Goal: Transaction & Acquisition: Subscribe to service/newsletter

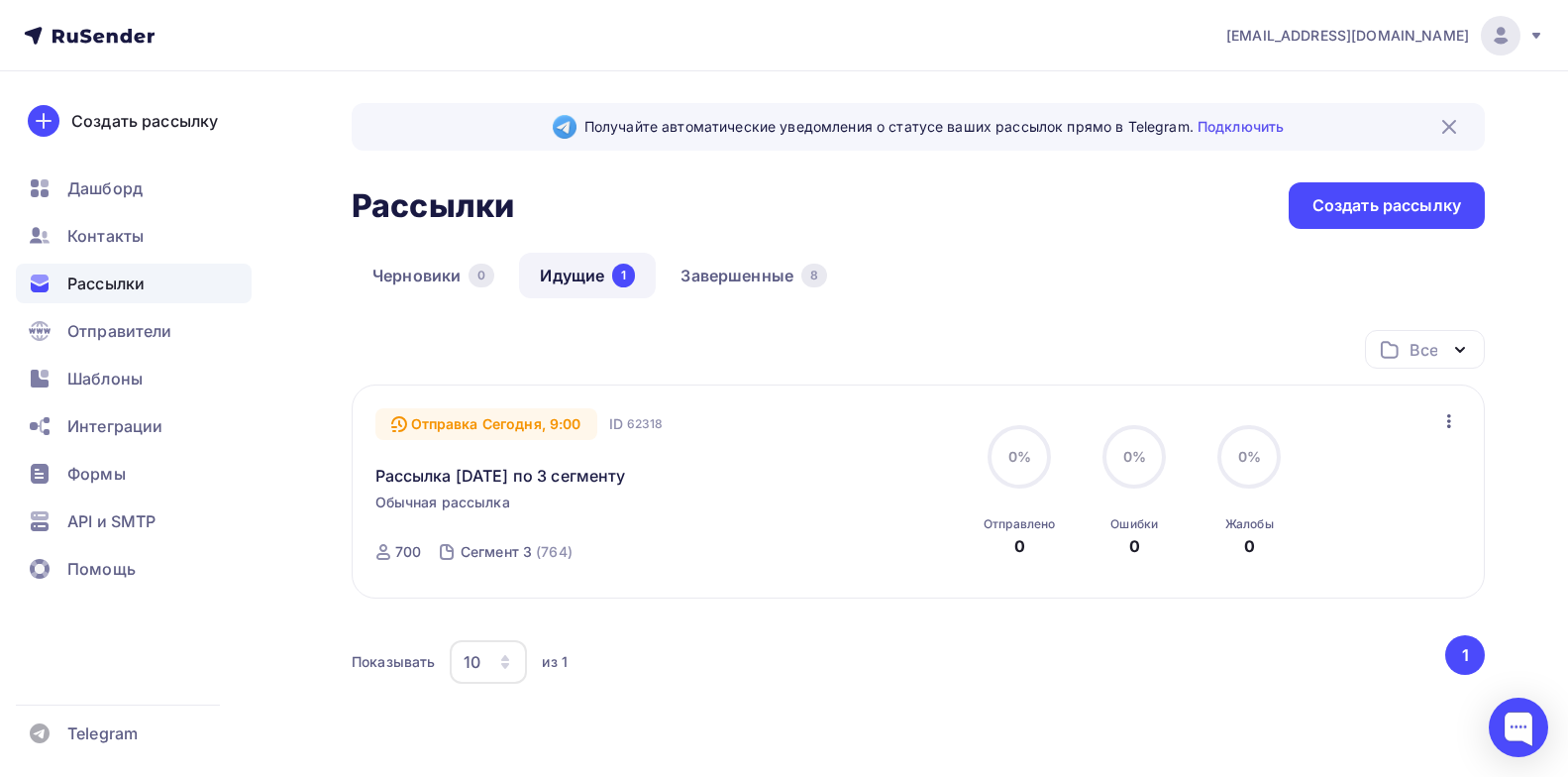
drag, startPoint x: 0, startPoint y: 0, endPoint x: 142, endPoint y: 238, distance: 277.1
click at [142, 238] on span "Контакты" at bounding box center [105, 236] width 76 height 24
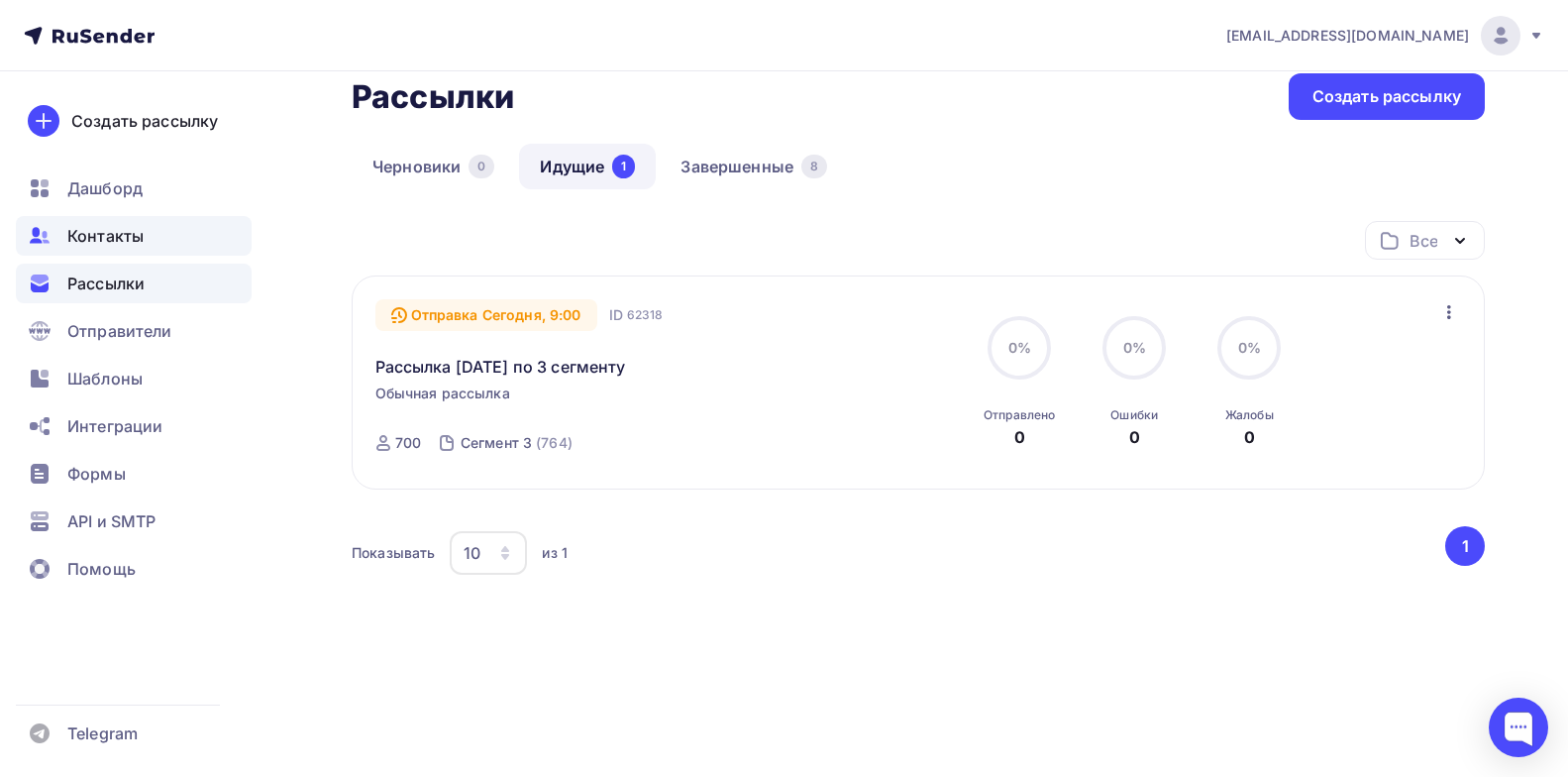
scroll to position [109, 0]
click at [142, 238] on span "Контакты" at bounding box center [105, 236] width 76 height 24
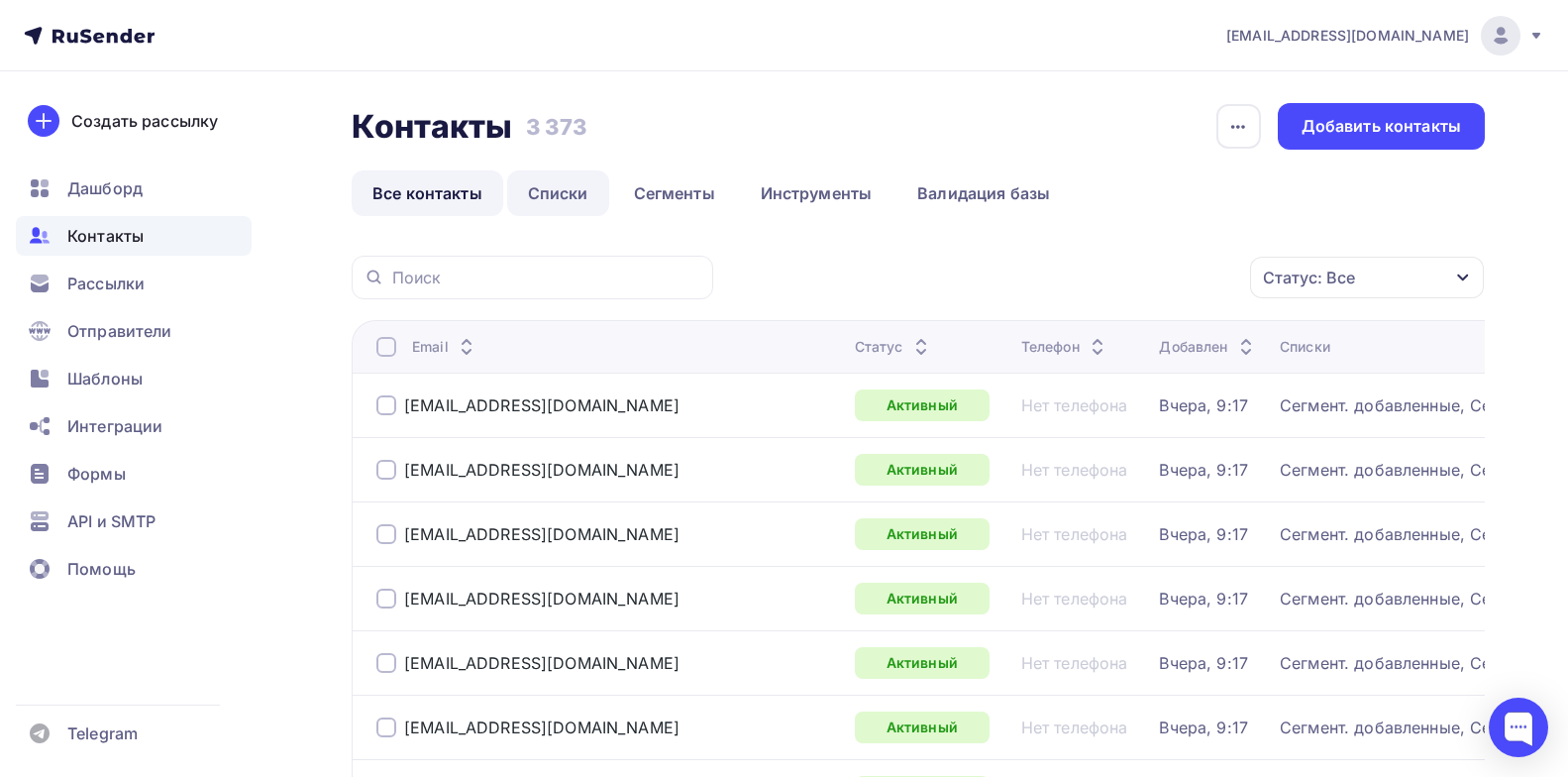
click at [550, 195] on link "Списки" at bounding box center [557, 194] width 102 height 46
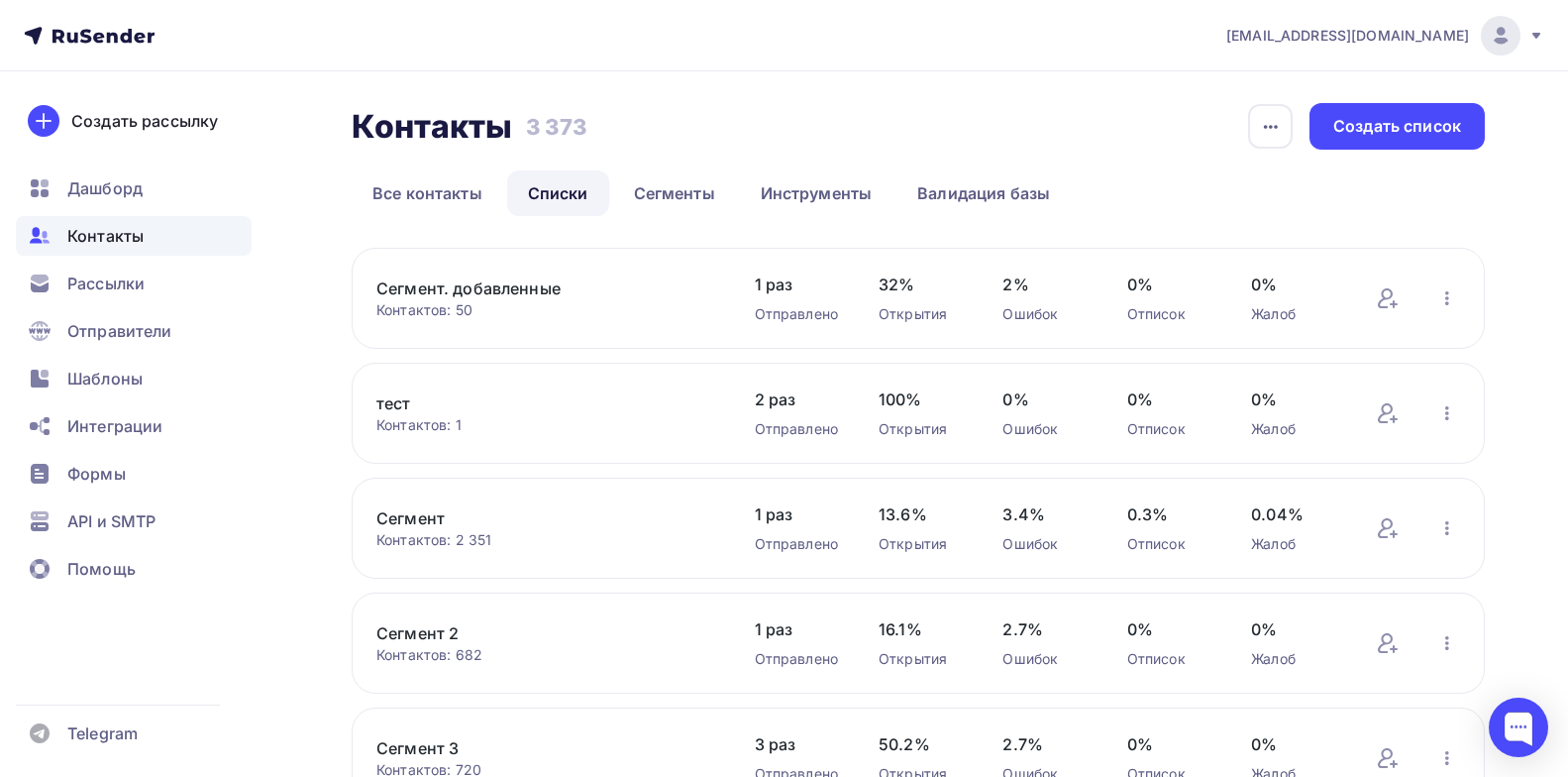
click at [412, 739] on link "Сегмент 3" at bounding box center [545, 748] width 337 height 24
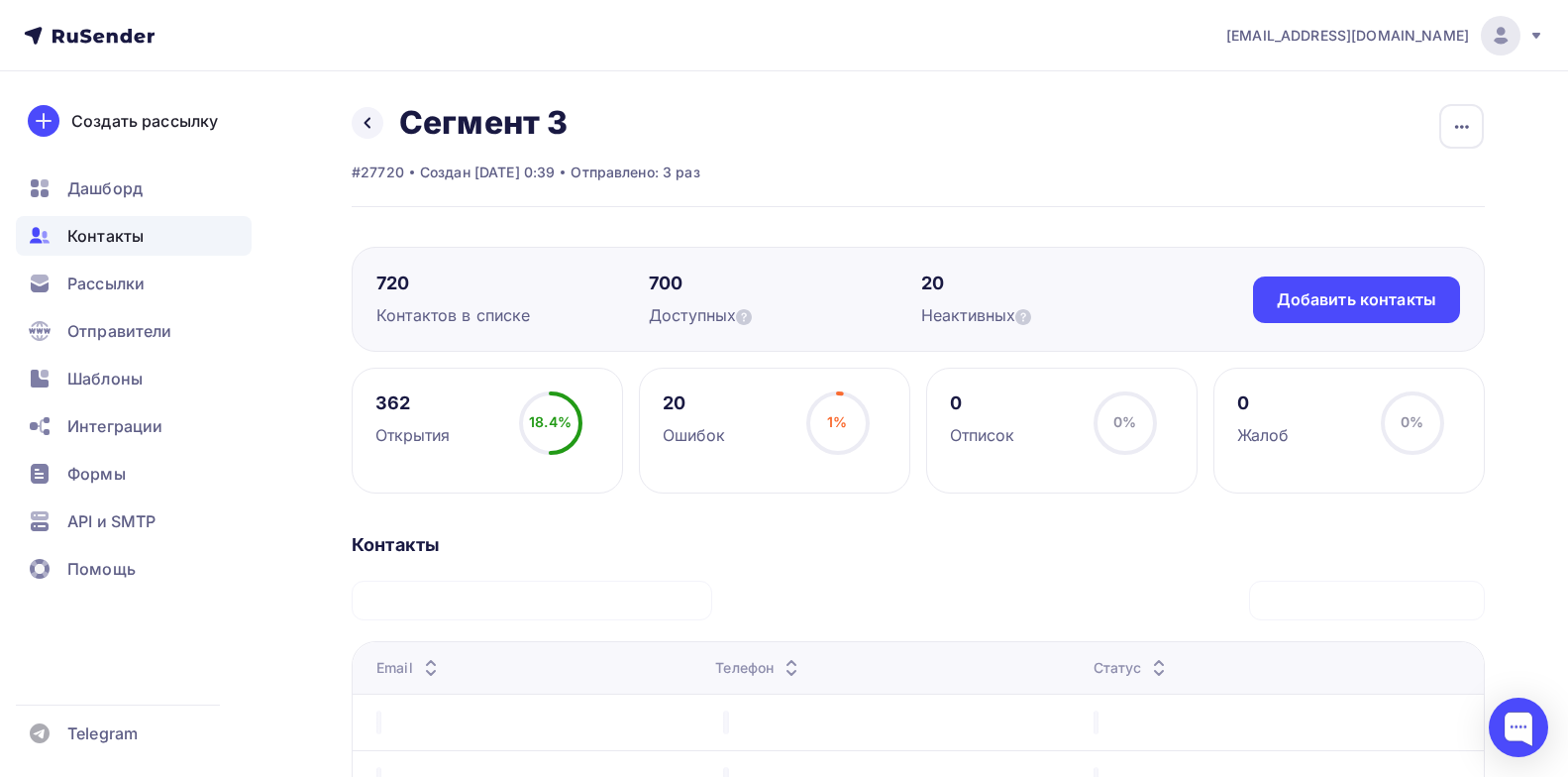
drag, startPoint x: 412, startPoint y: 739, endPoint x: 445, endPoint y: 624, distance: 119.6
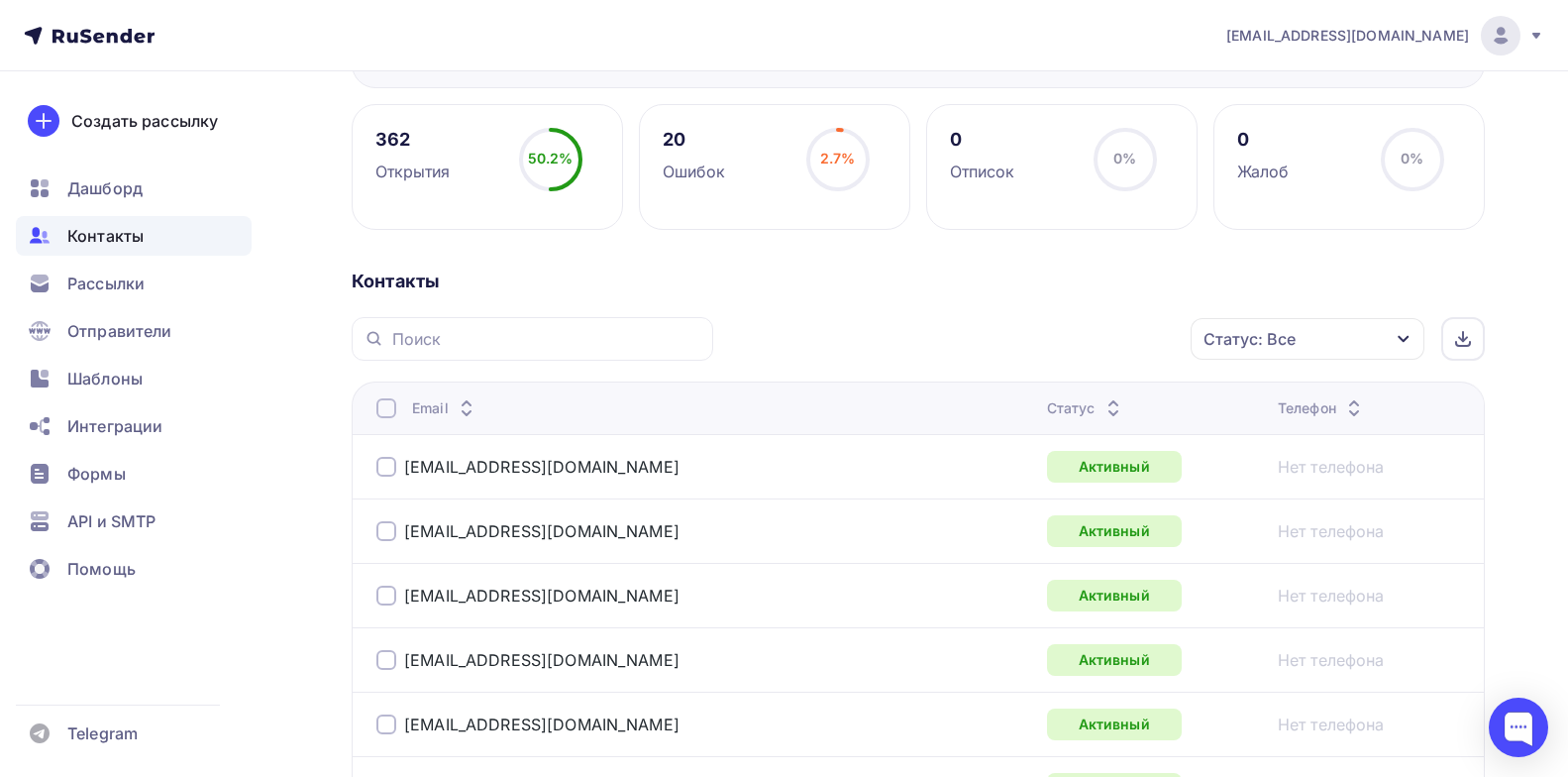
scroll to position [171, 0]
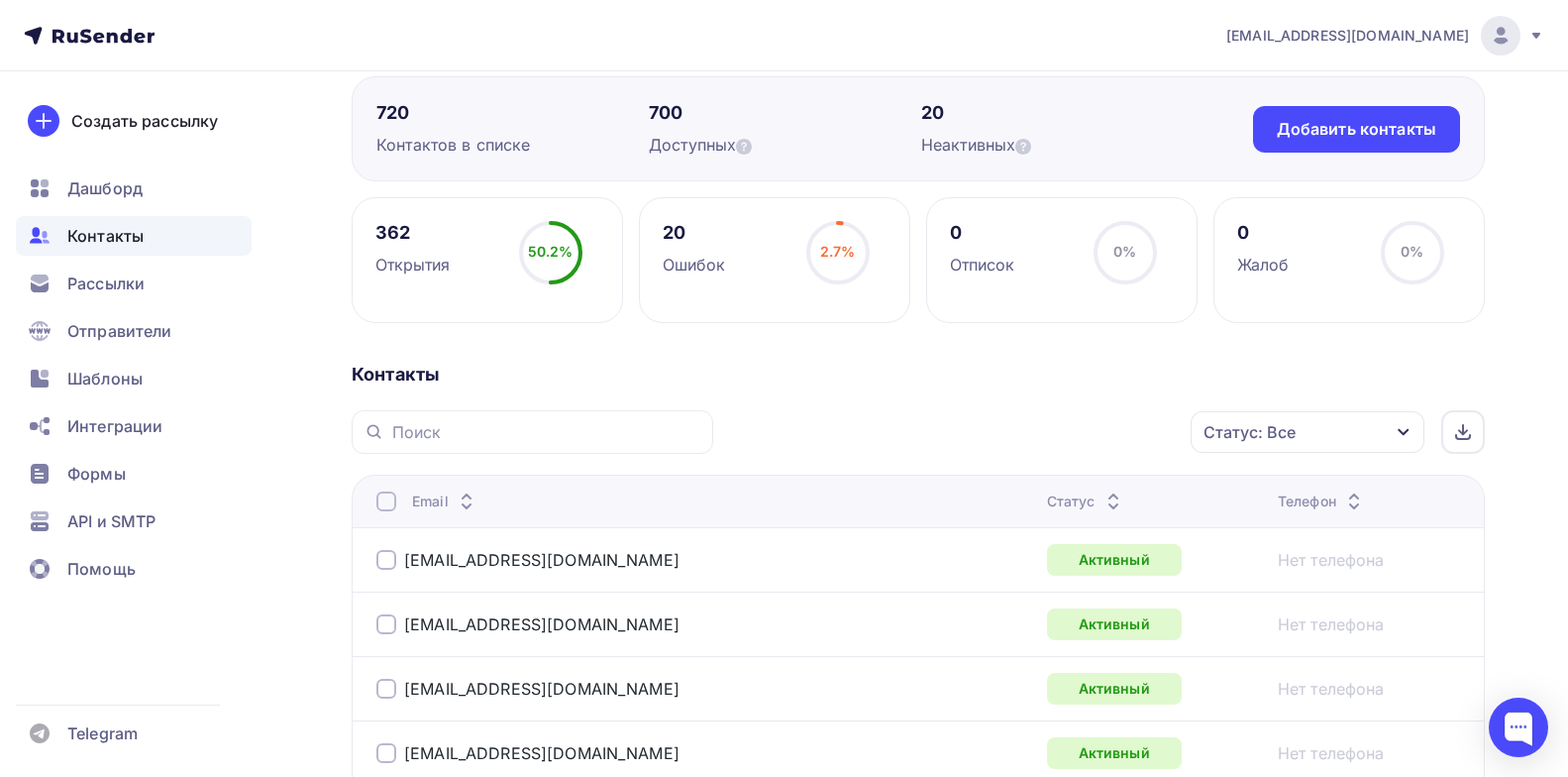
click at [707, 255] on div "Ошибок" at bounding box center [694, 265] width 63 height 24
click at [1304, 439] on div "Статус: Все" at bounding box center [1308, 433] width 234 height 42
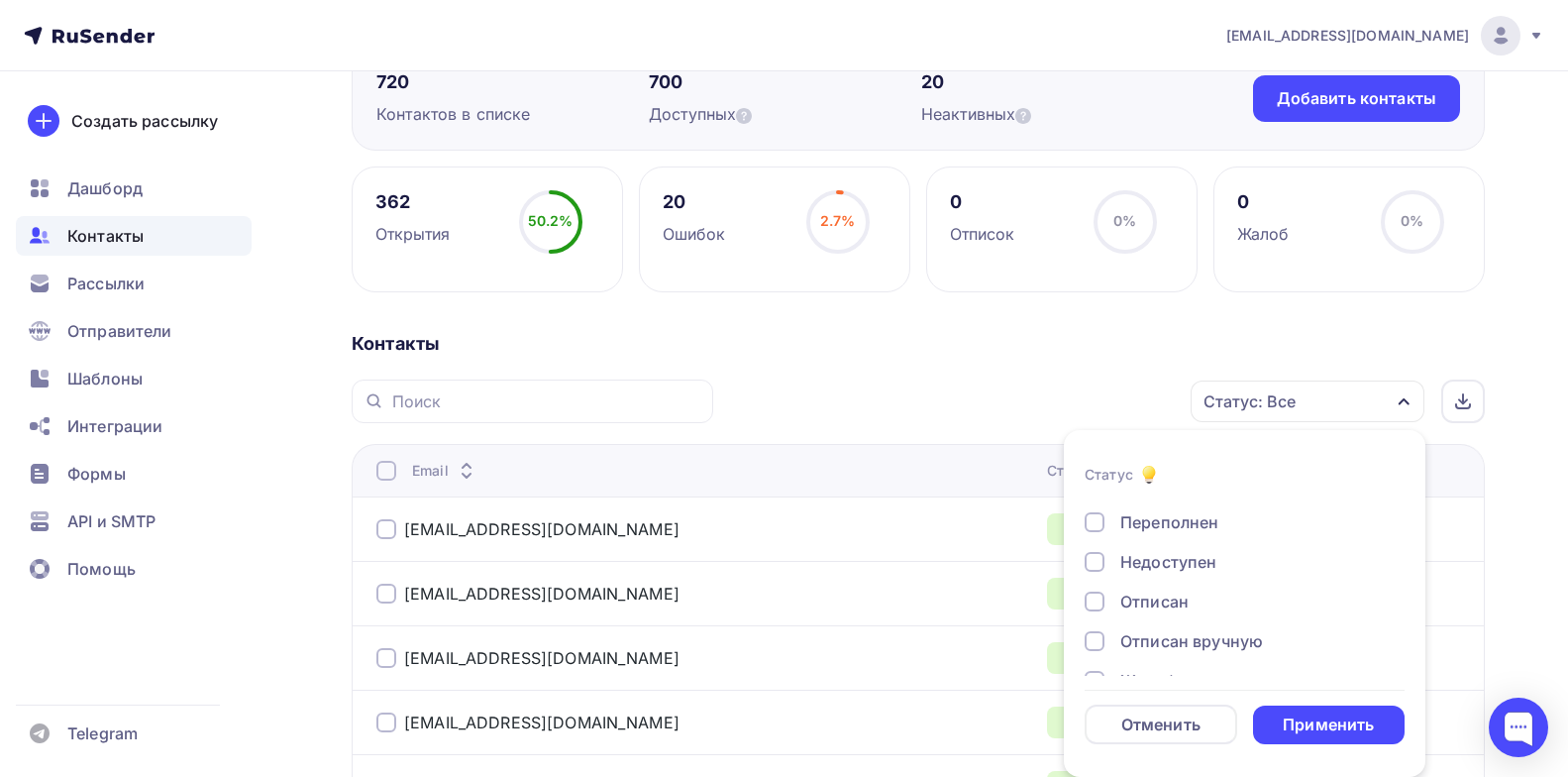
scroll to position [144, 0]
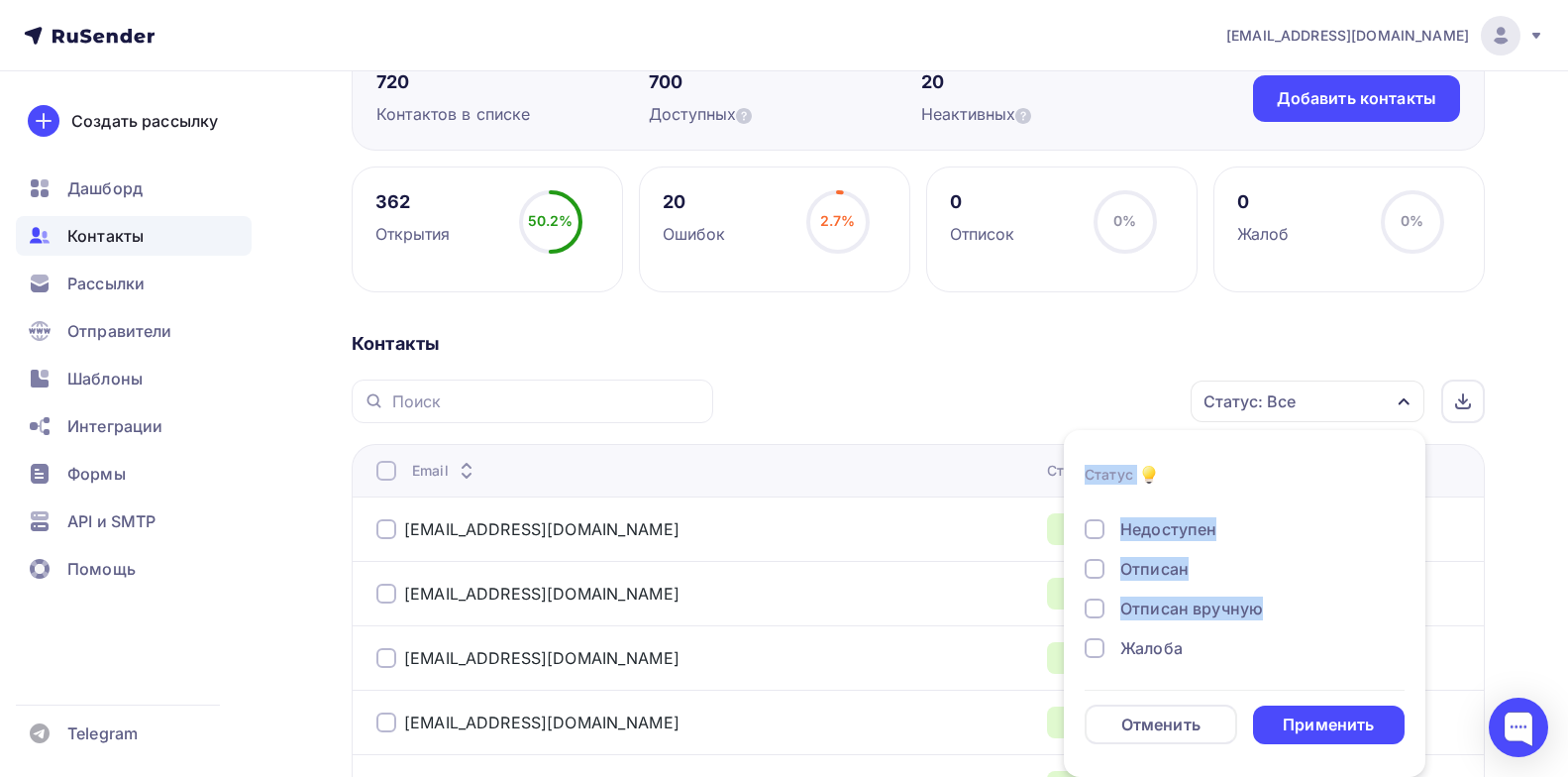
drag, startPoint x: 1083, startPoint y: 651, endPoint x: 1098, endPoint y: 646, distance: 15.8
click at [1098, 646] on li "Статус Новый Активный Не существует Переполнен Недоступен Отписан Отписан вручн…" at bounding box center [1245, 604] width 362 height 324
click at [1098, 646] on div at bounding box center [1095, 648] width 20 height 20
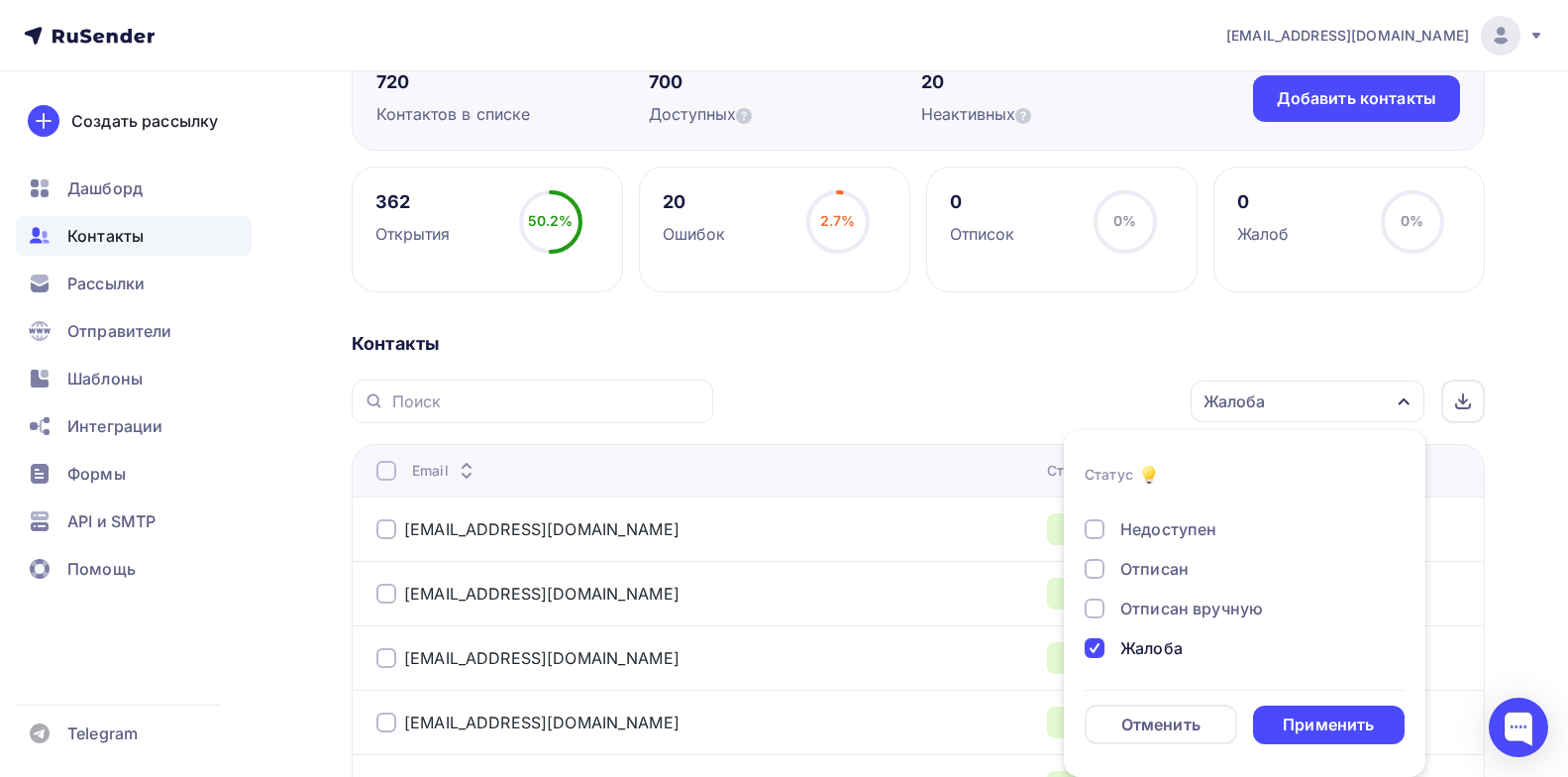
click at [1098, 609] on div at bounding box center [1095, 608] width 20 height 20
click at [1095, 565] on div at bounding box center [1095, 569] width 20 height 20
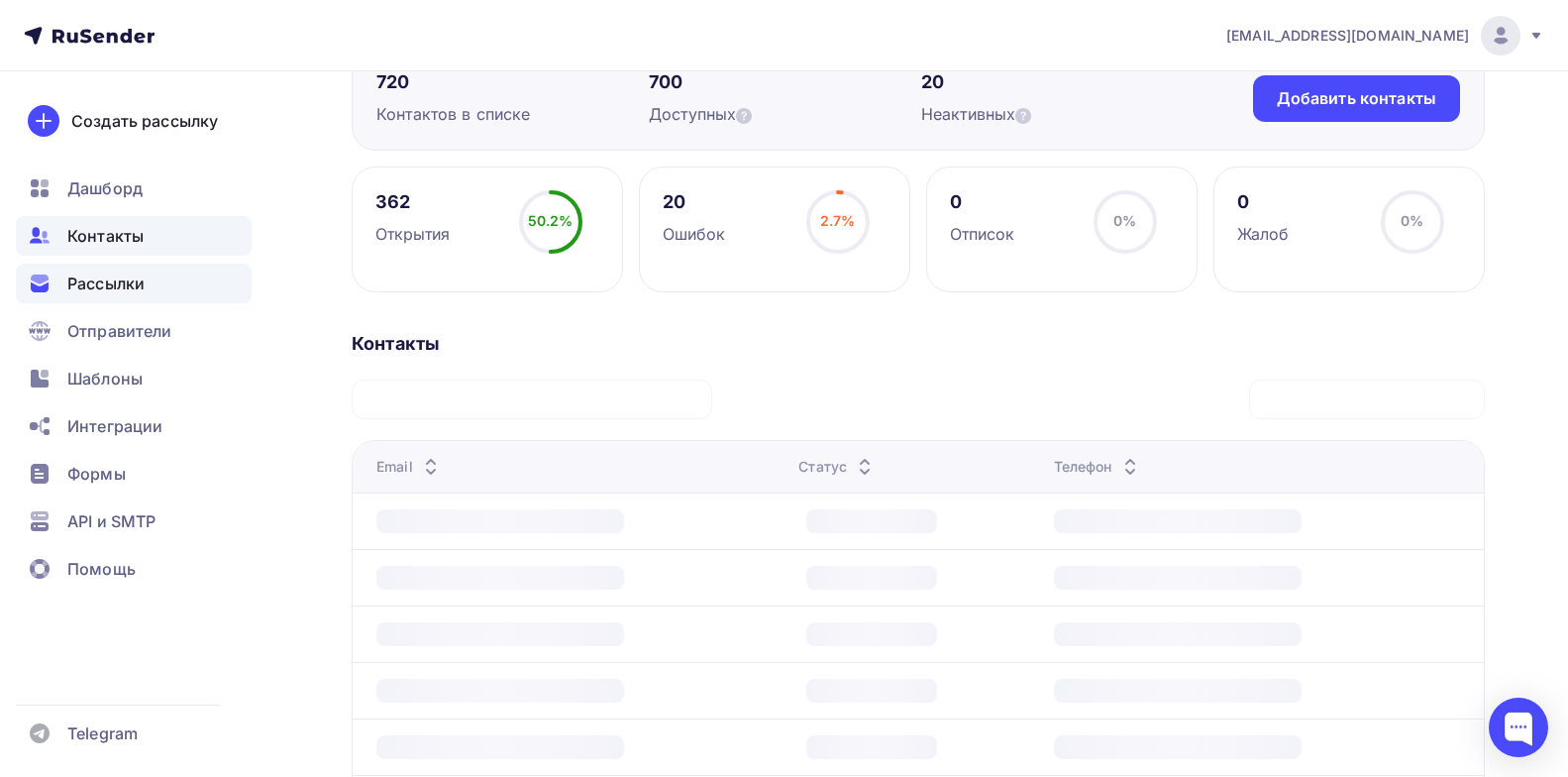
click at [113, 295] on span "Рассылки" at bounding box center [106, 284] width 77 height 24
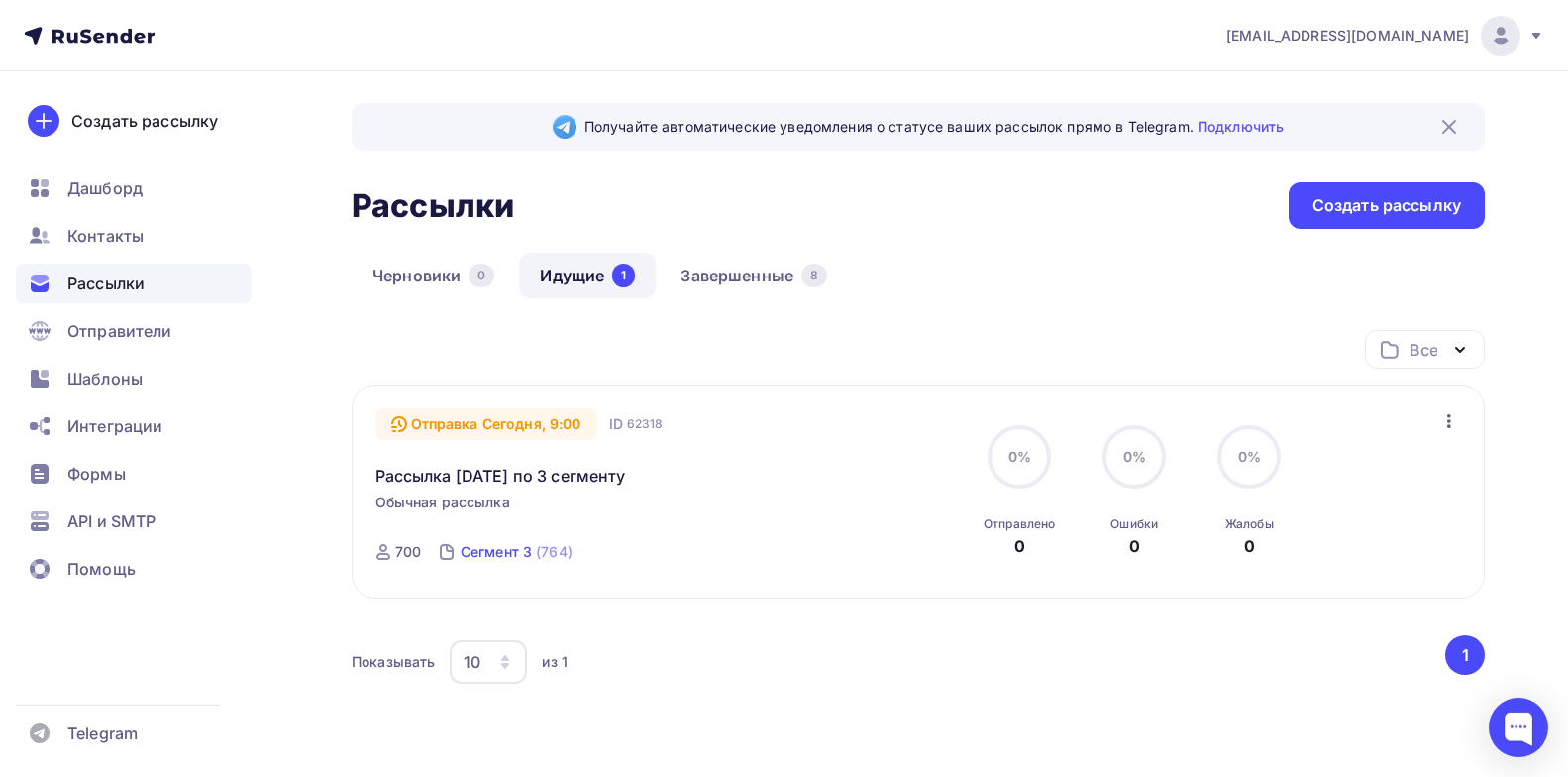
click at [488, 550] on div "Сегмент 3" at bounding box center [496, 552] width 71 height 20
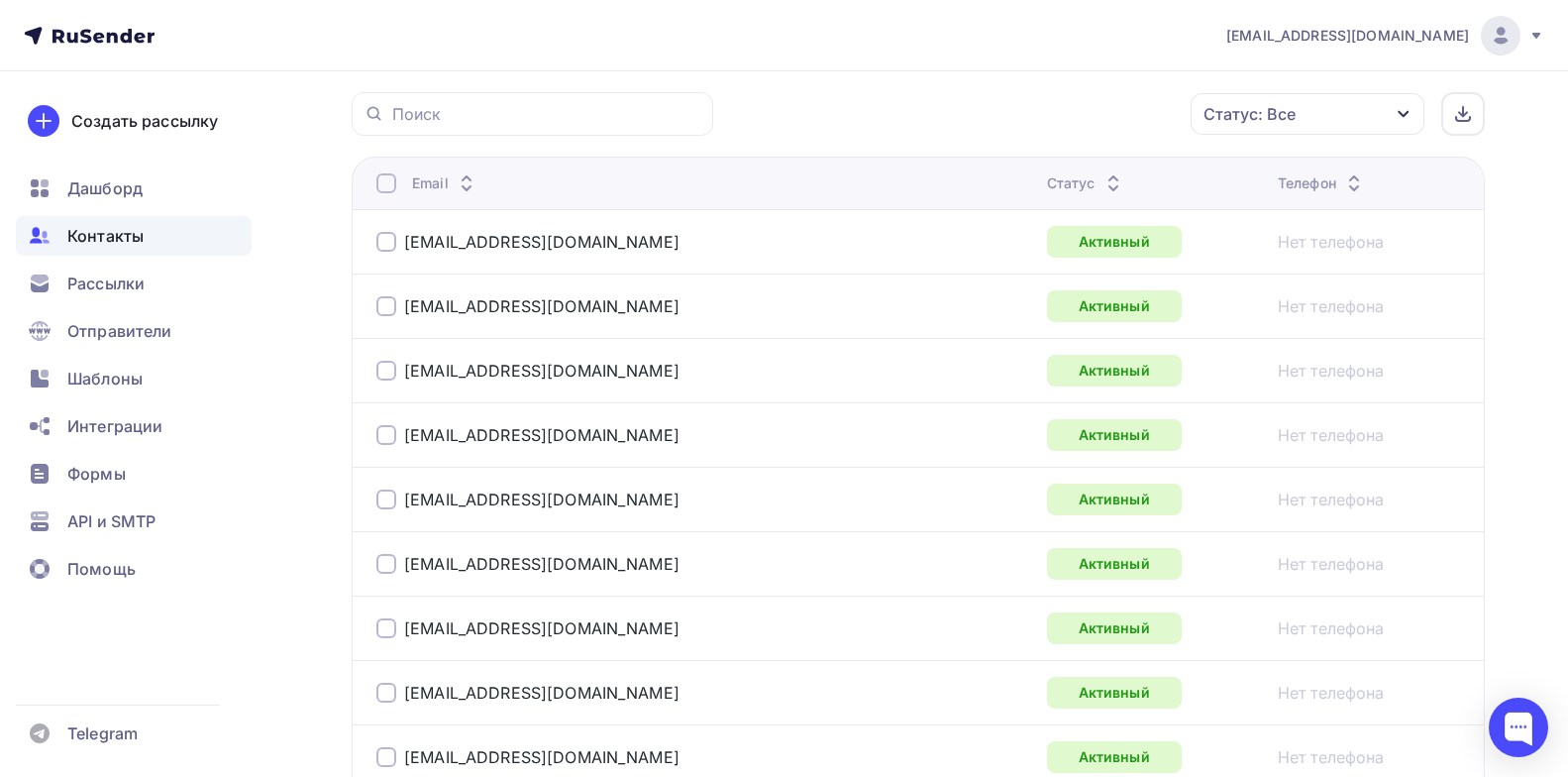
scroll to position [472, 0]
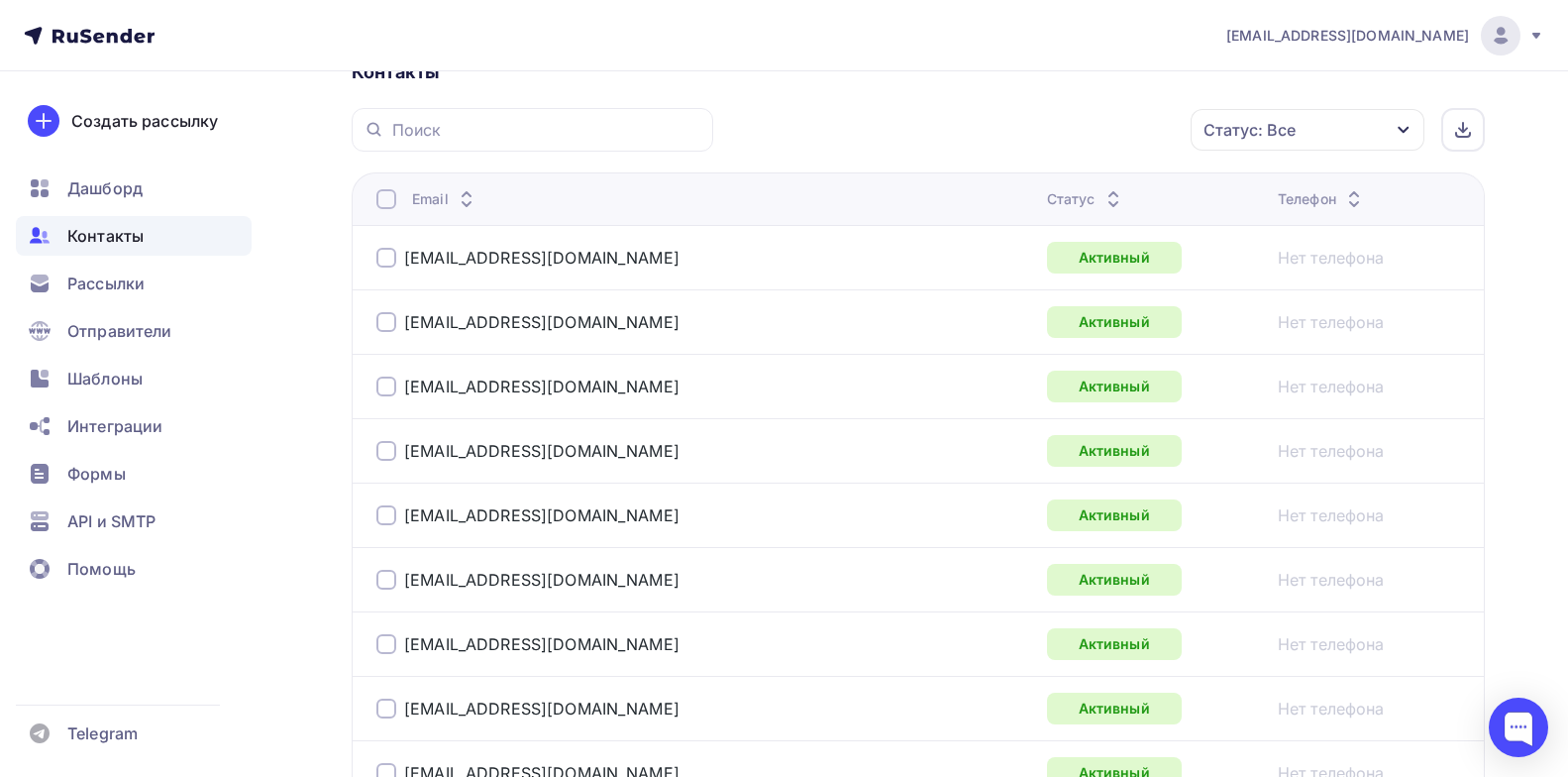
click at [1102, 205] on icon at bounding box center [1114, 204] width 24 height 24
click at [1047, 205] on div "Статус" at bounding box center [1086, 199] width 78 height 20
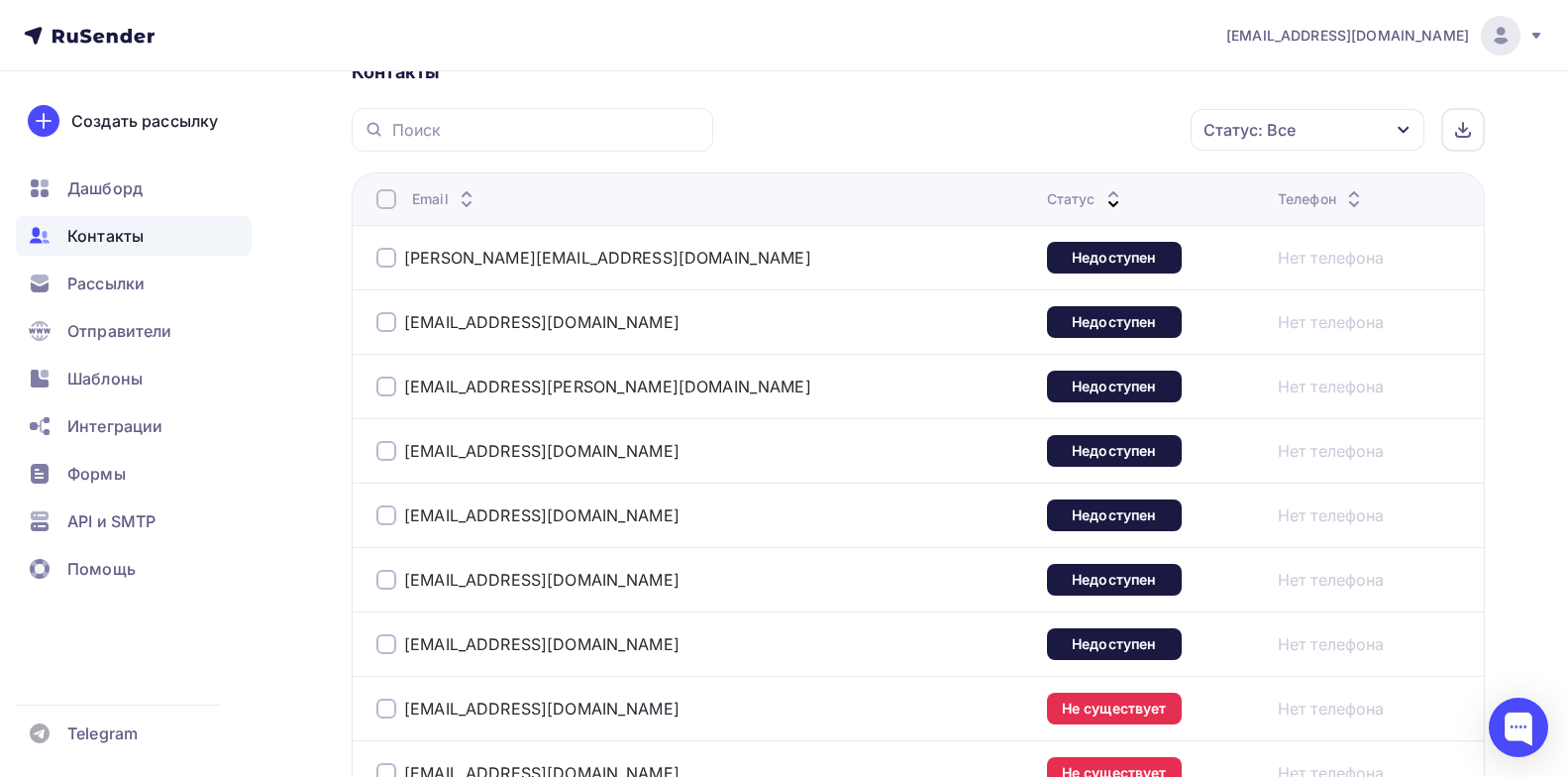
click at [393, 252] on div at bounding box center [387, 258] width 20 height 20
click at [379, 324] on div at bounding box center [387, 323] width 20 height 20
click at [386, 391] on div at bounding box center [387, 387] width 20 height 20
click at [386, 455] on div at bounding box center [387, 452] width 20 height 20
click at [383, 516] on div at bounding box center [387, 515] width 20 height 20
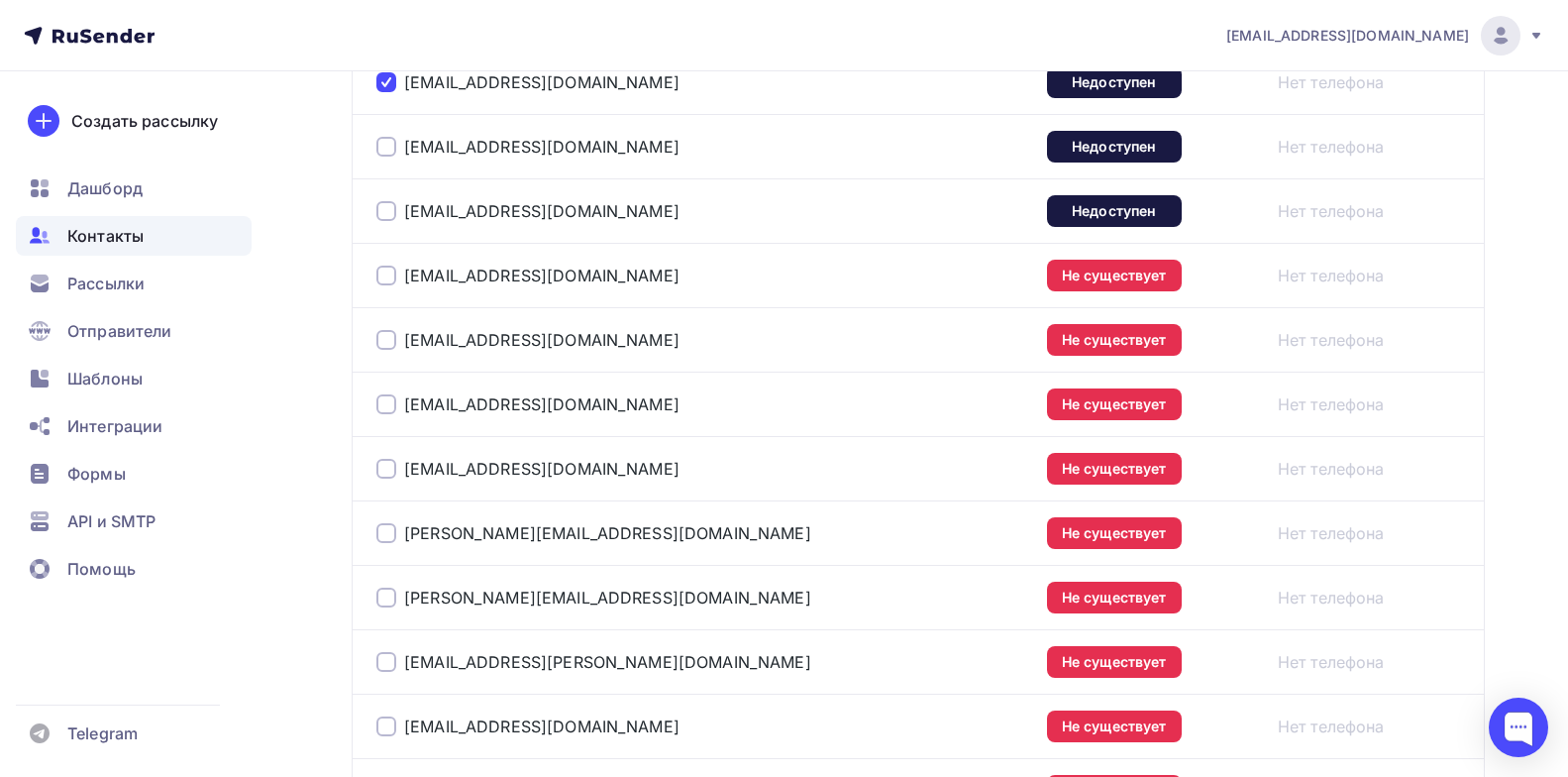
scroll to position [901, 0]
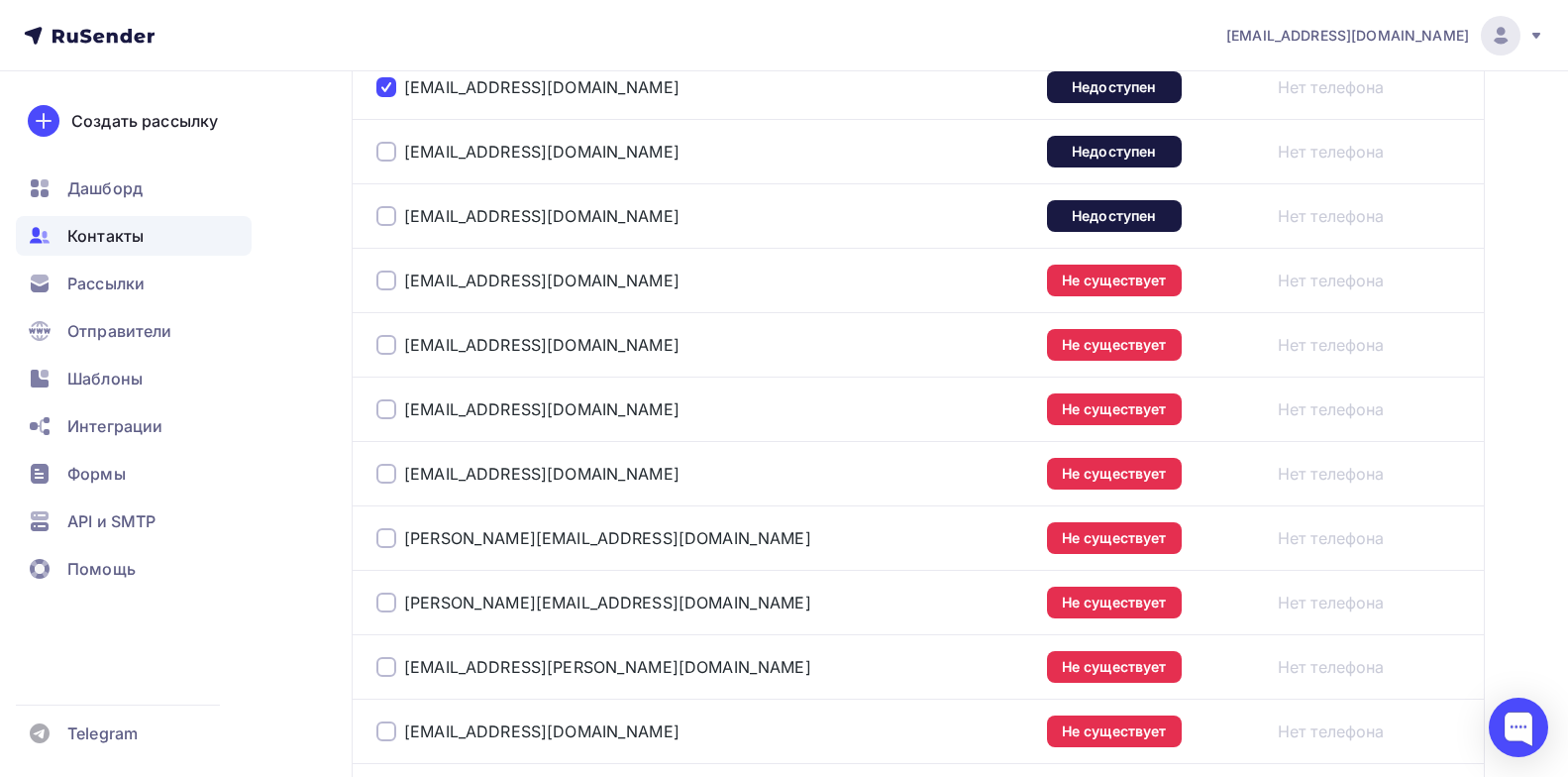
click at [387, 155] on div at bounding box center [387, 152] width 20 height 20
click at [393, 210] on div at bounding box center [387, 216] width 20 height 20
click at [381, 287] on div at bounding box center [387, 281] width 20 height 20
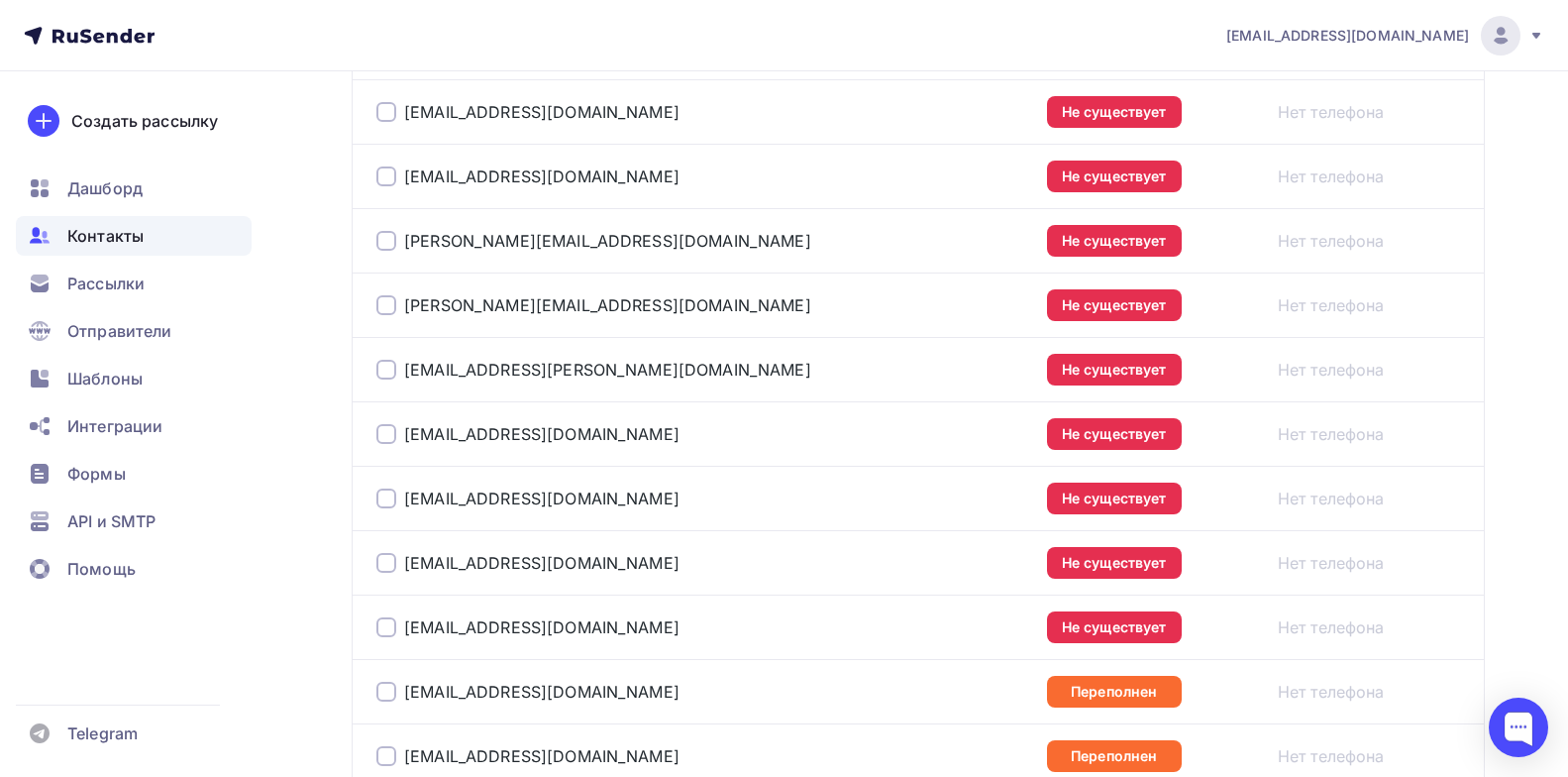
scroll to position [1298, 0]
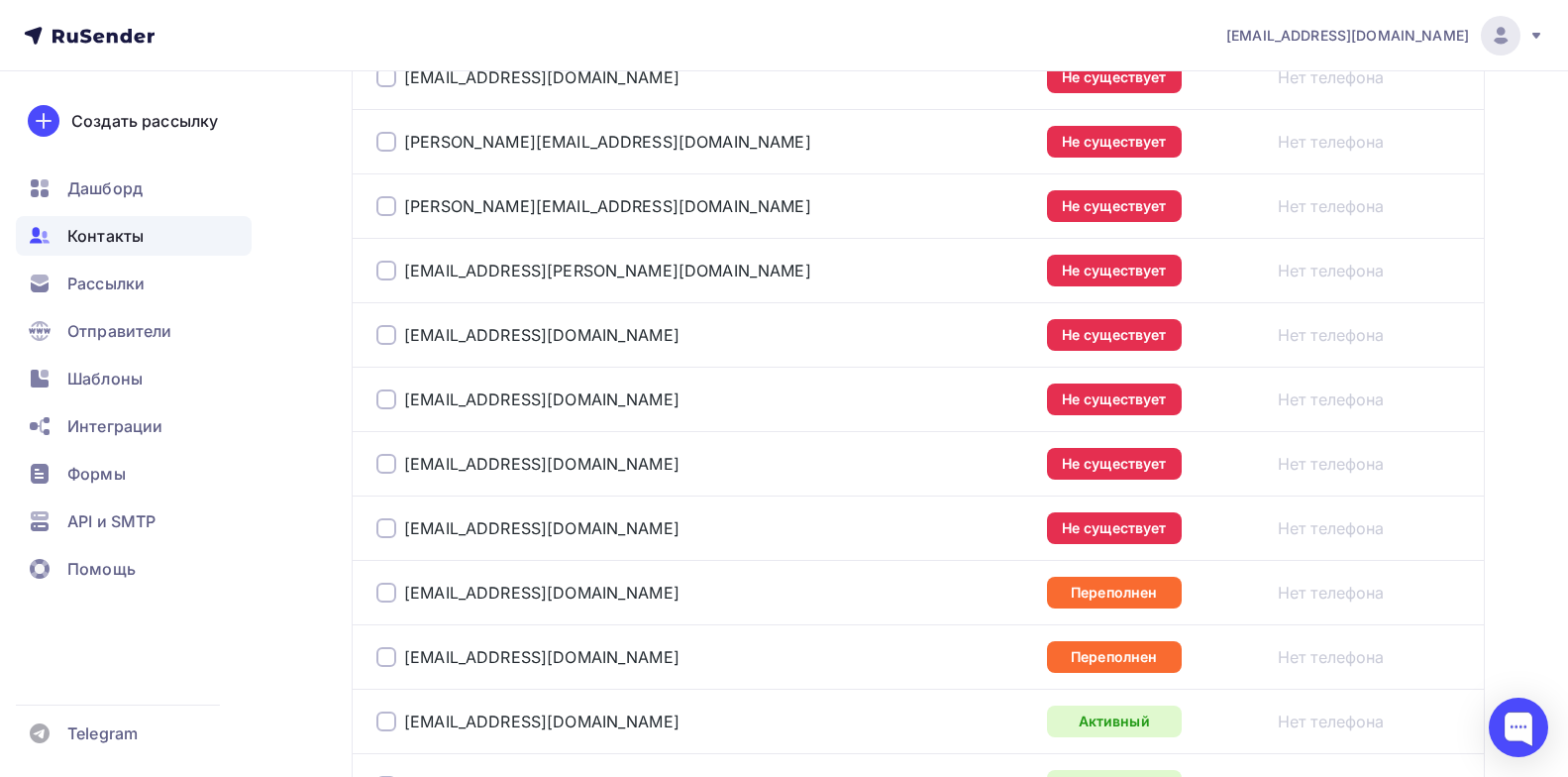
click at [392, 653] on div at bounding box center [387, 657] width 20 height 20
click at [388, 593] on div at bounding box center [387, 592] width 20 height 20
click at [388, 528] on div at bounding box center [387, 528] width 20 height 20
click at [390, 457] on div at bounding box center [387, 464] width 20 height 20
click at [385, 397] on div at bounding box center [387, 400] width 20 height 20
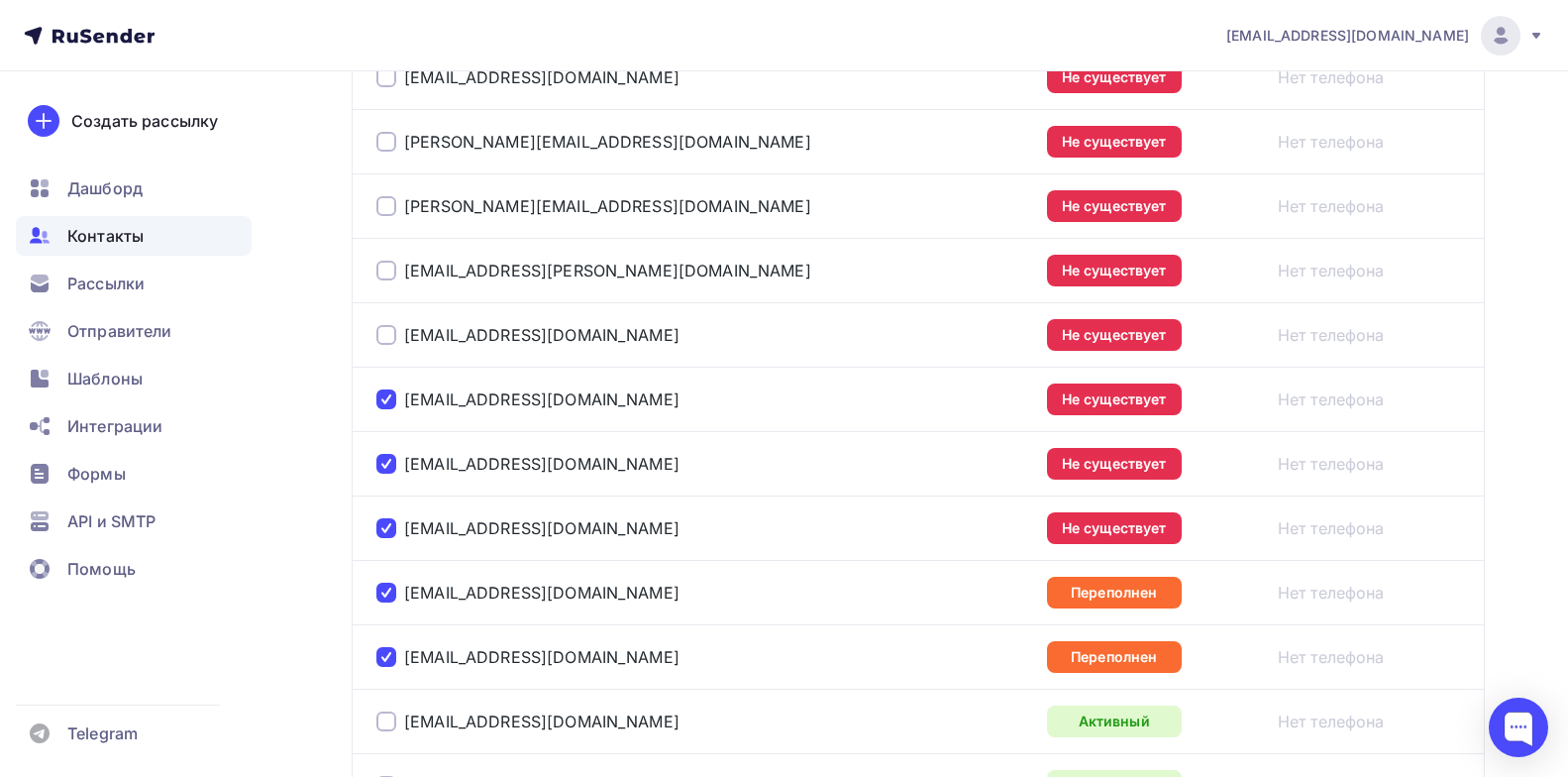
click at [380, 336] on div at bounding box center [387, 335] width 20 height 20
click at [395, 272] on div at bounding box center [387, 271] width 20 height 20
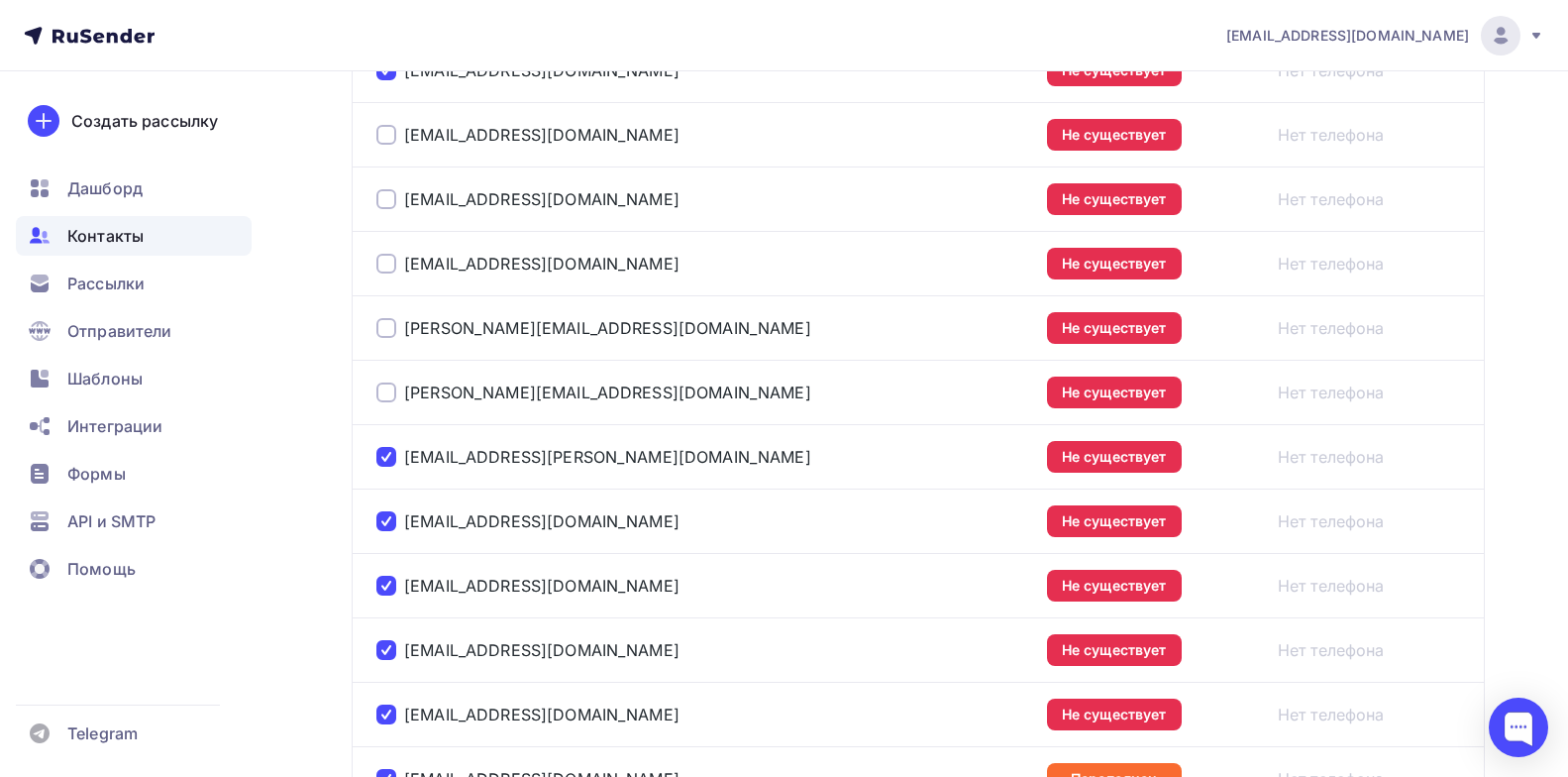
scroll to position [1089, 0]
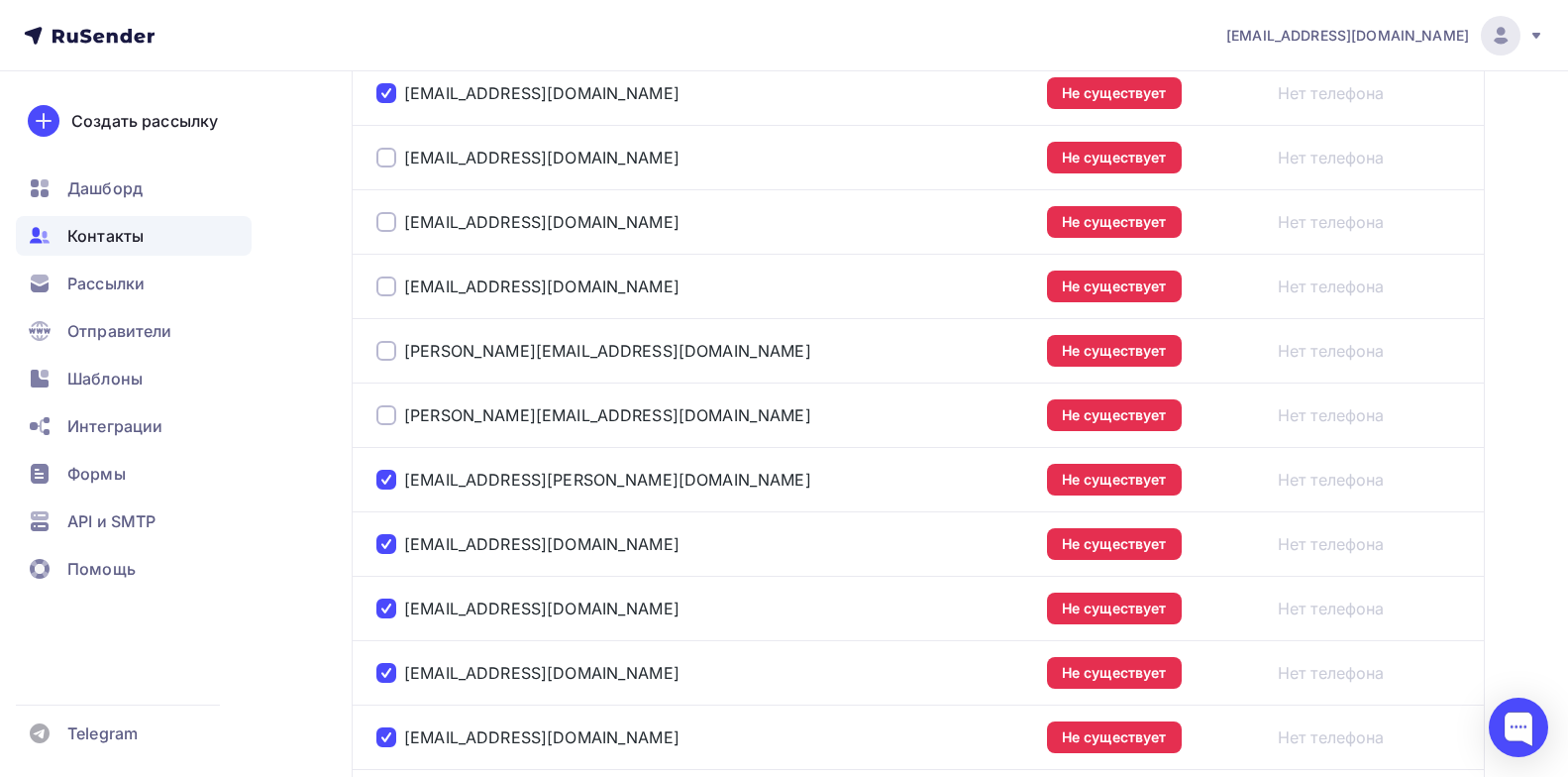
click at [390, 407] on div at bounding box center [387, 416] width 20 height 20
click at [387, 356] on div at bounding box center [387, 351] width 20 height 20
click at [389, 283] on div at bounding box center [387, 287] width 20 height 20
click at [389, 221] on div at bounding box center [387, 222] width 20 height 20
click at [388, 153] on div at bounding box center [387, 158] width 20 height 20
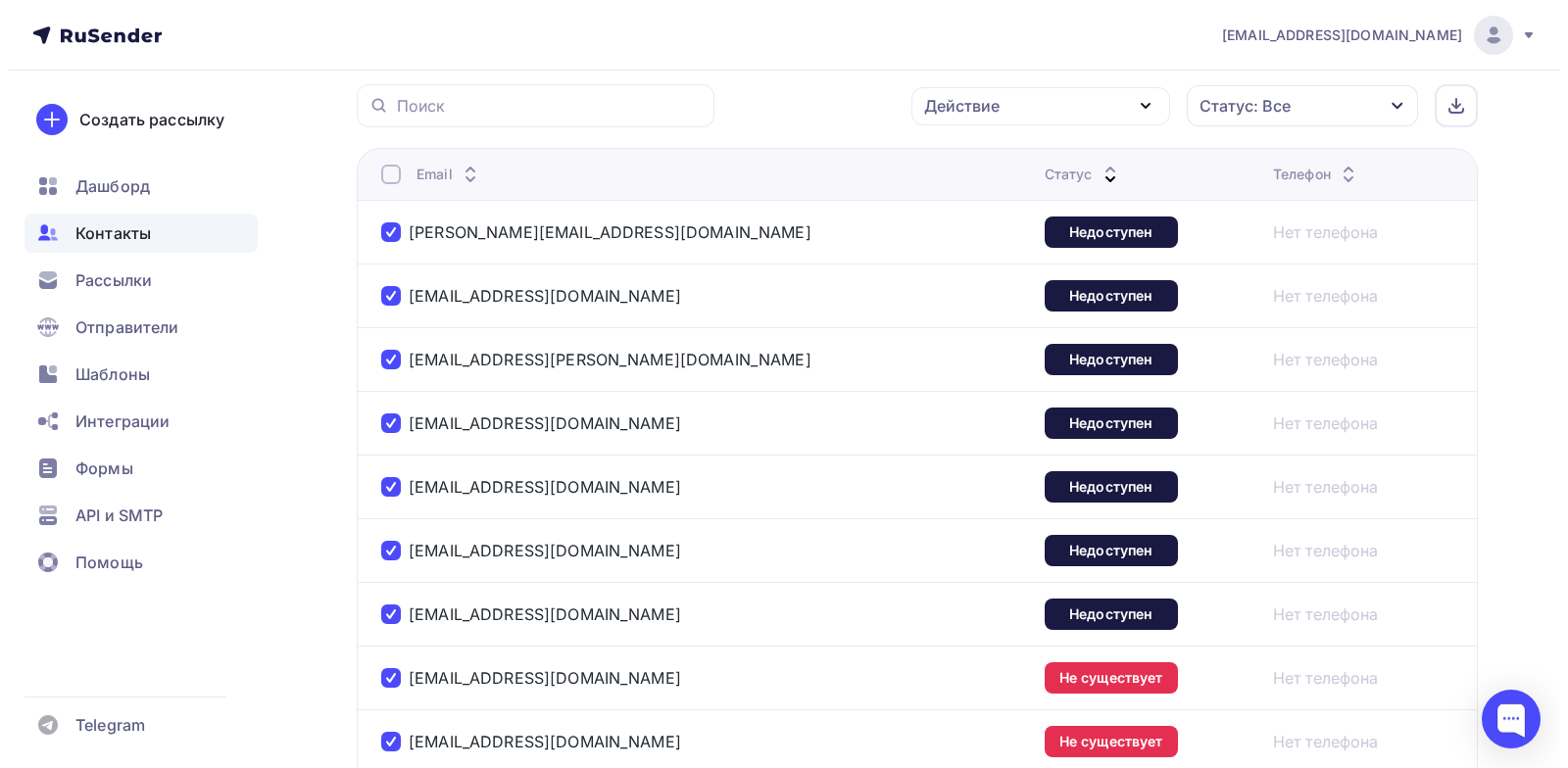
scroll to position [338, 0]
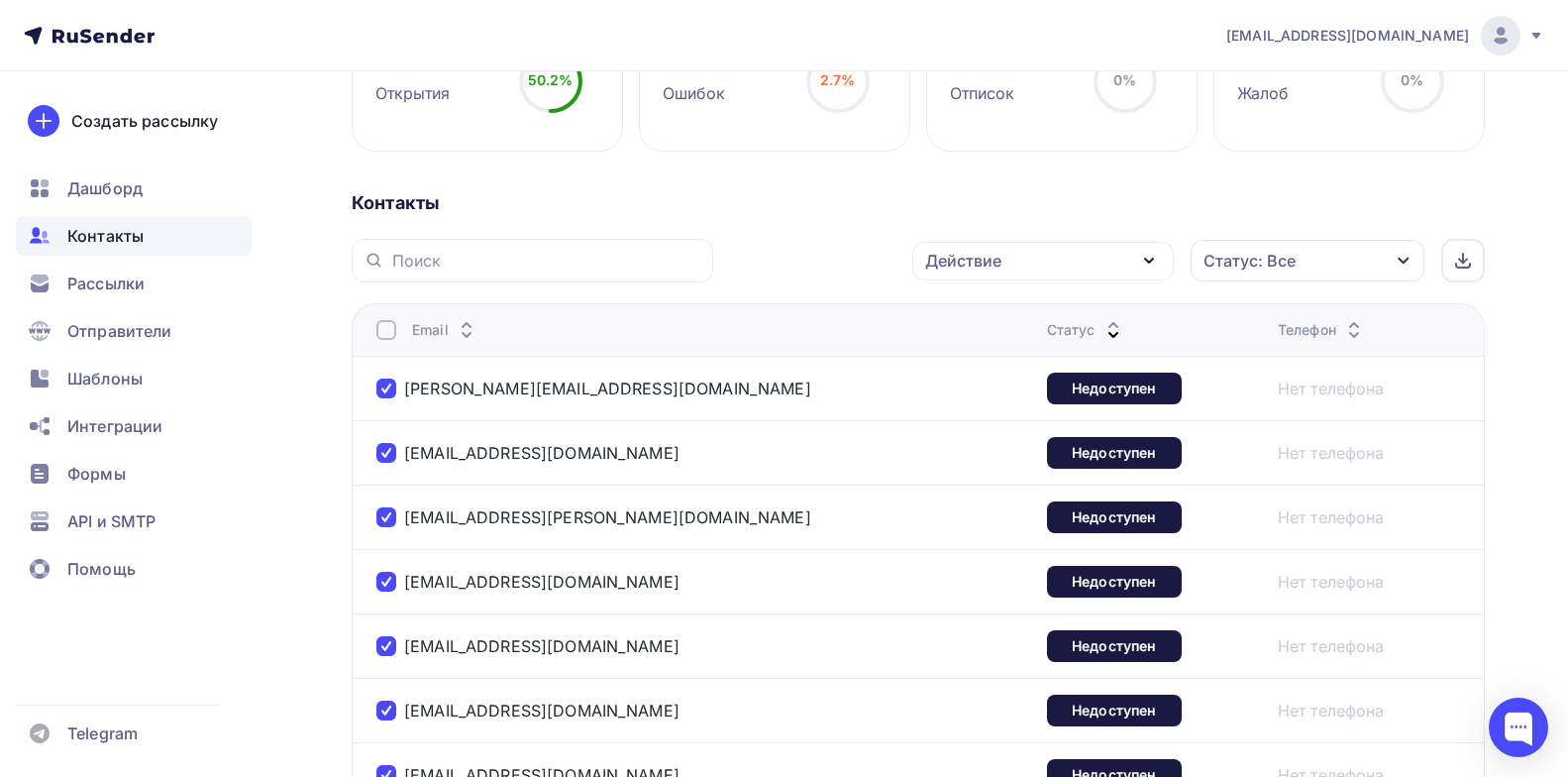
click at [1133, 259] on div "Действие" at bounding box center [1043, 261] width 262 height 39
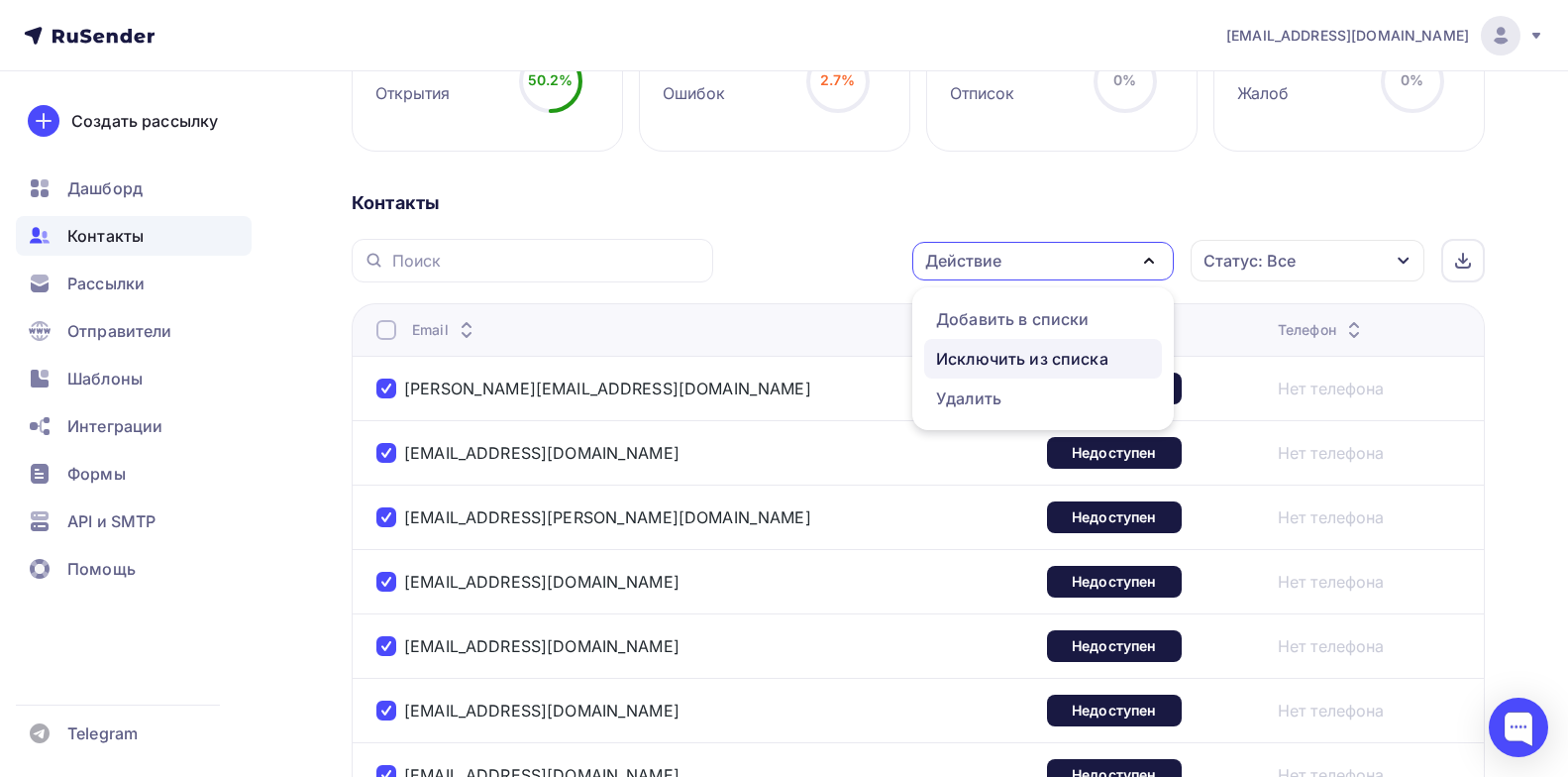
click at [1074, 358] on div "Исключить из списка" at bounding box center [1023, 359] width 173 height 24
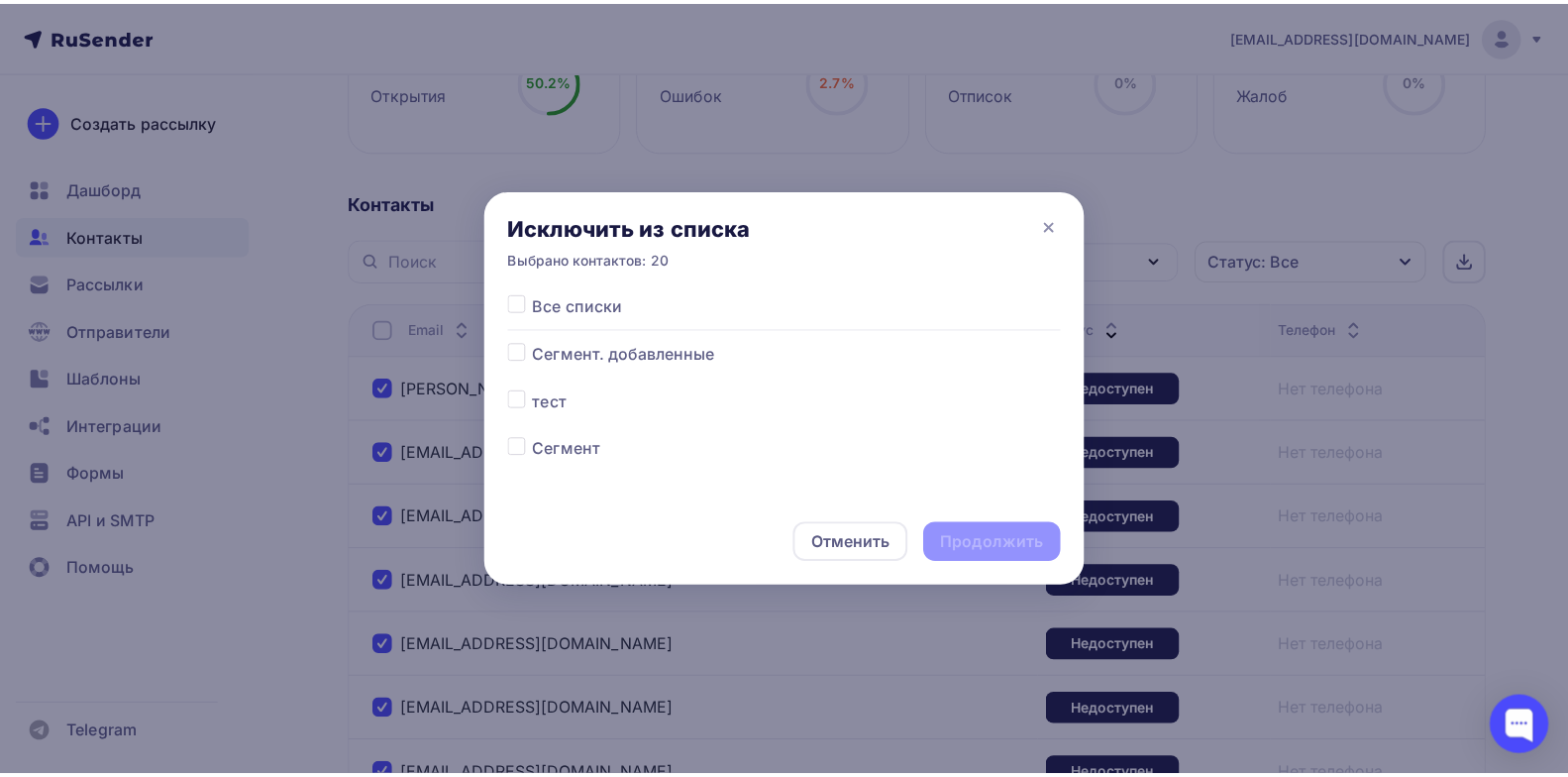
scroll to position [108, 0]
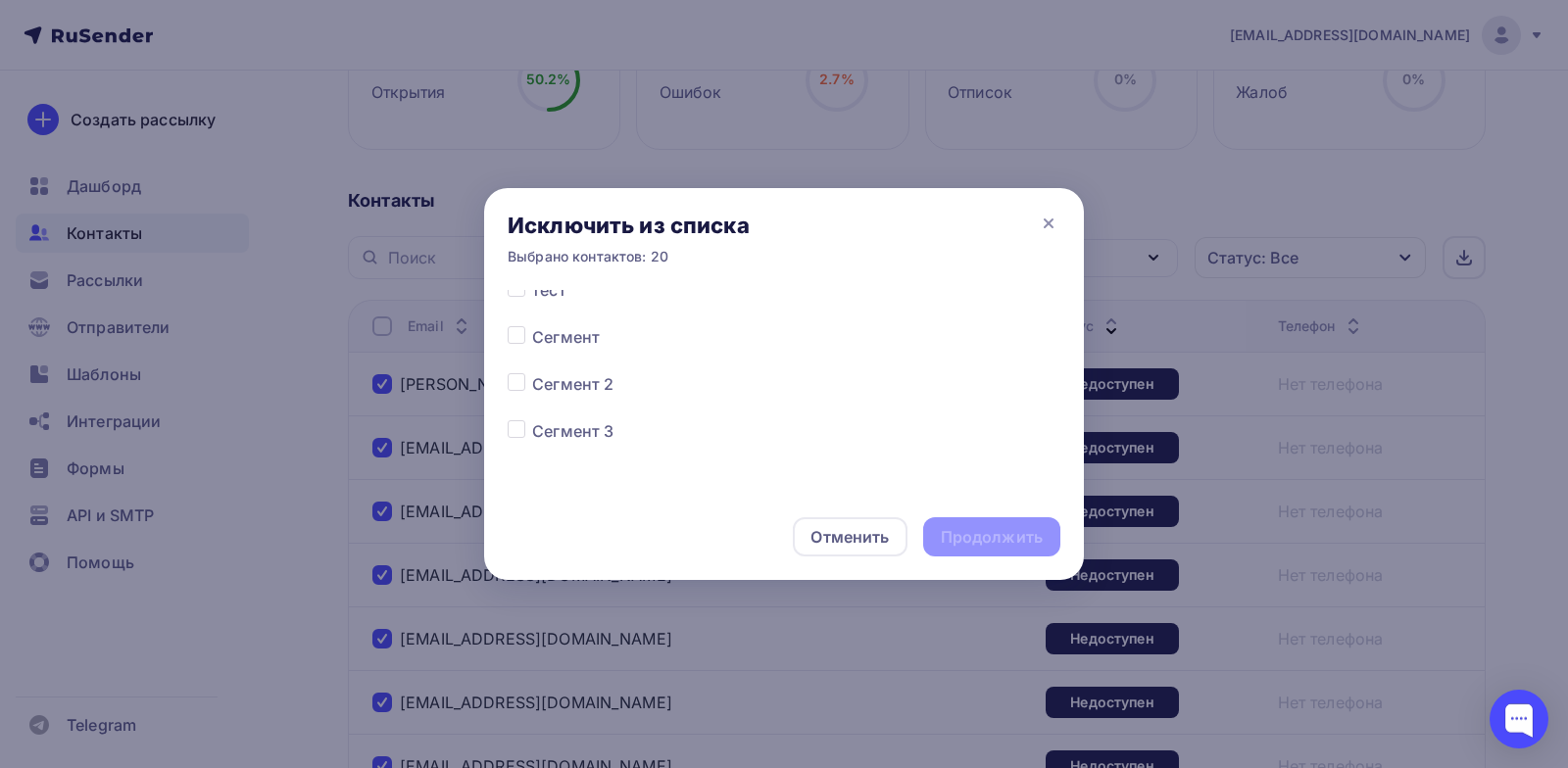
click at [532, 420] on label at bounding box center [532, 420] width 0 height 0
click at [517, 424] on input "checkbox" at bounding box center [516, 429] width 18 height 18
checkbox input "true"
click at [1026, 538] on div "Продолжить" at bounding box center [992, 537] width 102 height 23
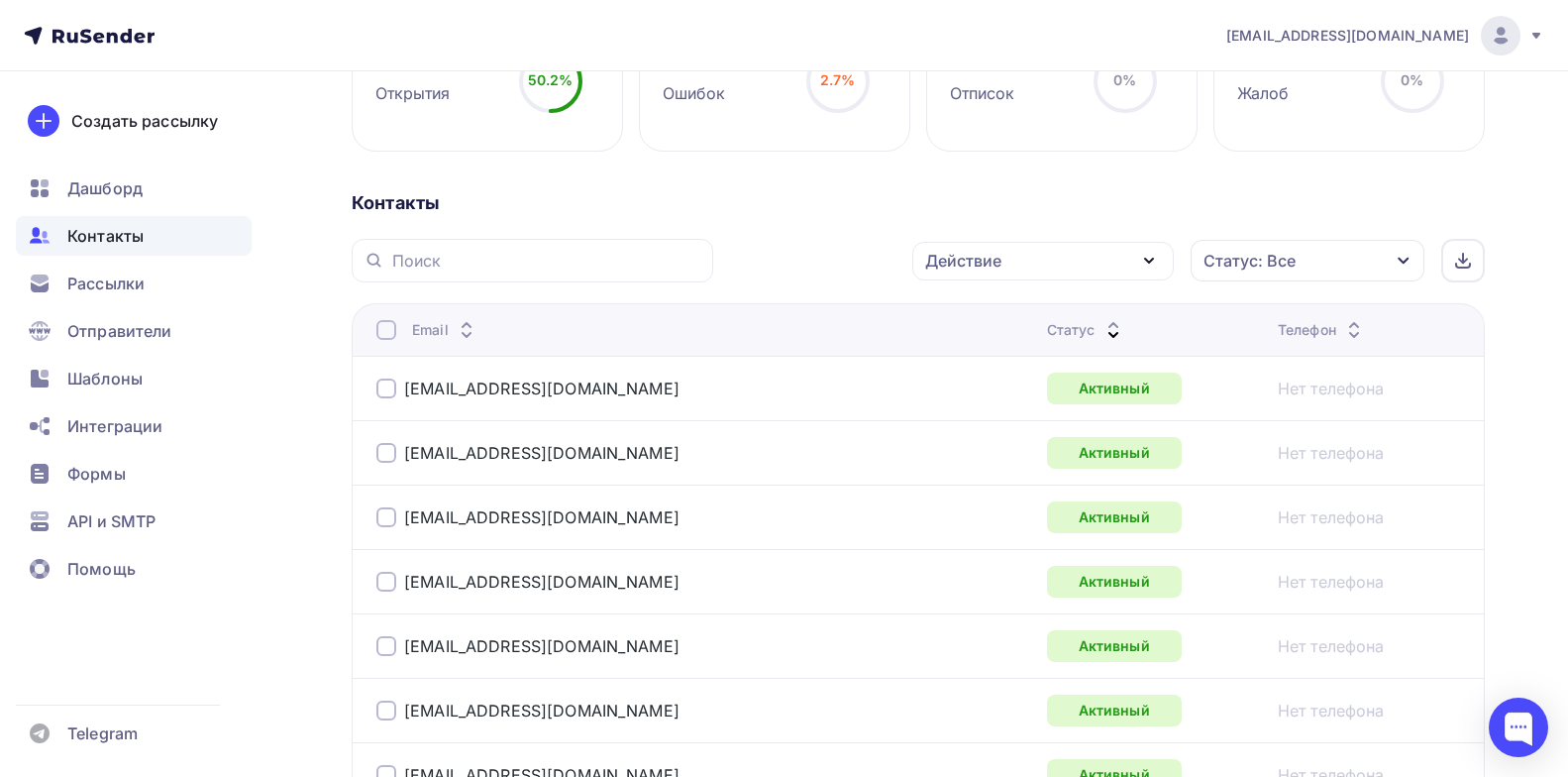
click at [79, 235] on span "Контакты" at bounding box center [105, 236] width 76 height 24
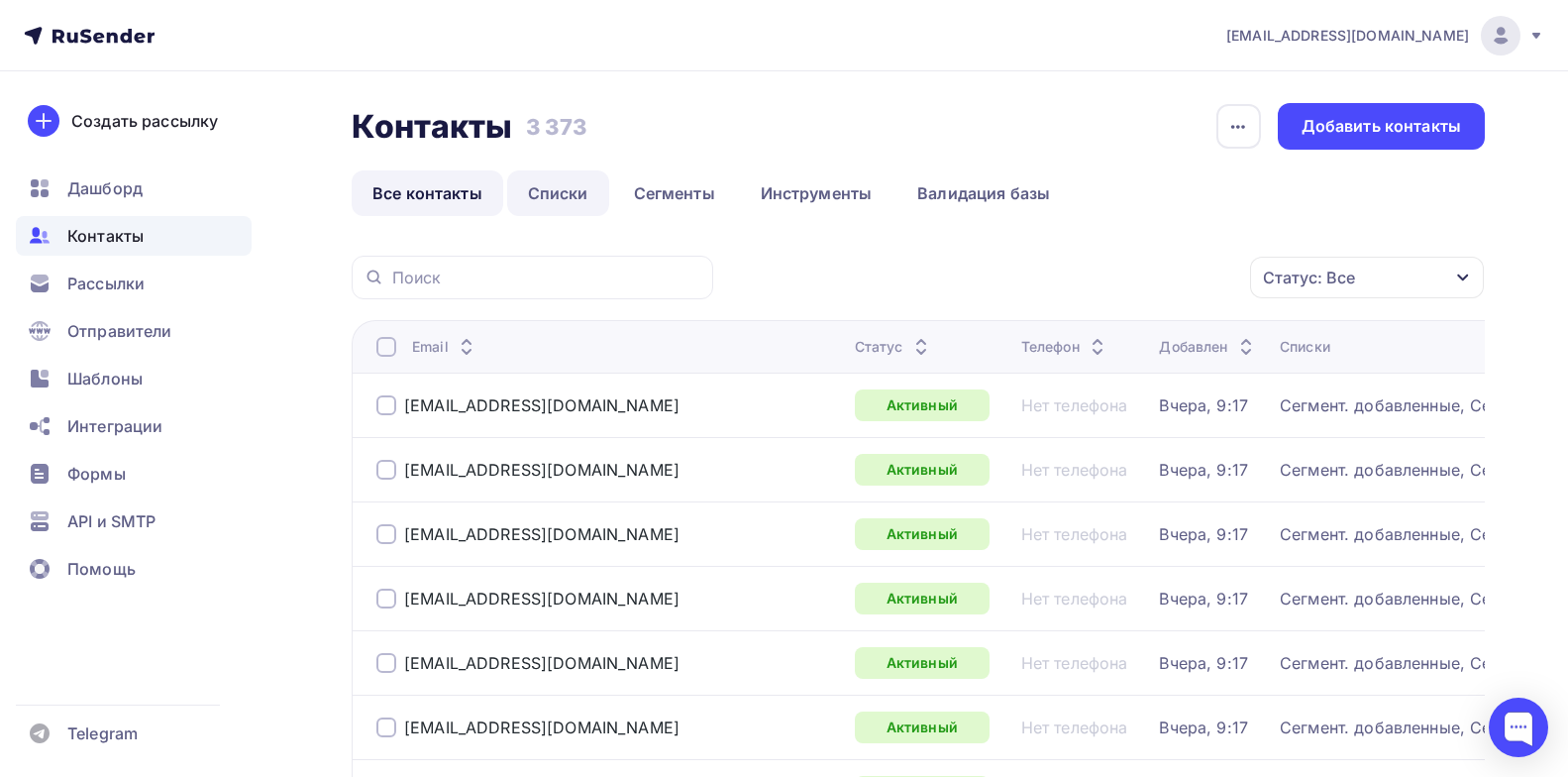
click at [574, 182] on link "Списки" at bounding box center [557, 194] width 102 height 46
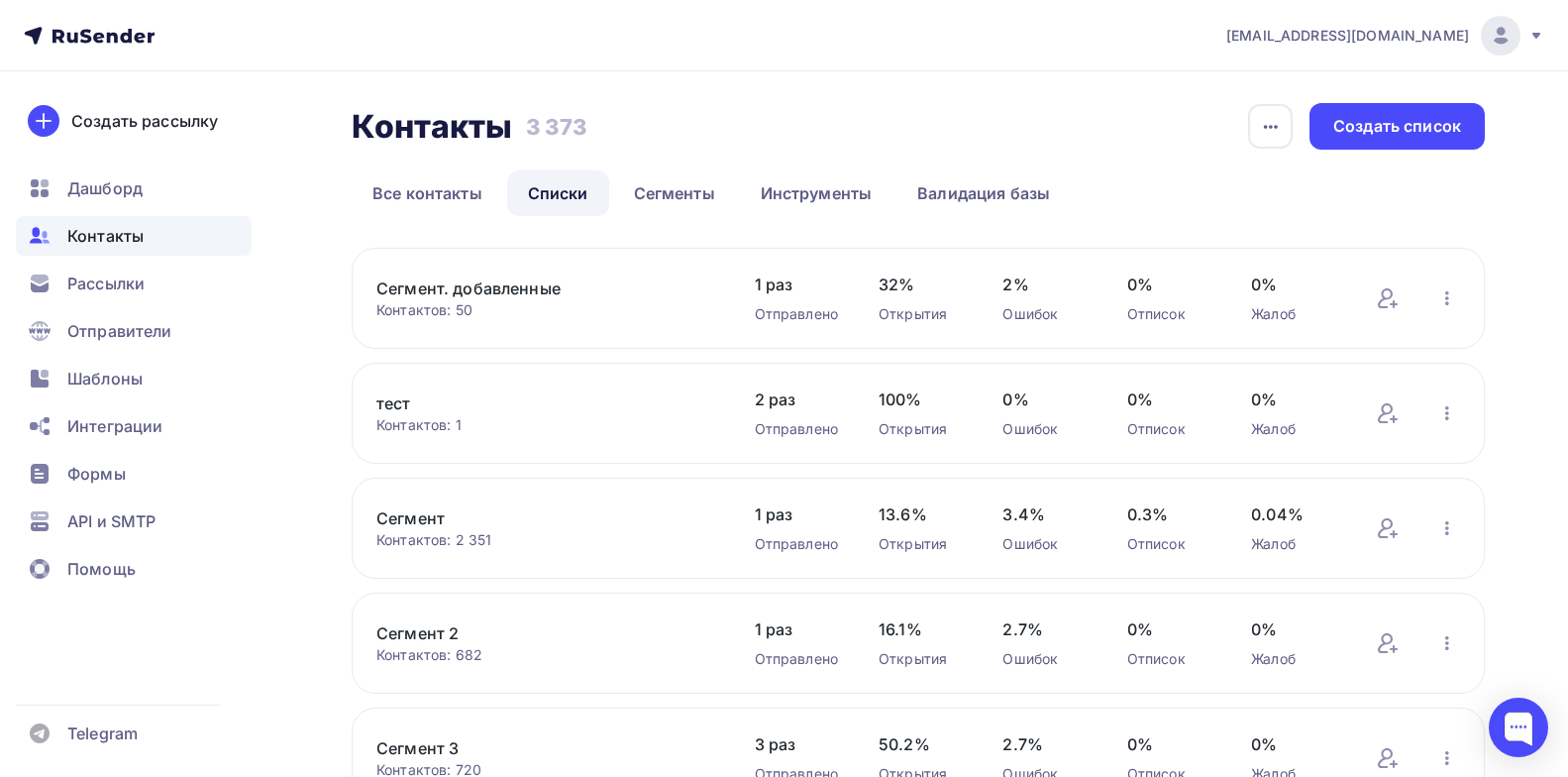
click at [437, 749] on link "Сегмент 3" at bounding box center [545, 748] width 337 height 24
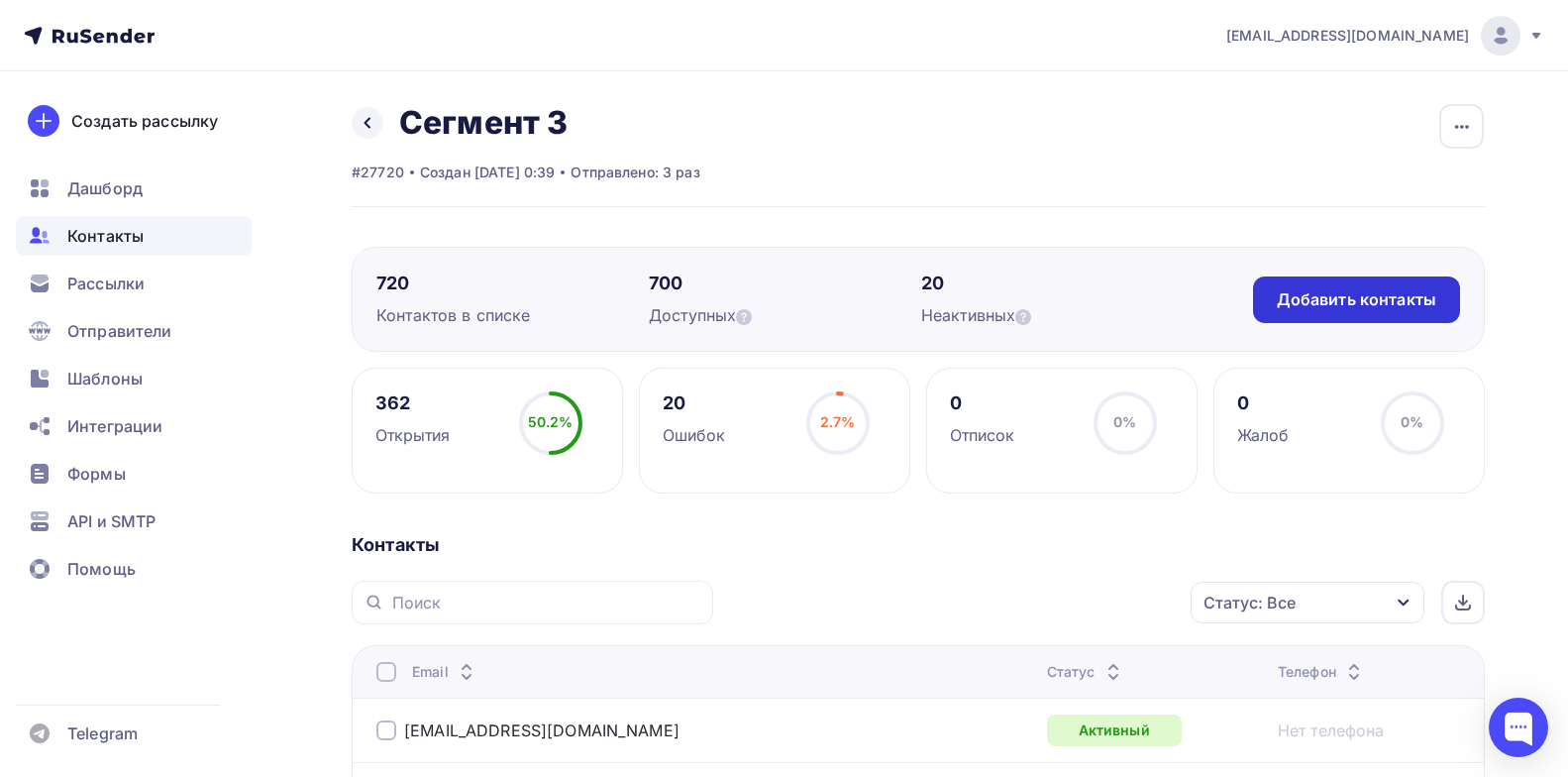
click at [1350, 301] on div "Добавить контакты" at bounding box center [1357, 300] width 160 height 23
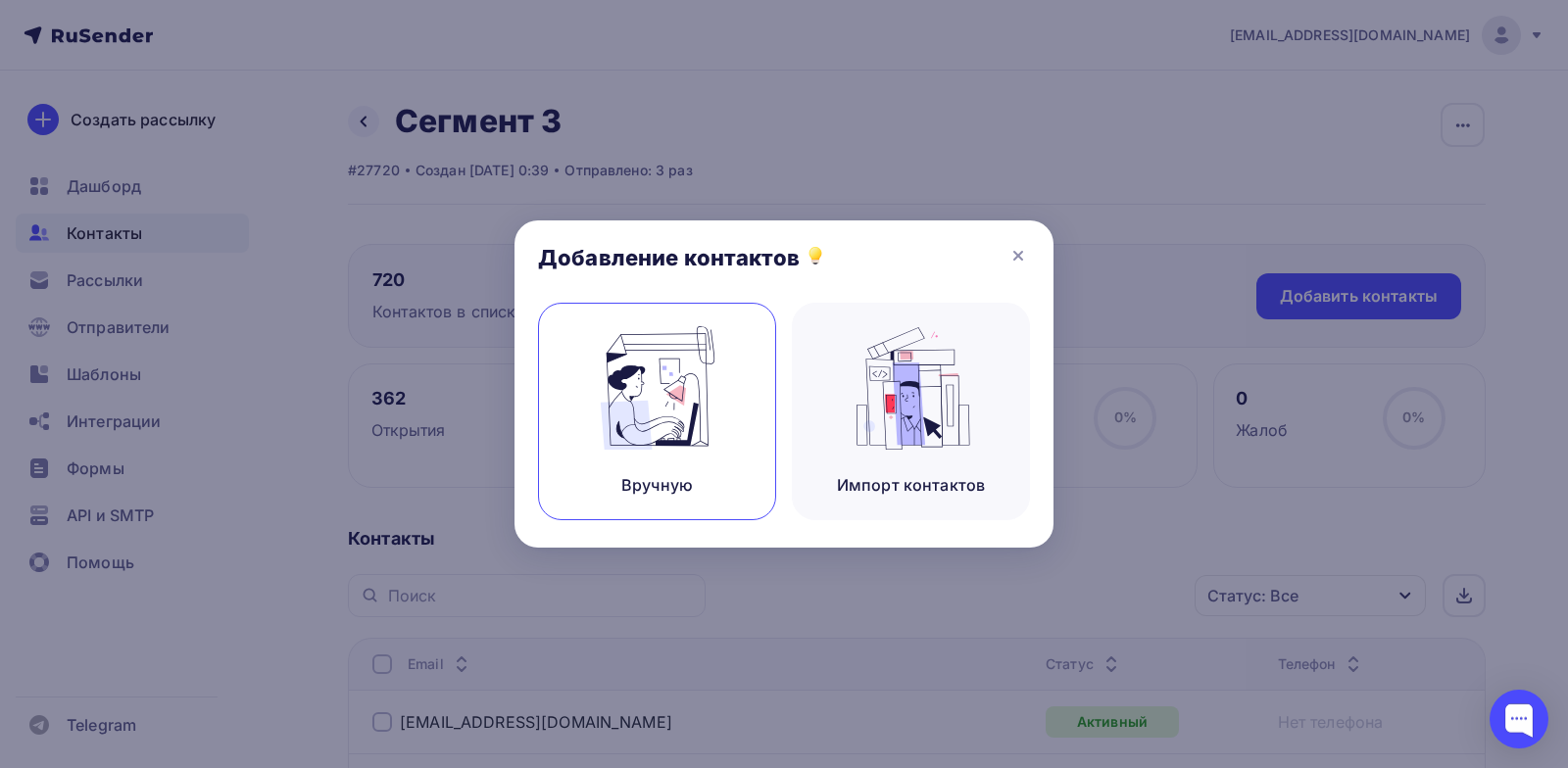
click at [735, 395] on div "Вручную" at bounding box center [656, 412] width 238 height 218
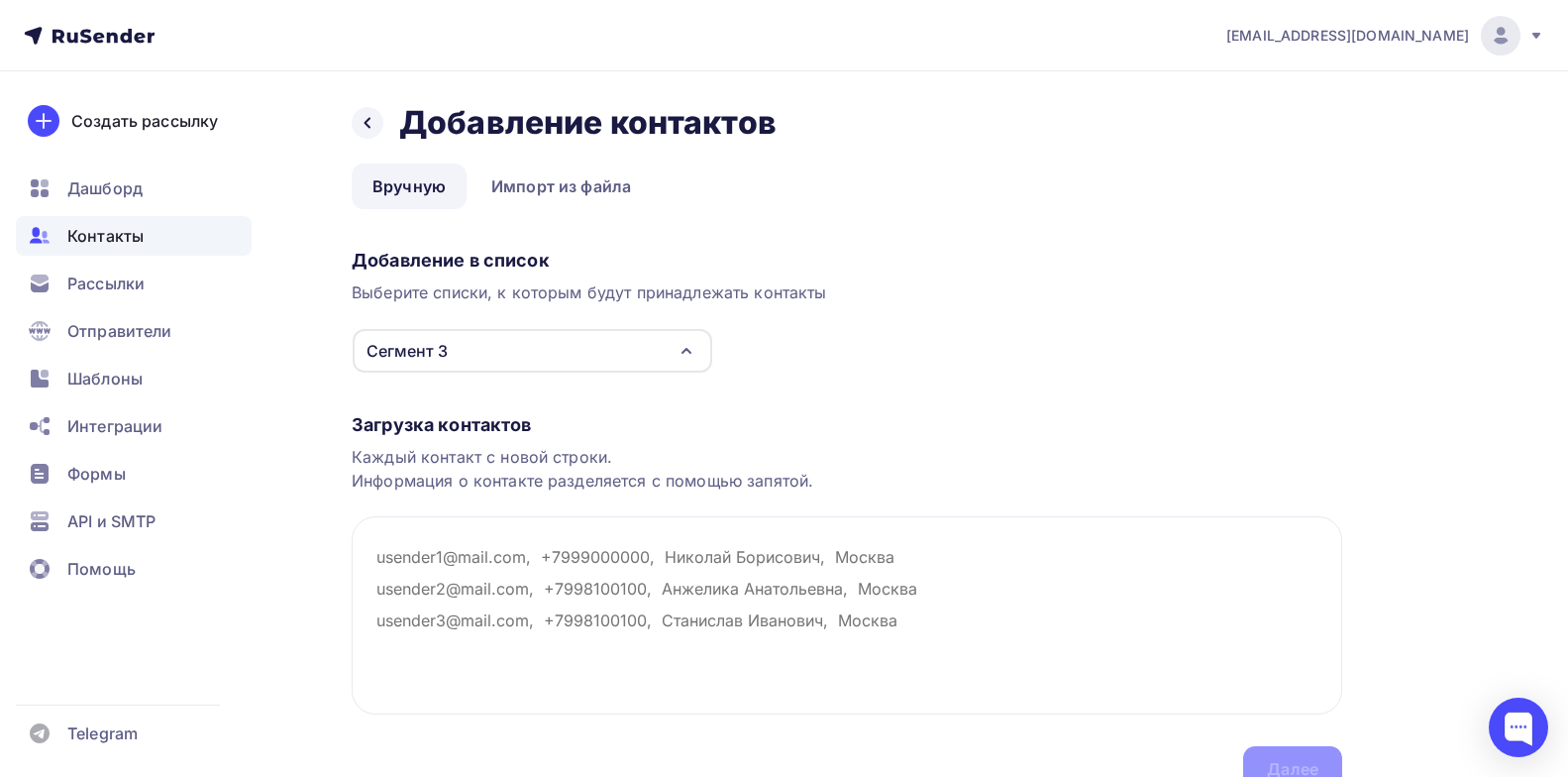
paste textarea "kovaleva.tatiana2012@yandex.ru Ковалева Татьяна Александровна bazilskaya@list.r…"
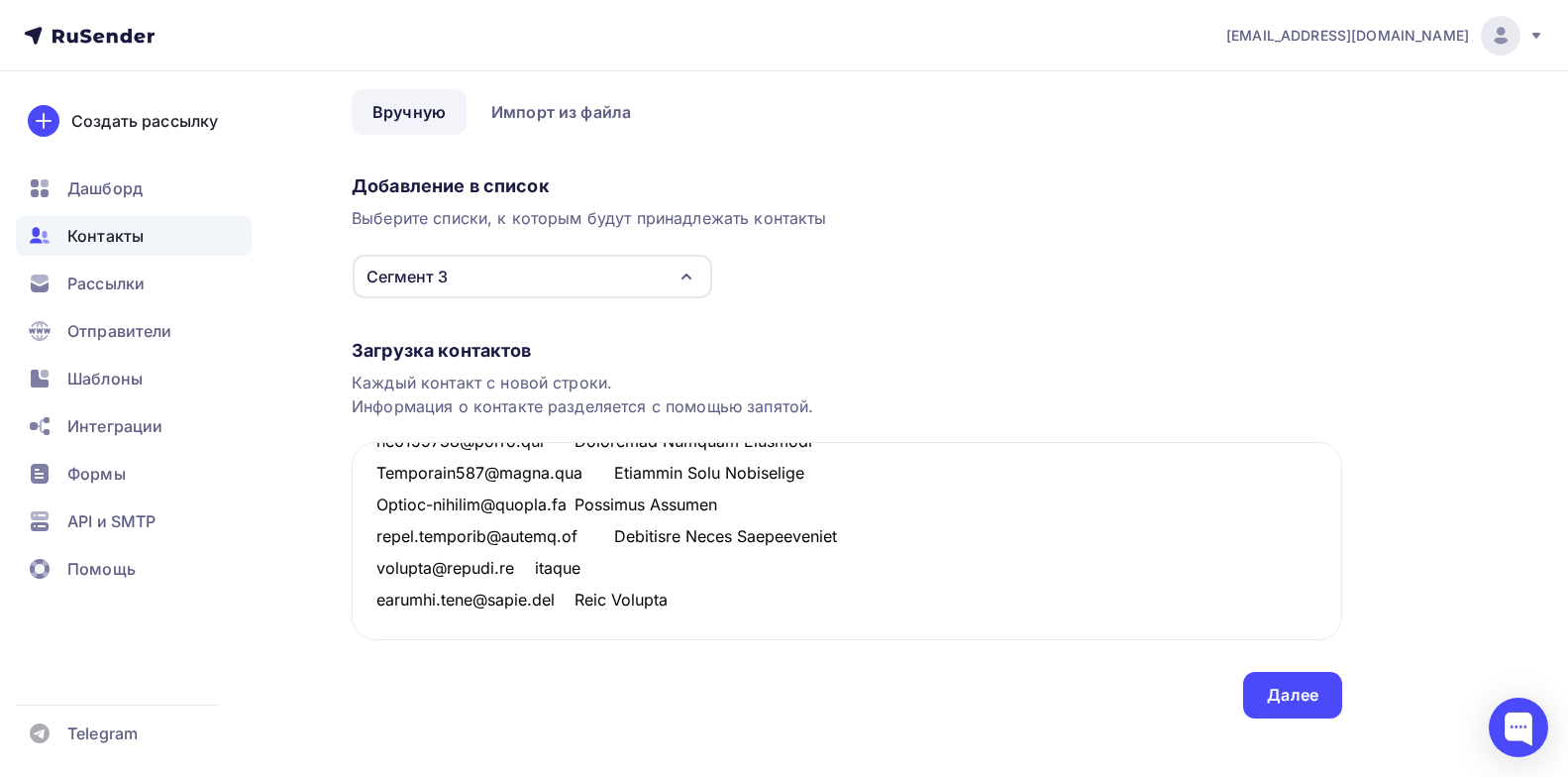
scroll to position [89, 0]
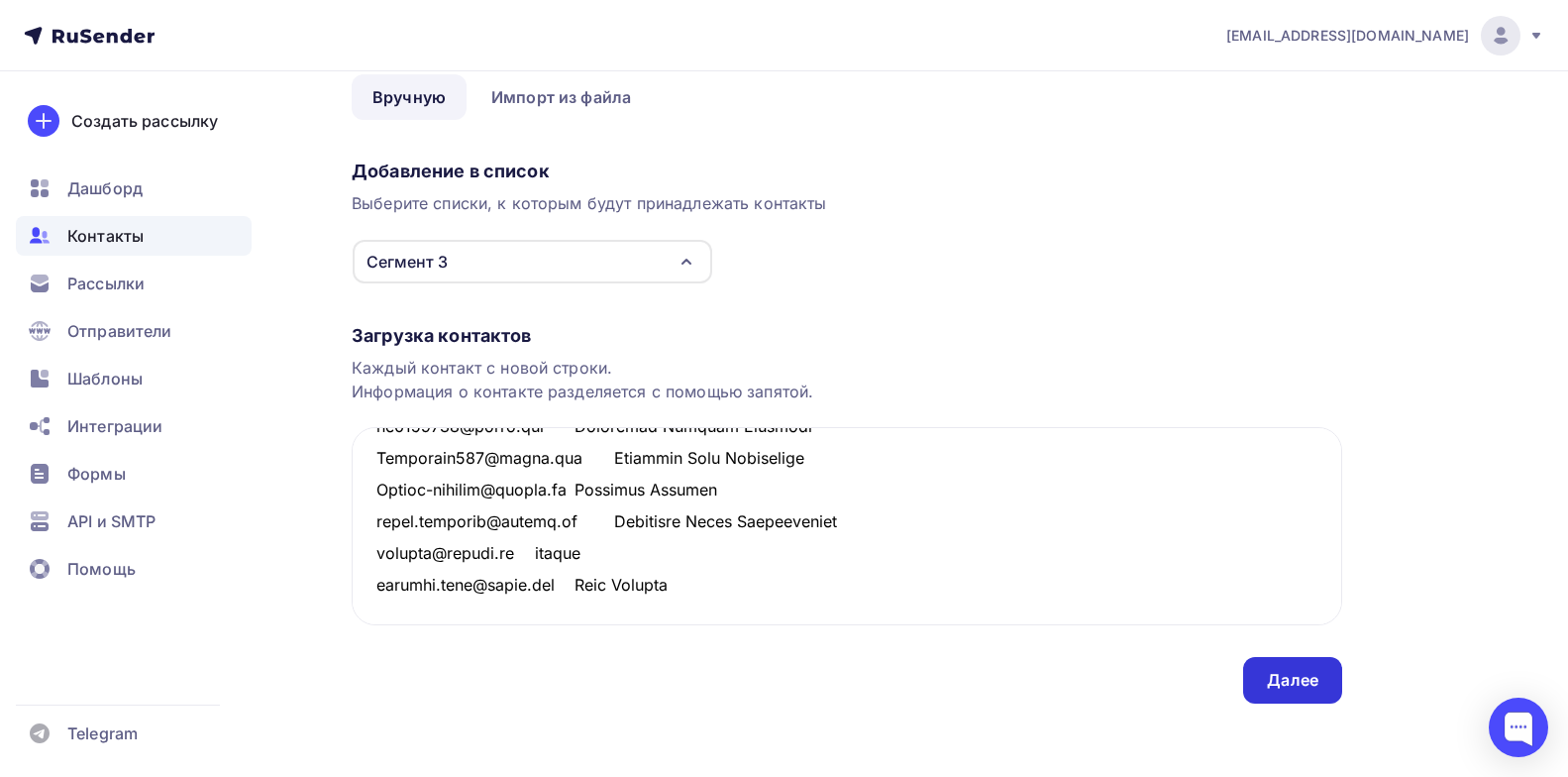
type textarea "kovaleva.tatiana2012@yandex.ru Ковалева Татьяна Александровна bazilskaya@list.r…"
click at [1318, 675] on div "Далее" at bounding box center [1293, 680] width 52 height 23
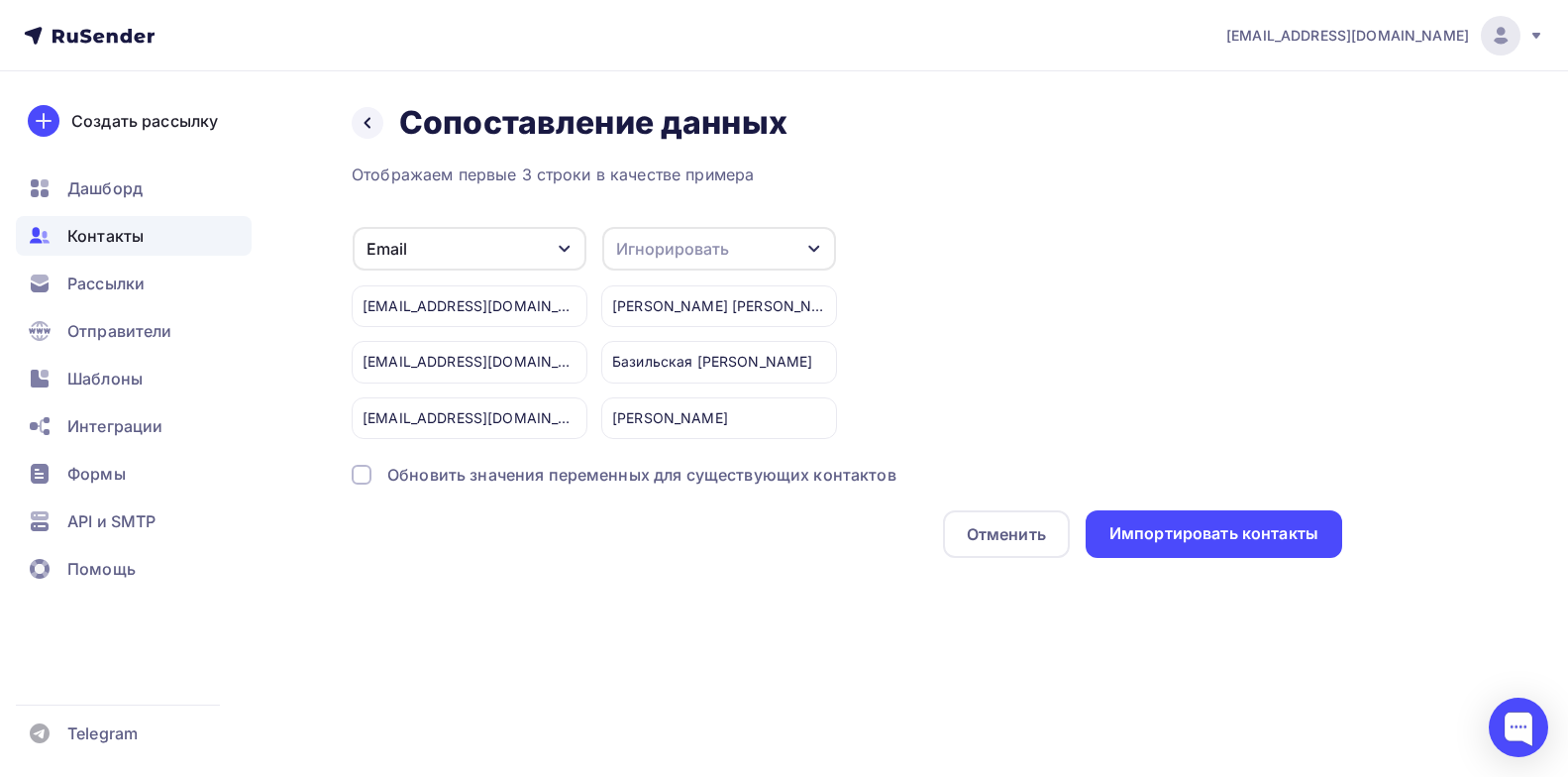
scroll to position [0, 0]
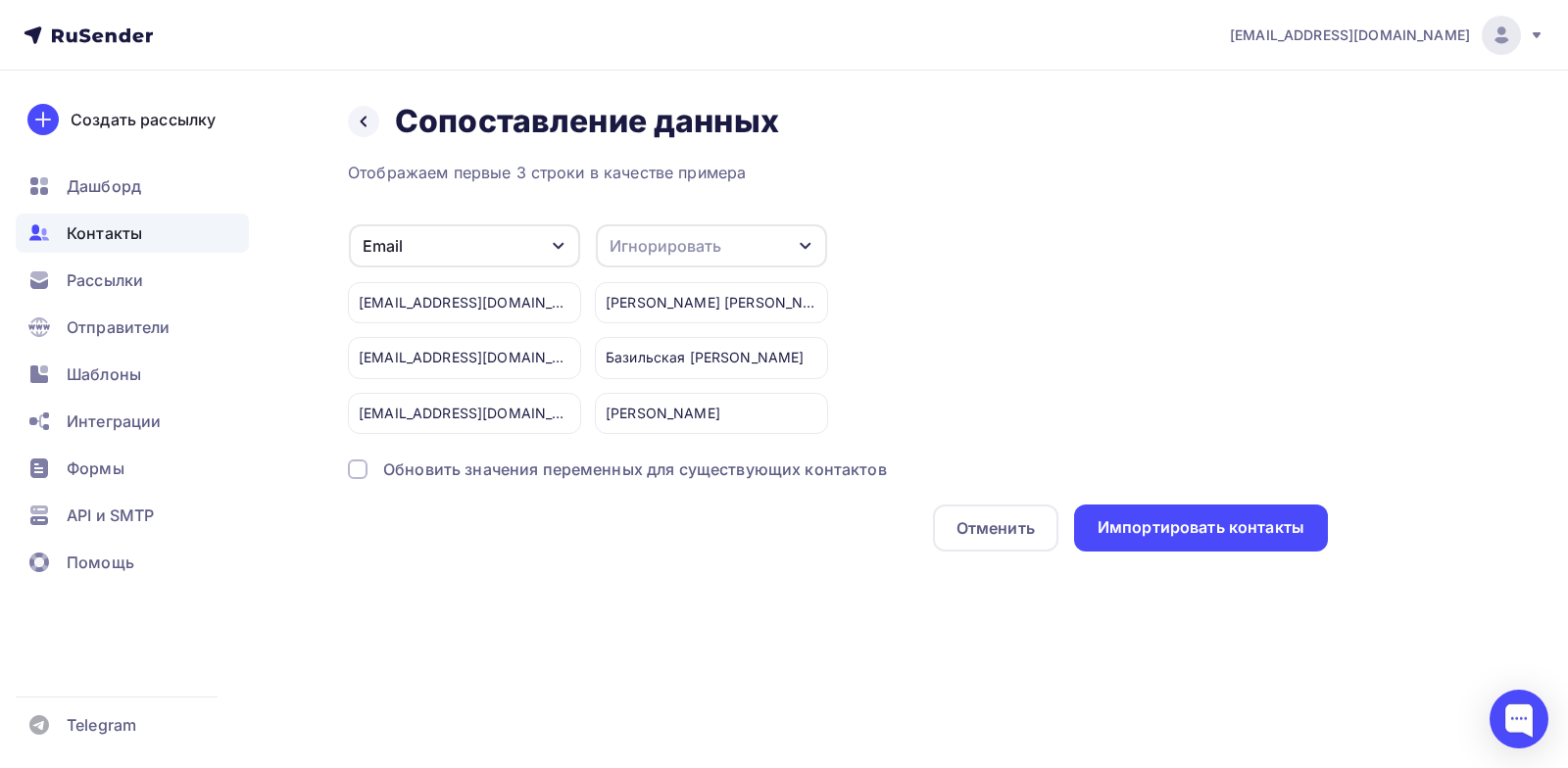
click at [812, 240] on icon "button" at bounding box center [806, 246] width 16 height 16
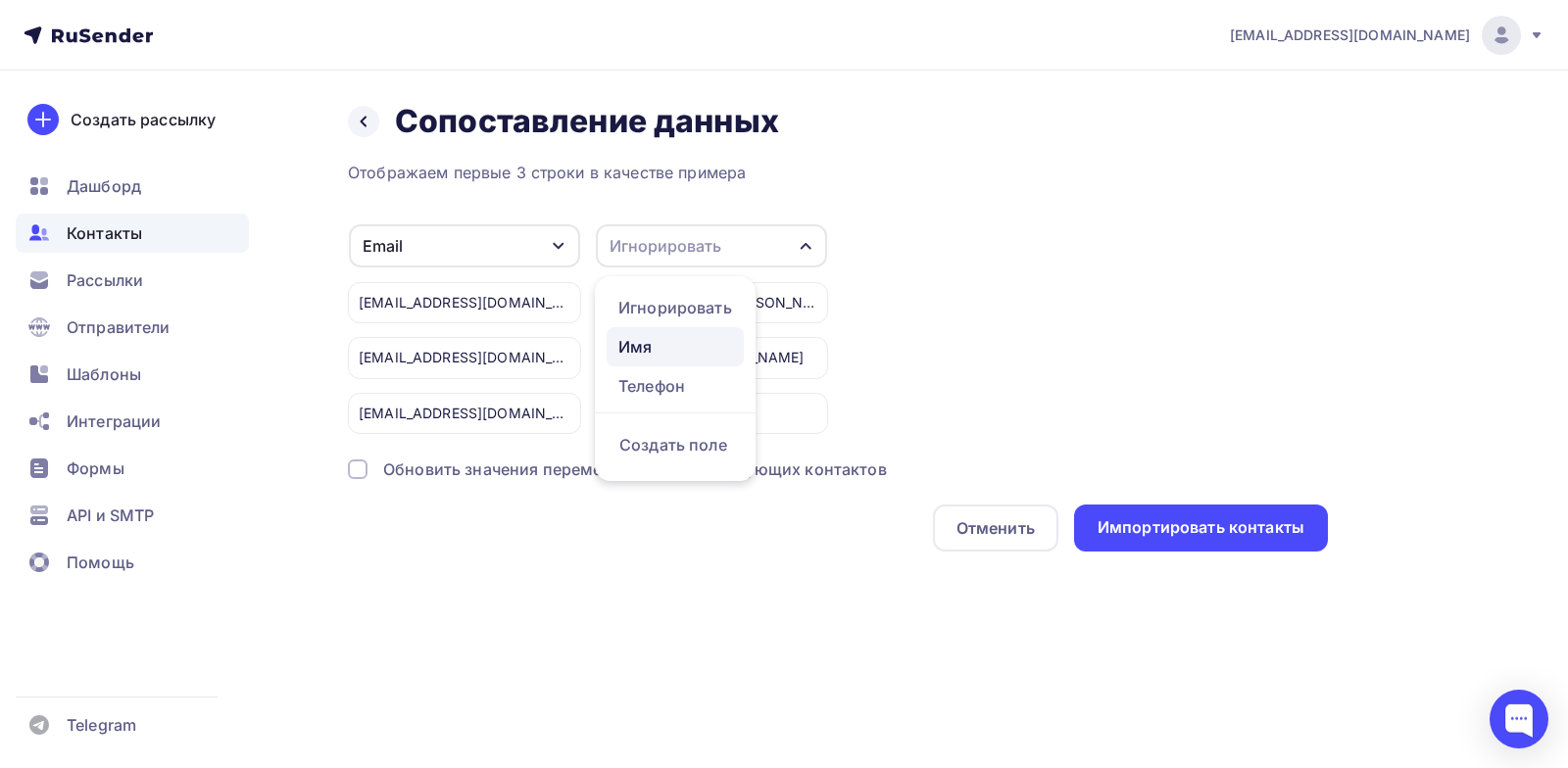
click at [639, 345] on div "Имя" at bounding box center [675, 347] width 114 height 24
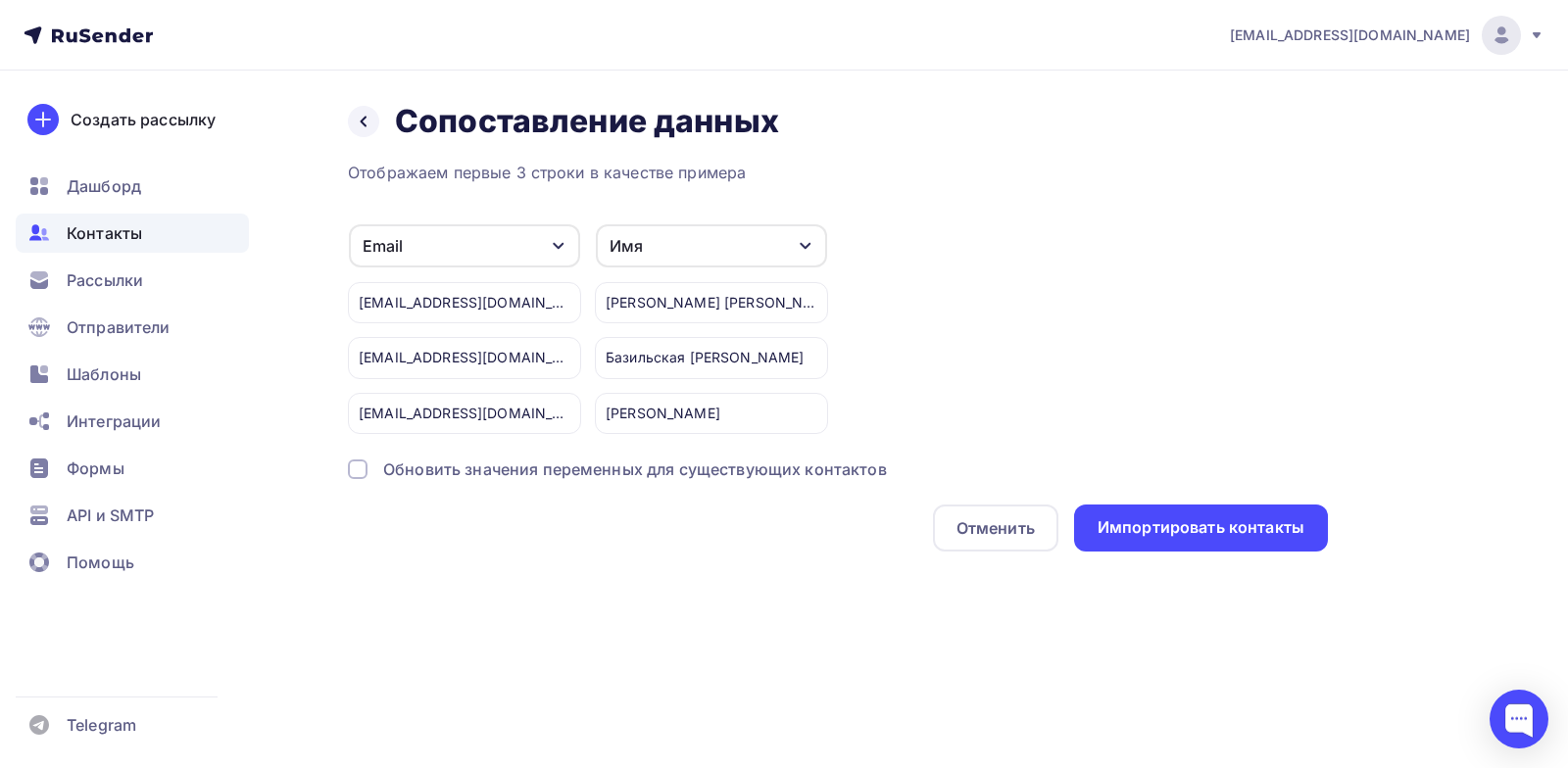
click at [462, 477] on div "Обновить значения переменных для существующих контактов" at bounding box center [635, 469] width 503 height 24
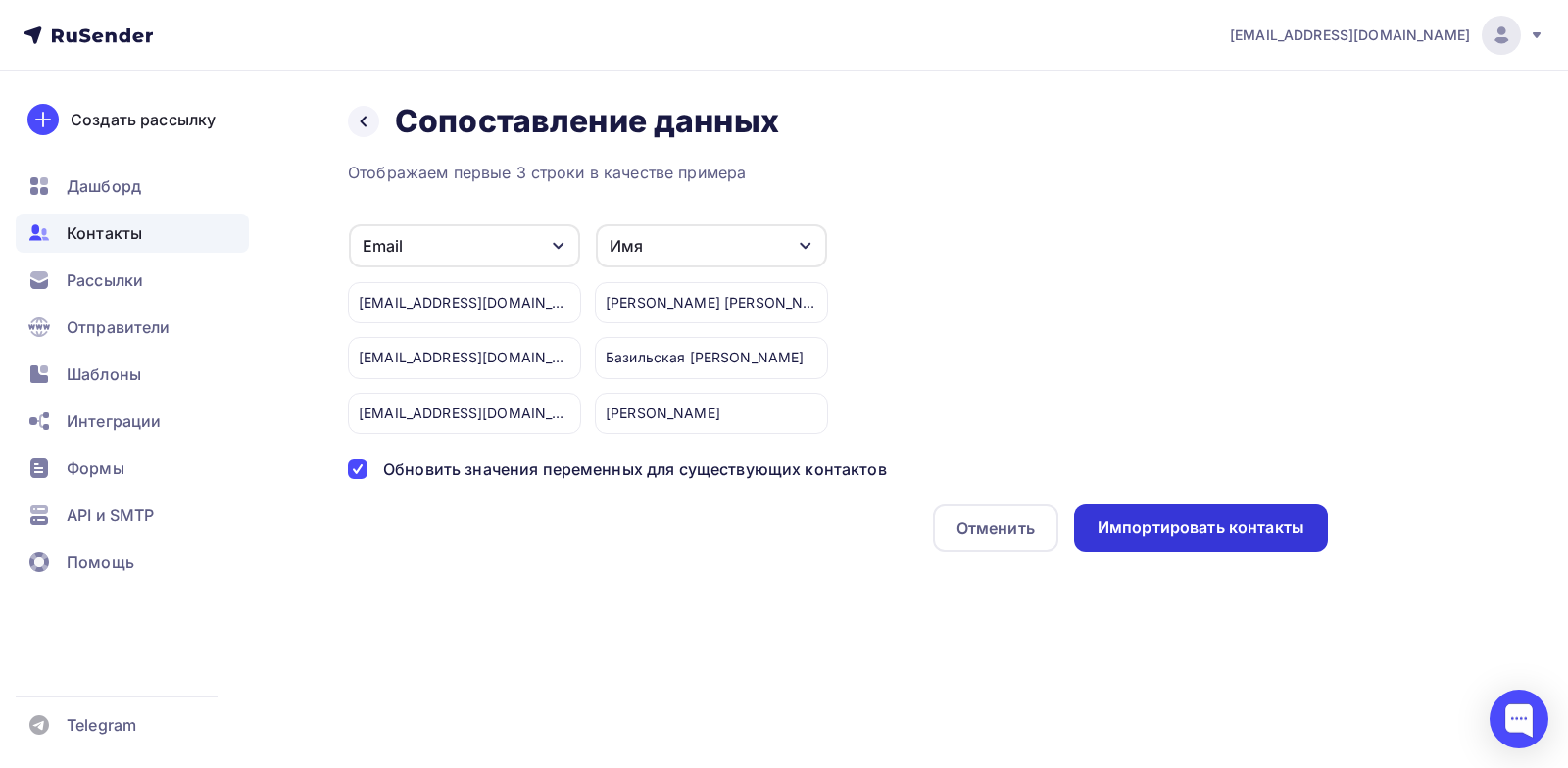
click at [1221, 525] on div "Импортировать контакты" at bounding box center [1201, 527] width 207 height 23
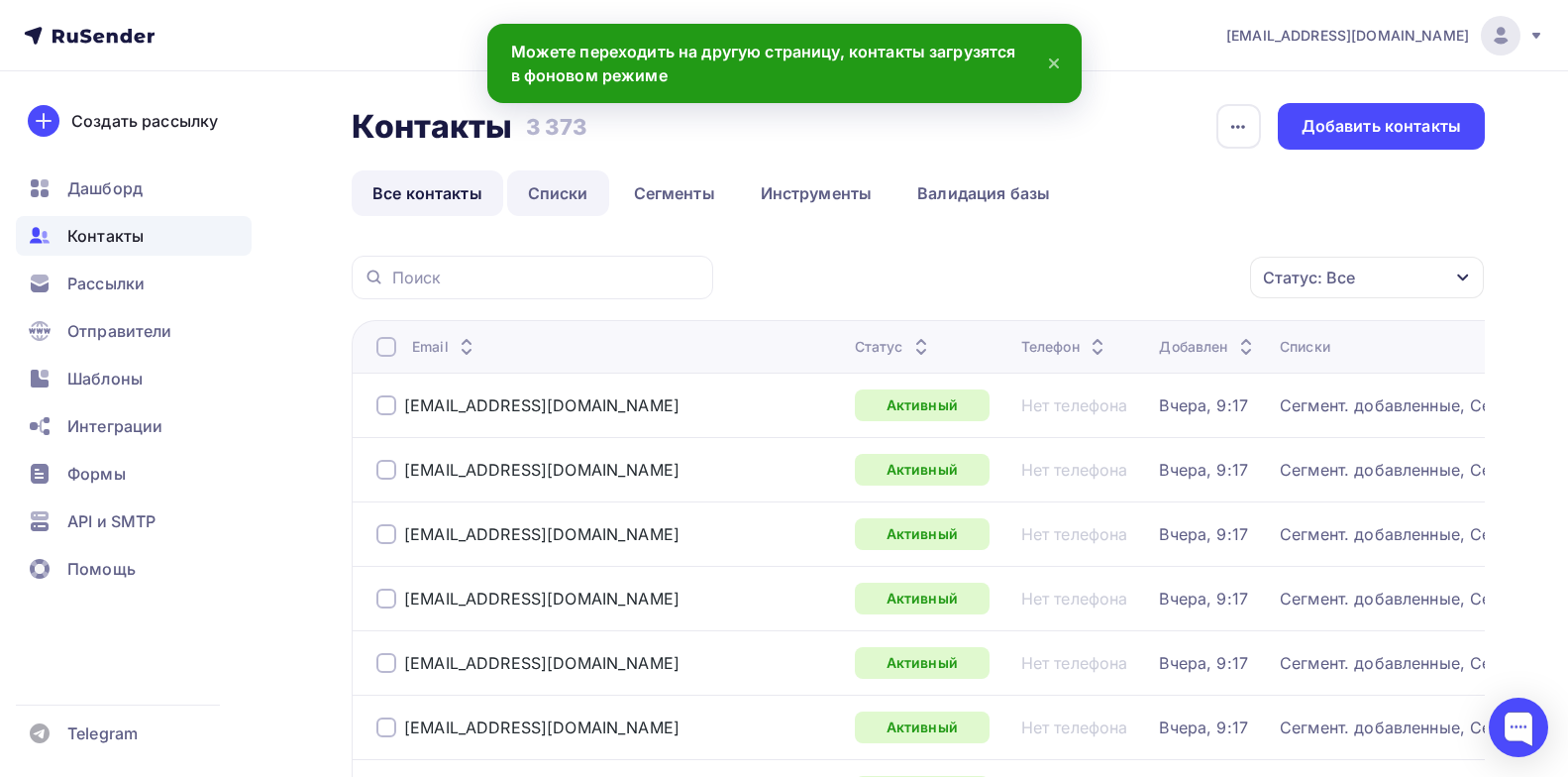
click at [559, 196] on link "Списки" at bounding box center [557, 194] width 102 height 46
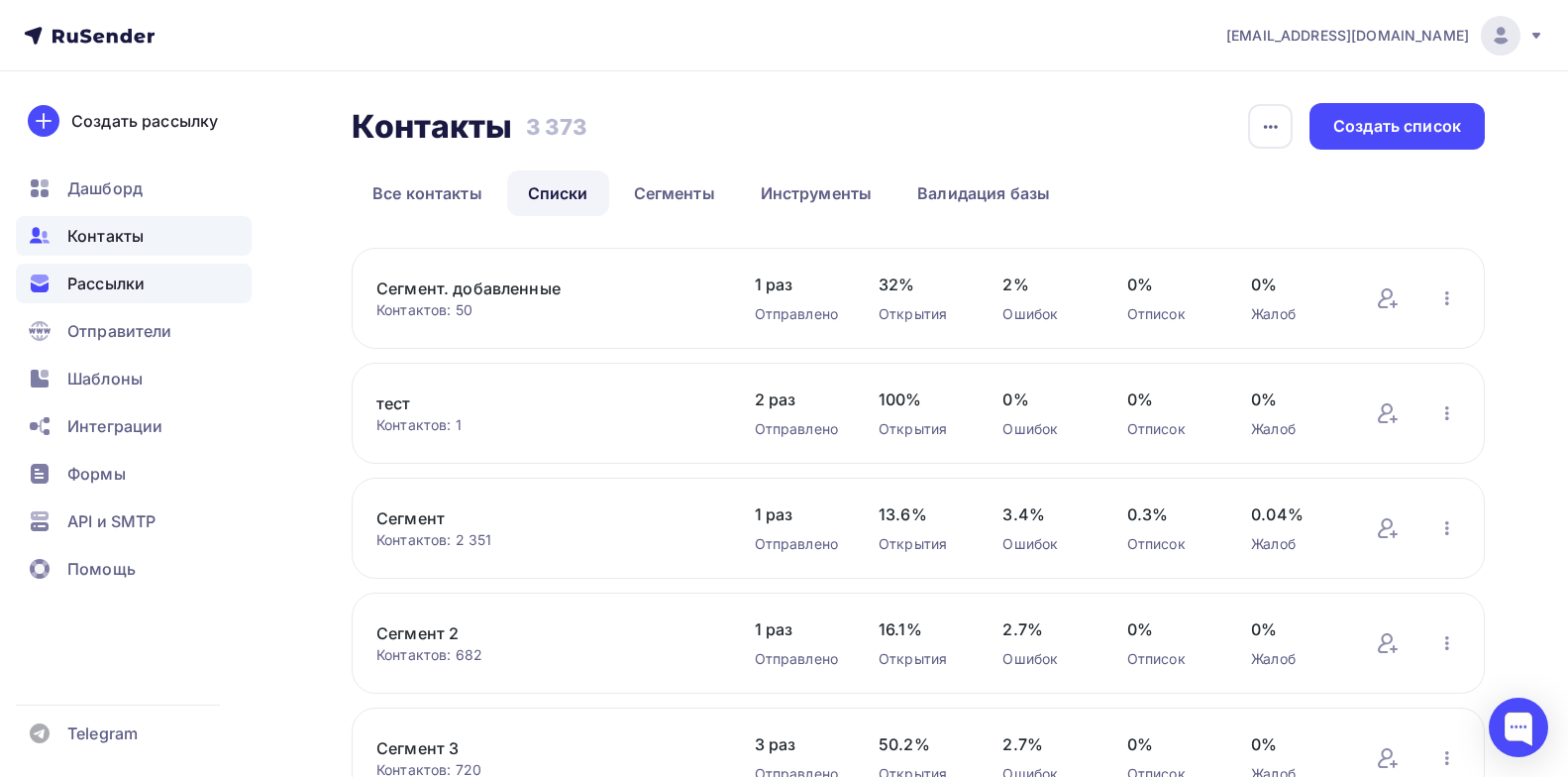
click at [165, 289] on div "Рассылки" at bounding box center [134, 284] width 236 height 40
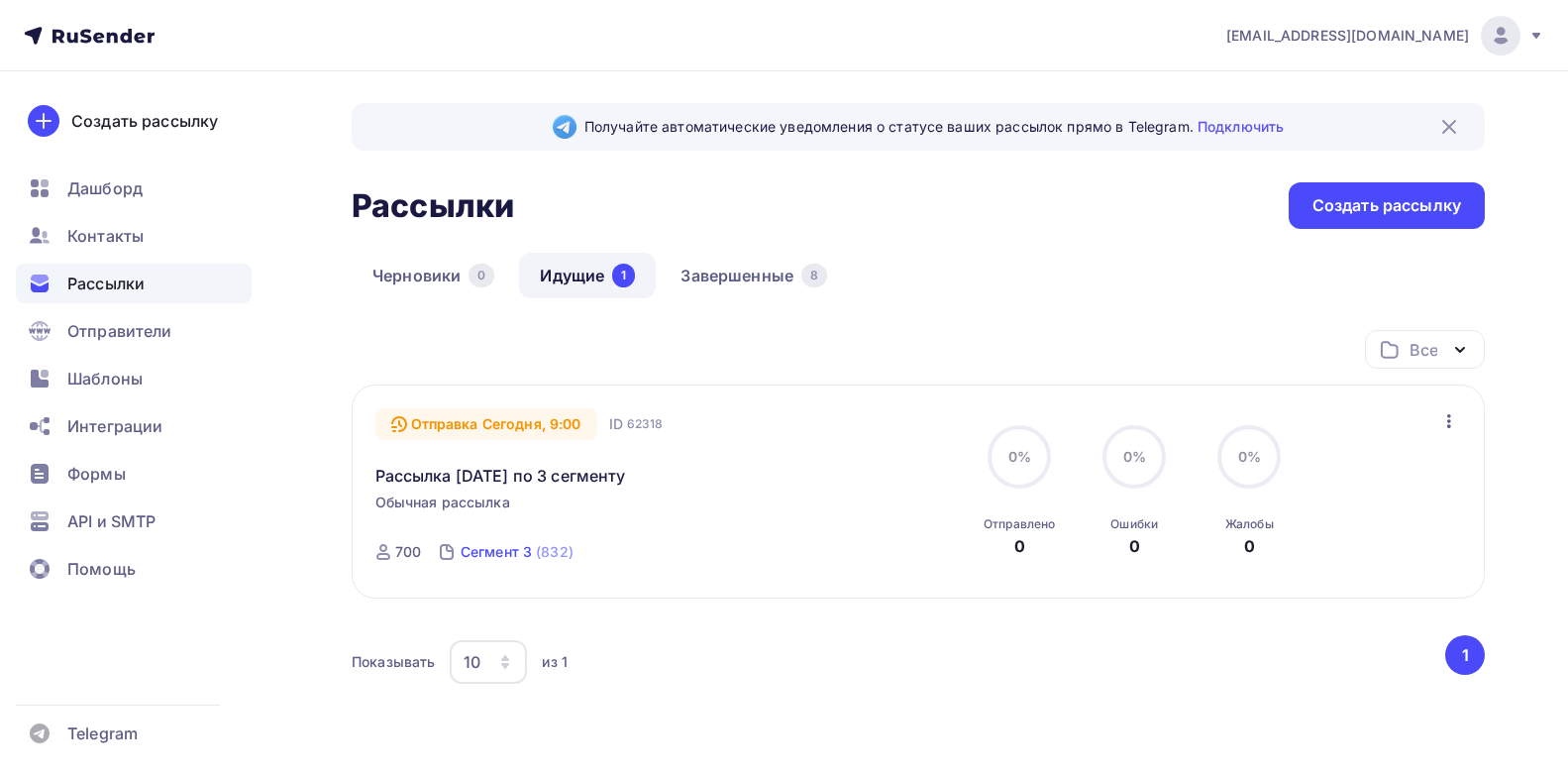
click at [495, 548] on div "Сегмент 3" at bounding box center [496, 552] width 71 height 20
click at [1453, 420] on icon "button" at bounding box center [1449, 422] width 24 height 24
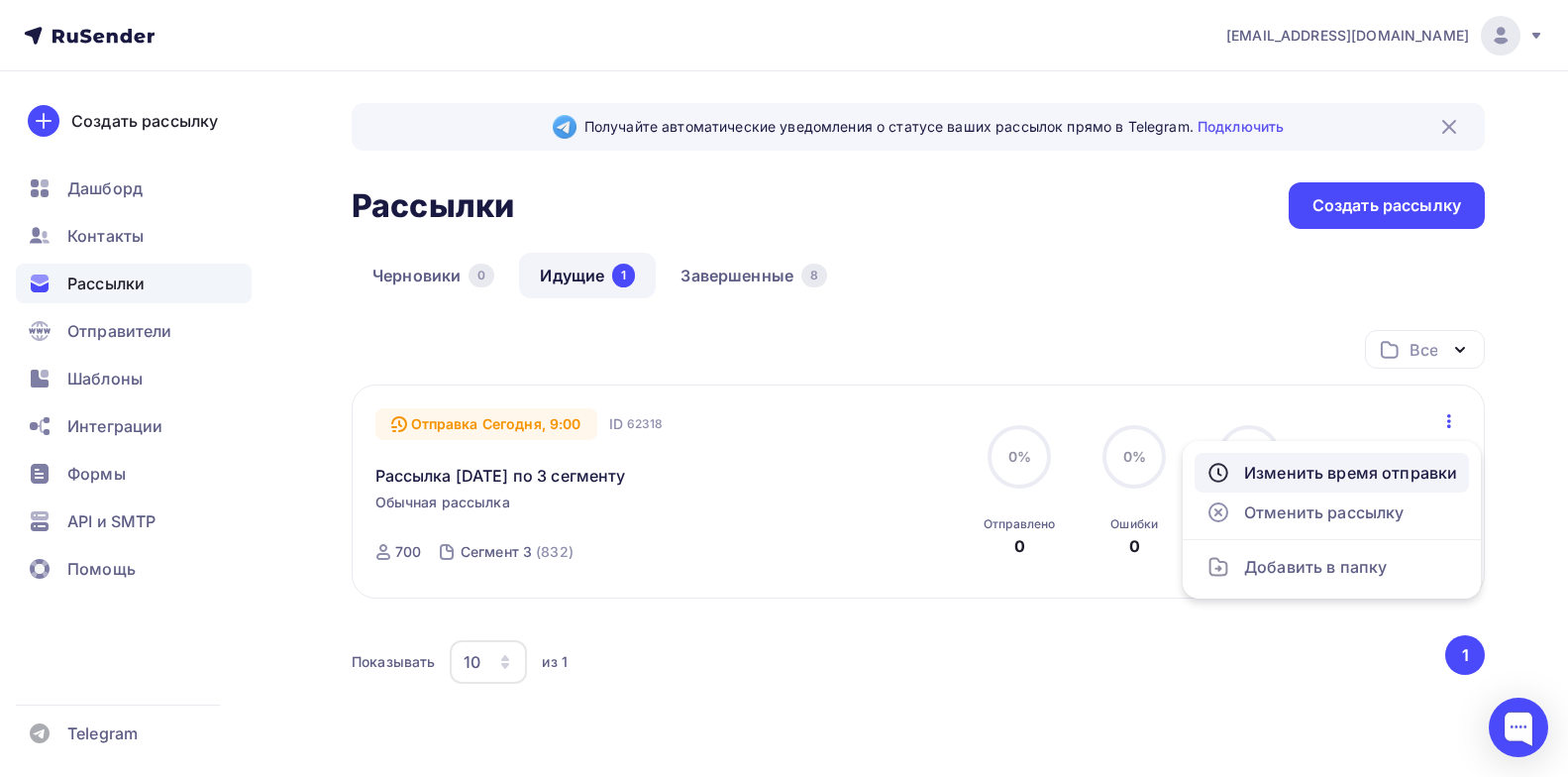
click at [1343, 464] on div "Изменить время отправки" at bounding box center [1332, 472] width 251 height 24
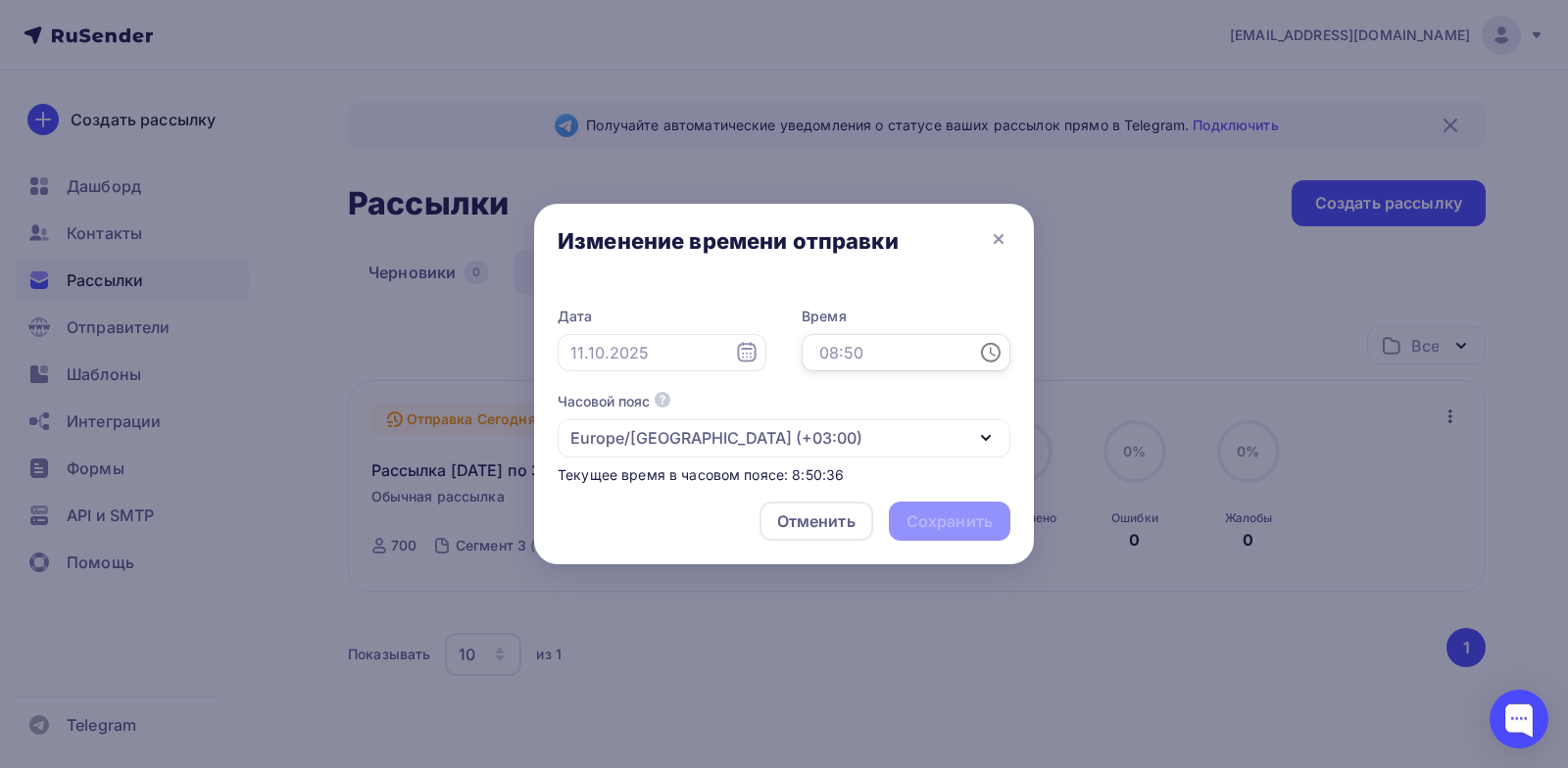
click at [870, 334] on input "text" at bounding box center [906, 353] width 209 height 37
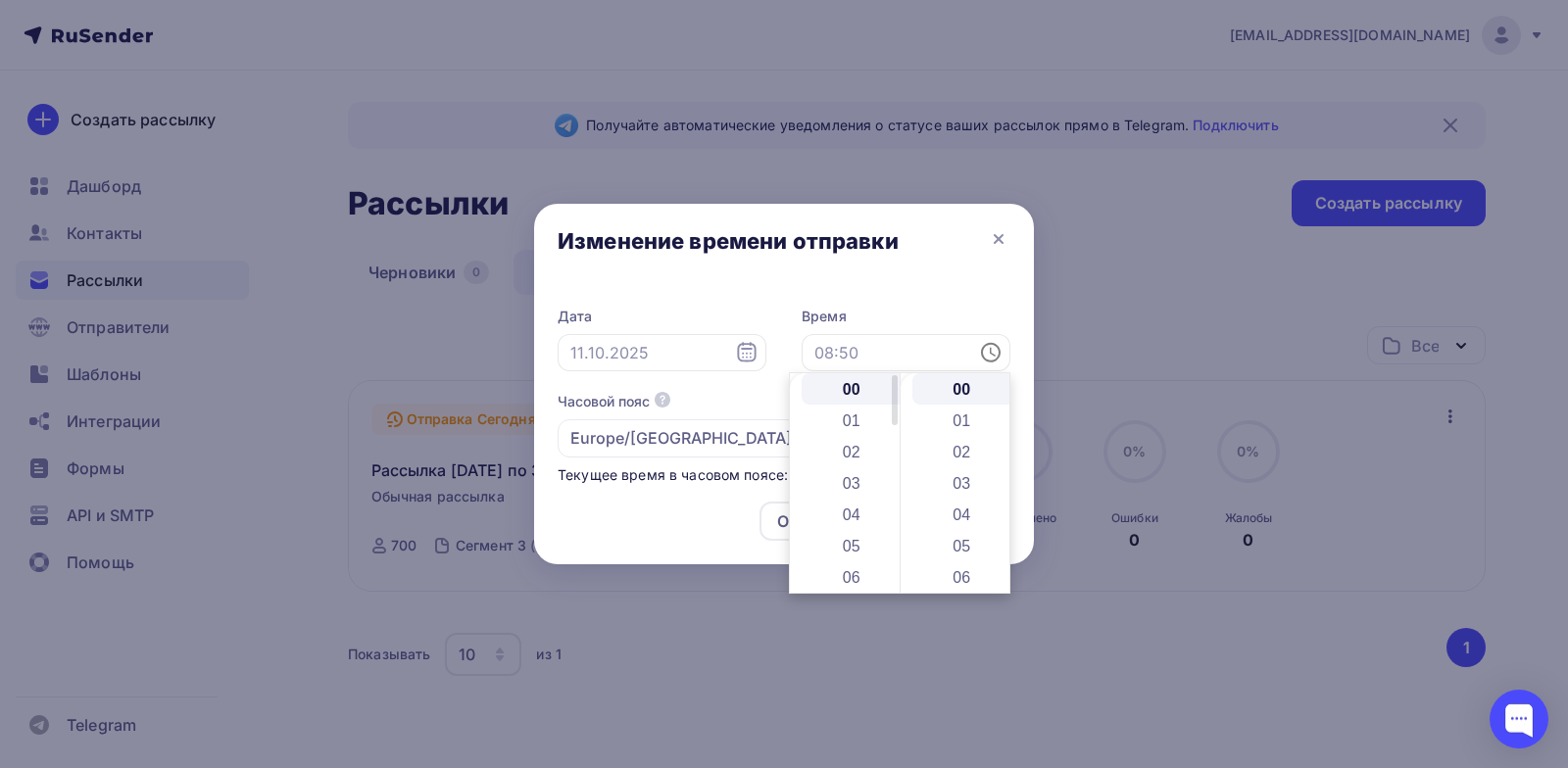
drag, startPoint x: 840, startPoint y: 484, endPoint x: 848, endPoint y: 384, distance: 100.3
drag, startPoint x: 859, startPoint y: 537, endPoint x: 852, endPoint y: 431, distance: 106.2
drag, startPoint x: 825, startPoint y: 563, endPoint x: 839, endPoint y: 449, distance: 114.9
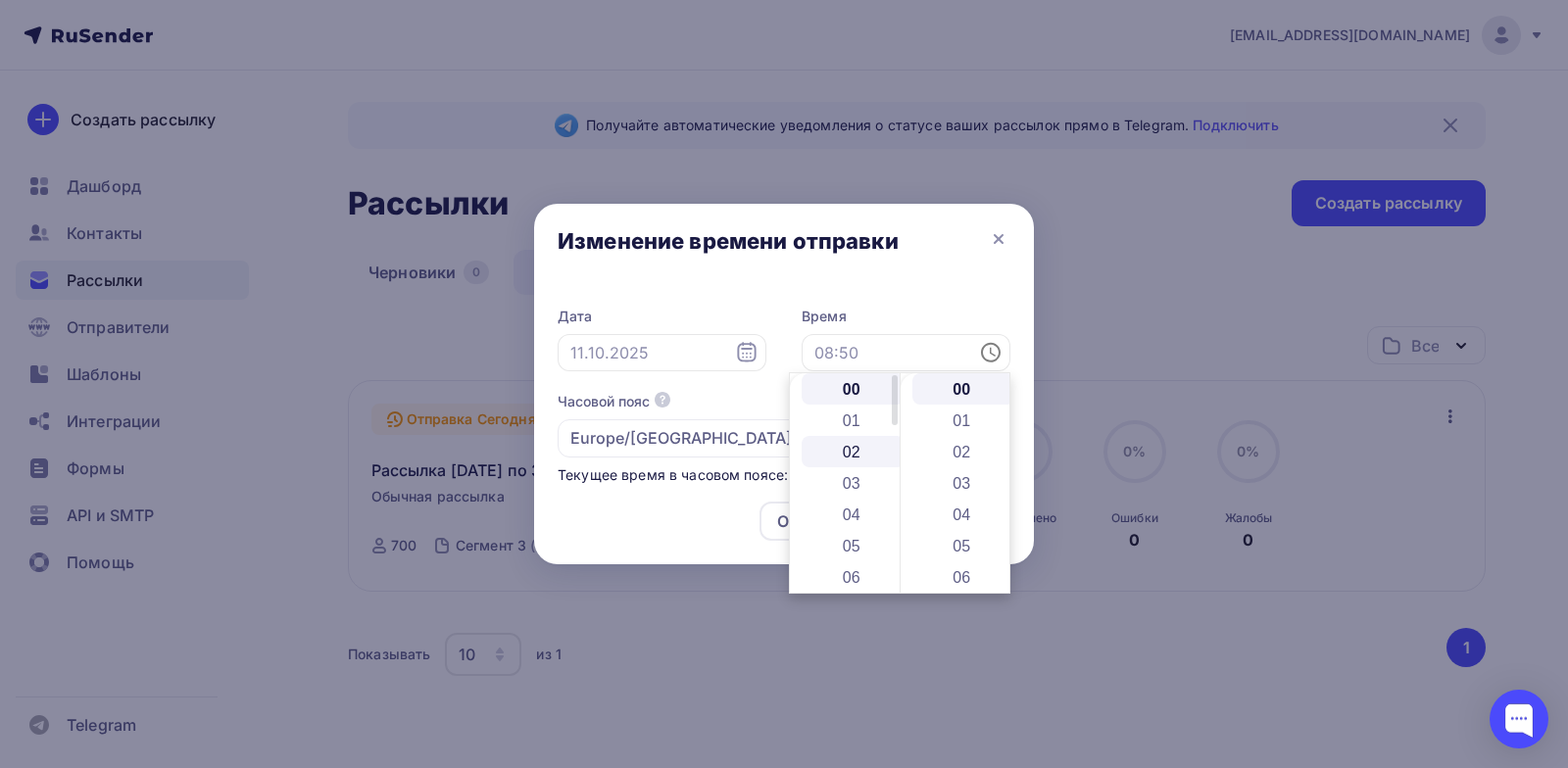
drag, startPoint x: 891, startPoint y: 401, endPoint x: 893, endPoint y: 440, distance: 39.1
click at [893, 440] on div at bounding box center [895, 438] width 6 height 50
click at [851, 498] on li "09" at bounding box center [853, 503] width 103 height 31
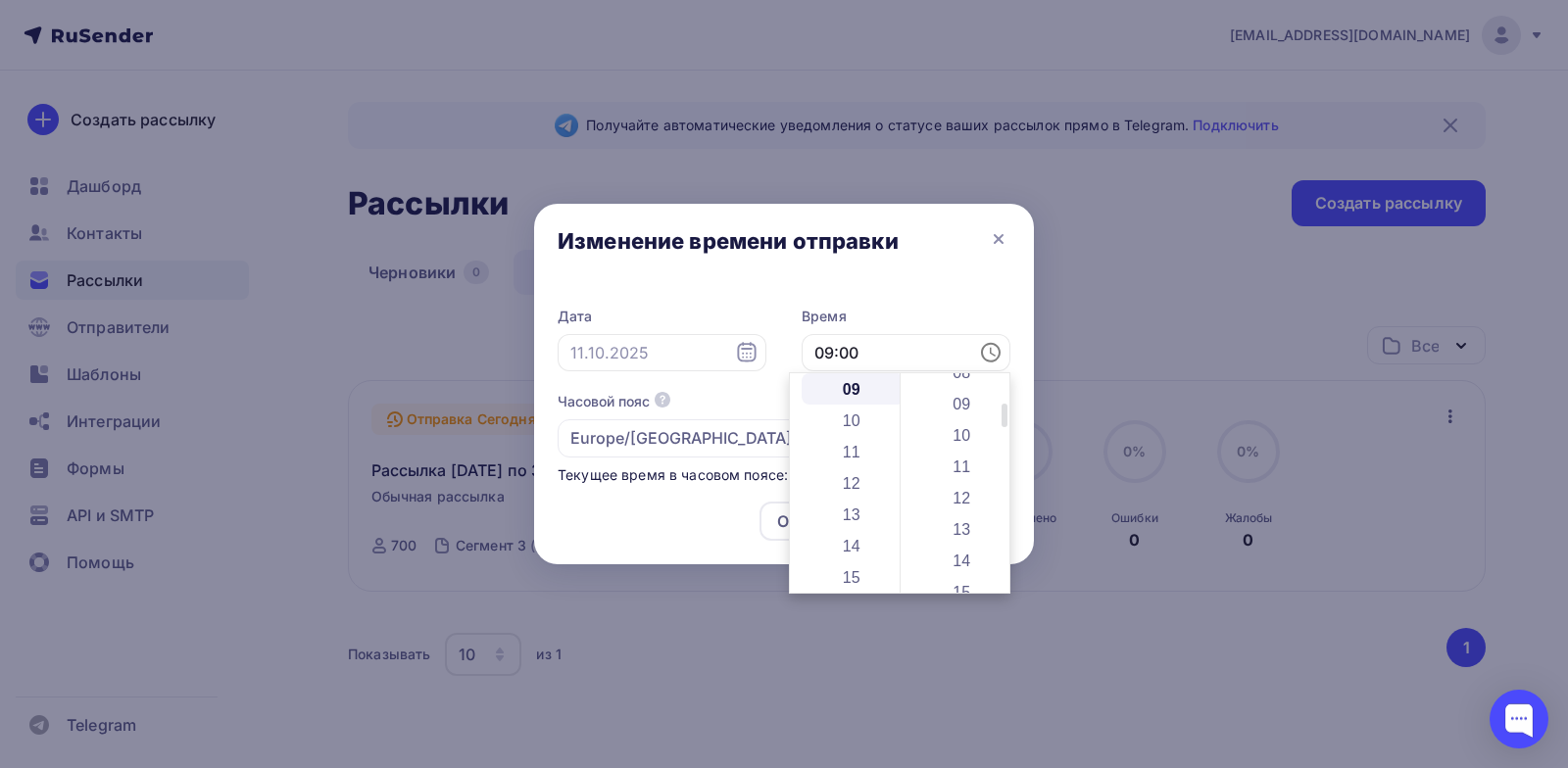
scroll to position [277, 0]
drag, startPoint x: 1004, startPoint y: 384, endPoint x: 1003, endPoint y: 414, distance: 30.0
click at [1003, 414] on div at bounding box center [1005, 415] width 6 height 23
click at [955, 424] on li "10" at bounding box center [964, 427] width 103 height 31
type input "09:10"
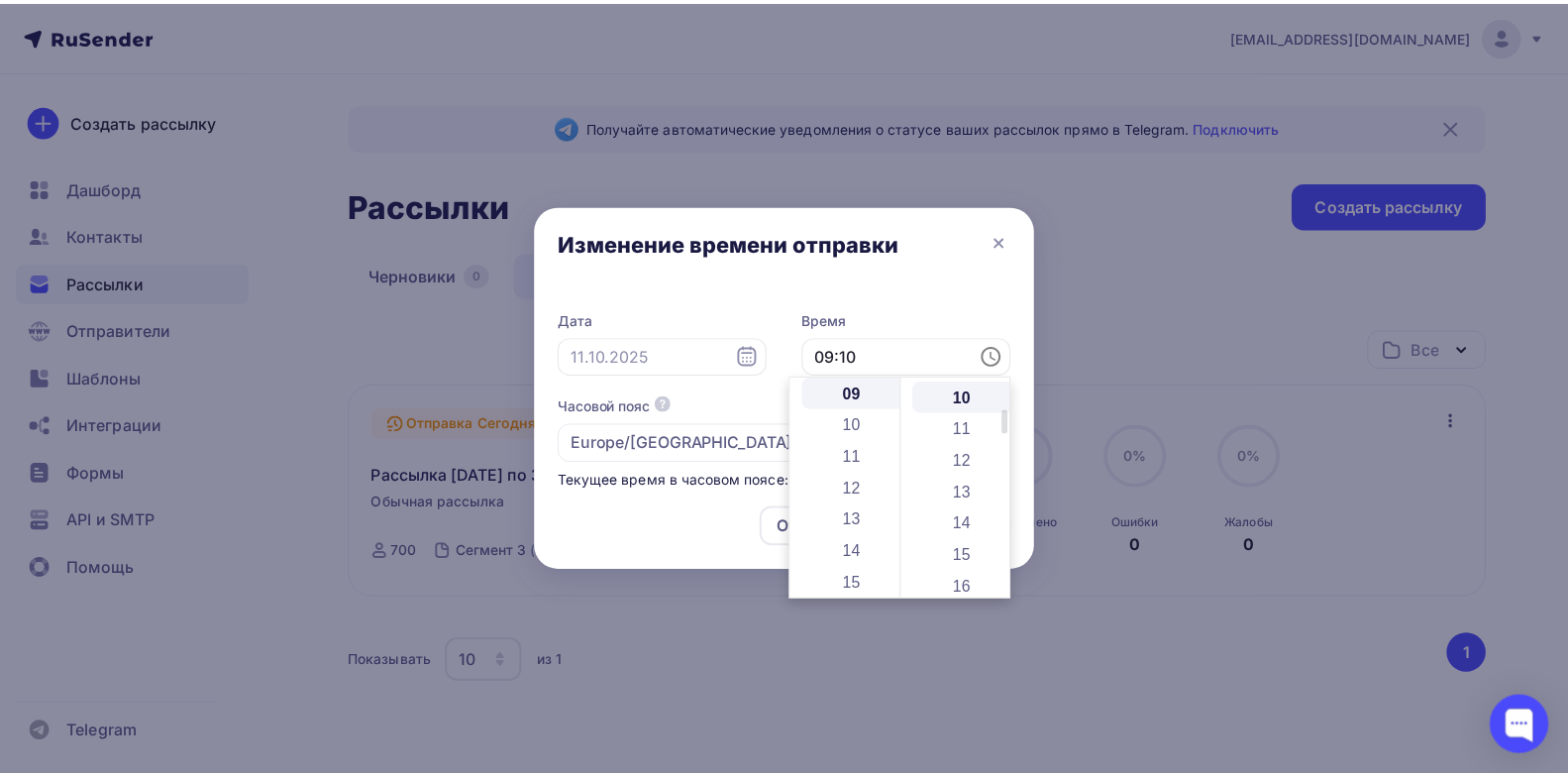
scroll to position [318, 0]
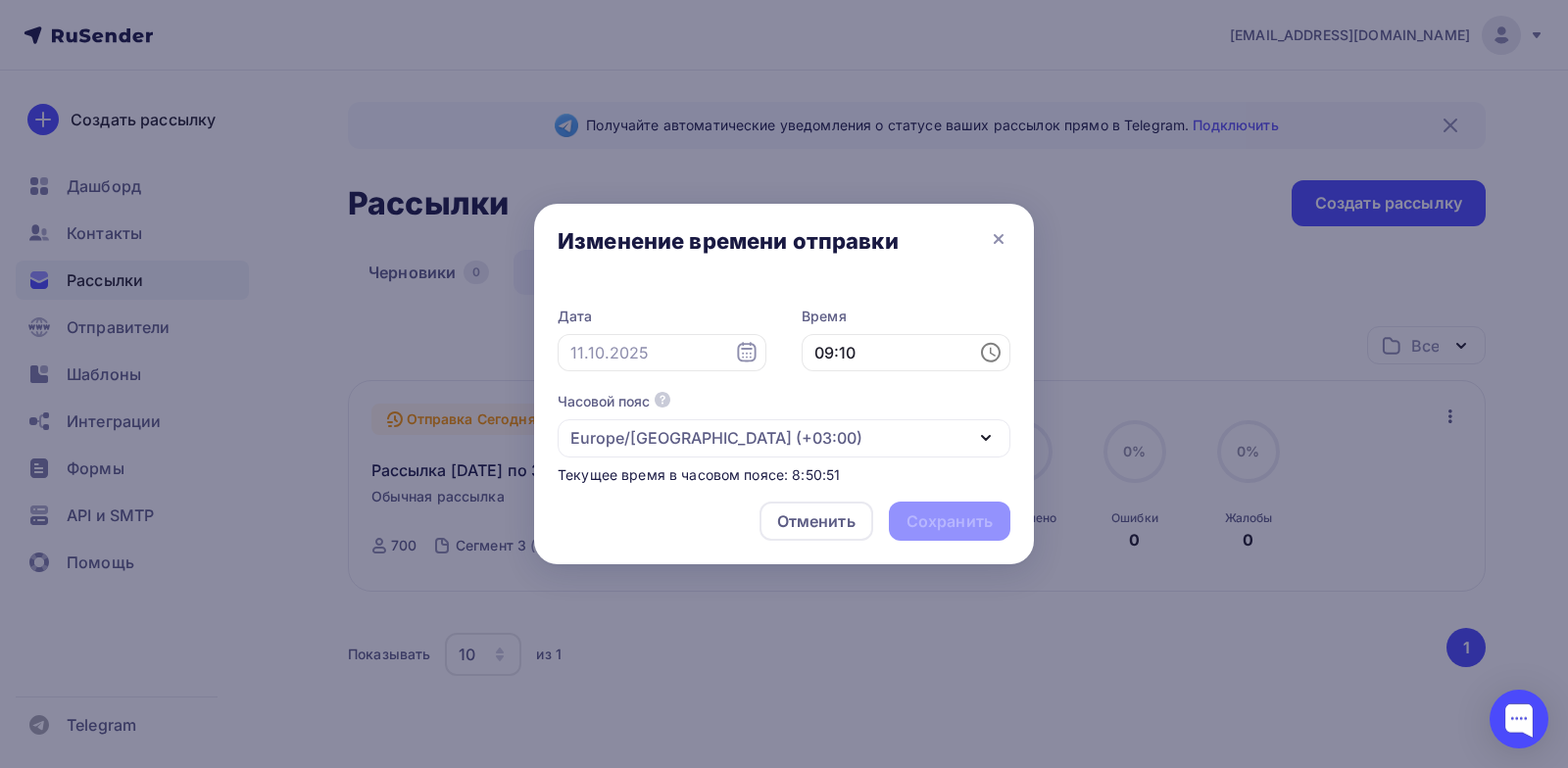
click at [989, 302] on div "Дата Время 09:10 Часовой пояс По умолчанию используется часовой пояс из настрое…" at bounding box center [783, 386] width 499 height 200
click at [593, 337] on input "text" at bounding box center [661, 353] width 209 height 37
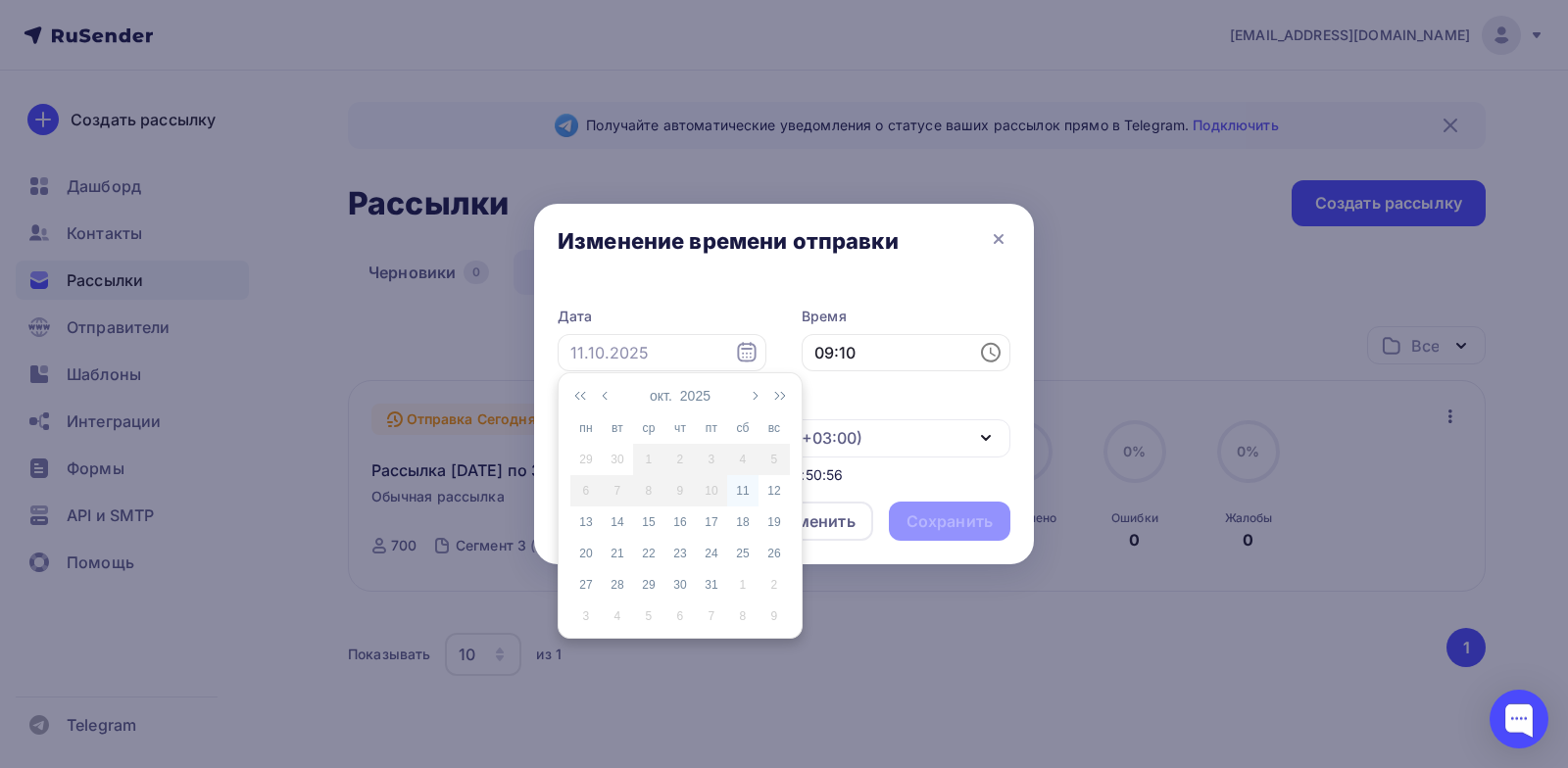
click at [739, 488] on div "11" at bounding box center [743, 490] width 31 height 18
type input "11.10.2025"
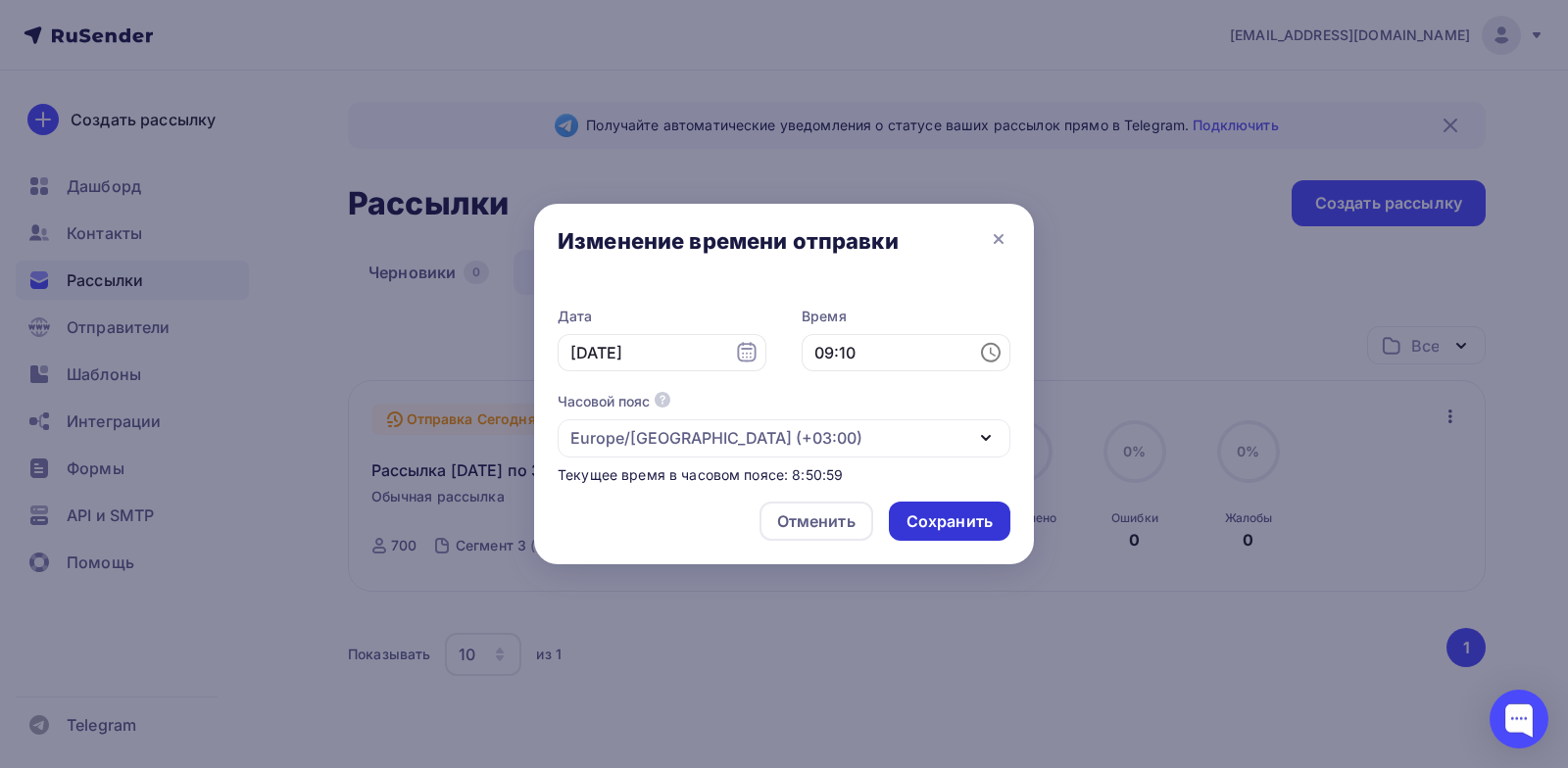
click at [941, 523] on div "Сохранить" at bounding box center [950, 521] width 86 height 23
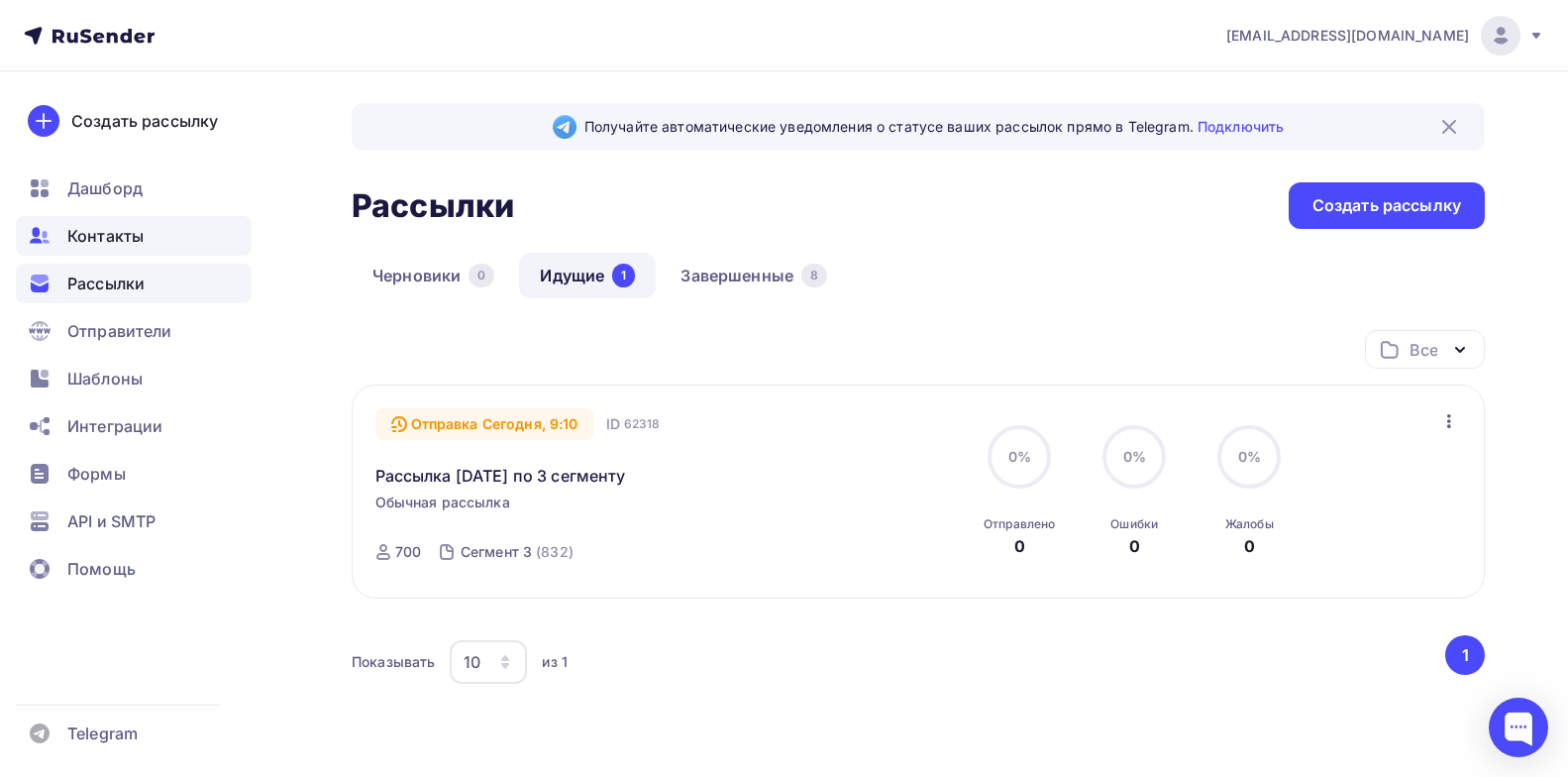
click at [107, 233] on span "Контакты" at bounding box center [105, 236] width 76 height 24
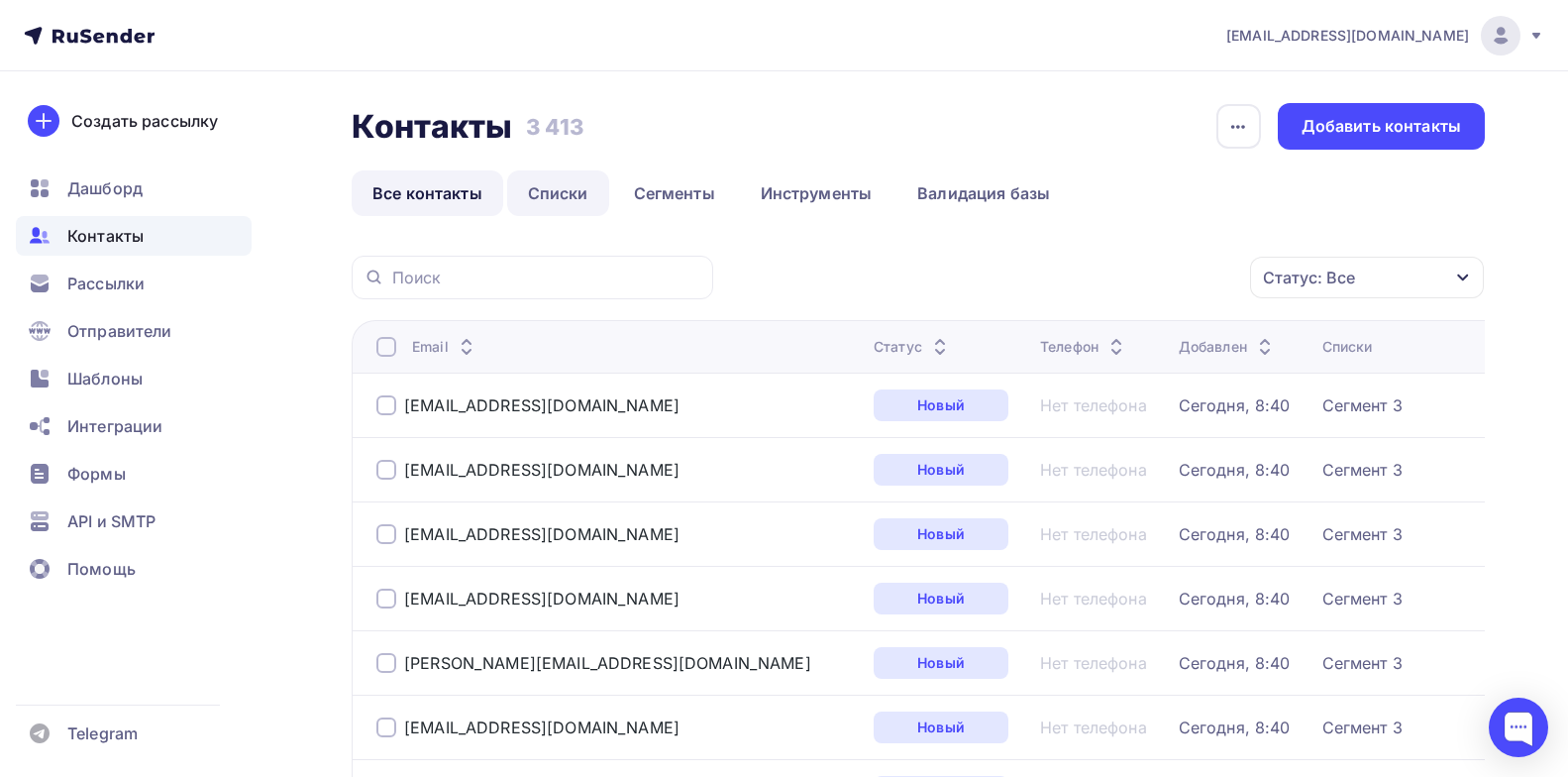
click at [559, 172] on link "Списки" at bounding box center [557, 194] width 102 height 46
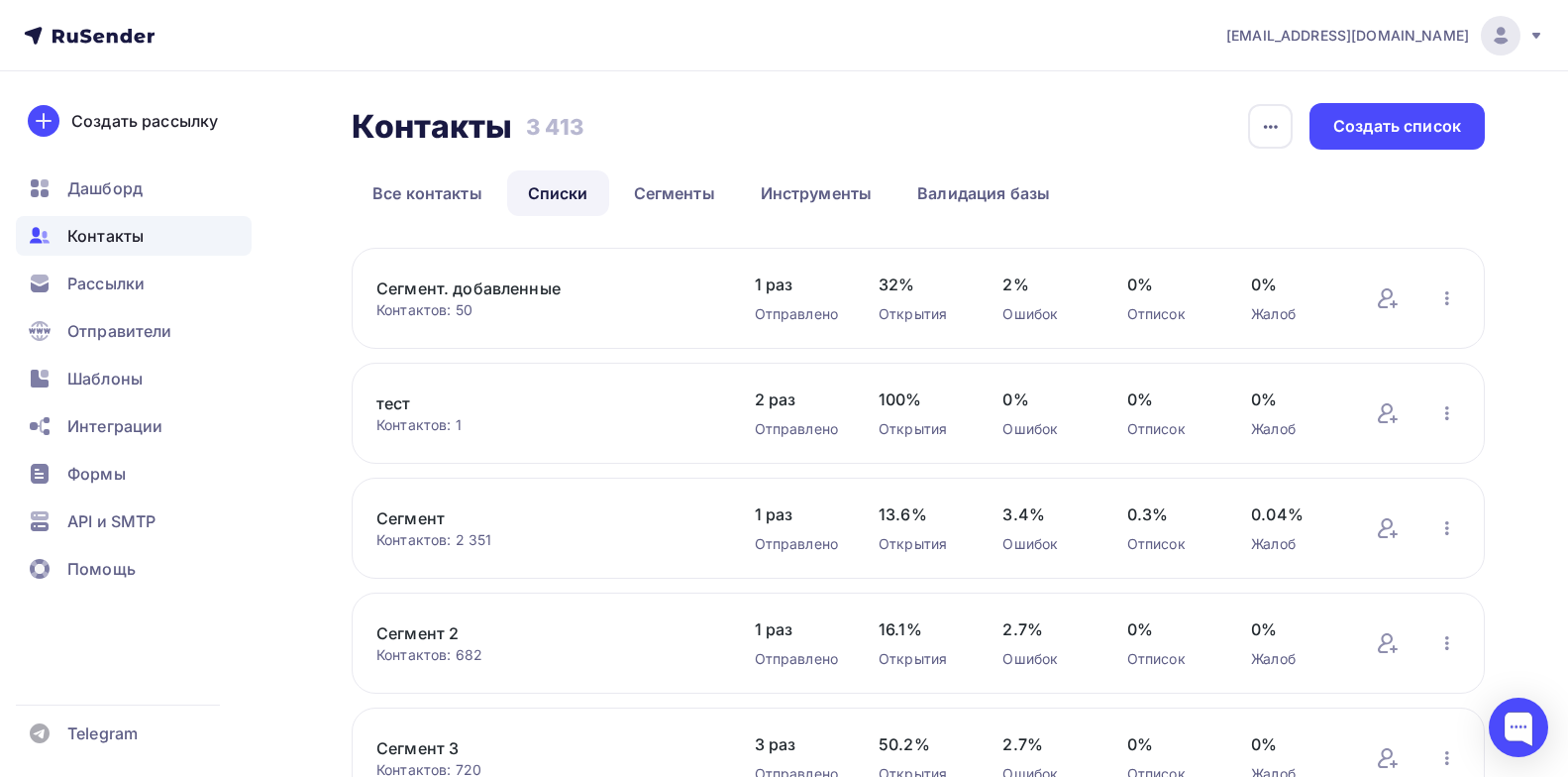
click at [411, 750] on link "Сегмент 3" at bounding box center [545, 748] width 337 height 24
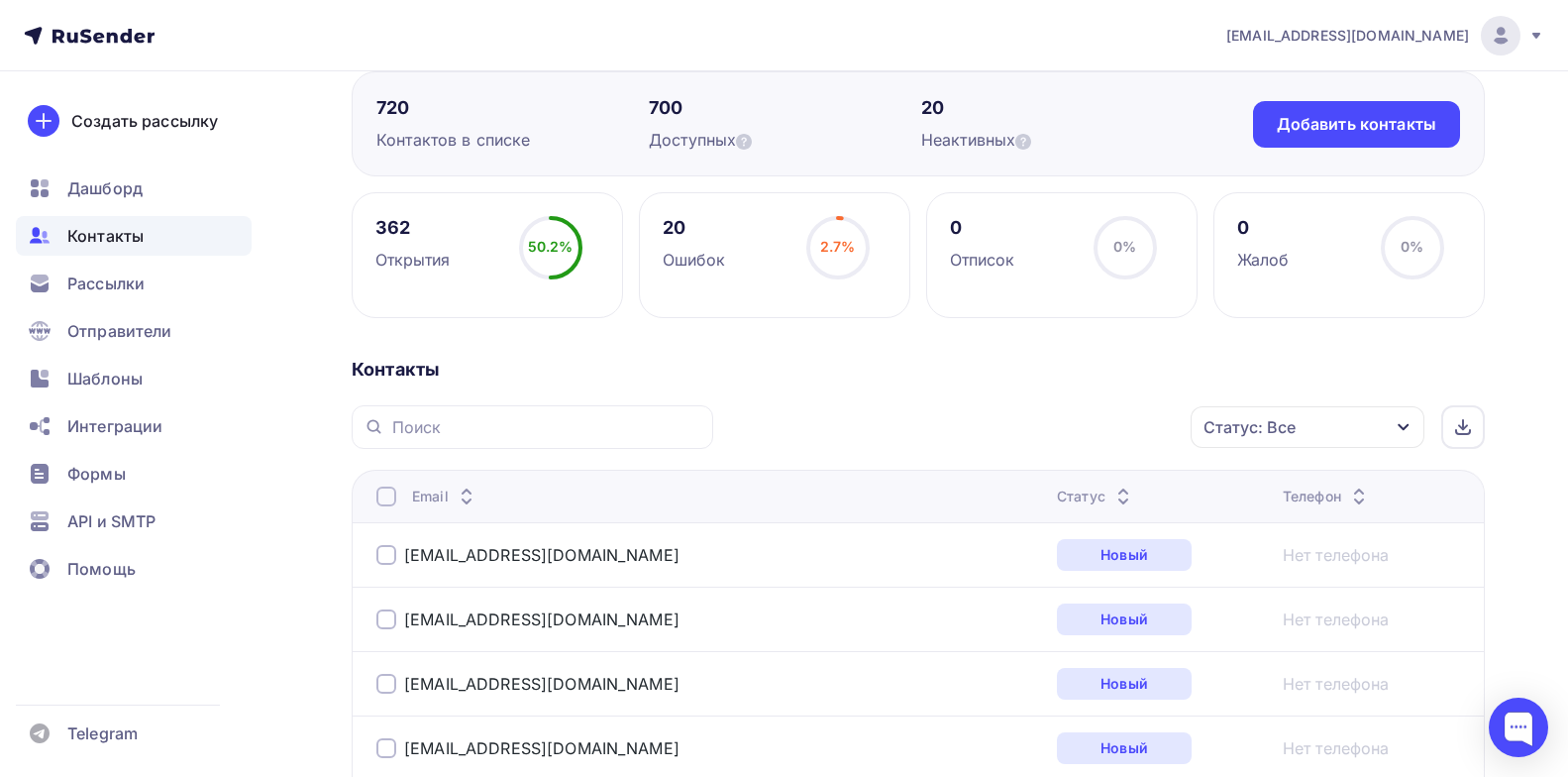
scroll to position [182, 0]
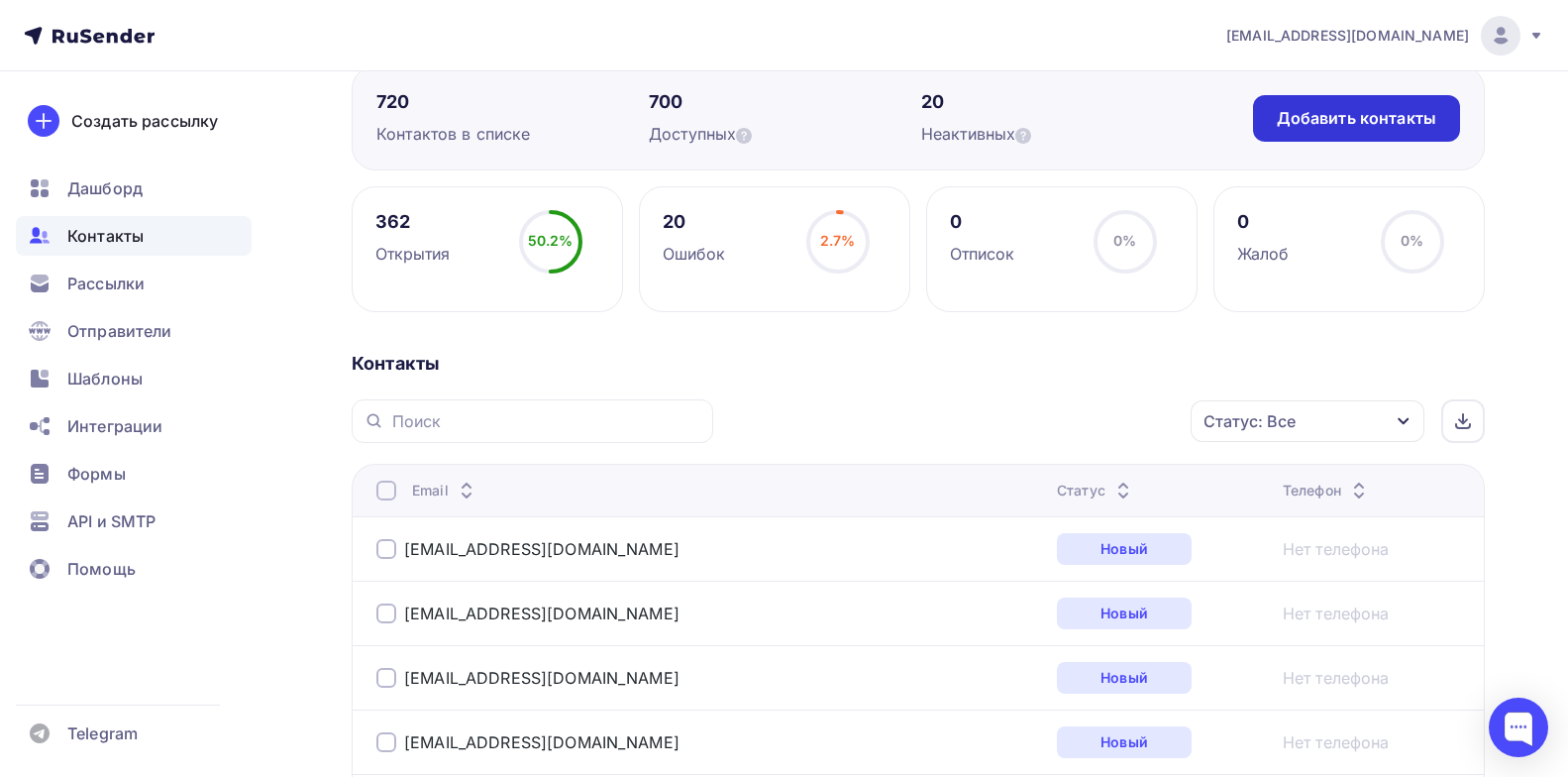
click at [1385, 126] on div "Добавить контакты" at bounding box center [1357, 118] width 160 height 23
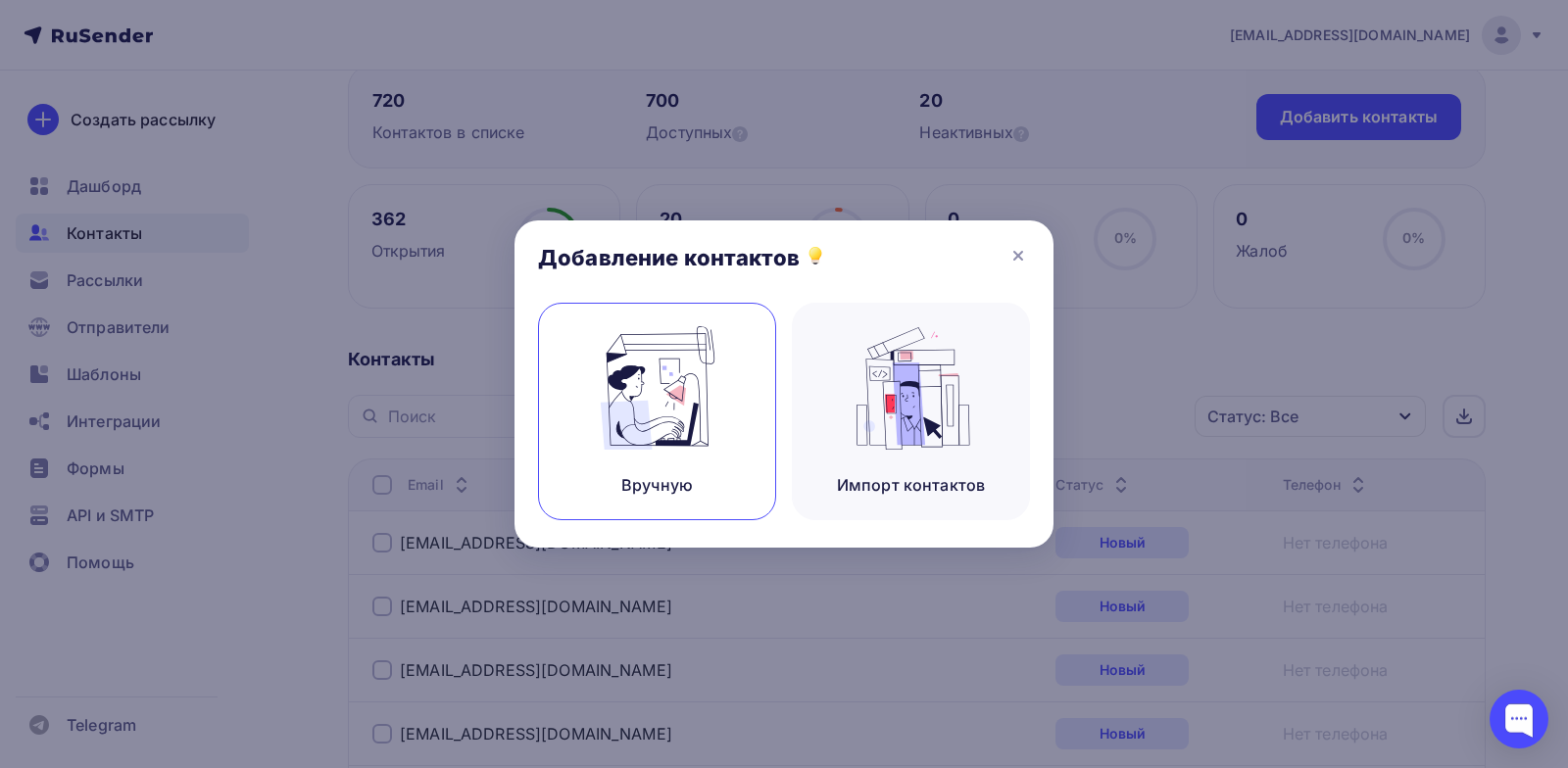
click at [687, 376] on img at bounding box center [657, 388] width 131 height 124
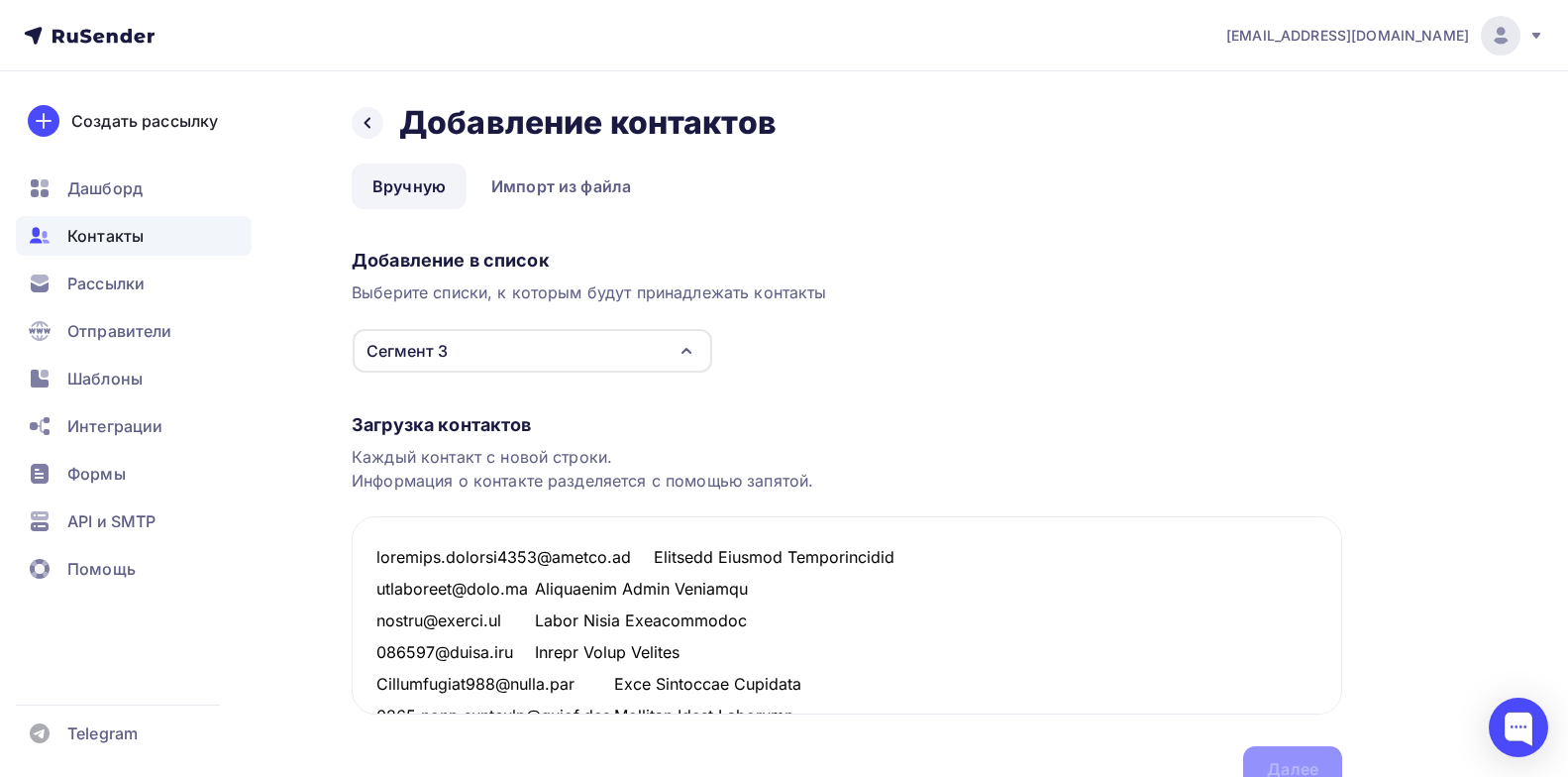
scroll to position [24405, 0]
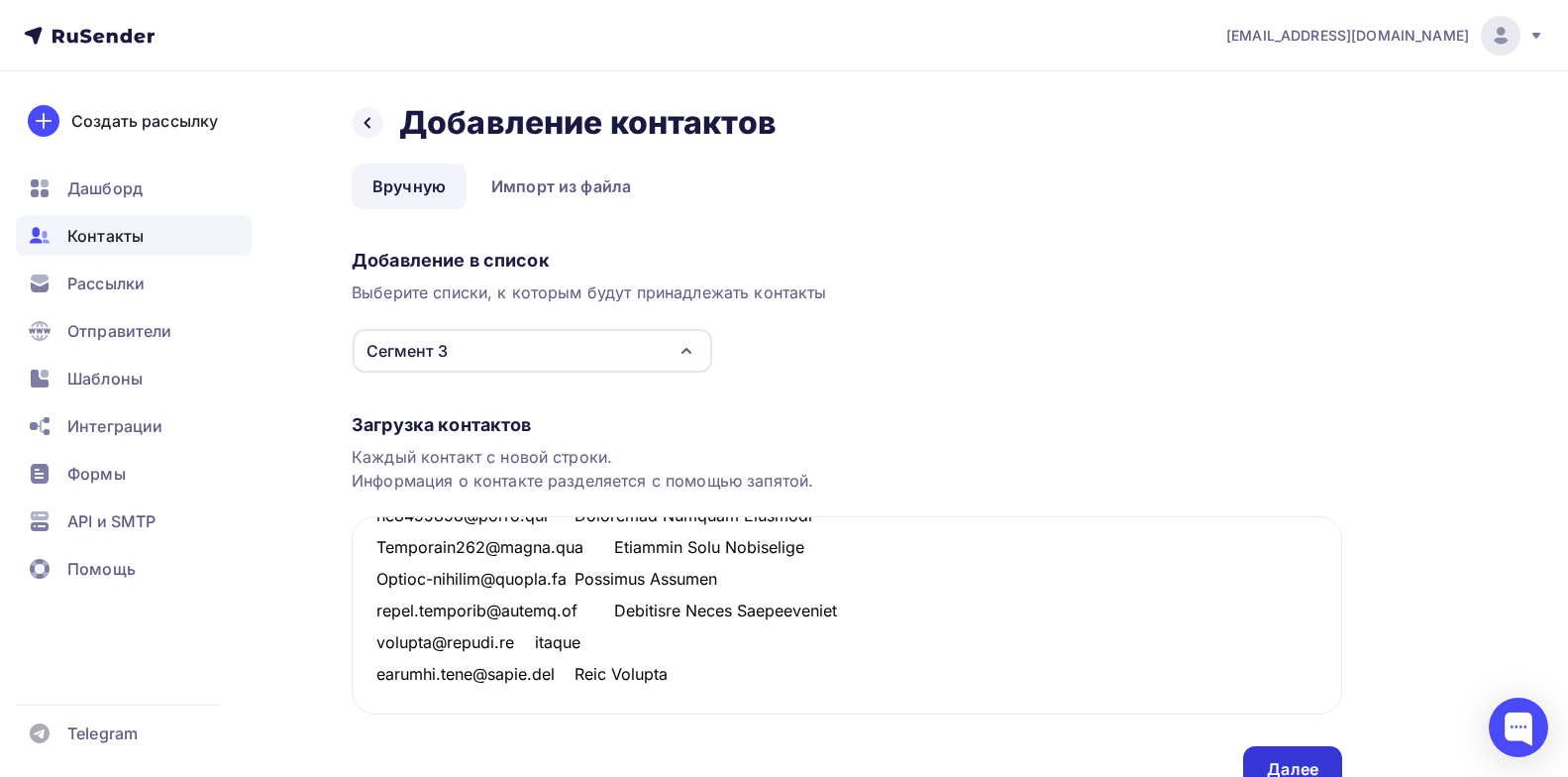
type textarea "loremips.dolorsi5369@ametco.ad Elitsedd Eiusmod Temporincidid utlaboreet@dolo.m…"
click at [1312, 750] on div "Далее" at bounding box center [1293, 769] width 99 height 47
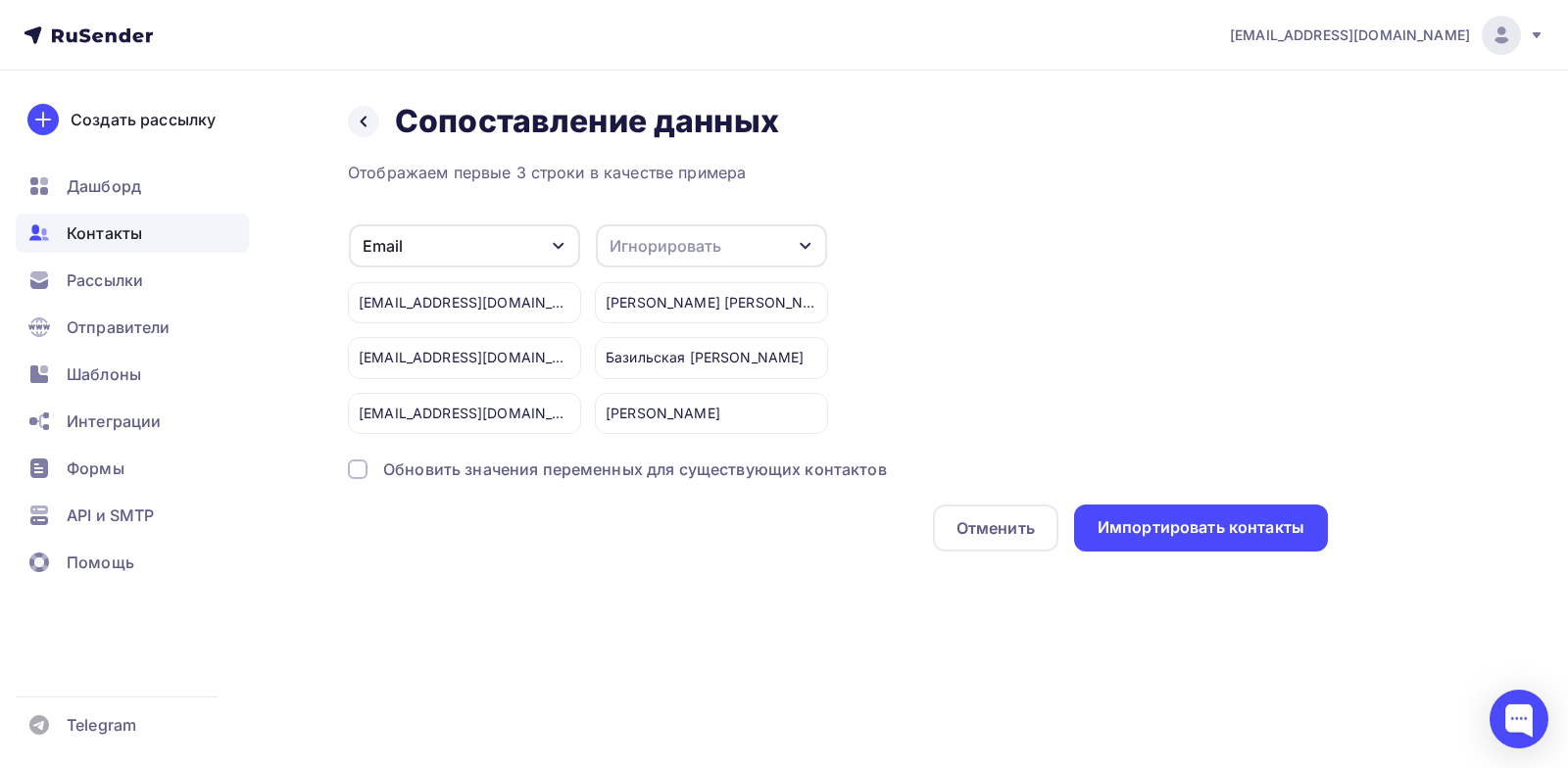
click at [768, 245] on div "Игнорировать" at bounding box center [711, 246] width 232 height 43
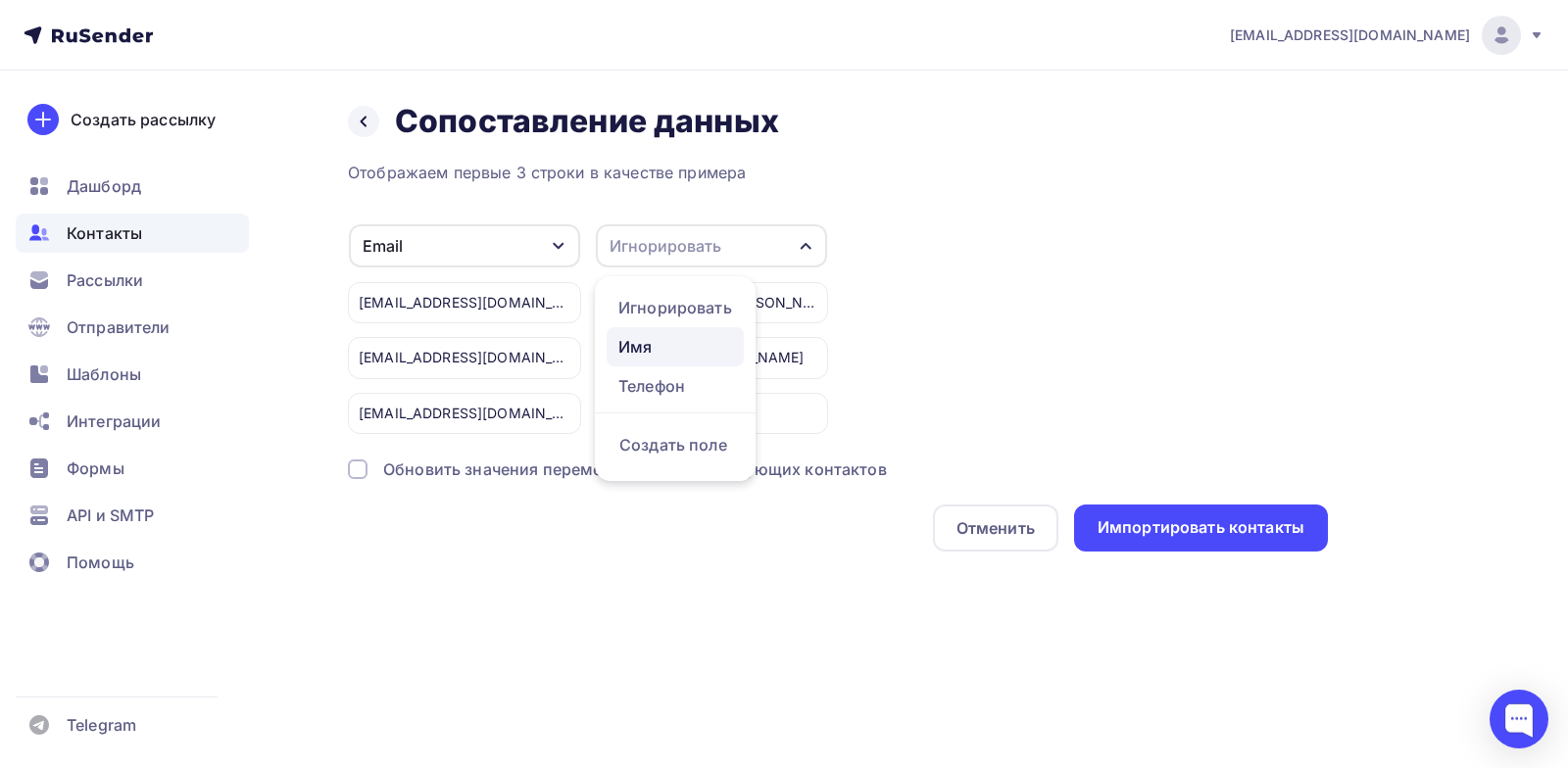
click at [675, 335] on div "Имя" at bounding box center [675, 347] width 114 height 24
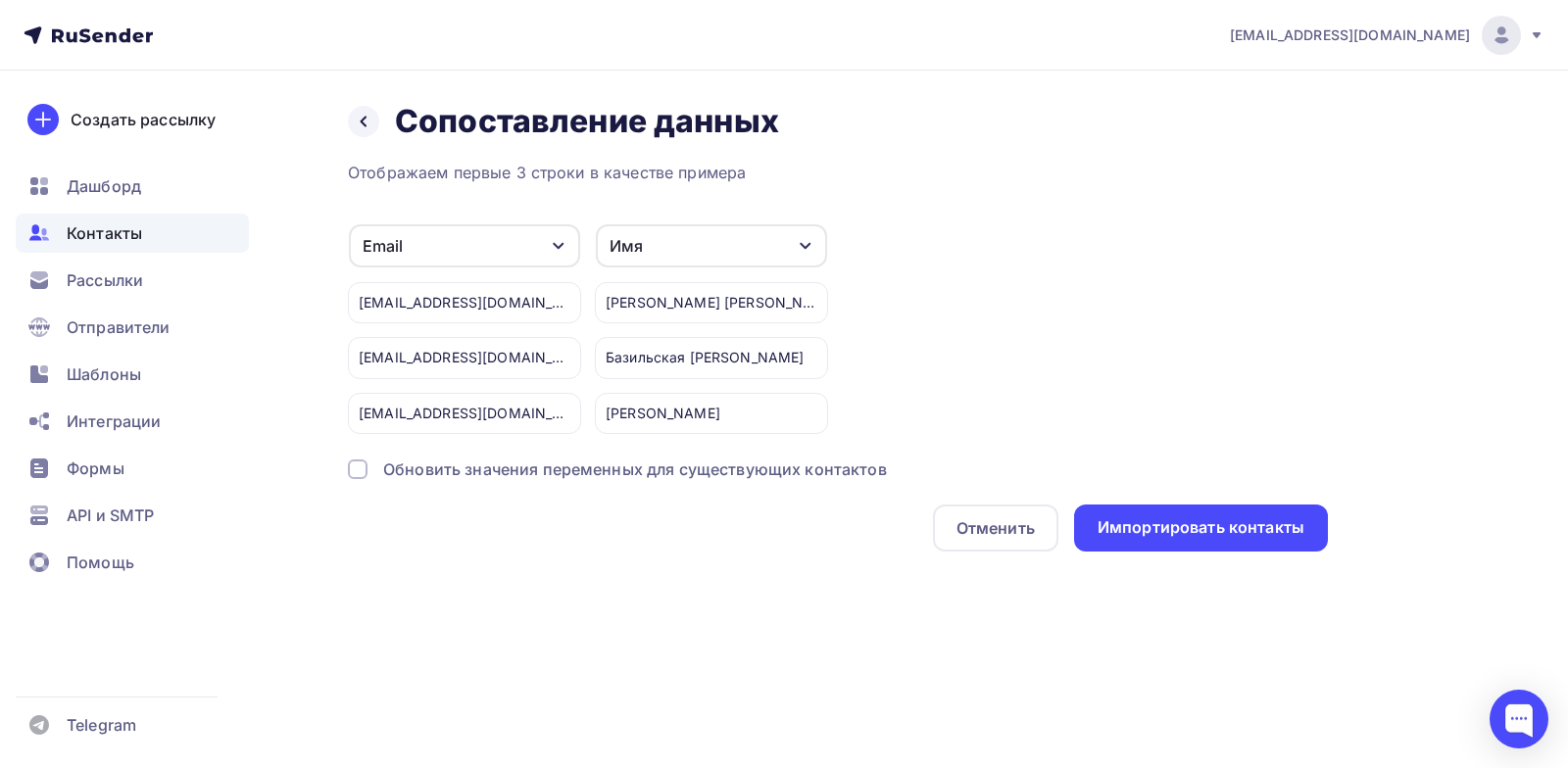
click at [360, 467] on div at bounding box center [358, 469] width 20 height 20
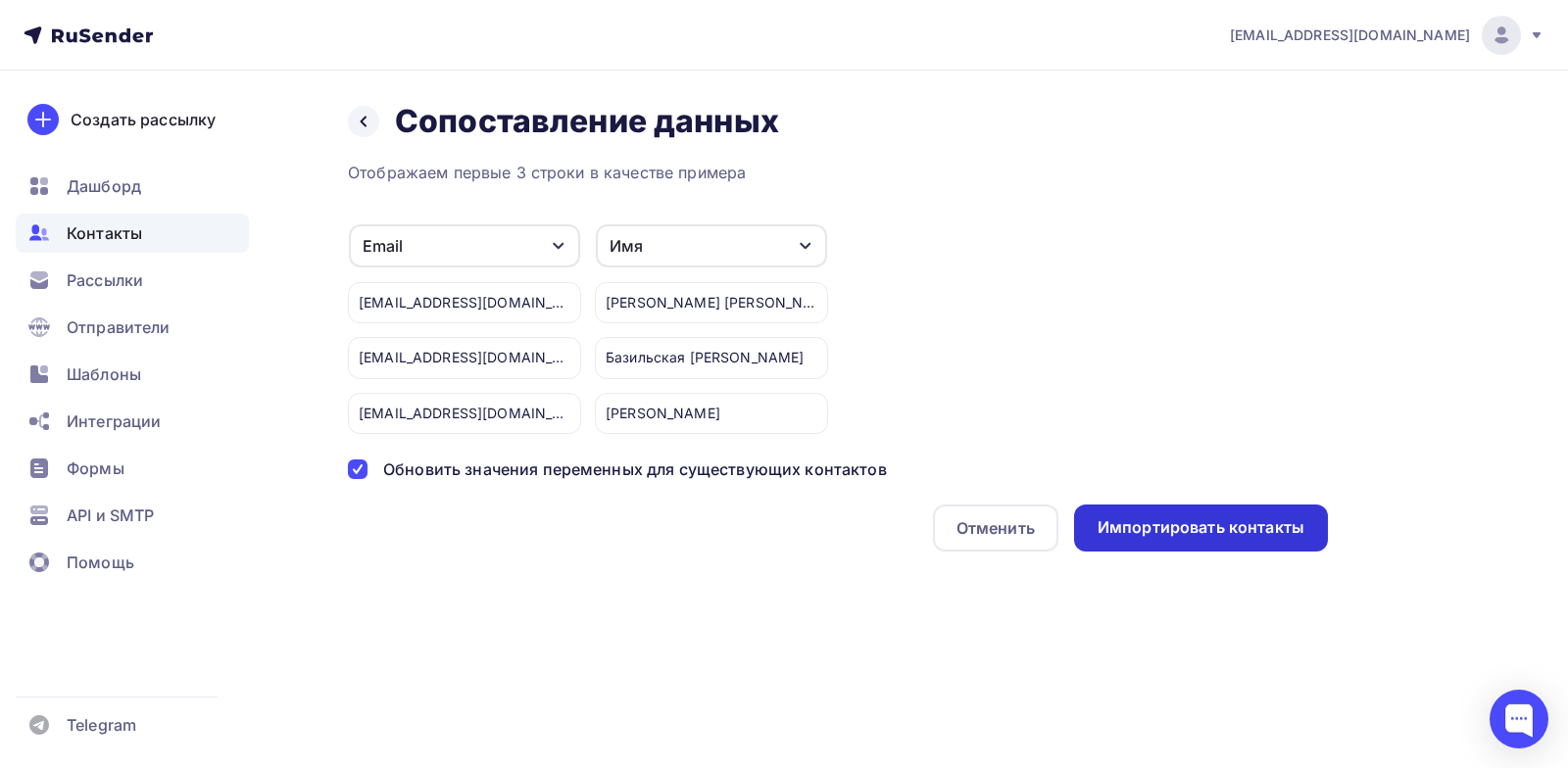
click at [1154, 519] on div "Импортировать контакты" at bounding box center [1201, 527] width 207 height 23
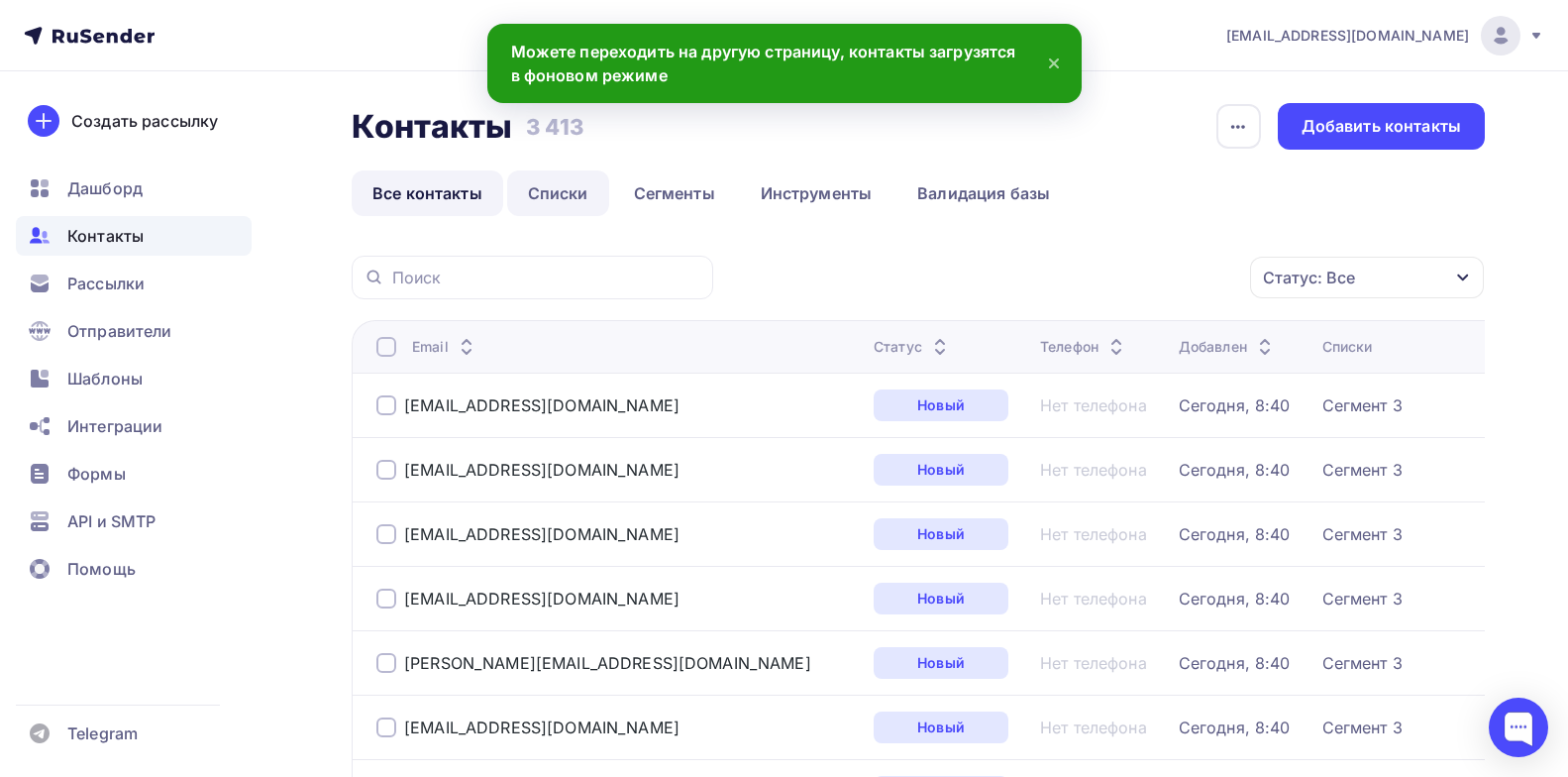
click at [577, 195] on link "Списки" at bounding box center [557, 194] width 102 height 46
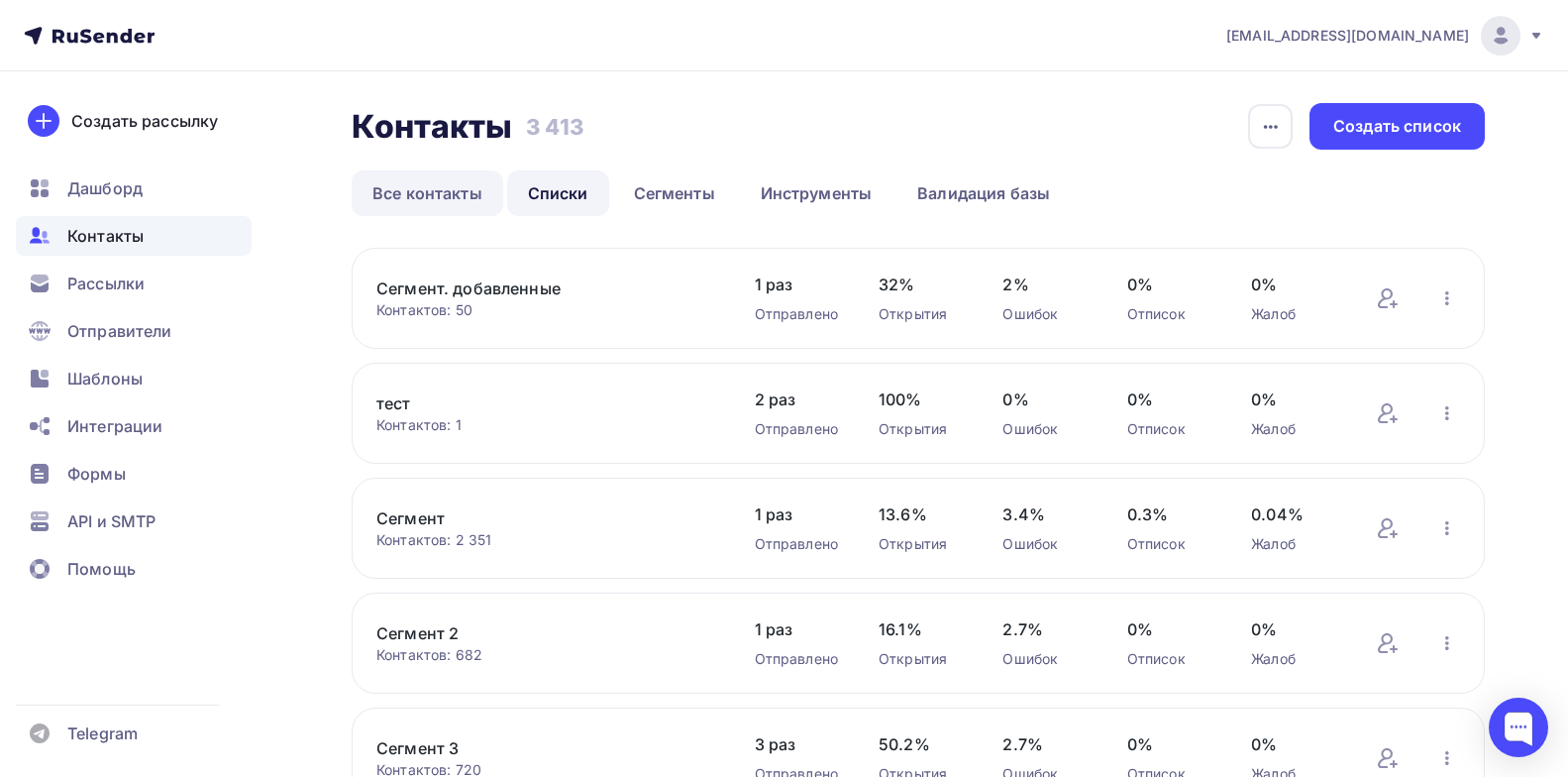
click at [451, 191] on link "Все контакты" at bounding box center [427, 194] width 152 height 46
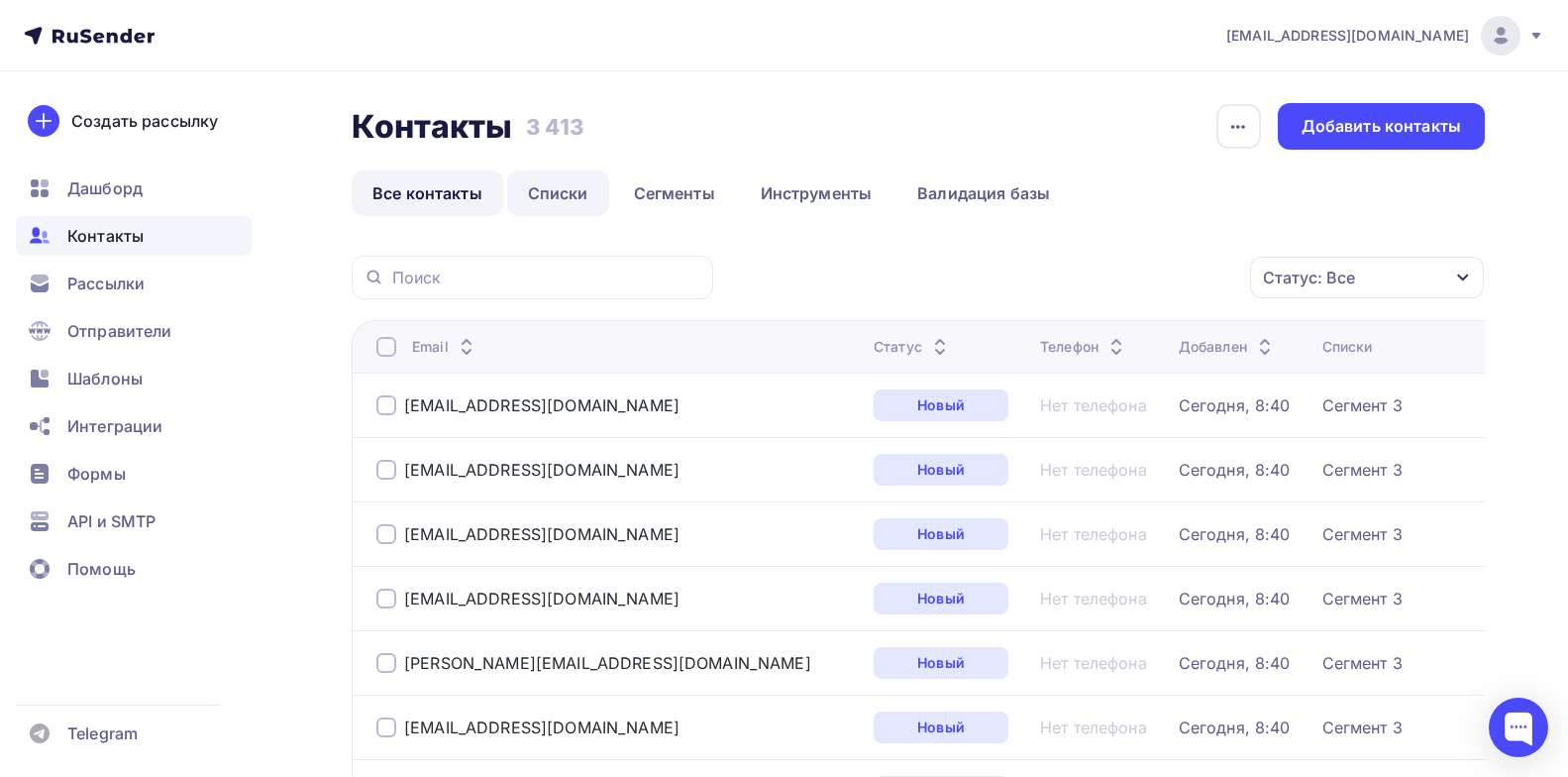
click at [556, 204] on link "Списки" at bounding box center [557, 194] width 102 height 46
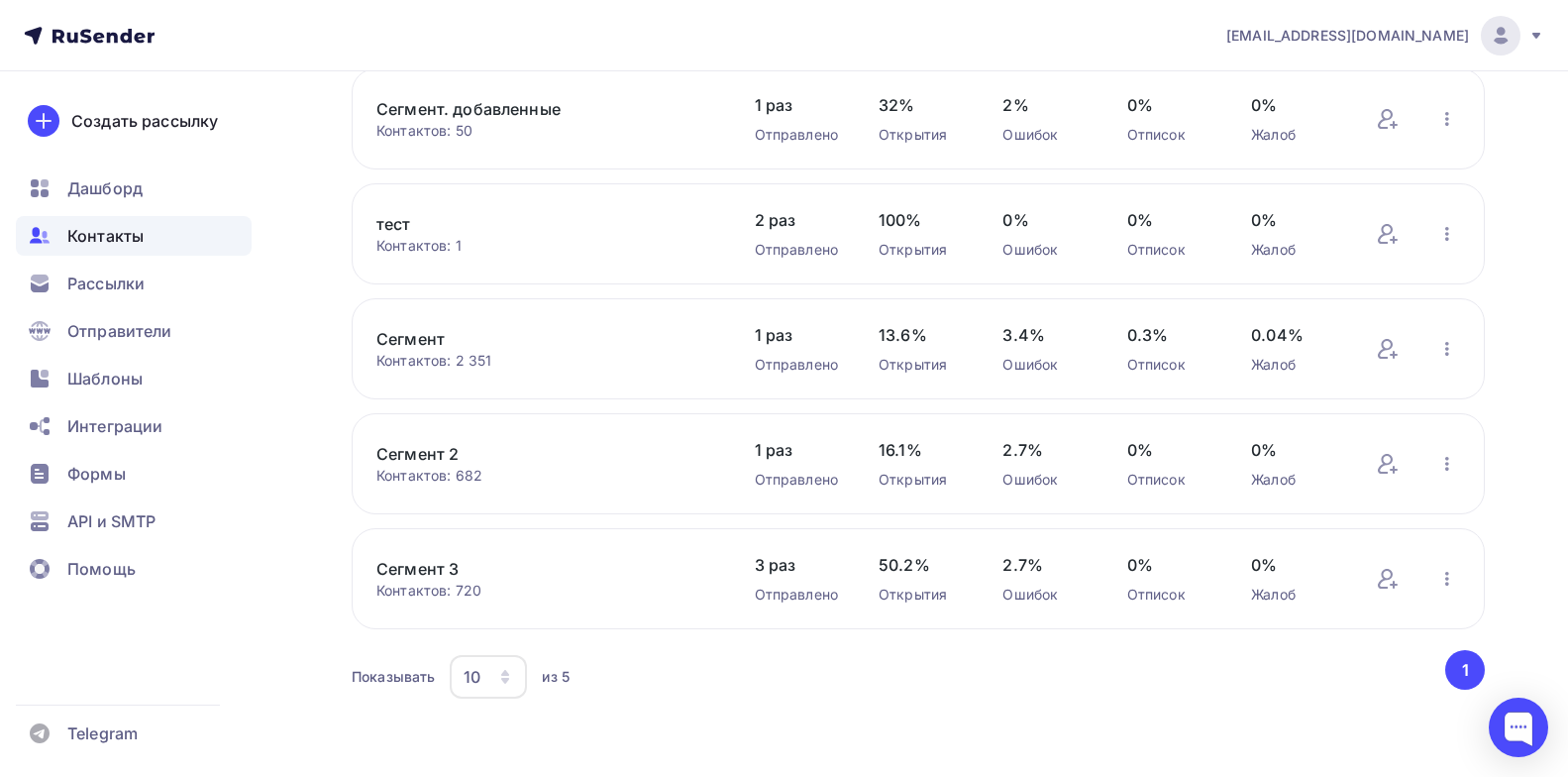
scroll to position [186, 0]
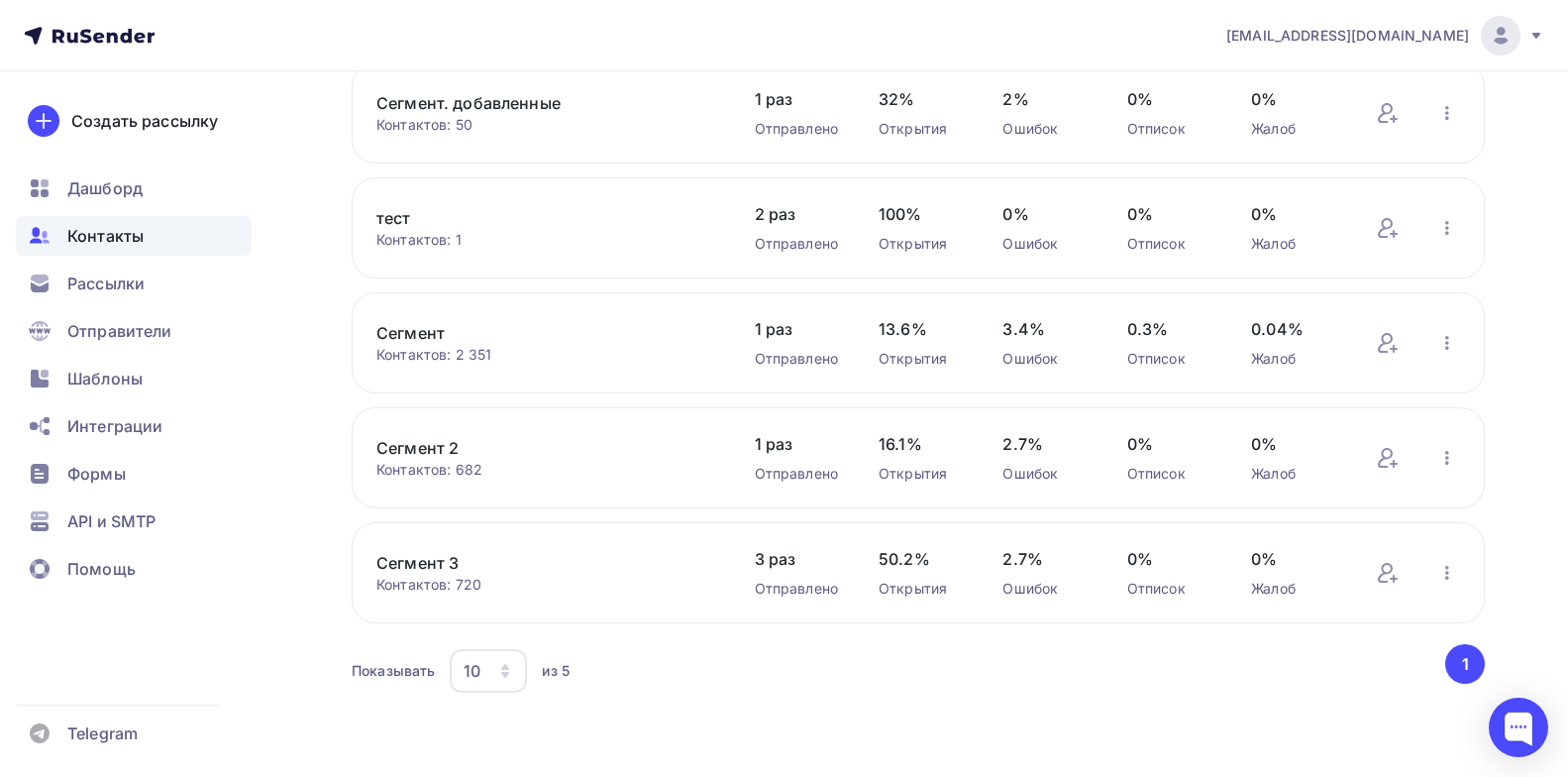
click at [415, 564] on link "Сегмент 3" at bounding box center [545, 563] width 337 height 24
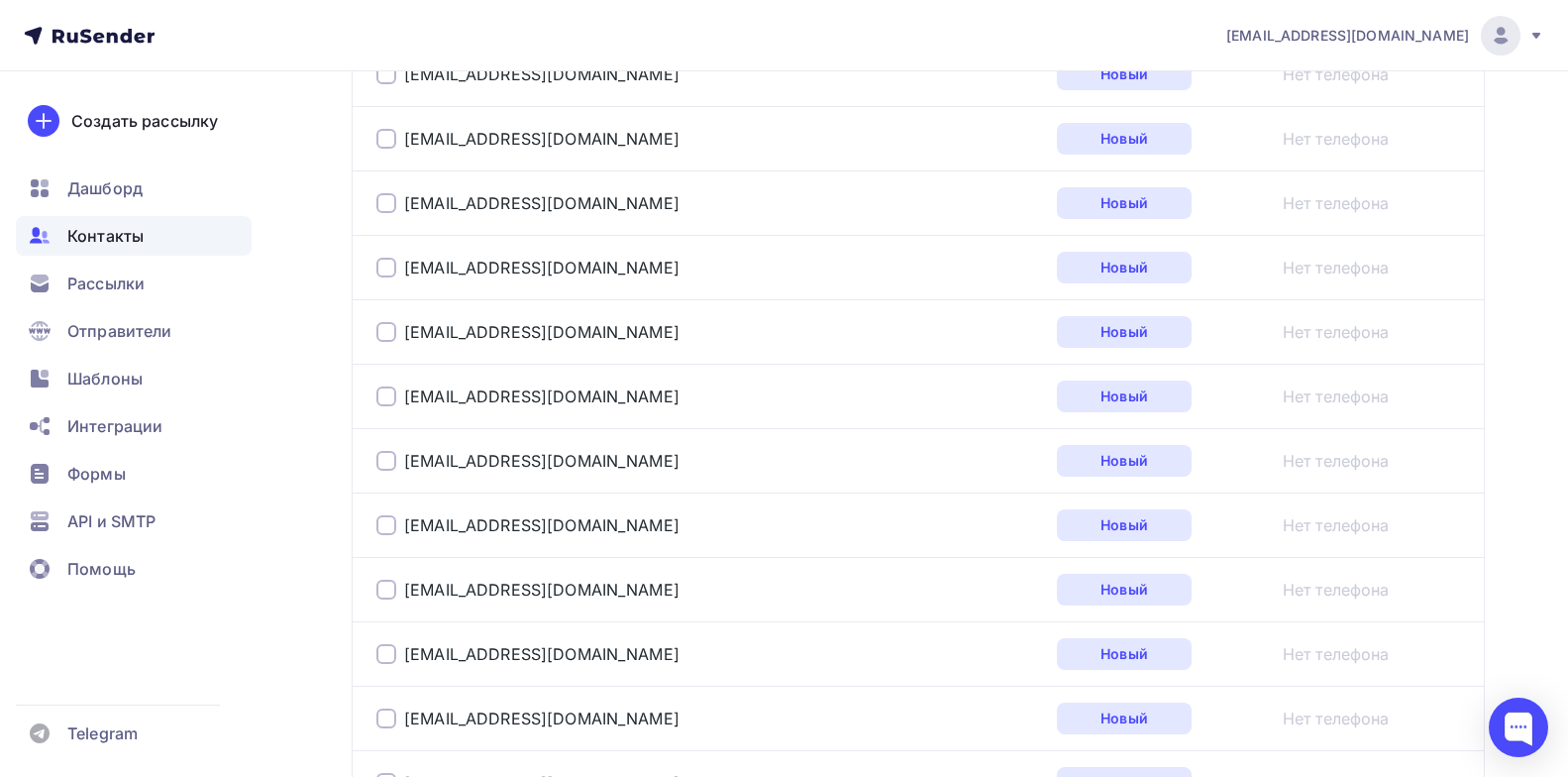
scroll to position [1308, 0]
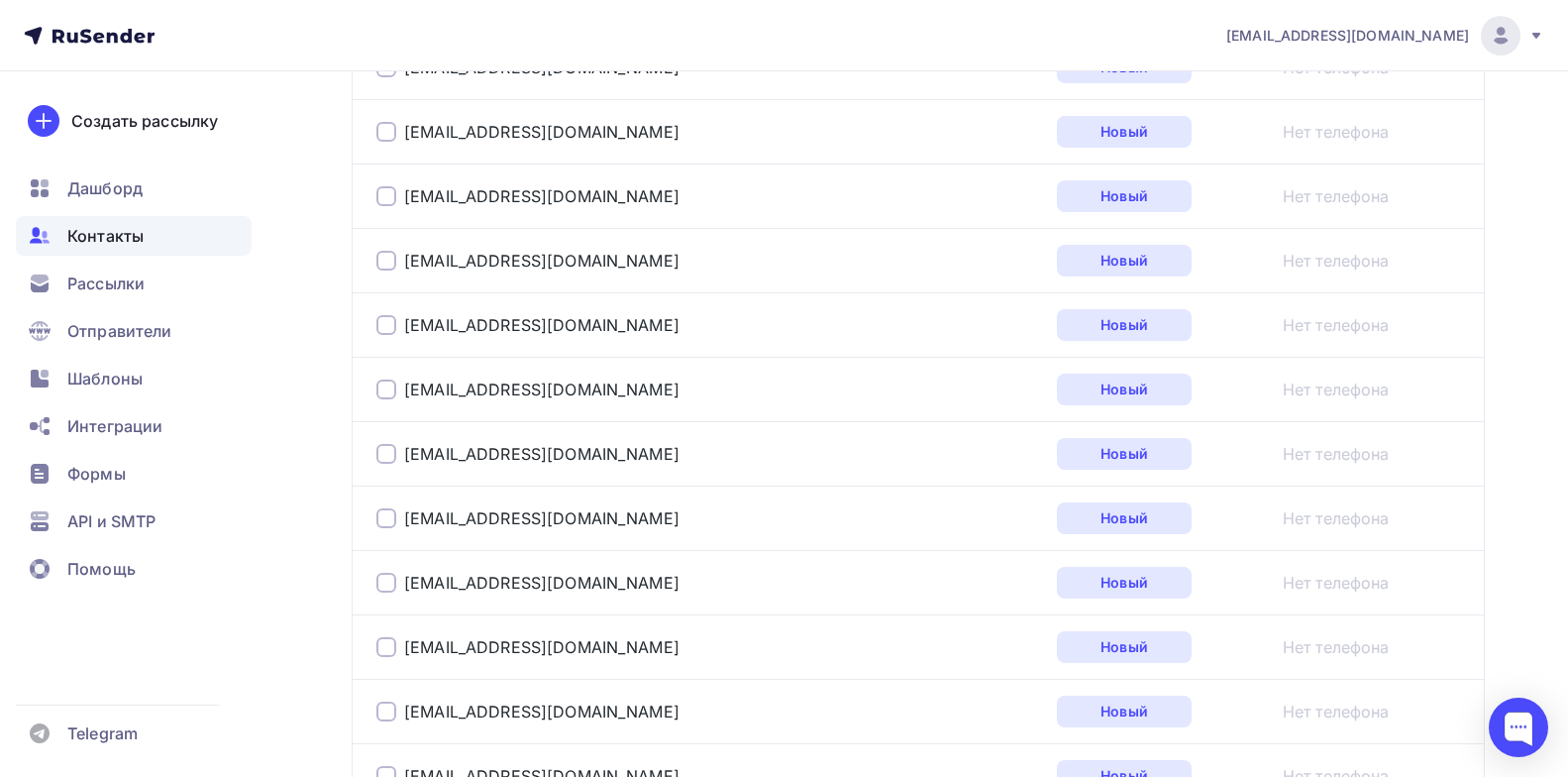
click at [1544, 301] on div "Назад Сегмент 3 Переименовать список Скачать список Отписать адреса Настроить п…" at bounding box center [784, 789] width 1568 height 4052
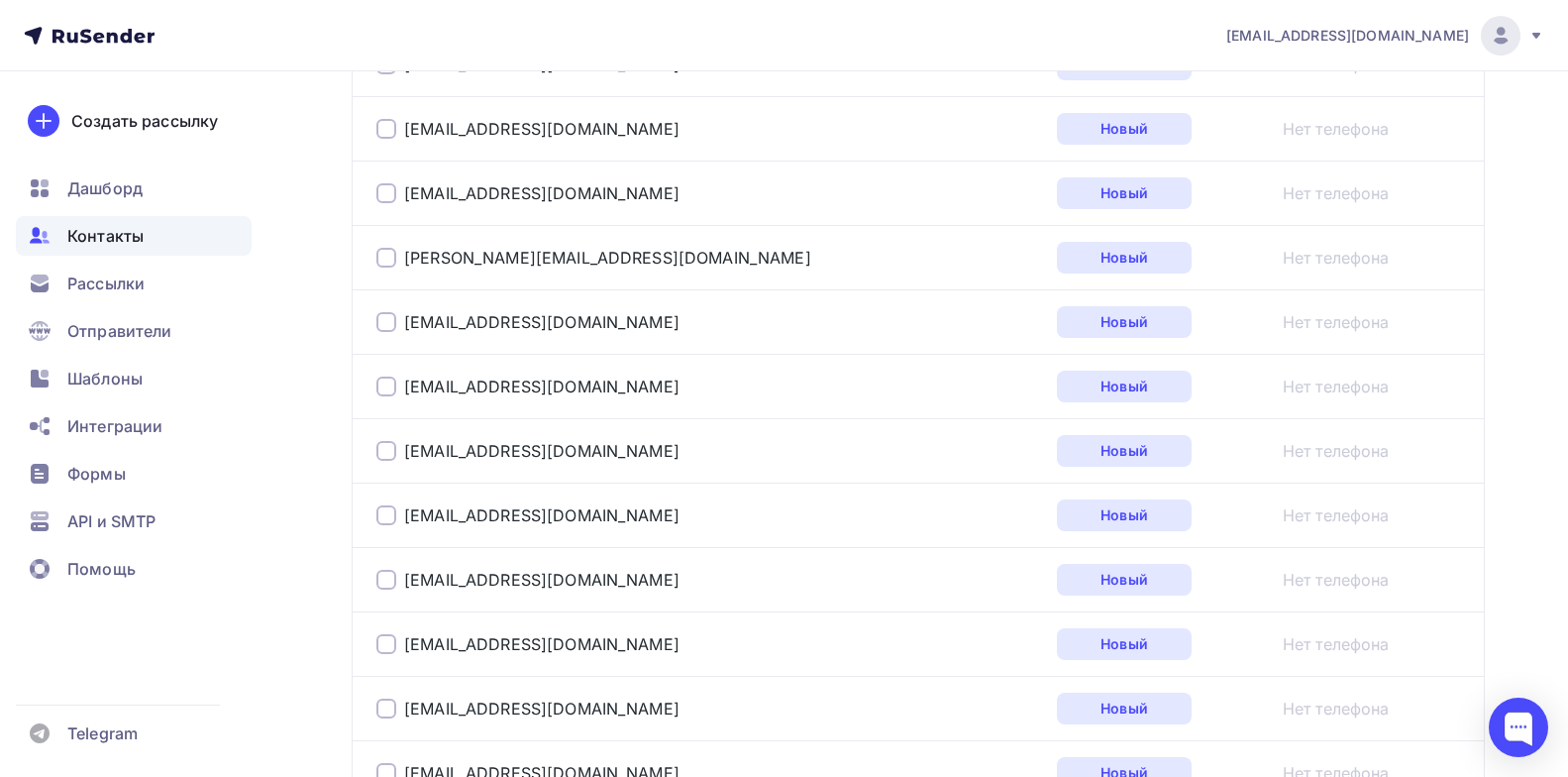
scroll to position [198, 0]
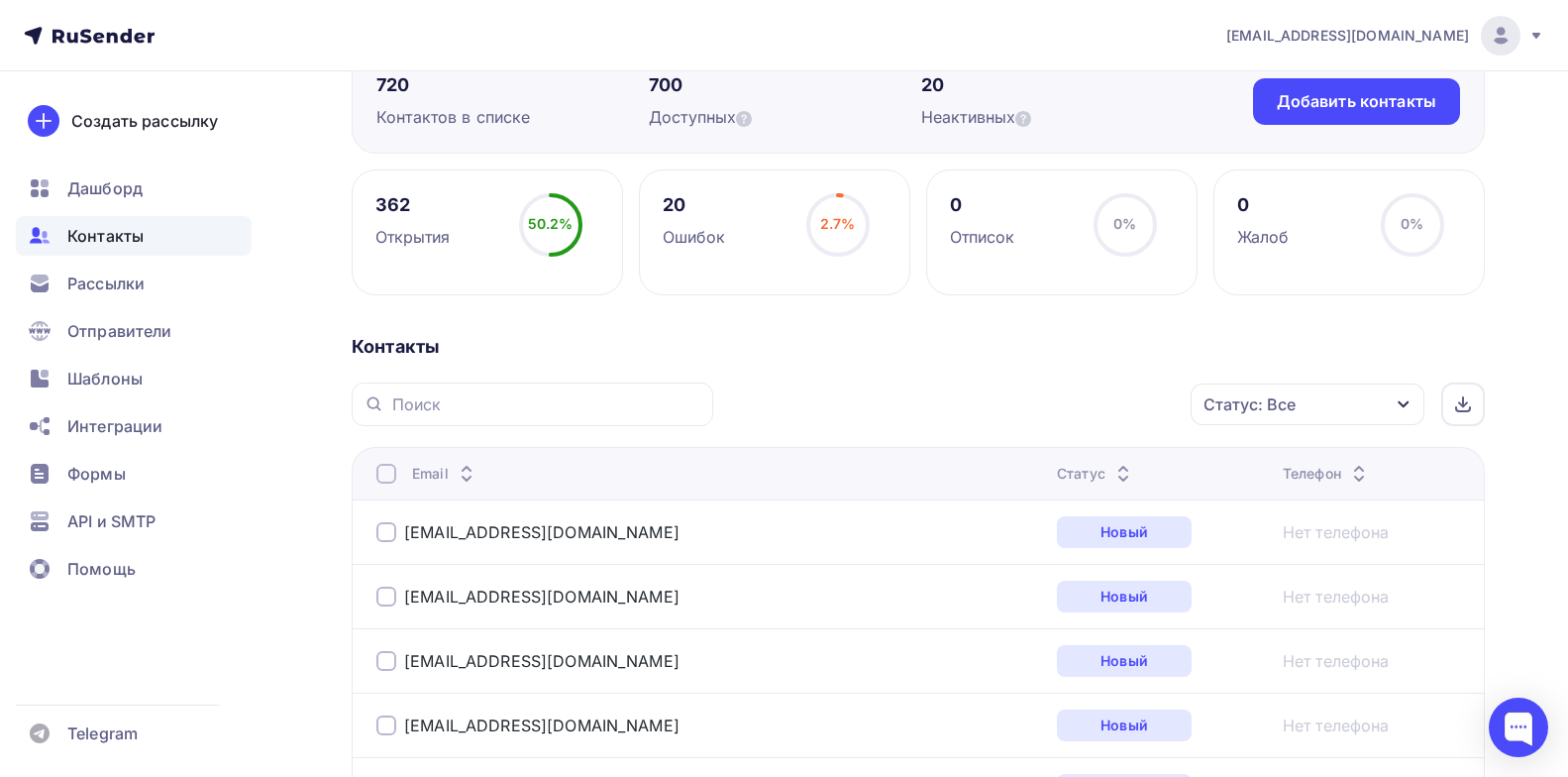
click at [1057, 474] on div "Статус" at bounding box center [1096, 473] width 78 height 20
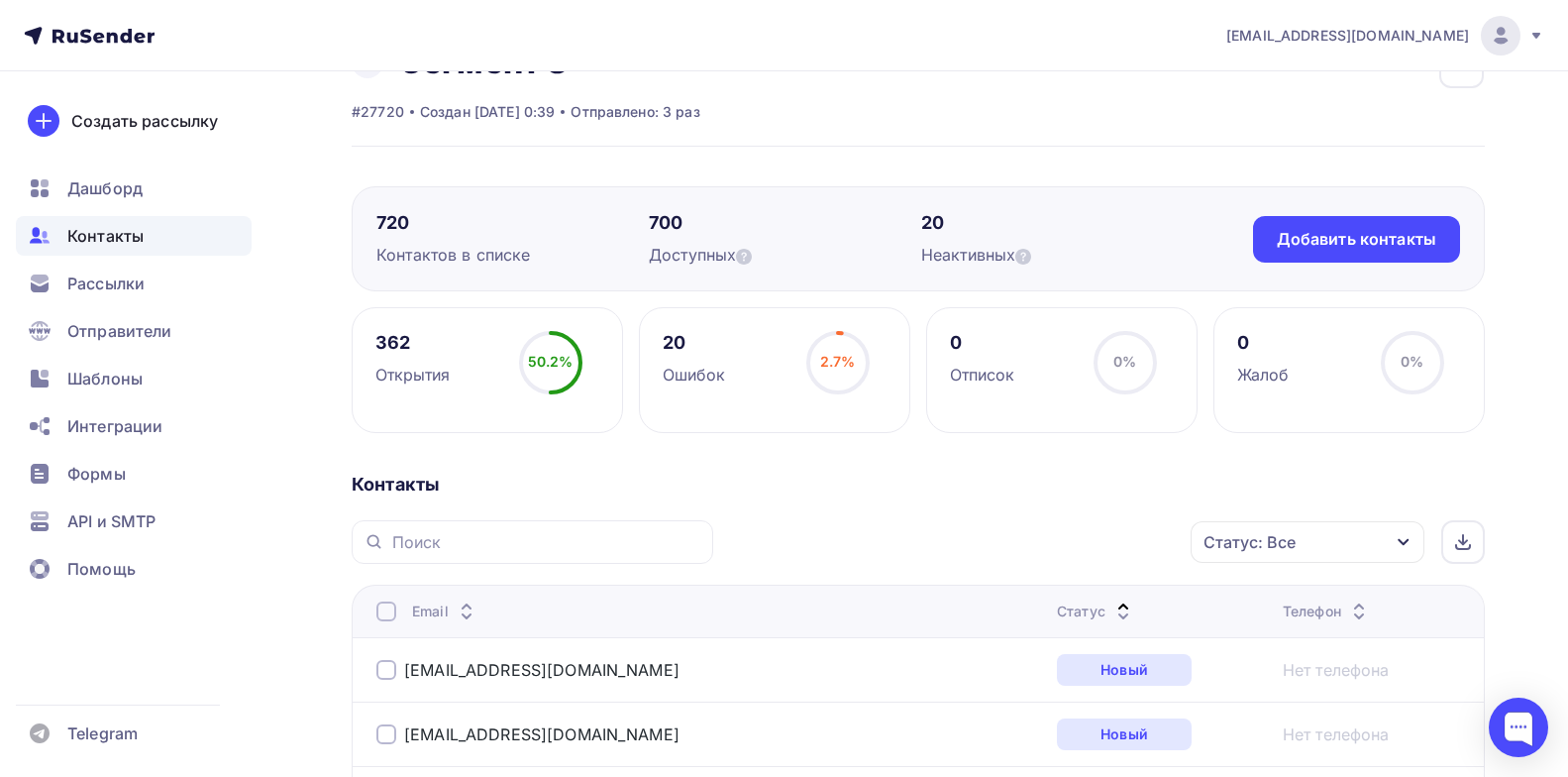
scroll to position [0, 0]
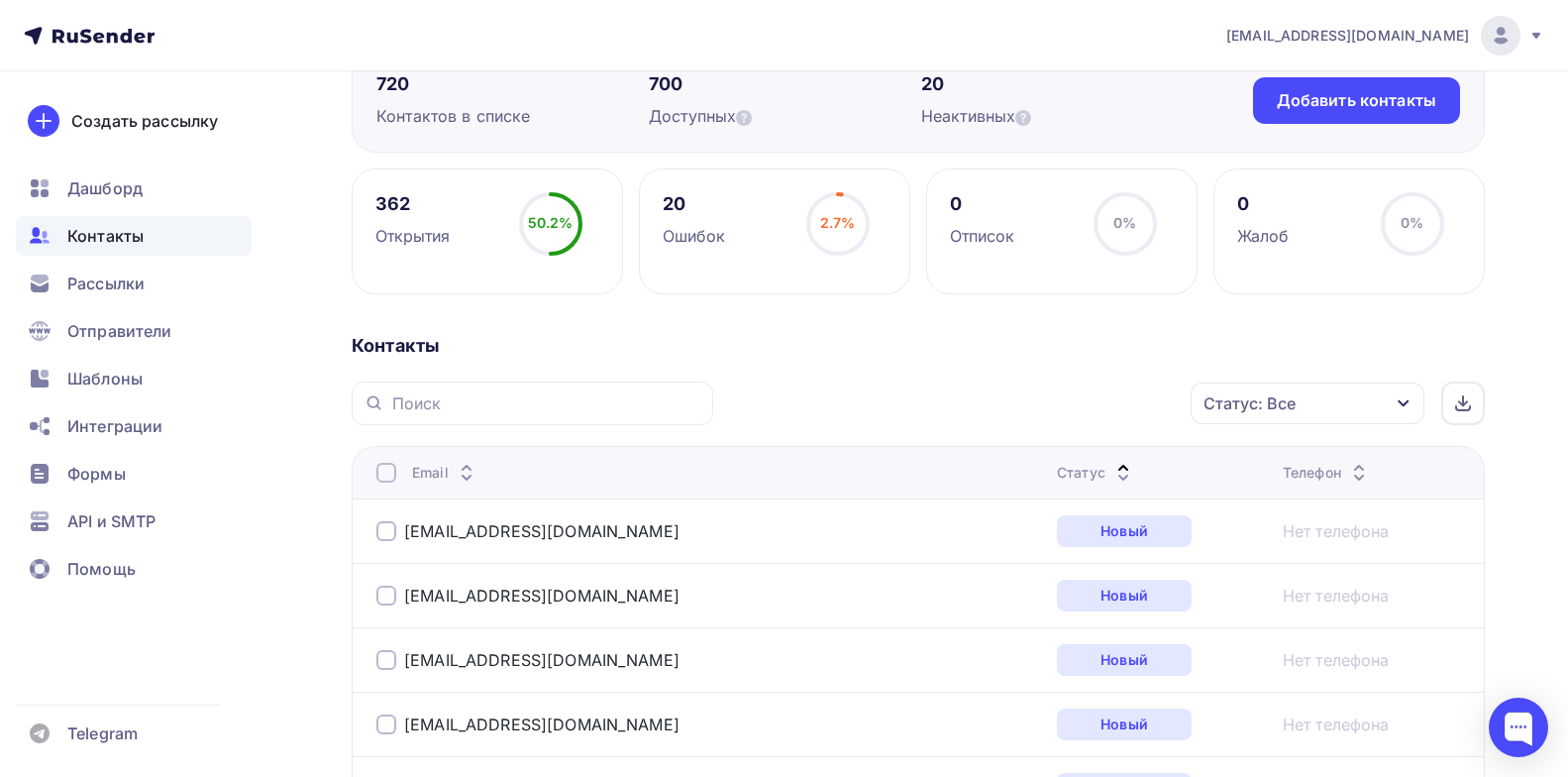
scroll to position [397, 0]
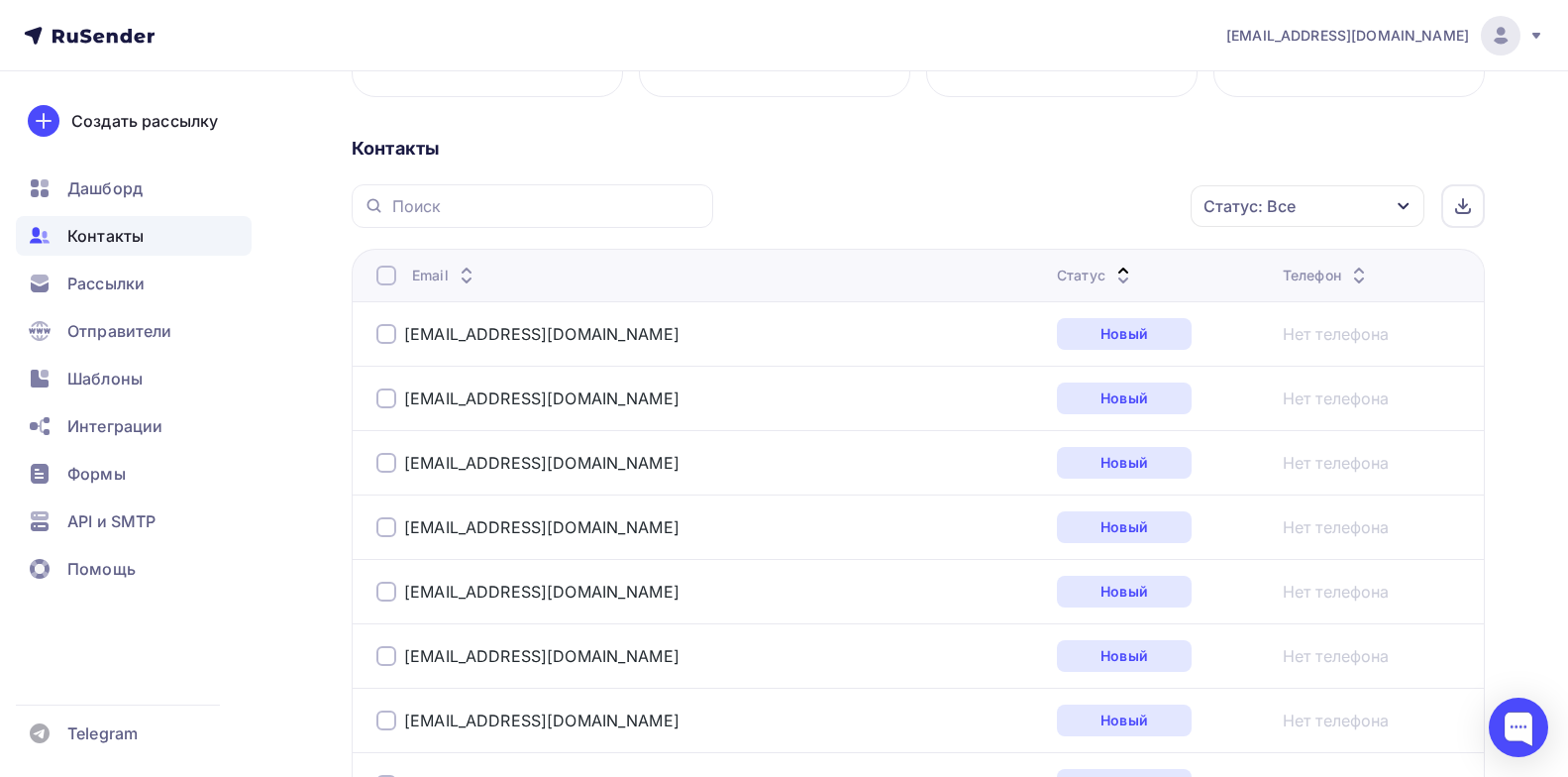
drag, startPoint x: 107, startPoint y: 234, endPoint x: 147, endPoint y: 231, distance: 40.1
click at [108, 235] on span "Контакты" at bounding box center [105, 236] width 76 height 24
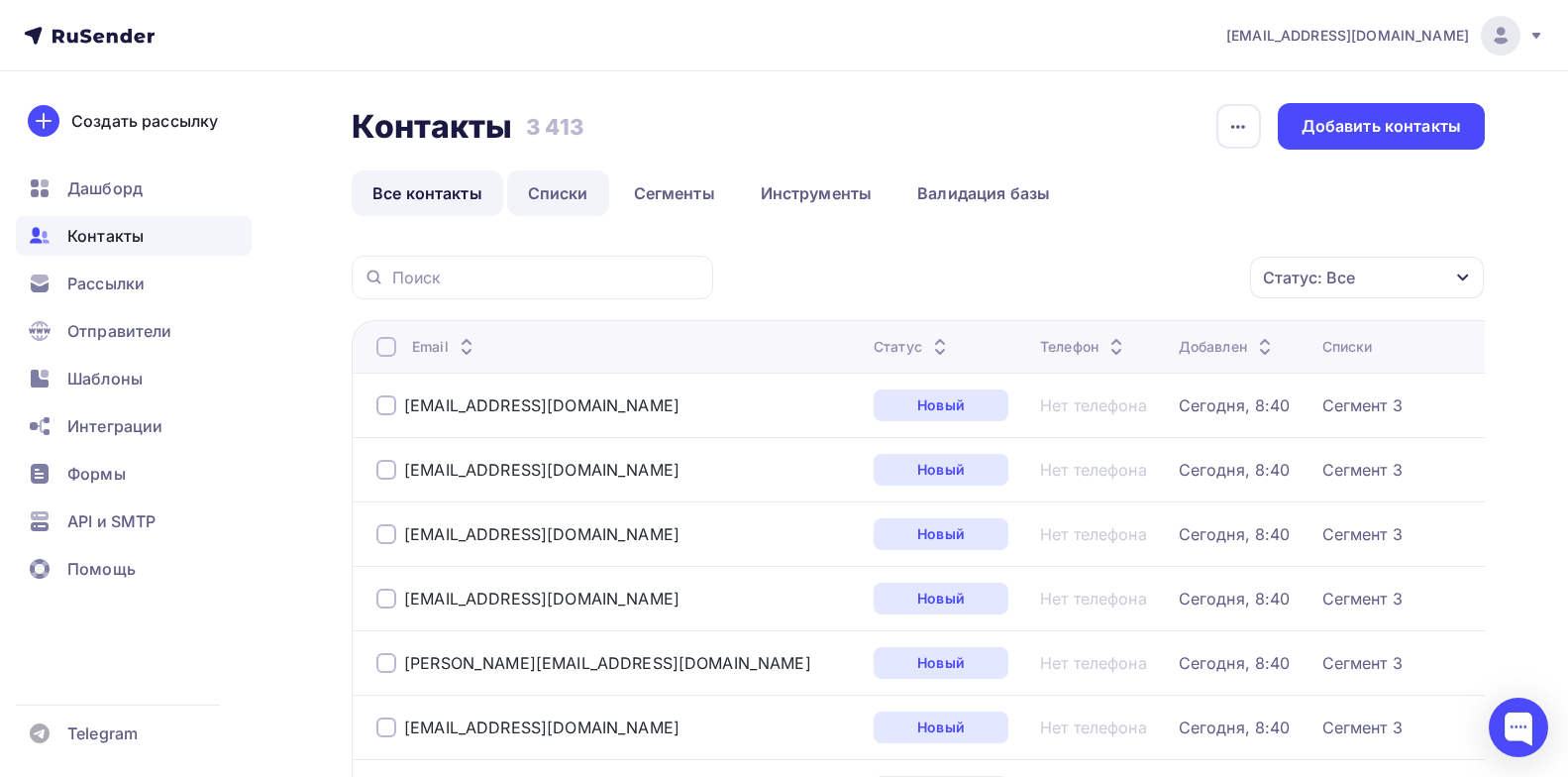
click at [555, 188] on link "Списки" at bounding box center [557, 194] width 102 height 46
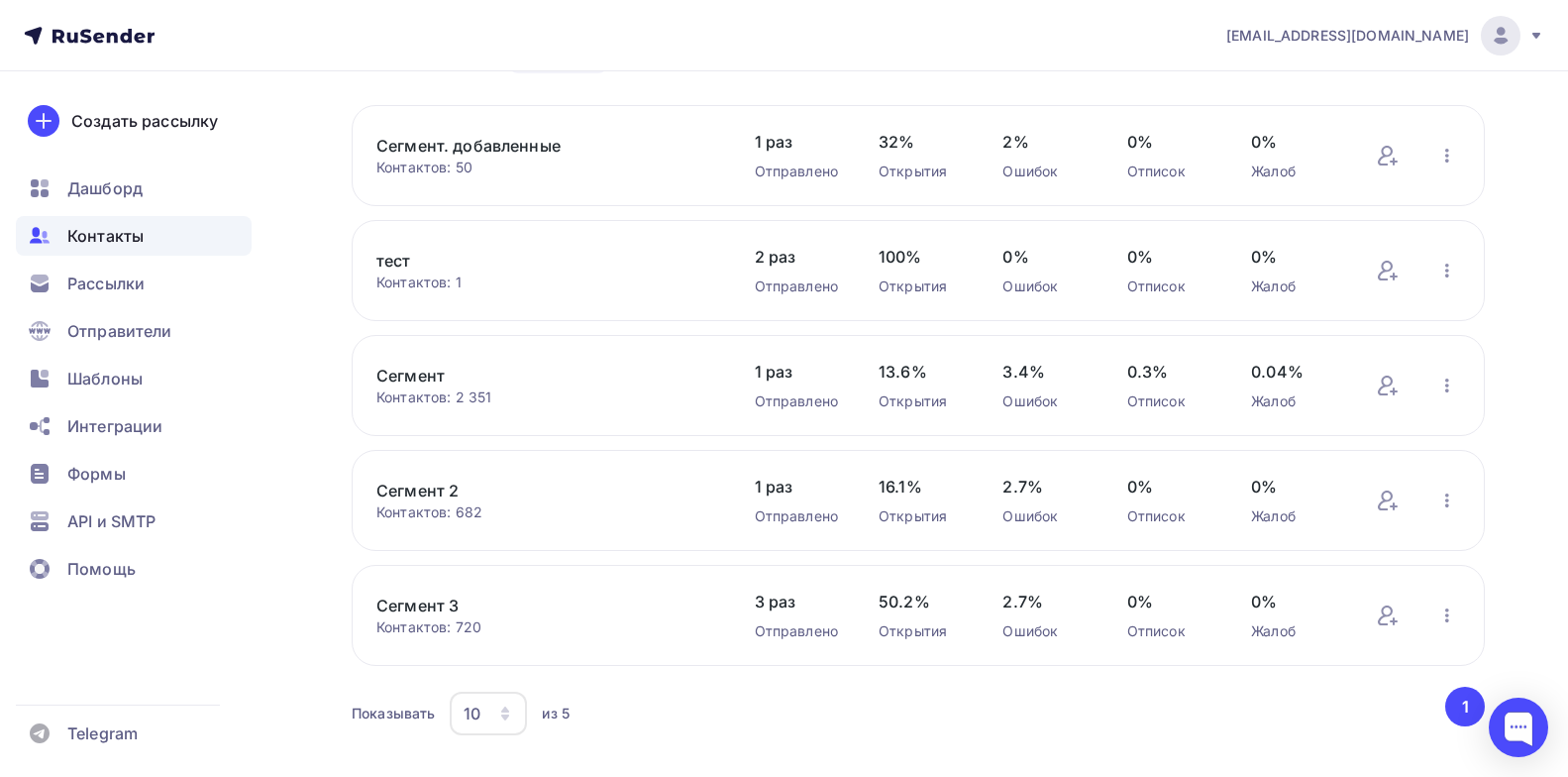
scroll to position [186, 0]
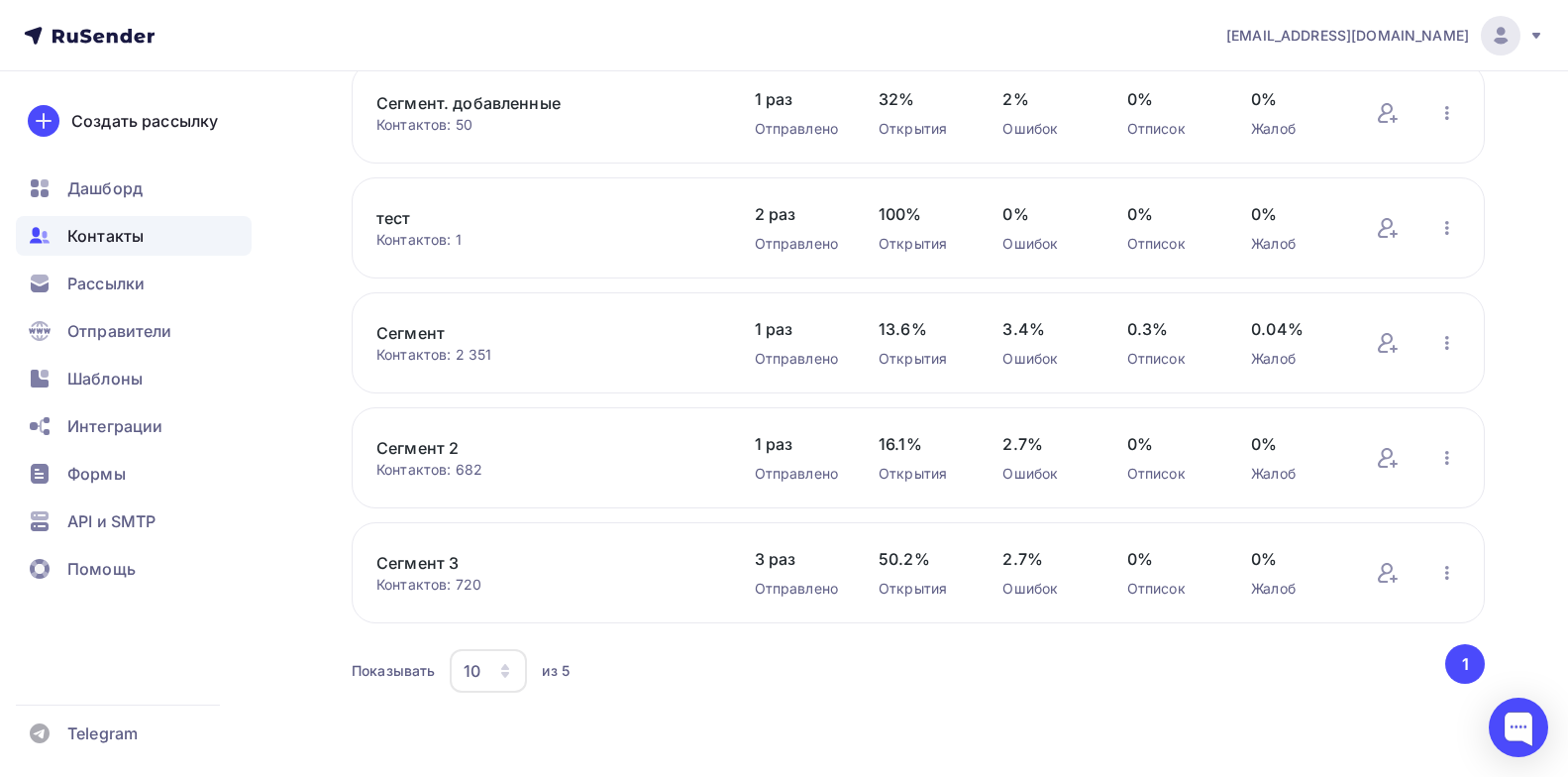
click at [436, 566] on link "Сегмент 3" at bounding box center [545, 563] width 337 height 24
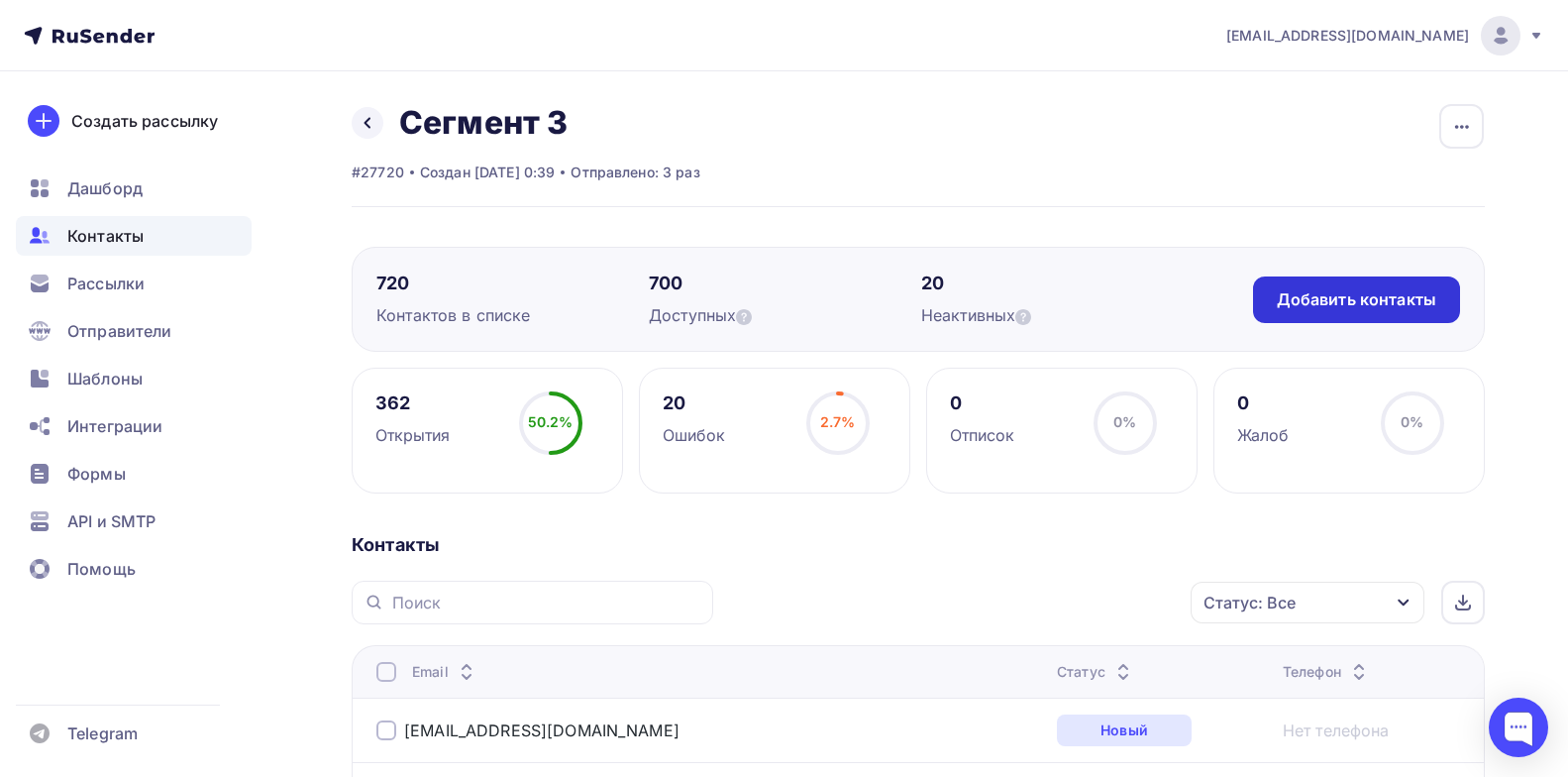
click at [1329, 295] on div "Добавить контакты" at bounding box center [1357, 300] width 160 height 23
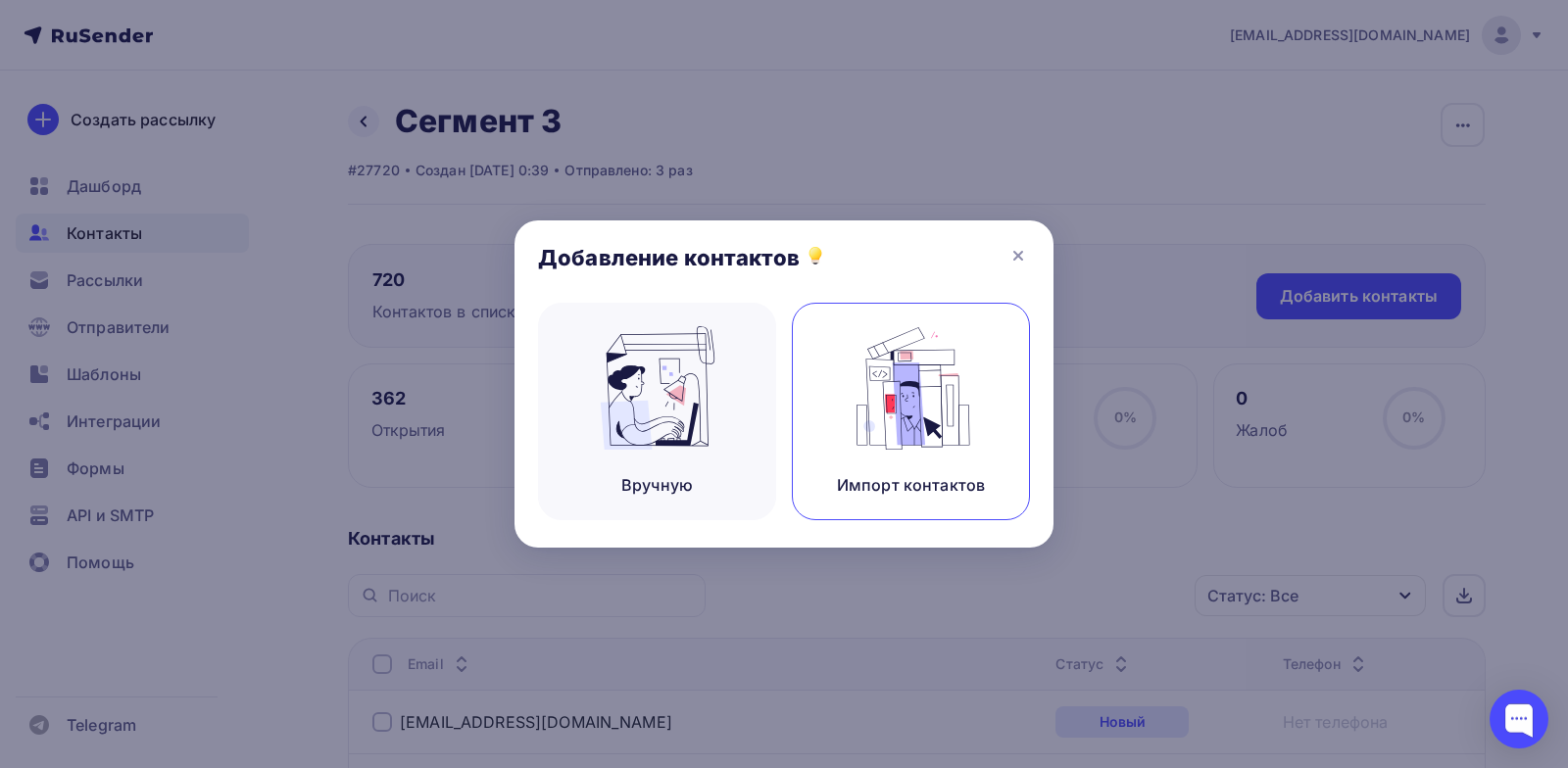
click at [885, 402] on img at bounding box center [912, 388] width 131 height 124
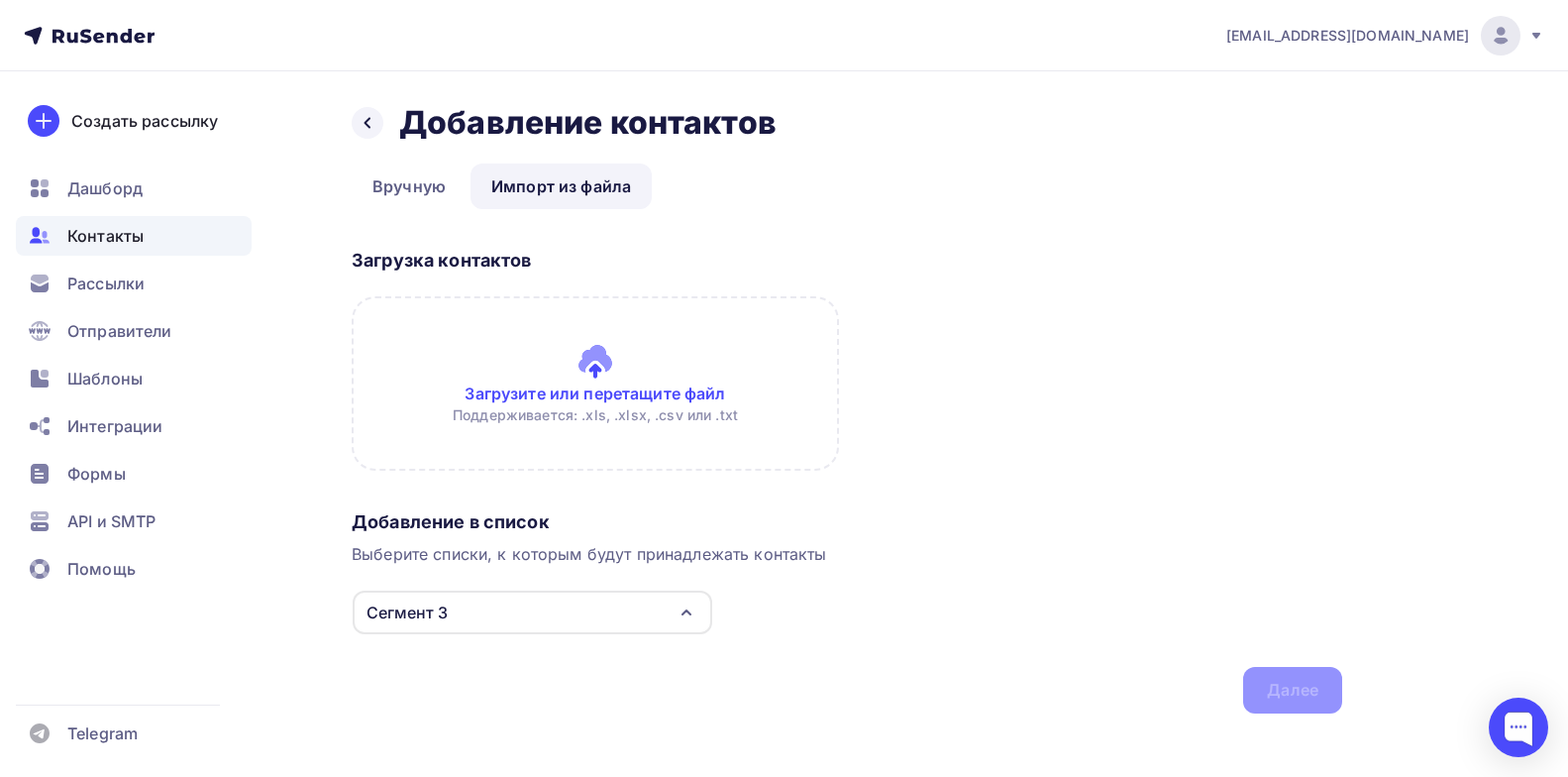
click at [744, 360] on input "file" at bounding box center [595, 384] width 487 height 175
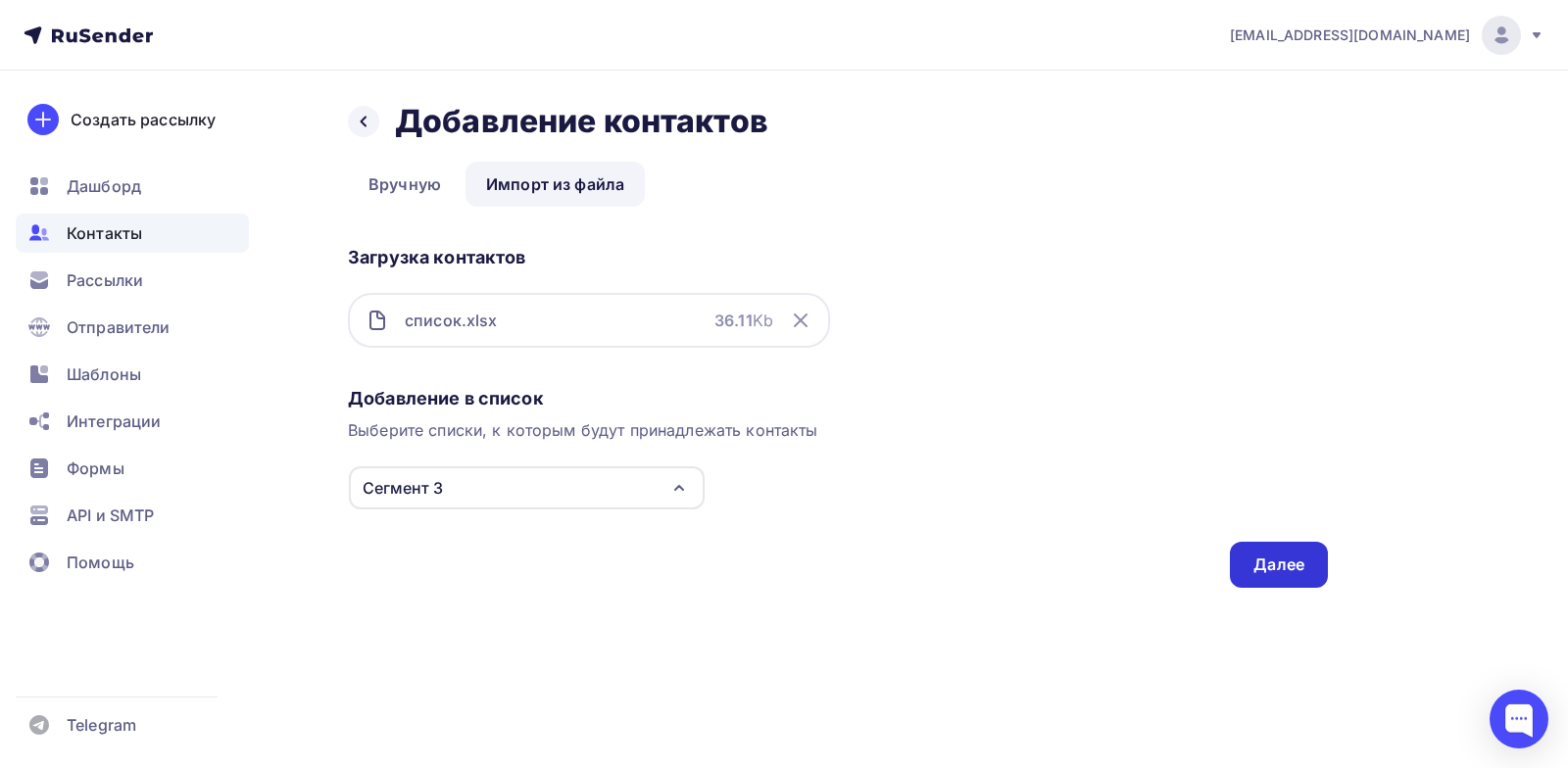
click at [1291, 557] on div "Далее" at bounding box center [1280, 564] width 51 height 23
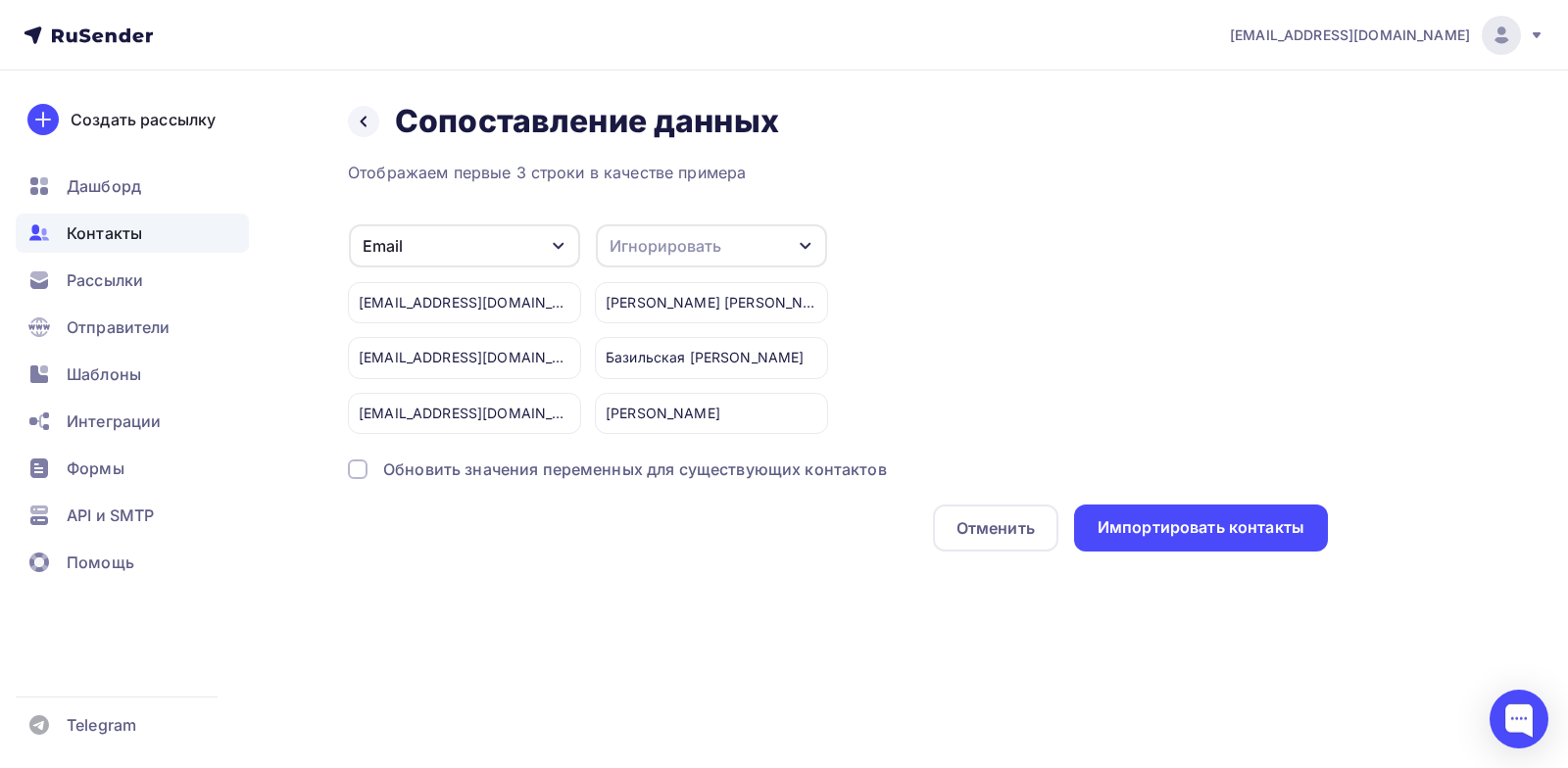
click at [714, 257] on div "Игнорировать" at bounding box center [665, 246] width 112 height 24
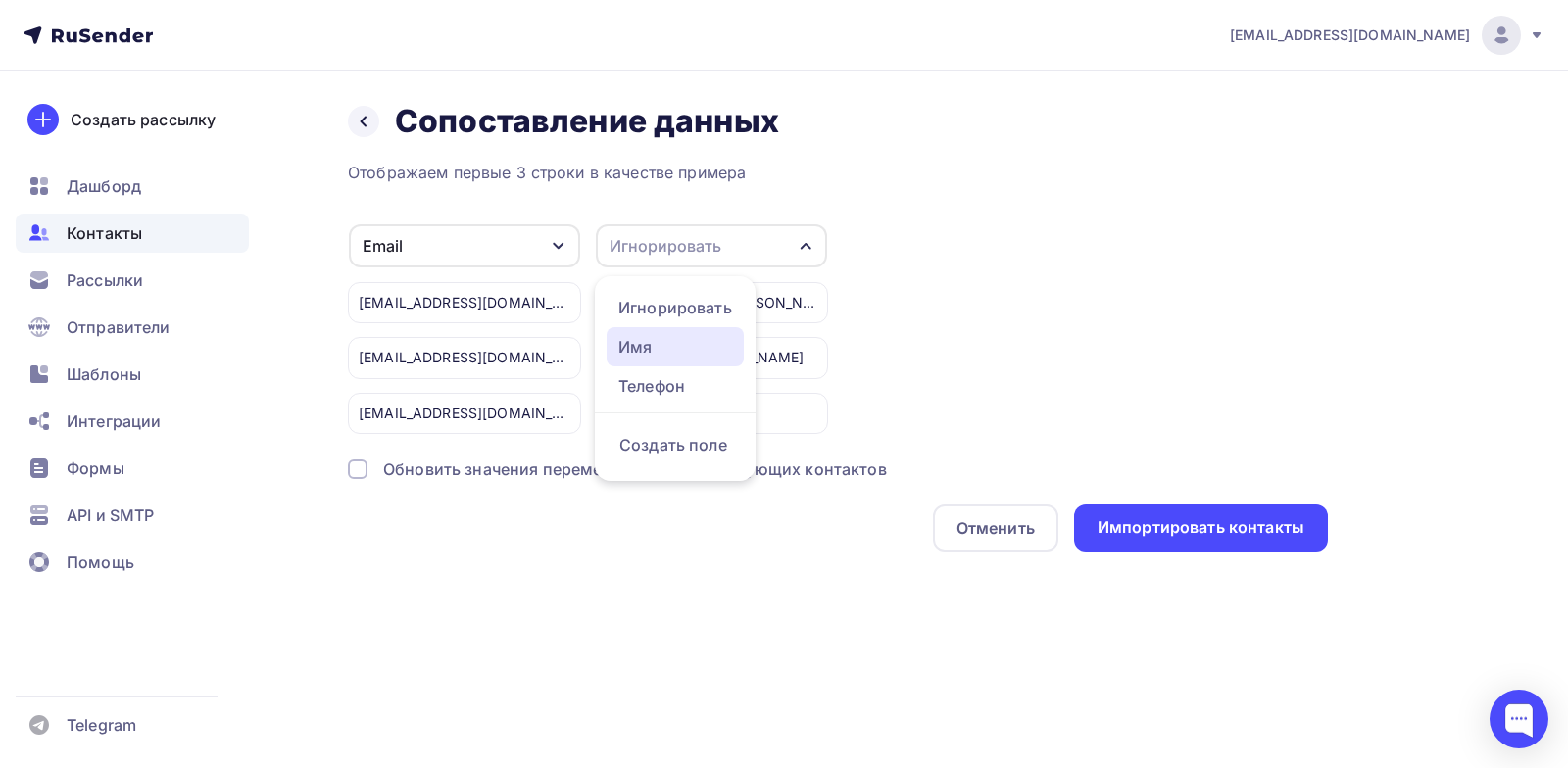
click at [649, 353] on div "Имя" at bounding box center [675, 347] width 114 height 24
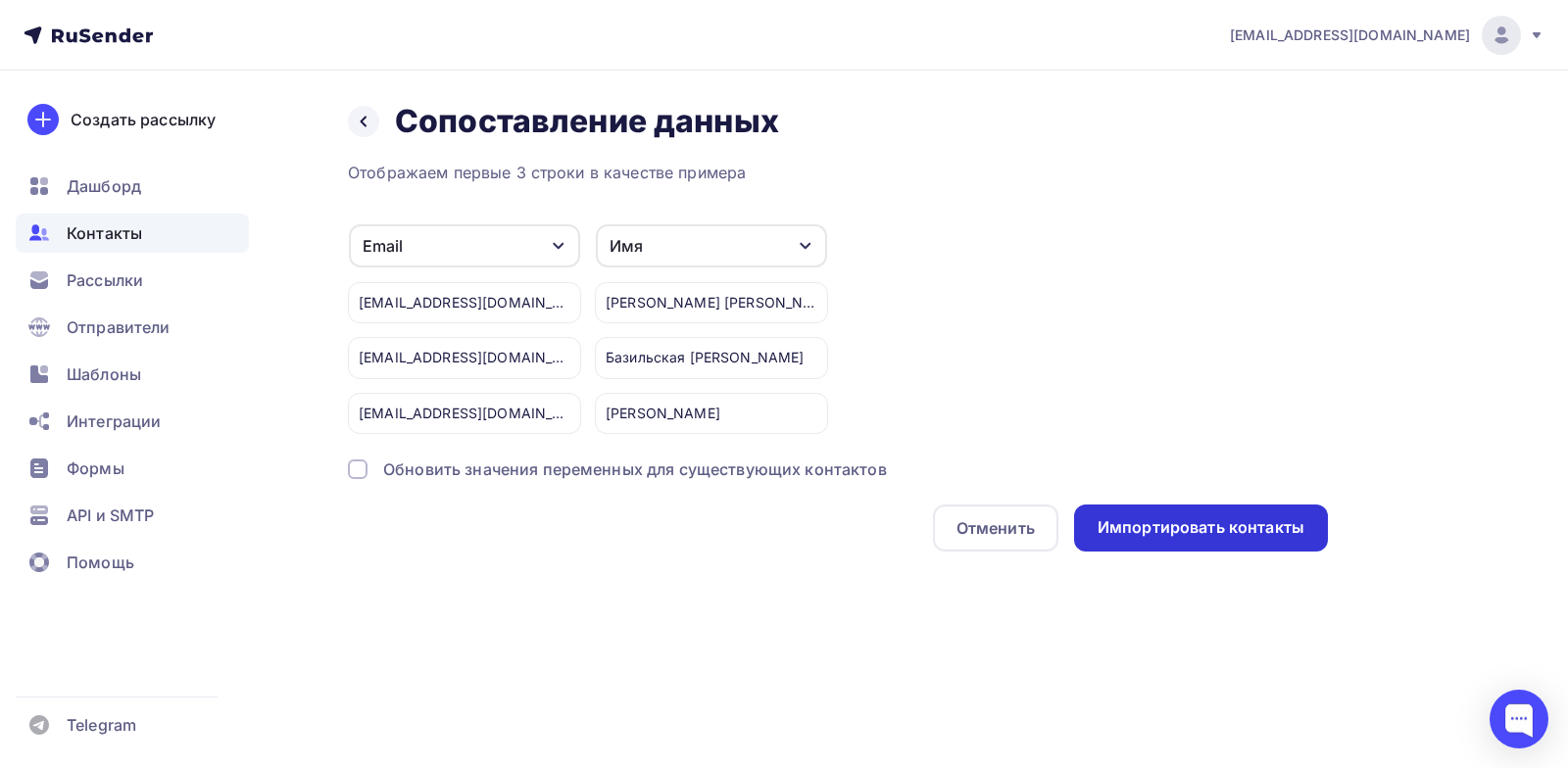
click at [1222, 526] on div "Импортировать контакты" at bounding box center [1201, 527] width 207 height 23
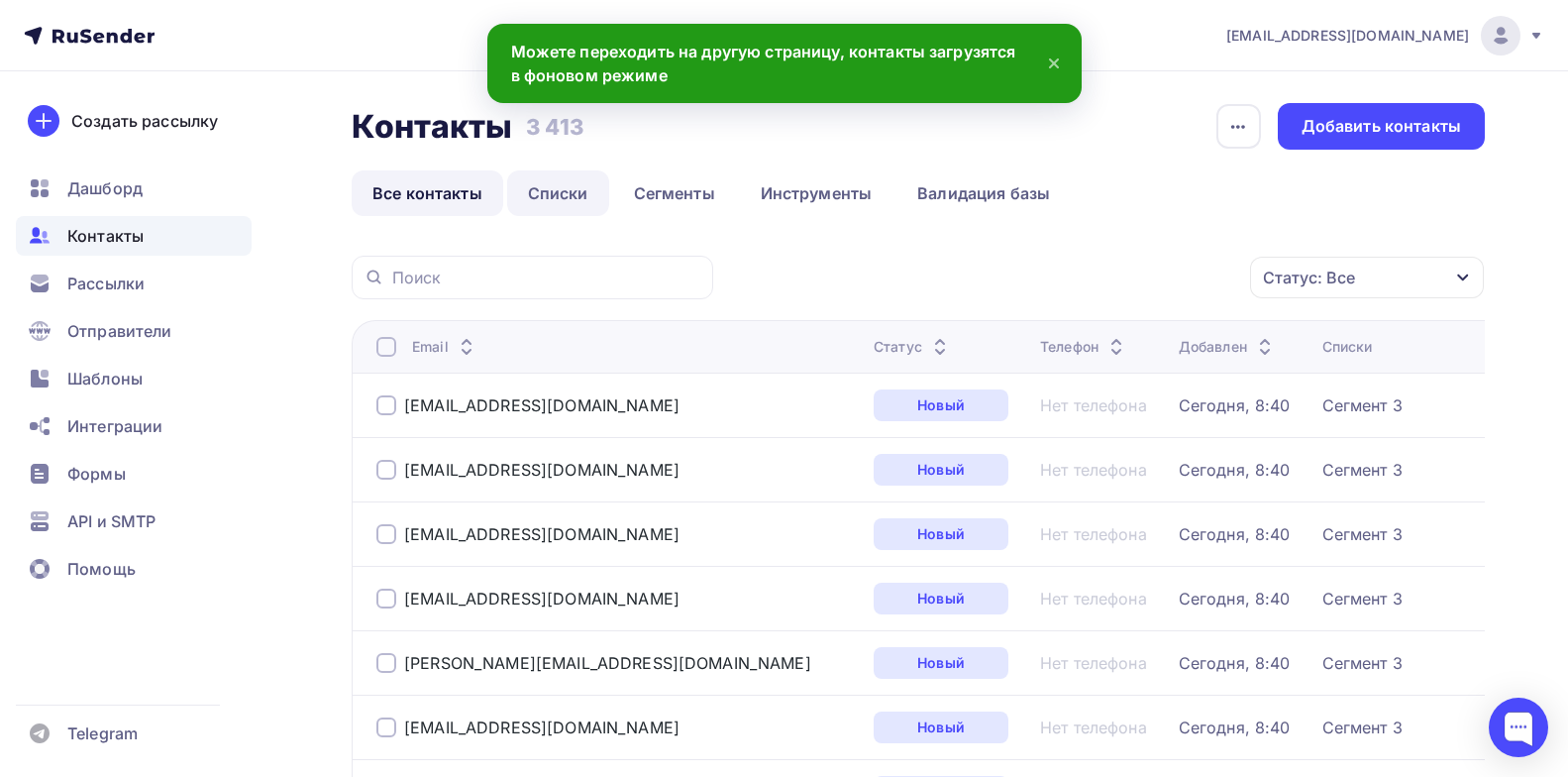
click at [550, 195] on link "Списки" at bounding box center [557, 194] width 102 height 46
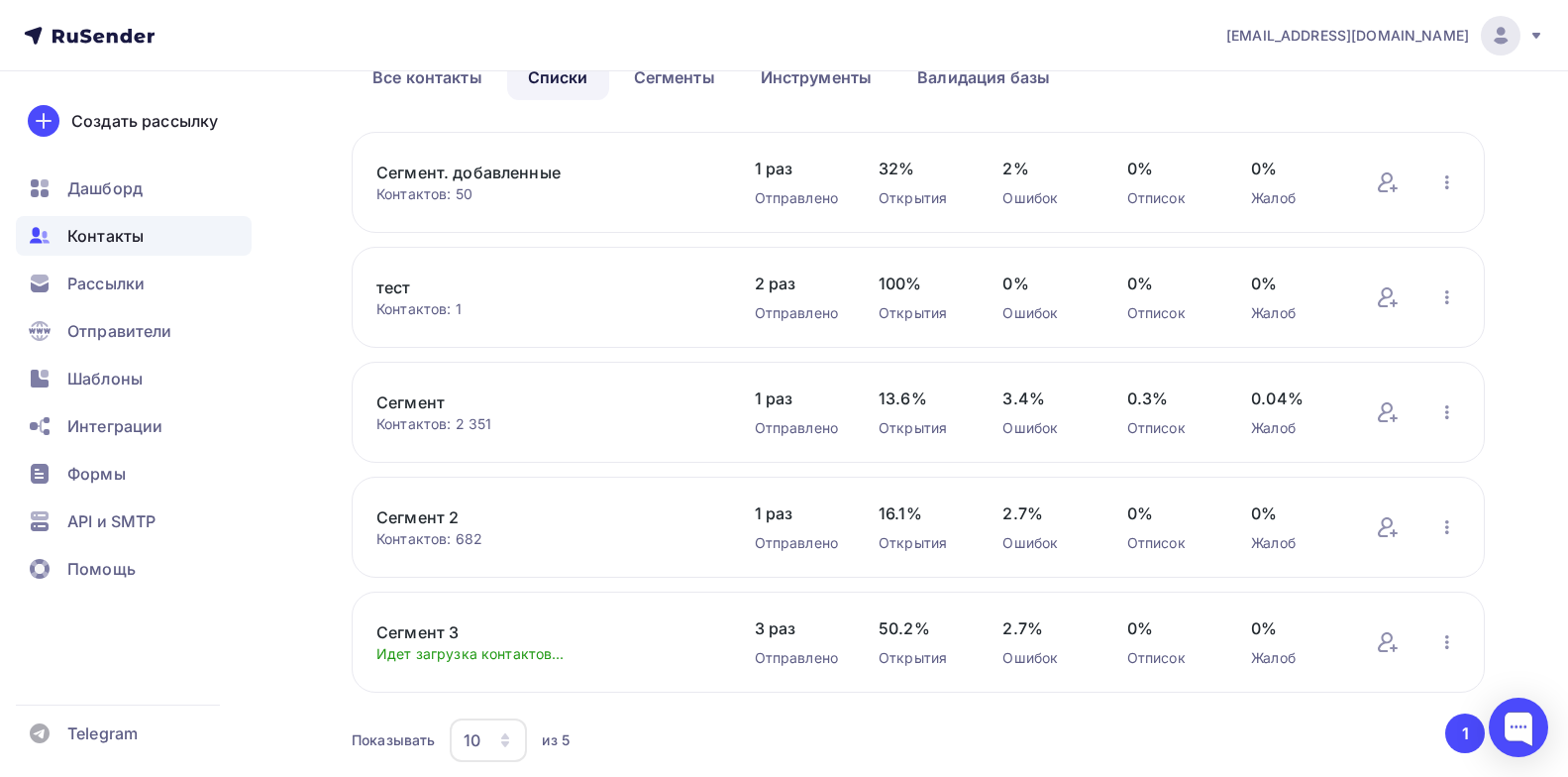
scroll to position [186, 0]
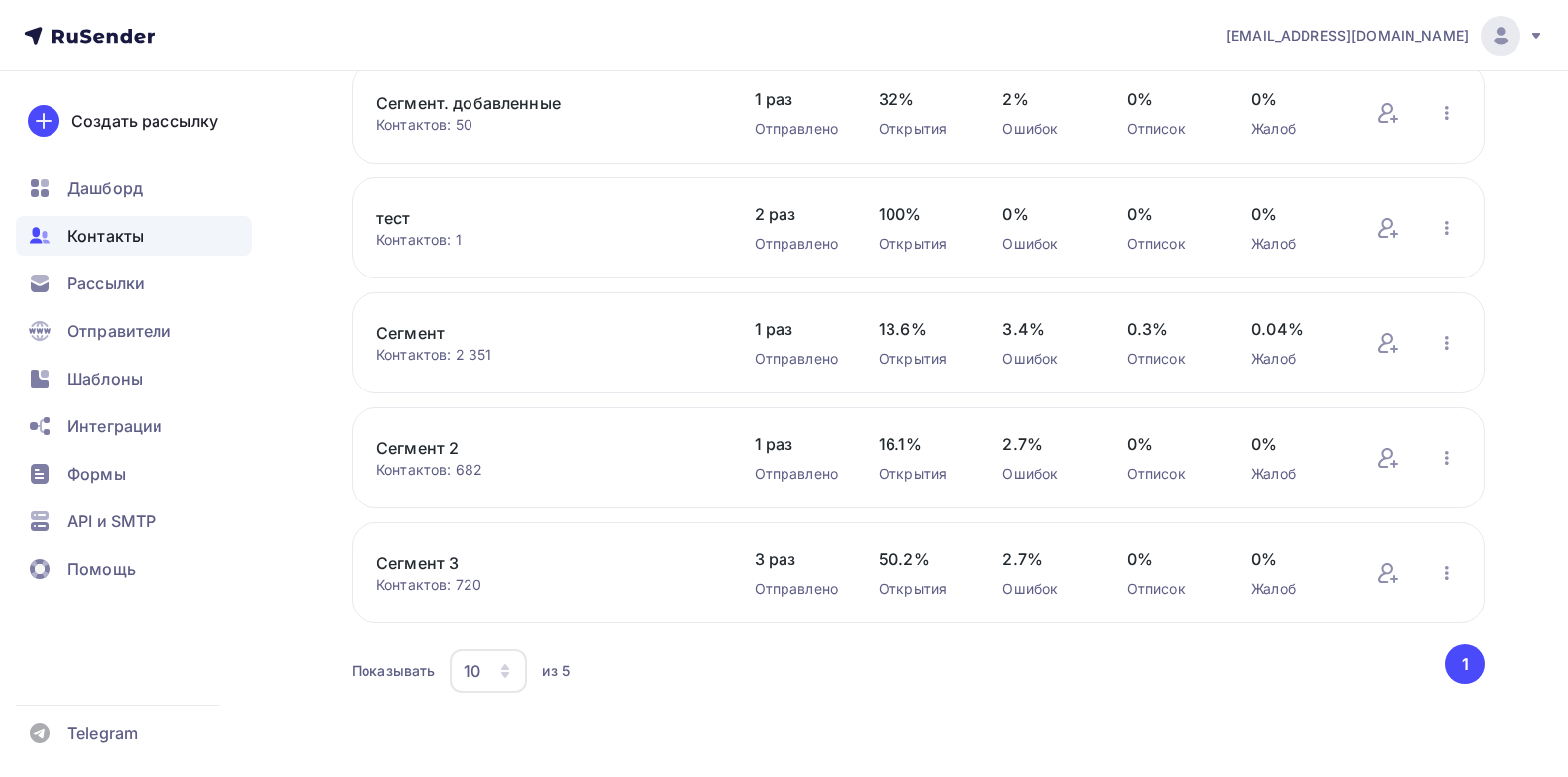
scroll to position [186, 0]
click at [416, 558] on link "Сегмент 3" at bounding box center [545, 563] width 337 height 24
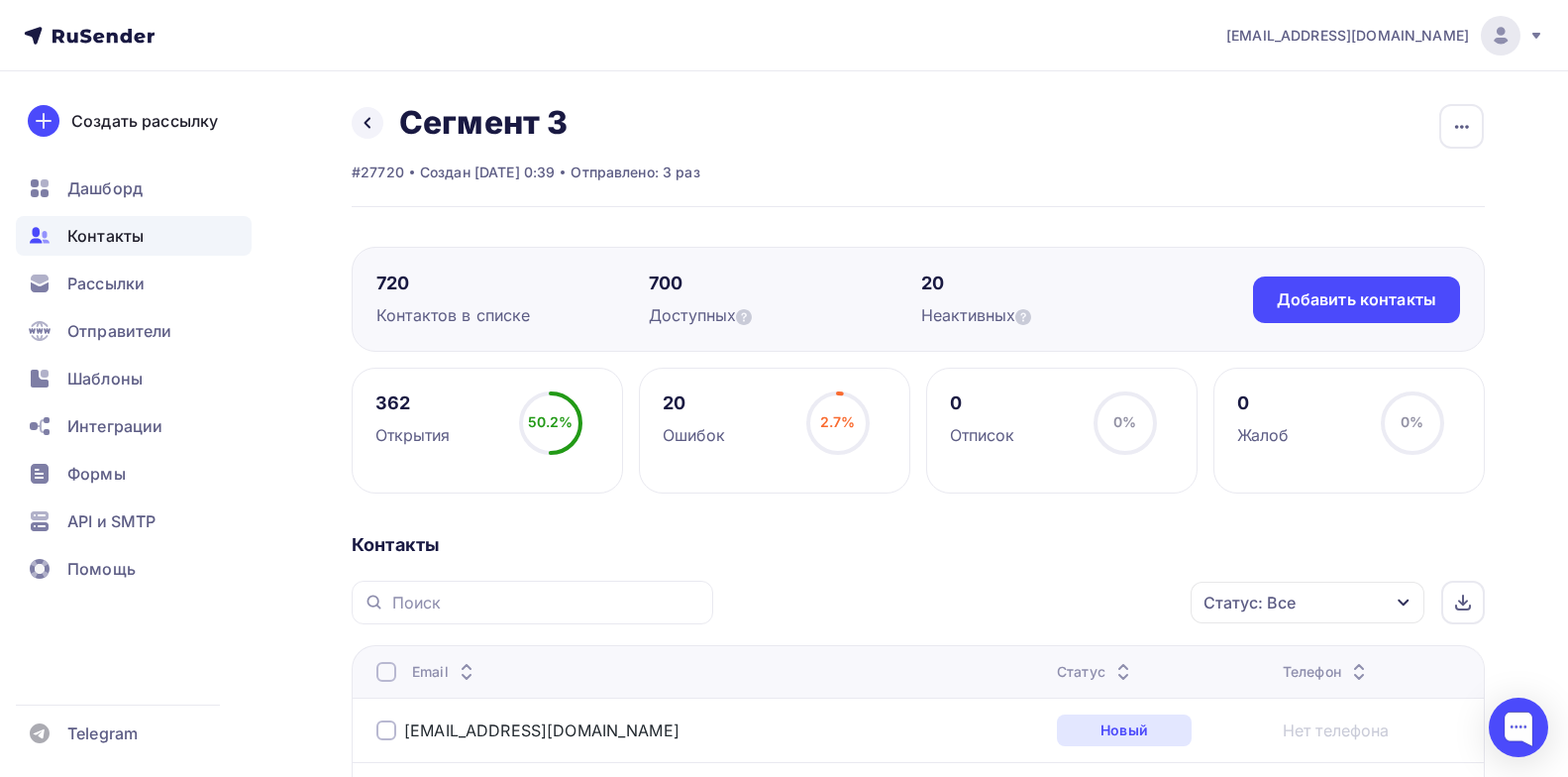
click at [107, 238] on span "Контакты" at bounding box center [105, 236] width 76 height 24
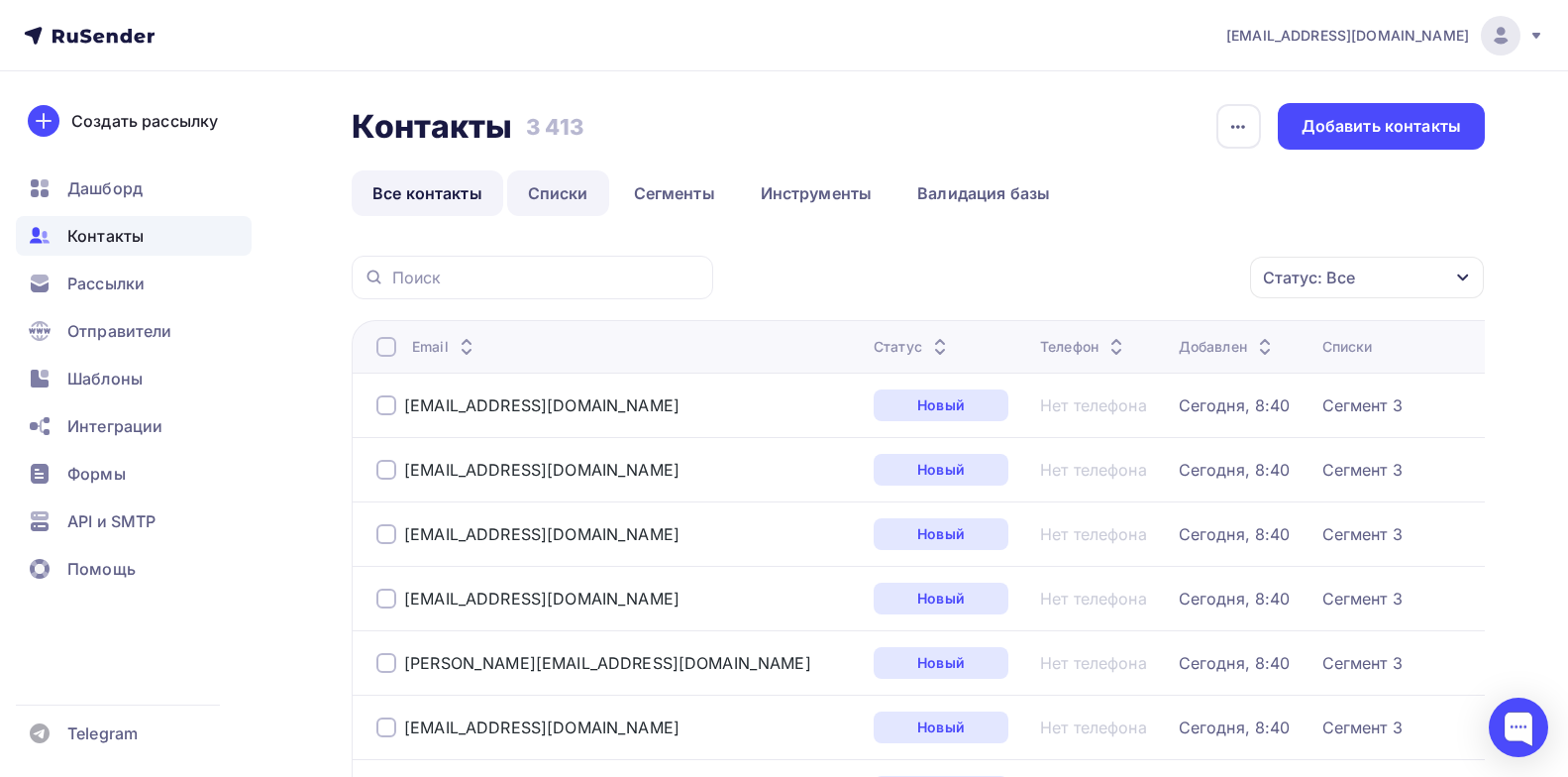
click at [553, 188] on link "Списки" at bounding box center [557, 194] width 102 height 46
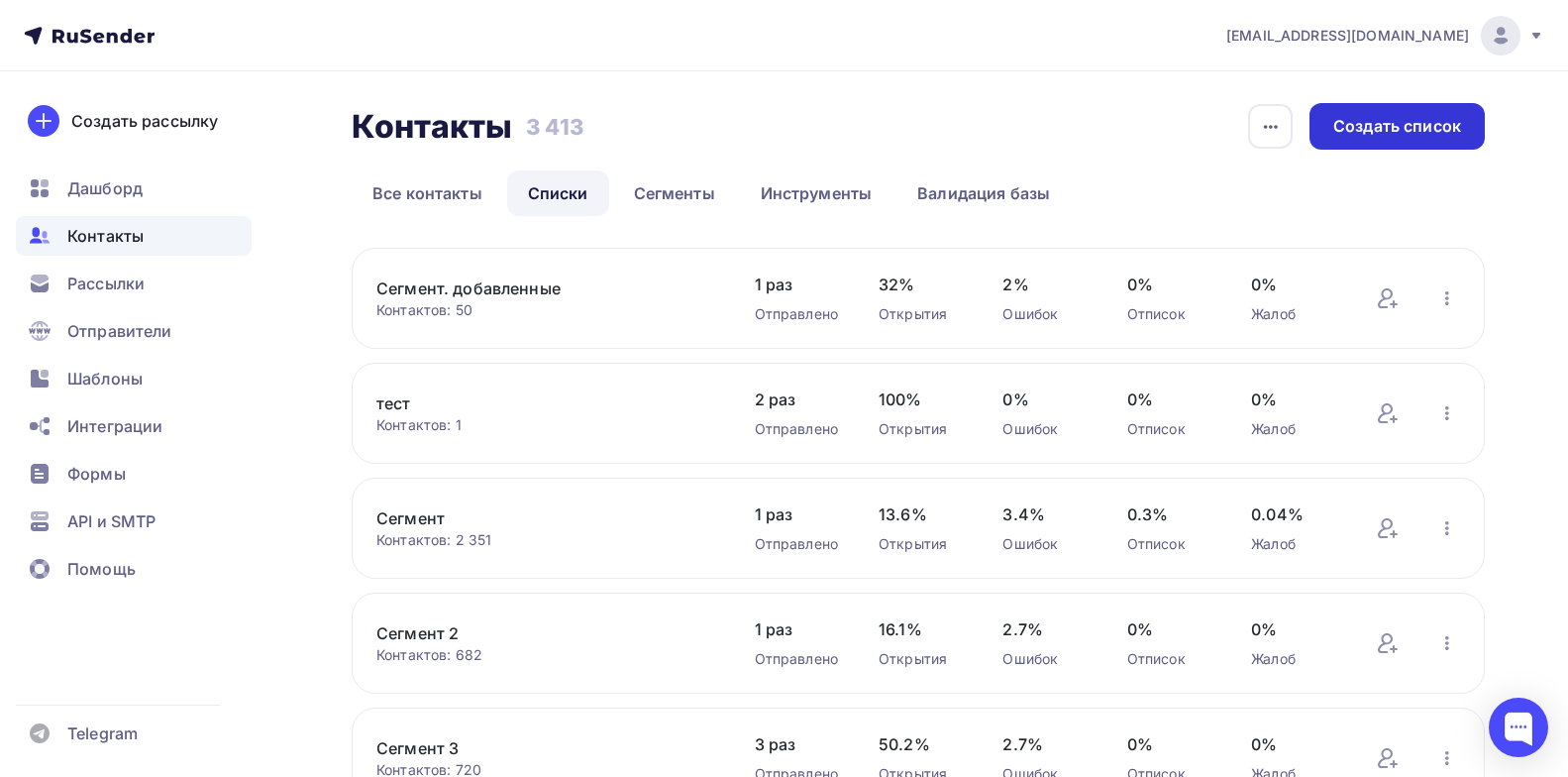
click at [1415, 132] on div "Создать список" at bounding box center [1397, 126] width 128 height 23
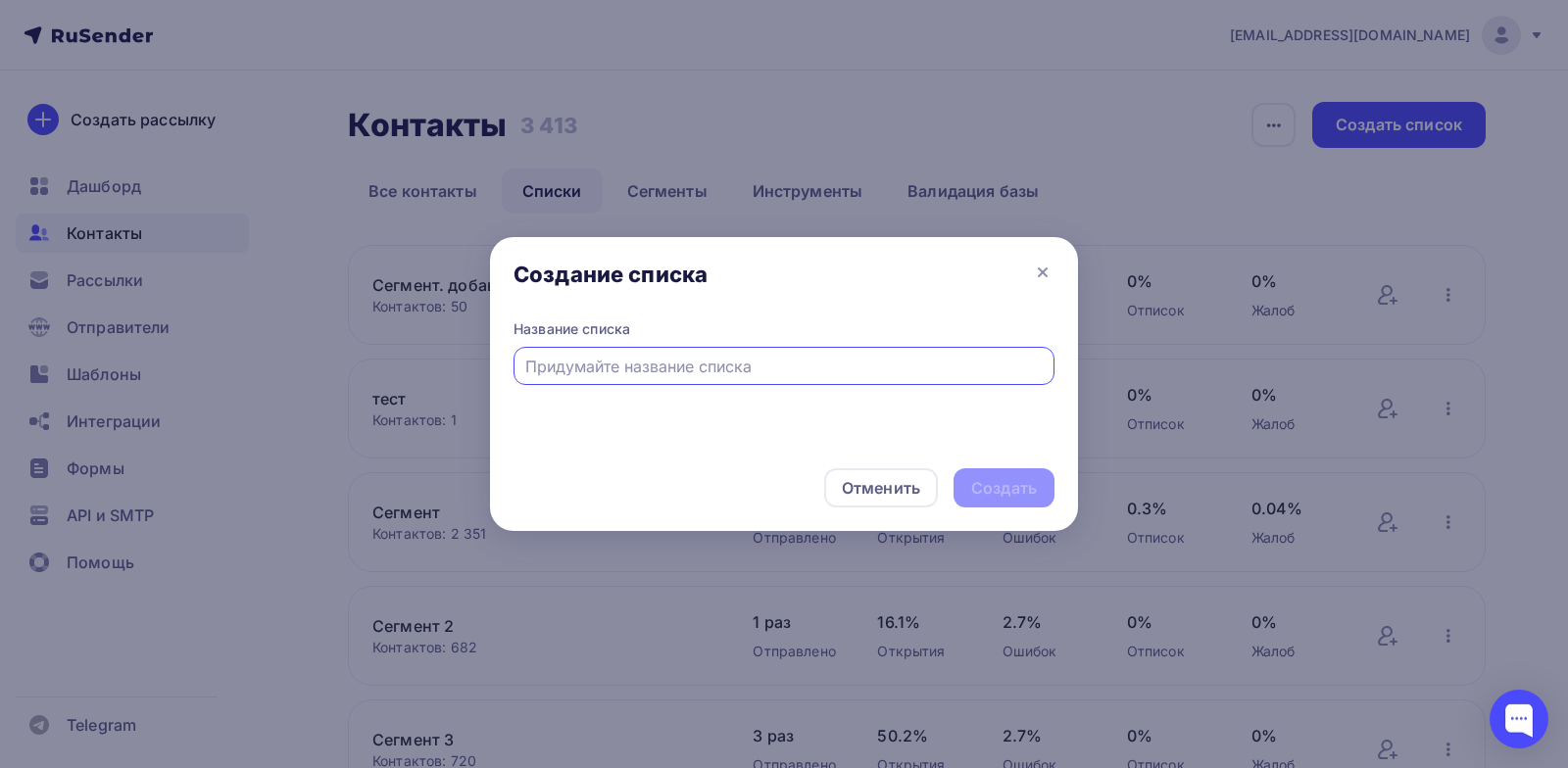
click at [822, 364] on input "text" at bounding box center [784, 367] width 518 height 24
type input "сегмент 3 обн"
click at [1019, 488] on div "Создать" at bounding box center [1004, 487] width 66 height 23
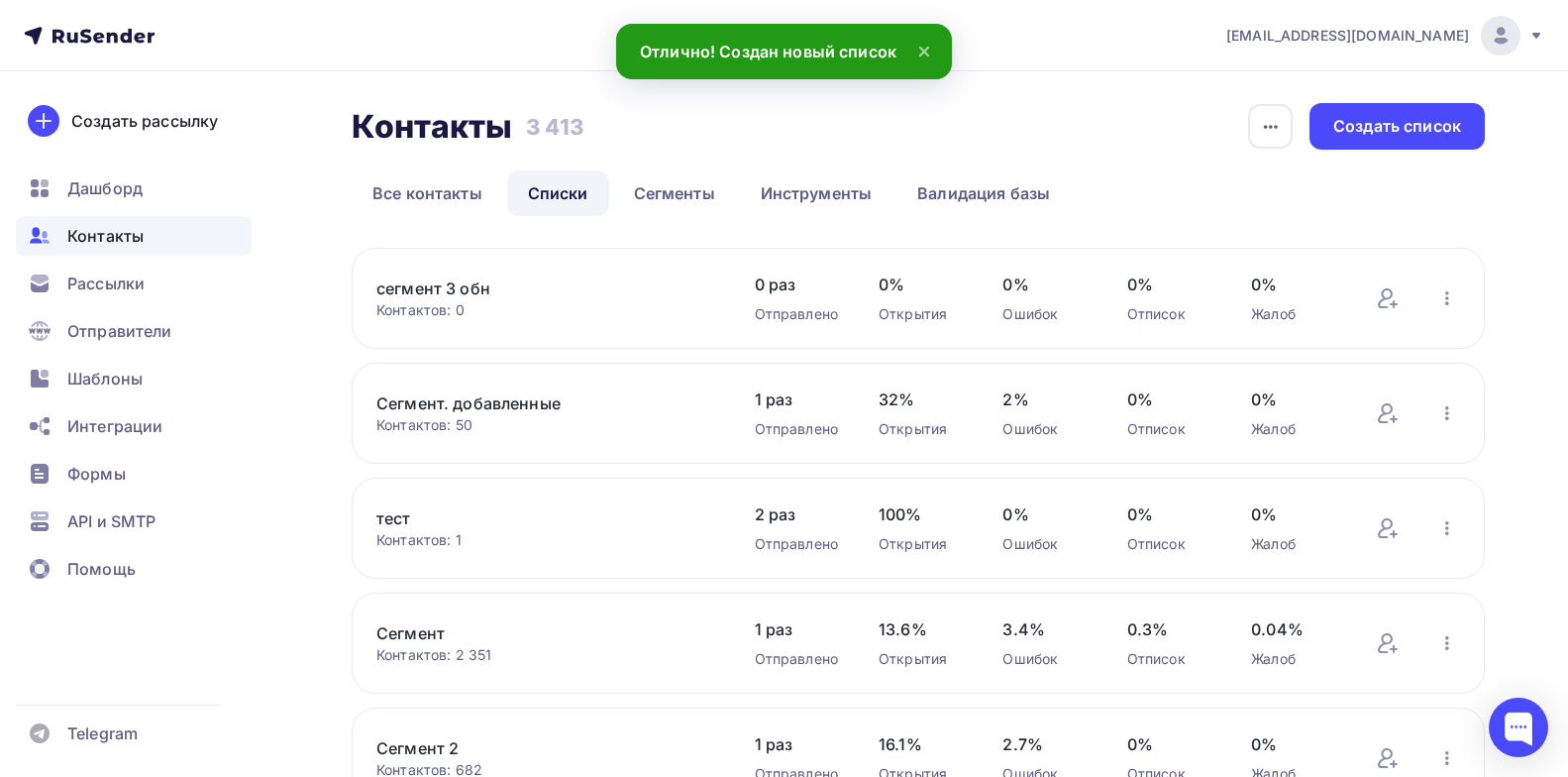
click at [486, 275] on div "сегмент 3 обн Контактов: 0 Добавить контакты Переименовать список Скачать списо…" at bounding box center [918, 299] width 1134 height 101
click at [477, 285] on link "сегмент 3 обн" at bounding box center [545, 289] width 337 height 24
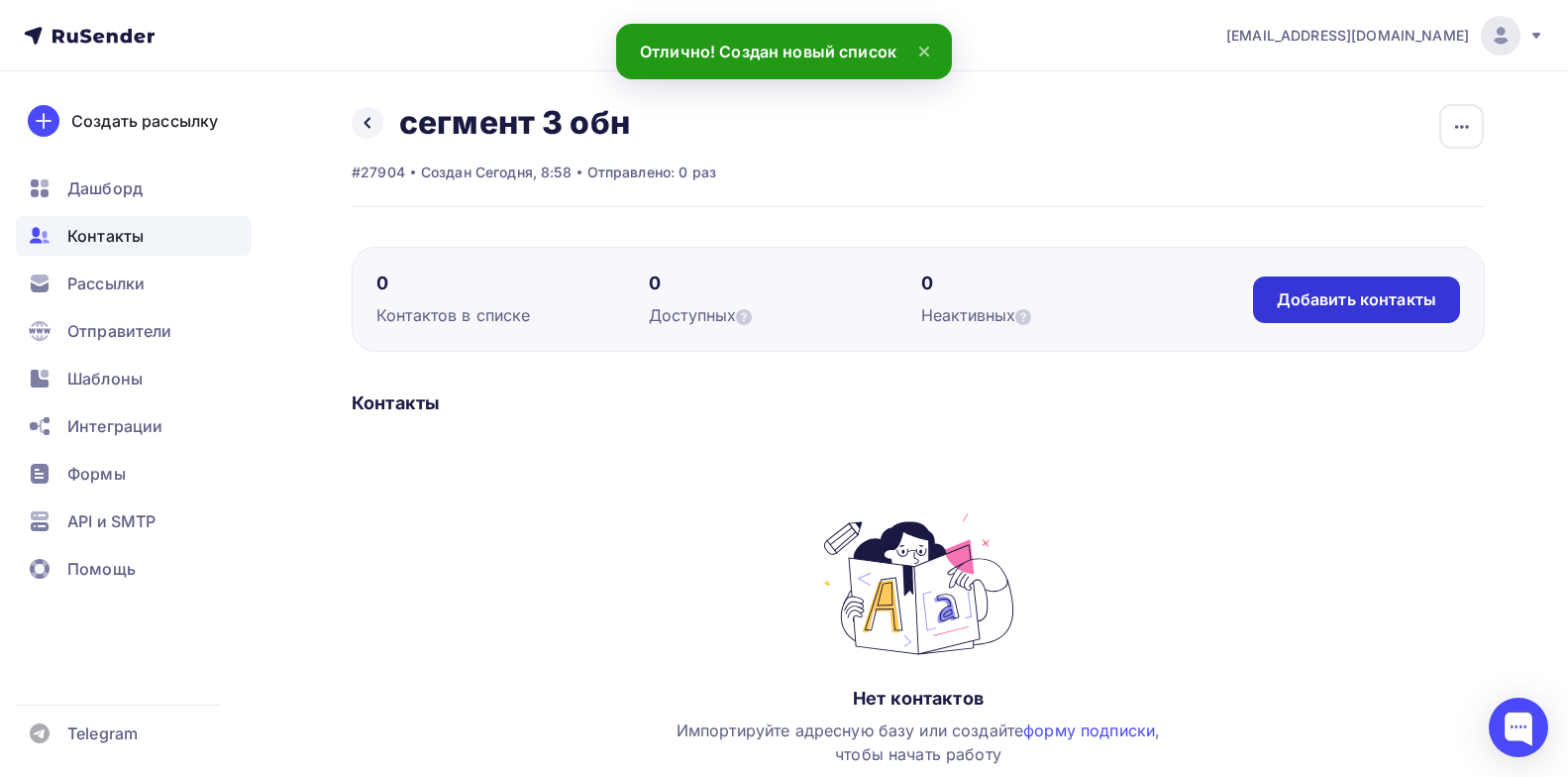
click at [1345, 309] on div "Добавить контакты" at bounding box center [1357, 300] width 160 height 23
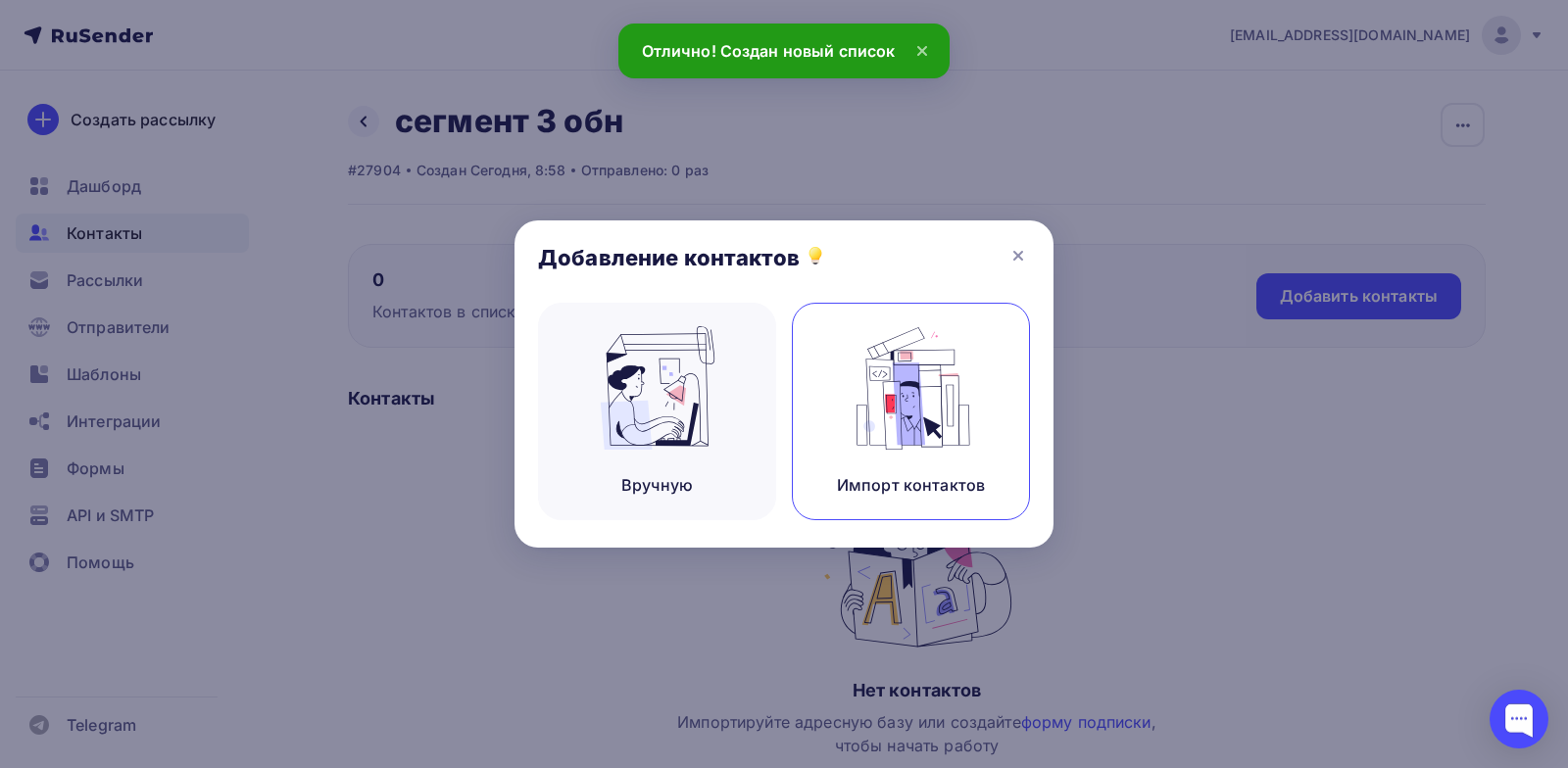
click at [891, 426] on img at bounding box center [912, 388] width 131 height 124
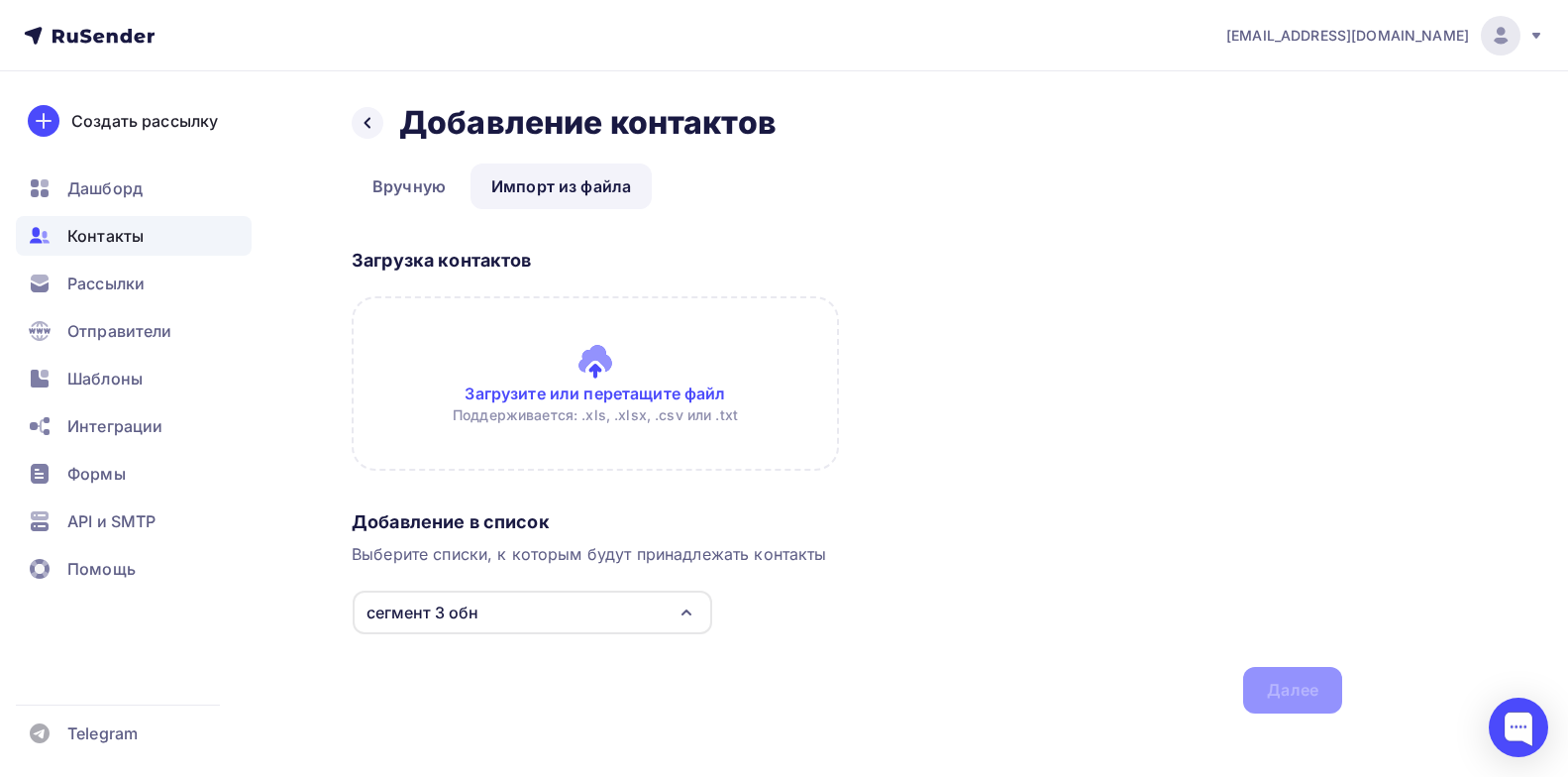
click at [619, 374] on input "file" at bounding box center [595, 384] width 487 height 175
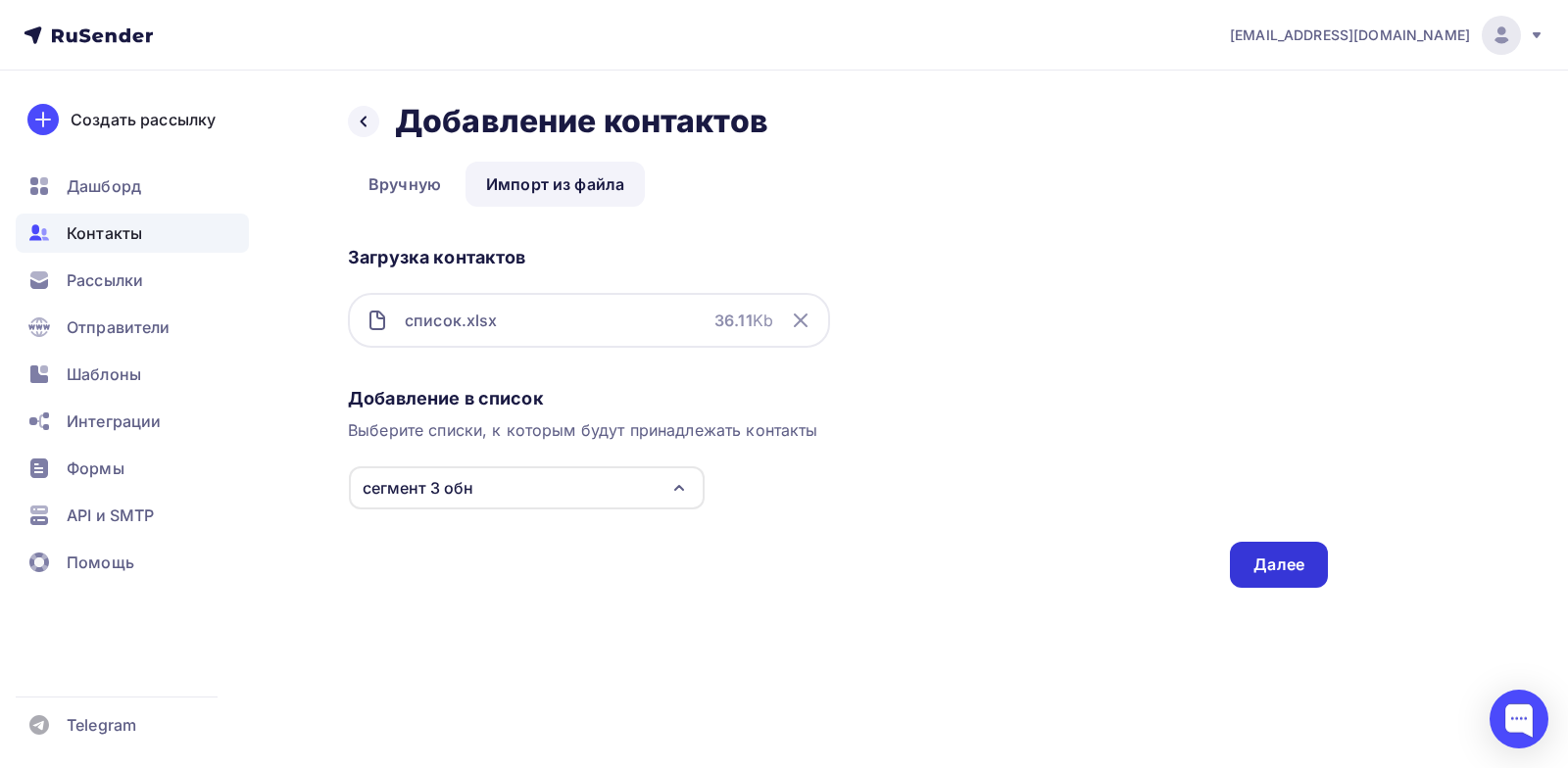
click at [1250, 564] on div "Далее" at bounding box center [1280, 564] width 98 height 46
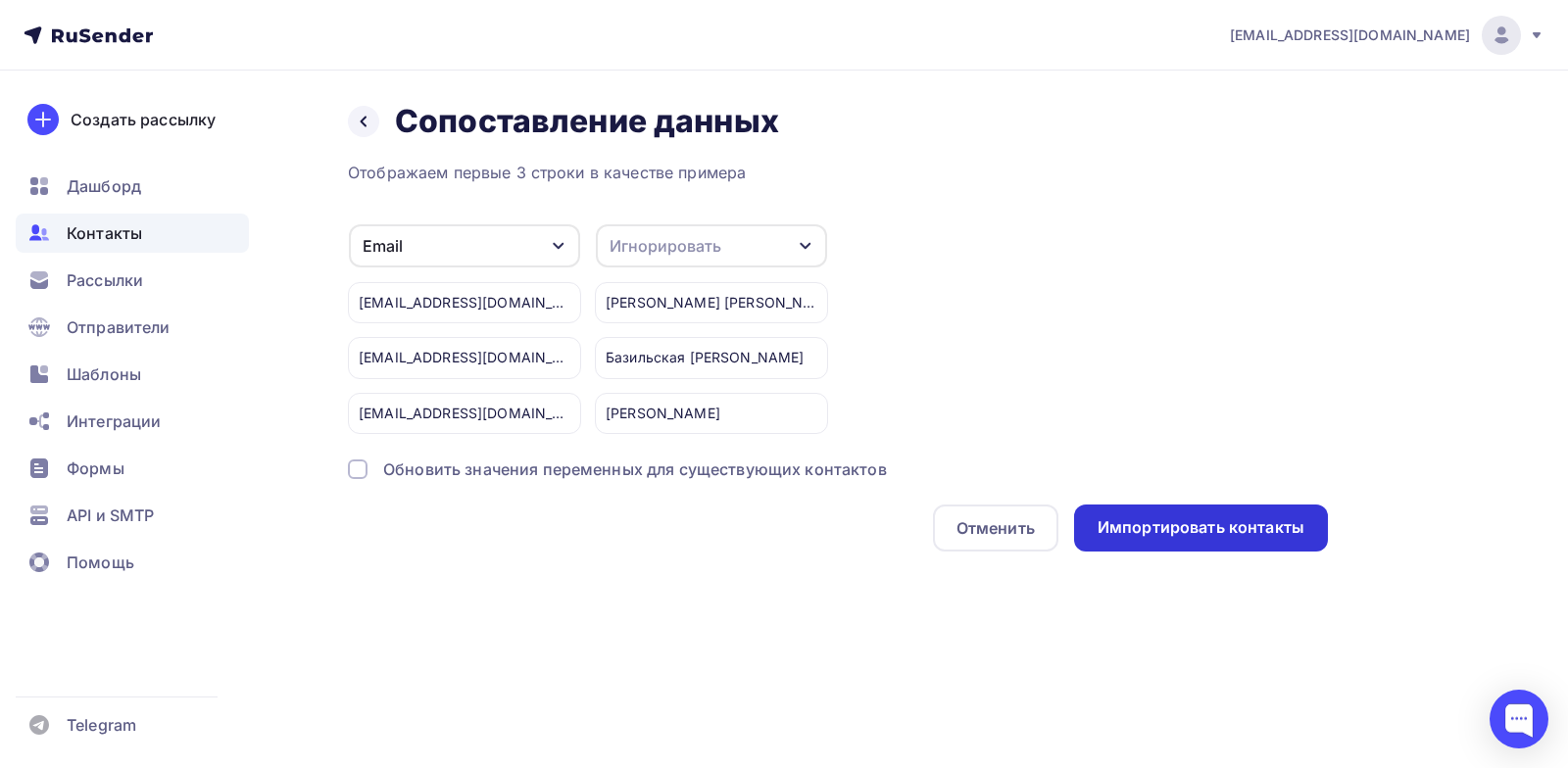
click at [1171, 532] on div "Импортировать контакты" at bounding box center [1201, 527] width 207 height 23
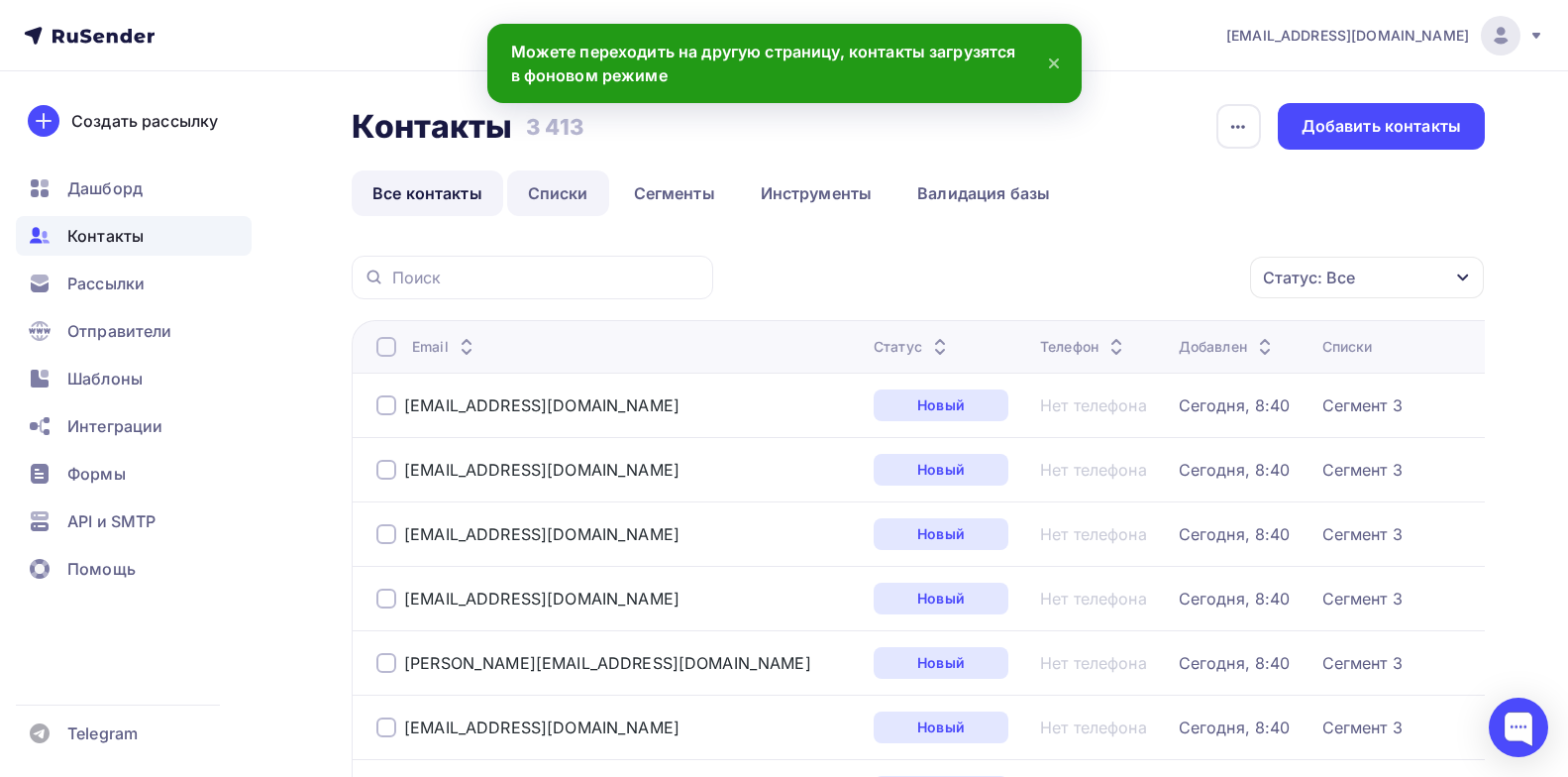
click at [578, 197] on link "Списки" at bounding box center [557, 194] width 102 height 46
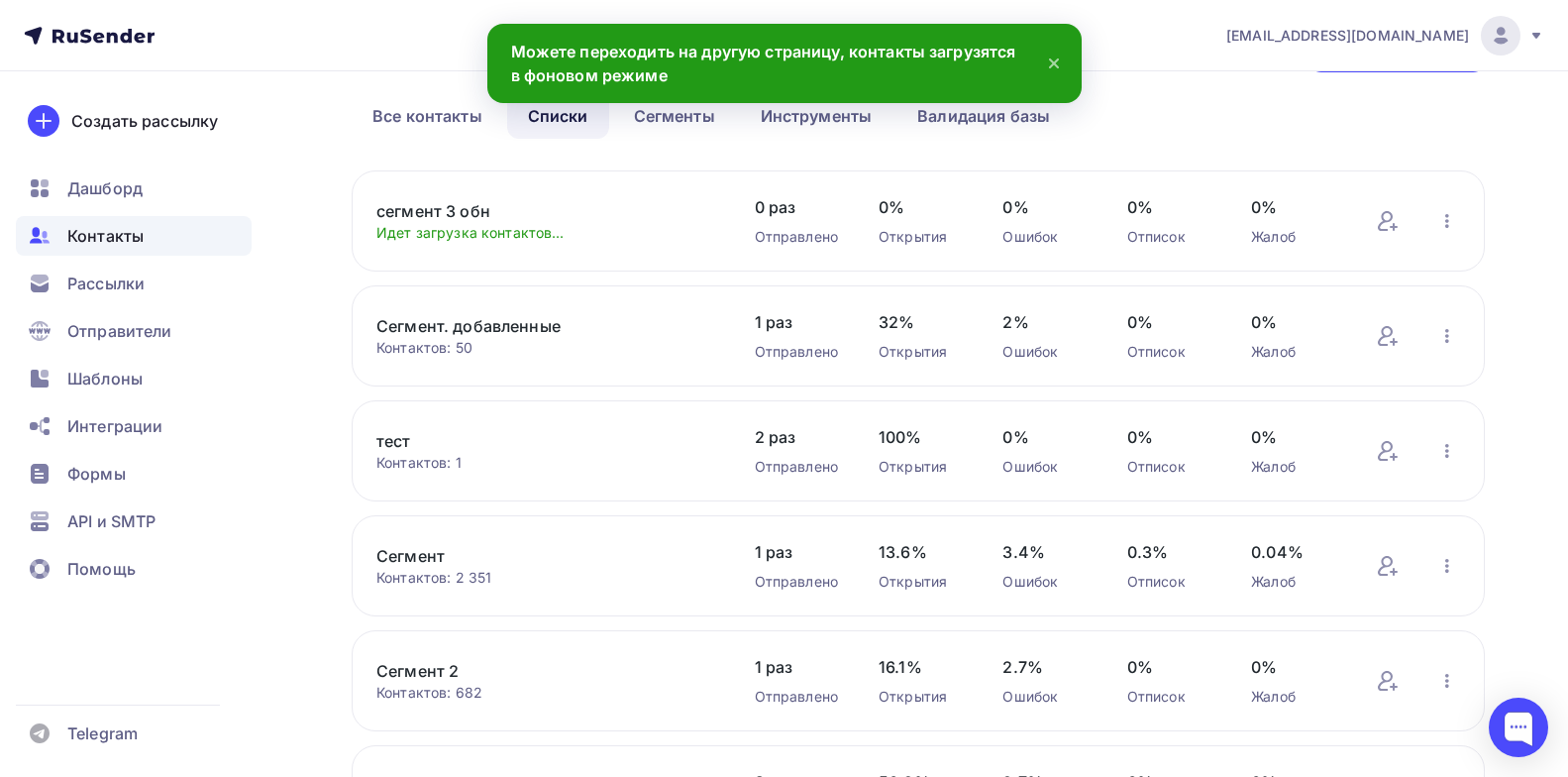
scroll to position [99, 0]
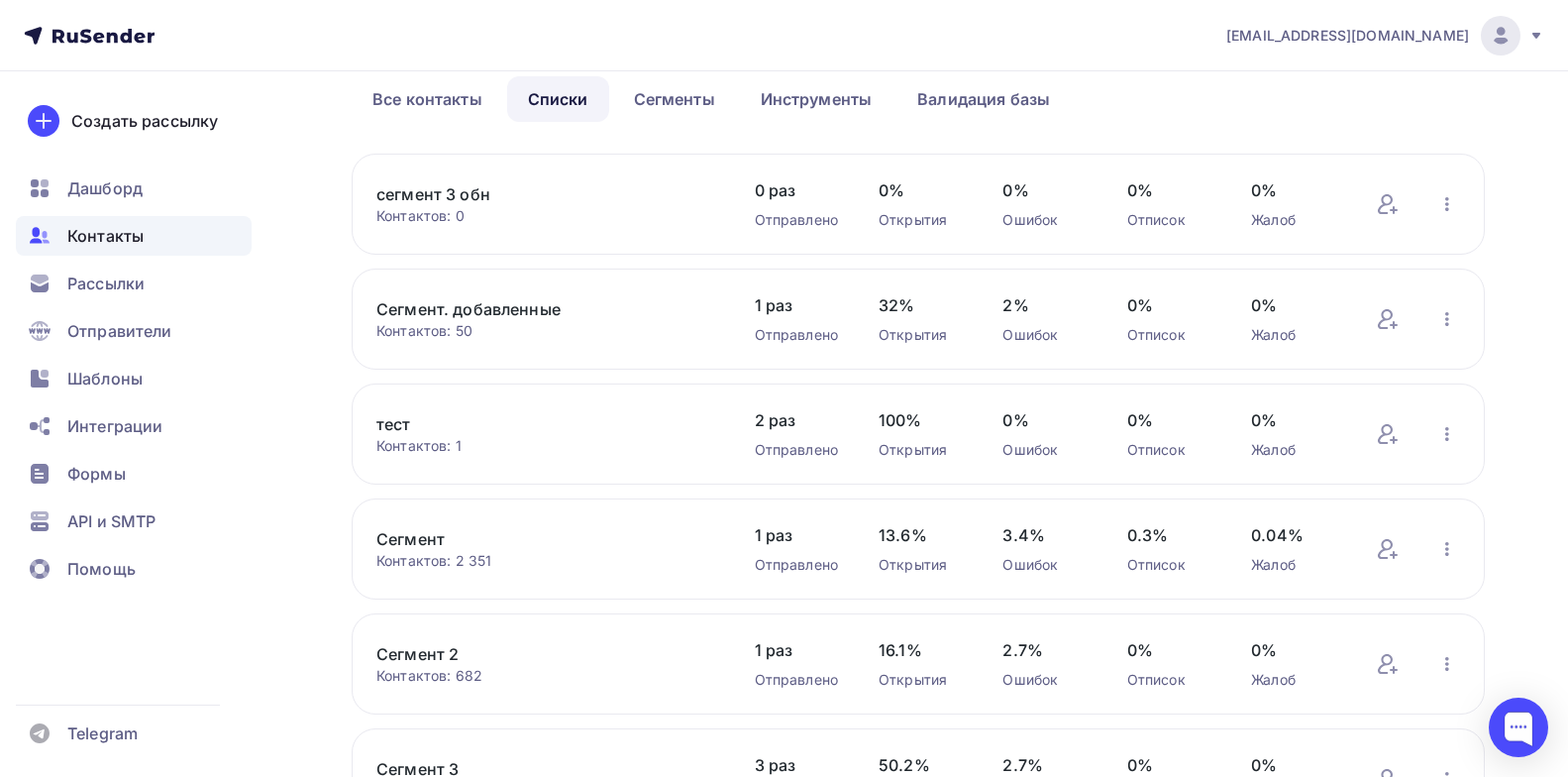
scroll to position [99, 0]
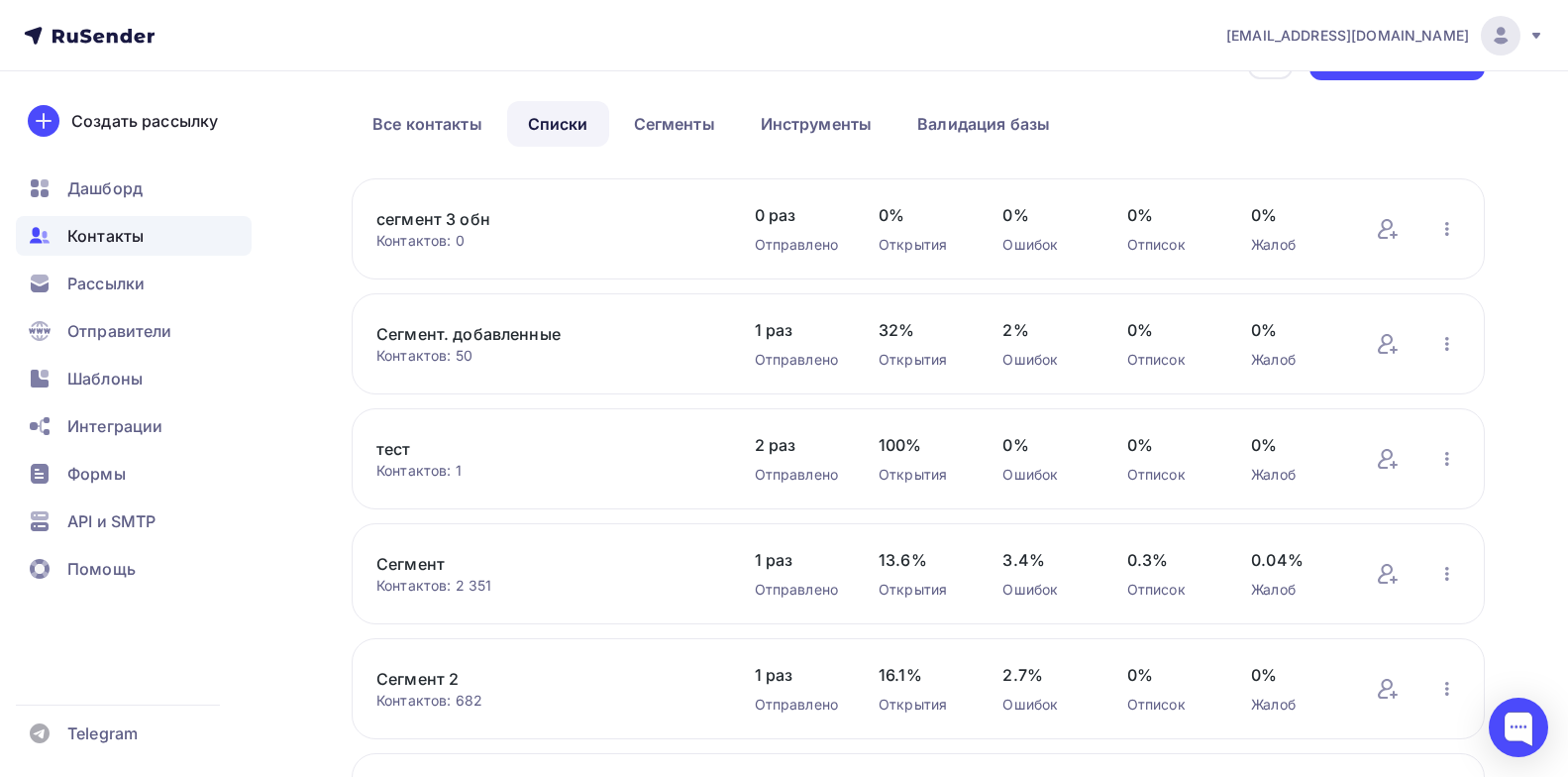
scroll to position [3, 0]
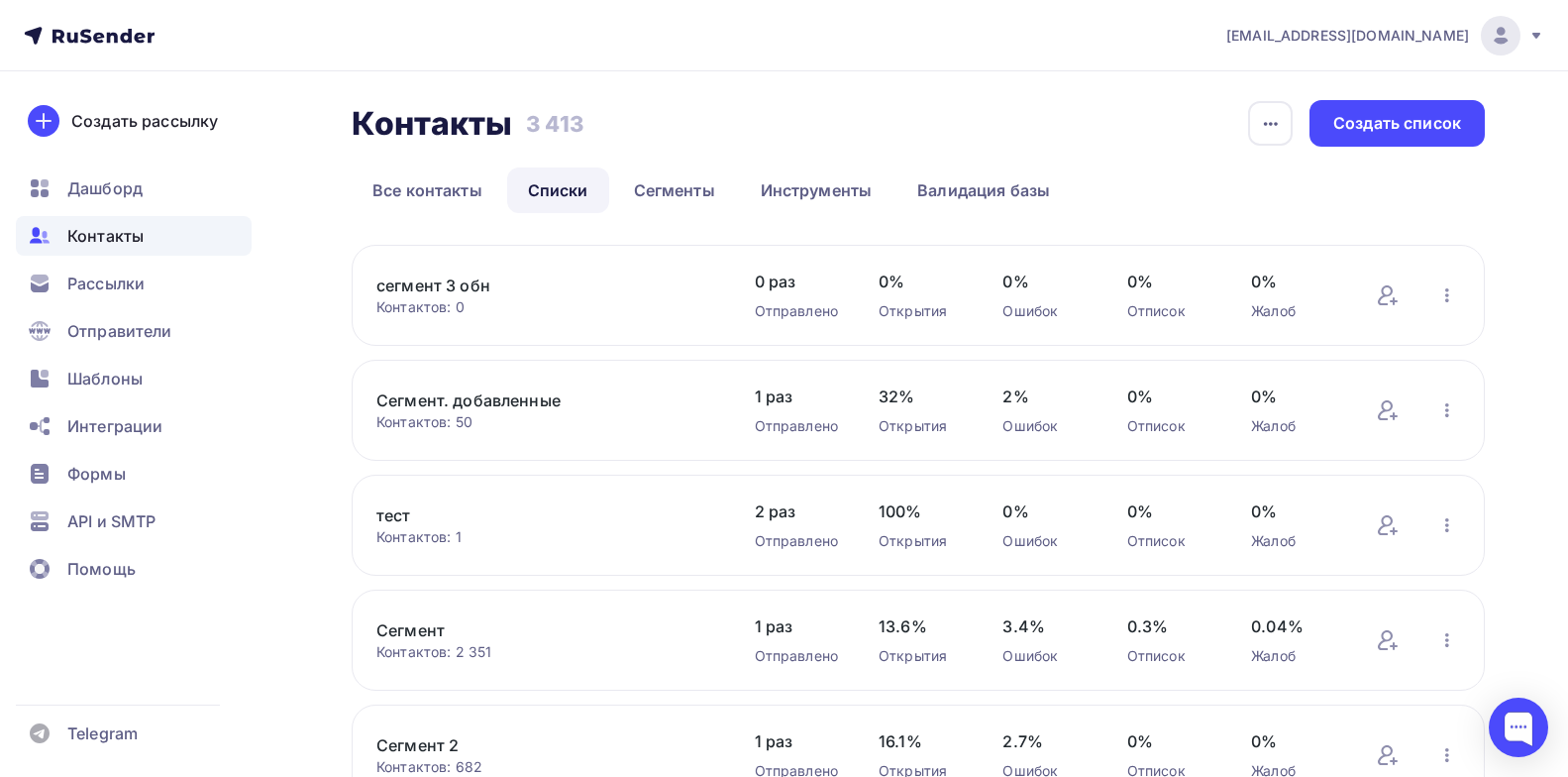
click at [434, 276] on link "сегмент 3 обн" at bounding box center [545, 286] width 337 height 24
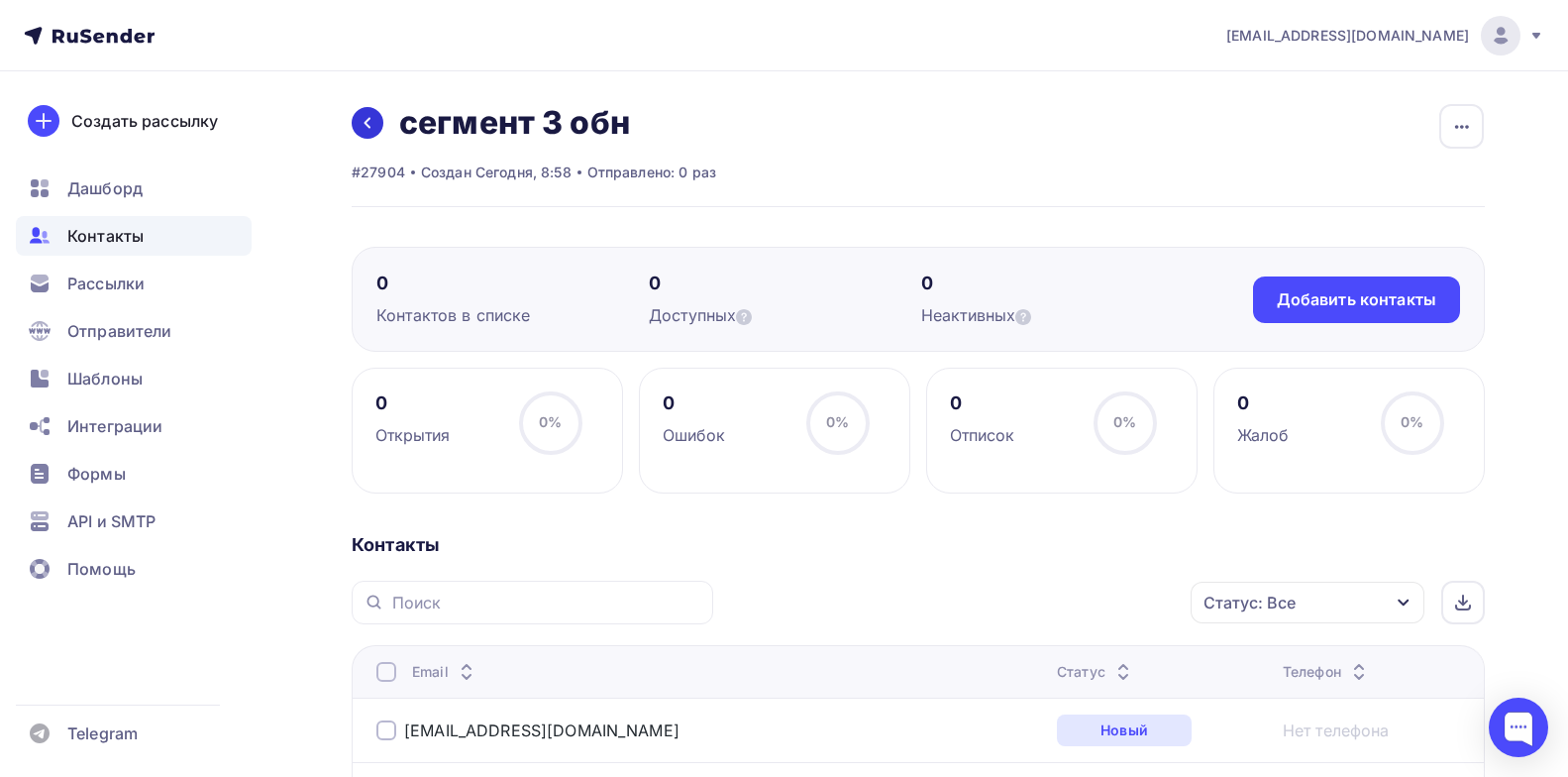
click at [367, 111] on link at bounding box center [368, 123] width 32 height 32
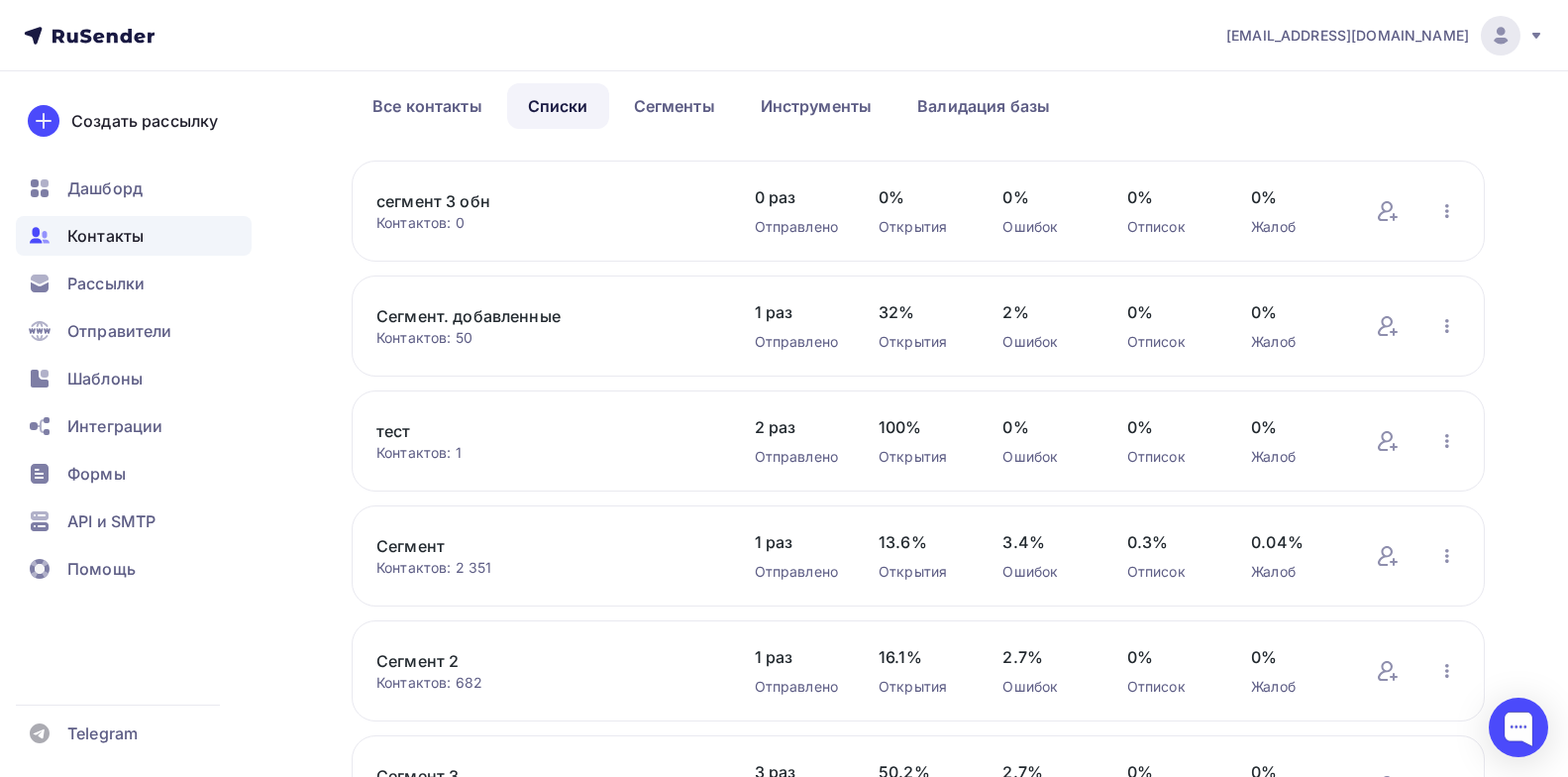
scroll to position [301, 0]
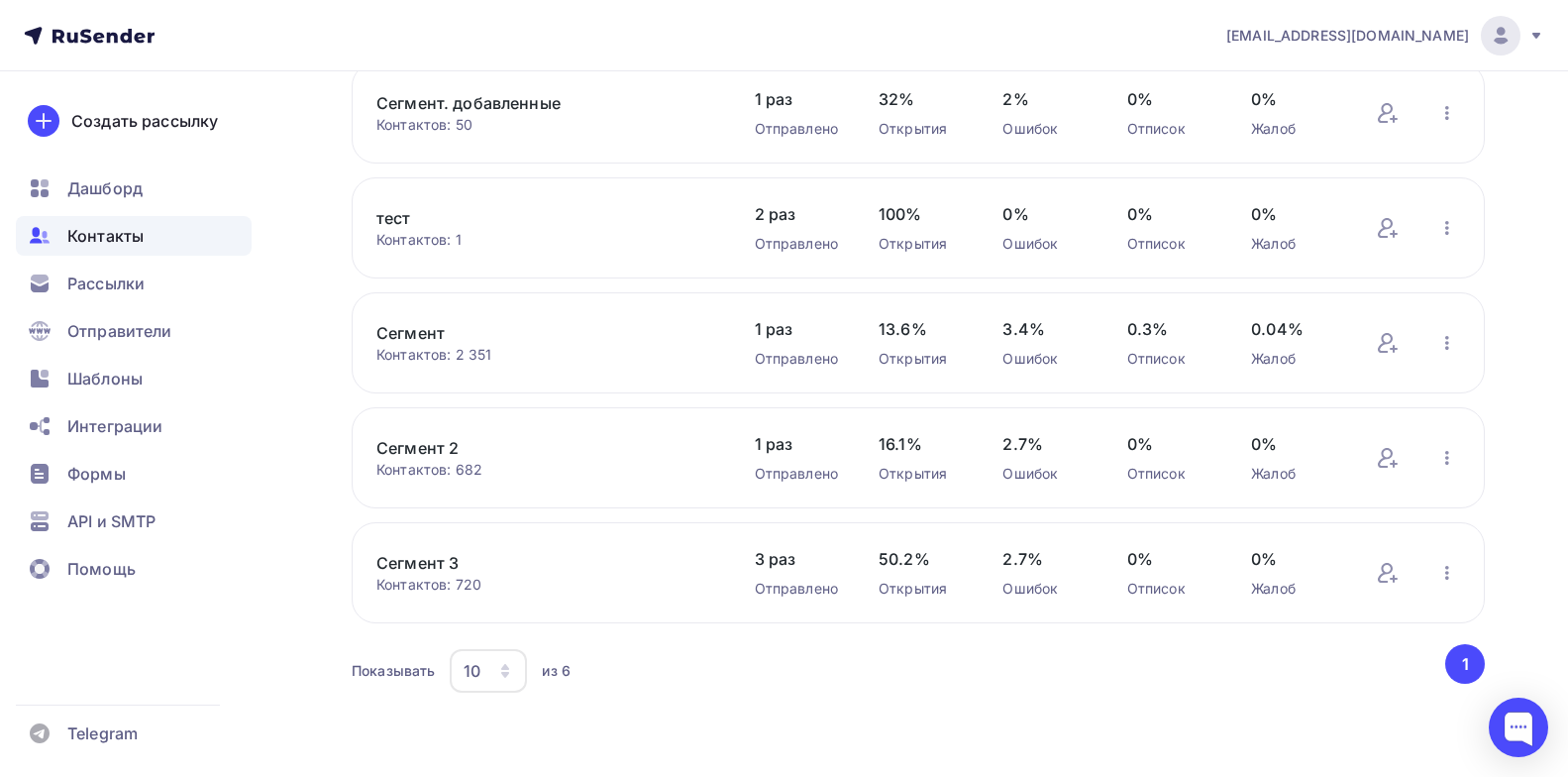
click at [440, 559] on link "Сегмент 3" at bounding box center [545, 563] width 337 height 24
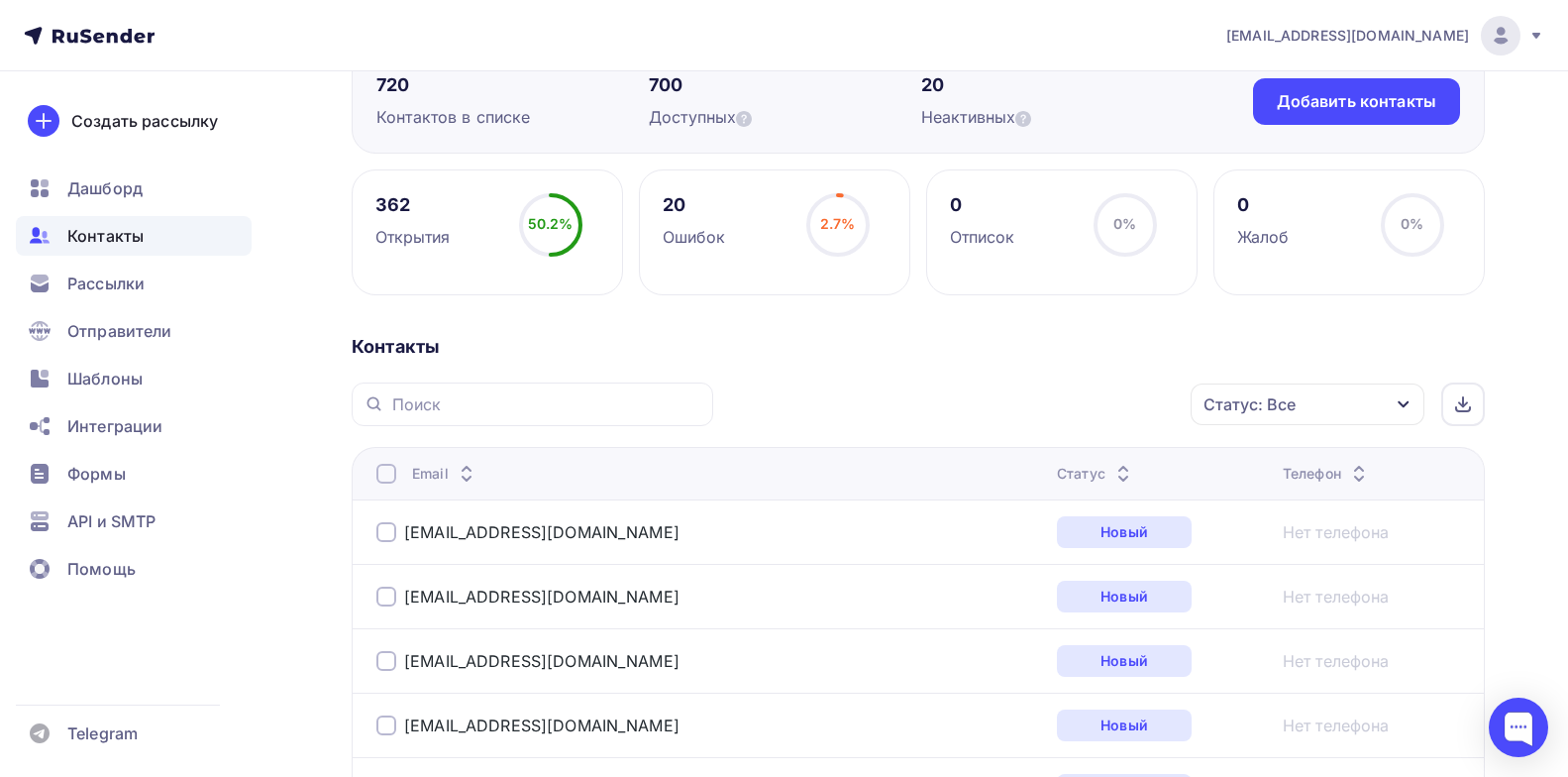
click at [1404, 402] on icon "button" at bounding box center [1403, 405] width 16 height 16
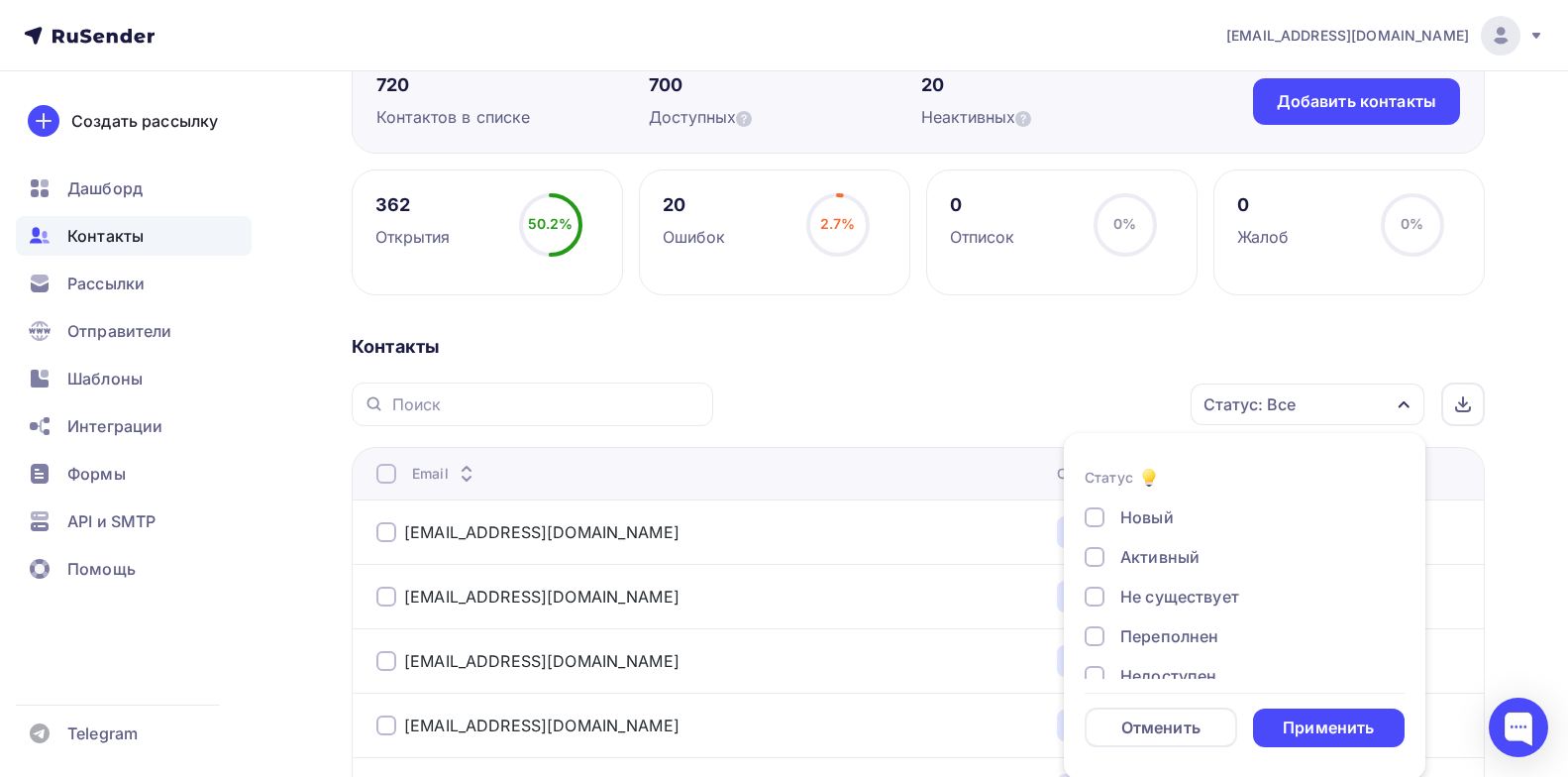
scroll to position [201, 0]
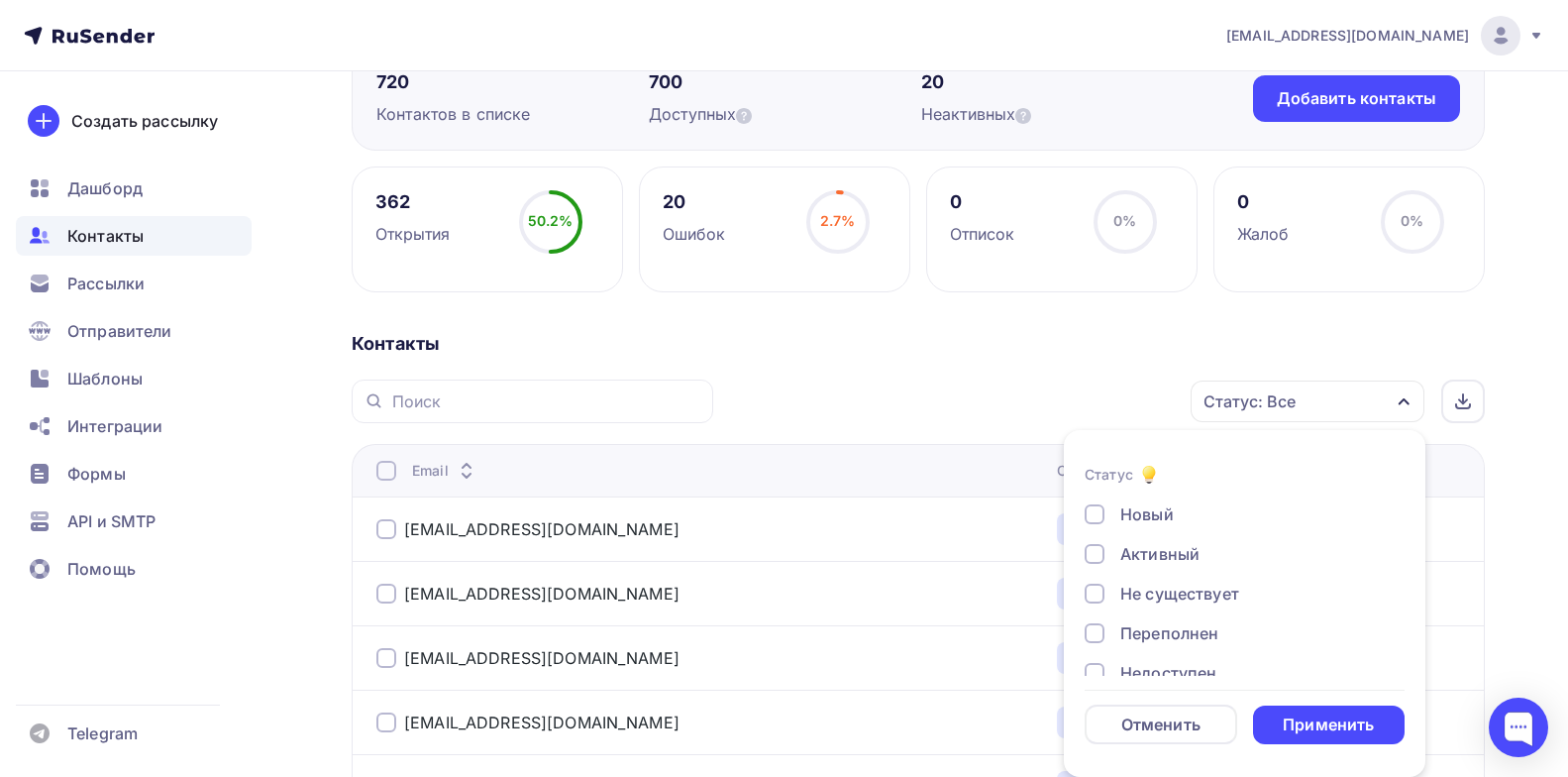
click at [1094, 513] on div at bounding box center [1095, 514] width 20 height 20
click at [1353, 728] on div "Применить" at bounding box center [1329, 724] width 91 height 23
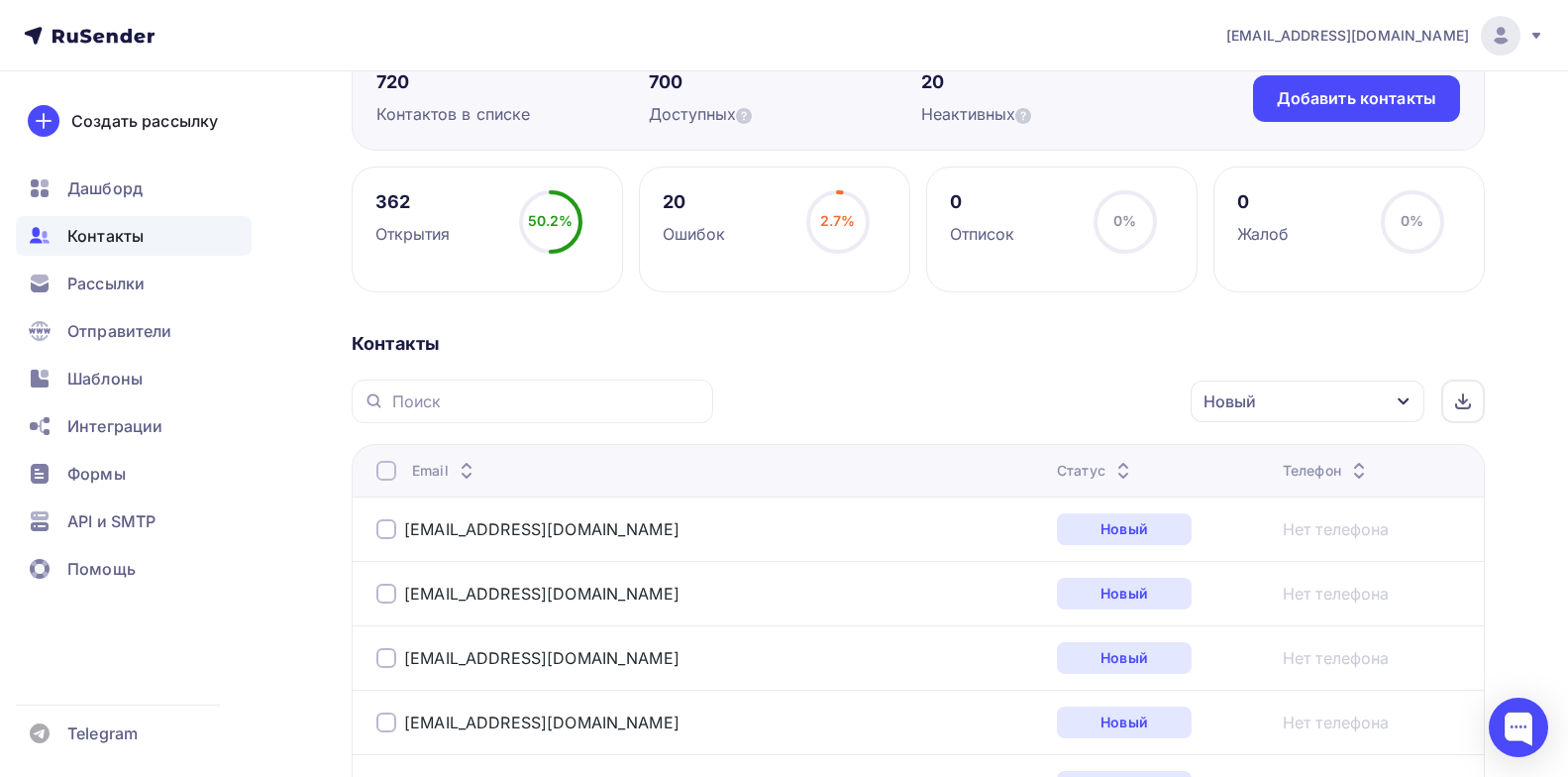
click at [378, 471] on div at bounding box center [387, 470] width 20 height 20
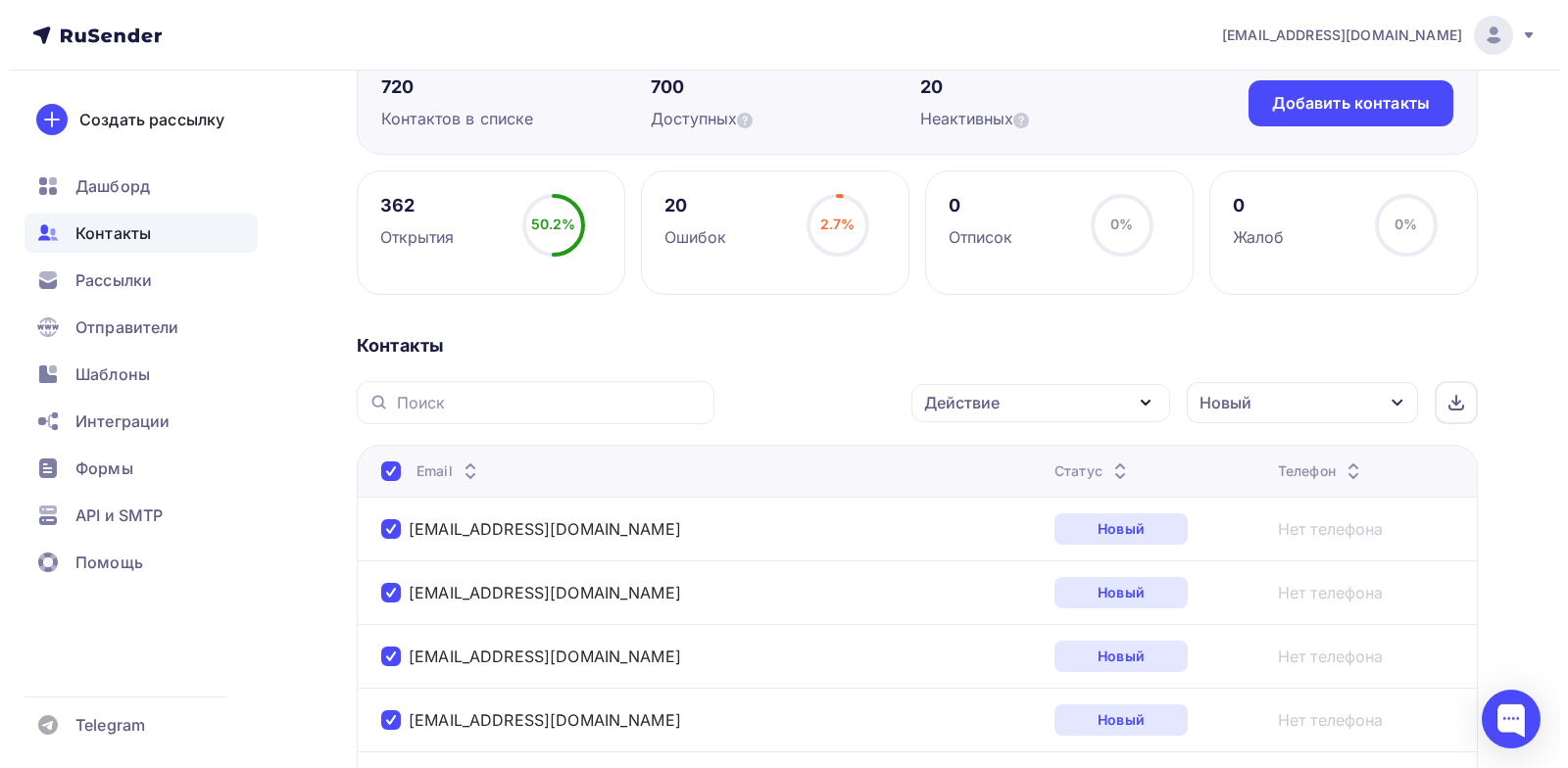
scroll to position [98, 0]
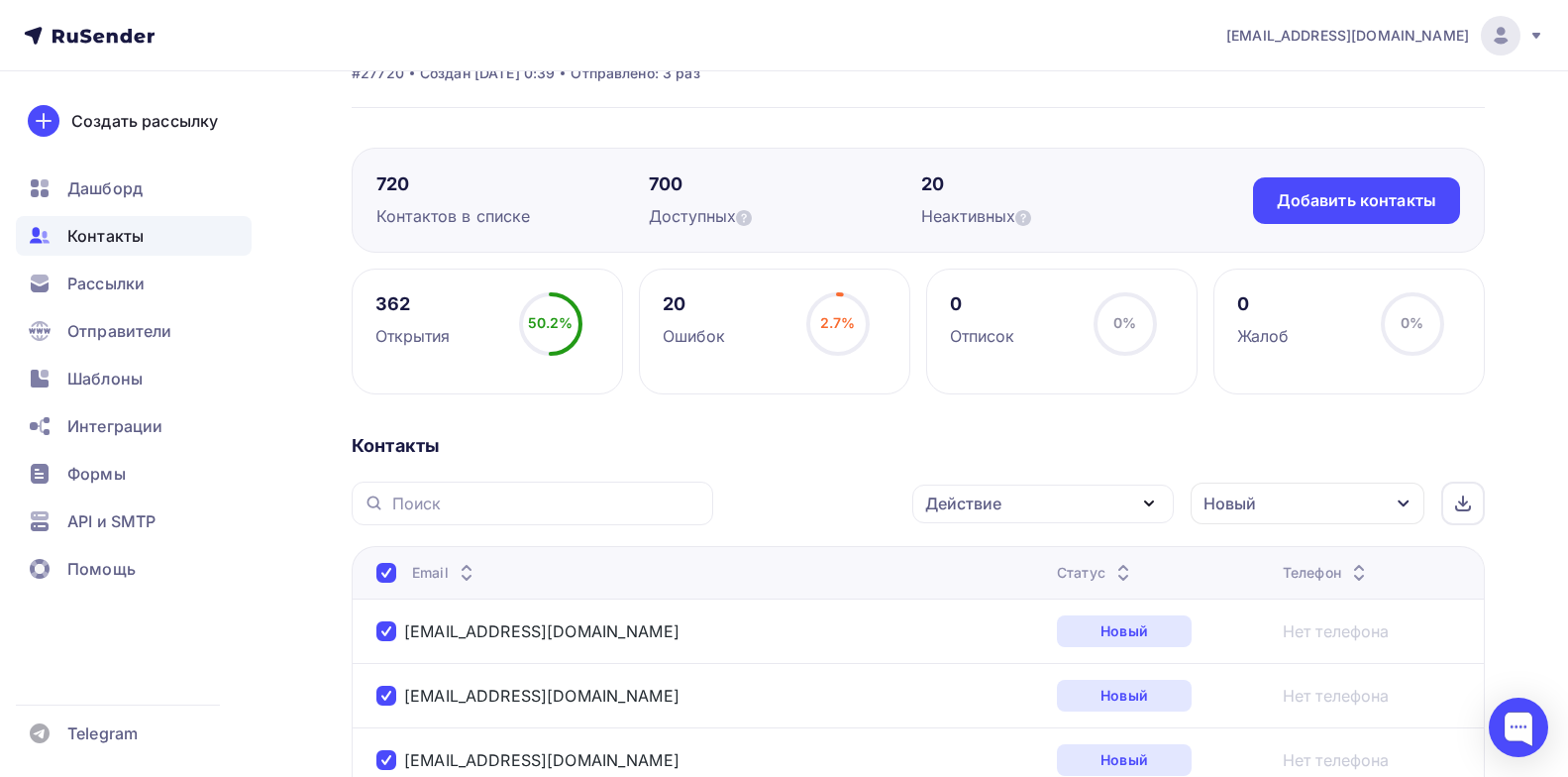
click at [1129, 507] on div "Действие" at bounding box center [1043, 503] width 262 height 39
click at [1064, 558] on div "Добавить в списки" at bounding box center [1013, 562] width 153 height 24
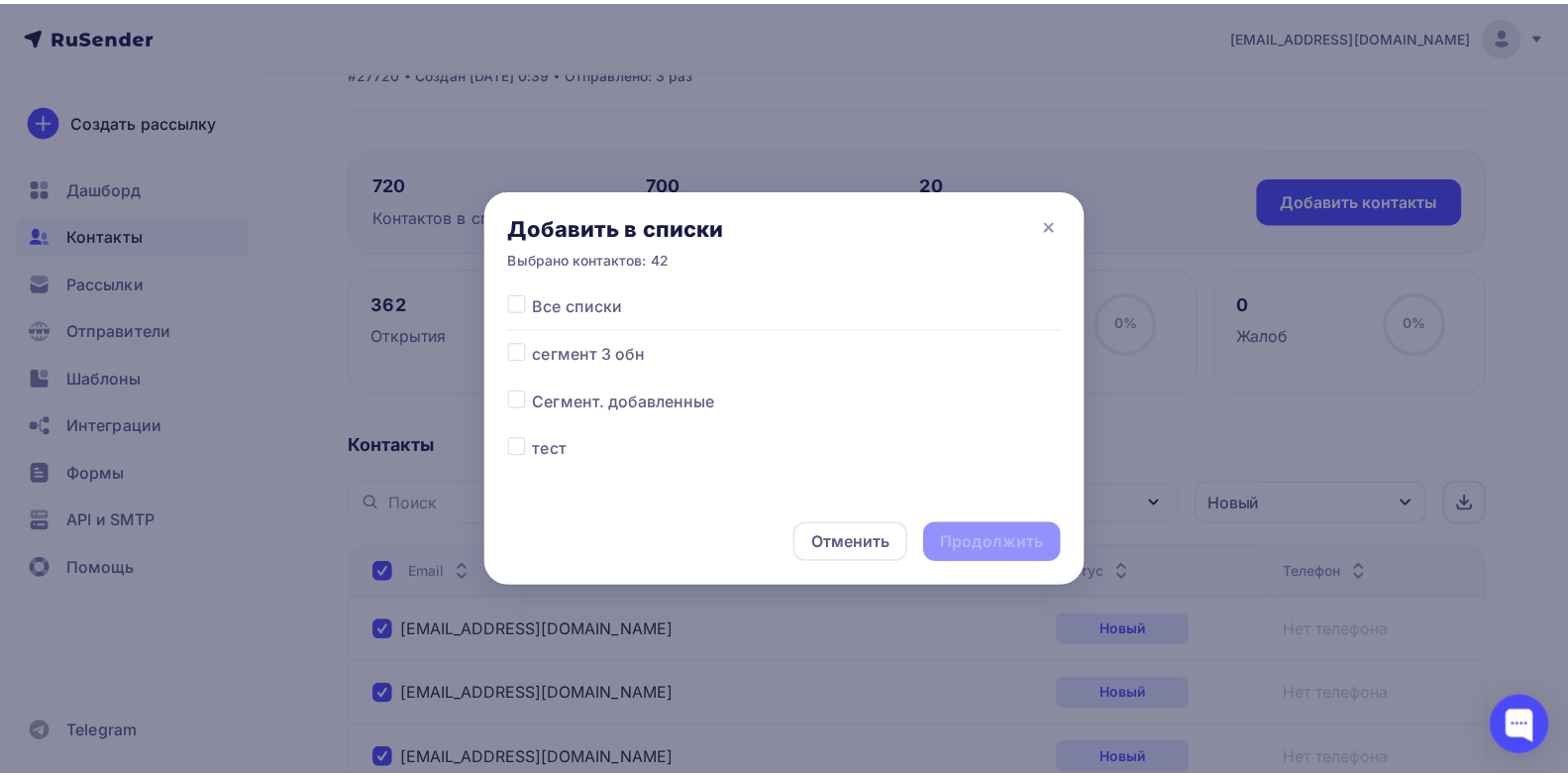
scroll to position [156, 0]
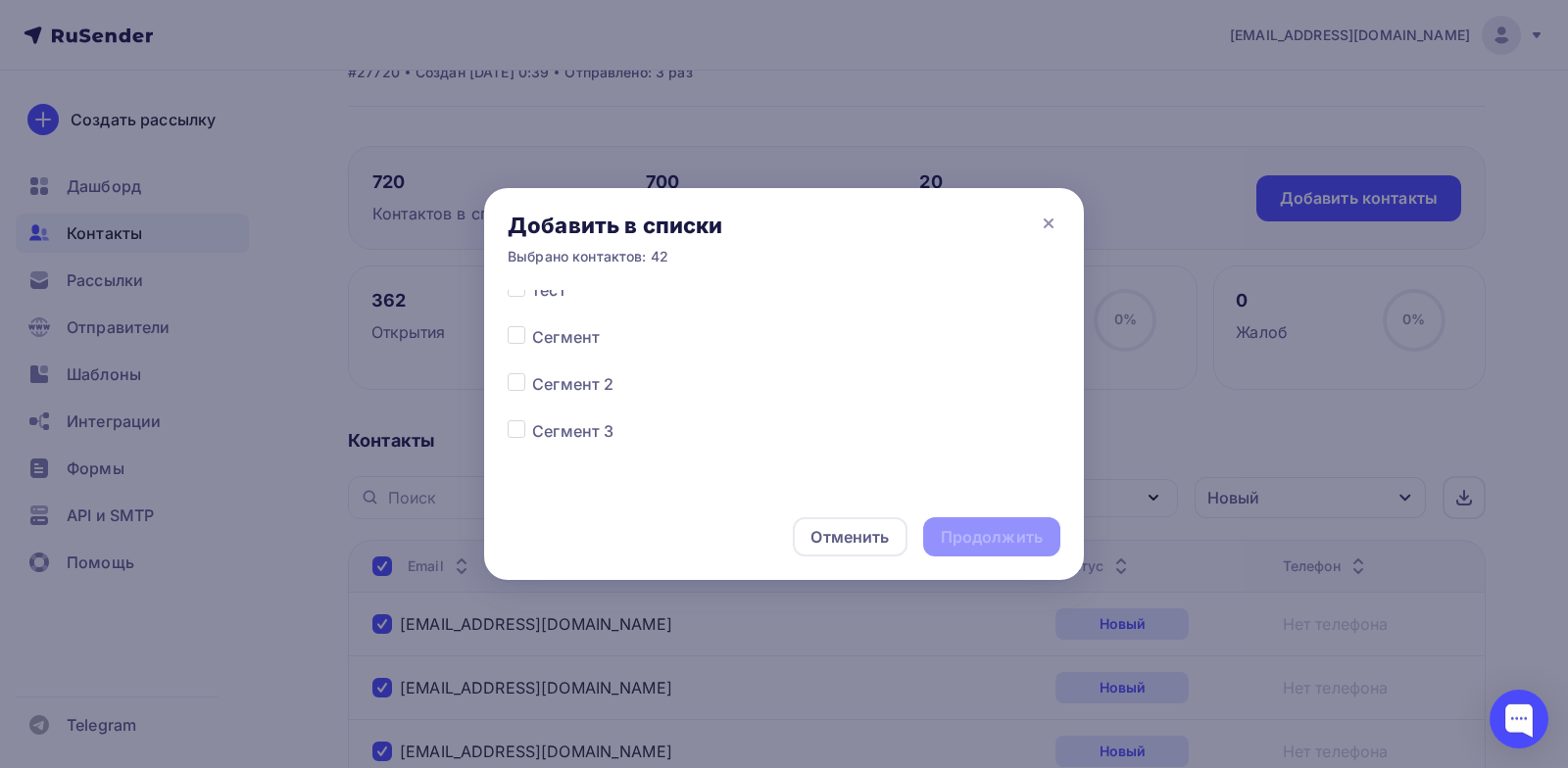
click at [532, 420] on label at bounding box center [532, 420] width 0 height 0
click at [512, 435] on input "checkbox" at bounding box center [516, 429] width 18 height 18
checkbox input "true"
click at [956, 535] on div "Продолжить" at bounding box center [992, 537] width 102 height 23
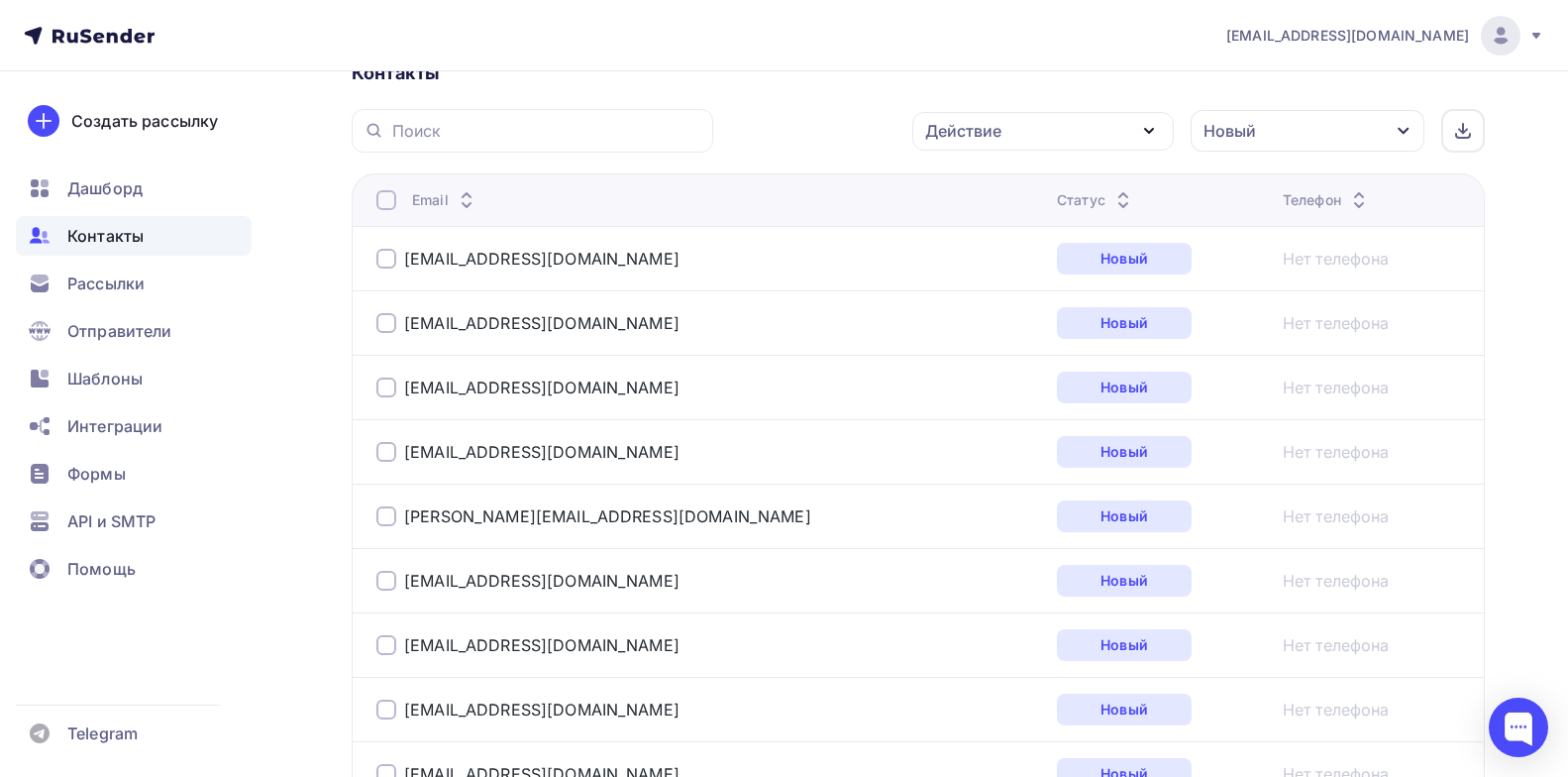
scroll to position [0, 0]
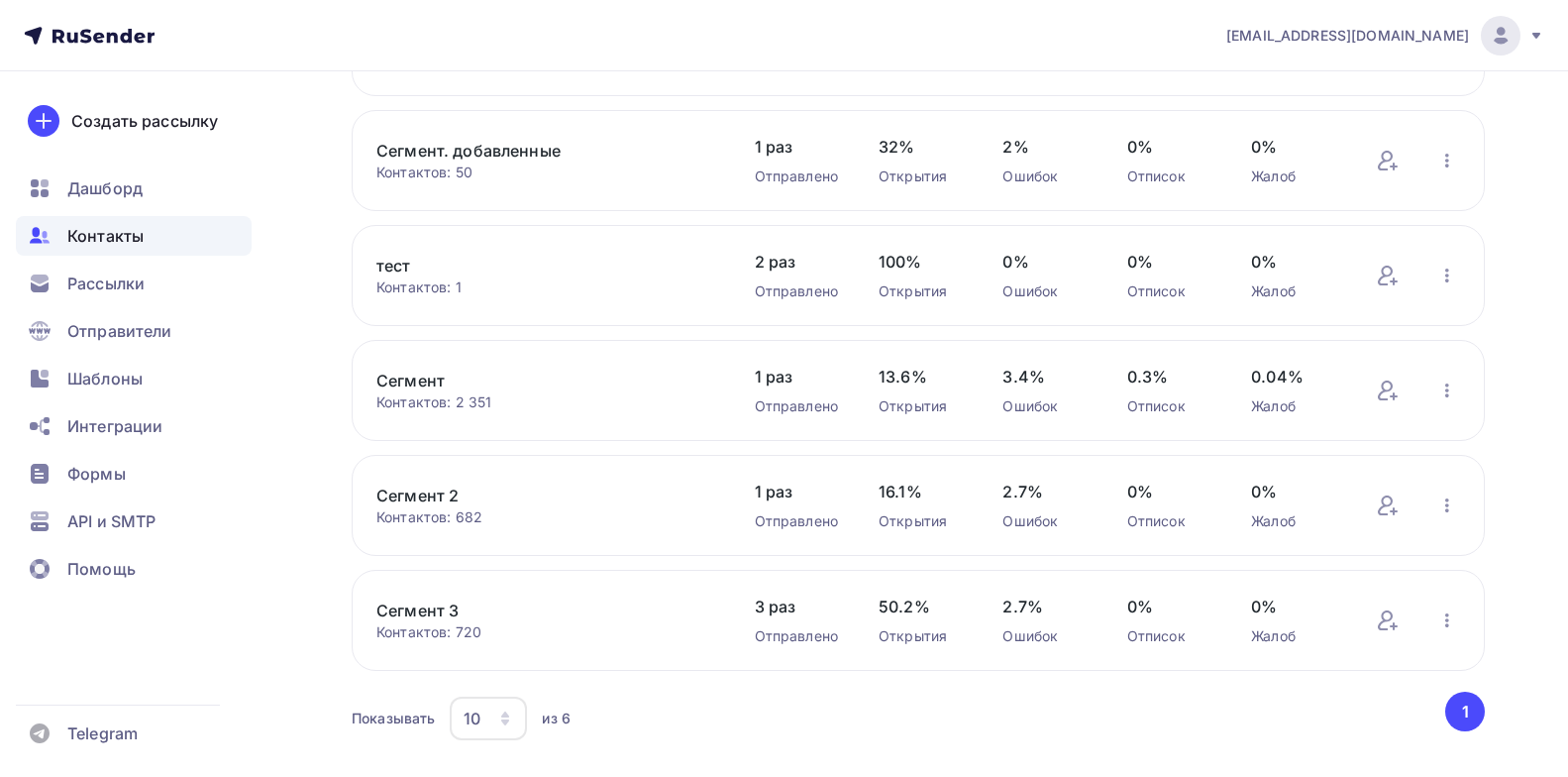
scroll to position [301, 0]
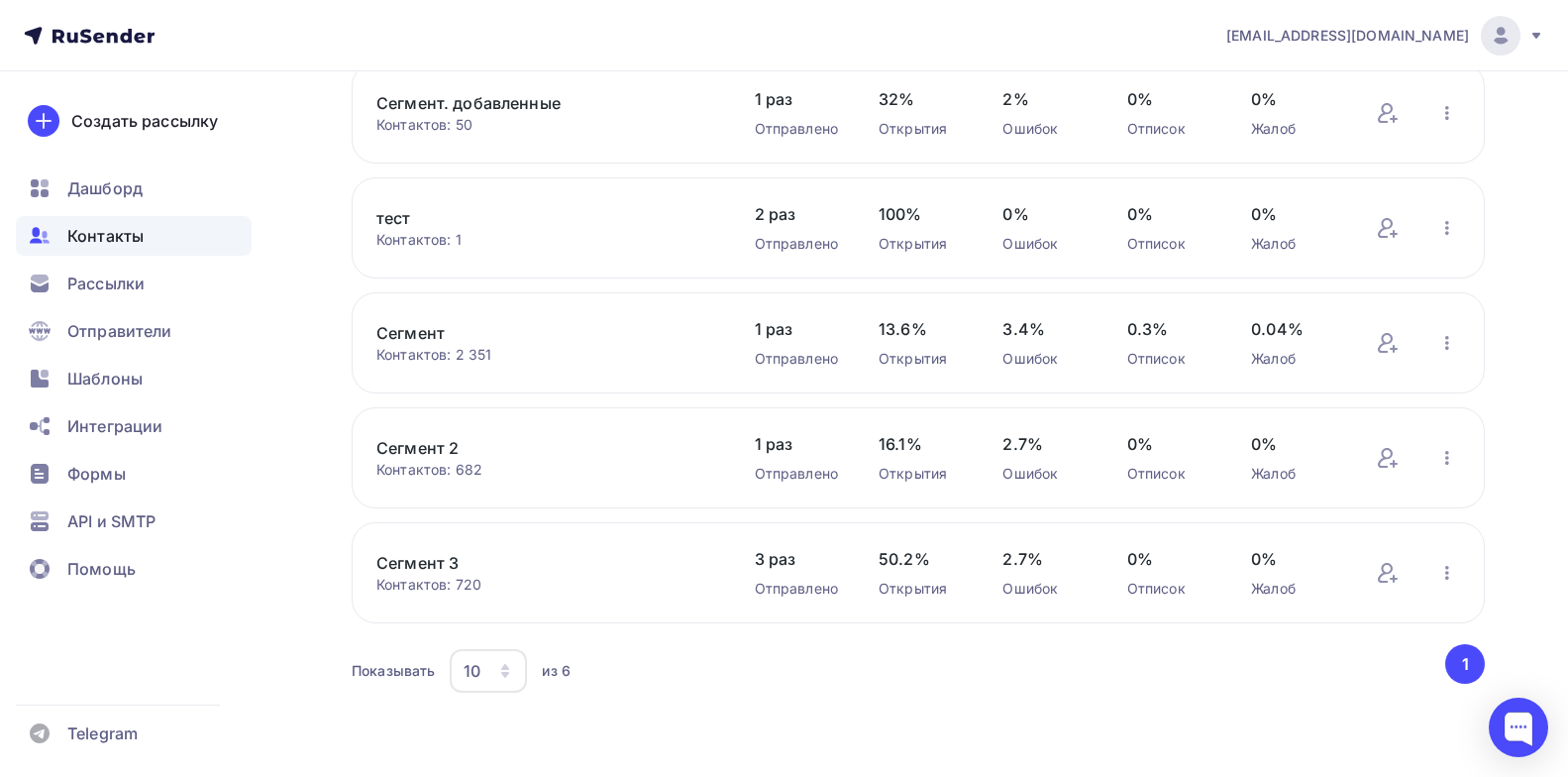
click at [416, 560] on link "Сегмент 3" at bounding box center [545, 563] width 337 height 24
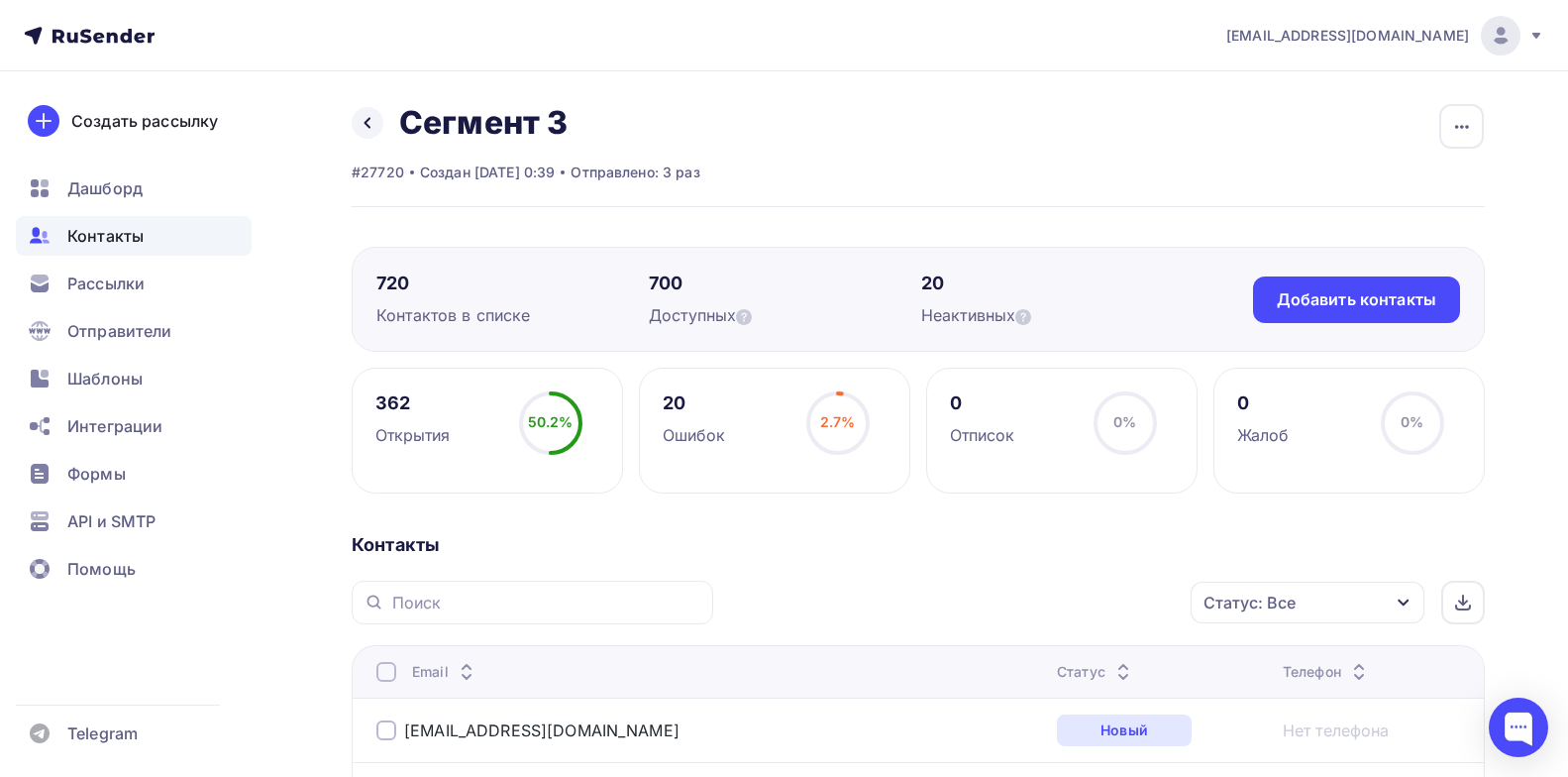
click at [112, 235] on span "Контакты" at bounding box center [105, 236] width 76 height 24
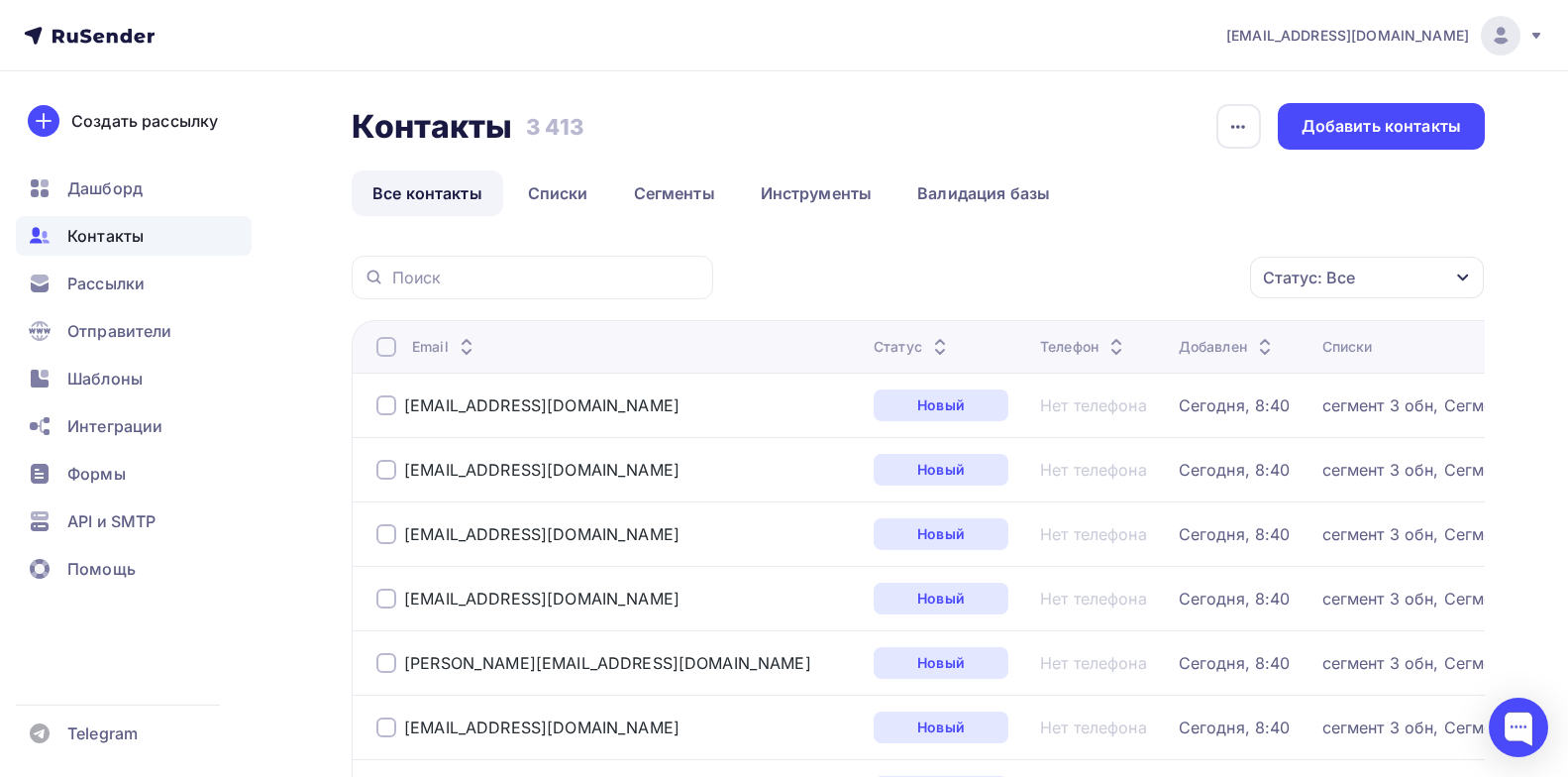
click at [382, 343] on div at bounding box center [387, 347] width 20 height 20
click at [392, 347] on div at bounding box center [387, 347] width 20 height 20
click at [1461, 286] on icon "button" at bounding box center [1463, 278] width 16 height 16
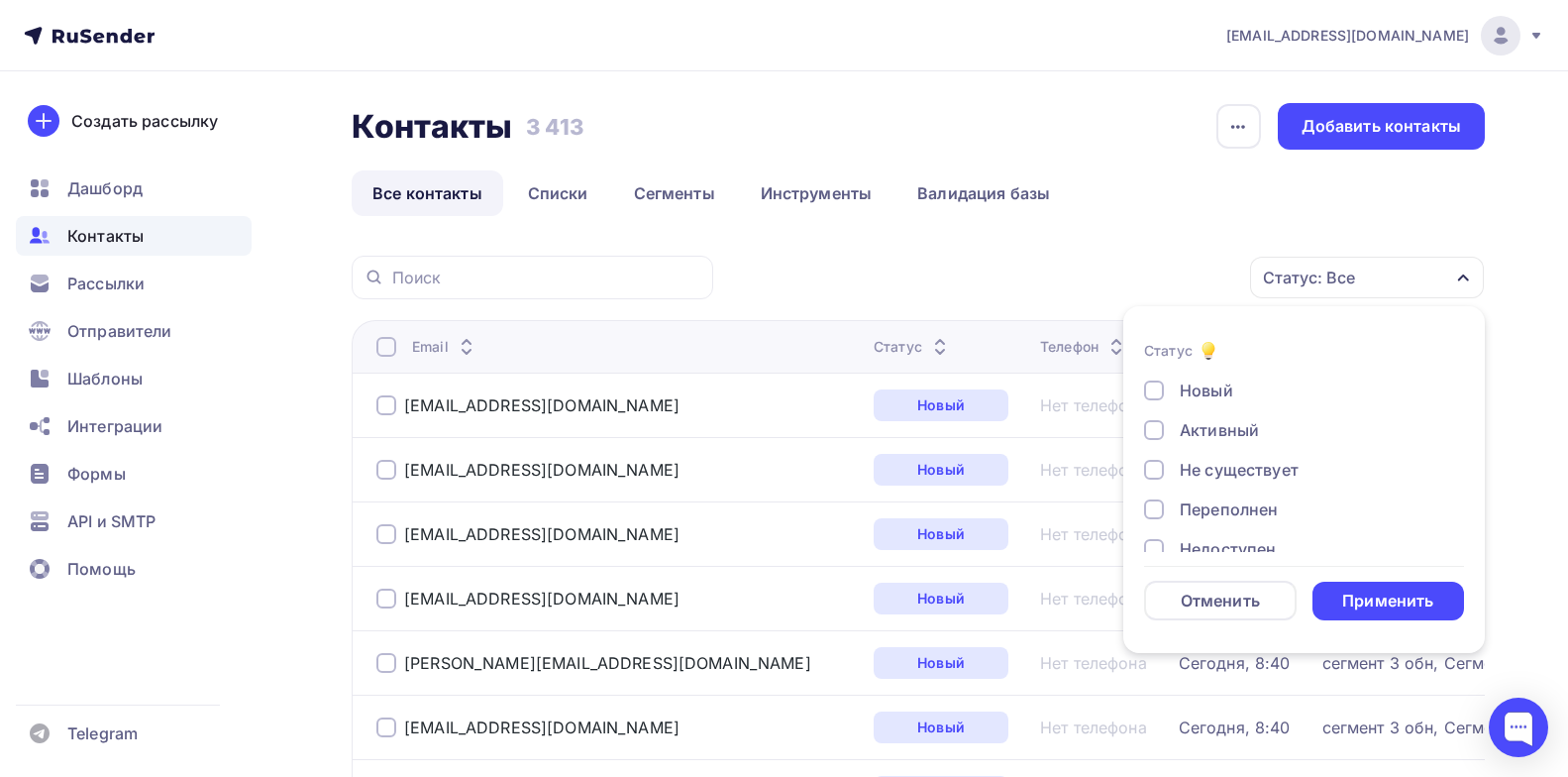
click at [1158, 395] on div at bounding box center [1154, 391] width 20 height 20
drag, startPoint x: 1395, startPoint y: 597, endPoint x: 1416, endPoint y: 598, distance: 21.0
click at [1395, 598] on div "Применить" at bounding box center [1388, 600] width 91 height 23
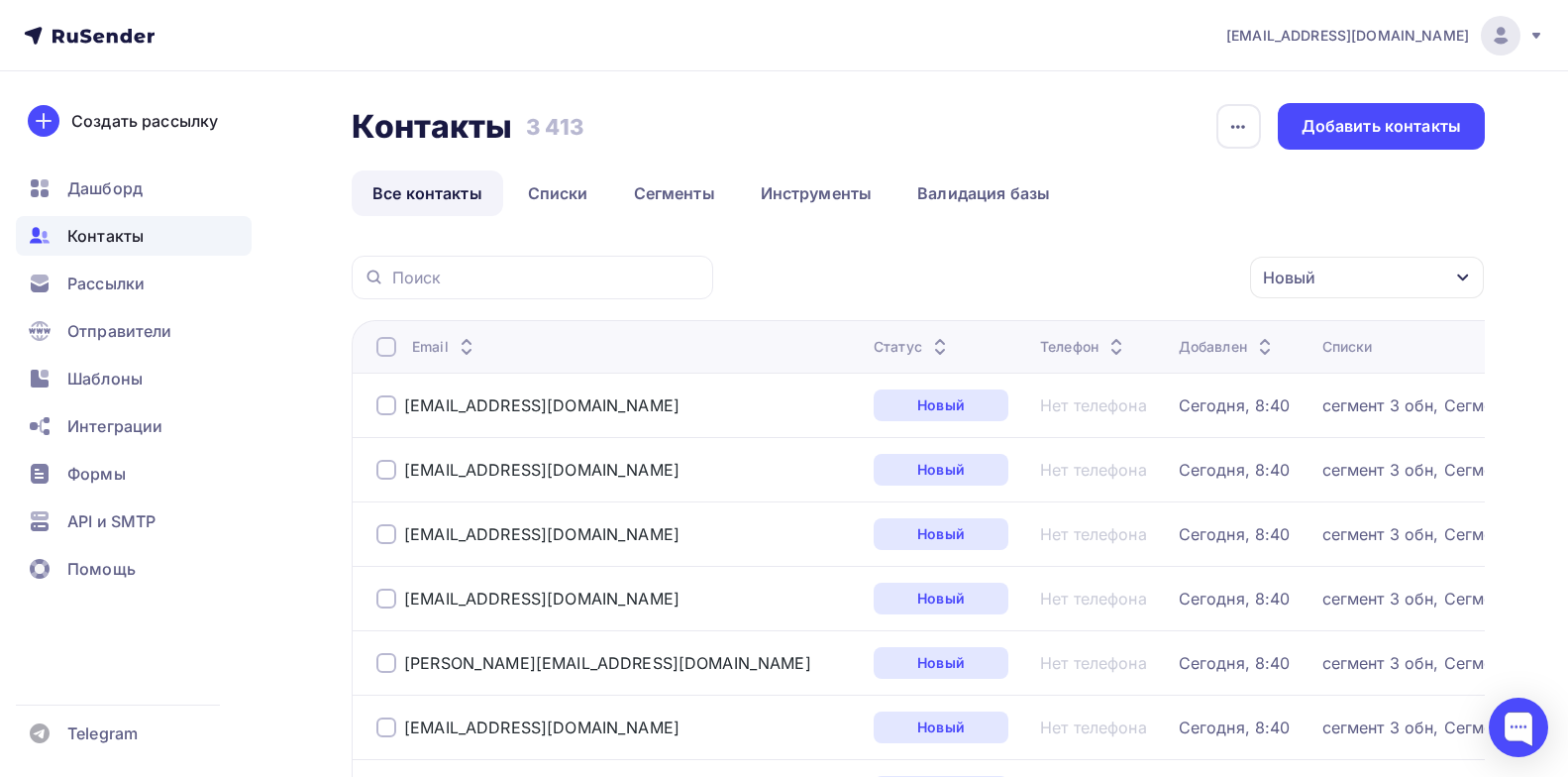
click at [388, 348] on div at bounding box center [387, 347] width 20 height 20
click at [1211, 285] on icon "button" at bounding box center [1209, 278] width 24 height 24
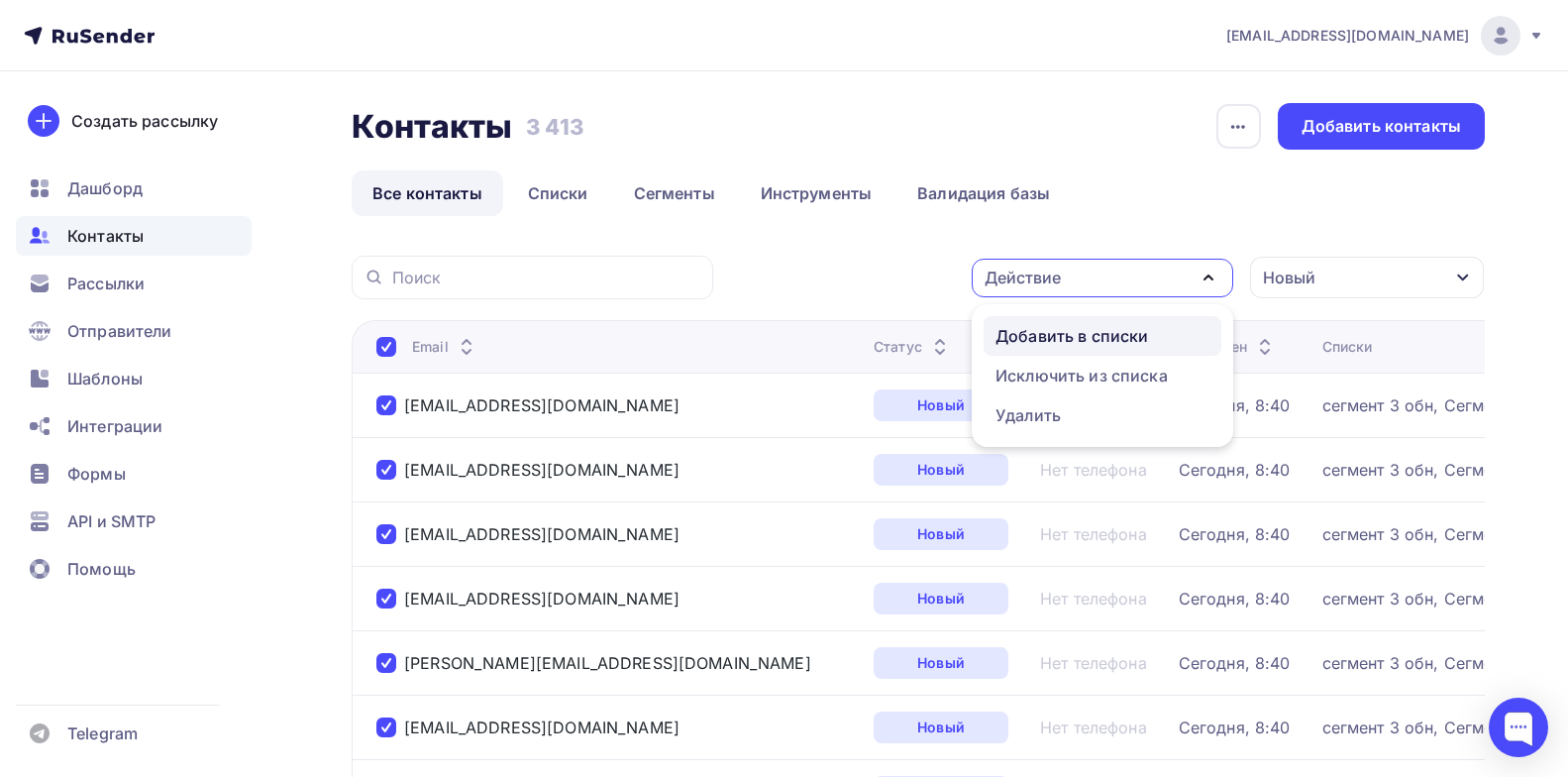
click at [1070, 339] on div "Добавить в списки" at bounding box center [1072, 336] width 153 height 24
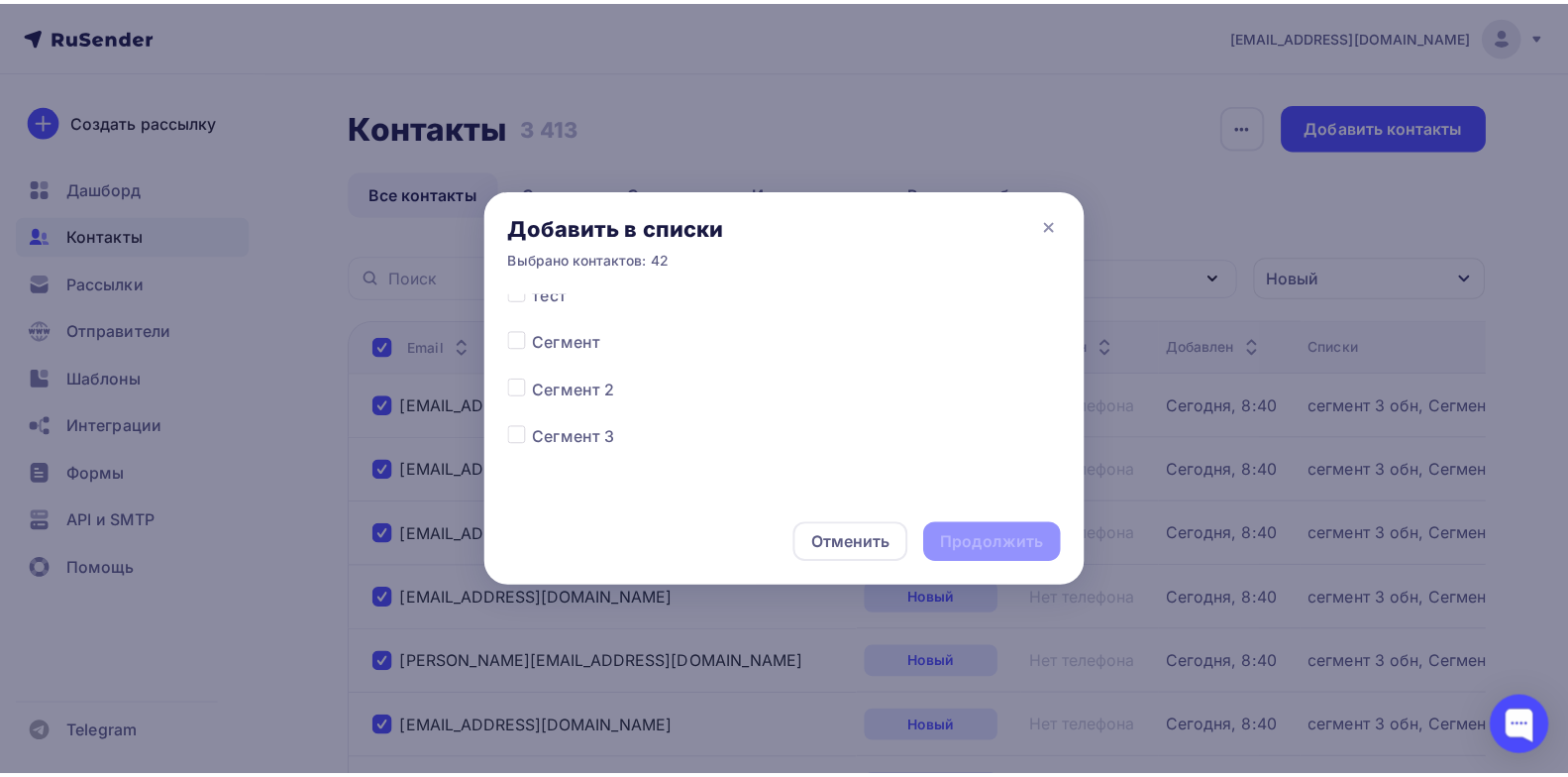
scroll to position [156, 0]
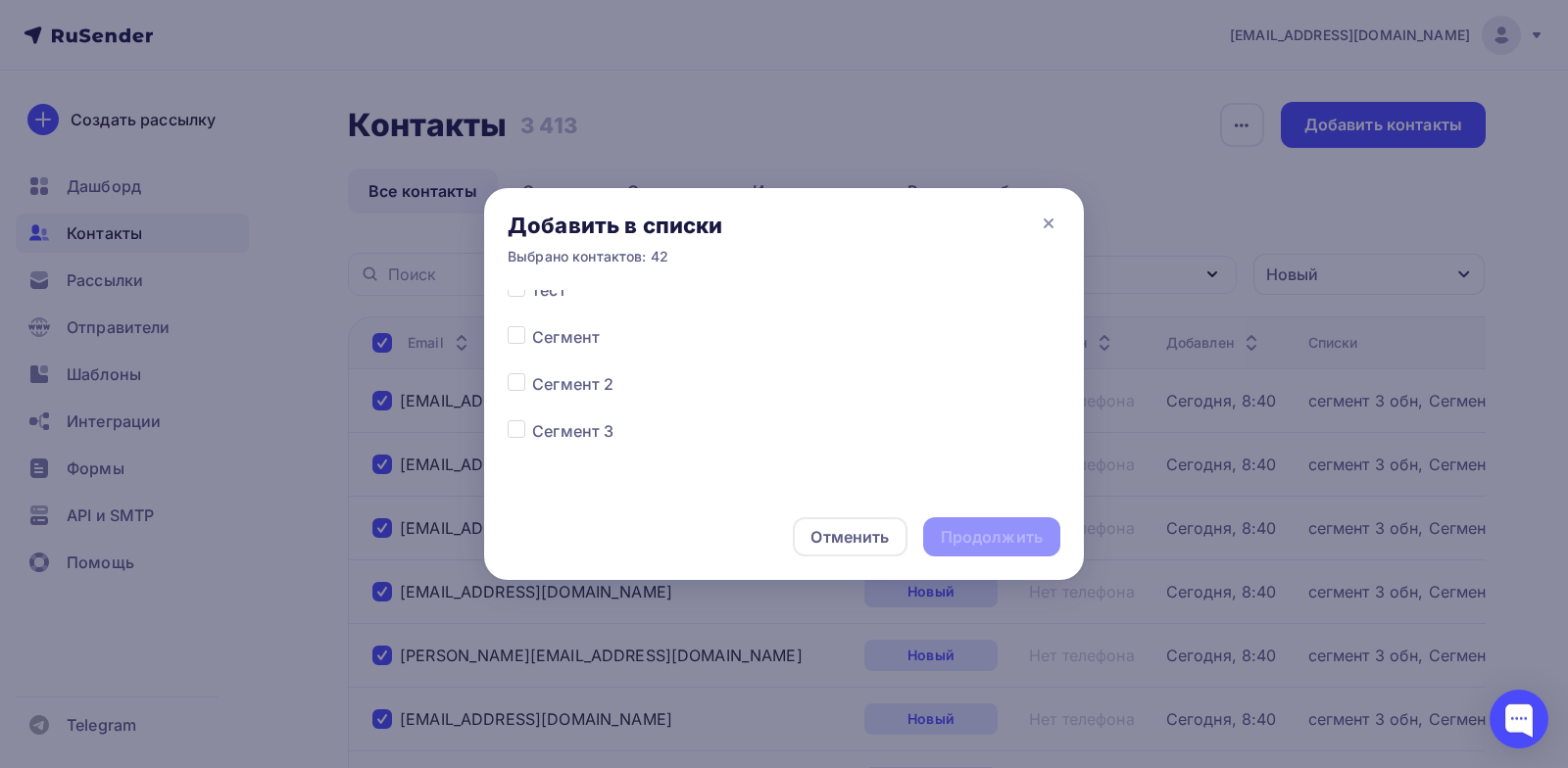
click at [532, 420] on label at bounding box center [532, 420] width 0 height 0
click at [517, 437] on input "checkbox" at bounding box center [516, 429] width 18 height 18
checkbox input "true"
click at [1001, 534] on div "Продолжить" at bounding box center [992, 537] width 102 height 23
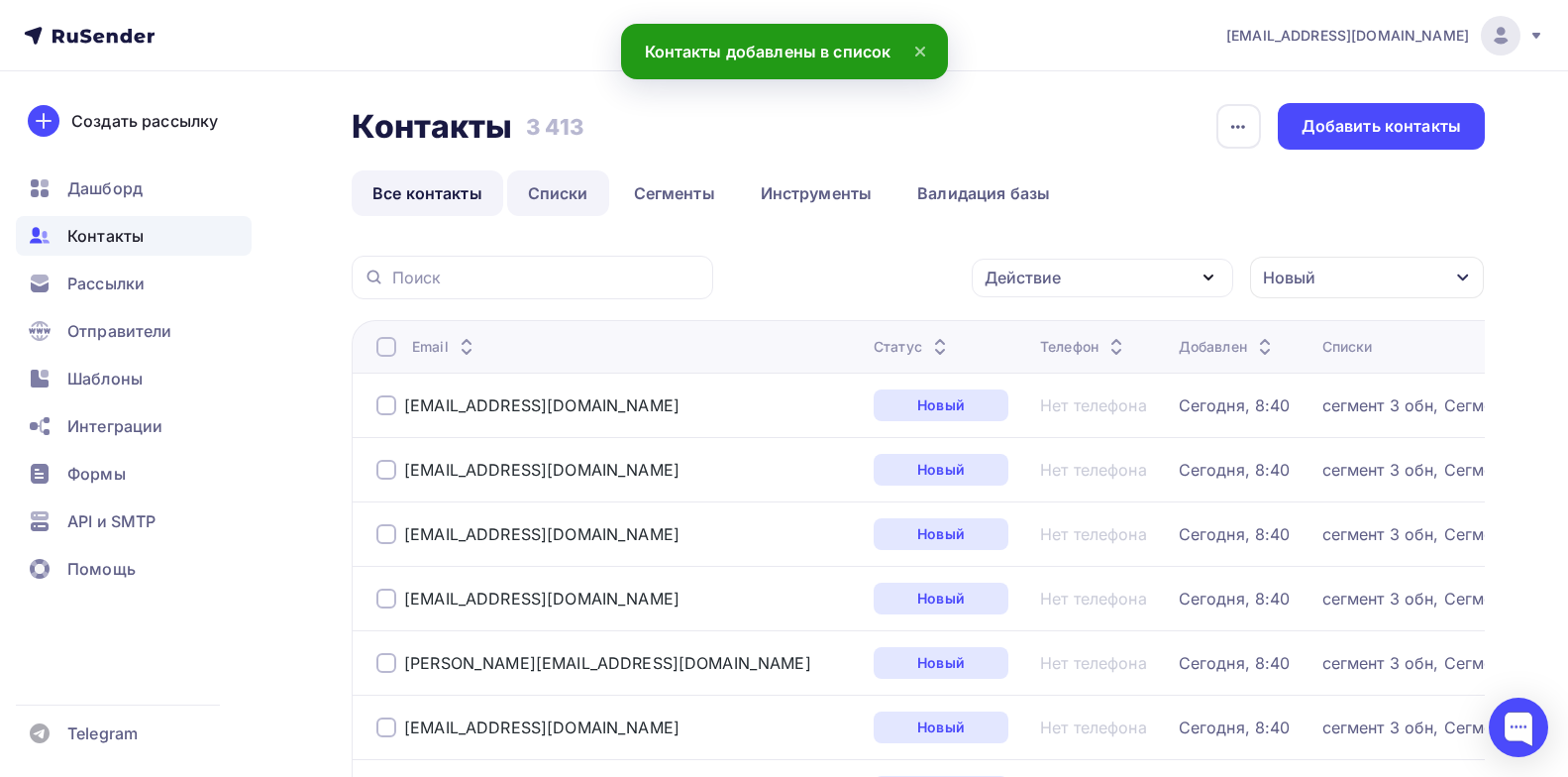
click at [539, 184] on link "Списки" at bounding box center [557, 194] width 102 height 46
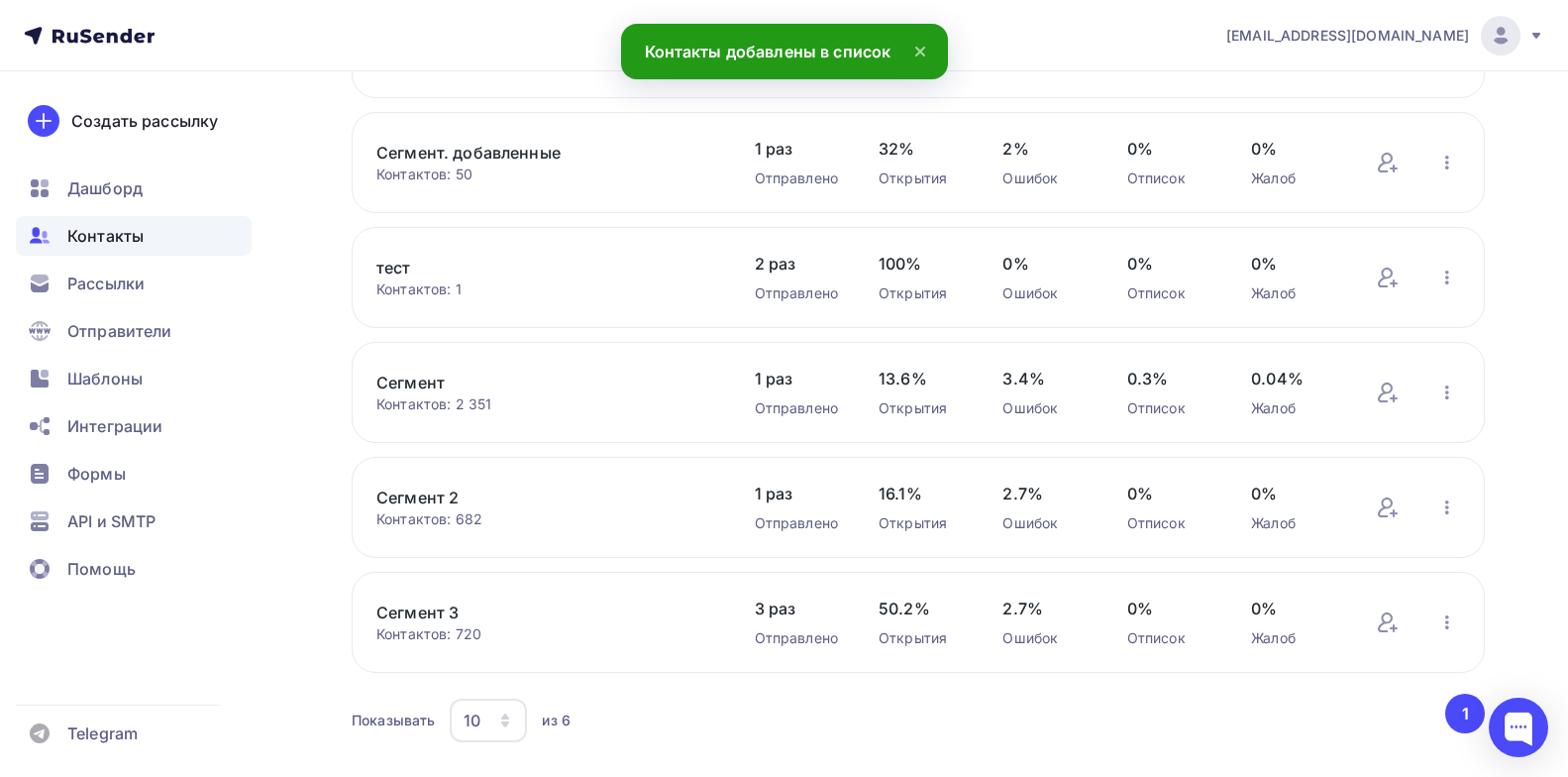
scroll to position [301, 0]
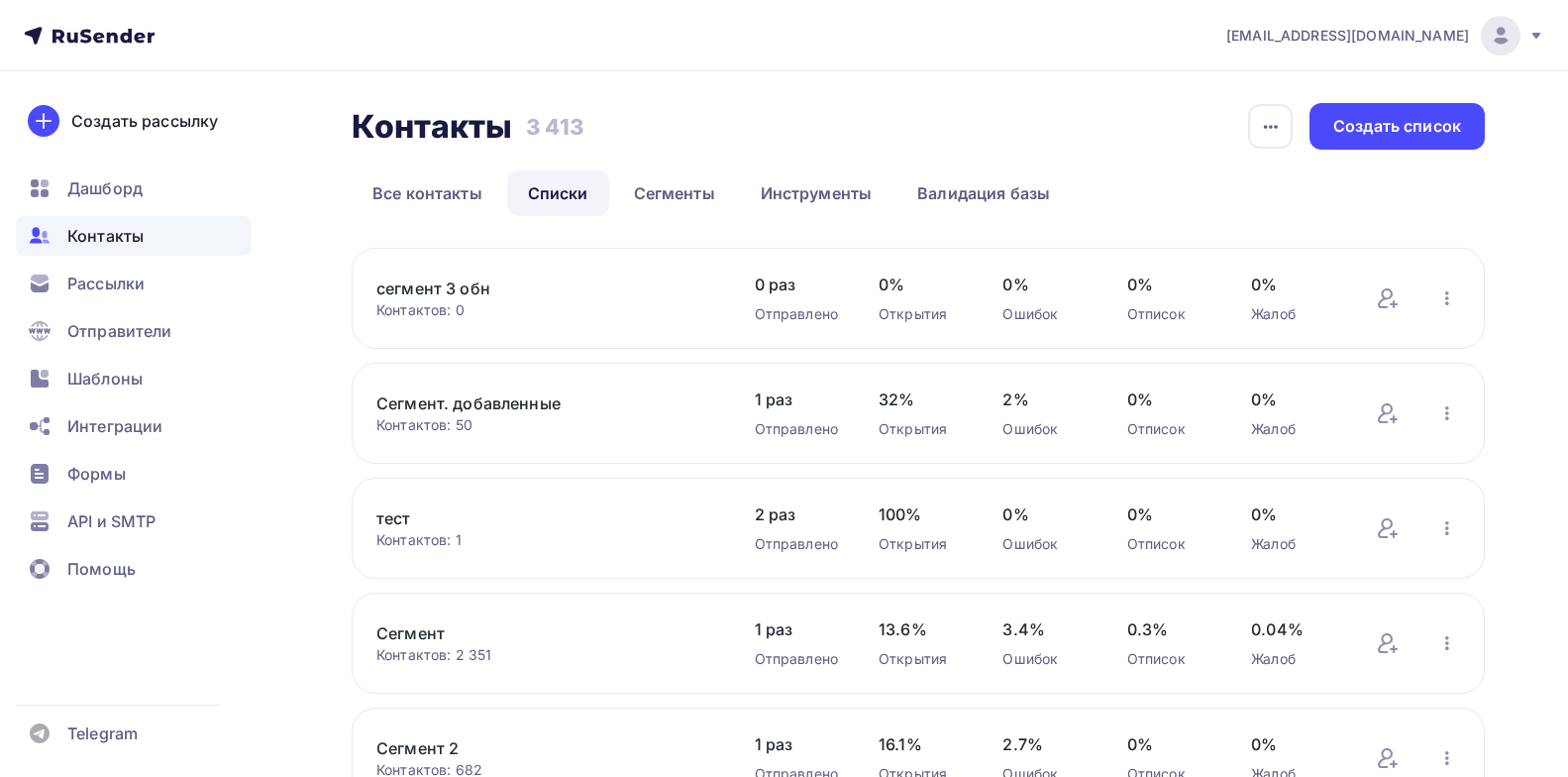
click at [446, 290] on link "сегмент 3 обн" at bounding box center [545, 289] width 337 height 24
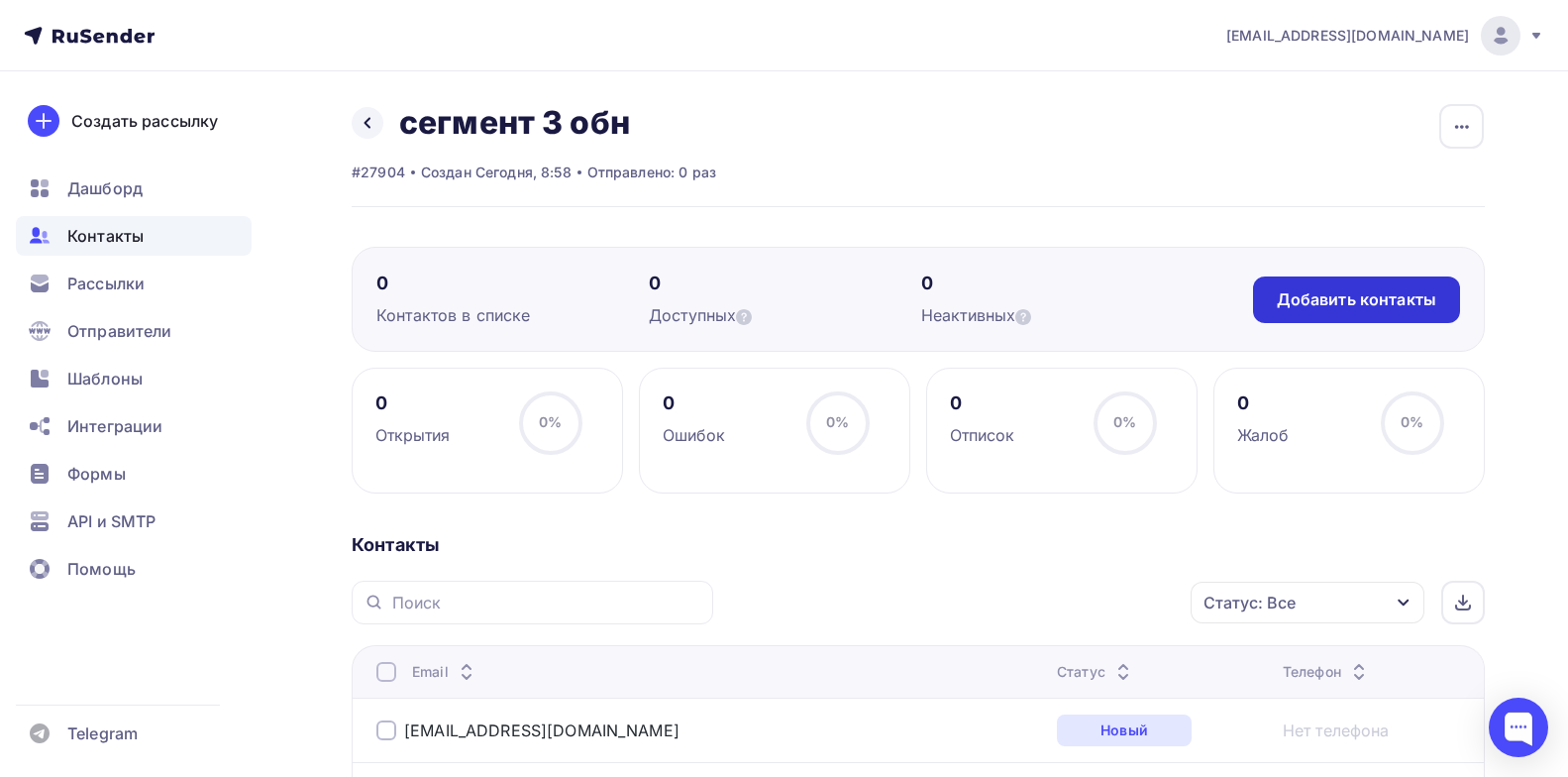
click at [1378, 307] on div "Добавить контакты" at bounding box center [1357, 300] width 160 height 23
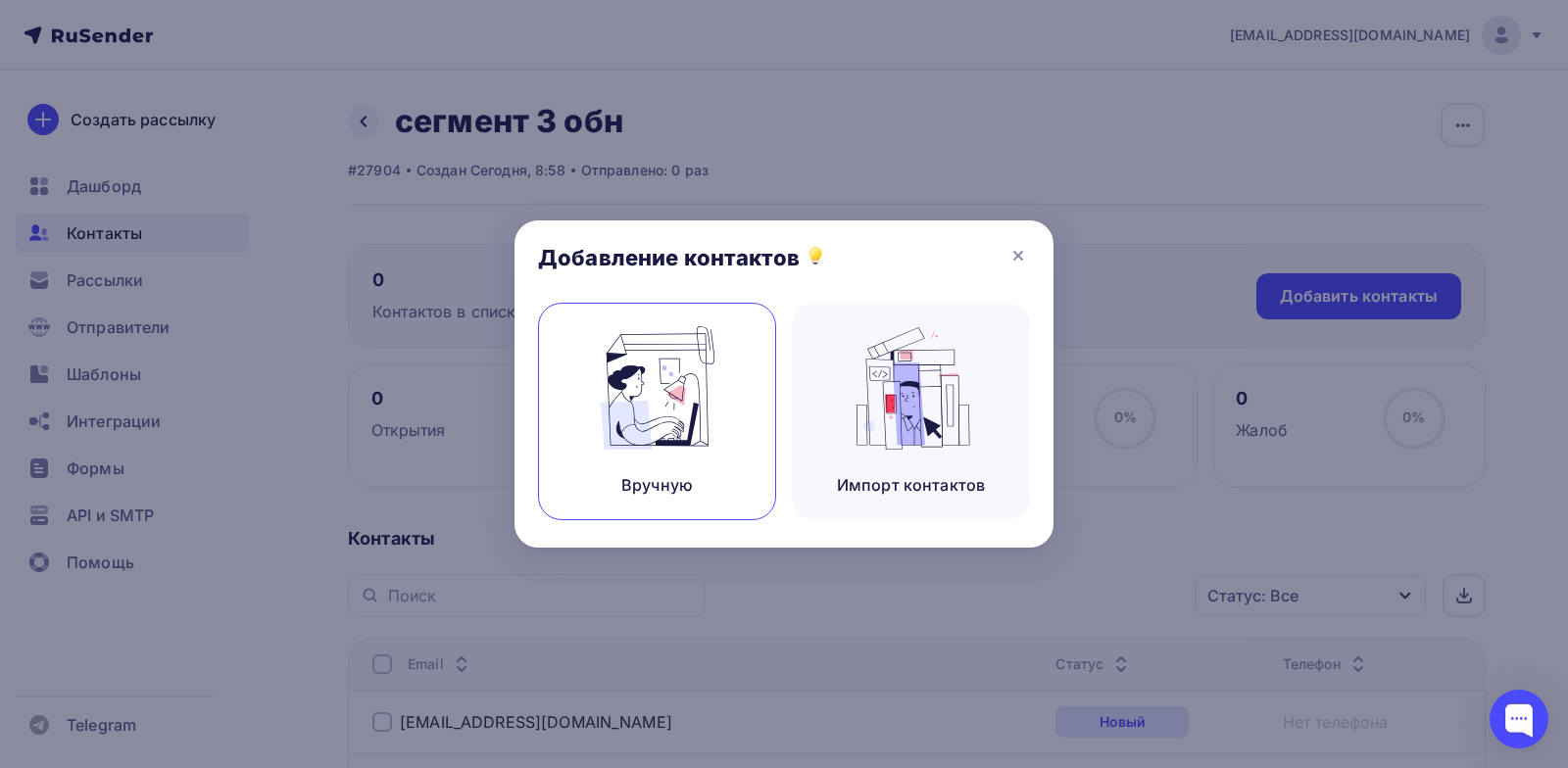
drag, startPoint x: 707, startPoint y: 405, endPoint x: 733, endPoint y: 401, distance: 26.3
click at [707, 405] on img at bounding box center [657, 388] width 131 height 124
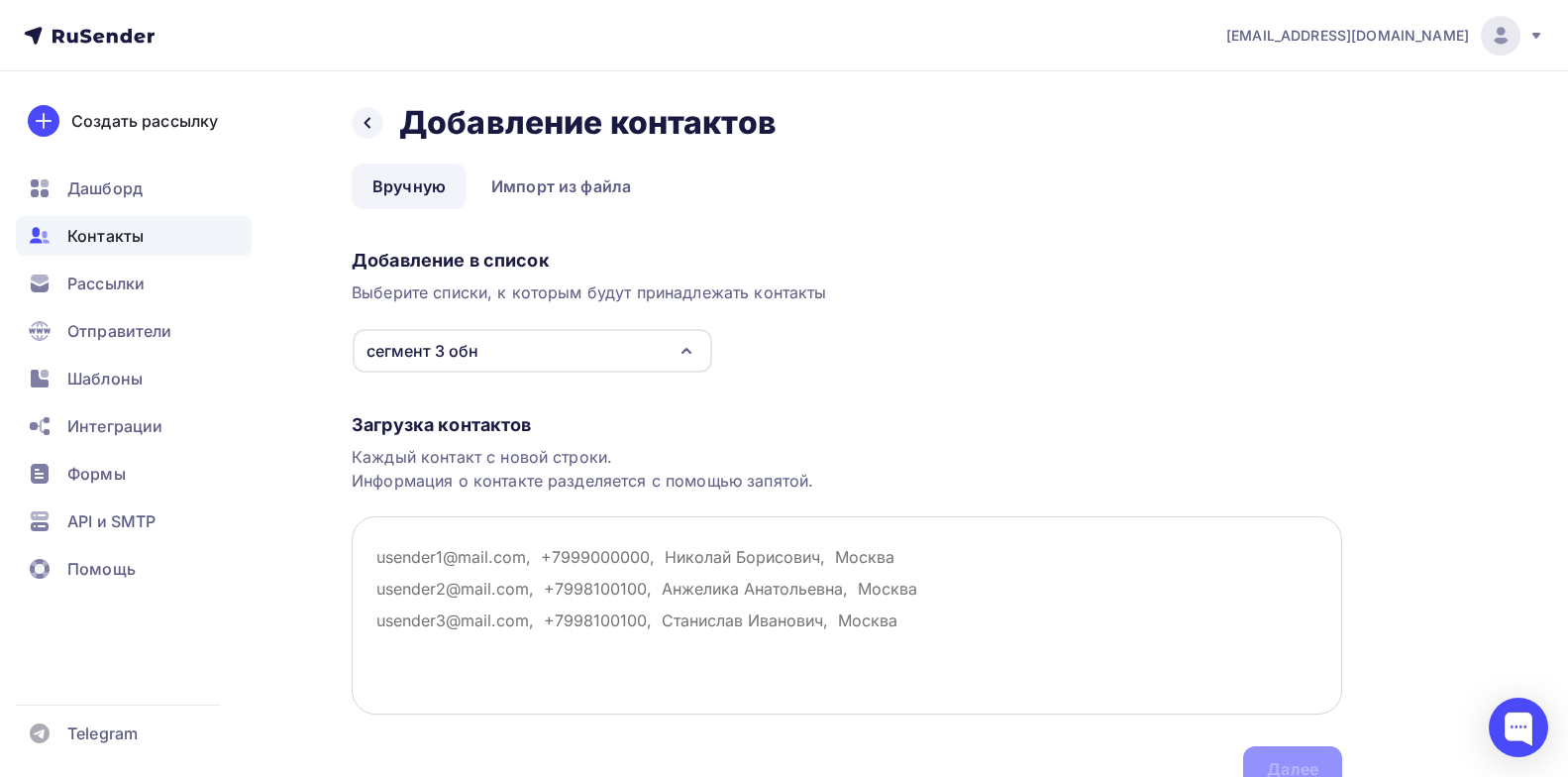
click at [769, 596] on textarea at bounding box center [847, 615] width 991 height 198
paste textarea "kovaleva.tatiana2012@yandex.ru bazilskaya@list.ru guskae@yandex.ru 923664@gmail…"
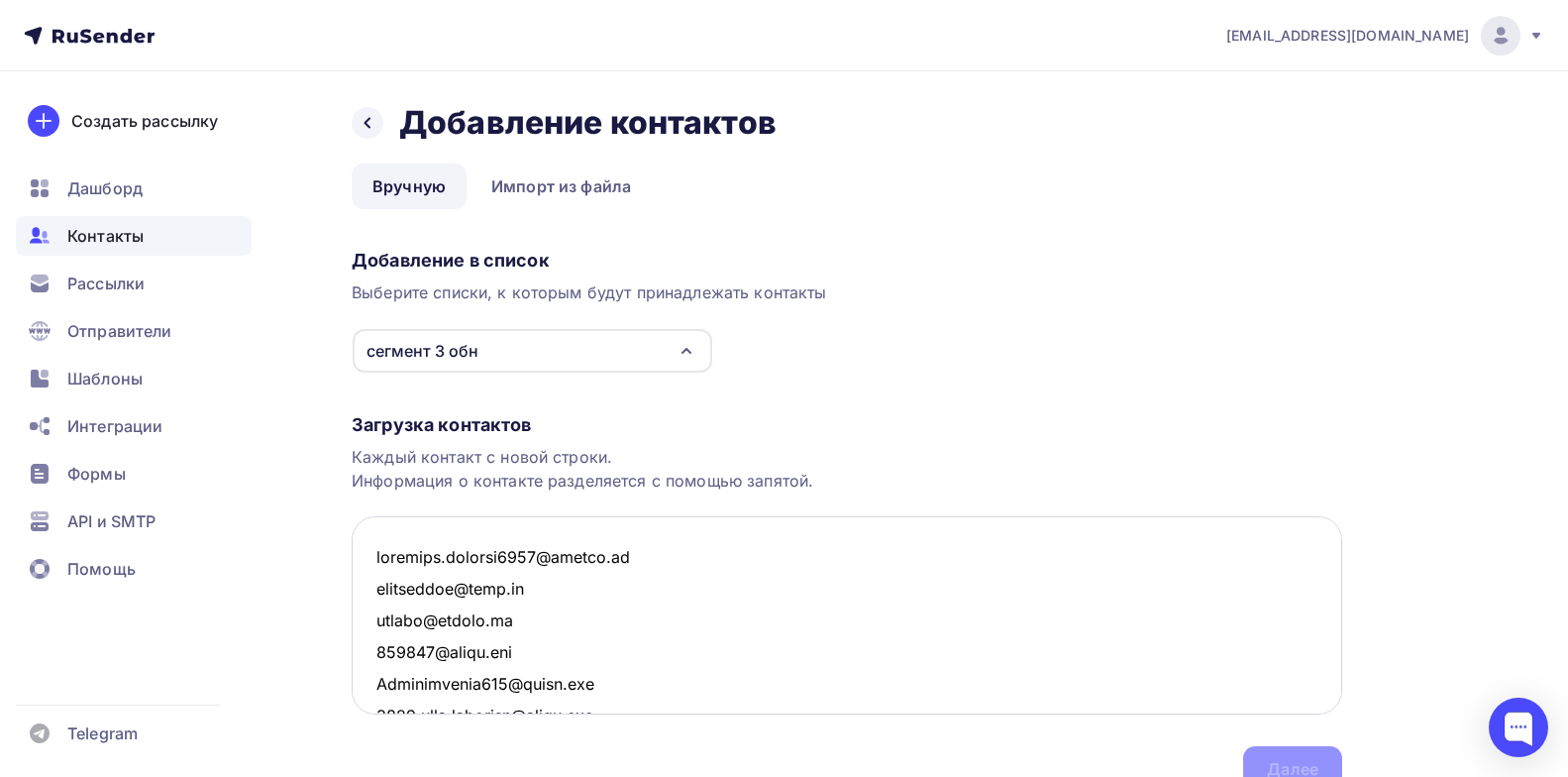
scroll to position [24405, 0]
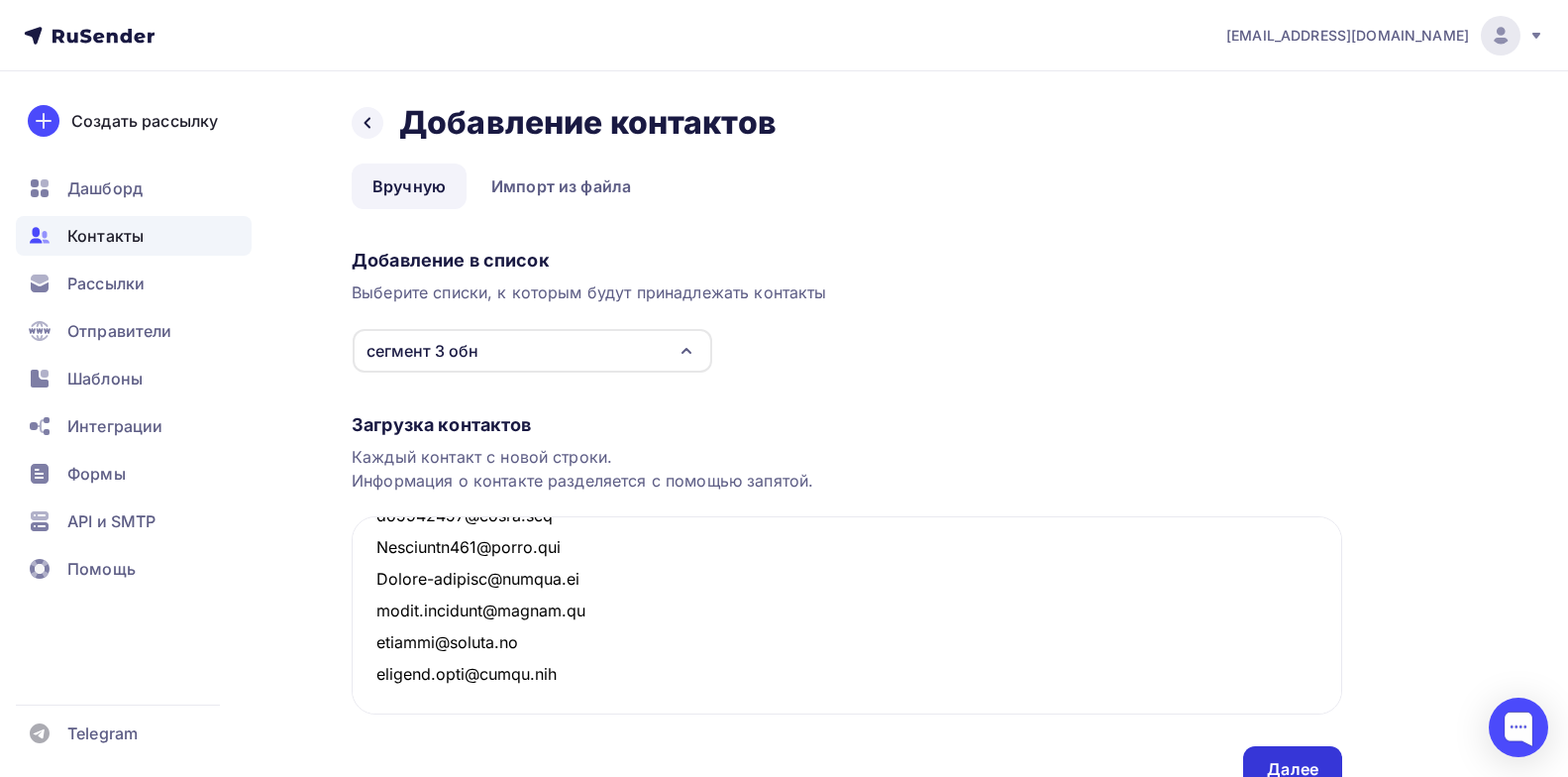
type textarea "kovaleva.tatiana2012@yandex.ru bazilskaya@list.ru guskae@yandex.ru 923664@gmail…"
click at [1295, 755] on div "Далее" at bounding box center [1293, 769] width 99 height 47
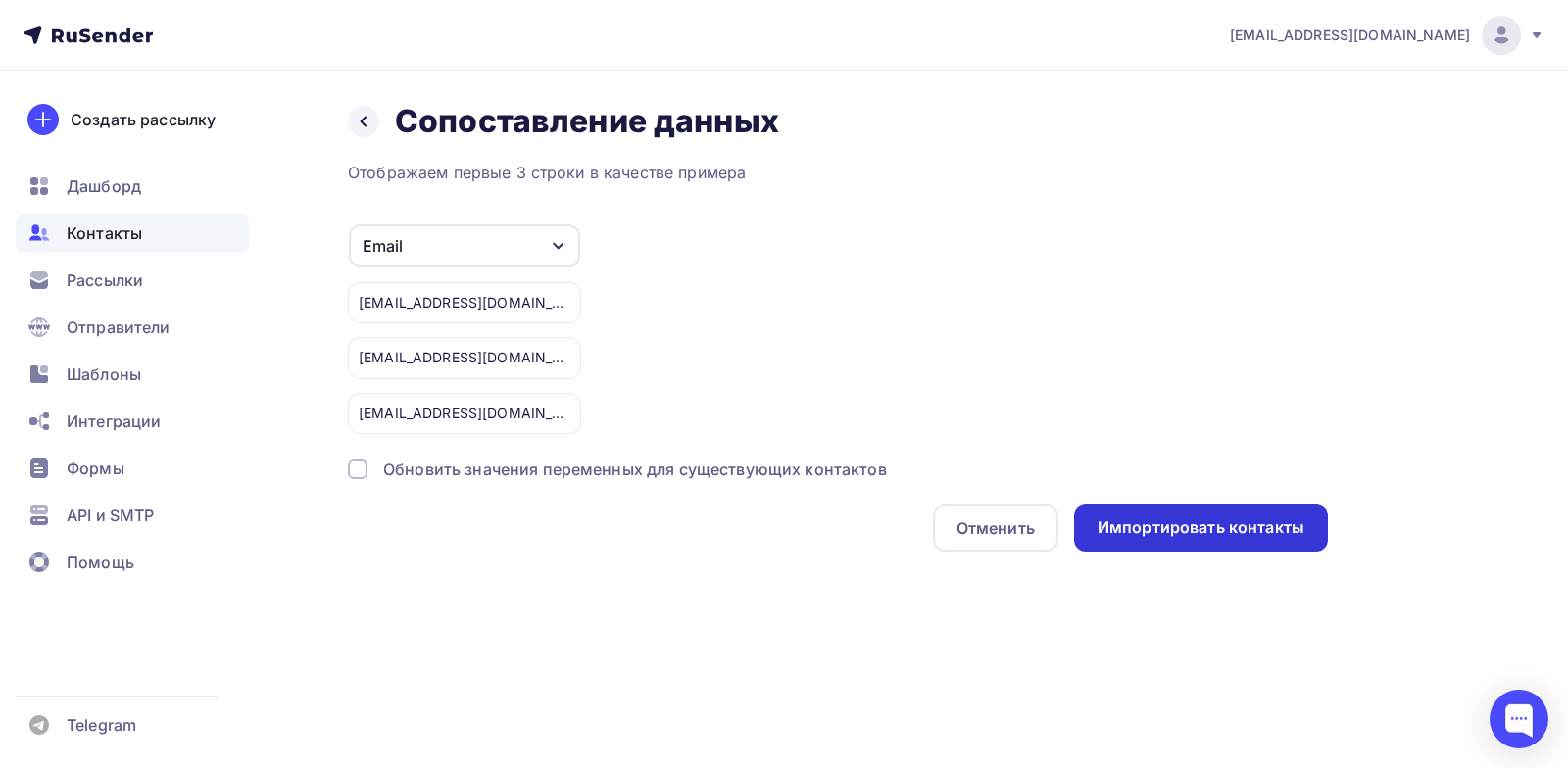
click at [1165, 530] on div "Импортировать контакты" at bounding box center [1201, 527] width 207 height 23
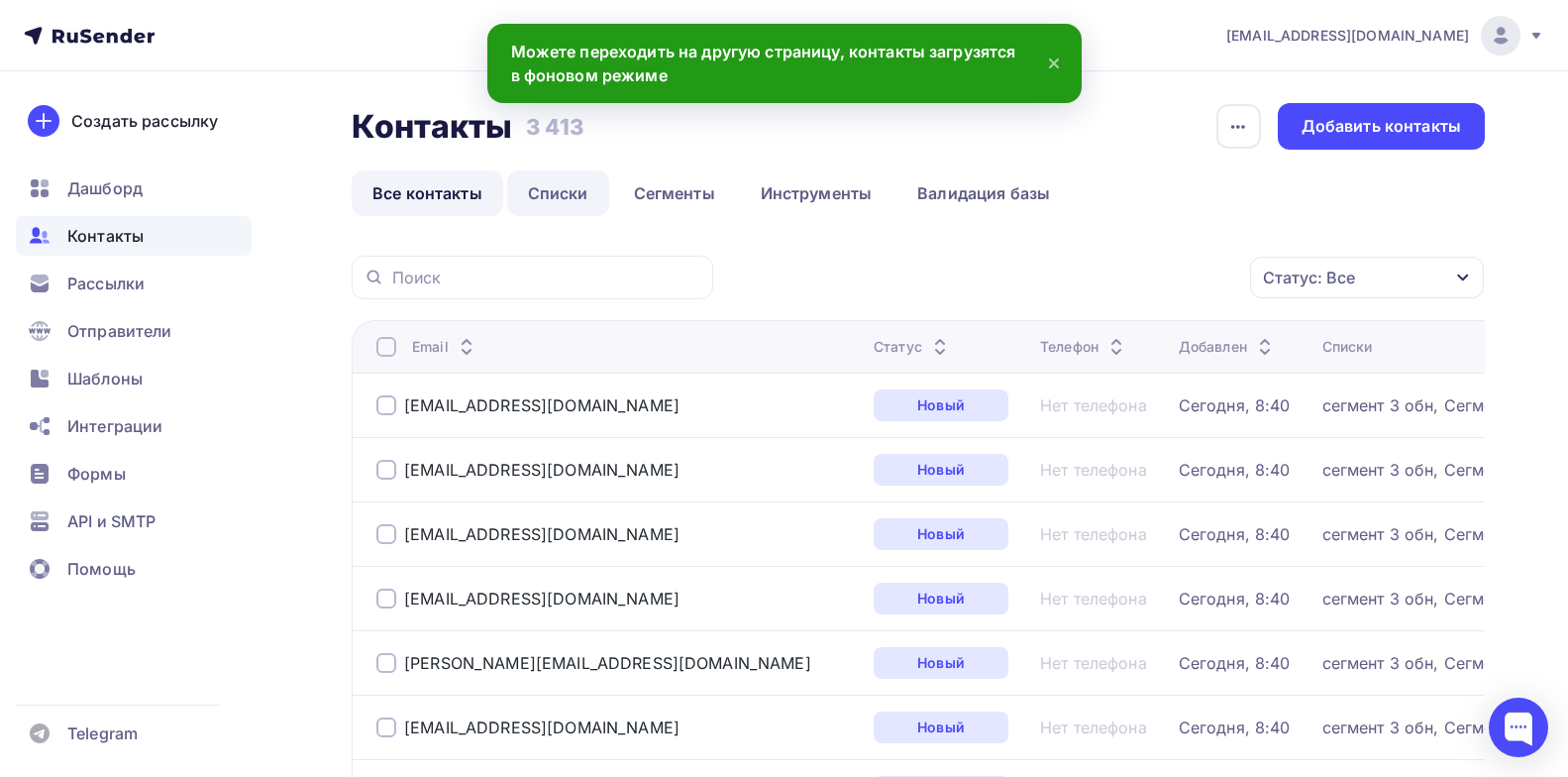
click at [575, 193] on link "Списки" at bounding box center [557, 194] width 102 height 46
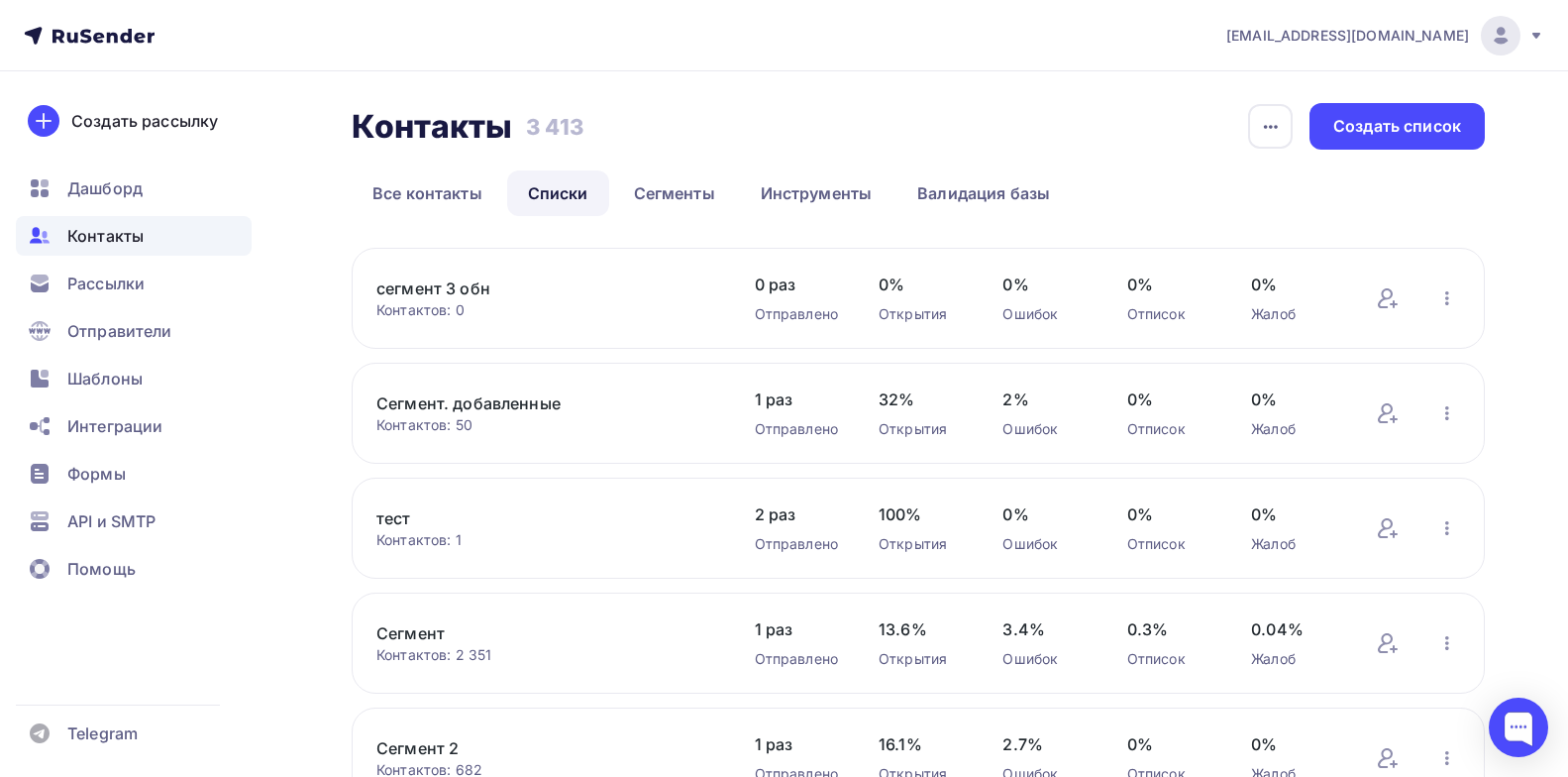
click at [489, 294] on link "сегмент 3 обн" at bounding box center [545, 289] width 337 height 24
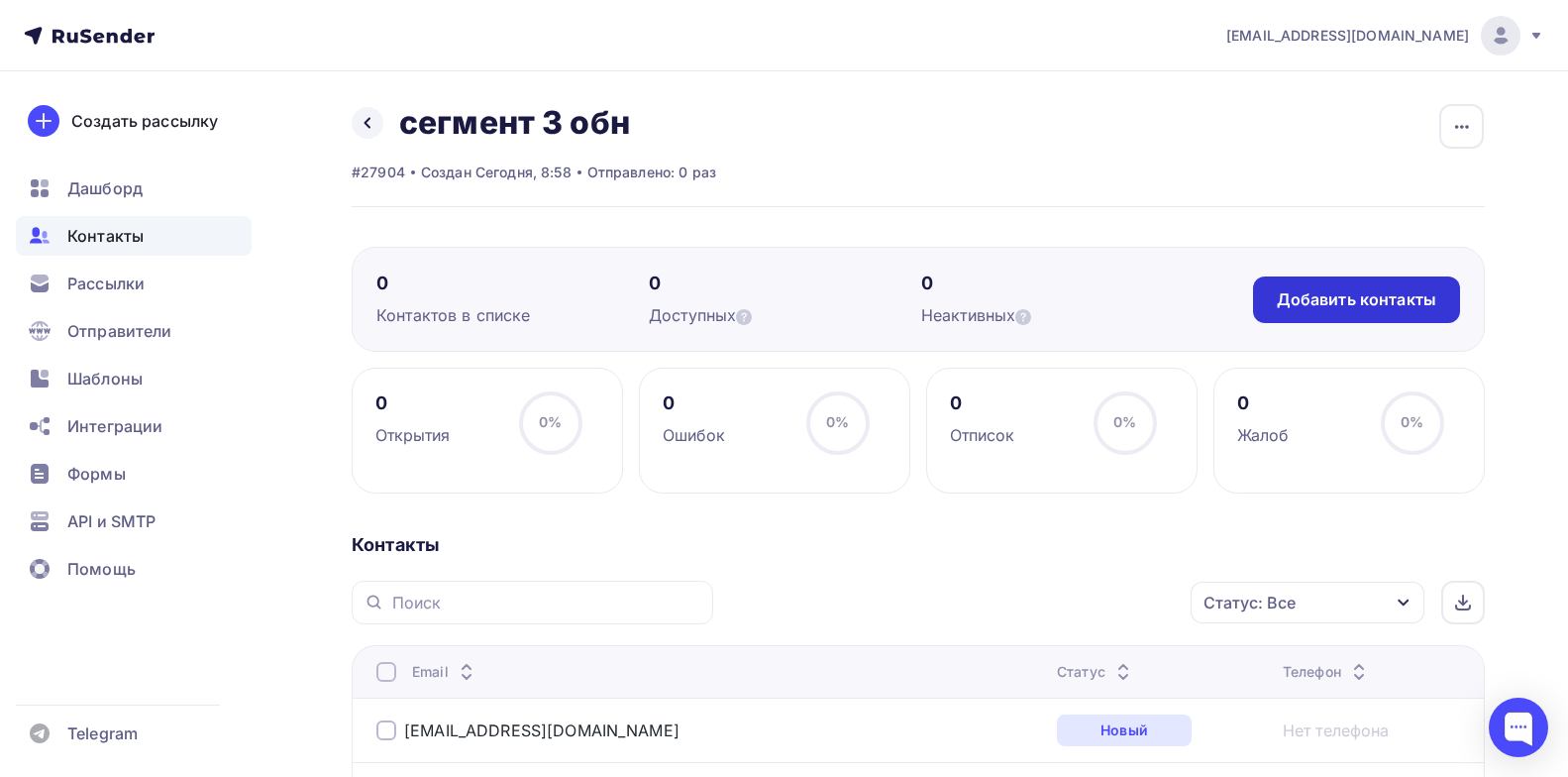
click at [1341, 303] on div "Добавить контакты" at bounding box center [1357, 300] width 160 height 23
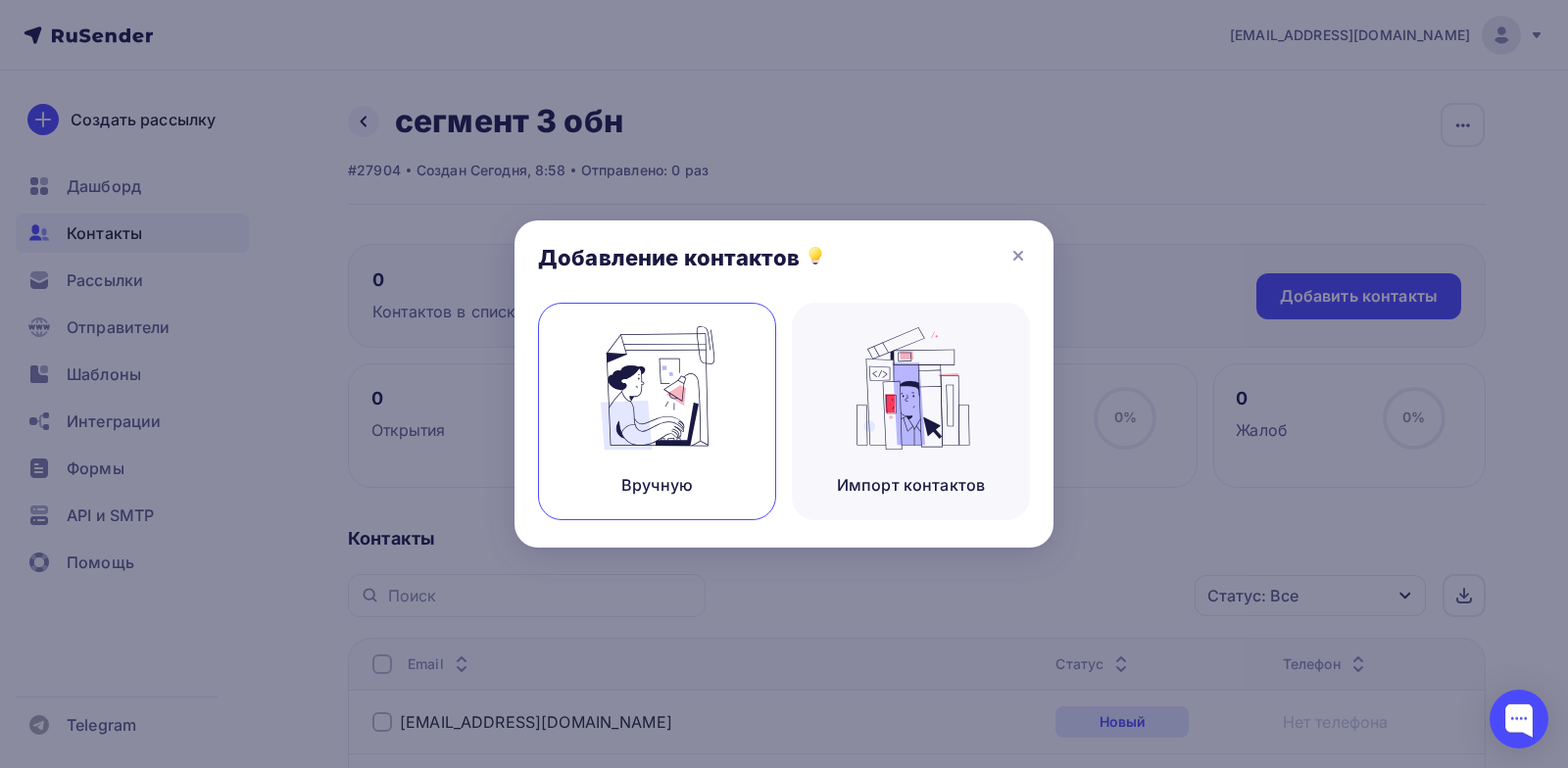
click at [696, 426] on img at bounding box center [657, 388] width 131 height 124
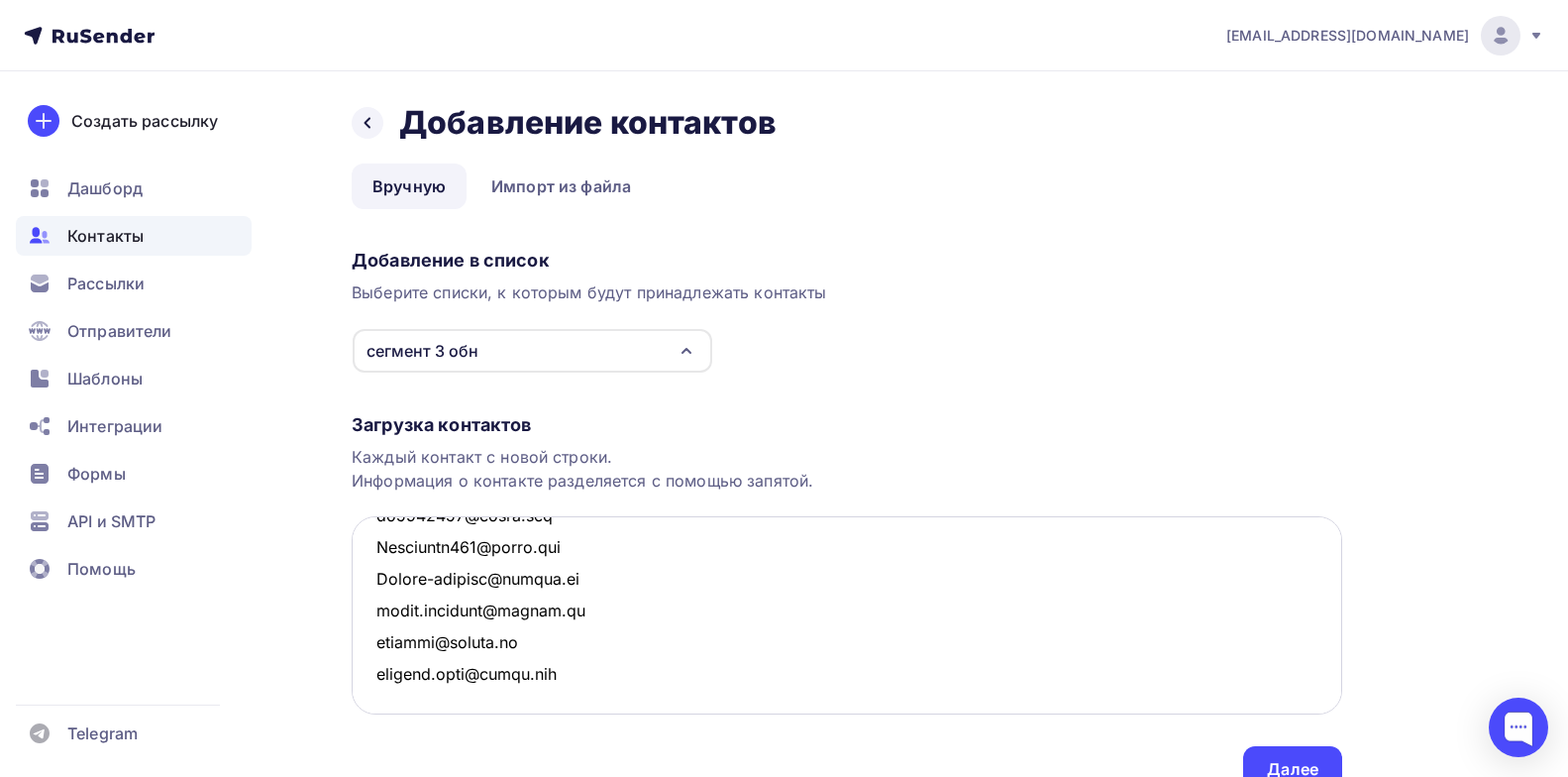
scroll to position [24434, 0]
type textarea "kovaleva.tatiana2012@yandex.ru bazilskaya@list.ru guskae@yandex.ru 923664@gmail…"
click at [1281, 752] on div "Далее" at bounding box center [1293, 769] width 99 height 47
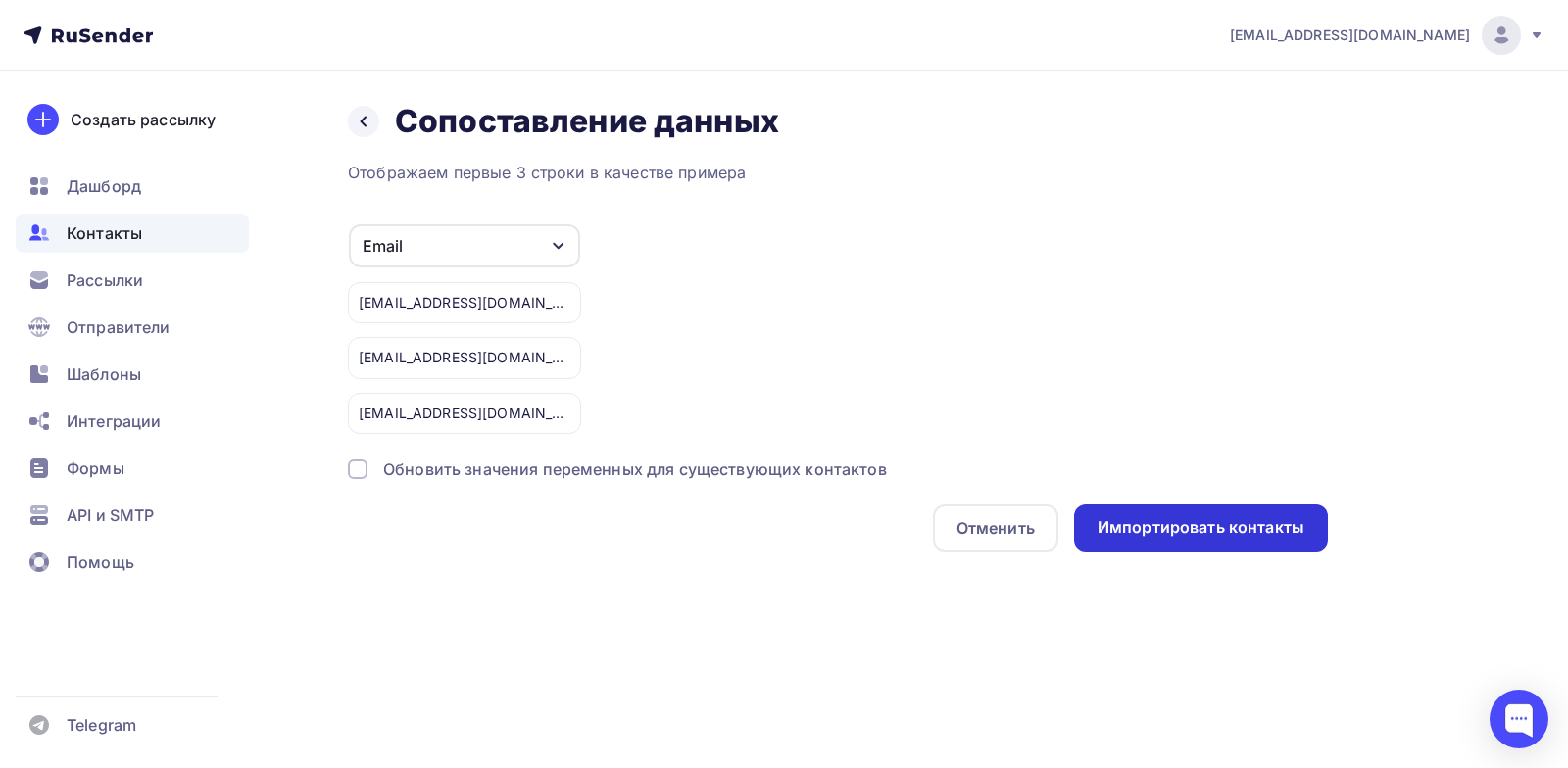
click at [1175, 527] on div "Импортировать контакты" at bounding box center [1201, 527] width 207 height 23
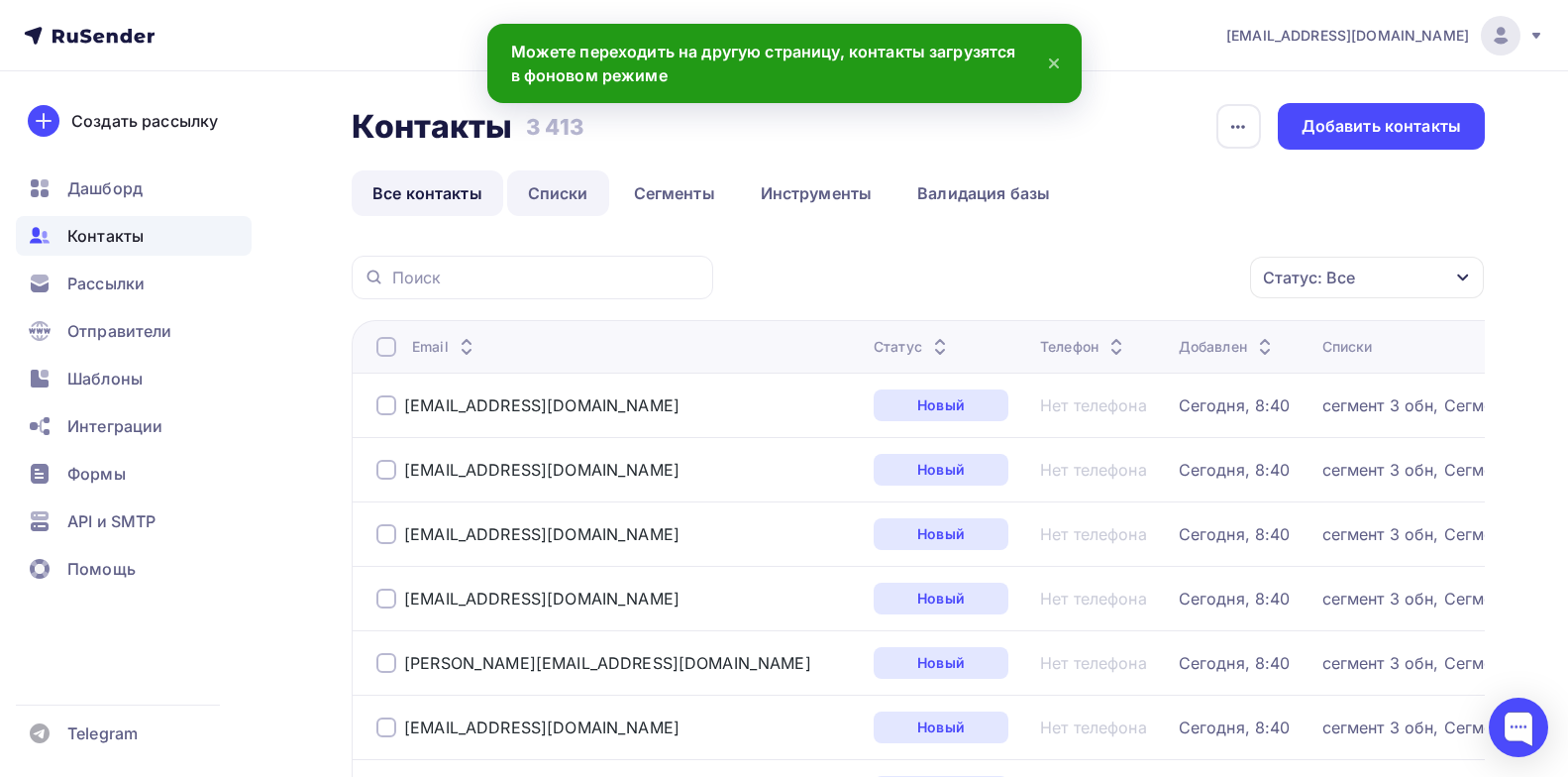
click at [550, 195] on link "Списки" at bounding box center [557, 194] width 102 height 46
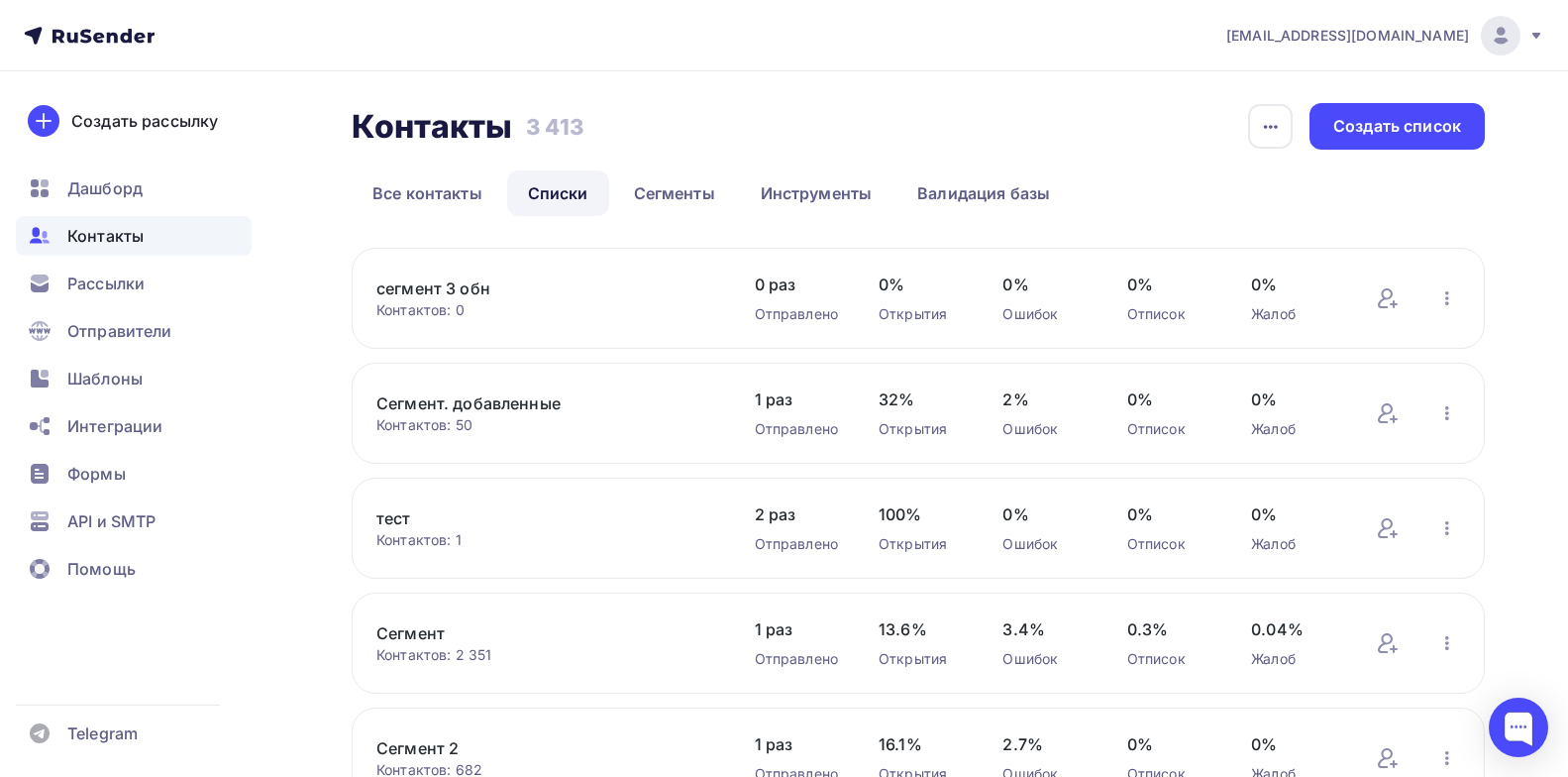
click at [437, 290] on link "сегмент 3 обн" at bounding box center [545, 289] width 337 height 24
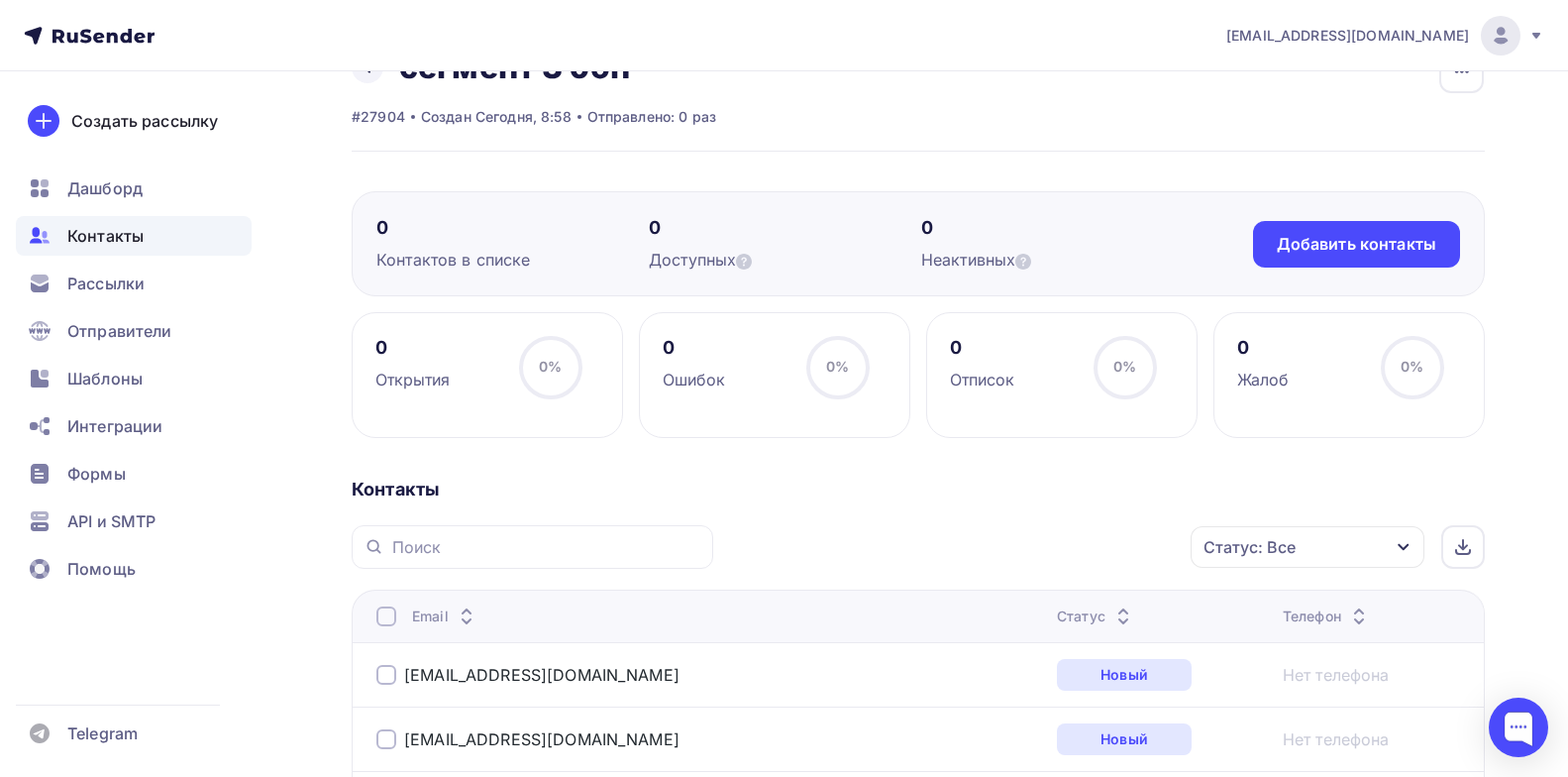
scroll to position [198, 0]
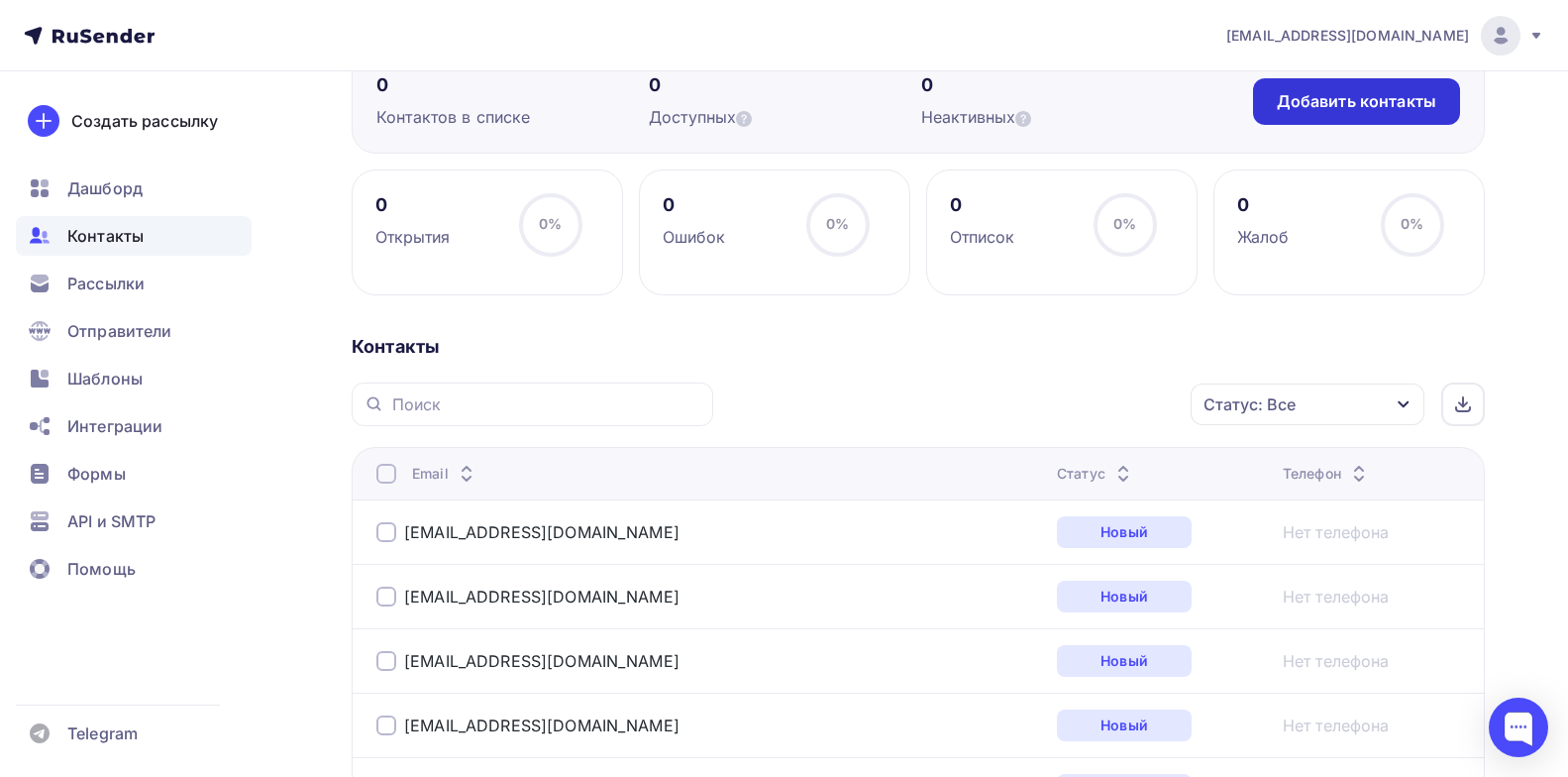
click at [1370, 94] on div "Добавить контакты" at bounding box center [1357, 101] width 160 height 23
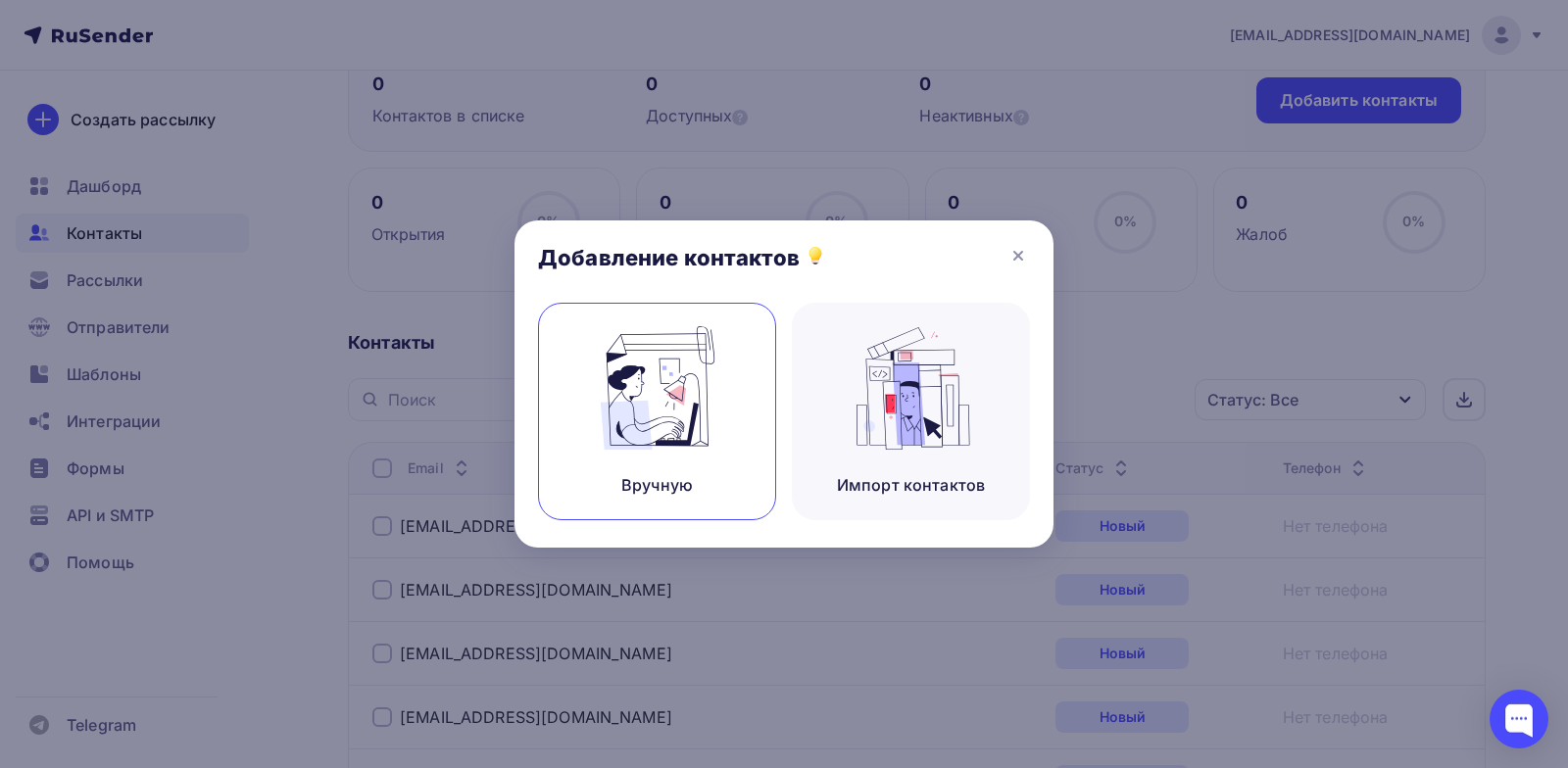
click at [692, 400] on img at bounding box center [657, 388] width 131 height 124
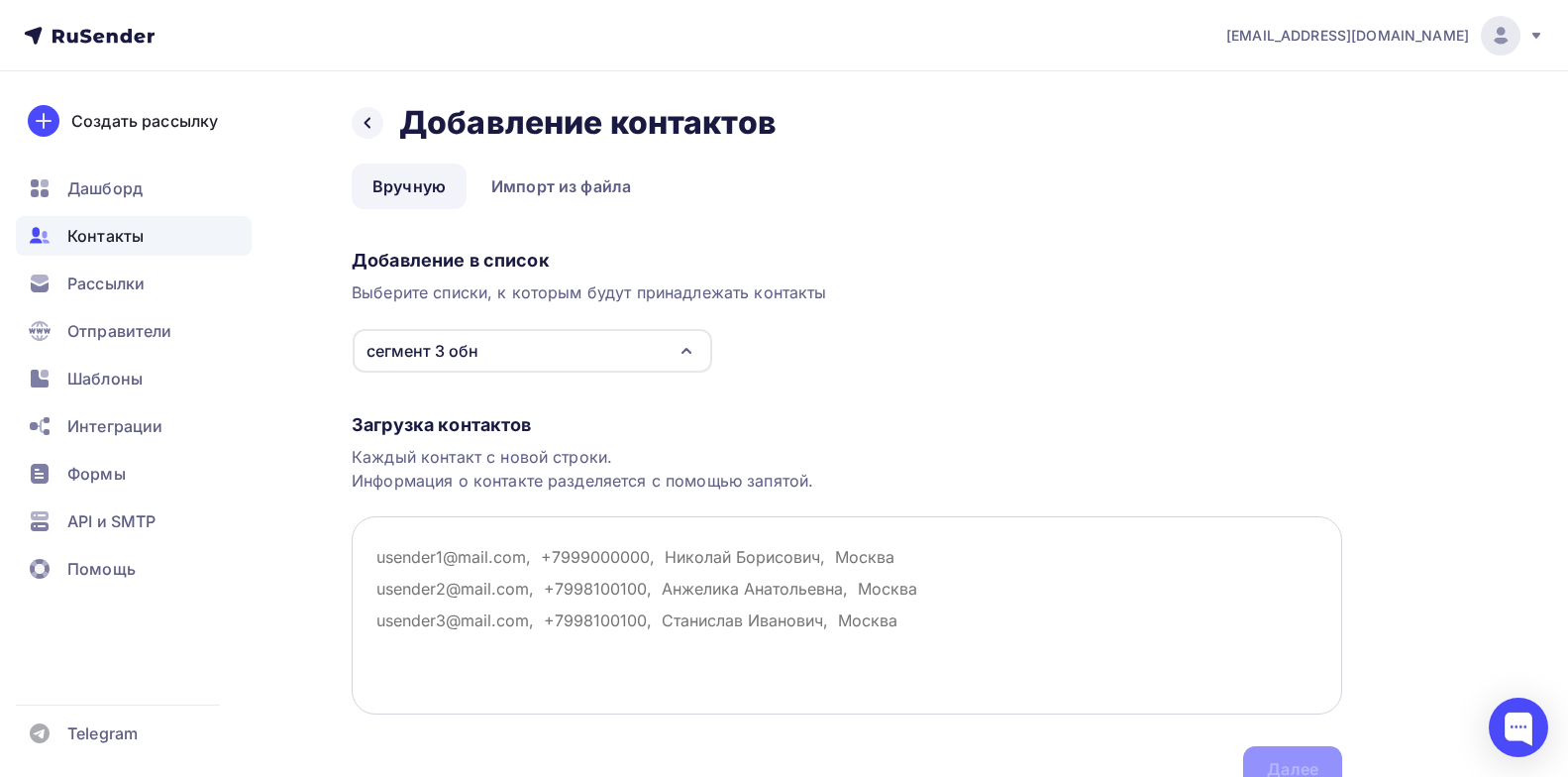
click at [612, 529] on textarea at bounding box center [847, 615] width 991 height 198
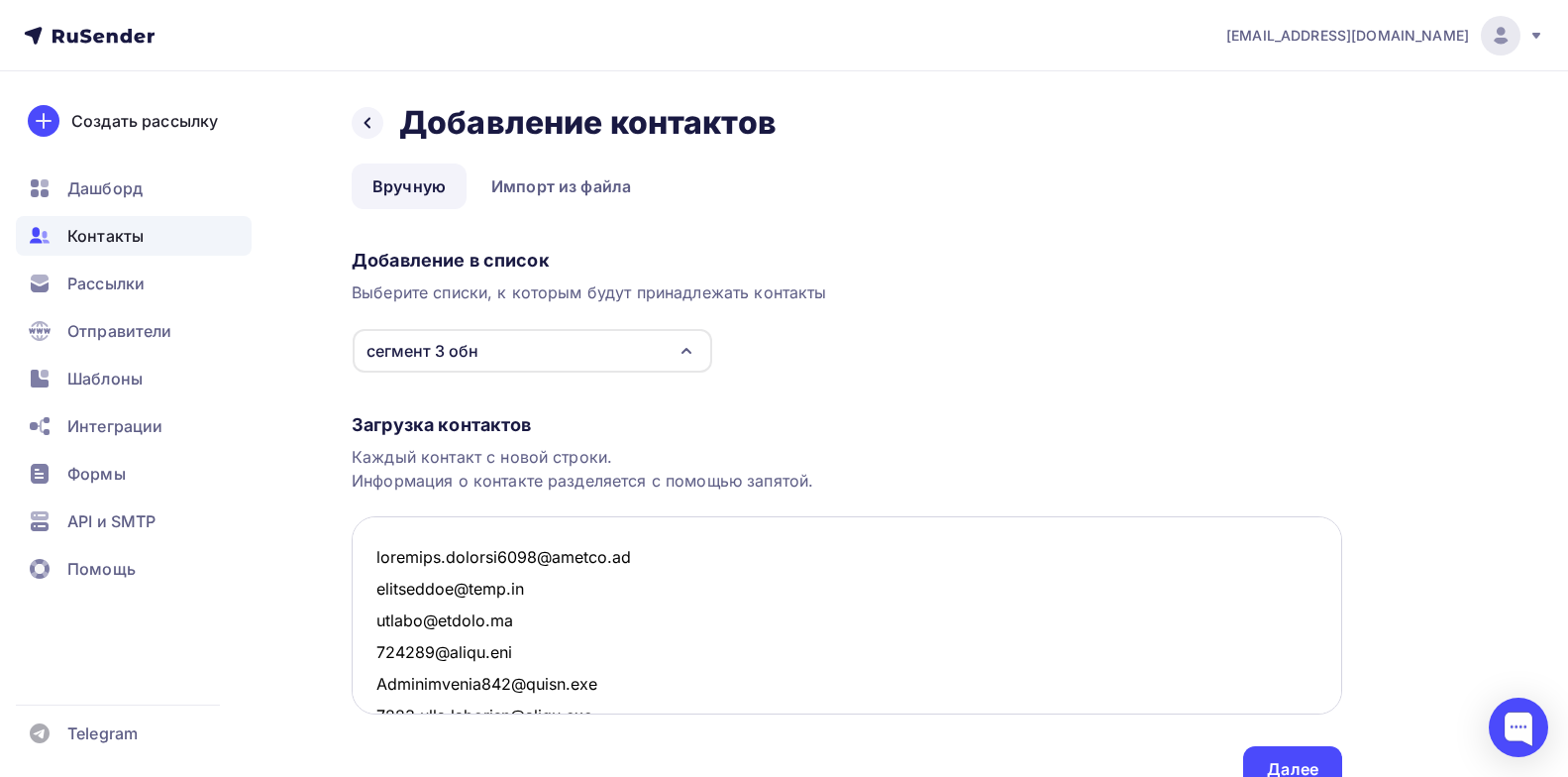
scroll to position [24405, 0]
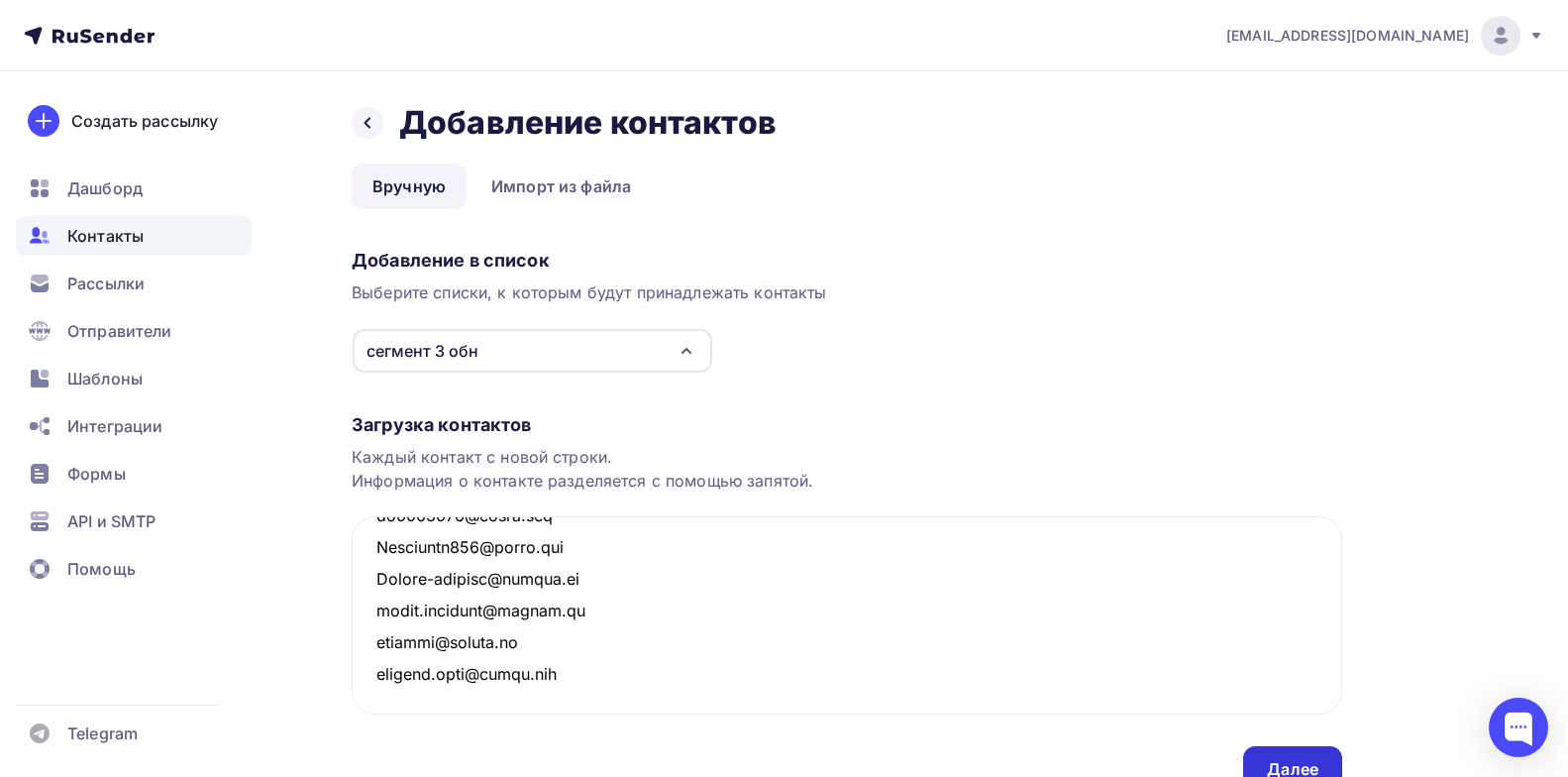
type textarea "kovaleva.tatiana2012@yandex.ru bazilskaya@list.ru guskae@yandex.ru 923664@gmail…"
click at [1310, 761] on div "Далее" at bounding box center [1293, 769] width 52 height 23
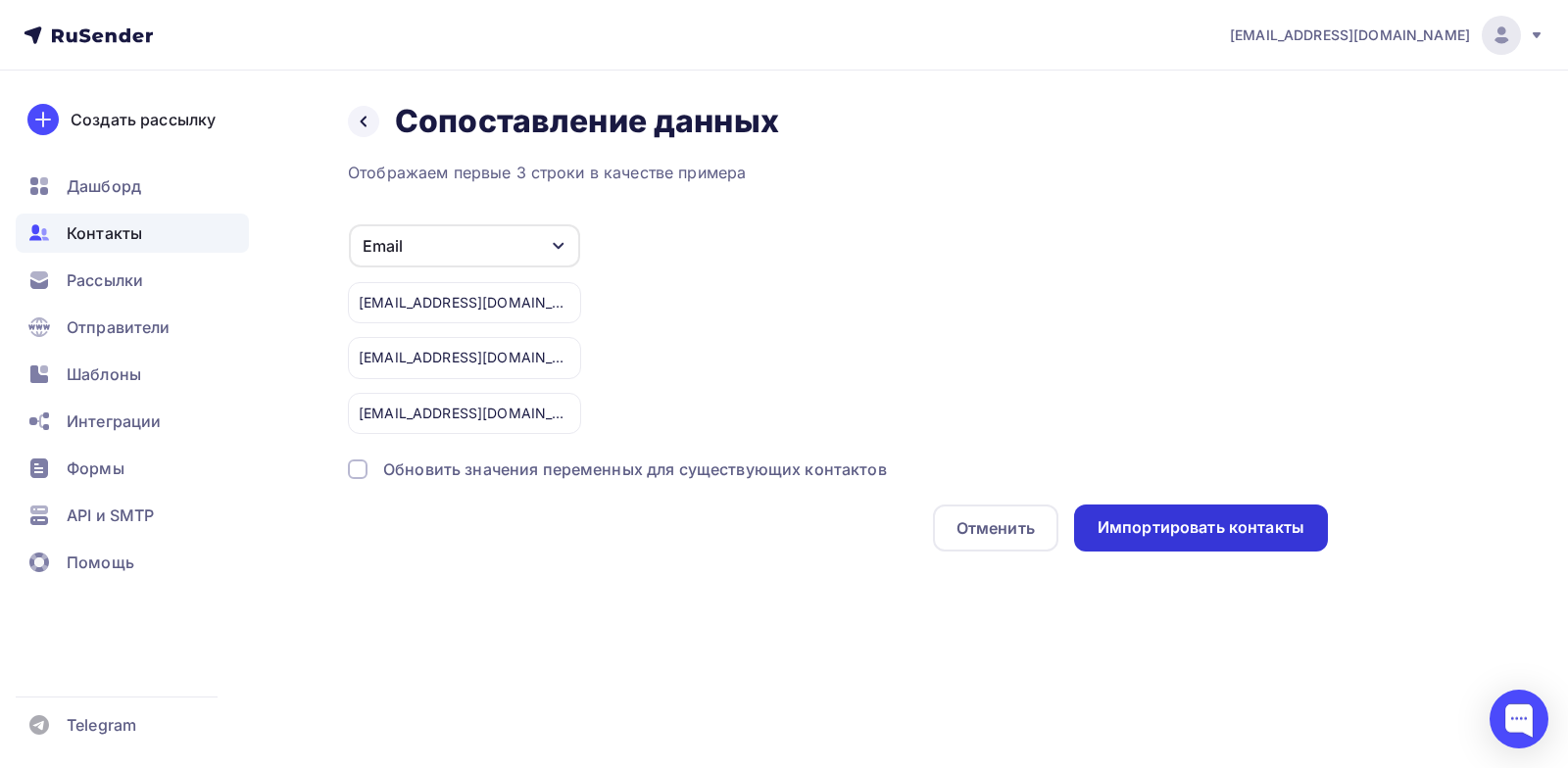
click at [1166, 544] on div "Импортировать контакты" at bounding box center [1201, 528] width 254 height 47
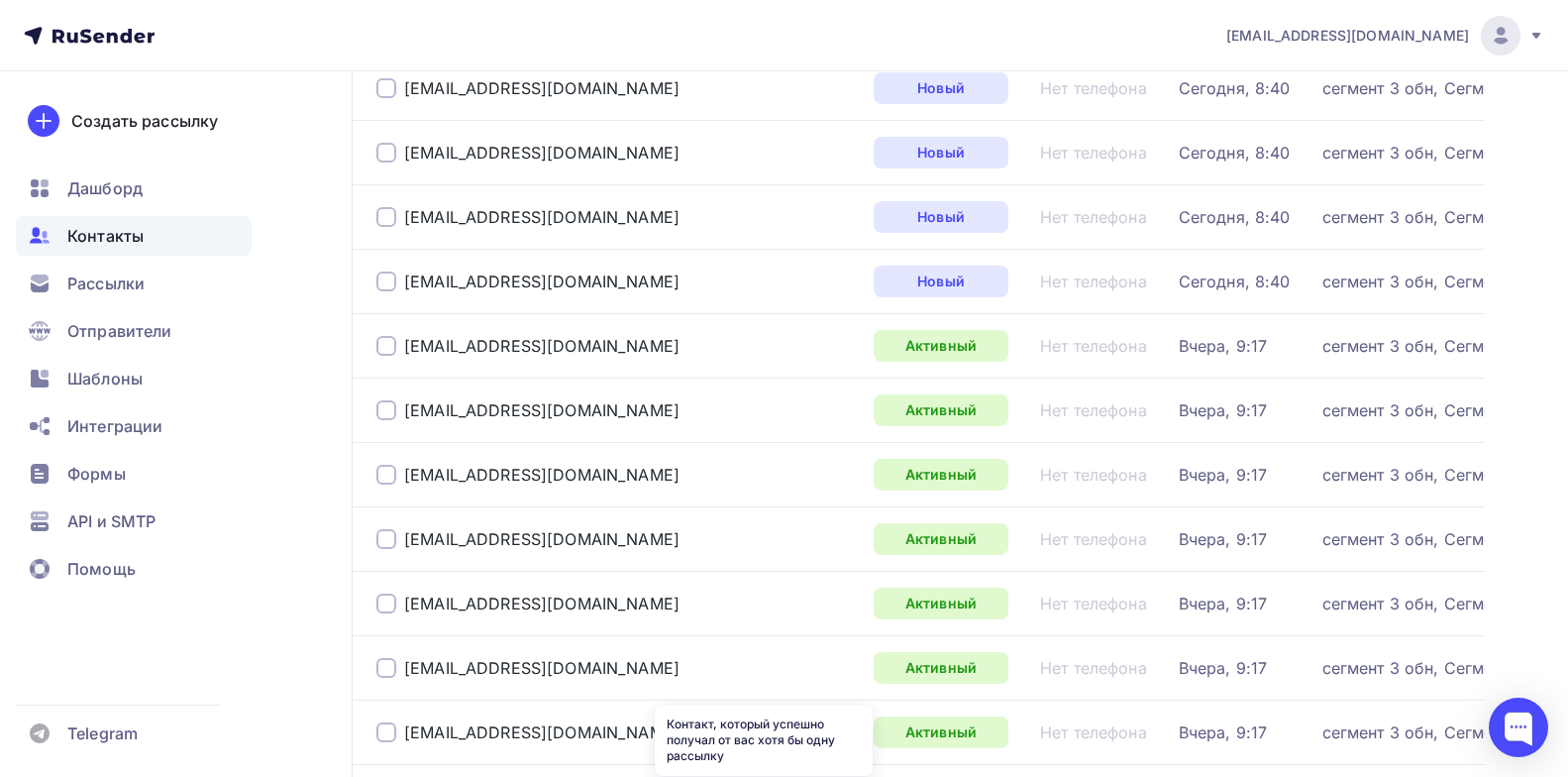
scroll to position [2478, 0]
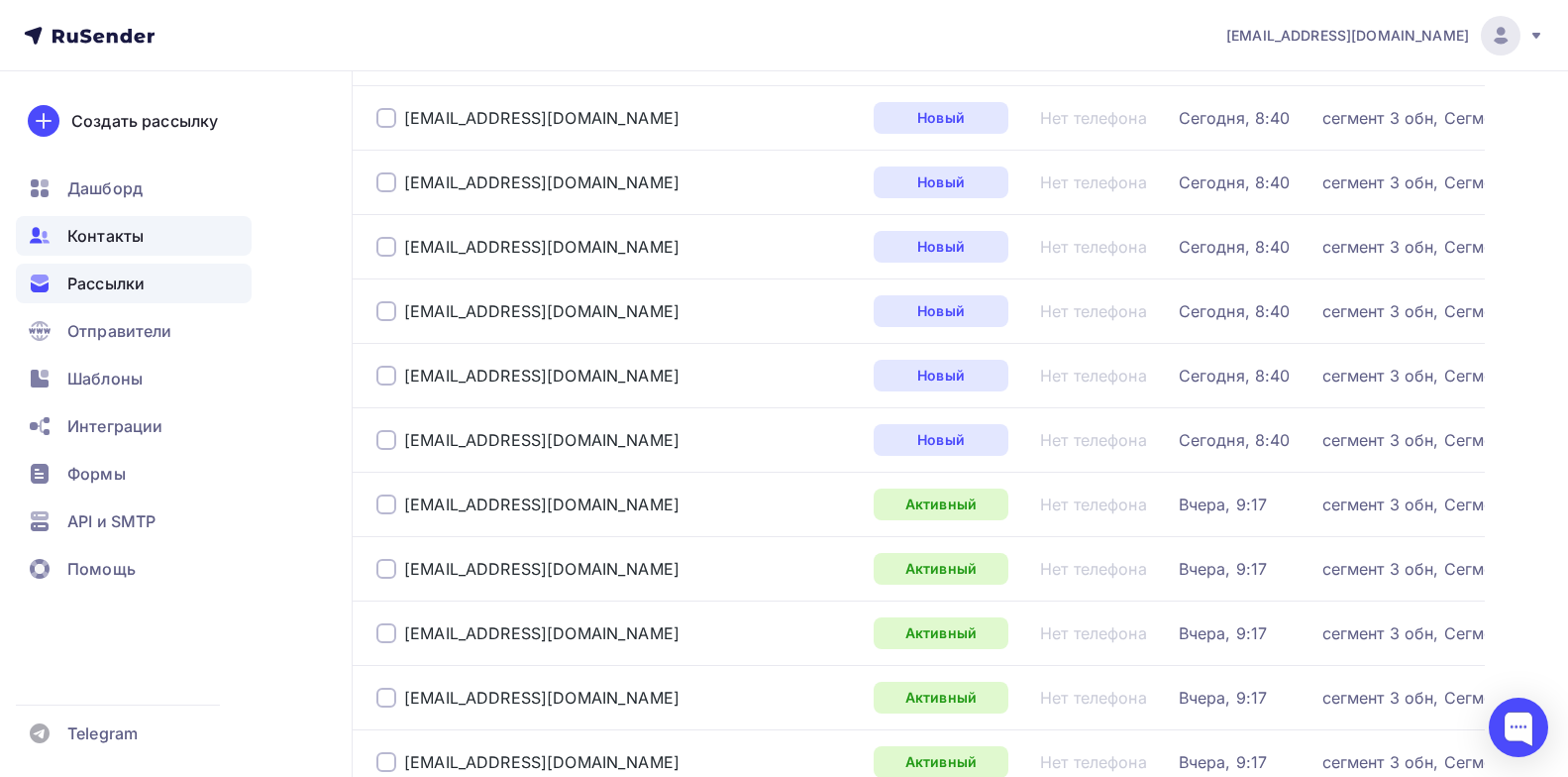
click at [108, 293] on span "Рассылки" at bounding box center [106, 284] width 77 height 24
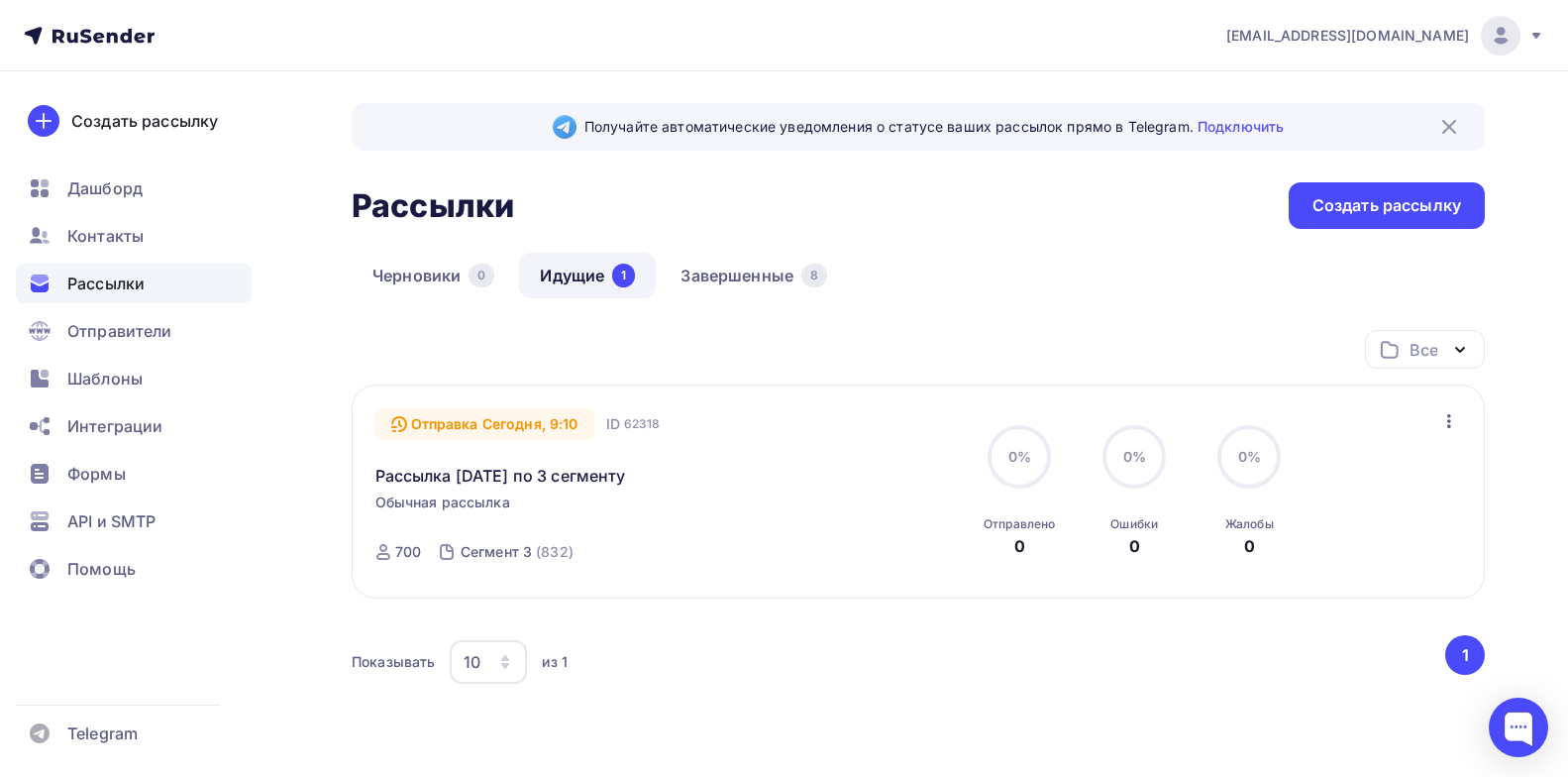
click at [1444, 421] on icon "button" at bounding box center [1449, 422] width 24 height 24
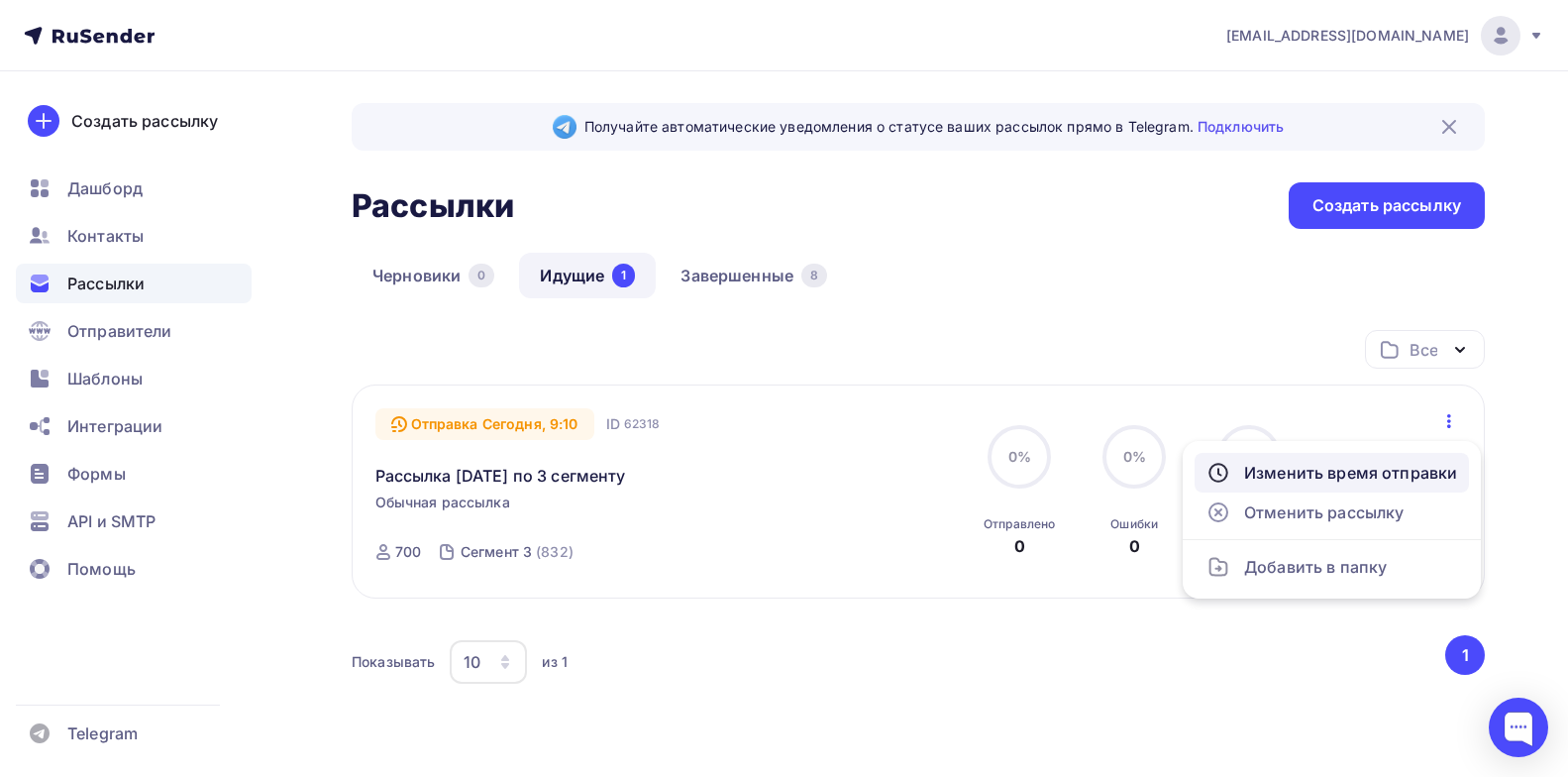
click at [1324, 462] on div "Изменить время отправки" at bounding box center [1332, 472] width 251 height 24
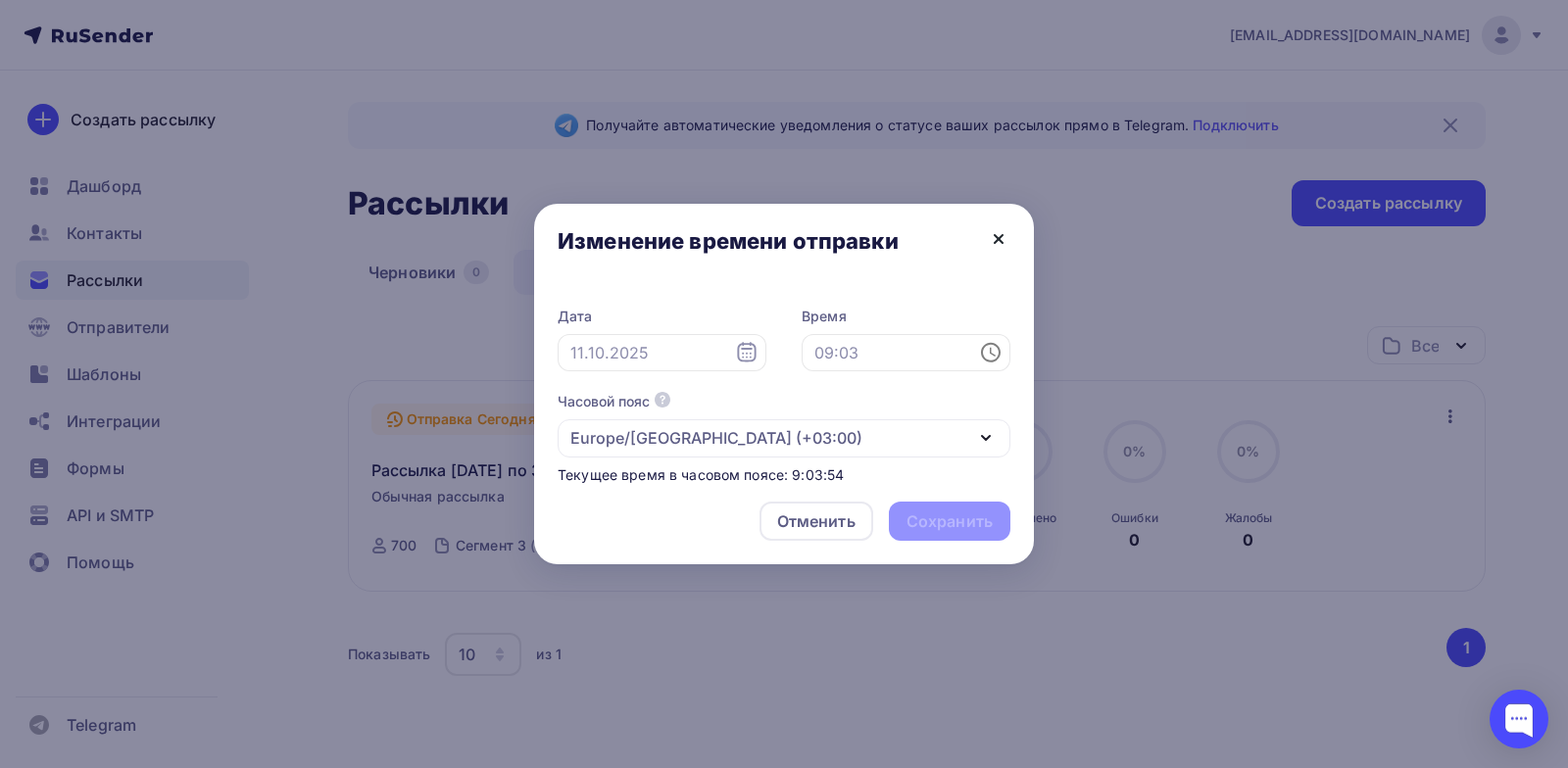
click at [997, 244] on icon at bounding box center [999, 239] width 24 height 24
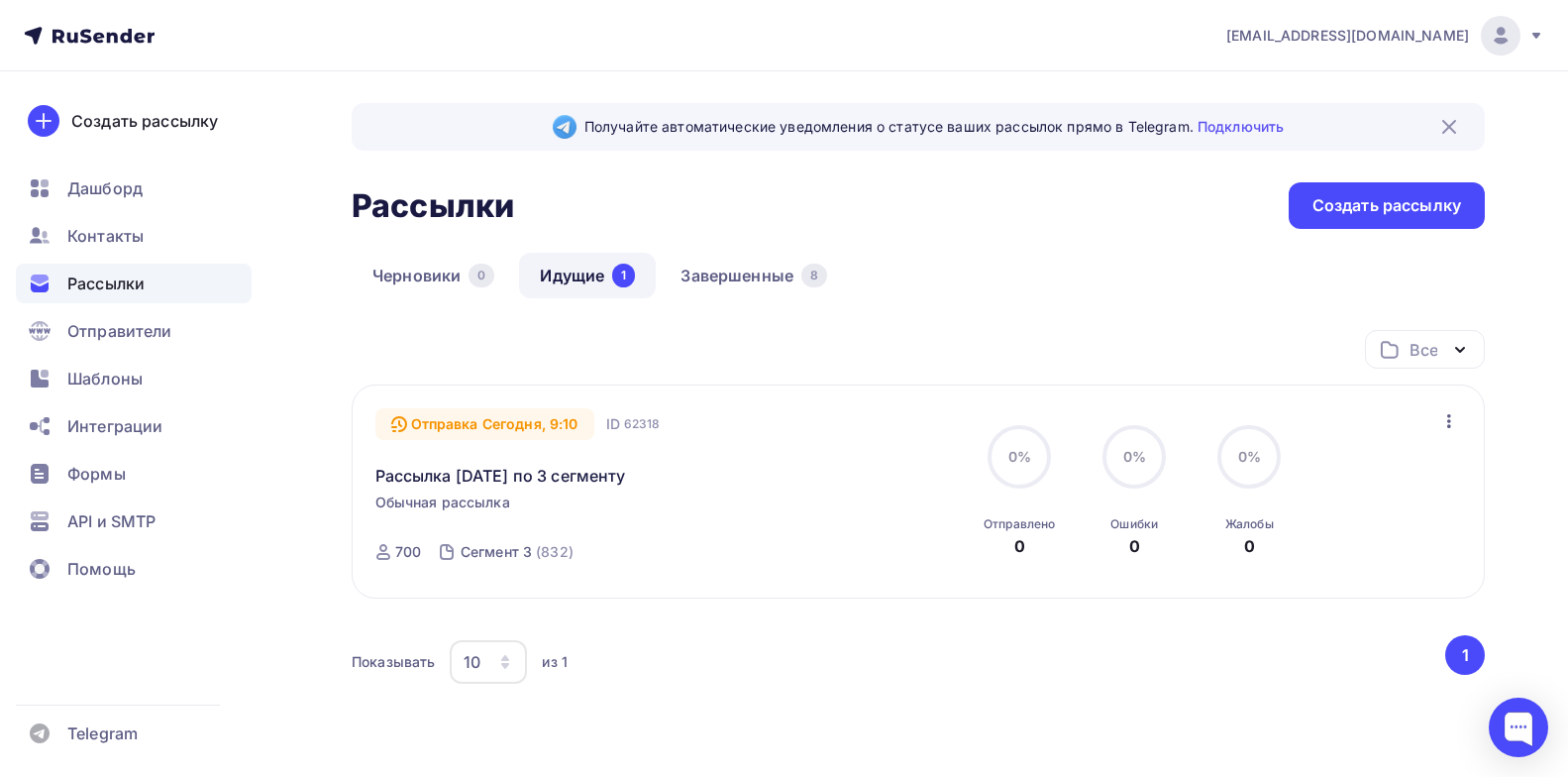
click at [1447, 423] on icon "button" at bounding box center [1449, 422] width 24 height 24
click at [1046, 333] on div "Все Все папки Создать новую папку" at bounding box center [918, 357] width 1134 height 55
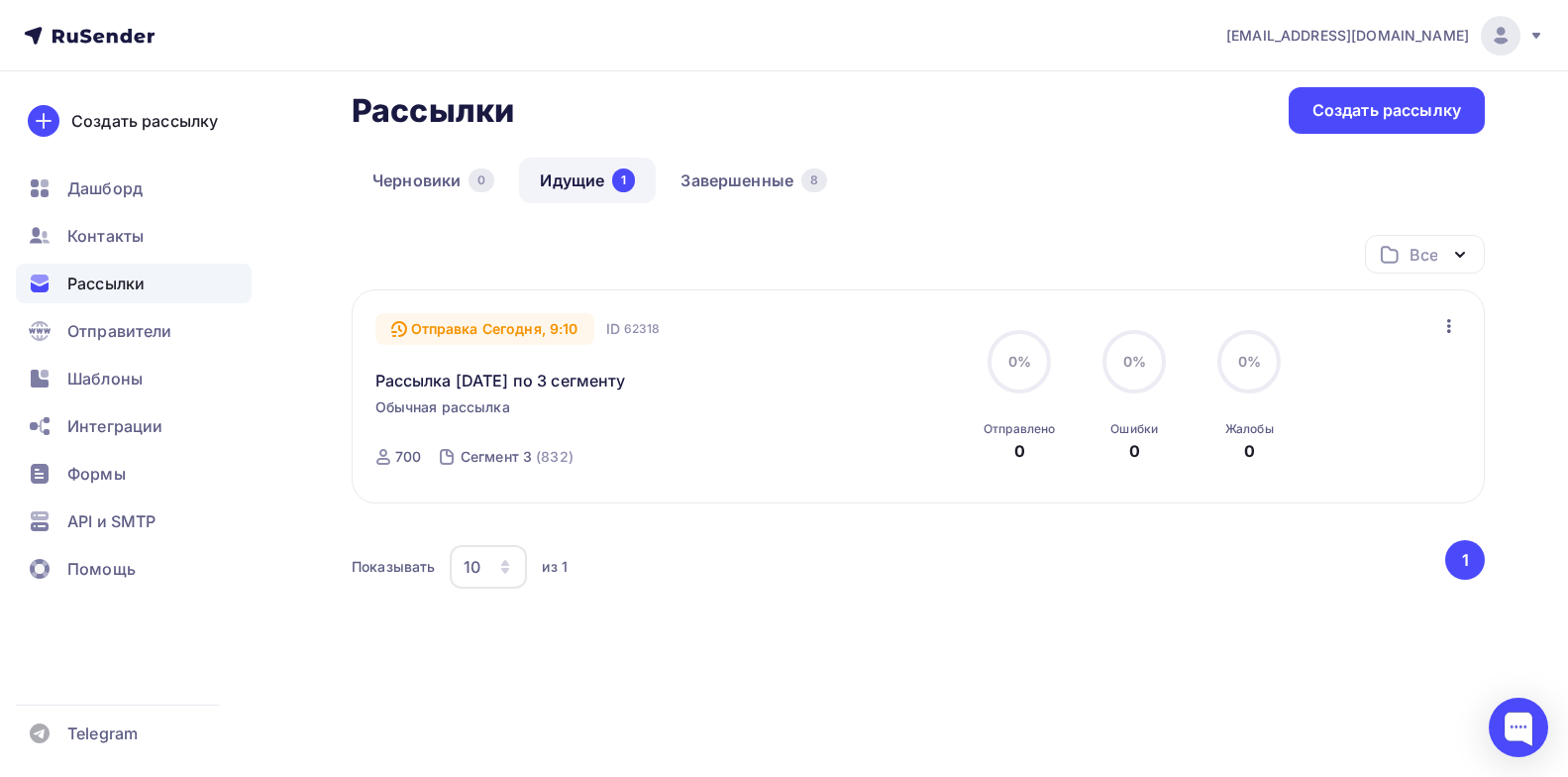
scroll to position [99, 0]
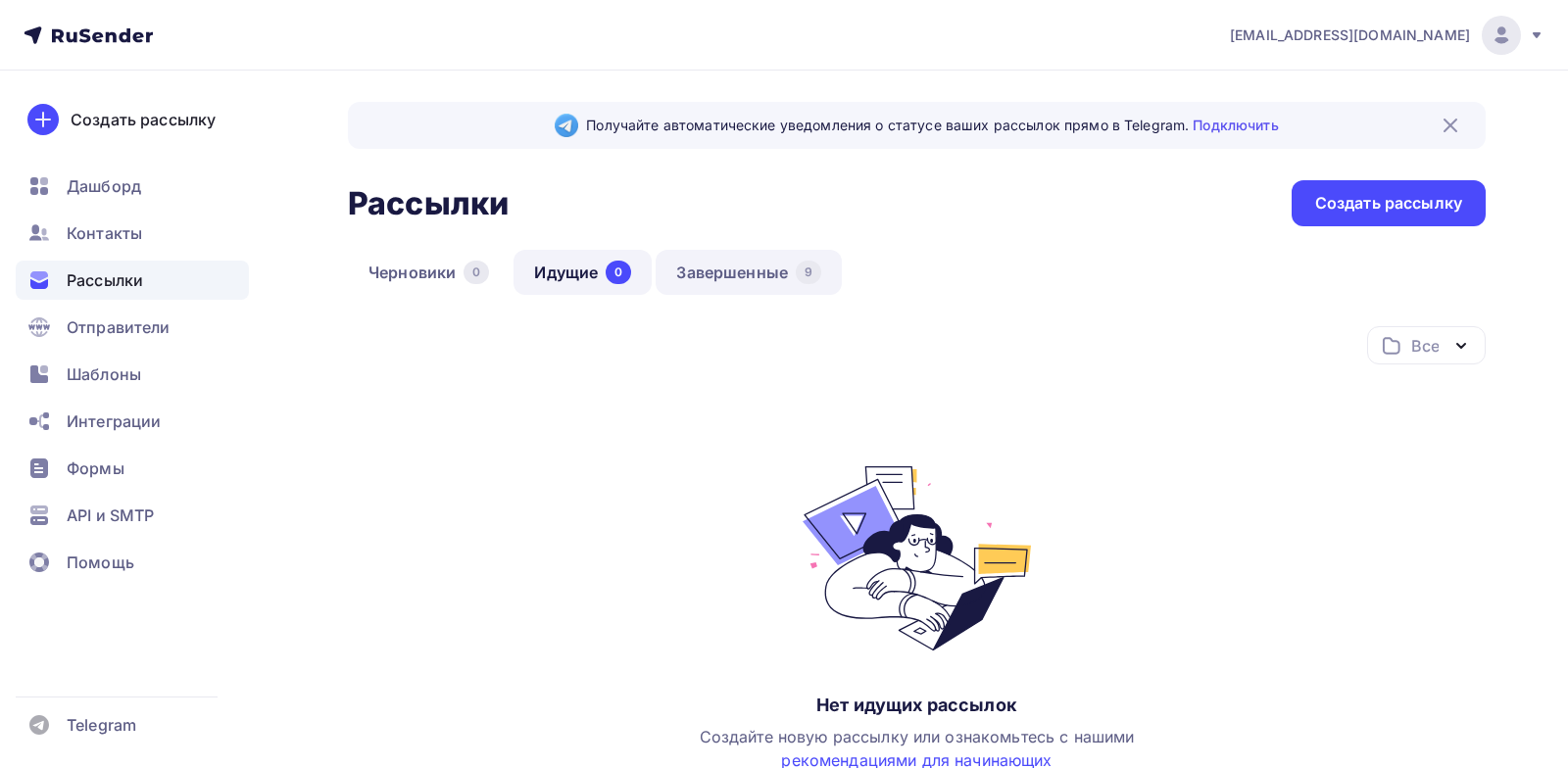
click at [727, 267] on link "Завершенные 9" at bounding box center [749, 273] width 186 height 45
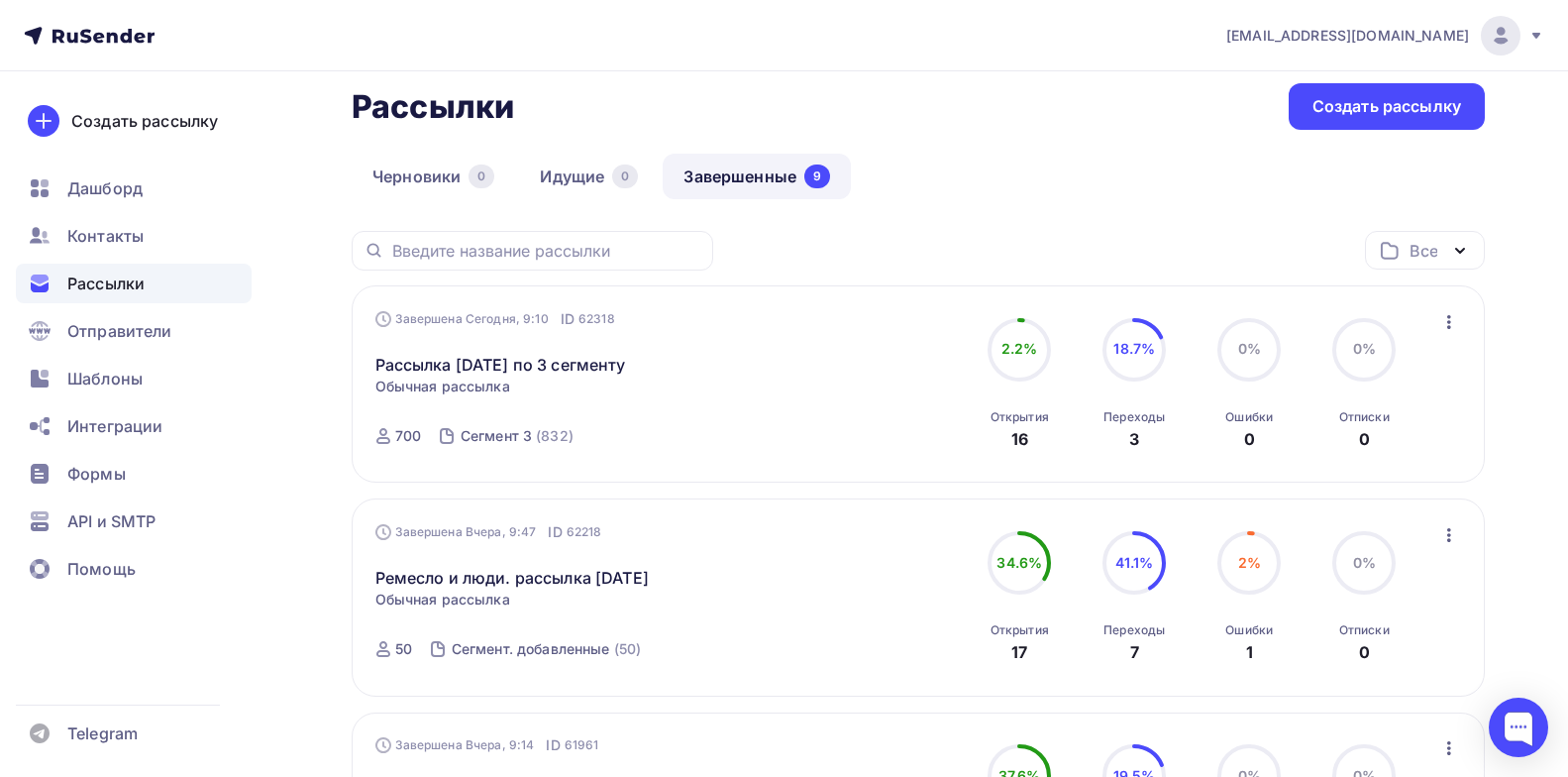
scroll to position [198, 0]
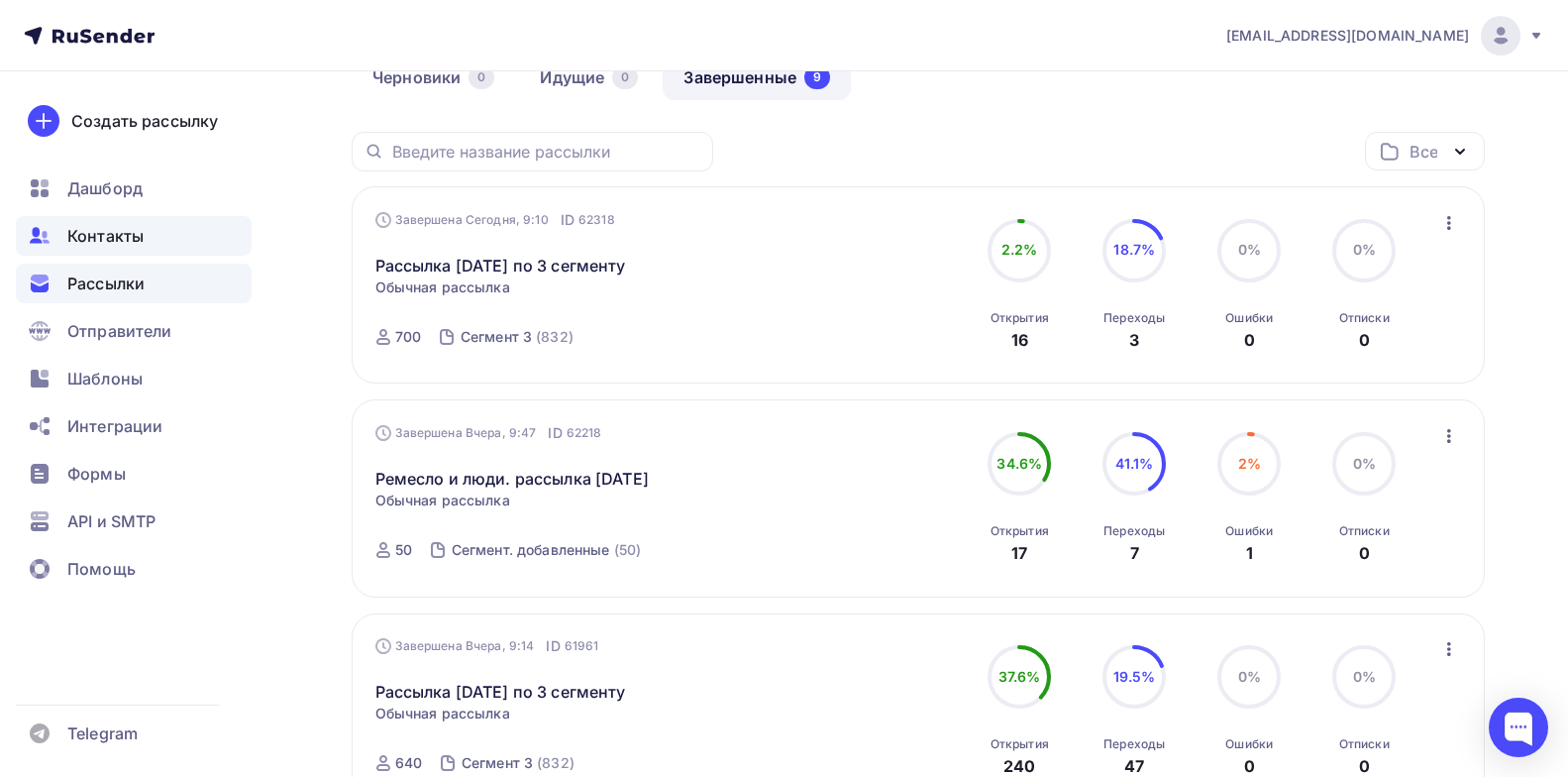
click at [142, 243] on span "Контакты" at bounding box center [105, 236] width 76 height 24
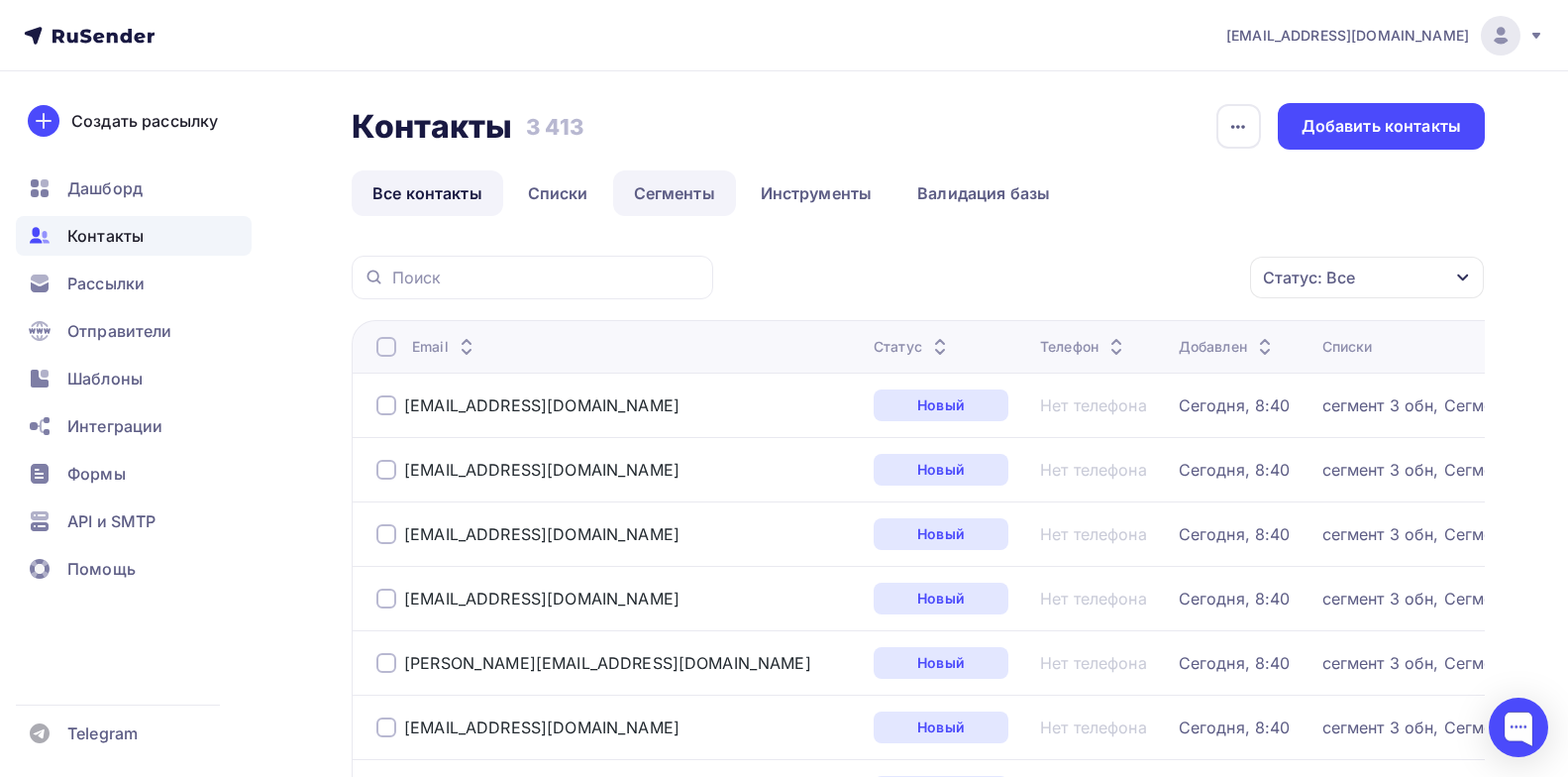
click at [691, 192] on link "Сегменты" at bounding box center [674, 194] width 123 height 46
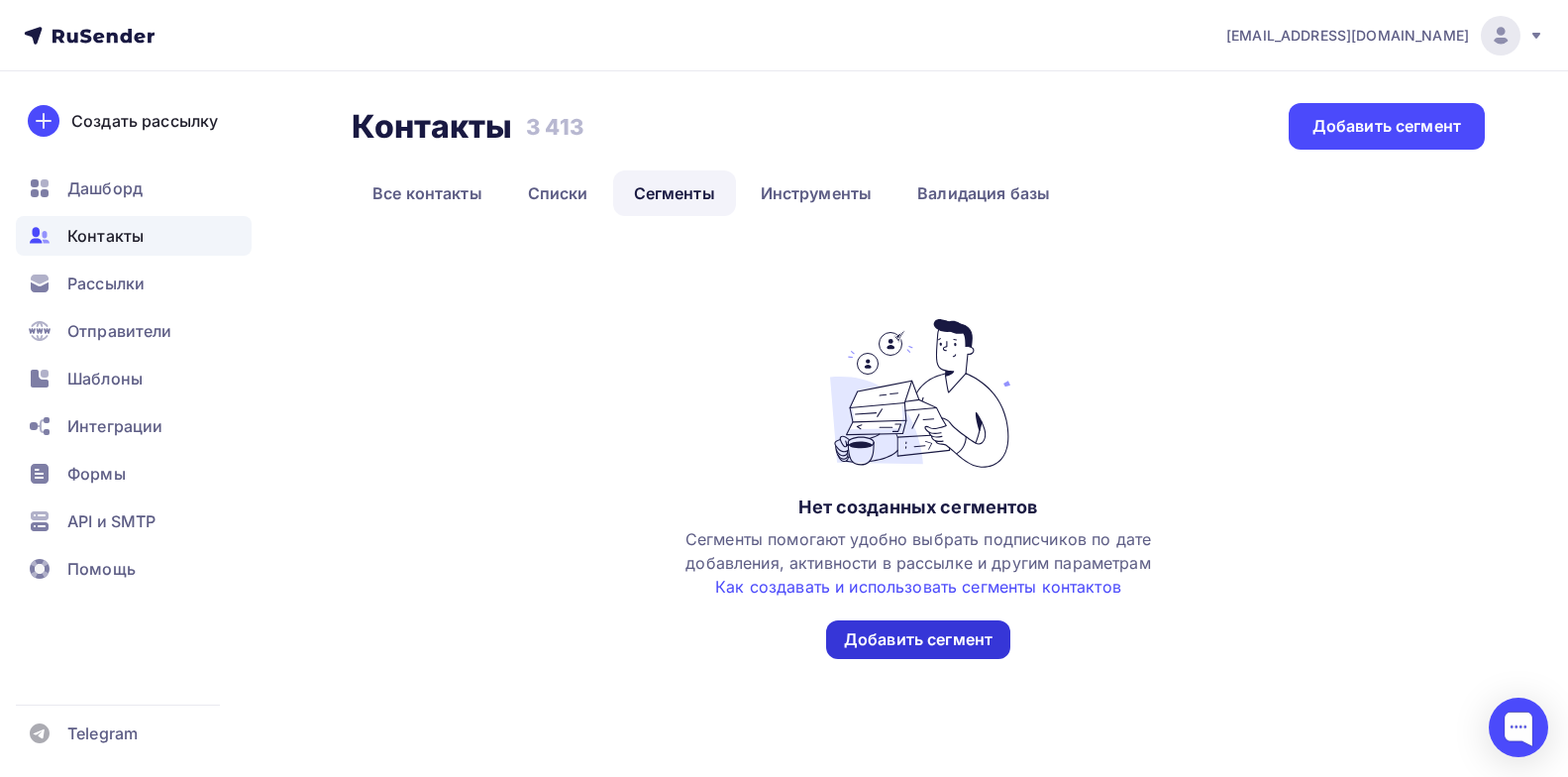
click at [908, 637] on div "Добавить сегмент" at bounding box center [918, 639] width 149 height 23
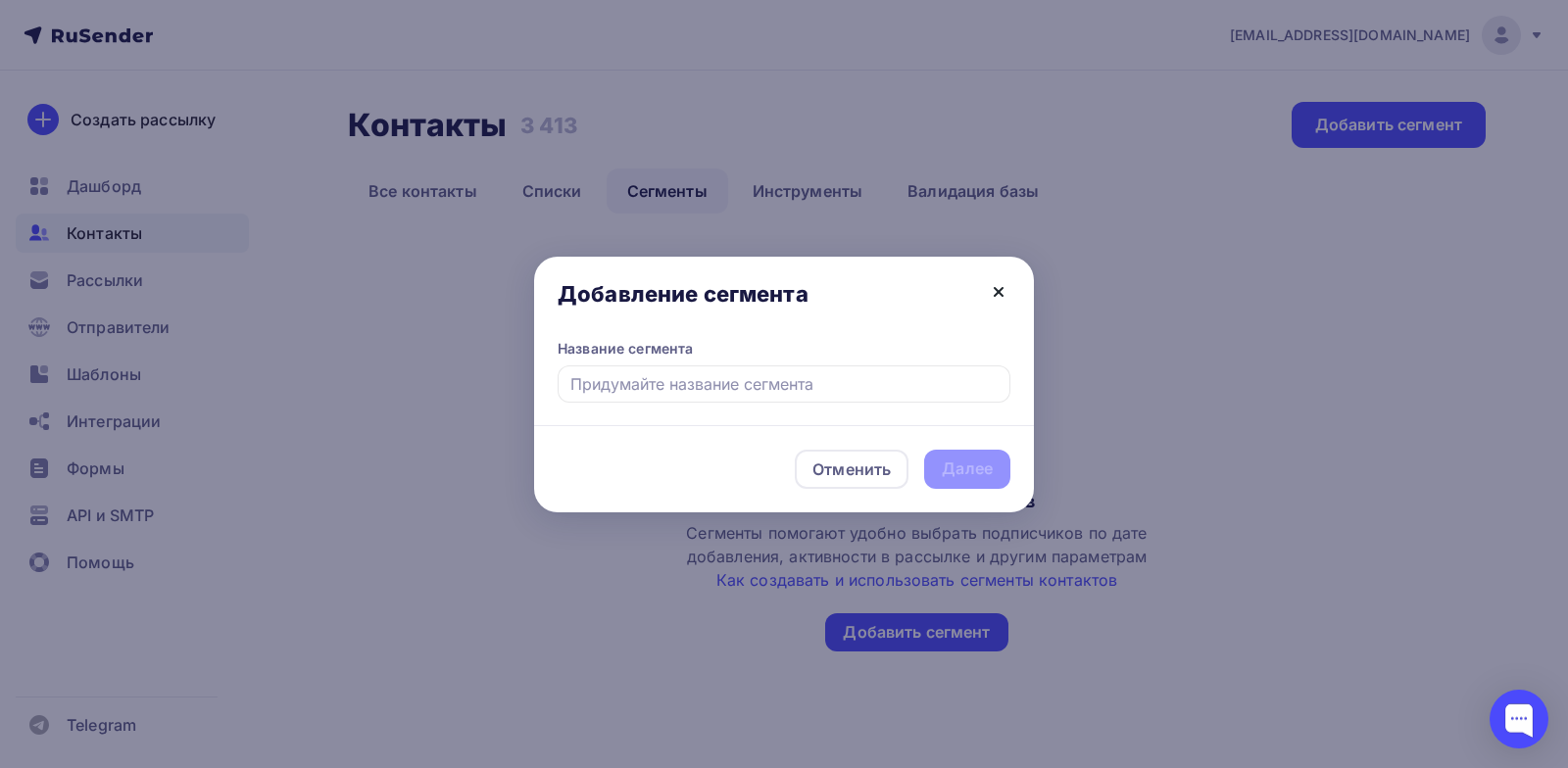
click at [995, 285] on icon at bounding box center [999, 292] width 24 height 24
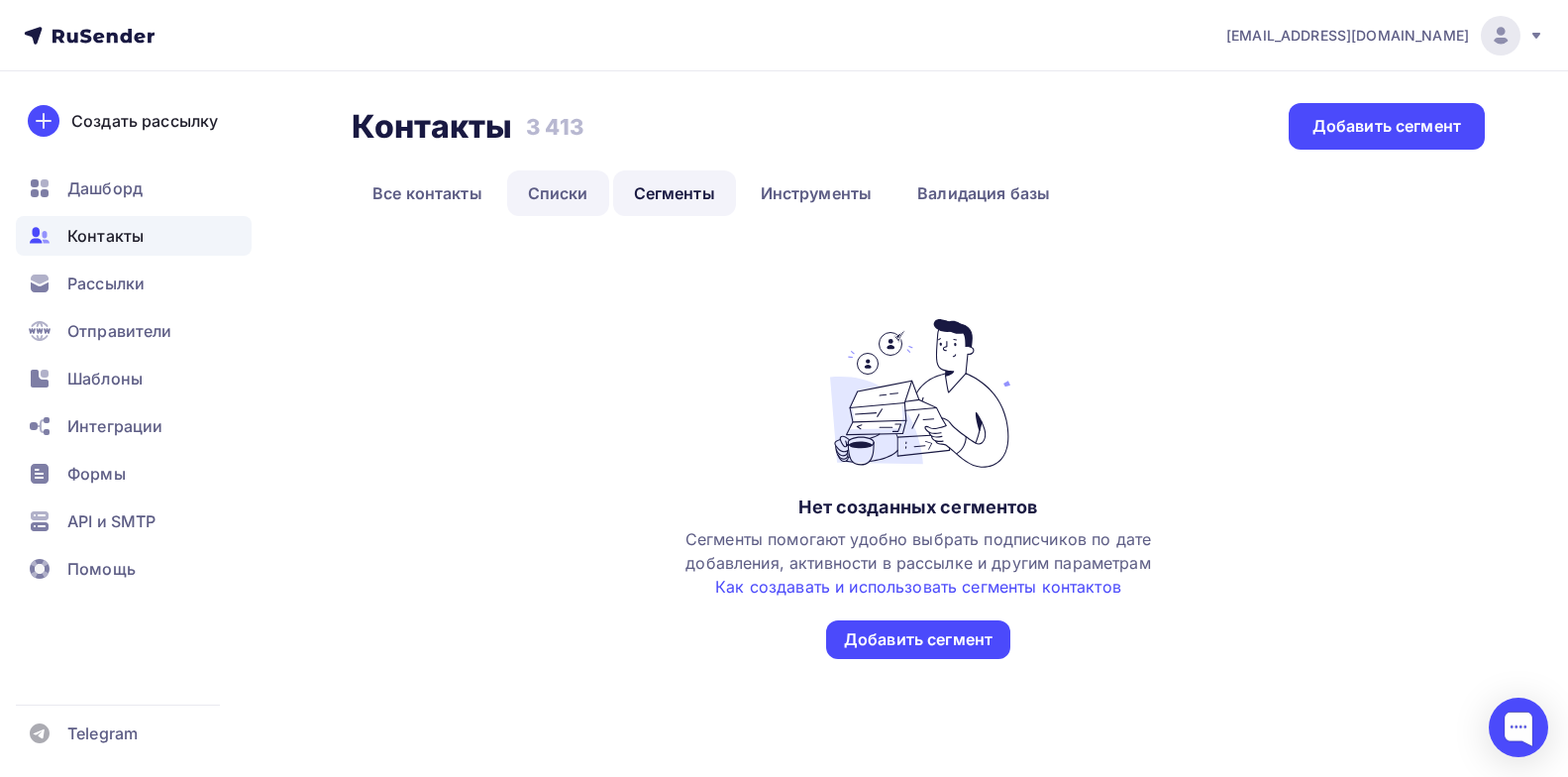
click at [570, 193] on link "Списки" at bounding box center [557, 194] width 102 height 46
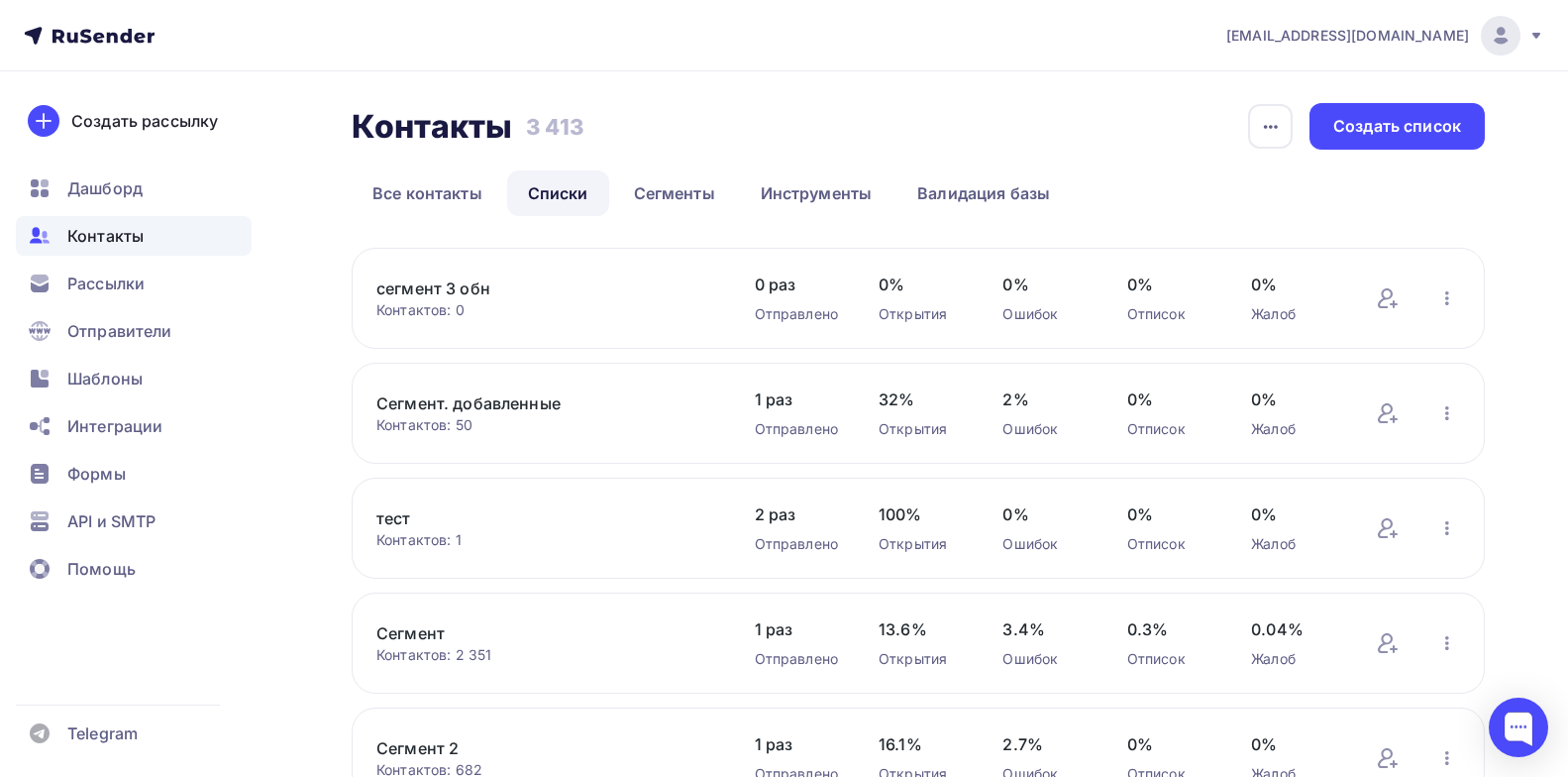
drag, startPoint x: 422, startPoint y: 285, endPoint x: 421, endPoint y: 301, distance: 16.0
click at [420, 289] on link "сегмент 3 обн" at bounding box center [545, 289] width 337 height 24
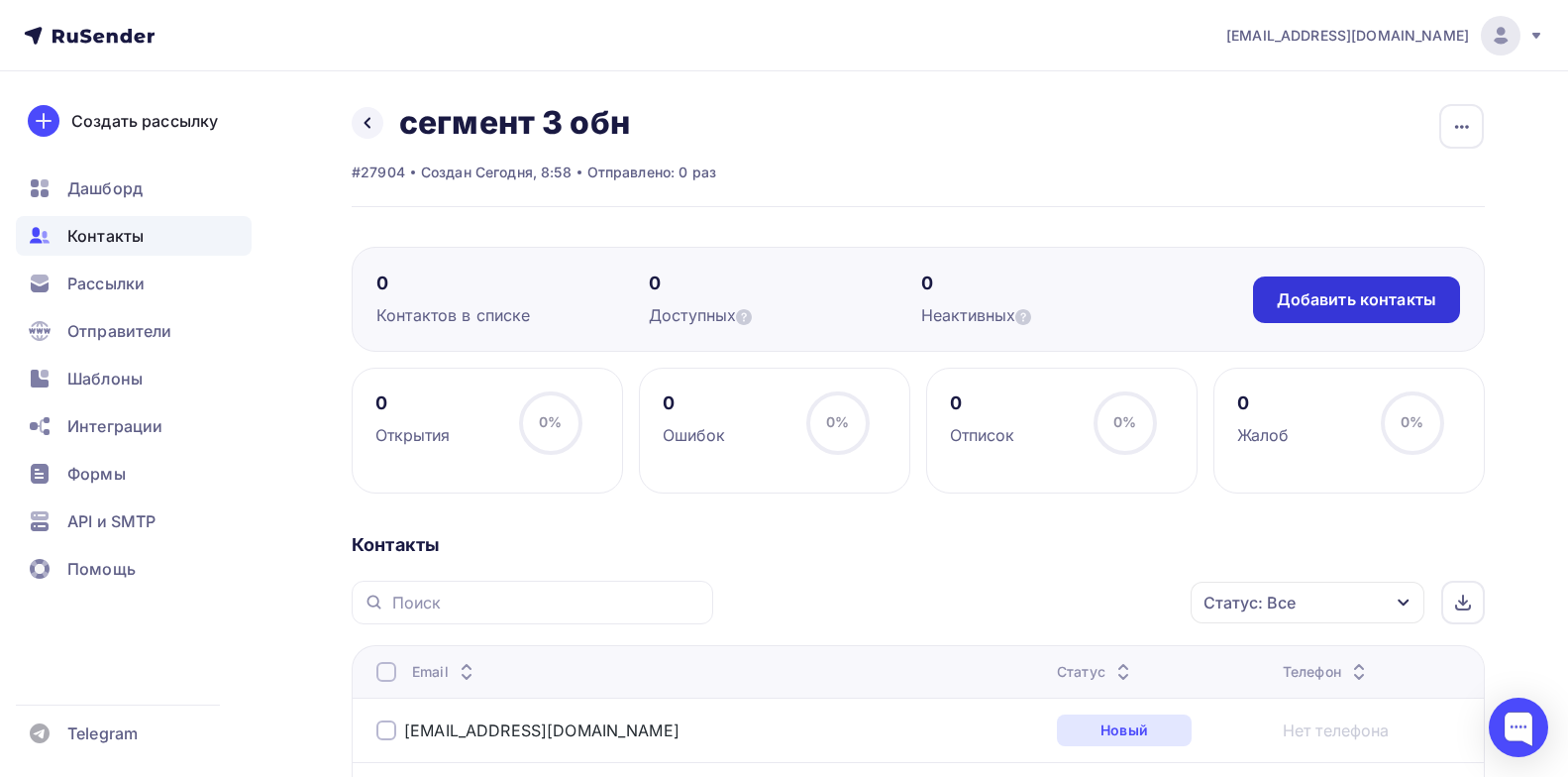
click at [1288, 293] on div "Добавить контакты" at bounding box center [1357, 300] width 160 height 23
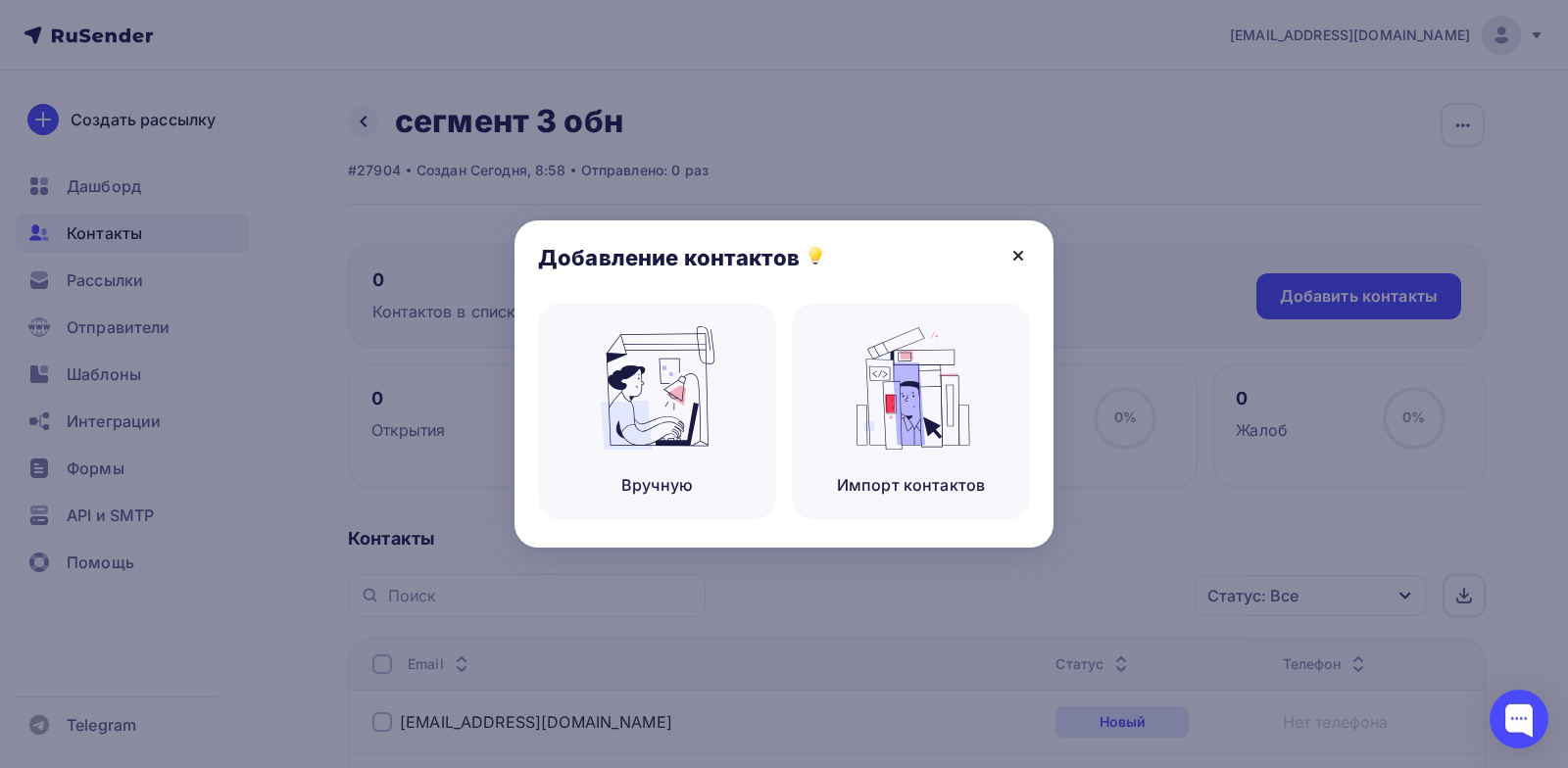
click at [1018, 253] on icon at bounding box center [1019, 256] width 24 height 24
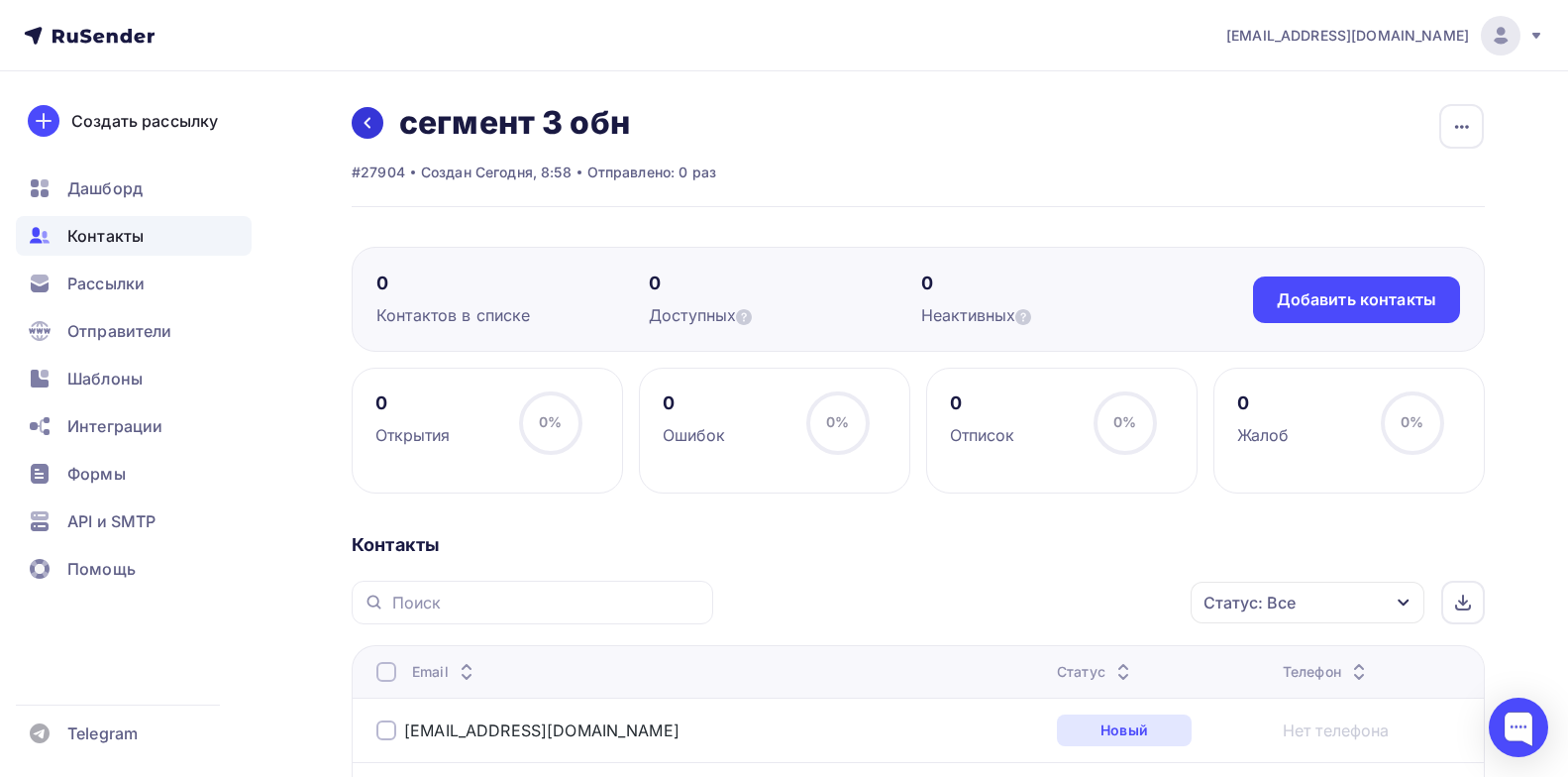
click at [375, 117] on icon at bounding box center [368, 123] width 16 height 16
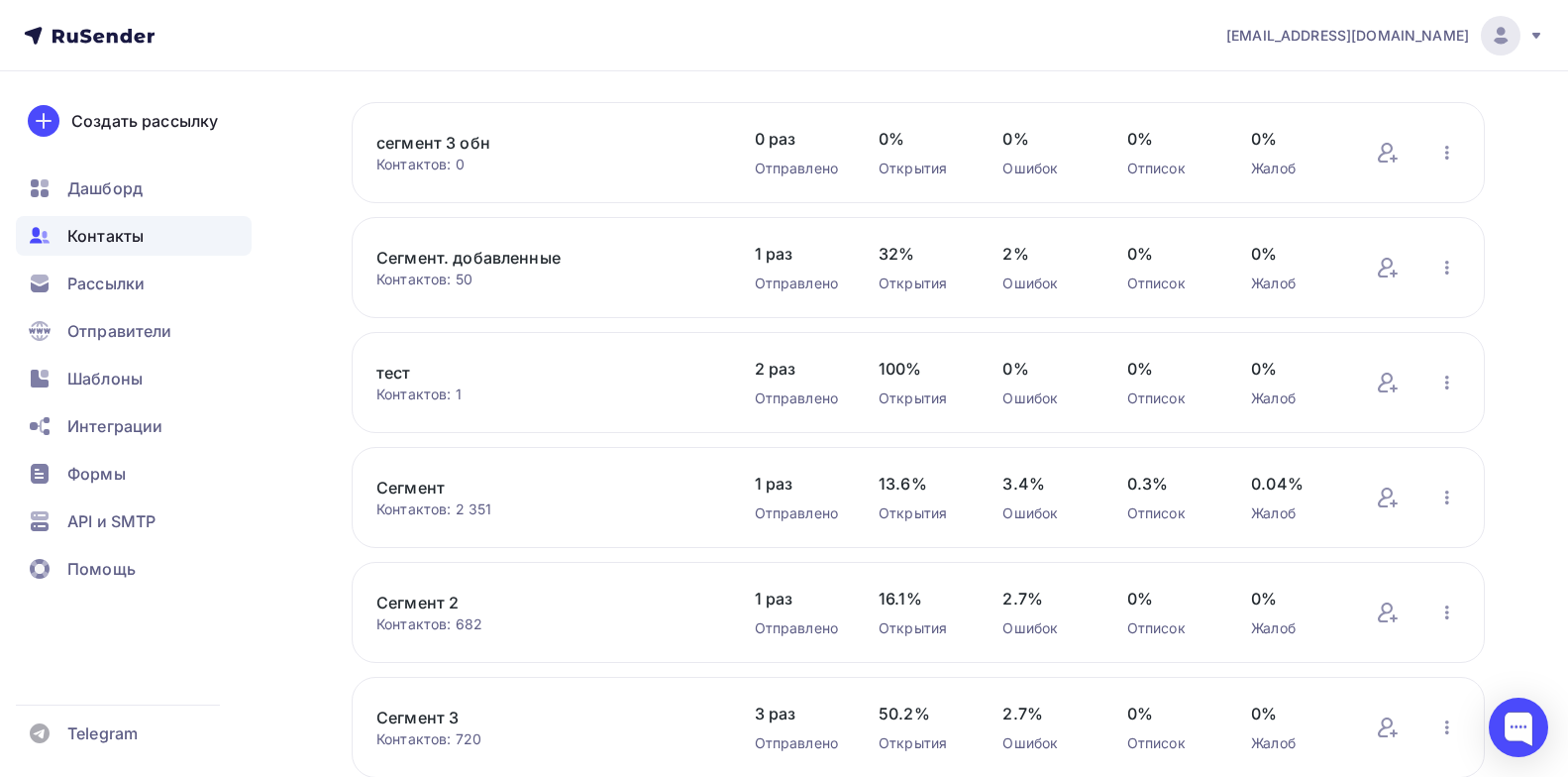
scroll to position [301, 0]
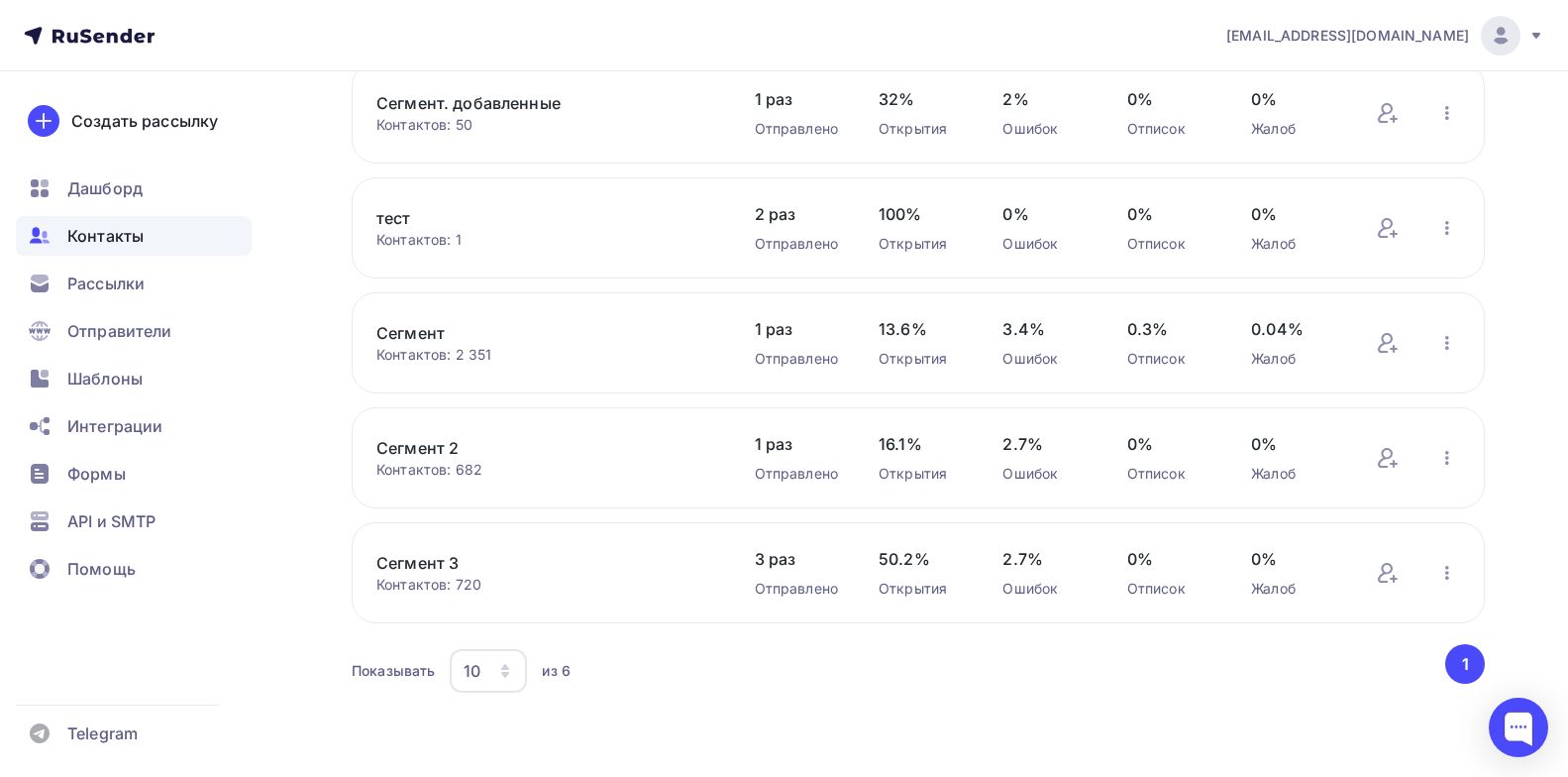
click at [433, 562] on link "Сегмент 3" at bounding box center [545, 563] width 337 height 24
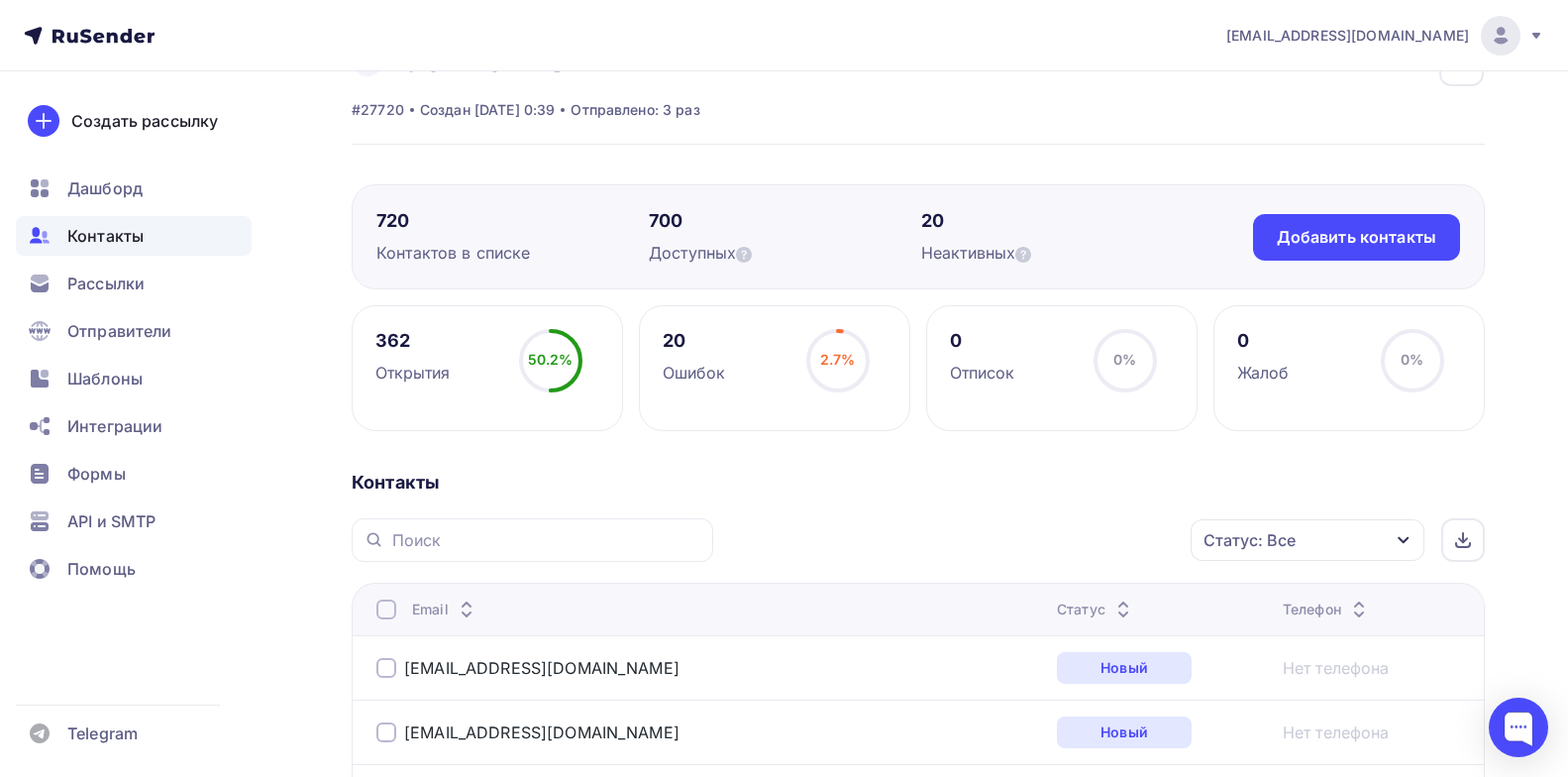
scroll to position [198, 0]
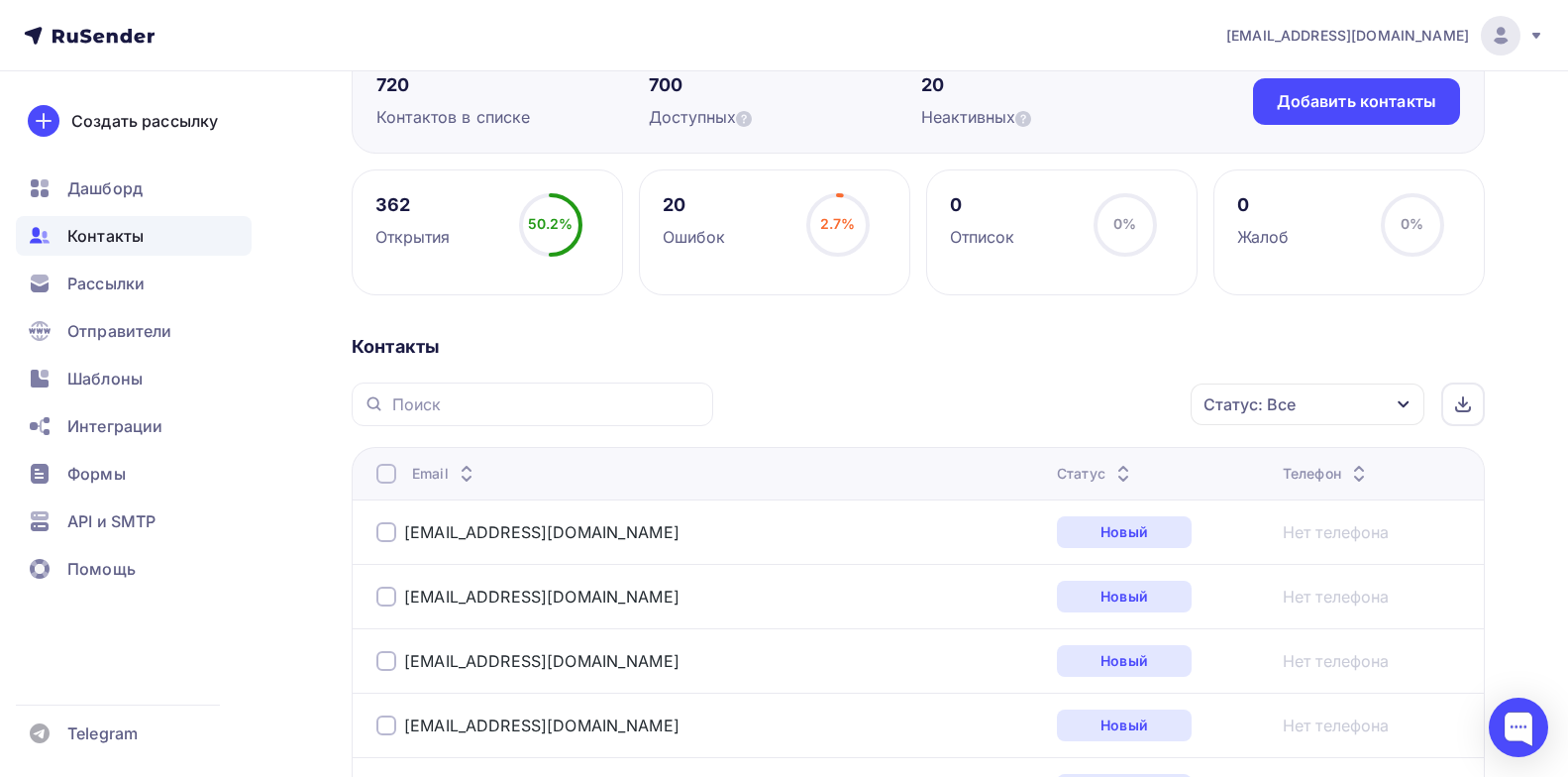
click at [1112, 467] on icon at bounding box center [1124, 478] width 24 height 24
click at [1350, 388] on div "Статус: Все" at bounding box center [1308, 405] width 234 height 42
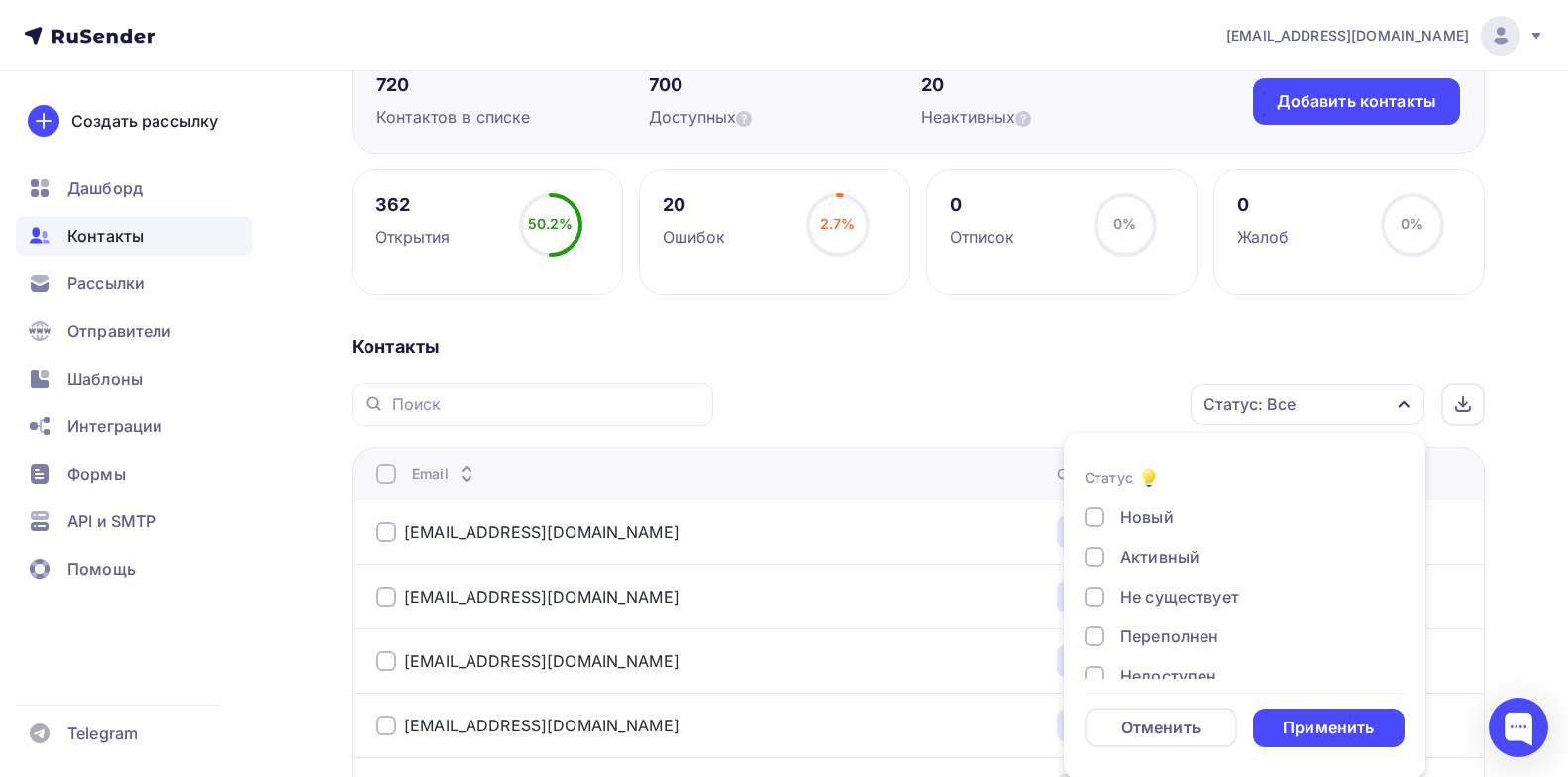
scroll to position [201, 0]
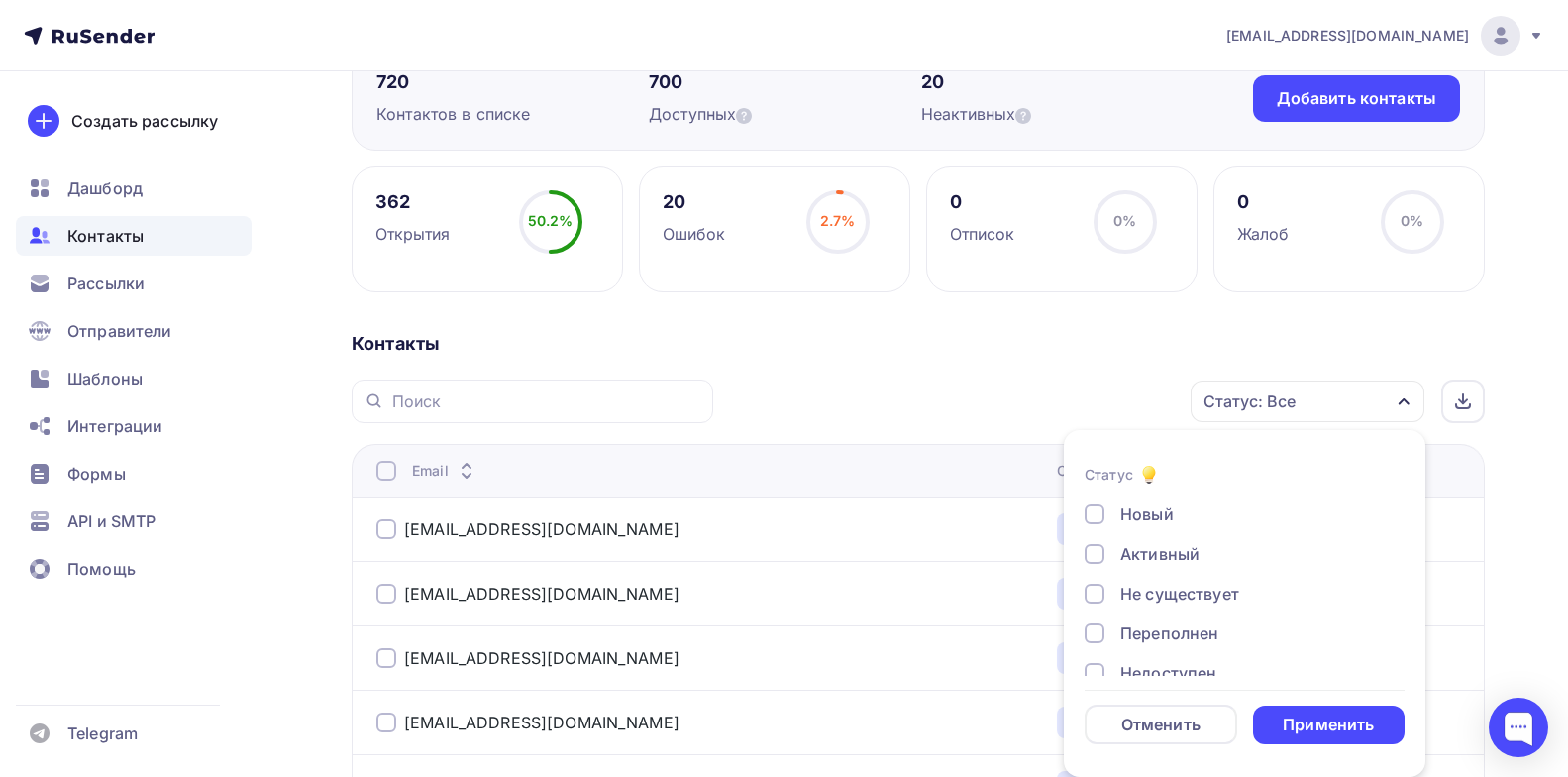
click at [1096, 511] on div at bounding box center [1095, 514] width 20 height 20
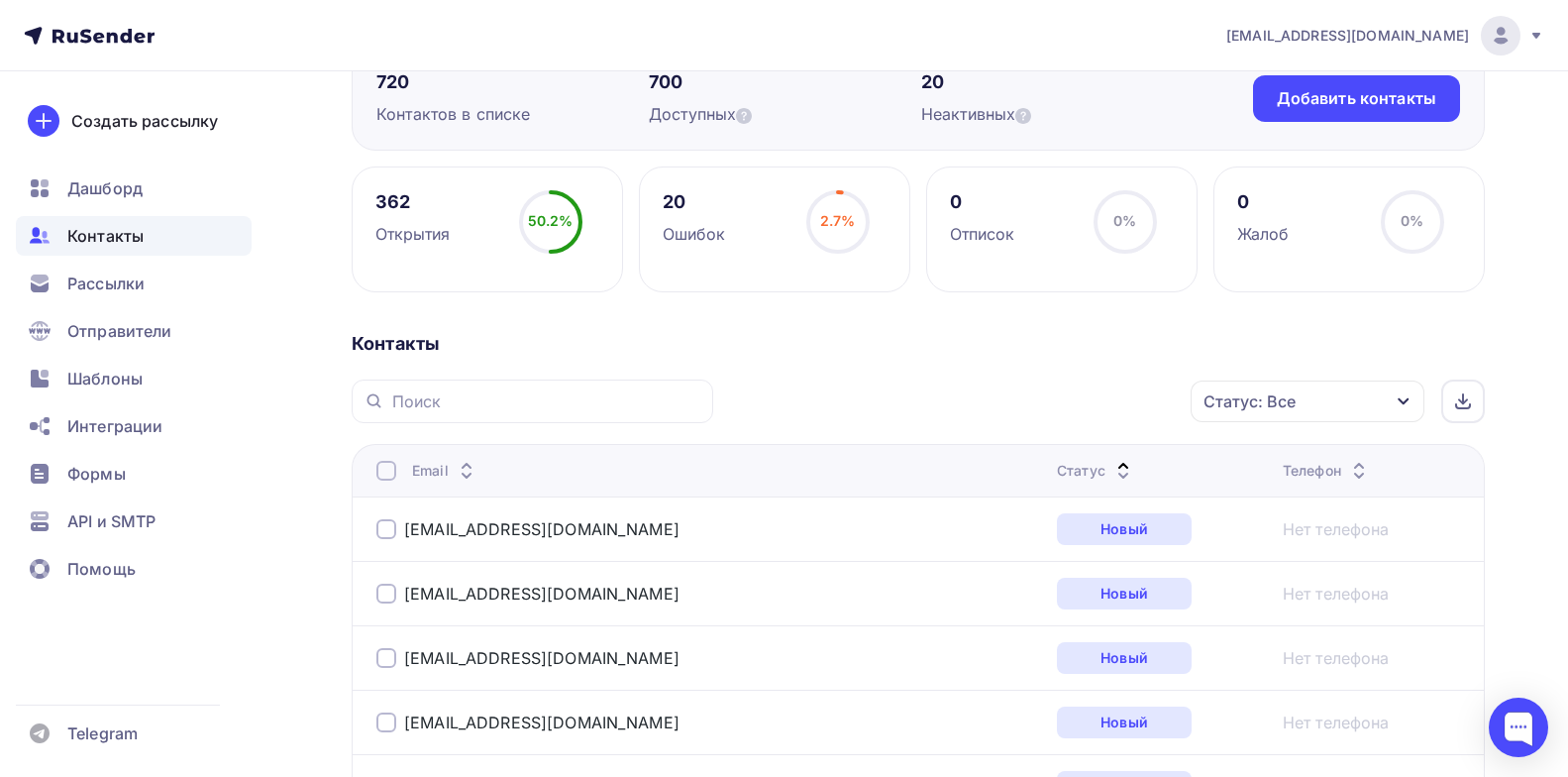
click at [379, 467] on div at bounding box center [387, 470] width 20 height 20
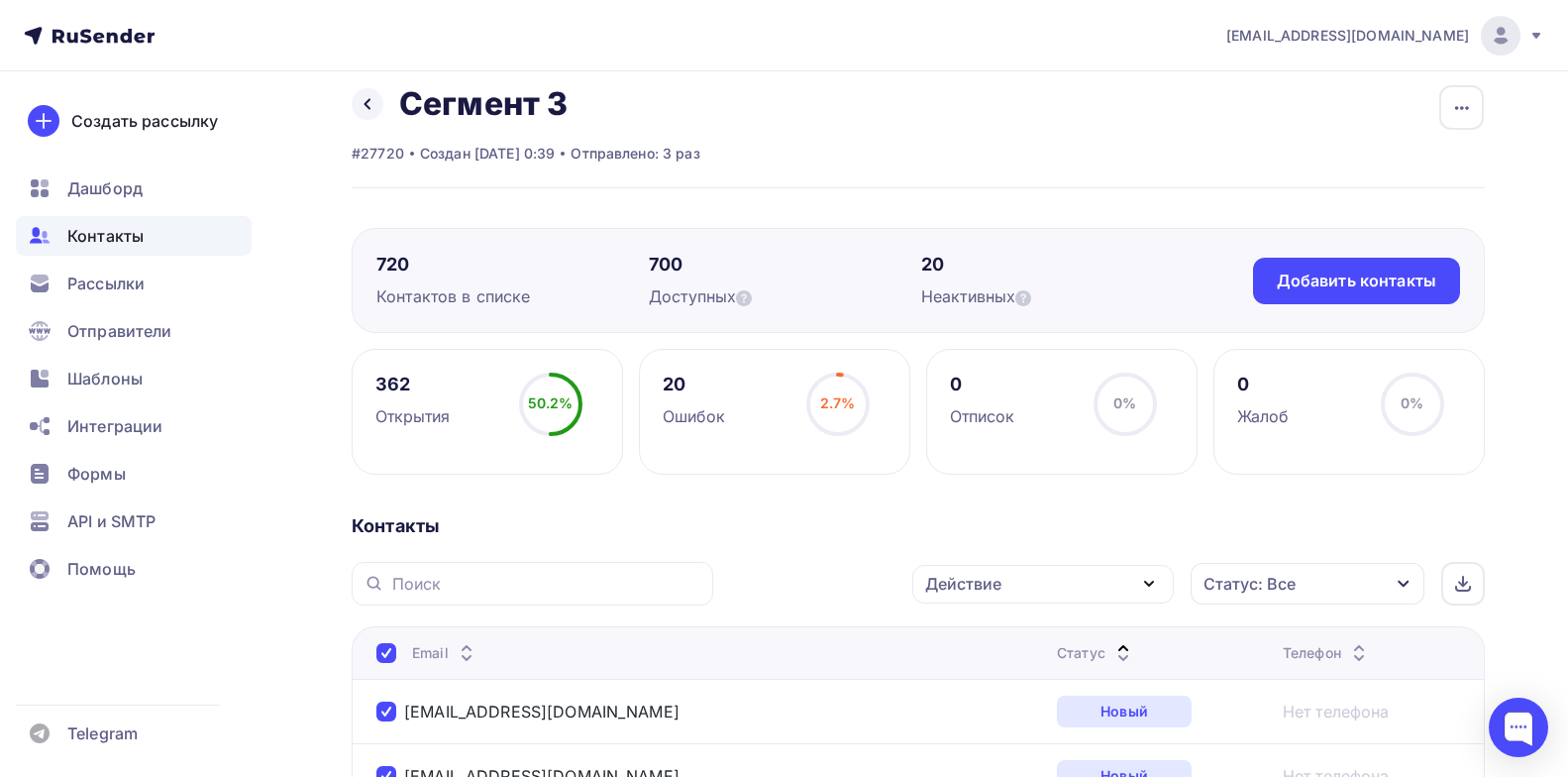
scroll to position [0, 0]
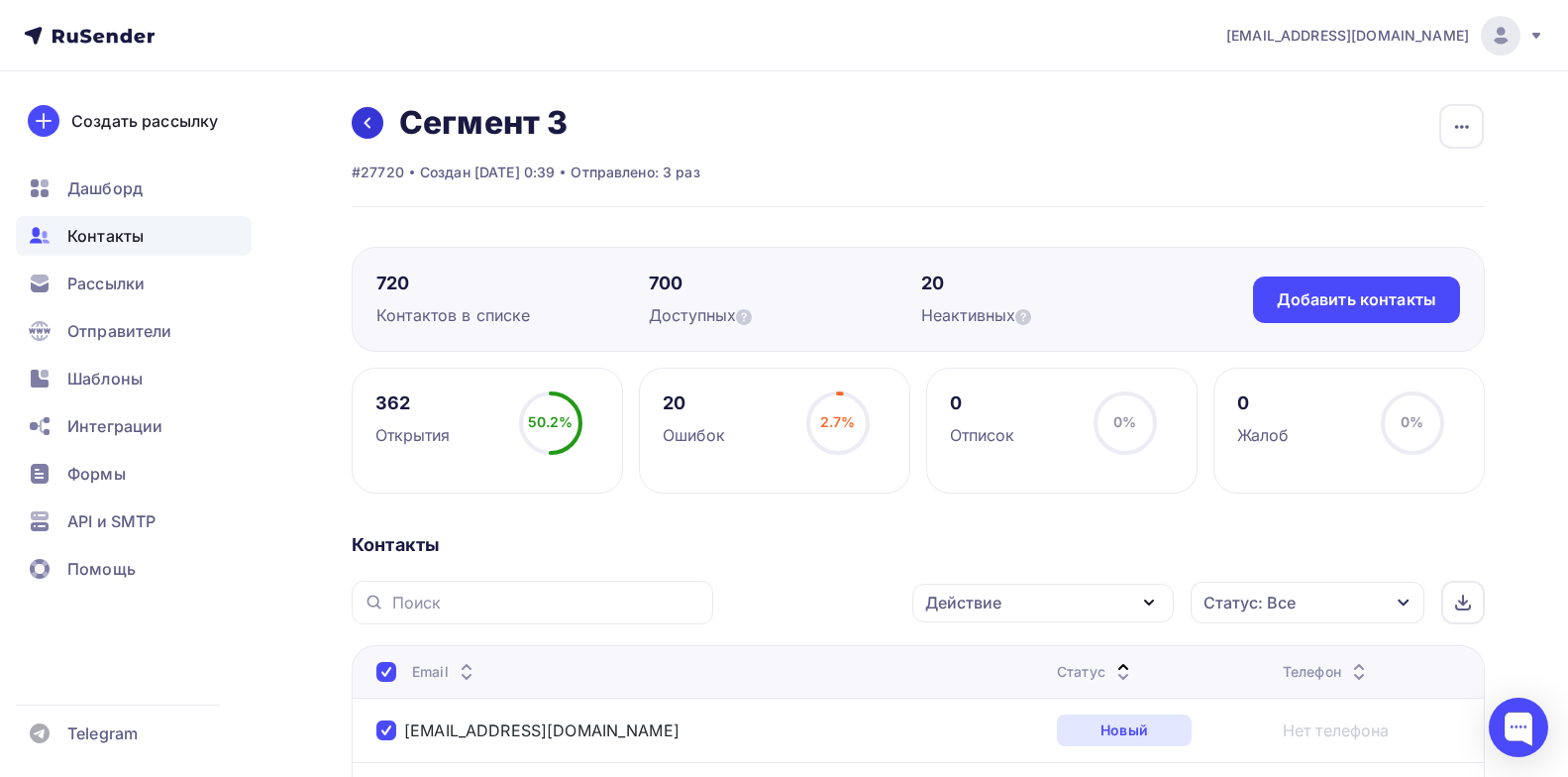
click at [380, 125] on link at bounding box center [368, 123] width 32 height 32
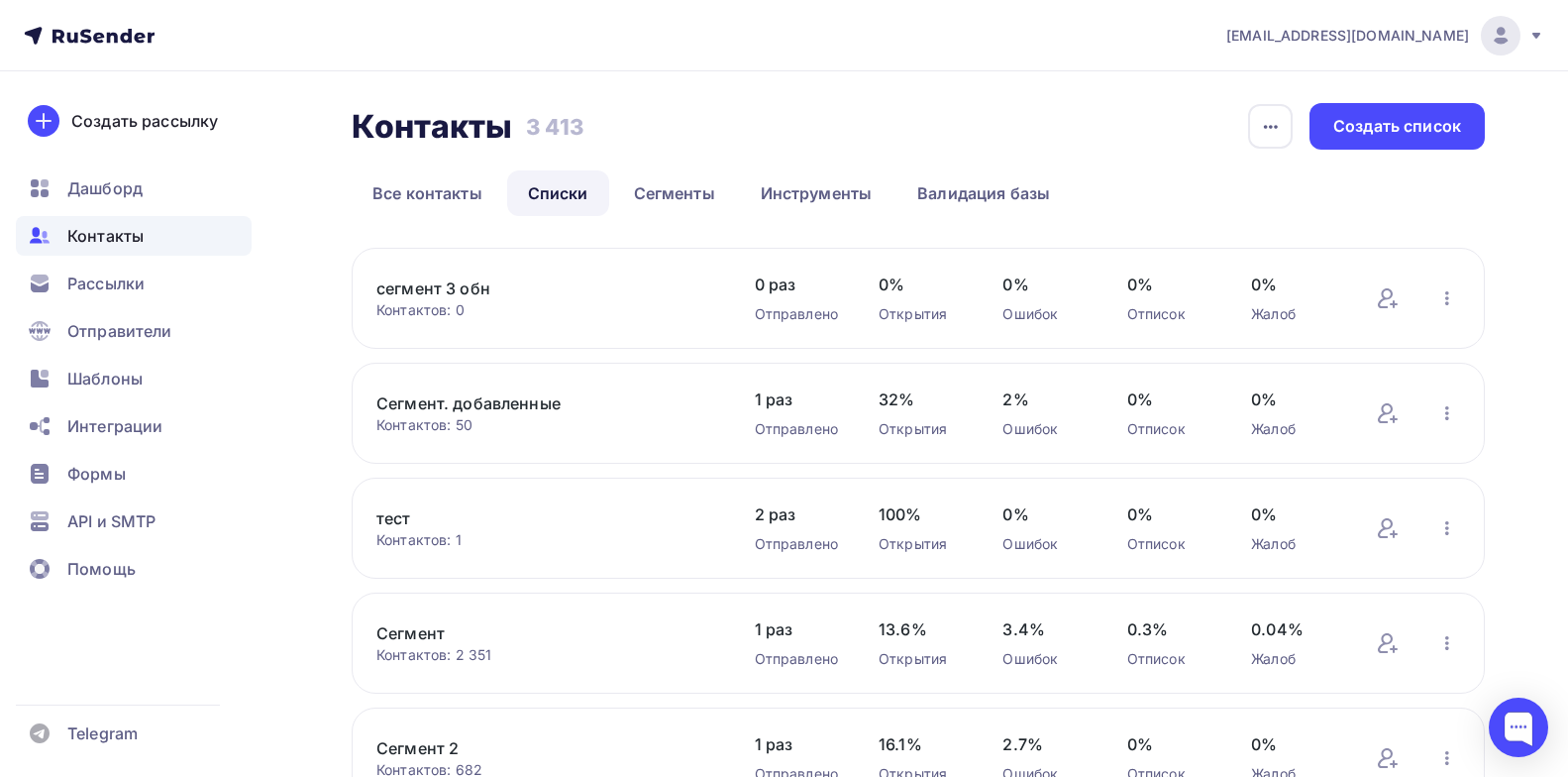
click at [488, 414] on link "Сегмент. добавленные" at bounding box center [545, 404] width 337 height 24
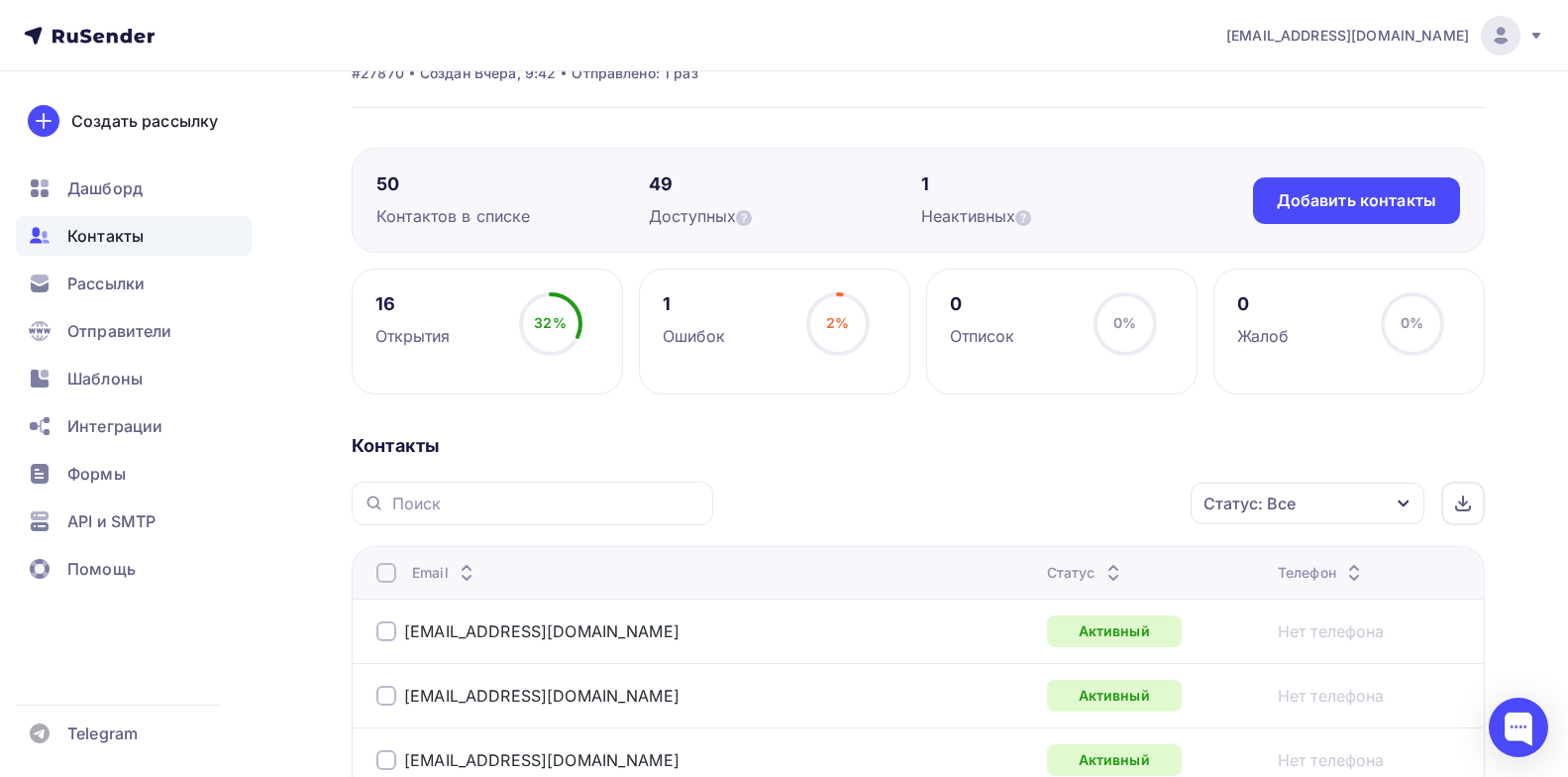
click at [1290, 496] on div "Статус: Все" at bounding box center [1250, 503] width 92 height 24
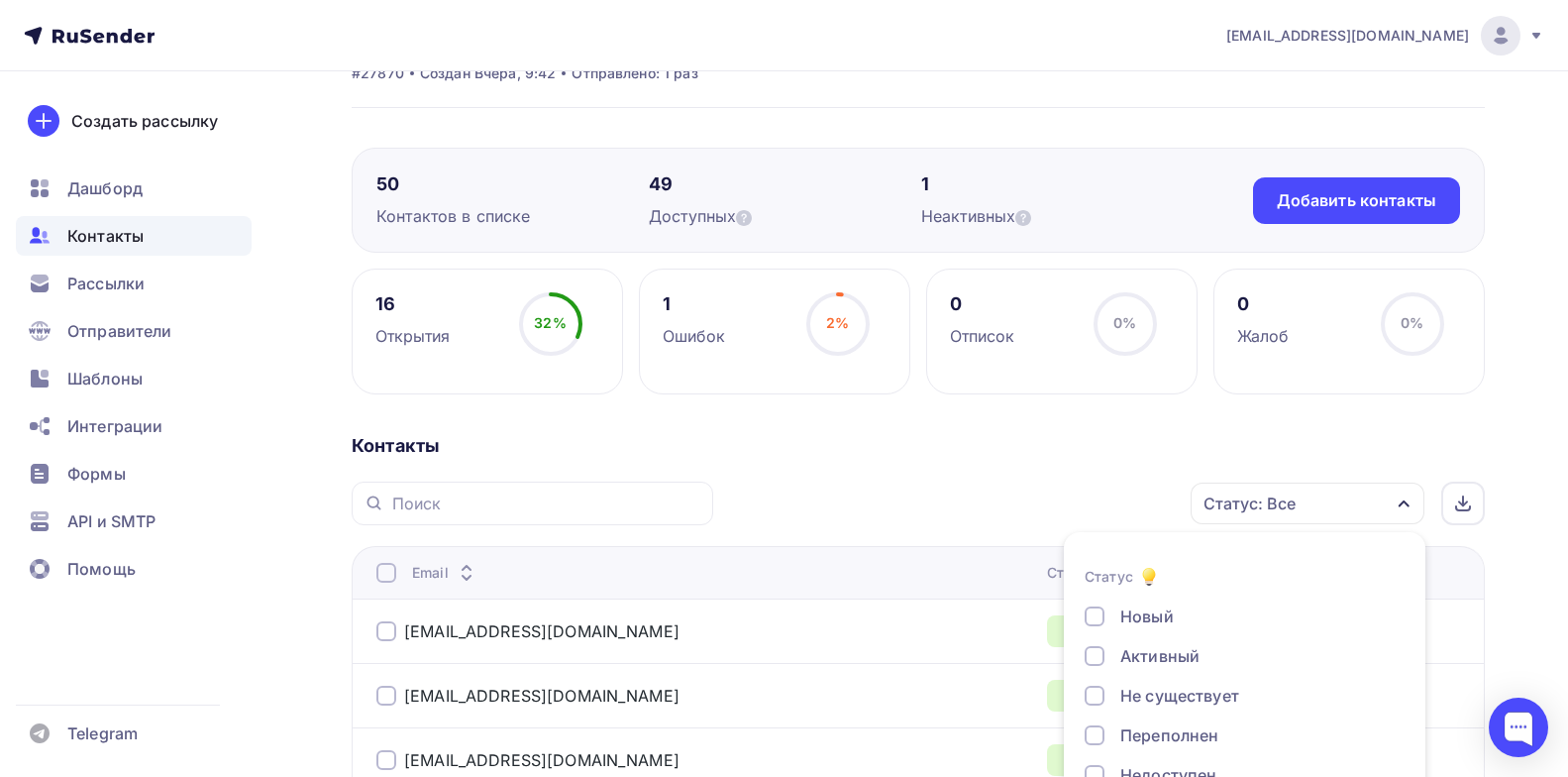
scroll to position [201, 0]
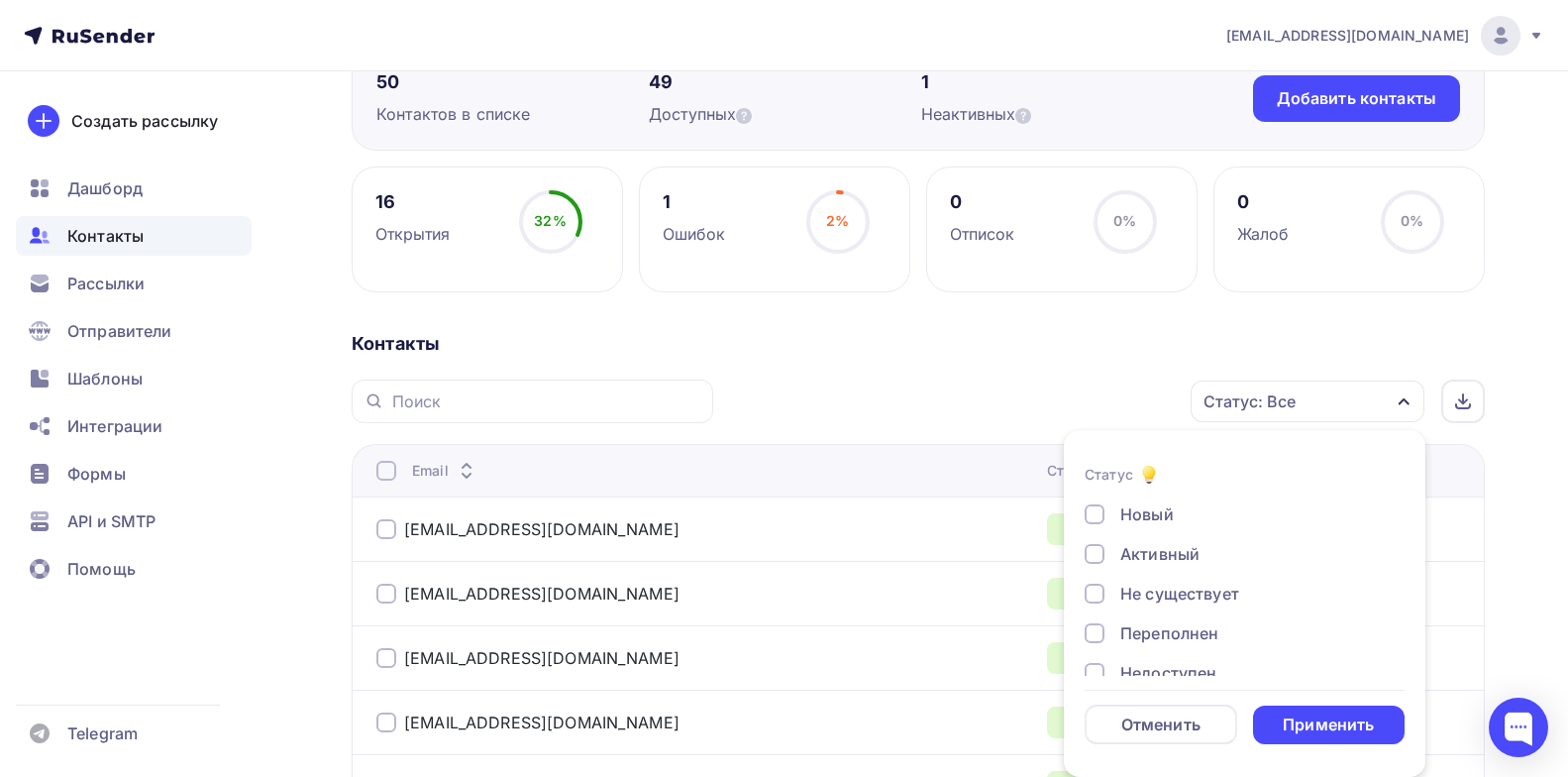
click at [1095, 509] on div at bounding box center [1095, 514] width 20 height 20
click at [1208, 446] on li "Статус Новый Активный Не существует Переполнен Недоступен Отписан Отписан вручн…" at bounding box center [1245, 604] width 362 height 324
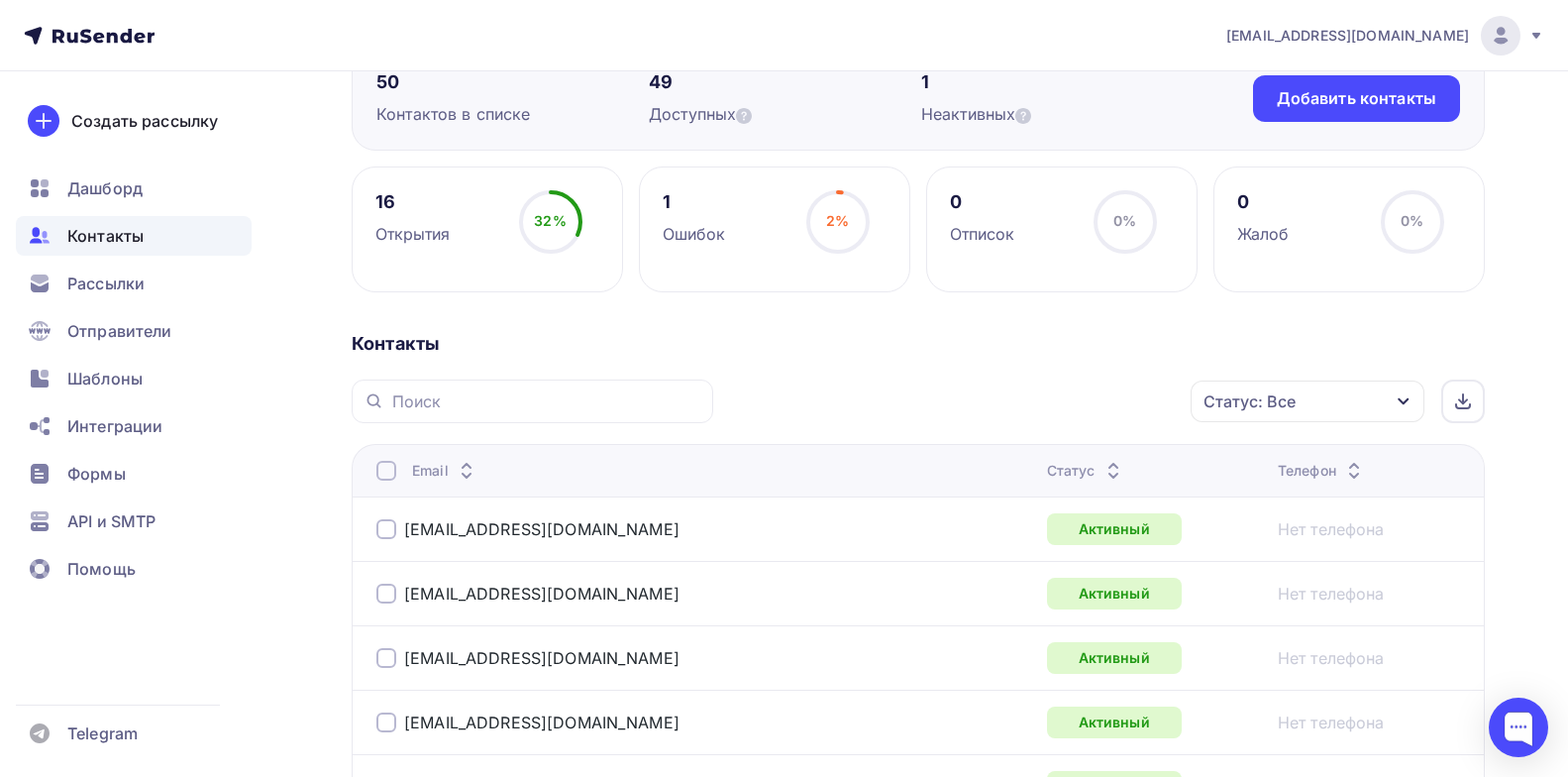
click at [1047, 479] on div "Статус" at bounding box center [1086, 470] width 78 height 20
click at [1047, 463] on div "Статус" at bounding box center [1086, 470] width 78 height 20
click at [1047, 467] on div "Статус" at bounding box center [1086, 470] width 78 height 20
click at [1047, 469] on div "Статус" at bounding box center [1086, 470] width 78 height 20
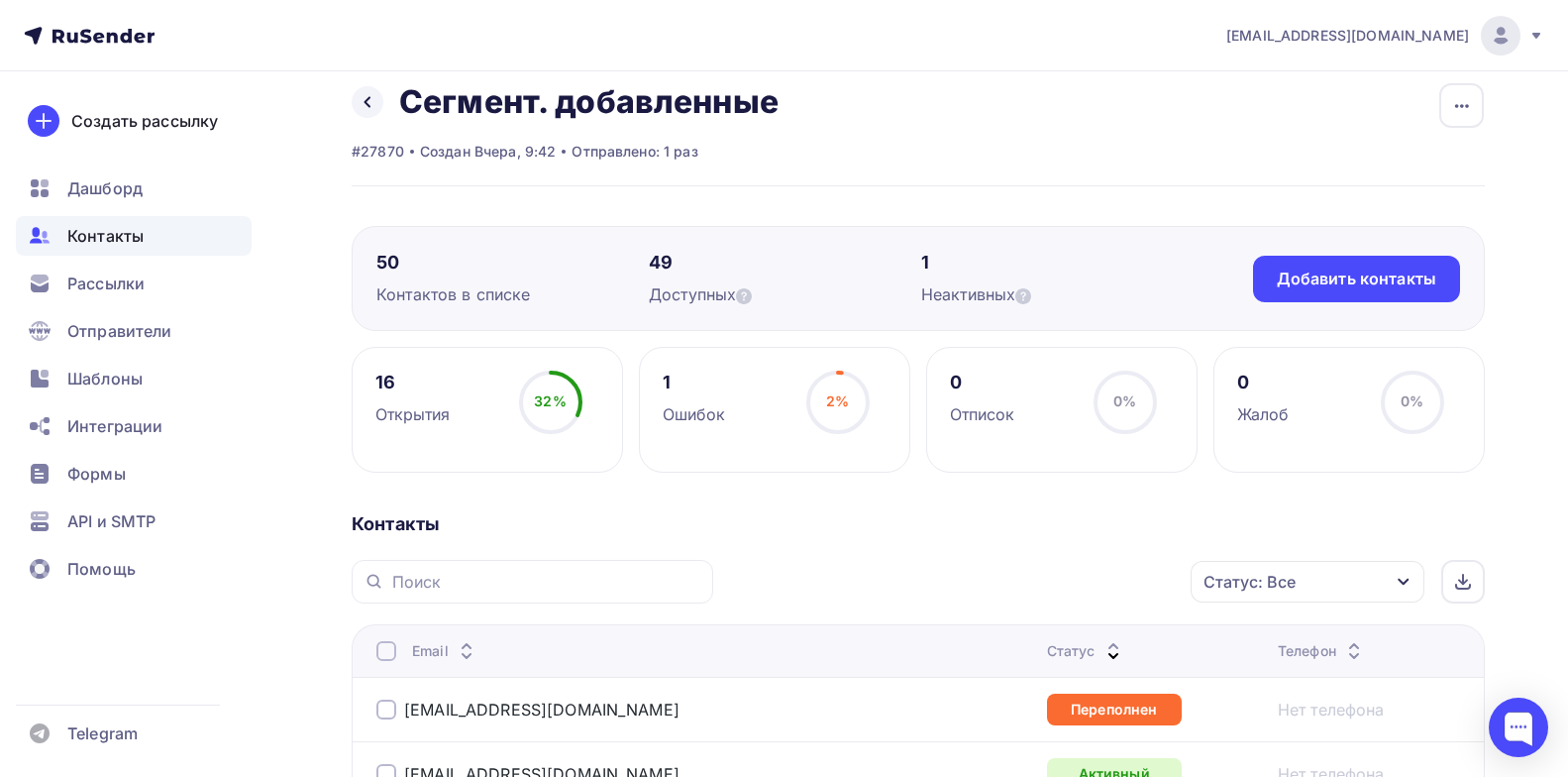
scroll to position [0, 0]
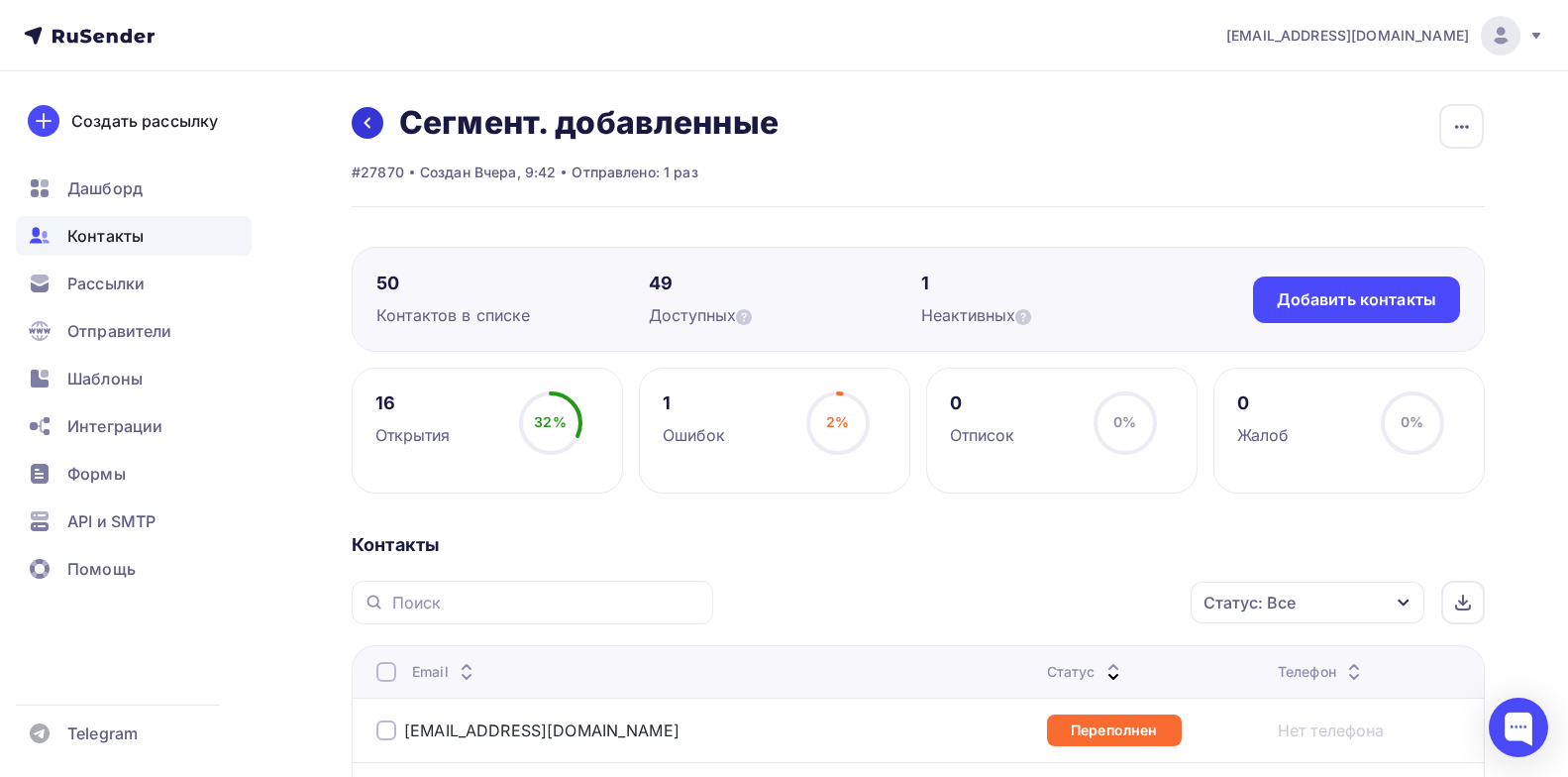
click at [373, 123] on icon at bounding box center [368, 123] width 16 height 16
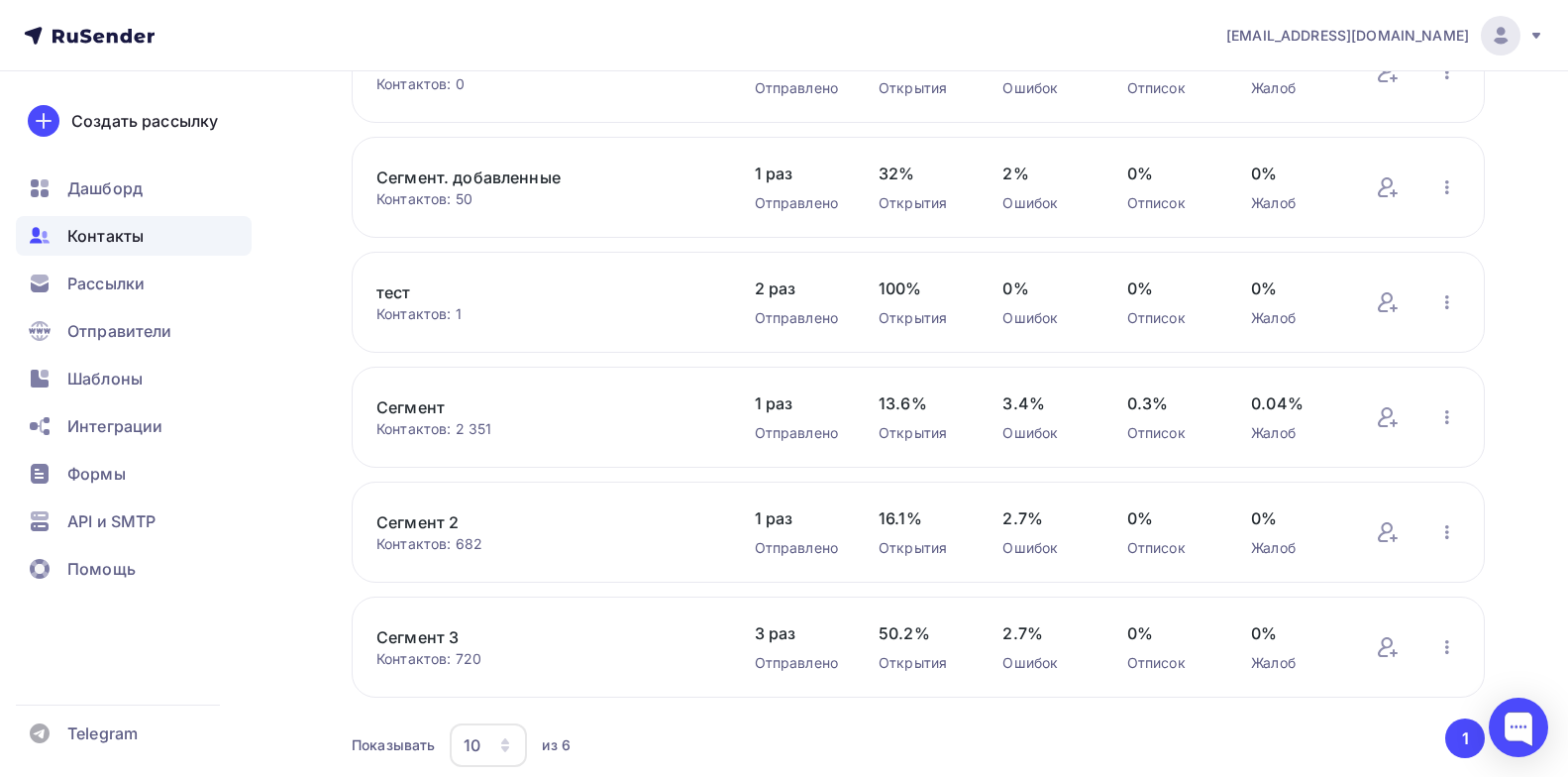
scroll to position [301, 0]
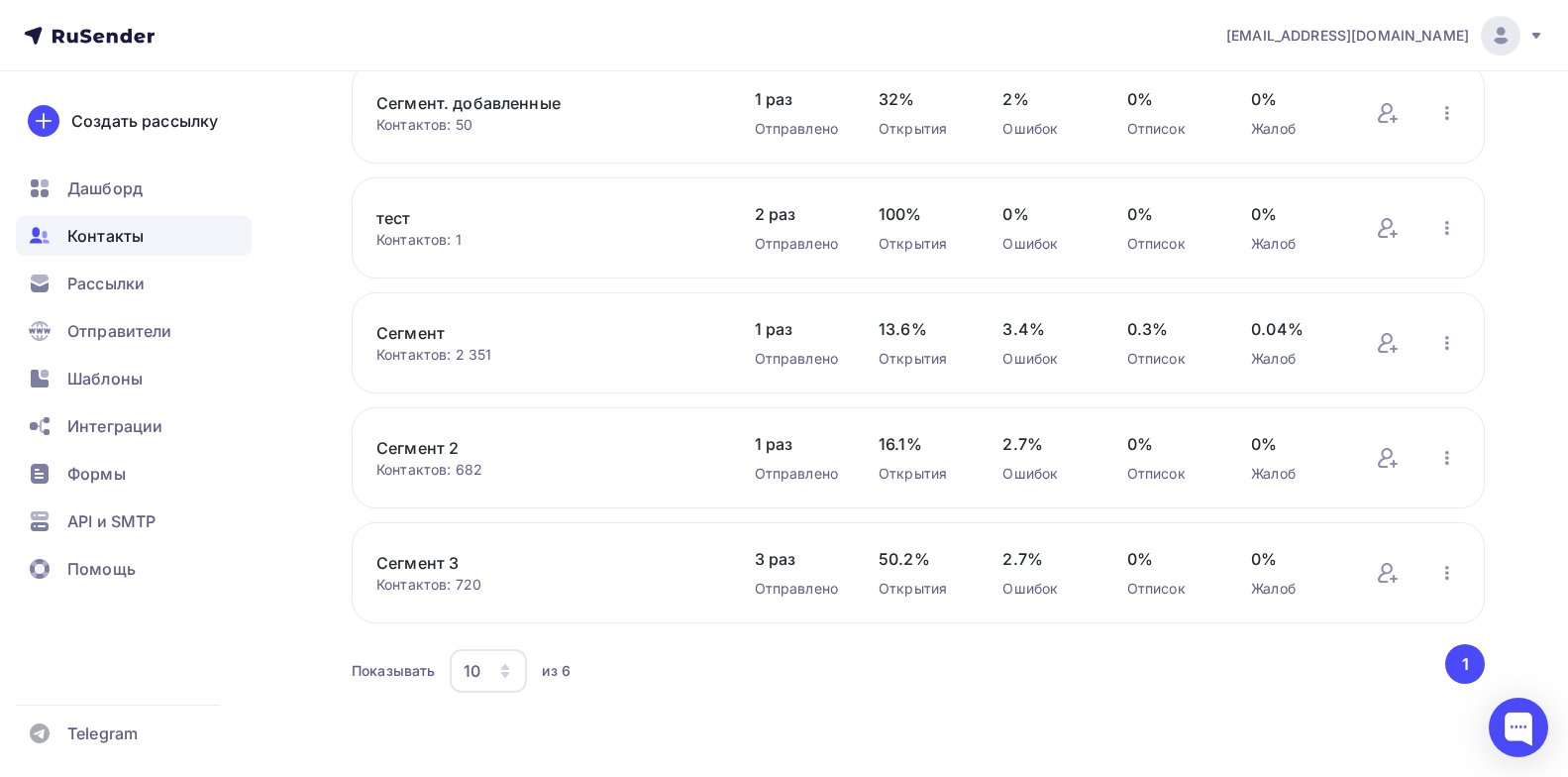
click at [430, 560] on link "Сегмент 3" at bounding box center [545, 563] width 337 height 24
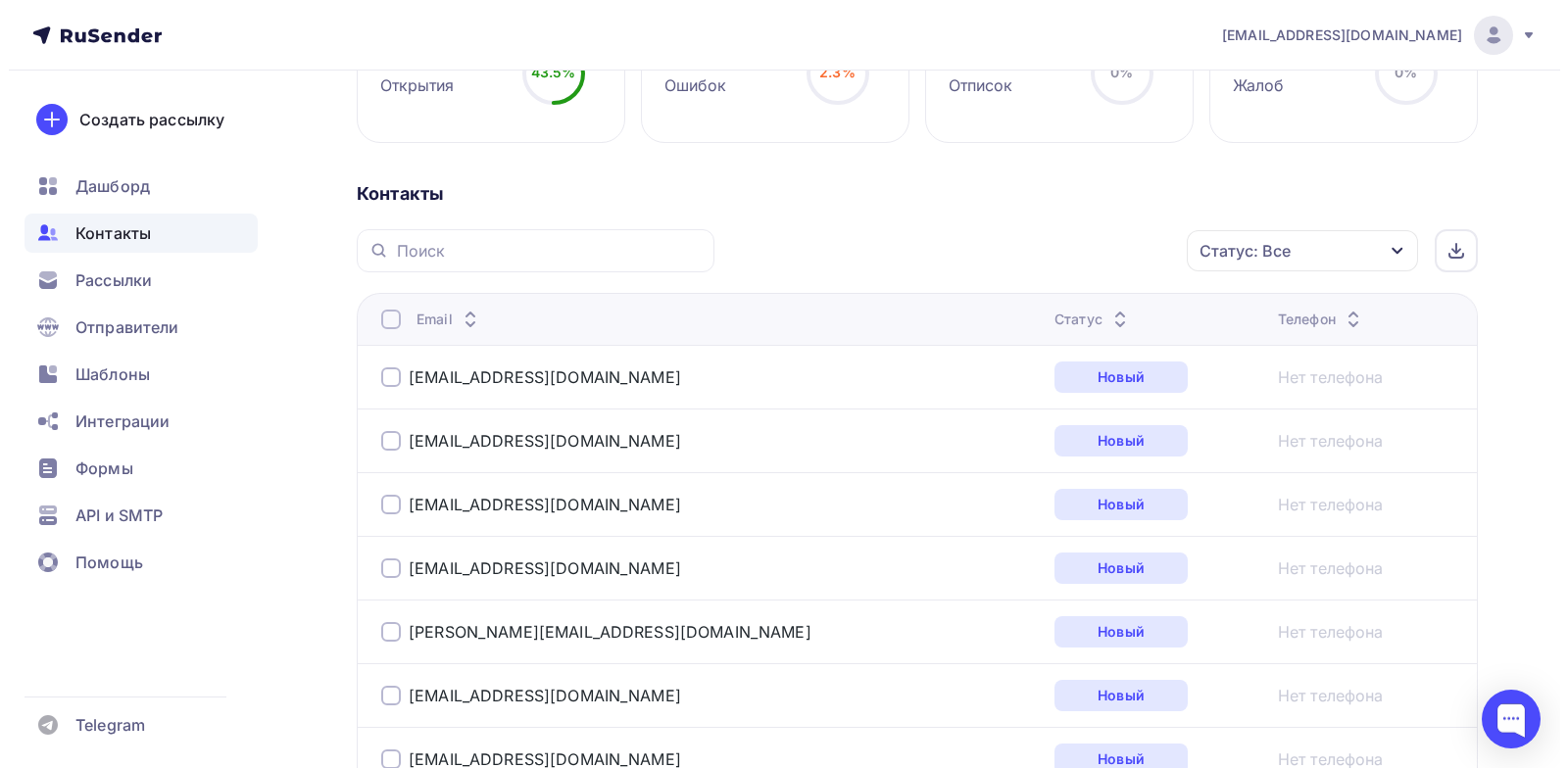
scroll to position [392, 0]
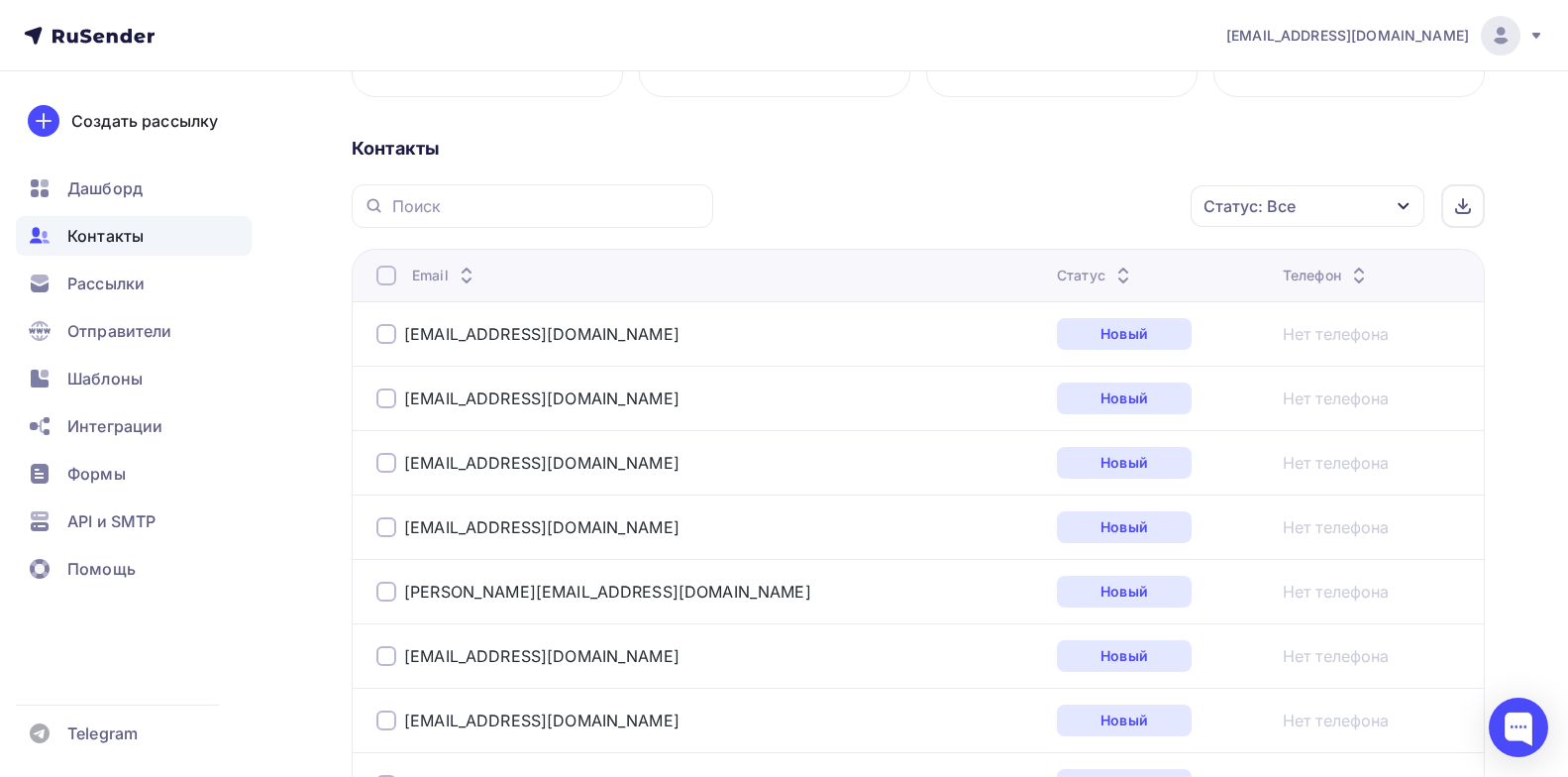
click at [1400, 205] on icon "button" at bounding box center [1403, 206] width 16 height 16
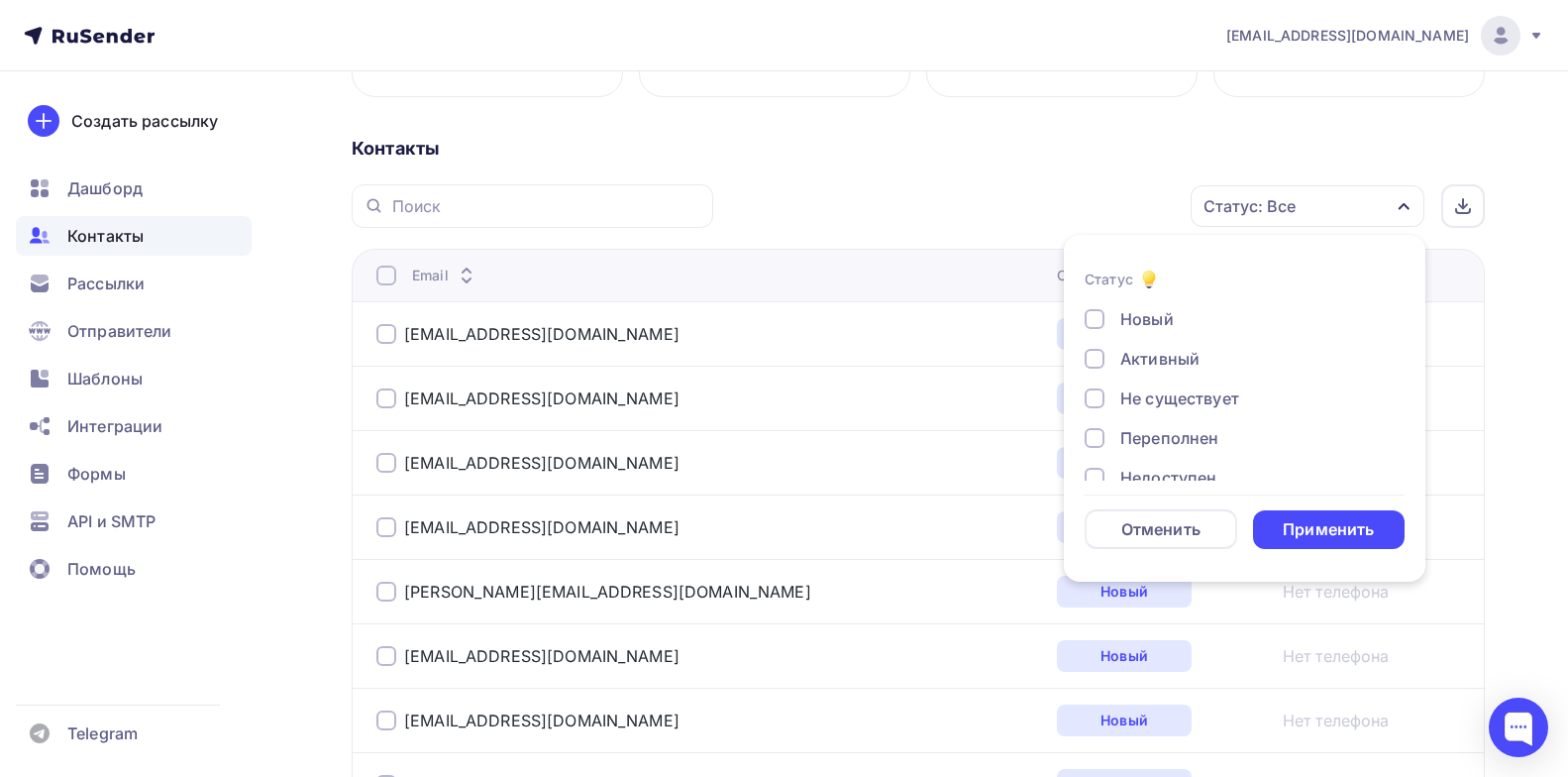
click at [1094, 318] on div at bounding box center [1095, 320] width 20 height 20
click at [1319, 536] on div "Применить" at bounding box center [1329, 529] width 91 height 23
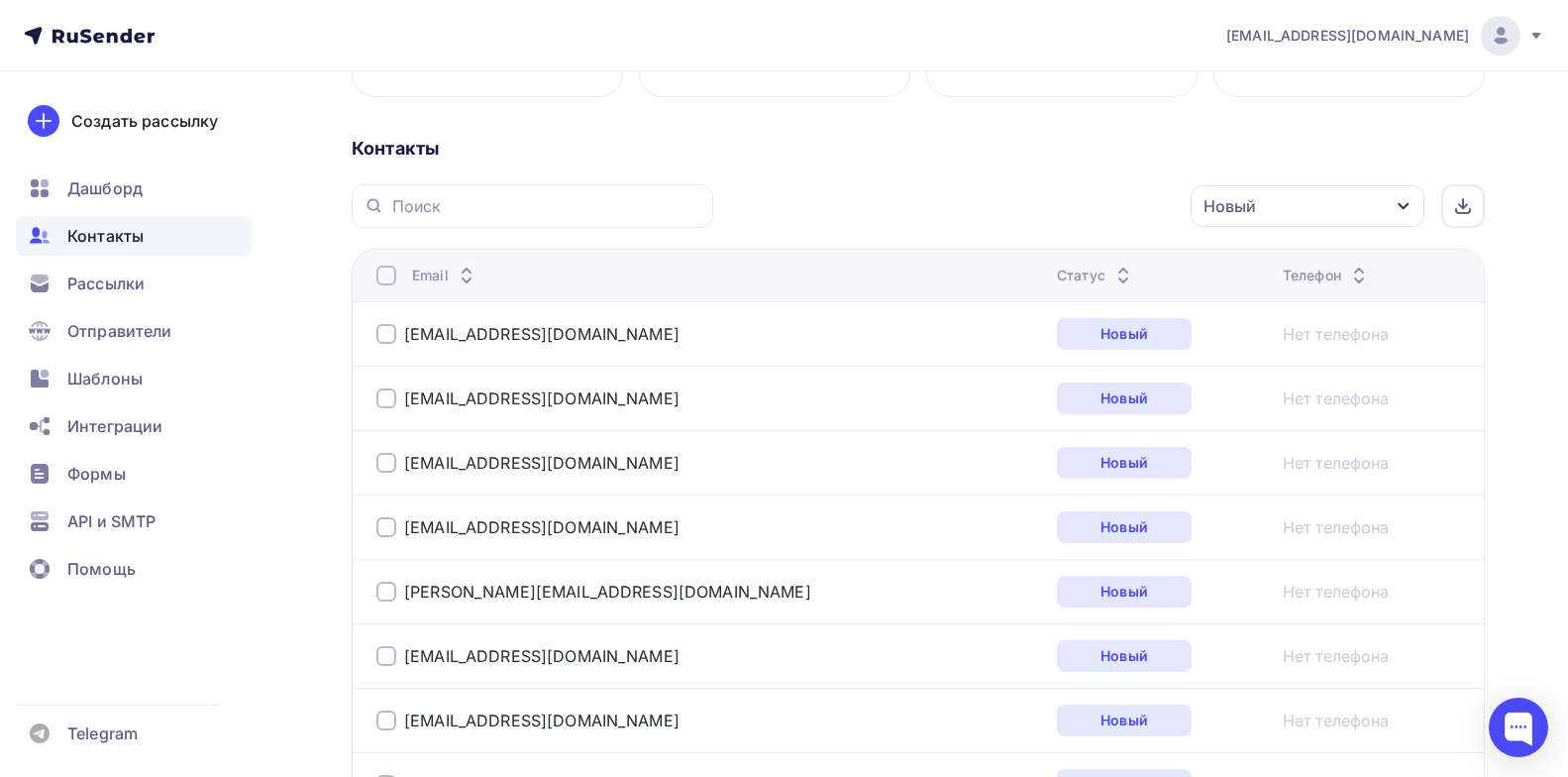
click at [389, 270] on div at bounding box center [387, 276] width 20 height 20
click at [1152, 198] on icon "button" at bounding box center [1149, 206] width 24 height 24
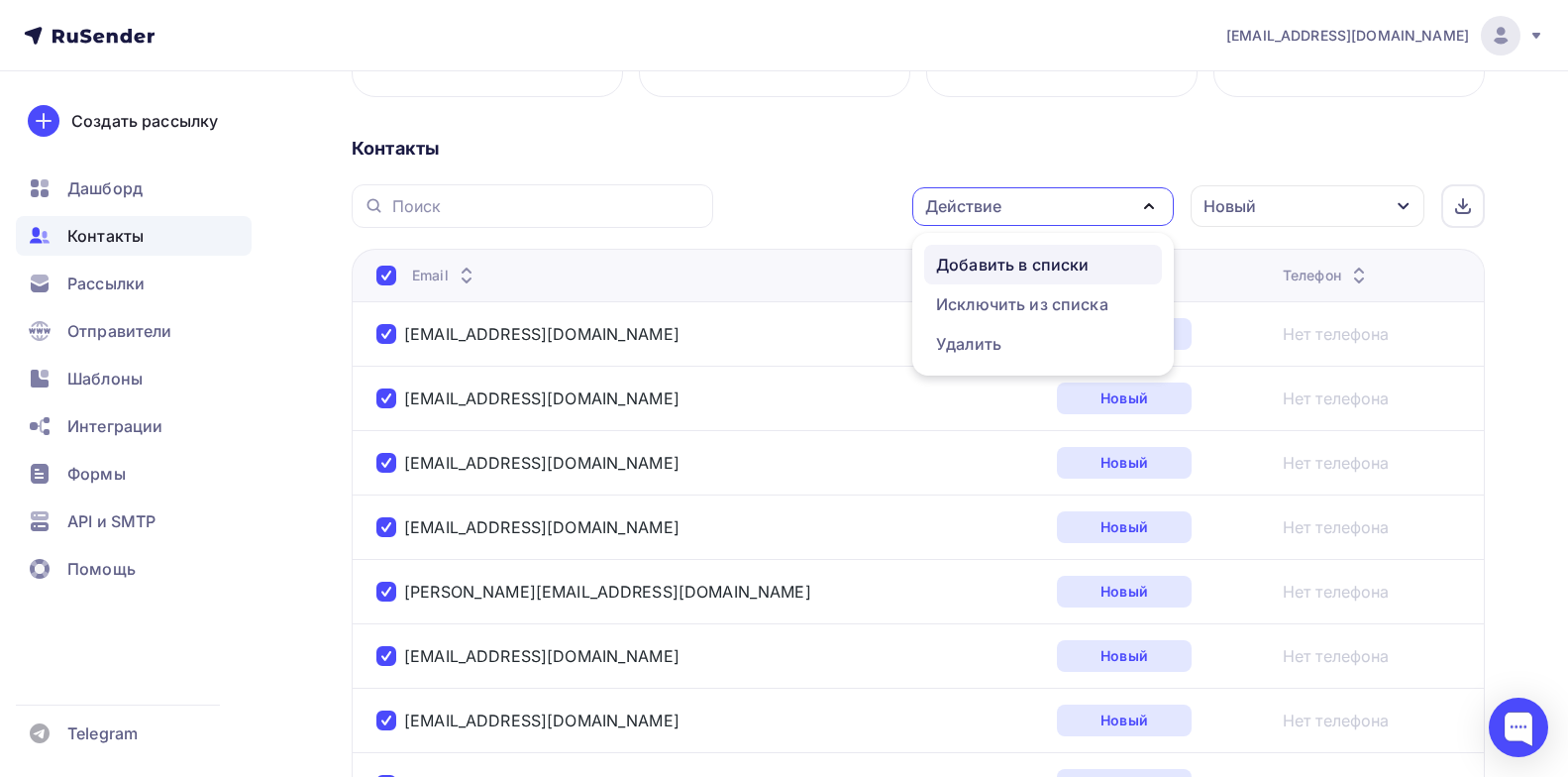
click at [1068, 271] on div "Добавить в списки" at bounding box center [1013, 265] width 153 height 24
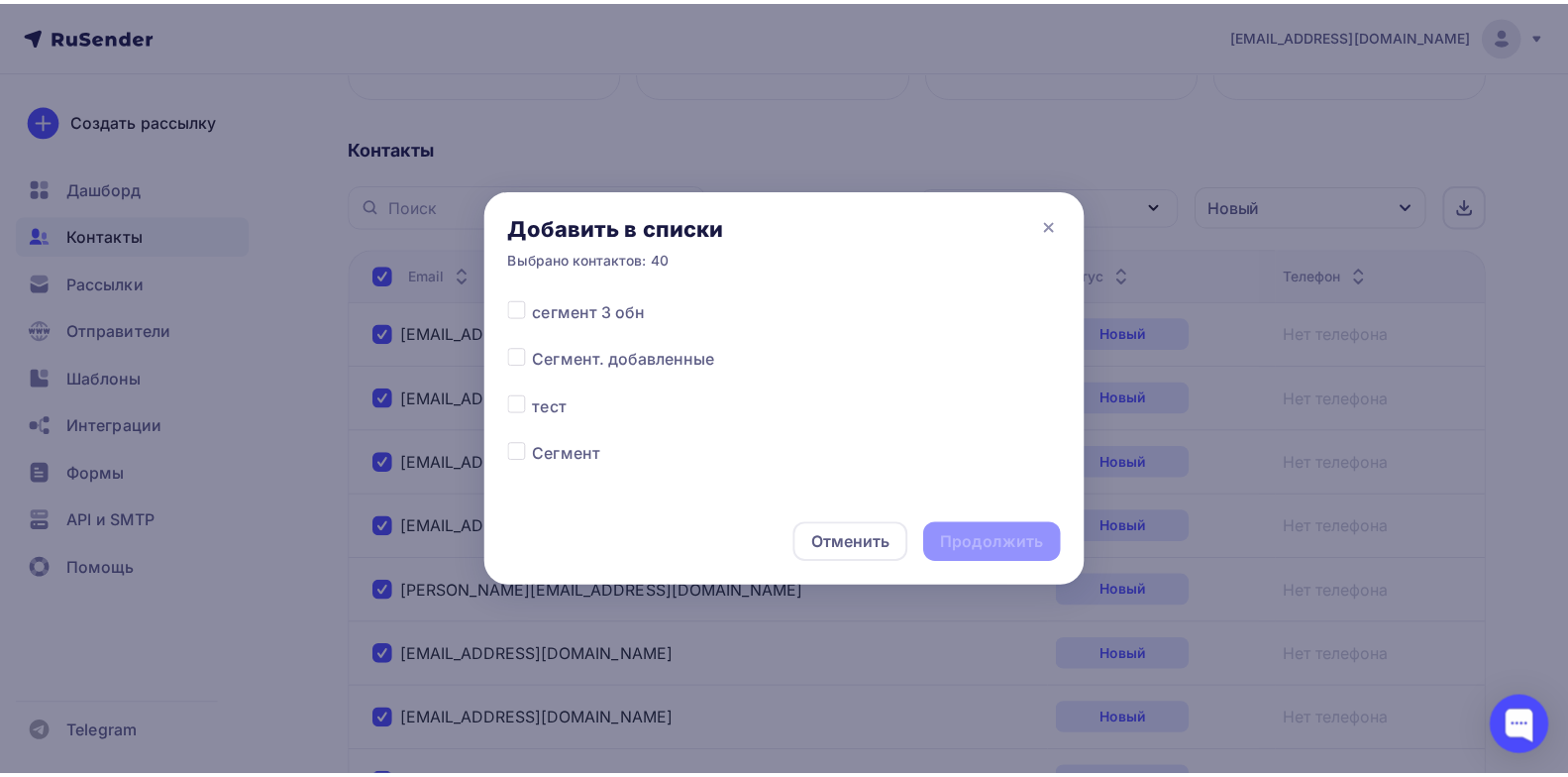
scroll to position [0, 0]
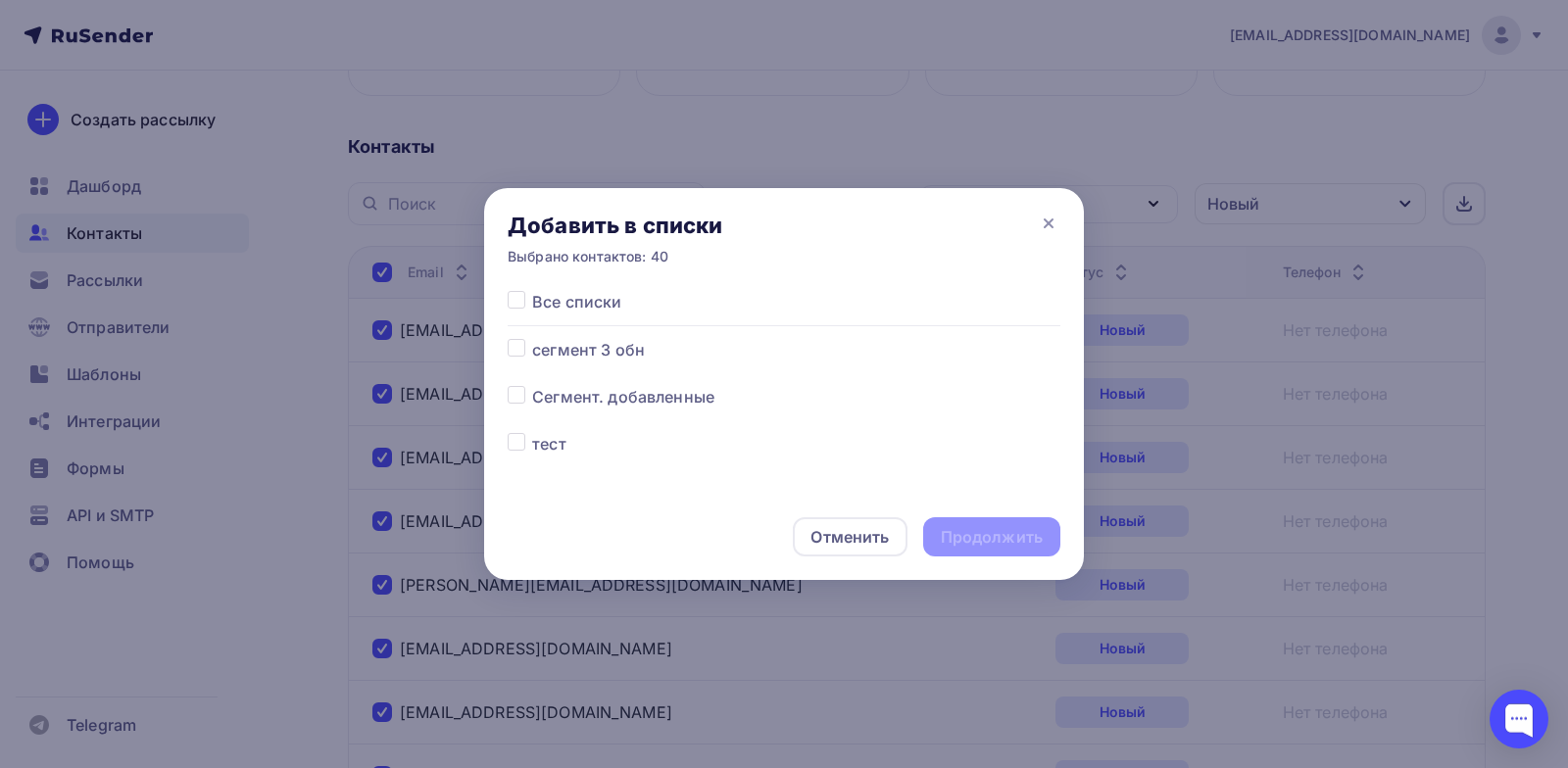
click at [532, 385] on label at bounding box center [532, 385] width 0 height 0
click at [509, 398] on input "checkbox" at bounding box center [516, 394] width 18 height 18
checkbox input "true"
click at [983, 536] on div "Продолжить" at bounding box center [992, 537] width 102 height 23
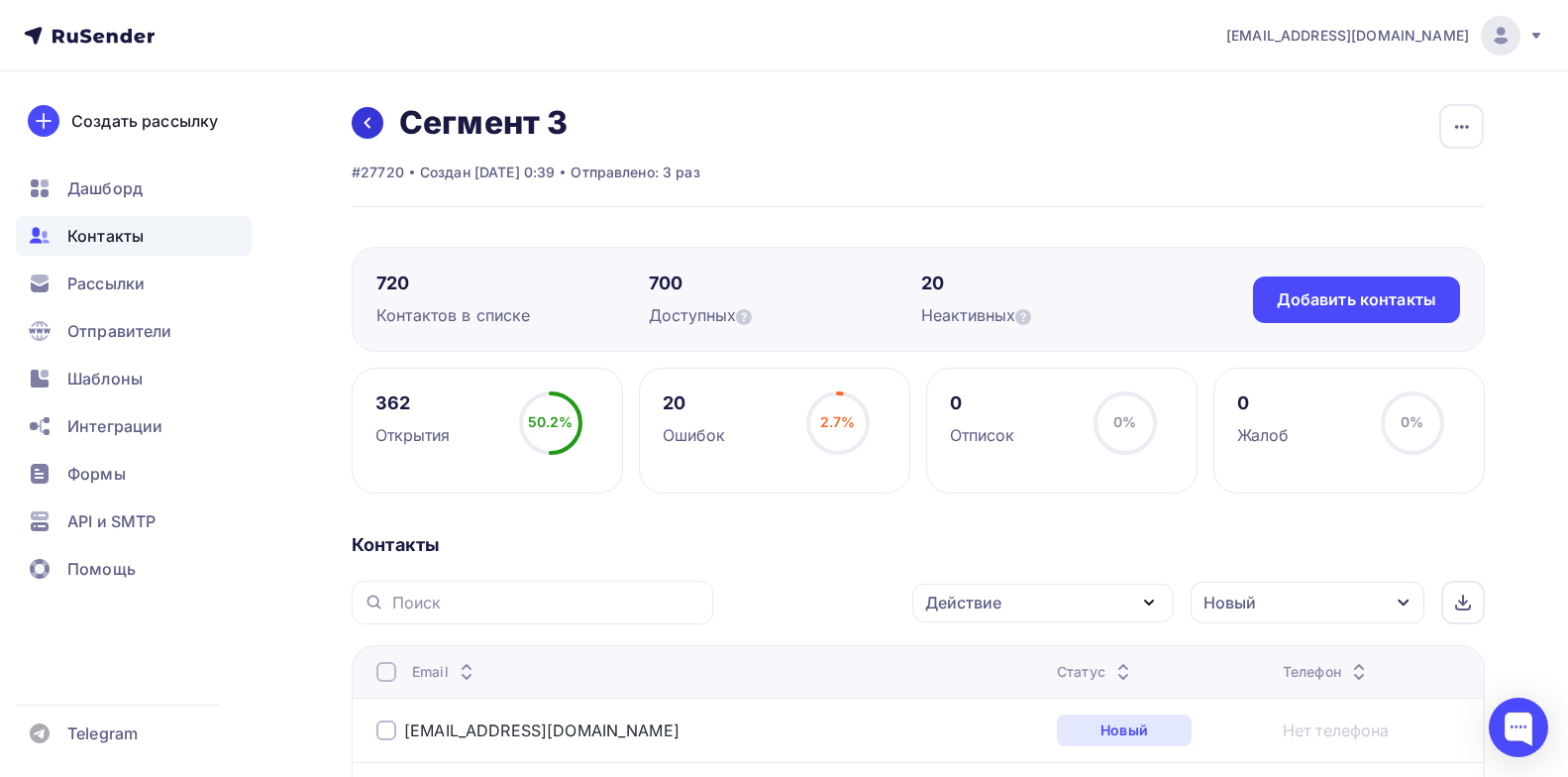
click at [370, 120] on icon at bounding box center [368, 123] width 16 height 16
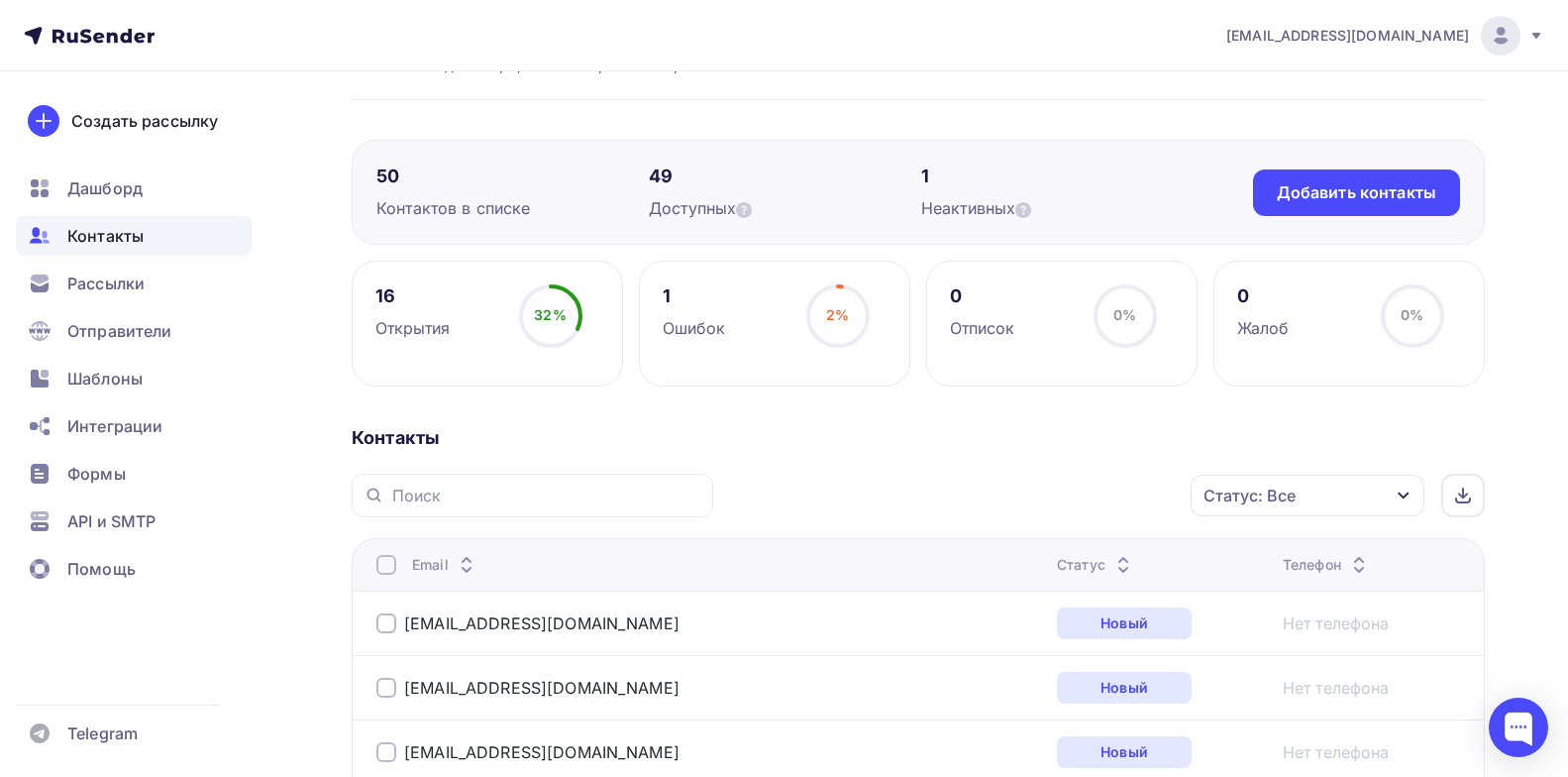
scroll to position [99, 0]
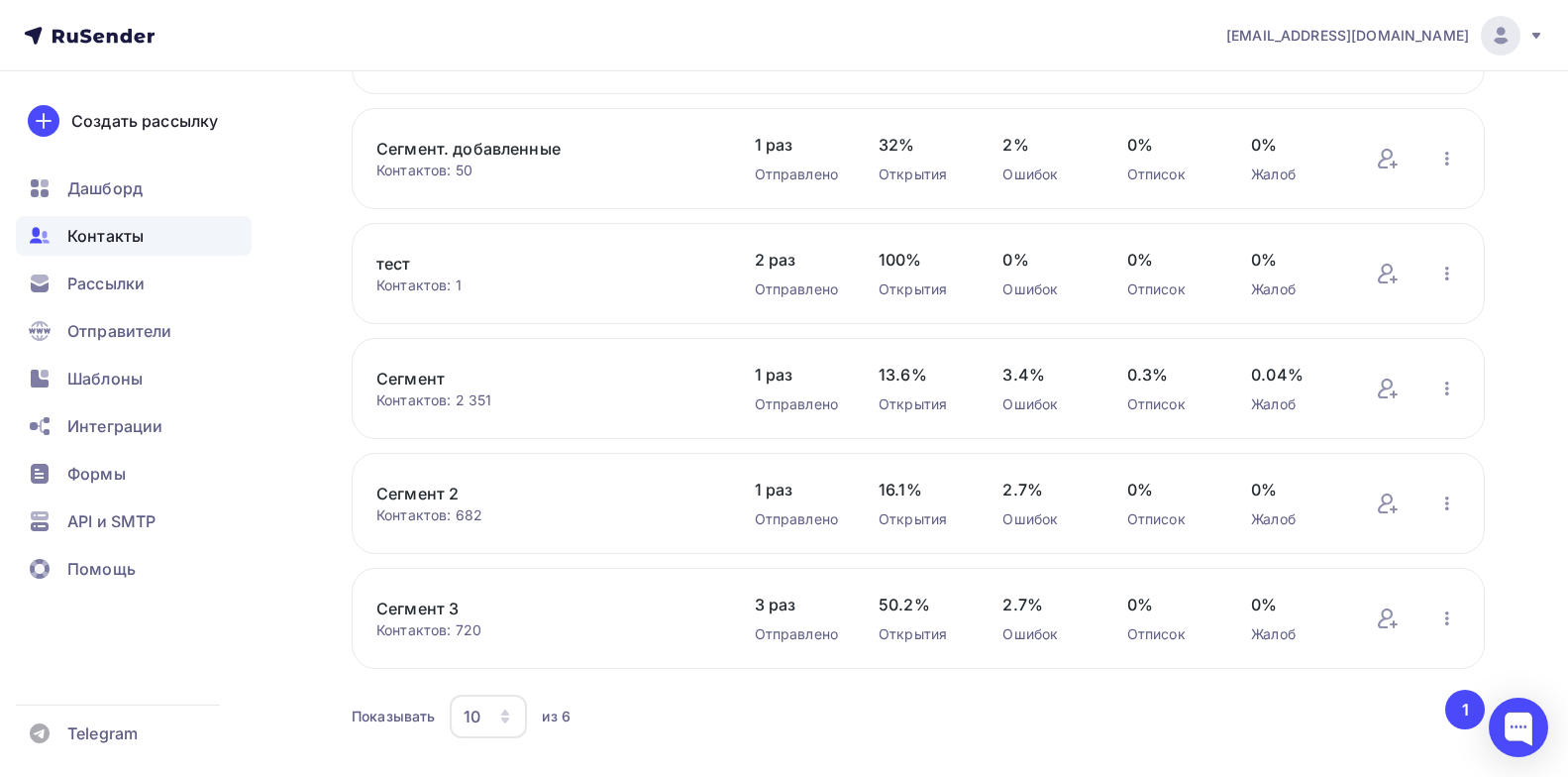
scroll to position [301, 0]
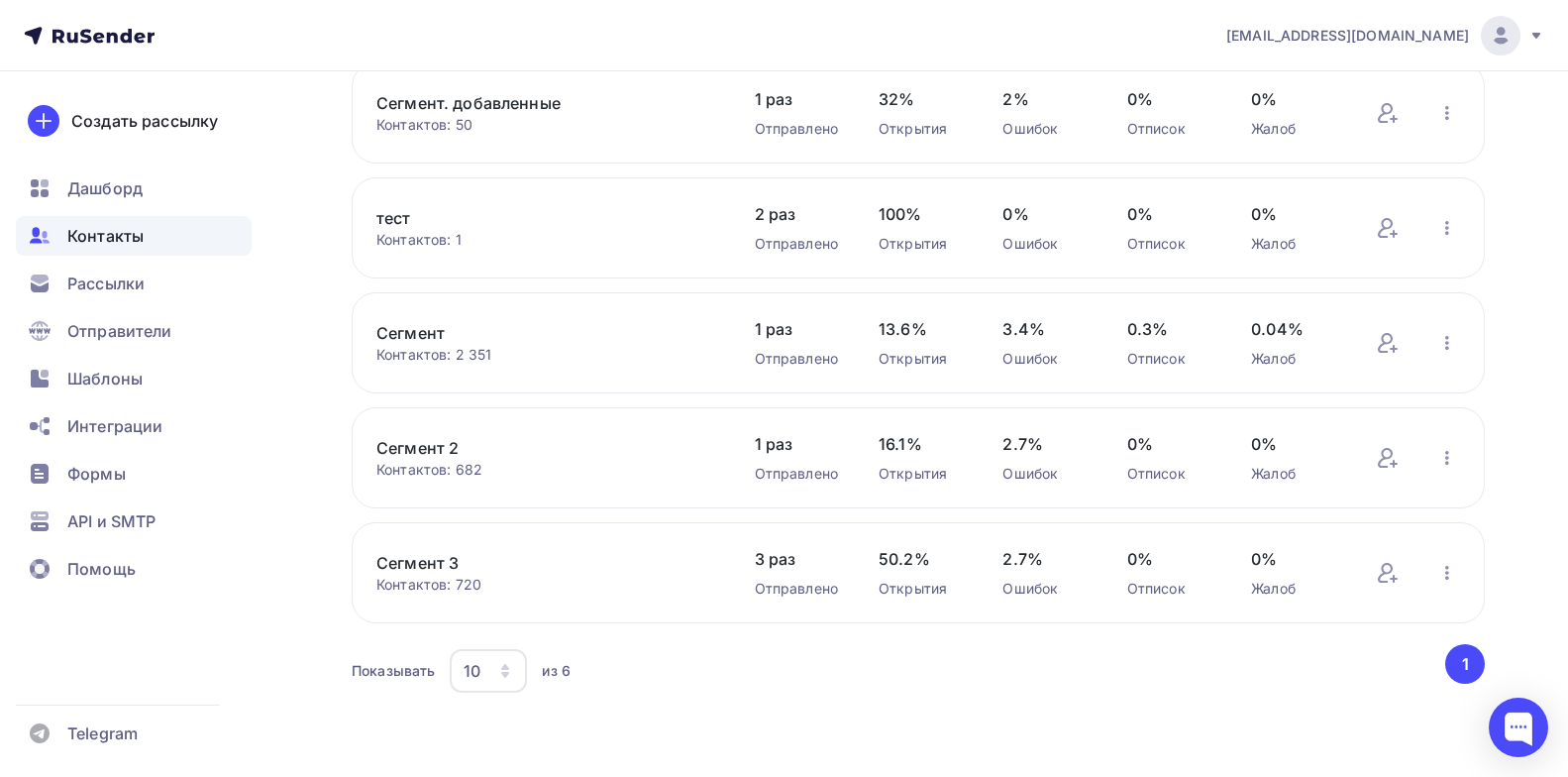
click at [441, 569] on link "Сегмент 3" at bounding box center [545, 563] width 337 height 24
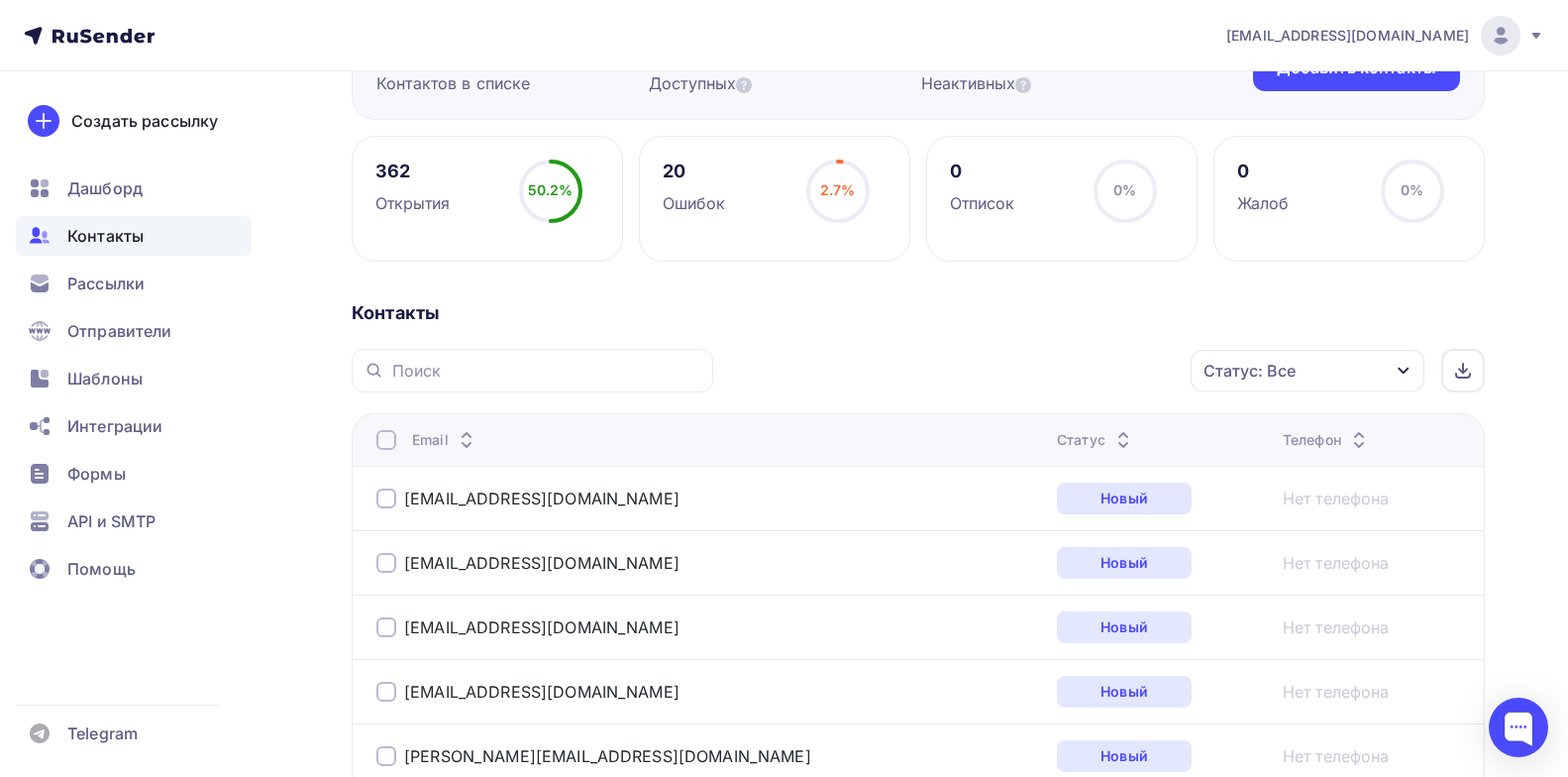
scroll to position [99, 0]
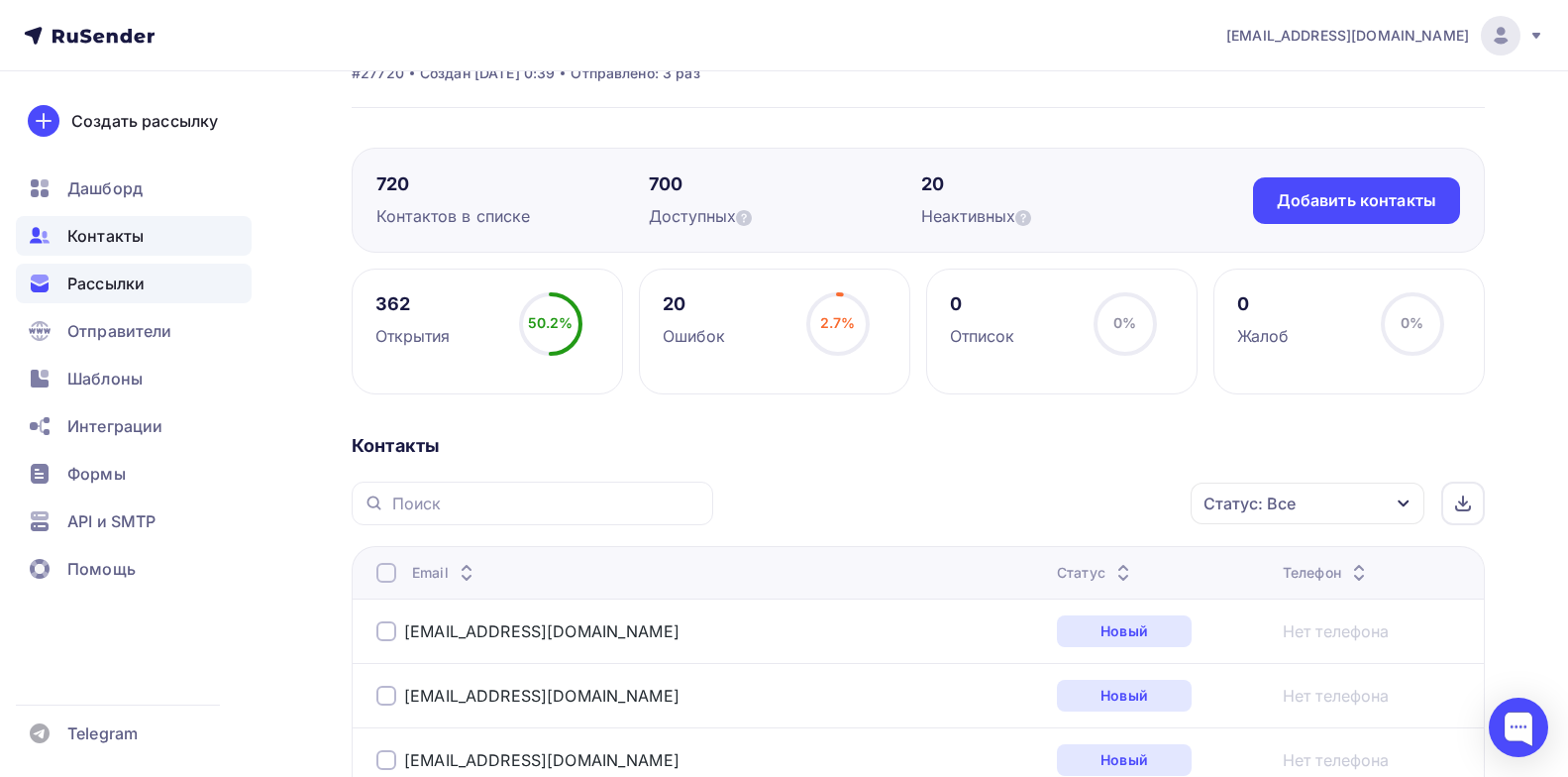
click at [88, 278] on span "Рассылки" at bounding box center [106, 284] width 77 height 24
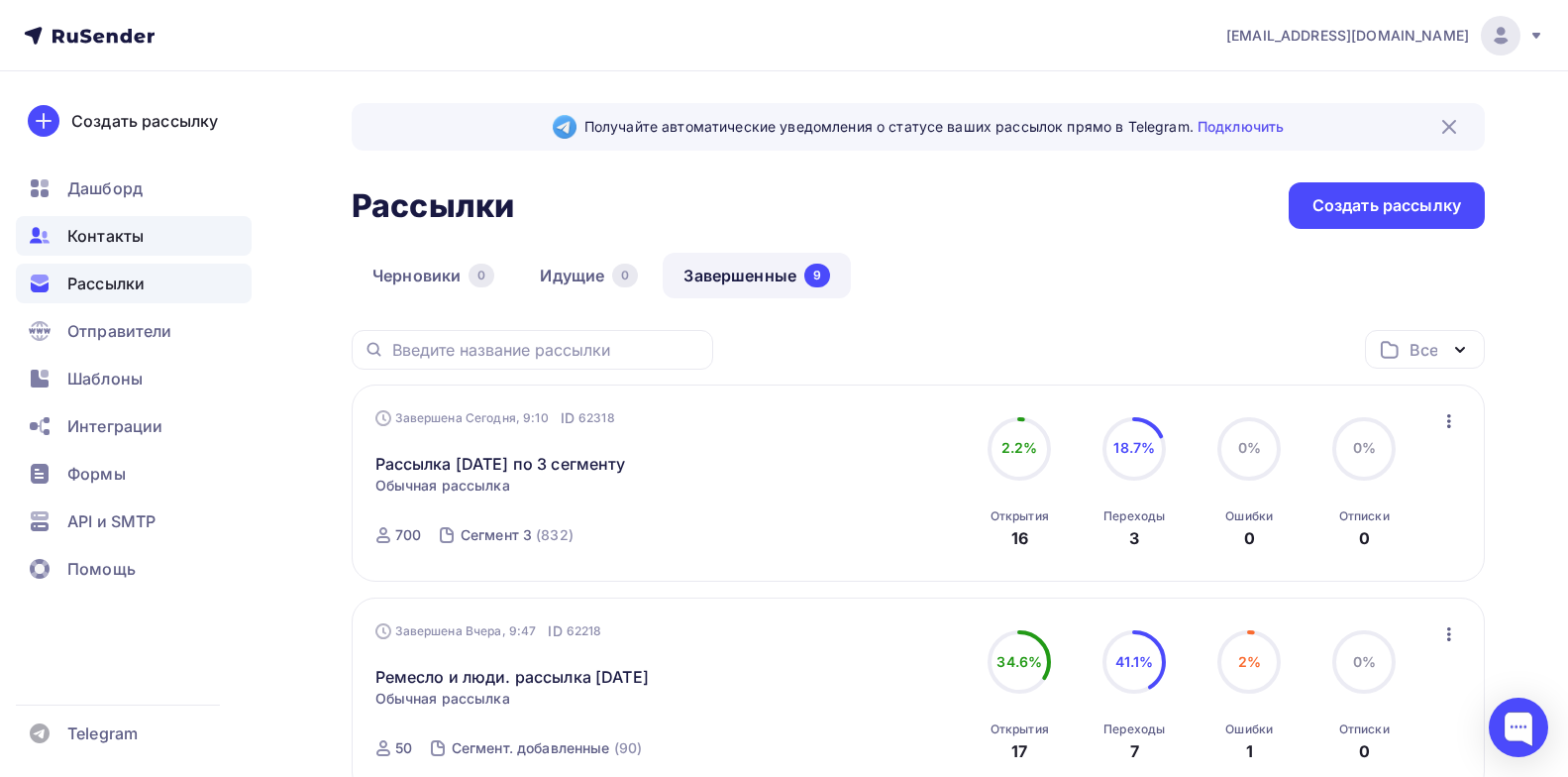
click at [119, 237] on span "Контакты" at bounding box center [105, 236] width 76 height 24
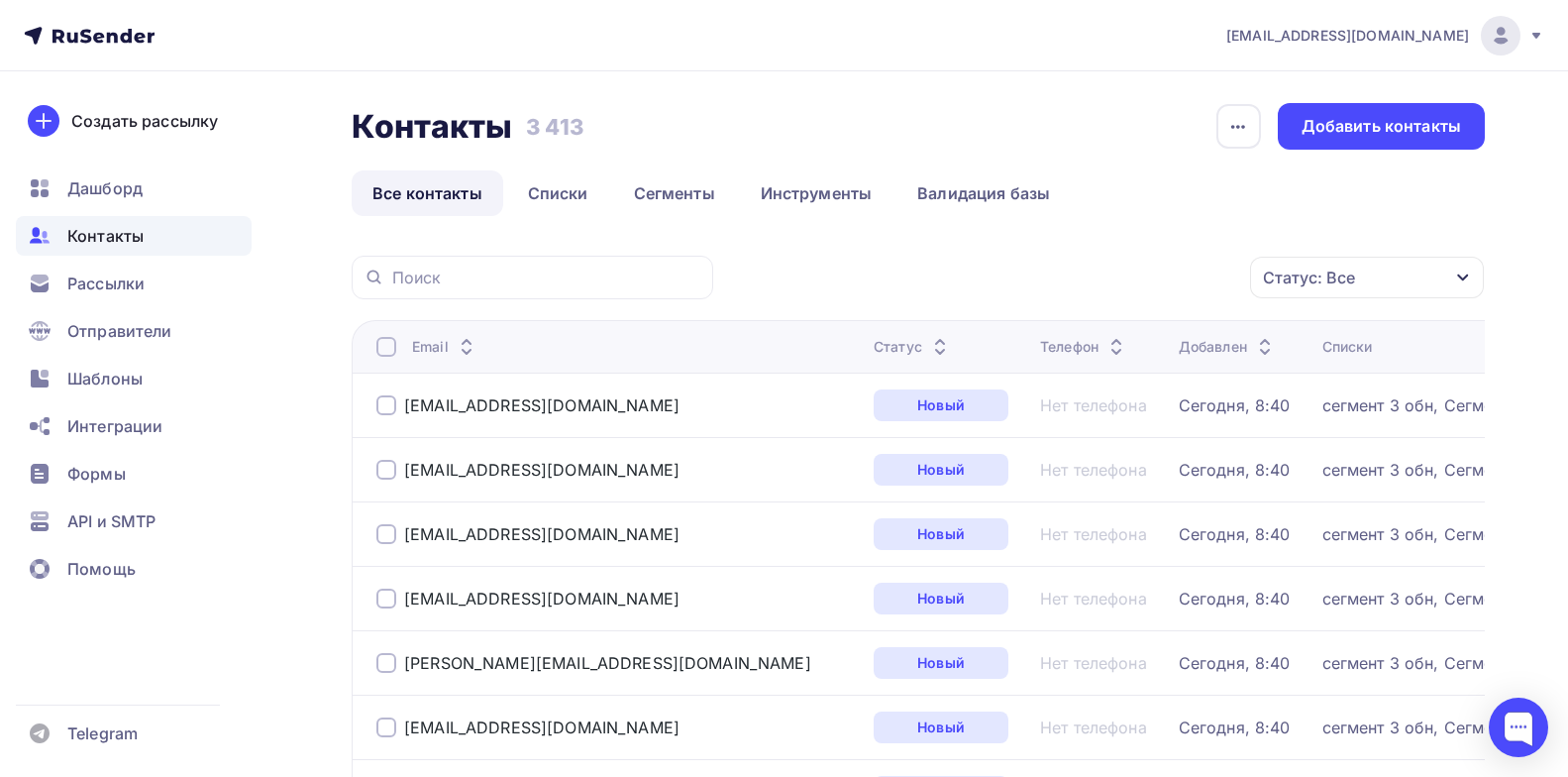
click at [1345, 279] on div "Статус: Все" at bounding box center [1309, 278] width 92 height 24
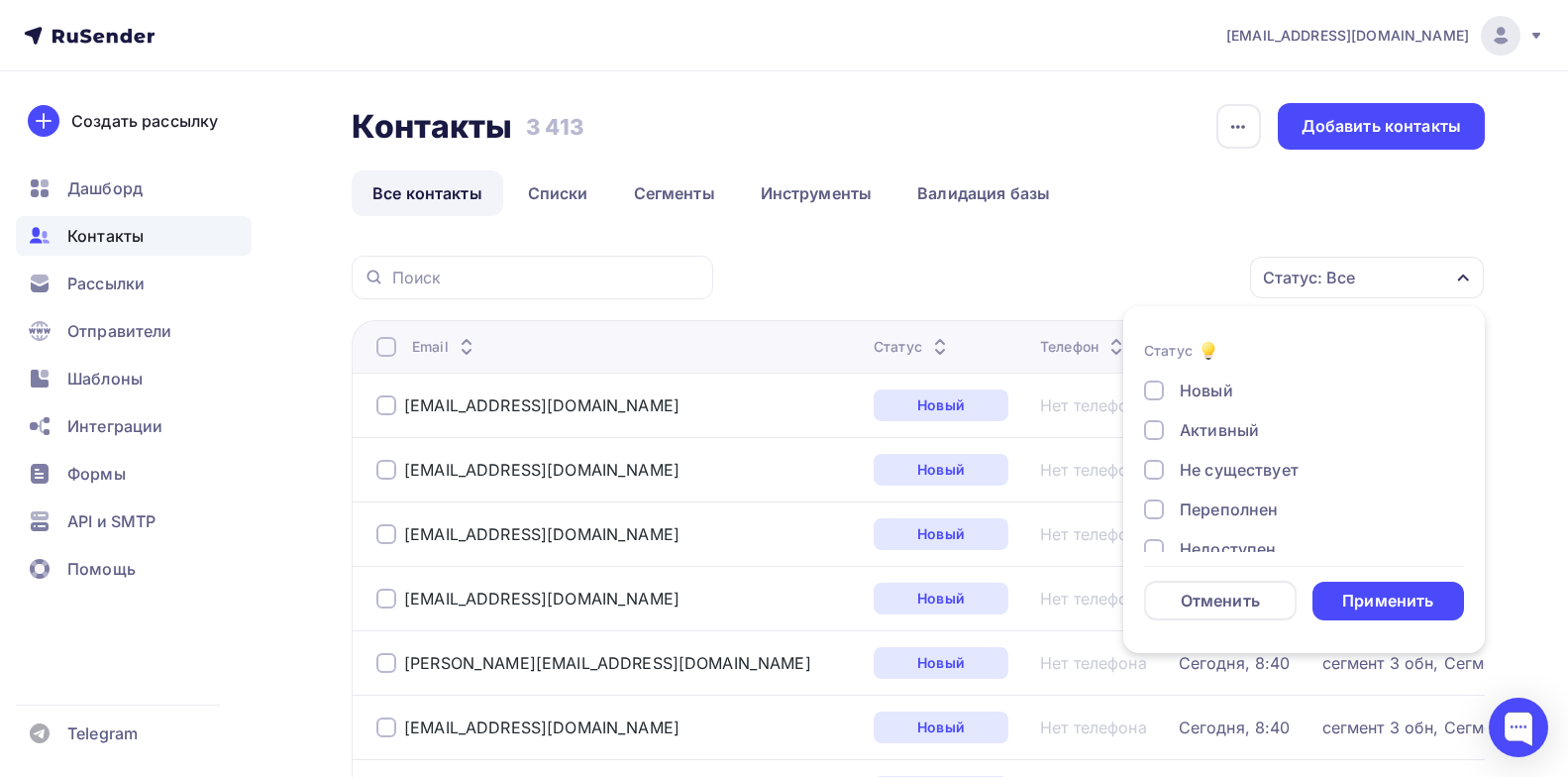
click at [1163, 394] on div at bounding box center [1154, 391] width 20 height 20
click at [1387, 601] on div "Применить" at bounding box center [1388, 600] width 91 height 23
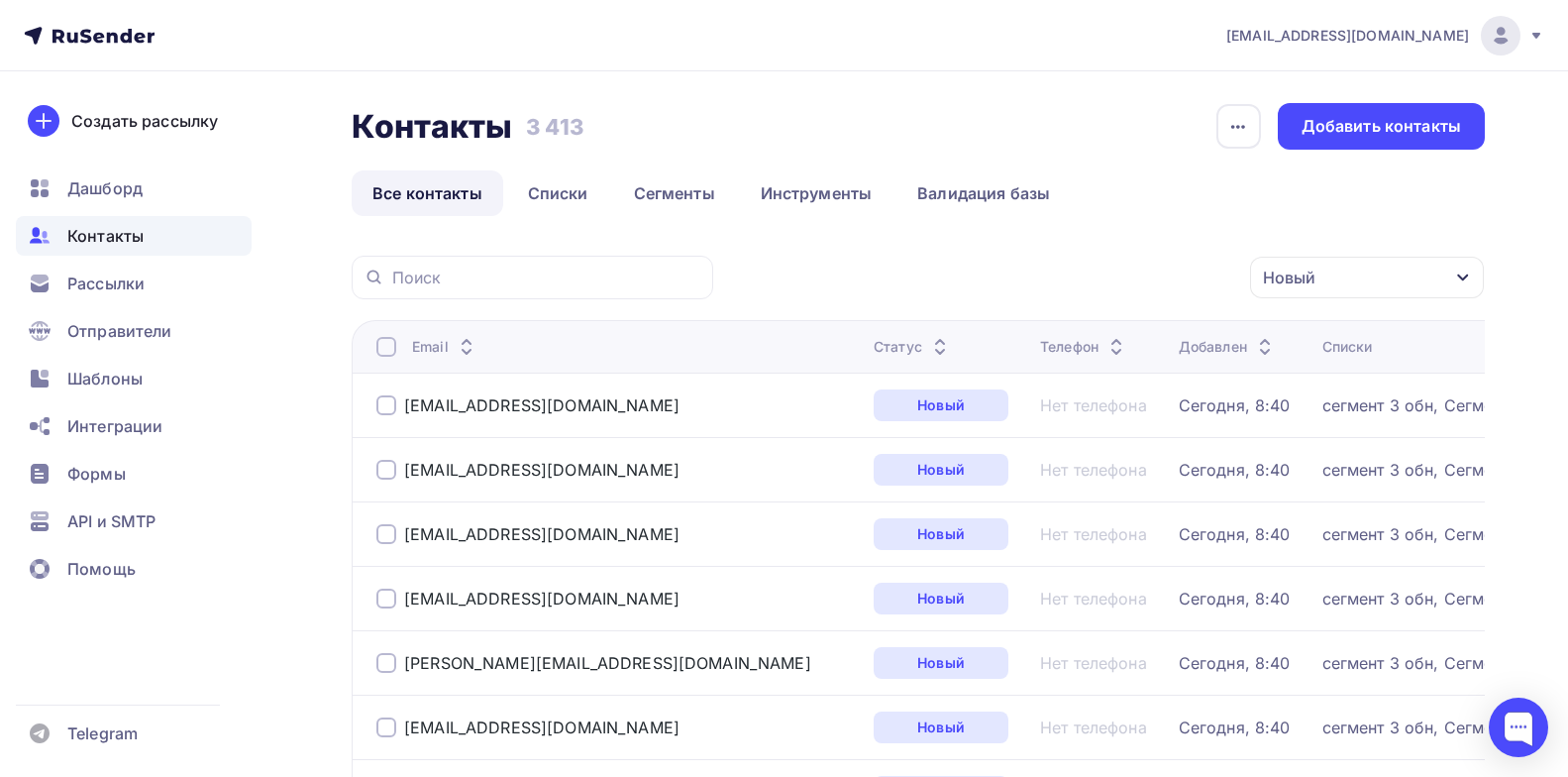
click at [391, 345] on div at bounding box center [387, 347] width 20 height 20
click at [1218, 280] on icon "button" at bounding box center [1209, 278] width 24 height 24
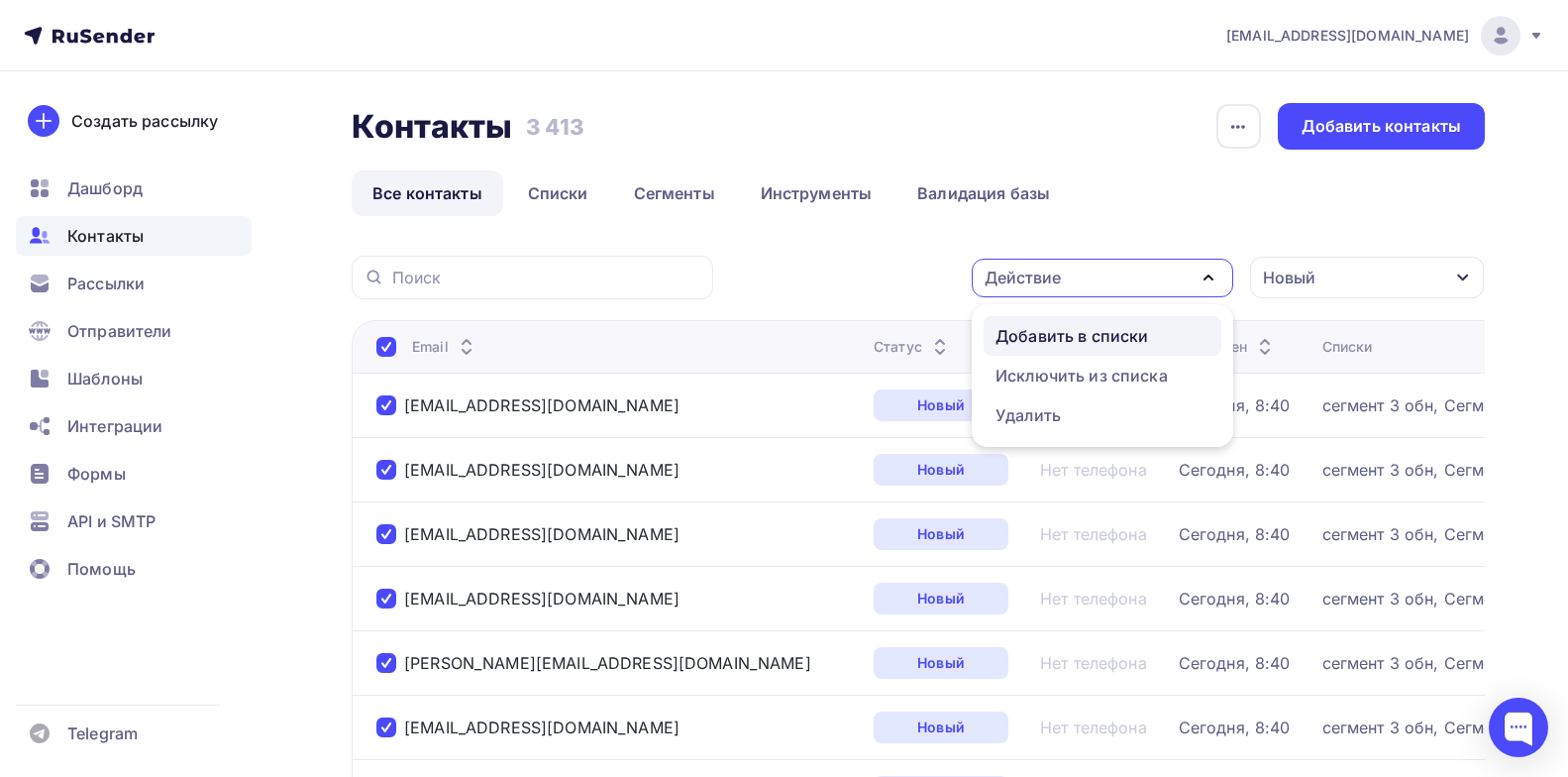
click at [1111, 341] on div "Добавить в списки" at bounding box center [1072, 336] width 153 height 24
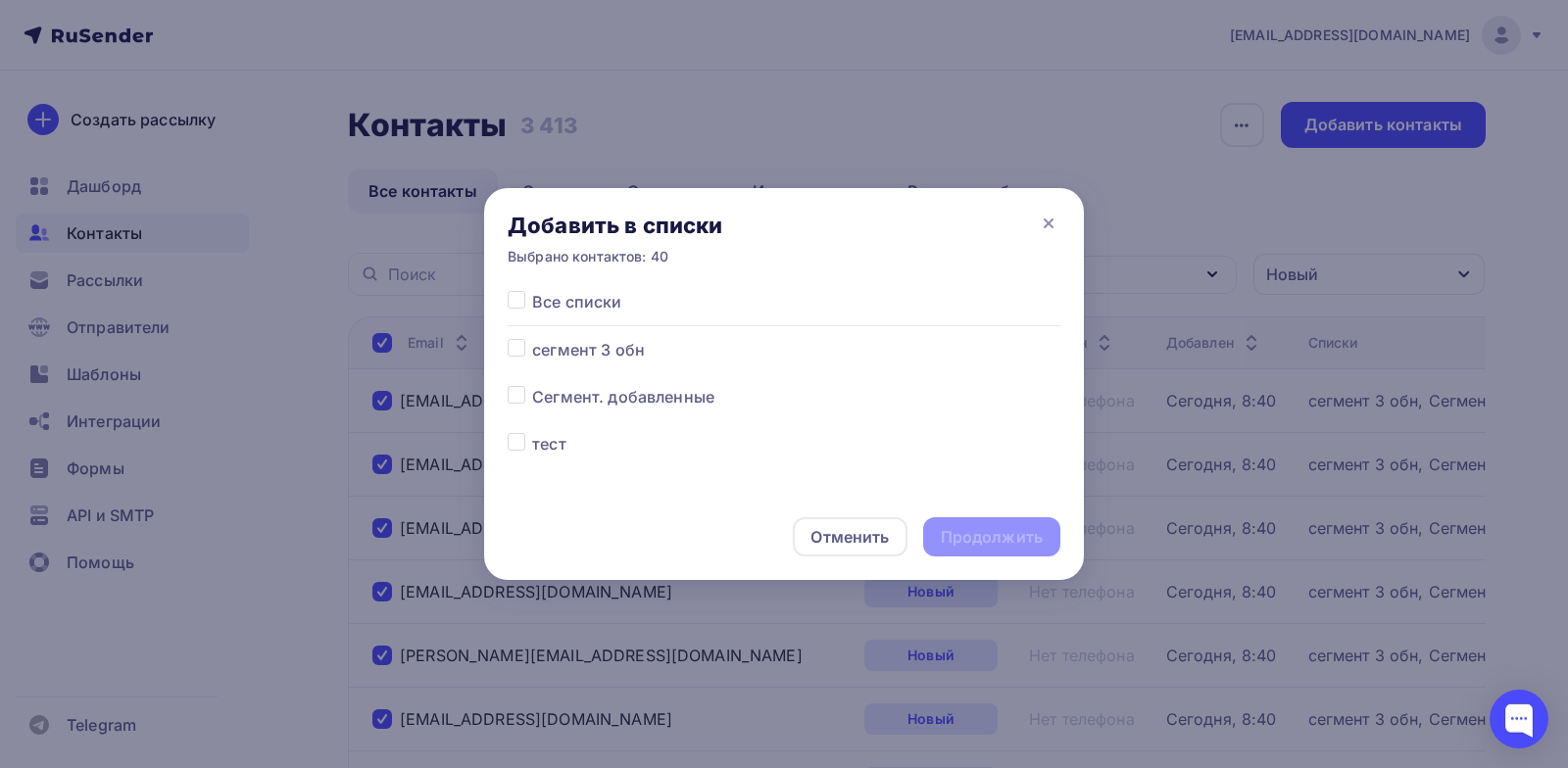
click at [532, 338] on label at bounding box center [532, 338] width 0 height 0
click at [510, 345] on input "checkbox" at bounding box center [516, 347] width 18 height 18
checkbox input "true"
click at [982, 553] on div "Продолжить" at bounding box center [992, 537] width 137 height 39
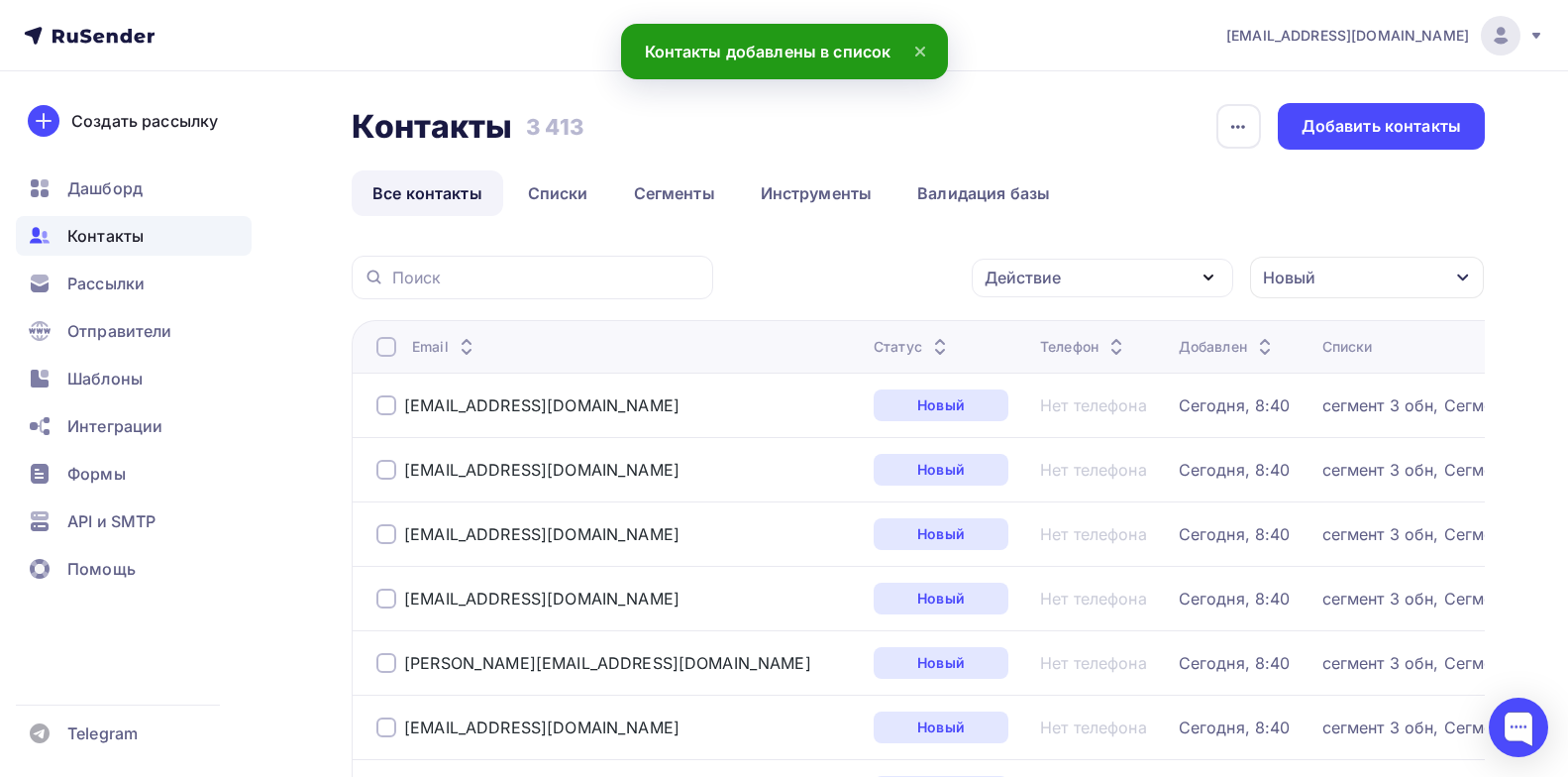
click at [582, 208] on link "Списки" at bounding box center [557, 194] width 102 height 46
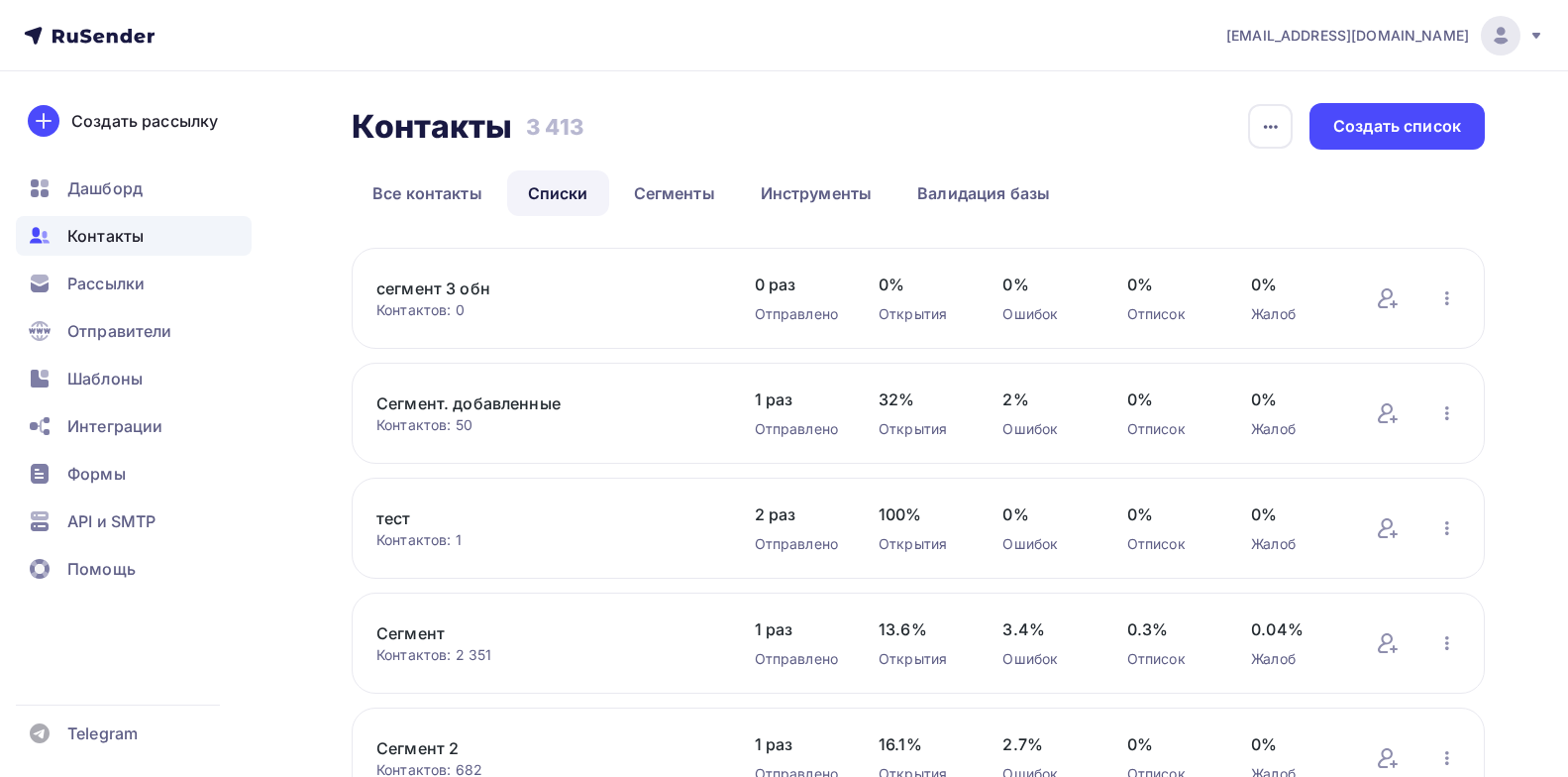
click at [472, 294] on link "сегмент 3 обн" at bounding box center [545, 289] width 337 height 24
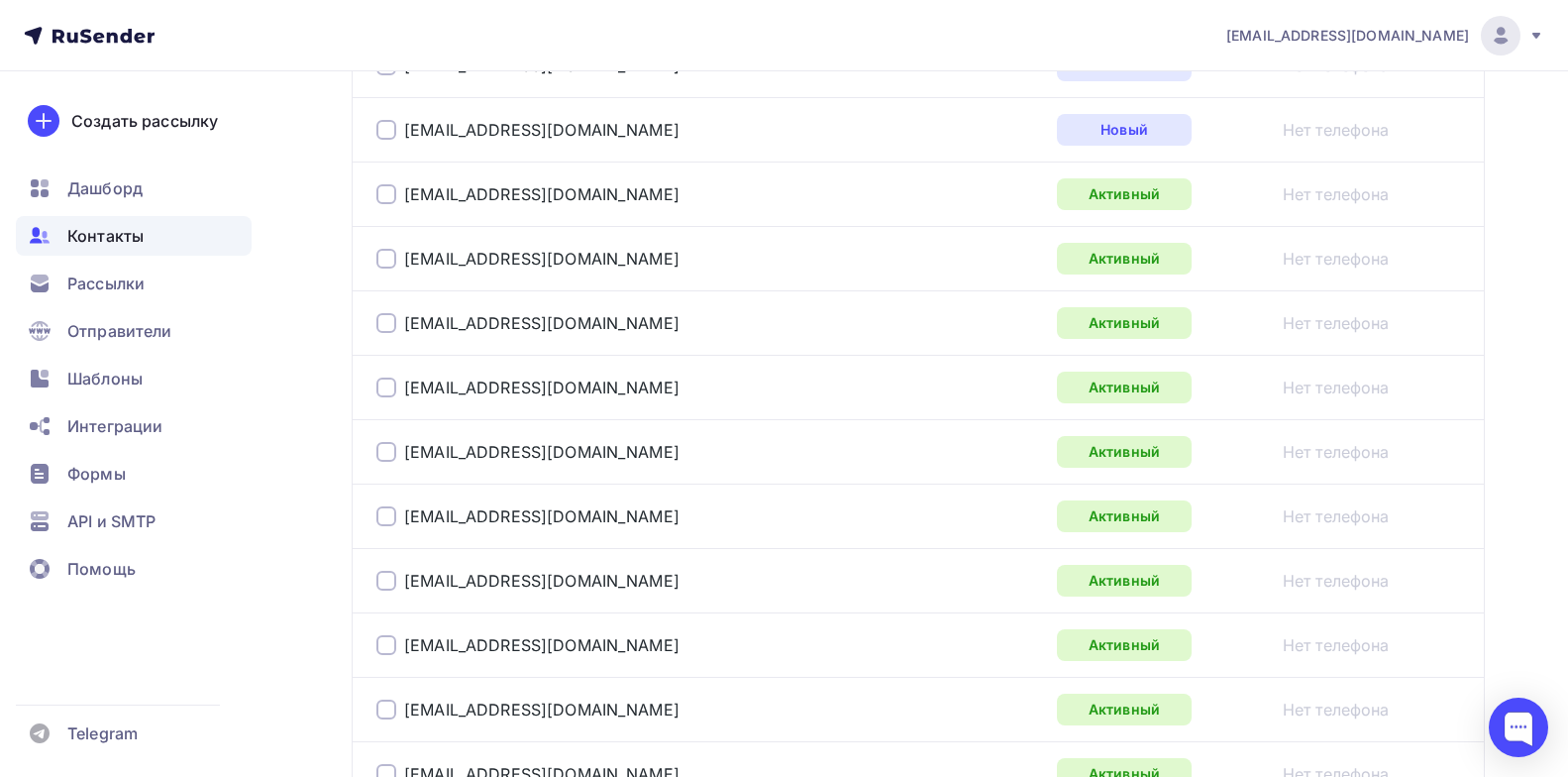
scroll to position [3271, 0]
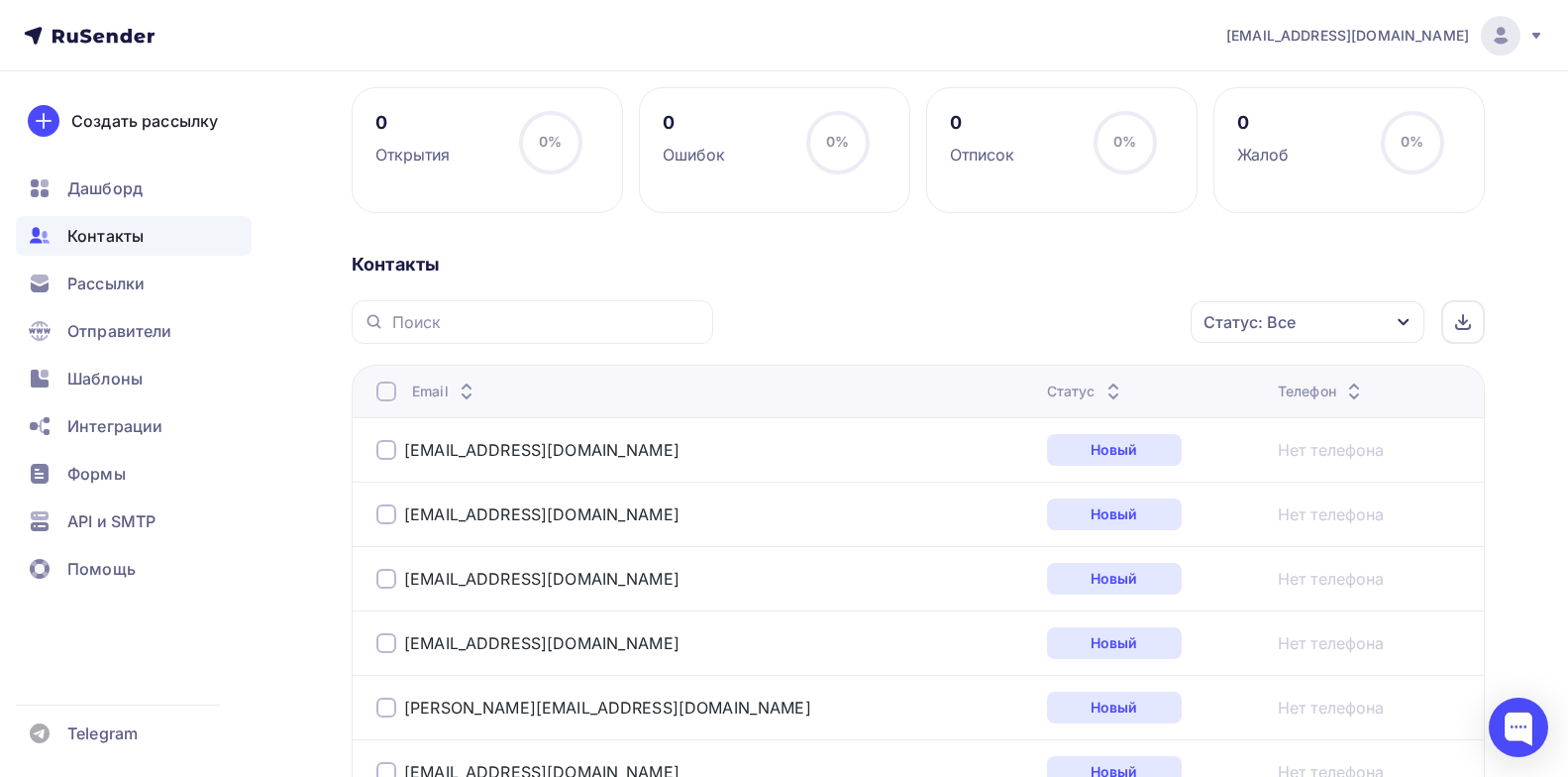
scroll to position [298, 0]
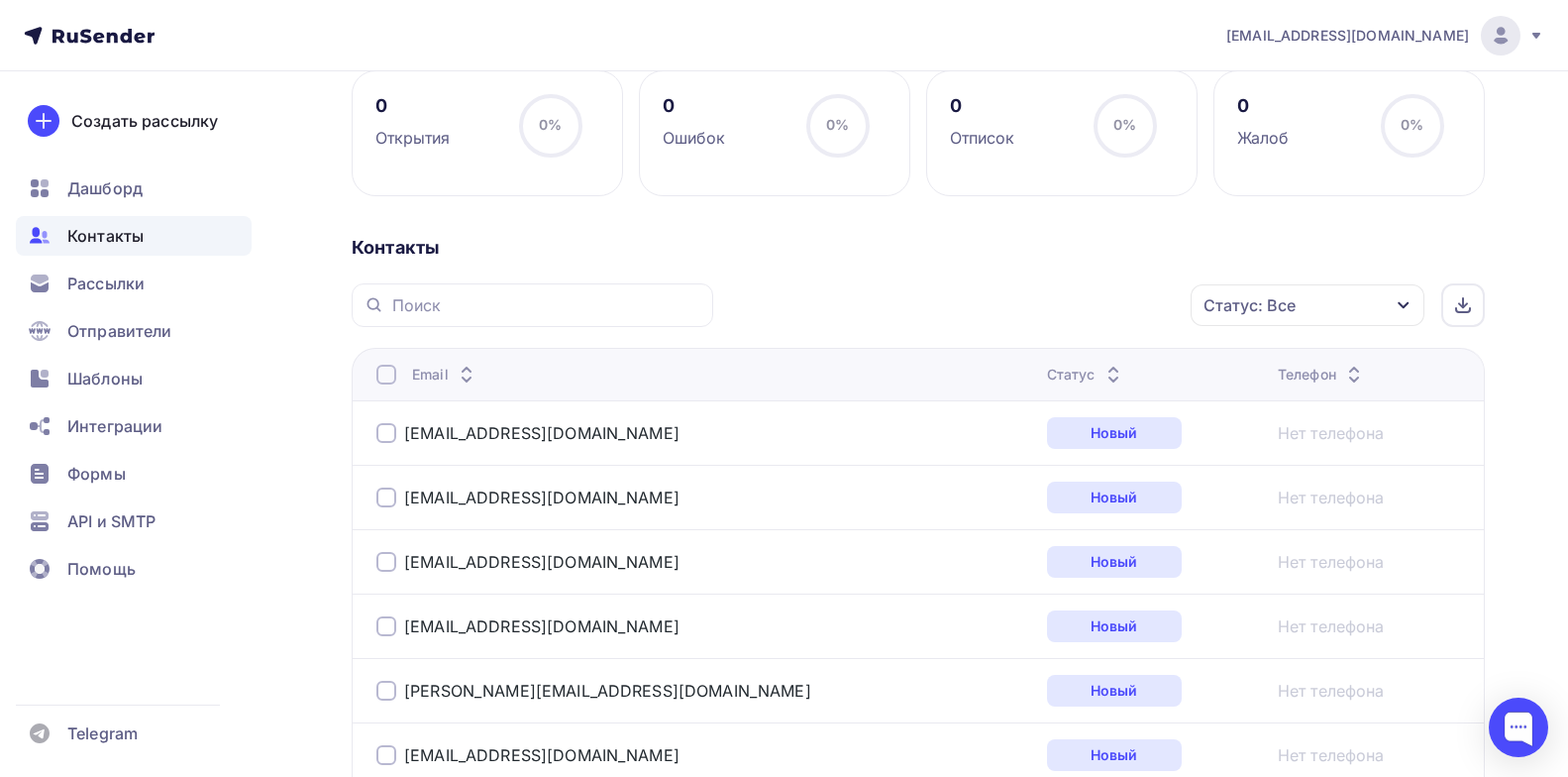
click at [1047, 373] on div "Статус" at bounding box center [1086, 375] width 78 height 20
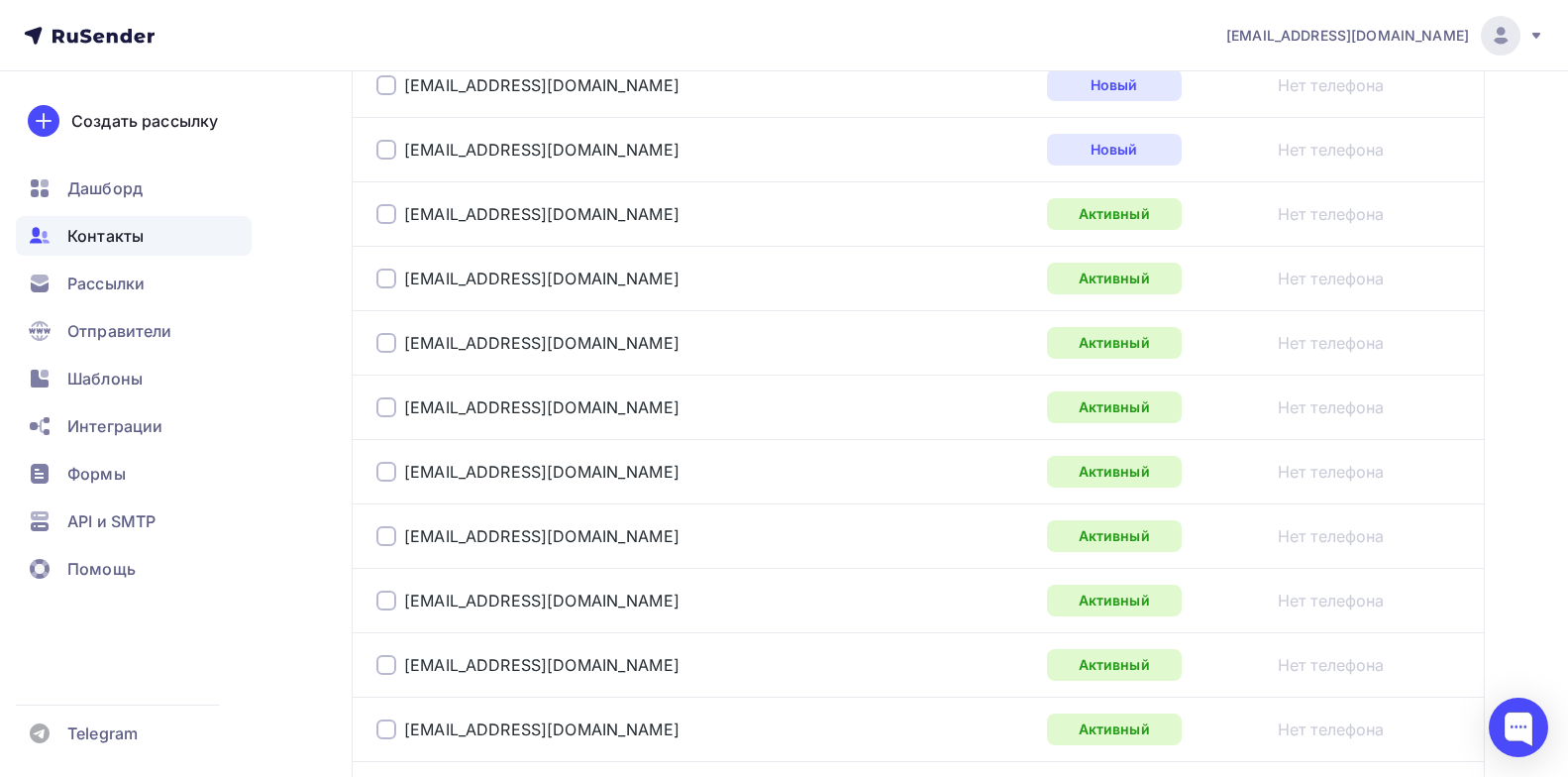
scroll to position [3345, 0]
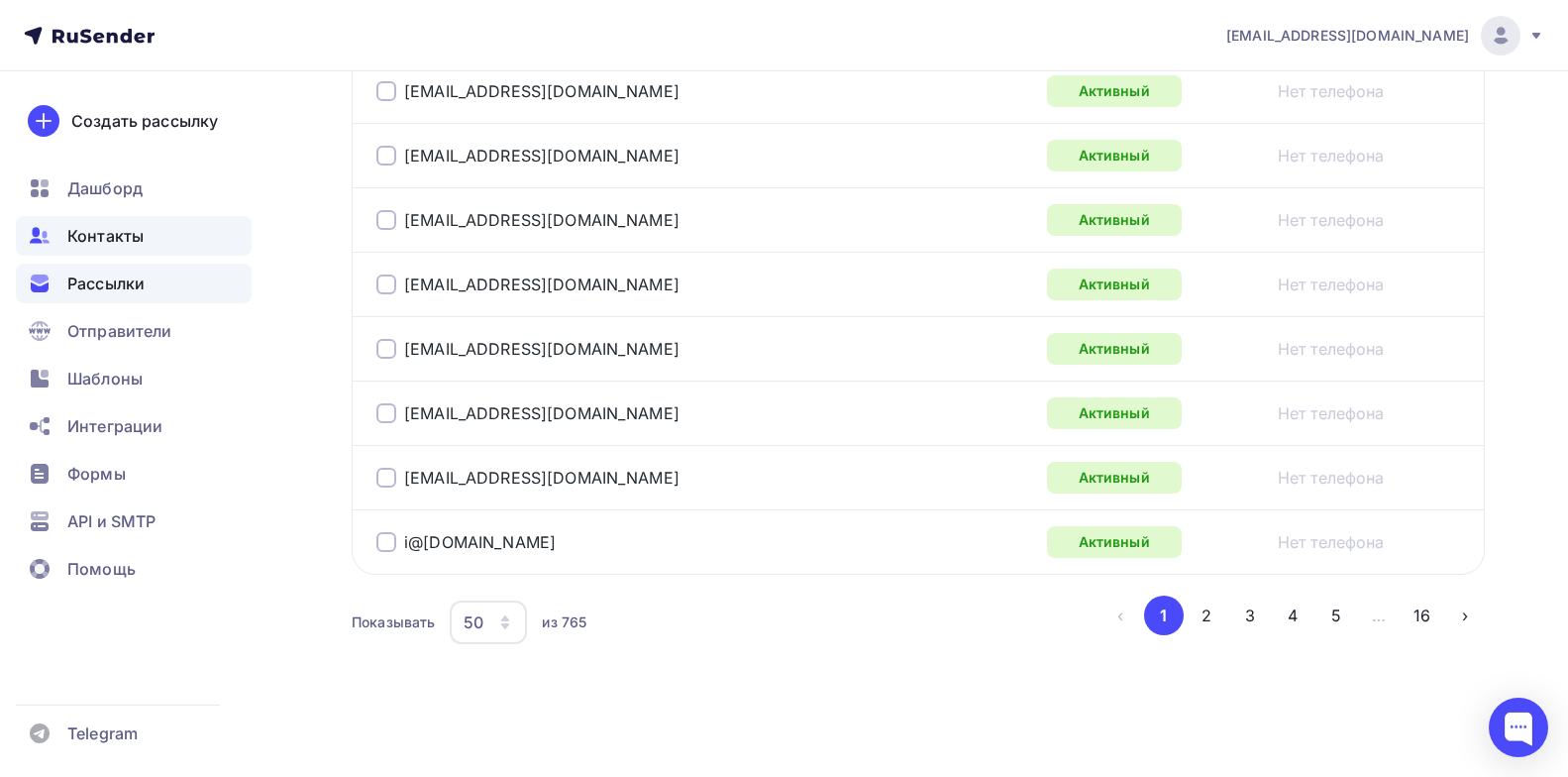
click at [117, 290] on span "Рассылки" at bounding box center [106, 284] width 77 height 24
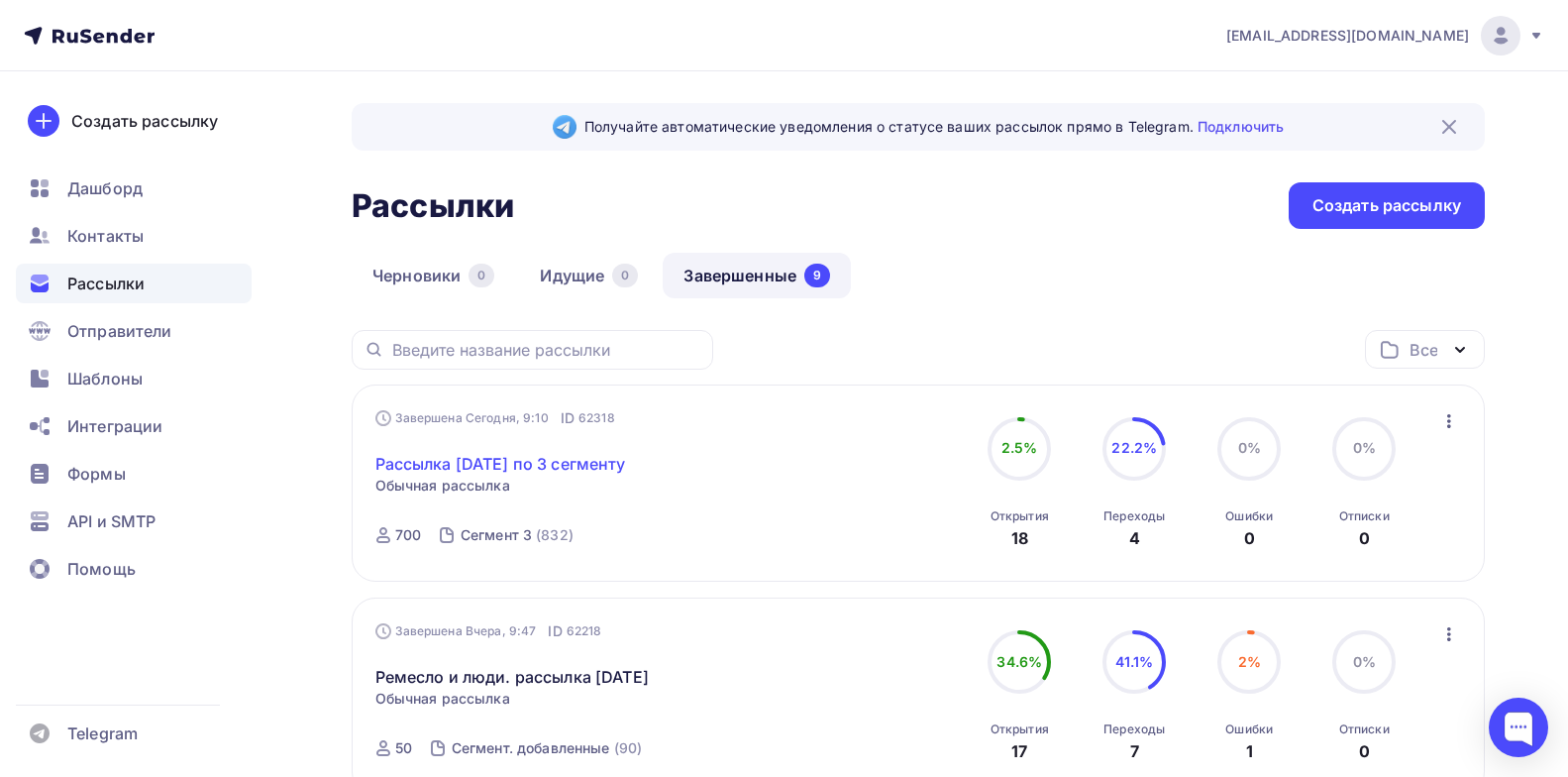
click at [558, 472] on link "Рассылка [DATE] по 3 сегменту" at bounding box center [501, 464] width 251 height 24
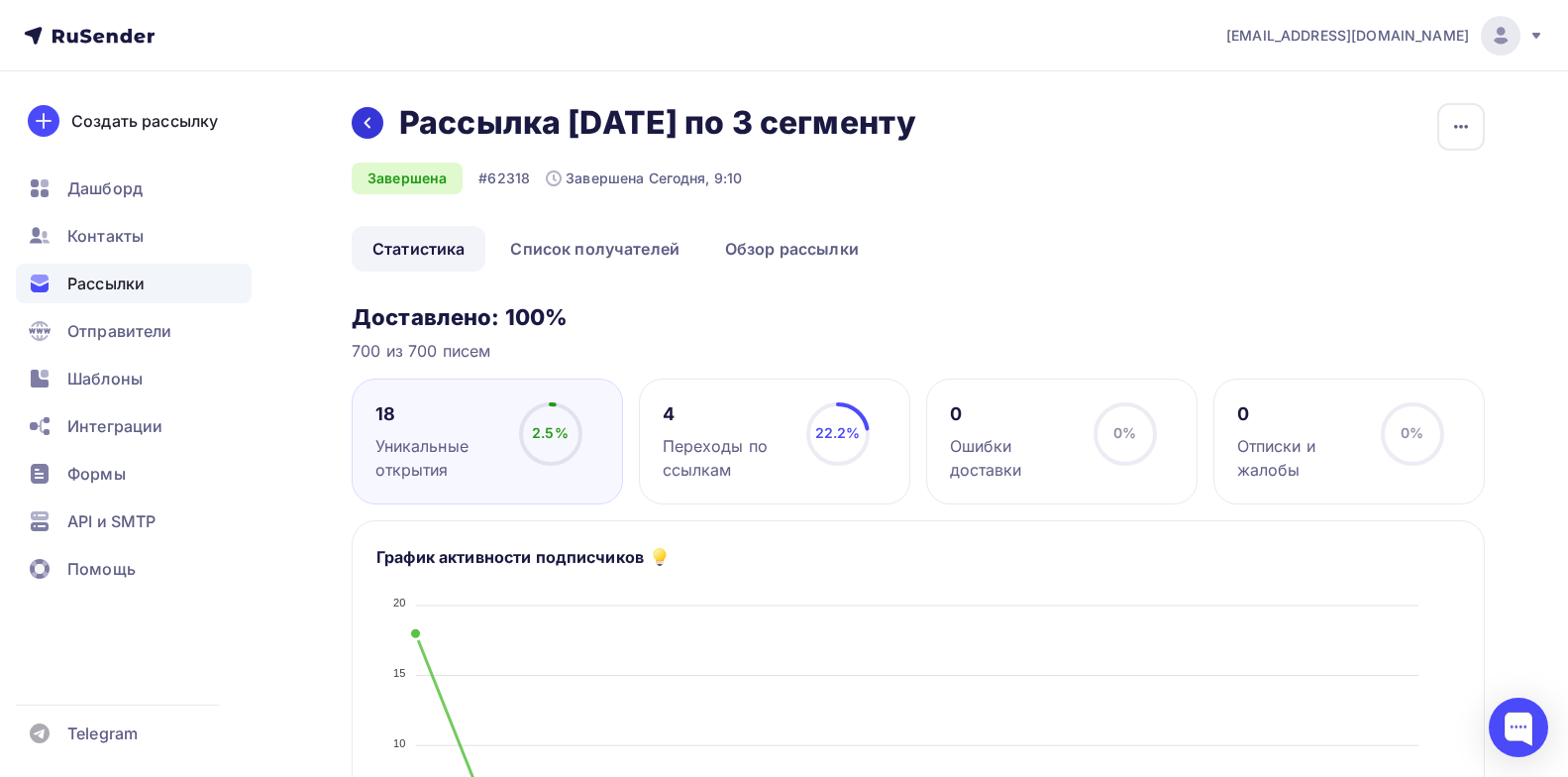
click at [363, 116] on icon at bounding box center [368, 123] width 16 height 16
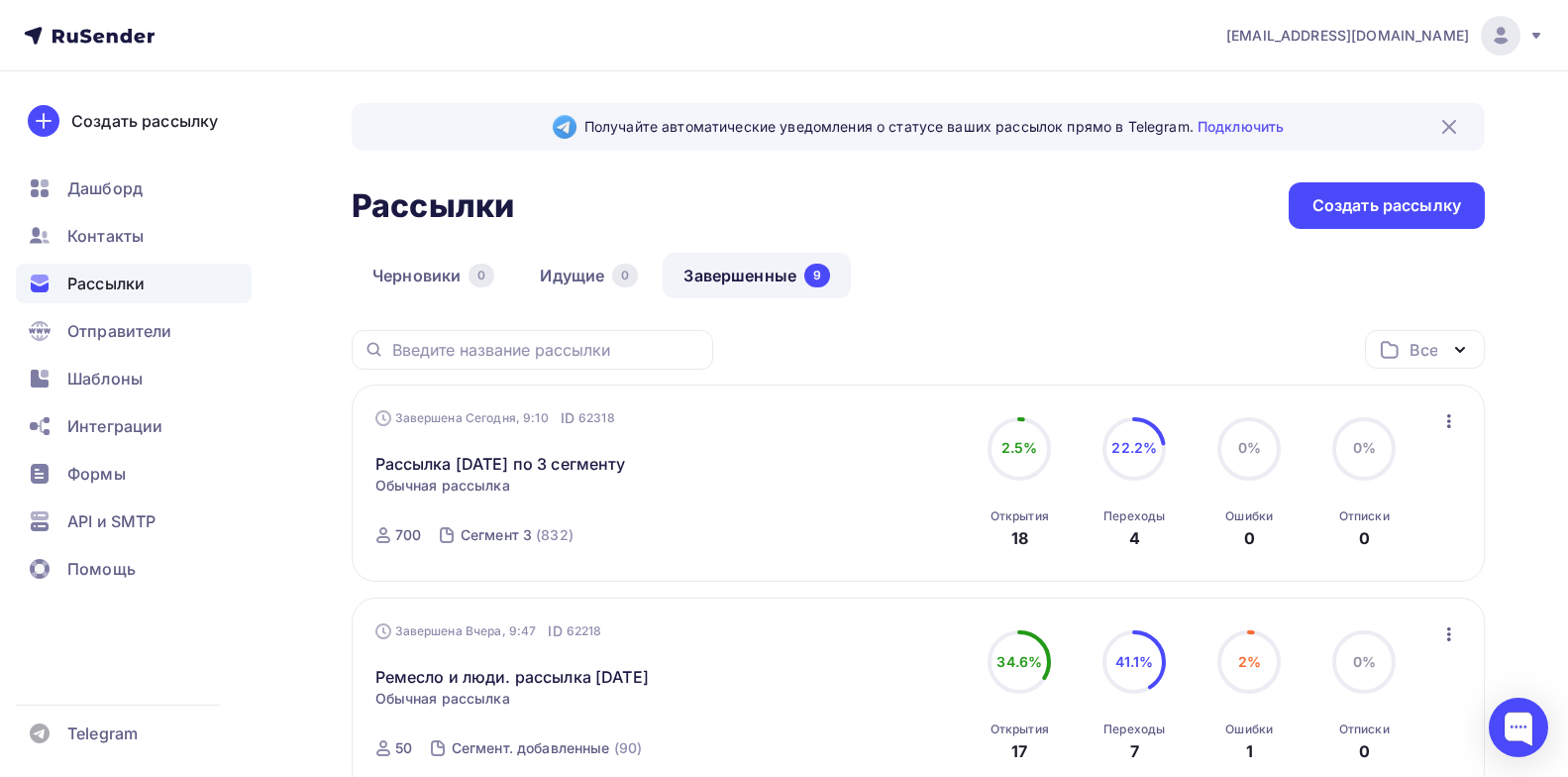
click at [103, 283] on span "Рассылки" at bounding box center [106, 284] width 77 height 24
click at [1469, 213] on div "Создать рассылку" at bounding box center [1387, 205] width 196 height 47
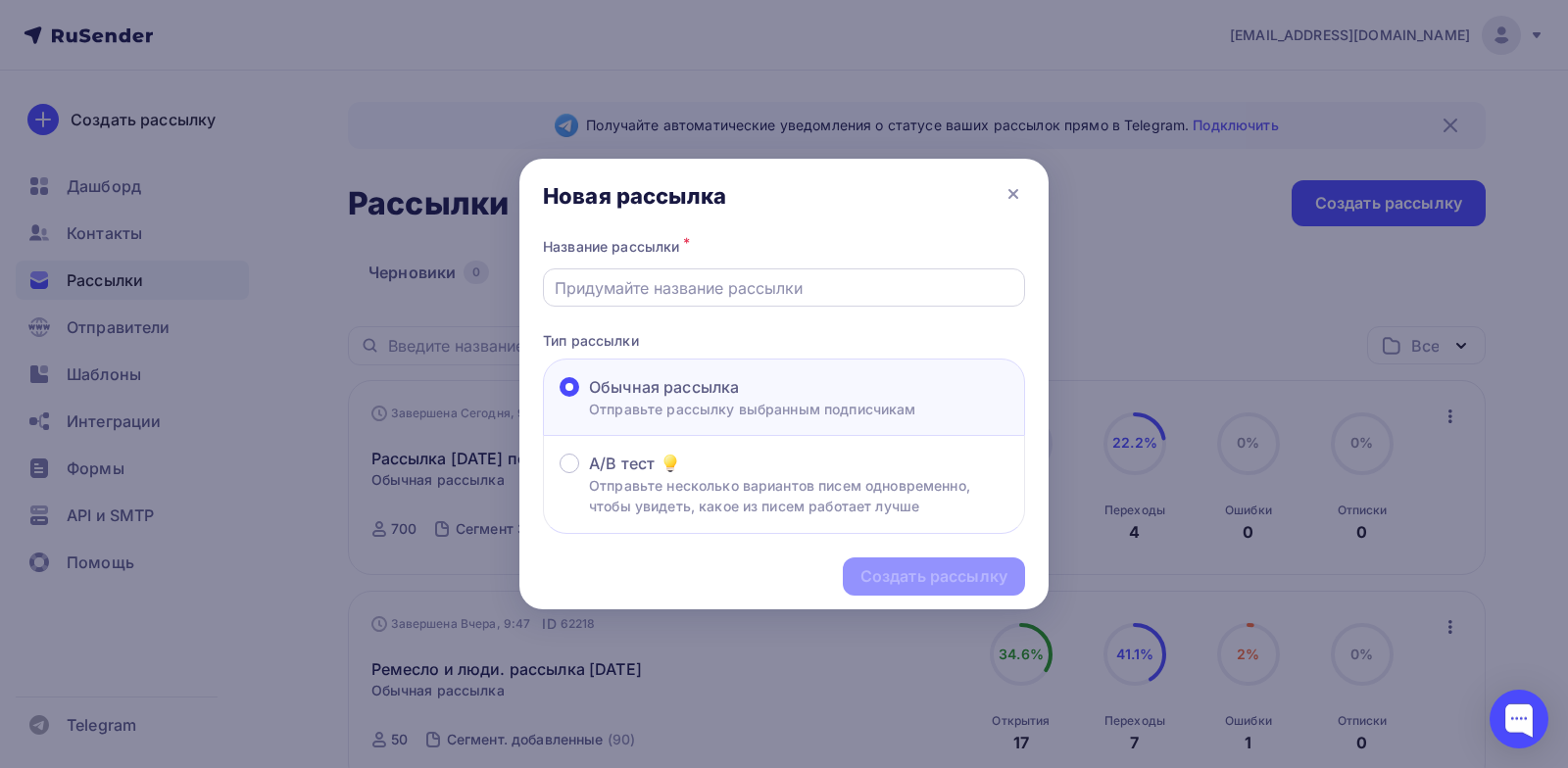
click at [640, 281] on input "text" at bounding box center [784, 288] width 459 height 24
paste input "проектная лаборатория ЗАРЯ"
type input "проектная лаборатория ЗАРЯ"
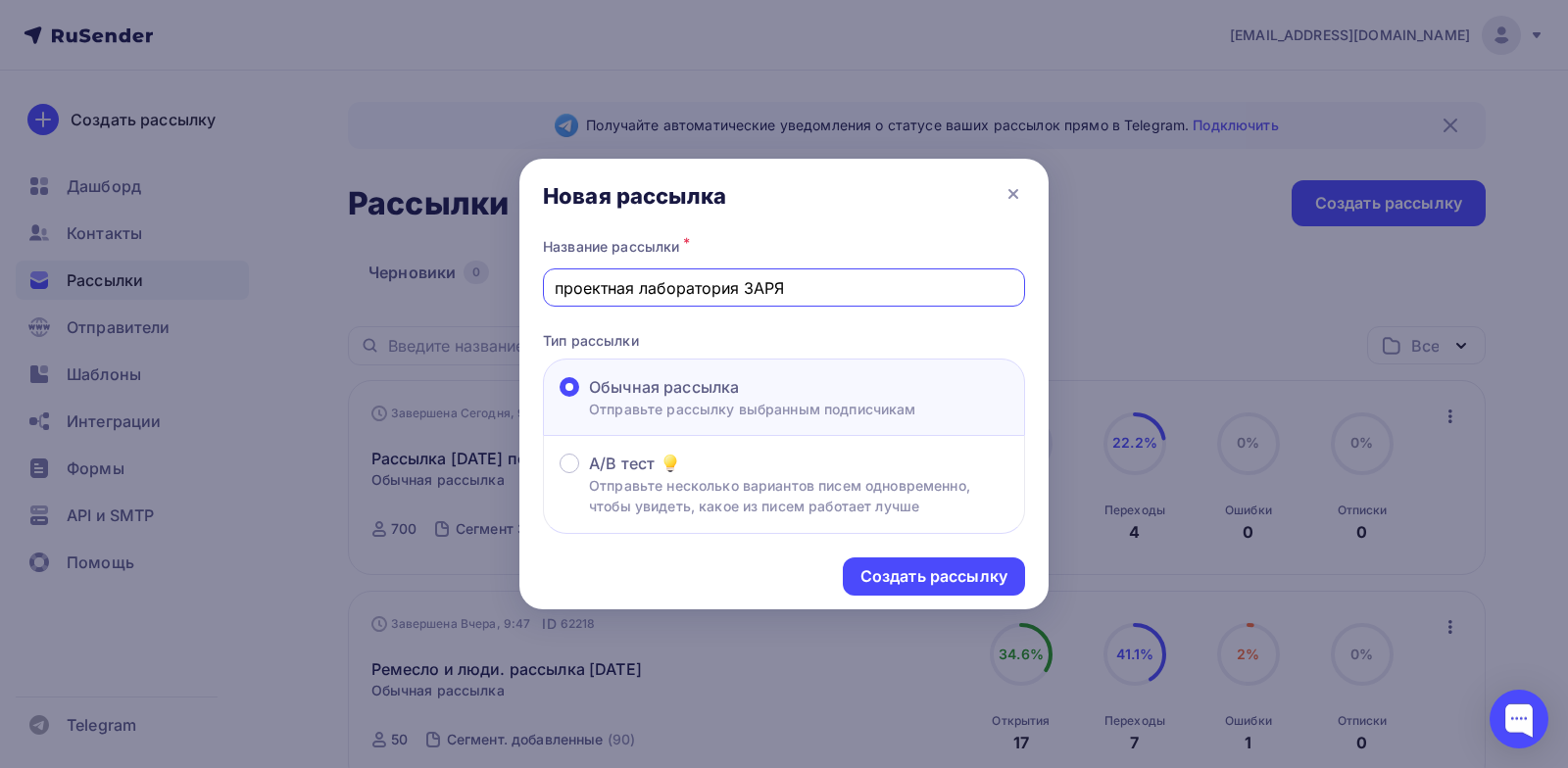
drag, startPoint x: 788, startPoint y: 286, endPoint x: 541, endPoint y: 285, distance: 247.0
click at [541, 285] on div "Название рассылки * проектная лаборатория ЗАРЯ Тип рассылки Обычная рассылка От…" at bounding box center [783, 384] width 529 height 301
drag, startPoint x: 776, startPoint y: 282, endPoint x: 423, endPoint y: 229, distance: 357.0
click at [423, 229] on div "Новая рассылка Название рассылки * Hfccskrf gj 3 ctuvtyne ljg Тип рассылки Обыч…" at bounding box center [784, 384] width 1568 height 768
click at [665, 285] on input "Рассылка по 3 сегменту доп" at bounding box center [784, 288] width 459 height 24
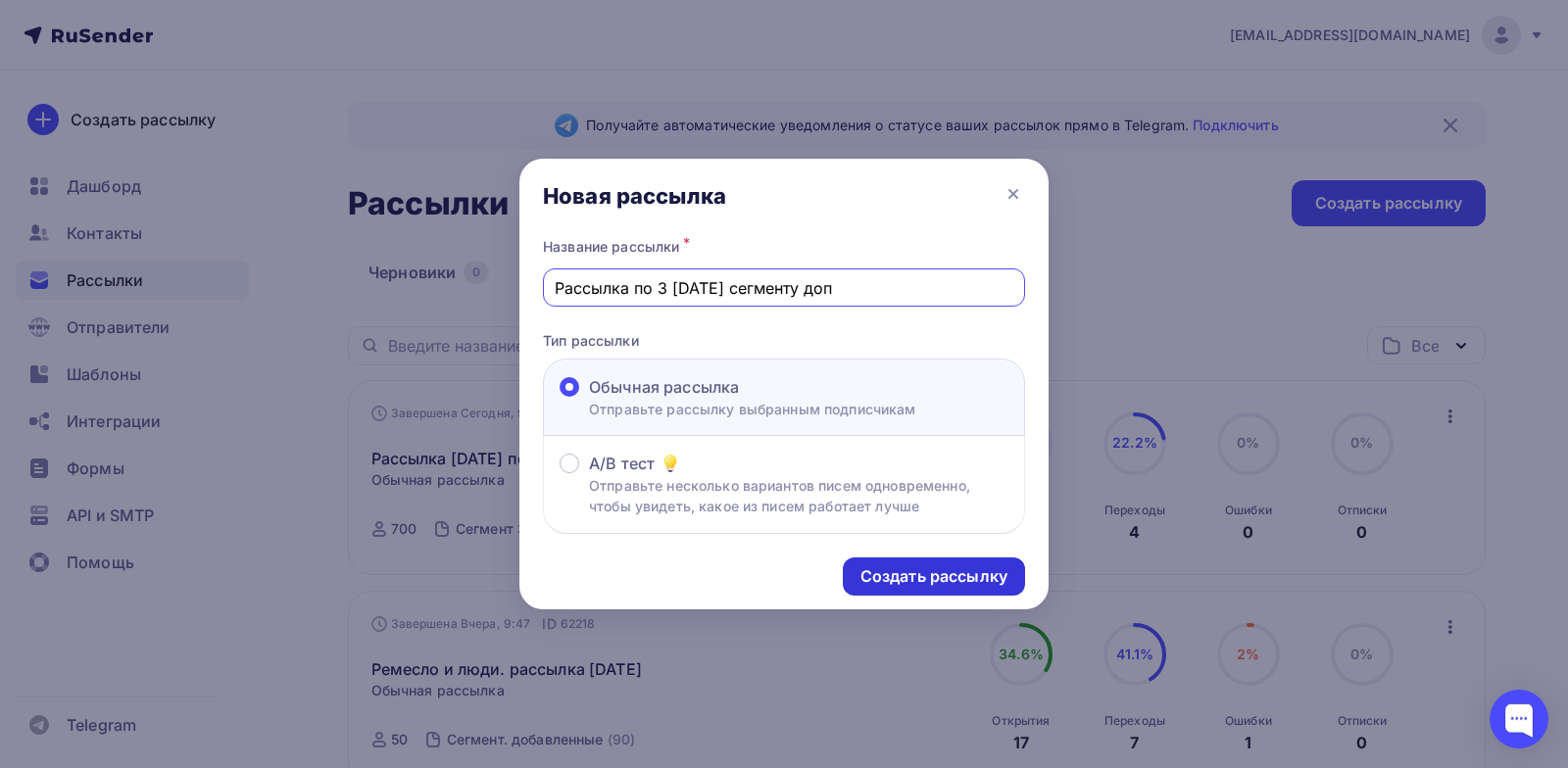
type input "Рассылка по 3 [DATE] сегменту доп"
click at [910, 566] on div "Создать рассылку" at bounding box center [934, 576] width 147 height 23
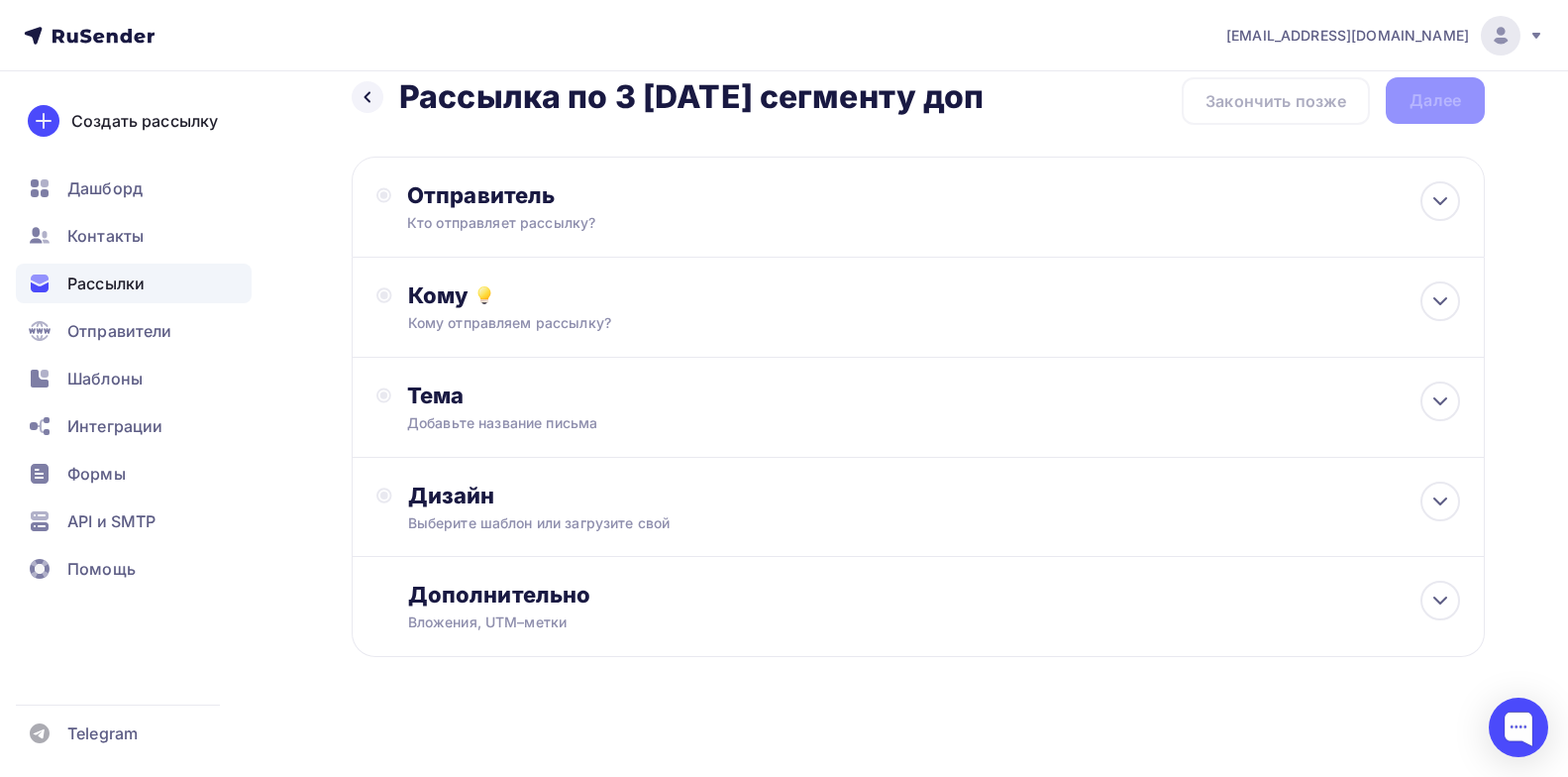
scroll to position [34, 0]
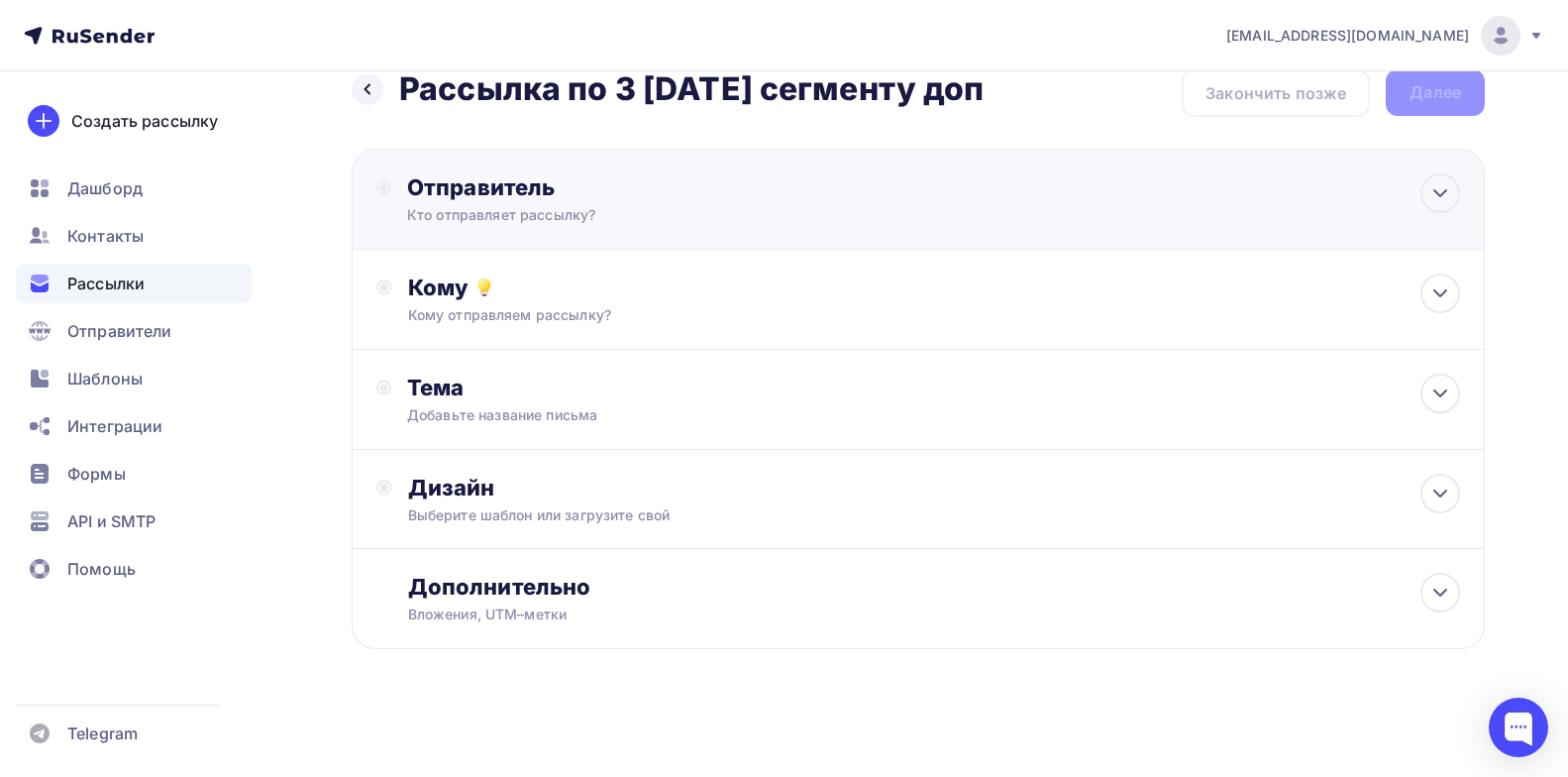
click at [704, 193] on div "Отправитель" at bounding box center [622, 188] width 429 height 28
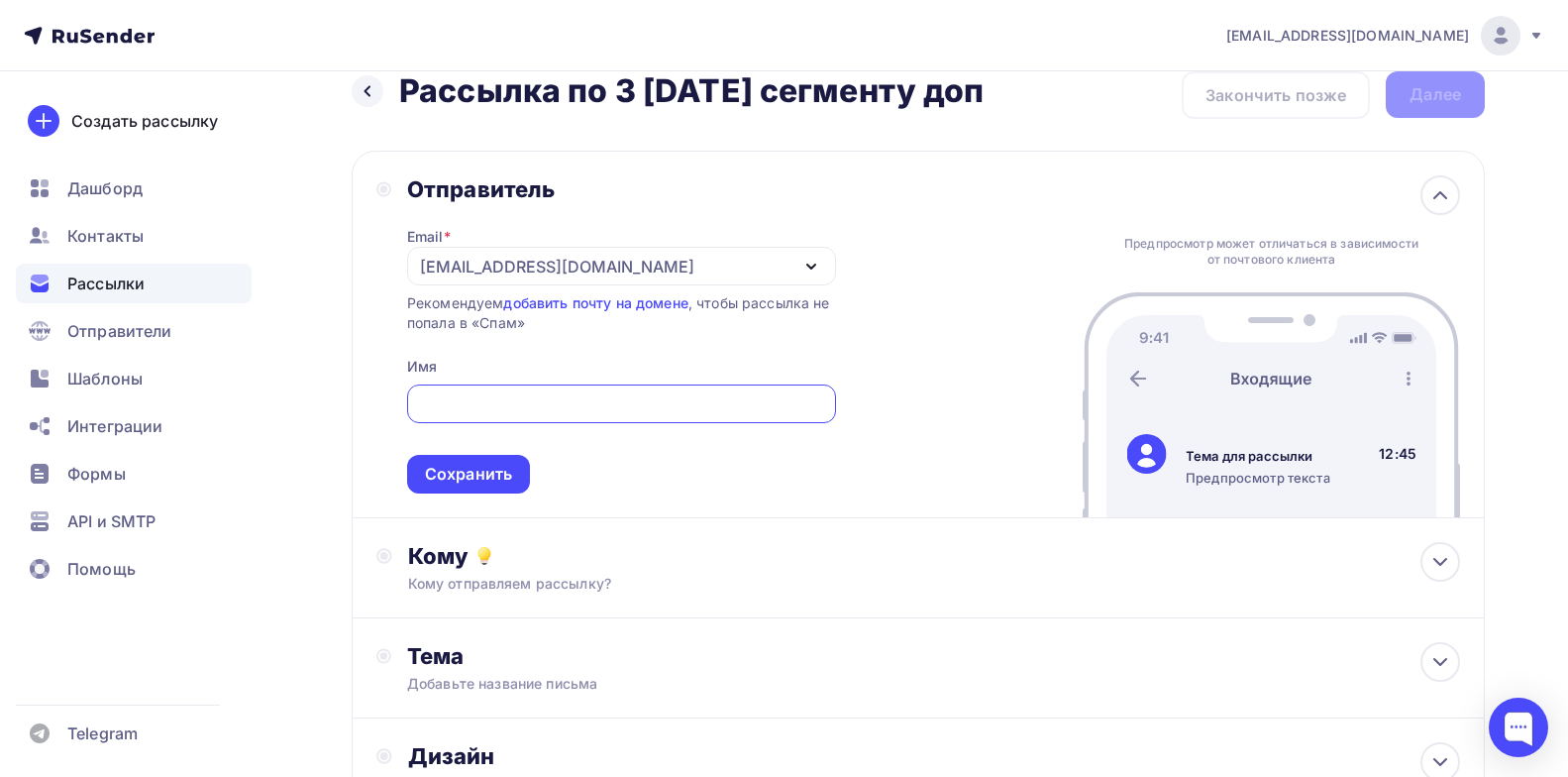
scroll to position [0, 0]
click at [578, 403] on input "text" at bounding box center [622, 405] width 407 height 24
paste input "проектная лаборатория ЗАРЯ"
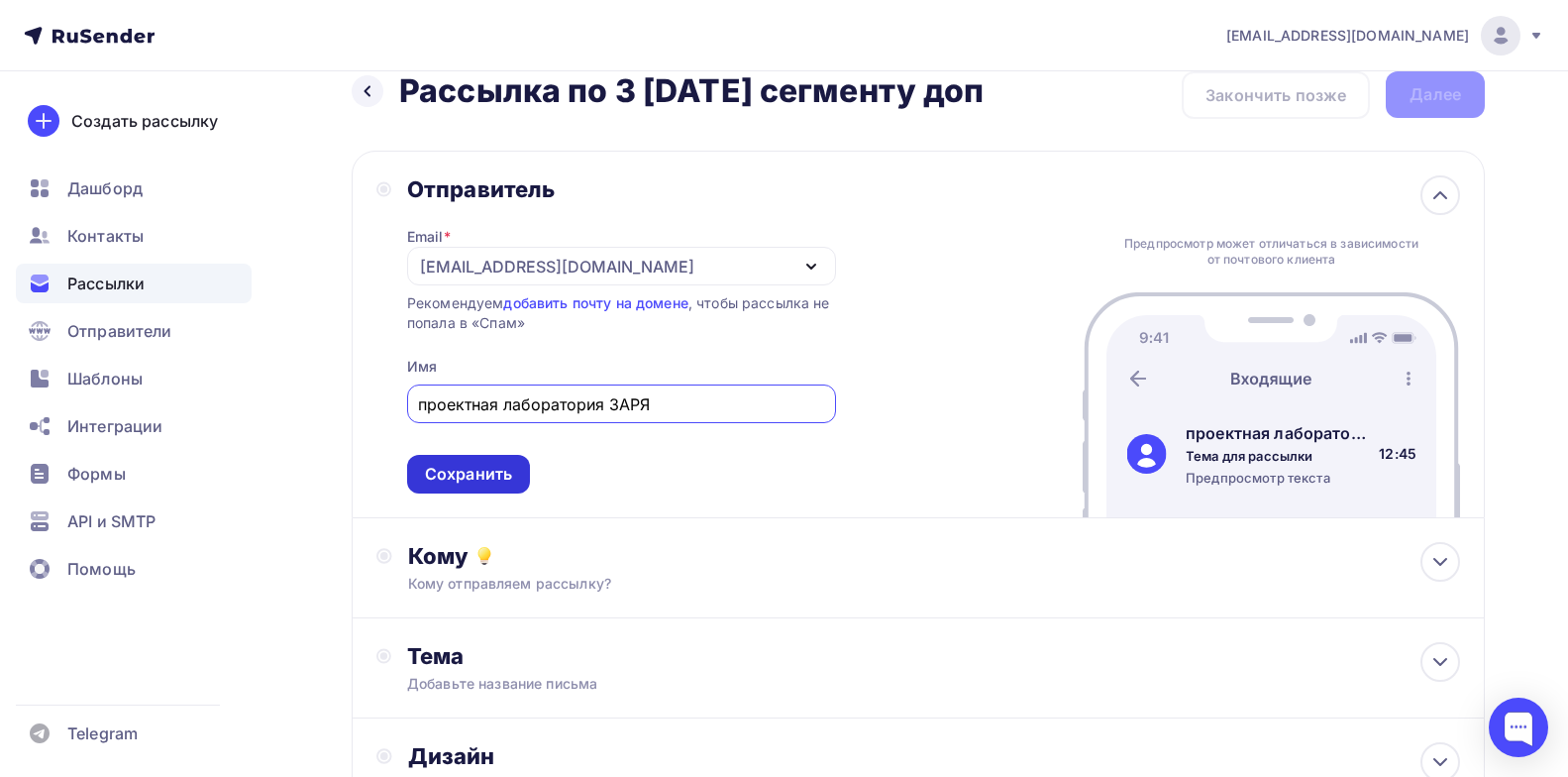
type input "проектная лаборатория ЗАРЯ"
click at [495, 479] on div "Сохранить" at bounding box center [469, 473] width 87 height 23
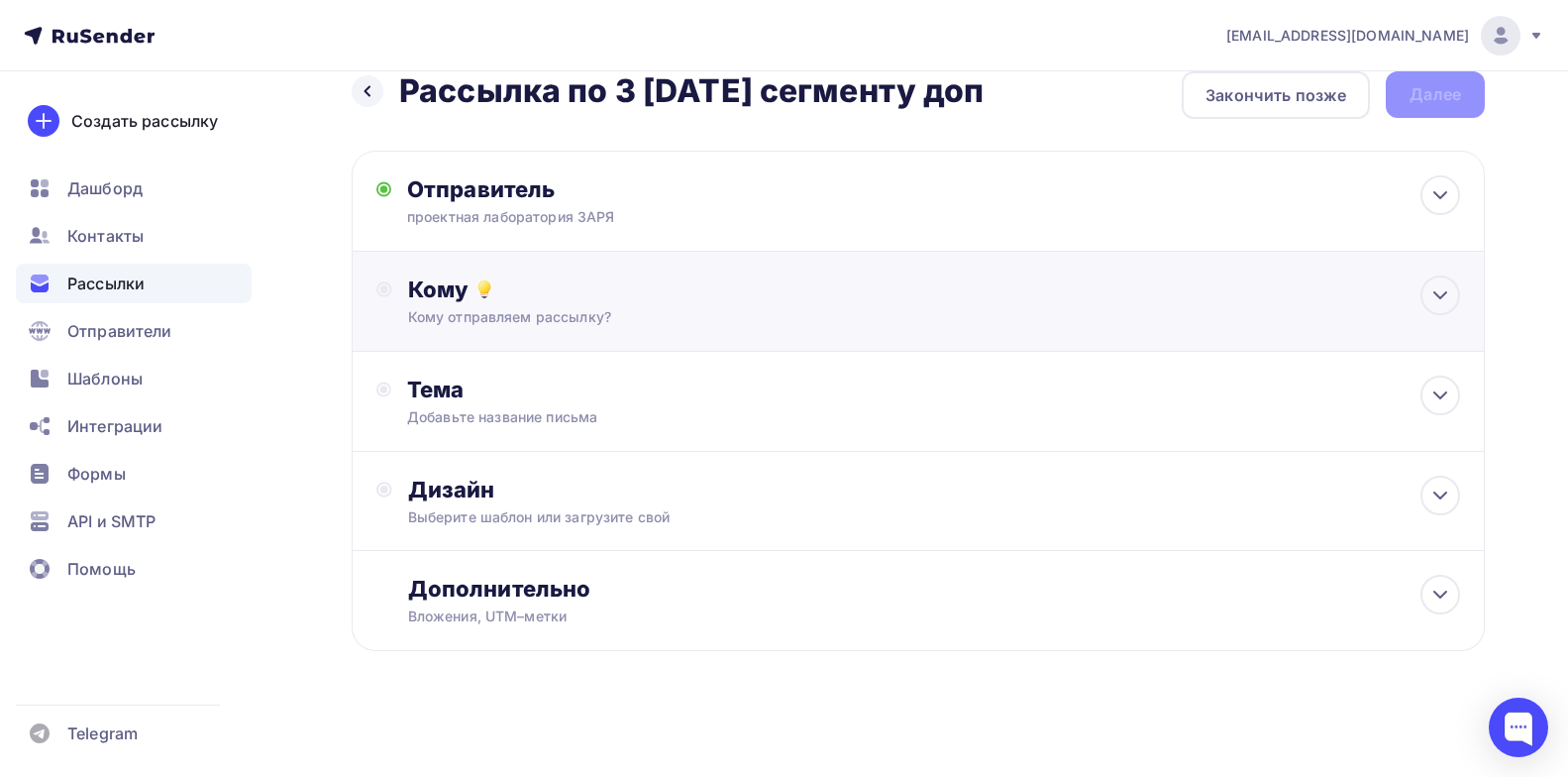
click at [1039, 292] on div "Кому" at bounding box center [934, 290] width 1052 height 28
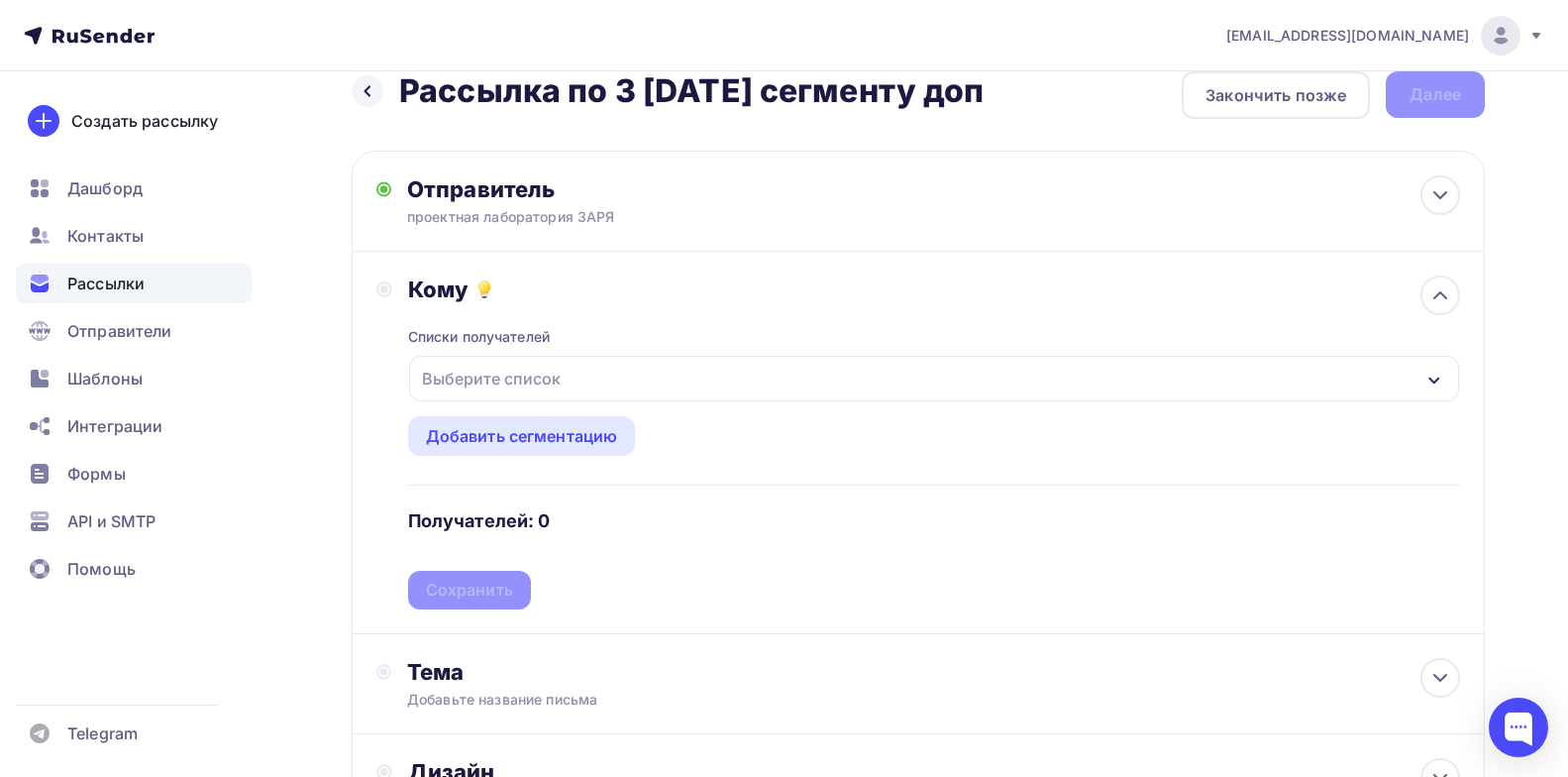
click at [588, 368] on div "Выберите список" at bounding box center [934, 379] width 1050 height 46
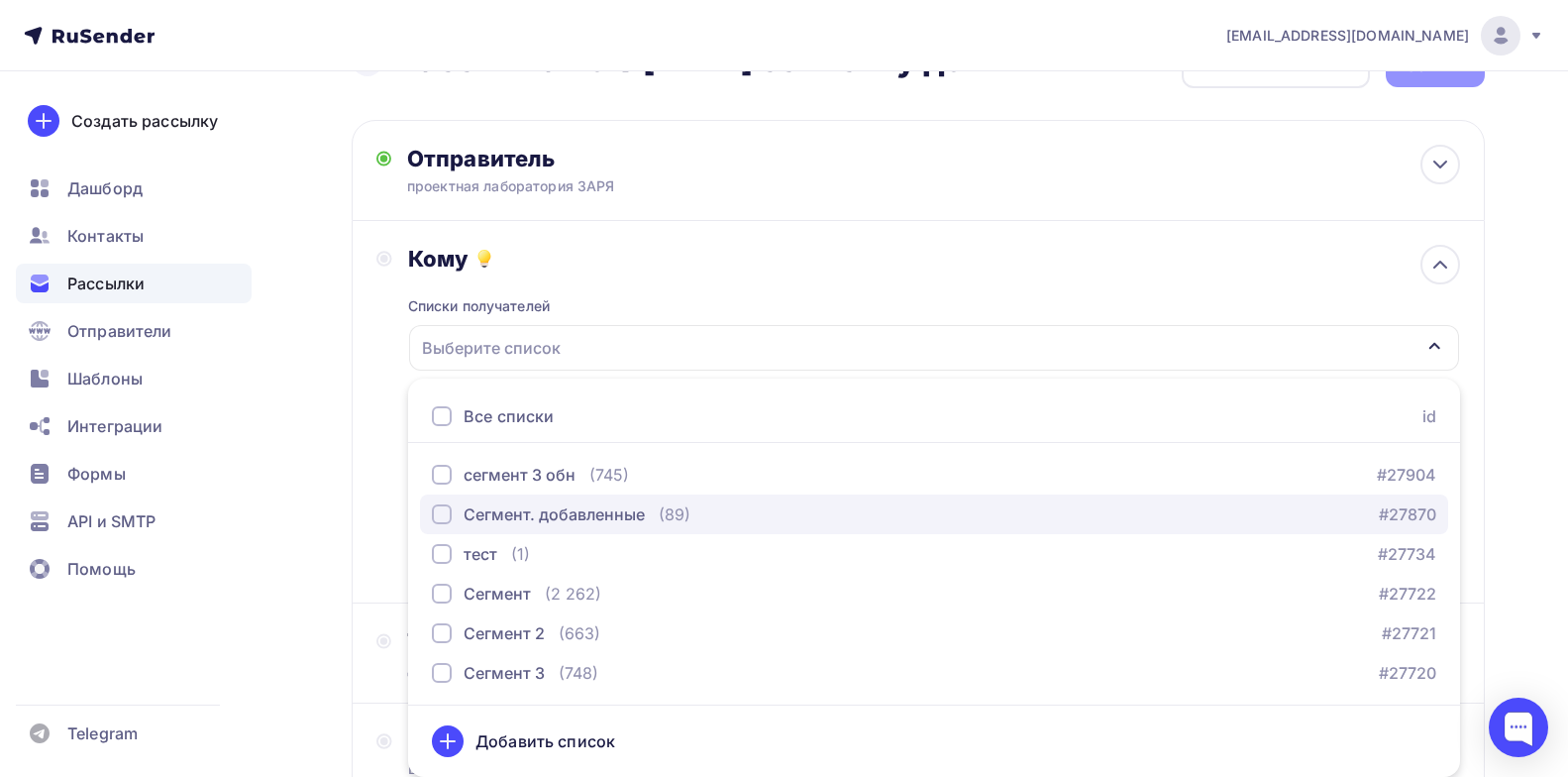
click at [553, 511] on div "Сегмент. добавленные" at bounding box center [553, 514] width 181 height 24
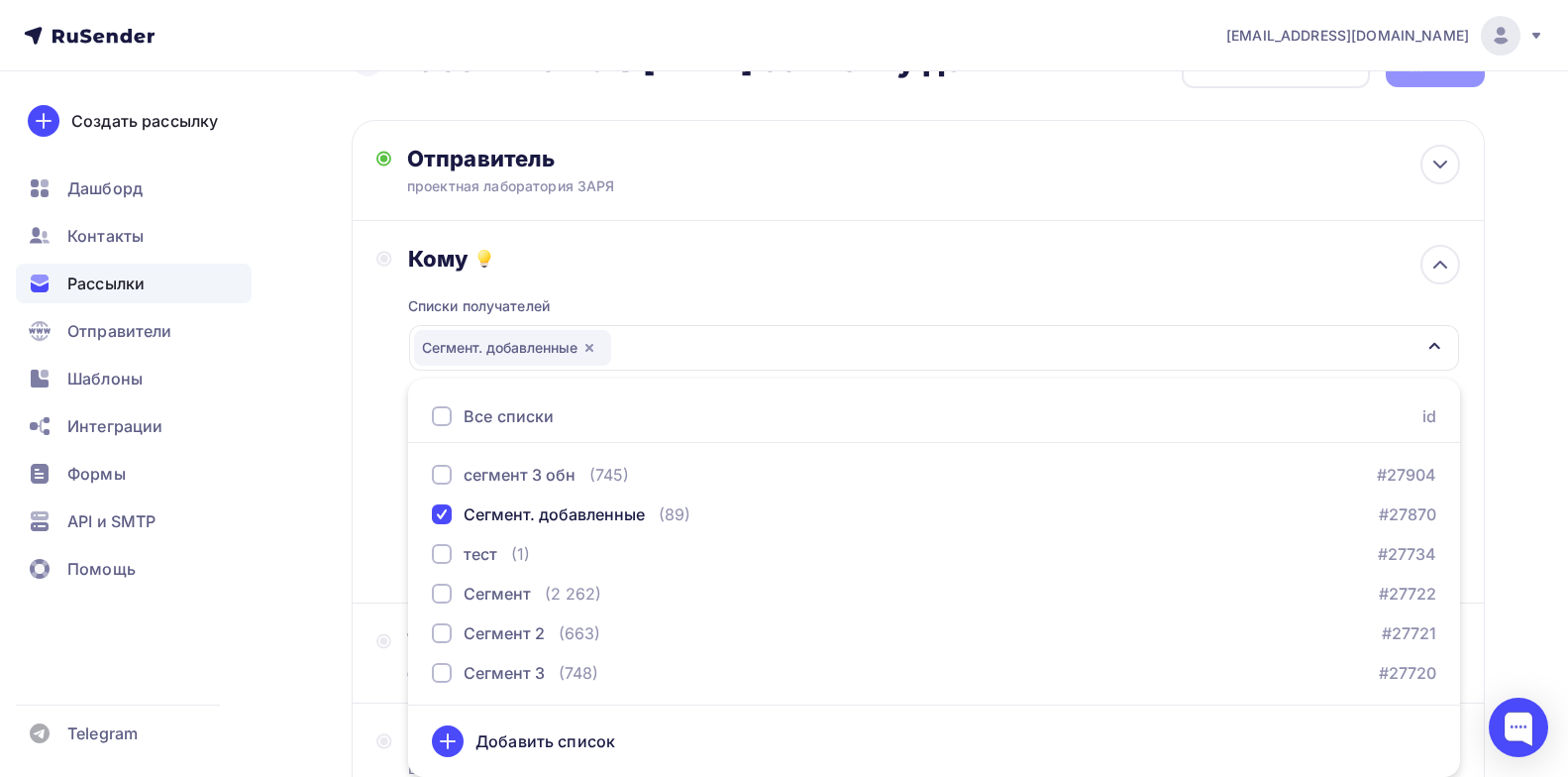
click at [719, 276] on div "Списки получателей Сегмент. добавленные Все списки id сегмент 3 обн (745) #2790…" at bounding box center [934, 426] width 1052 height 307
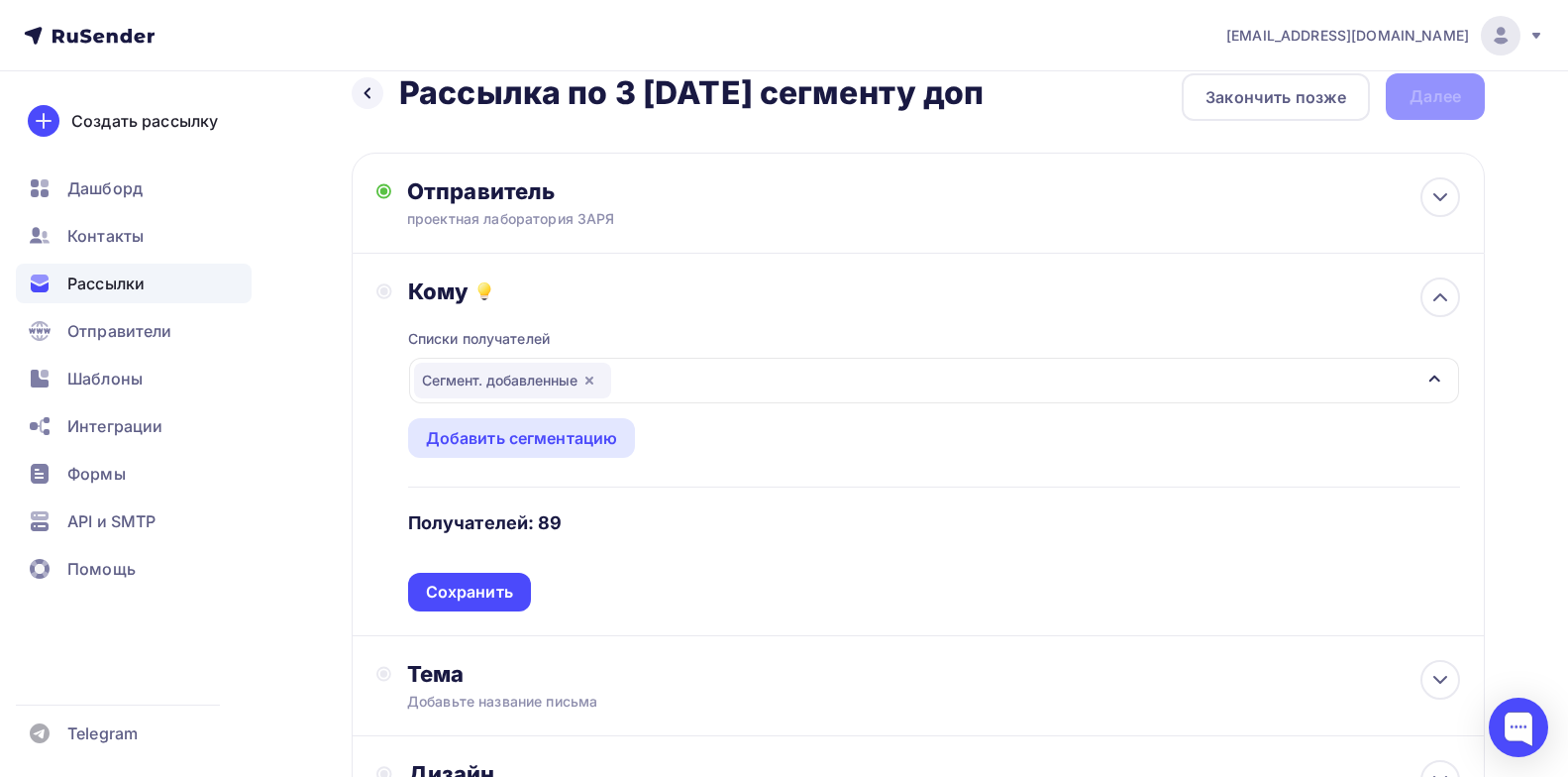
scroll to position [0, 0]
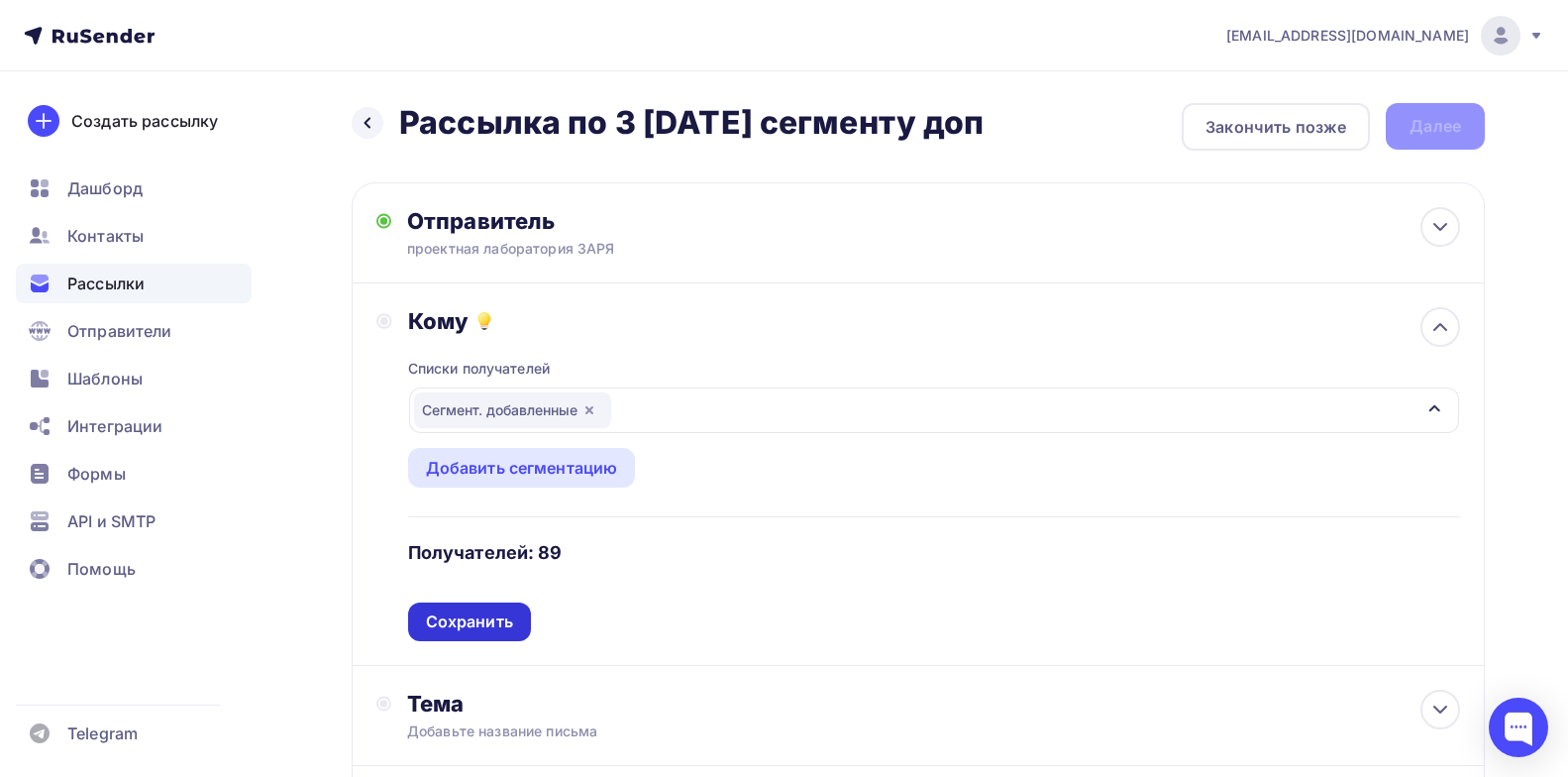
click at [508, 616] on div "Сохранить" at bounding box center [470, 621] width 87 height 23
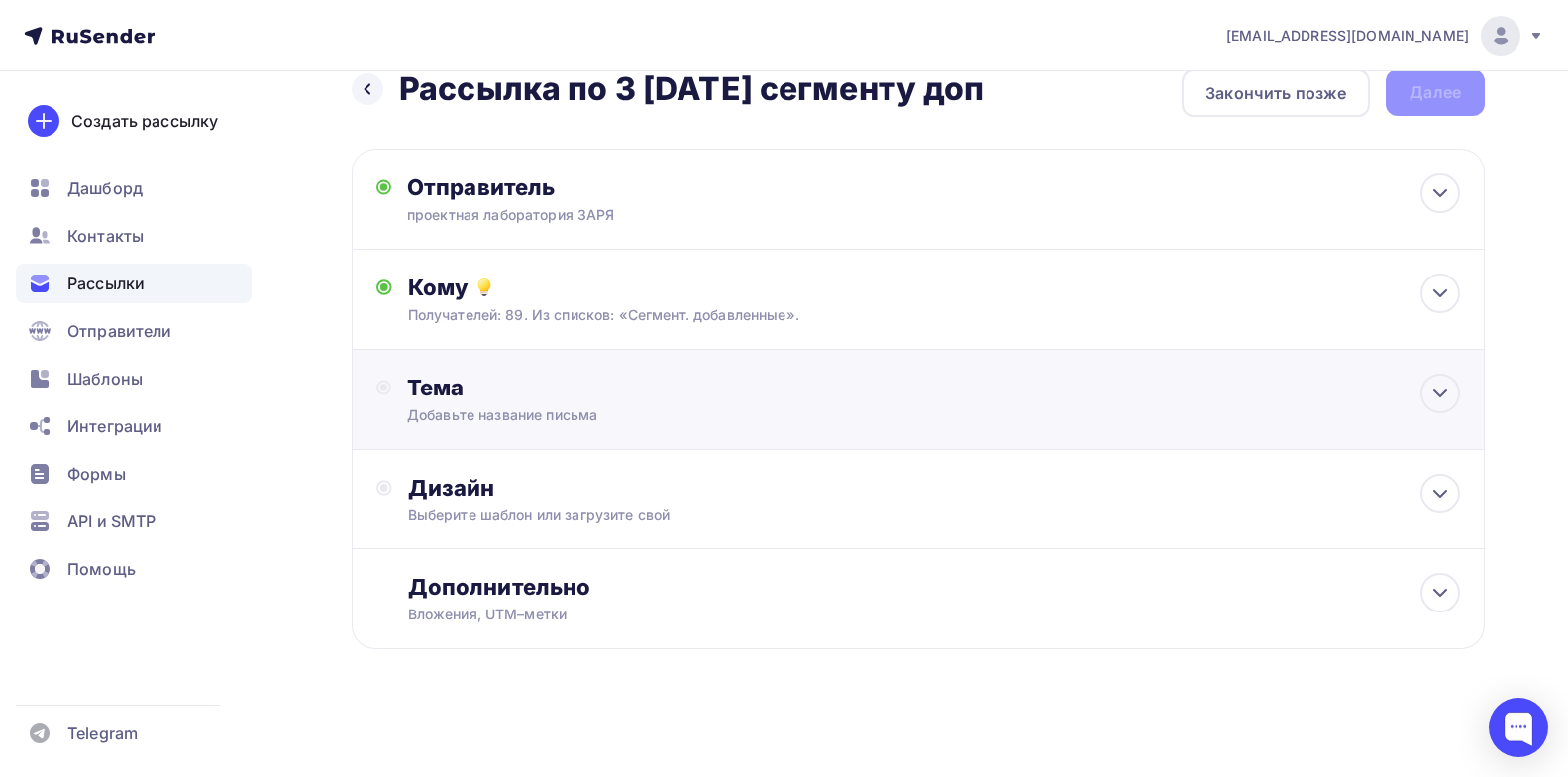
click at [589, 400] on div "Тема" at bounding box center [603, 388] width 392 height 28
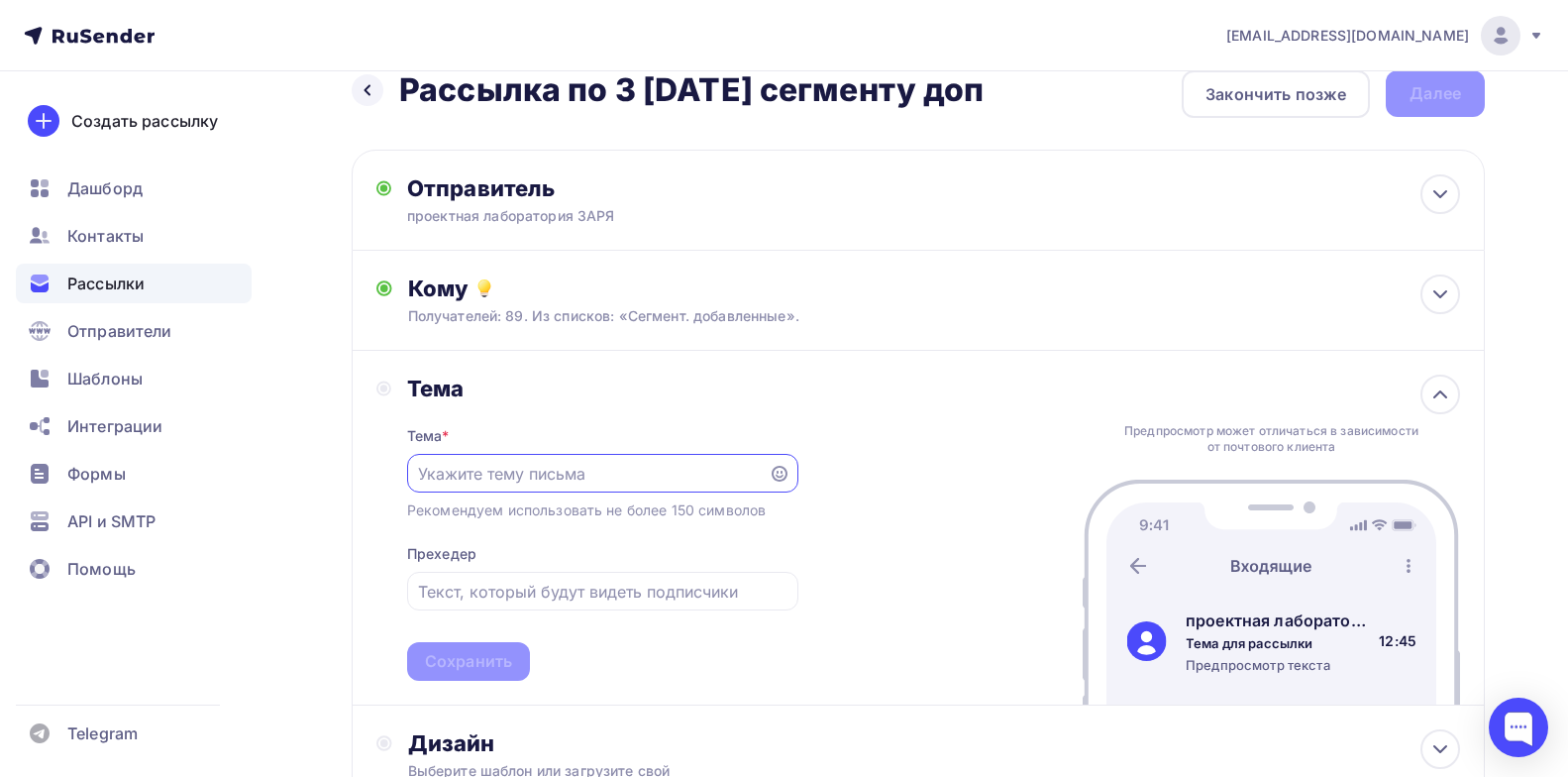
click at [597, 467] on input "text" at bounding box center [588, 473] width 339 height 24
click at [490, 473] on input "text" at bounding box center [588, 473] width 339 height 24
paste input "“Ремесло и люди”, день второй - встречаемся через час!"
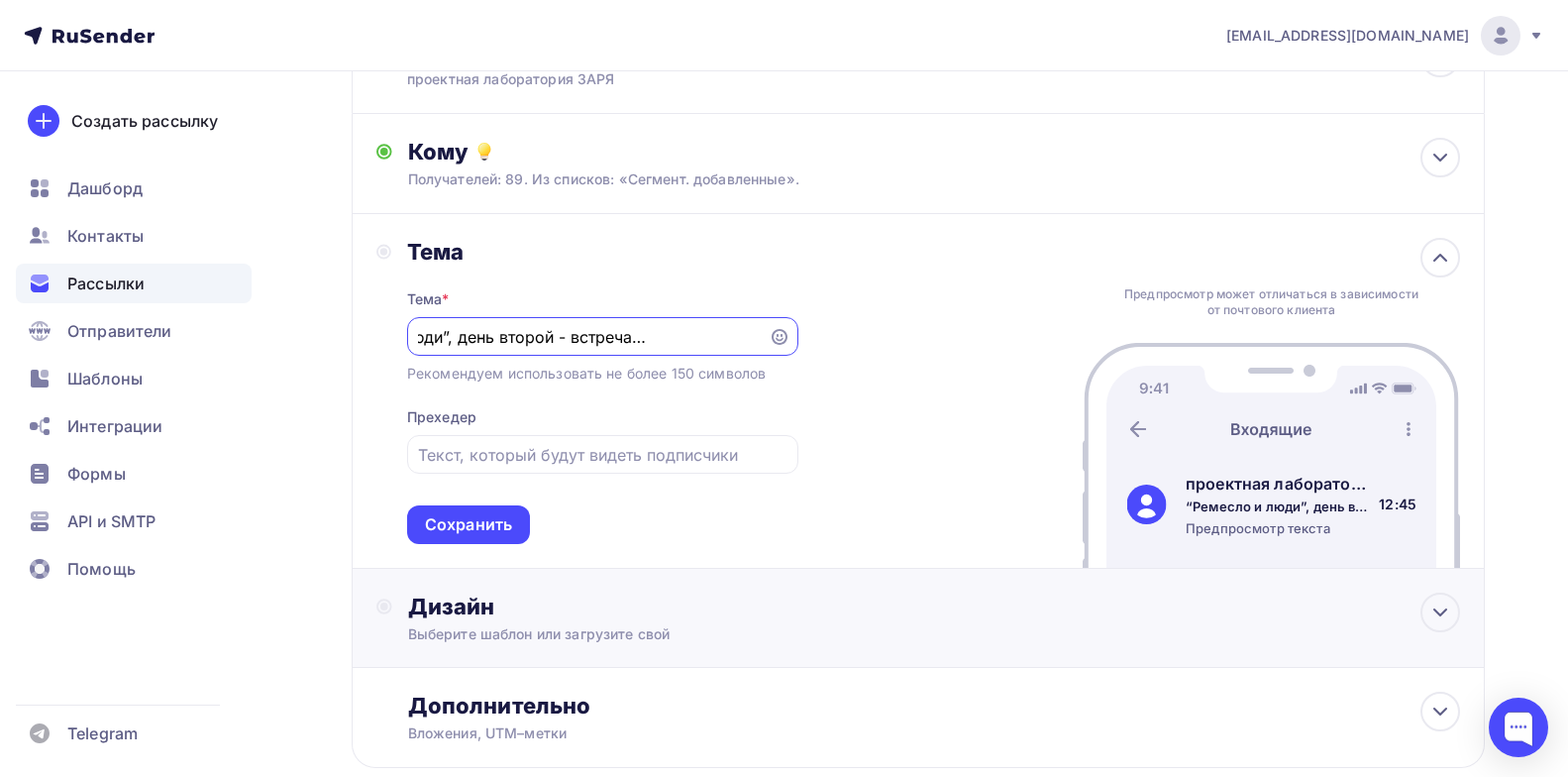
scroll to position [289, 0]
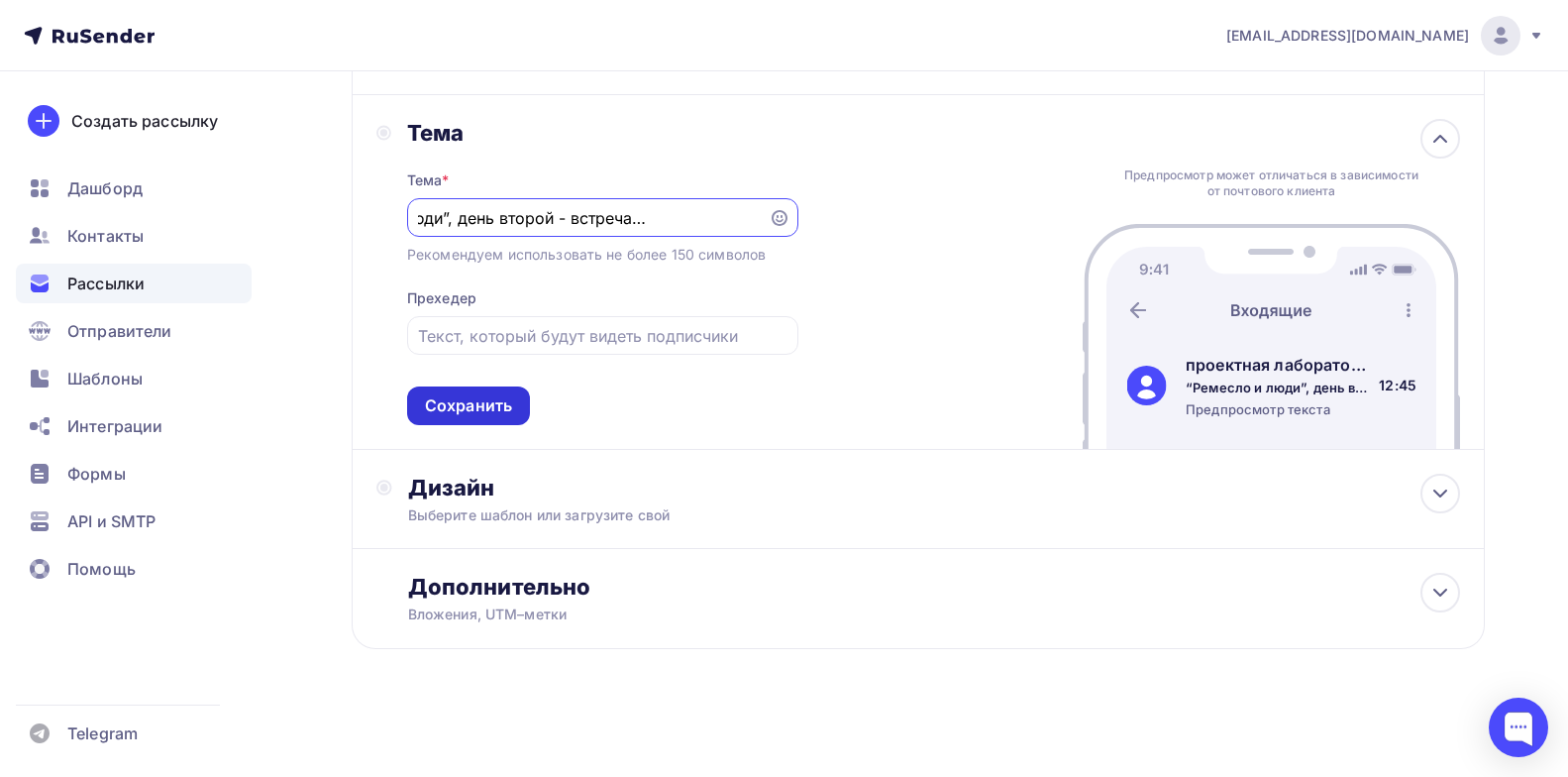
type input "“Ремесло и люди”, день второй - встречаемся через час!"
click at [441, 396] on div "Сохранить" at bounding box center [469, 406] width 87 height 23
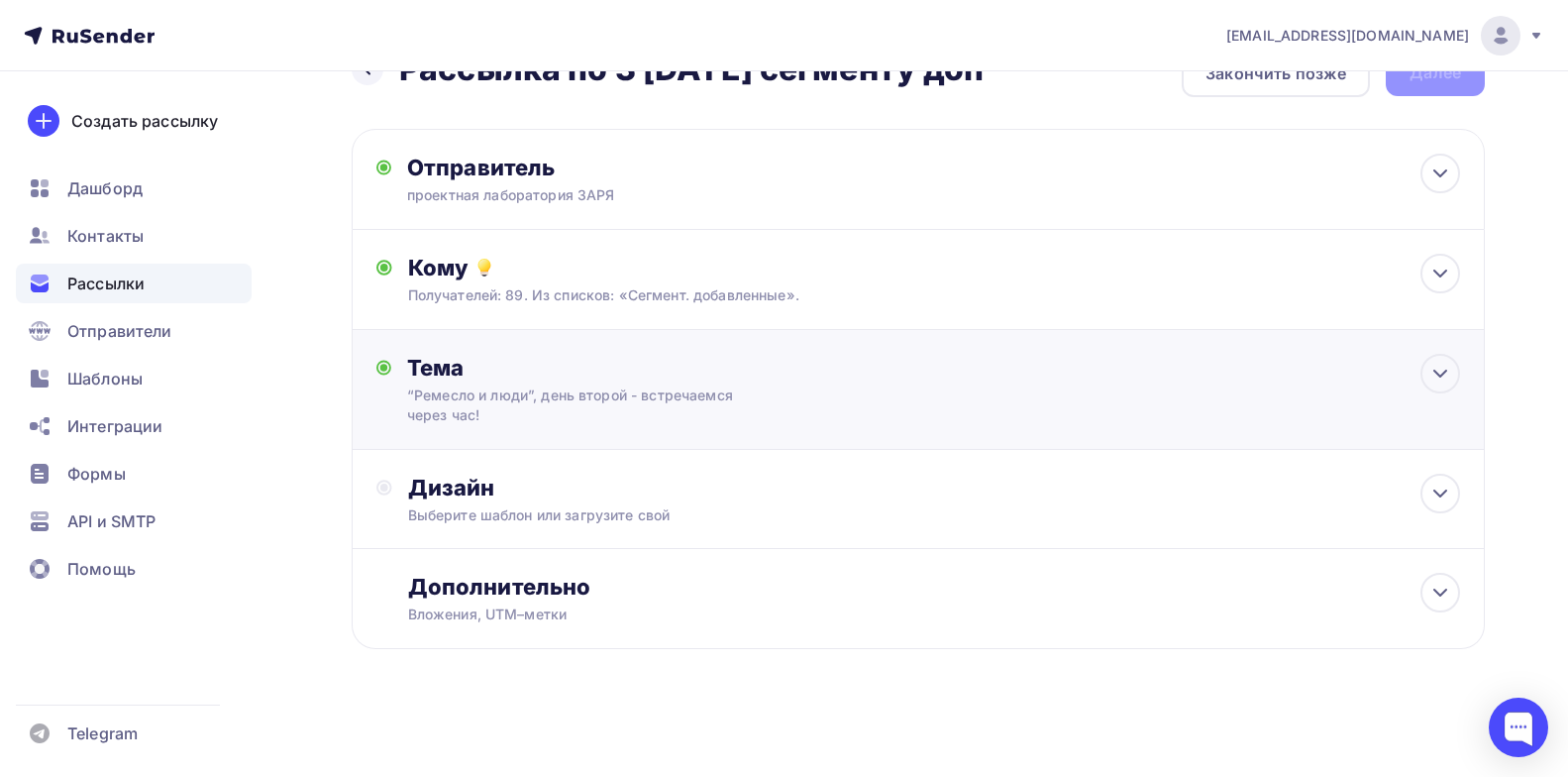
scroll to position [54, 0]
click at [660, 495] on div "Дизайн" at bounding box center [934, 487] width 1052 height 28
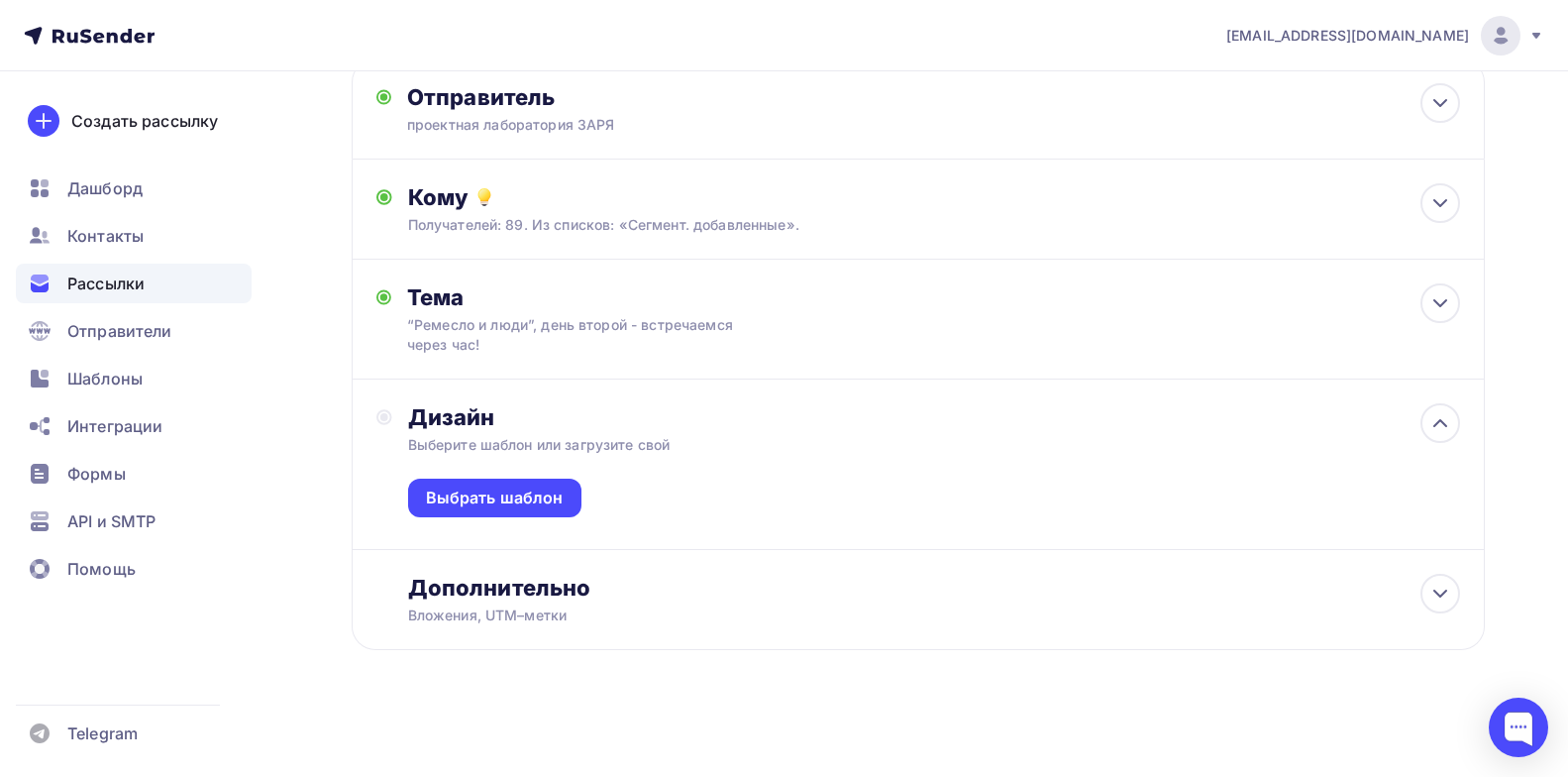
scroll to position [125, 0]
click at [536, 489] on div "Выбрать шаблон" at bounding box center [495, 496] width 138 height 23
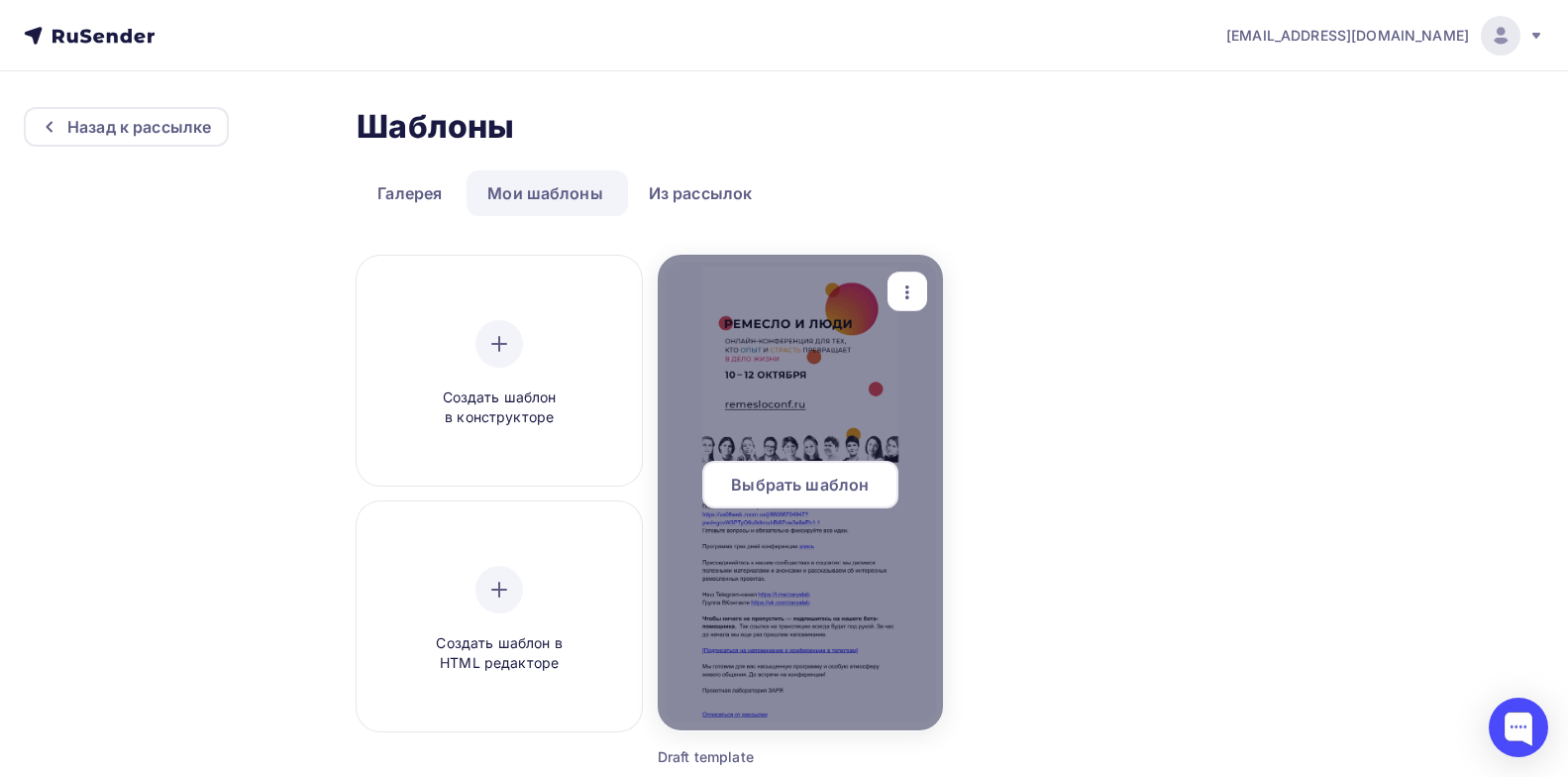
click at [780, 468] on div "Выбрать шаблон" at bounding box center [800, 484] width 196 height 48
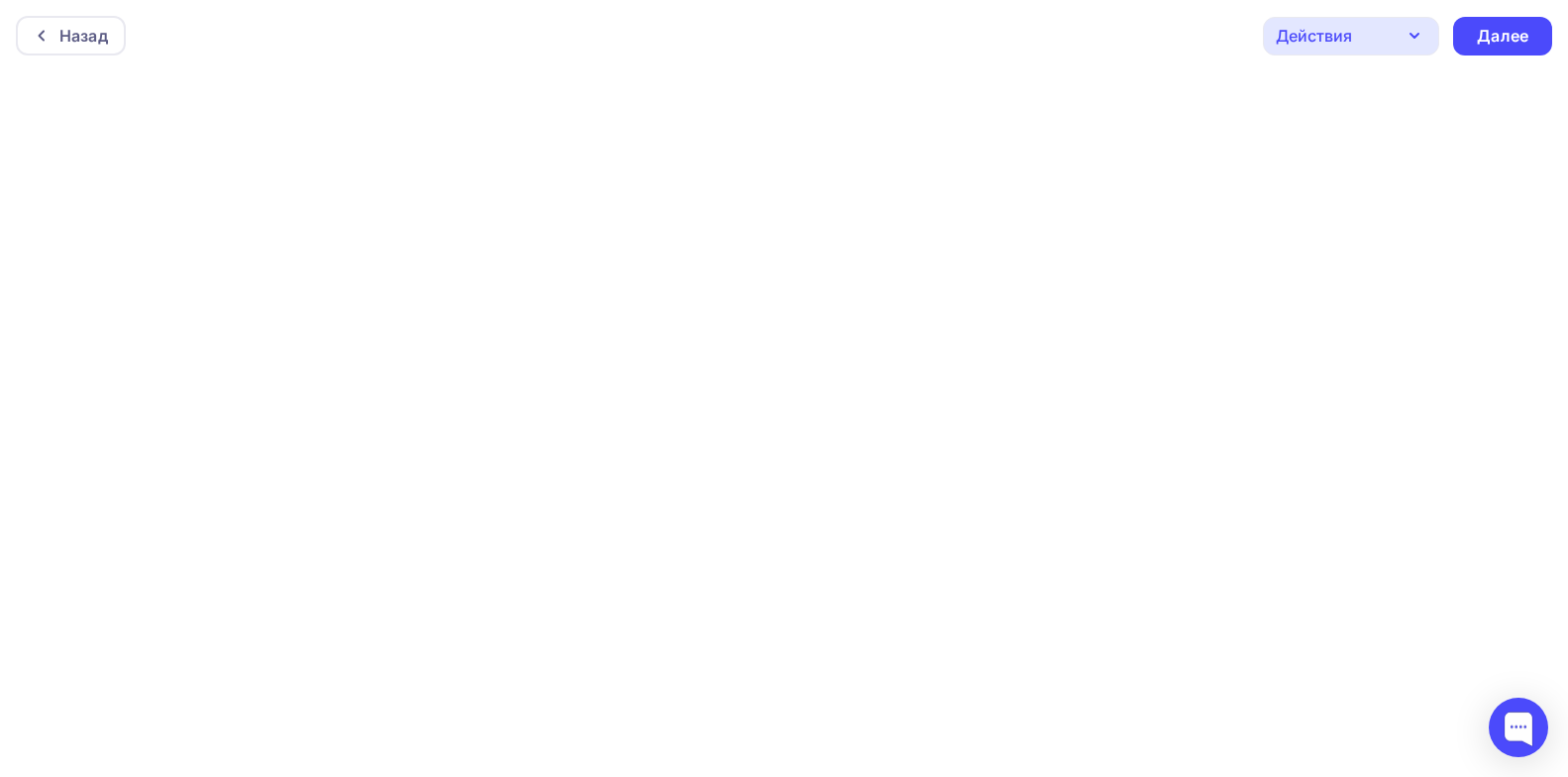
scroll to position [5, 0]
click at [1486, 30] on div "Далее" at bounding box center [1503, 31] width 52 height 23
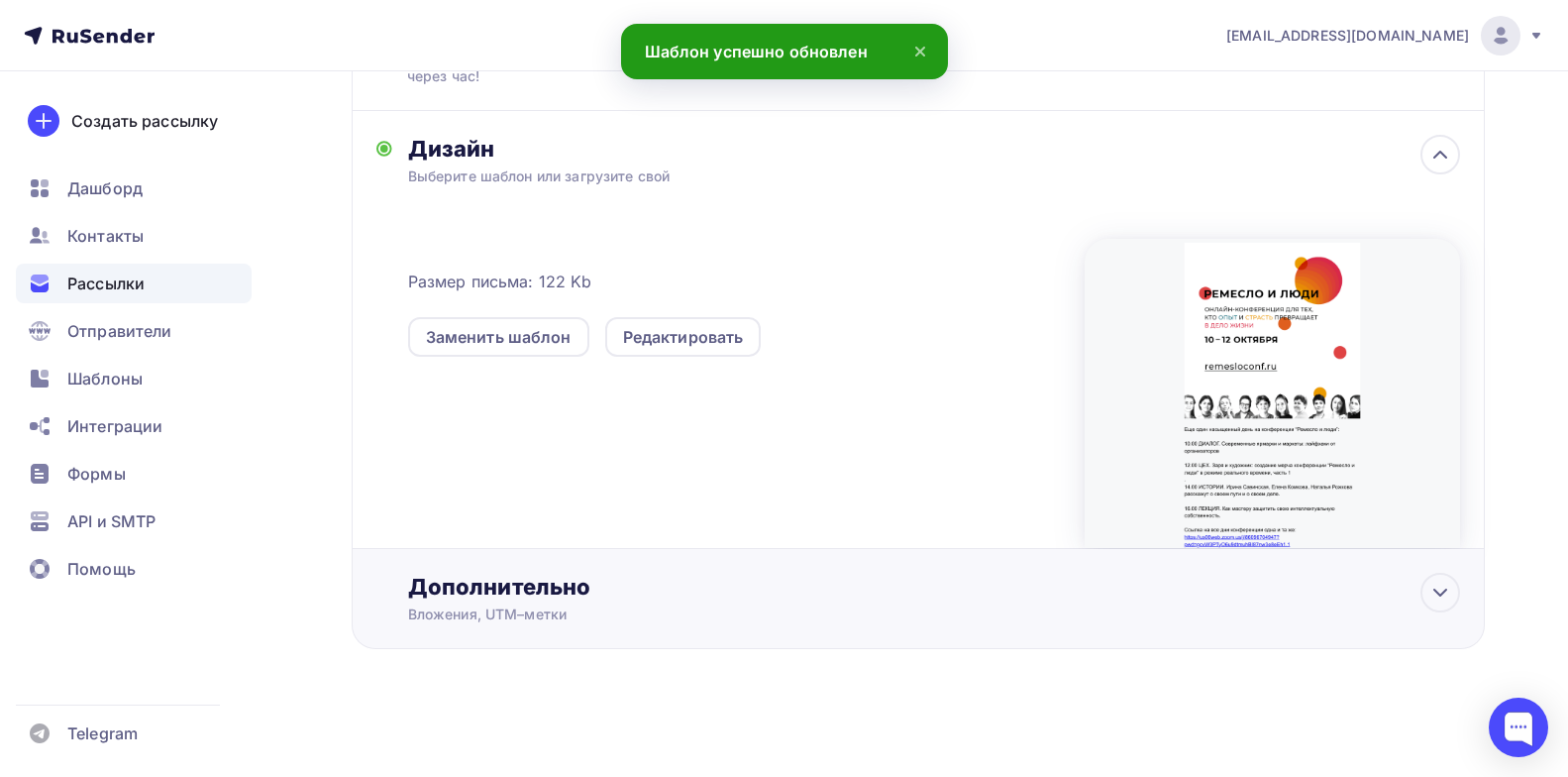
click at [544, 589] on div "Дополнительно" at bounding box center [934, 586] width 1052 height 28
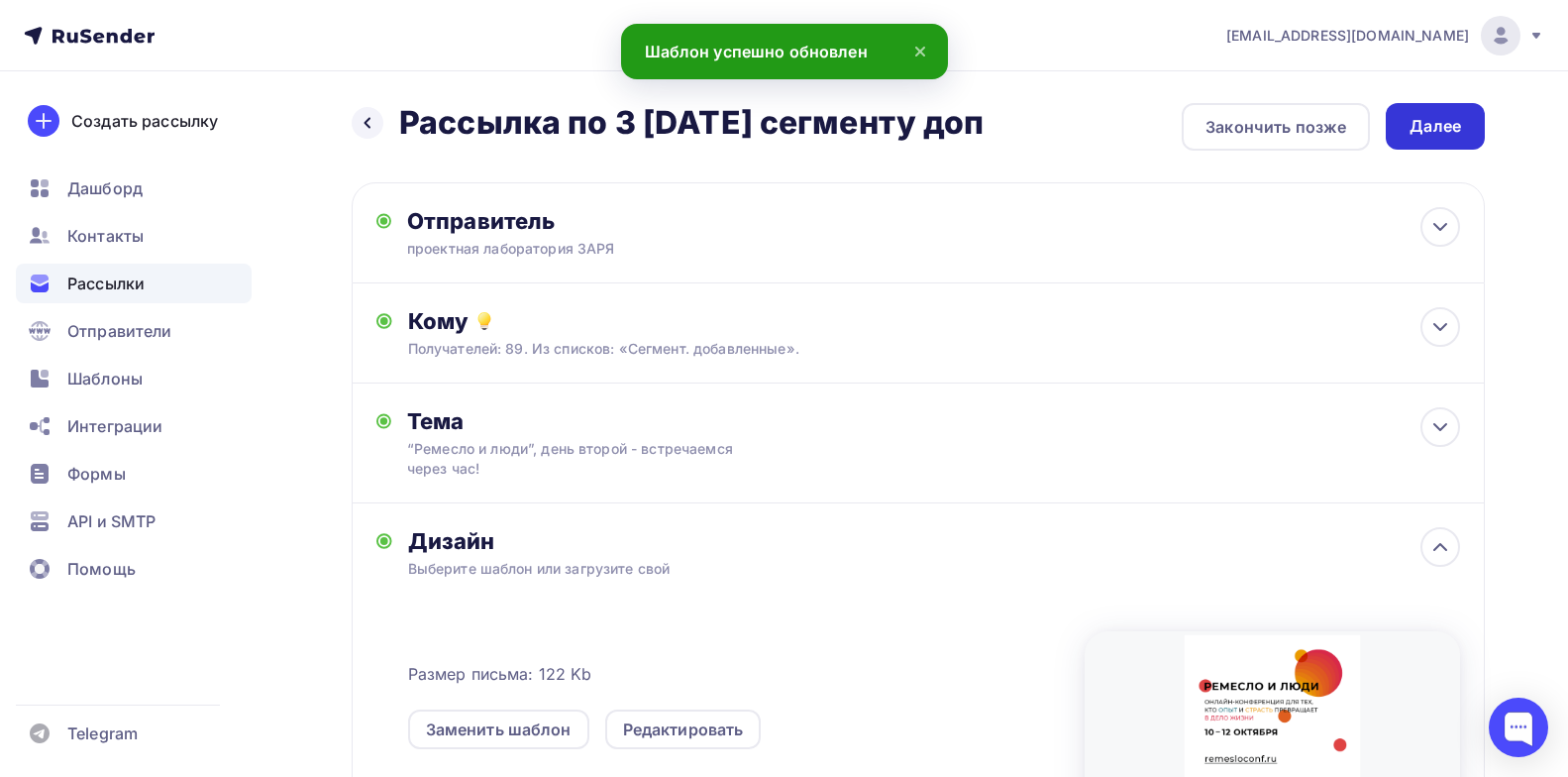
click at [1437, 111] on div "Далее" at bounding box center [1435, 126] width 99 height 47
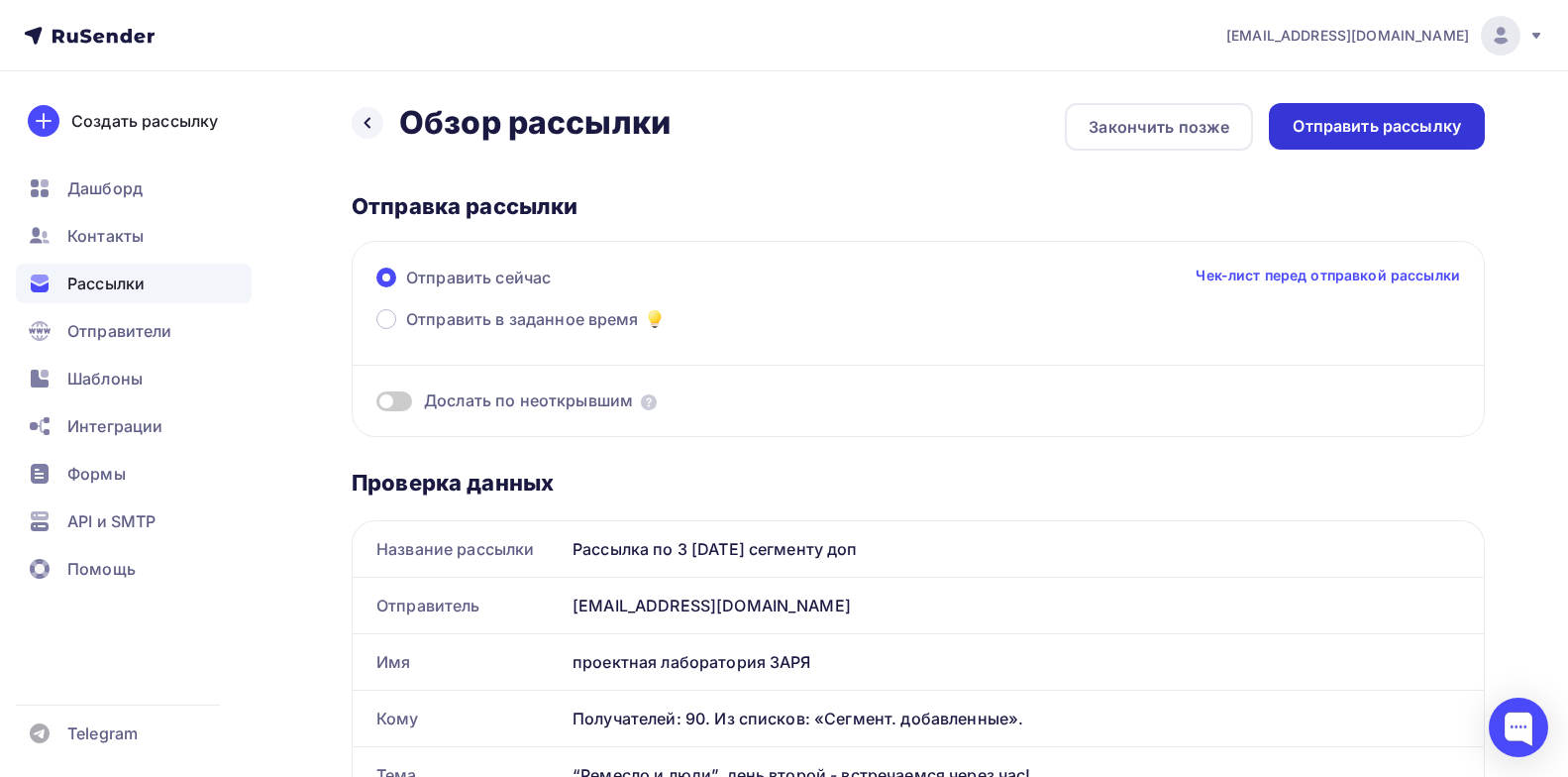
click at [1348, 133] on div "Отправить рассылку" at bounding box center [1378, 126] width 169 height 23
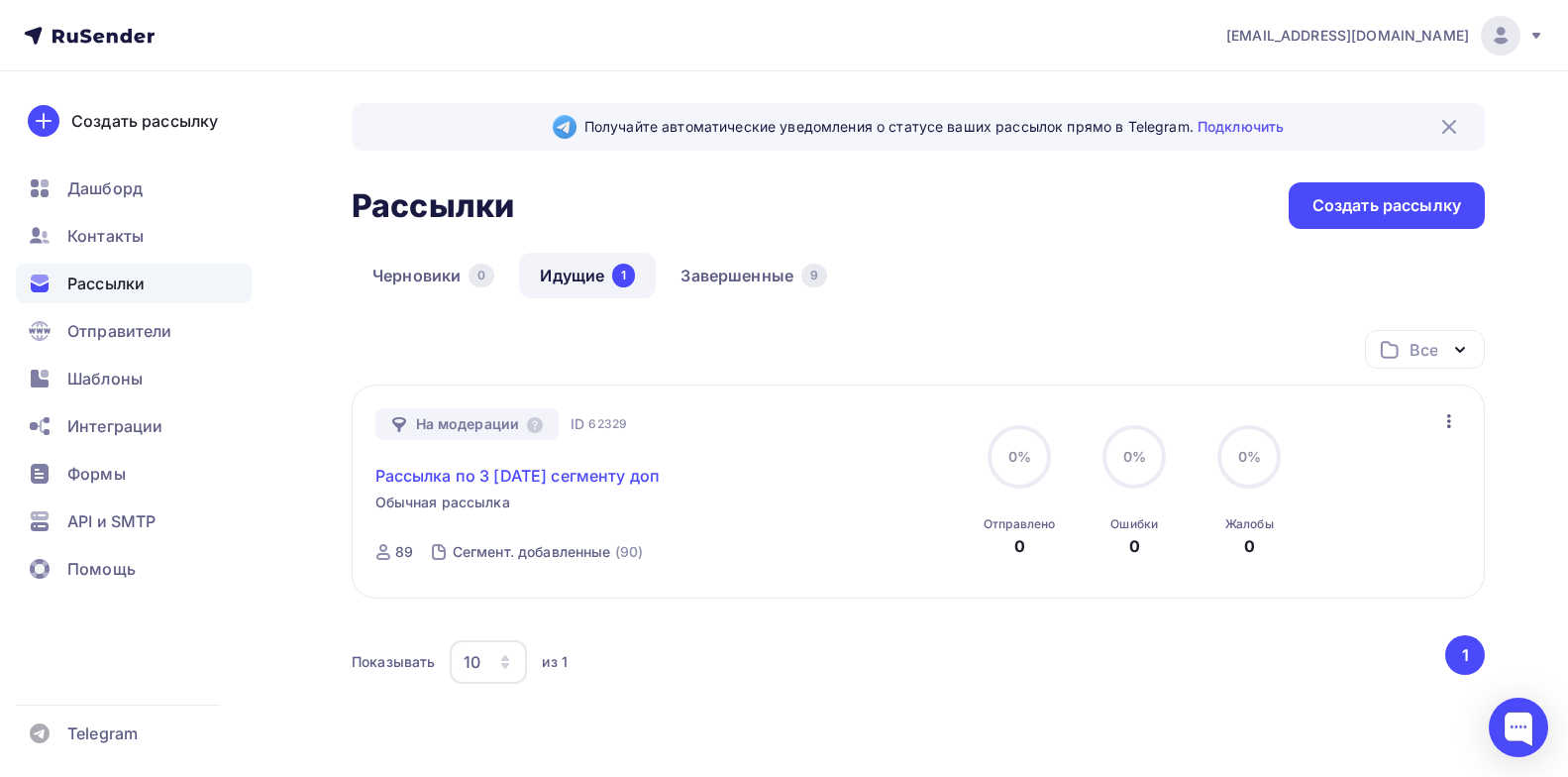
click at [578, 475] on link "Рассылка по 3 [DATE] сегменту доп" at bounding box center [519, 475] width 286 height 24
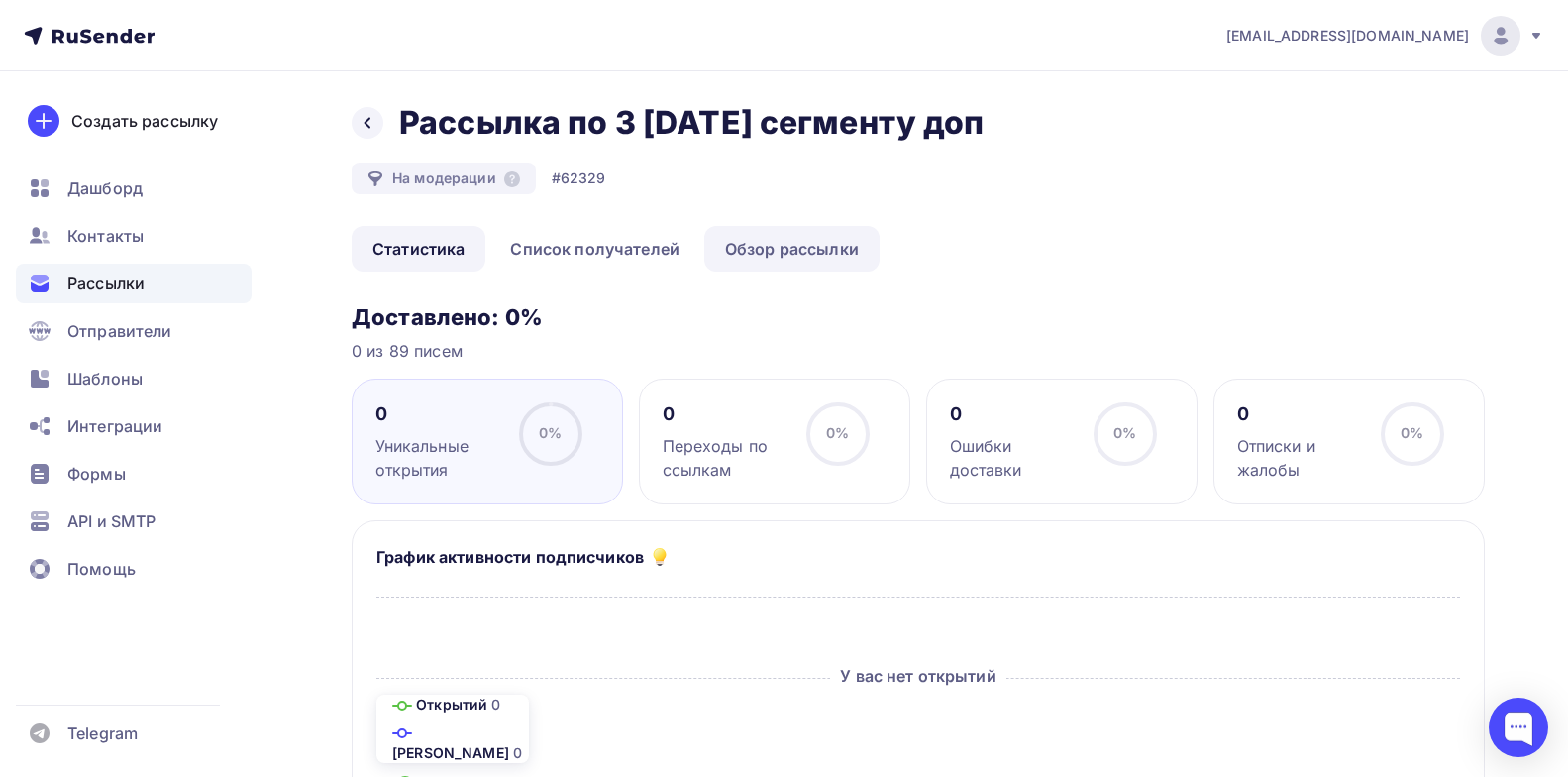
click at [791, 272] on link "Обзор рассылки" at bounding box center [791, 249] width 176 height 46
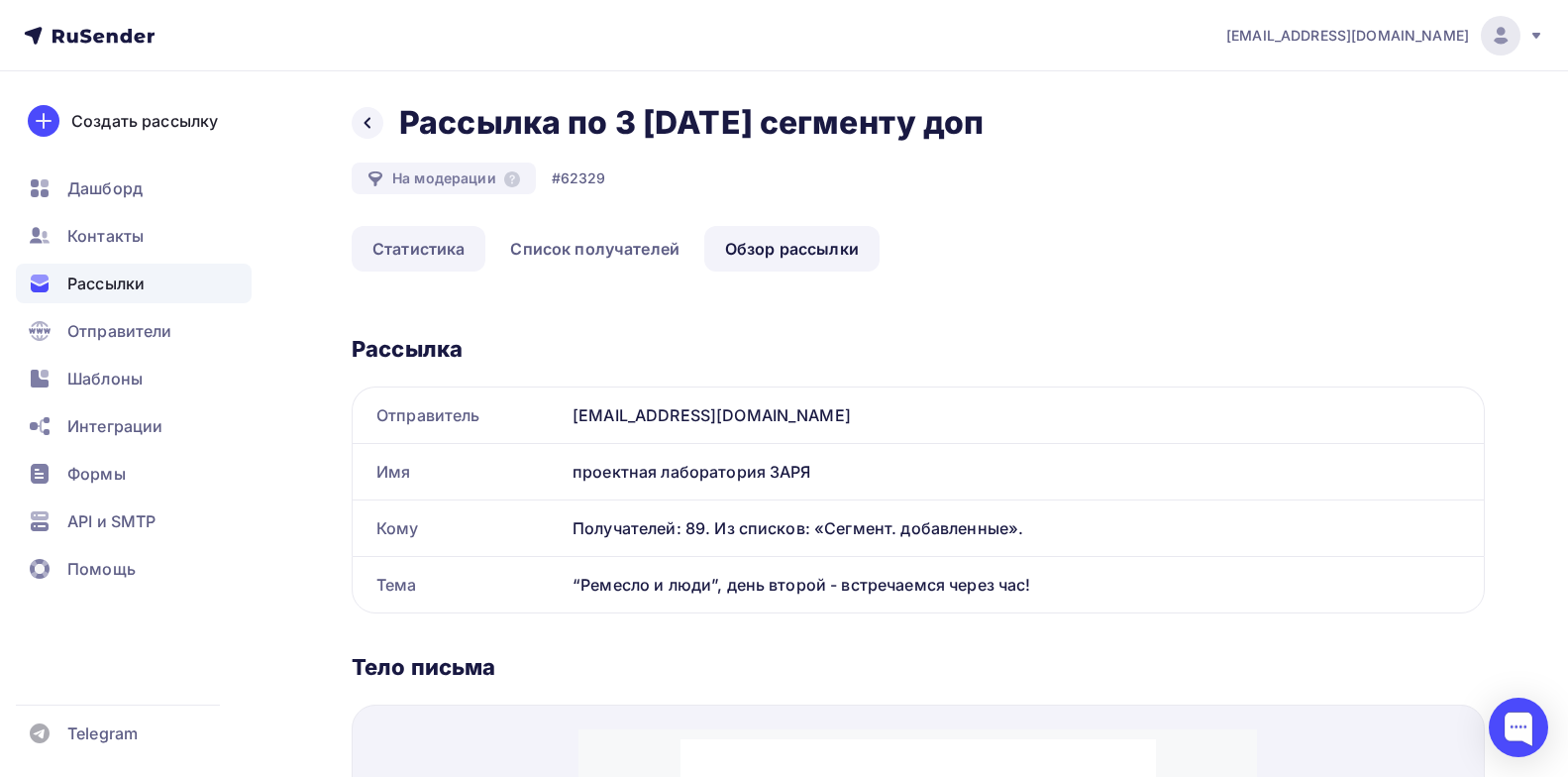
click at [412, 272] on link "Статистика" at bounding box center [419, 249] width 134 height 46
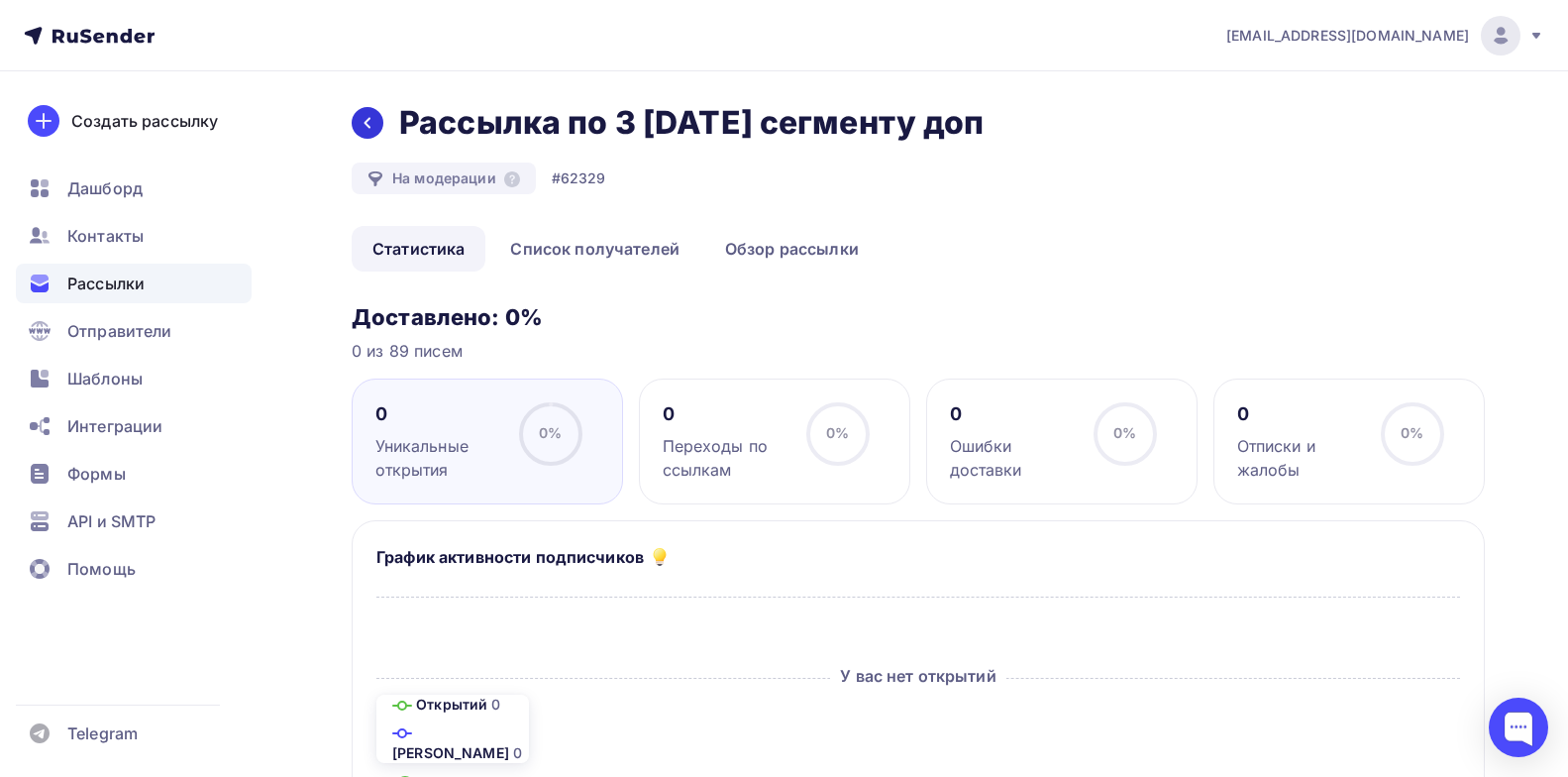
click at [383, 143] on div "Назад Рассылка по 3 11.10.2025 сегменту доп Рассылка по 3 11.10.2025 сегменту д…" at bounding box center [675, 123] width 647 height 40
click at [374, 131] on icon at bounding box center [368, 123] width 16 height 16
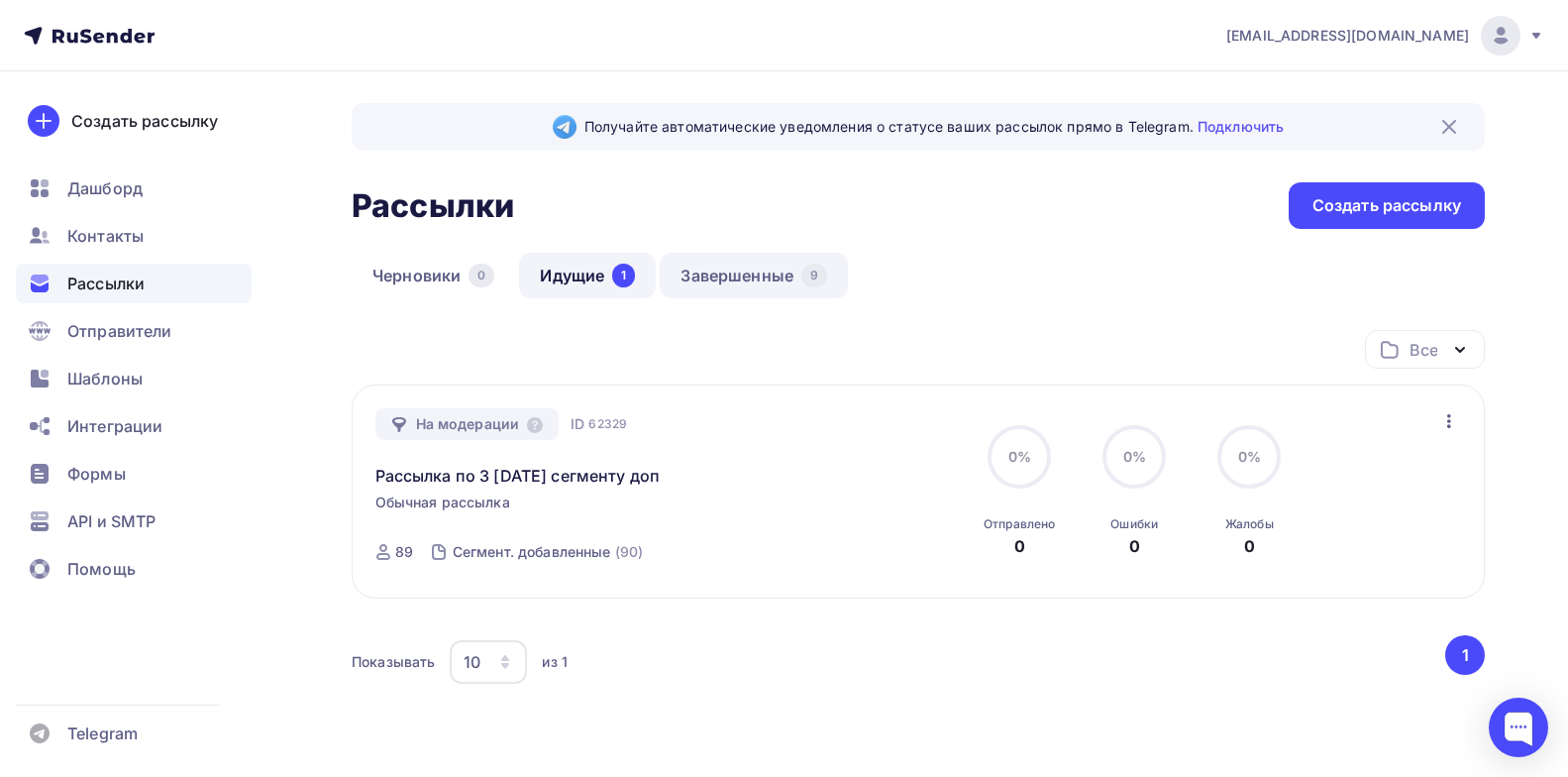
click at [731, 267] on link "Завершенные 9" at bounding box center [754, 276] width 188 height 46
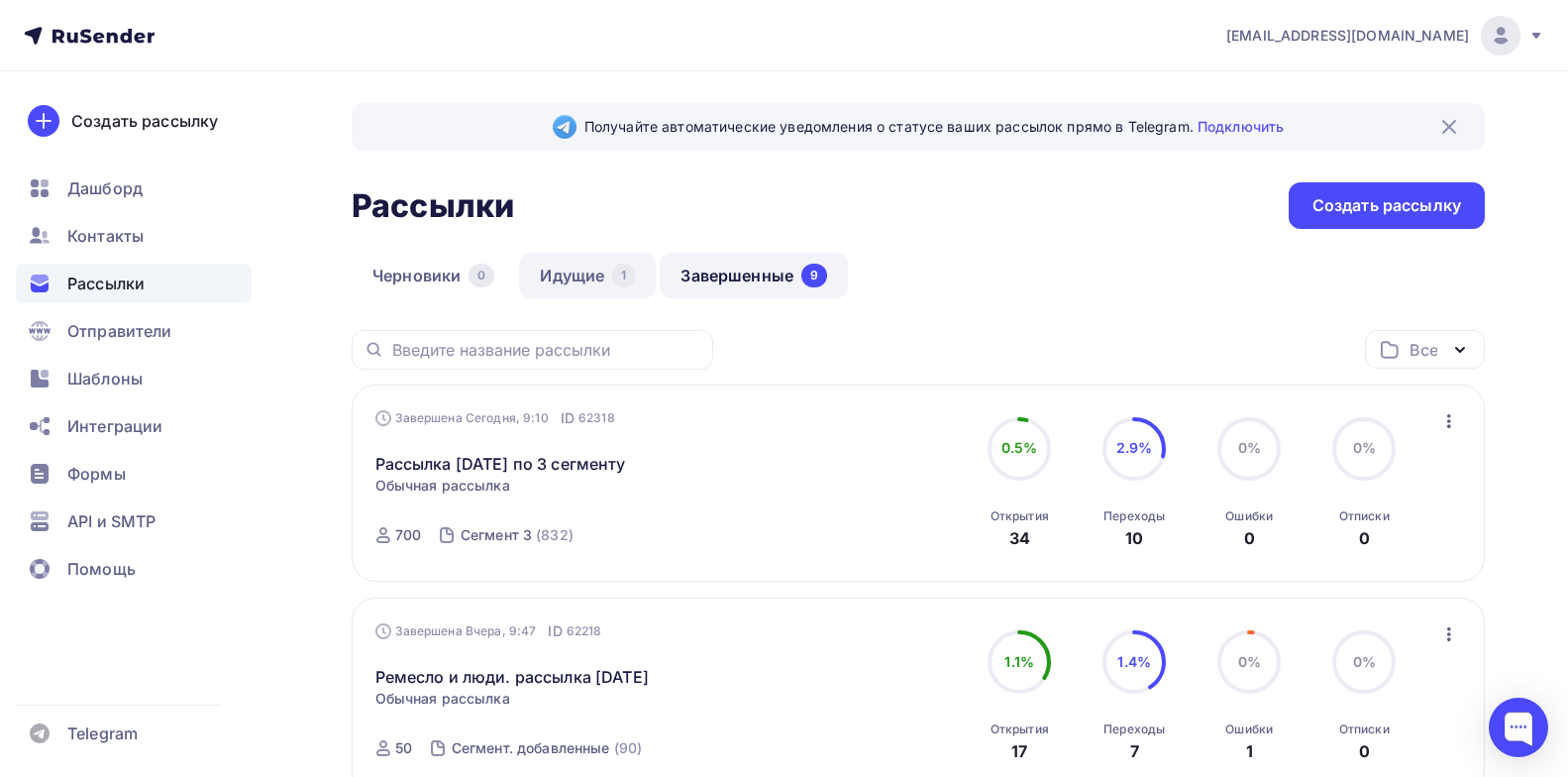
click at [572, 274] on link "Идущие 1" at bounding box center [587, 276] width 137 height 46
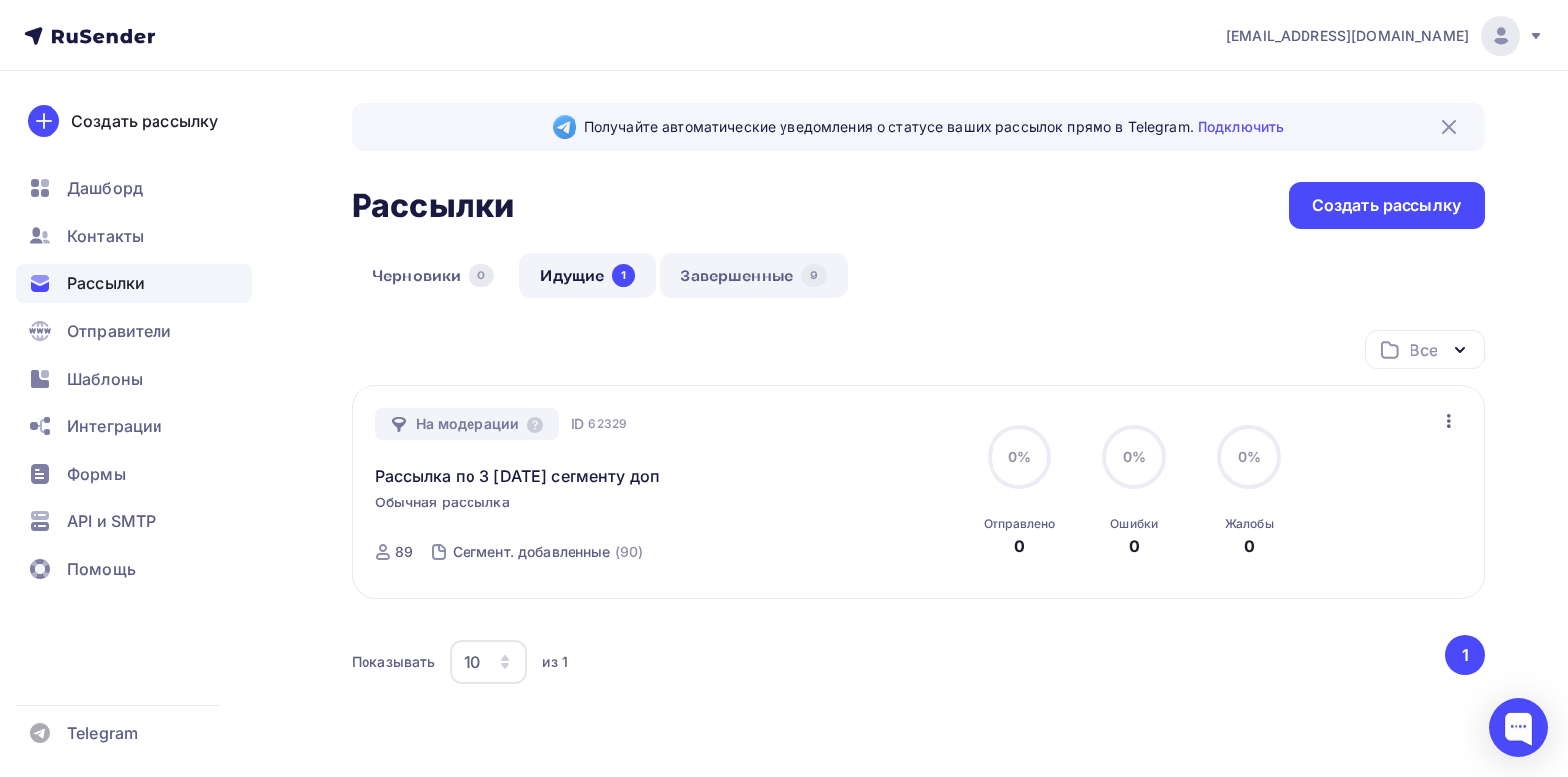
click at [702, 270] on link "Завершенные 9" at bounding box center [754, 276] width 188 height 46
click at [1444, 424] on icon "button" at bounding box center [1449, 422] width 24 height 24
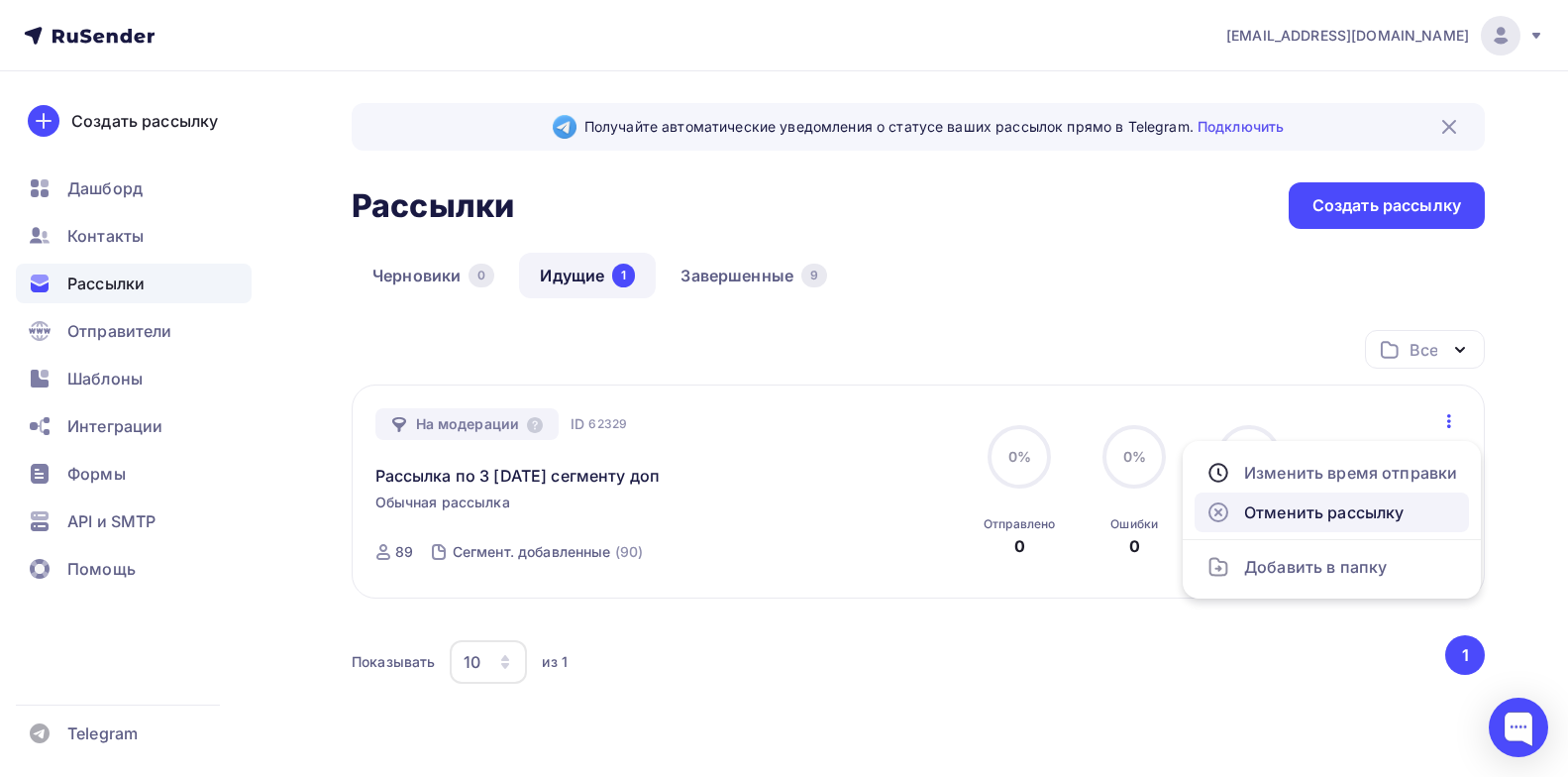
click at [1343, 513] on div "Отменить рассылку" at bounding box center [1332, 512] width 251 height 24
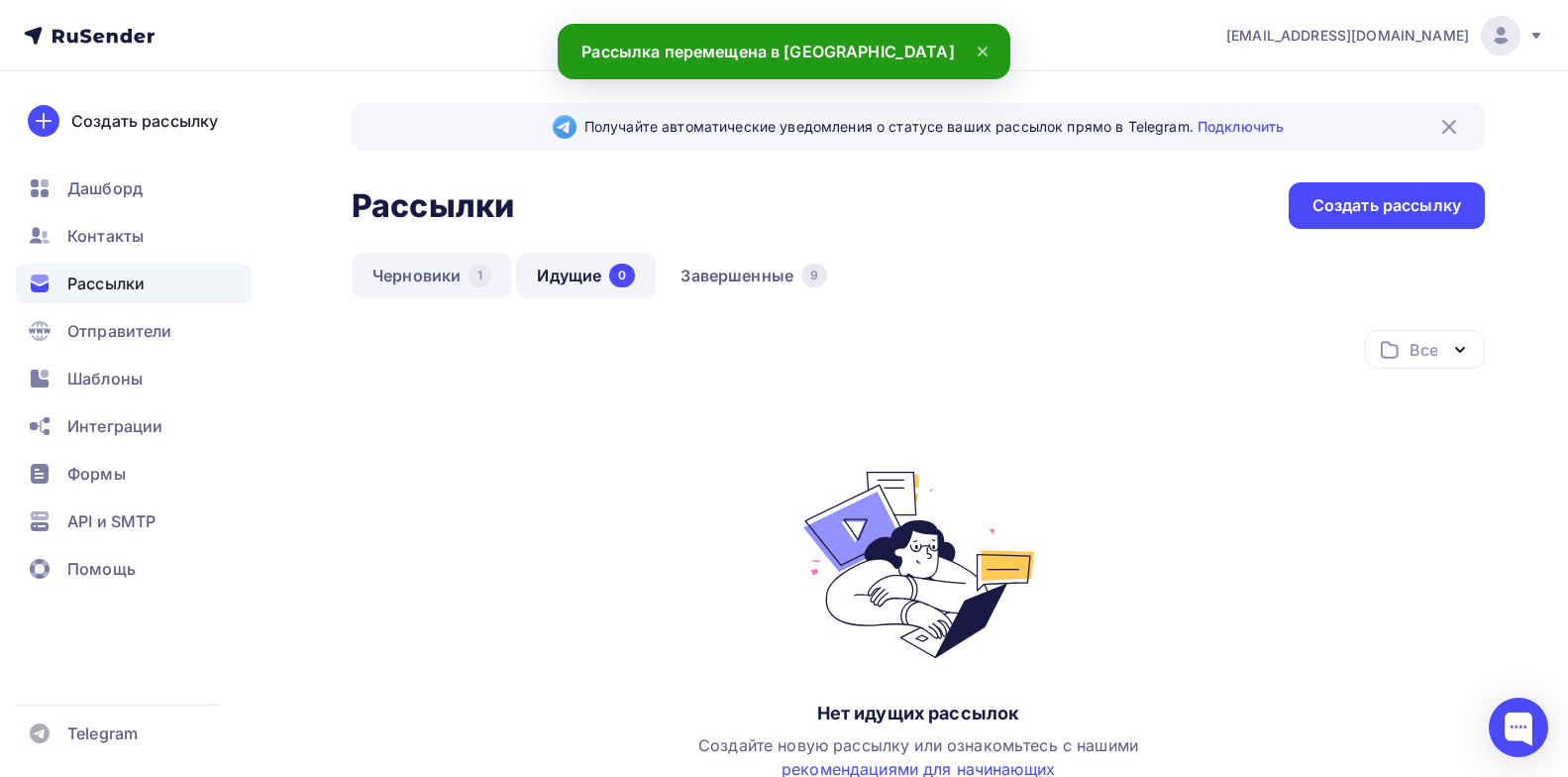
click at [368, 283] on link "Черновики 1" at bounding box center [432, 276] width 161 height 46
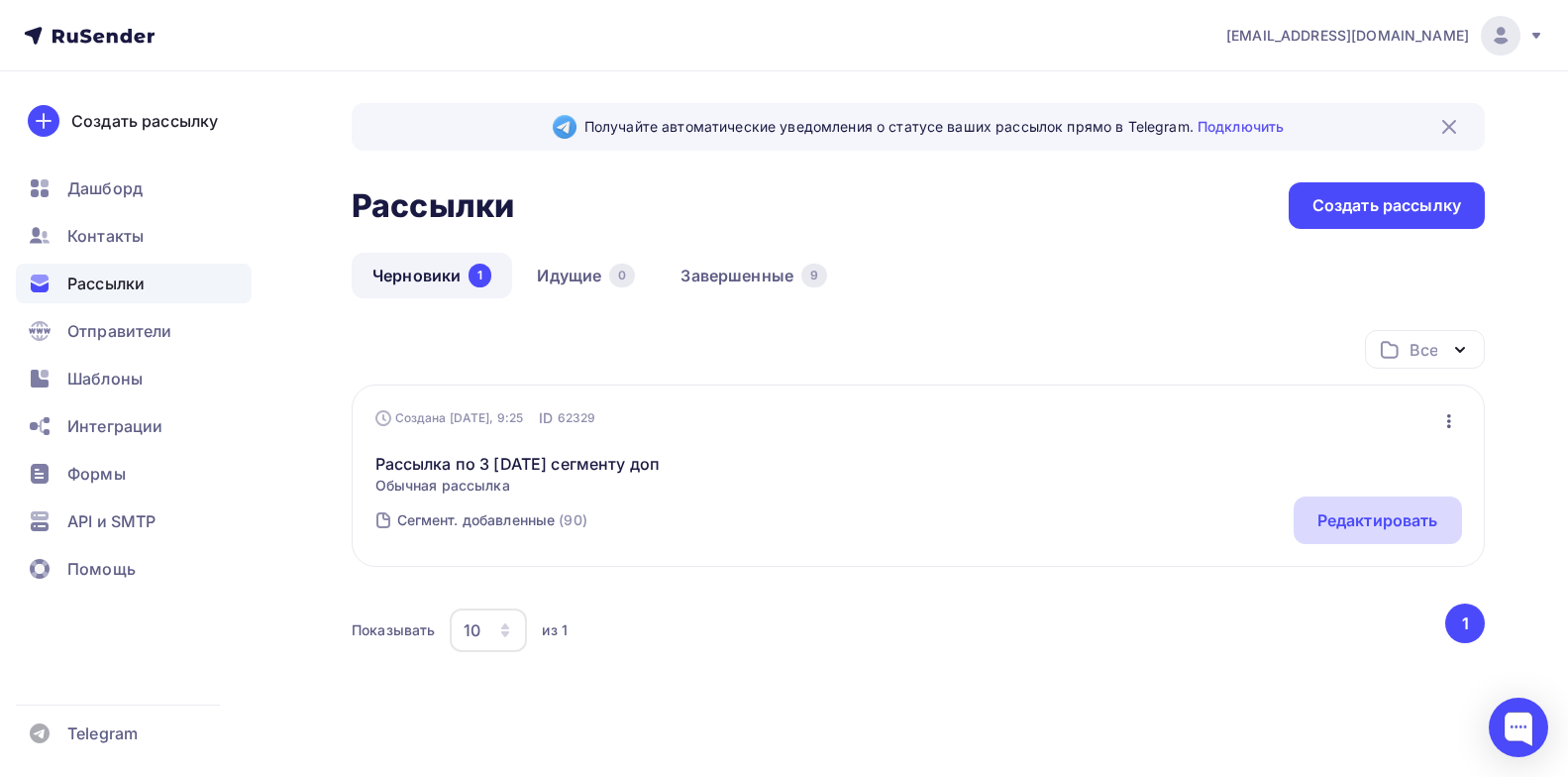
click at [1368, 512] on div "Редактировать" at bounding box center [1379, 520] width 121 height 24
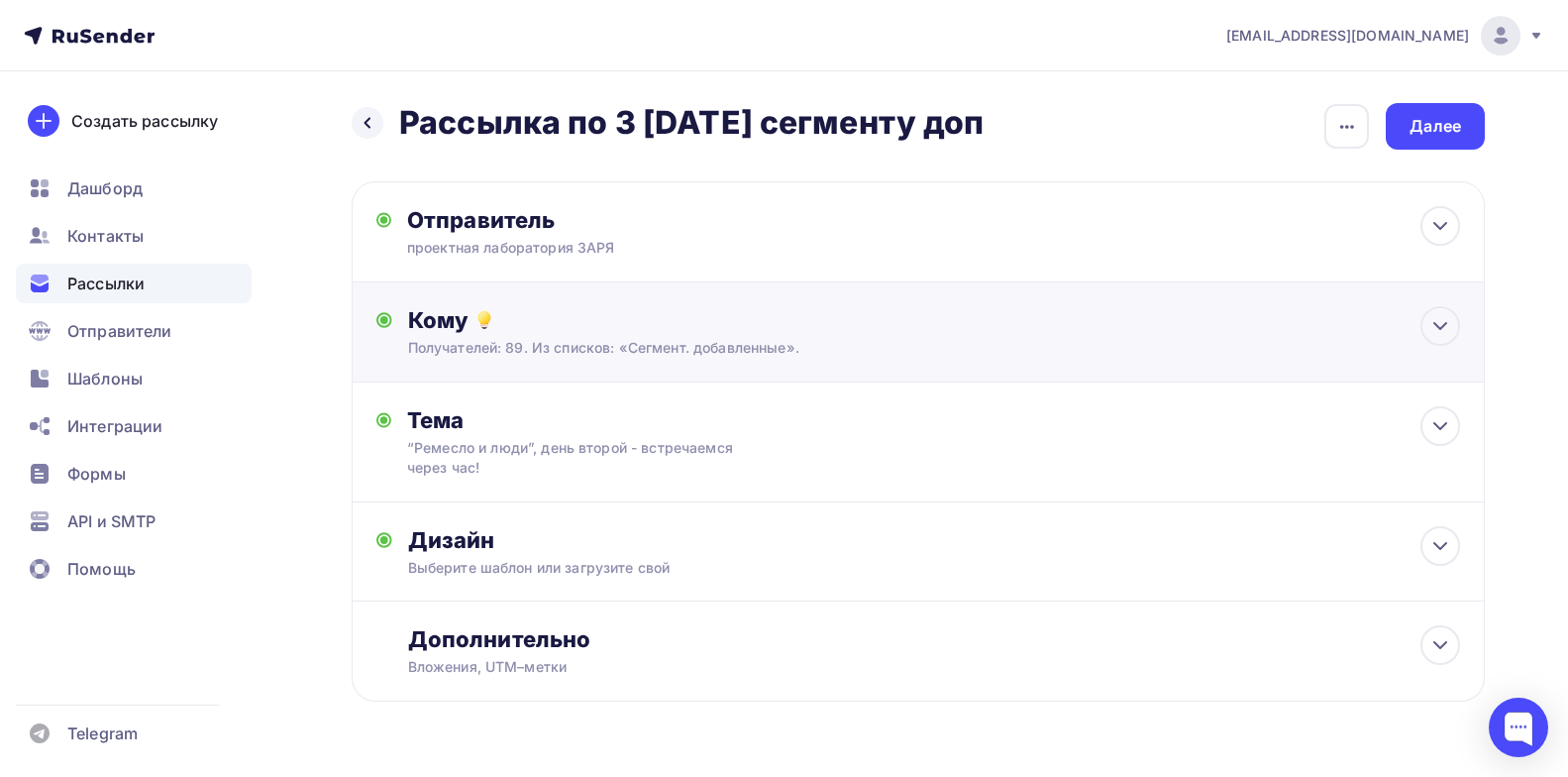
click at [569, 325] on div "Кому" at bounding box center [934, 321] width 1052 height 28
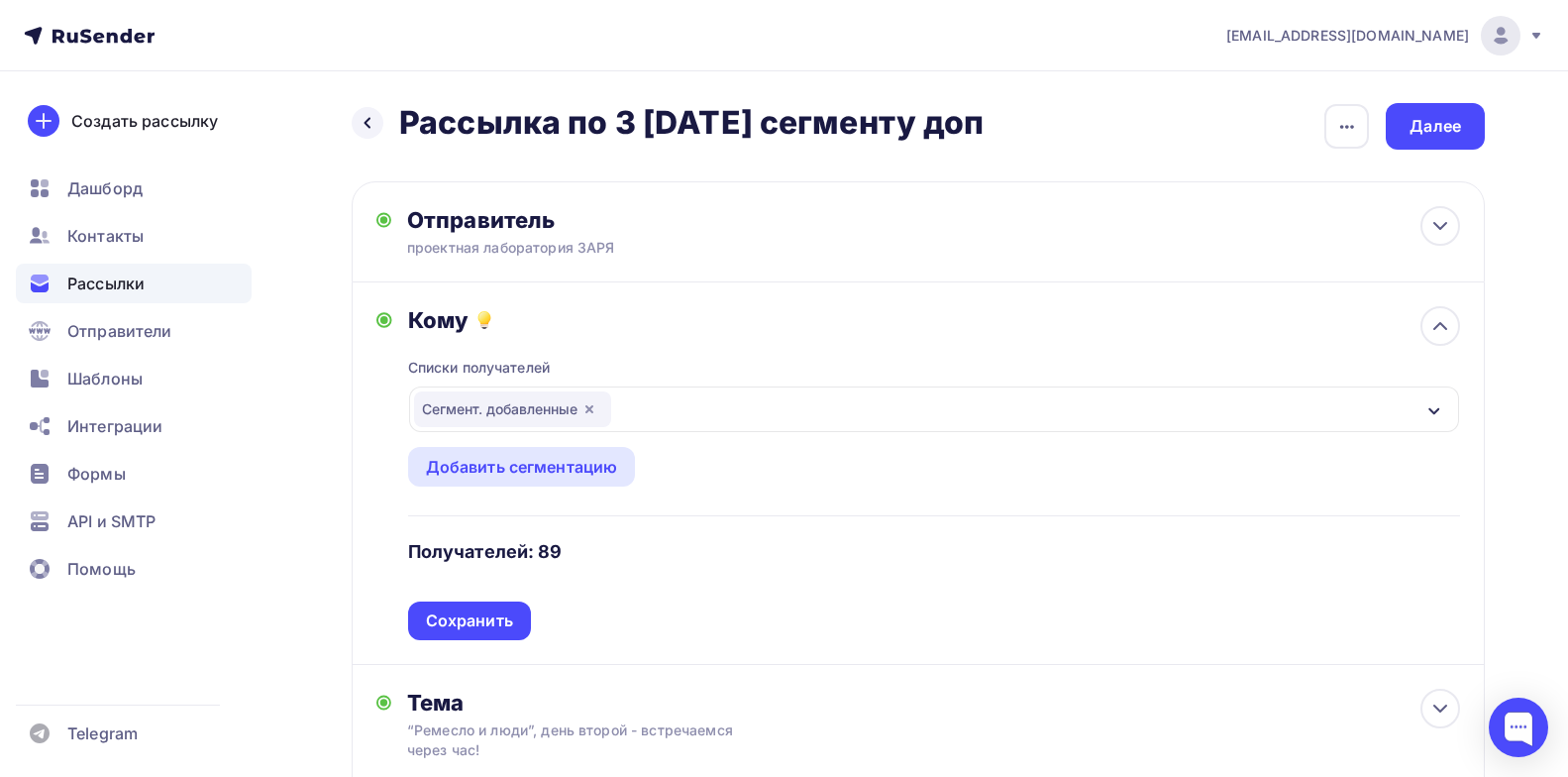
click at [588, 409] on icon "button" at bounding box center [589, 410] width 8 height 8
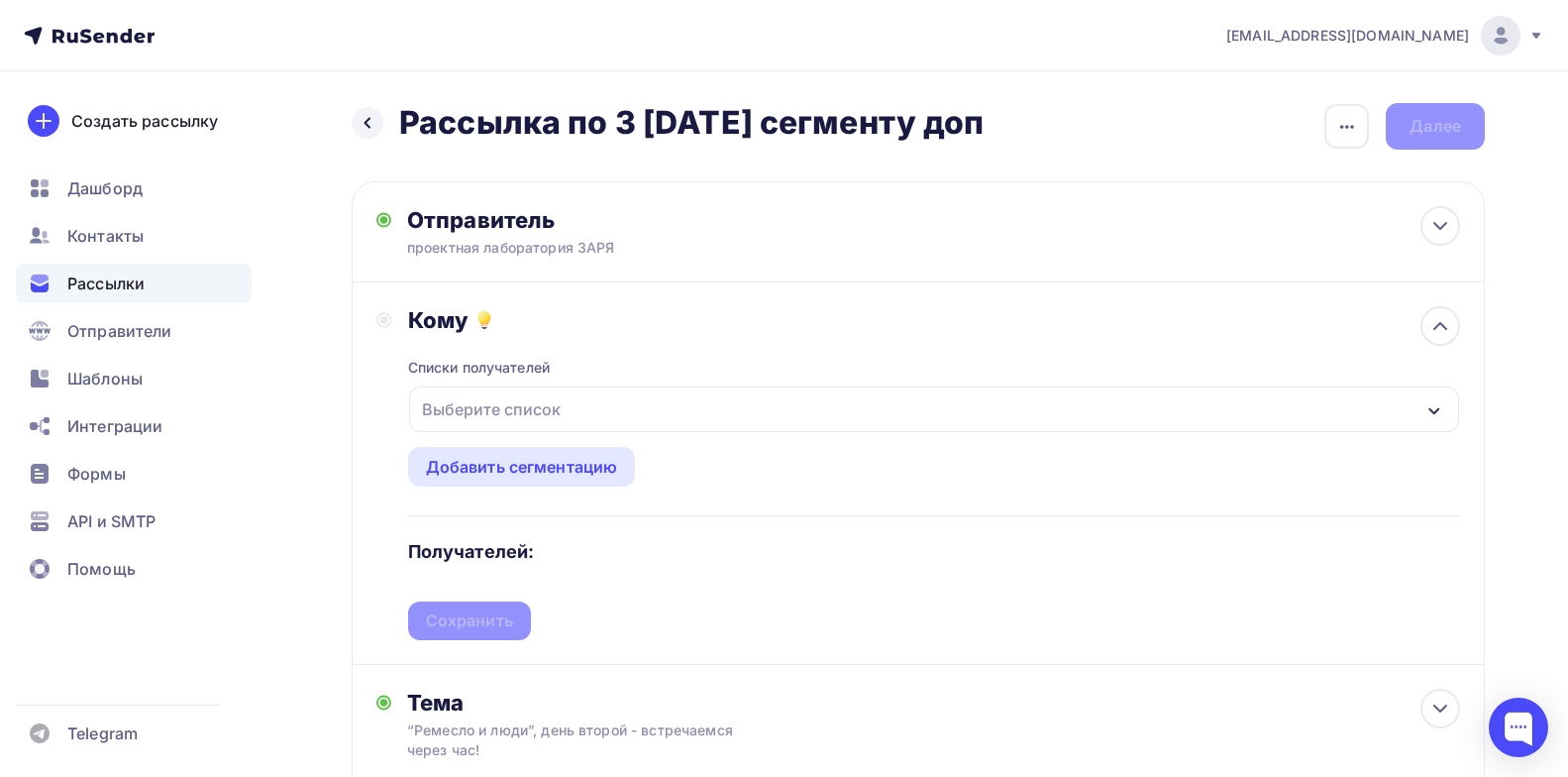
click at [517, 402] on div "Выберите список" at bounding box center [492, 410] width 155 height 36
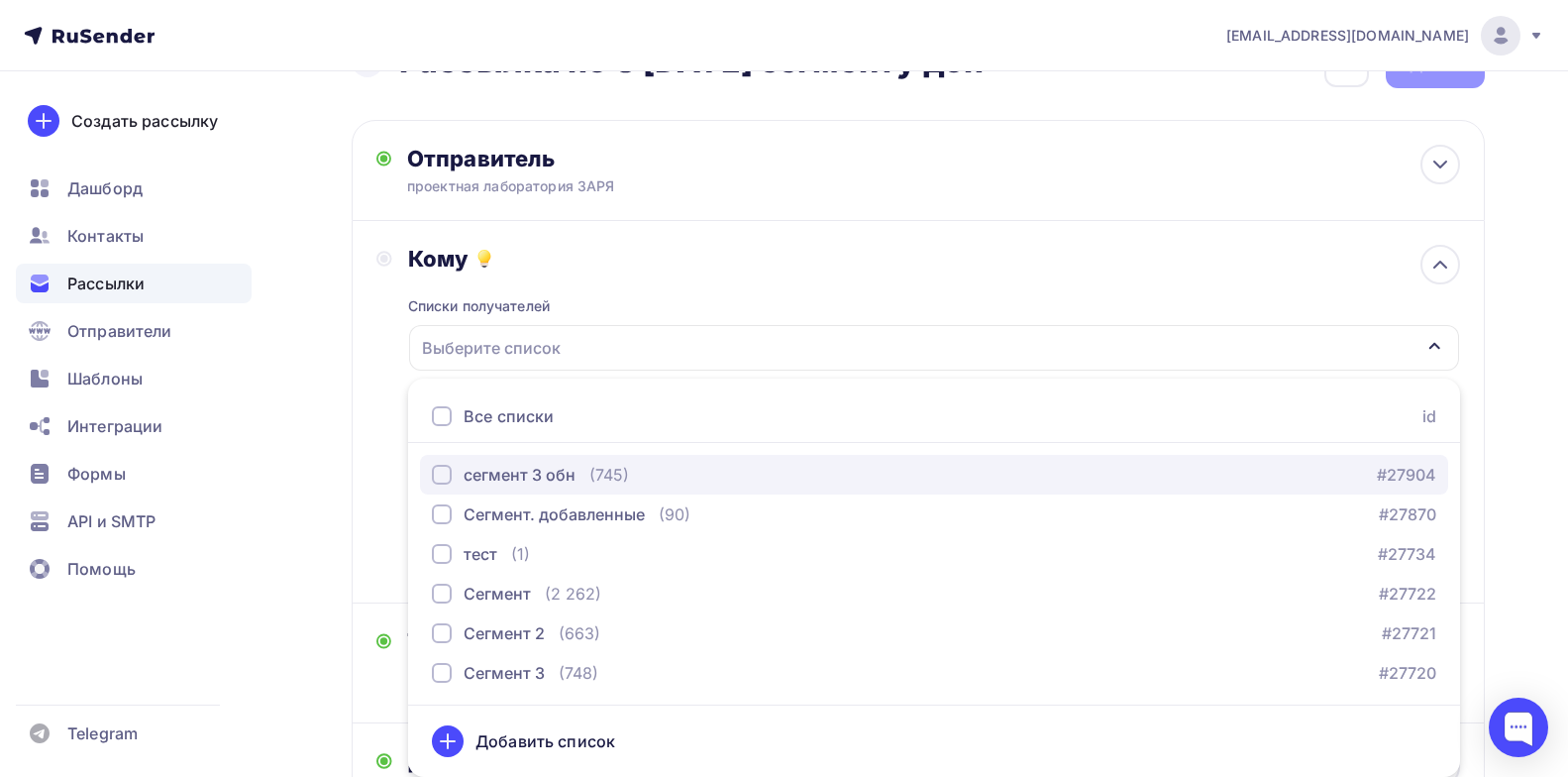
click at [506, 481] on div "сегмент 3 обн" at bounding box center [519, 474] width 112 height 24
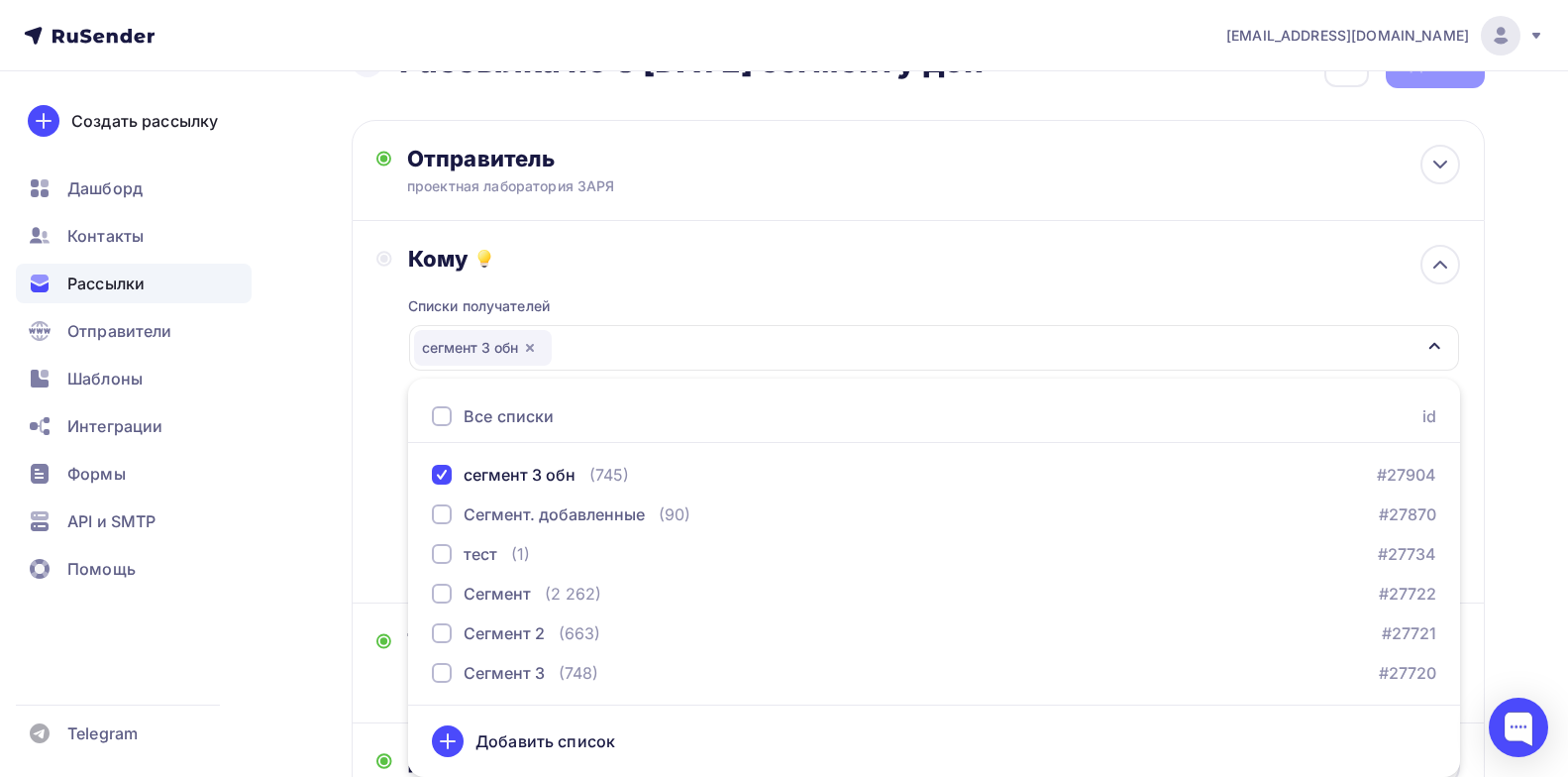
click at [697, 271] on div "Кому" at bounding box center [934, 259] width 1052 height 28
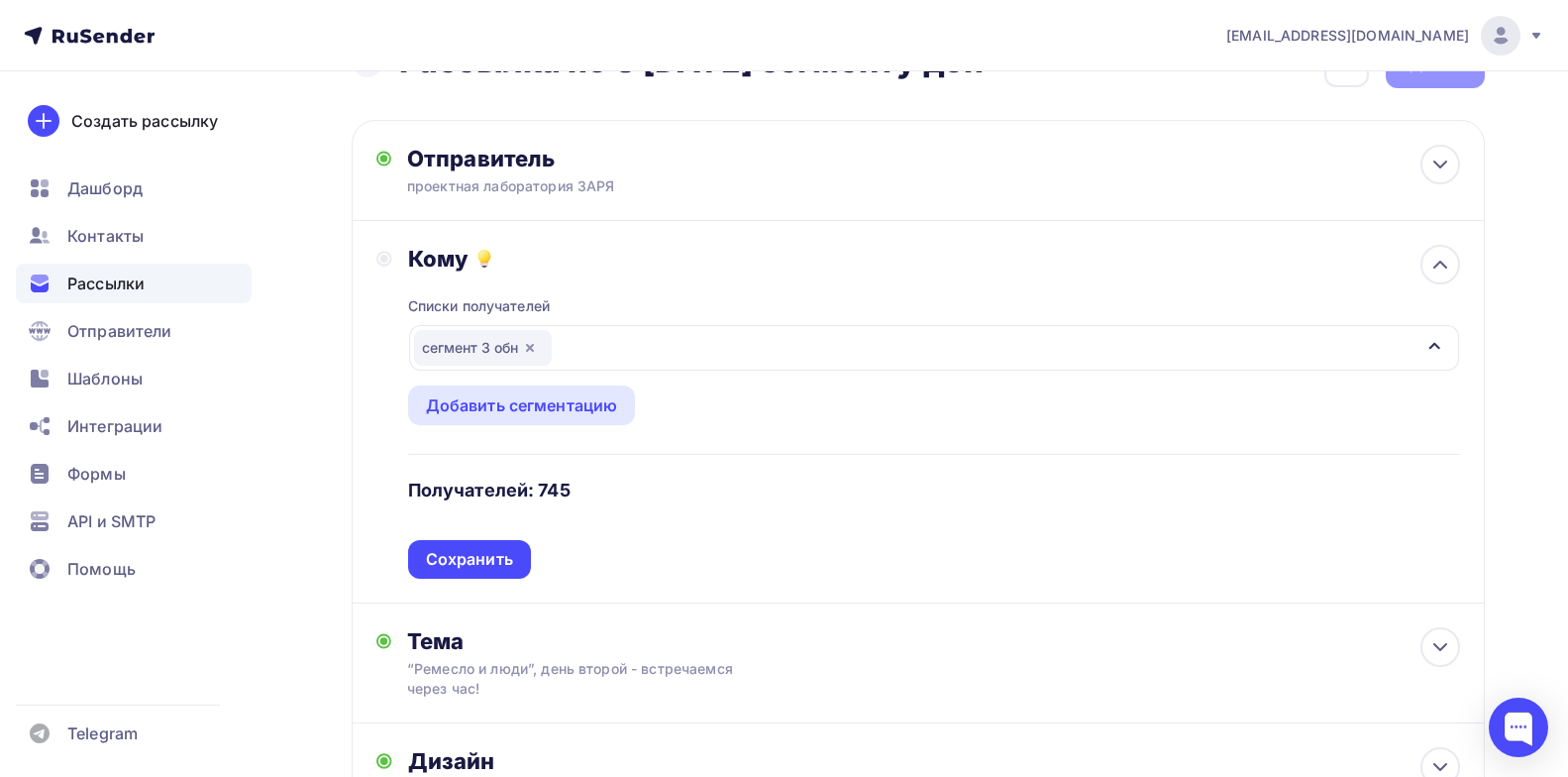
click at [491, 562] on div "Сохранить" at bounding box center [470, 559] width 87 height 23
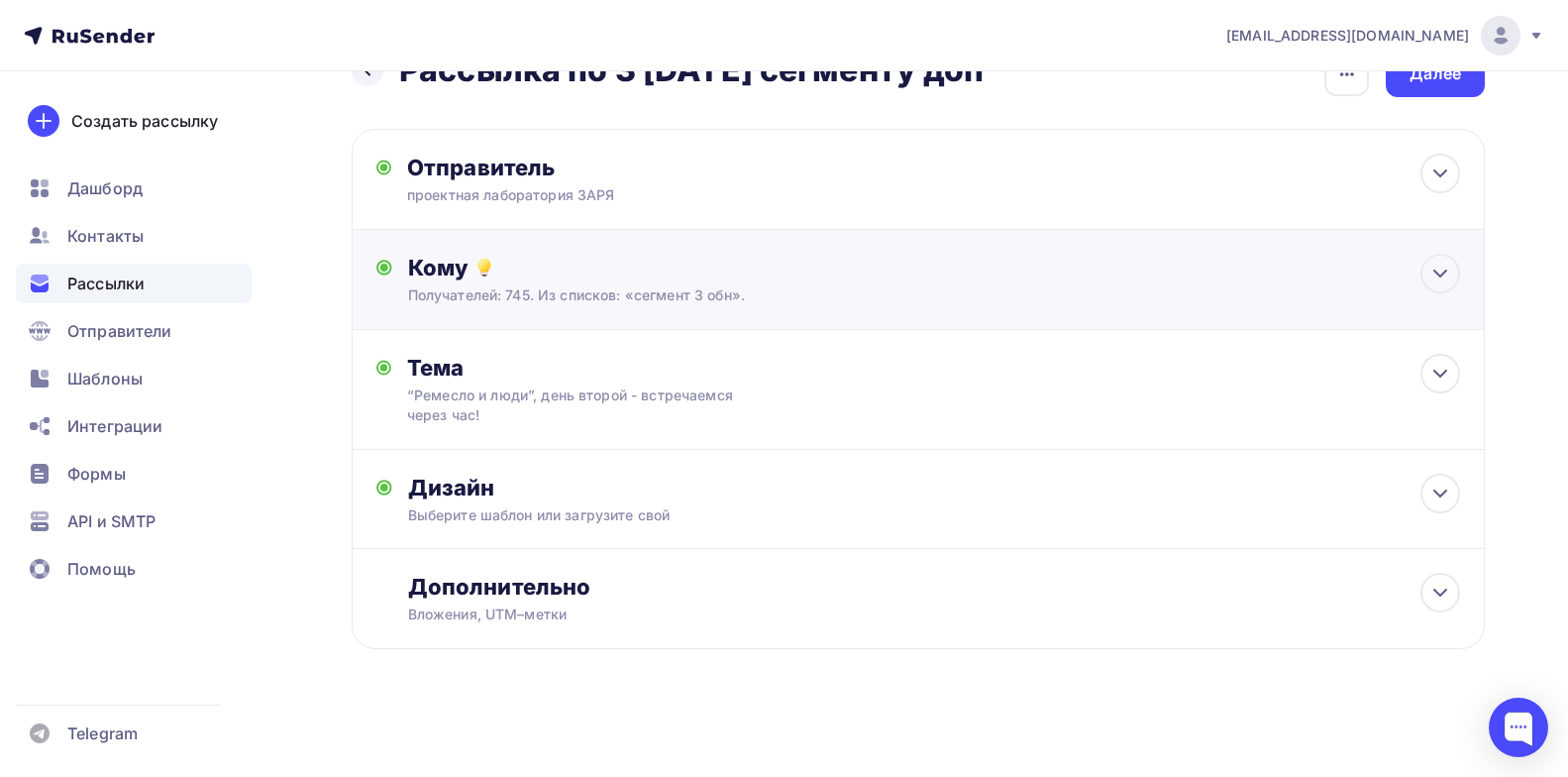
click at [545, 313] on div "Кому Получателей: 745. Из списков: «сегмент 3 обн». Списки получателей сегмент …" at bounding box center [918, 280] width 1134 height 100
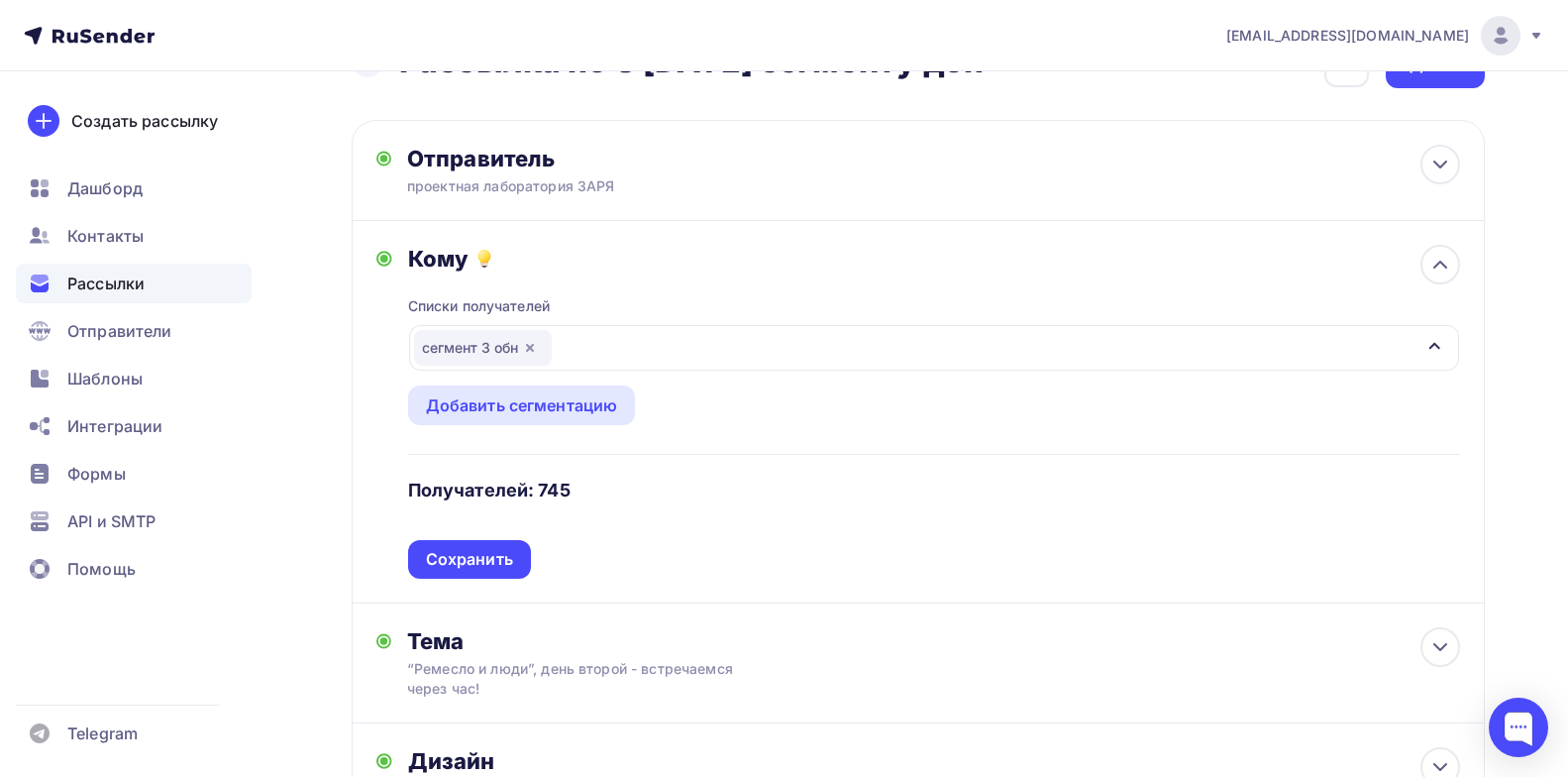
click at [527, 350] on icon "button" at bounding box center [530, 348] width 8 height 8
click at [496, 355] on div "Выберите список" at bounding box center [492, 348] width 155 height 36
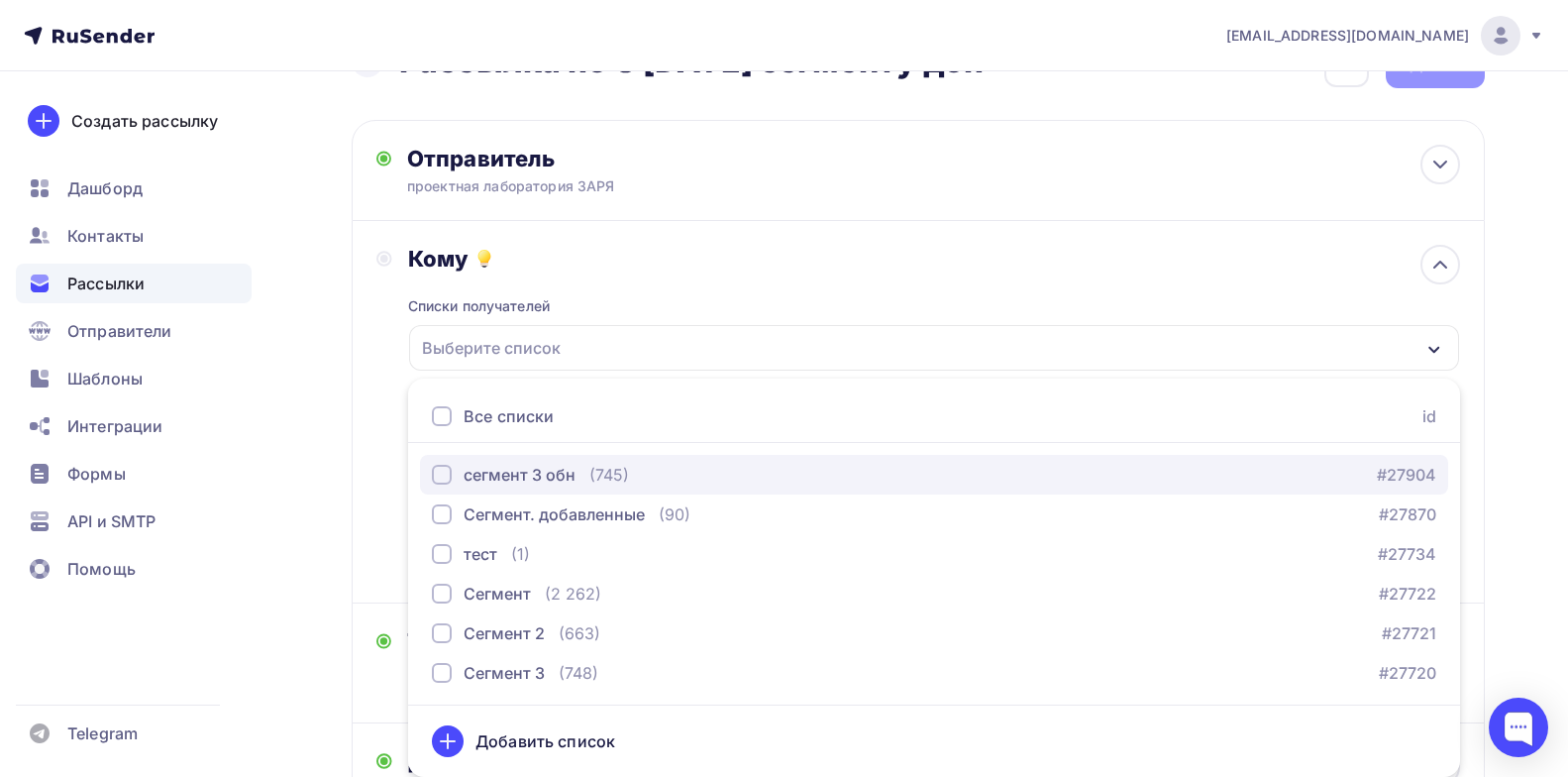
click at [449, 480] on div "button" at bounding box center [442, 474] width 20 height 20
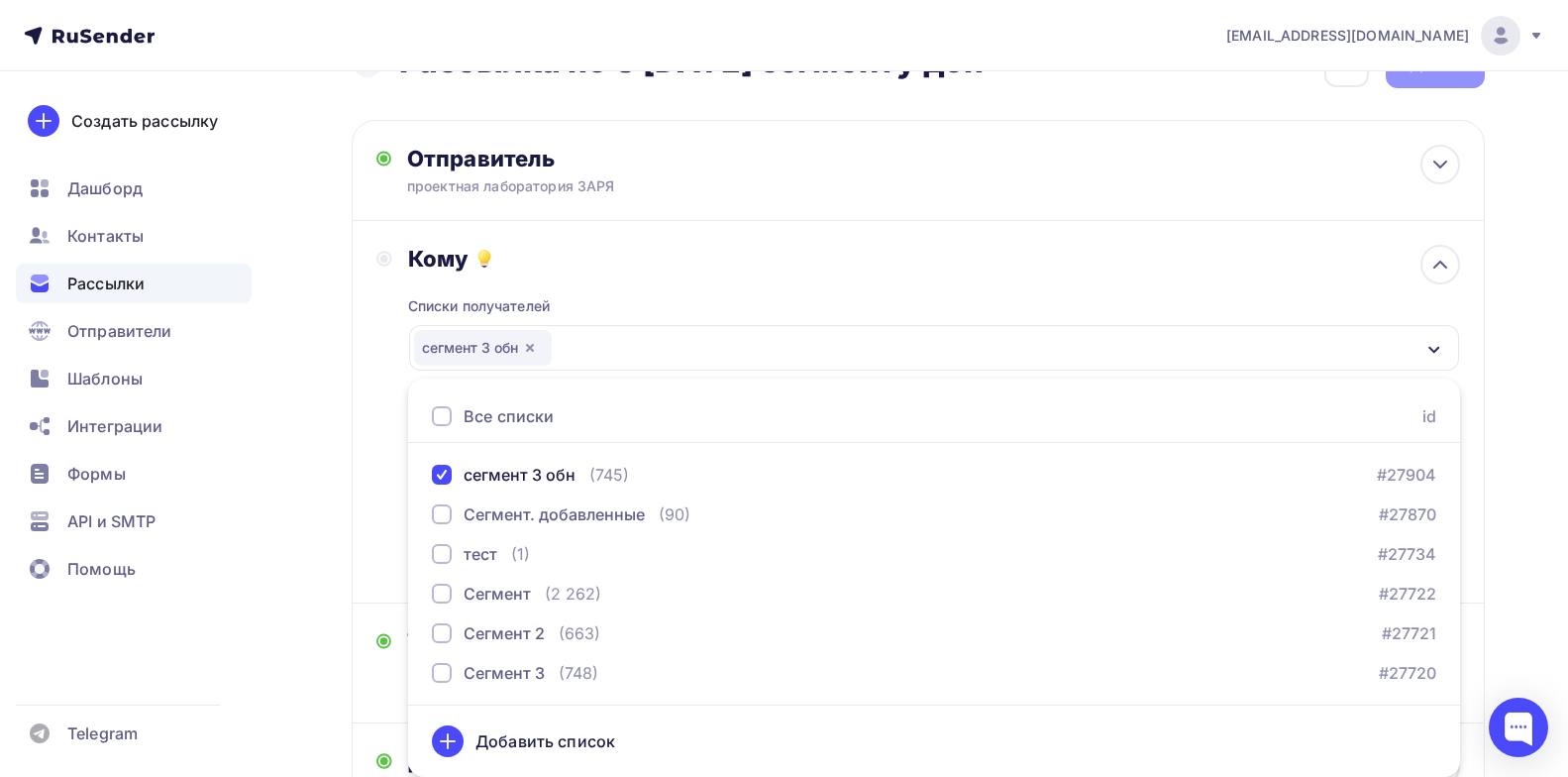
click at [811, 251] on div "Кому" at bounding box center [934, 259] width 1052 height 28
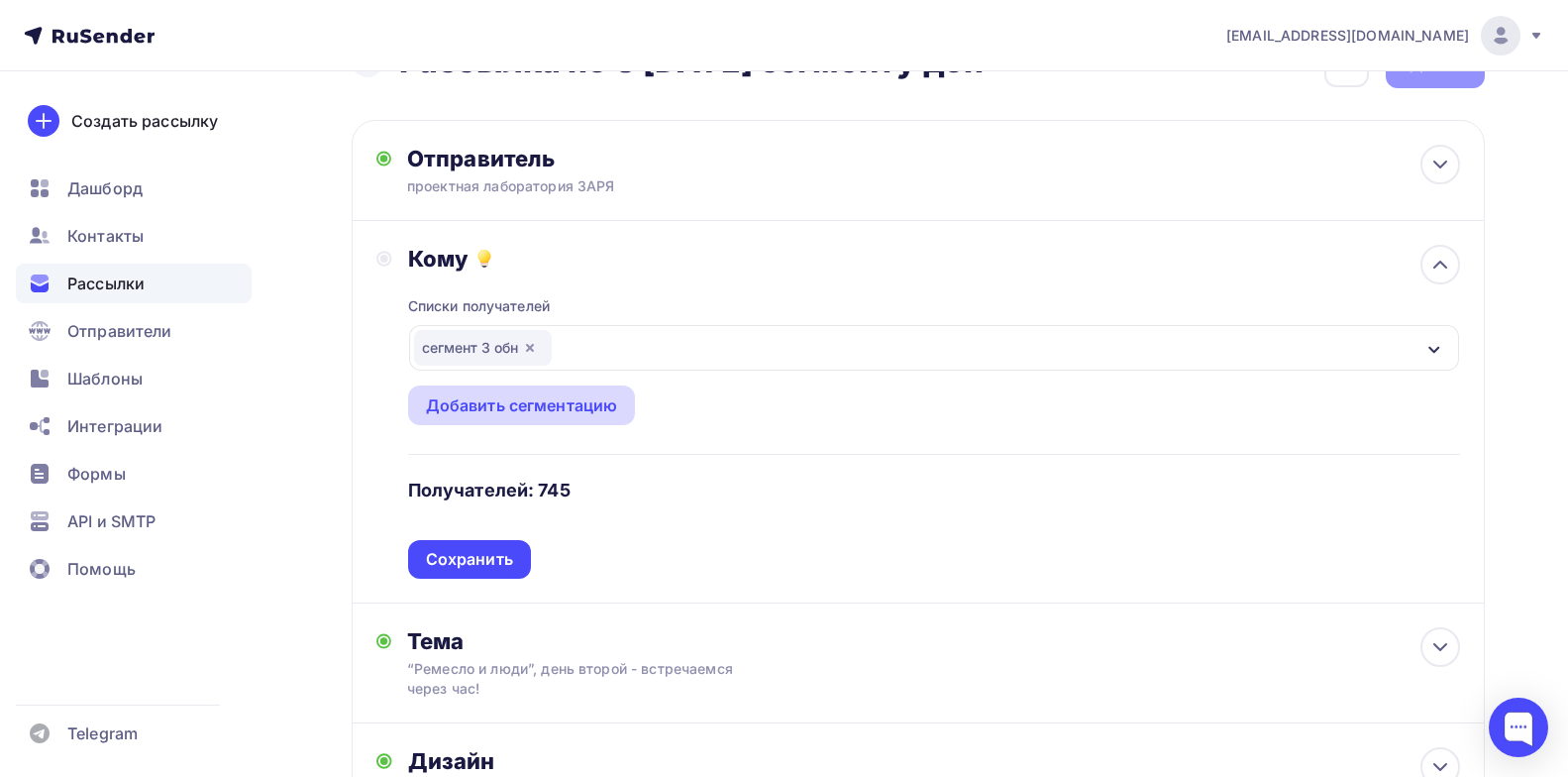
click at [573, 408] on div "Добавить сегментацию" at bounding box center [523, 406] width 192 height 24
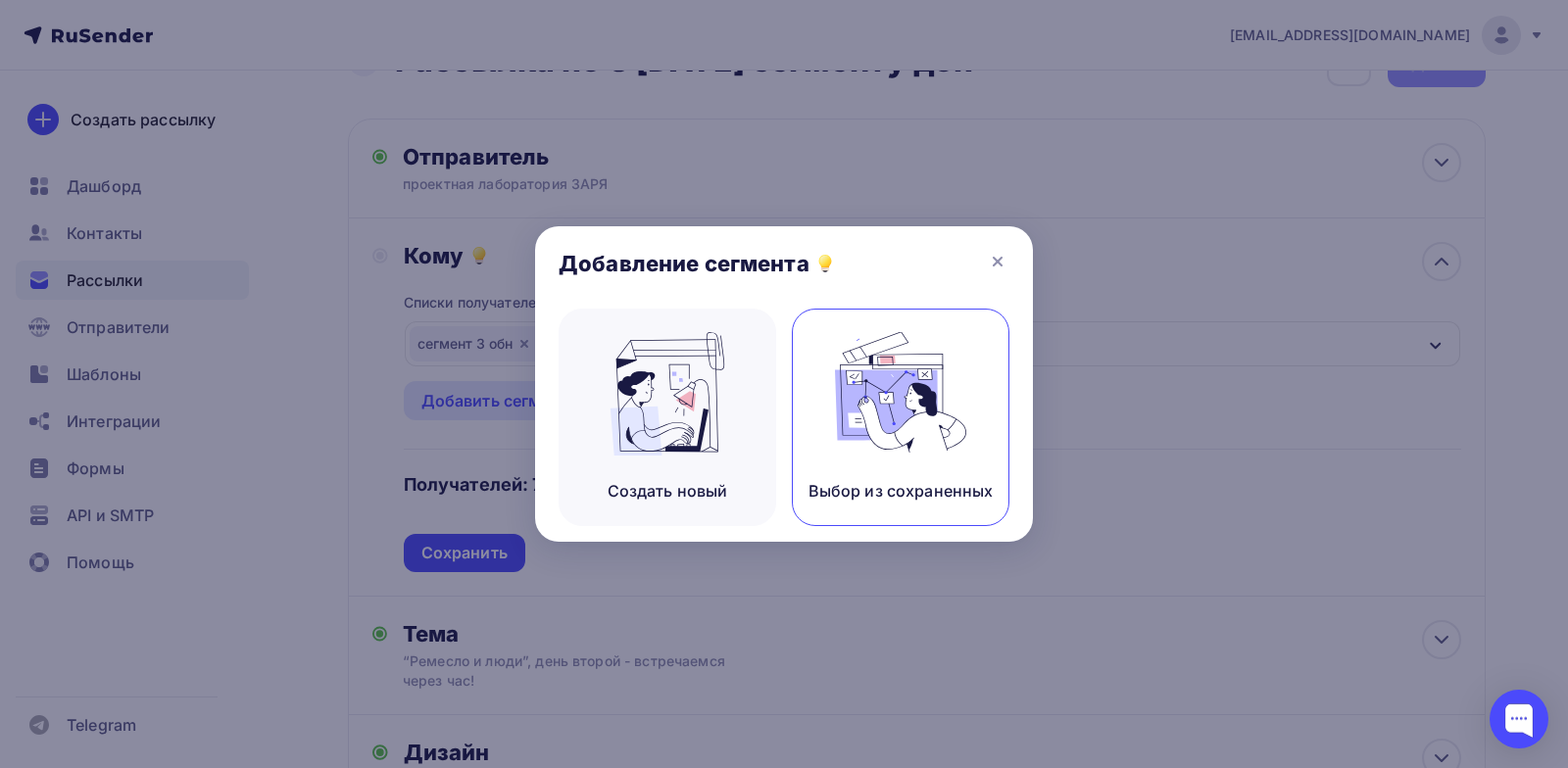
click at [934, 392] on img at bounding box center [901, 394] width 131 height 124
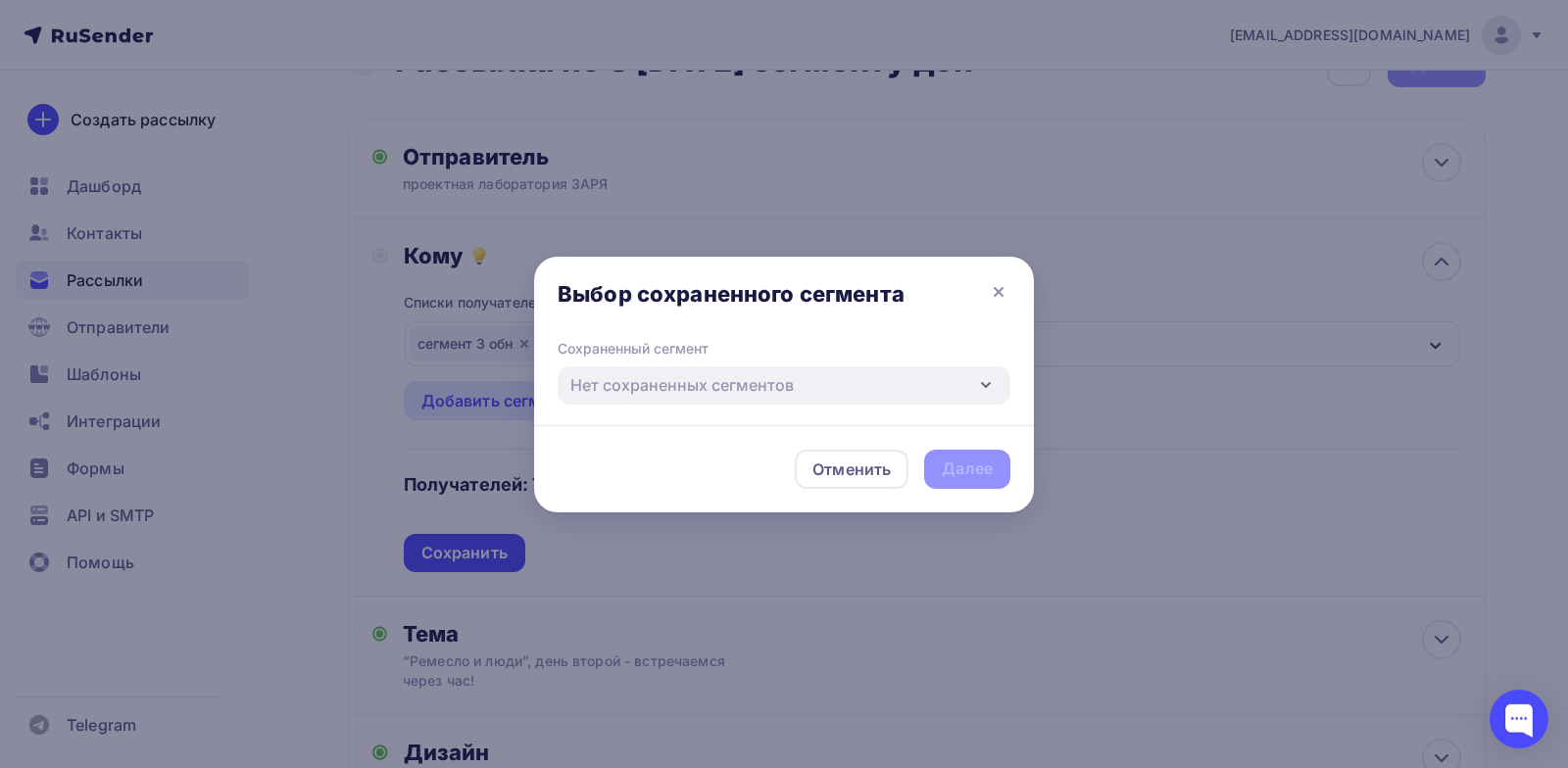
click at [967, 333] on div "Выбор сохраненного сегмента" at bounding box center [783, 298] width 499 height 82
click at [1001, 291] on icon at bounding box center [999, 292] width 24 height 24
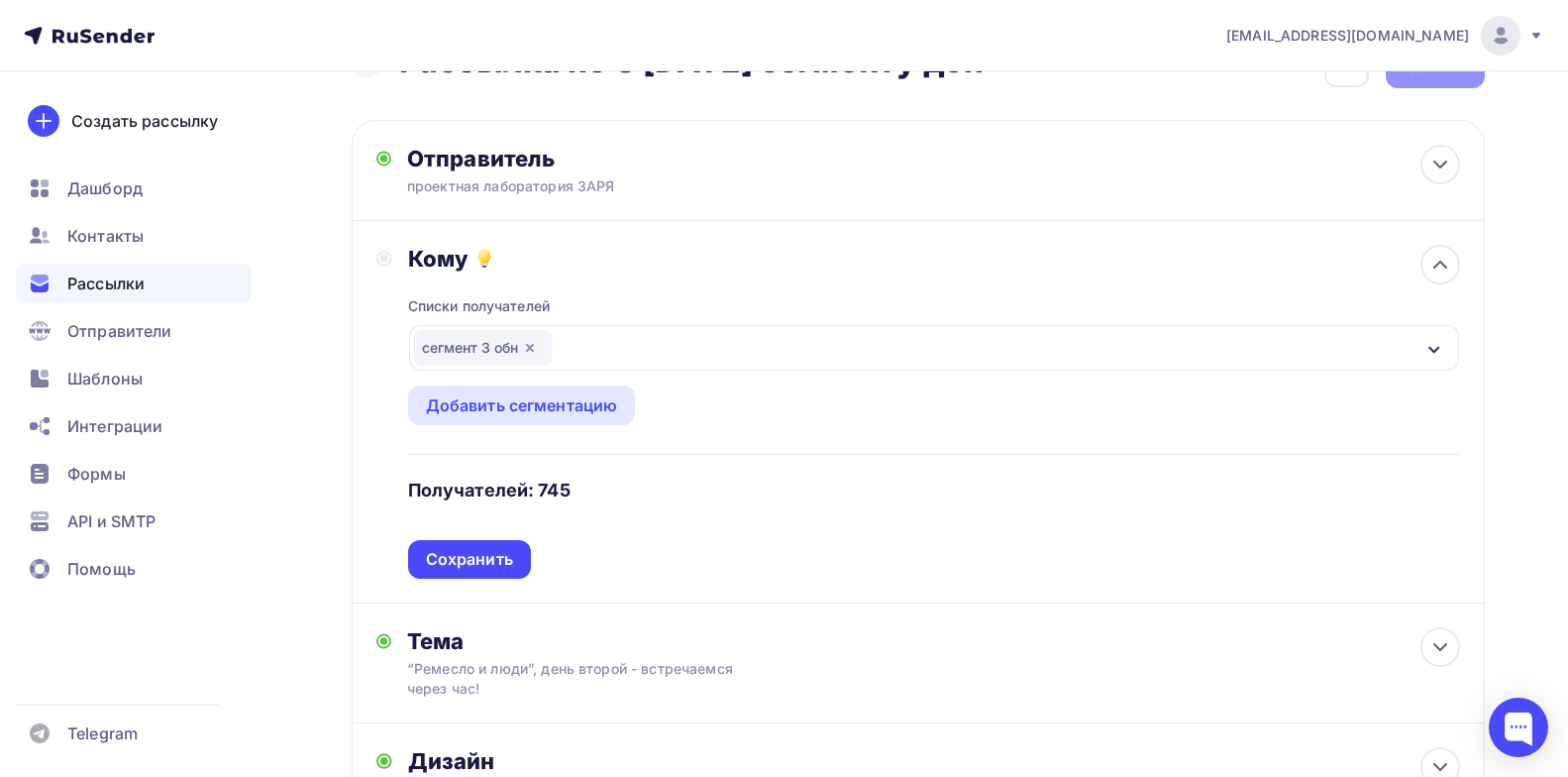
click at [532, 350] on icon "button" at bounding box center [530, 348] width 8 height 8
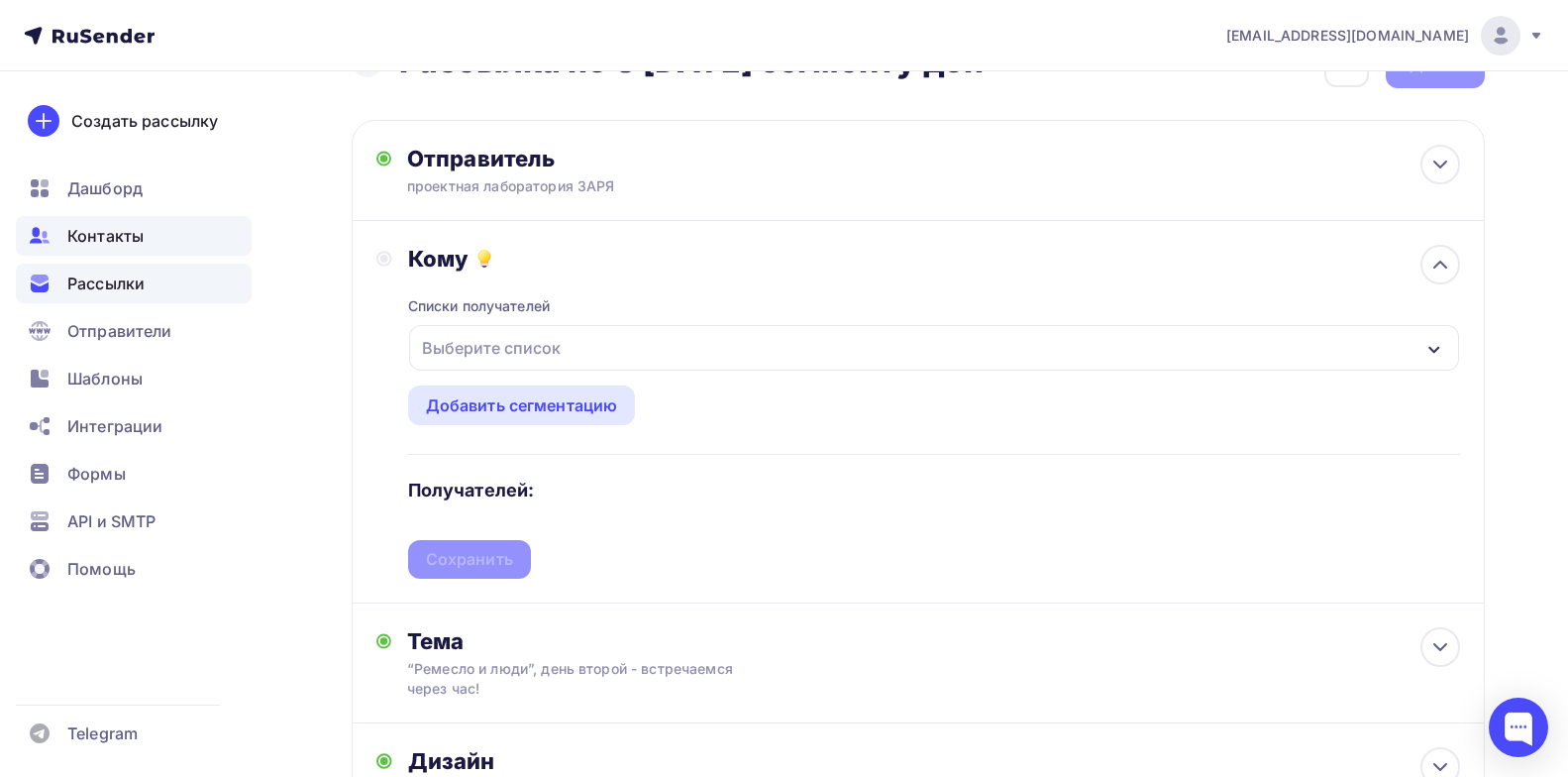
click at [128, 246] on span "Контакты" at bounding box center [105, 236] width 76 height 24
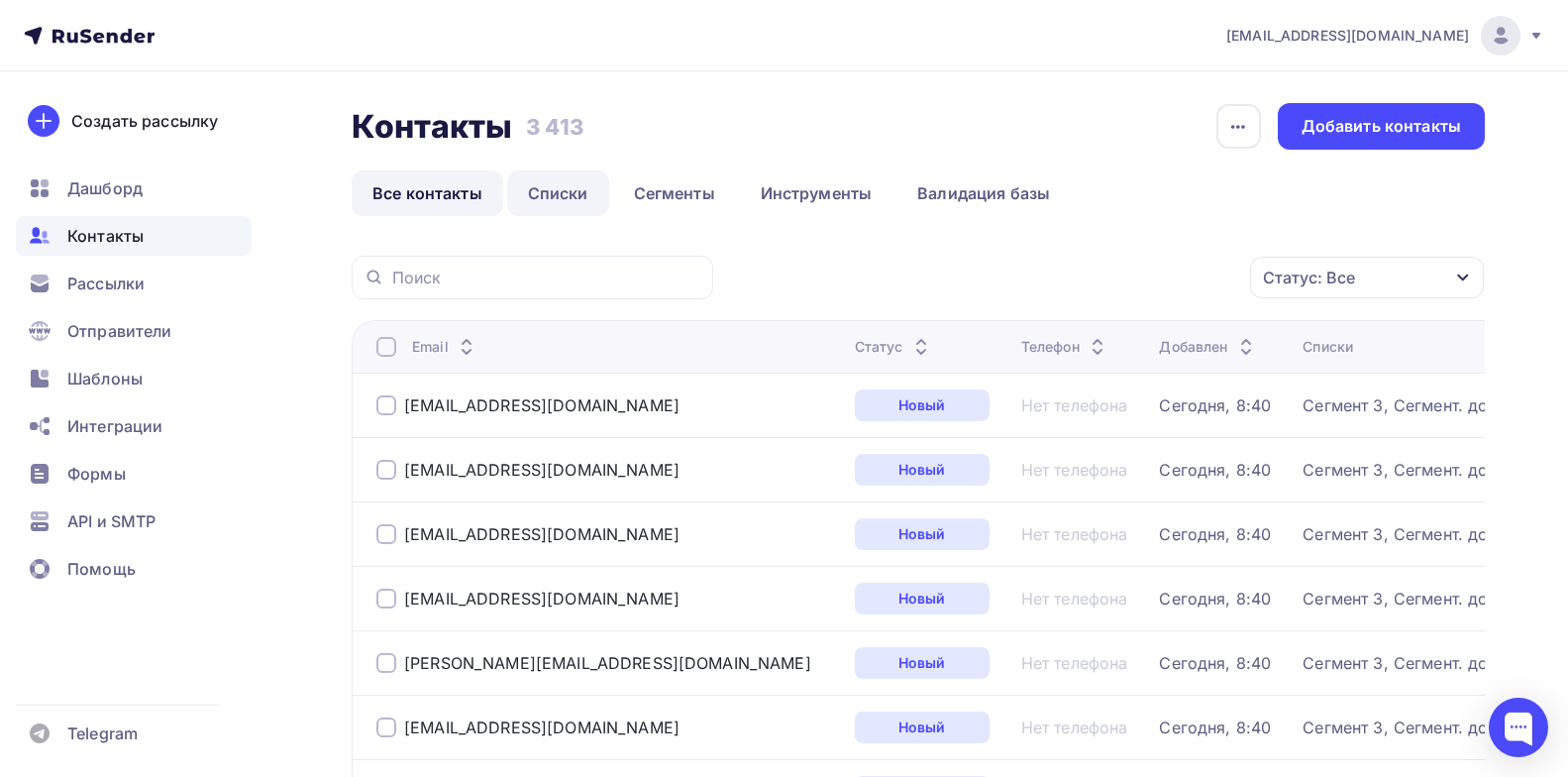
click at [555, 203] on link "Списки" at bounding box center [557, 194] width 102 height 46
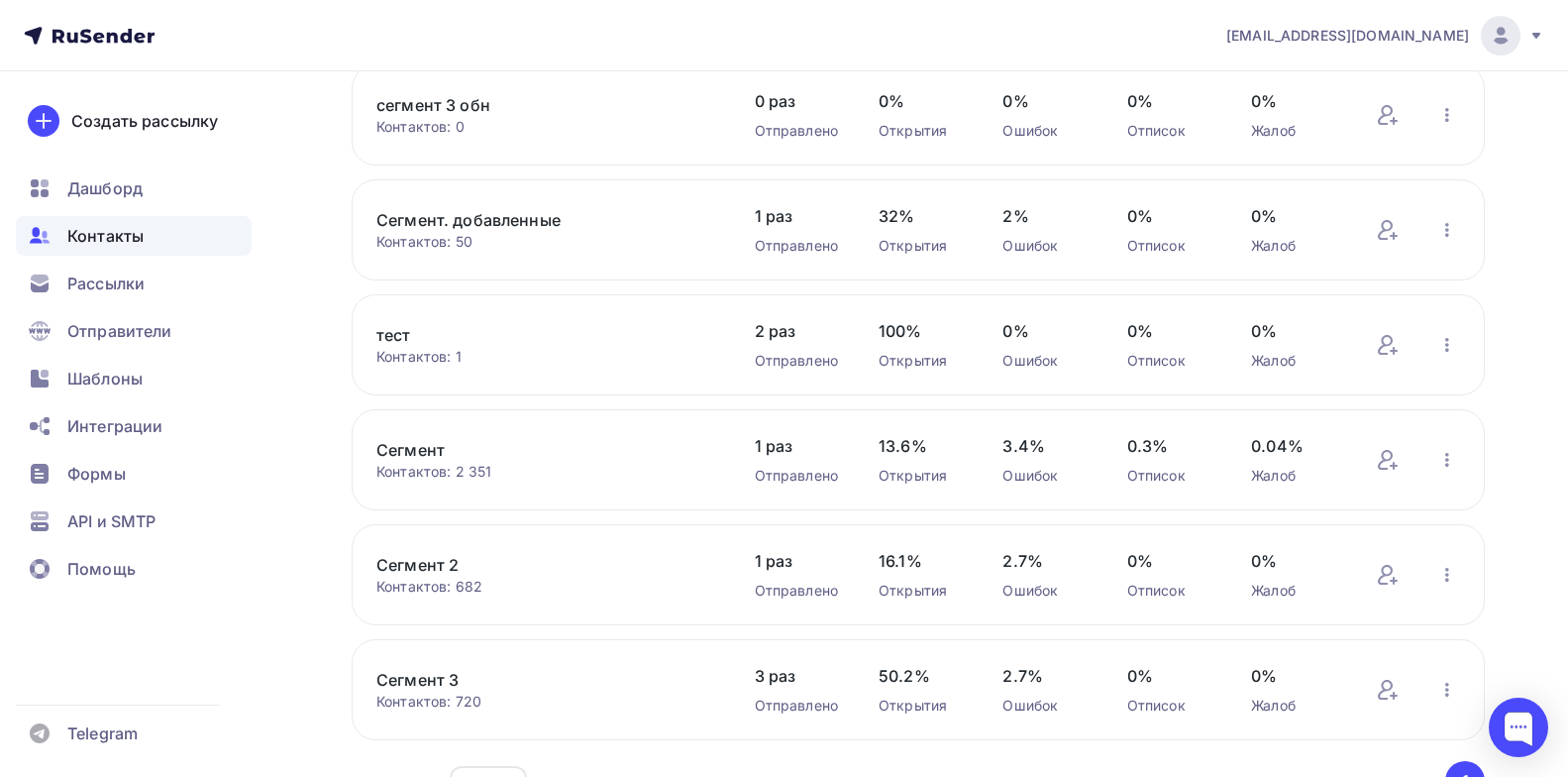
scroll to position [198, 0]
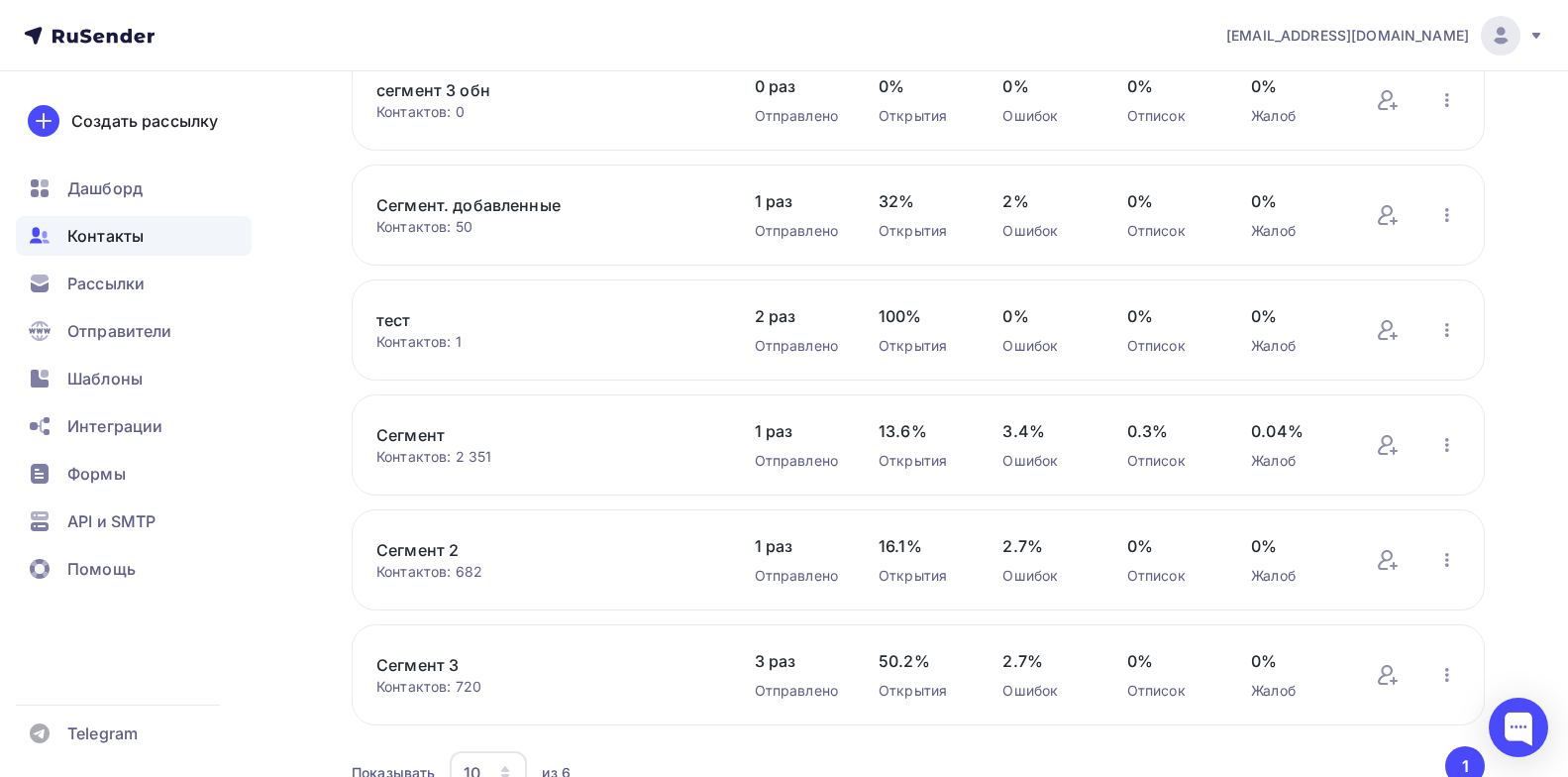
click at [439, 665] on link "Сегмент 3" at bounding box center [545, 665] width 337 height 24
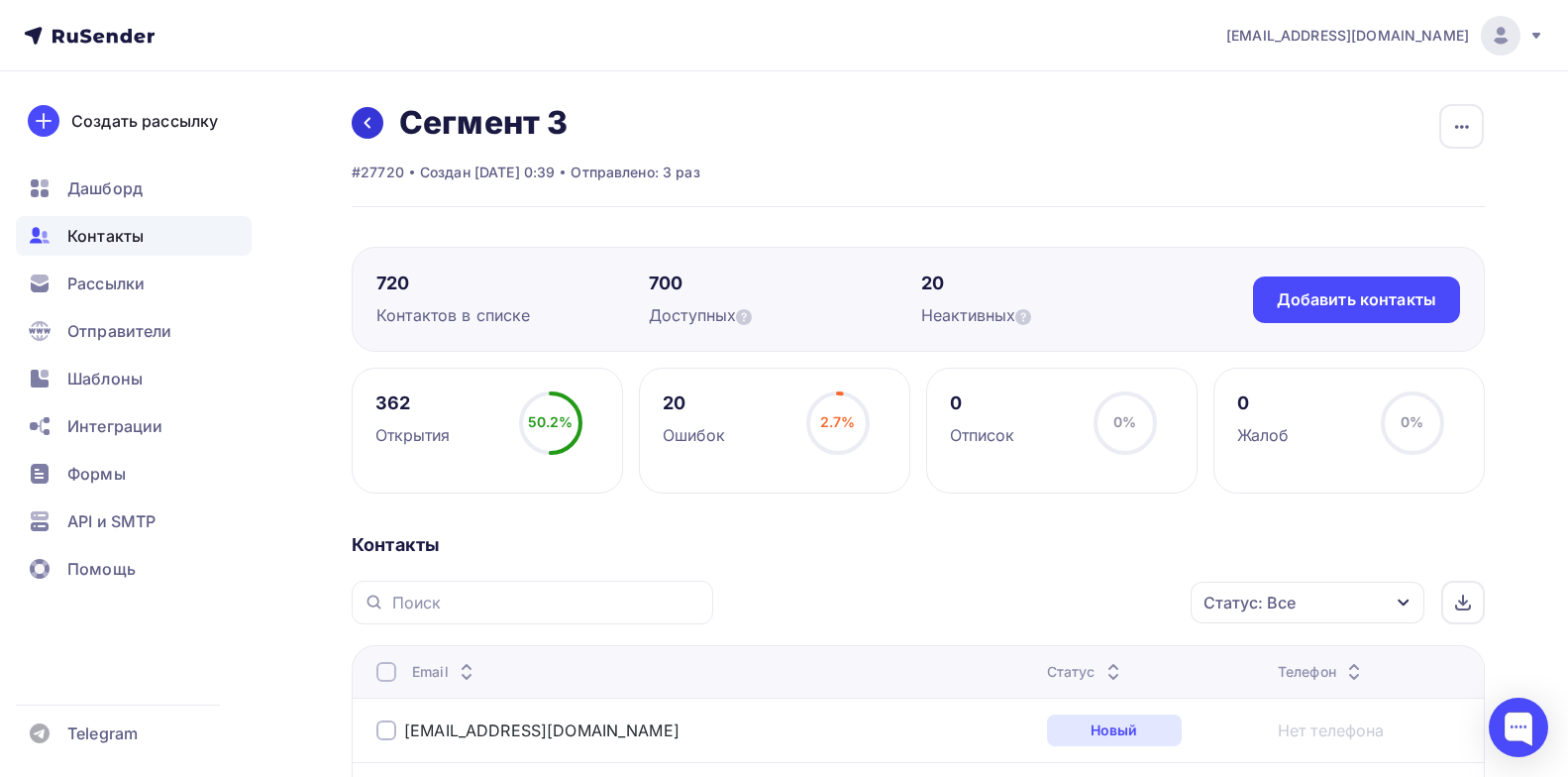
click at [370, 127] on icon at bounding box center [368, 123] width 16 height 16
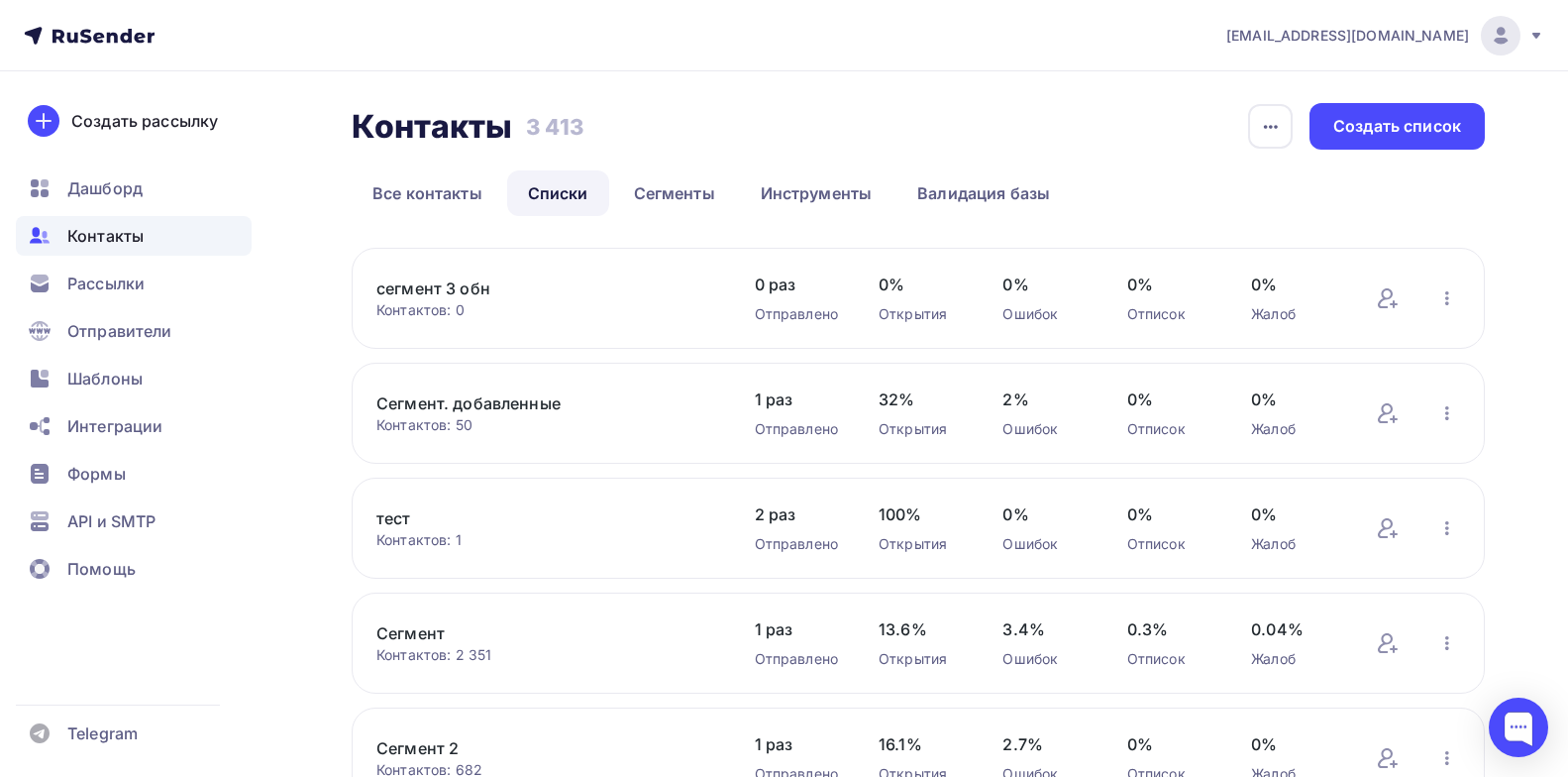
click at [440, 284] on link "сегмент 3 обн" at bounding box center [545, 289] width 337 height 24
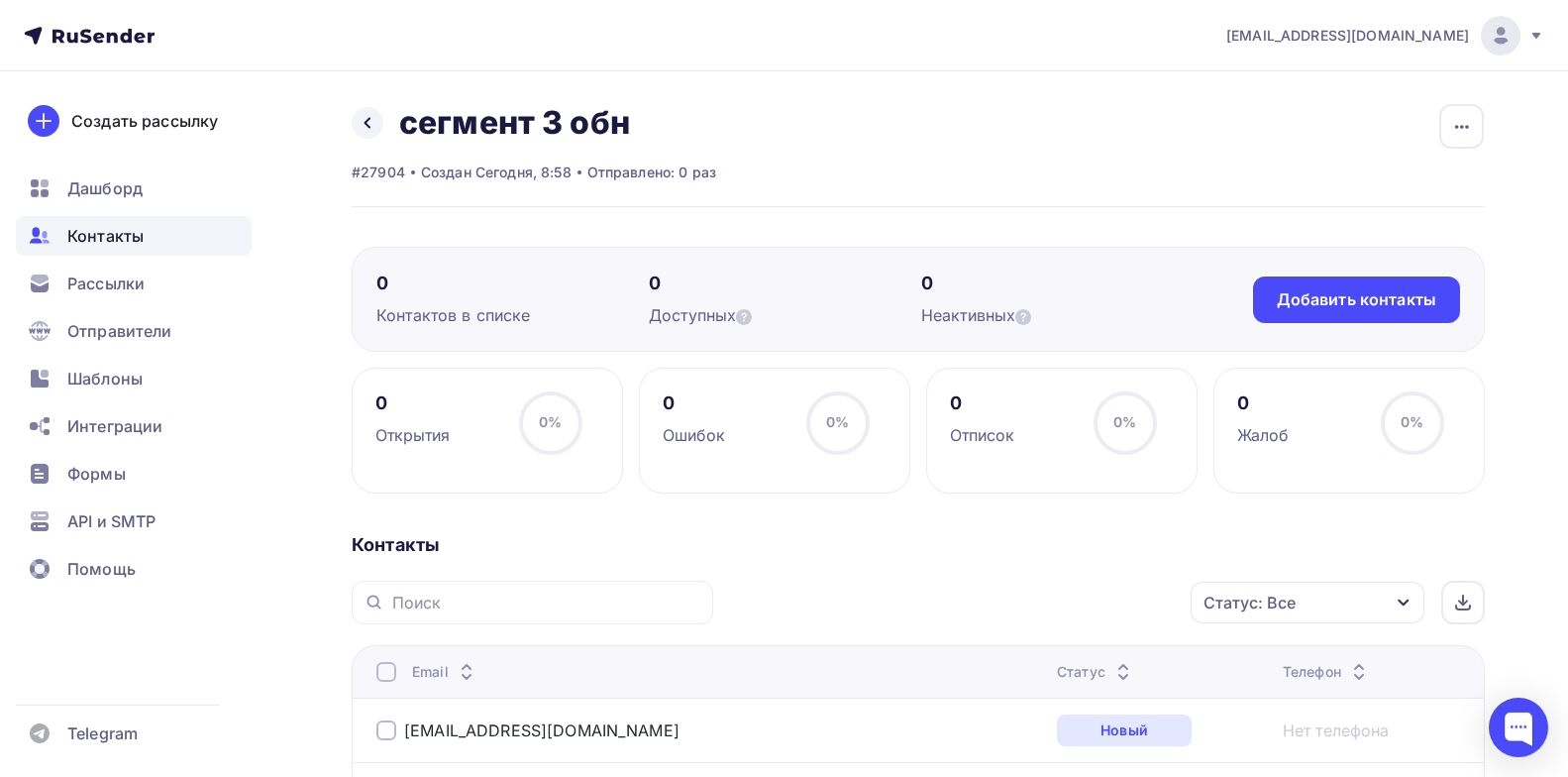
click at [1311, 607] on div "Статус: Все" at bounding box center [1308, 602] width 234 height 42
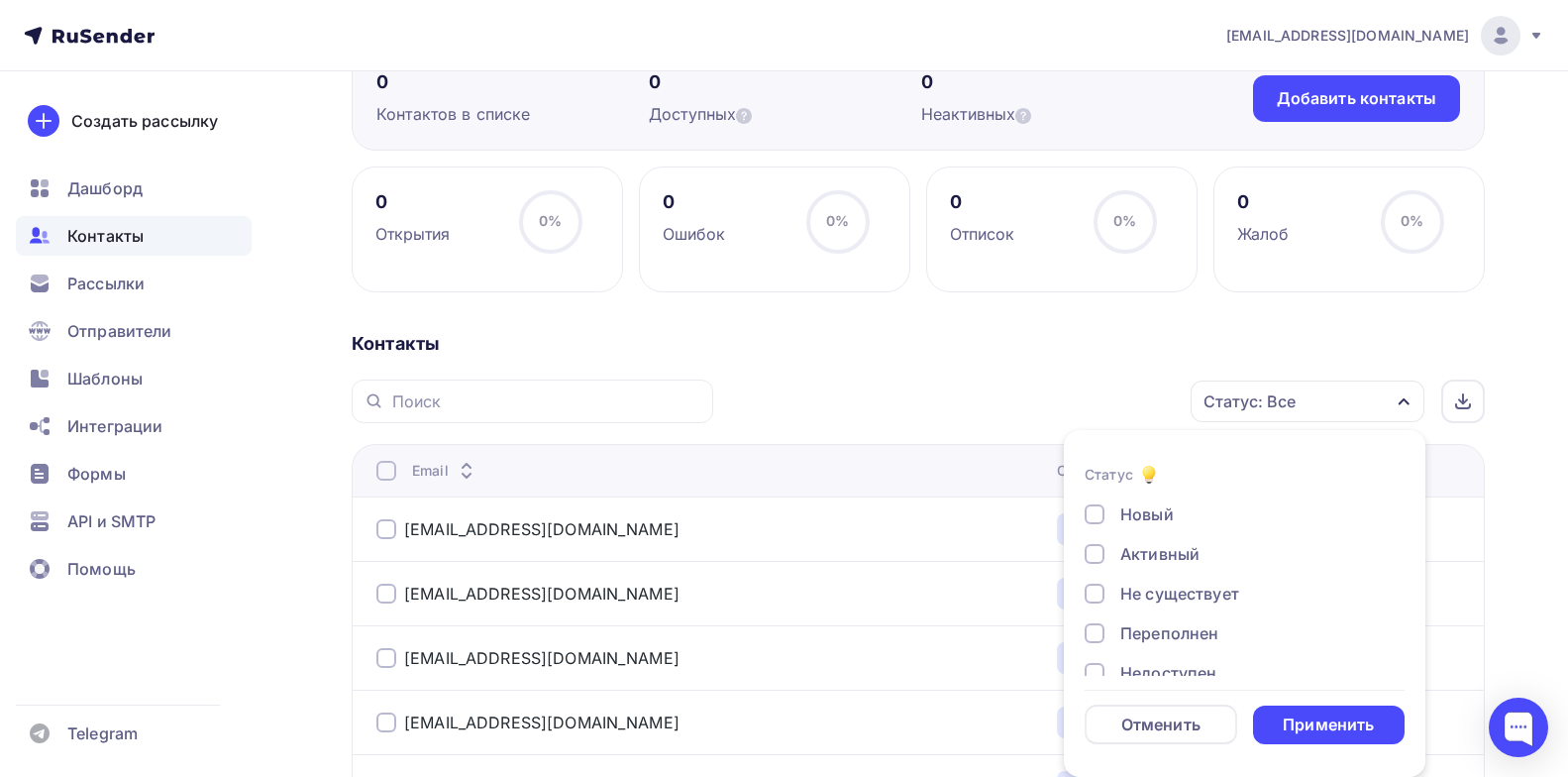
click at [1097, 519] on div at bounding box center [1095, 514] width 20 height 20
click at [1328, 728] on div "Применить" at bounding box center [1329, 724] width 91 height 23
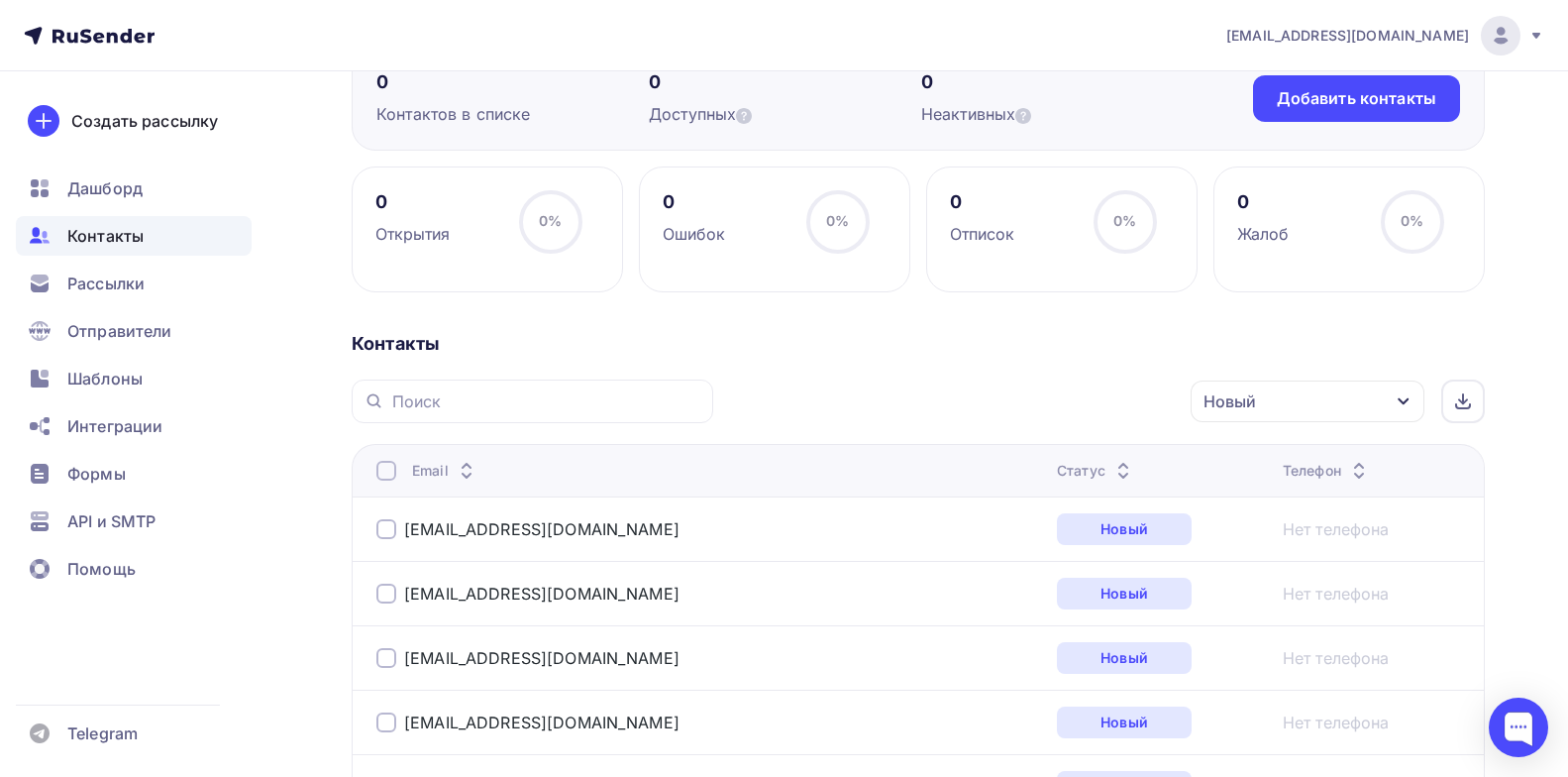
click at [393, 472] on div at bounding box center [387, 470] width 20 height 20
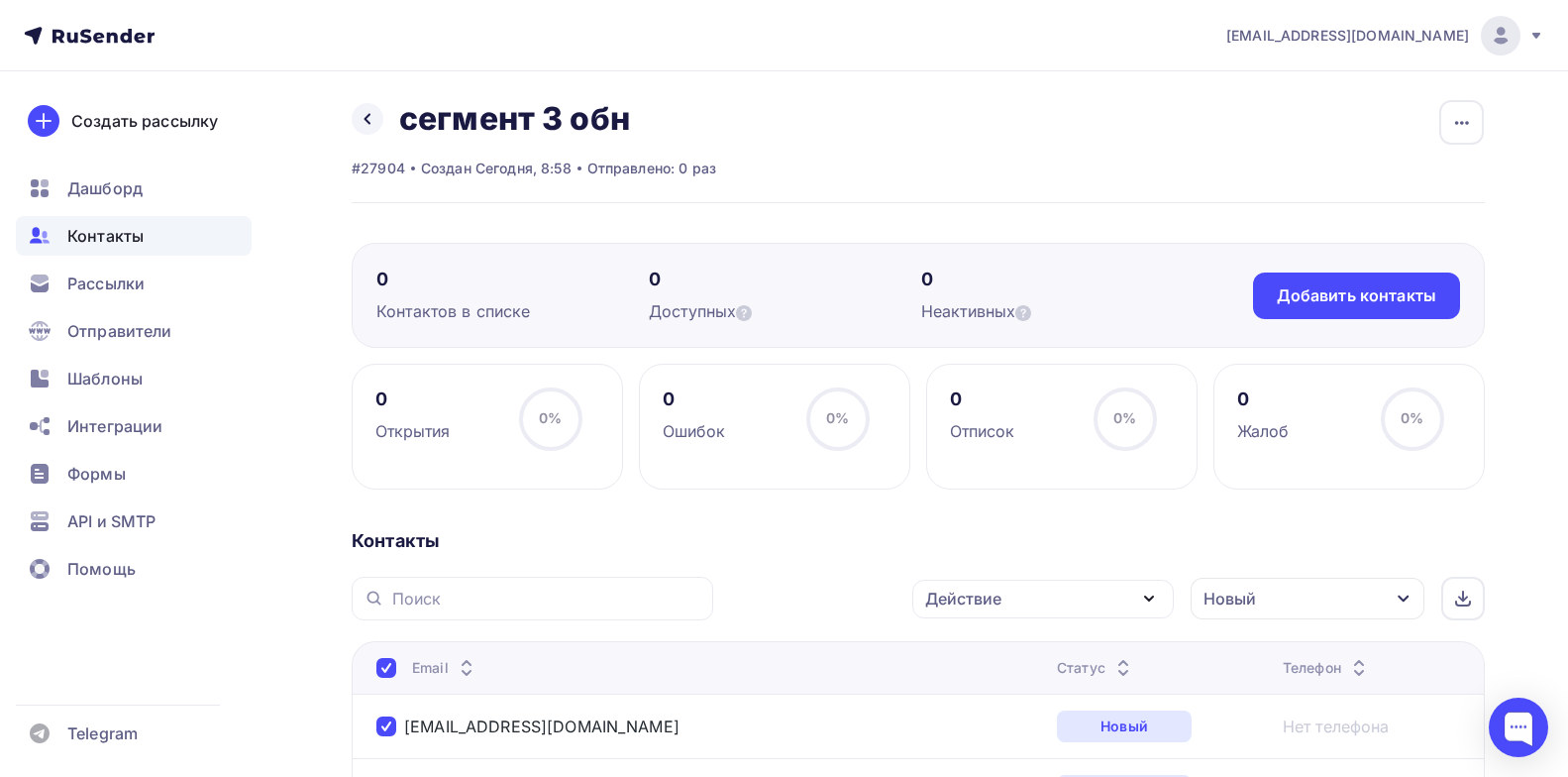
scroll to position [0, 0]
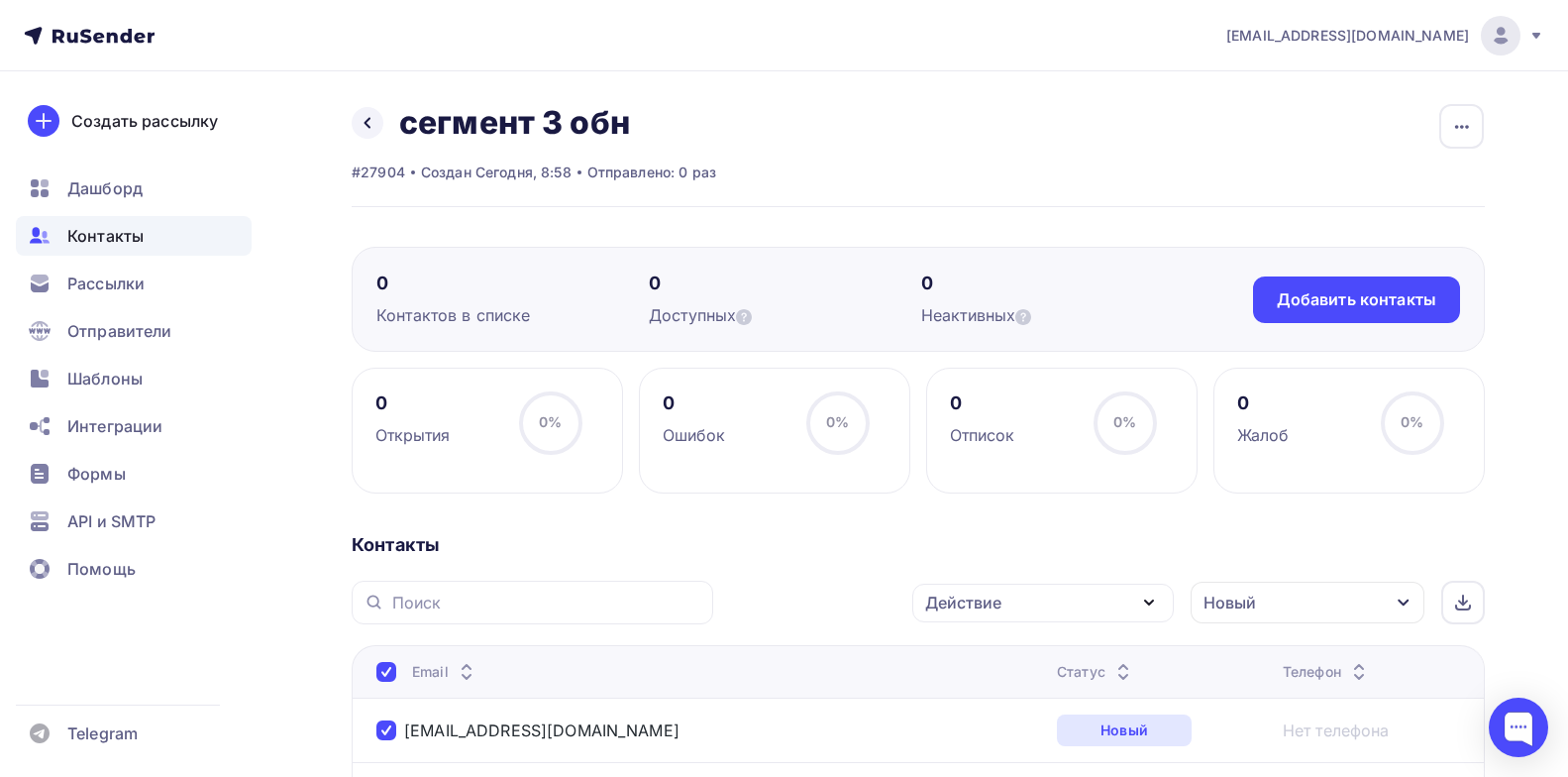
drag, startPoint x: 1221, startPoint y: 599, endPoint x: 1198, endPoint y: 603, distance: 23.3
click at [1222, 599] on div "Новый" at bounding box center [1230, 602] width 53 height 24
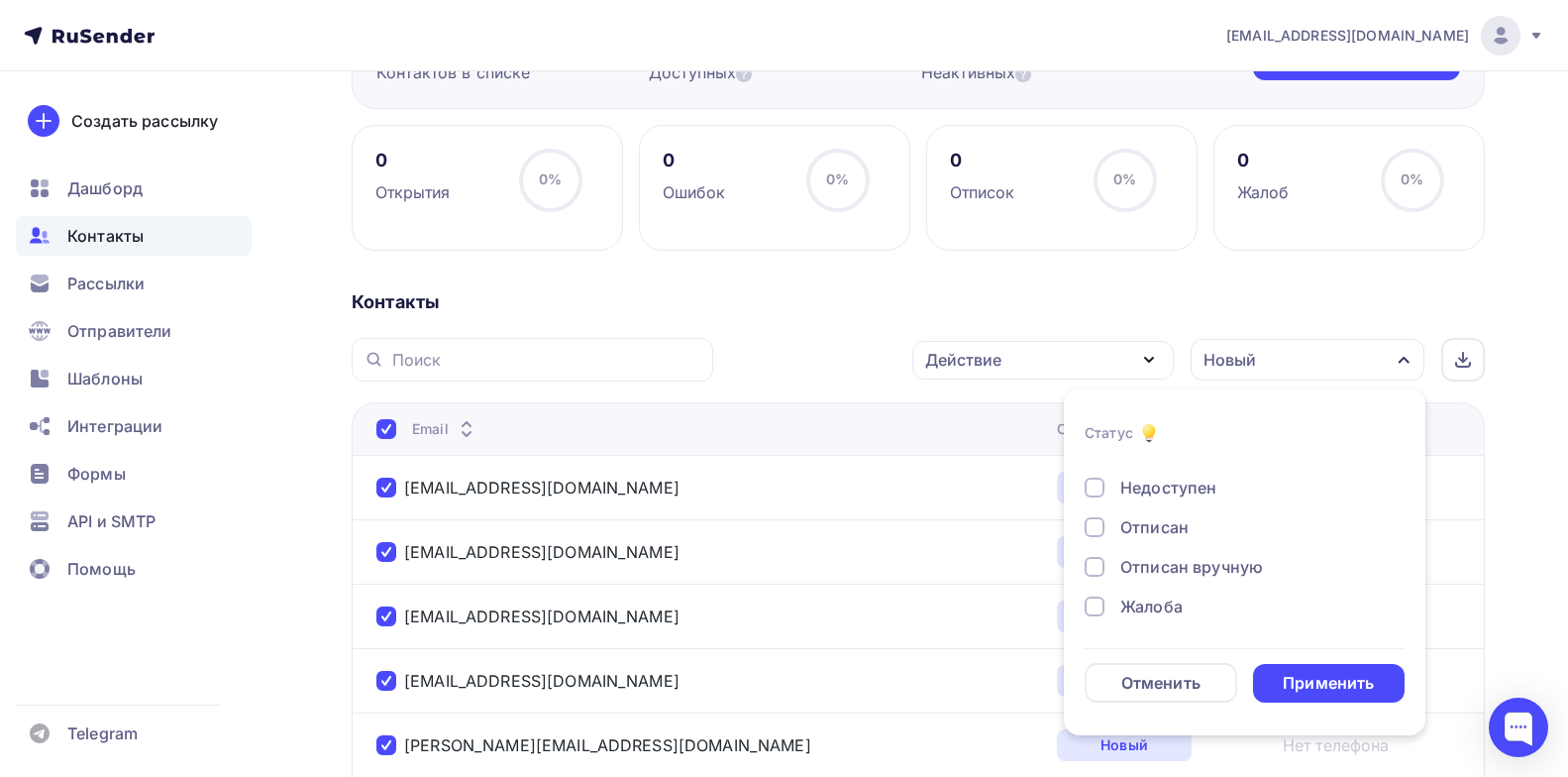
scroll to position [201, 0]
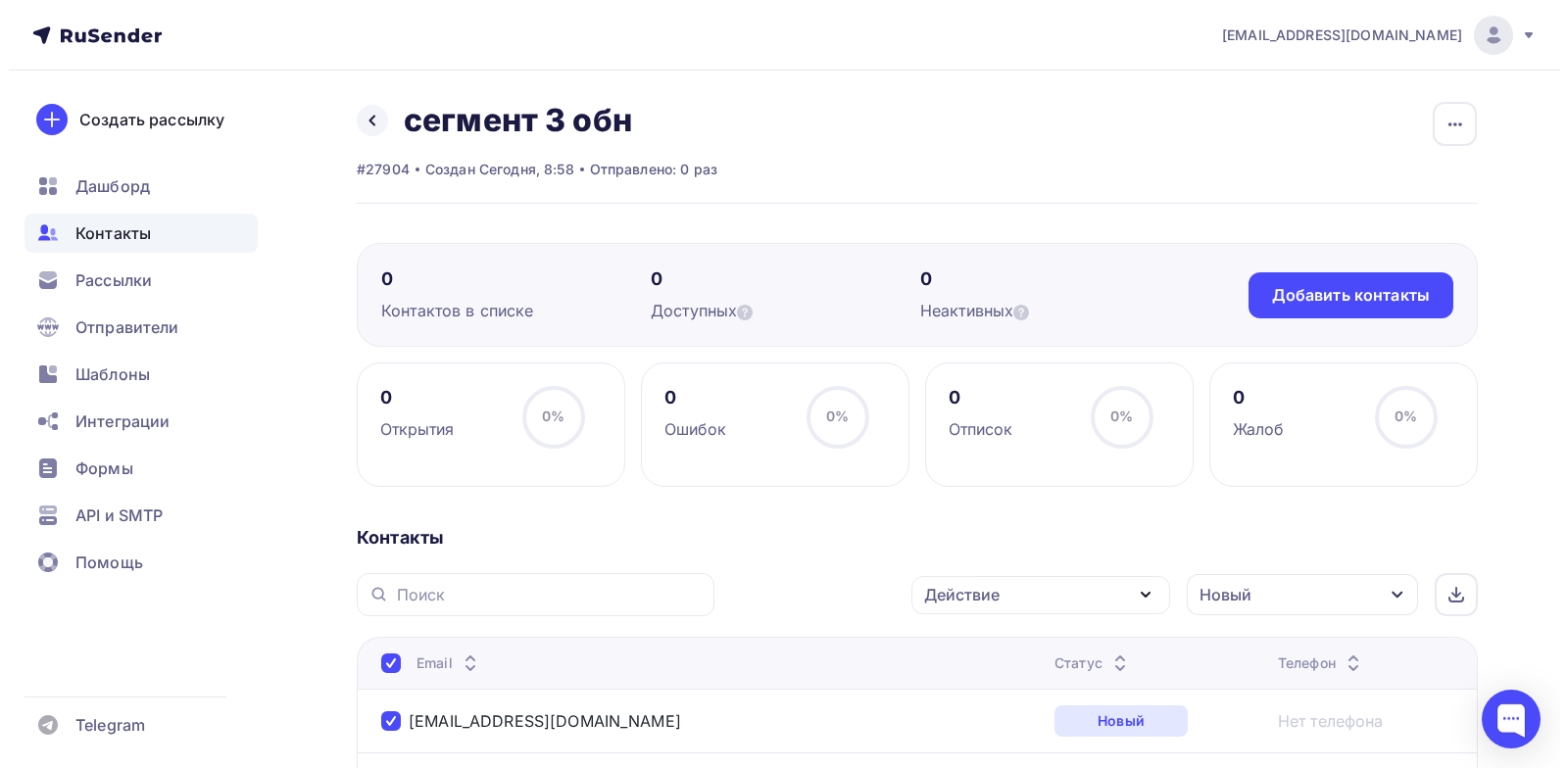
scroll to position [0, 0]
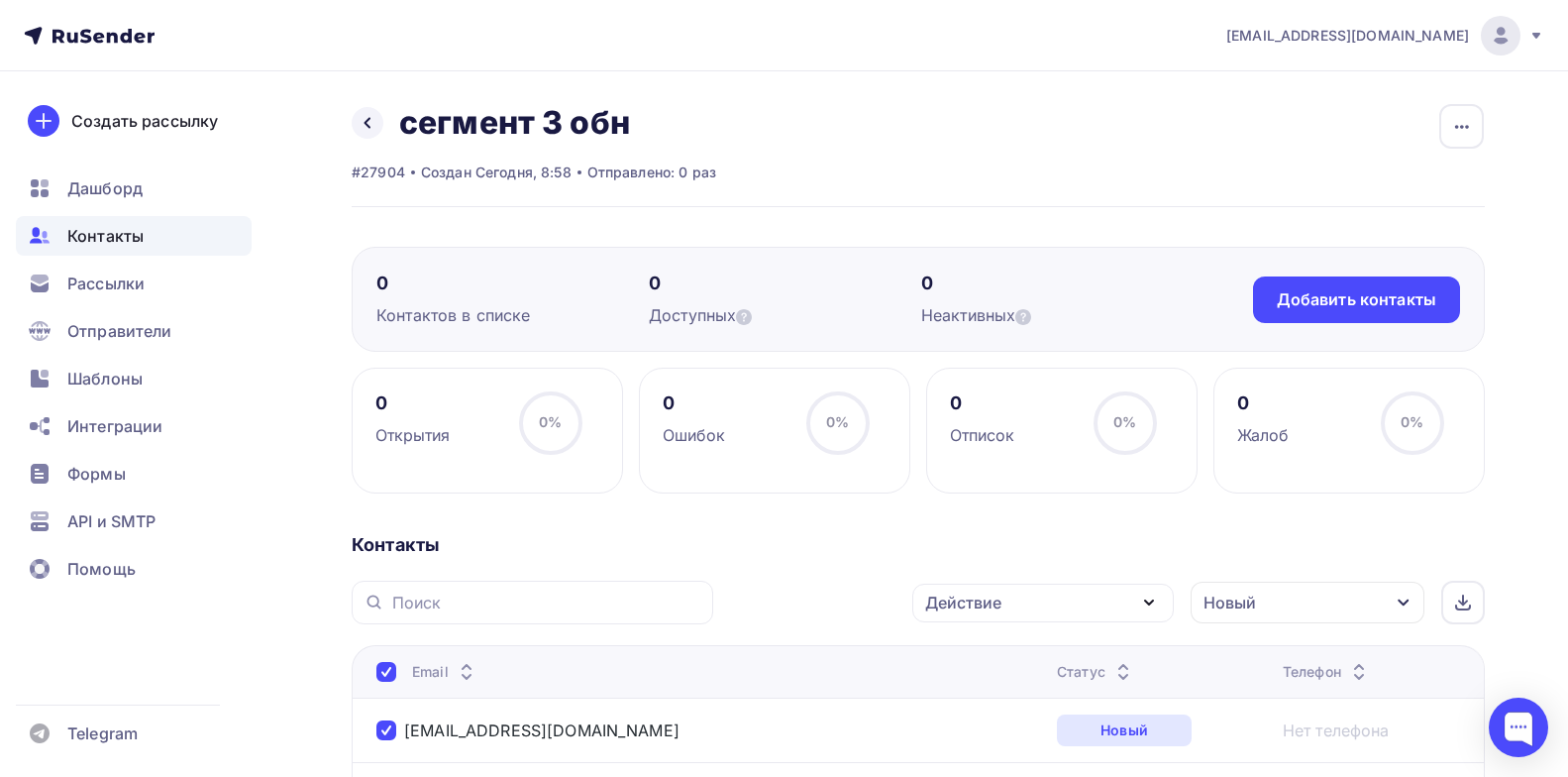
click at [1132, 606] on div "Действие" at bounding box center [1043, 602] width 262 height 39
click at [1074, 656] on div "Добавить в списки" at bounding box center [1013, 661] width 153 height 24
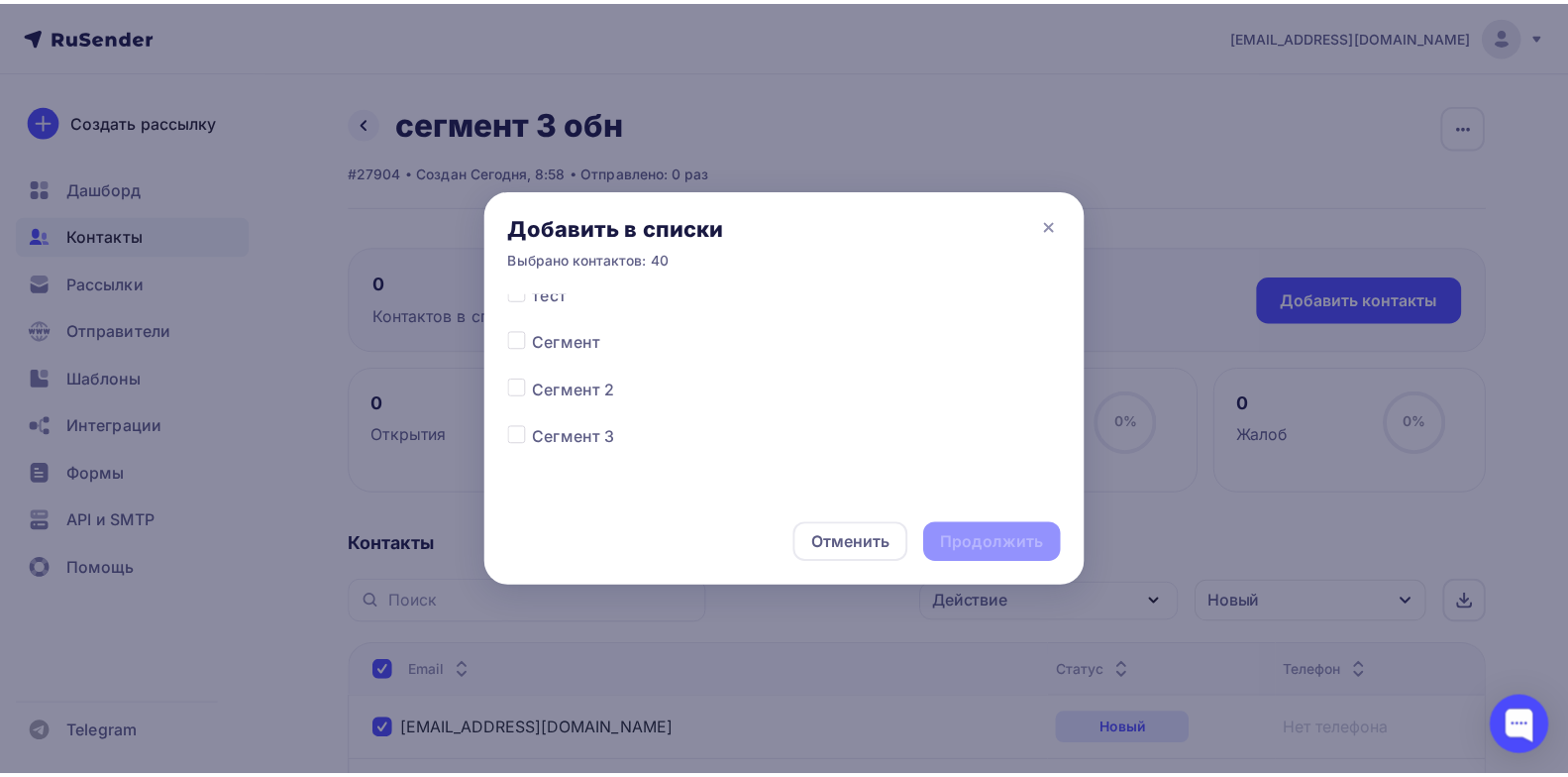
scroll to position [156, 0]
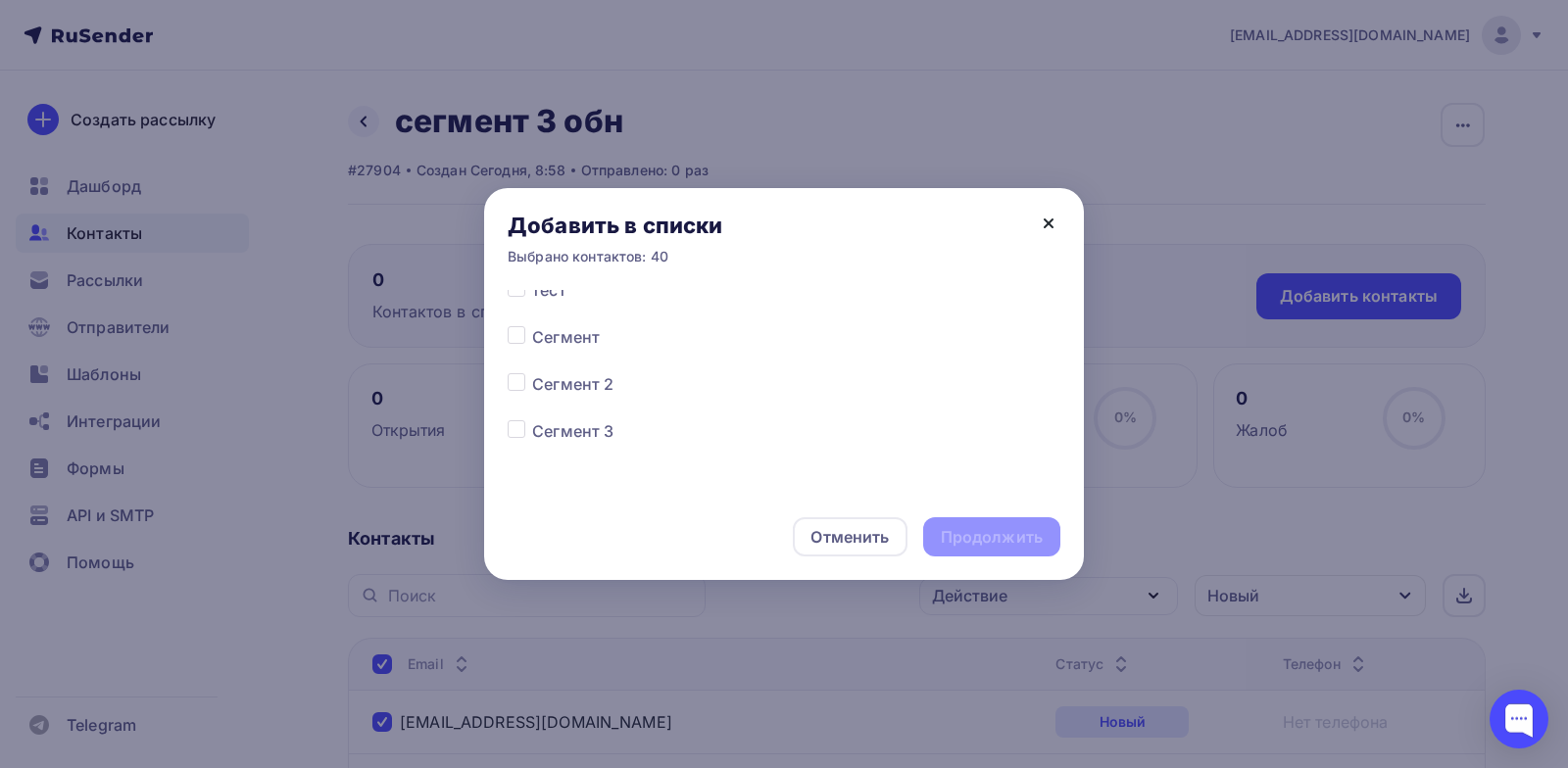
click at [1051, 226] on icon at bounding box center [1049, 224] width 8 height 8
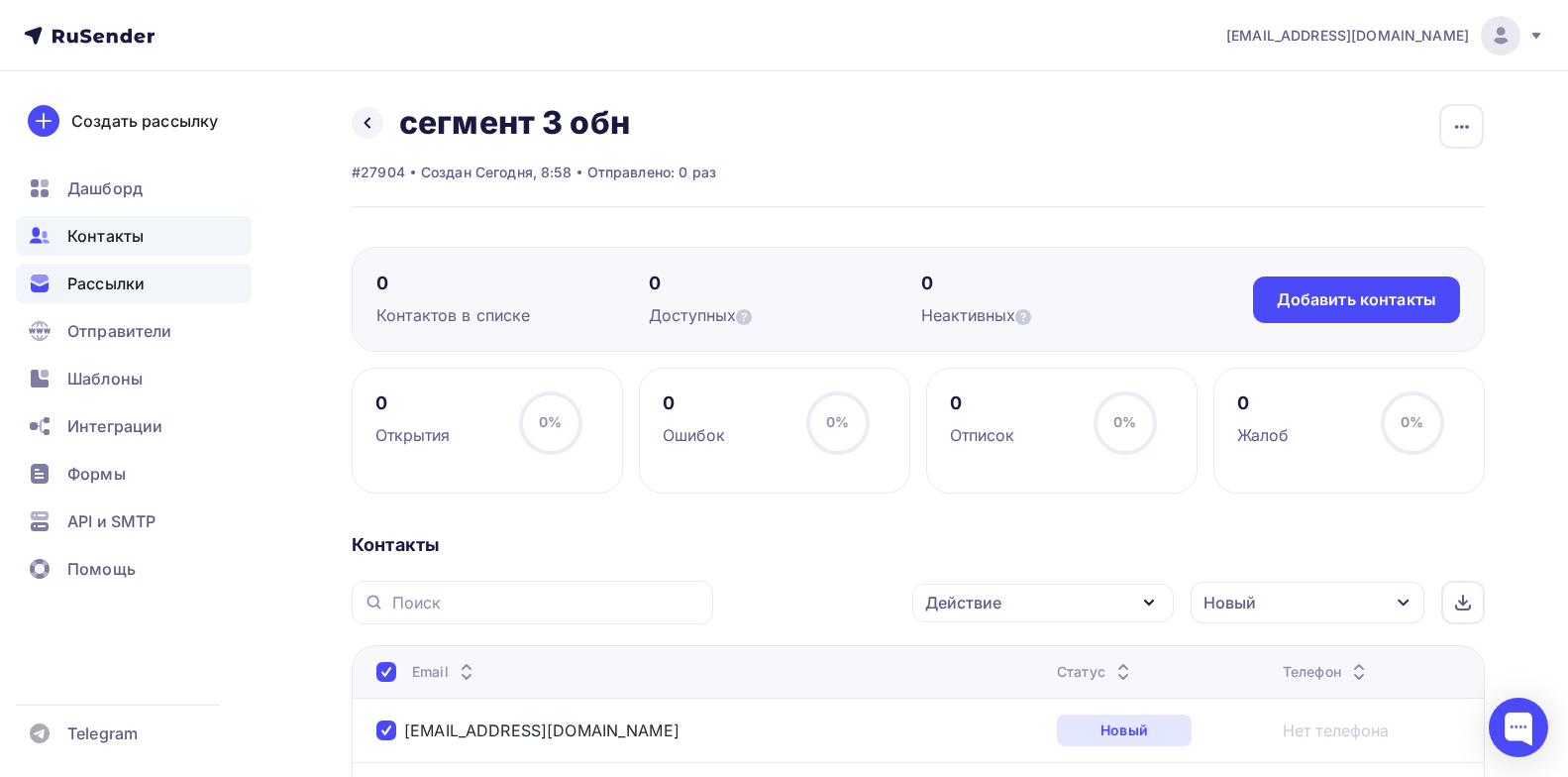
click at [123, 286] on span "Рассылки" at bounding box center [106, 284] width 77 height 24
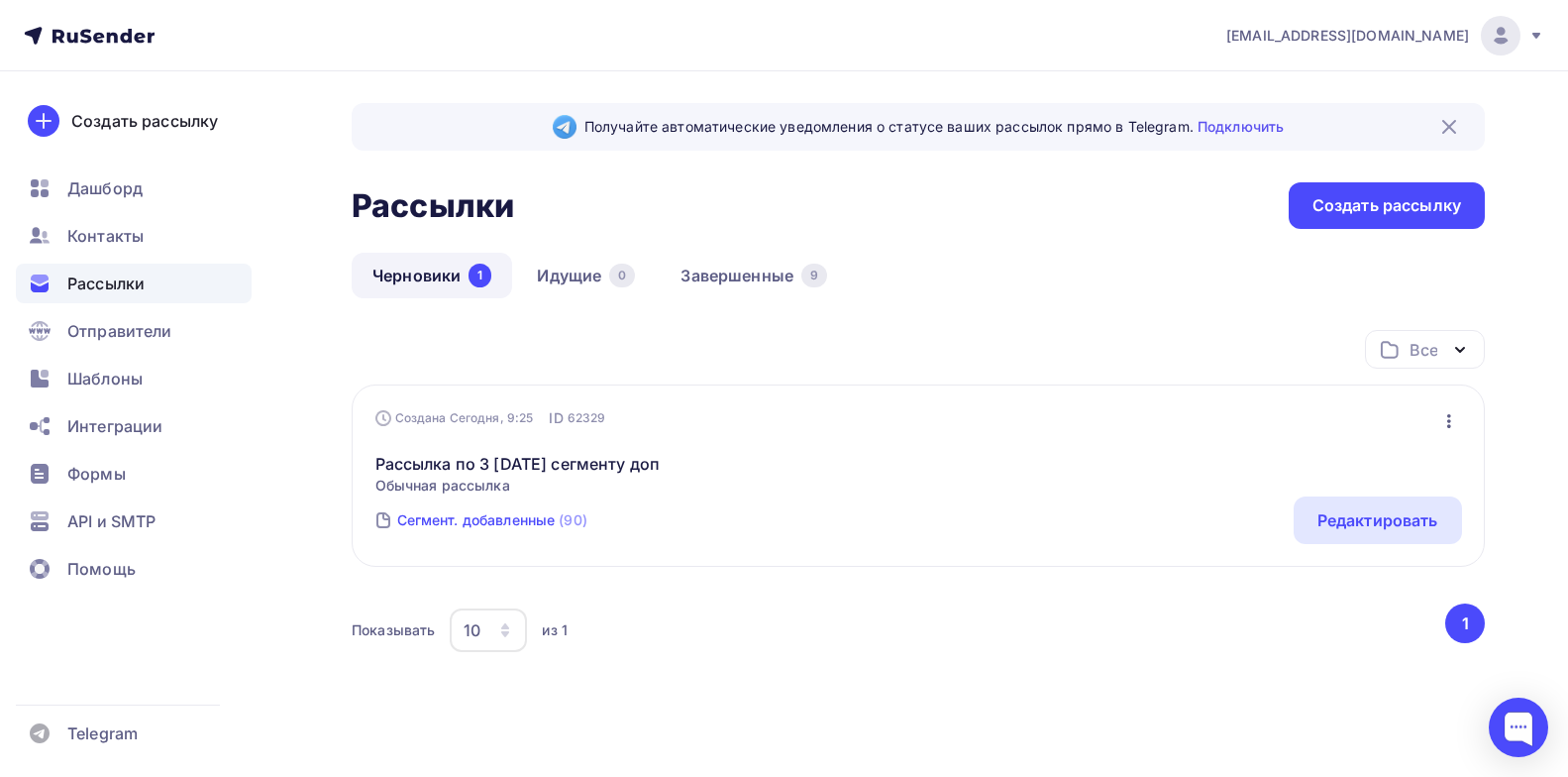
click at [500, 522] on div "Сегмент. добавленные" at bounding box center [477, 520] width 159 height 20
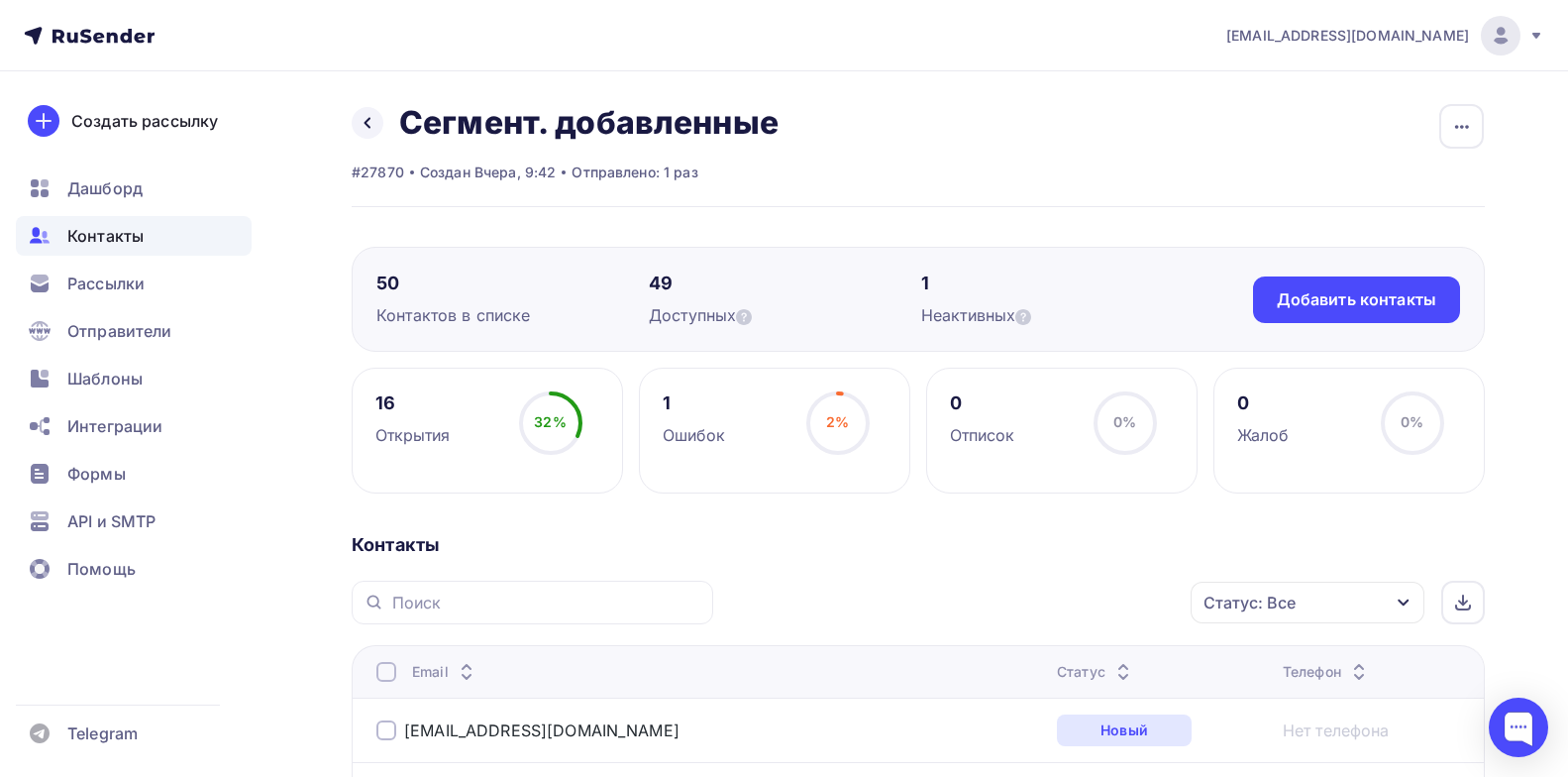
click at [1057, 670] on div "Статус" at bounding box center [1096, 672] width 78 height 20
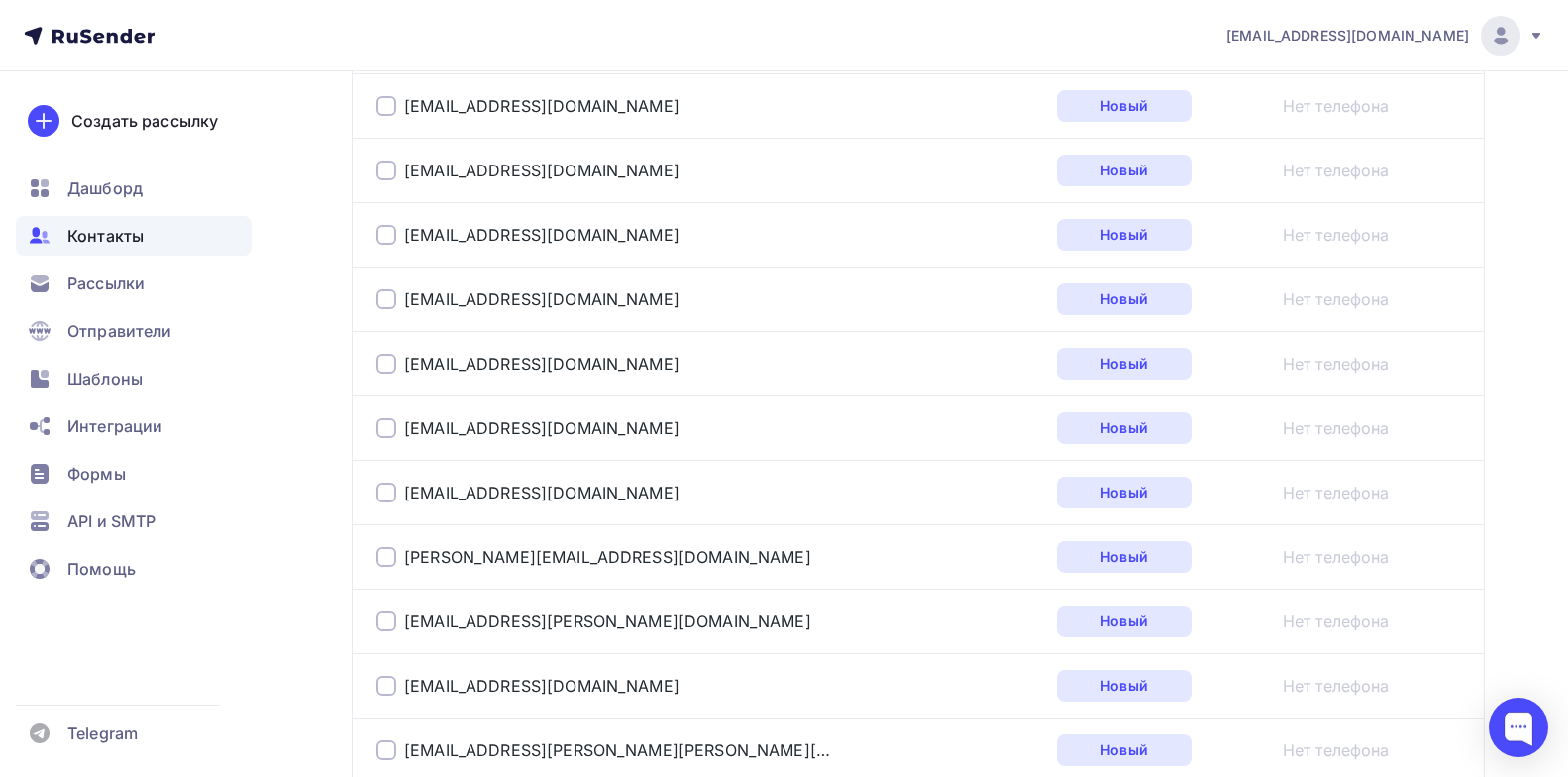
scroll to position [1091, 0]
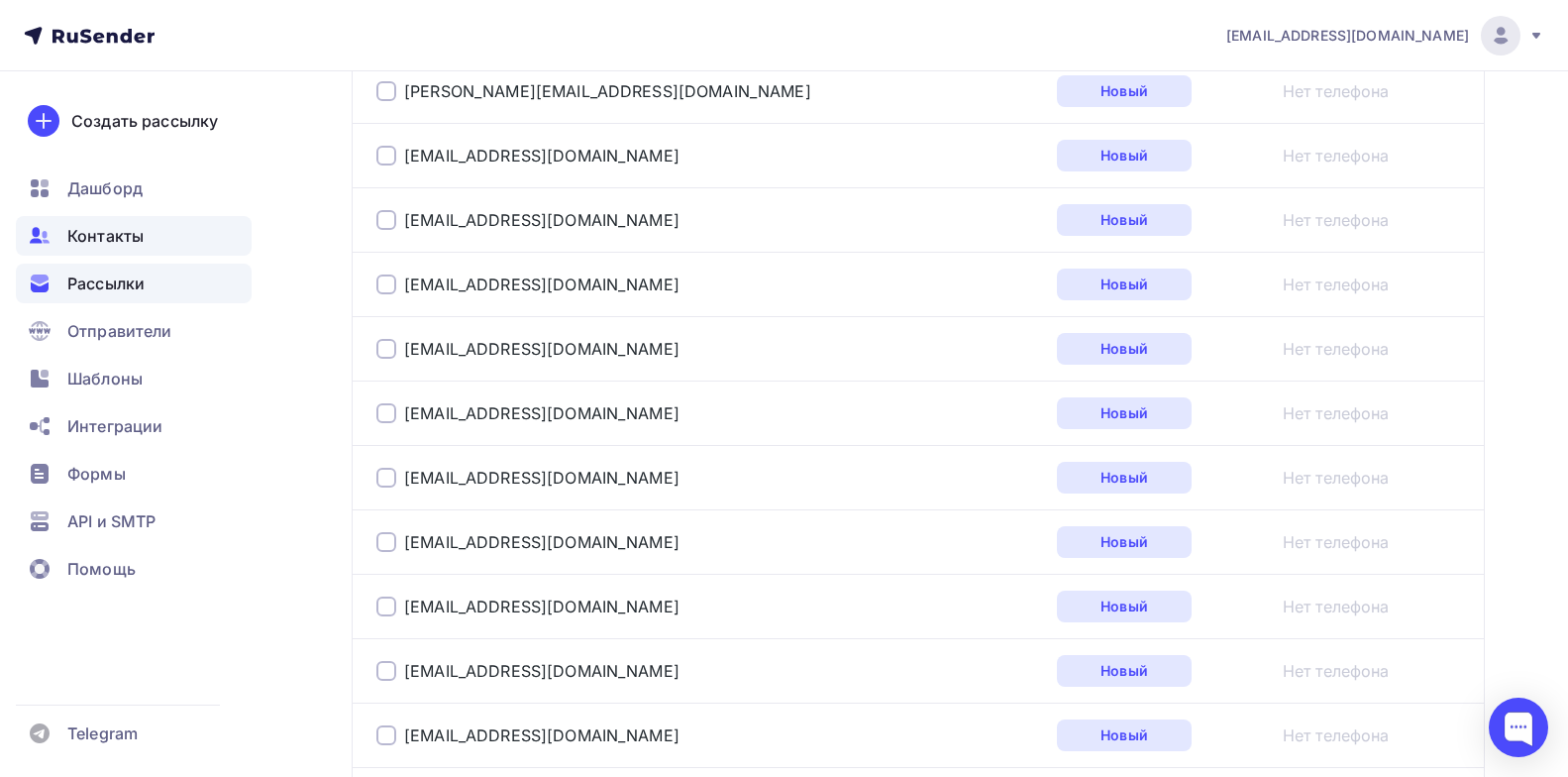
click at [91, 286] on span "Рассылки" at bounding box center [106, 284] width 77 height 24
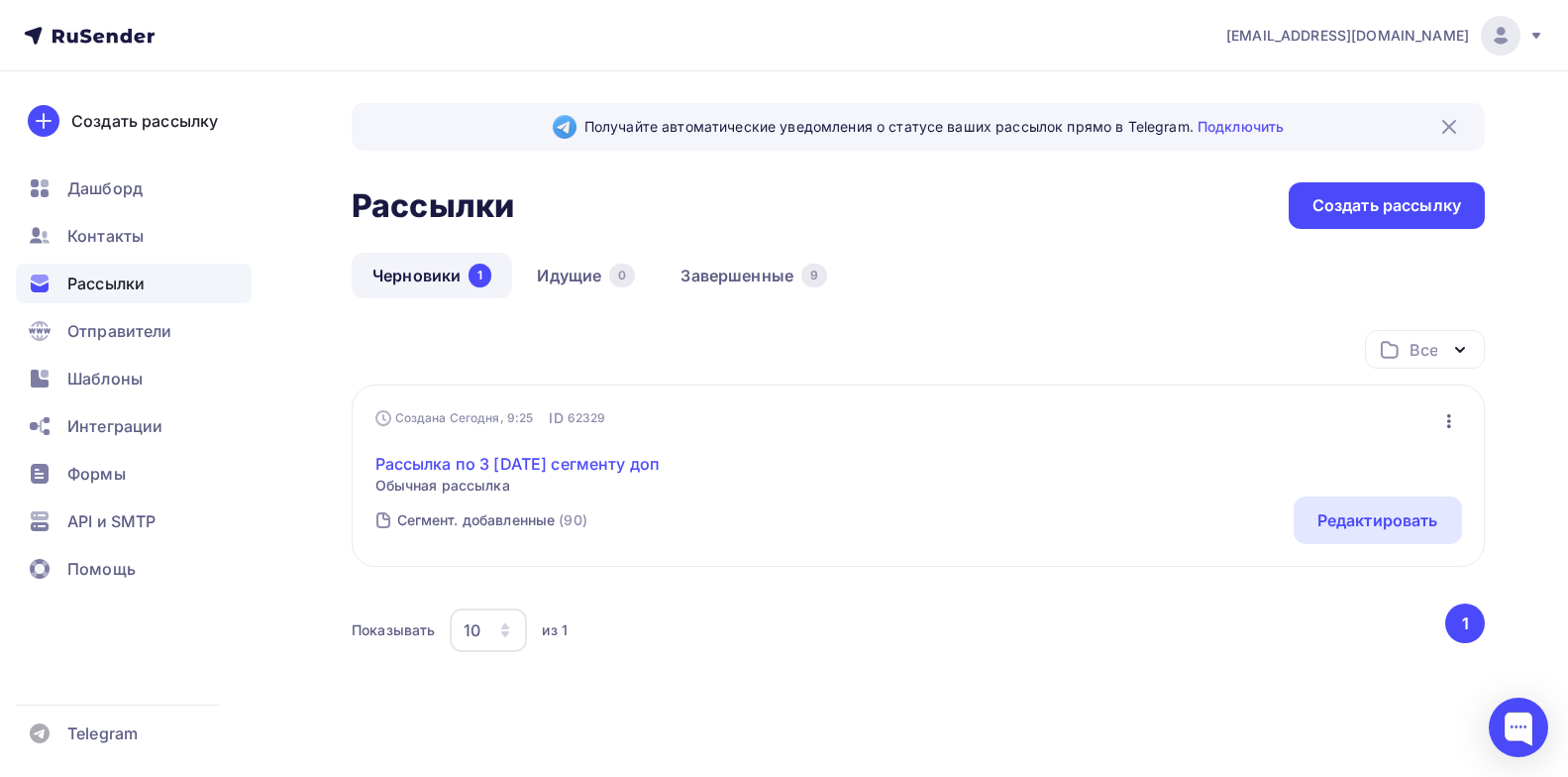
click at [596, 464] on link "Рассылка по 3 [DATE] сегменту доп" at bounding box center [519, 464] width 286 height 24
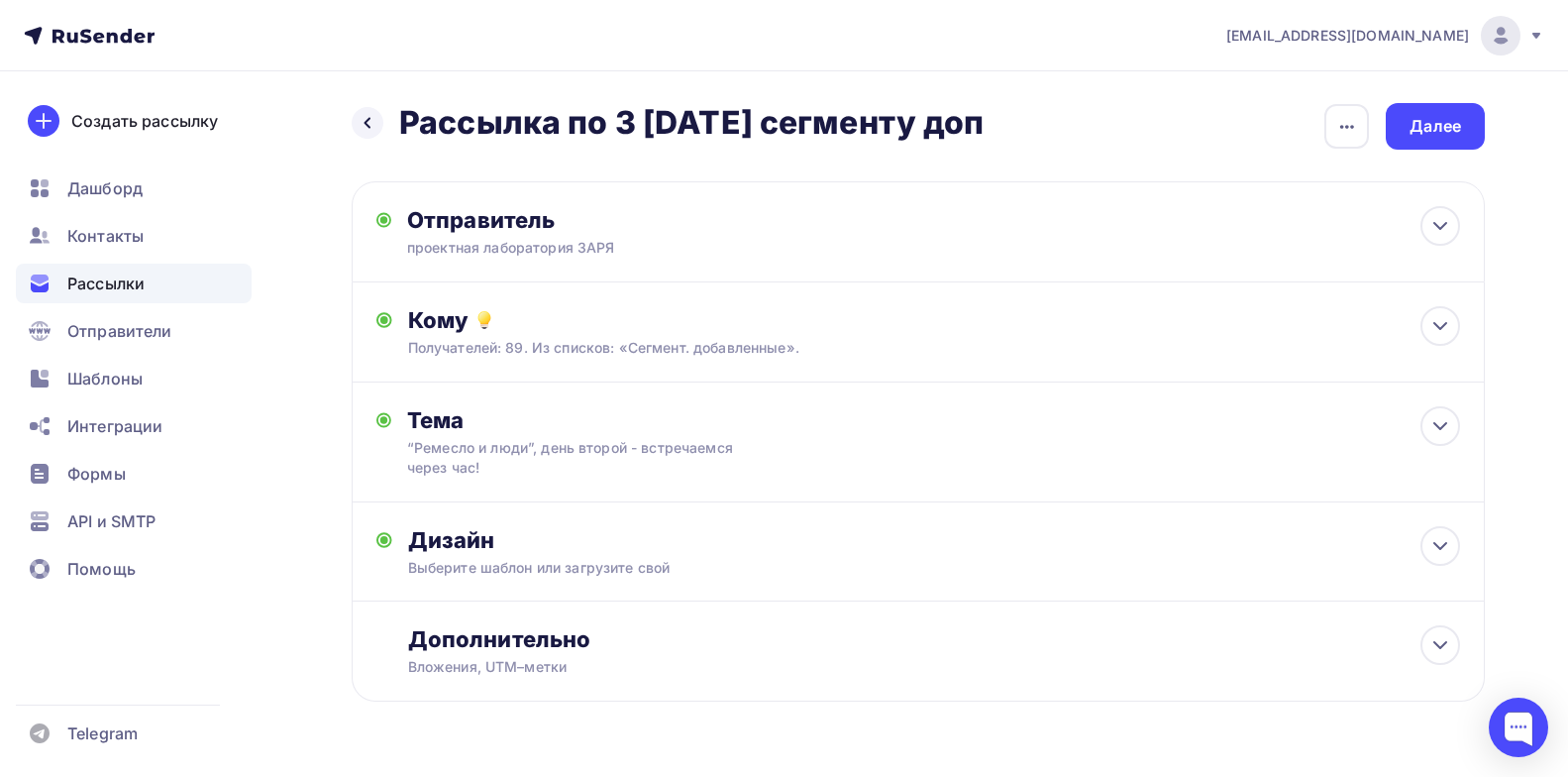
click at [128, 285] on span "Рассылки" at bounding box center [106, 284] width 77 height 24
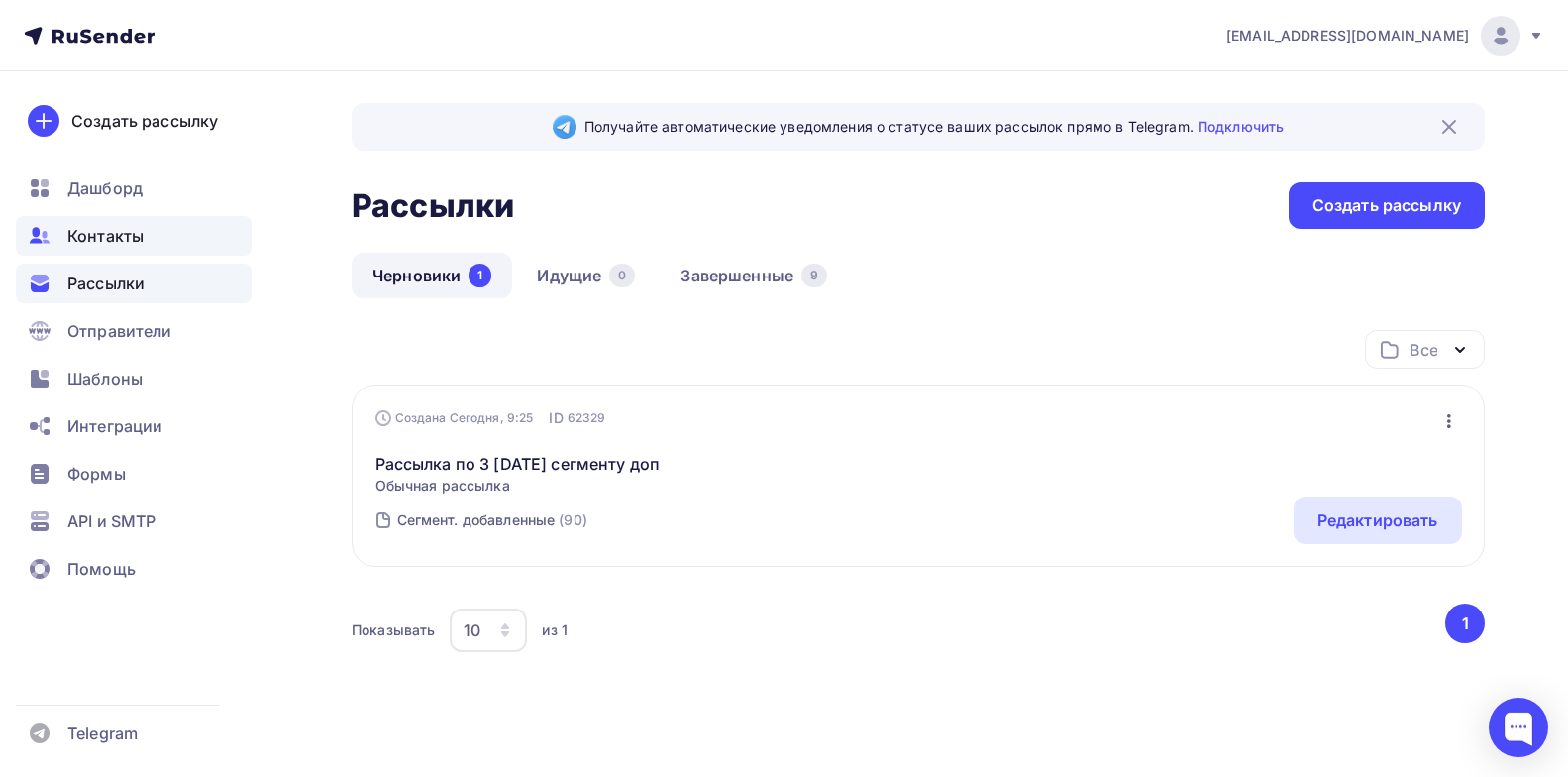
drag, startPoint x: 98, startPoint y: 263, endPoint x: 102, endPoint y: 246, distance: 17.5
click at [97, 260] on ul "Дашборд Контакты Рассылки Отправители Шаблоны Интеграции Формы API и SMTP Помощь" at bounding box center [134, 384] width 236 height 432
click at [106, 241] on span "Контакты" at bounding box center [105, 236] width 76 height 24
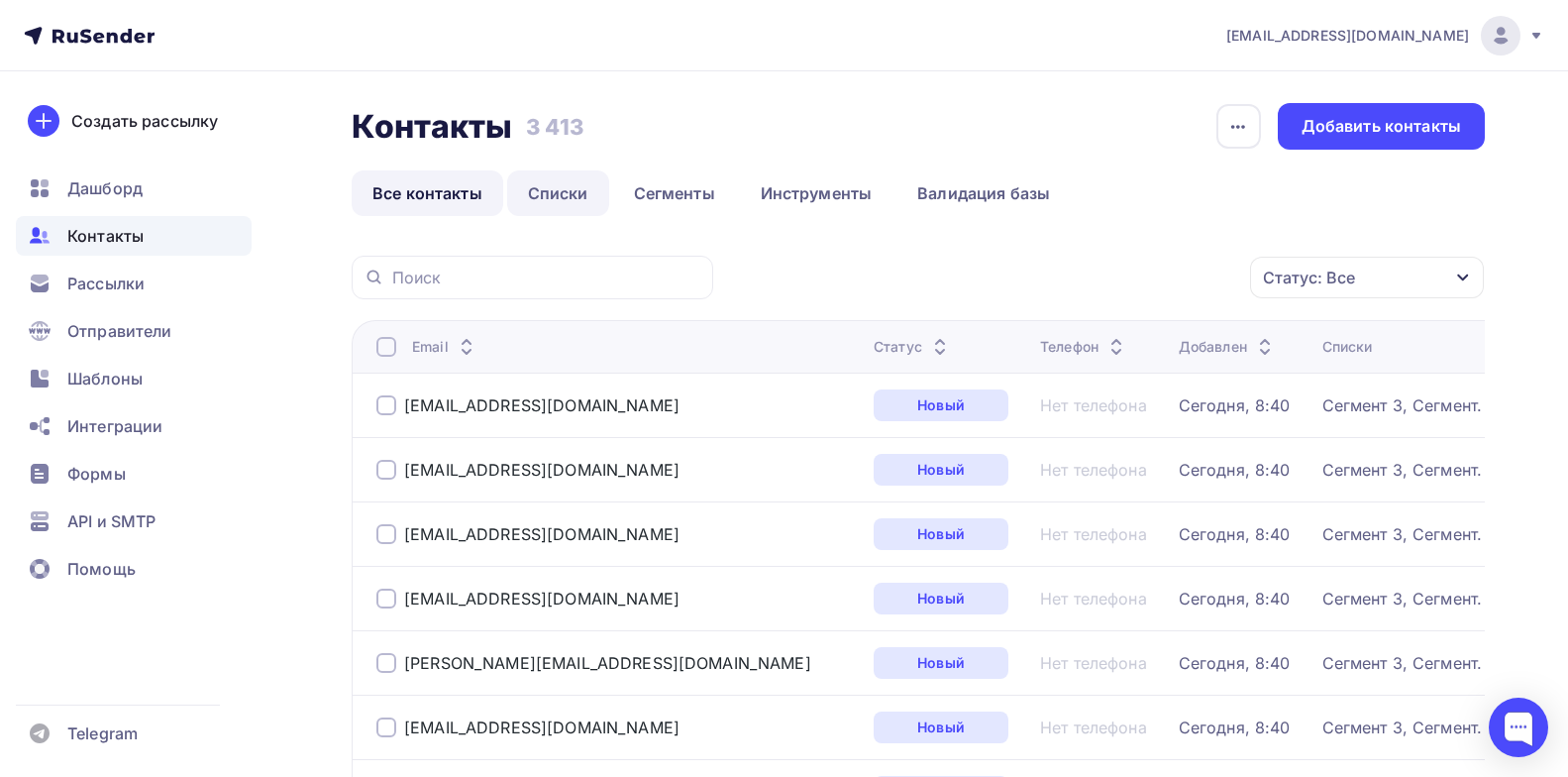
click at [543, 195] on link "Списки" at bounding box center [557, 194] width 102 height 46
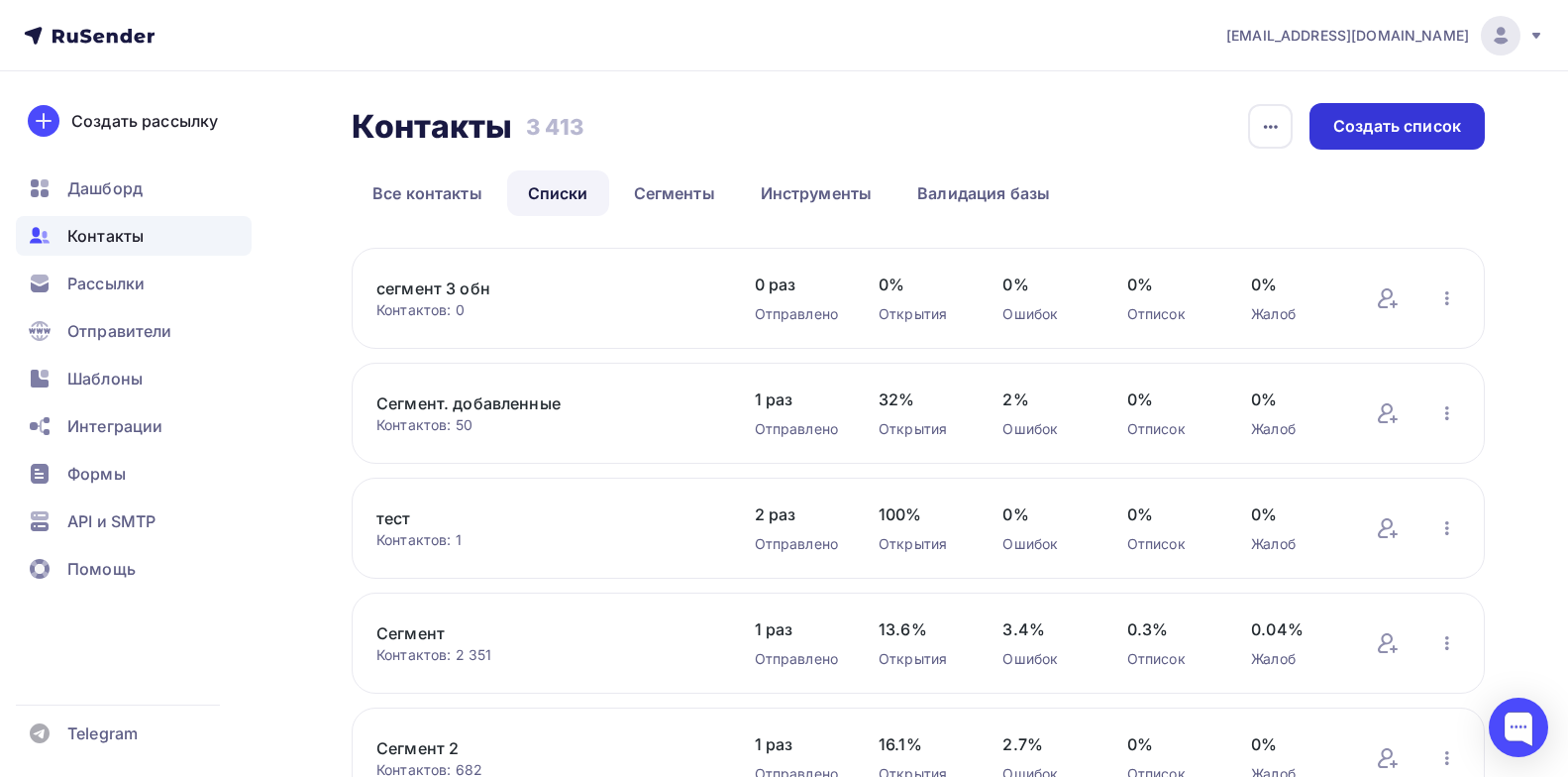
click at [1409, 137] on div "Создать список" at bounding box center [1397, 126] width 128 height 23
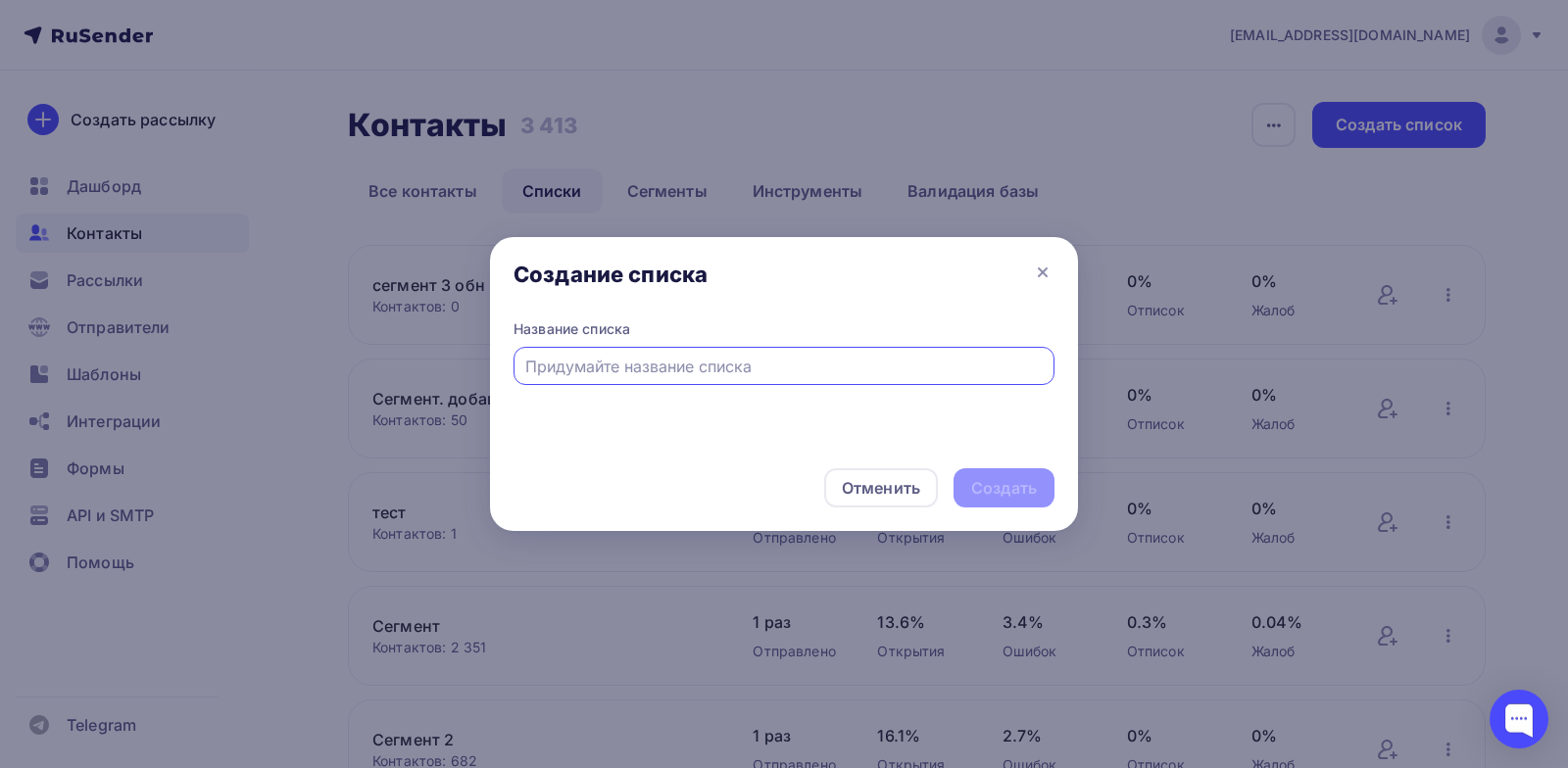
click at [788, 373] on input "text" at bounding box center [784, 367] width 518 height 24
click at [668, 374] on input "text" at bounding box center [784, 367] width 518 height 24
type input "Сегмент 3 добав"
click at [973, 490] on div "Создать" at bounding box center [1004, 487] width 66 height 23
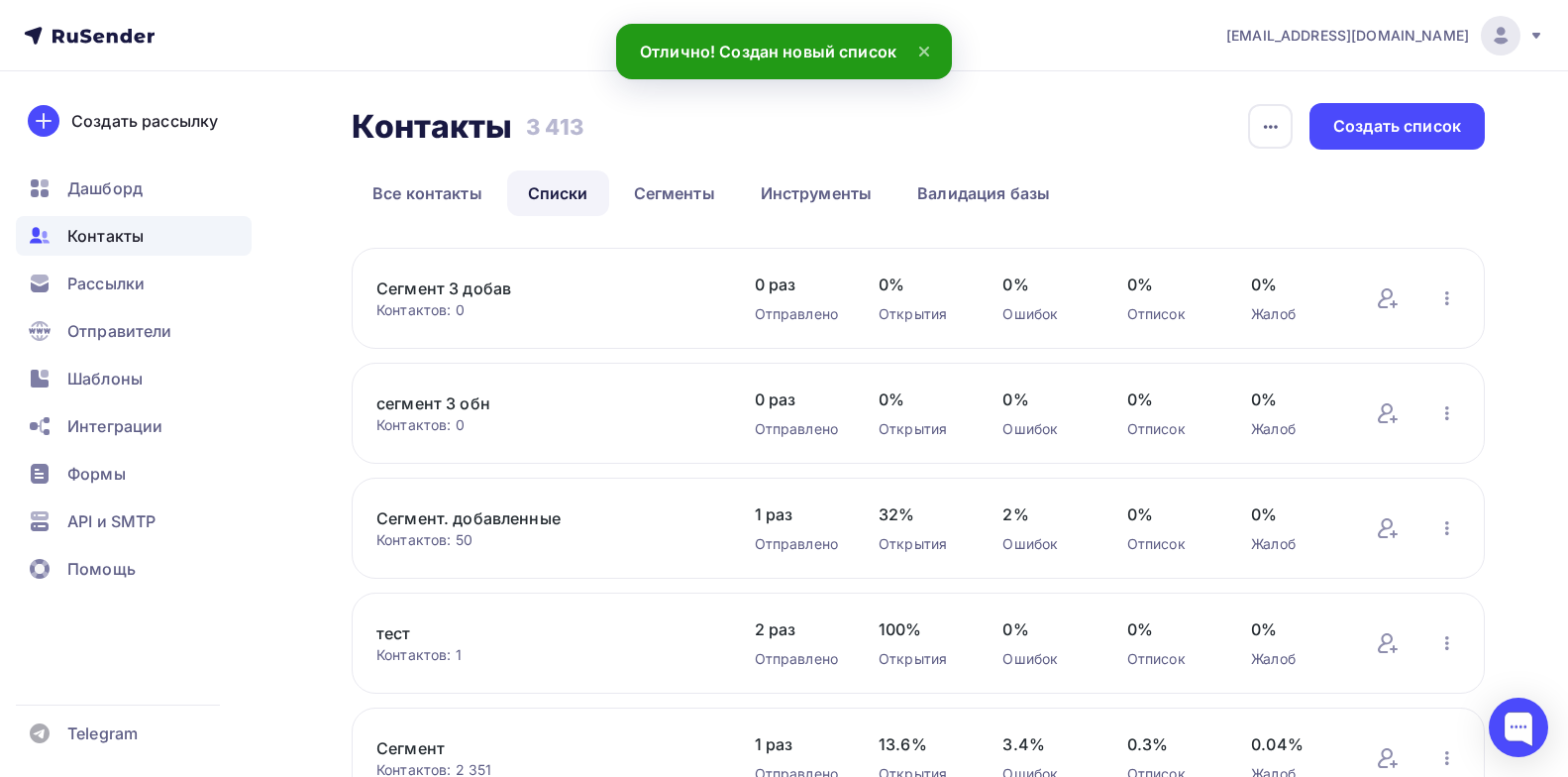
click at [488, 291] on link "Сегмент 3 добав" at bounding box center [545, 289] width 337 height 24
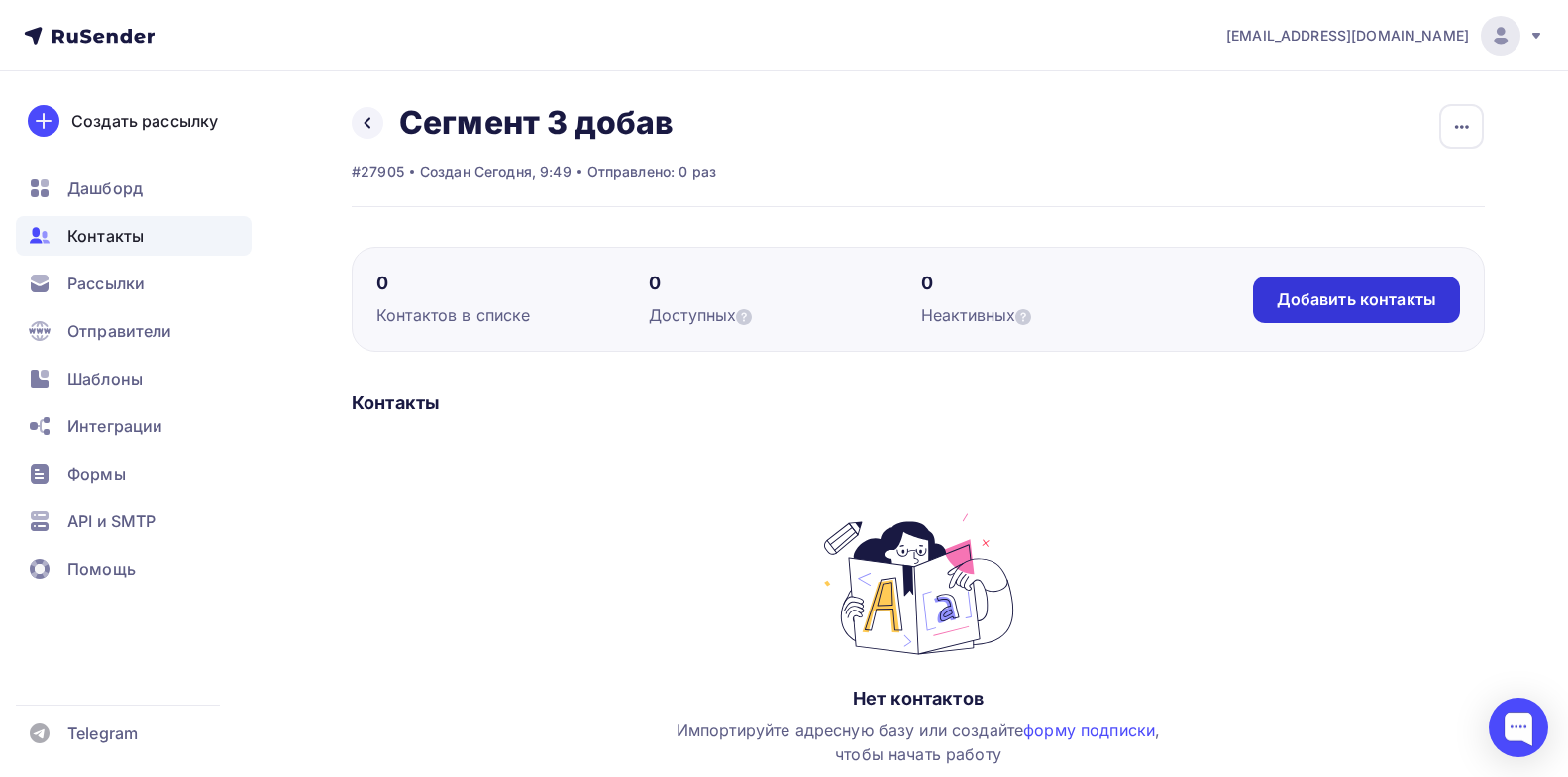
click at [1370, 313] on div "Добавить контакты" at bounding box center [1357, 300] width 207 height 47
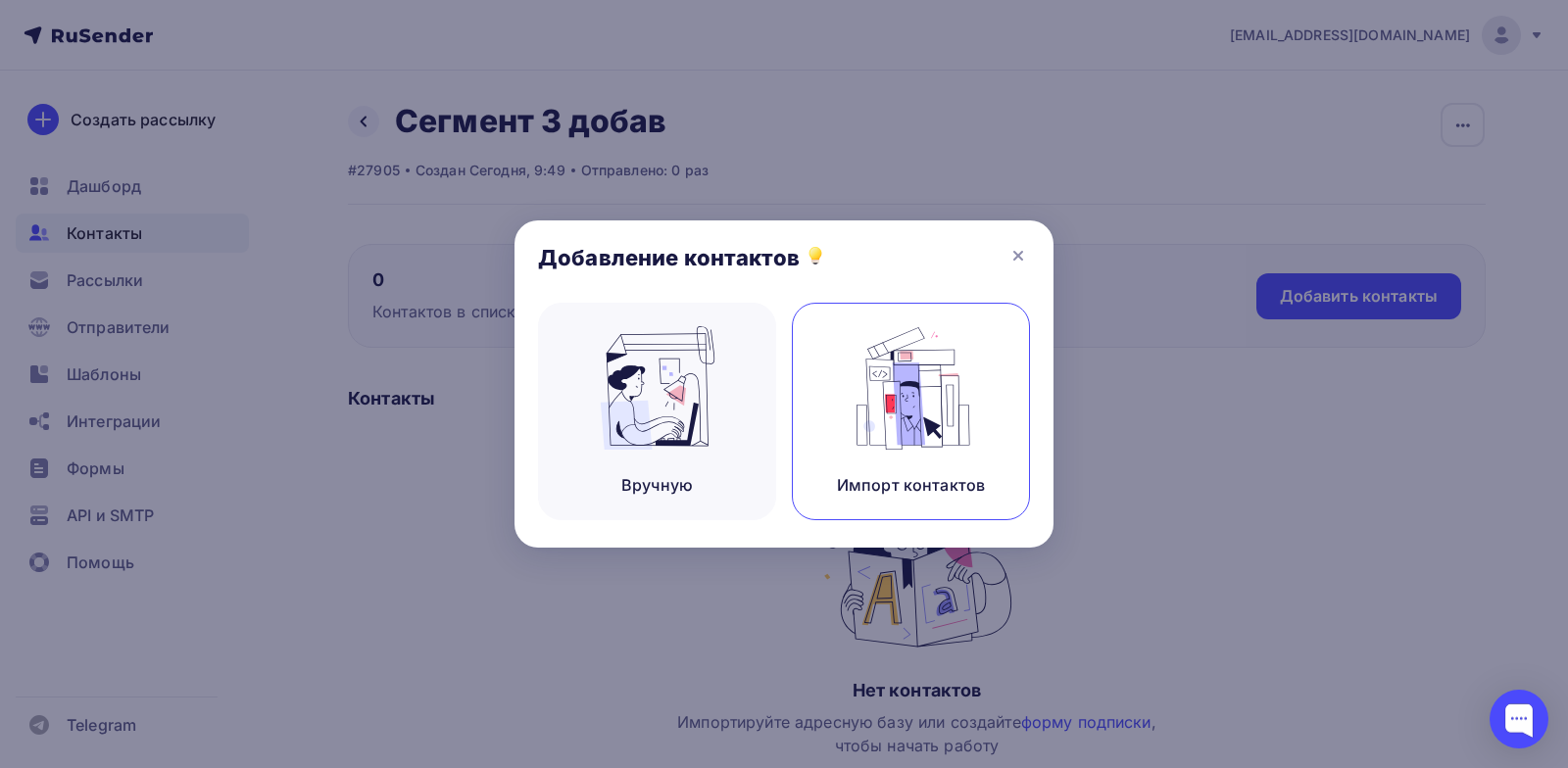
click at [847, 389] on img at bounding box center [912, 388] width 131 height 124
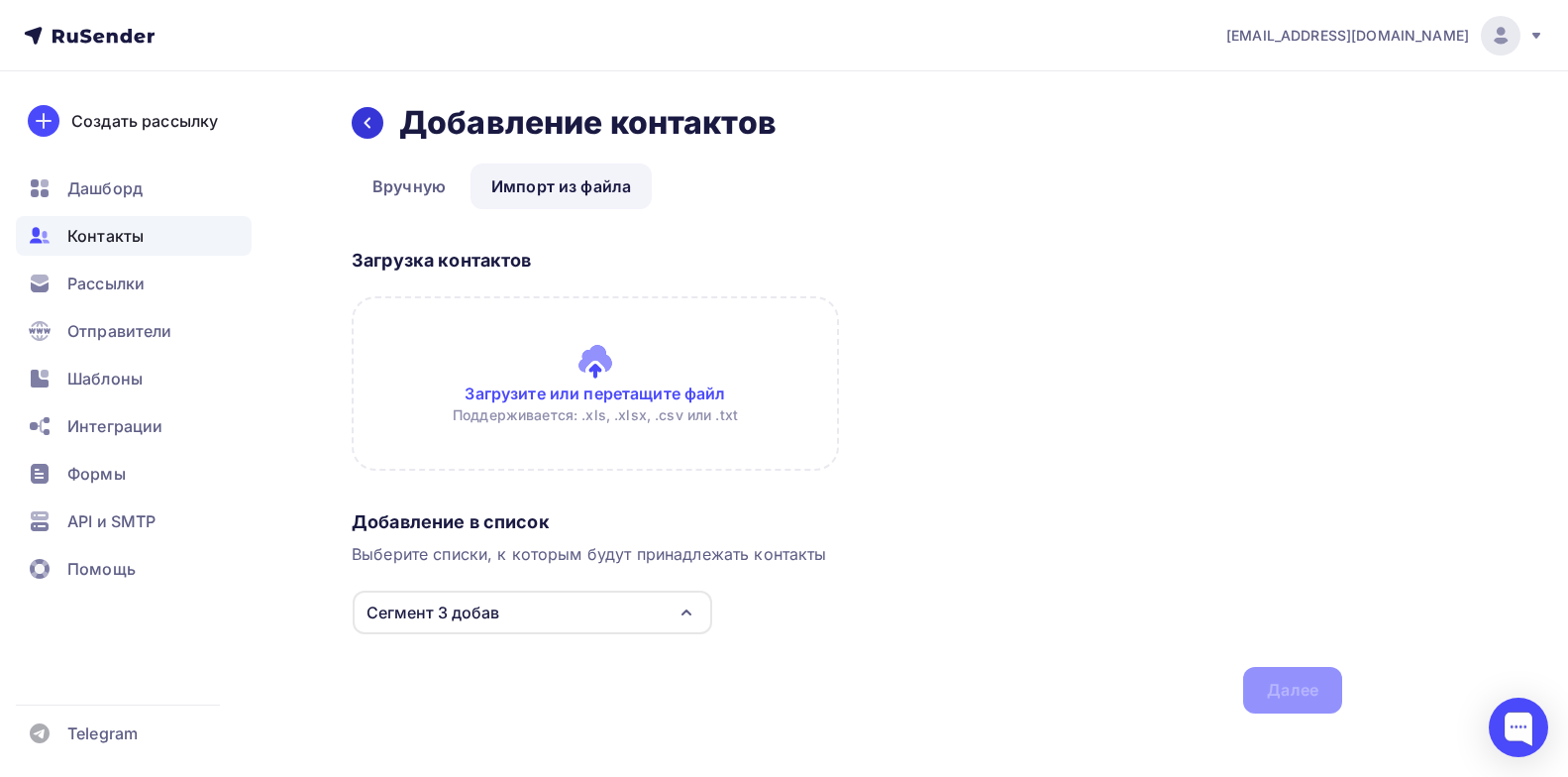
click at [366, 122] on icon at bounding box center [368, 123] width 6 height 11
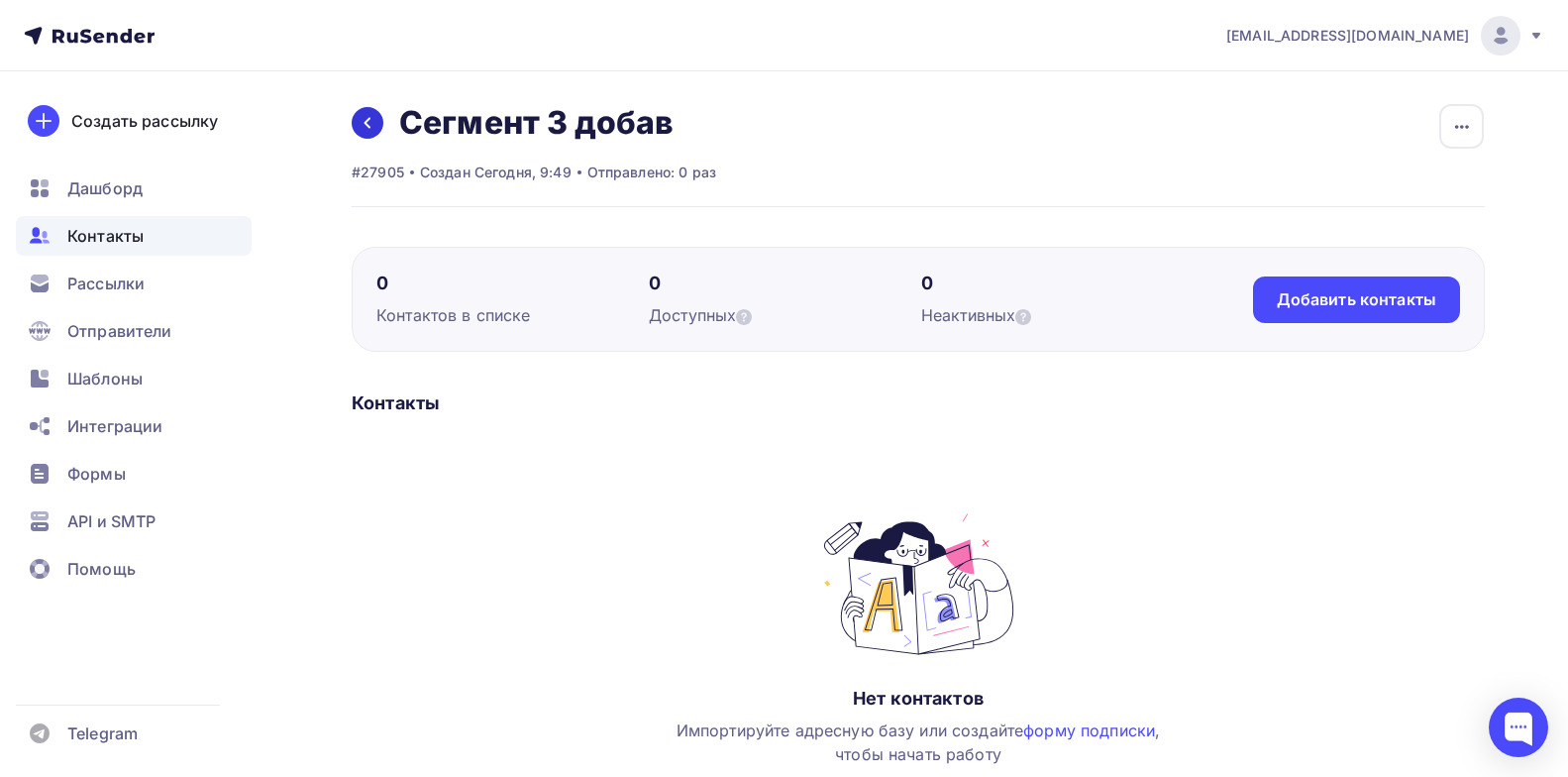
click at [364, 127] on icon at bounding box center [368, 123] width 16 height 16
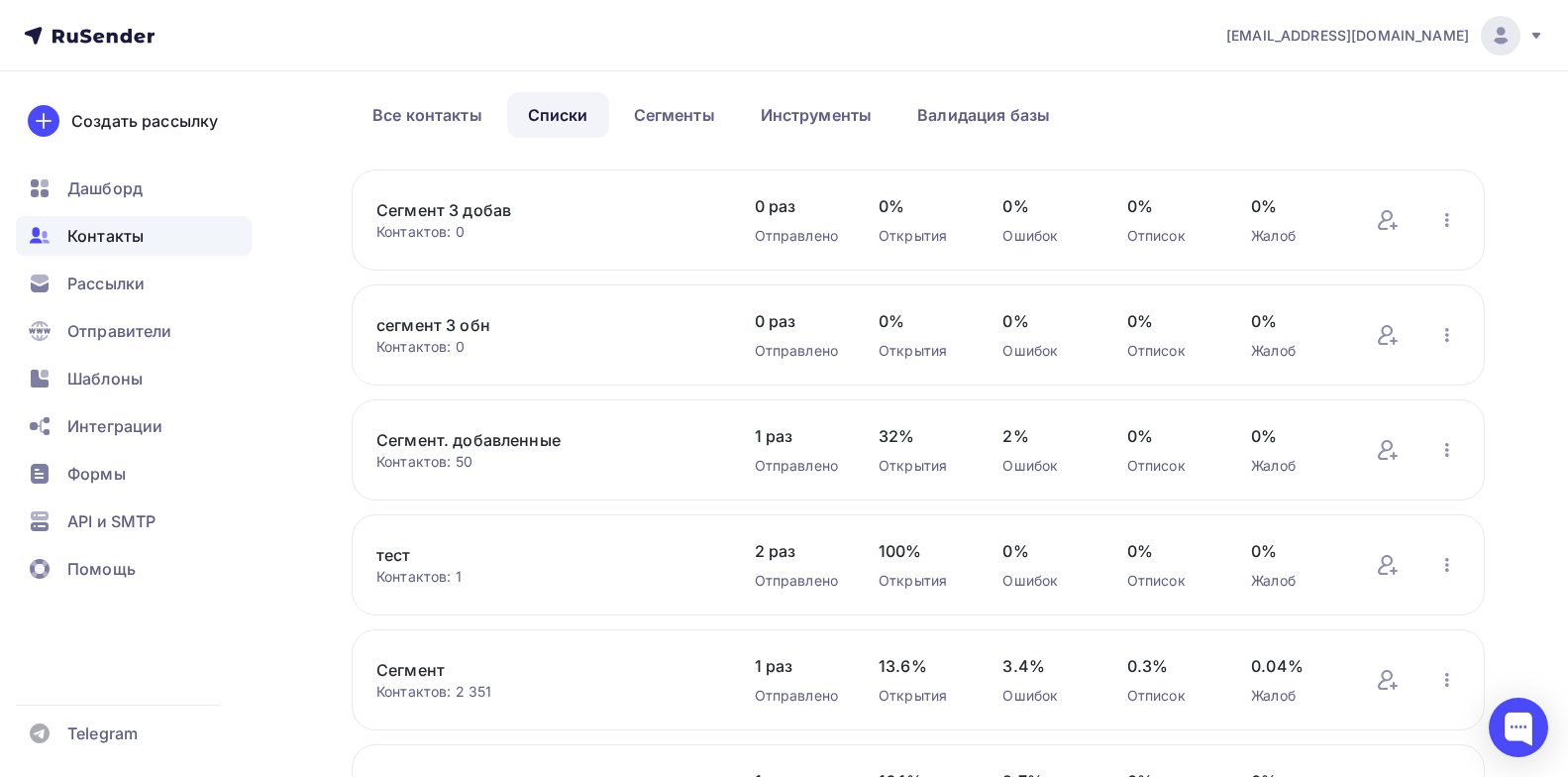
scroll to position [99, 0]
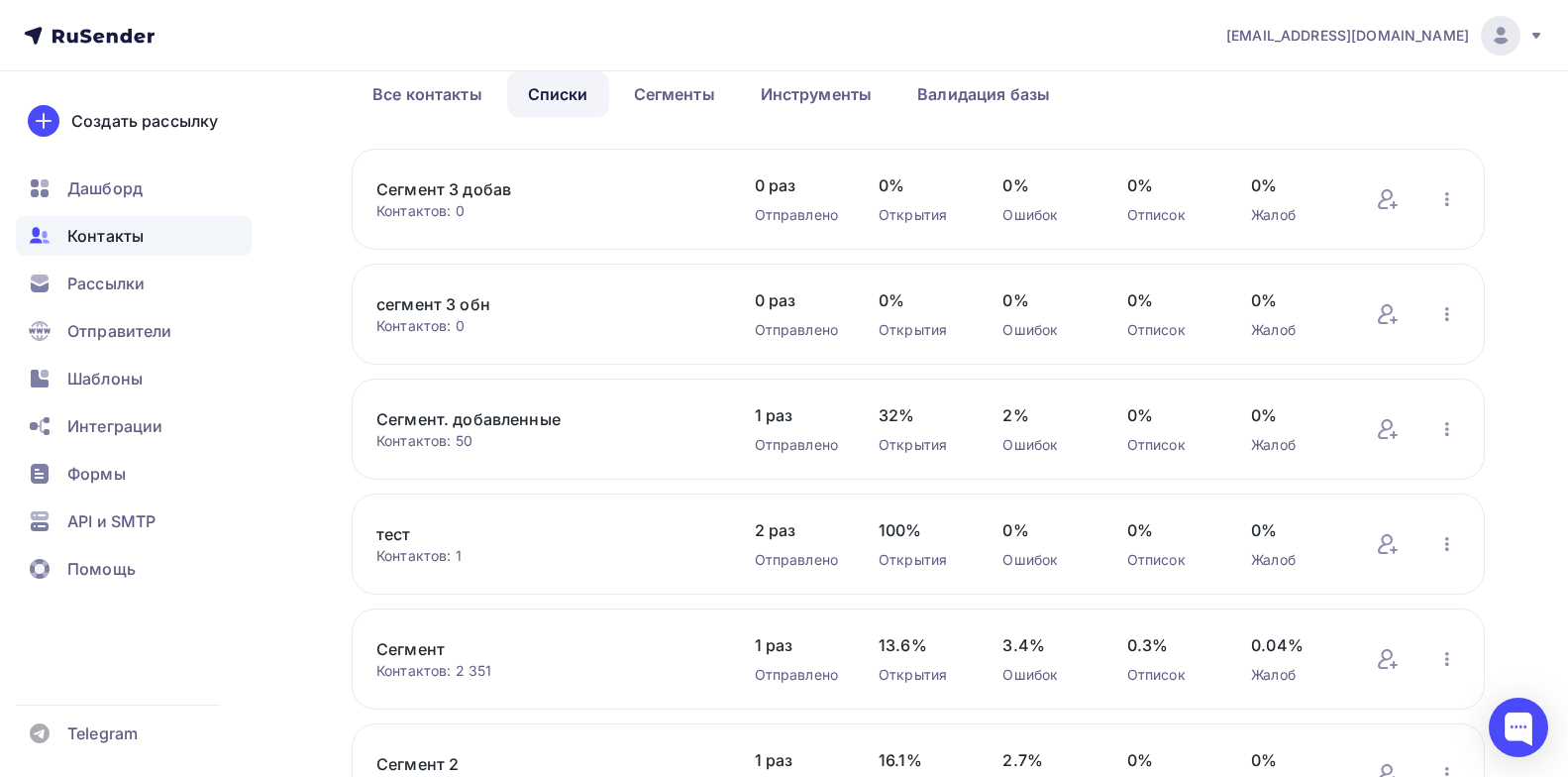
click at [483, 297] on link "сегмент 3 обн" at bounding box center [545, 305] width 337 height 24
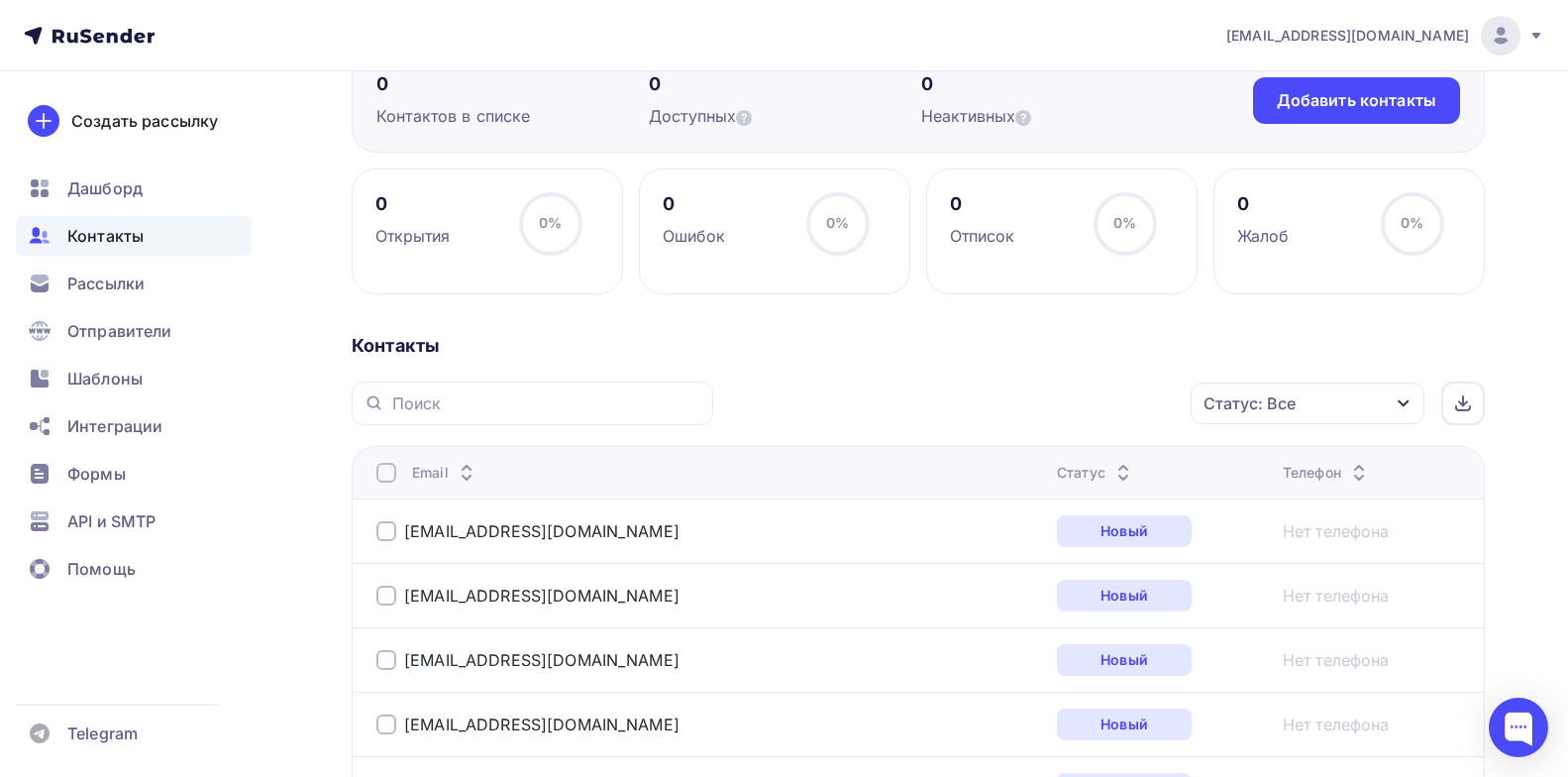
scroll to position [298, 0]
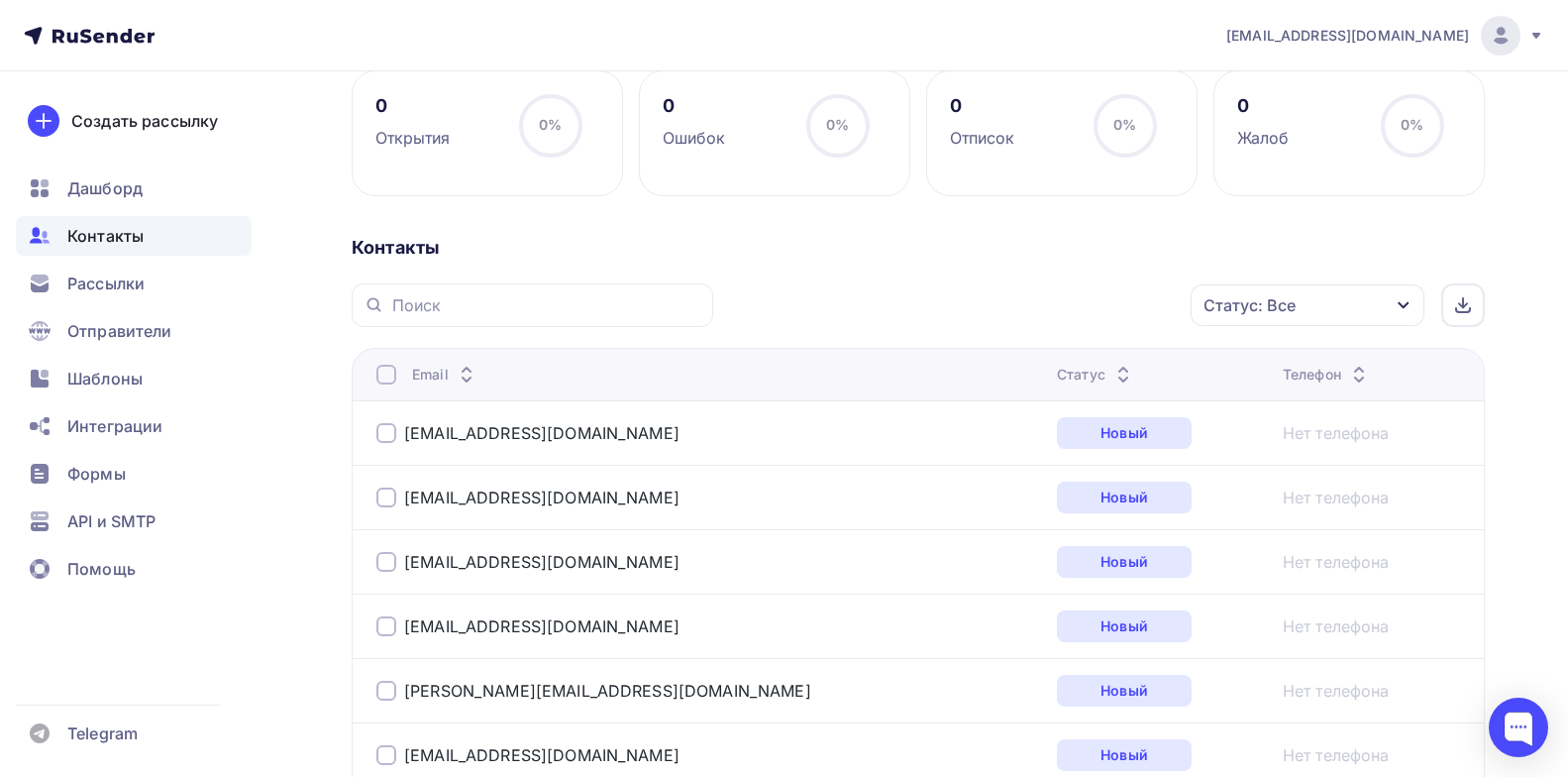
click at [1360, 292] on div "Статус: Все" at bounding box center [1308, 306] width 234 height 42
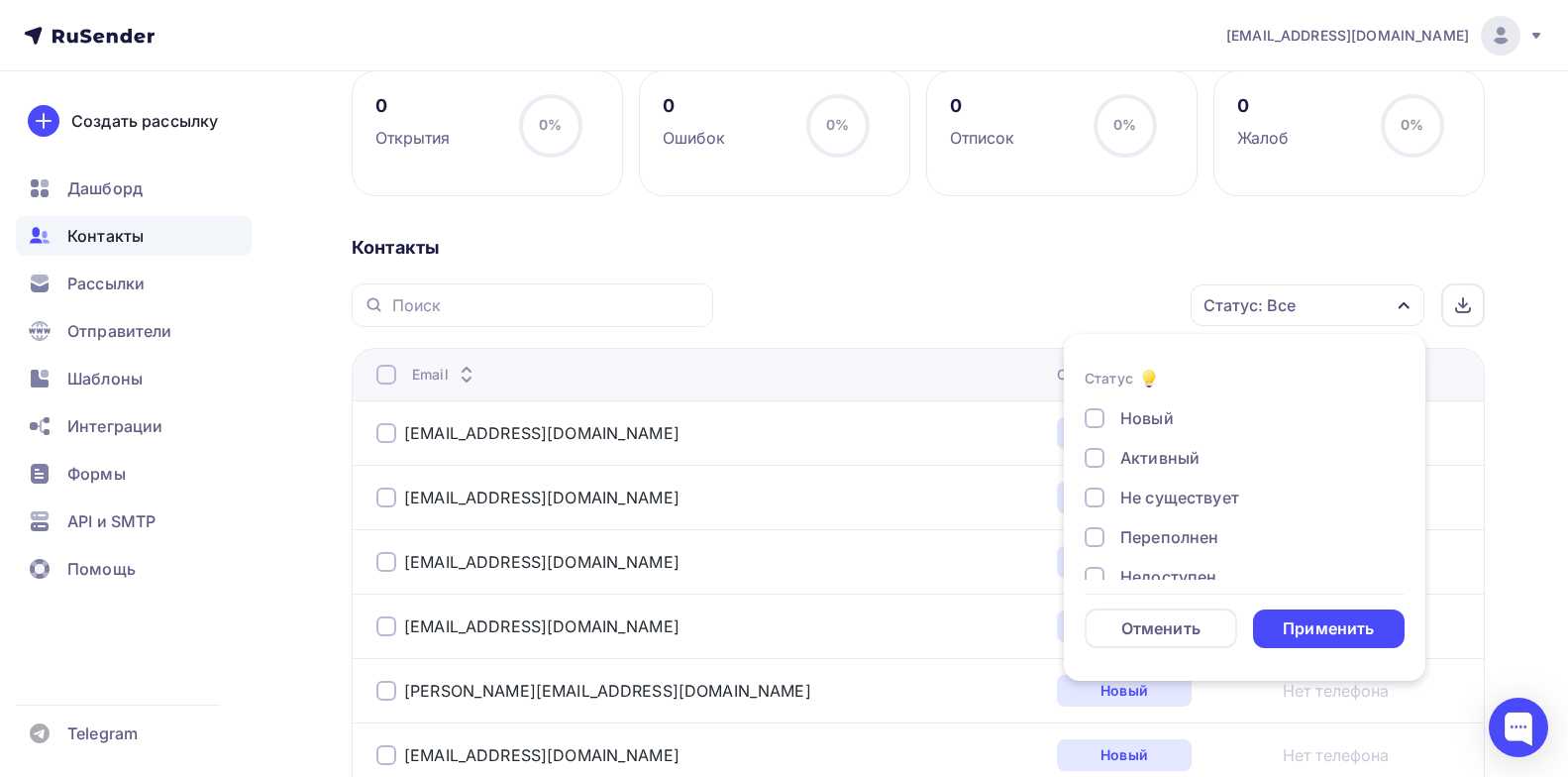
click at [1092, 420] on div at bounding box center [1095, 419] width 20 height 20
click at [1301, 634] on div "Применить" at bounding box center [1329, 628] width 91 height 23
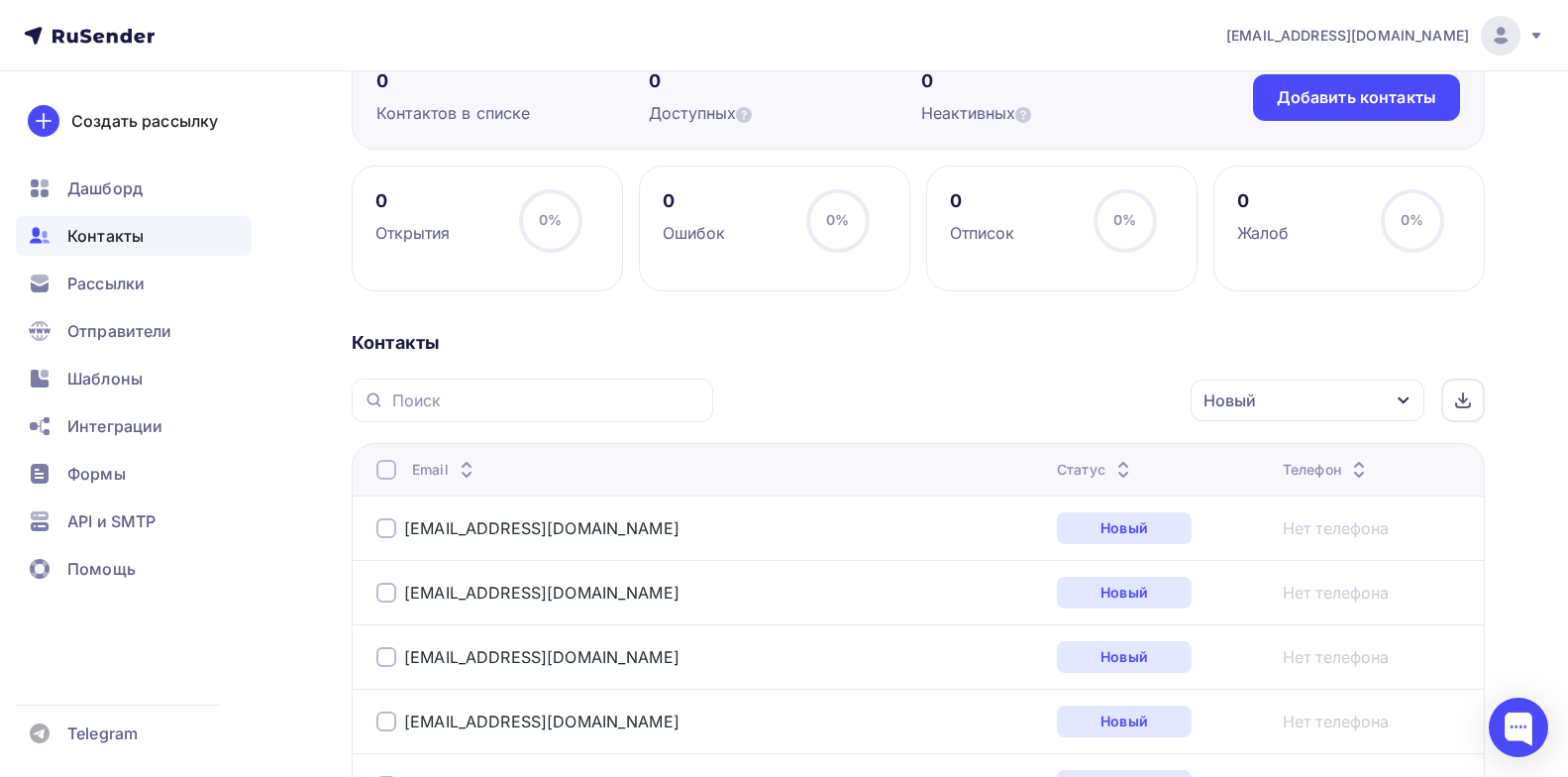
scroll to position [198, 0]
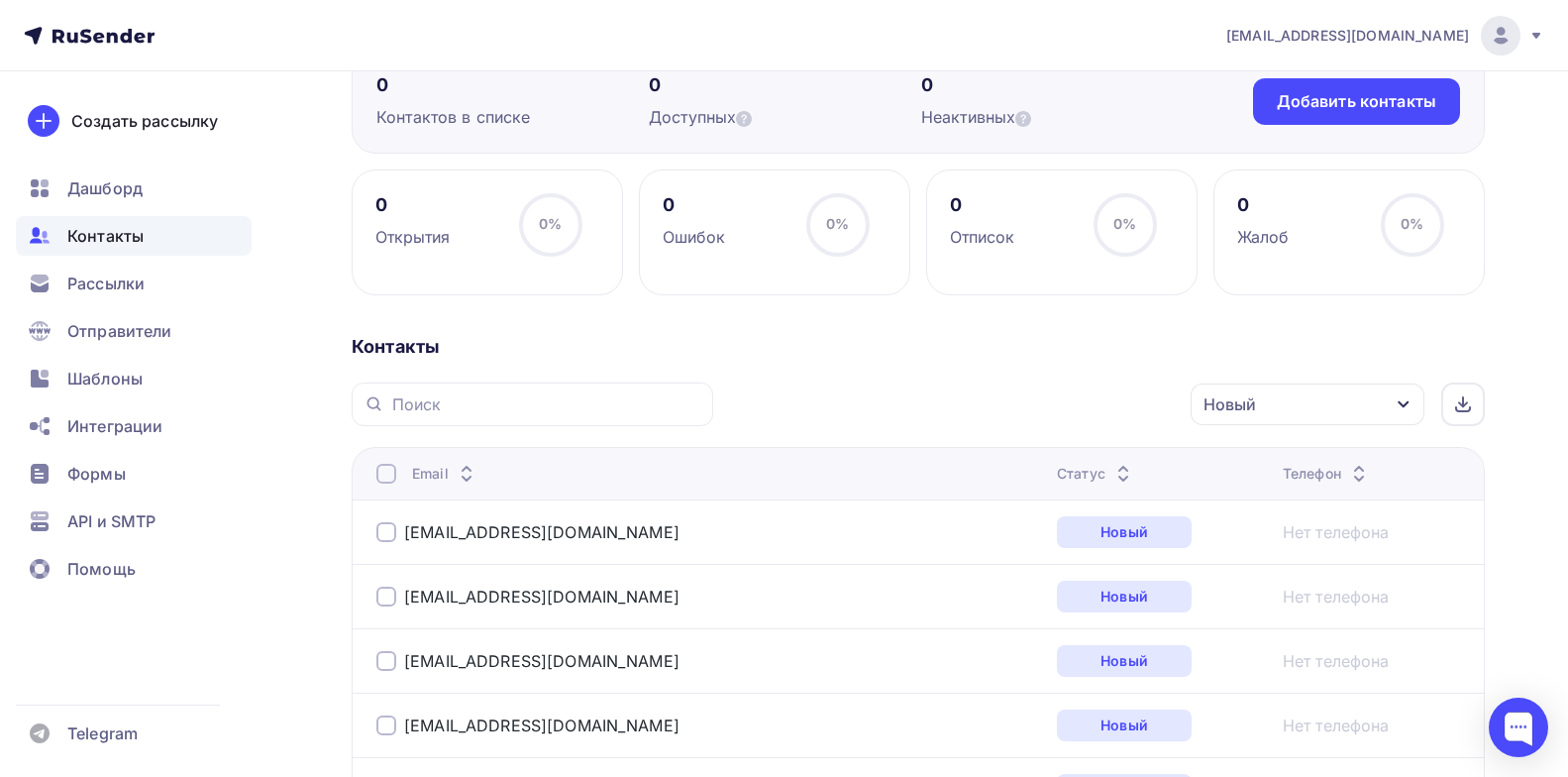
click at [394, 469] on div at bounding box center [387, 473] width 20 height 20
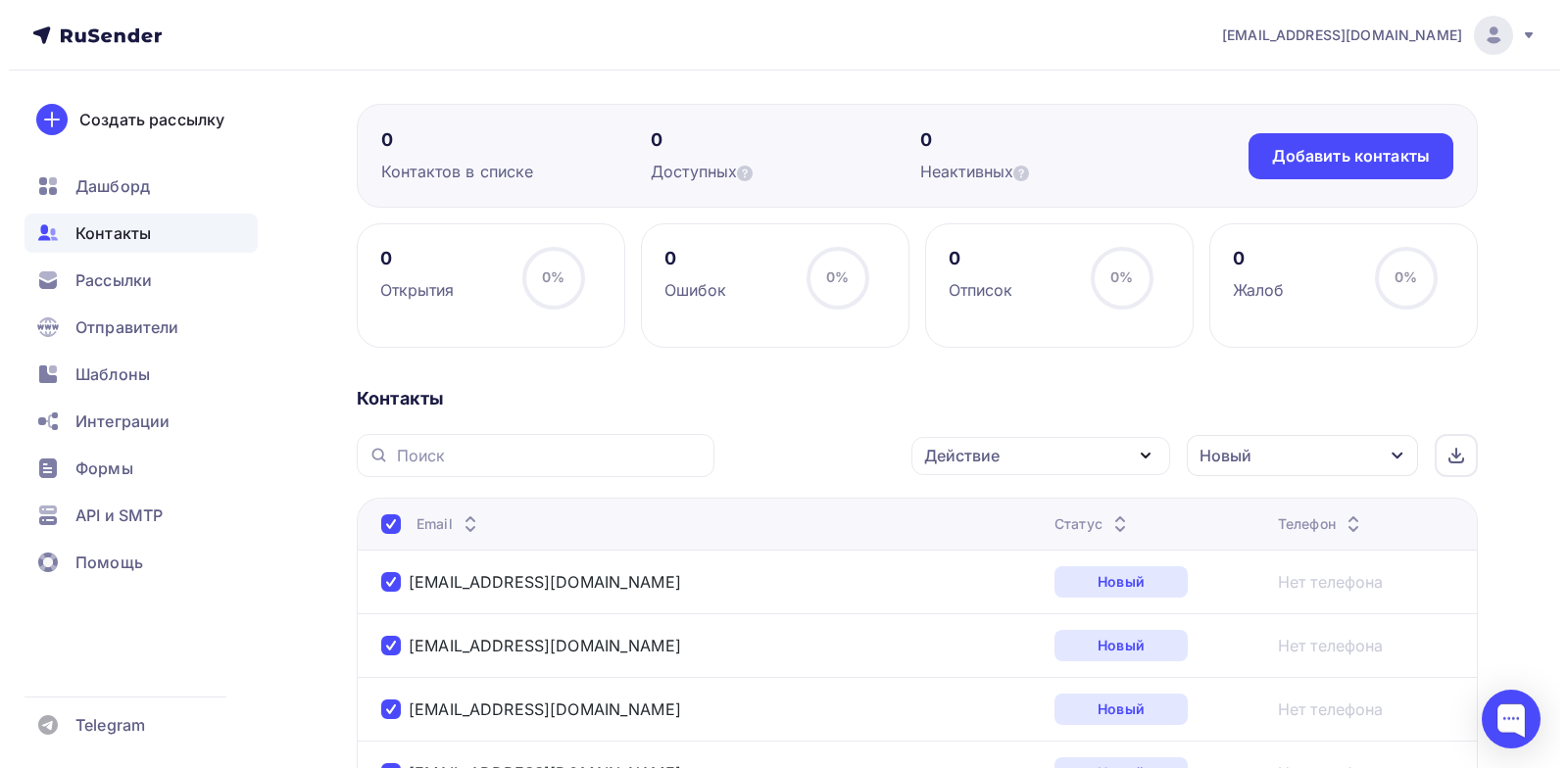
scroll to position [0, 0]
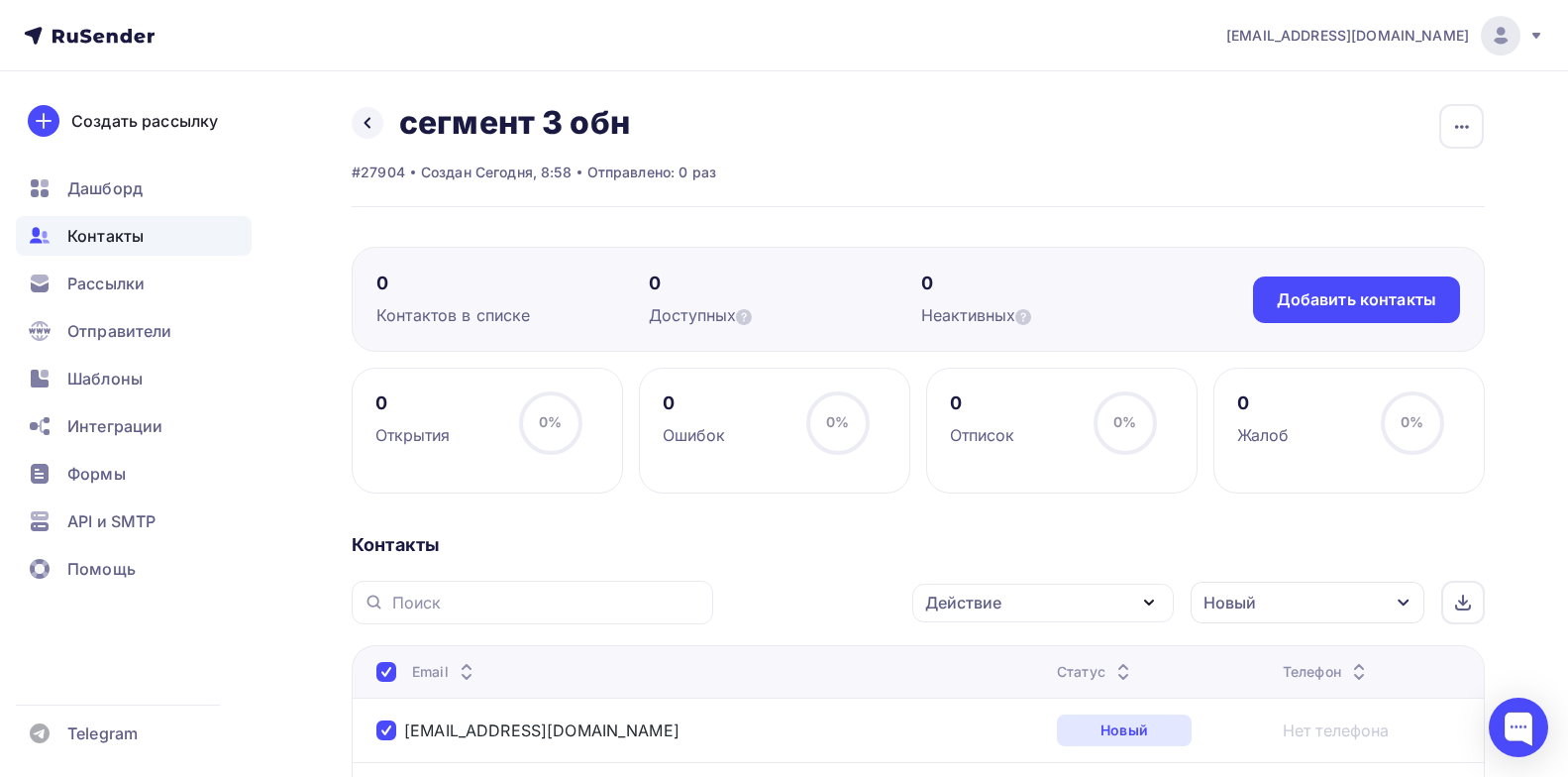
click at [1129, 608] on div "Действие" at bounding box center [1043, 602] width 262 height 39
click at [1049, 665] on div "Добавить в списки" at bounding box center [1013, 661] width 153 height 24
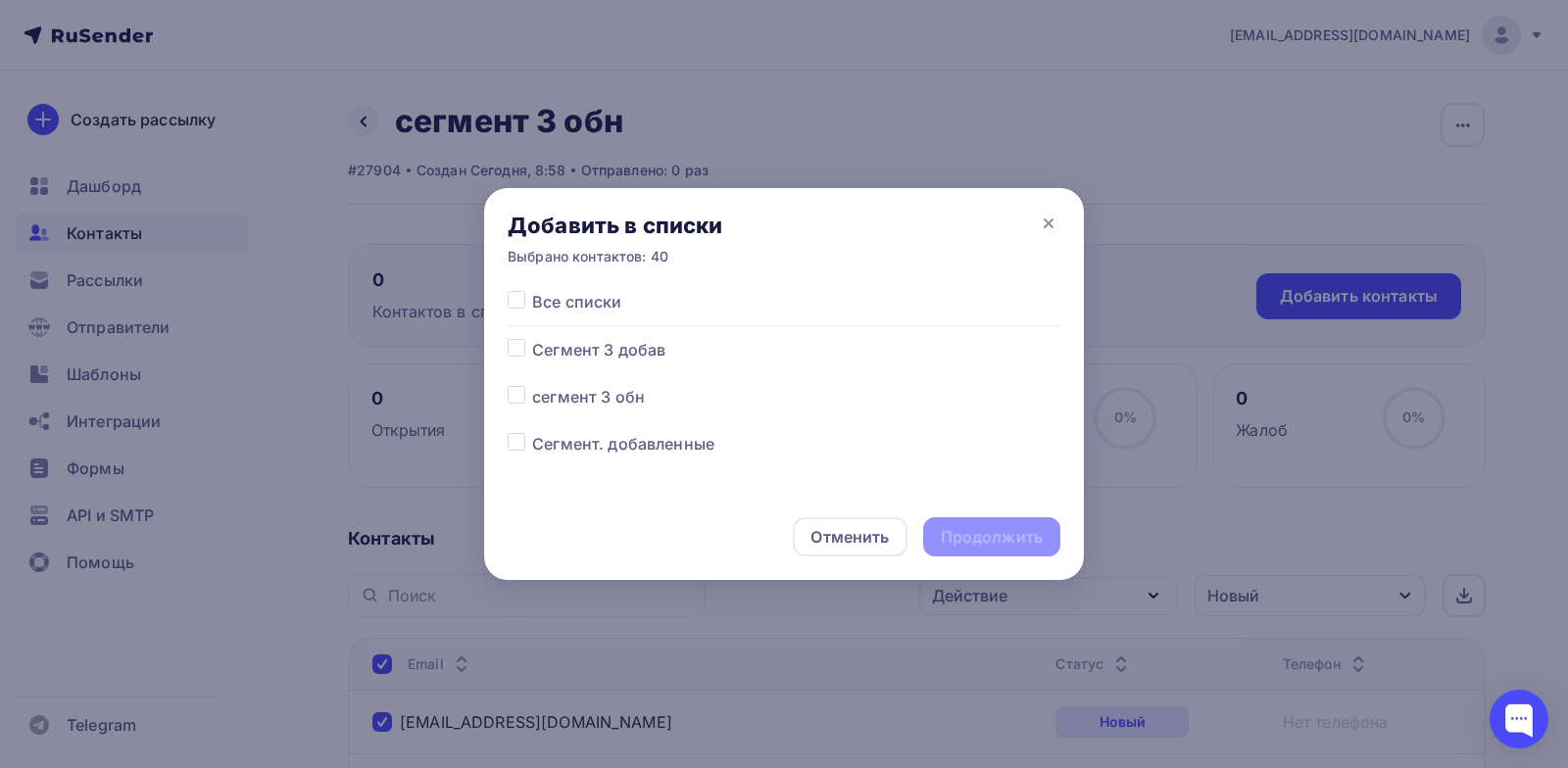
click at [532, 385] on label at bounding box center [532, 385] width 0 height 0
click at [522, 402] on input "checkbox" at bounding box center [516, 394] width 18 height 18
checkbox input "true"
click at [986, 537] on div "Продолжить" at bounding box center [992, 537] width 102 height 23
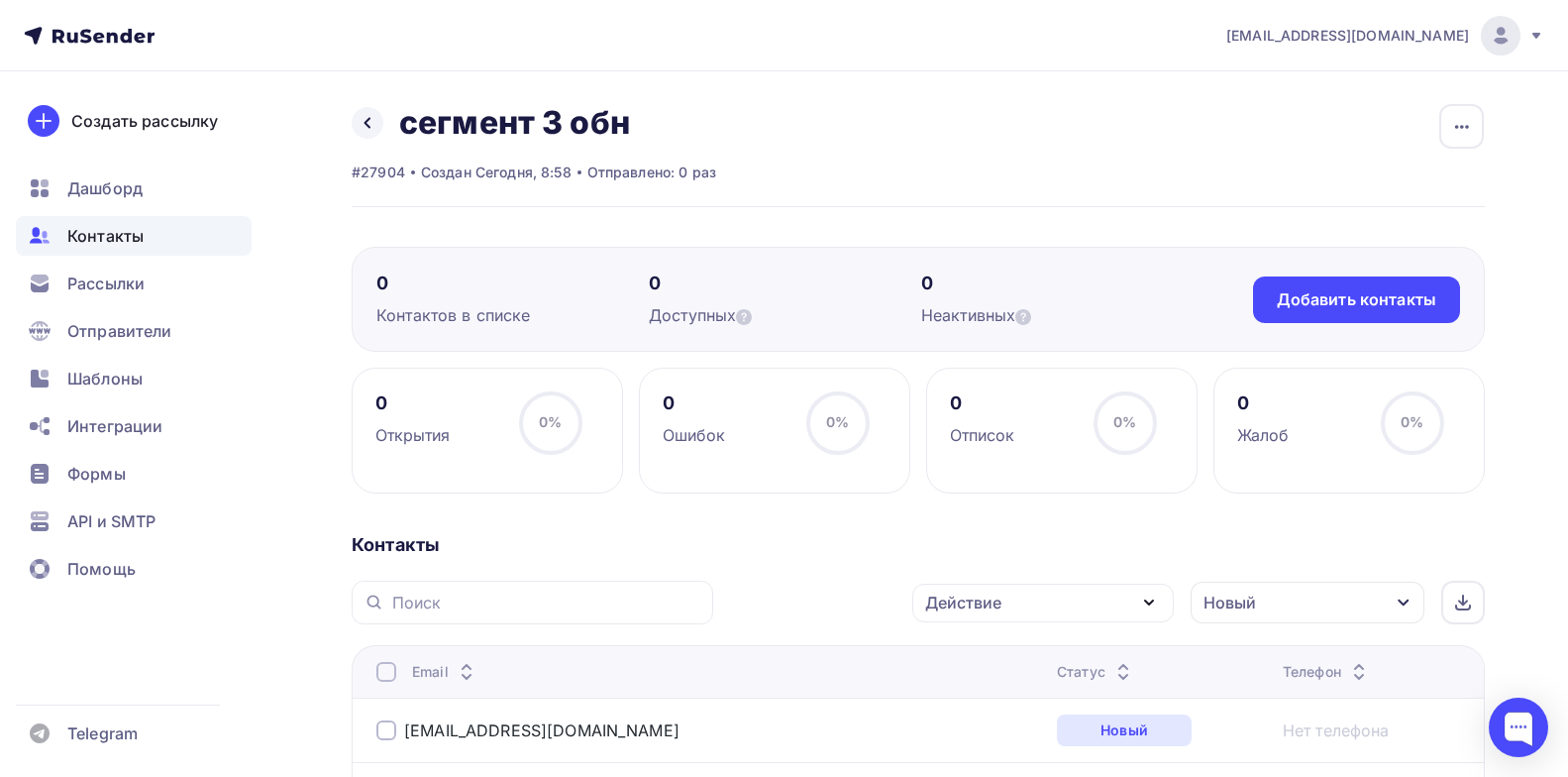
click at [143, 231] on span "Контакты" at bounding box center [105, 236] width 76 height 24
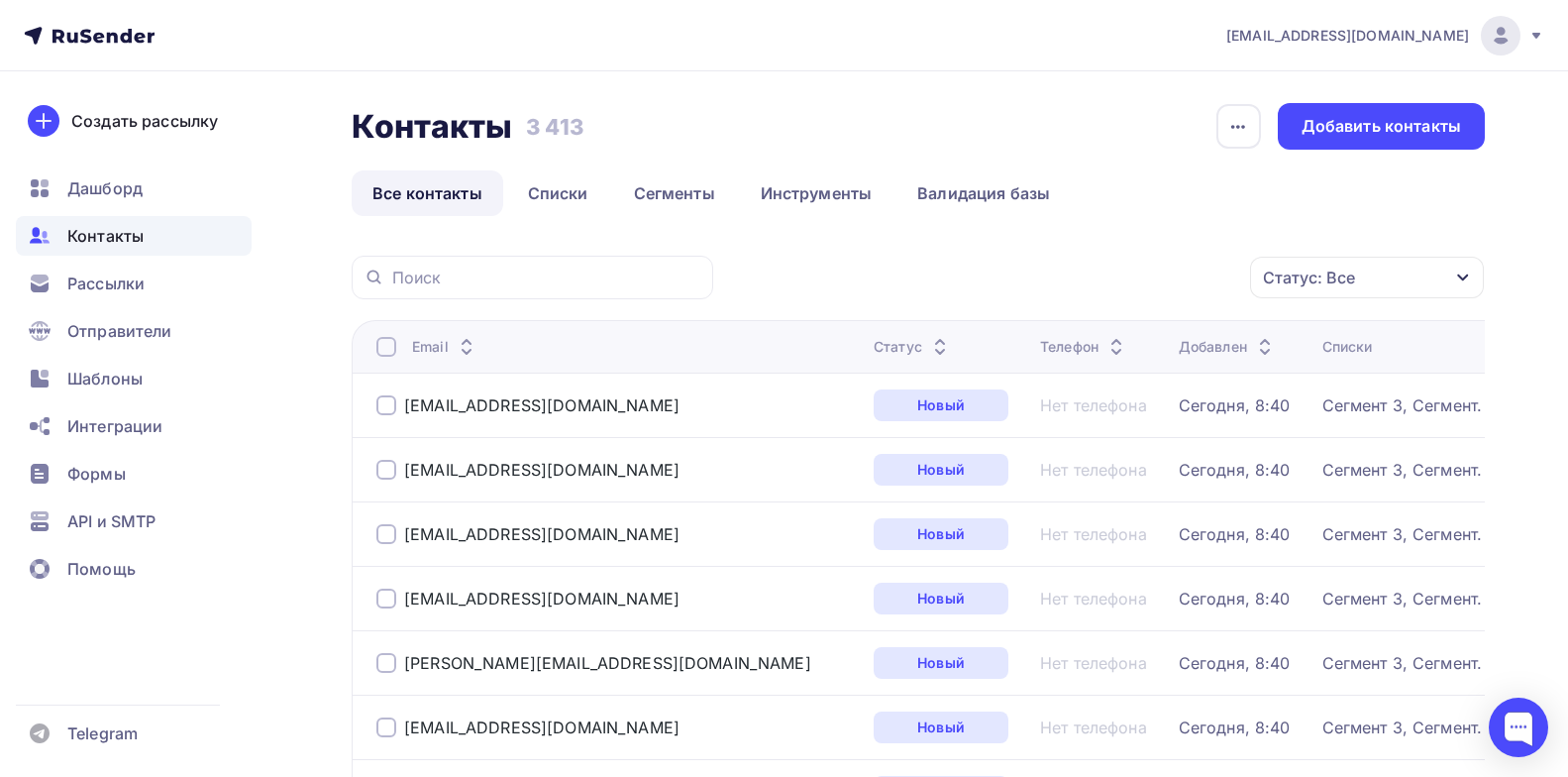
click at [392, 342] on div at bounding box center [387, 347] width 20 height 20
click at [395, 347] on div at bounding box center [387, 347] width 20 height 20
click at [1429, 292] on div "Статус: Все" at bounding box center [1368, 278] width 234 height 42
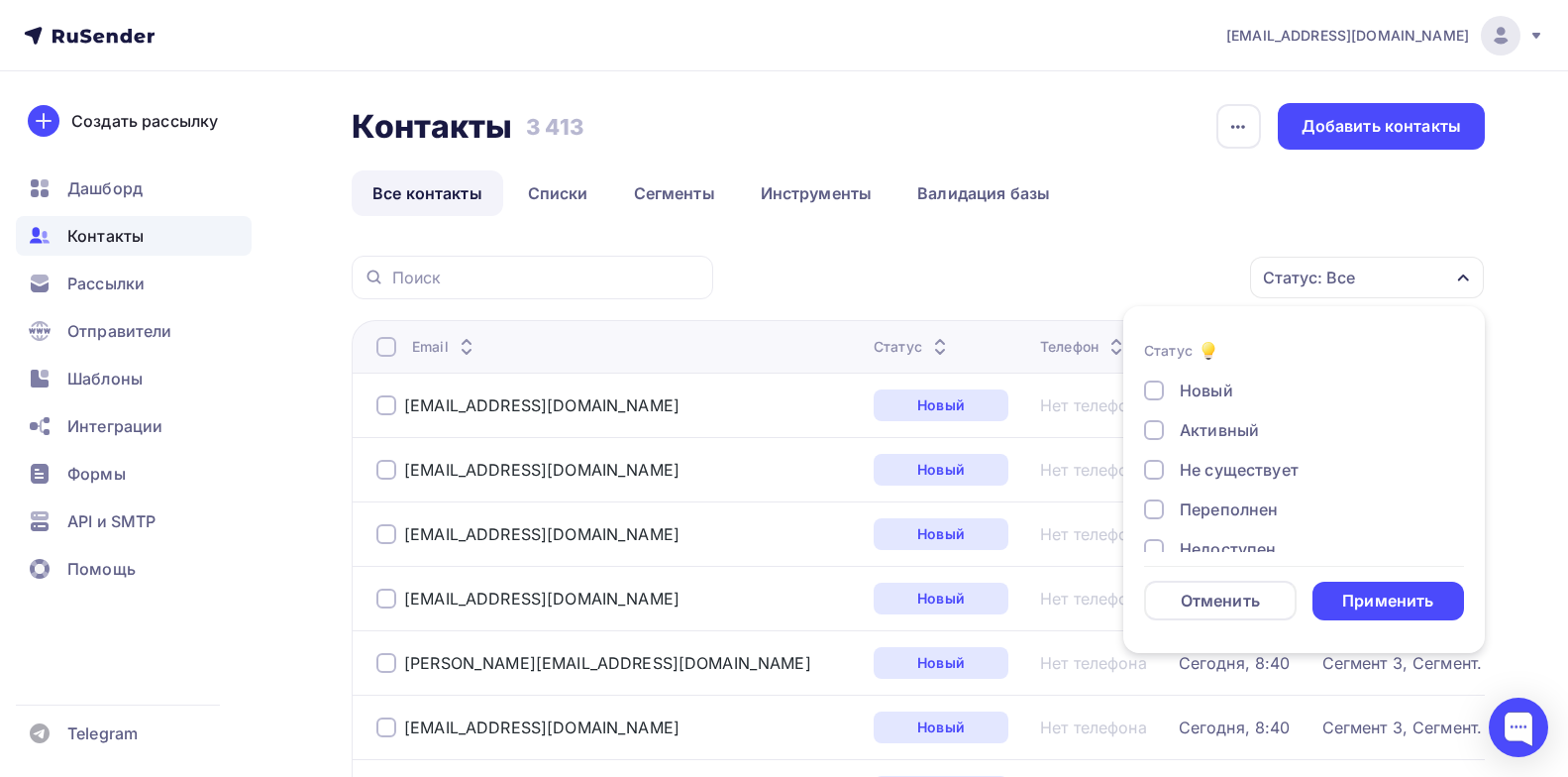
click at [1160, 398] on div at bounding box center [1154, 391] width 20 height 20
click at [1387, 587] on div "Применить" at bounding box center [1389, 600] width 153 height 39
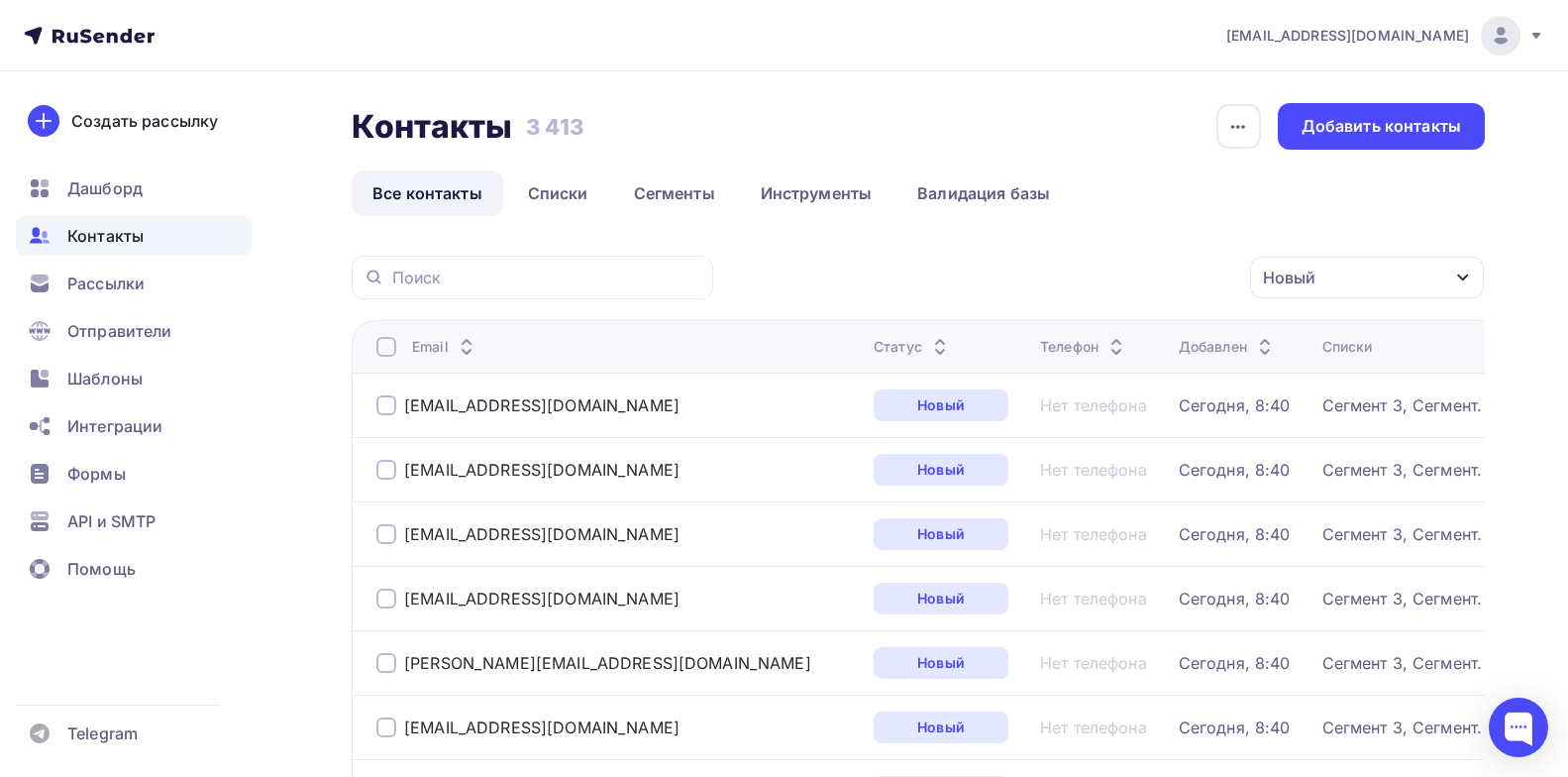
click at [390, 349] on div at bounding box center [387, 347] width 20 height 20
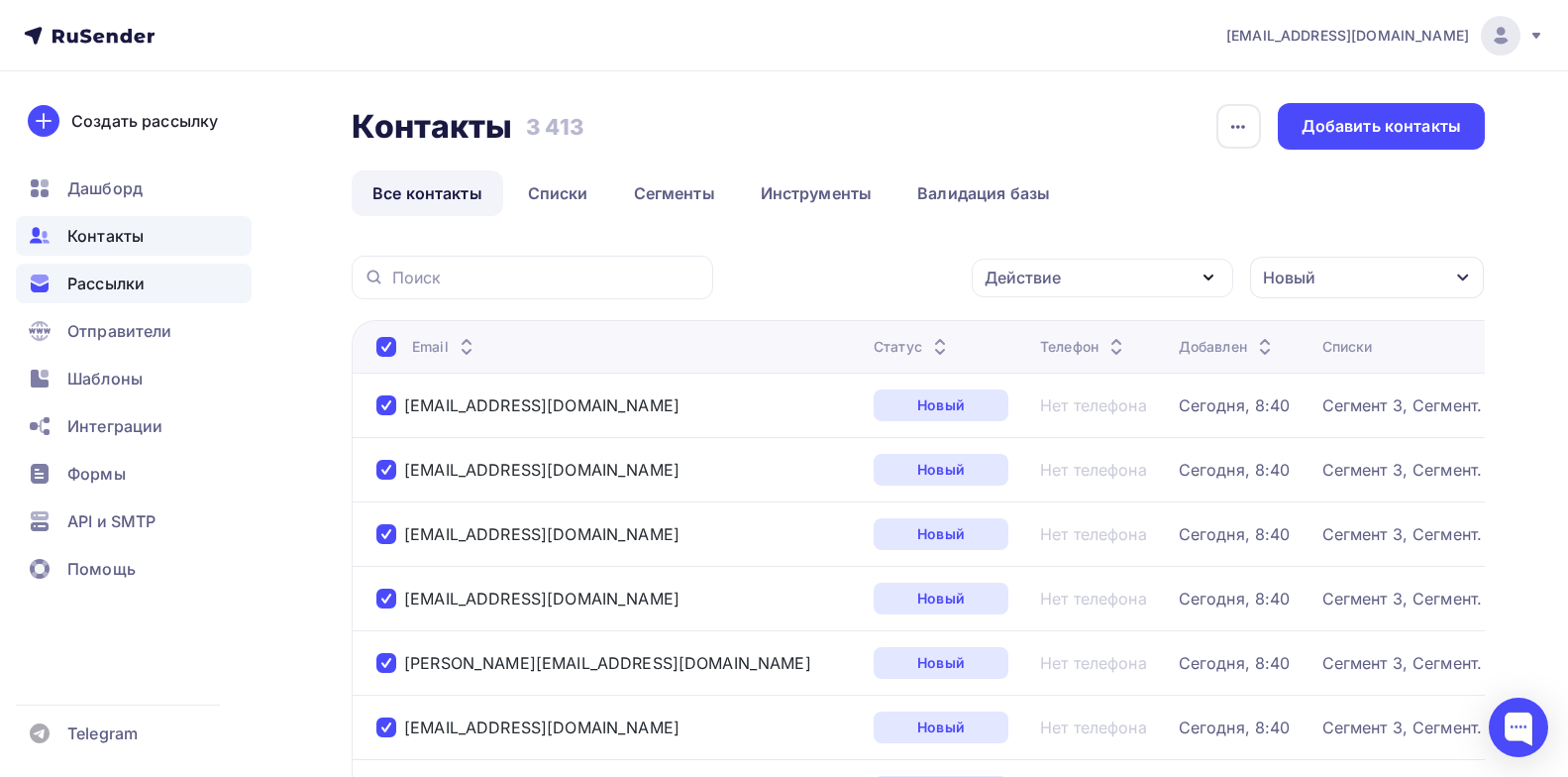
click at [97, 286] on span "Рассылки" at bounding box center [106, 284] width 77 height 24
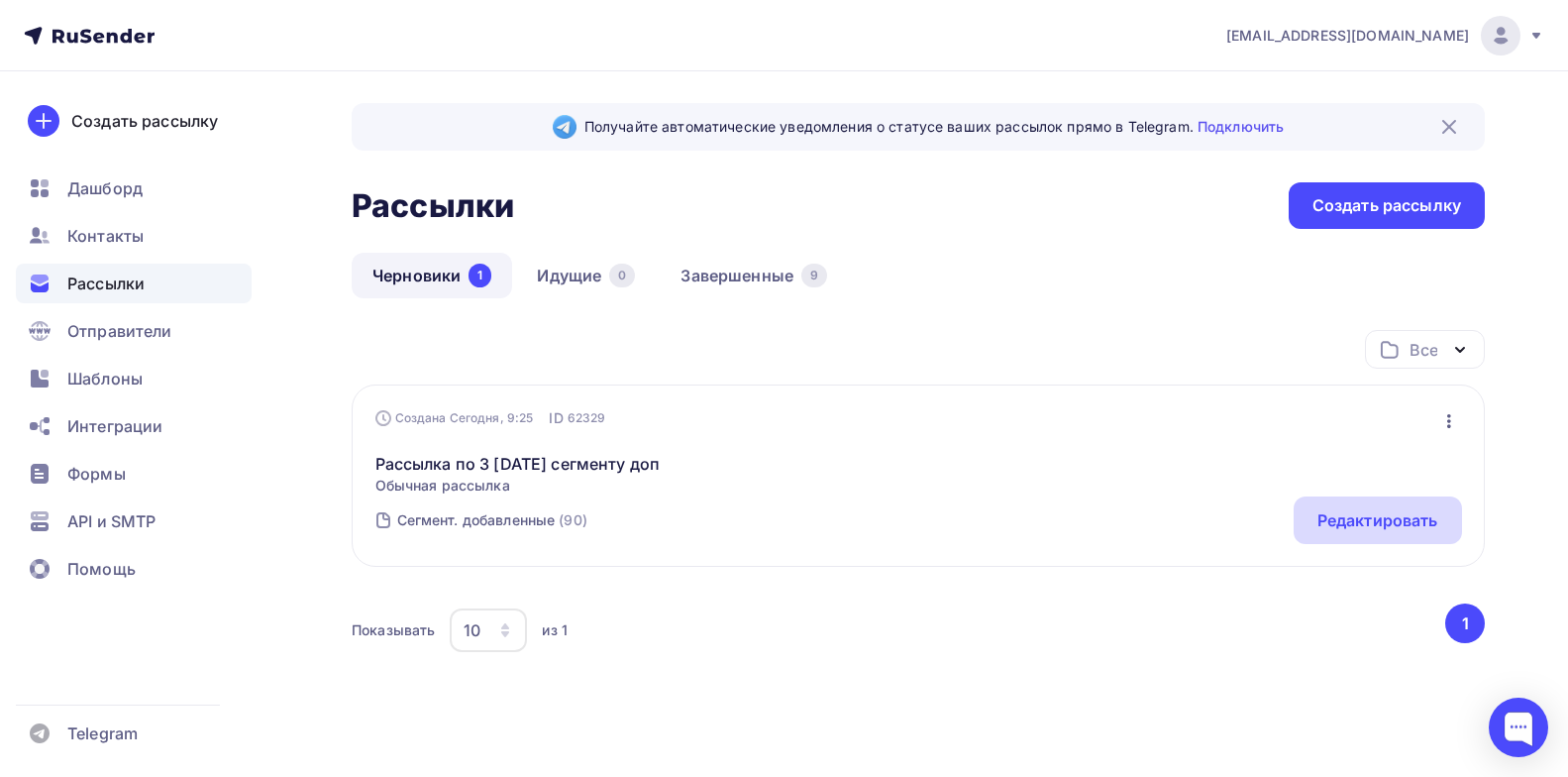
click at [1425, 526] on div "Редактировать" at bounding box center [1379, 520] width 121 height 24
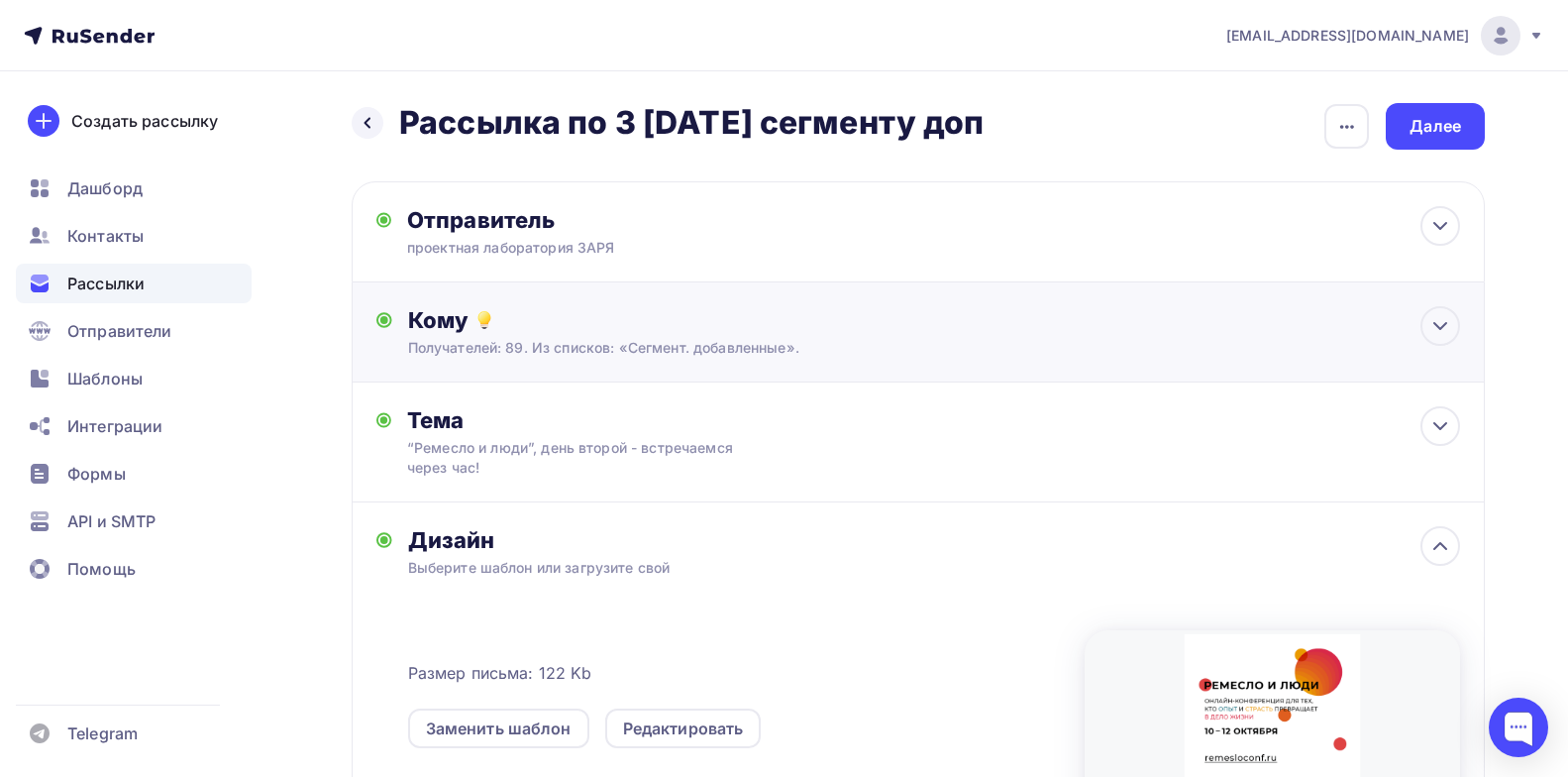
click at [988, 339] on div "Получателей: 89. Из списков: «Сегмент. добавленные»." at bounding box center [882, 348] width 947 height 20
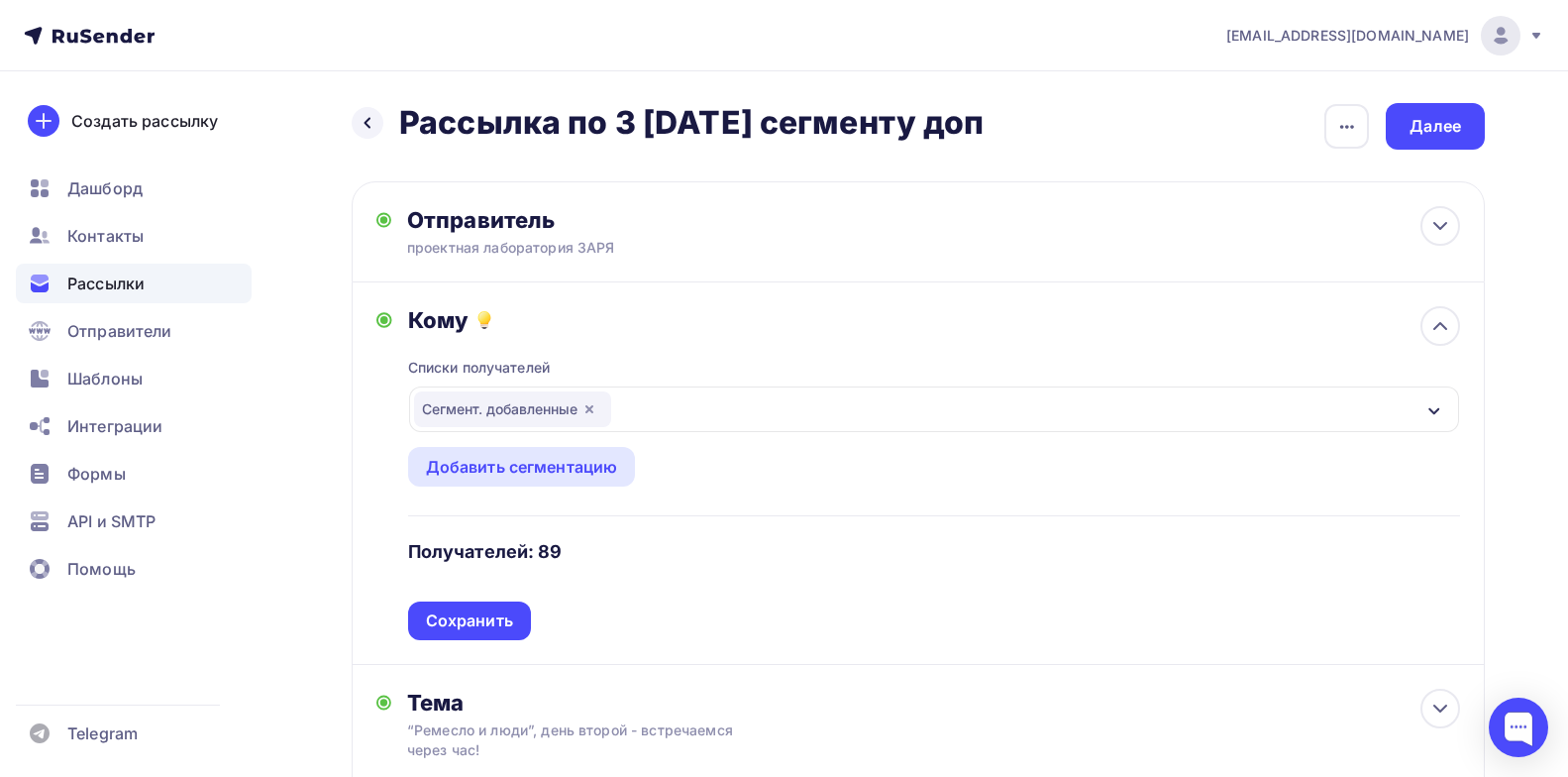
click at [586, 406] on icon "button" at bounding box center [589, 410] width 16 height 16
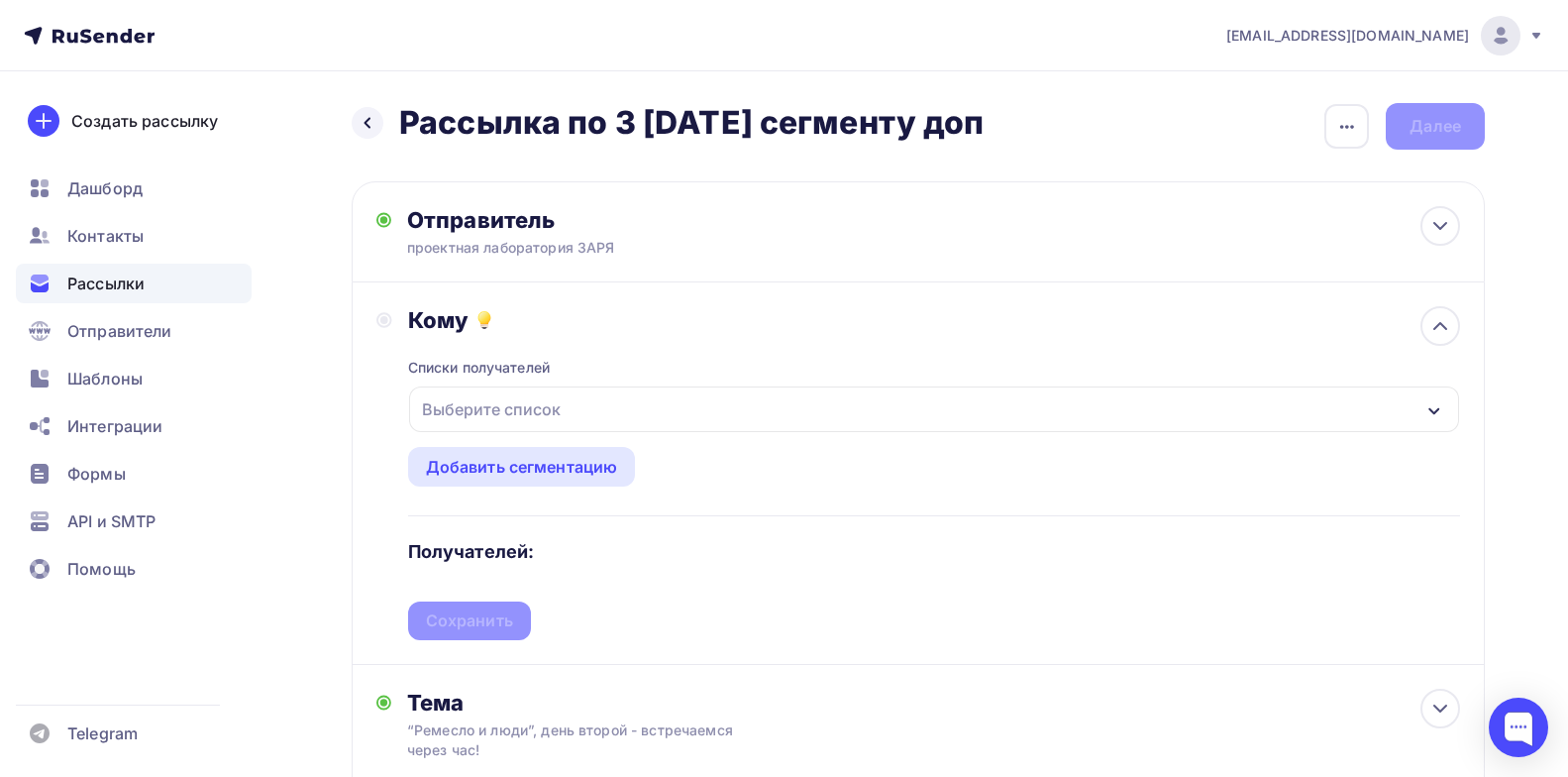
click at [509, 417] on div "Выберите список" at bounding box center [492, 410] width 155 height 36
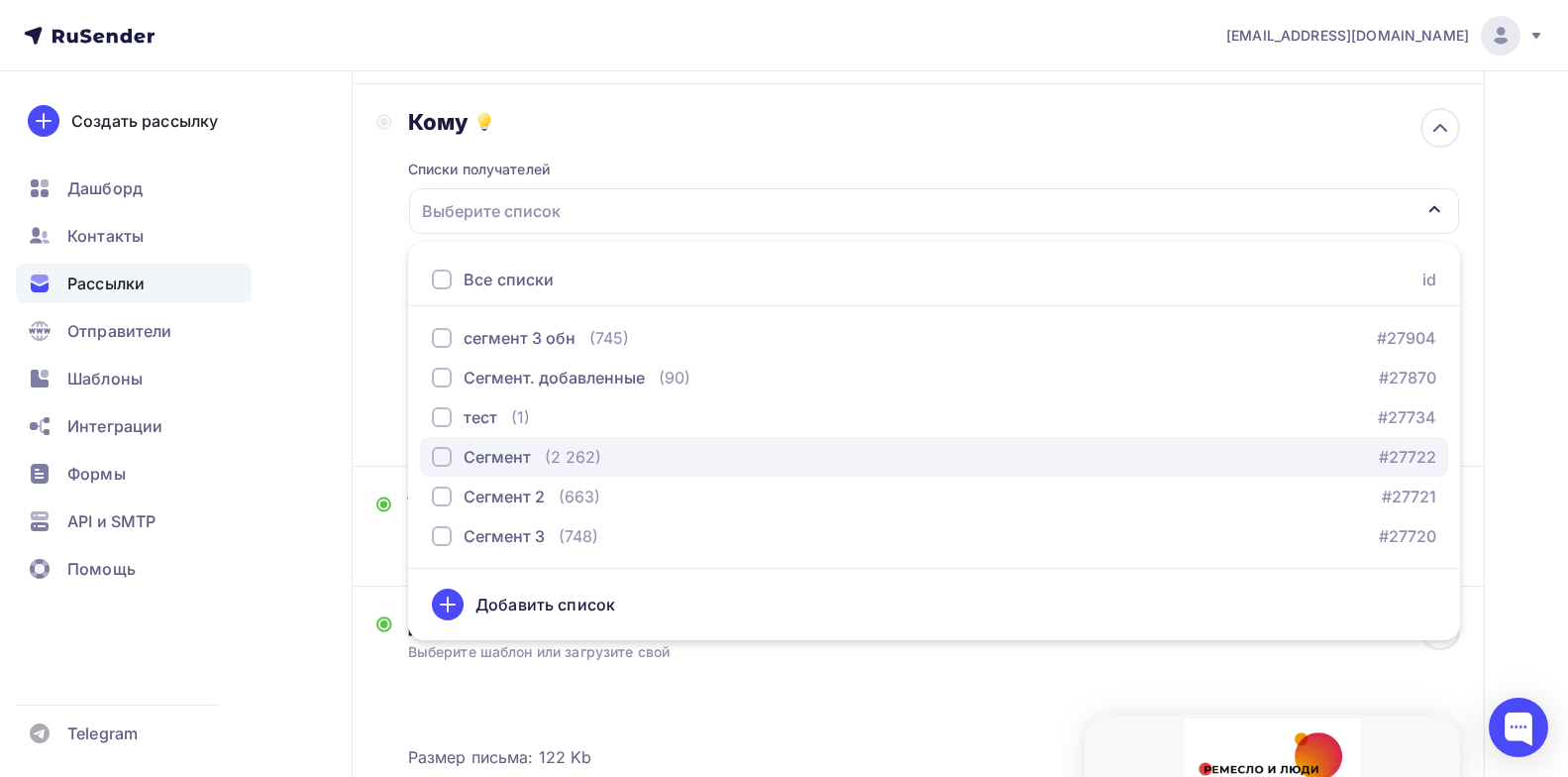
scroll to position [161, 0]
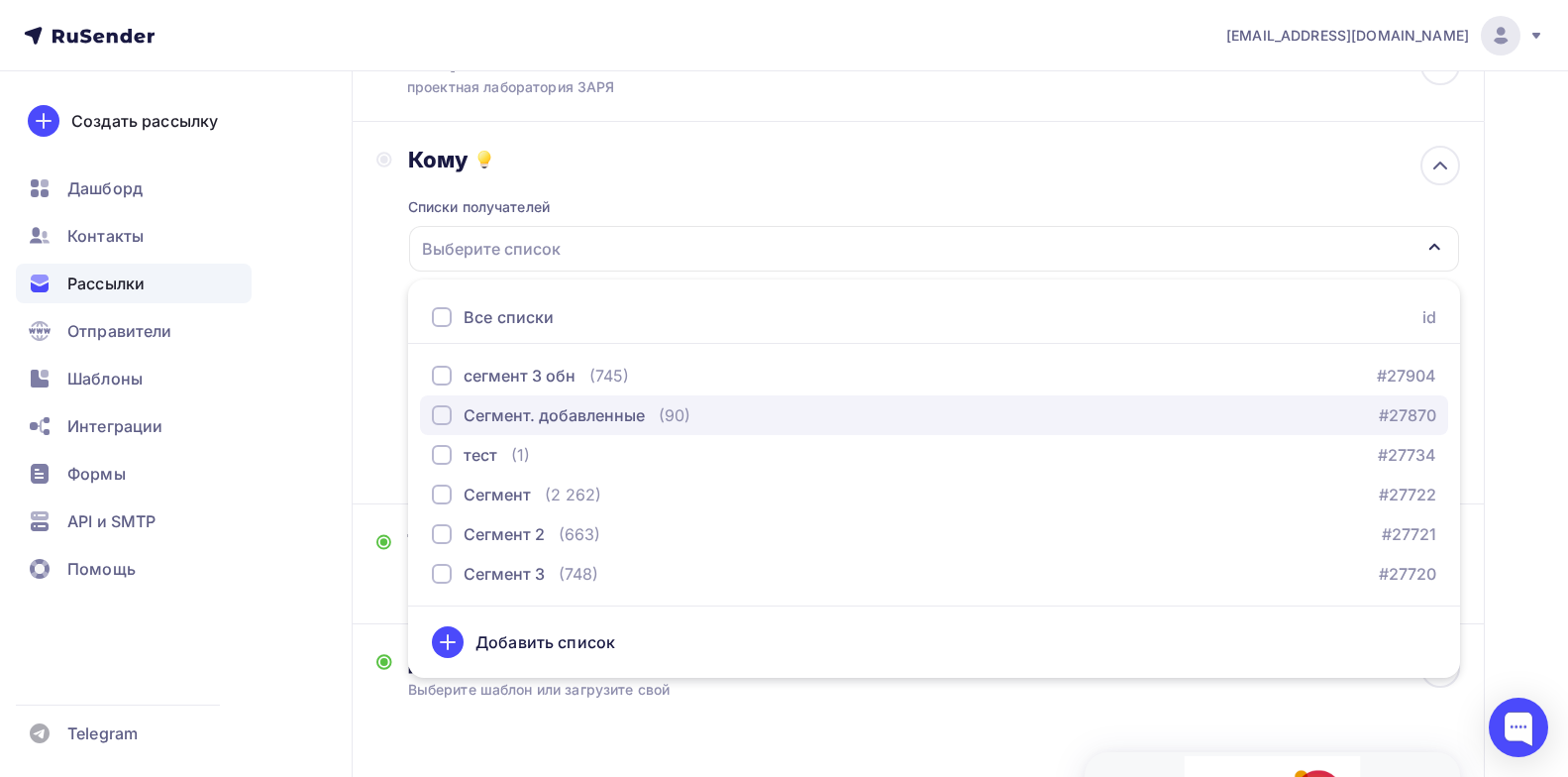
click at [579, 423] on div "Сегмент. добавленные" at bounding box center [553, 416] width 181 height 24
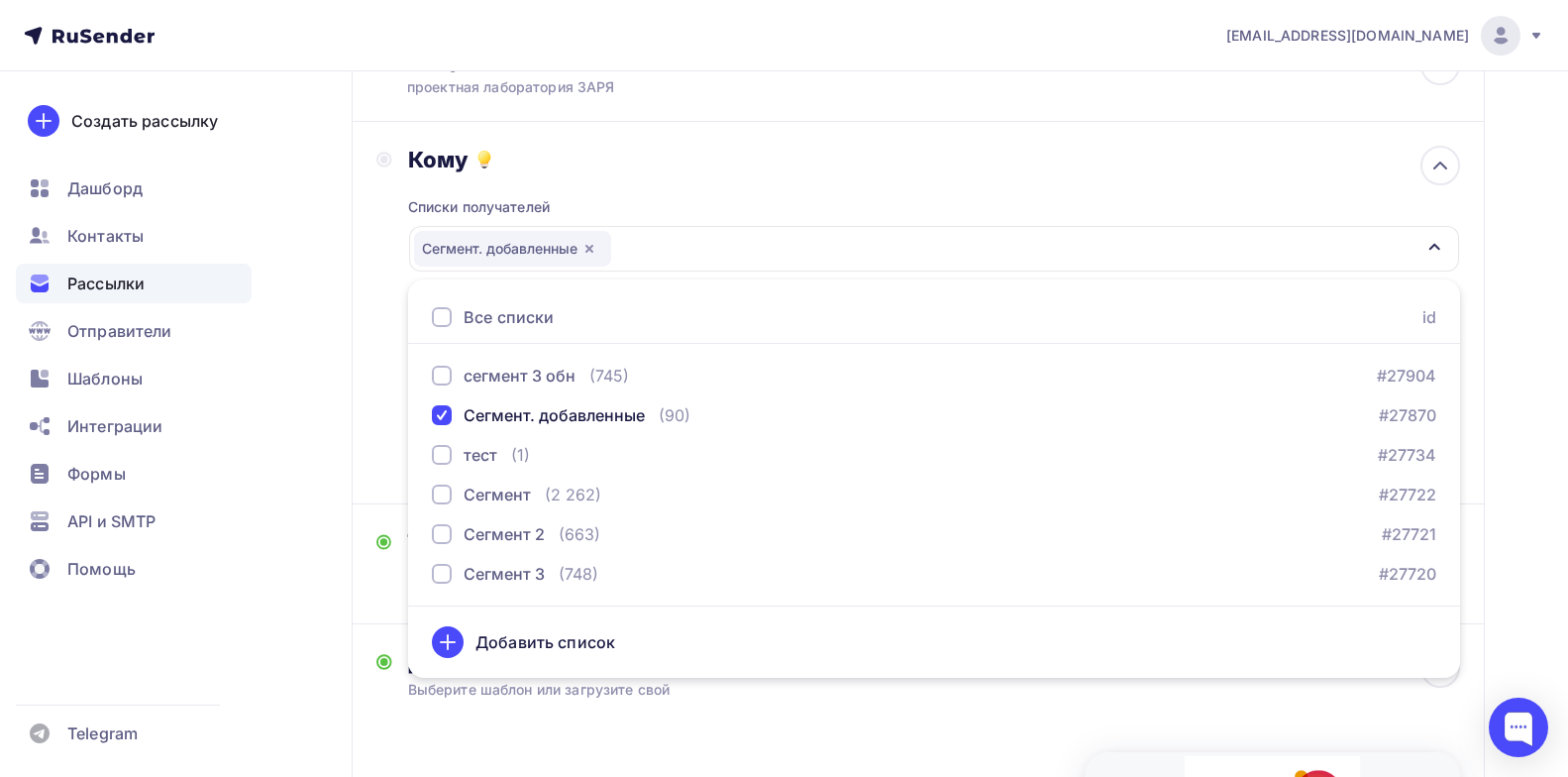
click at [733, 172] on div "Кому" at bounding box center [934, 160] width 1052 height 28
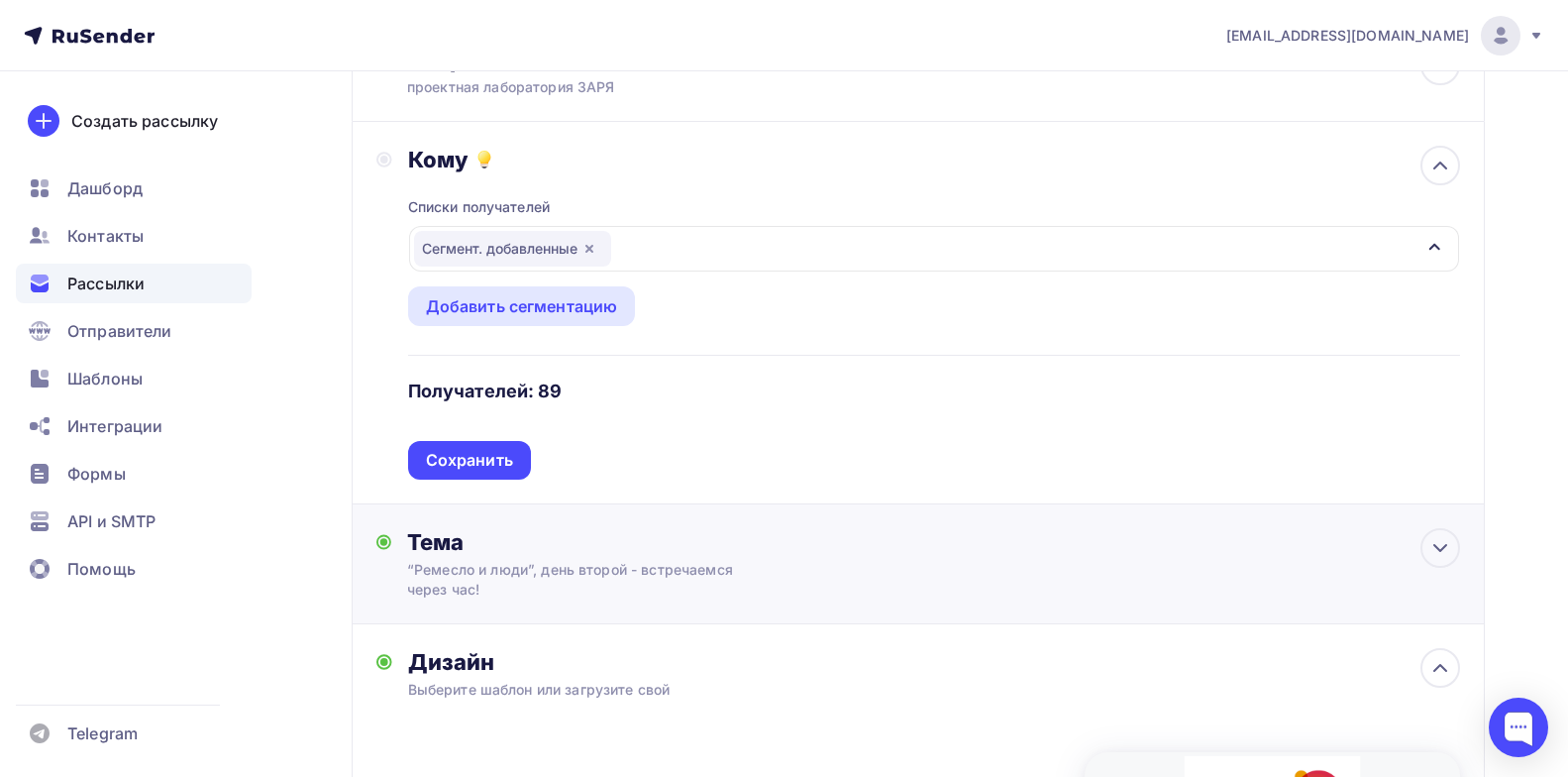
drag, startPoint x: 510, startPoint y: 460, endPoint x: 538, endPoint y: 458, distance: 28.1
click at [510, 460] on div "Сохранить" at bounding box center [470, 460] width 87 height 23
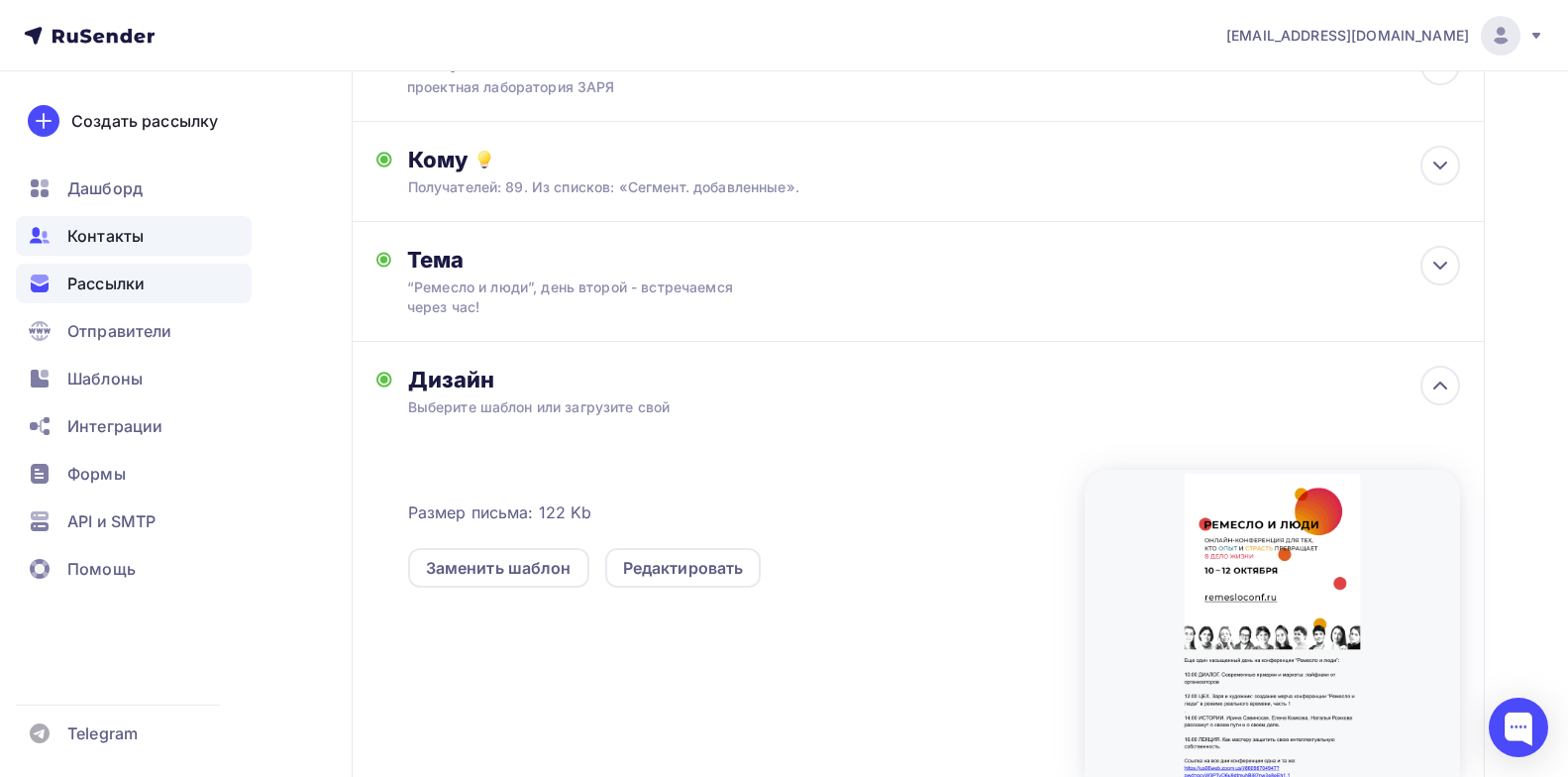
click at [150, 249] on div "Контакты" at bounding box center [134, 236] width 236 height 40
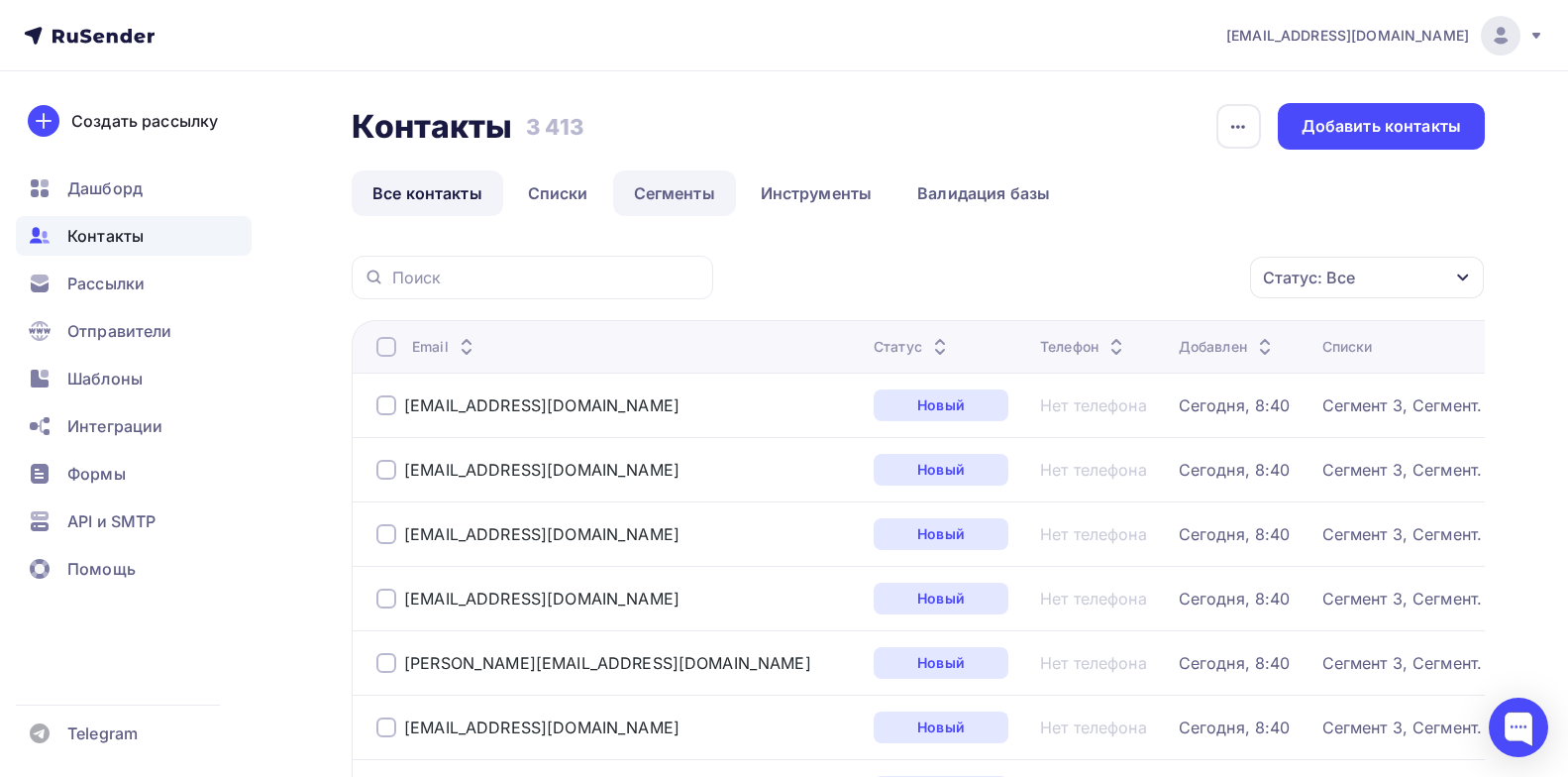
click at [678, 197] on link "Сегменты" at bounding box center [674, 194] width 123 height 46
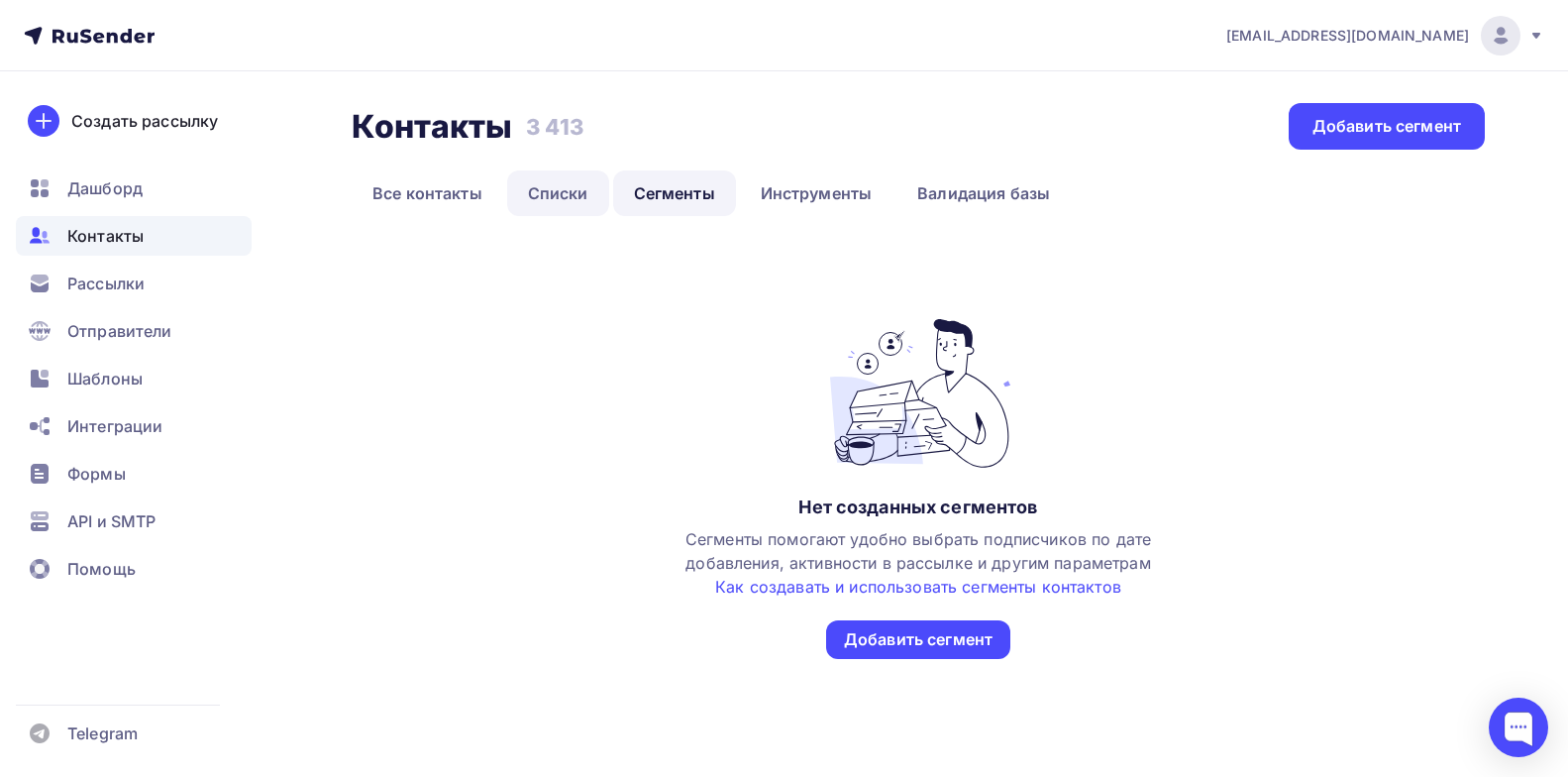
click at [568, 189] on link "Списки" at bounding box center [557, 194] width 102 height 46
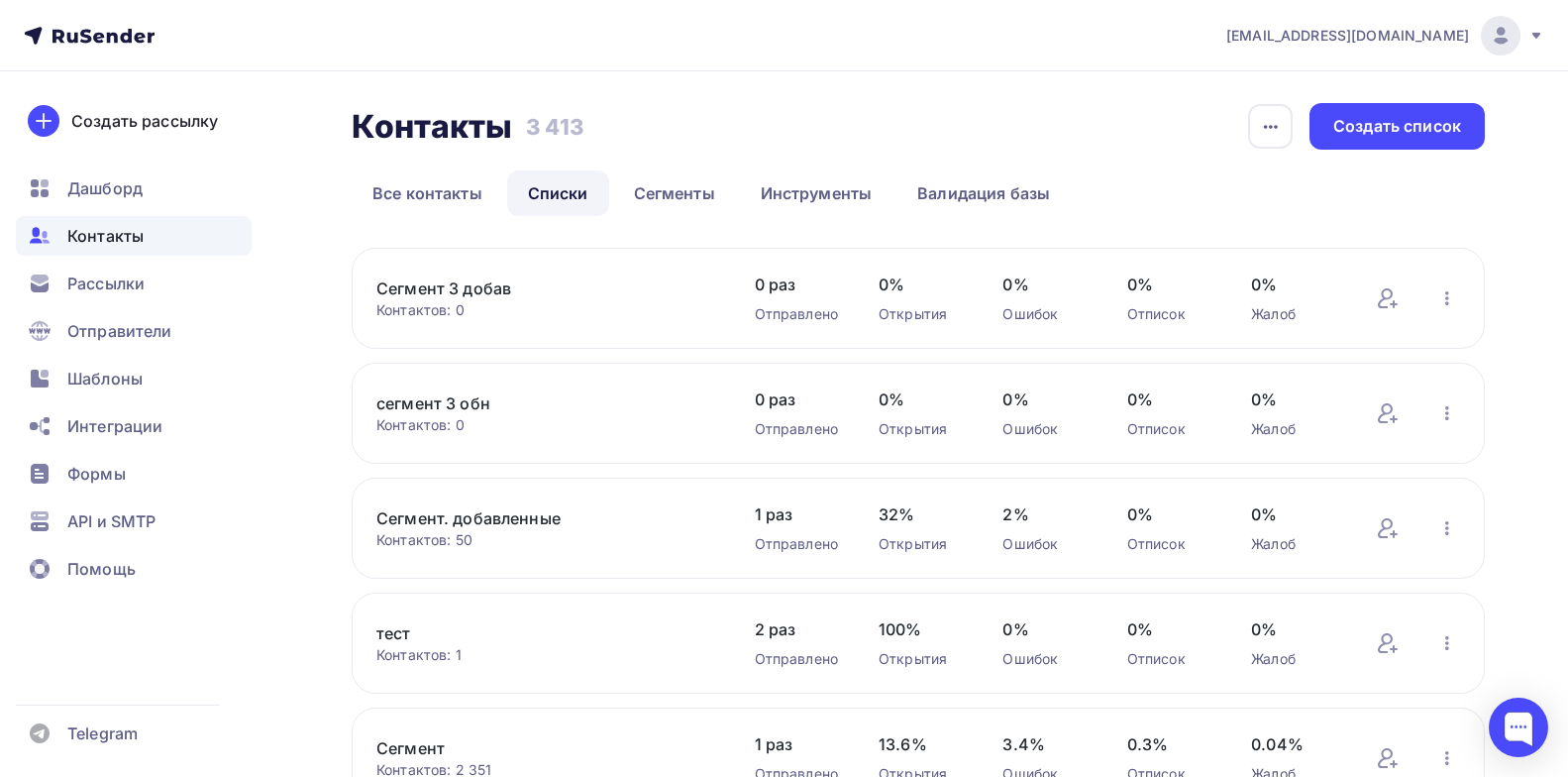
click at [499, 517] on link "Сегмент. добавленные" at bounding box center [545, 518] width 337 height 24
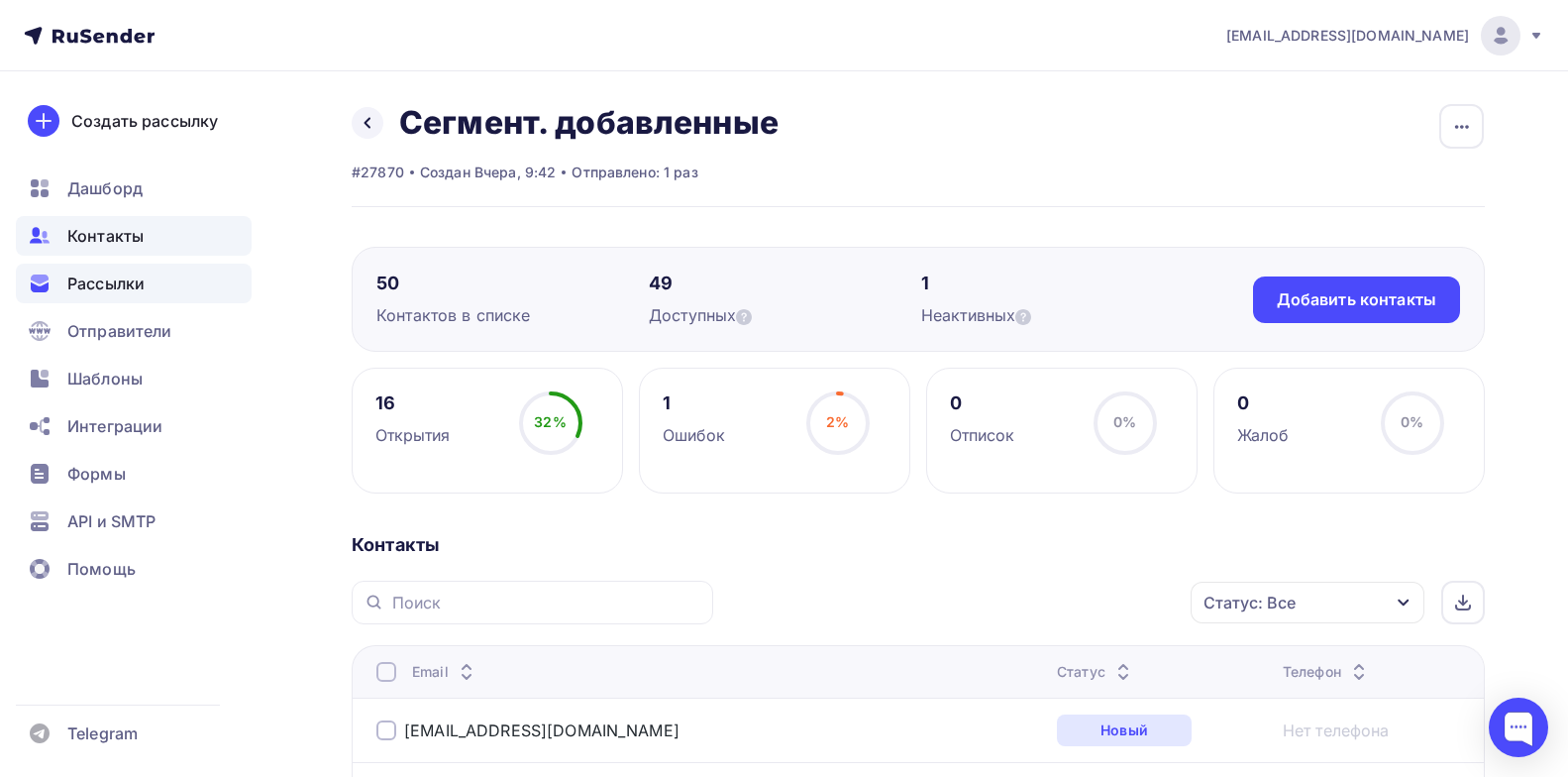
click at [126, 297] on div "Рассылки" at bounding box center [134, 284] width 236 height 40
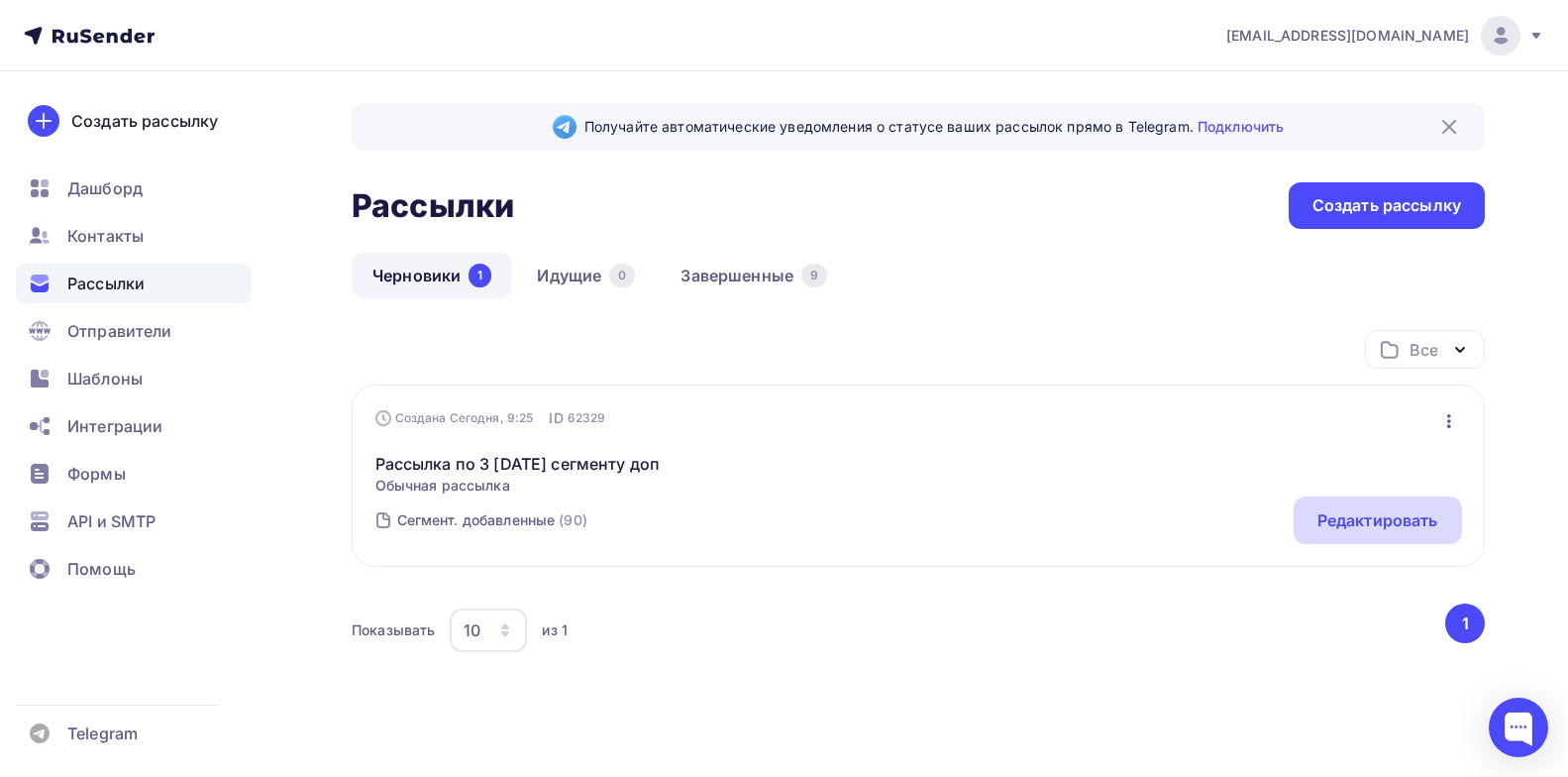
click at [1400, 524] on div "Редактировать" at bounding box center [1379, 520] width 121 height 24
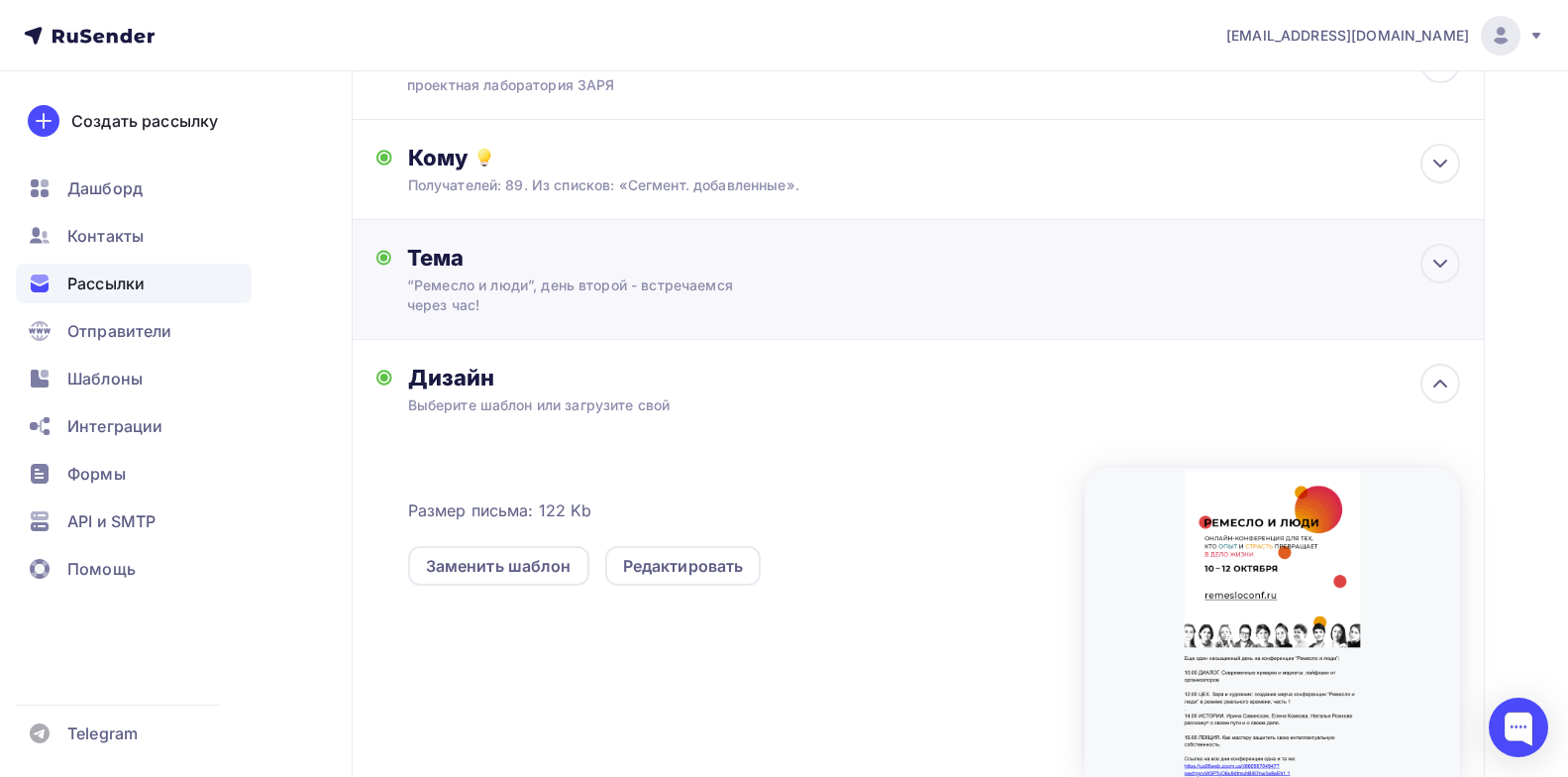
scroll to position [94, 0]
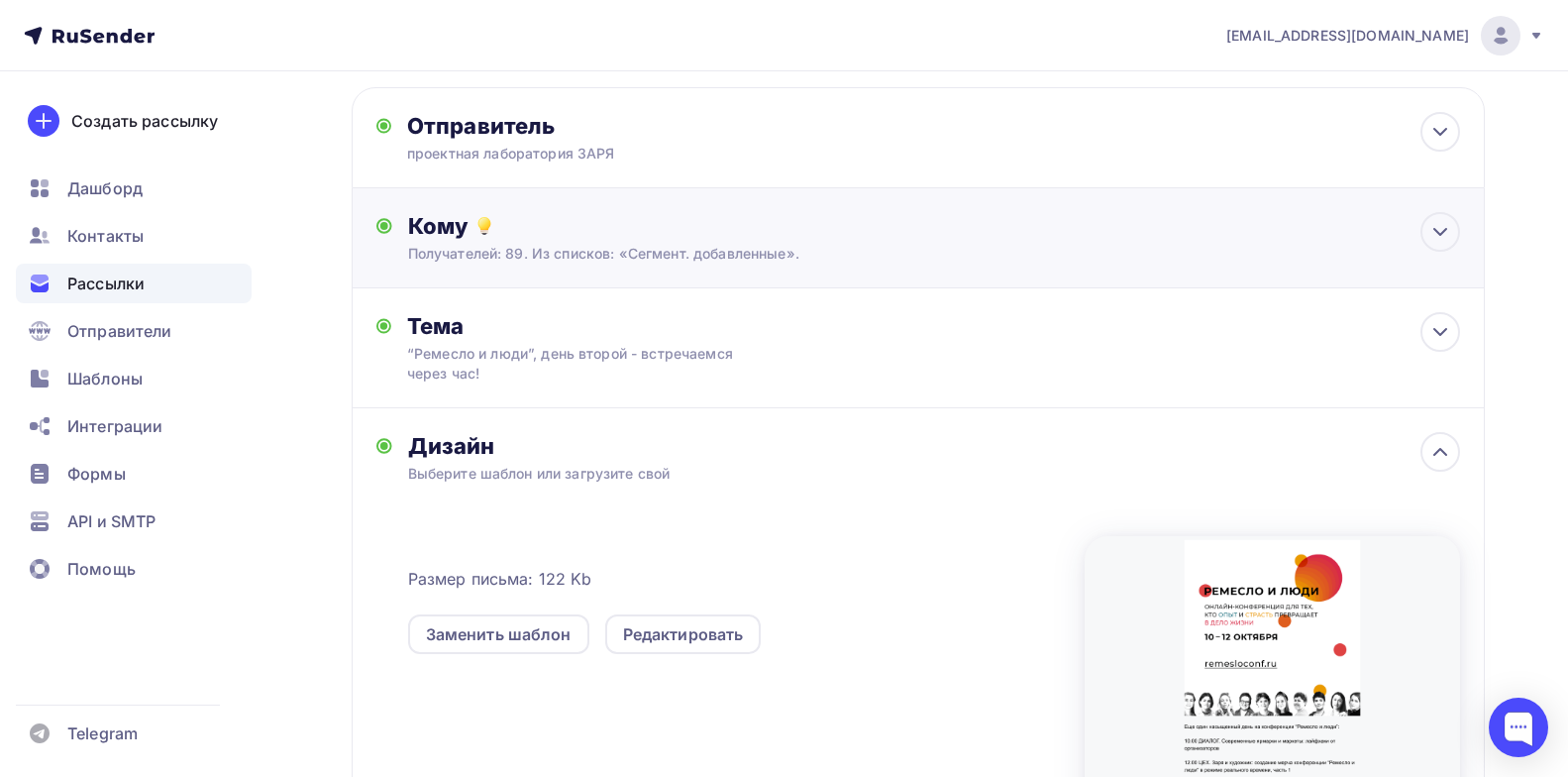
click at [636, 213] on div "Кому" at bounding box center [934, 226] width 1052 height 28
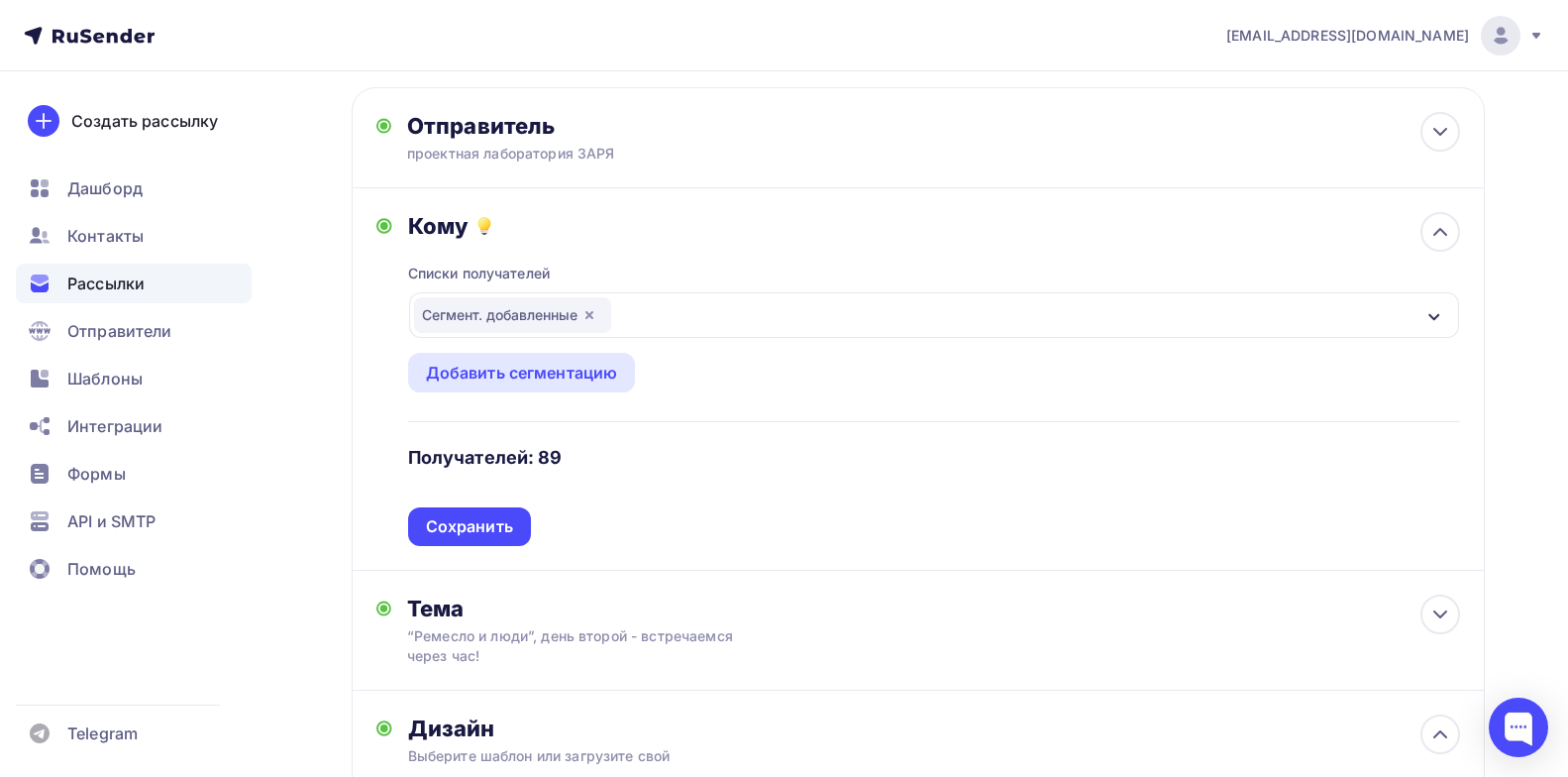
click at [650, 242] on div "Списки получателей Сегмент. добавленные Все списки id сегмент 3 обн (745) #2790…" at bounding box center [934, 393] width 1052 height 307
click at [132, 249] on div "Контакты" at bounding box center [134, 236] width 236 height 40
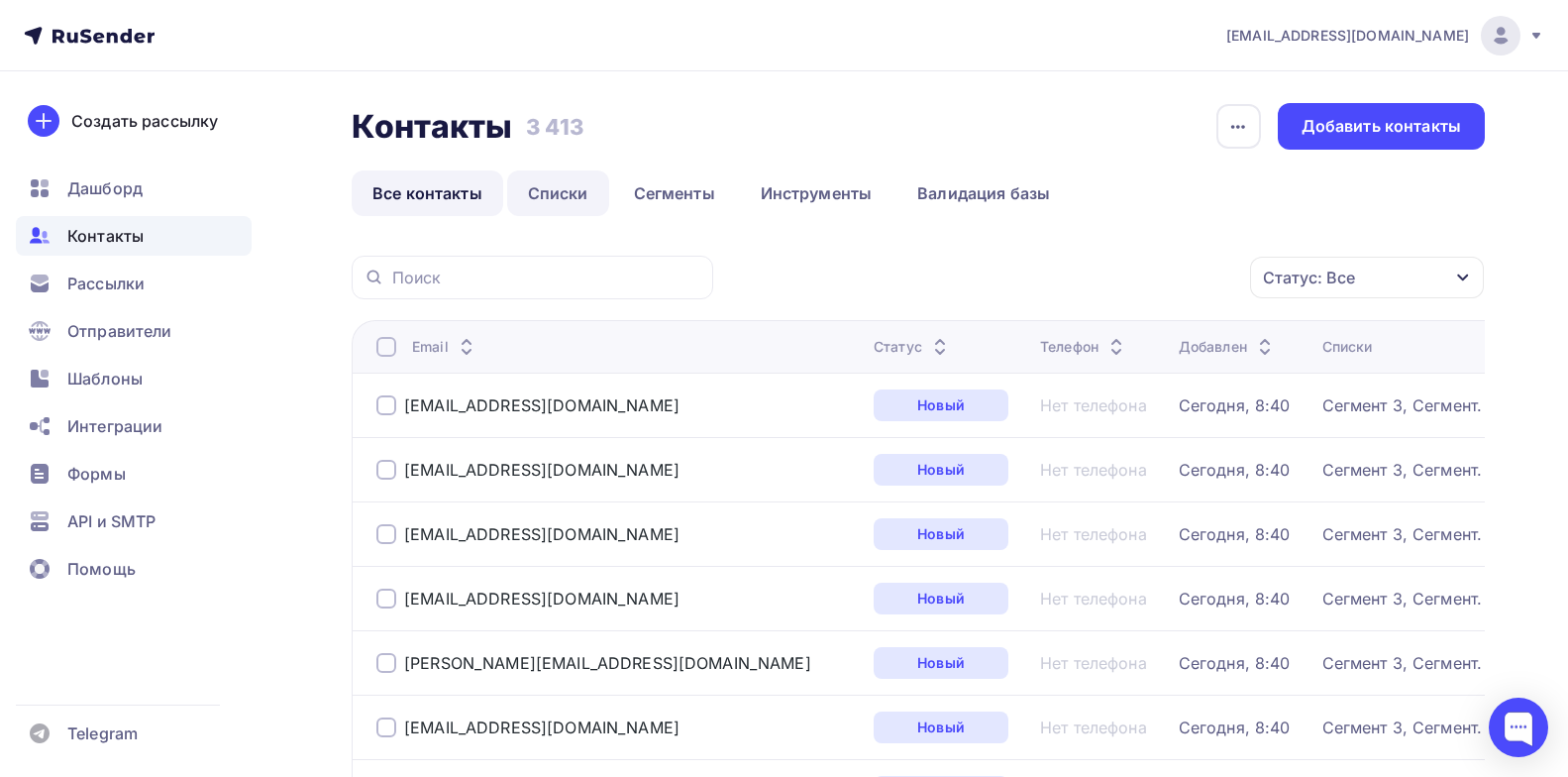
click at [560, 196] on link "Списки" at bounding box center [557, 194] width 102 height 46
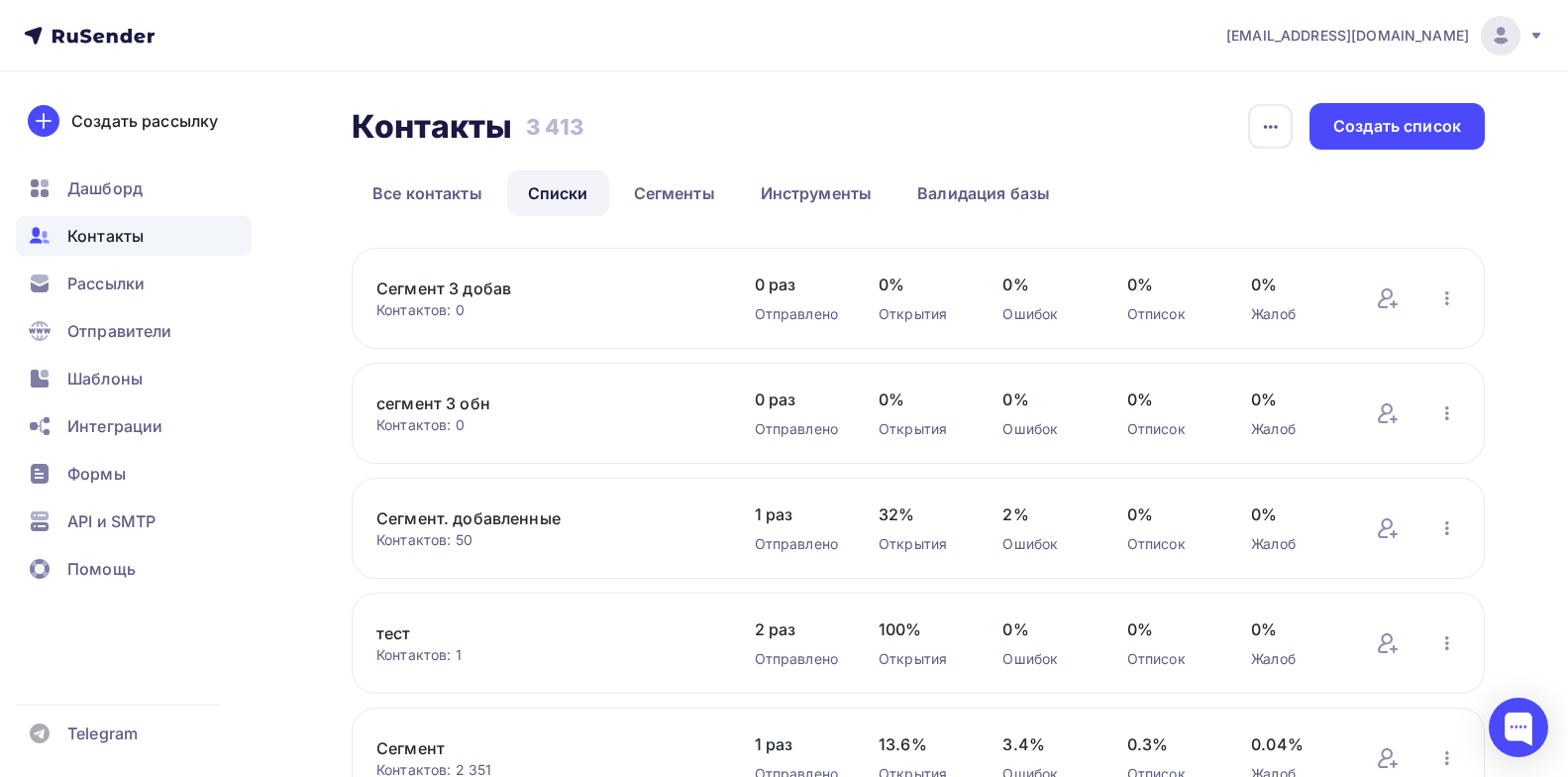
click at [453, 517] on link "Сегмент. добавленные" at bounding box center [545, 518] width 337 height 24
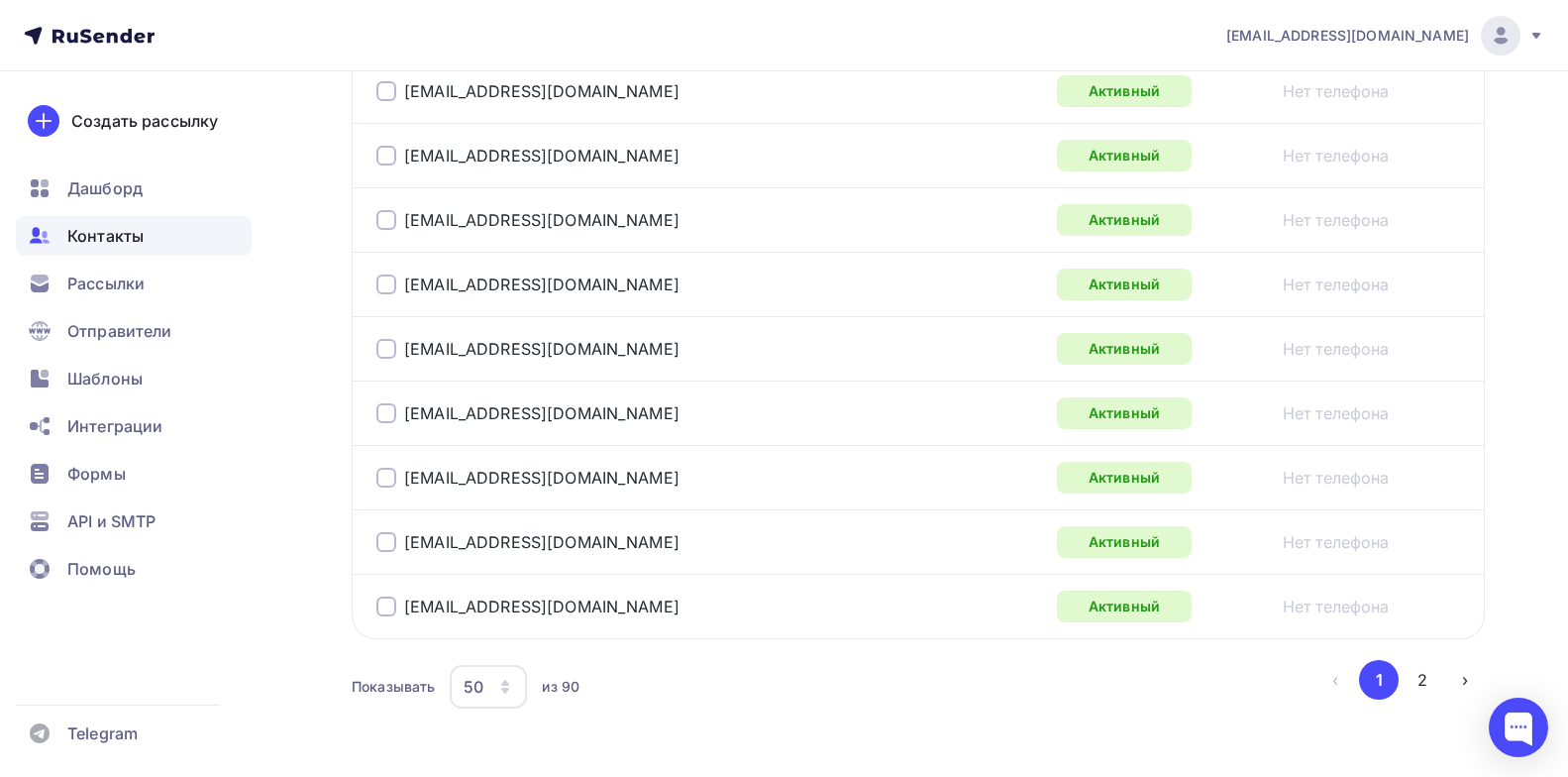
scroll to position [3345, 0]
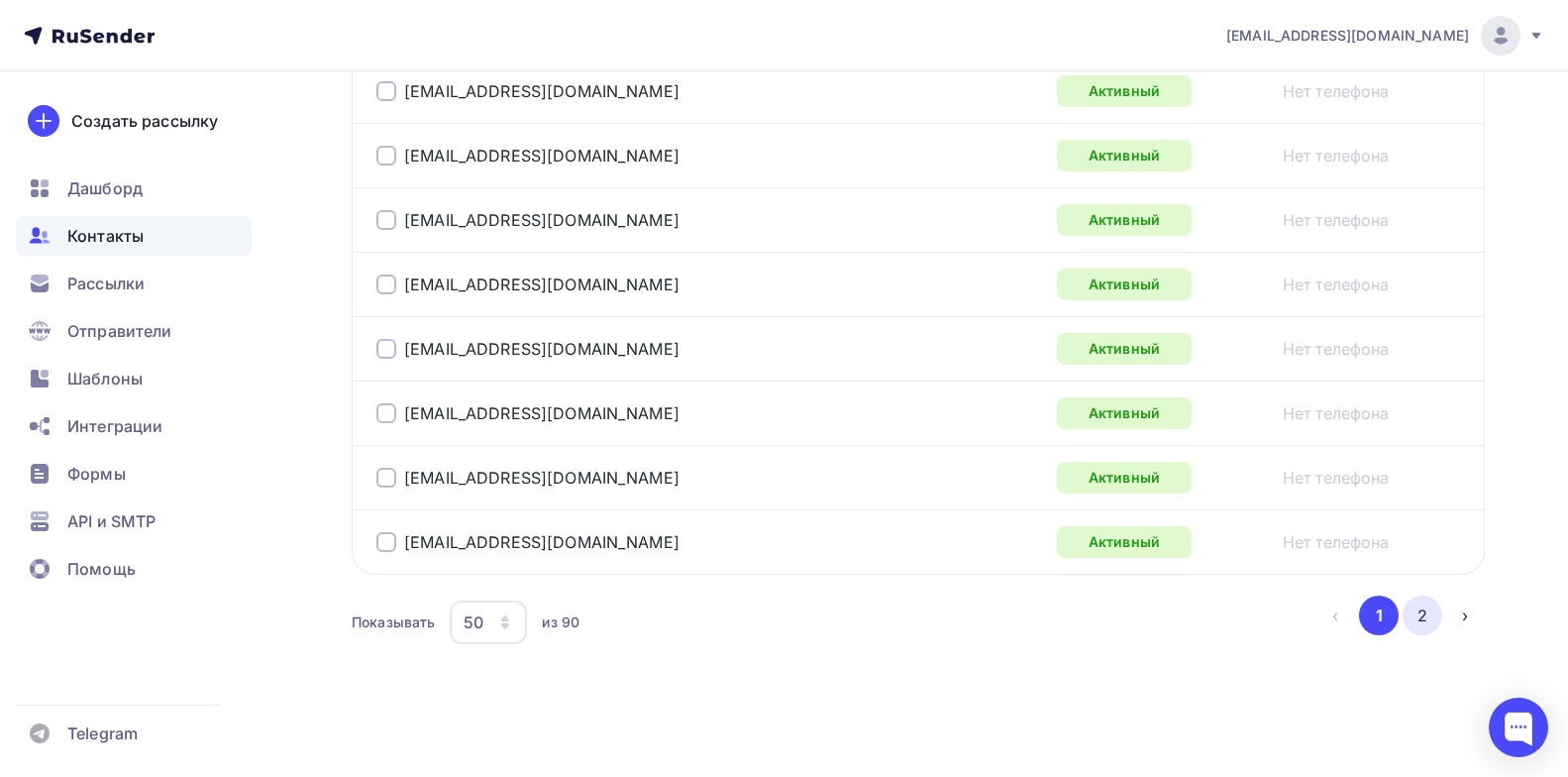
click at [1422, 609] on button "2" at bounding box center [1422, 615] width 40 height 40
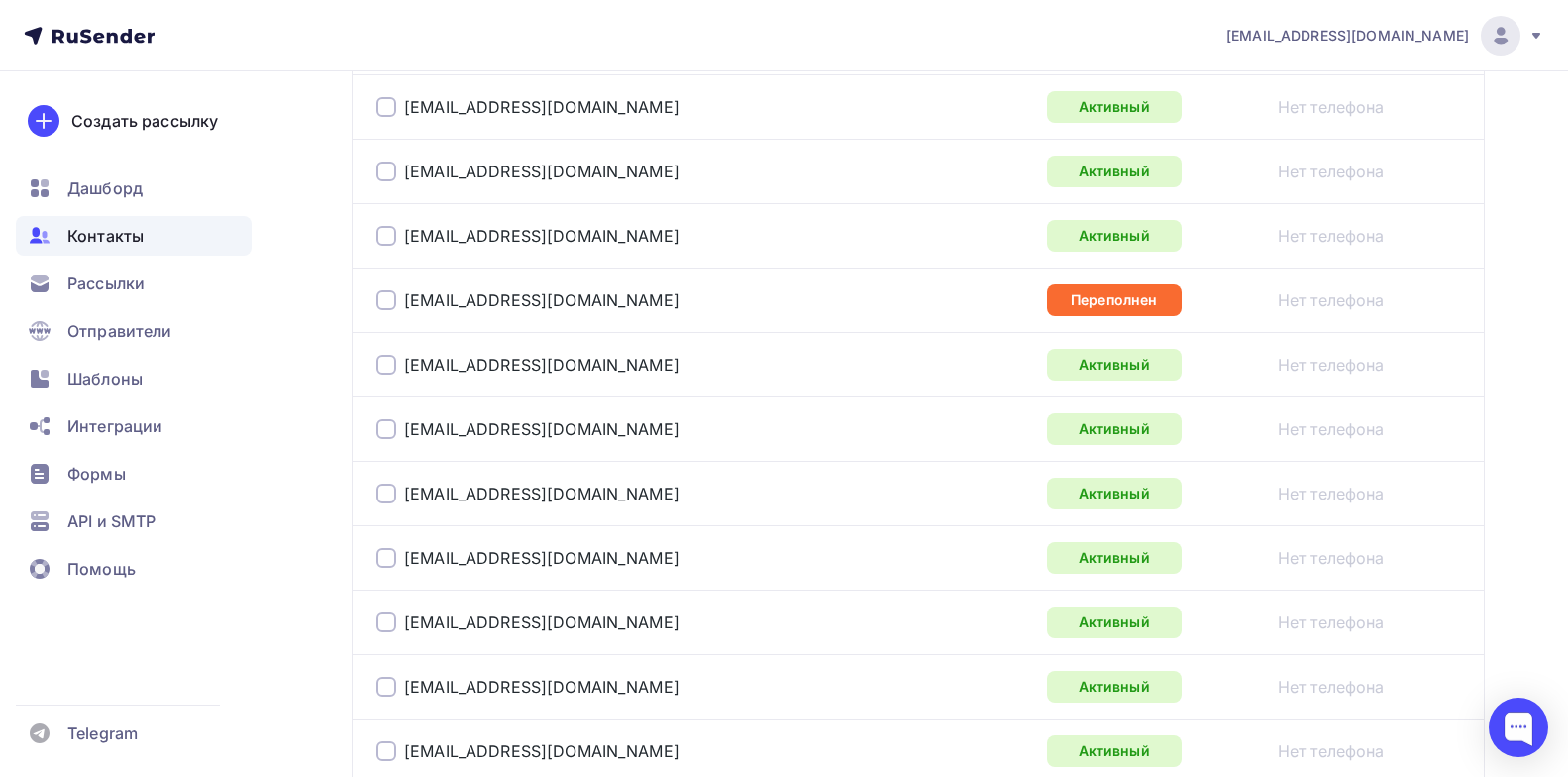
scroll to position [1176, 0]
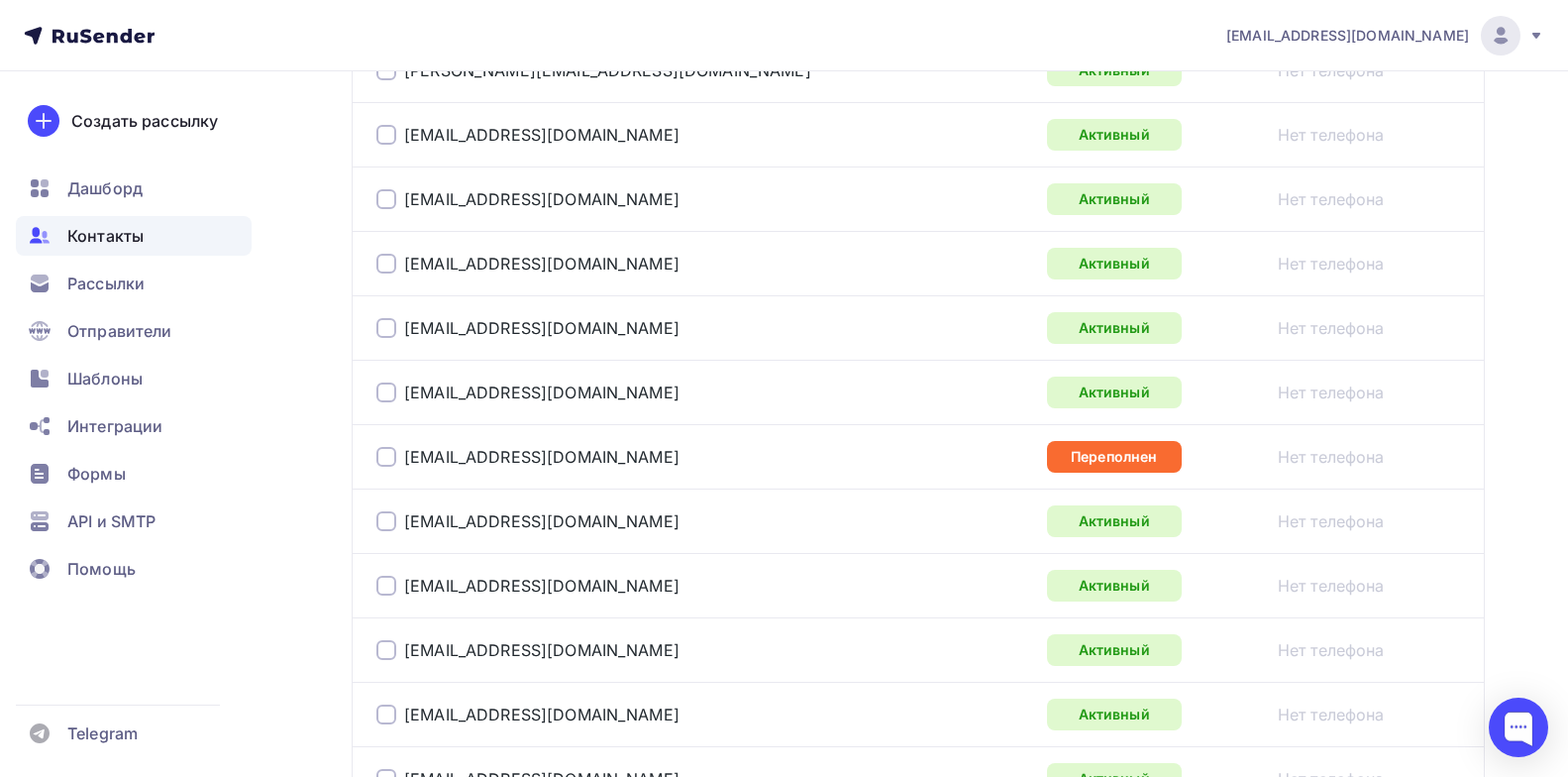
click at [387, 457] on div at bounding box center [387, 457] width 20 height 20
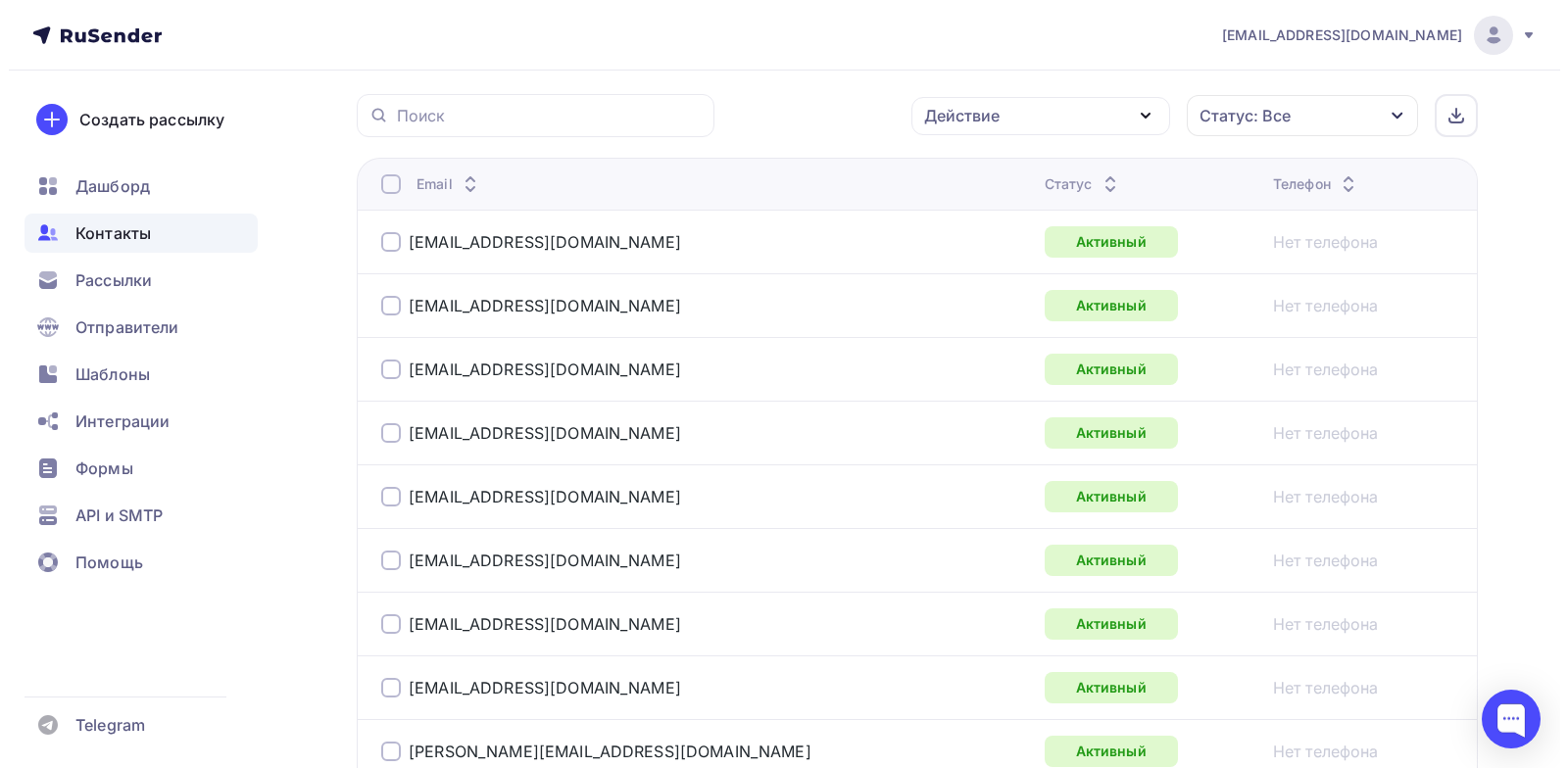
scroll to position [84, 0]
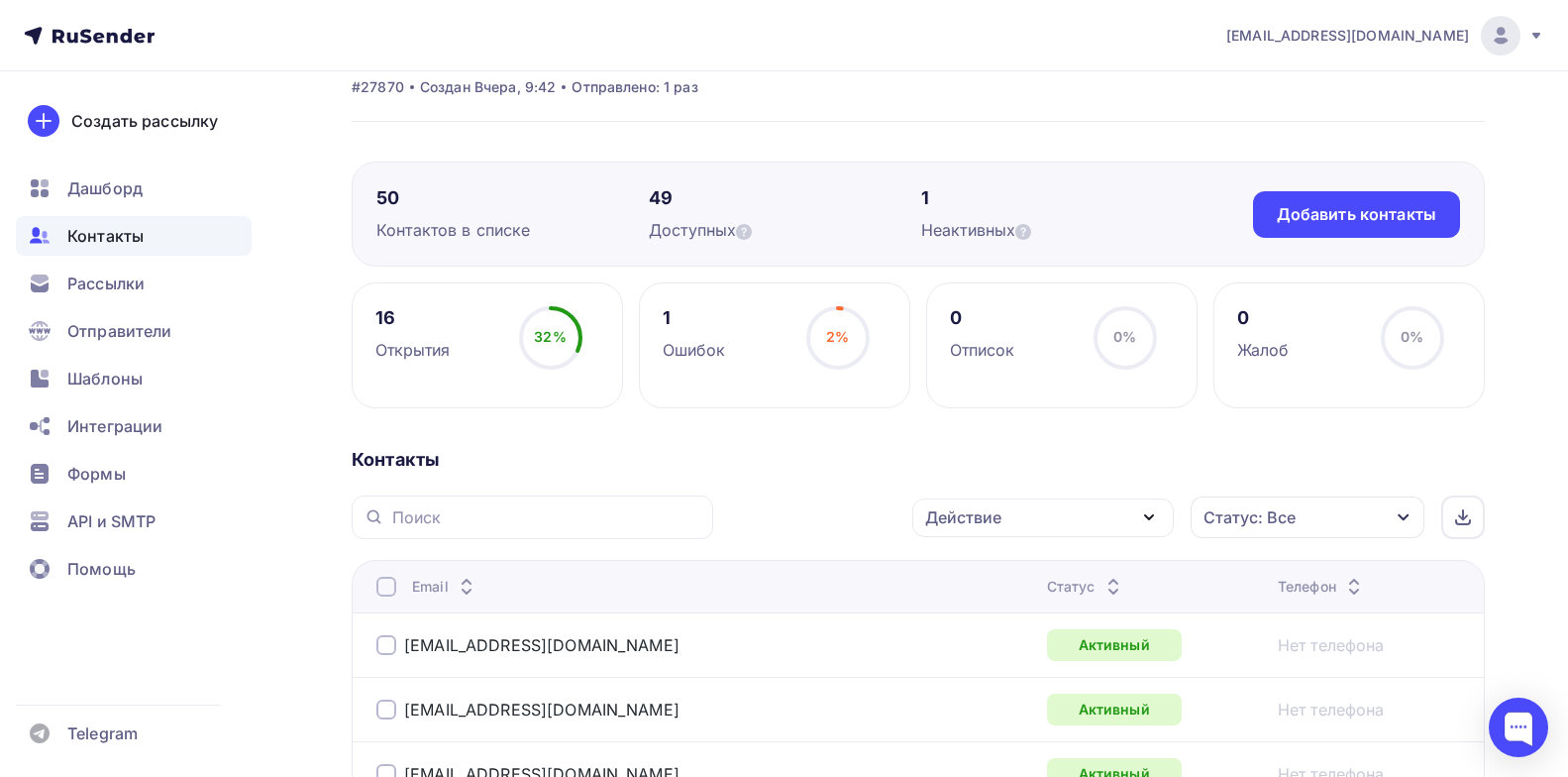
click at [1146, 513] on icon "button" at bounding box center [1149, 517] width 24 height 24
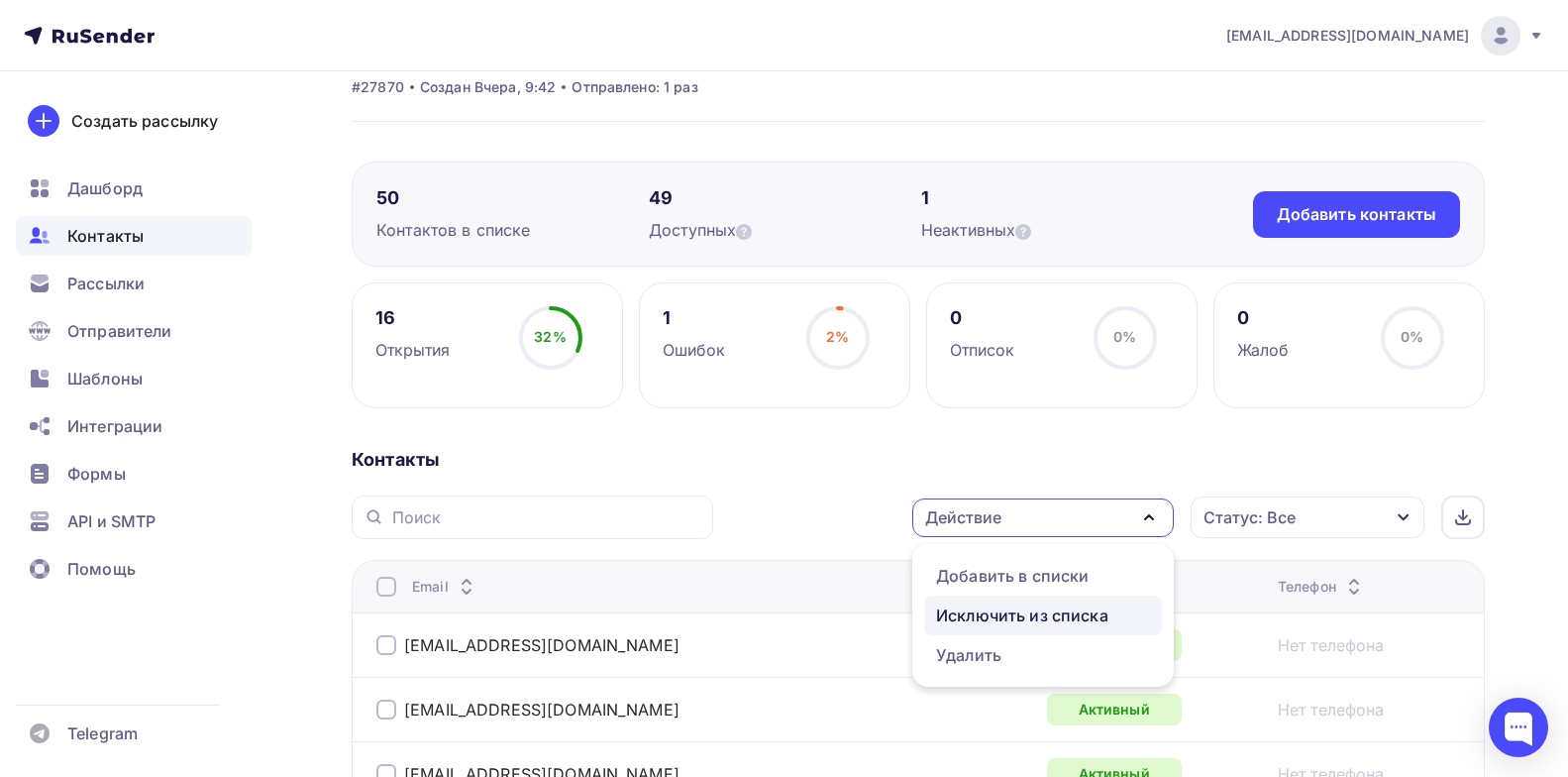
click at [1042, 616] on div "Исключить из списка" at bounding box center [1023, 615] width 173 height 24
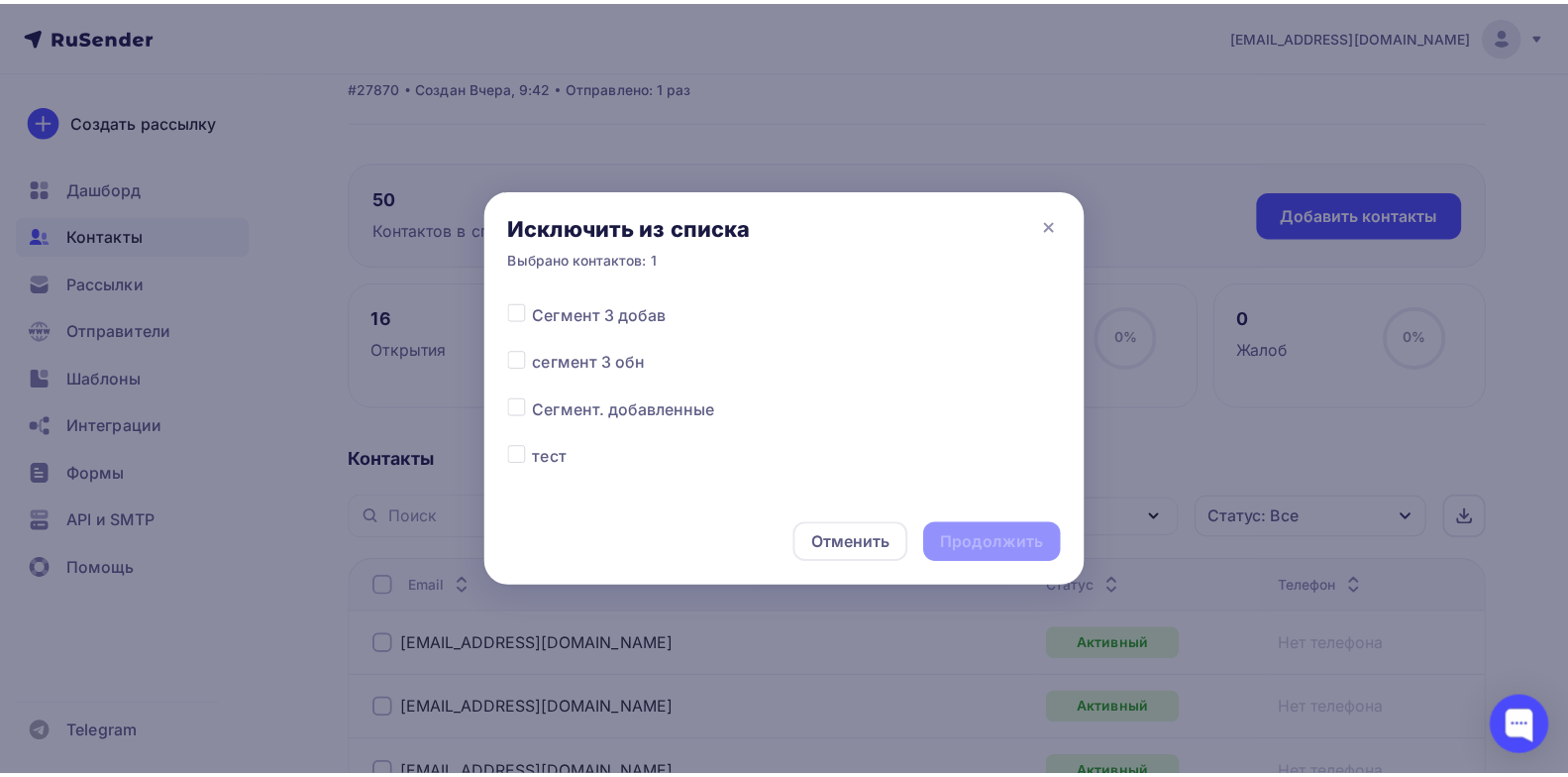
scroll to position [0, 0]
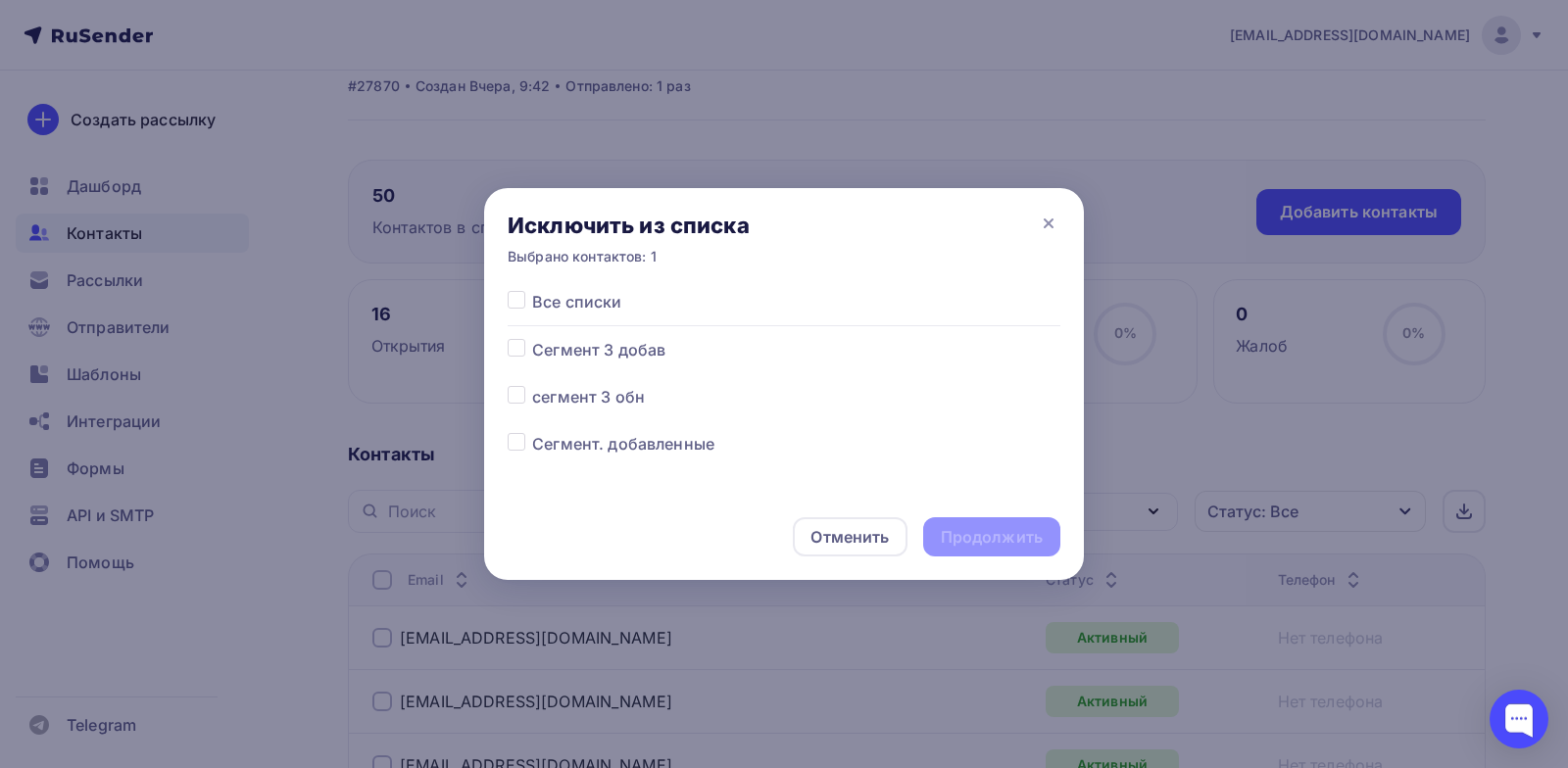
click at [532, 290] on label at bounding box center [532, 290] width 0 height 0
click at [520, 304] on input "checkbox" at bounding box center [516, 299] width 18 height 18
checkbox input "true"
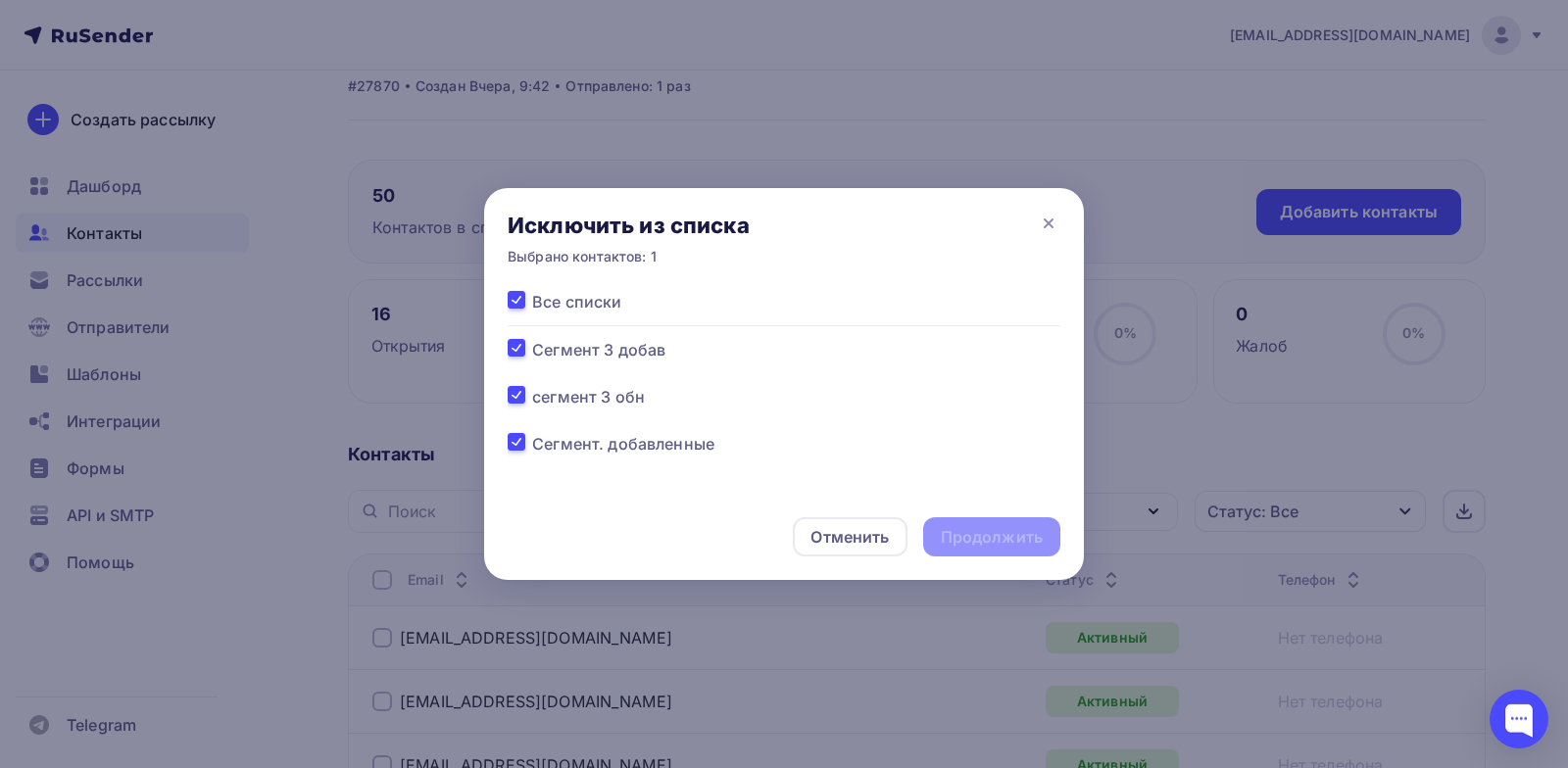
checkbox input "true"
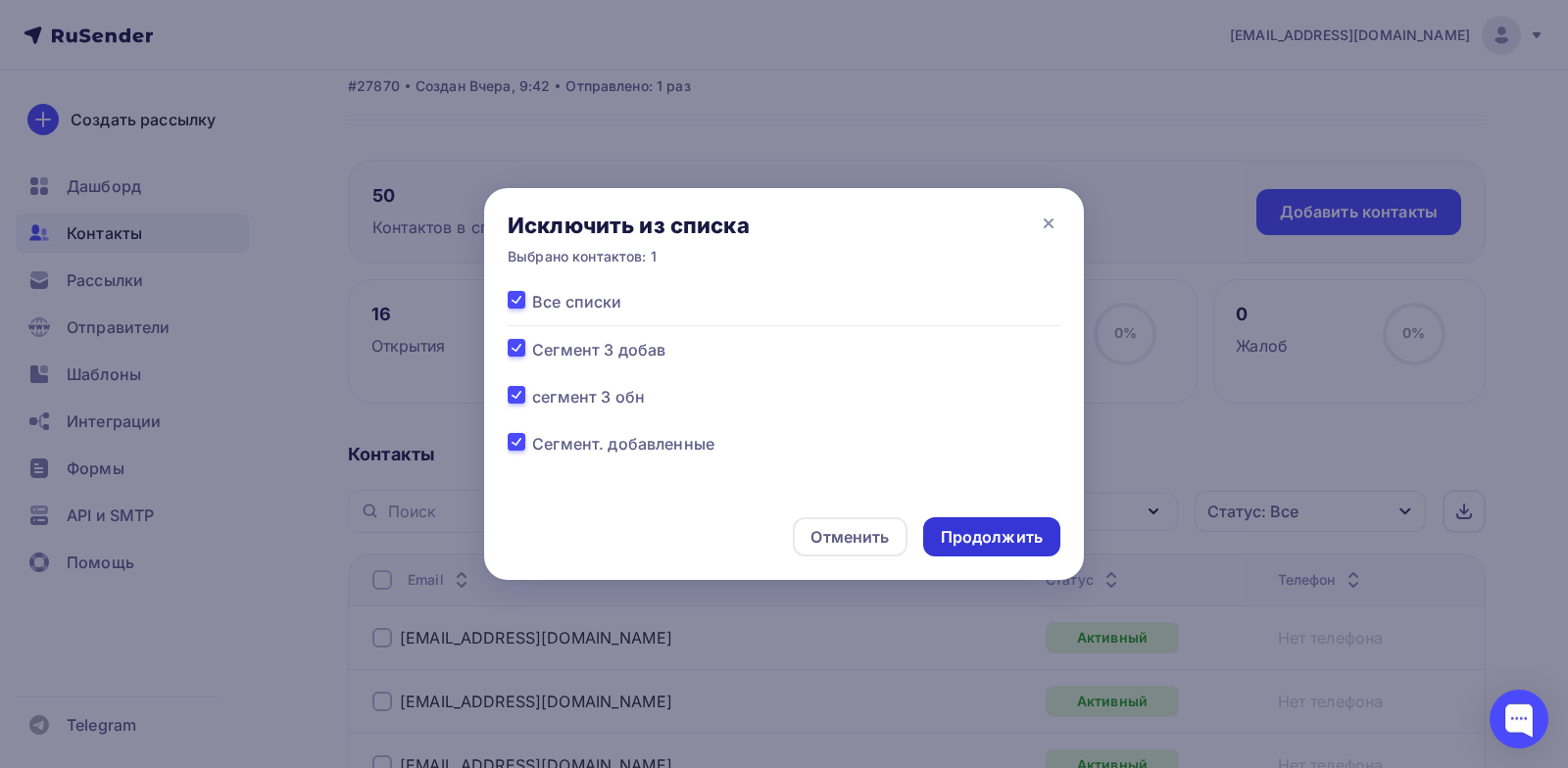
click at [1001, 529] on div "Продолжить" at bounding box center [992, 537] width 102 height 23
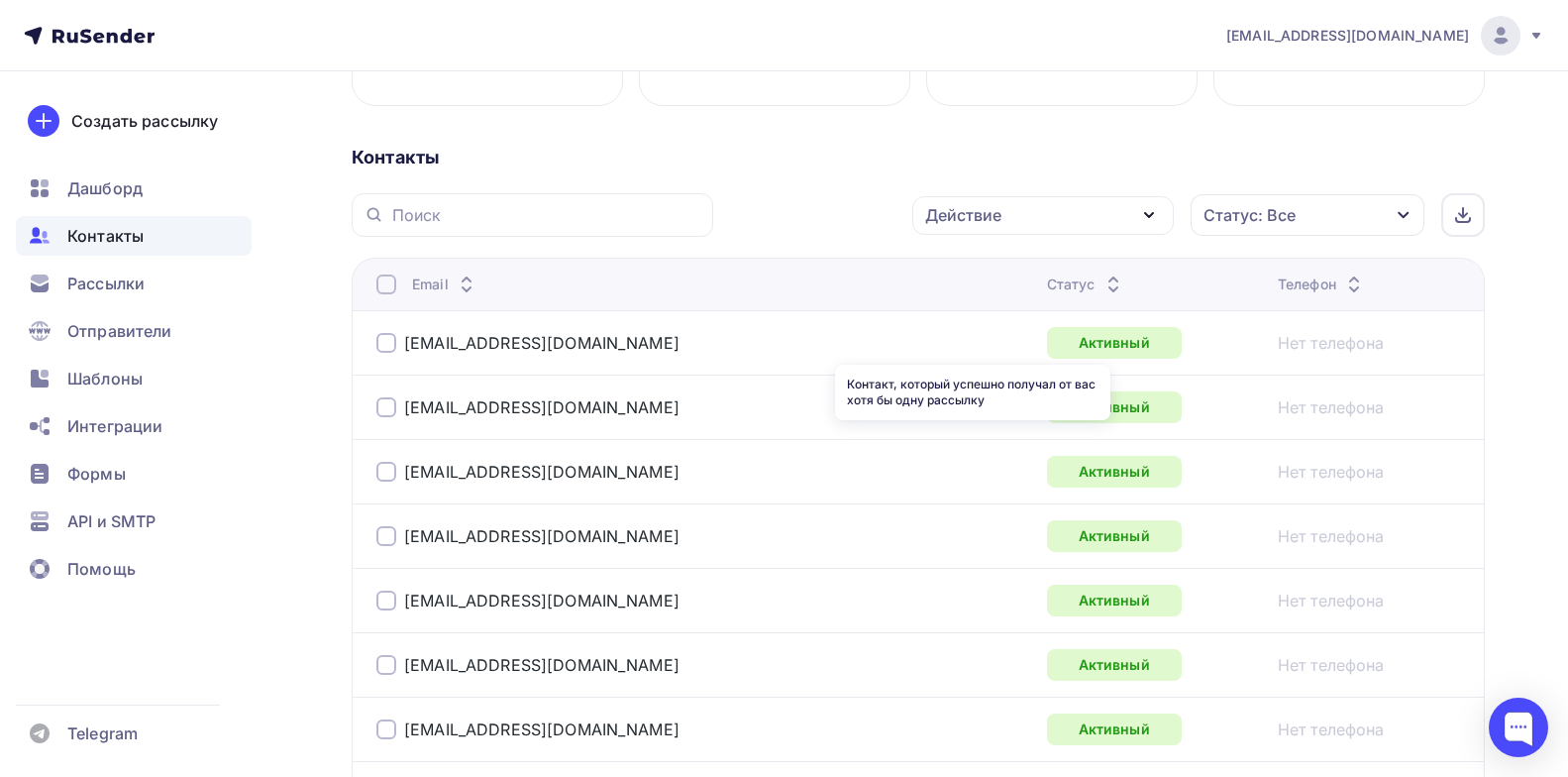
scroll to position [383, 0]
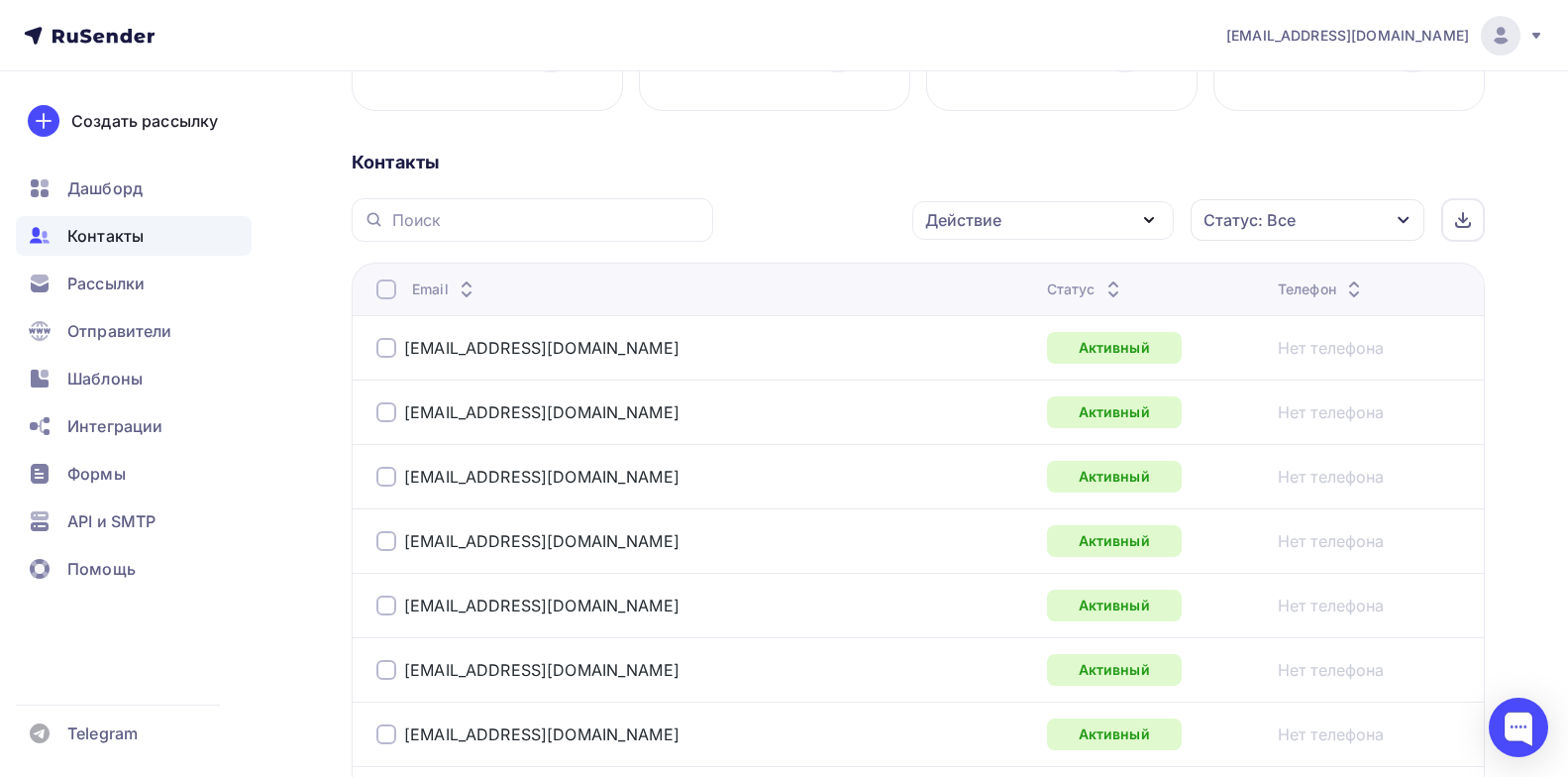
click at [1039, 278] on th "Статус" at bounding box center [1154, 289] width 231 height 53
click at [1047, 288] on div "Статус" at bounding box center [1086, 290] width 78 height 20
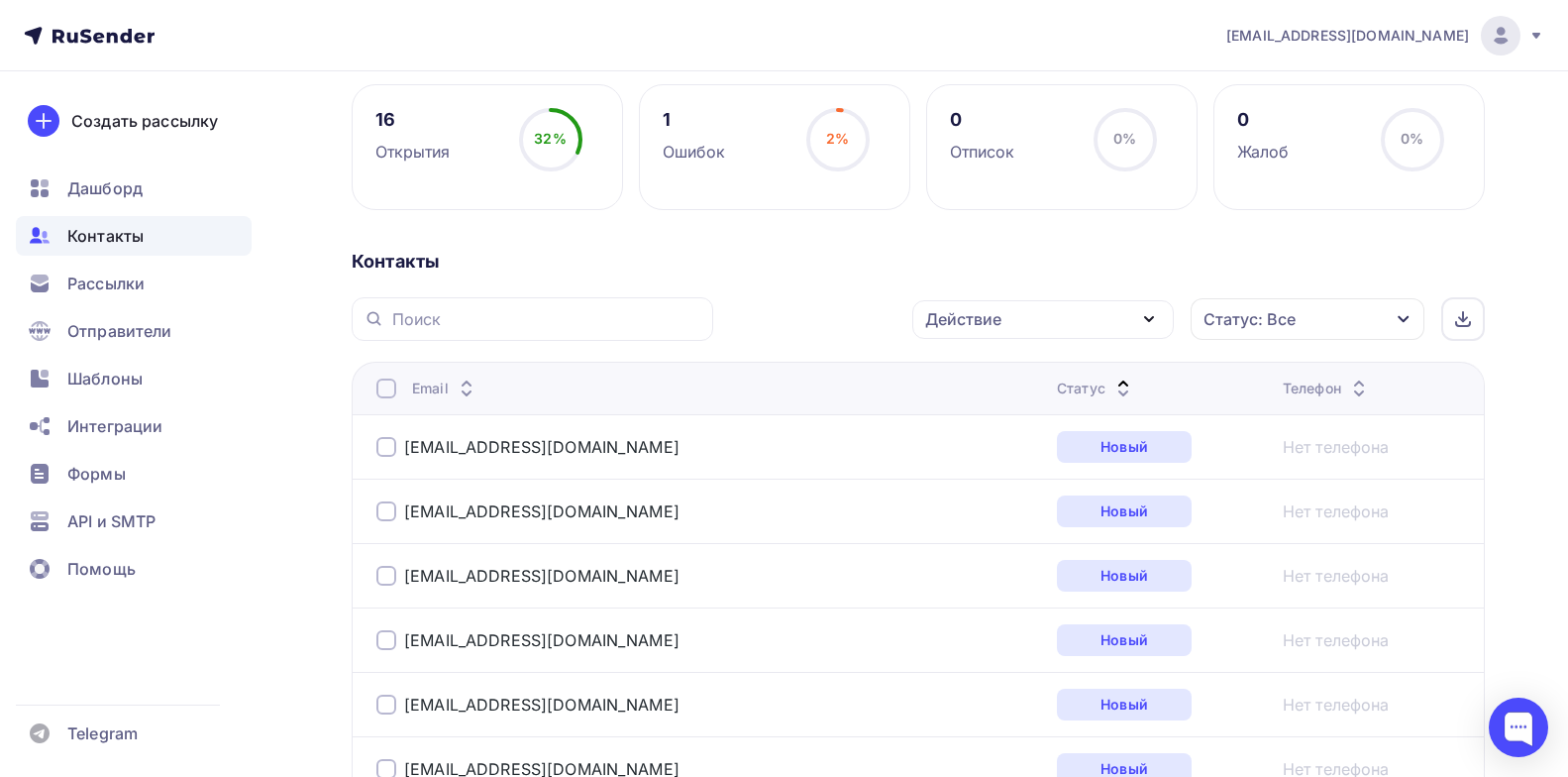
click at [1057, 384] on div "Статус" at bounding box center [1096, 389] width 78 height 20
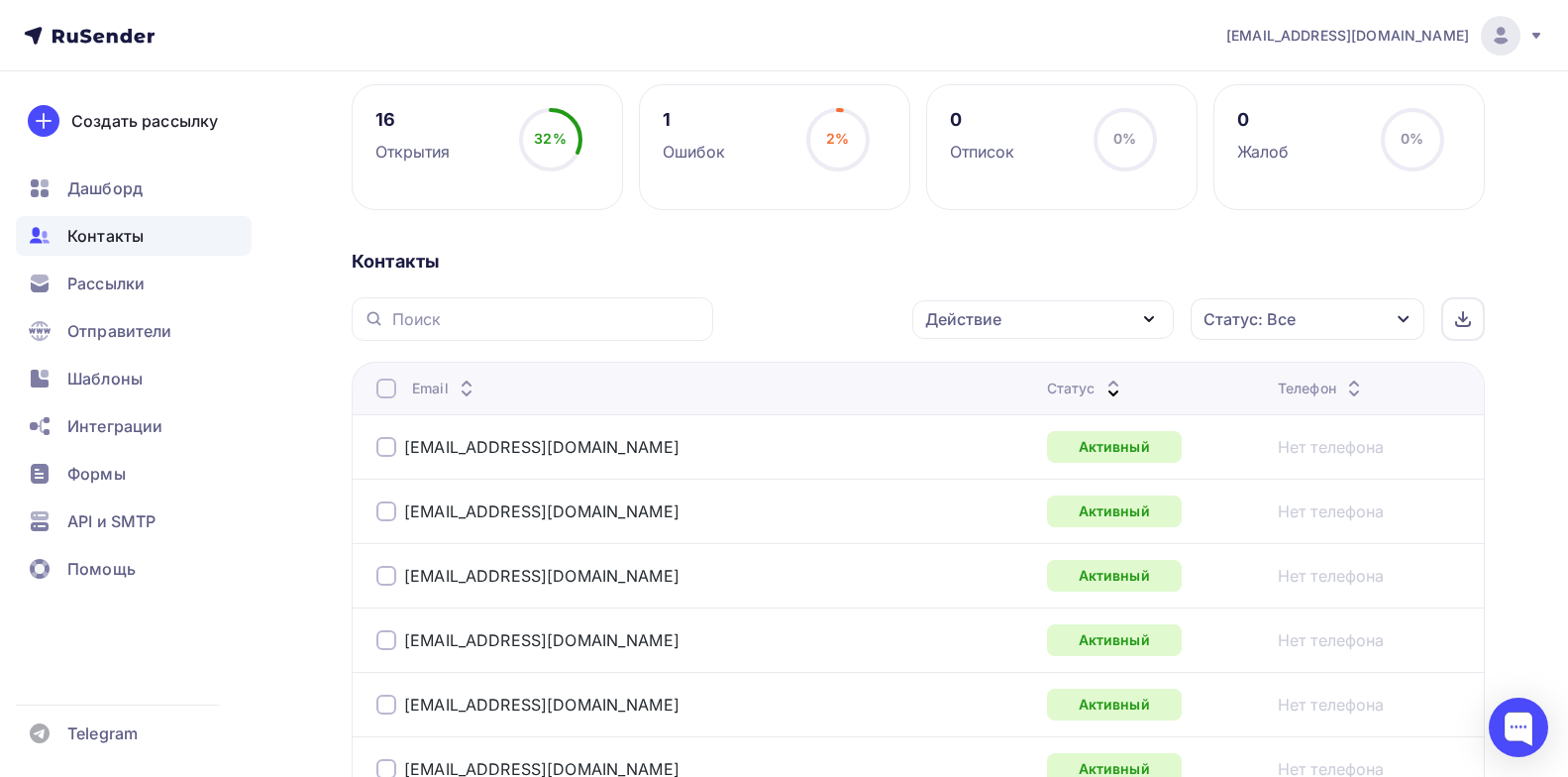
click at [1047, 382] on div "Статус" at bounding box center [1086, 389] width 78 height 20
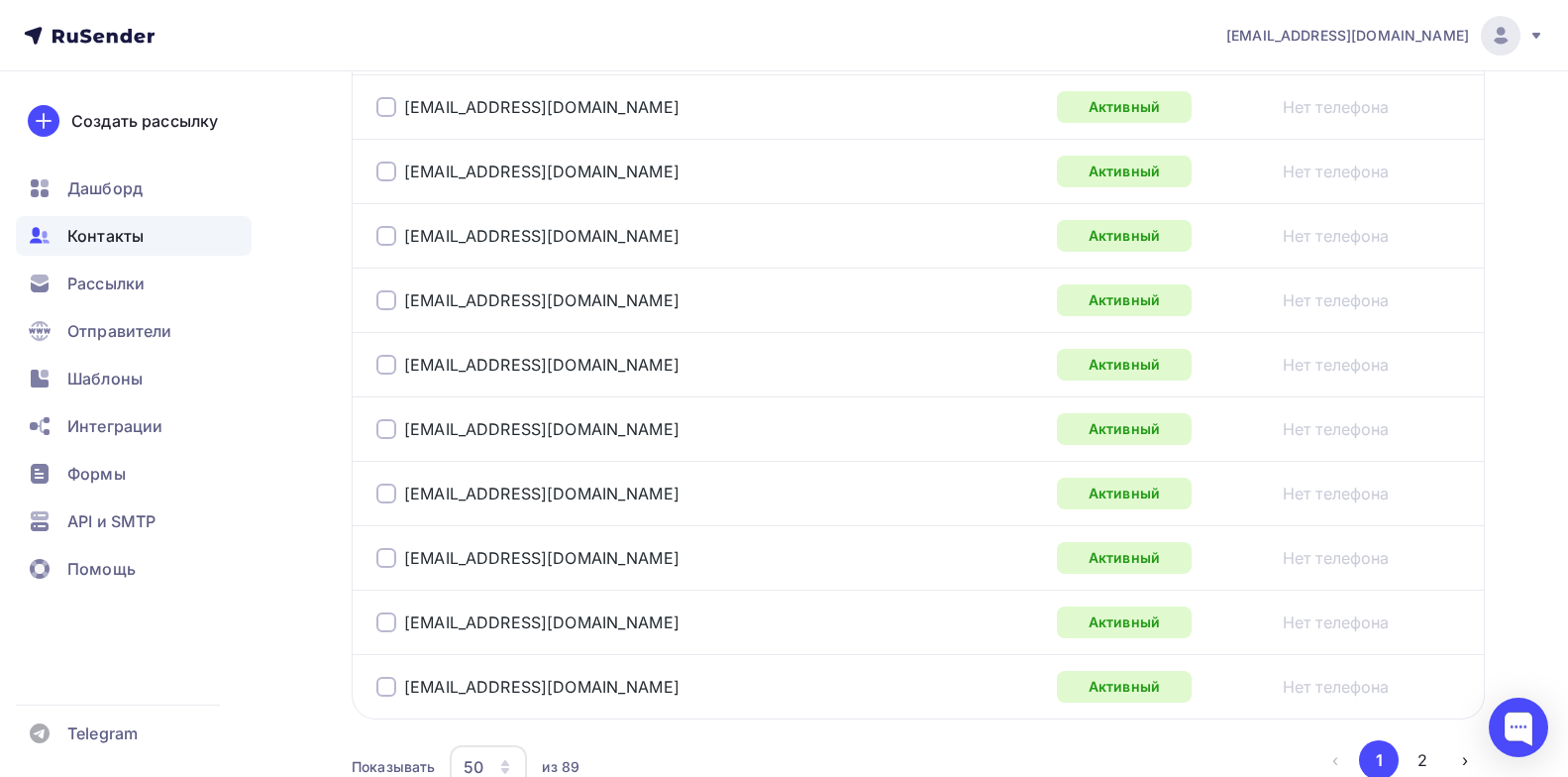
scroll to position [3345, 0]
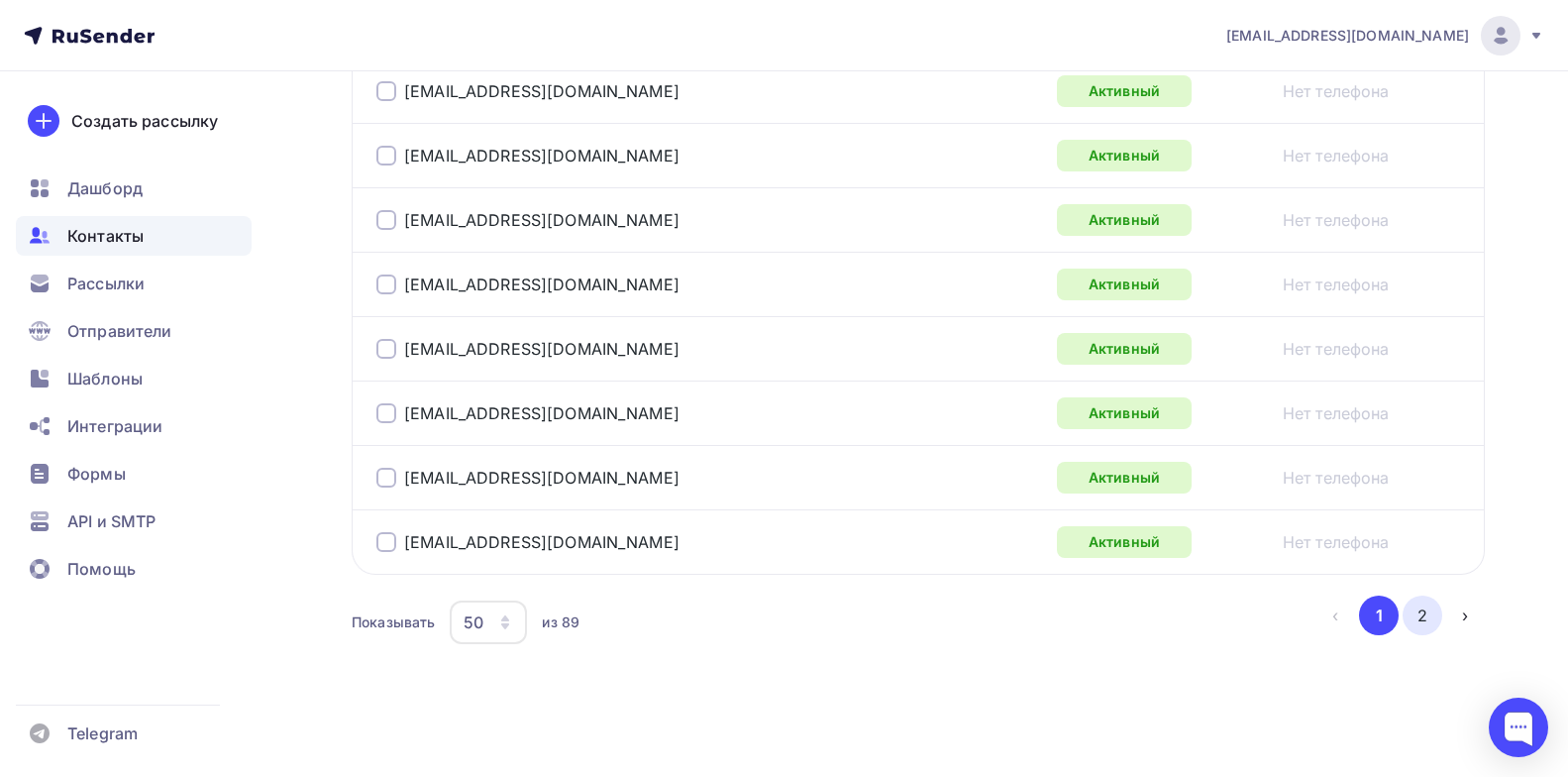
click at [1432, 615] on button "2" at bounding box center [1422, 615] width 40 height 40
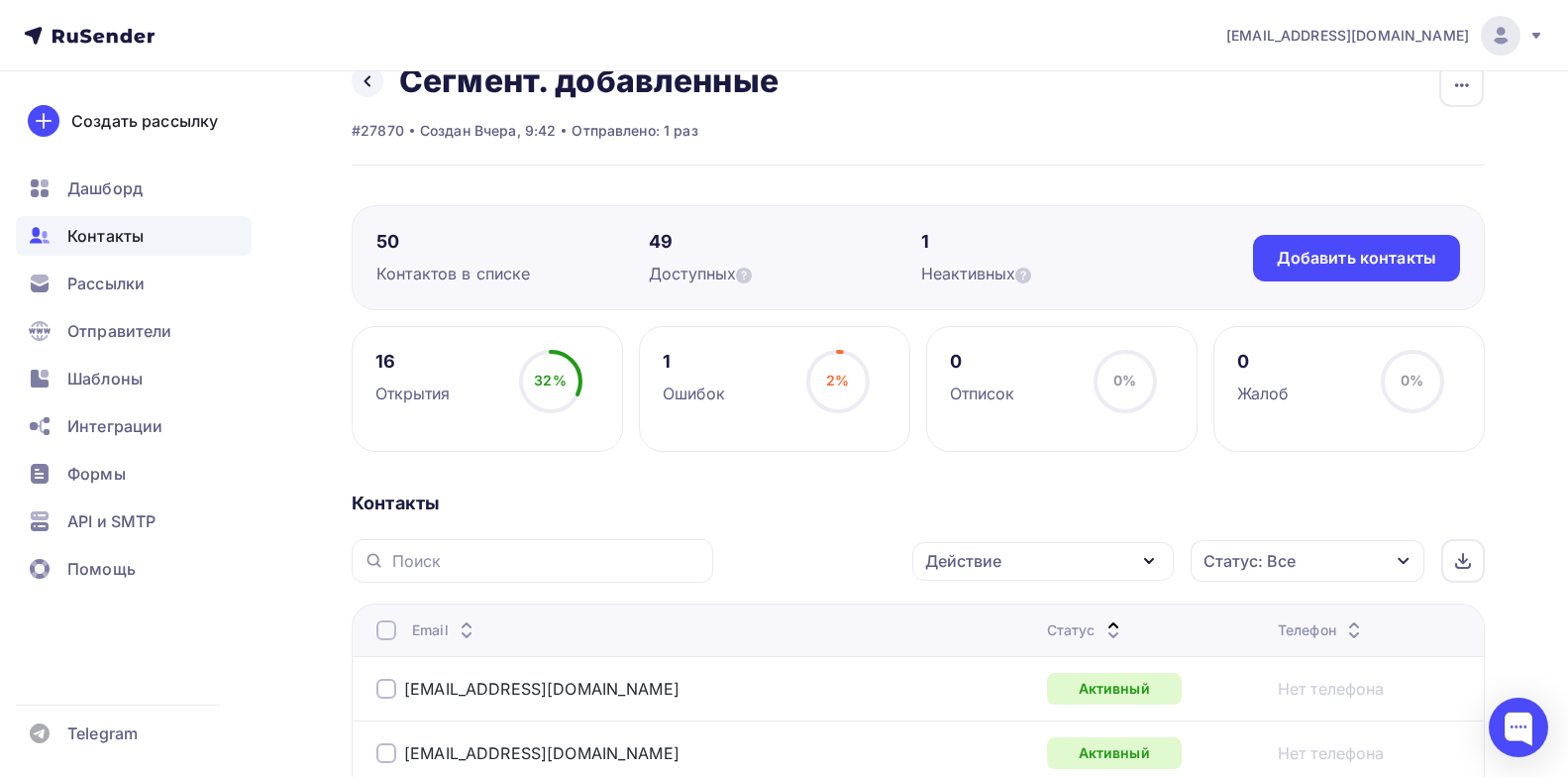
scroll to position [0, 0]
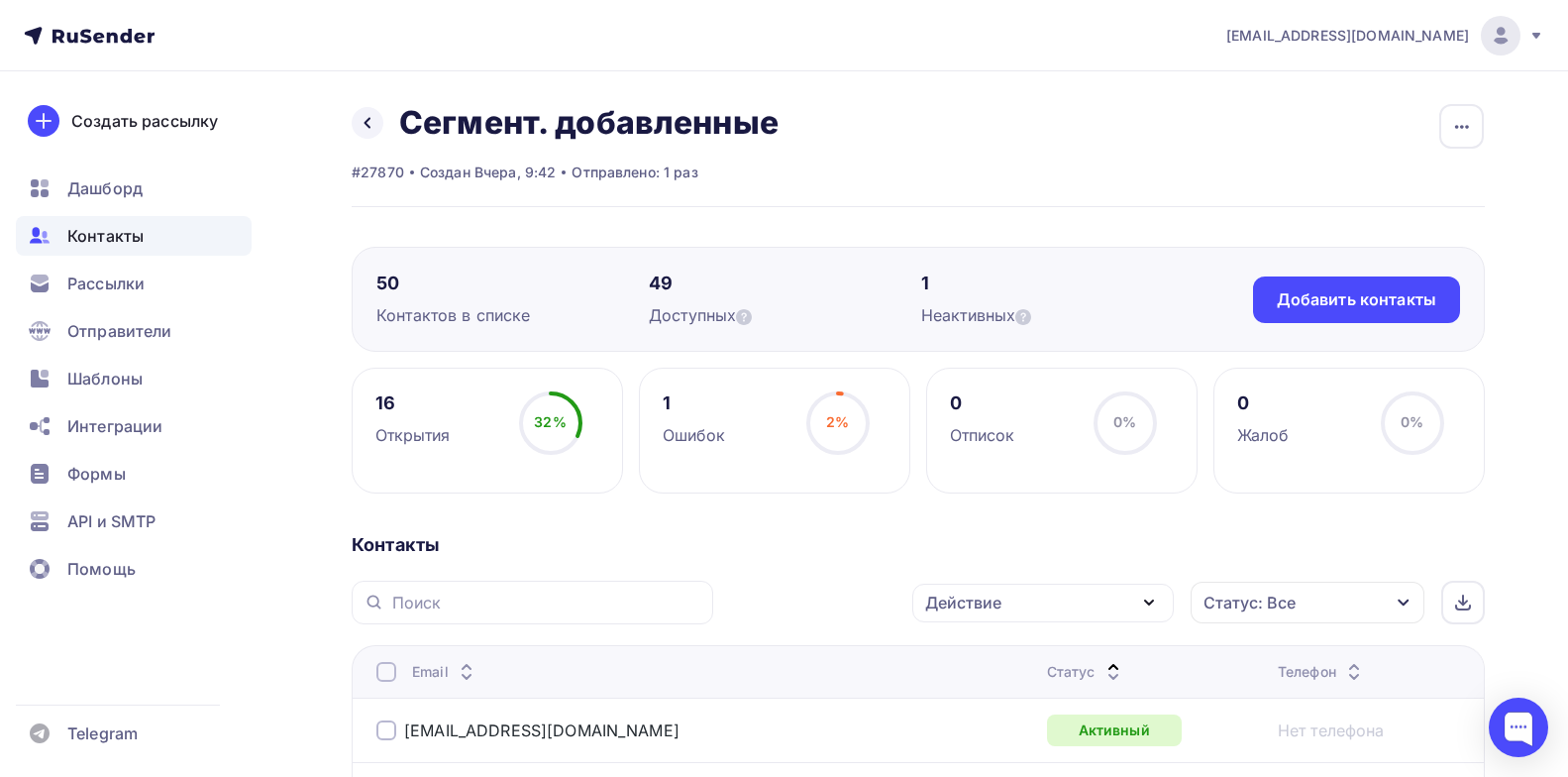
click at [1102, 670] on icon at bounding box center [1114, 677] width 24 height 24
click at [371, 127] on icon at bounding box center [368, 123] width 16 height 16
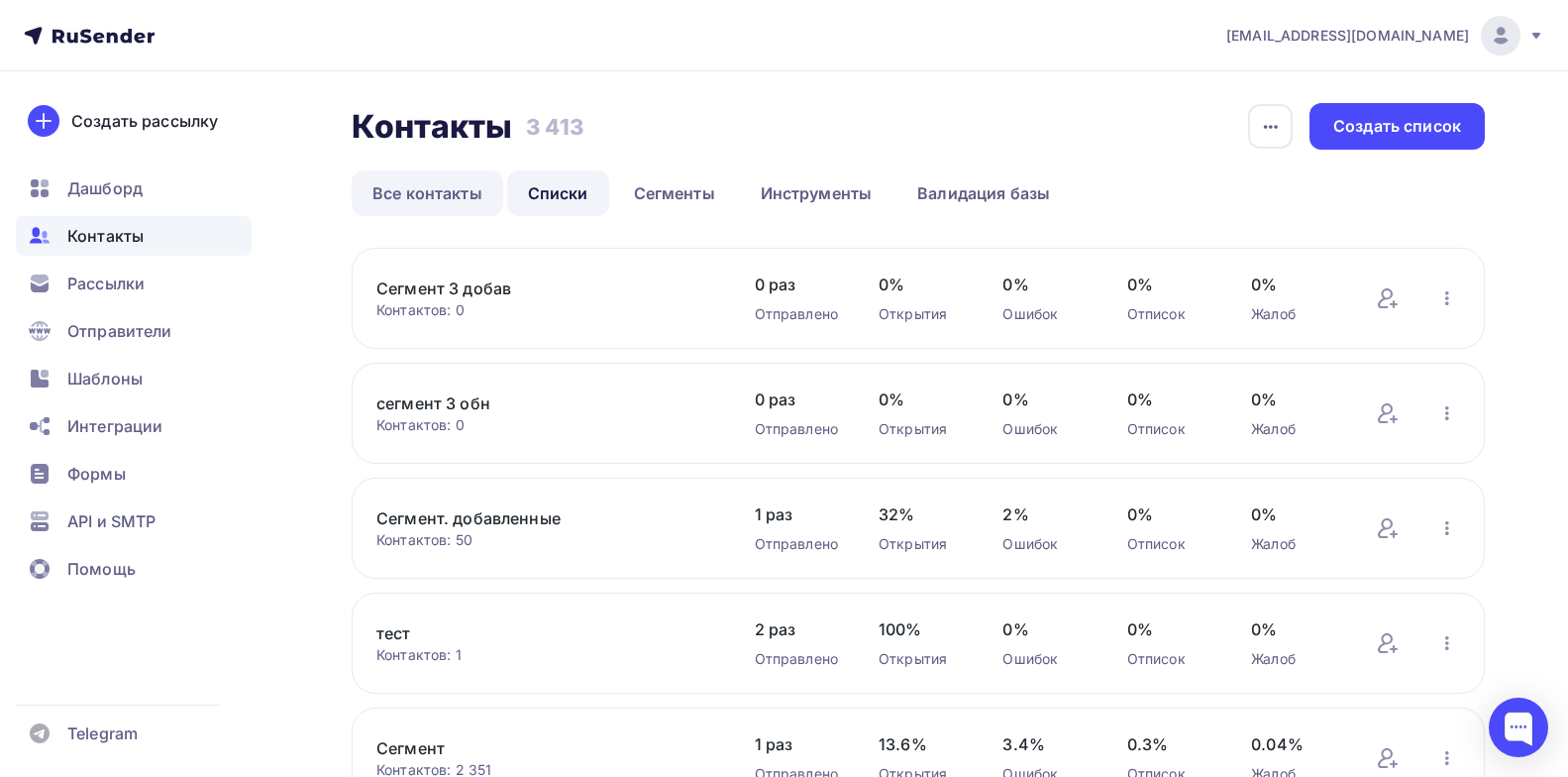
click at [421, 194] on link "Все контакты" at bounding box center [427, 194] width 152 height 46
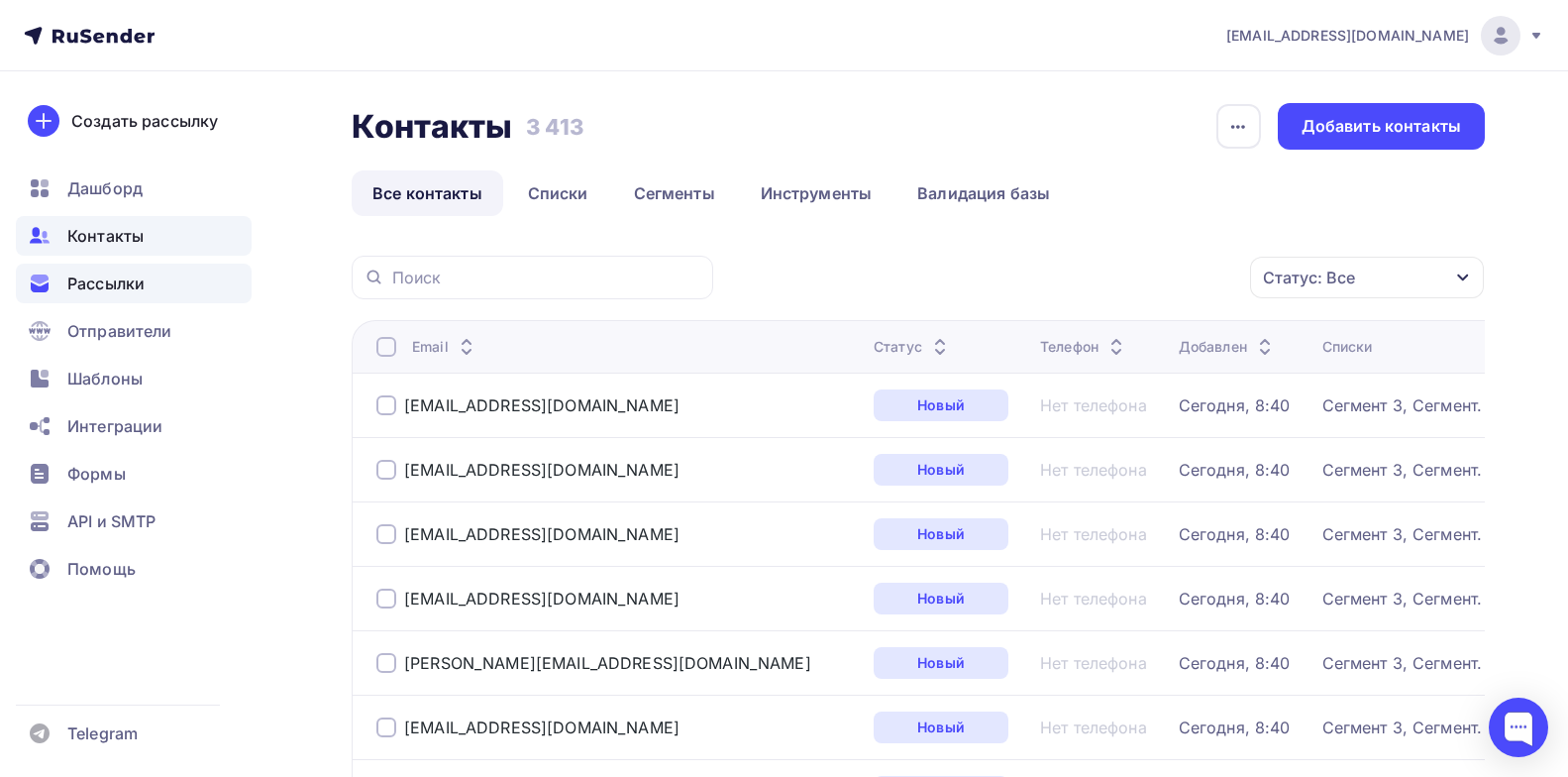
click at [94, 298] on div "Рассылки" at bounding box center [134, 284] width 236 height 40
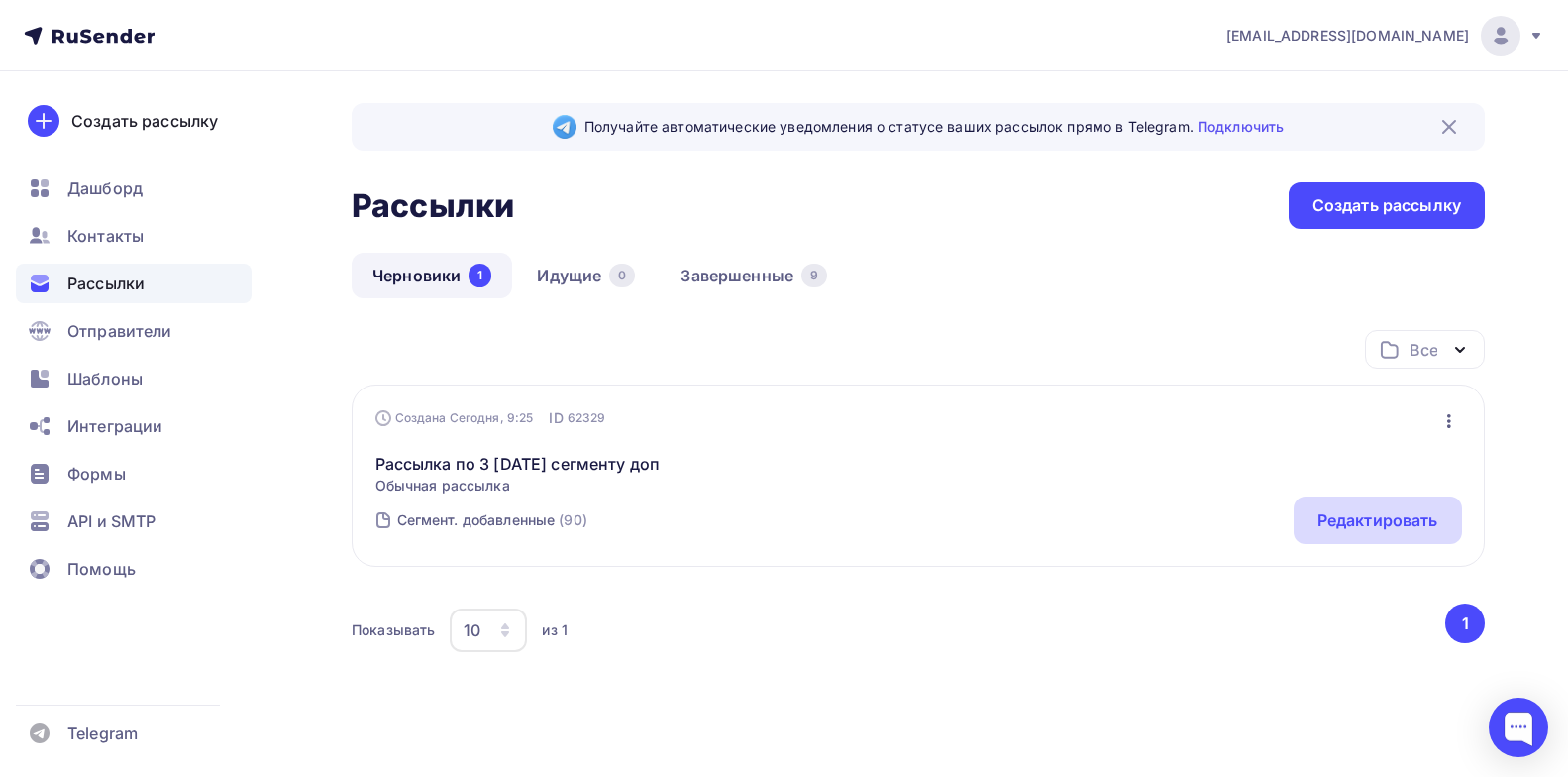
click at [1359, 529] on div "Редактировать" at bounding box center [1379, 520] width 121 height 24
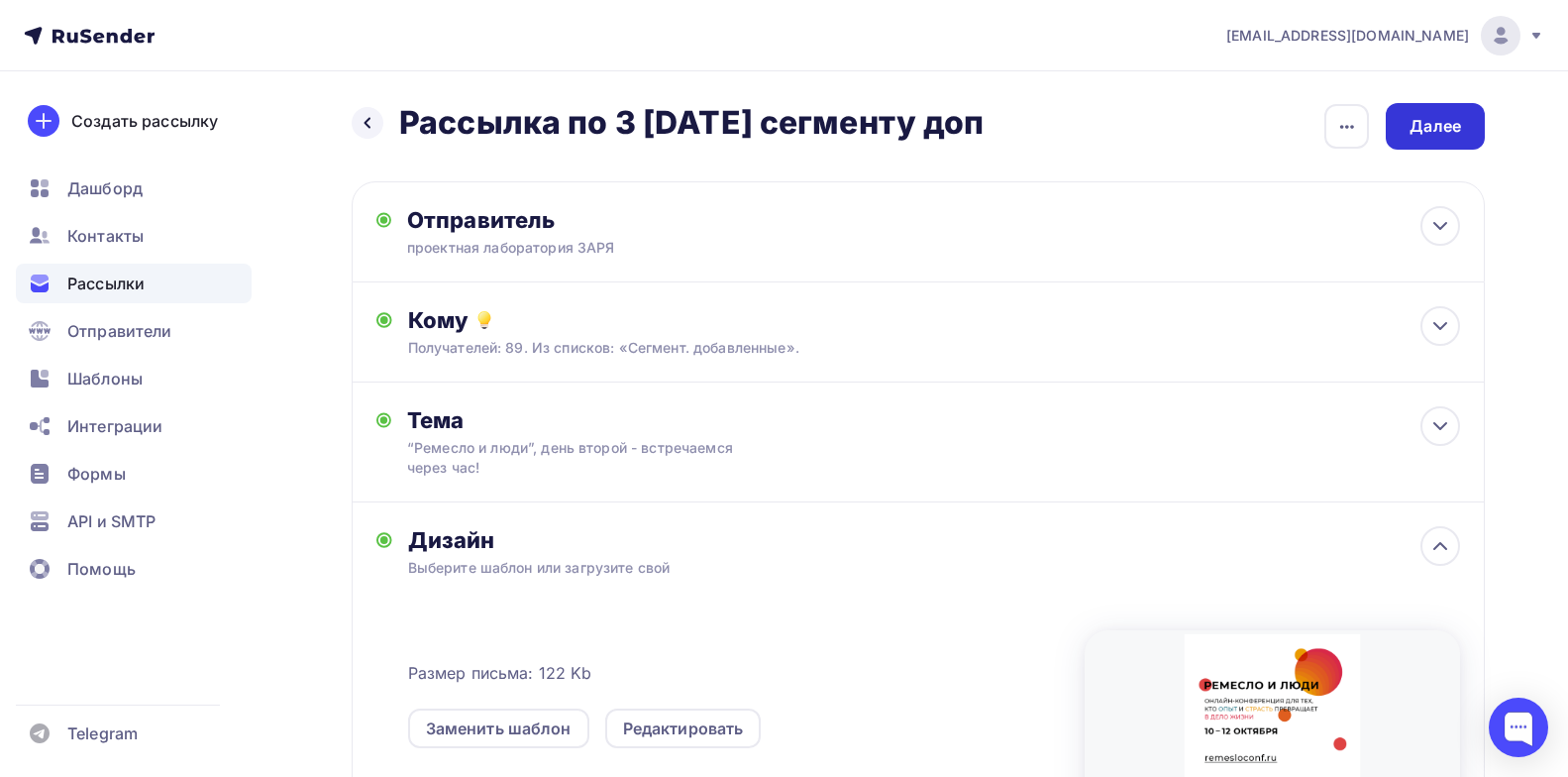
click at [1420, 138] on div "Далее" at bounding box center [1435, 126] width 99 height 47
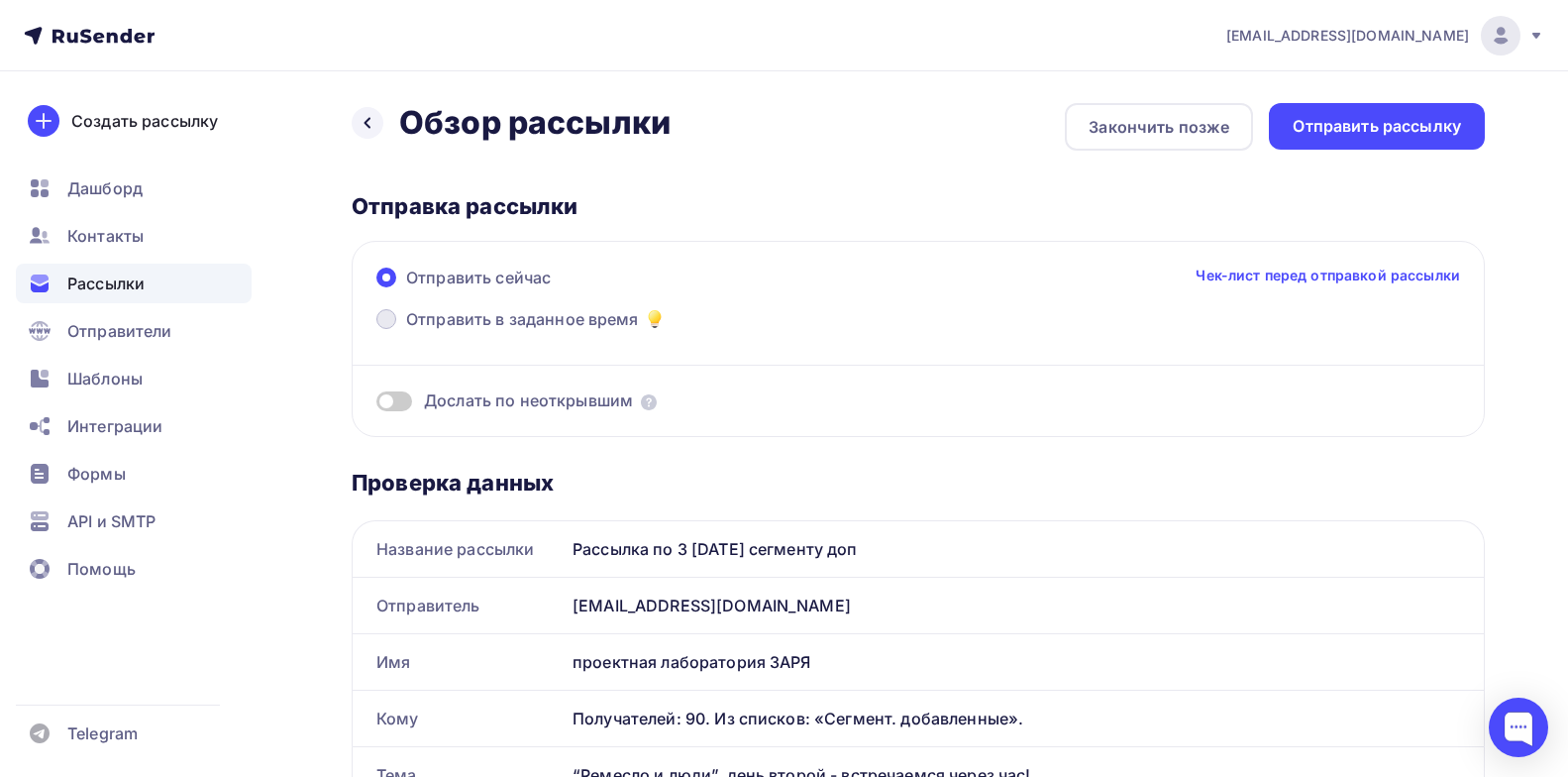
drag, startPoint x: 413, startPoint y: 316, endPoint x: 426, endPoint y: 314, distance: 13.2
click at [413, 316] on span "Отправить в заданное время" at bounding box center [523, 320] width 233 height 24
click at [407, 331] on input "Отправить в заданное время" at bounding box center [407, 331] width 0 height 0
click at [414, 319] on span "Отправить в заданное время" at bounding box center [523, 320] width 233 height 24
click at [407, 331] on input "Отправить в заданное время" at bounding box center [407, 331] width 0 height 0
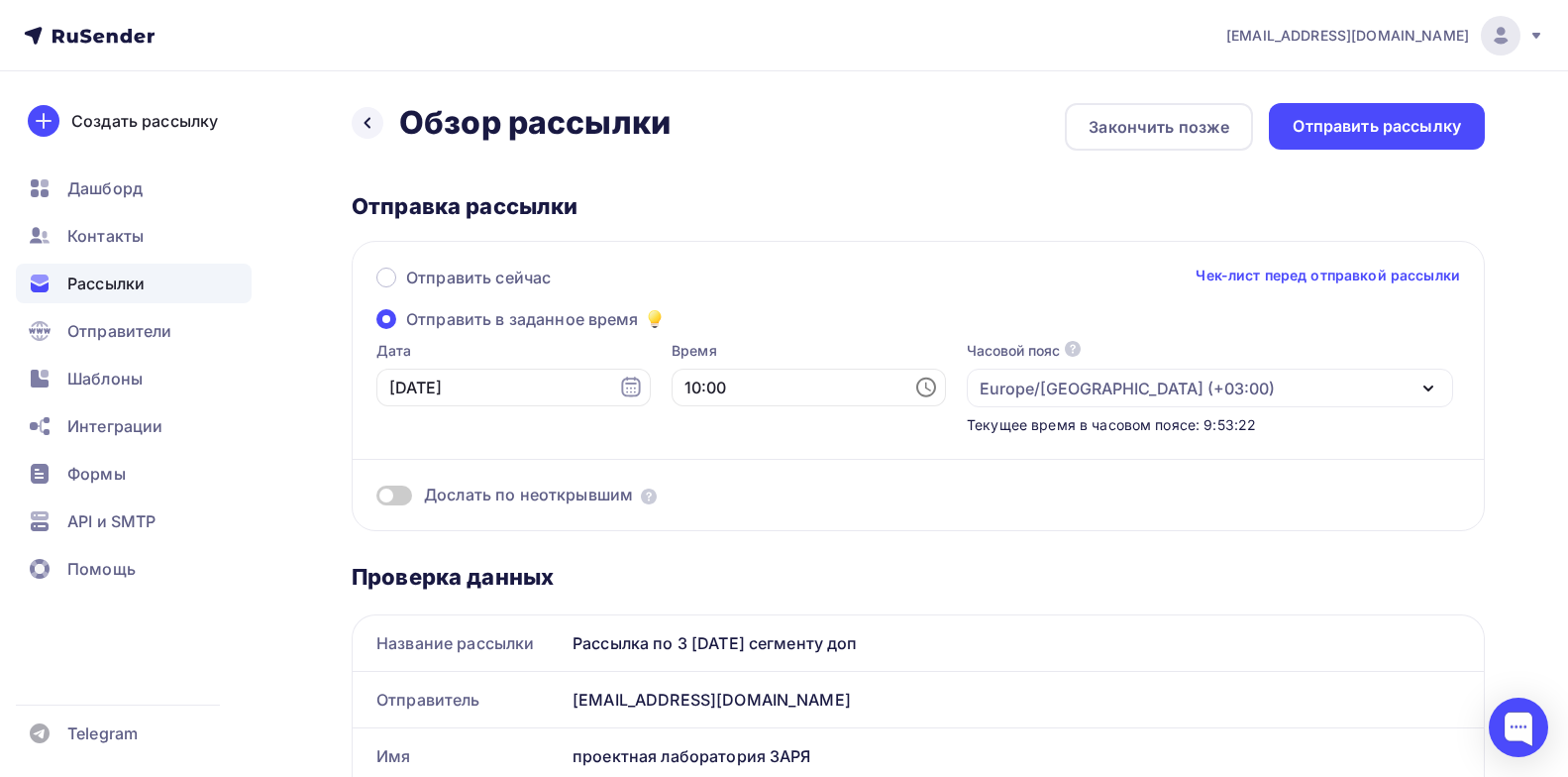
click at [426, 314] on span "Отправить в заданное время" at bounding box center [523, 320] width 233 height 24
click at [407, 331] on input "Отправить в заданное время" at bounding box center [407, 331] width 0 height 0
click at [462, 269] on span "Отправить сейчас" at bounding box center [479, 278] width 145 height 24
click at [407, 290] on input "Отправить сейчас" at bounding box center [407, 290] width 0 height 0
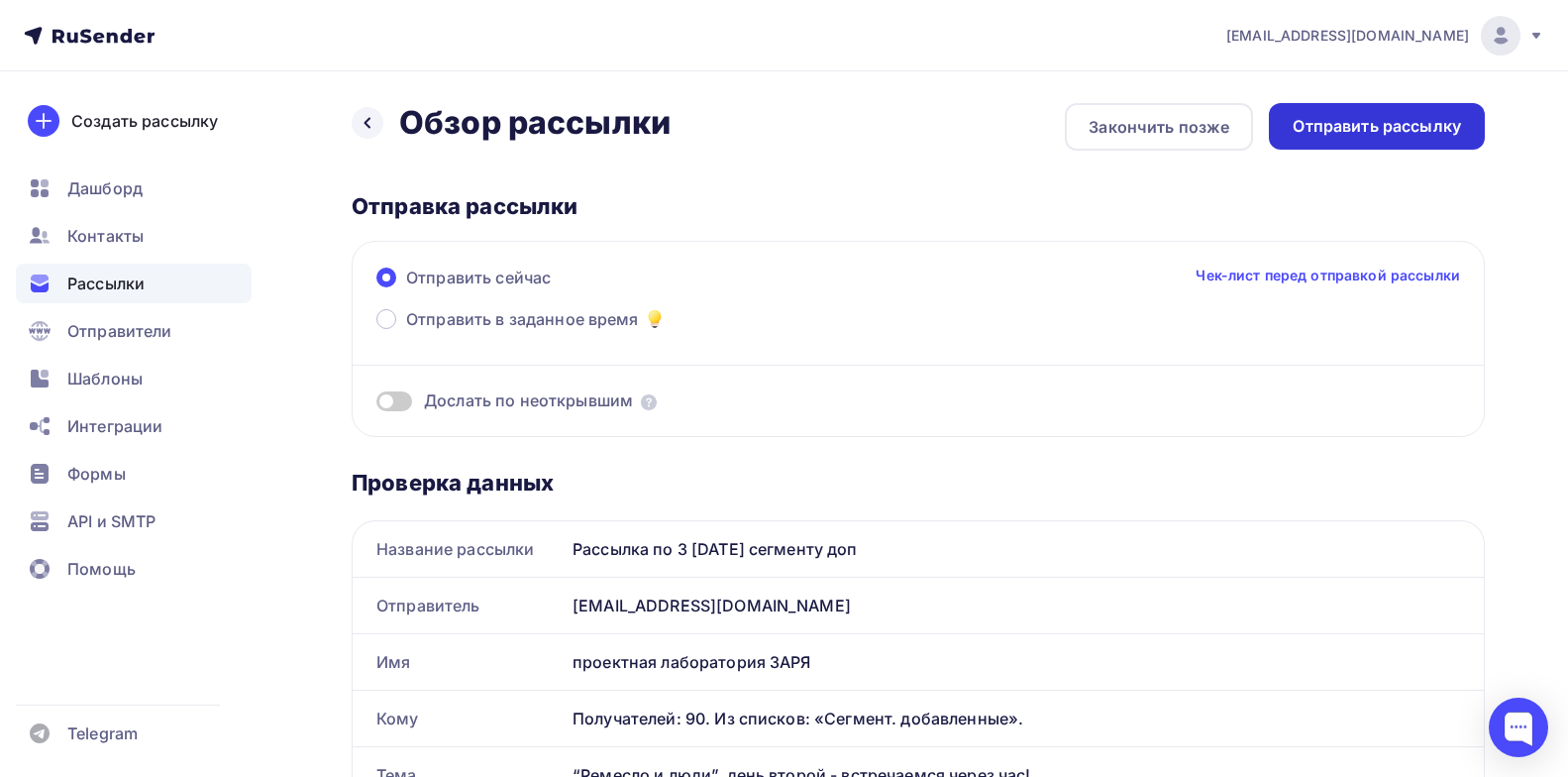
click at [1420, 133] on div "Отправить рассылку" at bounding box center [1378, 126] width 169 height 23
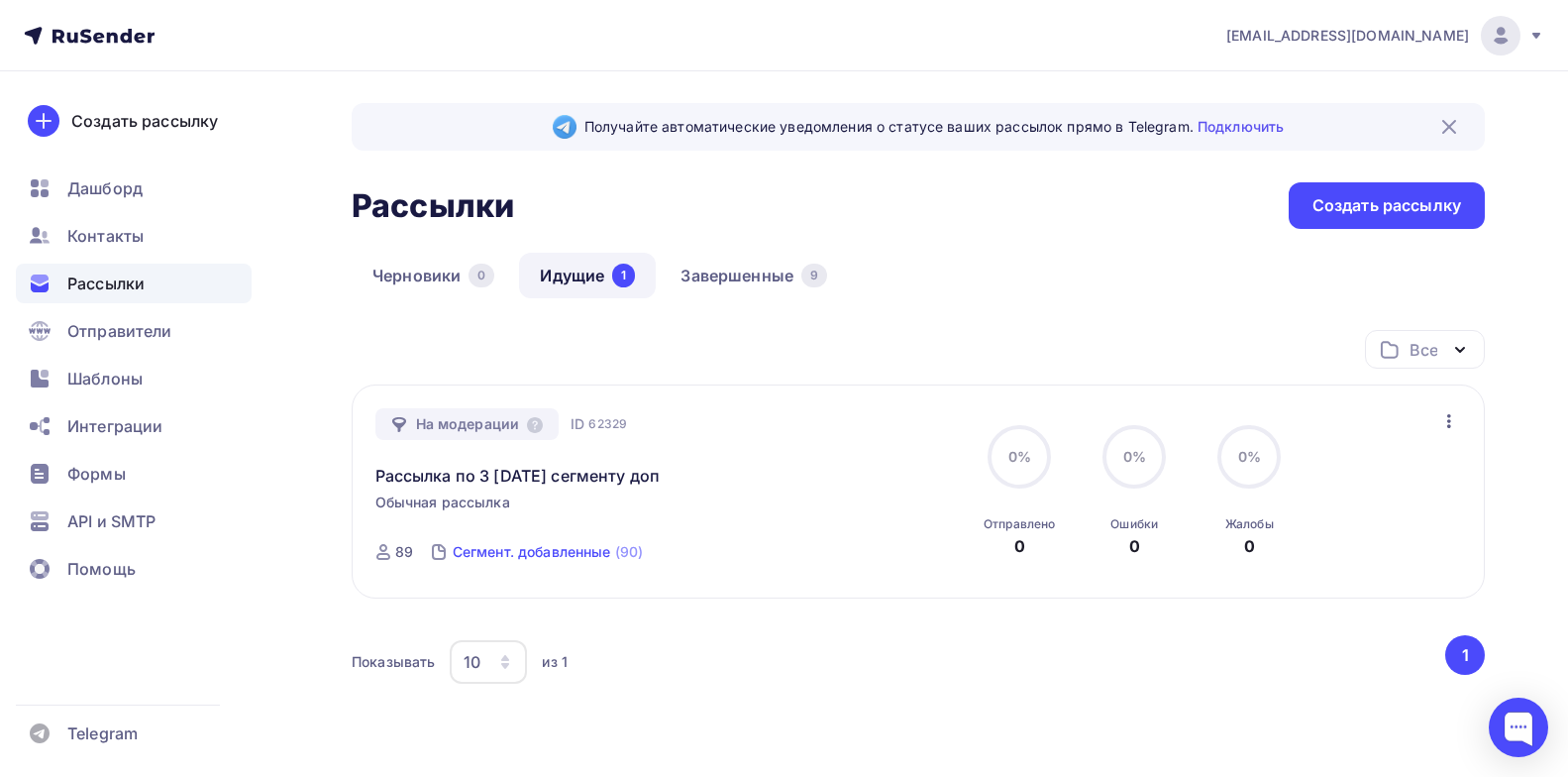
click at [502, 552] on div "Сегмент. добавленные" at bounding box center [533, 552] width 159 height 20
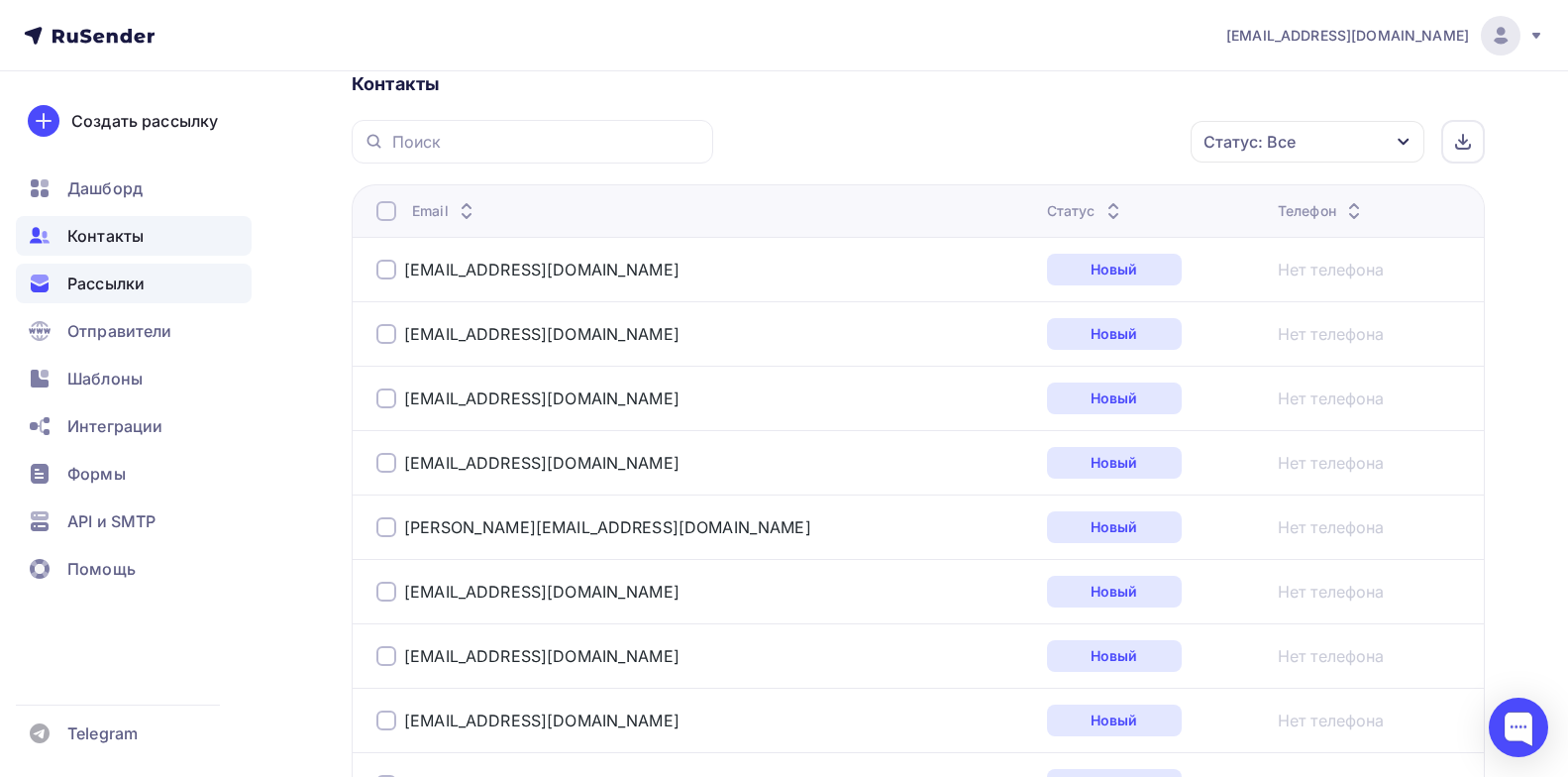
scroll to position [495, 0]
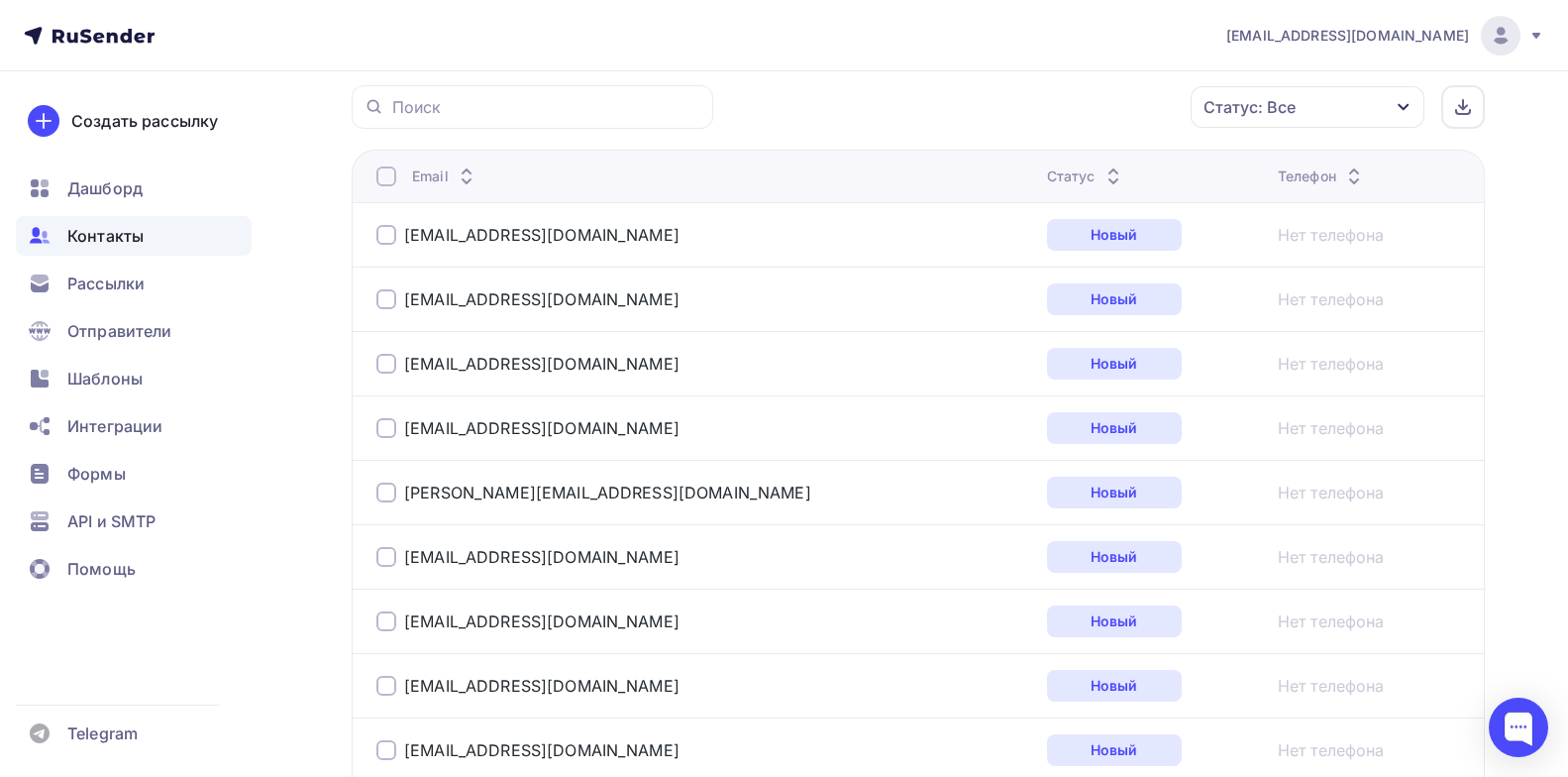
click at [122, 243] on span "Контакты" at bounding box center [105, 236] width 76 height 24
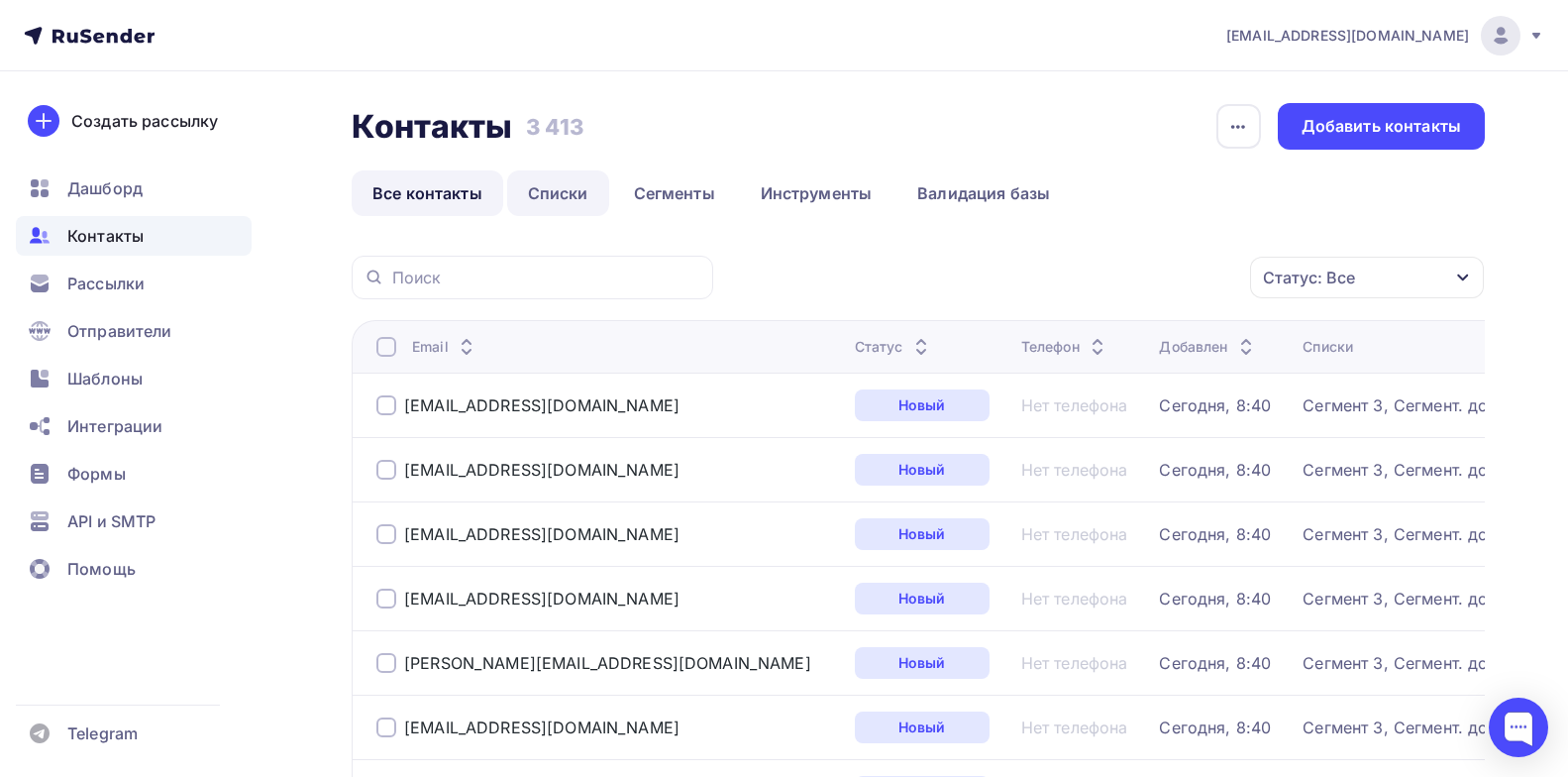
click at [539, 202] on link "Списки" at bounding box center [557, 194] width 102 height 46
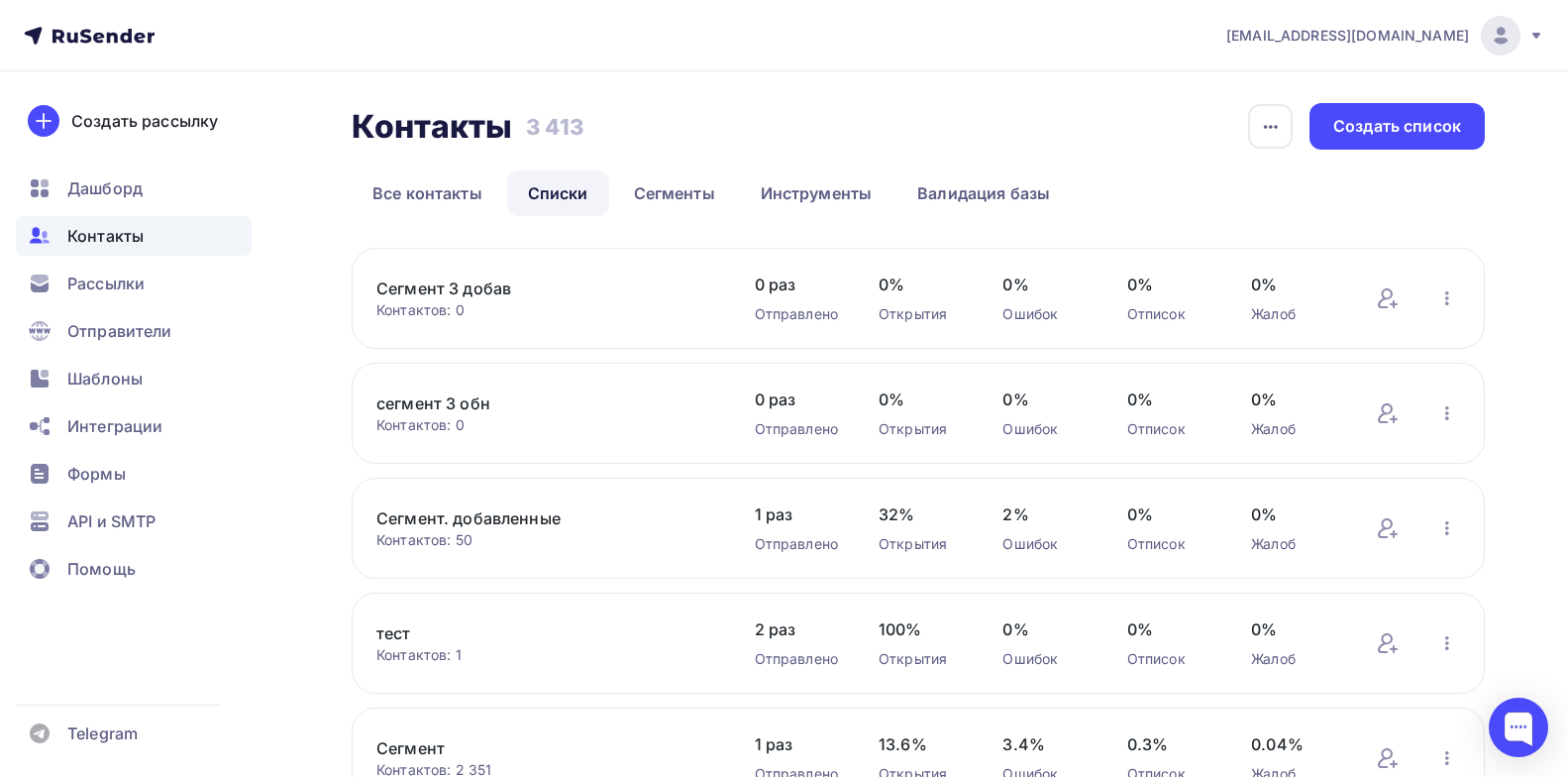
click at [517, 512] on link "Сегмент. добавленные" at bounding box center [545, 518] width 337 height 24
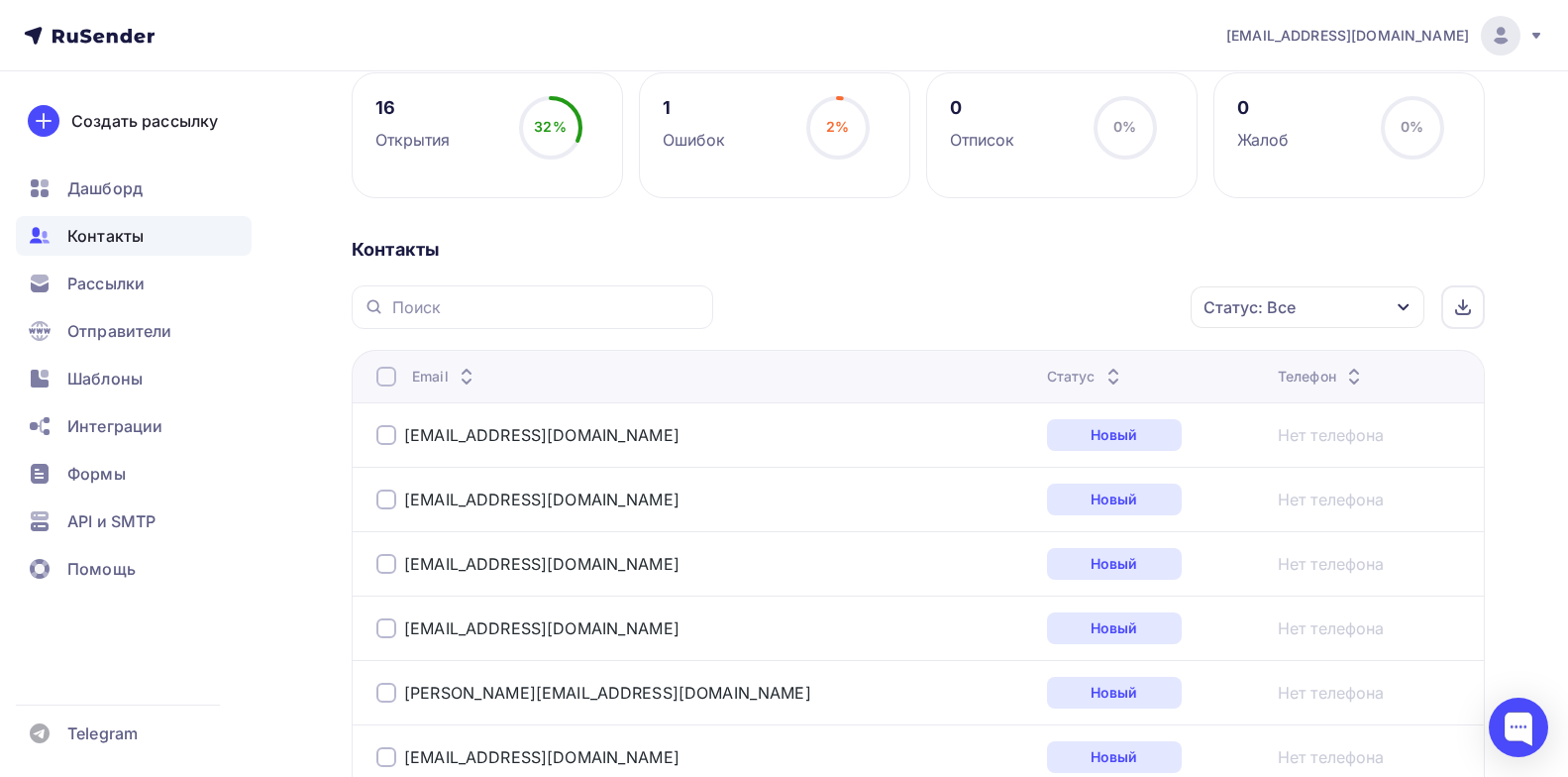
scroll to position [298, 0]
click at [119, 285] on span "Рассылки" at bounding box center [106, 284] width 77 height 24
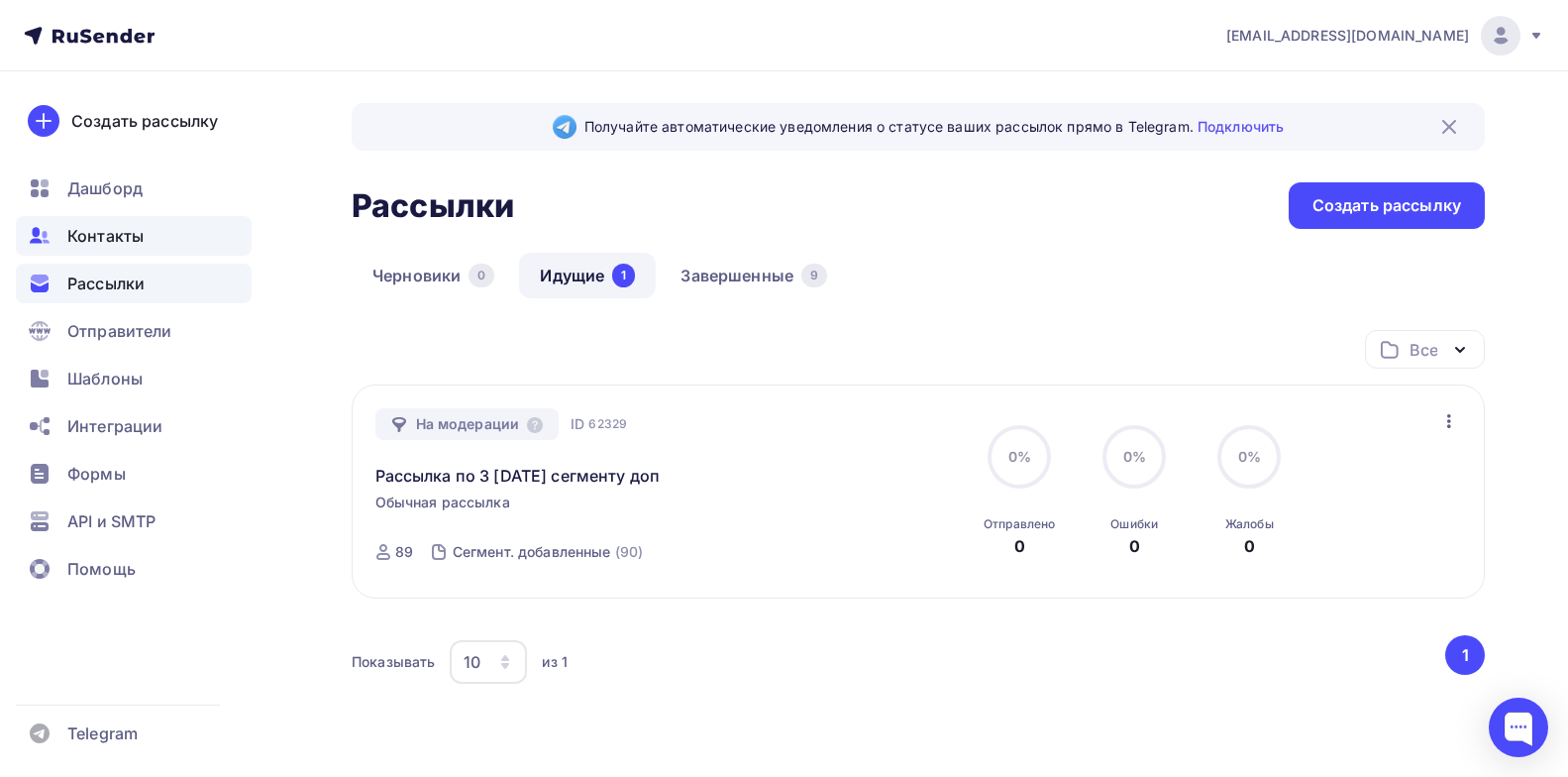
click at [108, 247] on span "Контакты" at bounding box center [105, 236] width 76 height 24
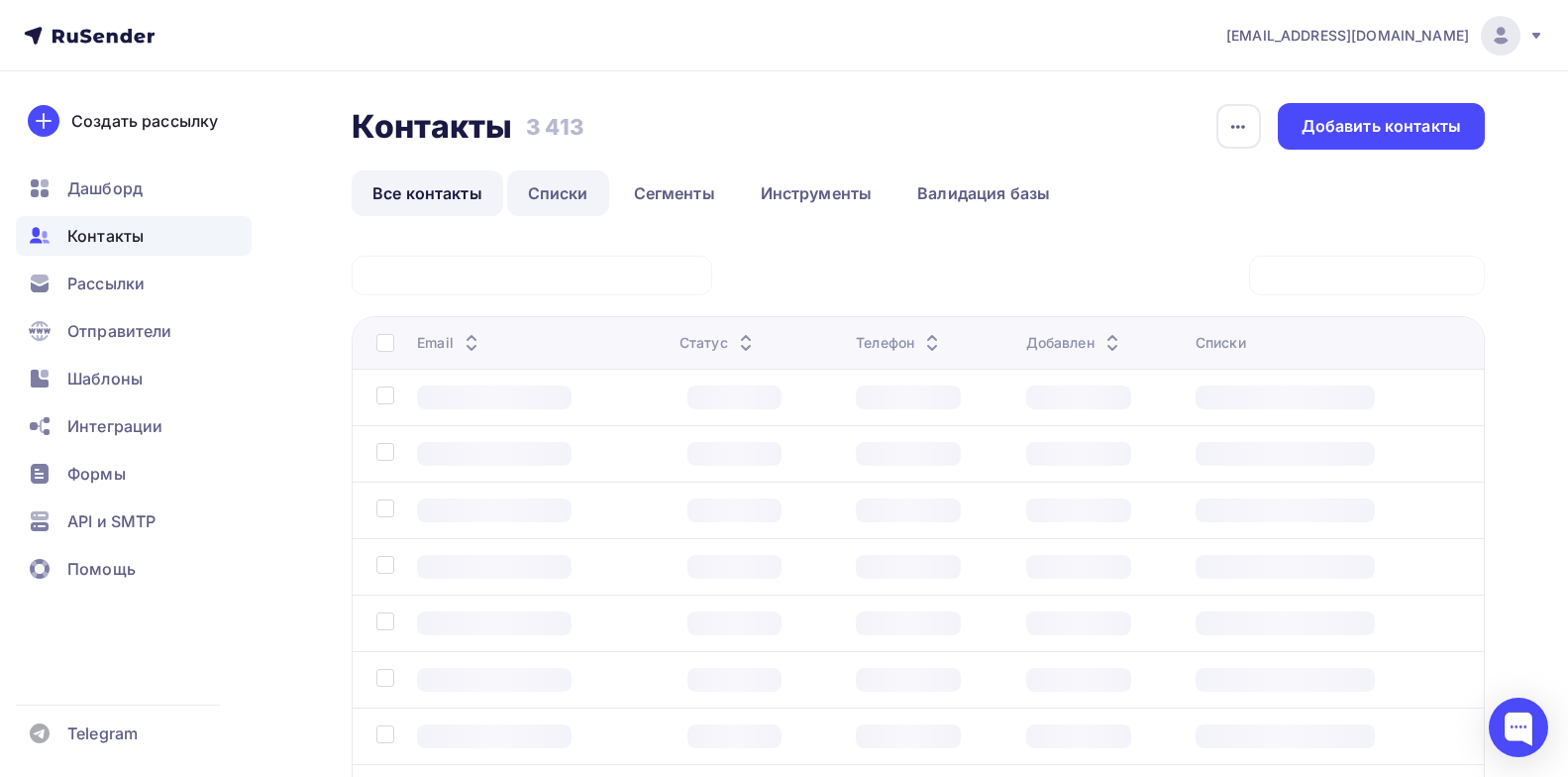
click at [571, 204] on link "Списки" at bounding box center [557, 194] width 102 height 46
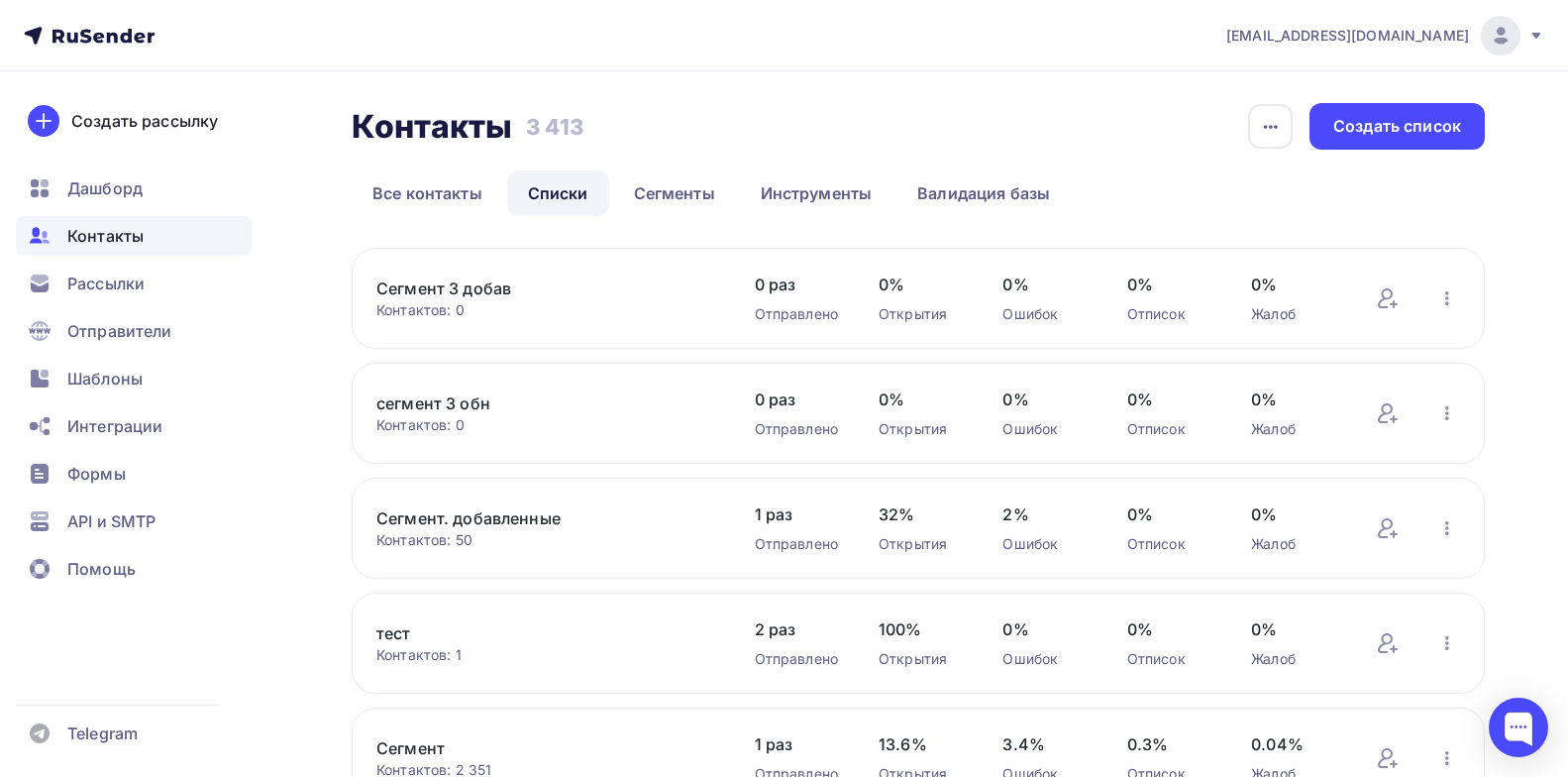
click at [459, 284] on link "Сегмент 3 добав" at bounding box center [545, 289] width 337 height 24
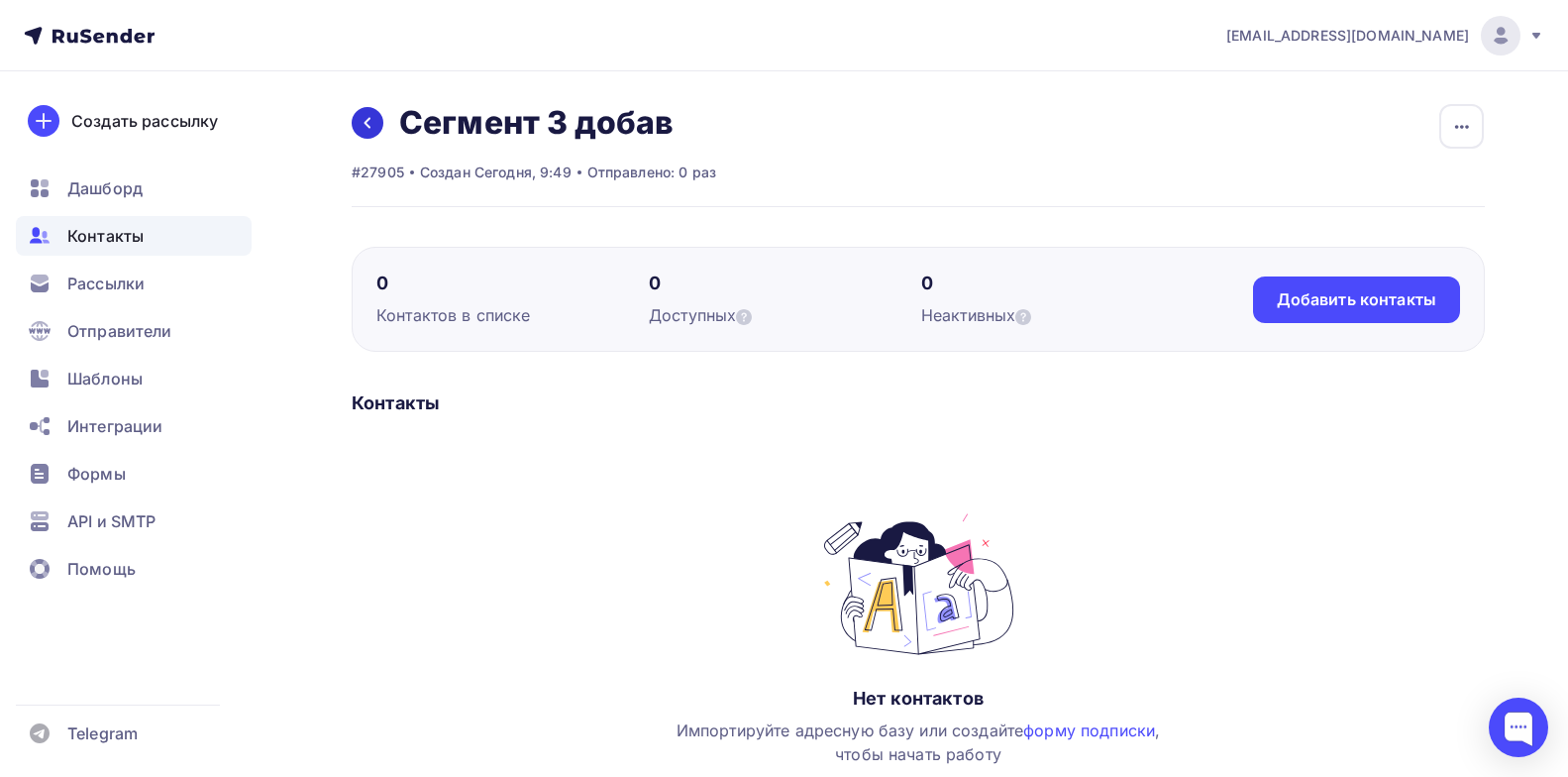
click at [364, 130] on icon at bounding box center [368, 123] width 16 height 16
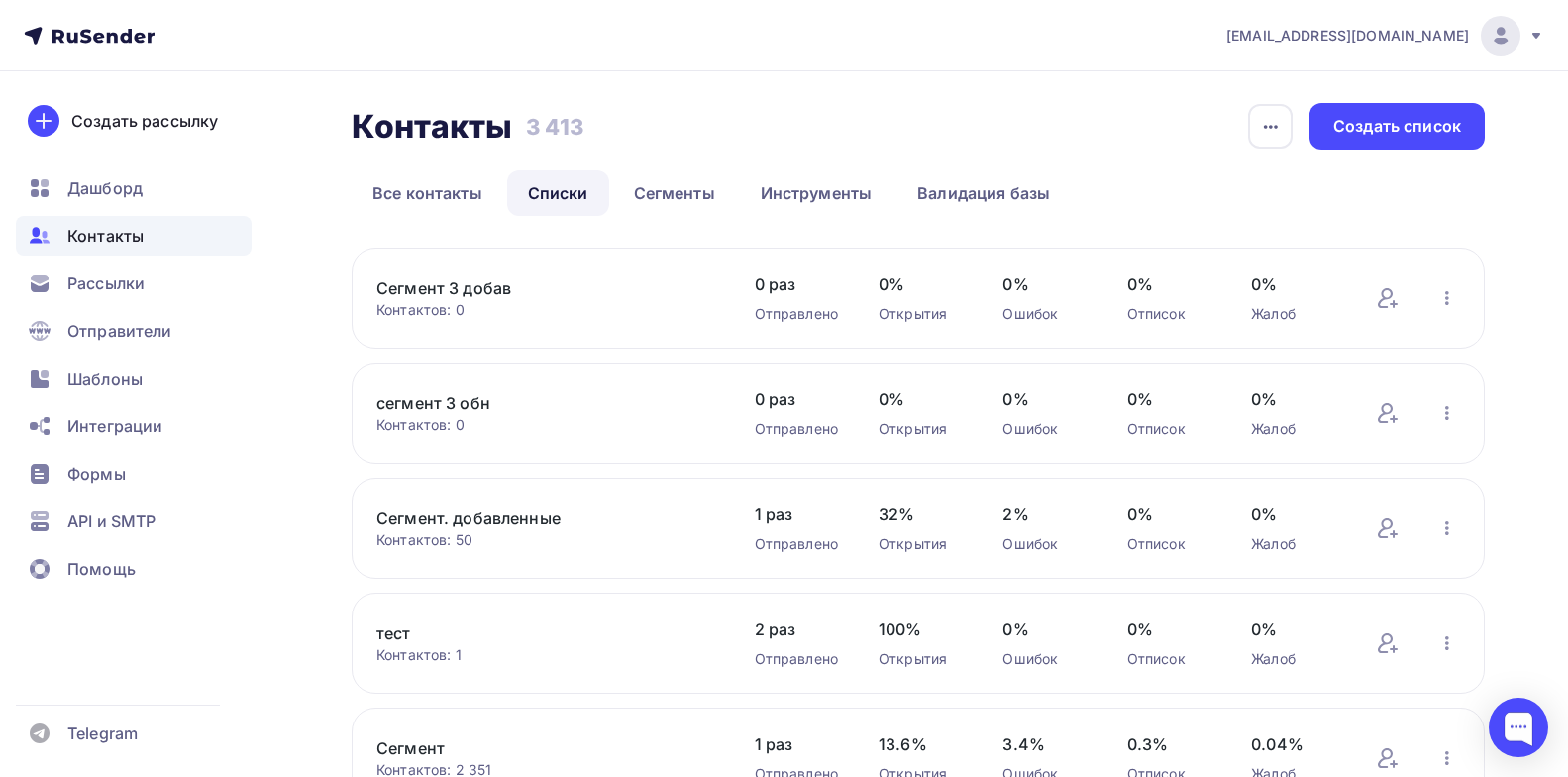
click at [435, 404] on link "сегмент 3 обн" at bounding box center [545, 404] width 337 height 24
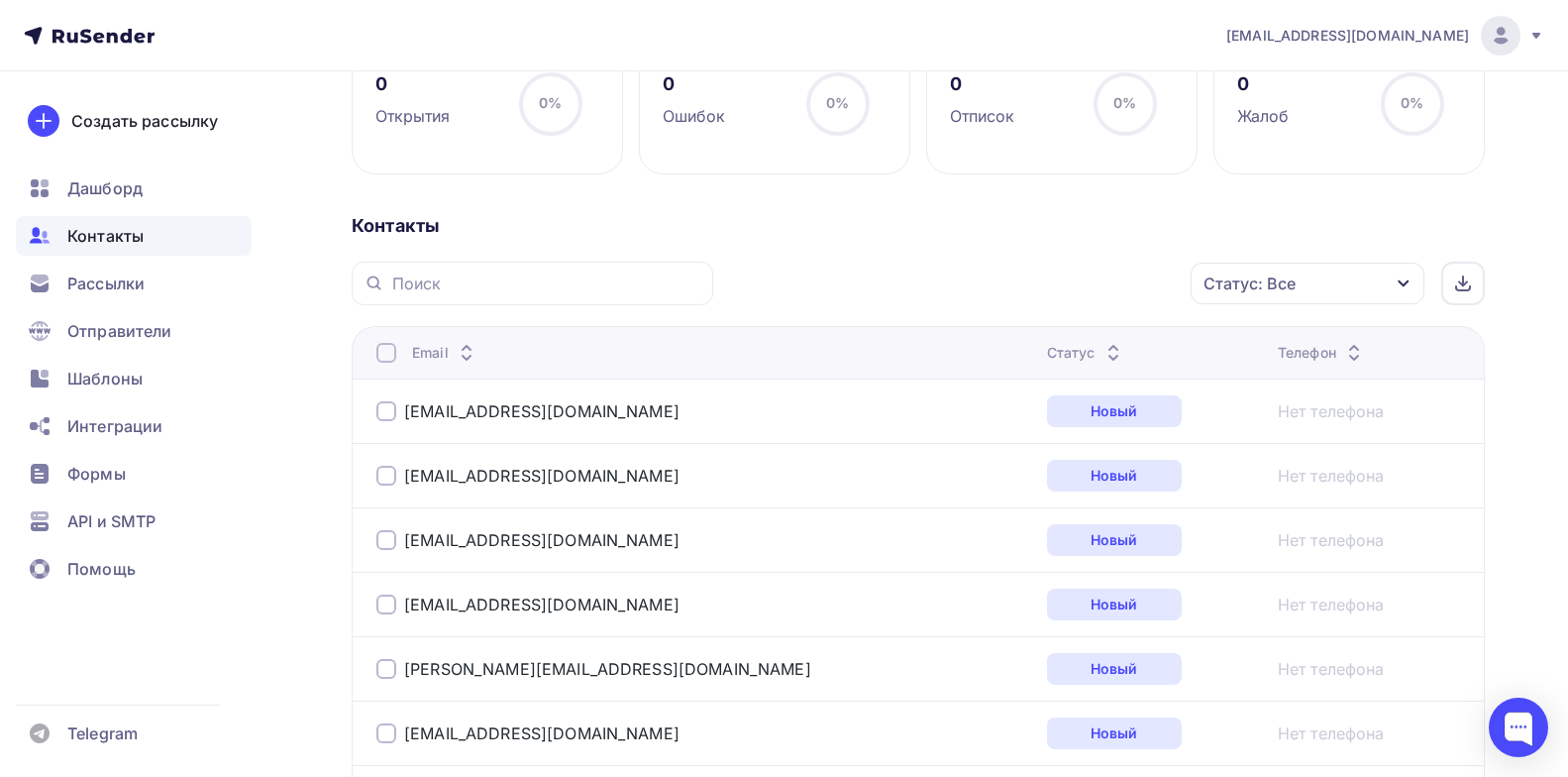
scroll to position [174, 0]
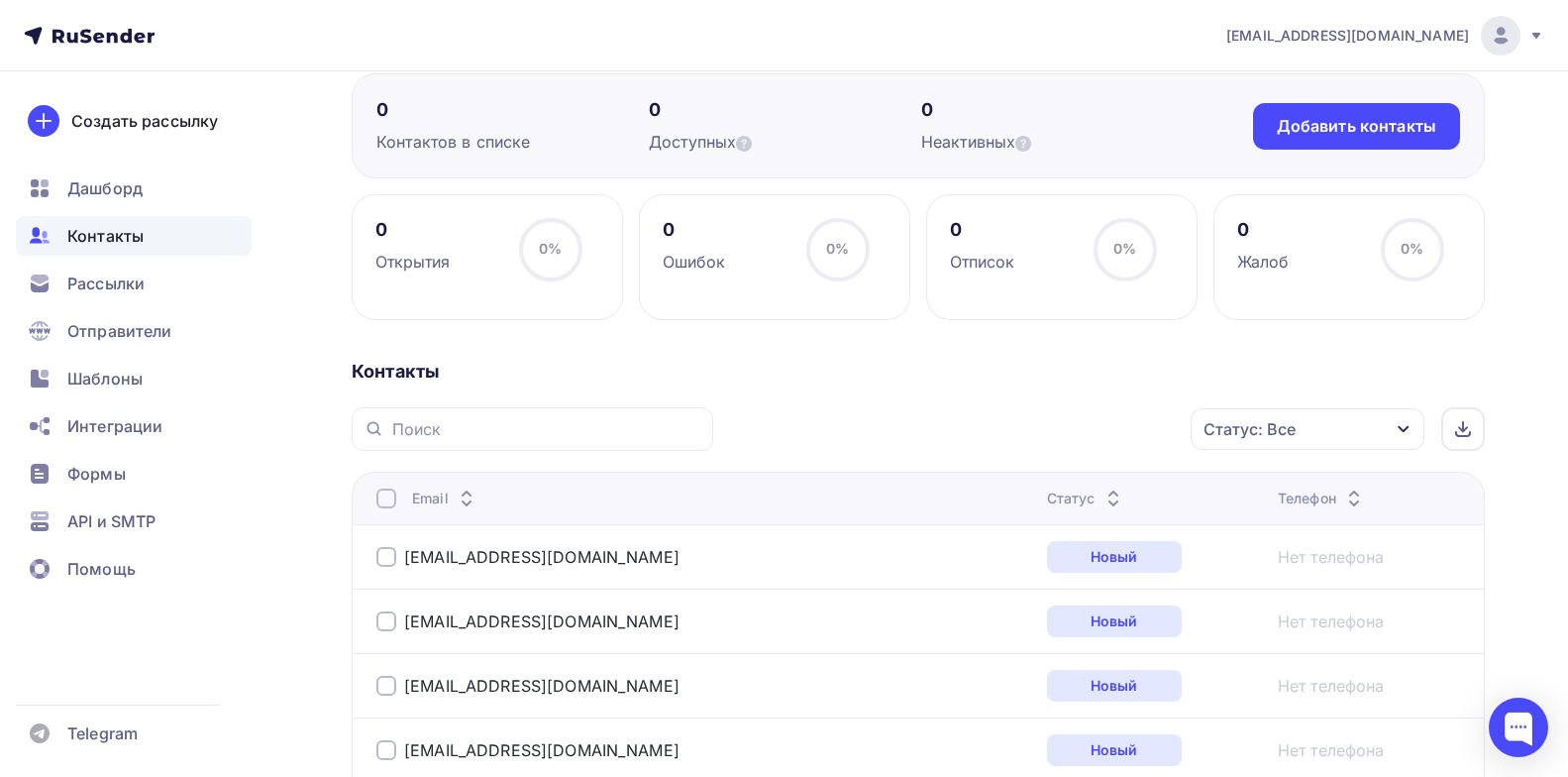
click at [1047, 495] on div "Статус" at bounding box center [1086, 498] width 78 height 20
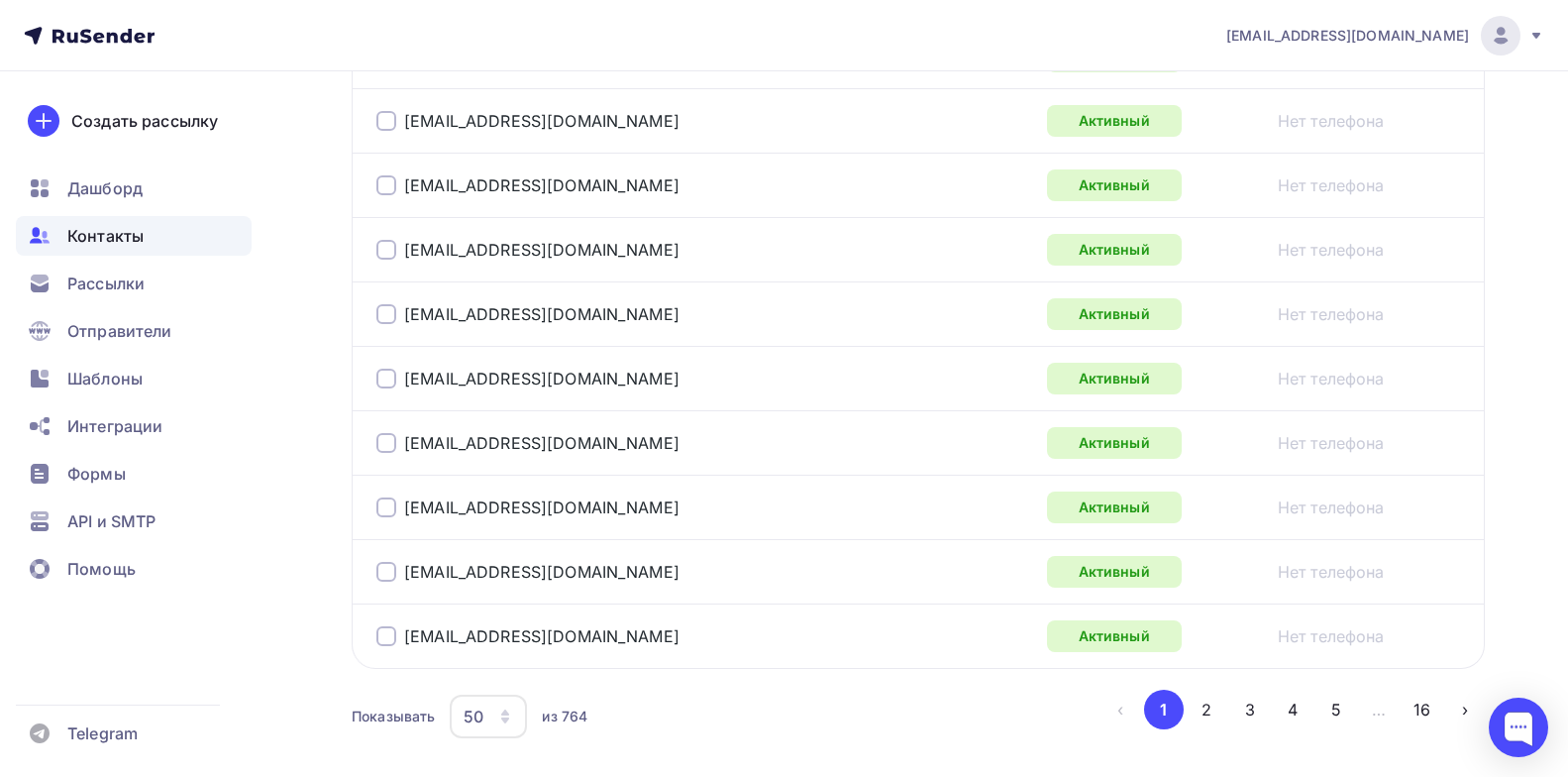
scroll to position [3345, 0]
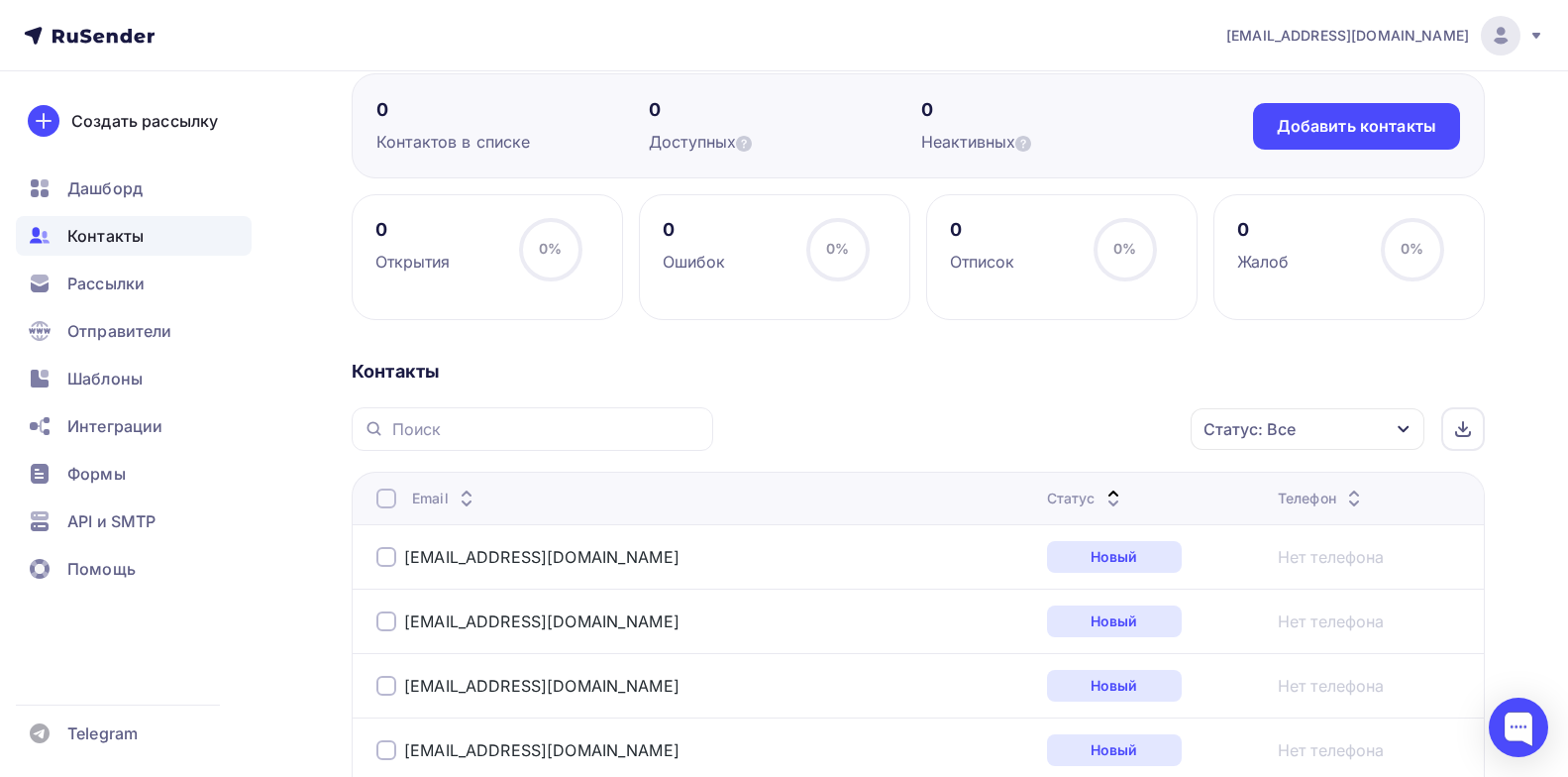
click at [1271, 419] on div "Статус: Все" at bounding box center [1250, 430] width 92 height 24
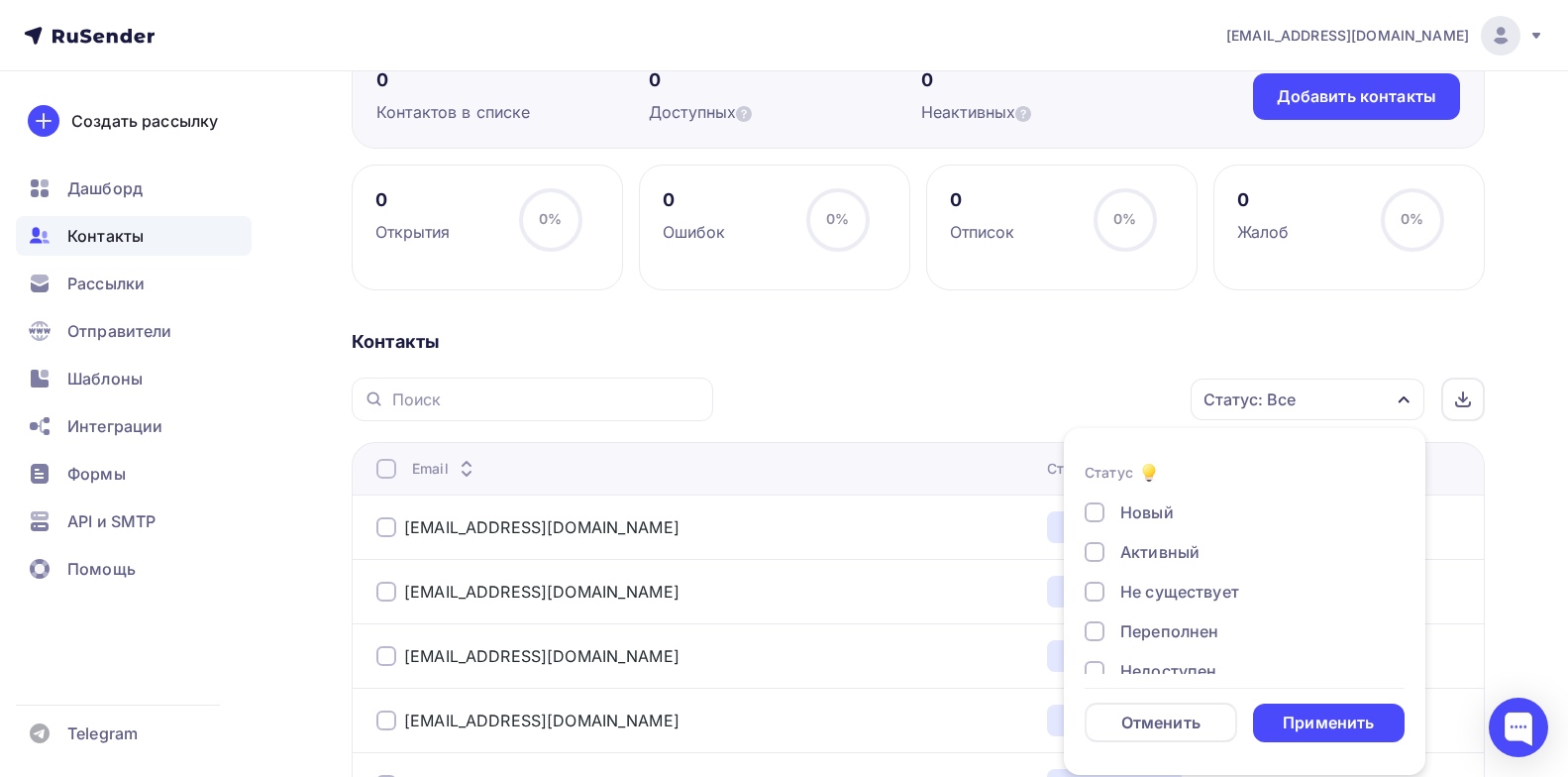
scroll to position [400, 0]
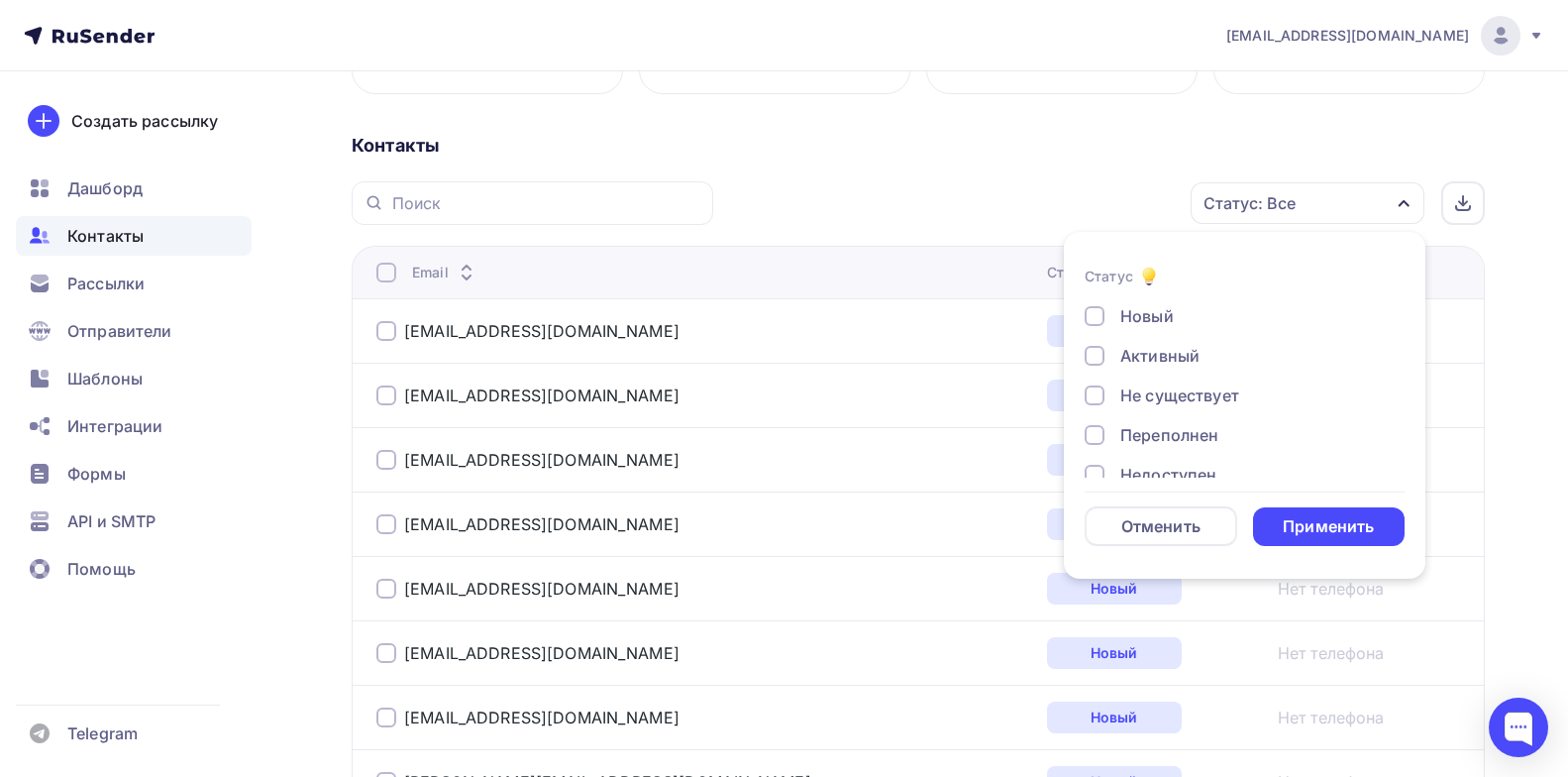
click at [1105, 397] on div "Не существует" at bounding box center [1234, 396] width 298 height 24
click at [1097, 442] on div at bounding box center [1095, 436] width 20 height 20
click at [1104, 385] on div "Недоступен" at bounding box center [1234, 376] width 298 height 24
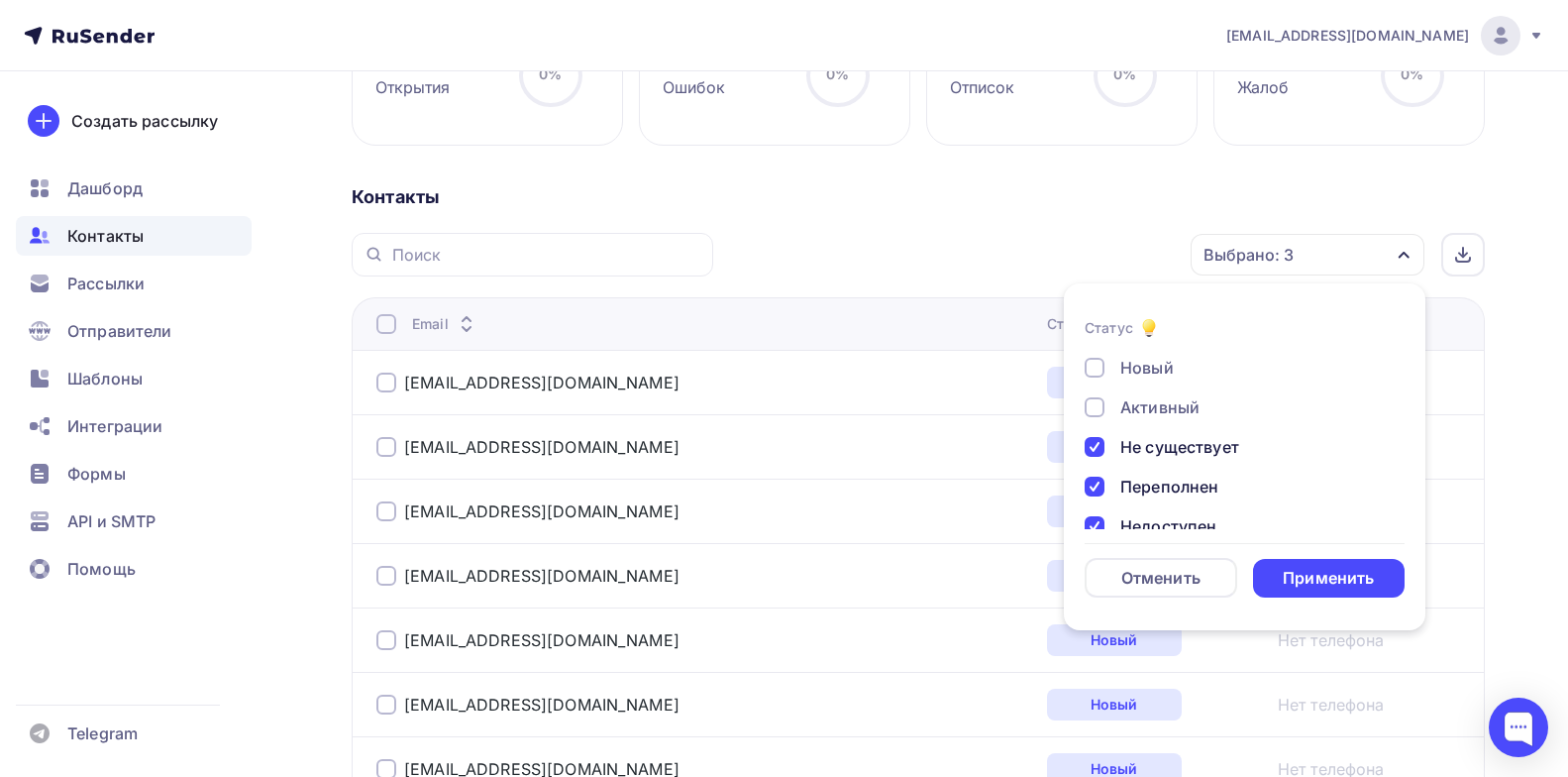
scroll to position [301, 0]
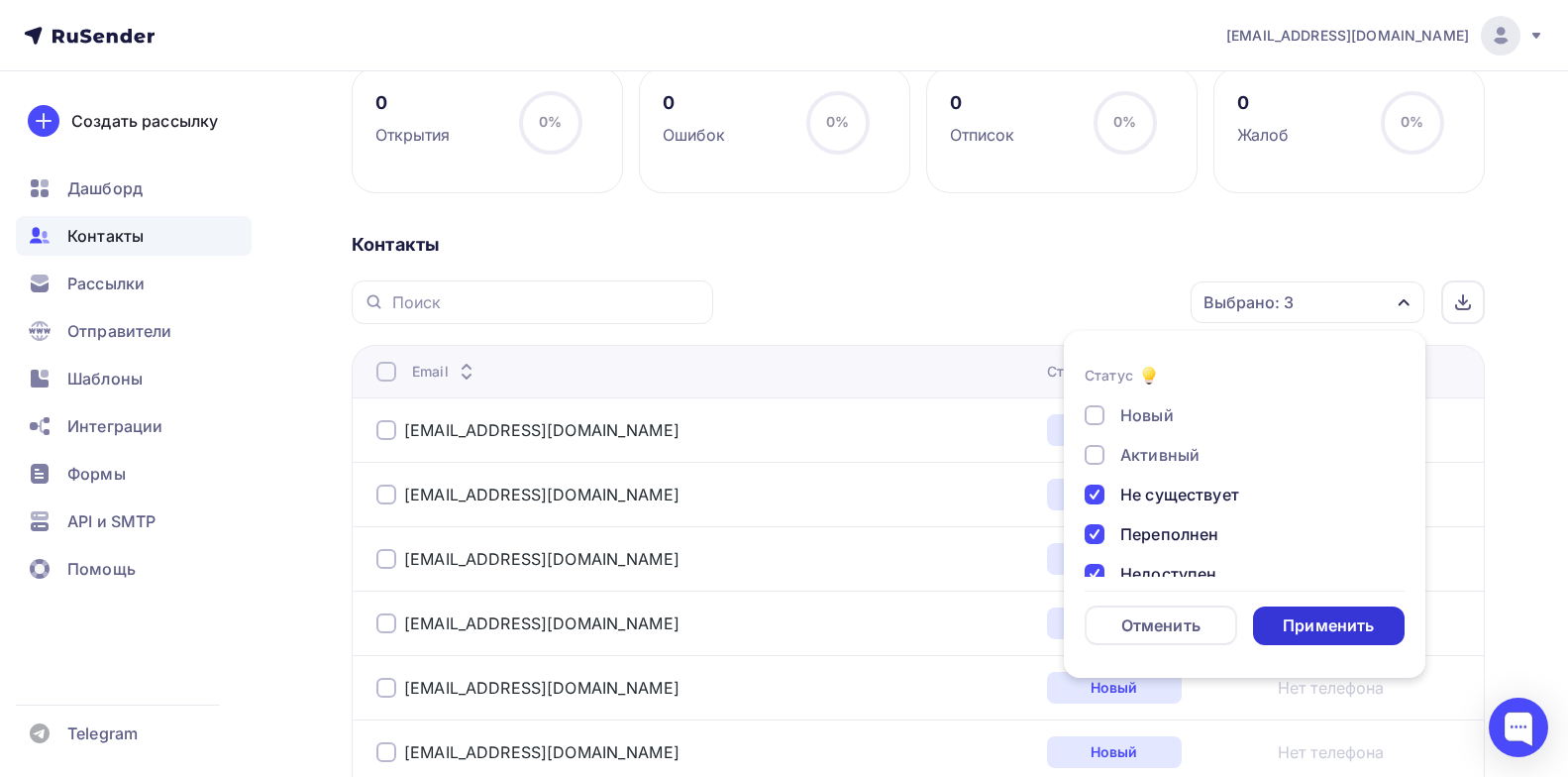
click at [1325, 624] on div "Применить" at bounding box center [1329, 625] width 91 height 23
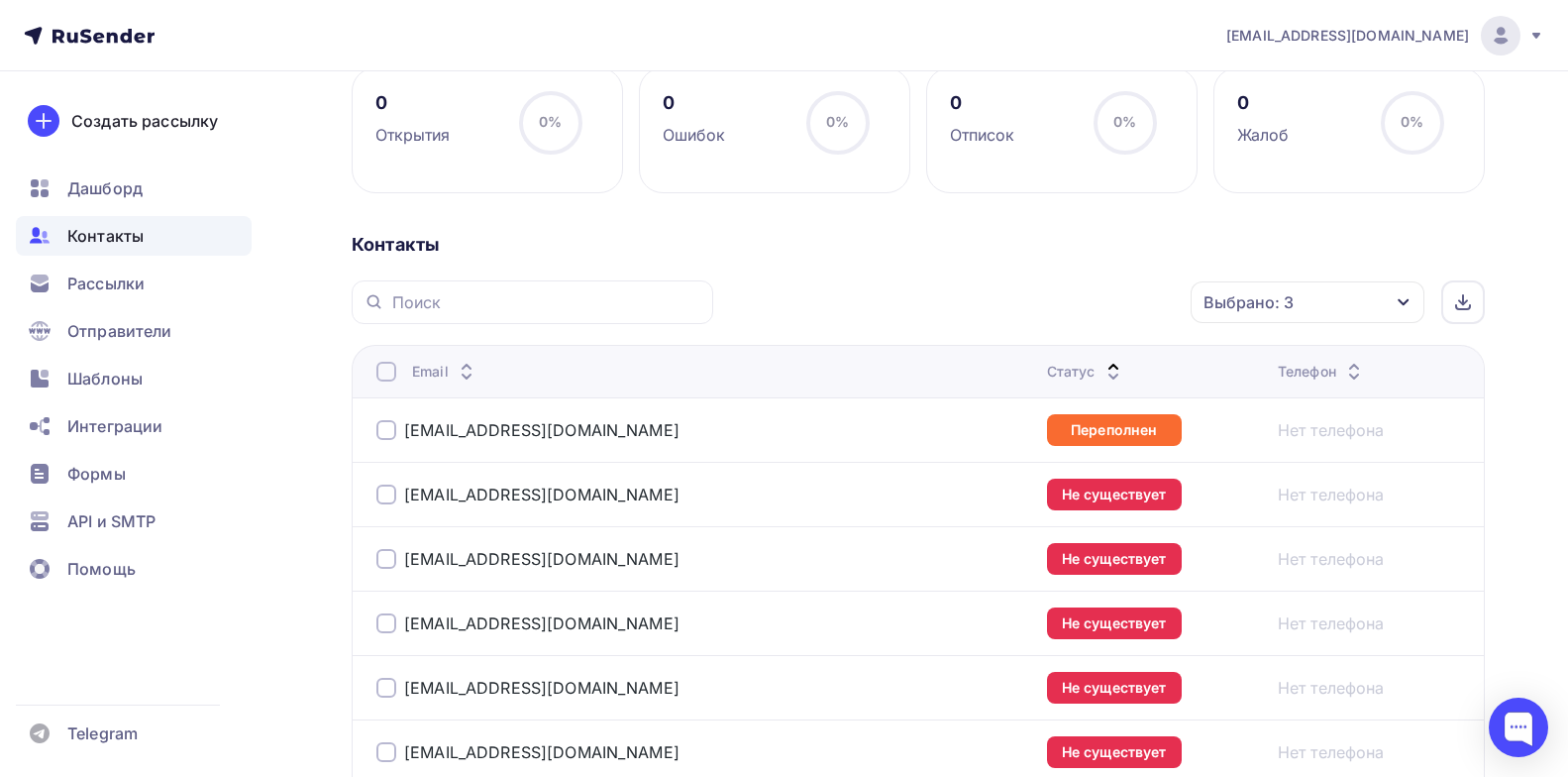
click at [385, 433] on div at bounding box center [387, 431] width 20 height 20
click at [392, 499] on div at bounding box center [387, 494] width 20 height 20
click at [396, 560] on div at bounding box center [387, 559] width 20 height 20
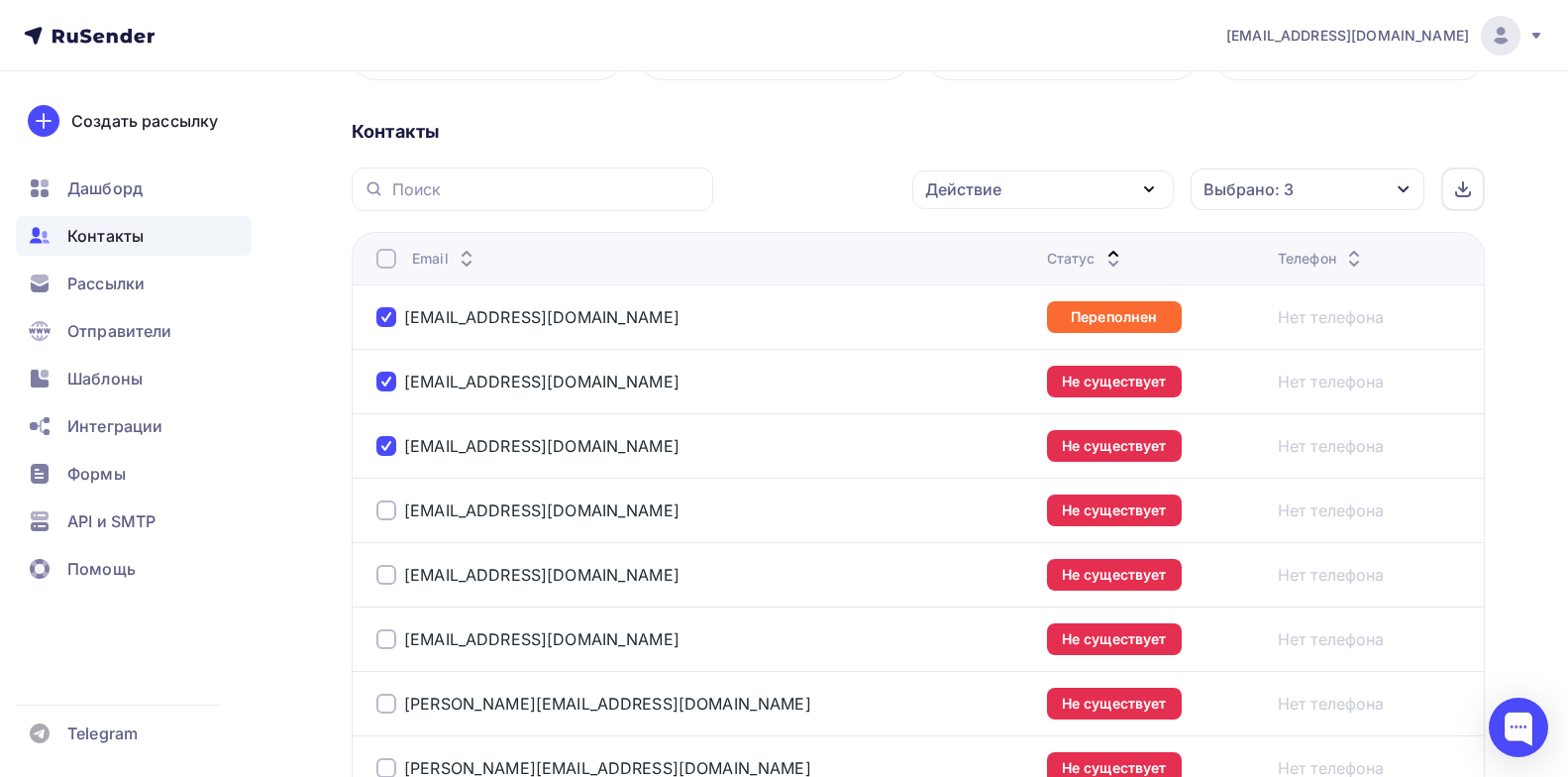
scroll to position [597, 0]
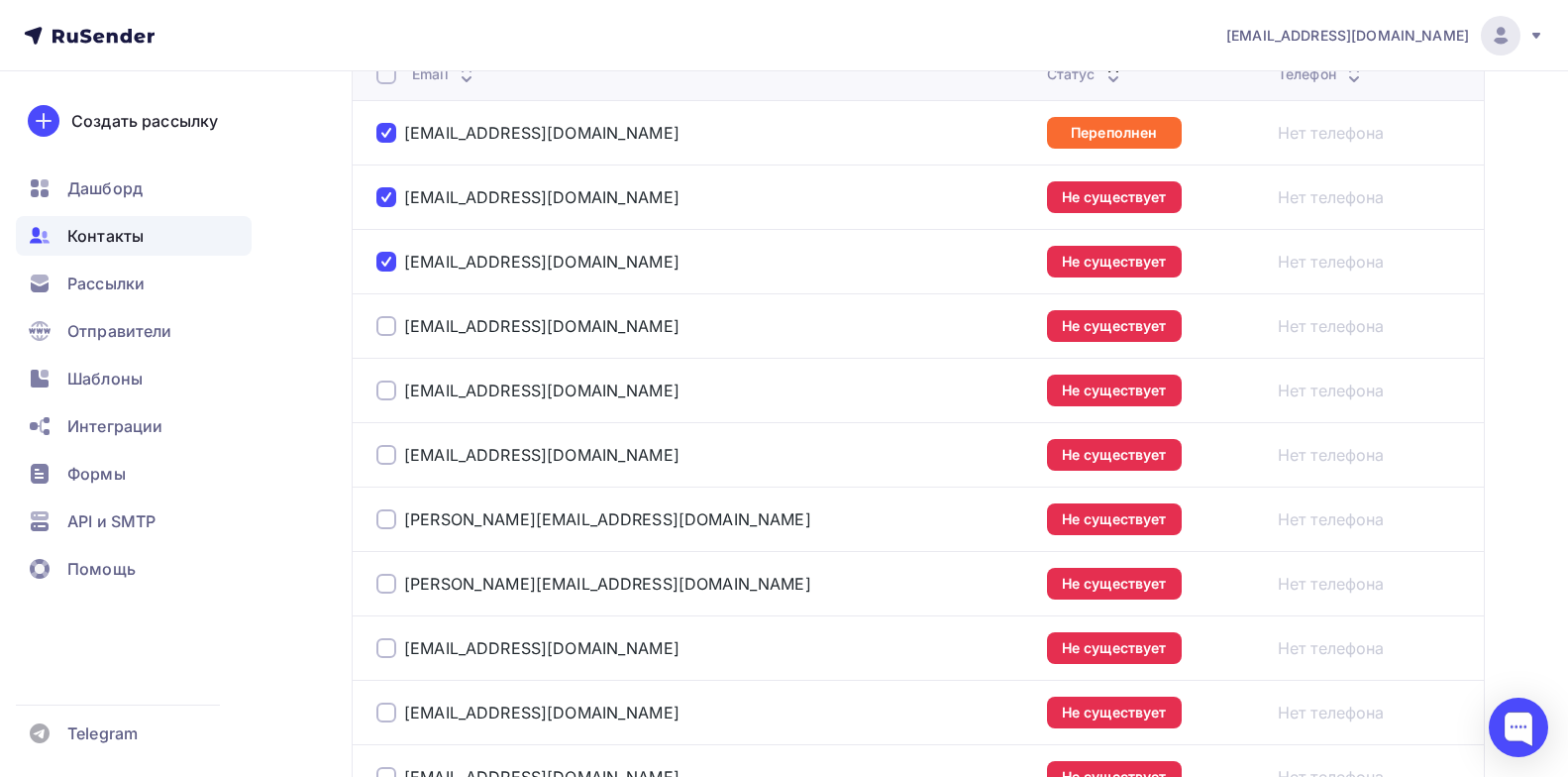
click at [380, 81] on div at bounding box center [387, 74] width 20 height 20
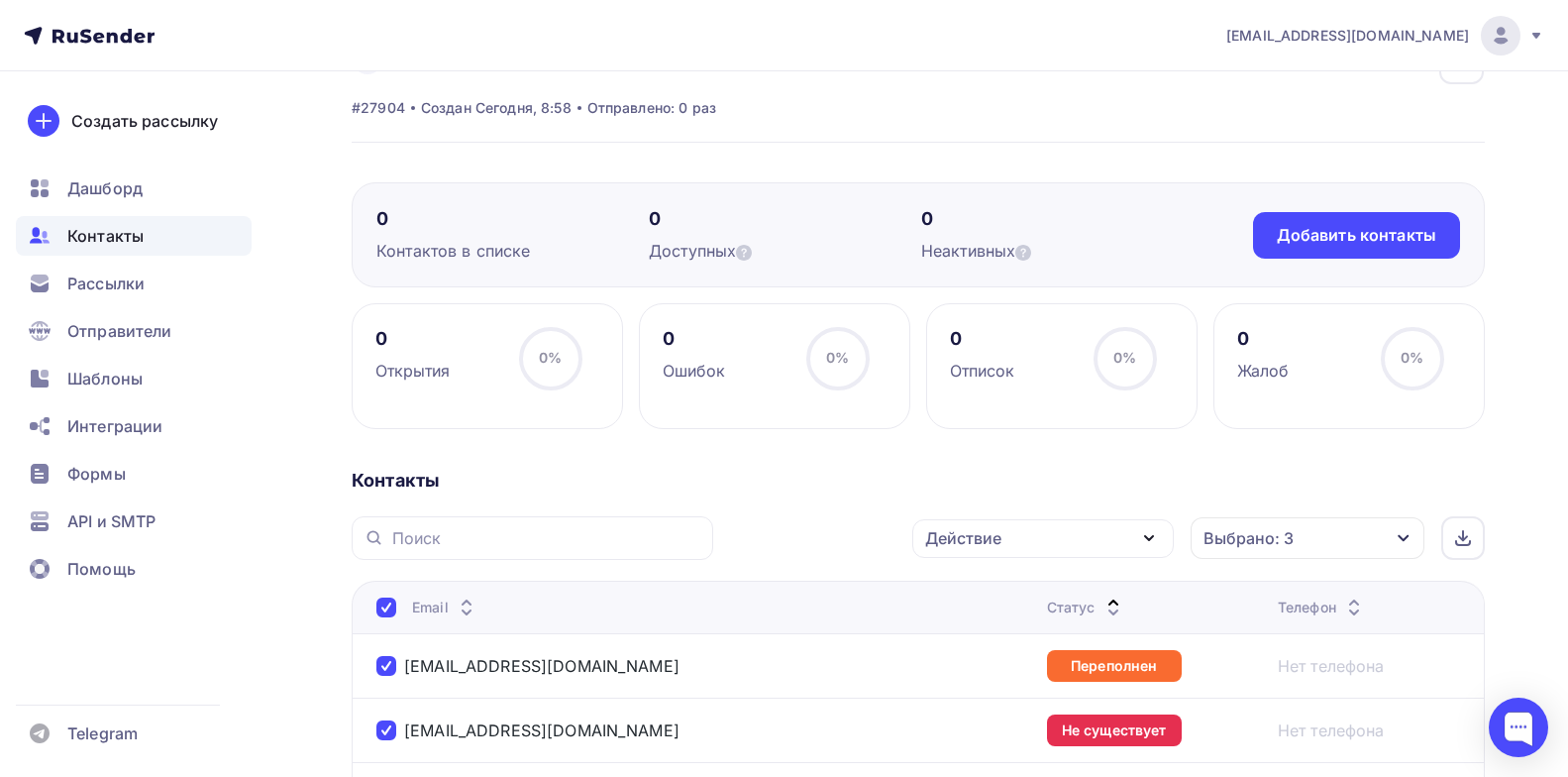
scroll to position [99, 0]
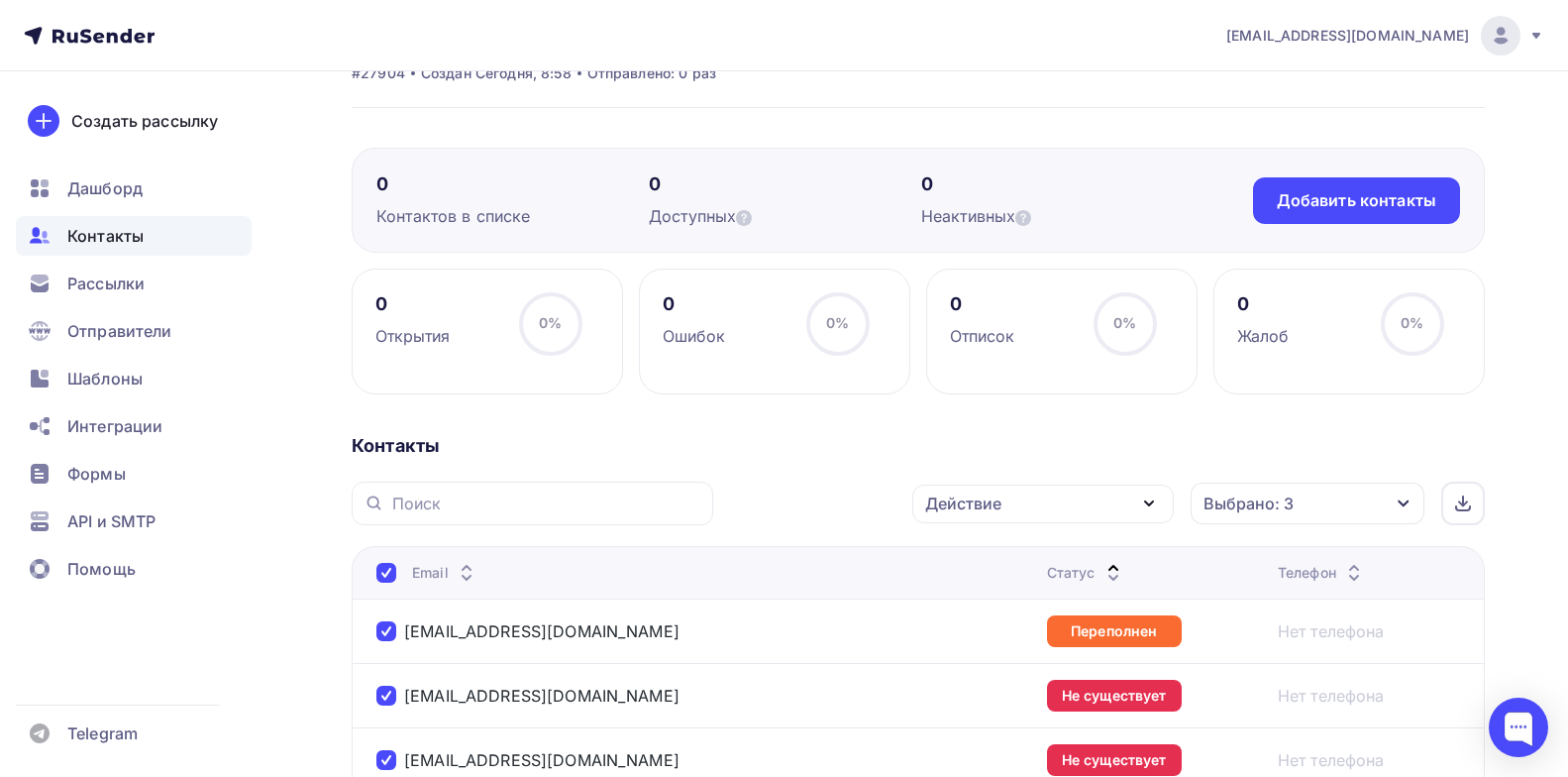
click at [1086, 505] on div "Действие" at bounding box center [1043, 503] width 262 height 39
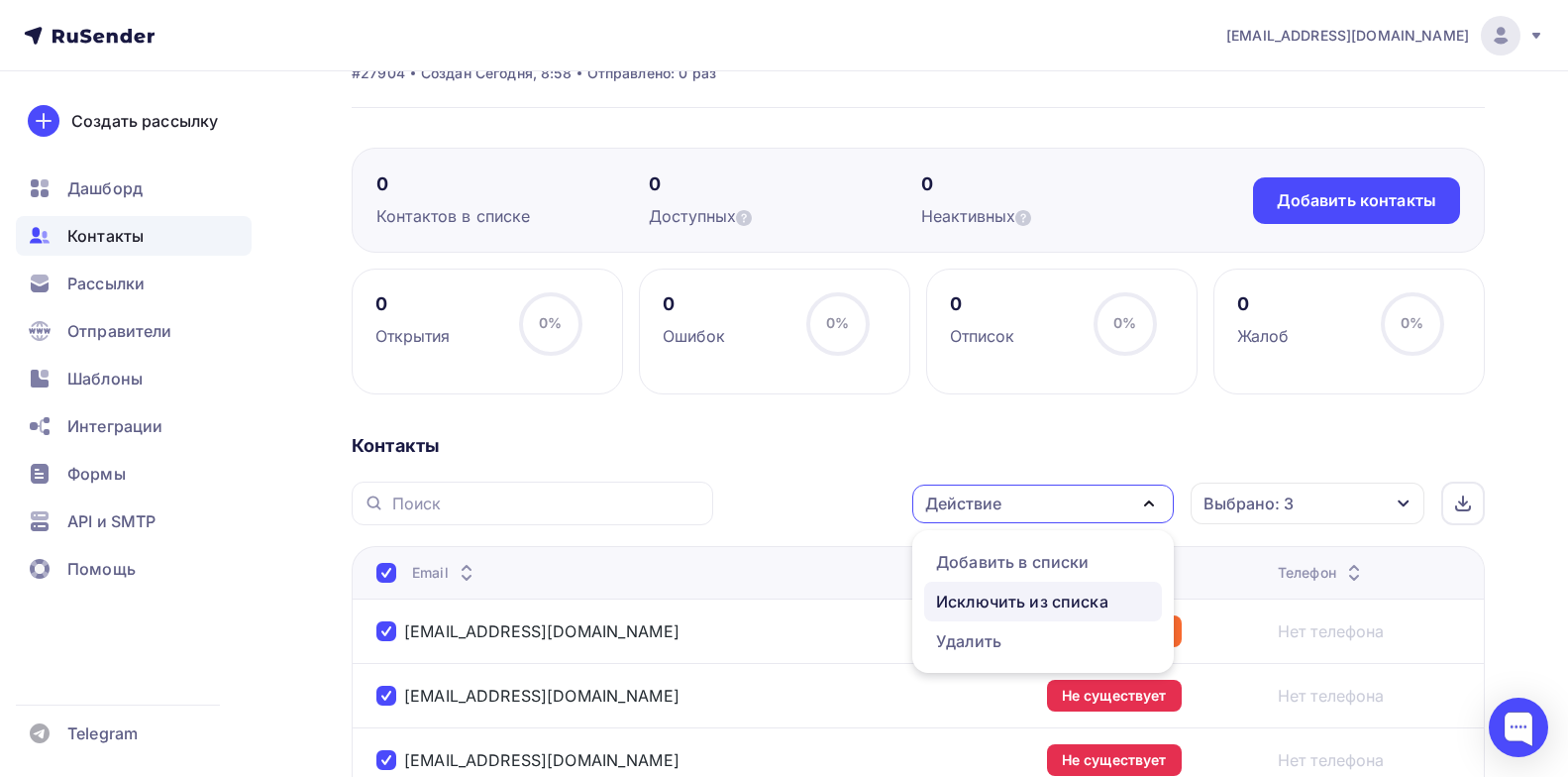
click at [1043, 607] on div "Исключить из списка" at bounding box center [1023, 601] width 173 height 24
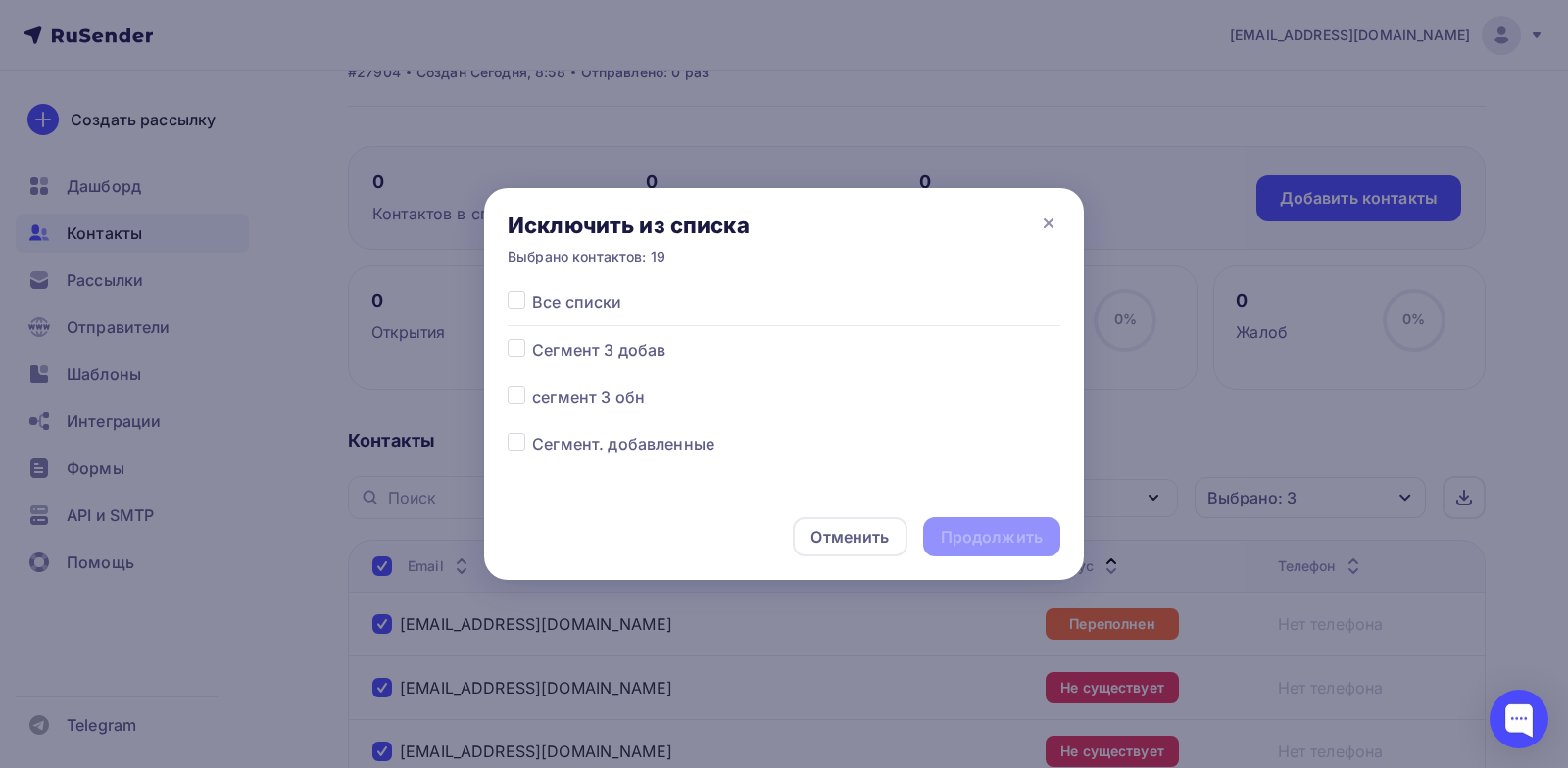
click at [532, 290] on label at bounding box center [532, 290] width 0 height 0
click at [515, 304] on input "checkbox" at bounding box center [516, 299] width 18 height 18
checkbox input "true"
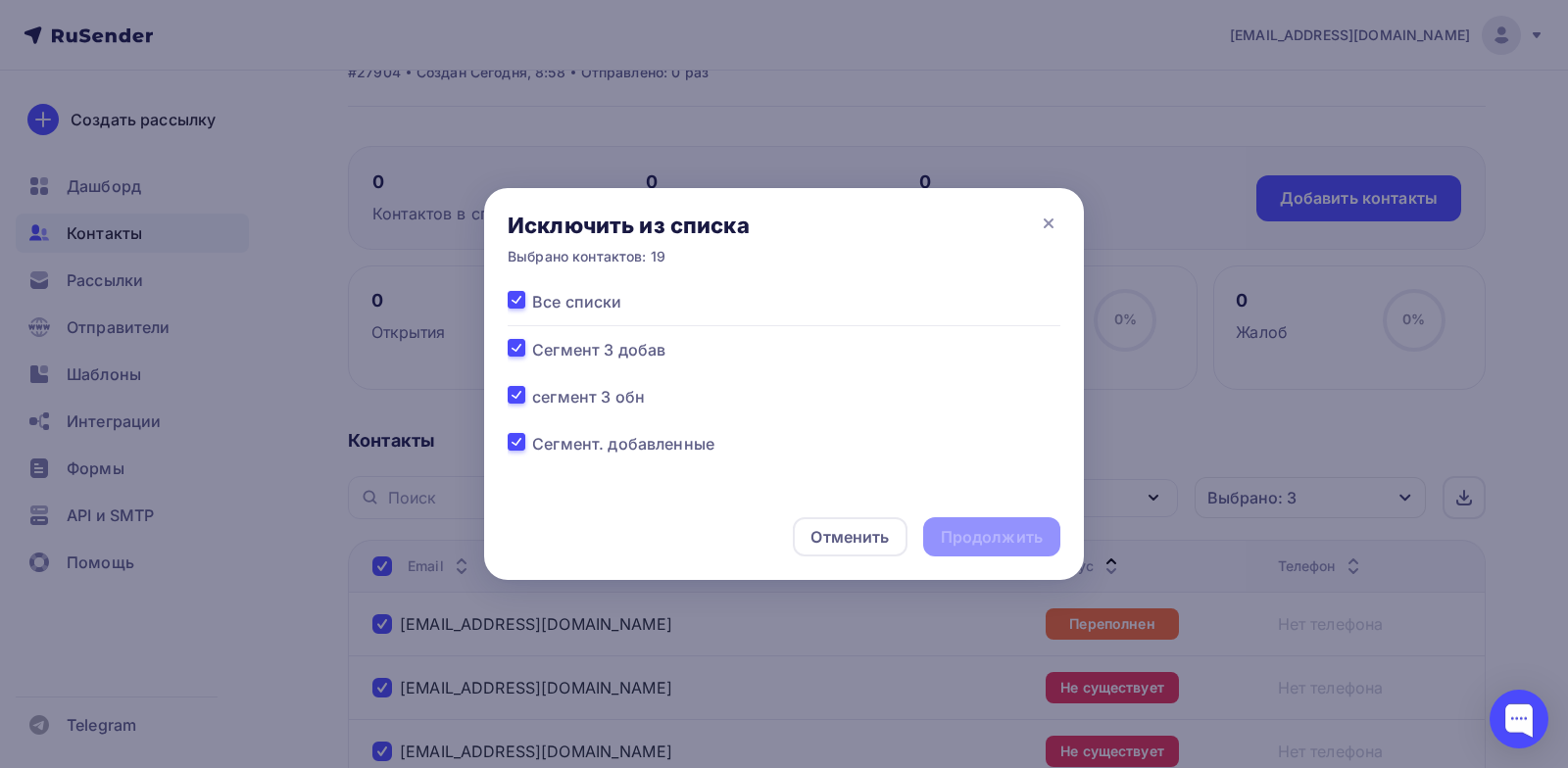
checkbox input "true"
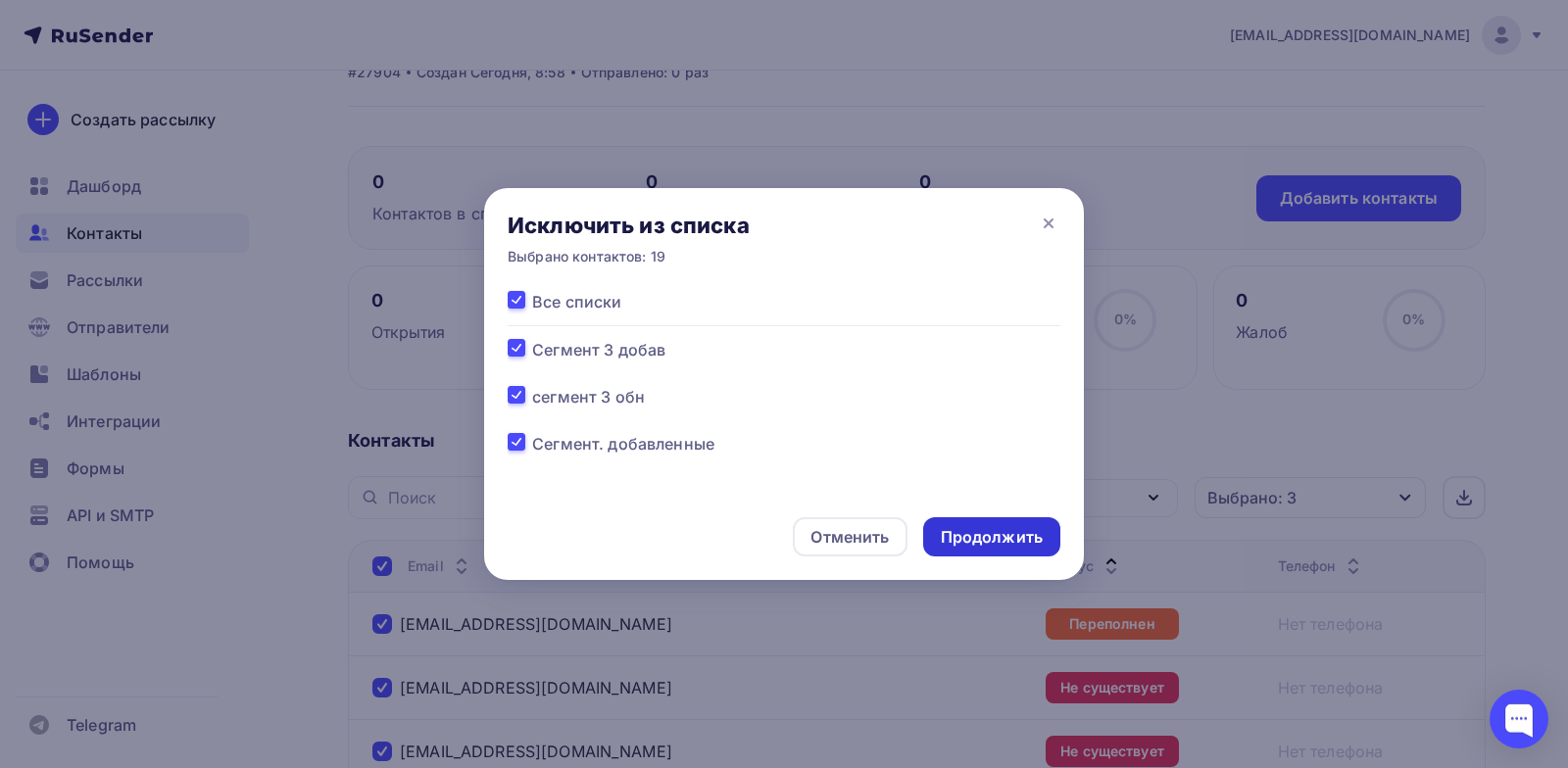
drag, startPoint x: 964, startPoint y: 540, endPoint x: 975, endPoint y: 536, distance: 11.7
click at [965, 540] on div "Продолжить" at bounding box center [992, 537] width 102 height 23
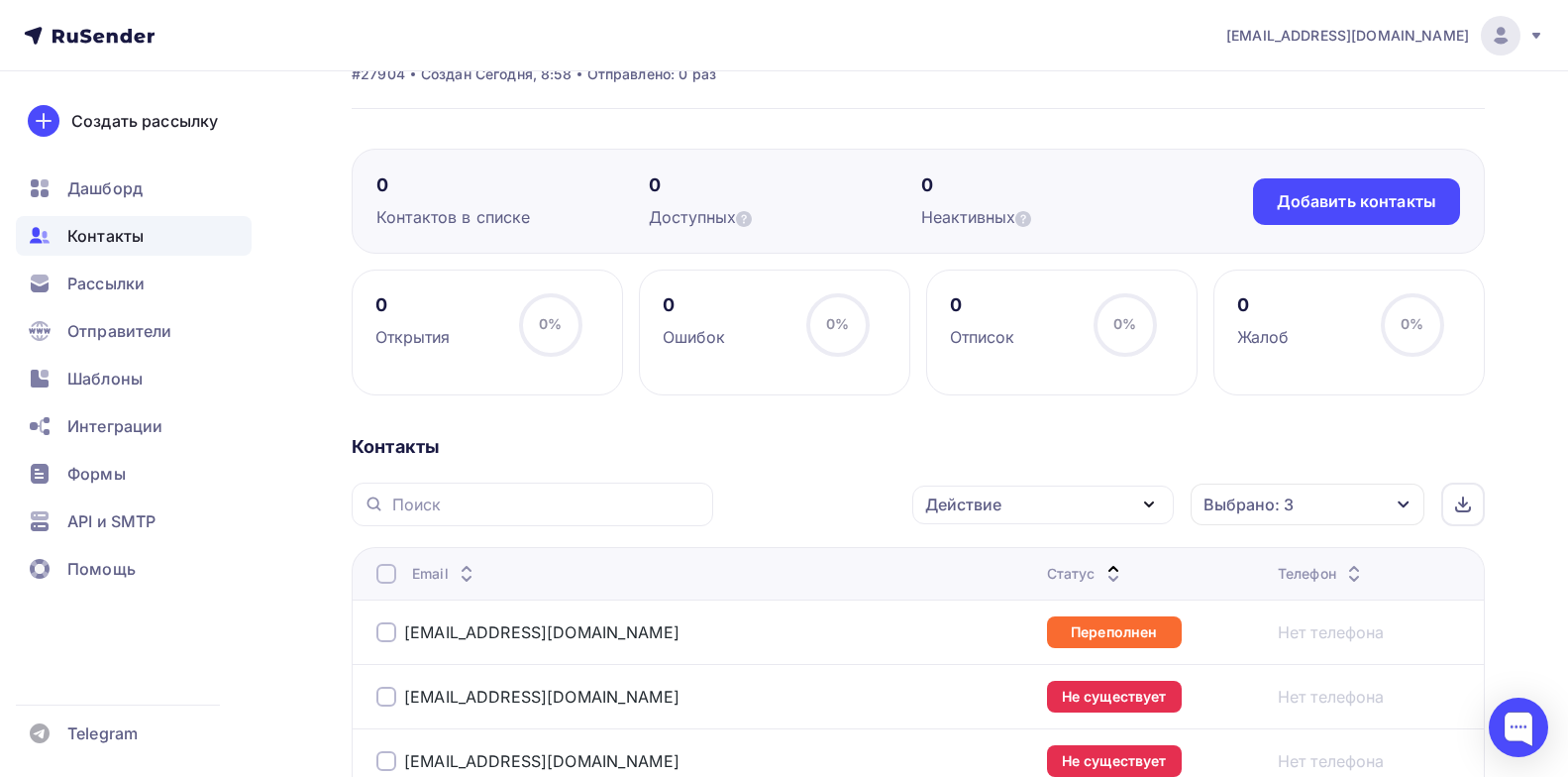
scroll to position [0, 0]
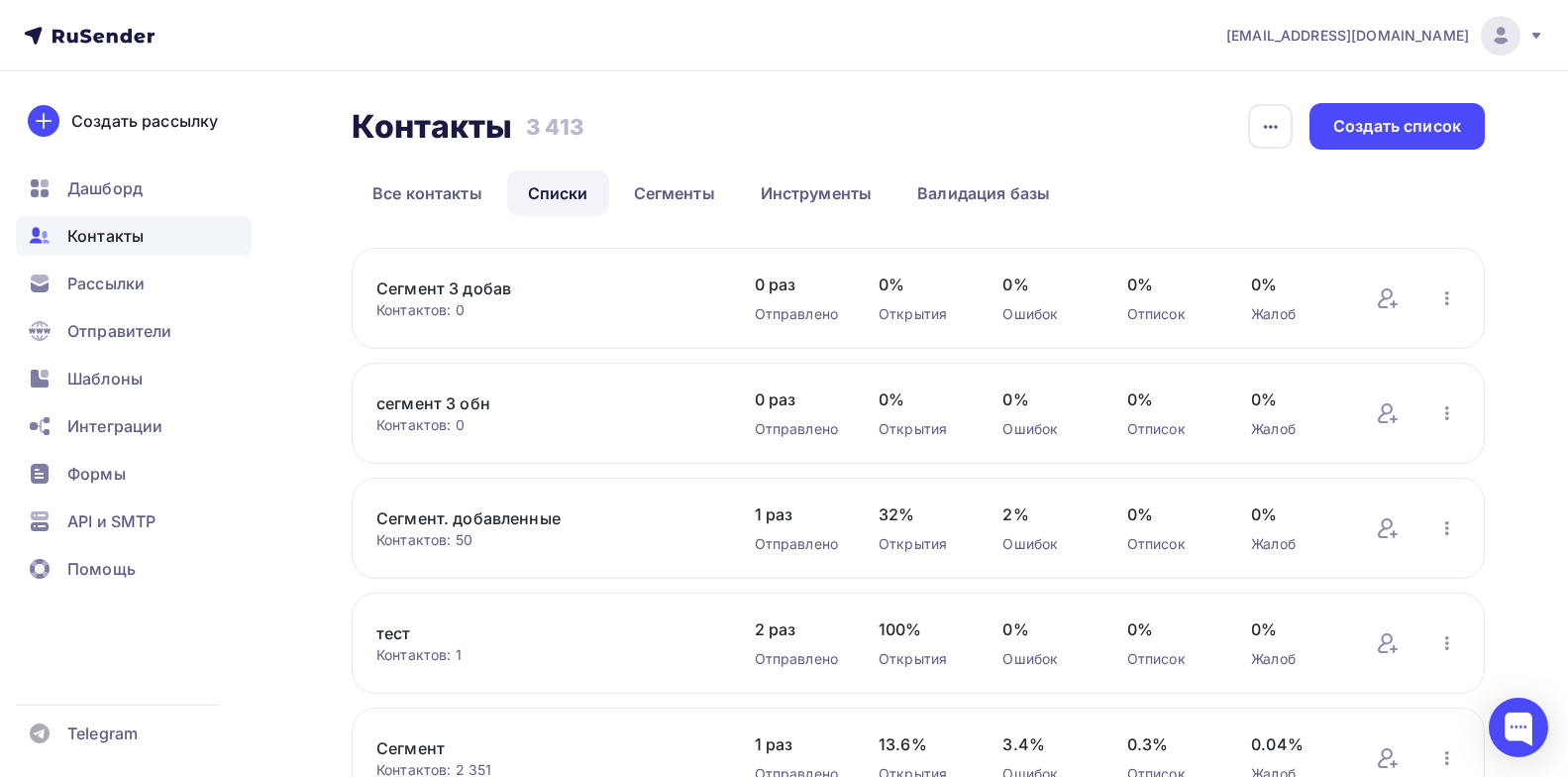
click at [461, 411] on link "сегмент 3 обн" at bounding box center [545, 404] width 337 height 24
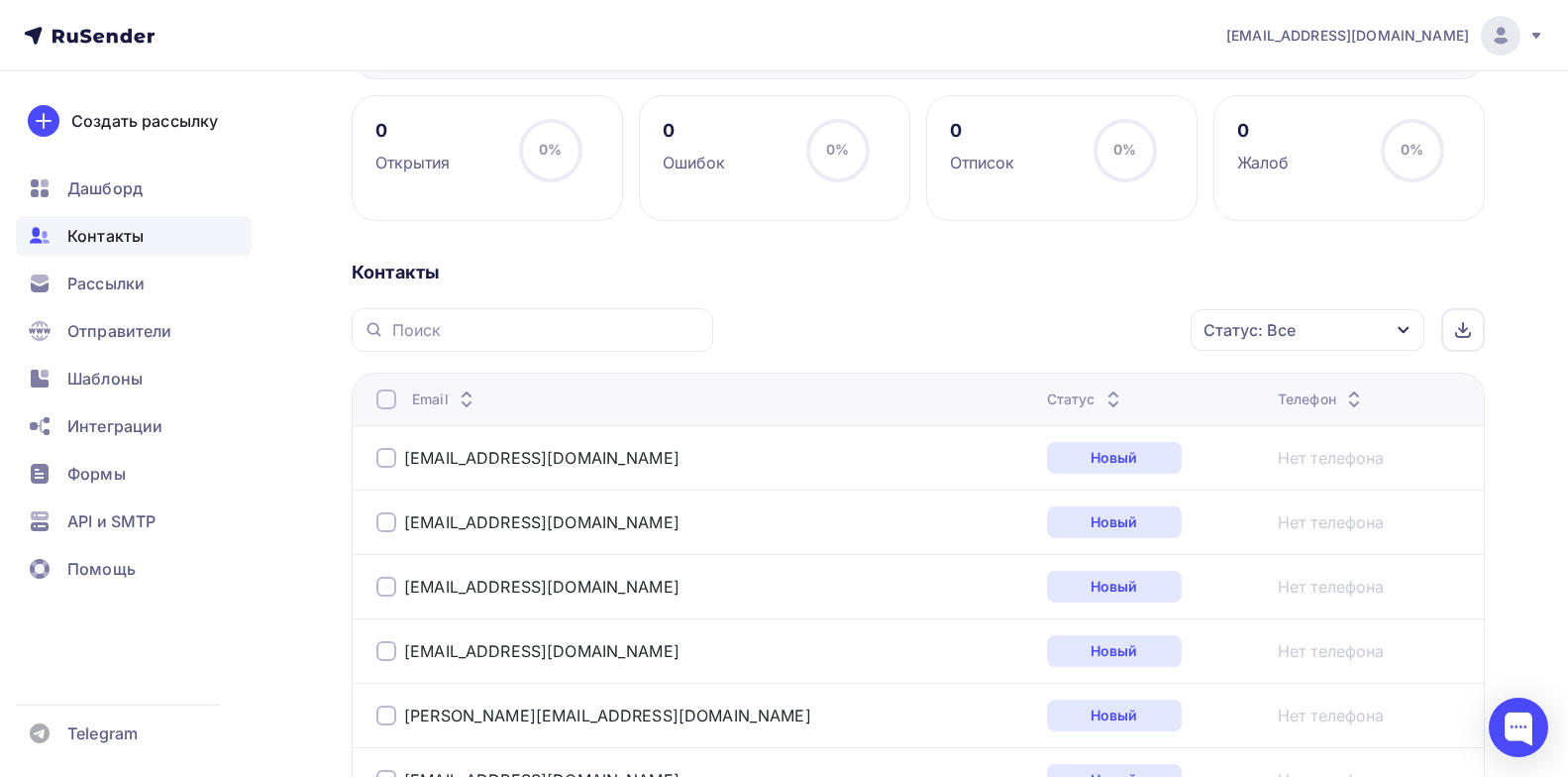
scroll to position [174, 0]
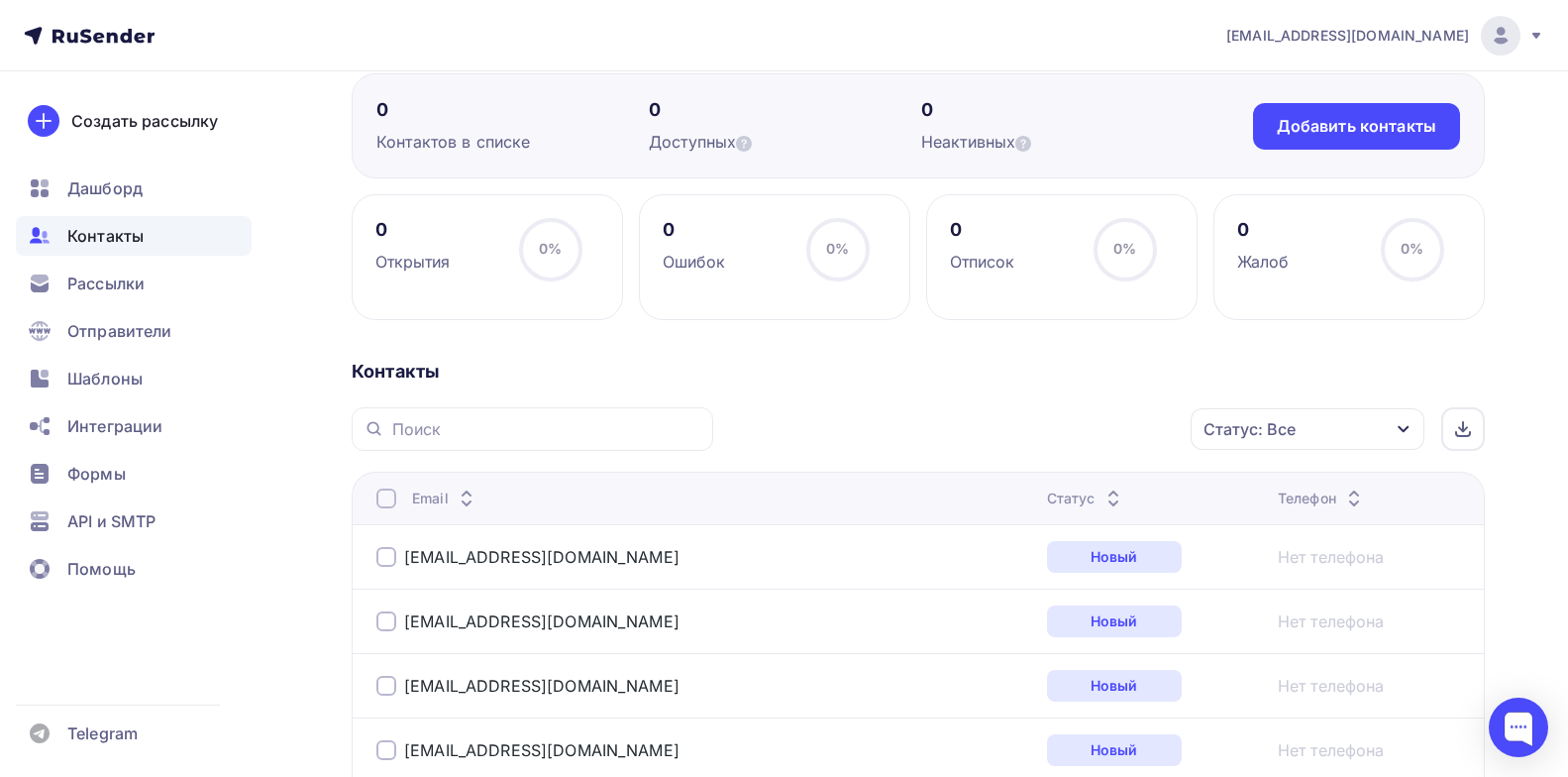
click at [1047, 489] on div "Статус" at bounding box center [1086, 498] width 78 height 20
click at [1102, 497] on icon at bounding box center [1114, 503] width 24 height 24
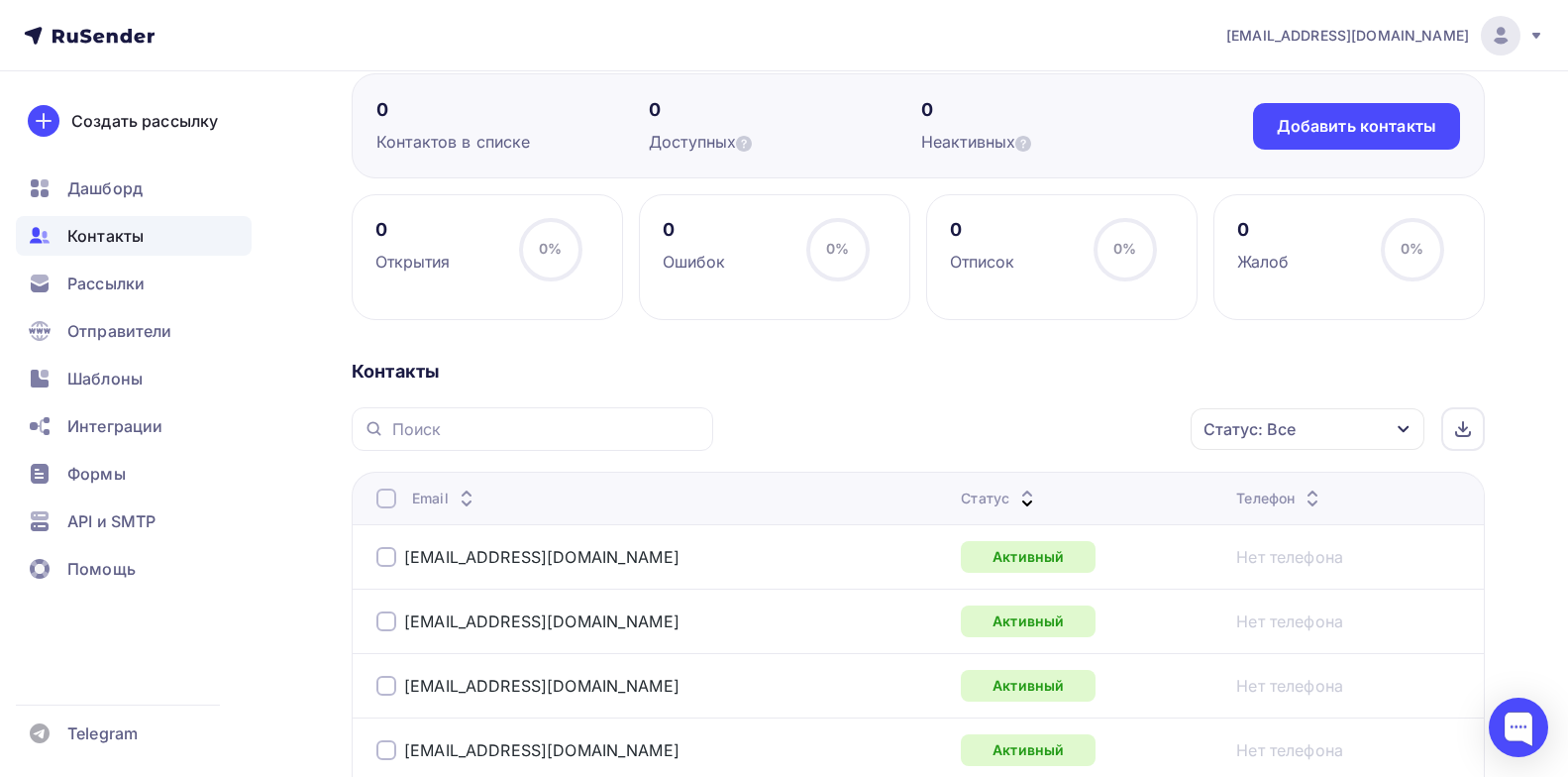
click at [1003, 491] on div "Статус" at bounding box center [1000, 498] width 78 height 20
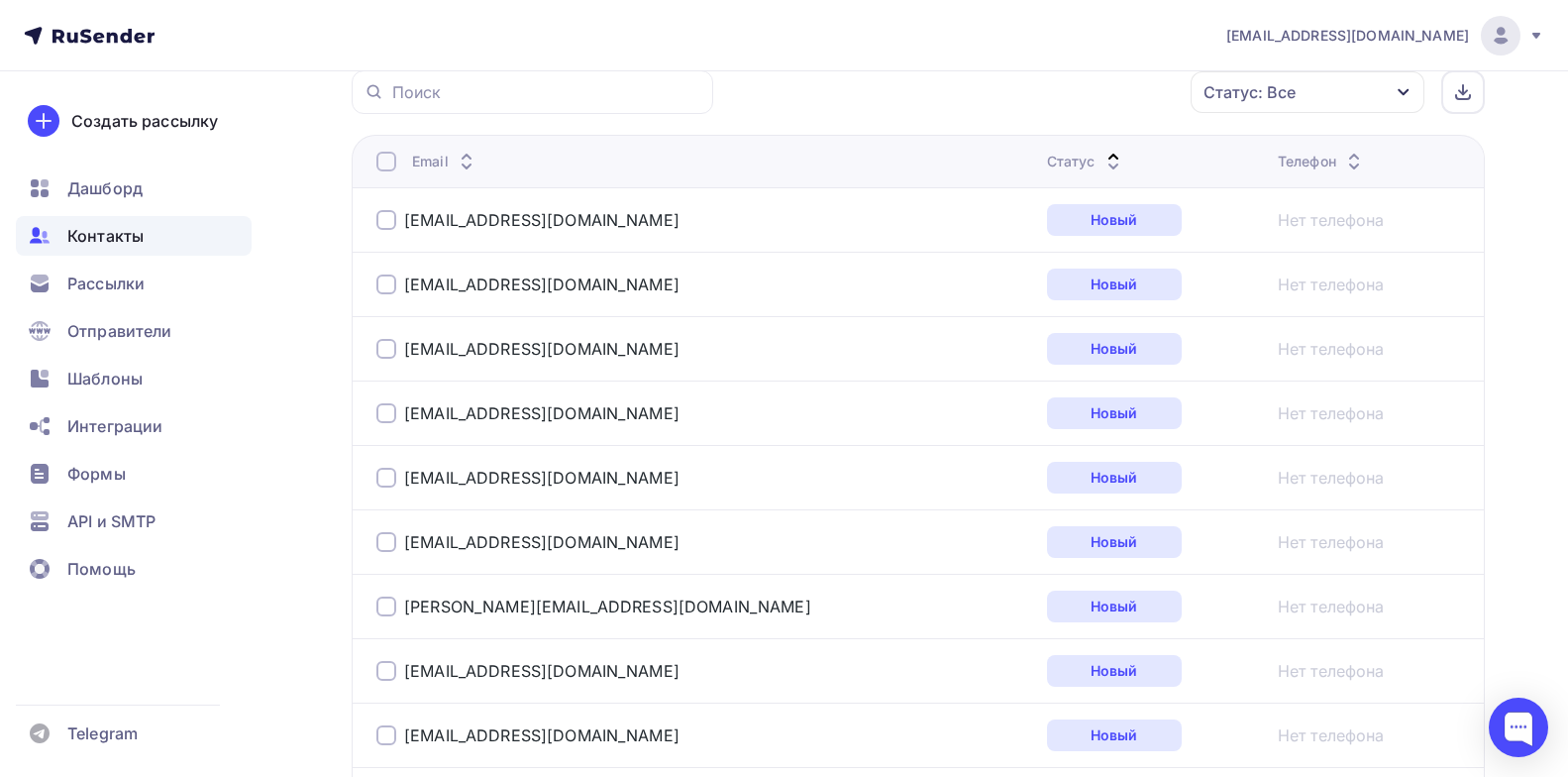
scroll to position [0, 0]
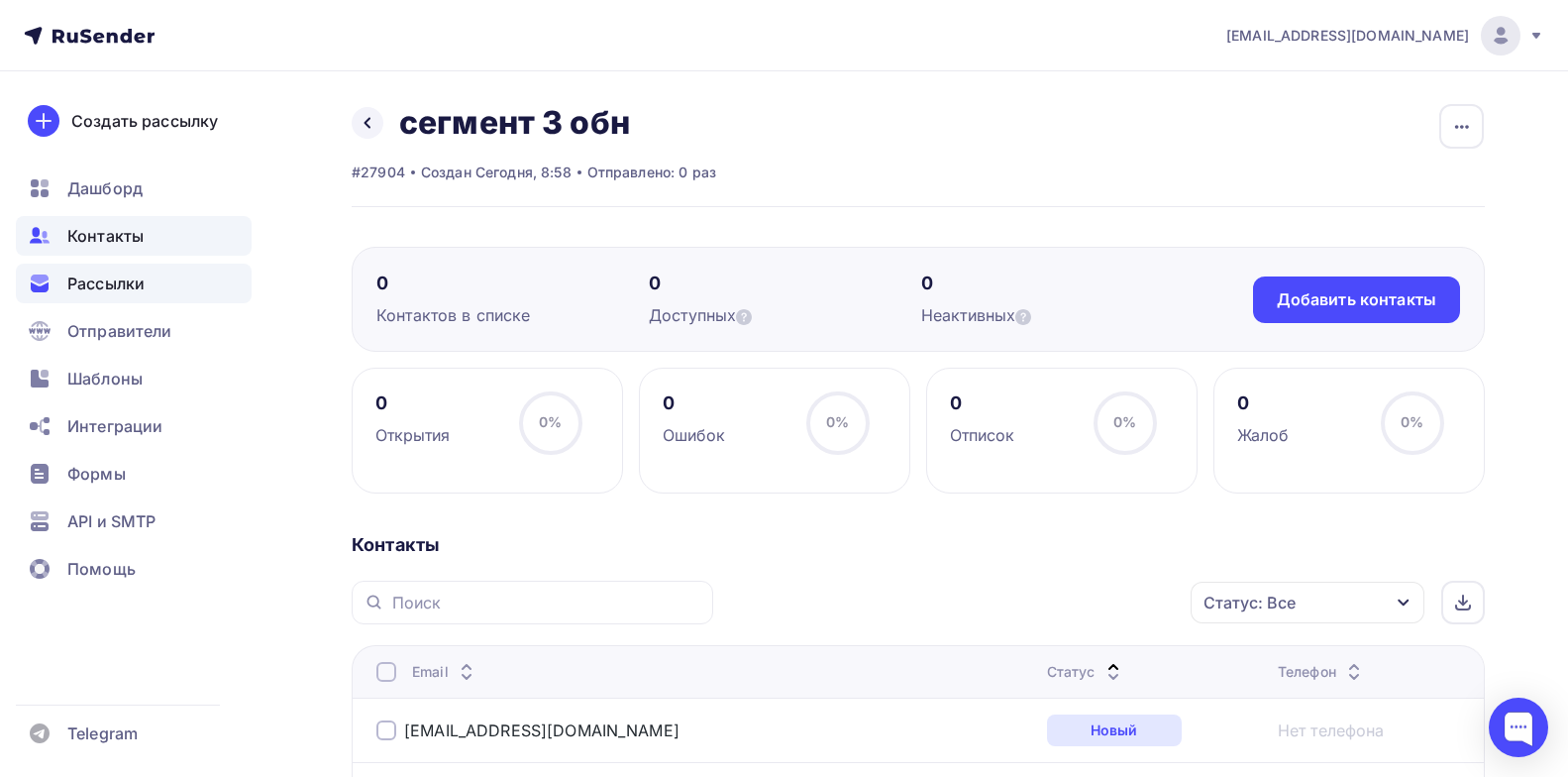
click at [84, 282] on span "Рассылки" at bounding box center [106, 284] width 77 height 24
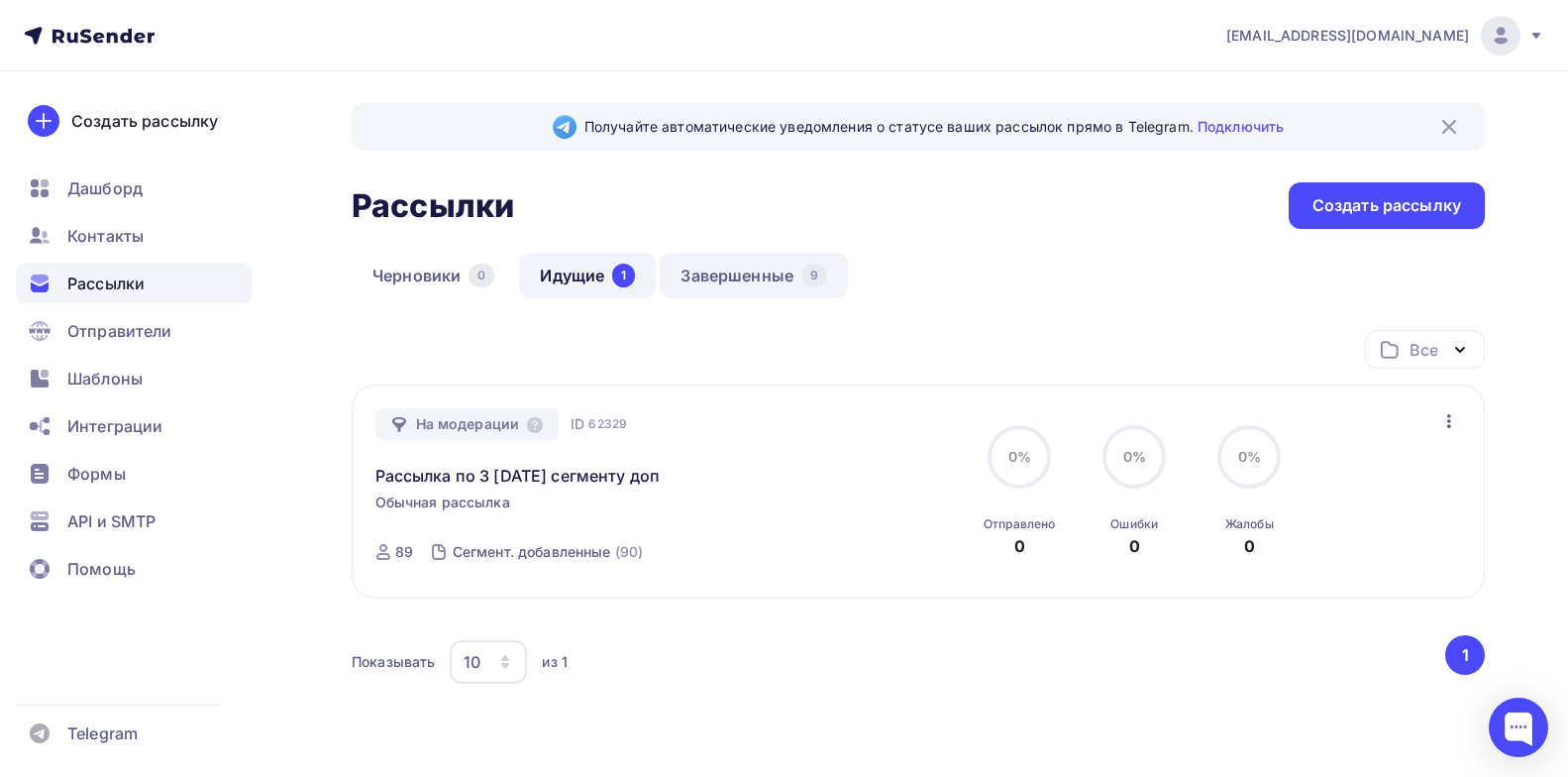
click at [707, 282] on link "Завершенные 9" at bounding box center [754, 276] width 188 height 46
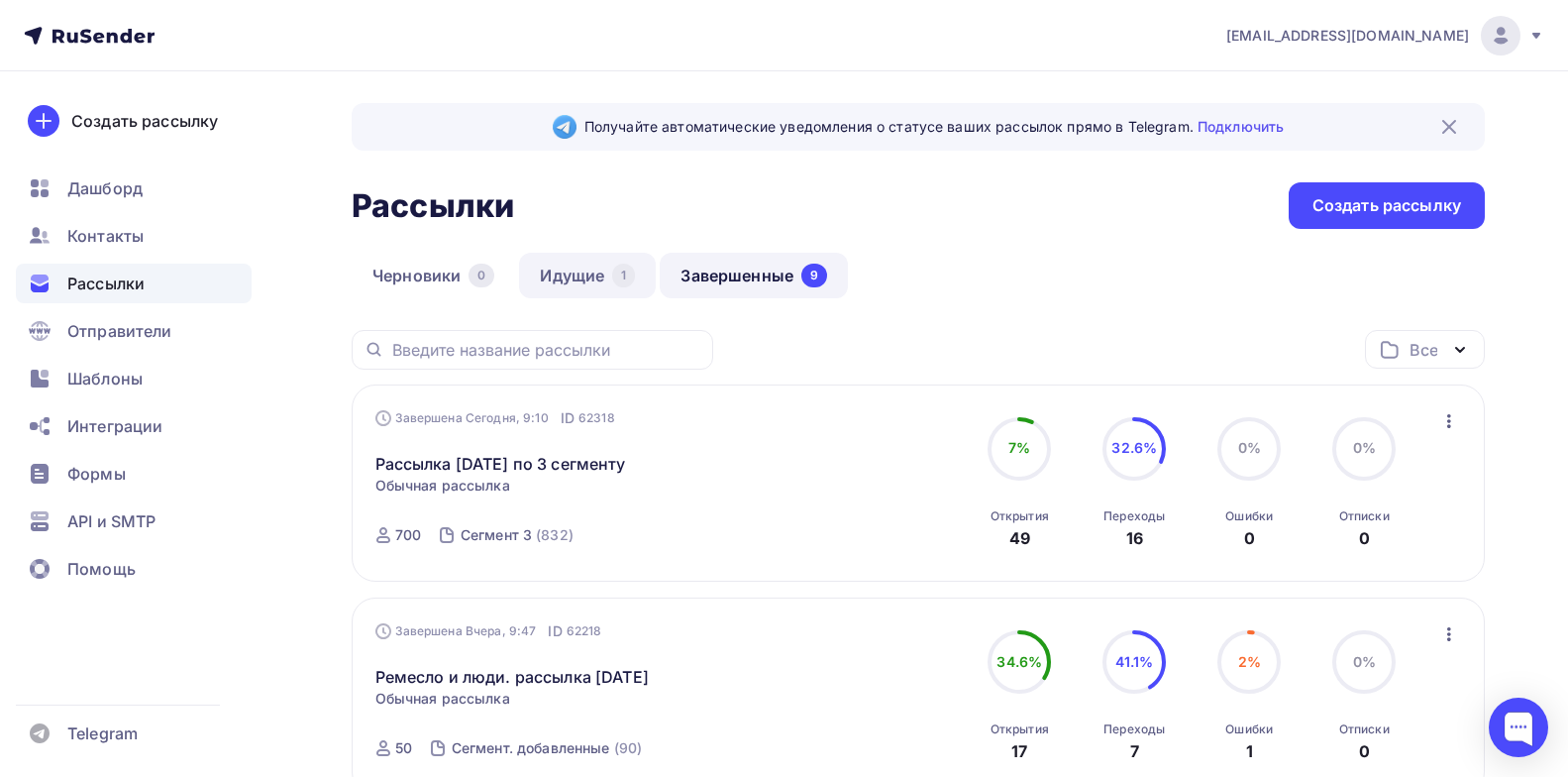
click at [554, 276] on link "Идущие 1" at bounding box center [587, 276] width 137 height 46
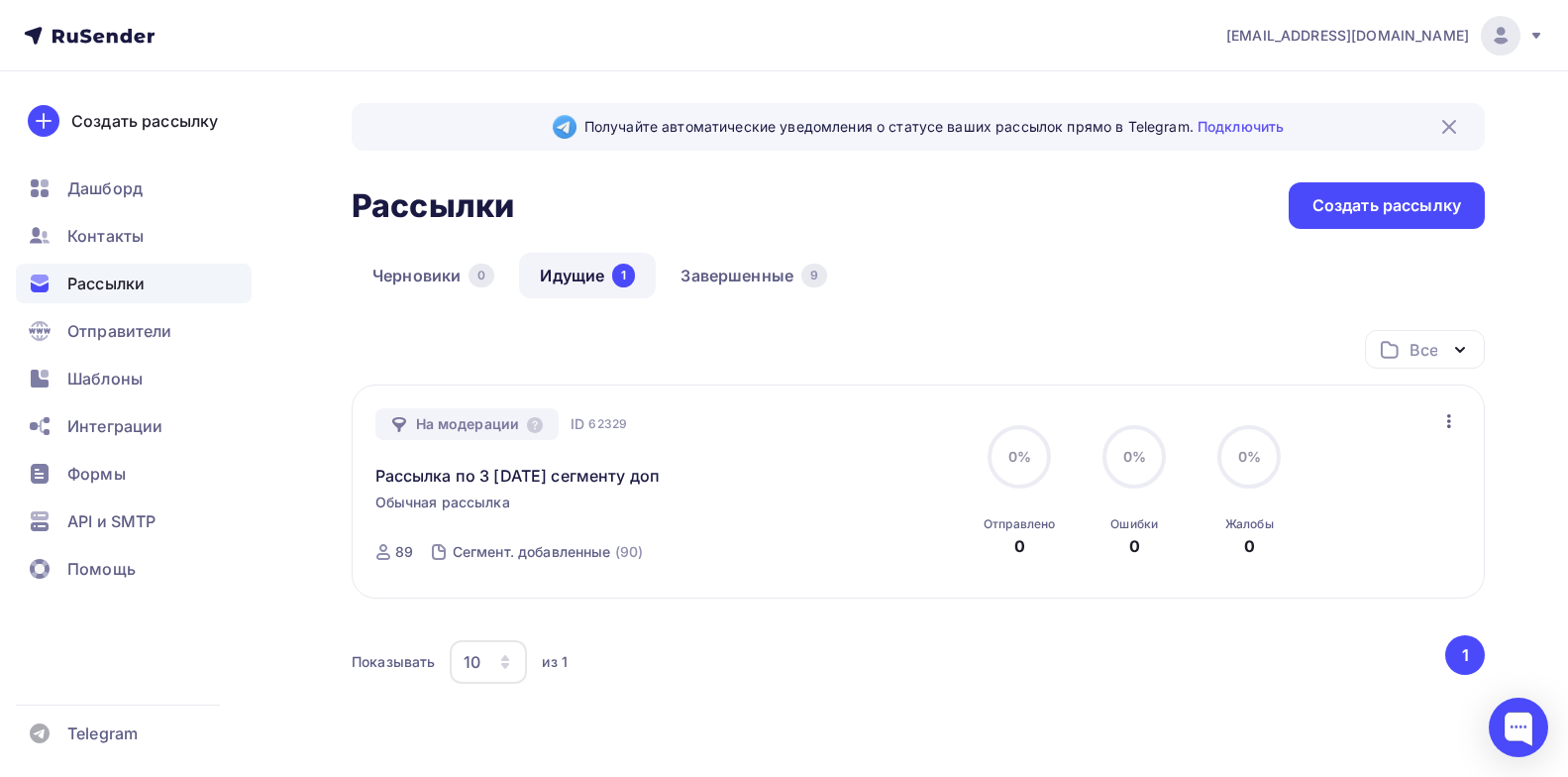
drag, startPoint x: 1430, startPoint y: 417, endPoint x: 1449, endPoint y: 416, distance: 19.0
click at [1438, 417] on div "На модерации ID 62329 Рассылка по 3 11.10.2025 сегменту доп Обычная рассылка От…" at bounding box center [919, 492] width 1087 height 168
click at [1453, 416] on icon "button" at bounding box center [1449, 422] width 24 height 24
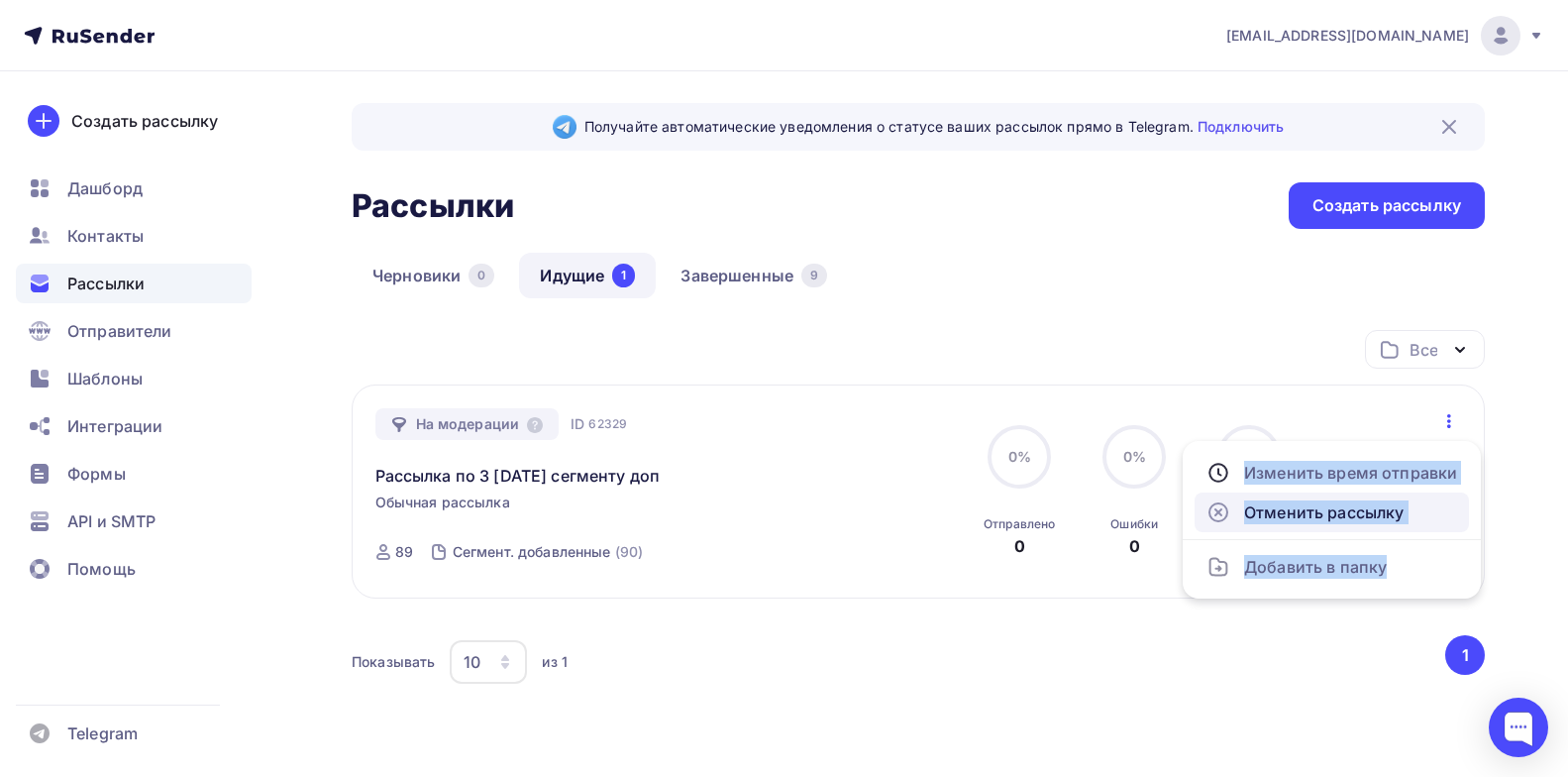
click at [1298, 515] on div "Отменить рассылку" at bounding box center [1332, 512] width 251 height 24
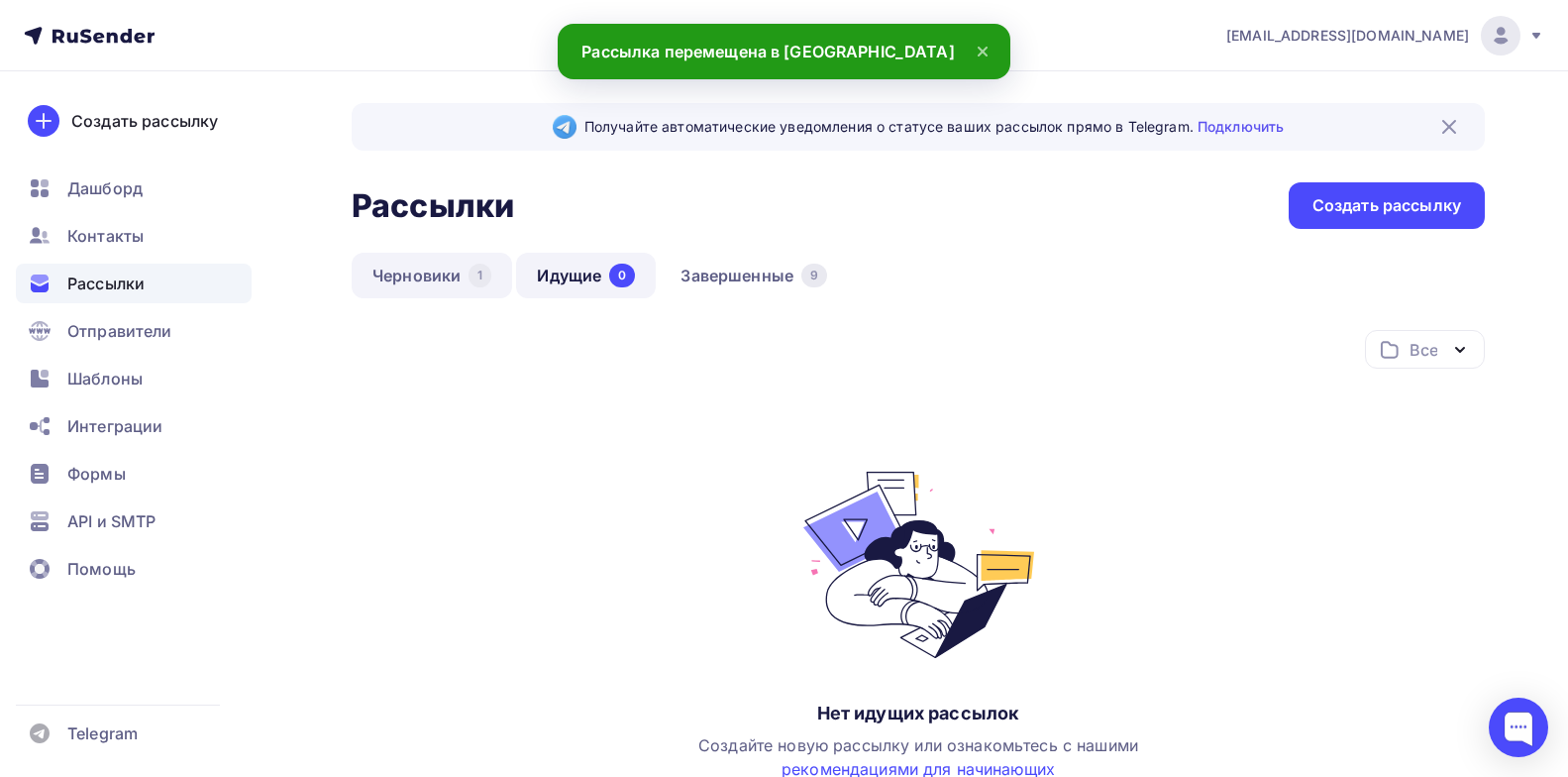
click at [390, 276] on link "Черновики 1" at bounding box center [432, 276] width 161 height 46
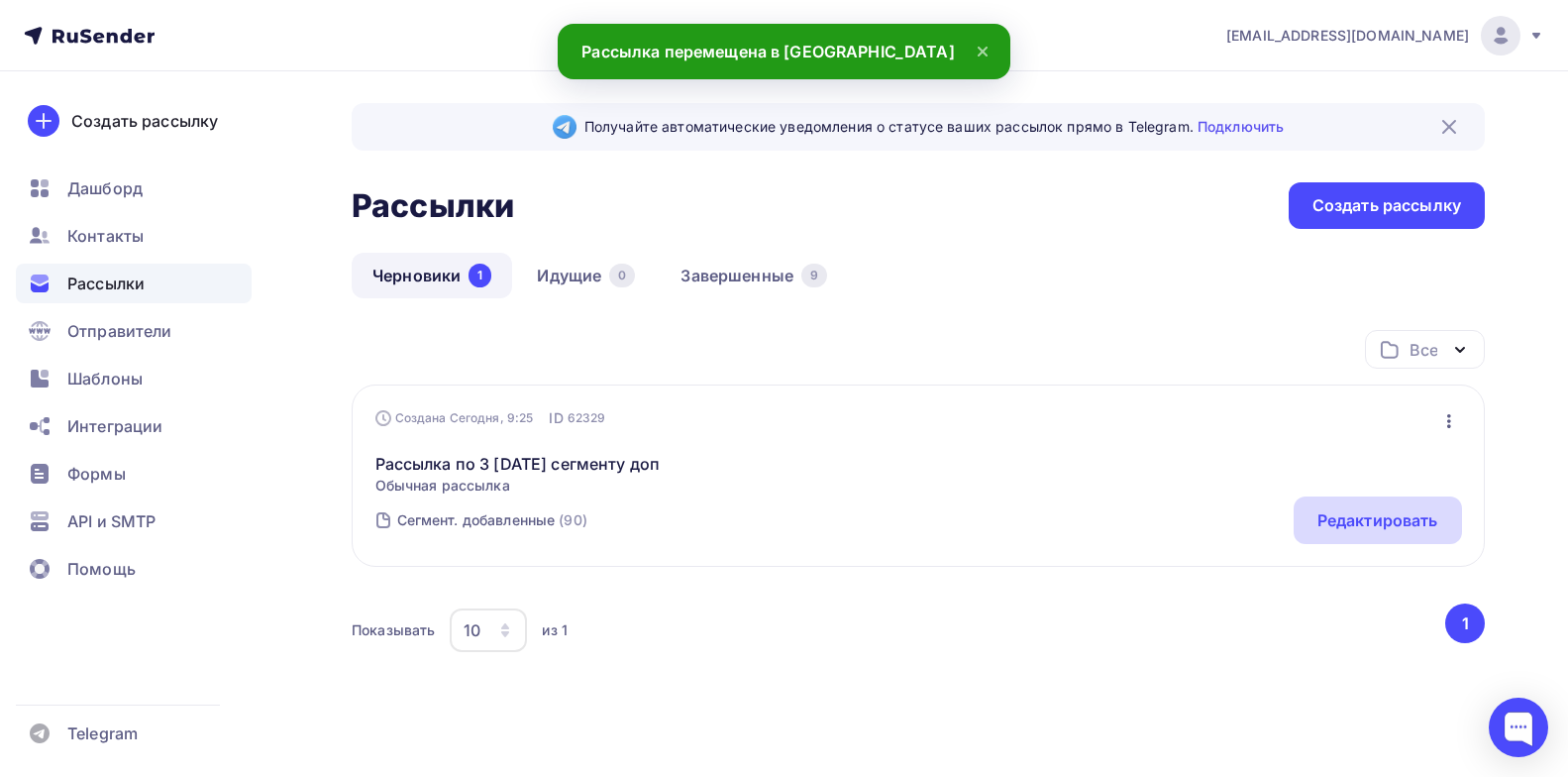
click at [1336, 523] on div "Редактировать" at bounding box center [1379, 520] width 121 height 24
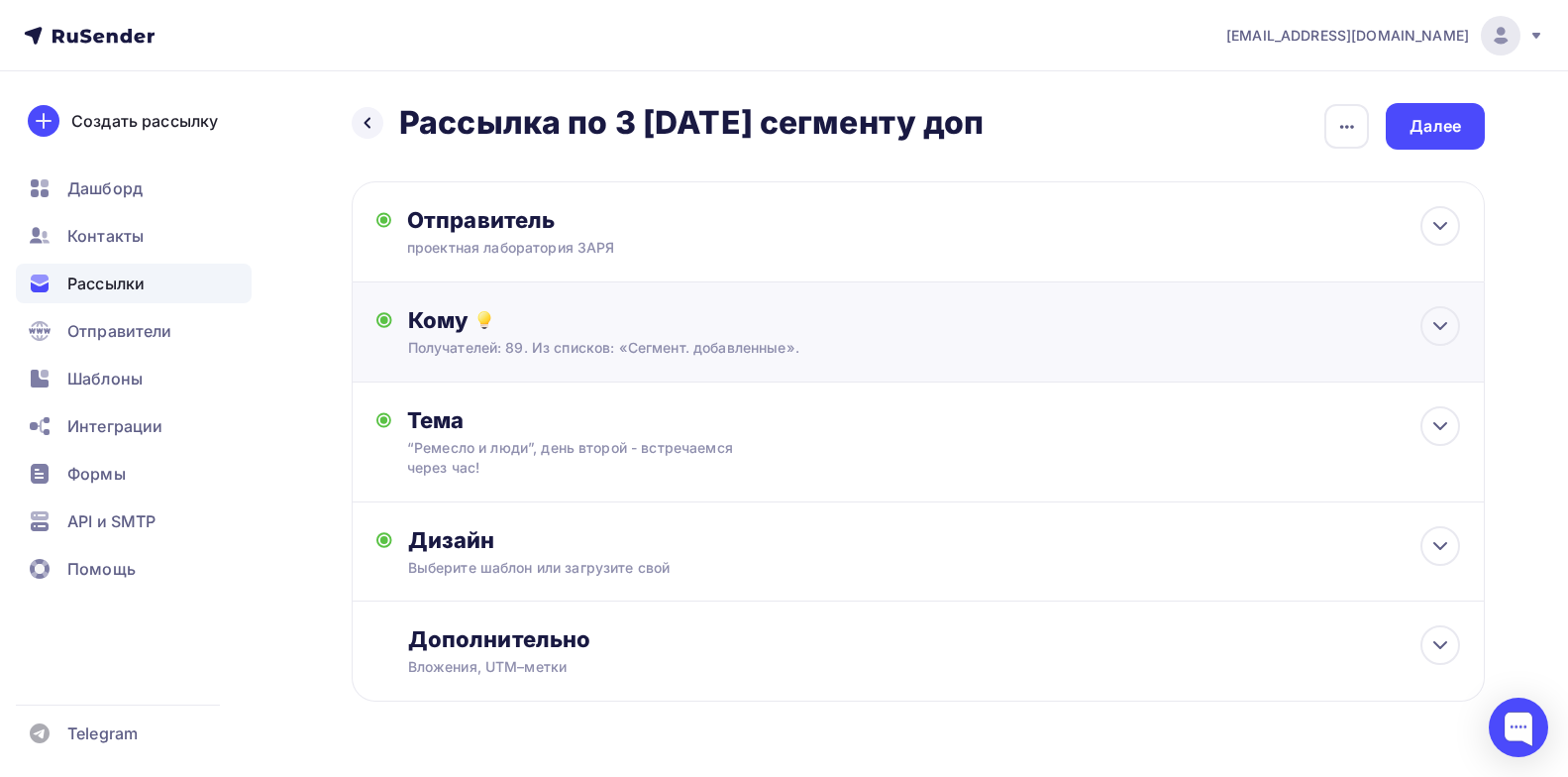
click at [608, 335] on div "Кому Получателей: 89. Из списков: «Сегмент. добавленные». Списки получателей Се…" at bounding box center [934, 332] width 1052 height 52
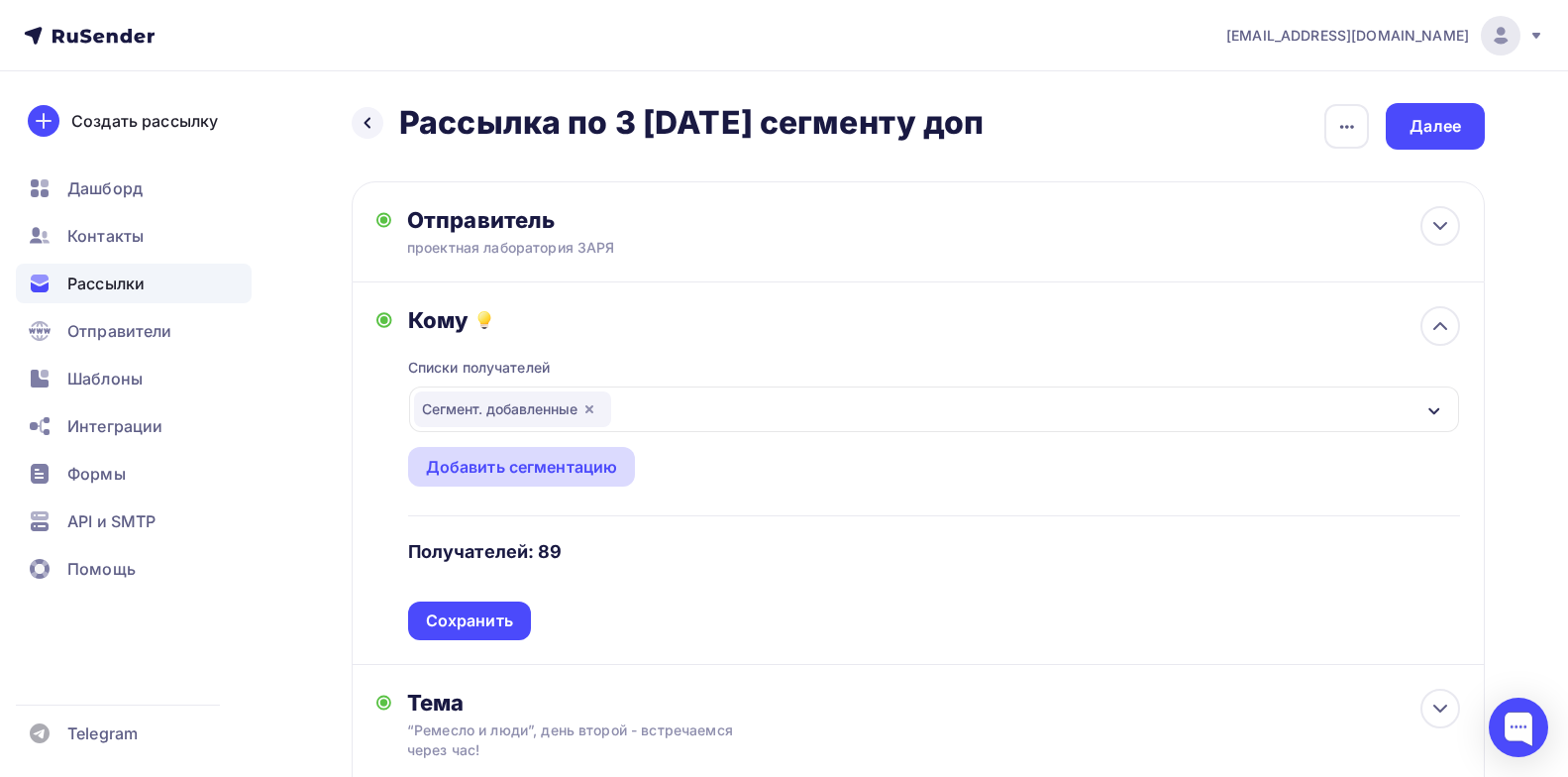
click at [513, 473] on div "Добавить сегментацию" at bounding box center [523, 467] width 192 height 24
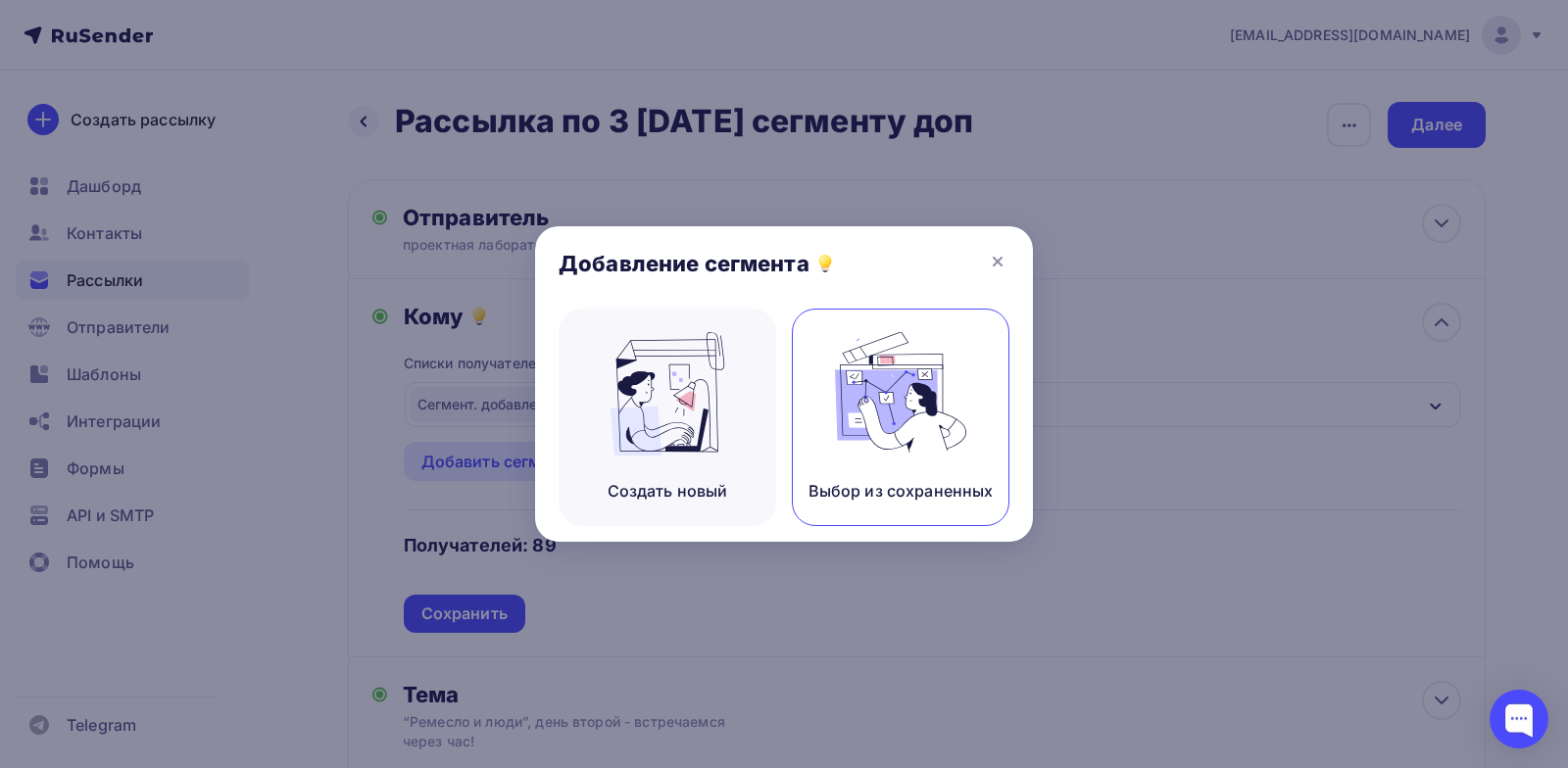
click at [896, 417] on img at bounding box center [901, 394] width 131 height 124
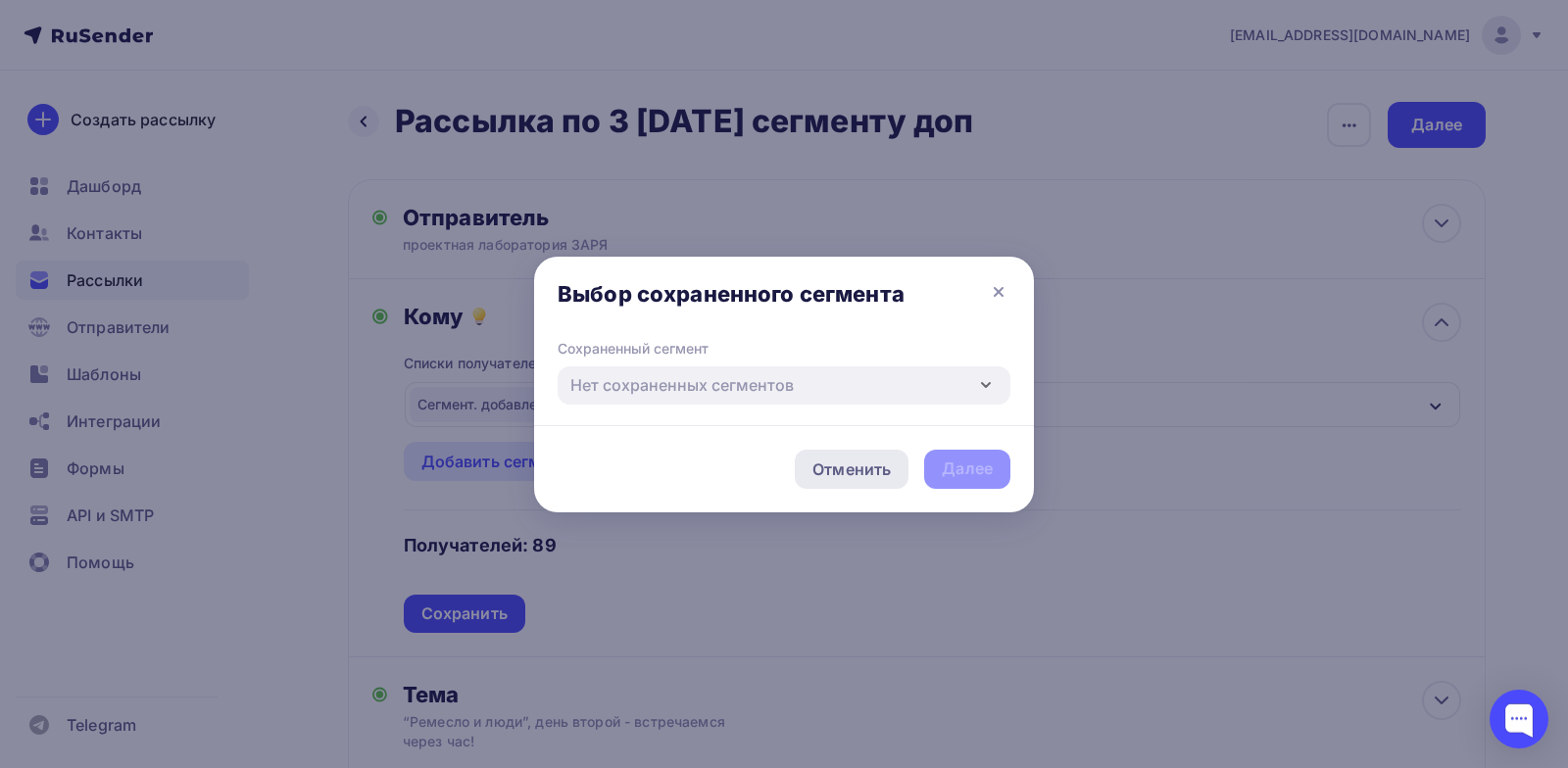
click at [843, 479] on div "Отменить" at bounding box center [852, 469] width 78 height 24
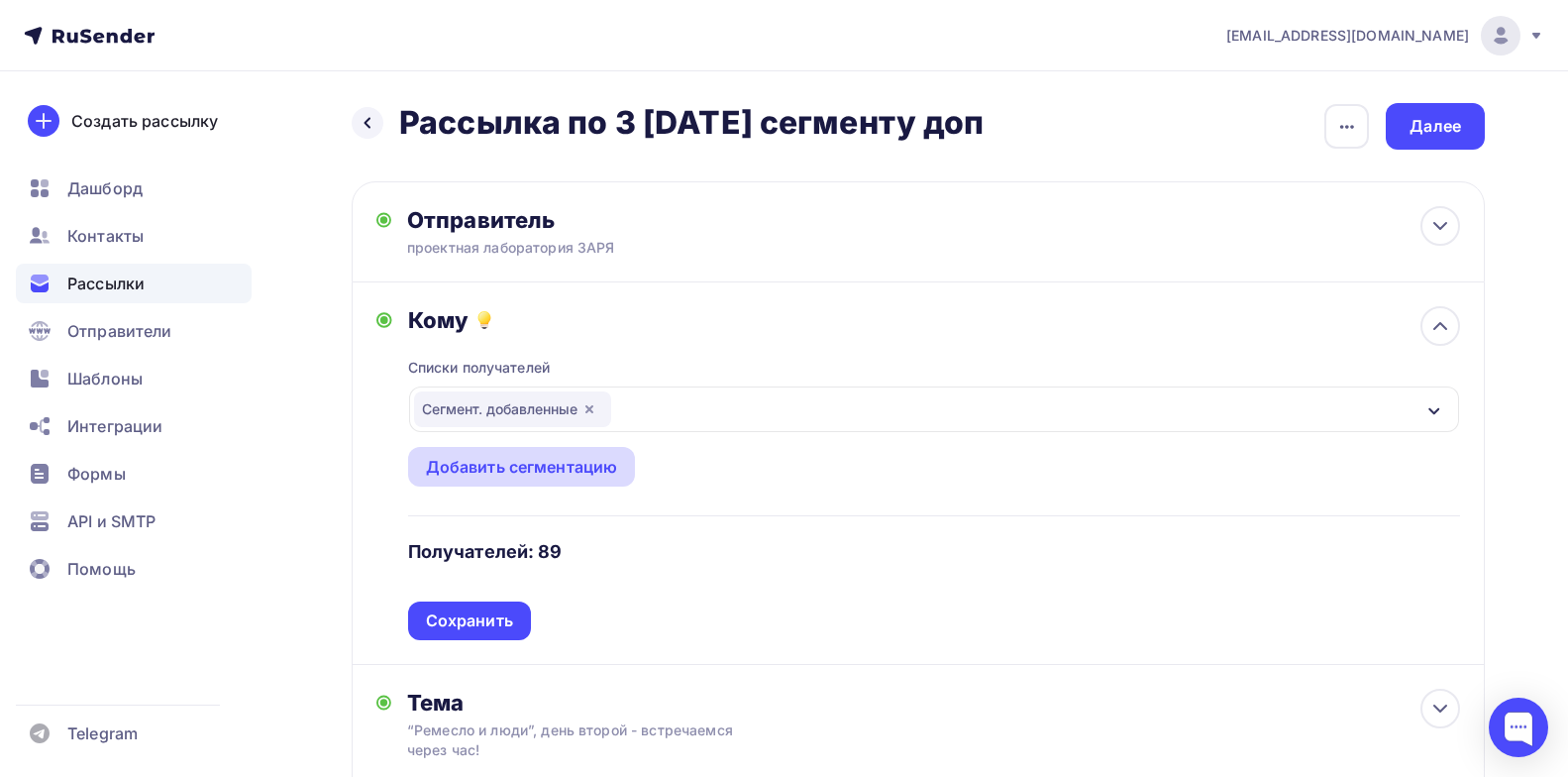
click at [510, 458] on div "Добавить сегментацию" at bounding box center [523, 467] width 192 height 24
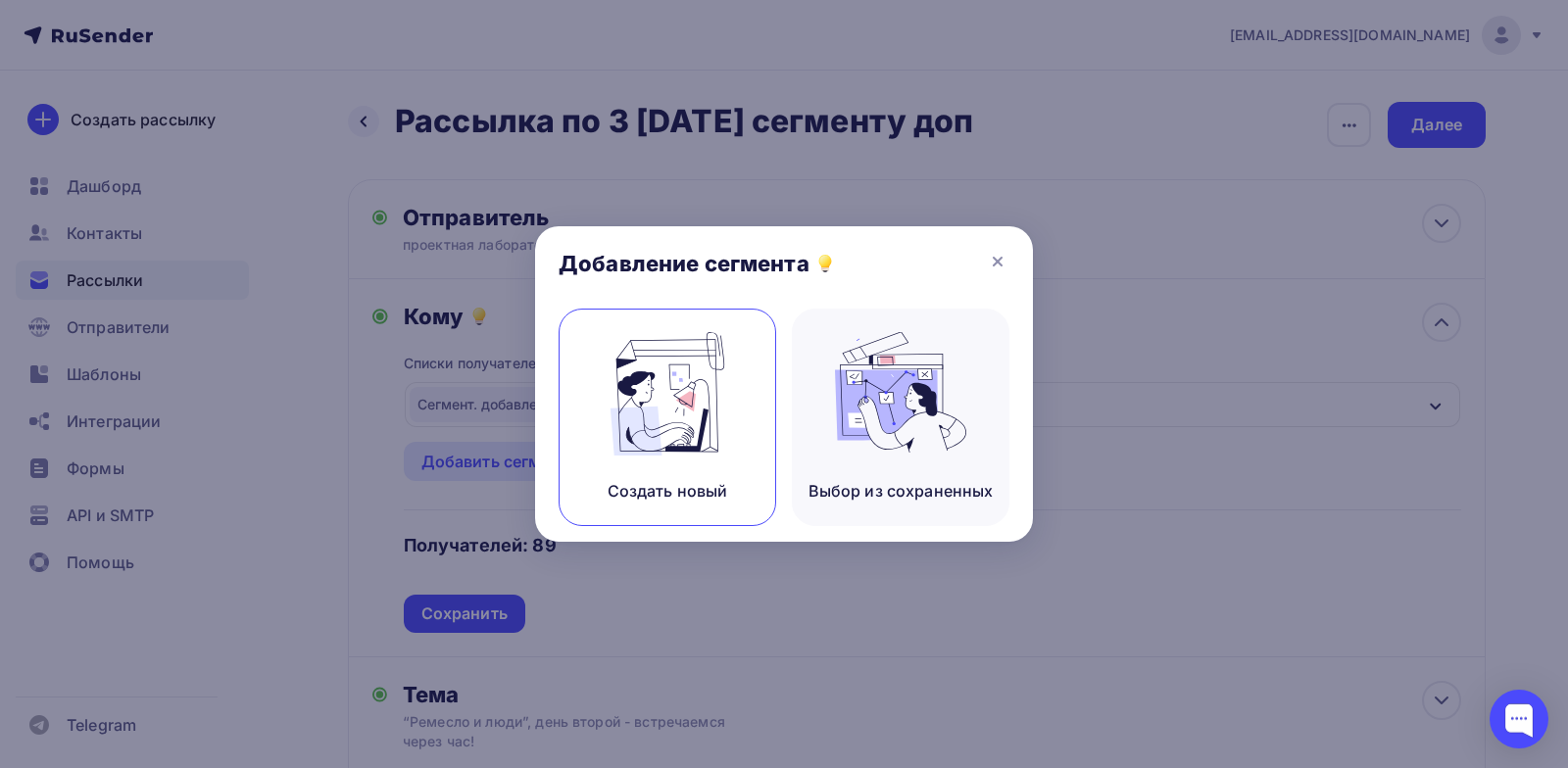
click at [673, 412] on img at bounding box center [667, 394] width 131 height 124
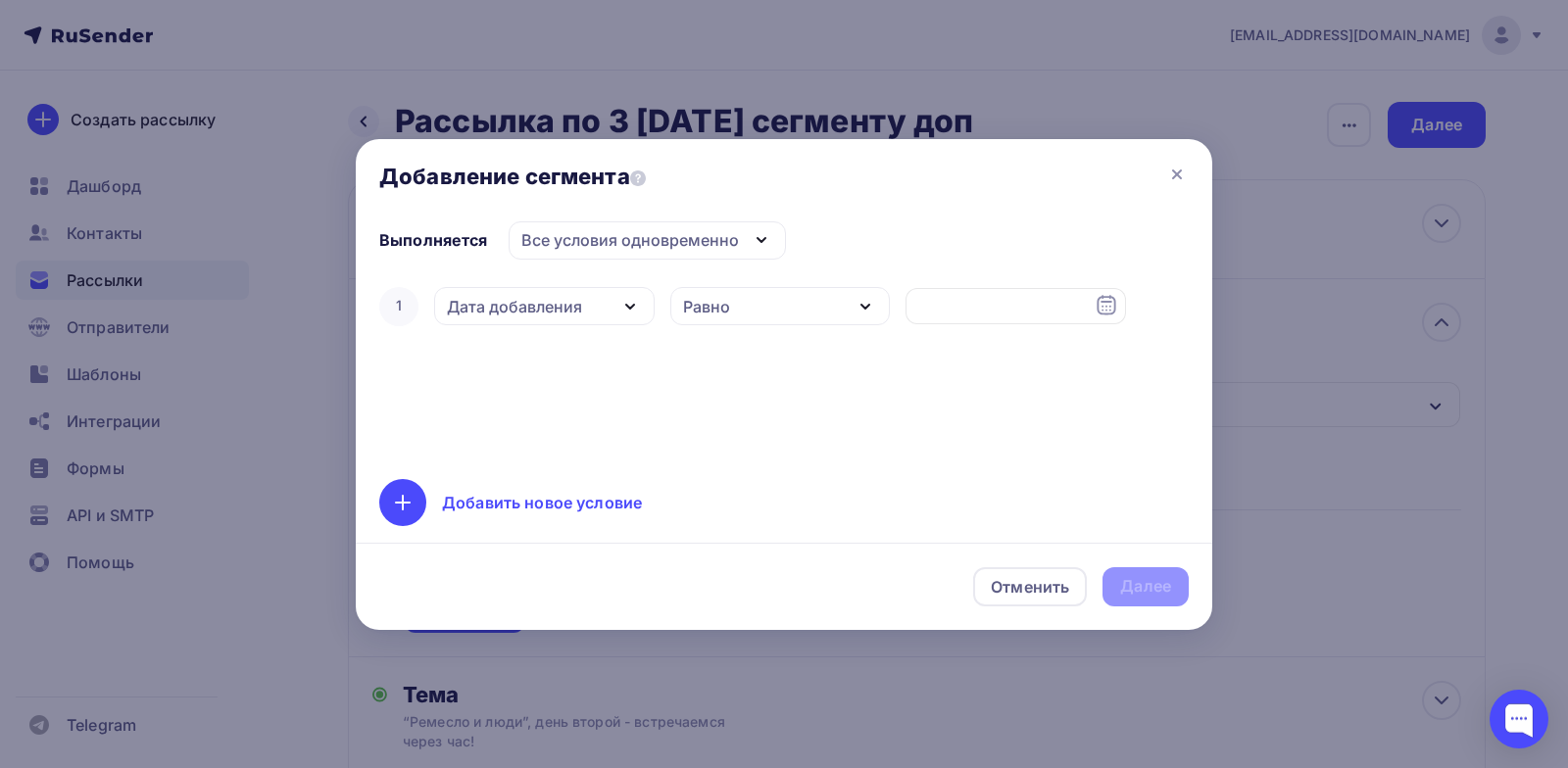
click at [629, 303] on icon "button" at bounding box center [630, 307] width 24 height 24
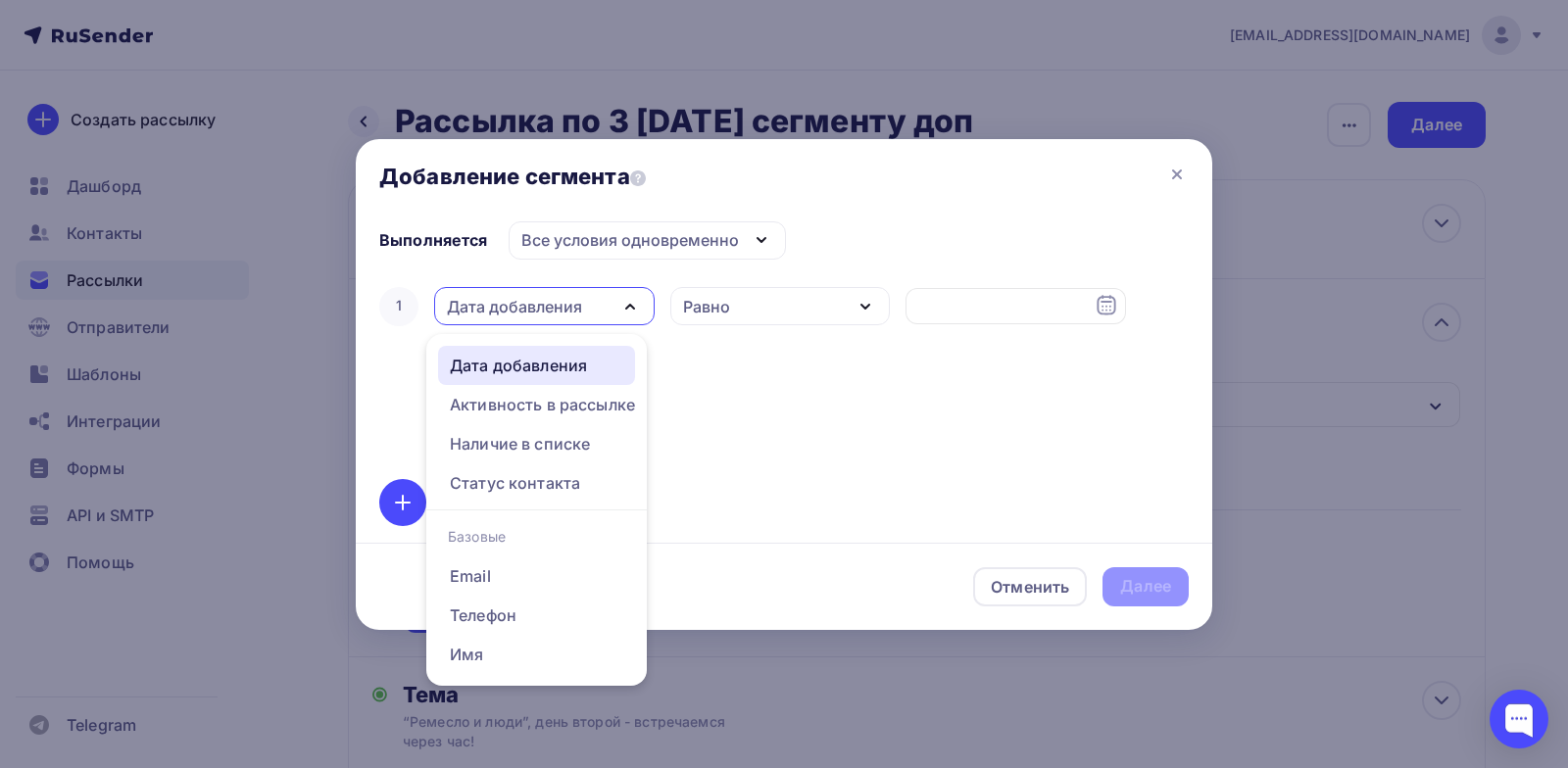
click at [527, 359] on div "Дата добавления" at bounding box center [519, 366] width 137 height 24
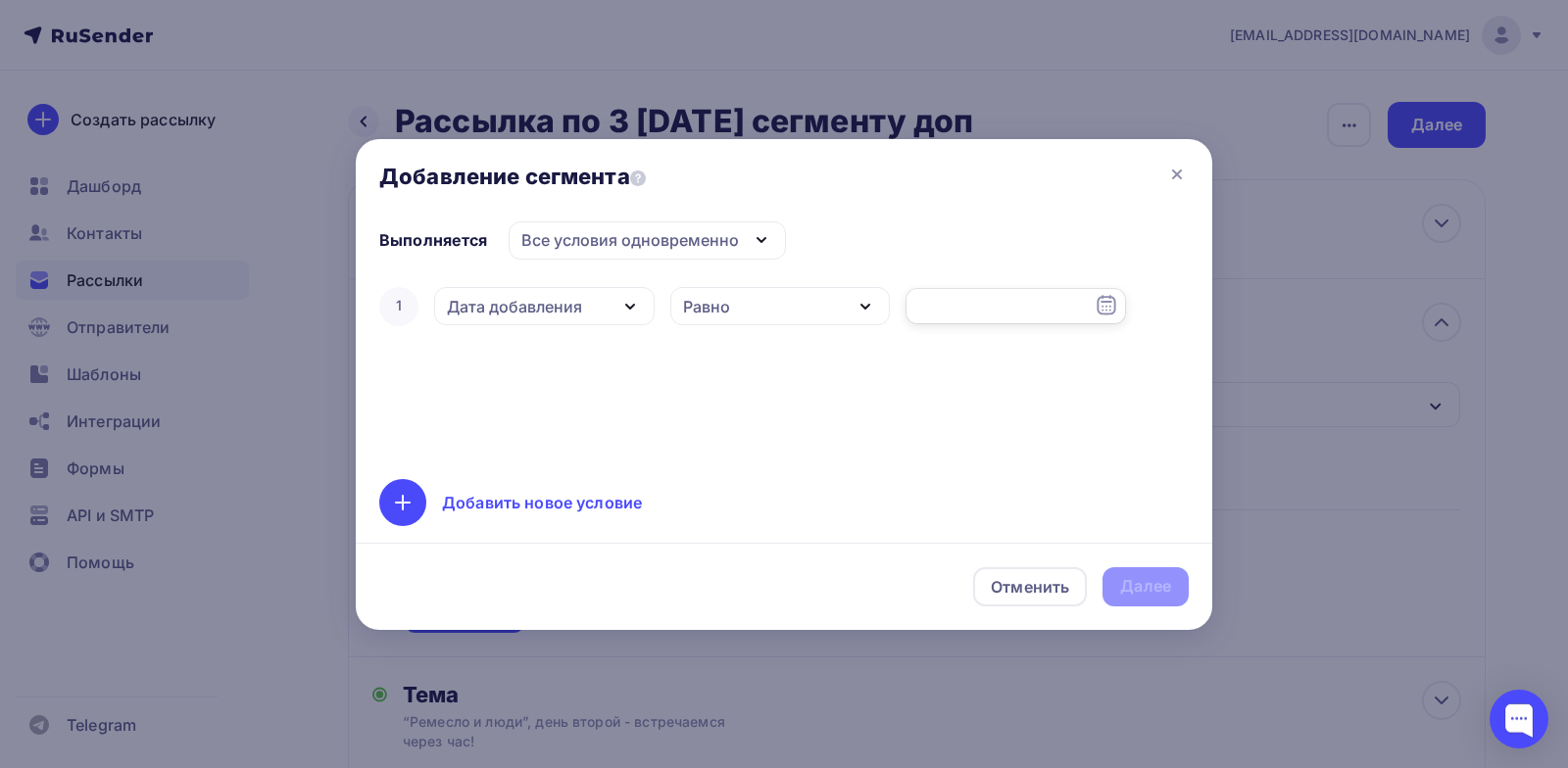
click at [965, 307] on input "text" at bounding box center [1016, 307] width 221 height 37
click at [1069, 446] on div "11" at bounding box center [1067, 444] width 31 height 18
type input "[DATE]"
click at [1140, 587] on div "Далее" at bounding box center [1146, 586] width 51 height 23
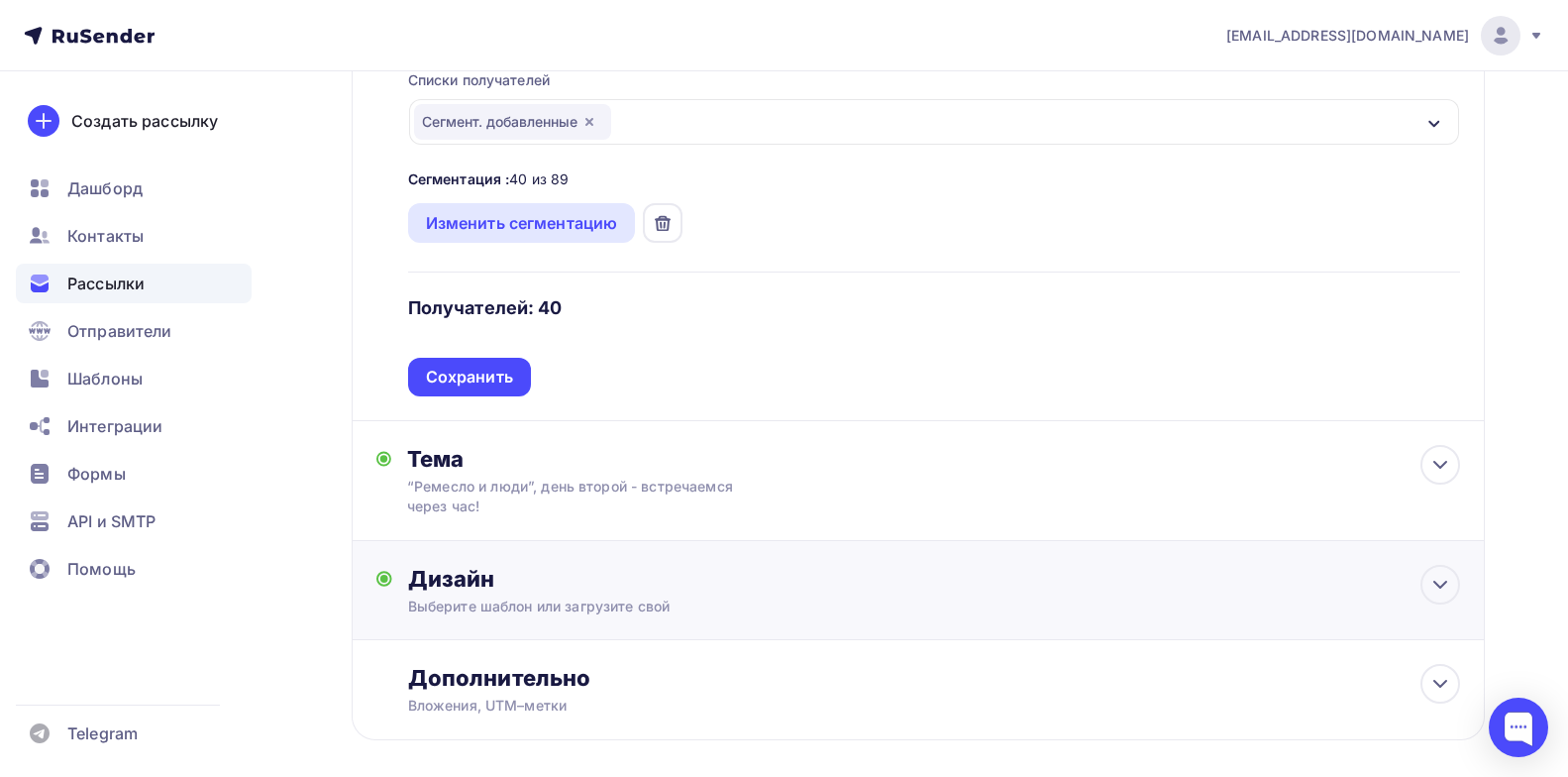
scroll to position [298, 0]
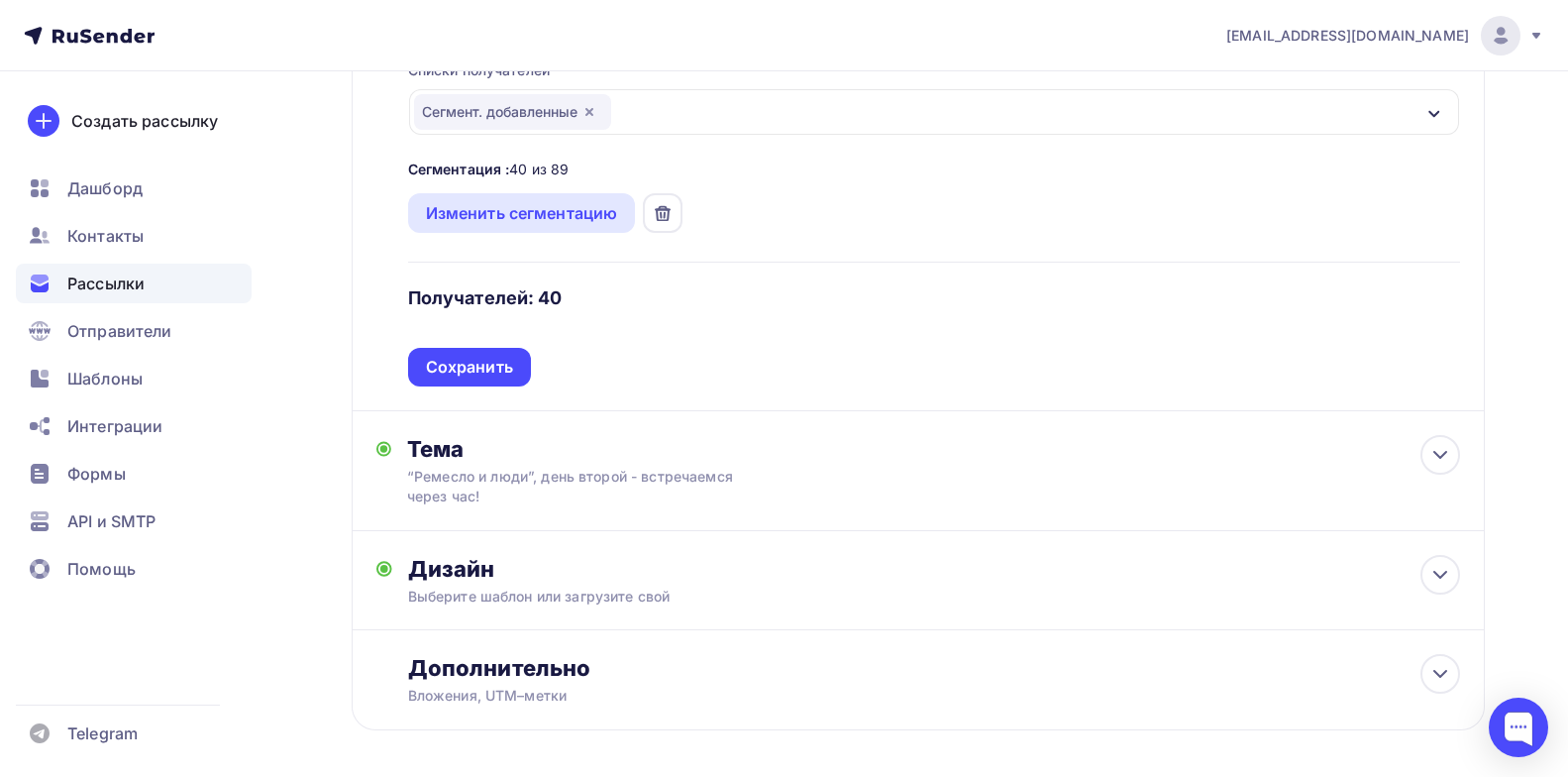
click at [484, 369] on div "Сохранить" at bounding box center [470, 367] width 87 height 23
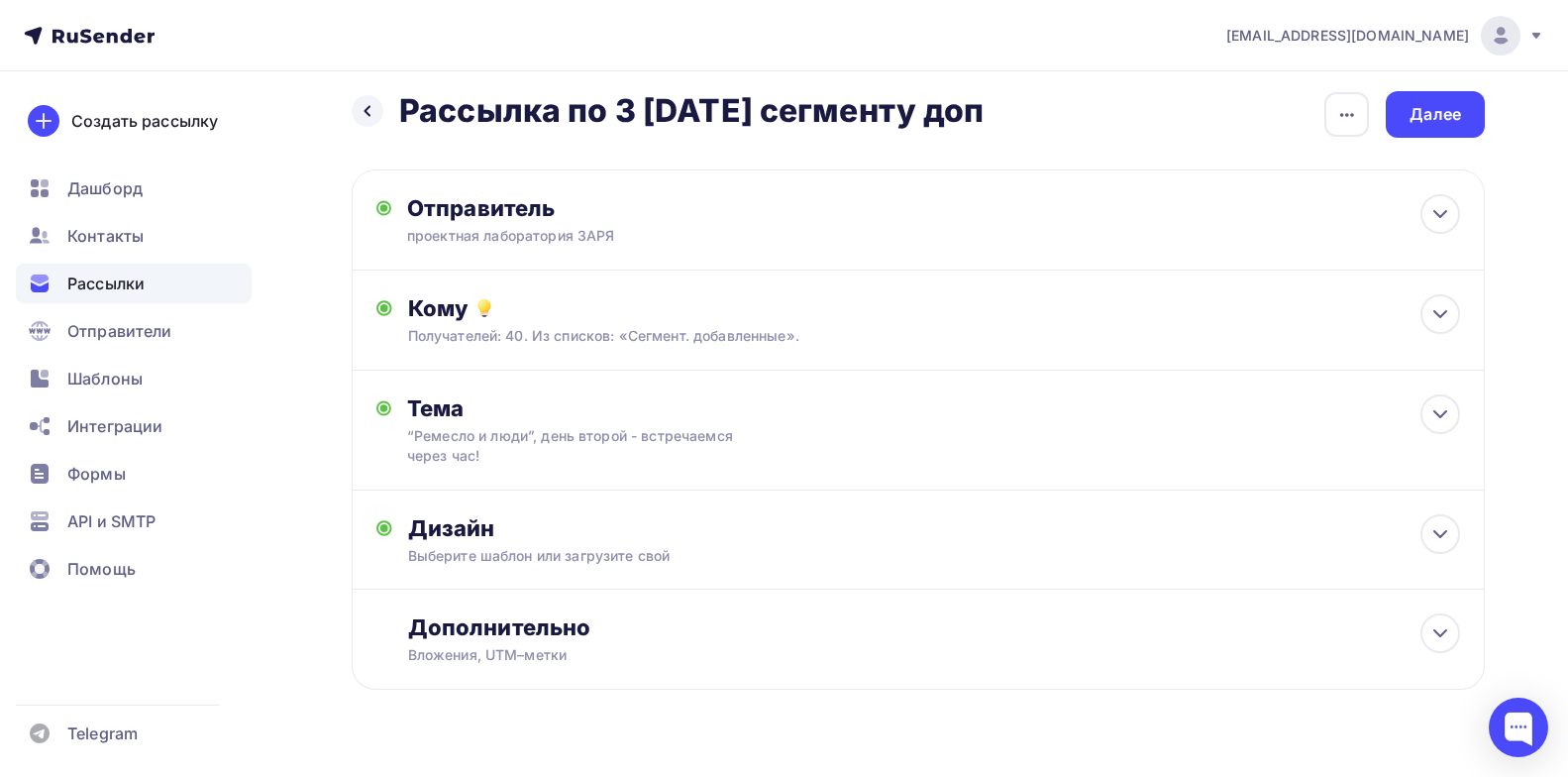
scroll to position [0, 0]
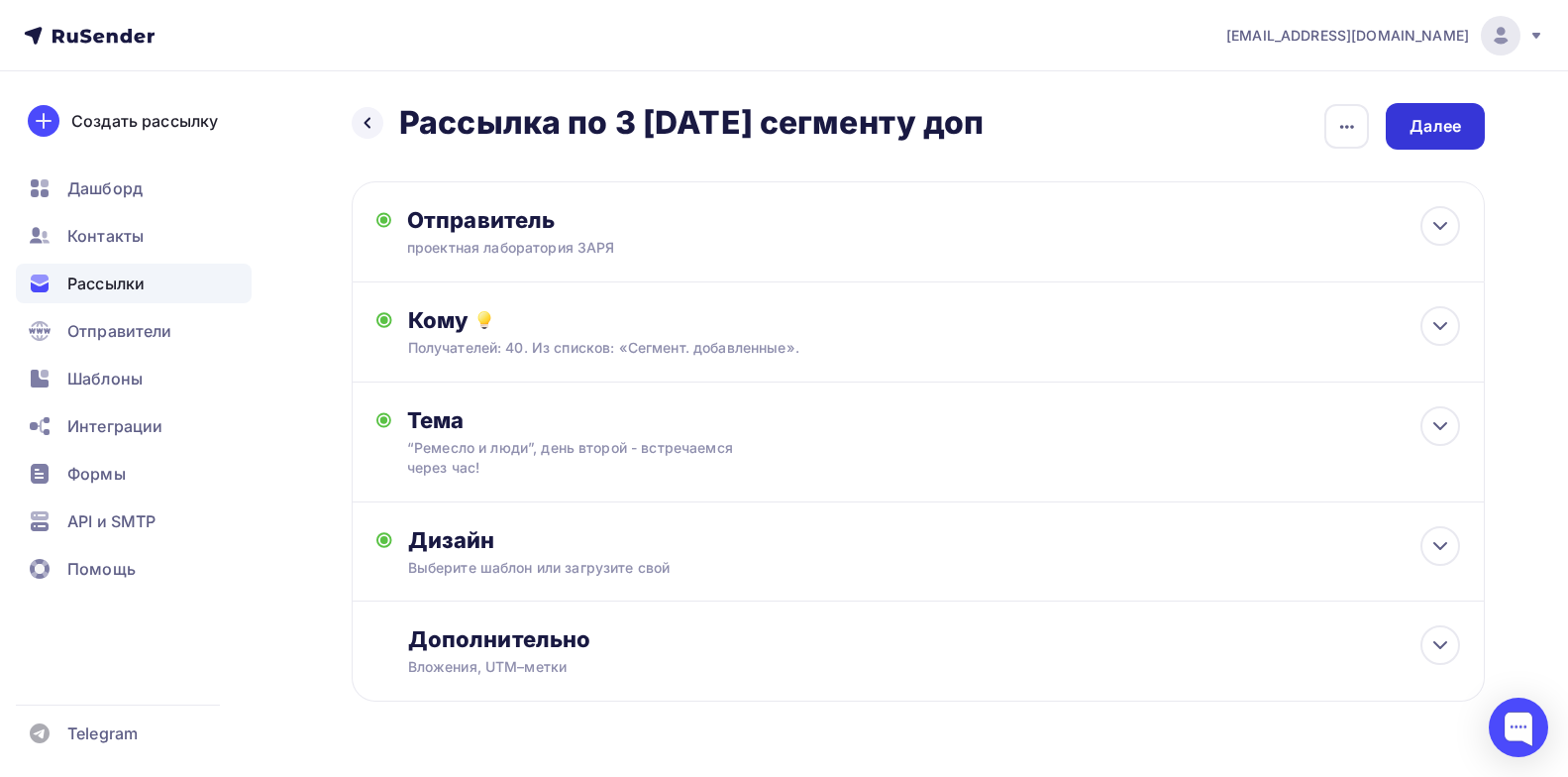
click at [1452, 119] on div "Далее" at bounding box center [1435, 126] width 52 height 23
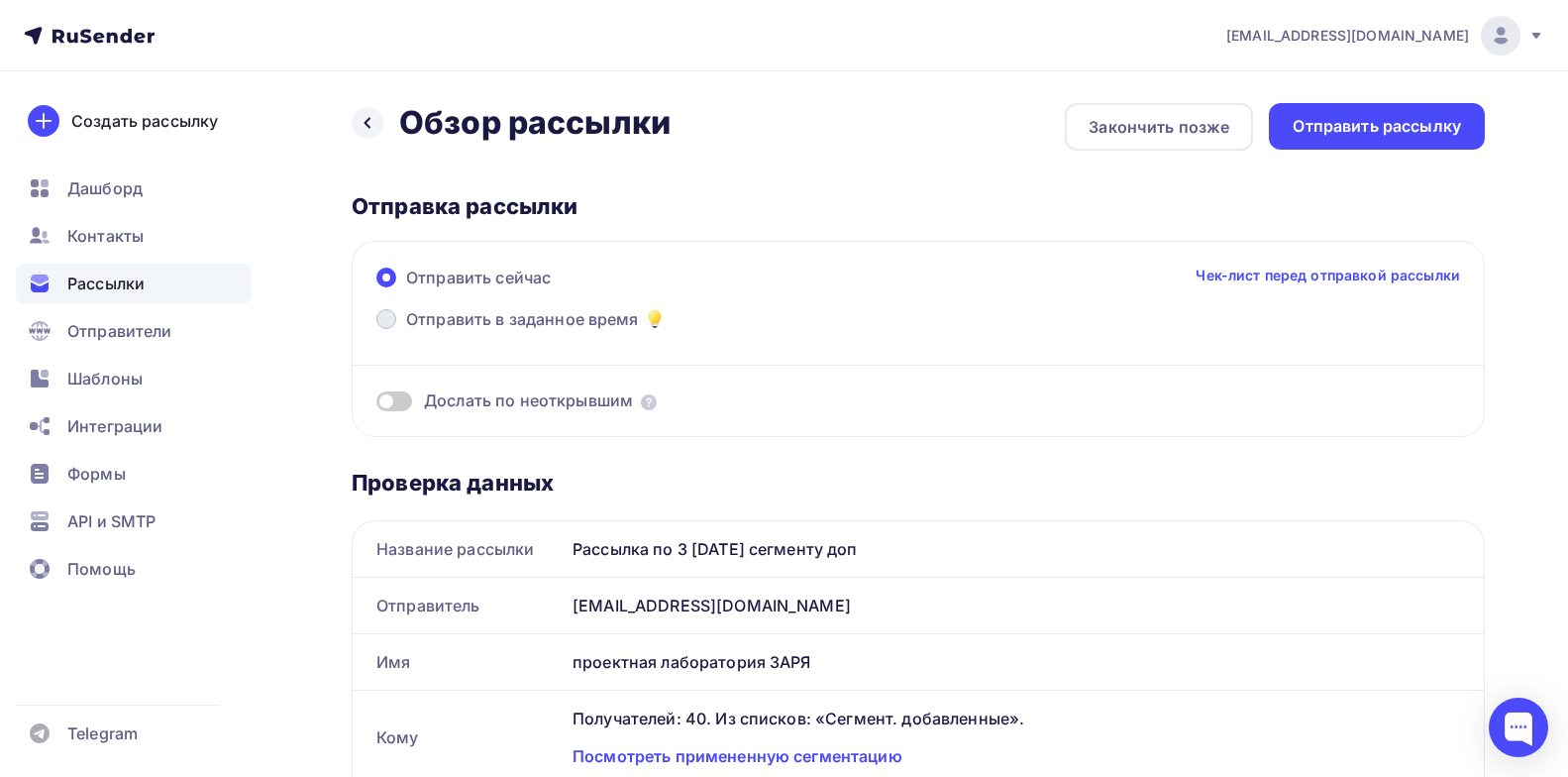
click at [456, 320] on span "Отправить в заданное время" at bounding box center [523, 320] width 233 height 24
click at [407, 331] on input "Отправить в заданное время" at bounding box center [407, 331] width 0 height 0
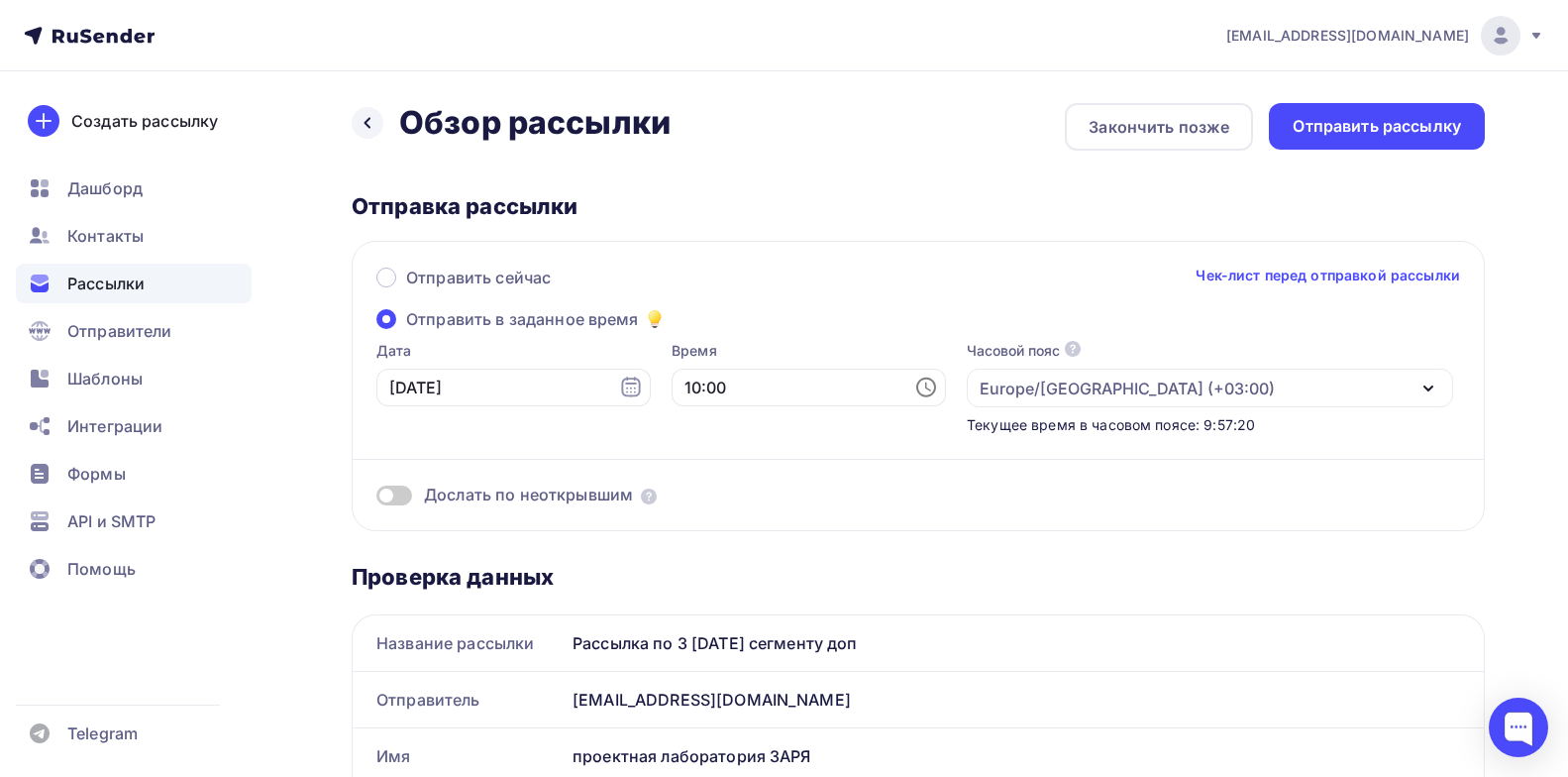
click at [393, 319] on span at bounding box center [387, 320] width 20 height 20
click at [407, 331] on input "Отправить в заданное время" at bounding box center [407, 331] width 0 height 0
click at [378, 123] on div at bounding box center [368, 123] width 32 height 32
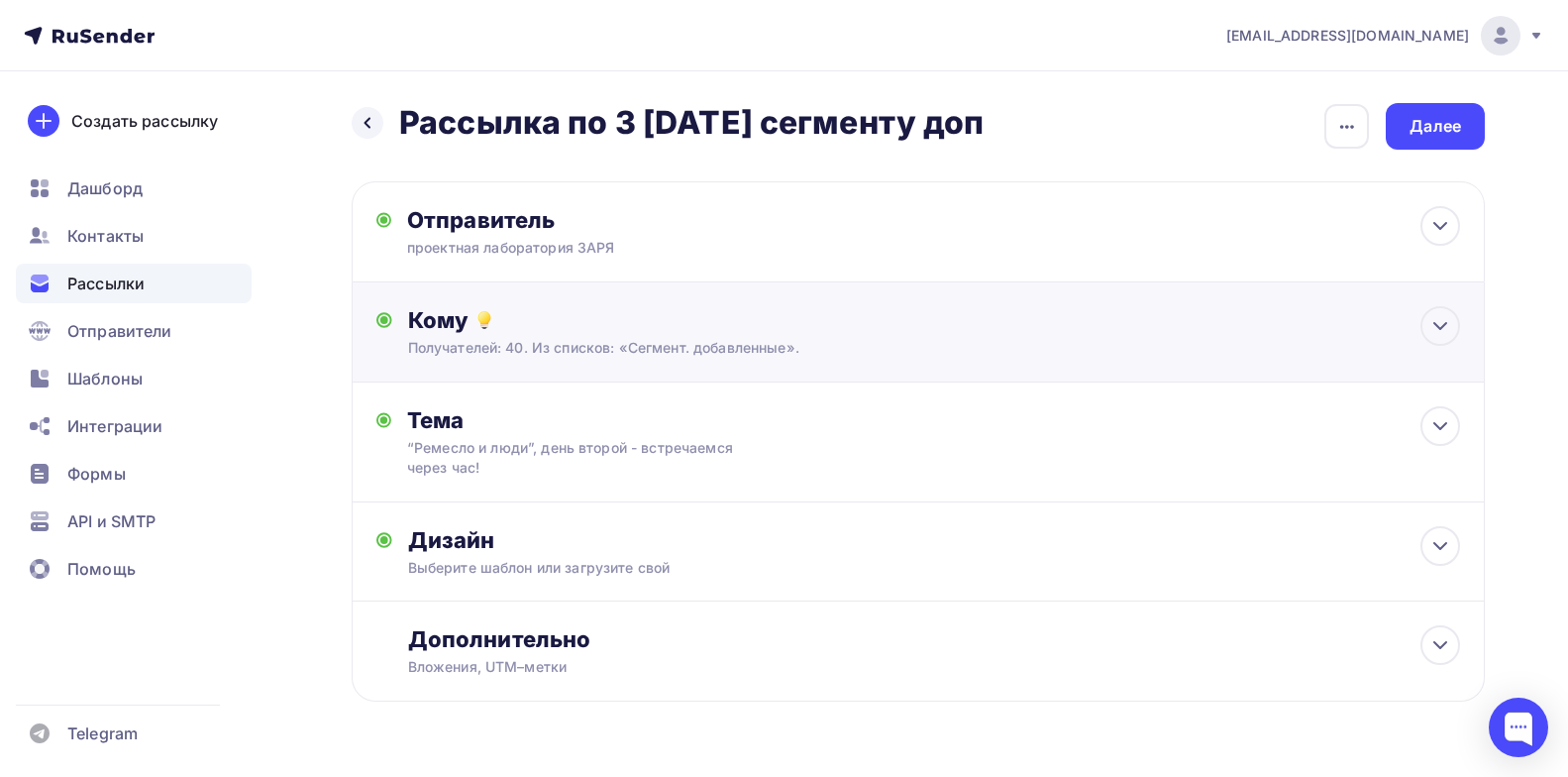
click at [696, 346] on div "Получателей: 40. Из списков: «Сегмент. добавленные»." at bounding box center [882, 348] width 947 height 20
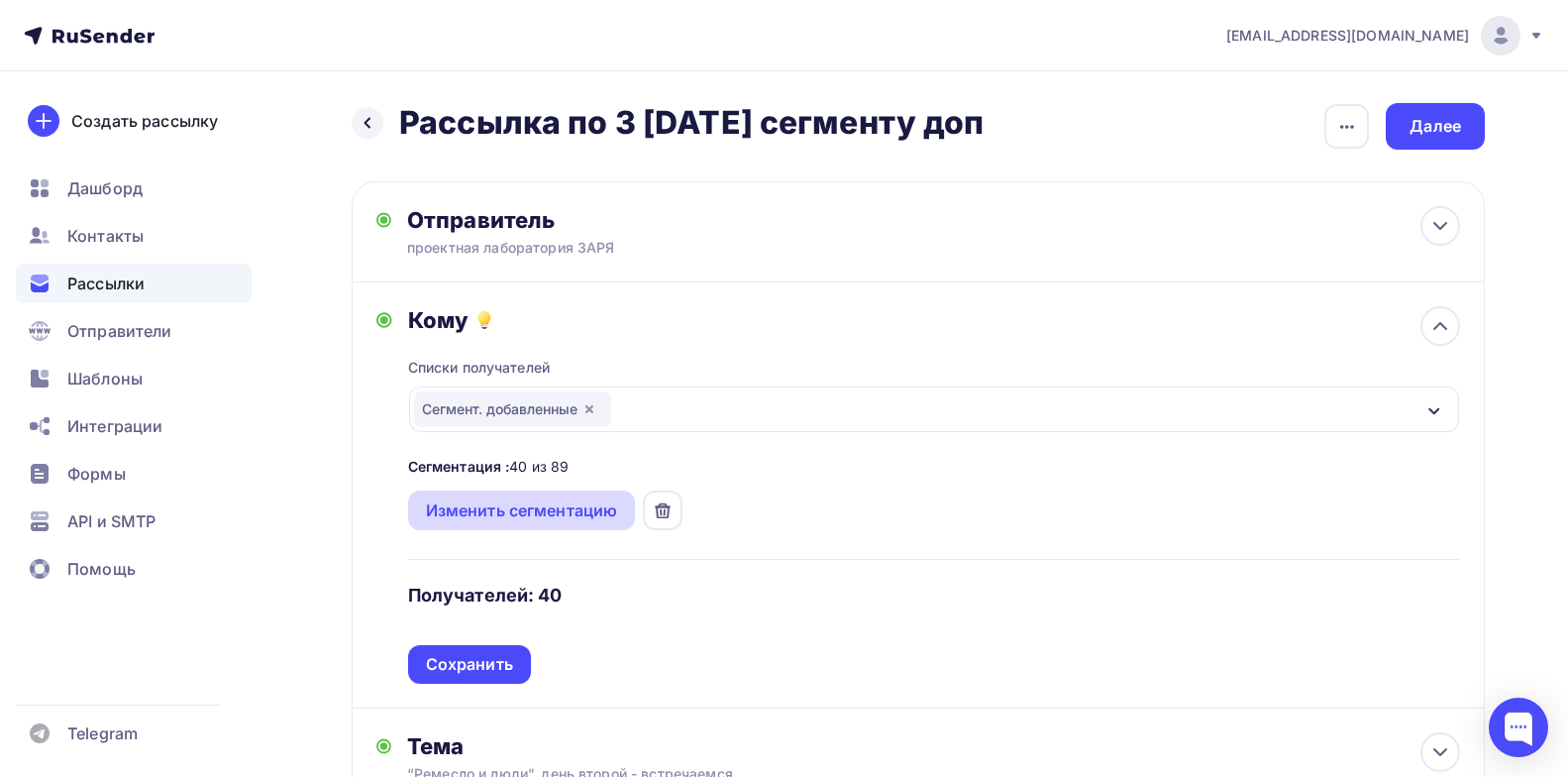
click at [591, 509] on div "Изменить сегментацию" at bounding box center [523, 510] width 192 height 24
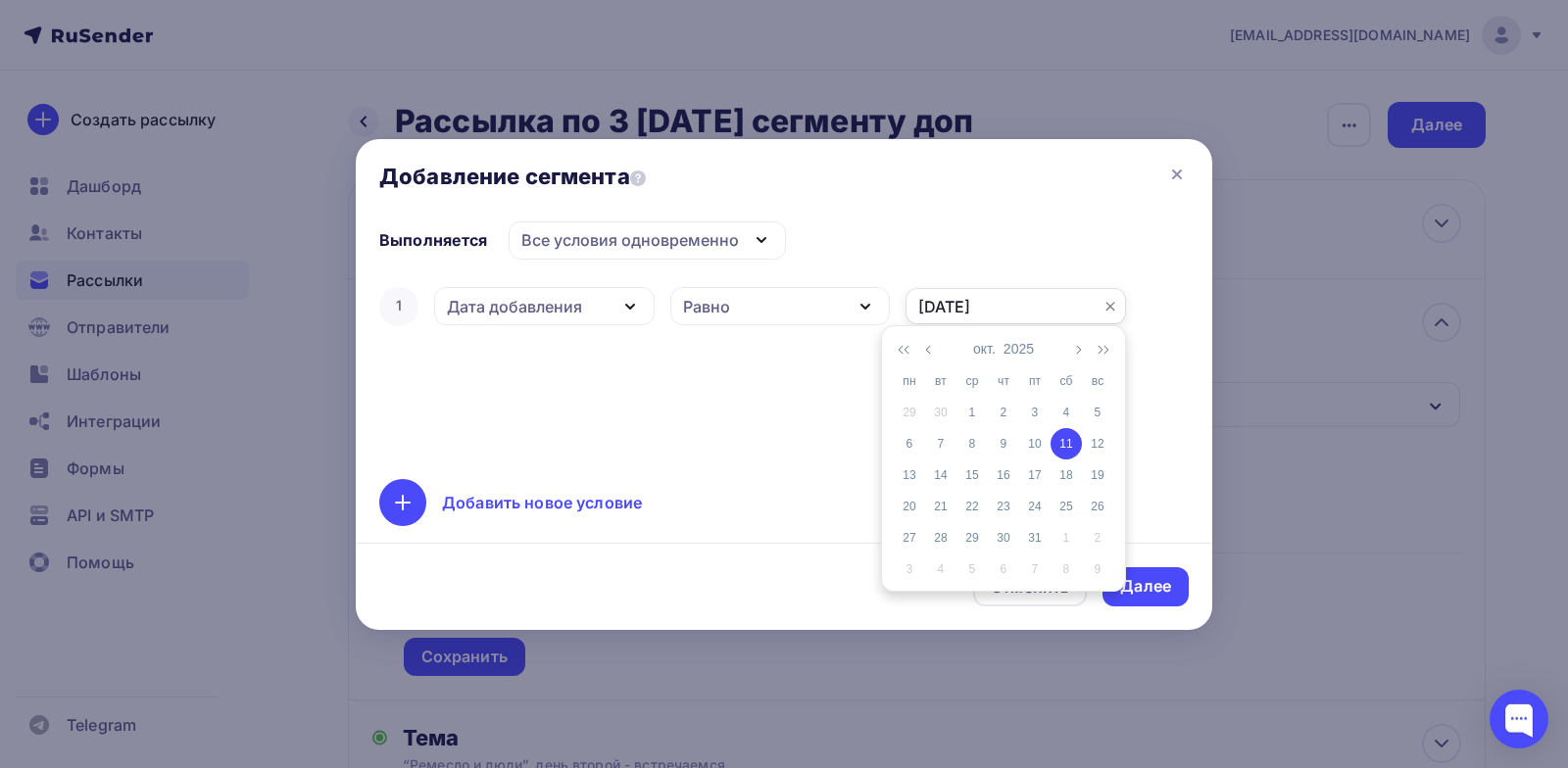
click at [1009, 314] on input "[DATE]" at bounding box center [1016, 307] width 221 height 37
click at [1037, 446] on div "10" at bounding box center [1035, 444] width 31 height 18
click at [1031, 309] on input "10.10.2025" at bounding box center [1016, 307] width 221 height 37
click at [1059, 453] on td "11" at bounding box center [1067, 444] width 31 height 31
click at [1014, 314] on input "[DATE]" at bounding box center [1016, 307] width 221 height 37
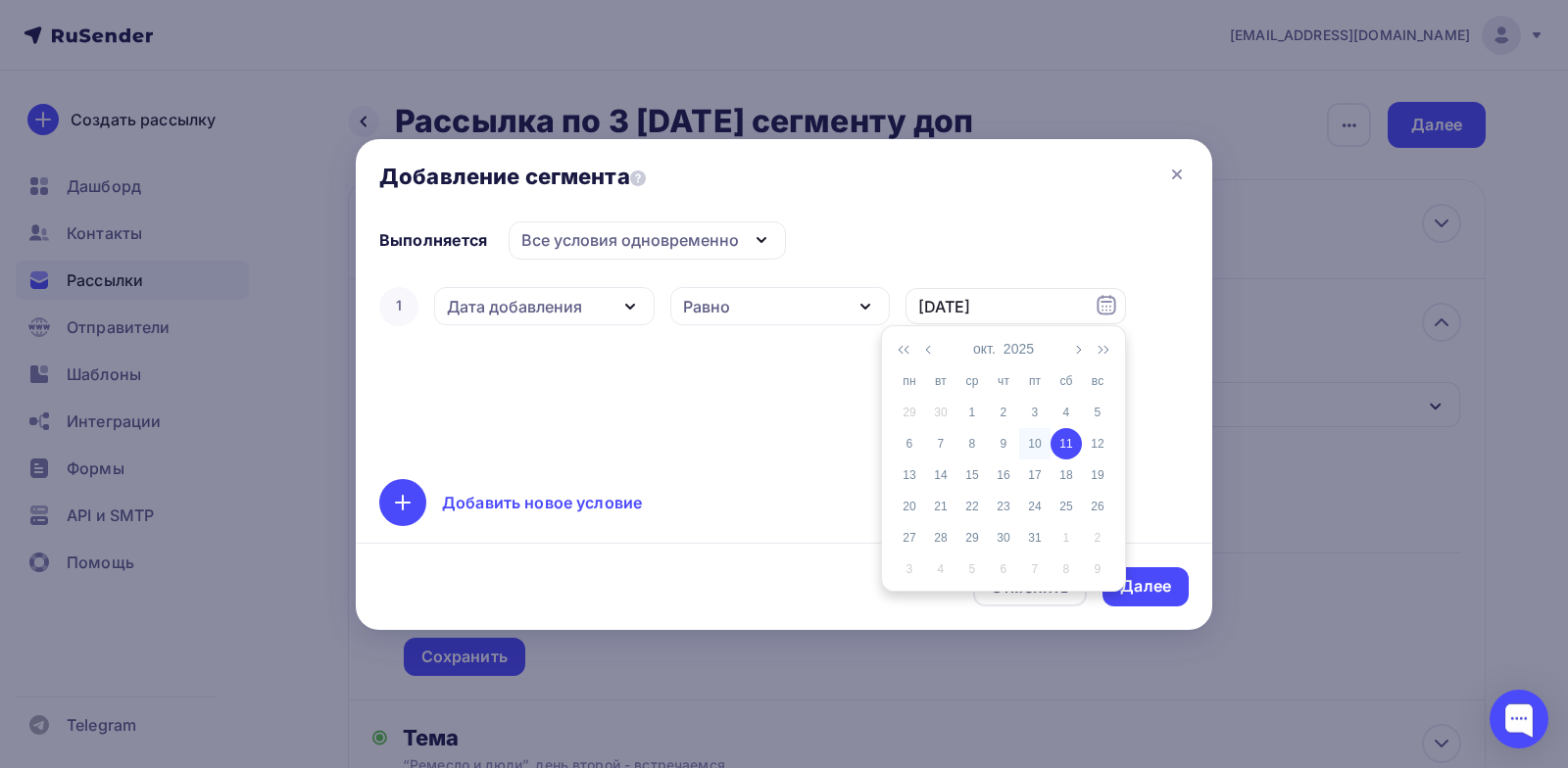
click at [1034, 451] on div "10" at bounding box center [1035, 444] width 31 height 18
type input "10.10.2025"
click at [1138, 583] on div "Далее" at bounding box center [1146, 586] width 51 height 23
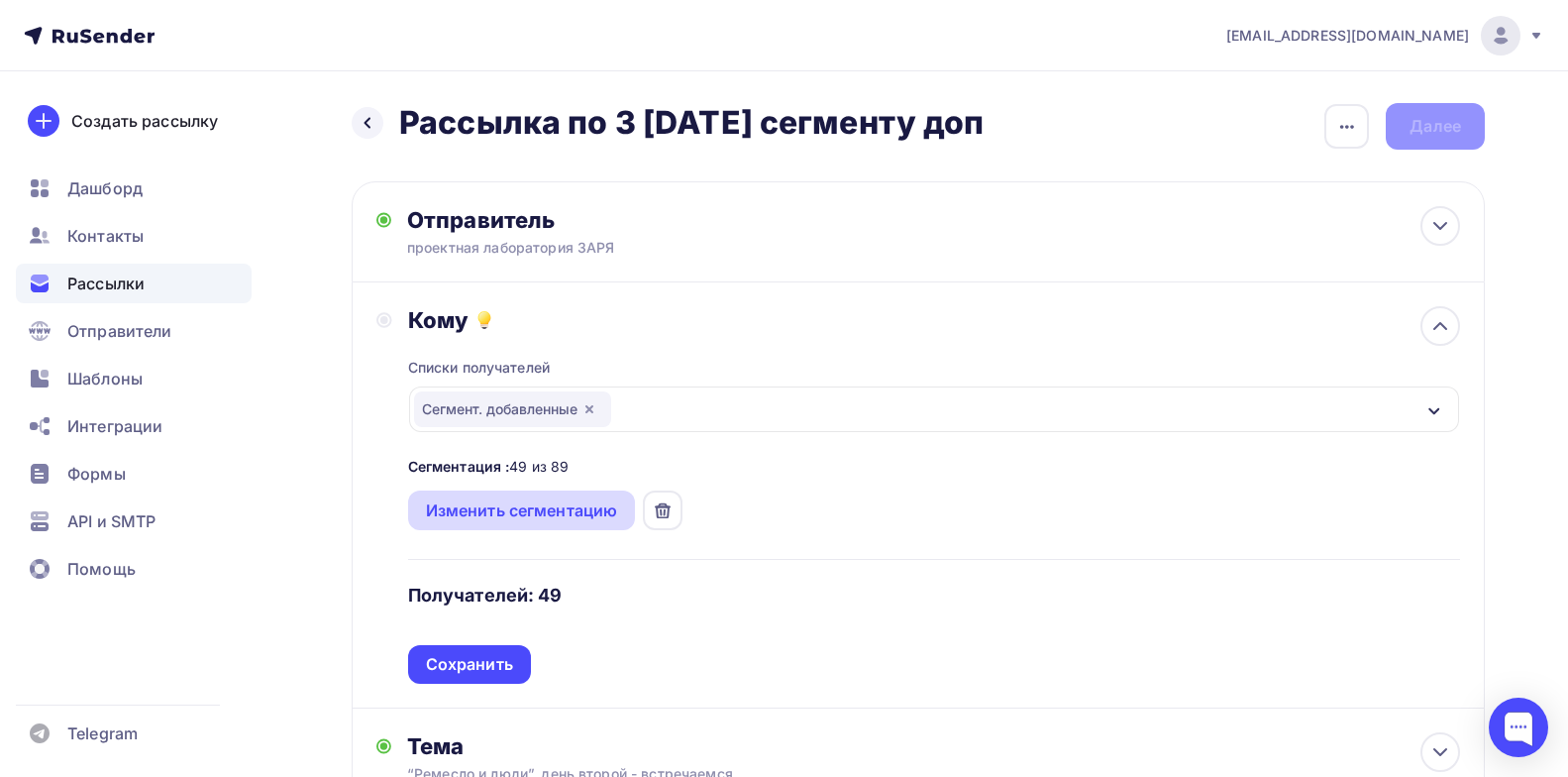
click at [556, 508] on div "Изменить сегментацию" at bounding box center [523, 510] width 192 height 24
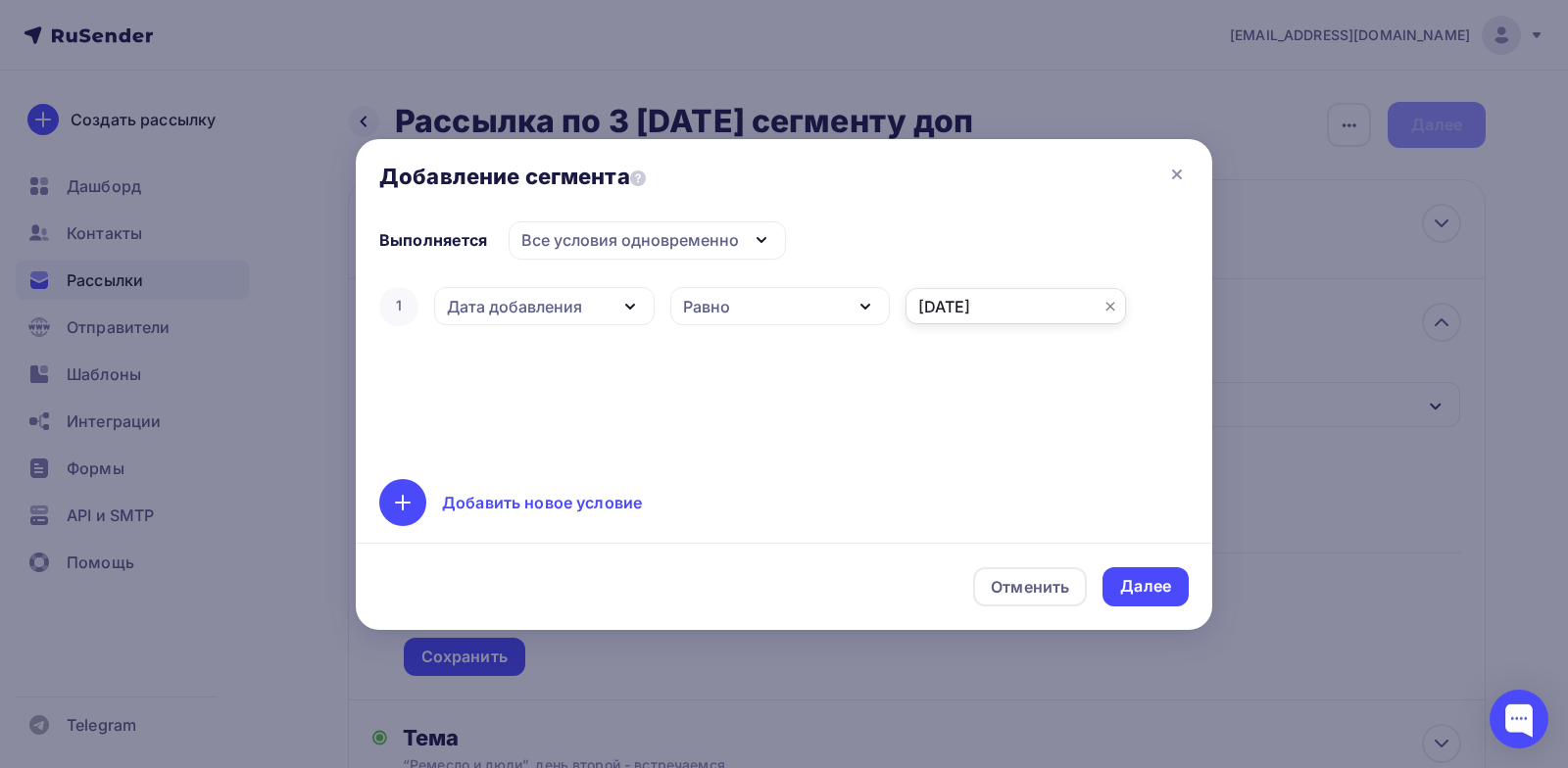
click at [953, 315] on input "10.10.2025" at bounding box center [1016, 307] width 221 height 37
click at [1064, 451] on div "11" at bounding box center [1067, 444] width 31 height 18
type input "[DATE]"
click at [1178, 177] on icon at bounding box center [1177, 175] width 24 height 24
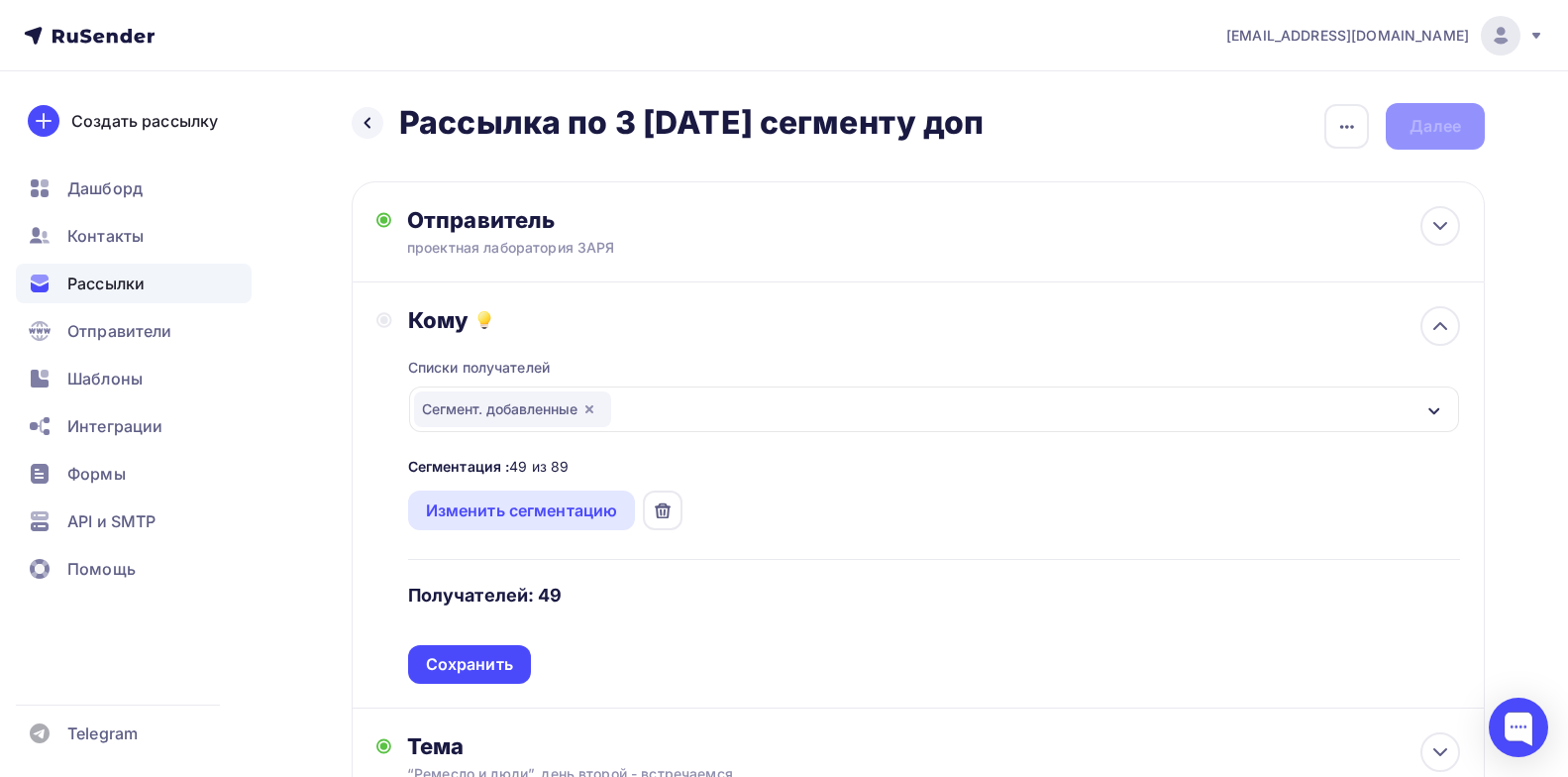
click at [1418, 404] on div "Сегмент. добавленные" at bounding box center [934, 410] width 1050 height 46
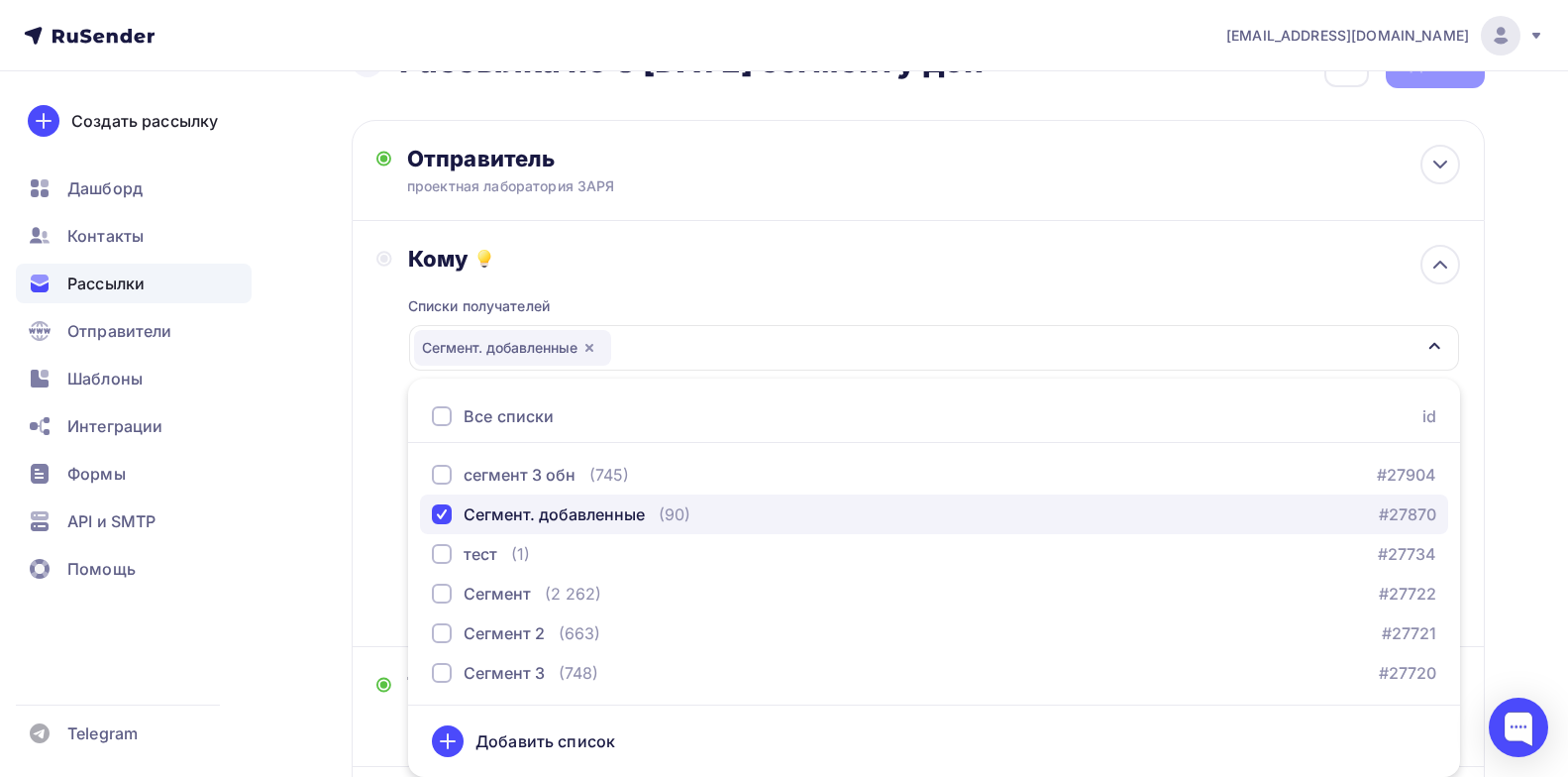
click at [447, 513] on div "button" at bounding box center [442, 514] width 20 height 20
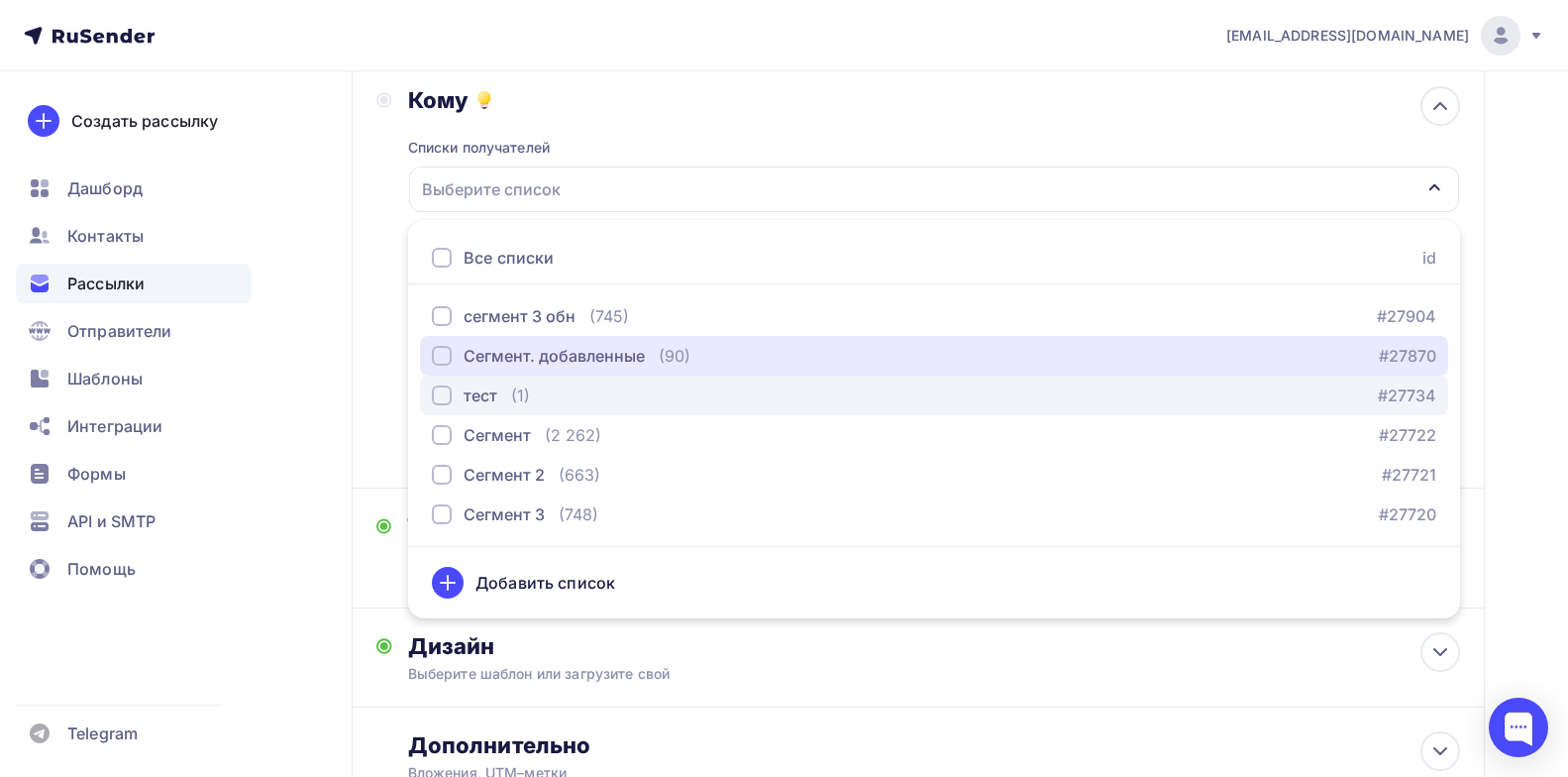
scroll to position [81, 0]
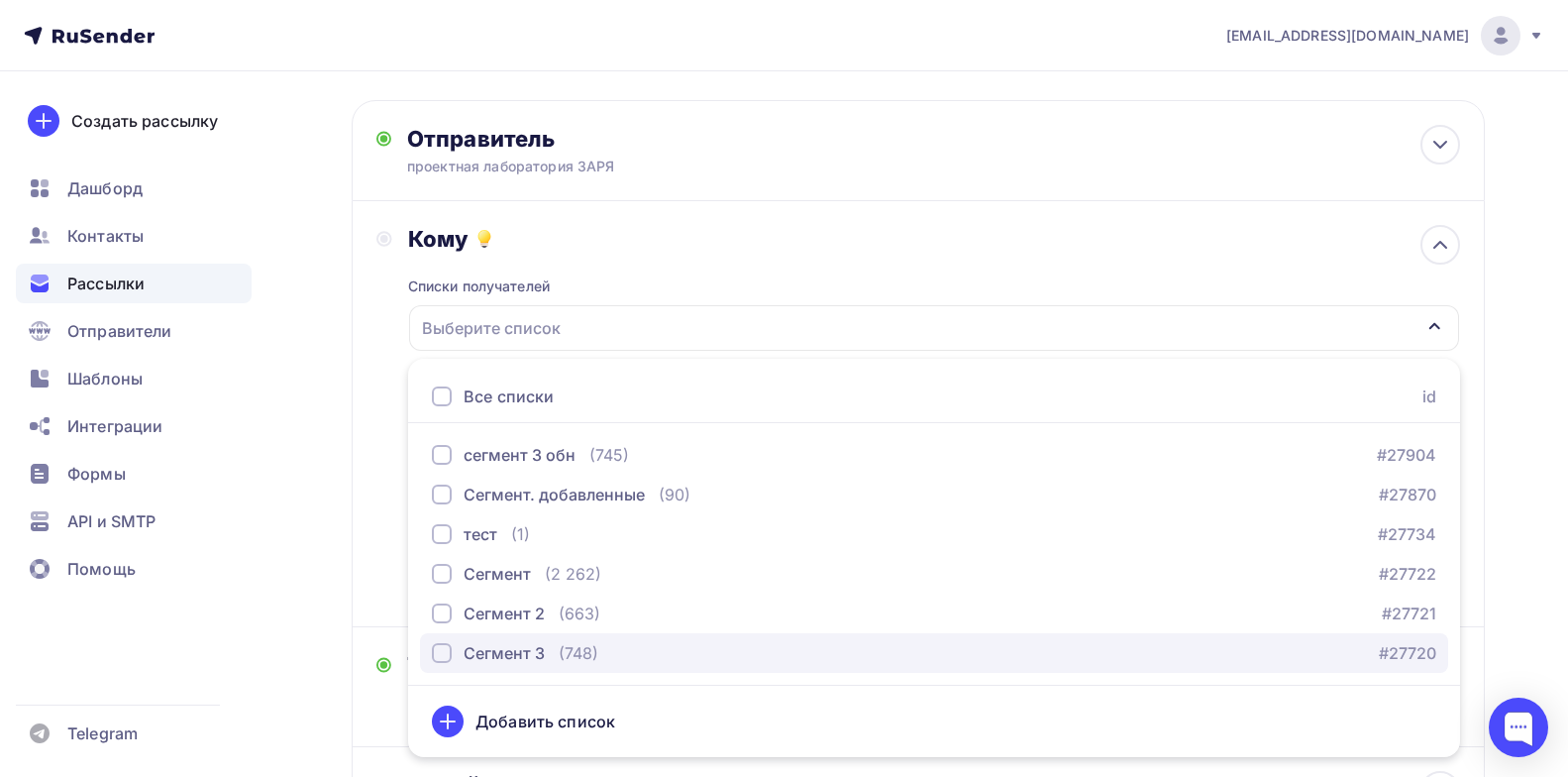
click at [527, 650] on div "Сегмент 3" at bounding box center [504, 653] width 81 height 24
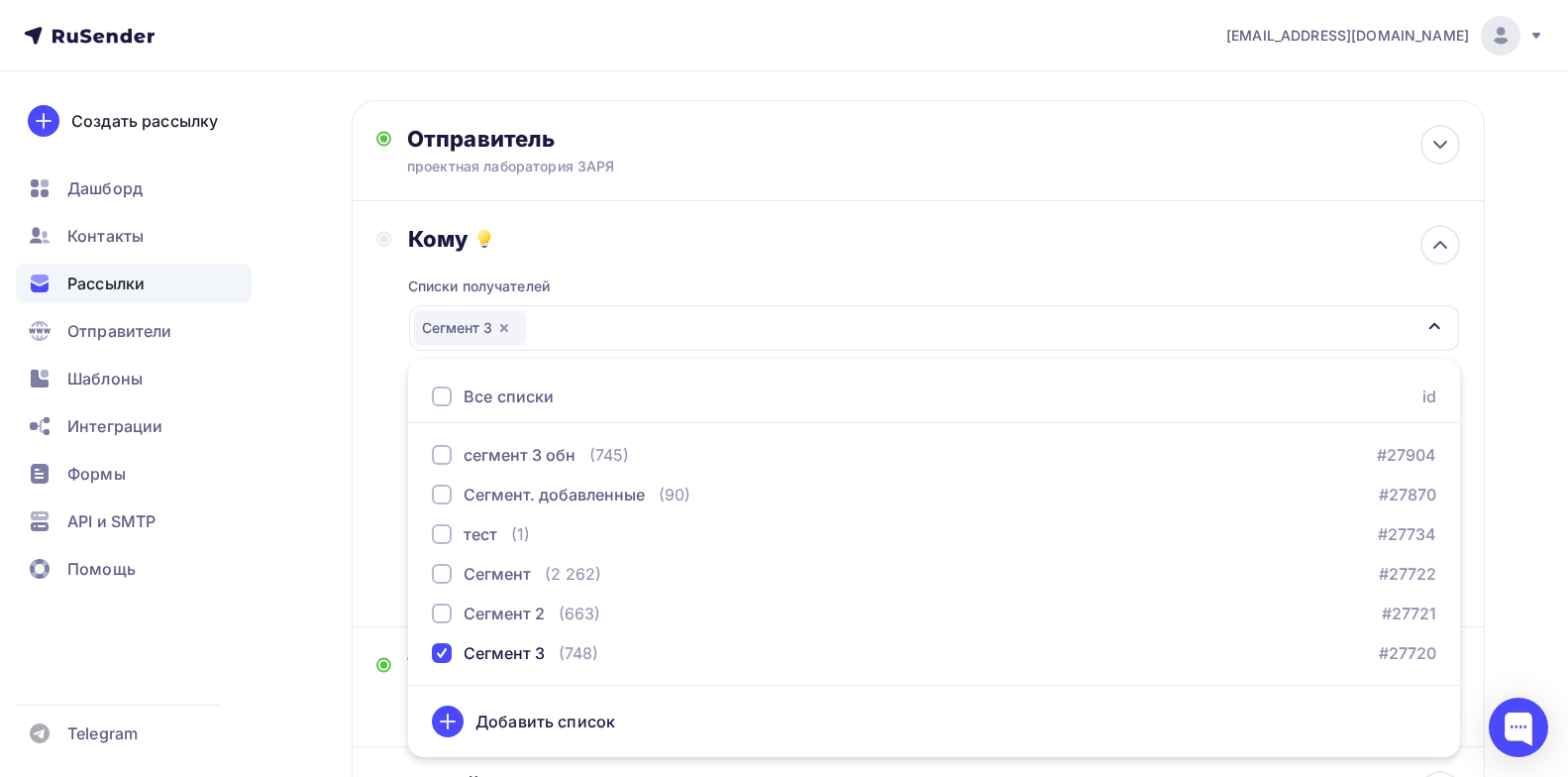
click at [644, 255] on div "Списки получателей Сегмент 3 Все списки id сегмент 3 обн (745) #27904 Сегмент. …" at bounding box center [934, 428] width 1052 height 350
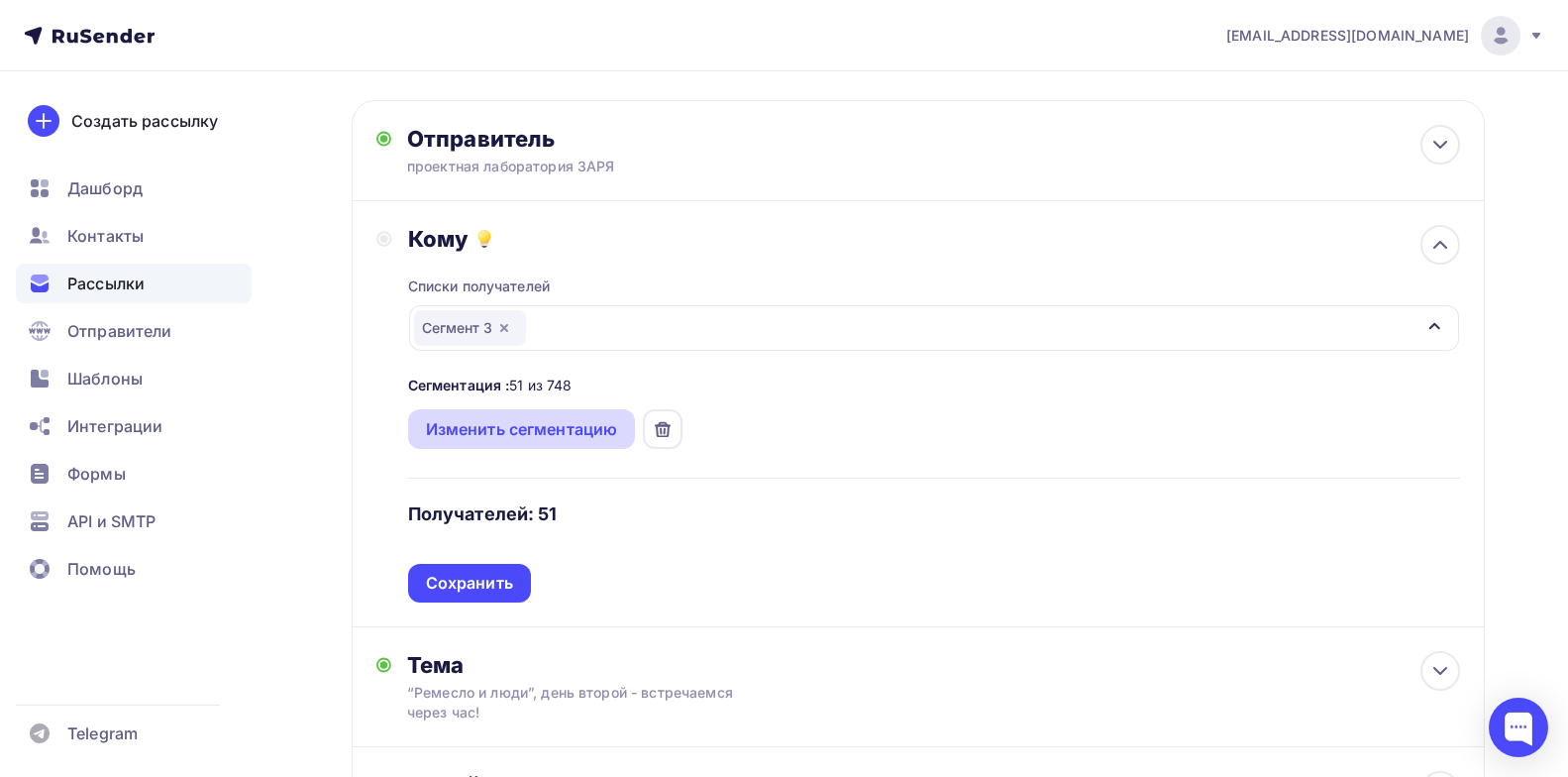
click at [574, 432] on div "Изменить сегментацию" at bounding box center [523, 430] width 192 height 24
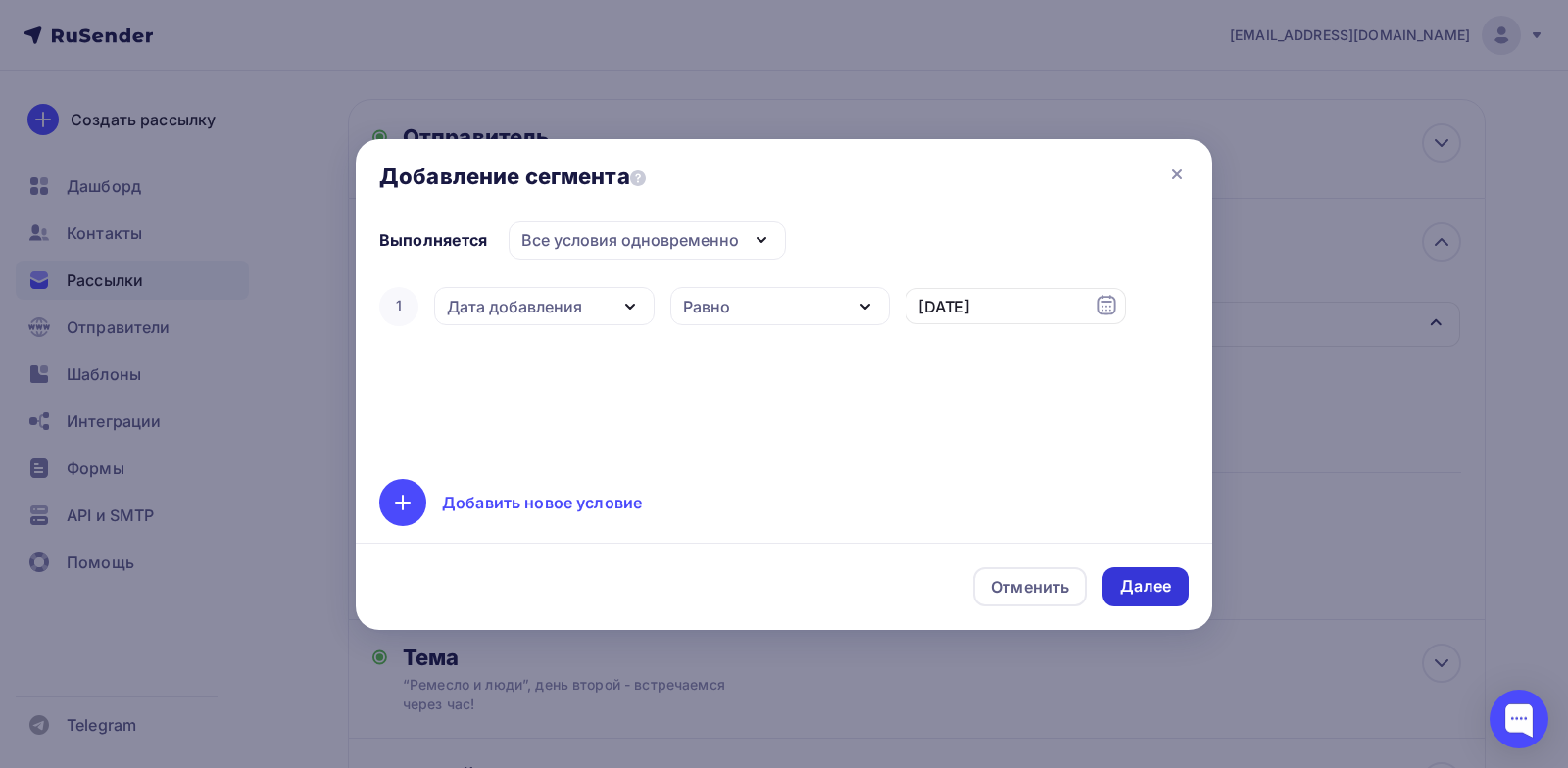
click at [1132, 588] on div "Далее" at bounding box center [1146, 586] width 51 height 23
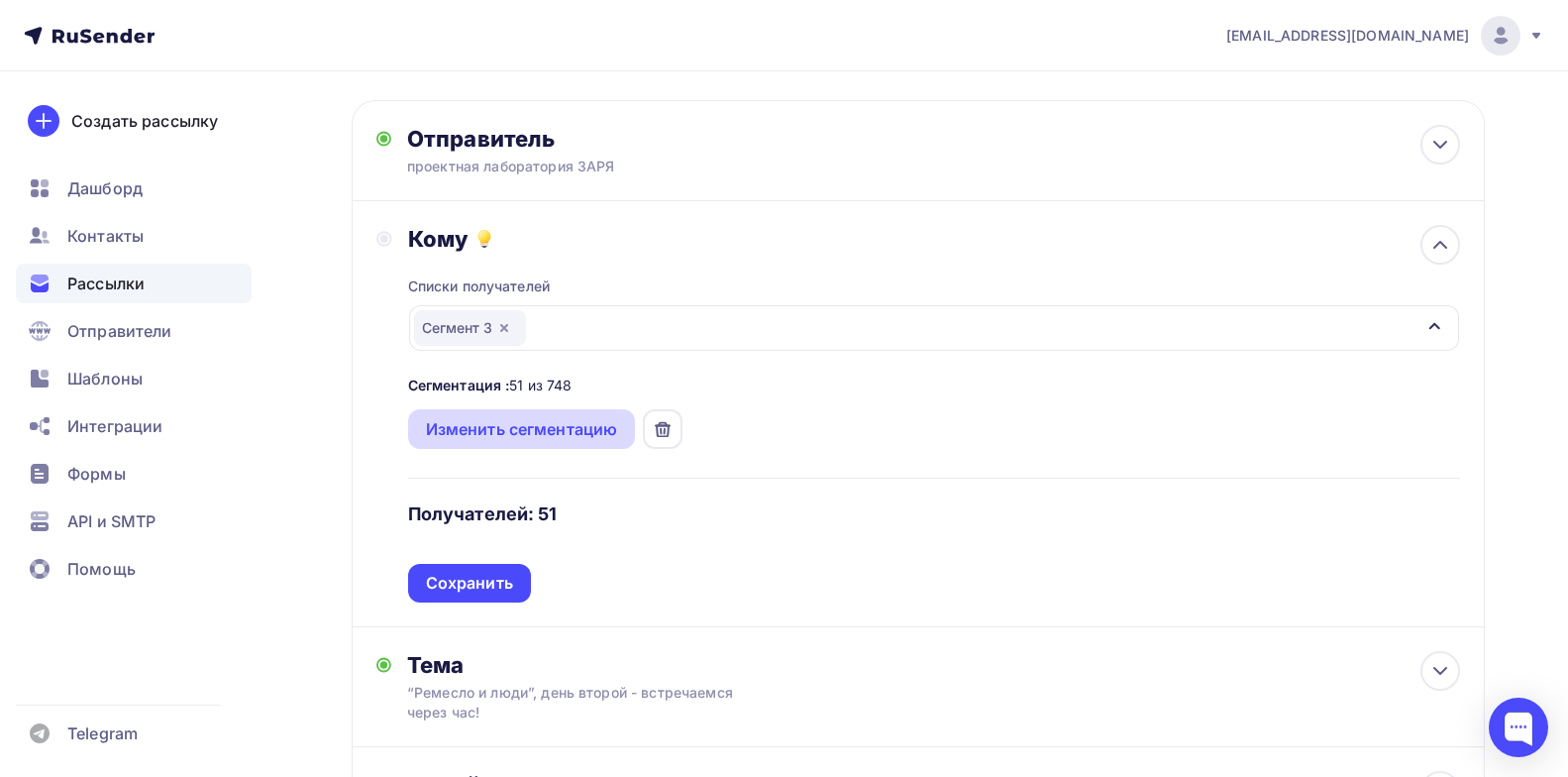
click at [571, 425] on div "Изменить сегментацию" at bounding box center [523, 430] width 192 height 24
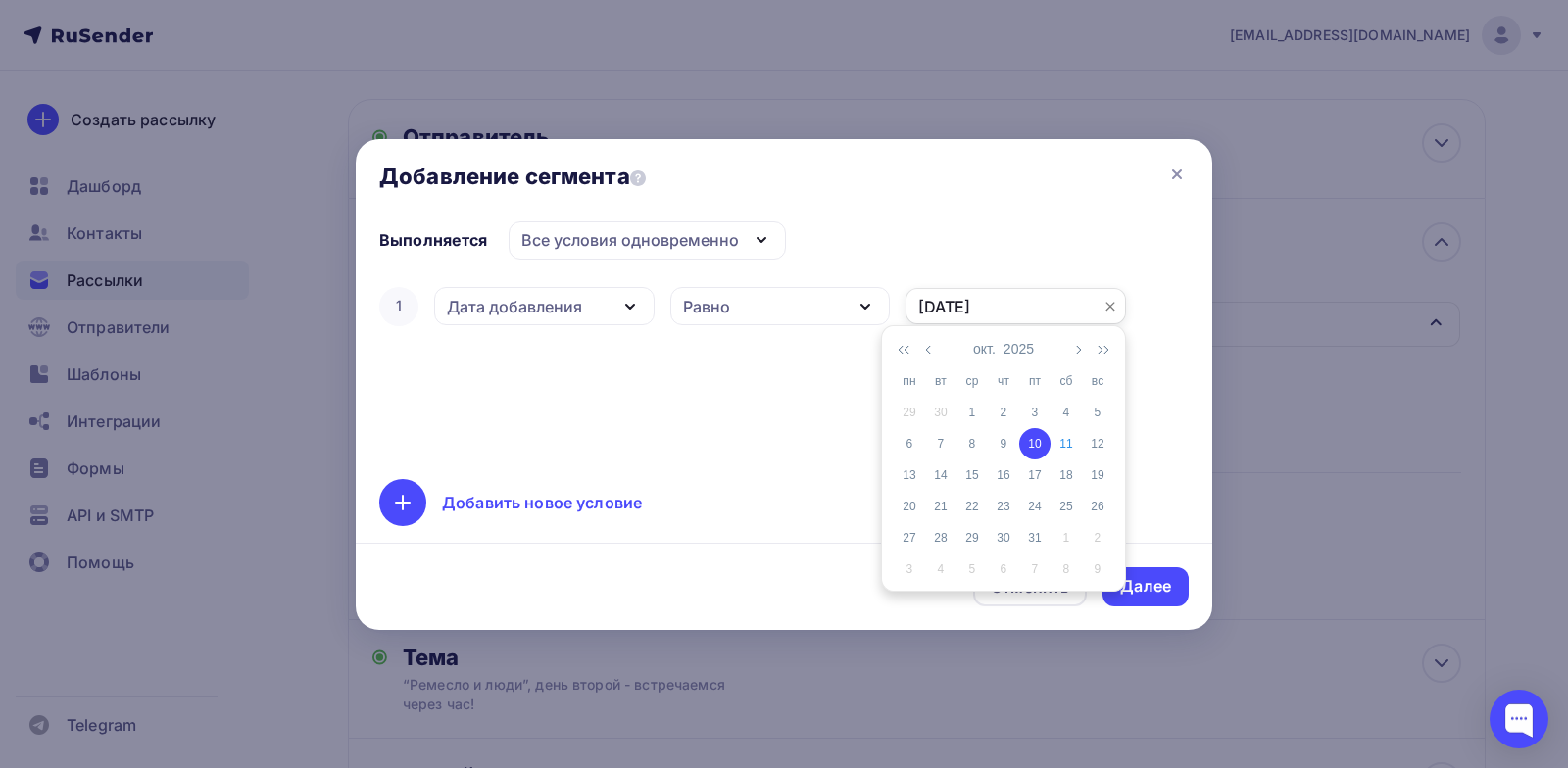
click at [1025, 300] on input "10.10.2025" at bounding box center [1016, 307] width 221 height 37
click at [1063, 448] on div "11" at bounding box center [1067, 444] width 31 height 18
type input "[DATE]"
click at [1019, 296] on input "[DATE]" at bounding box center [1016, 307] width 221 height 37
click at [589, 483] on div "Добавить новое условие" at bounding box center [784, 502] width 810 height 47
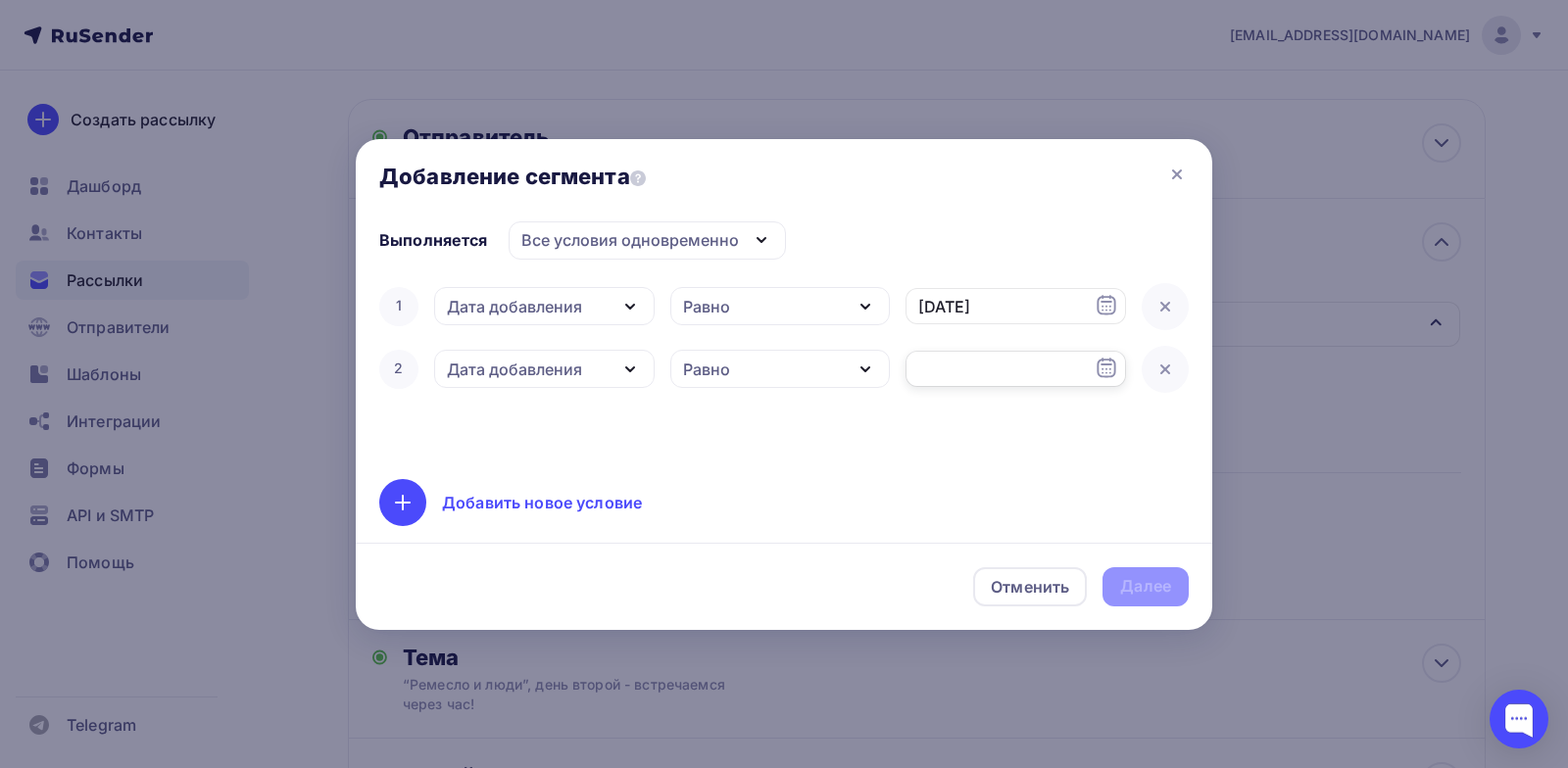
click at [941, 372] on input "text" at bounding box center [1016, 370] width 221 height 37
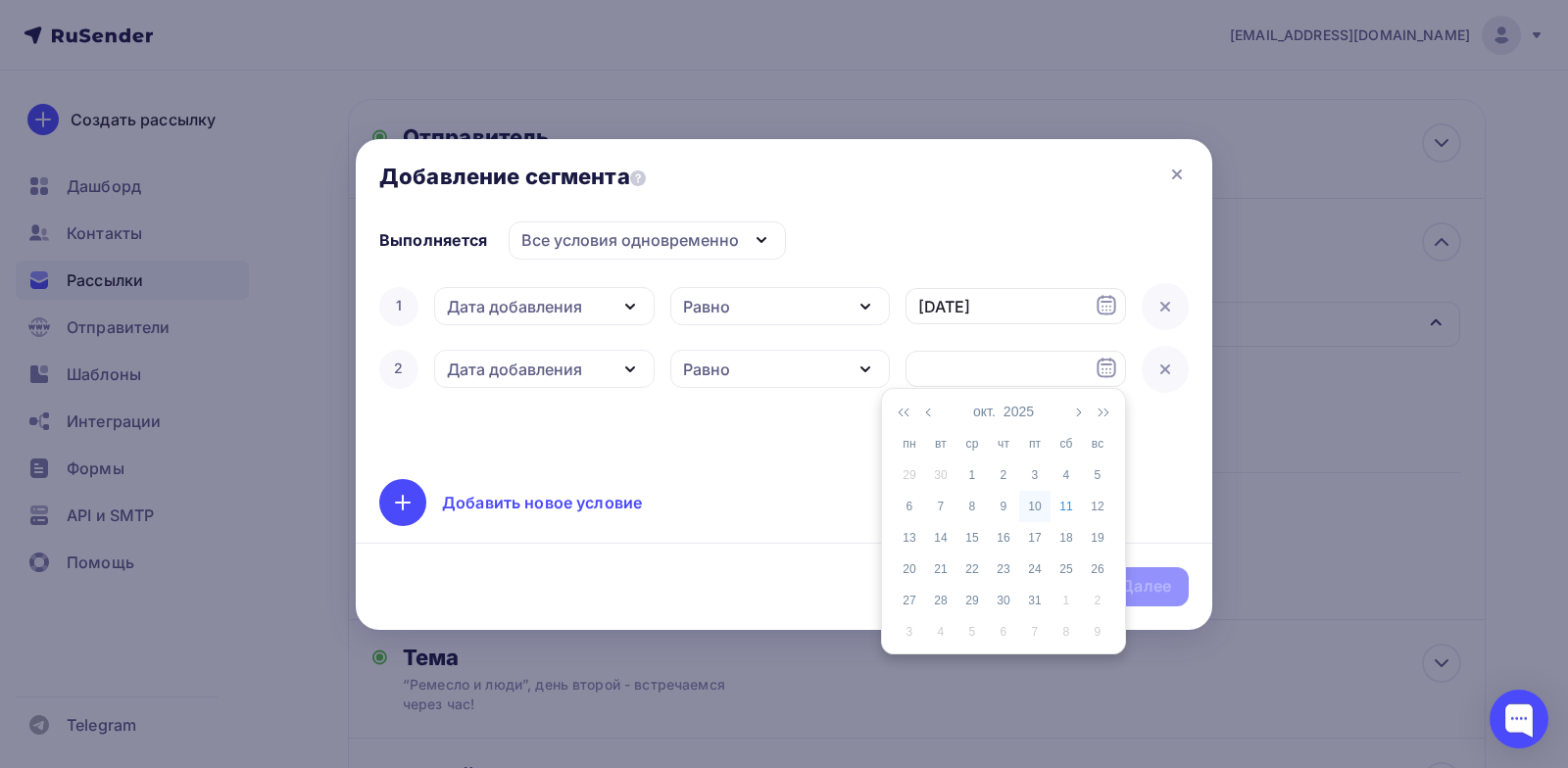
click at [1046, 504] on div "10" at bounding box center [1035, 506] width 31 height 18
type input "10.10.2025"
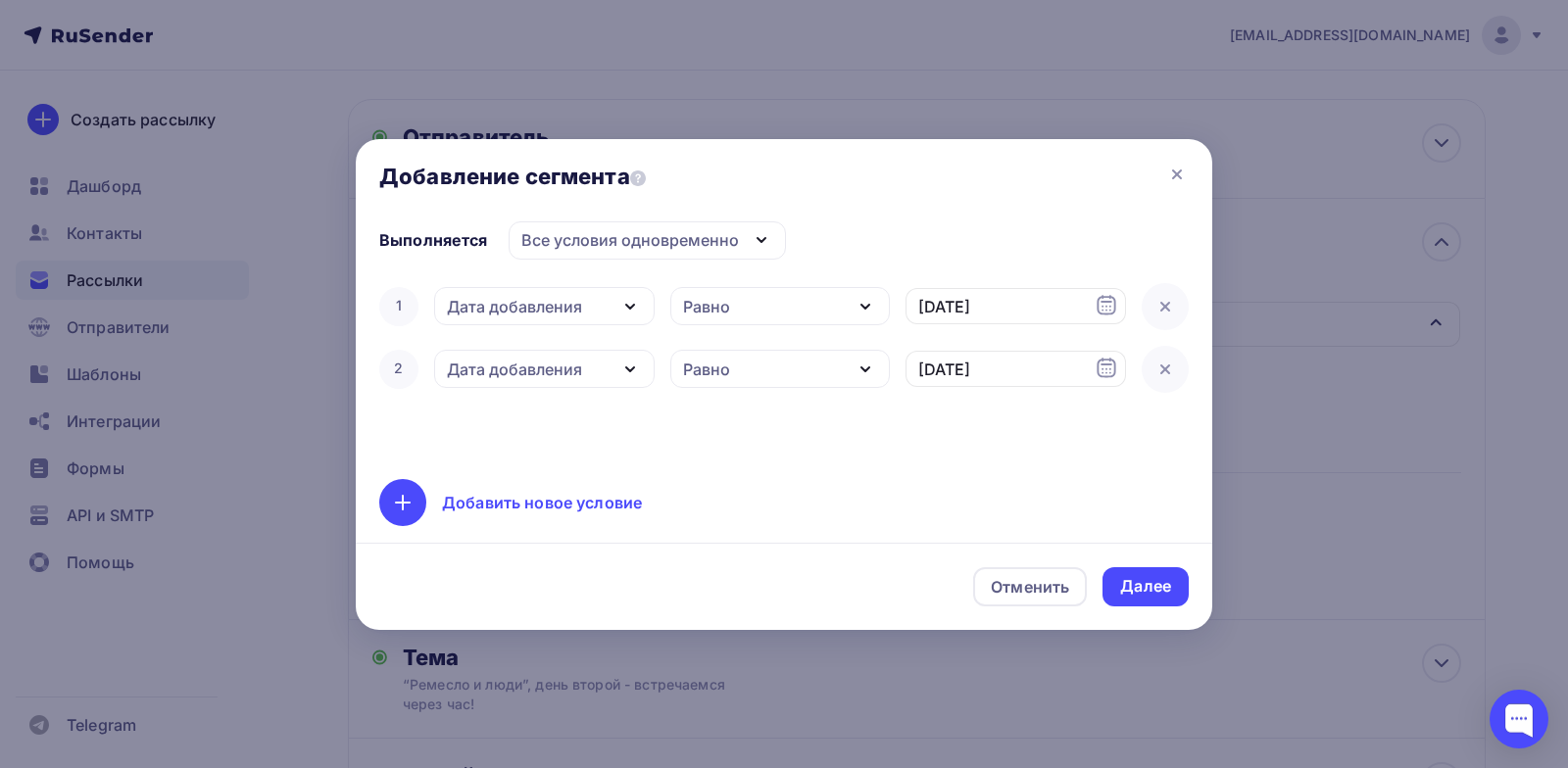
click at [860, 299] on icon "button" at bounding box center [865, 307] width 24 height 24
click at [801, 365] on div "Позже" at bounding box center [771, 366] width 173 height 24
click at [1053, 313] on input "[DATE]" at bounding box center [1016, 307] width 221 height 37
click at [1036, 442] on div "10" at bounding box center [1035, 444] width 31 height 18
type input "10.10.2025"
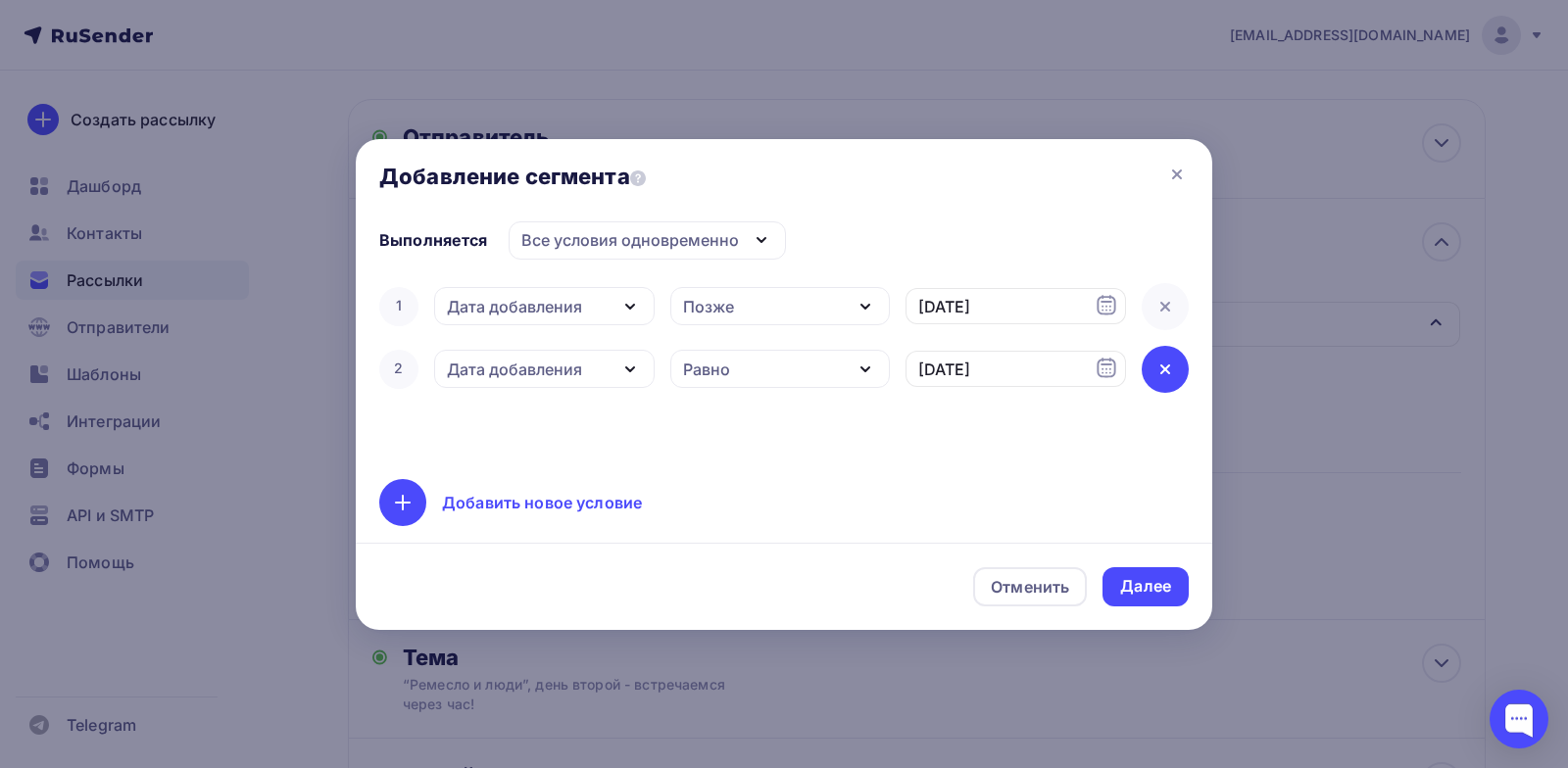
click at [1170, 376] on icon at bounding box center [1166, 370] width 24 height 24
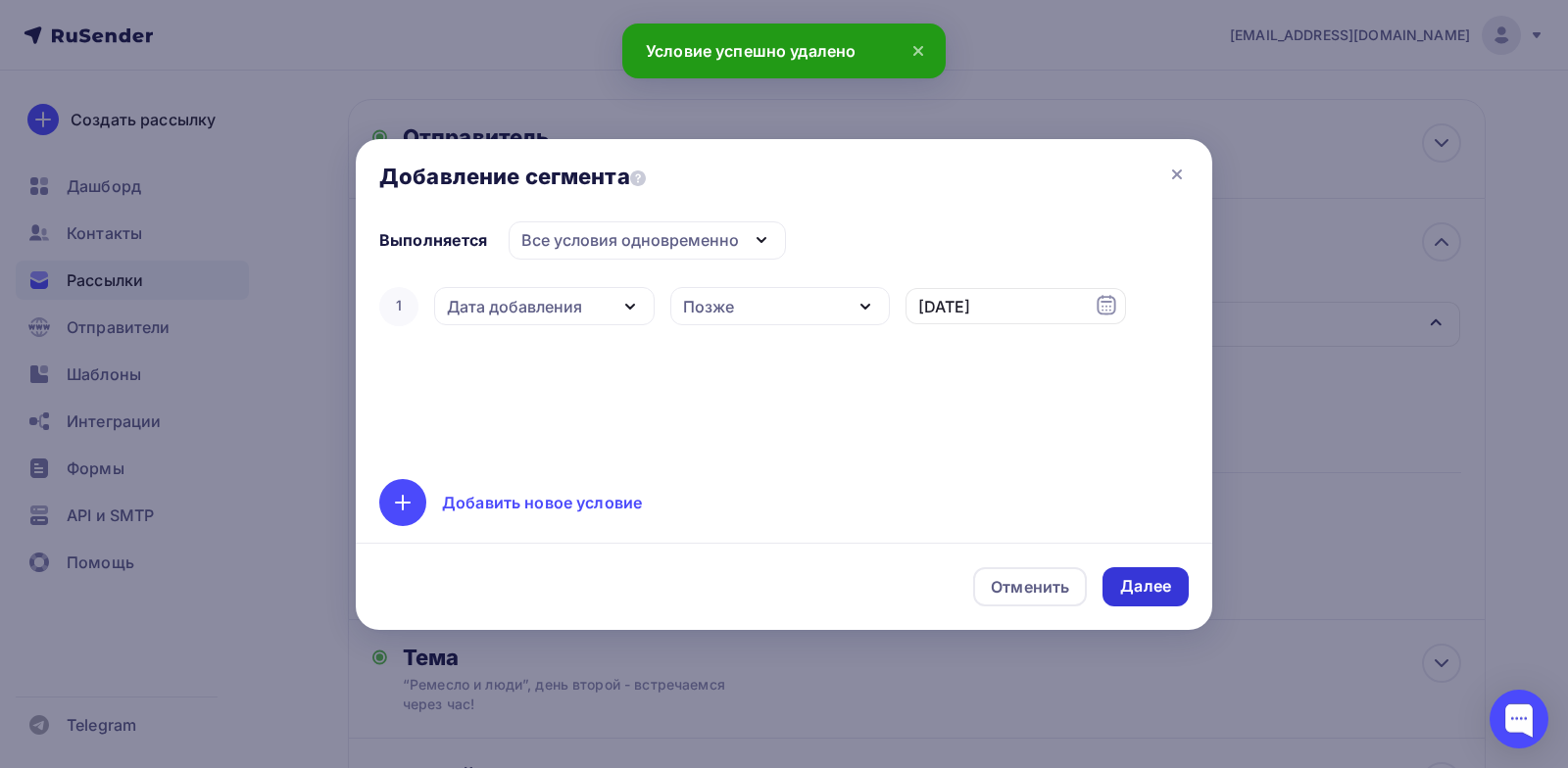
click at [1153, 586] on div "Далее" at bounding box center [1146, 586] width 51 height 23
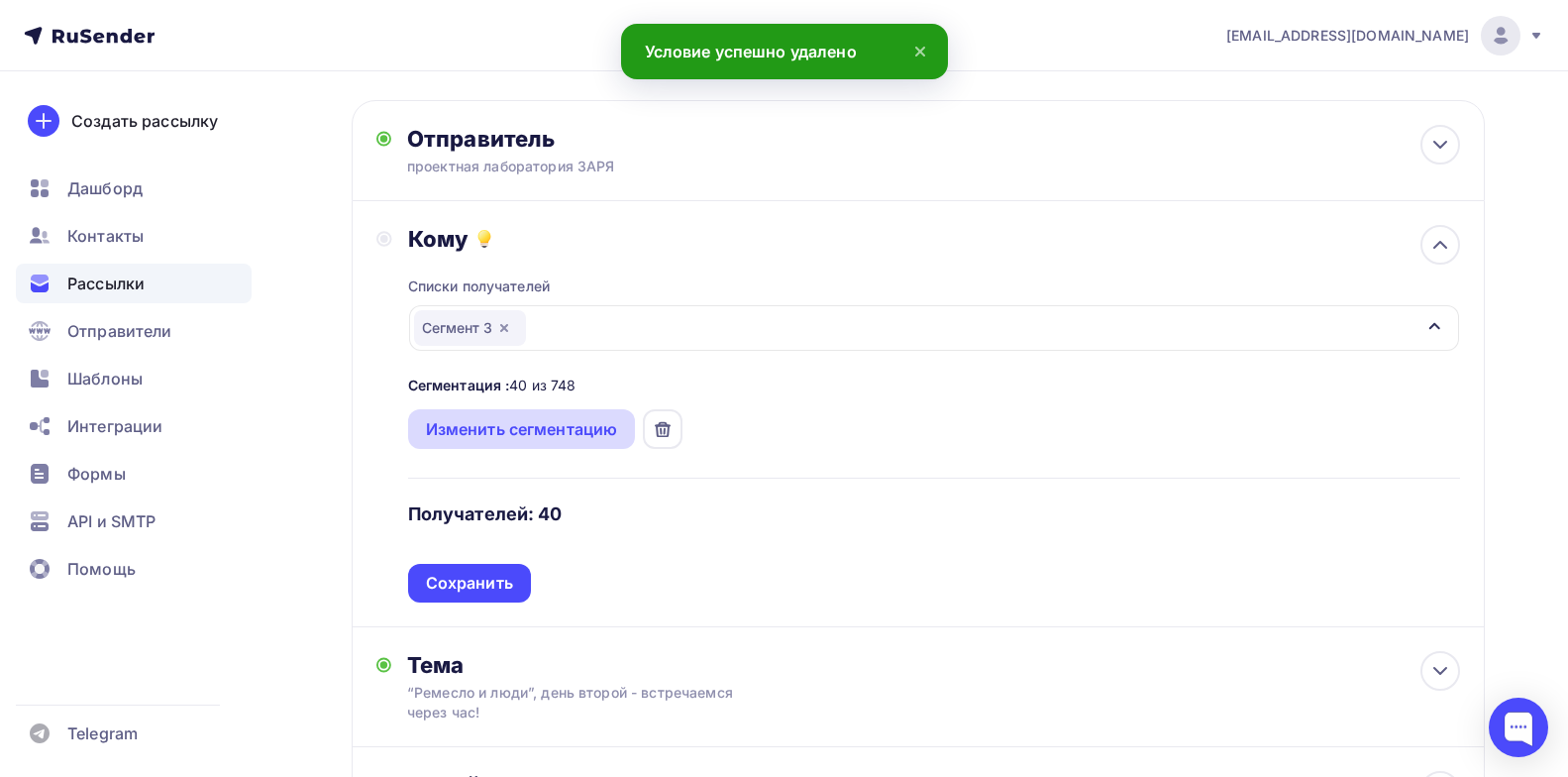
click at [510, 436] on div "Изменить сегментацию" at bounding box center [523, 430] width 192 height 24
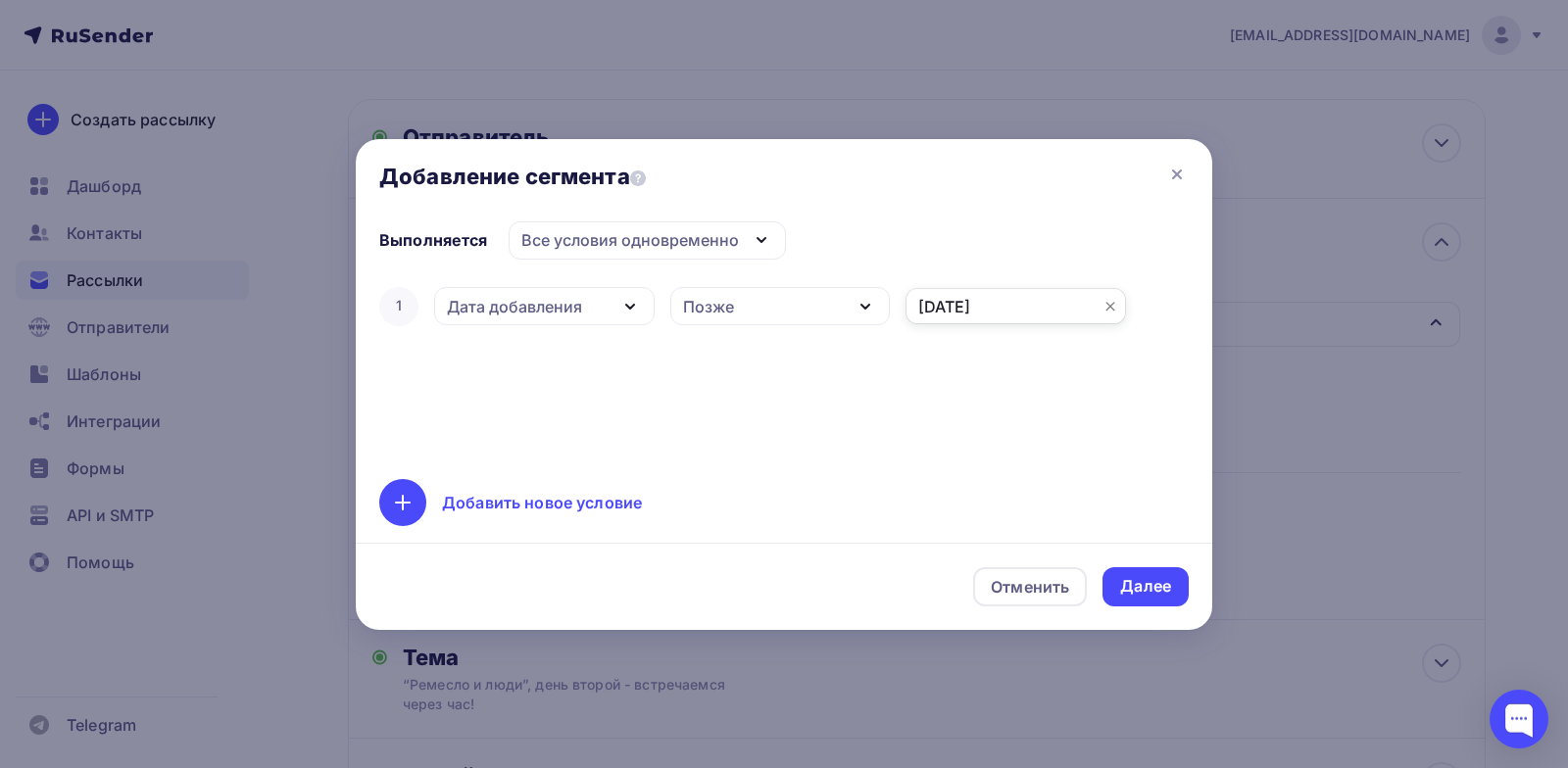
click at [1031, 315] on input "10.10.2025" at bounding box center [1016, 307] width 221 height 37
click at [996, 450] on div "9" at bounding box center [1004, 444] width 31 height 18
type input "09.10.2025"
click at [1133, 588] on div "Далее" at bounding box center [1146, 586] width 51 height 23
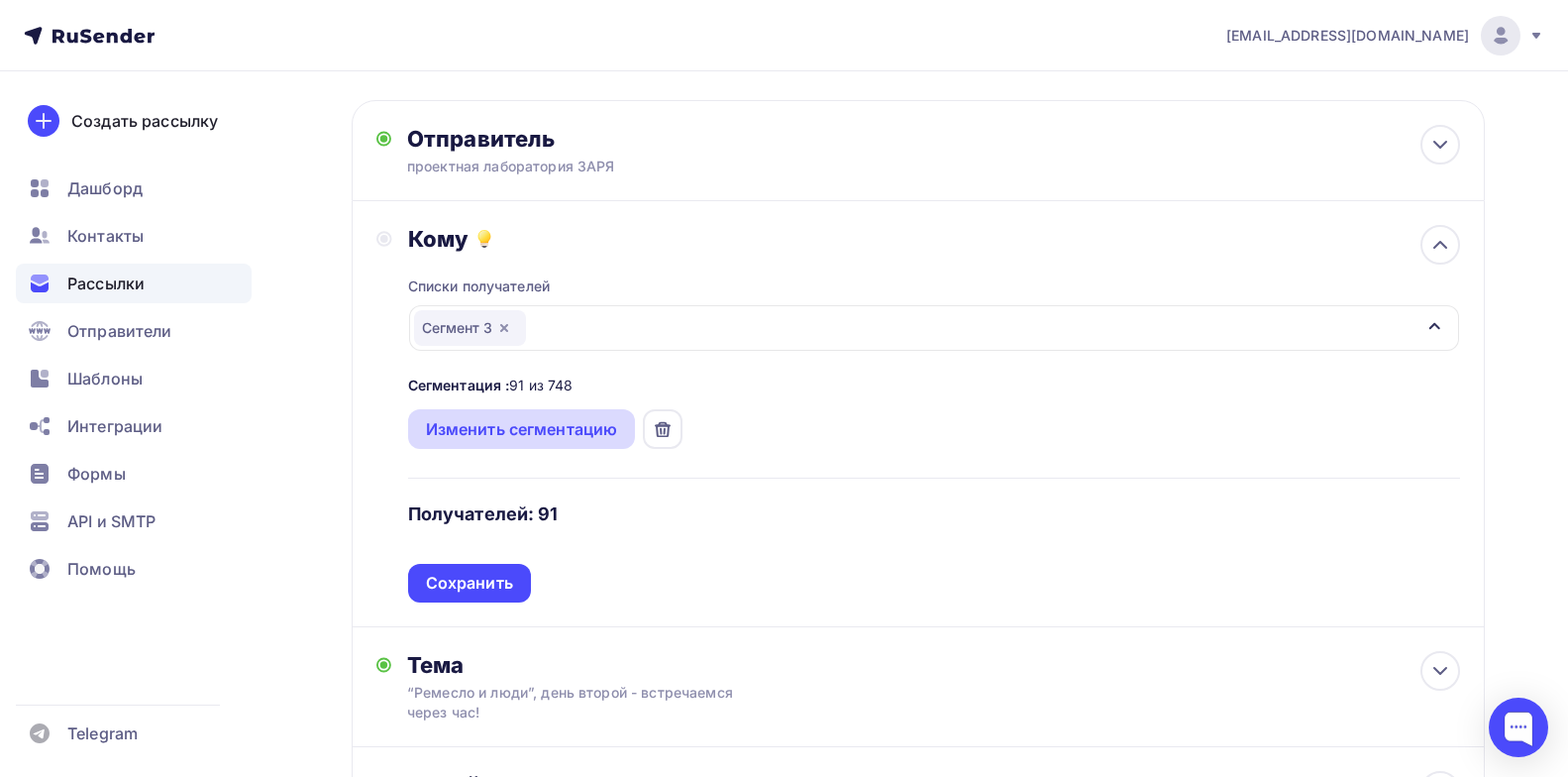
click at [522, 427] on div "Изменить сегментацию" at bounding box center [523, 430] width 192 height 24
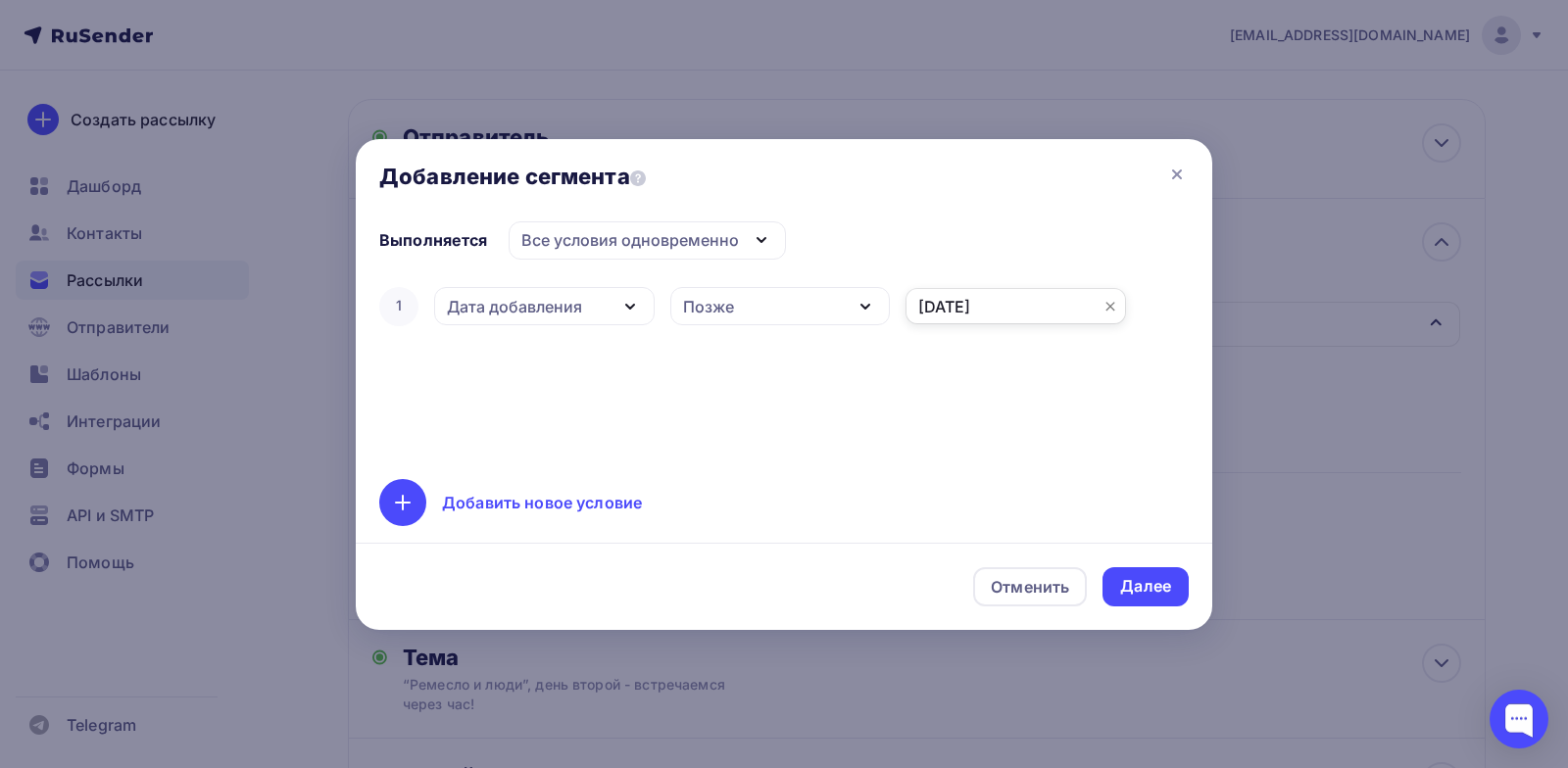
click at [977, 308] on input "09.10.2025" at bounding box center [1016, 307] width 221 height 37
click at [1036, 450] on div "10" at bounding box center [1035, 444] width 31 height 18
type input "10.10.2025"
click at [1017, 300] on input "10.10.2025" at bounding box center [1016, 307] width 221 height 37
click at [1035, 442] on div "10" at bounding box center [1035, 444] width 31 height 18
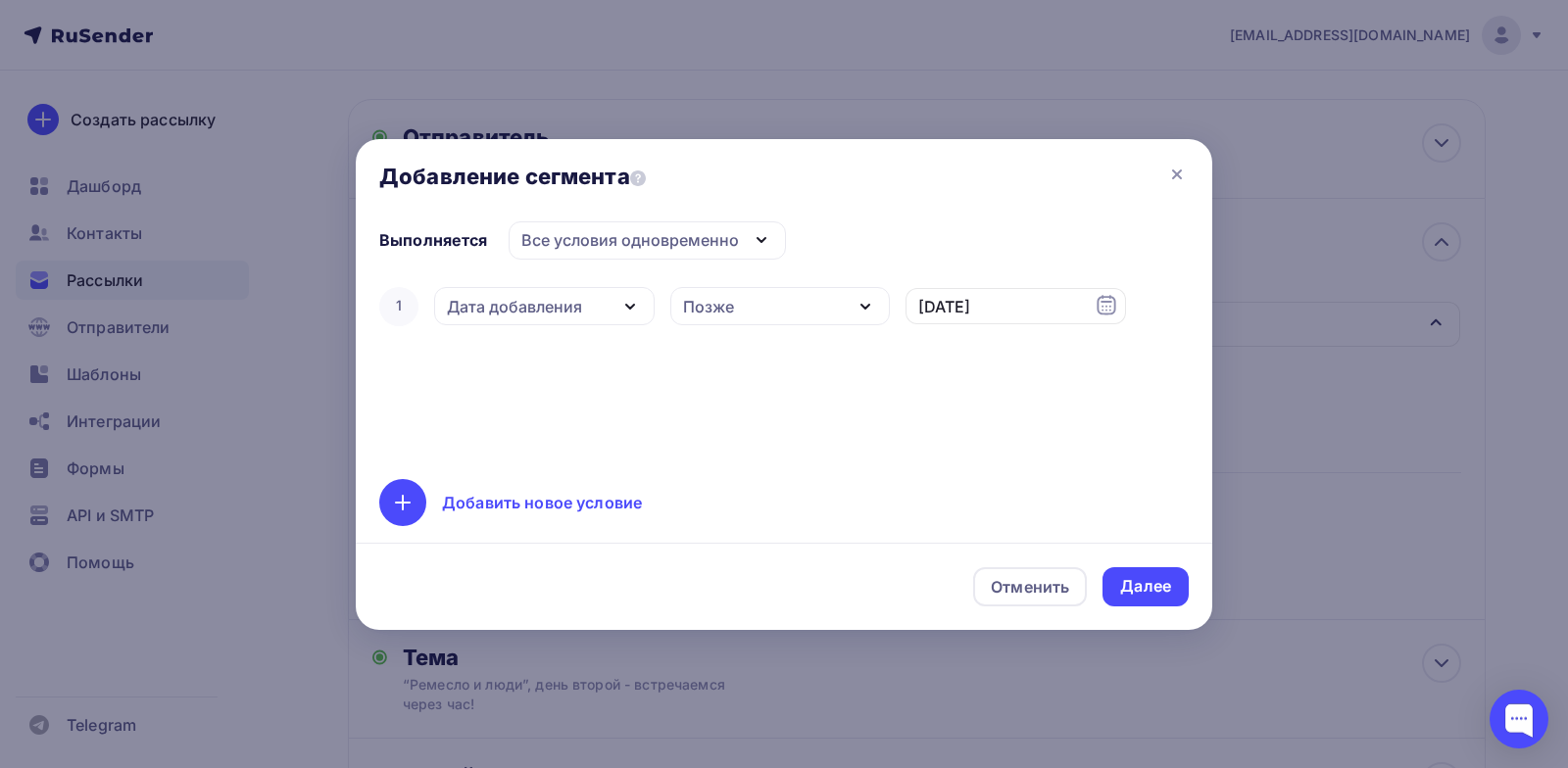
click at [773, 306] on div "Позже" at bounding box center [780, 306] width 221 height 38
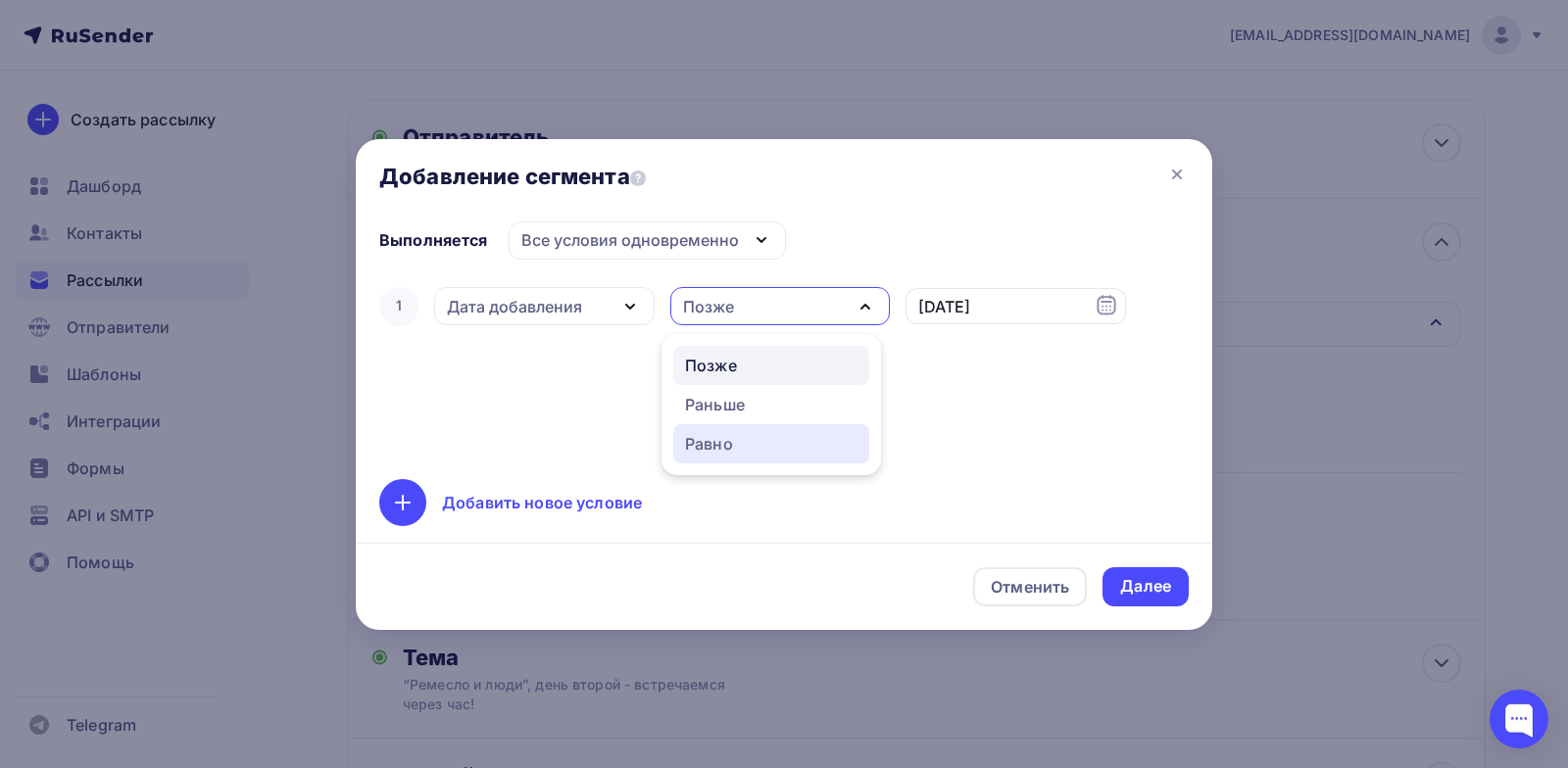
click at [760, 445] on div "Равно" at bounding box center [771, 444] width 173 height 24
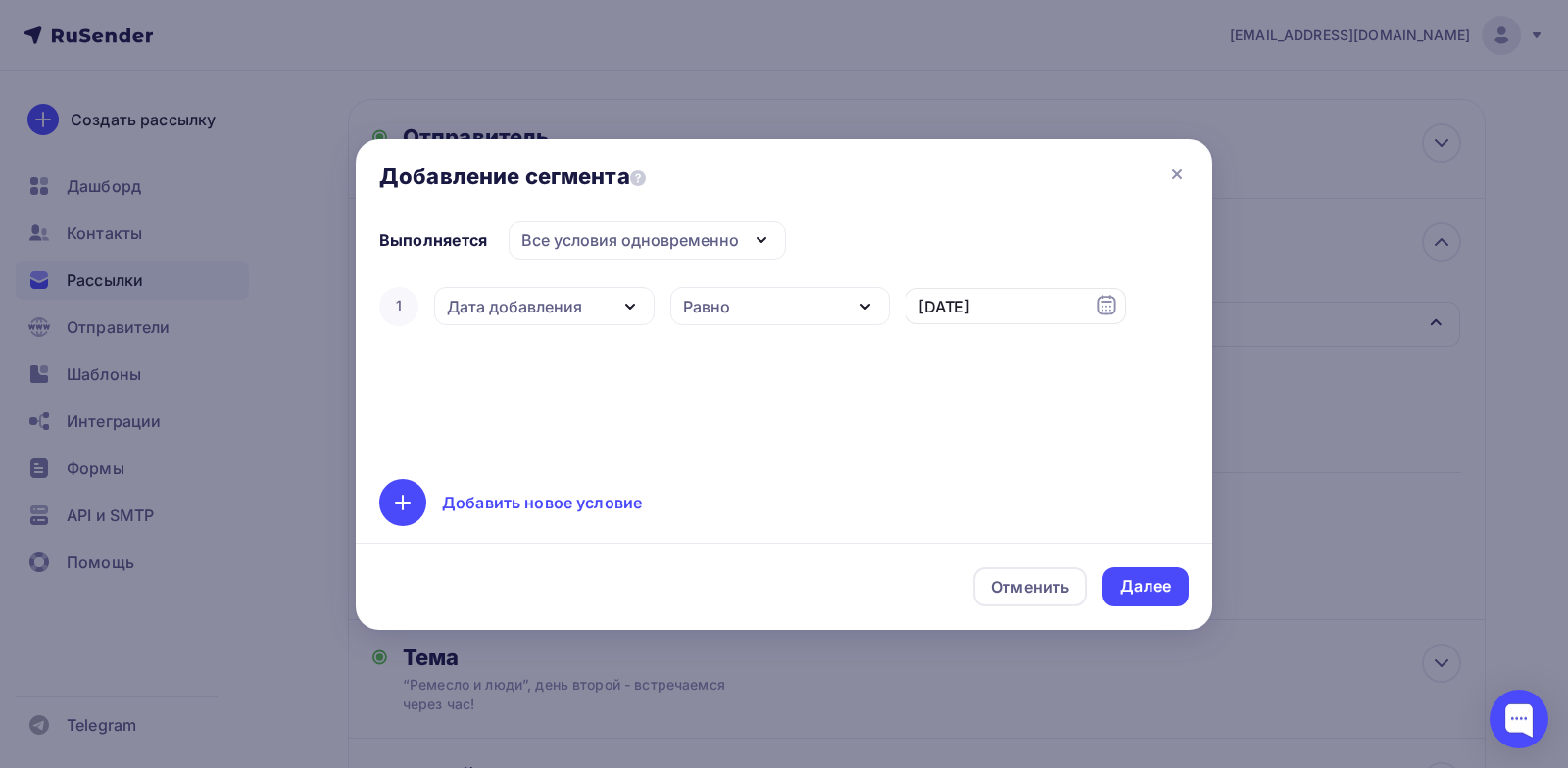
click at [581, 500] on div "Добавить новое условие" at bounding box center [543, 502] width 200 height 24
click at [951, 367] on input "text" at bounding box center [1016, 370] width 221 height 37
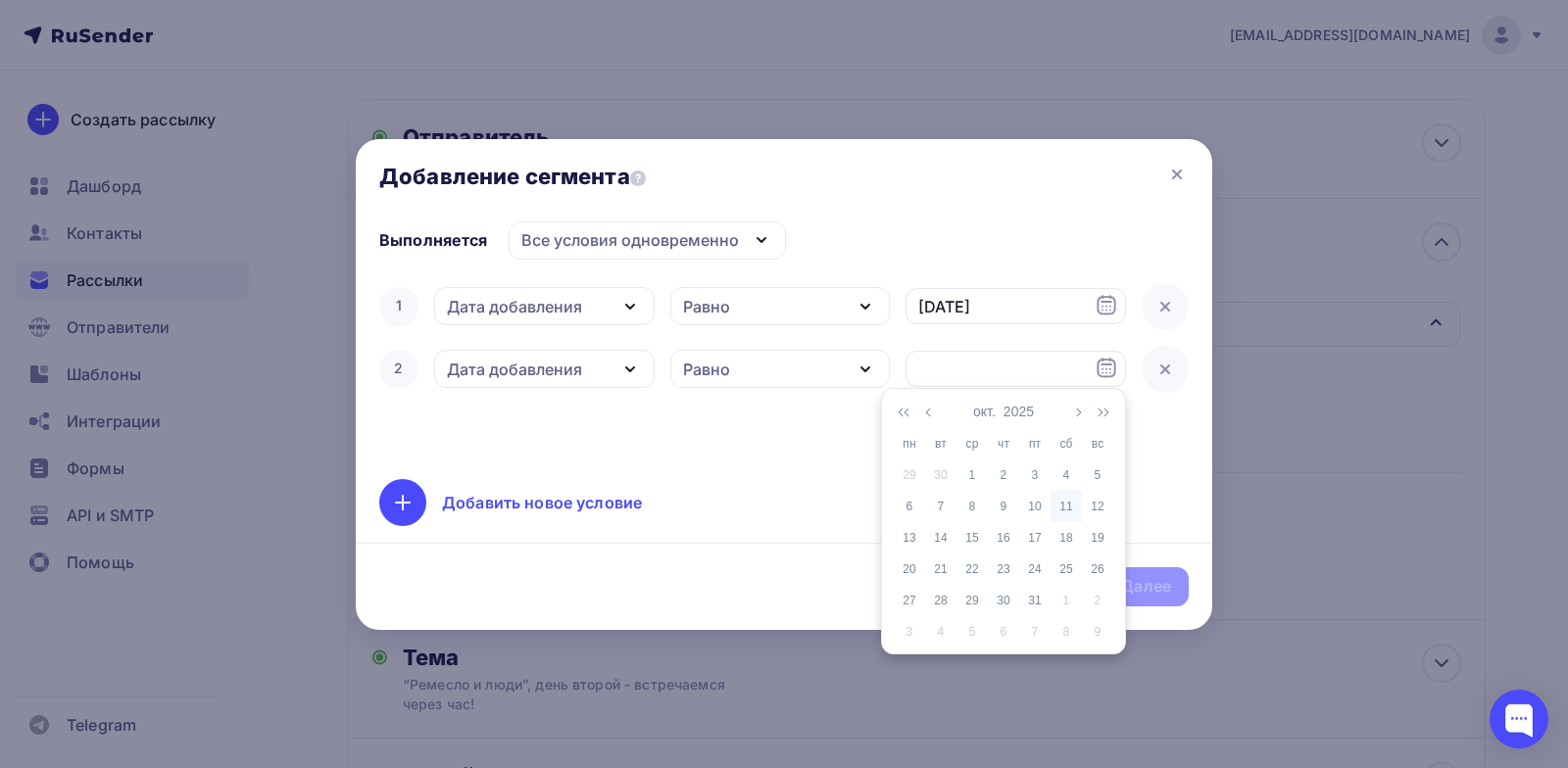
click at [1065, 512] on div "11" at bounding box center [1067, 506] width 31 height 18
type input "[DATE]"
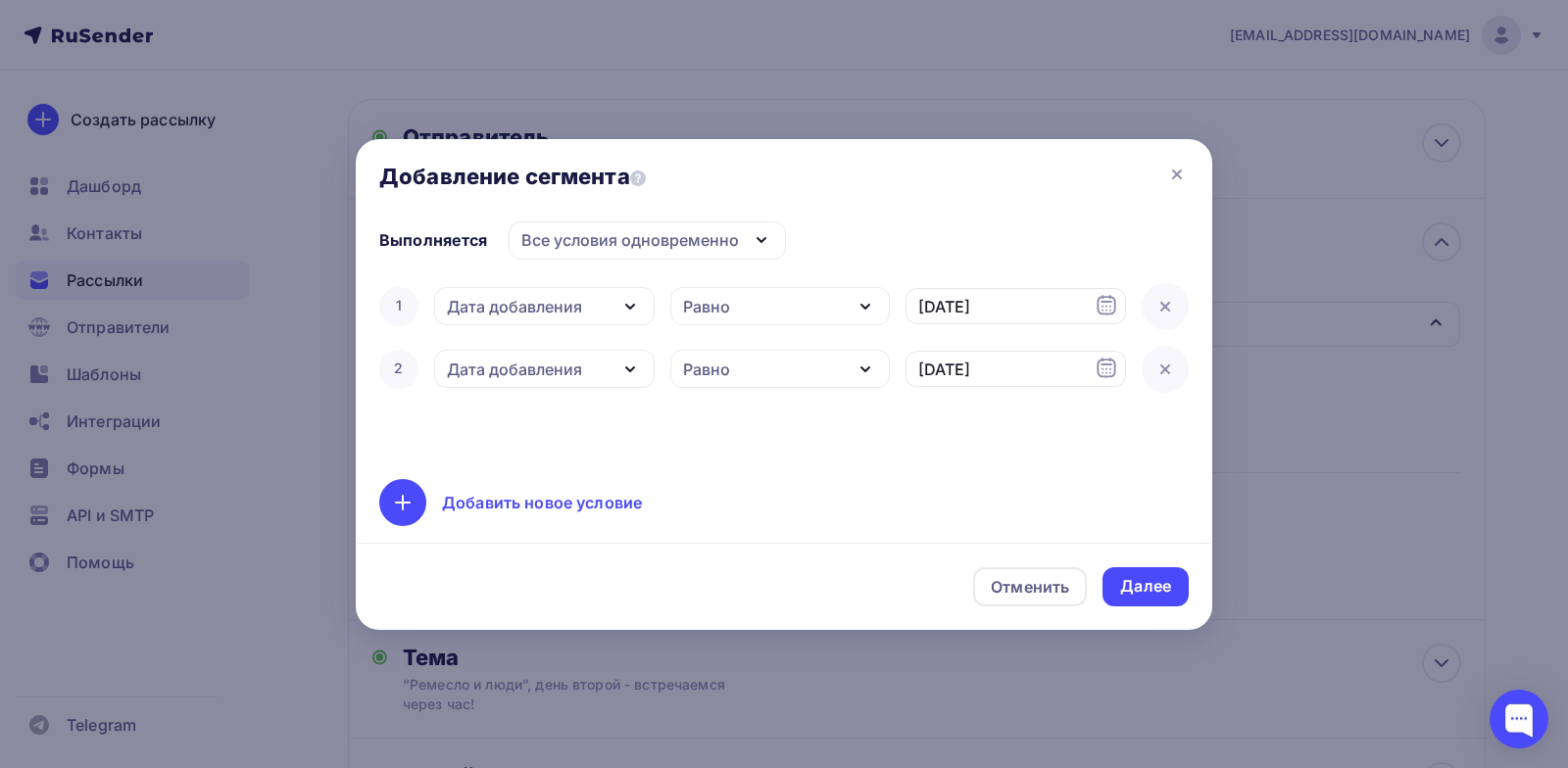
click at [631, 374] on icon "button" at bounding box center [630, 370] width 24 height 24
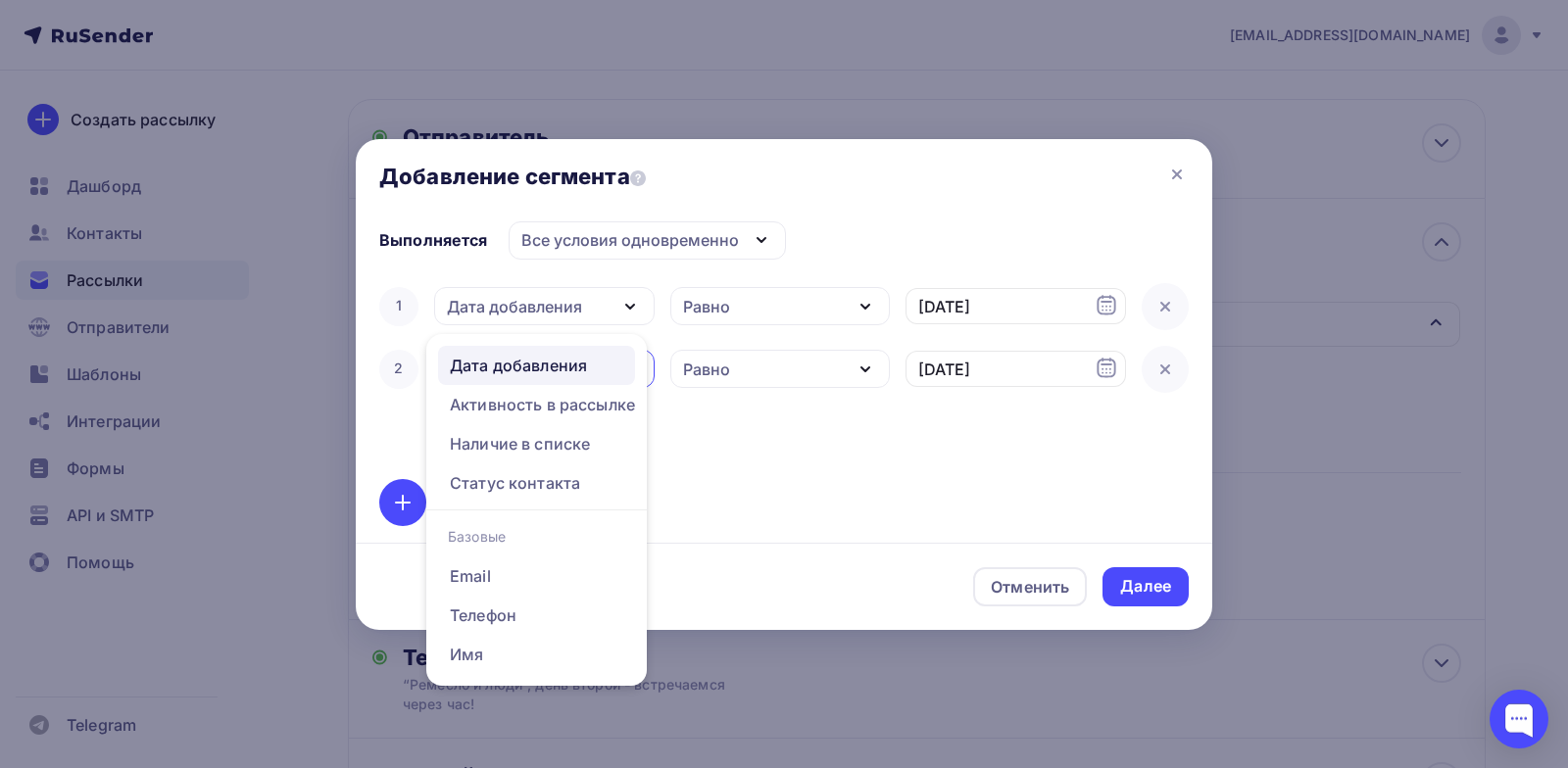
click at [630, 371] on link "Дата добавления" at bounding box center [537, 366] width 197 height 39
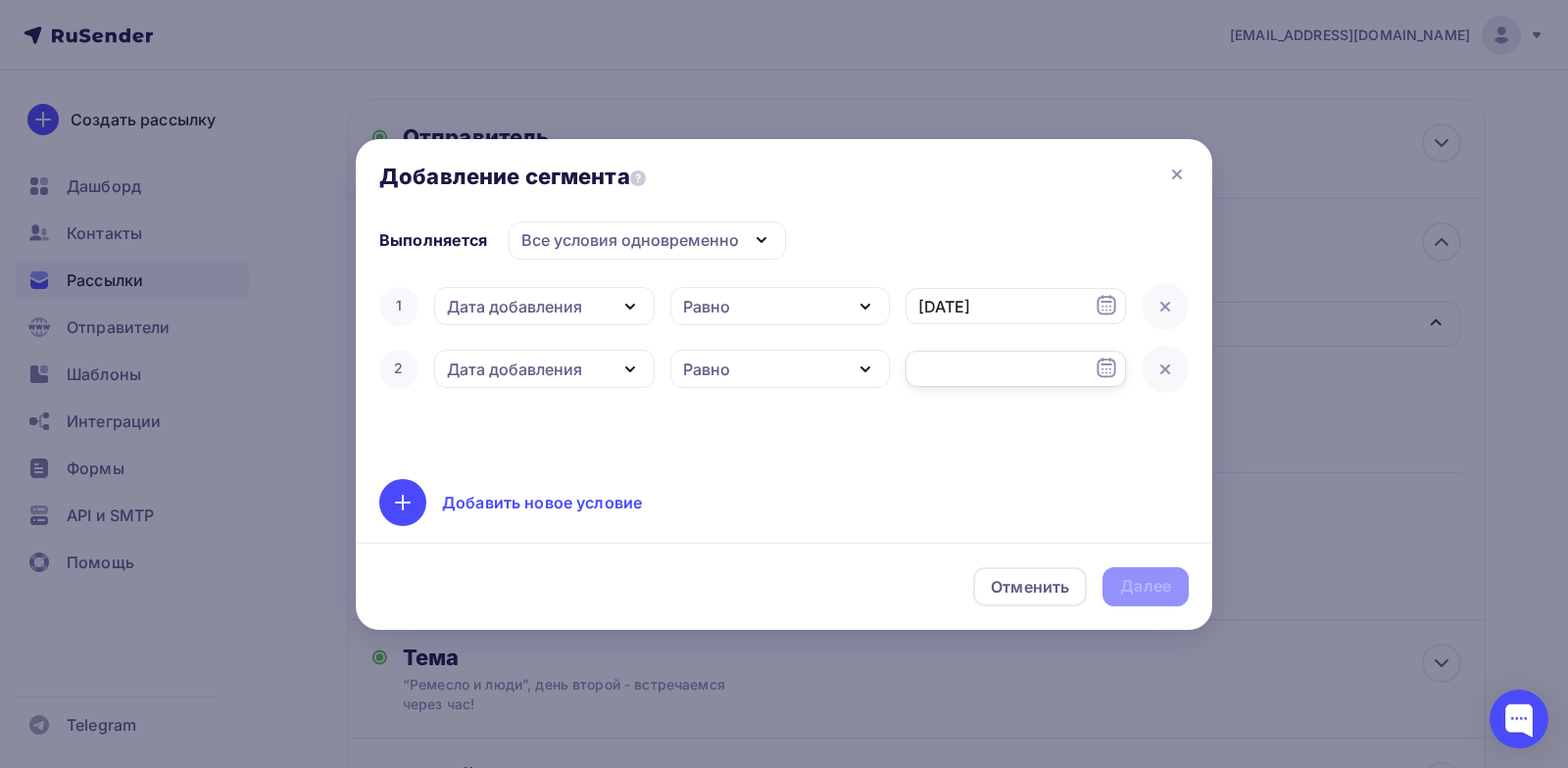
click at [1006, 372] on input "text" at bounding box center [1016, 370] width 221 height 37
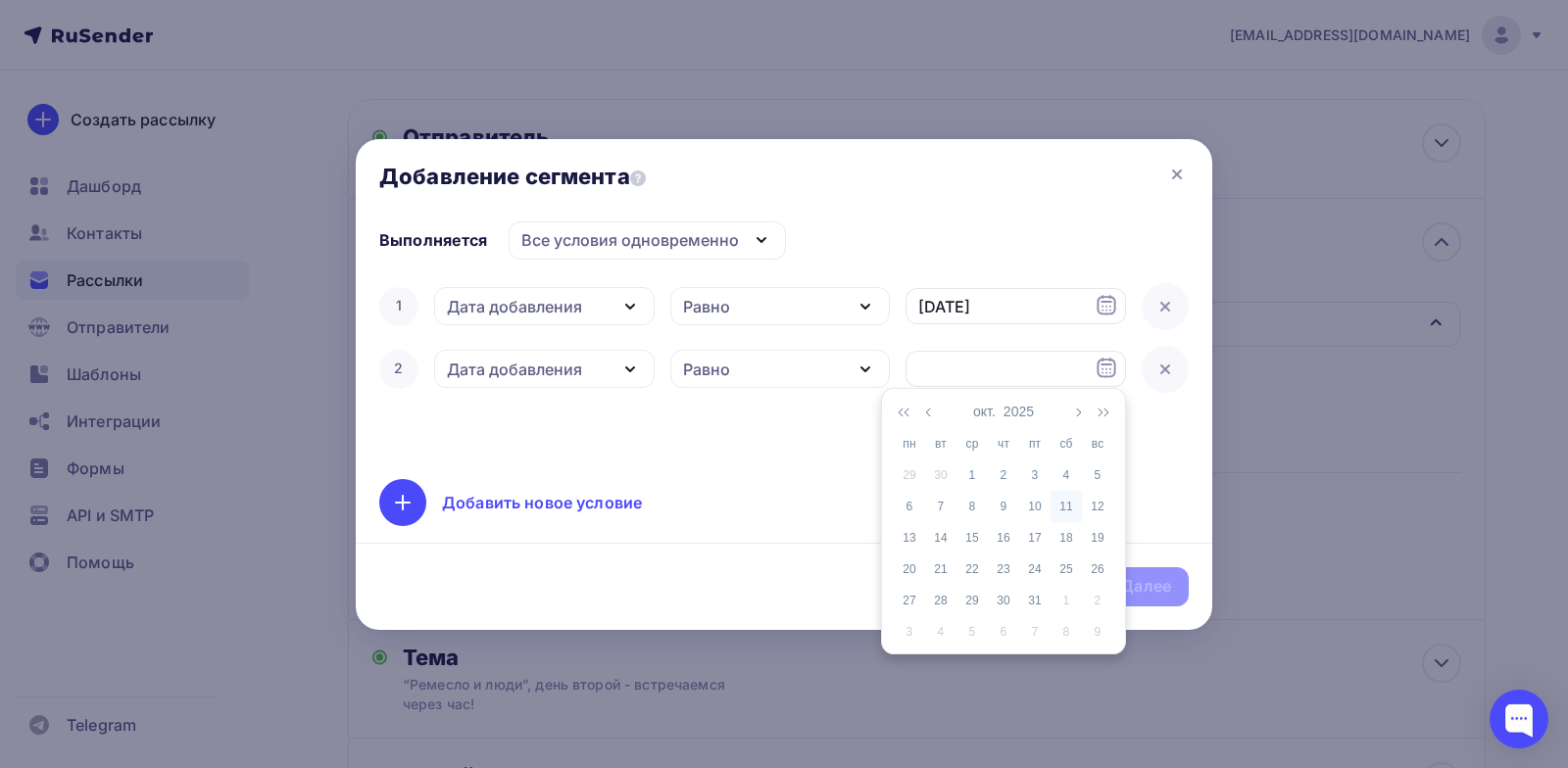
click at [1065, 500] on div "11" at bounding box center [1067, 506] width 31 height 18
type input "[DATE]"
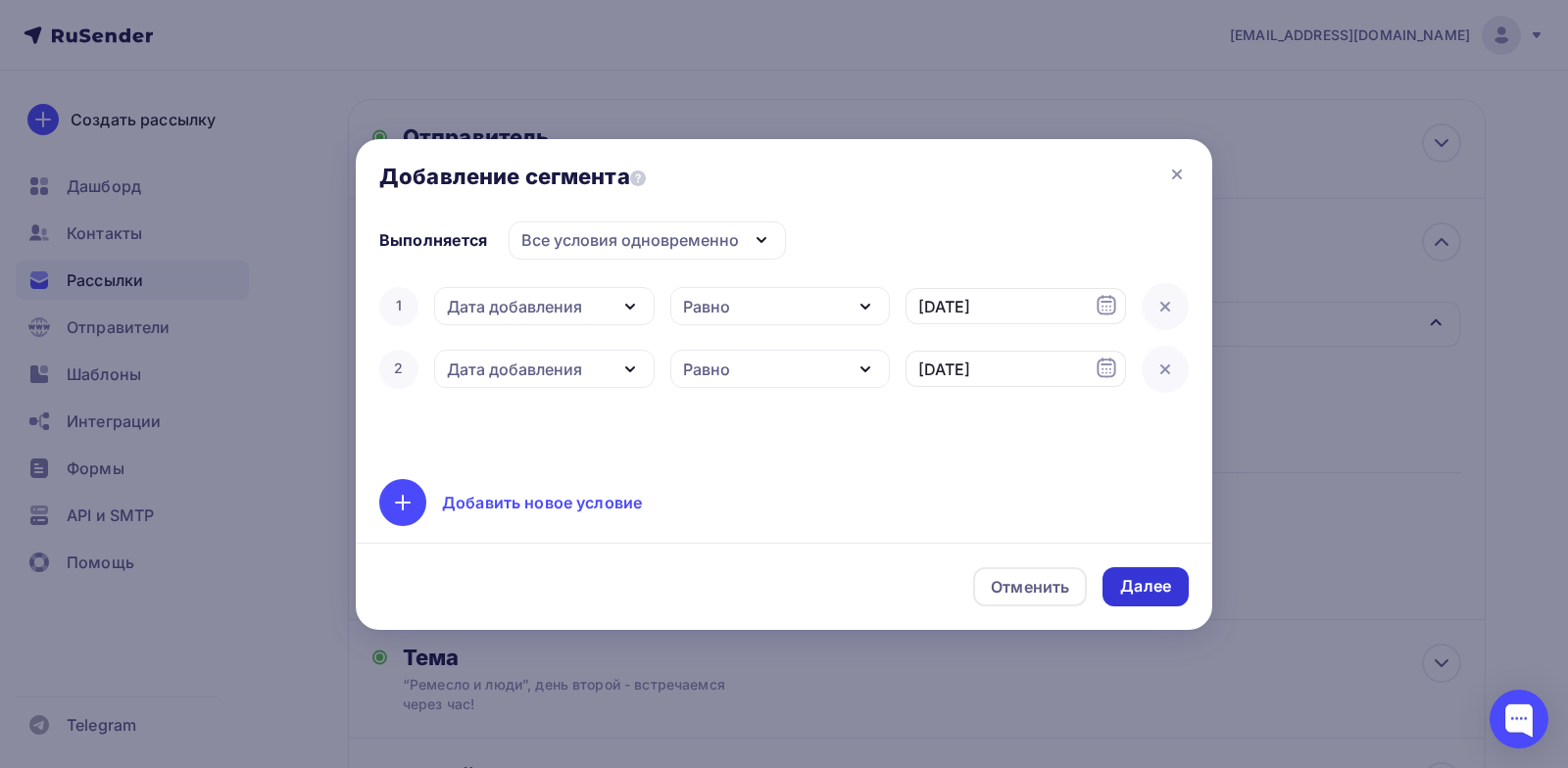
click at [1145, 583] on div "Далее" at bounding box center [1146, 586] width 51 height 23
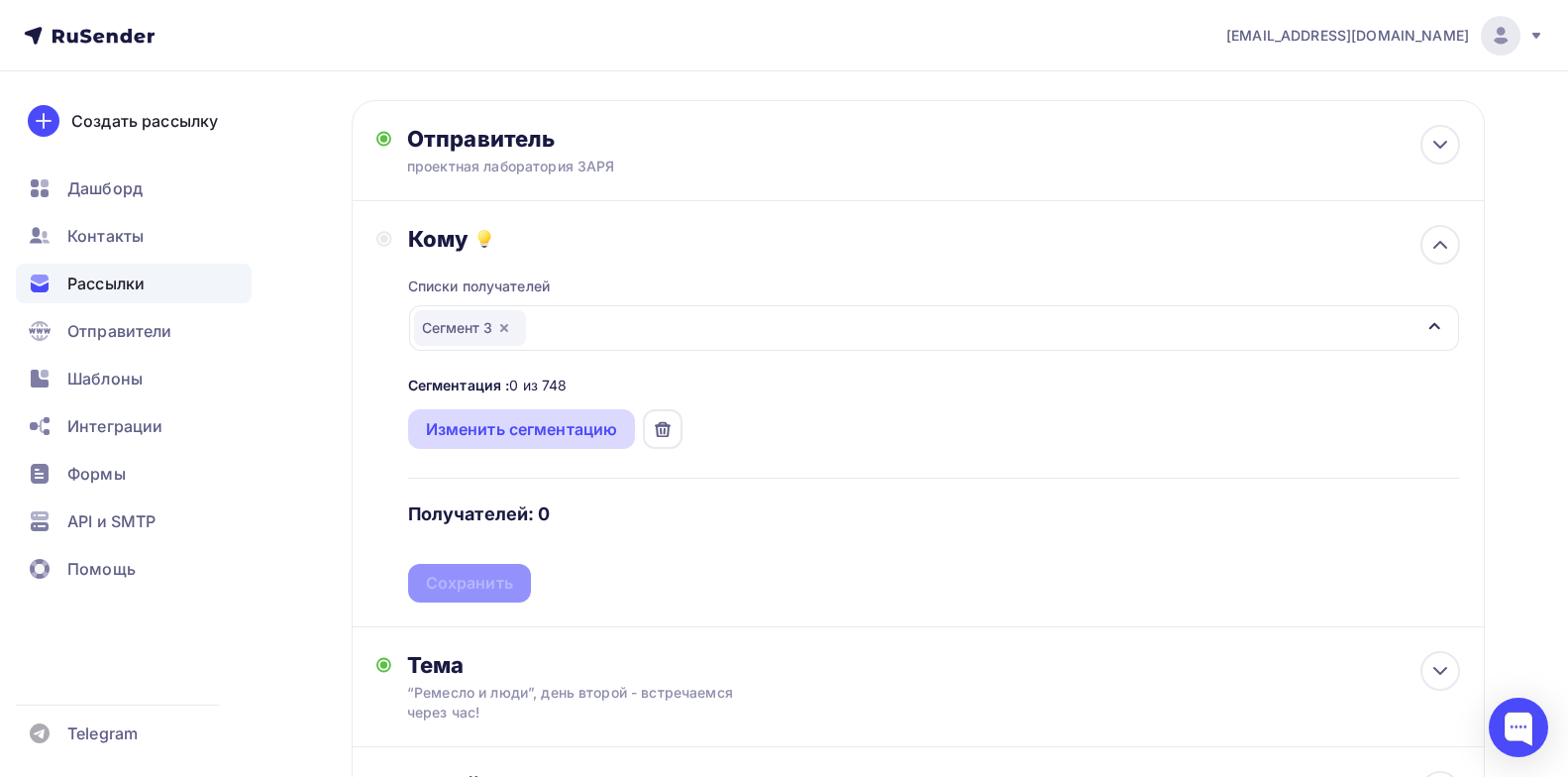
click at [503, 436] on div "Изменить сегментацию" at bounding box center [523, 430] width 192 height 24
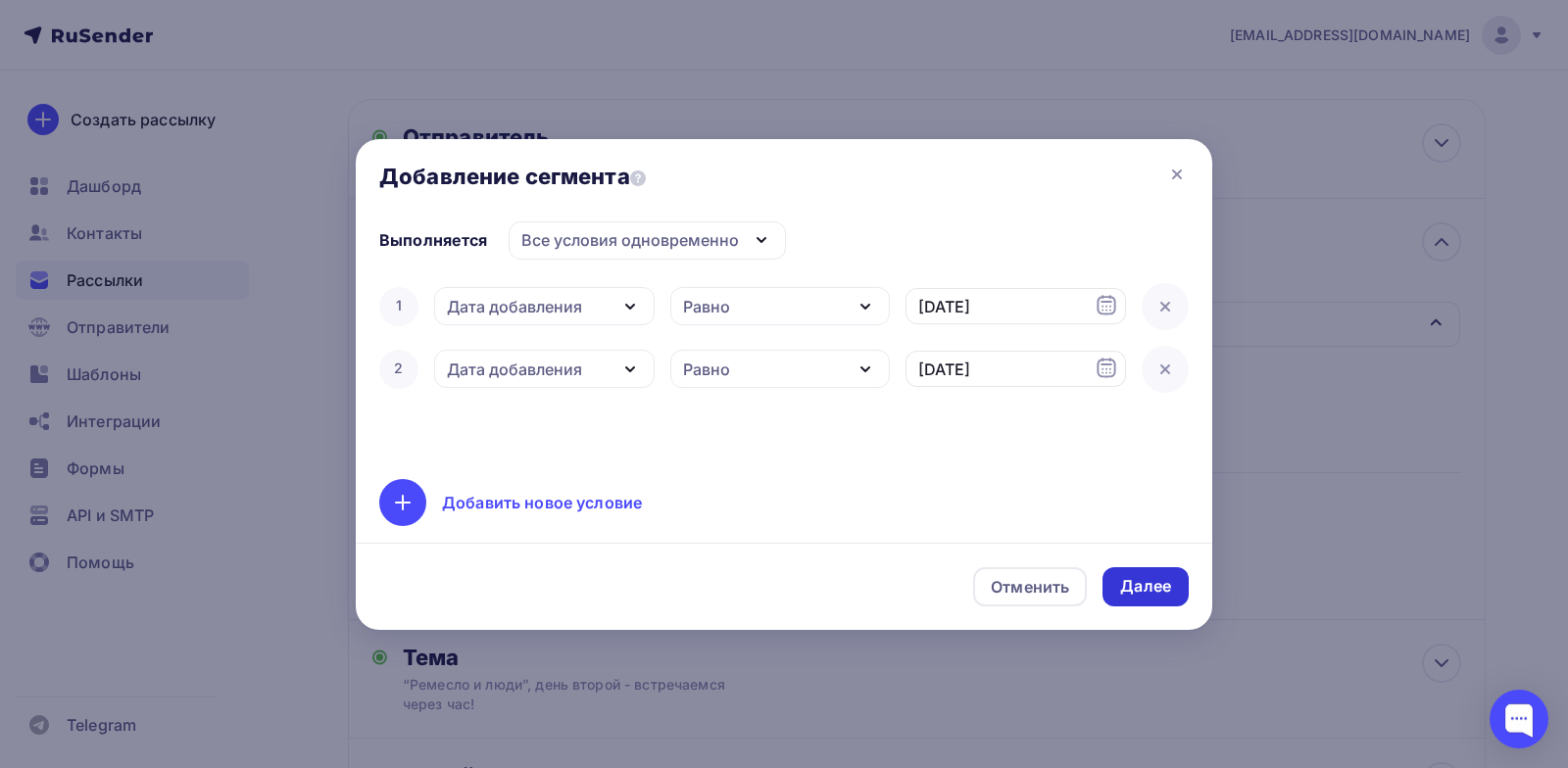
click at [1133, 586] on div "Далее" at bounding box center [1146, 586] width 51 height 23
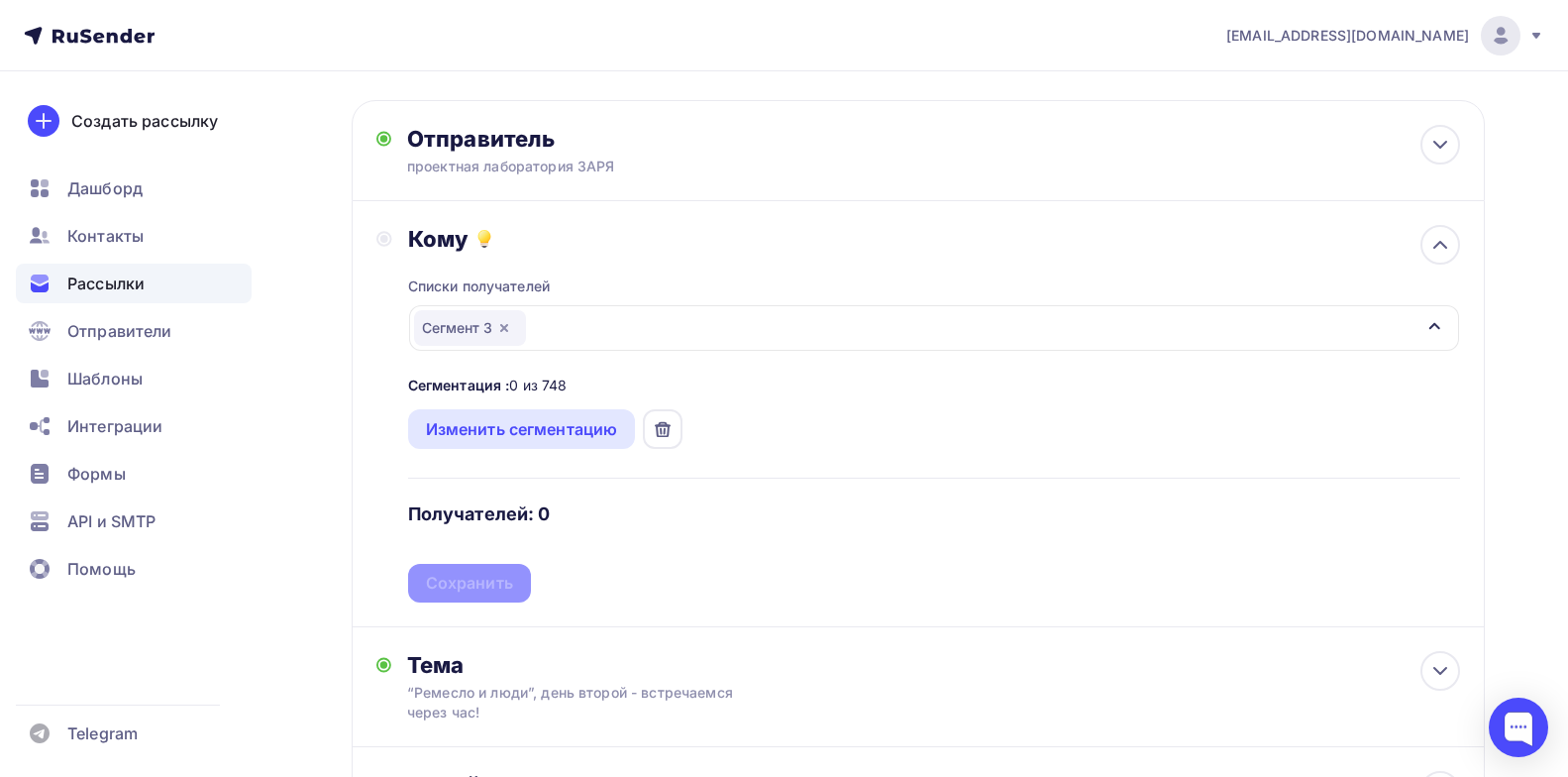
click at [663, 443] on div at bounding box center [663, 430] width 40 height 40
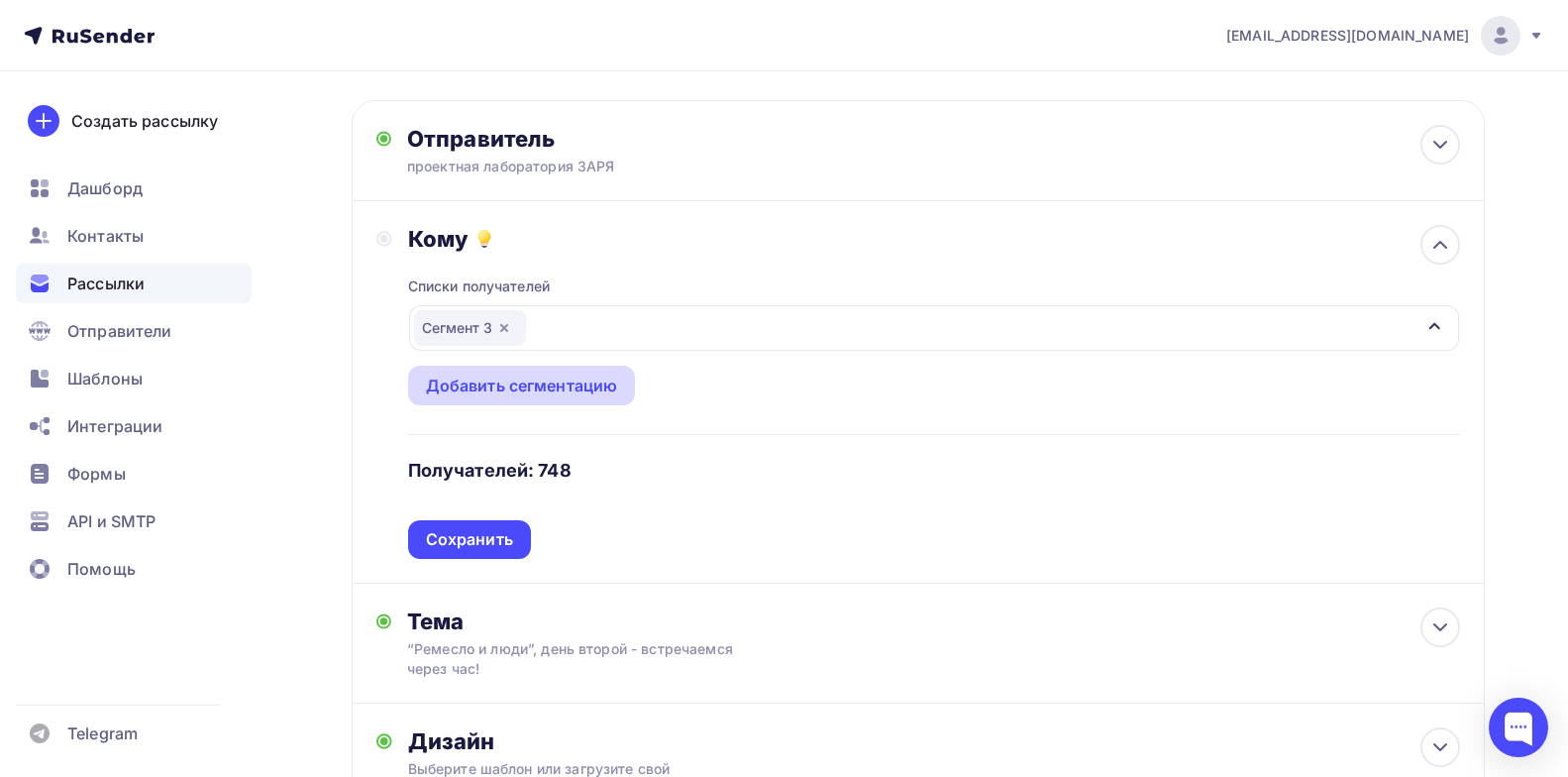
click at [545, 383] on div "Добавить сегментацию" at bounding box center [523, 386] width 192 height 24
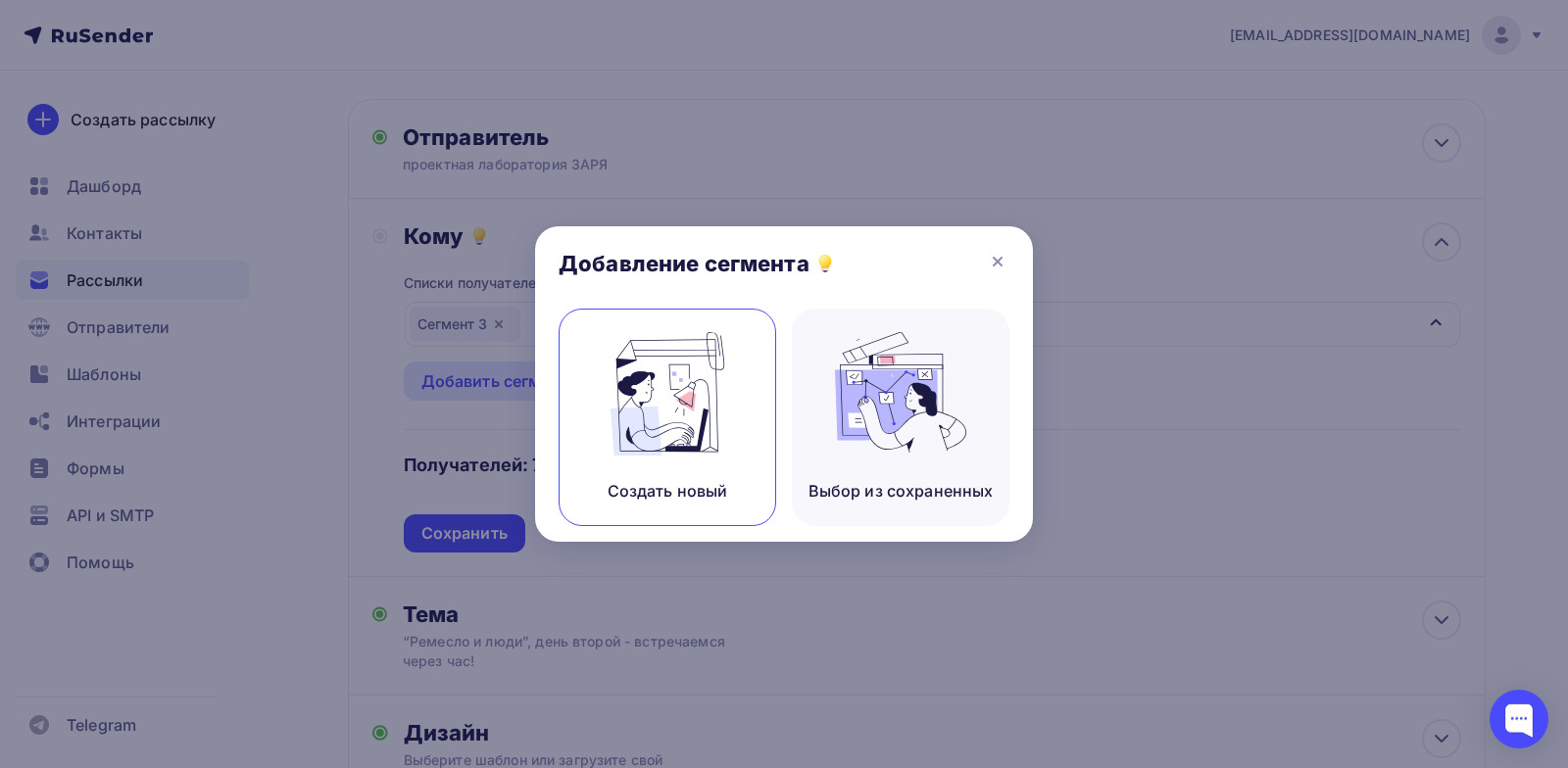
click at [693, 458] on div "Создать новый" at bounding box center [667, 418] width 218 height 218
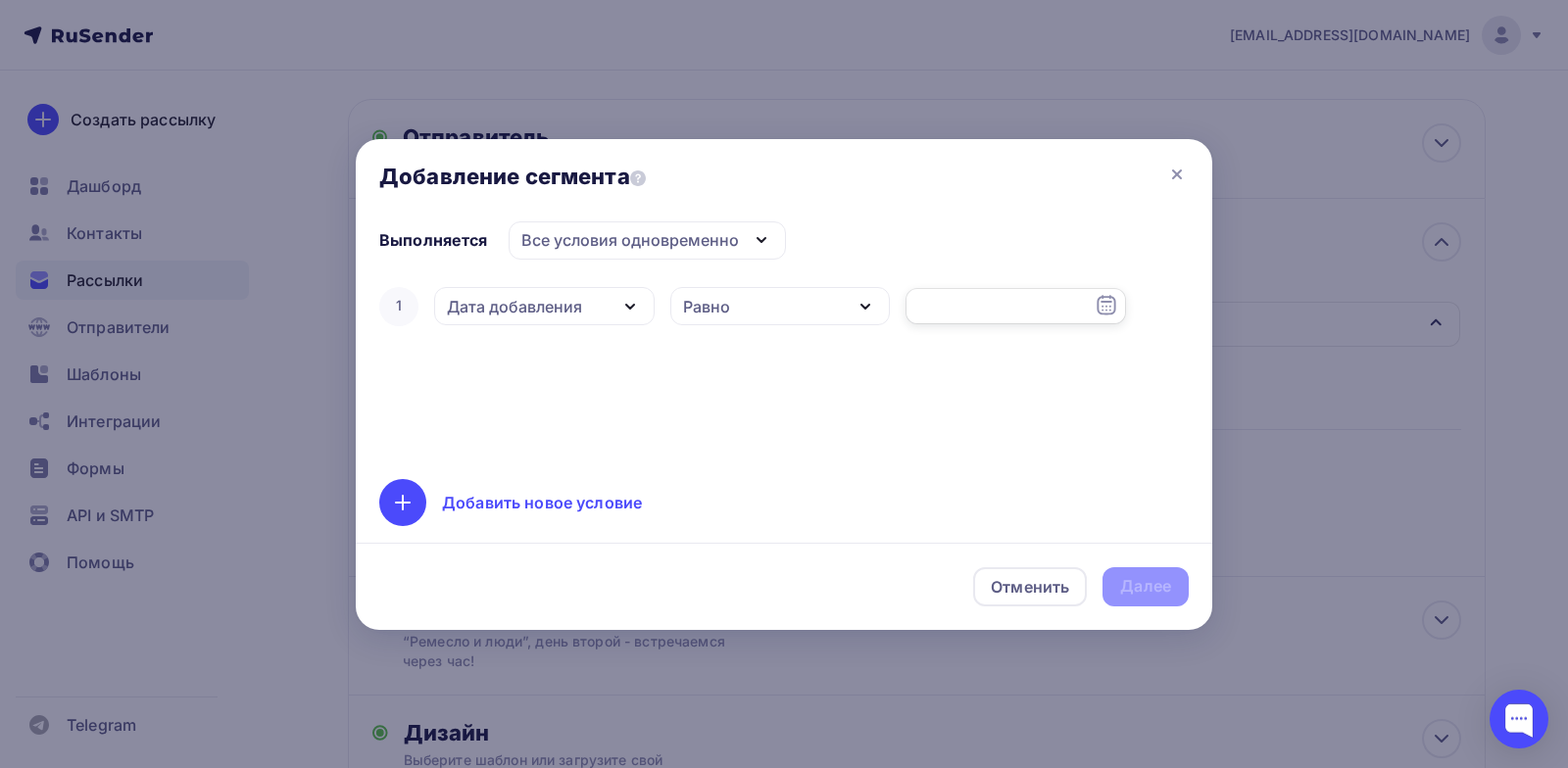
click at [1023, 289] on input "text" at bounding box center [1016, 307] width 221 height 37
click at [1035, 450] on div "10" at bounding box center [1035, 444] width 31 height 18
type input "10.10.2025"
click at [519, 516] on div "Добавить новое условие" at bounding box center [784, 502] width 810 height 47
click at [950, 381] on input "text" at bounding box center [1016, 370] width 221 height 37
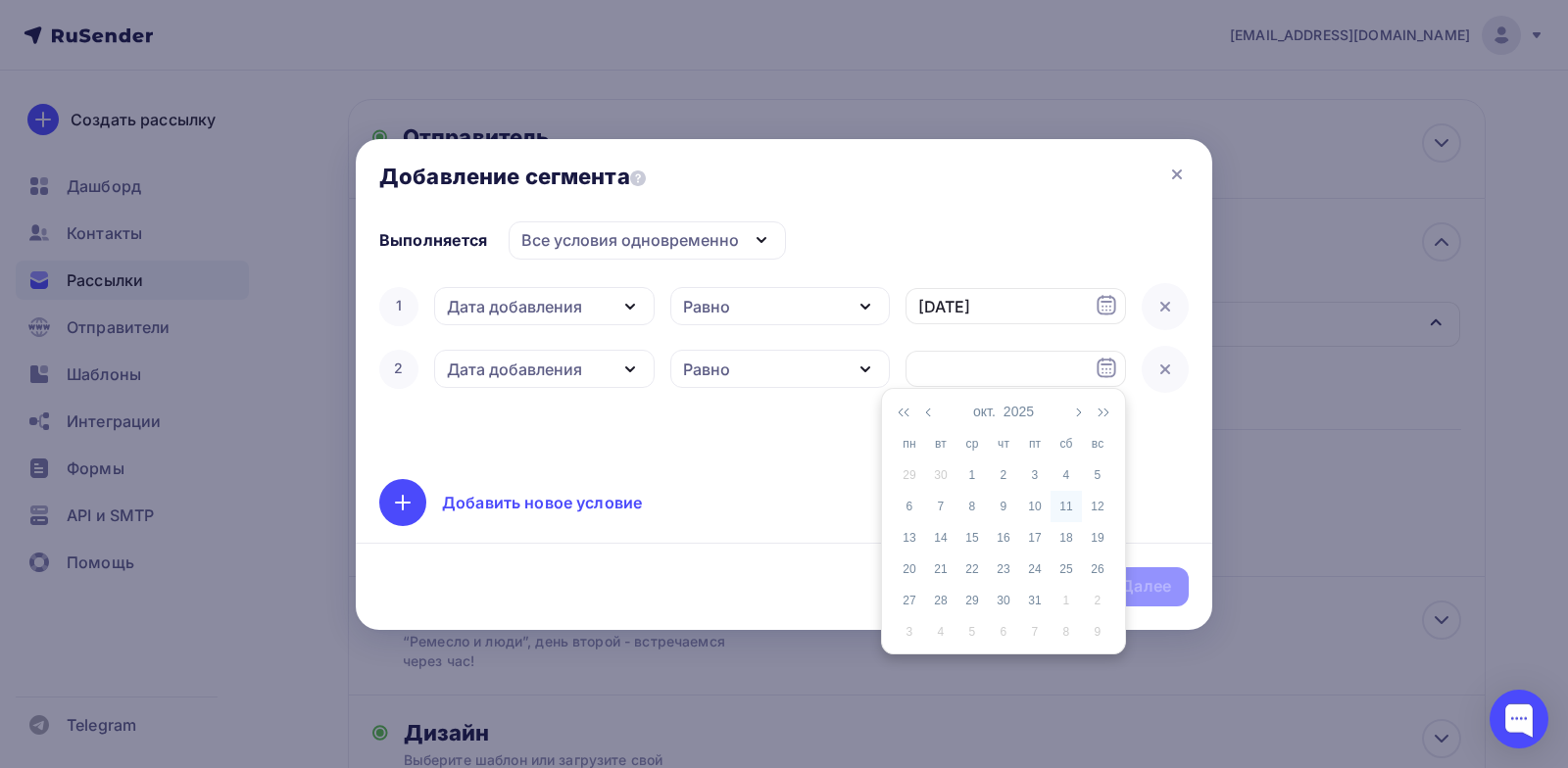
click at [1071, 509] on div "11" at bounding box center [1067, 506] width 31 height 18
type input "[DATE]"
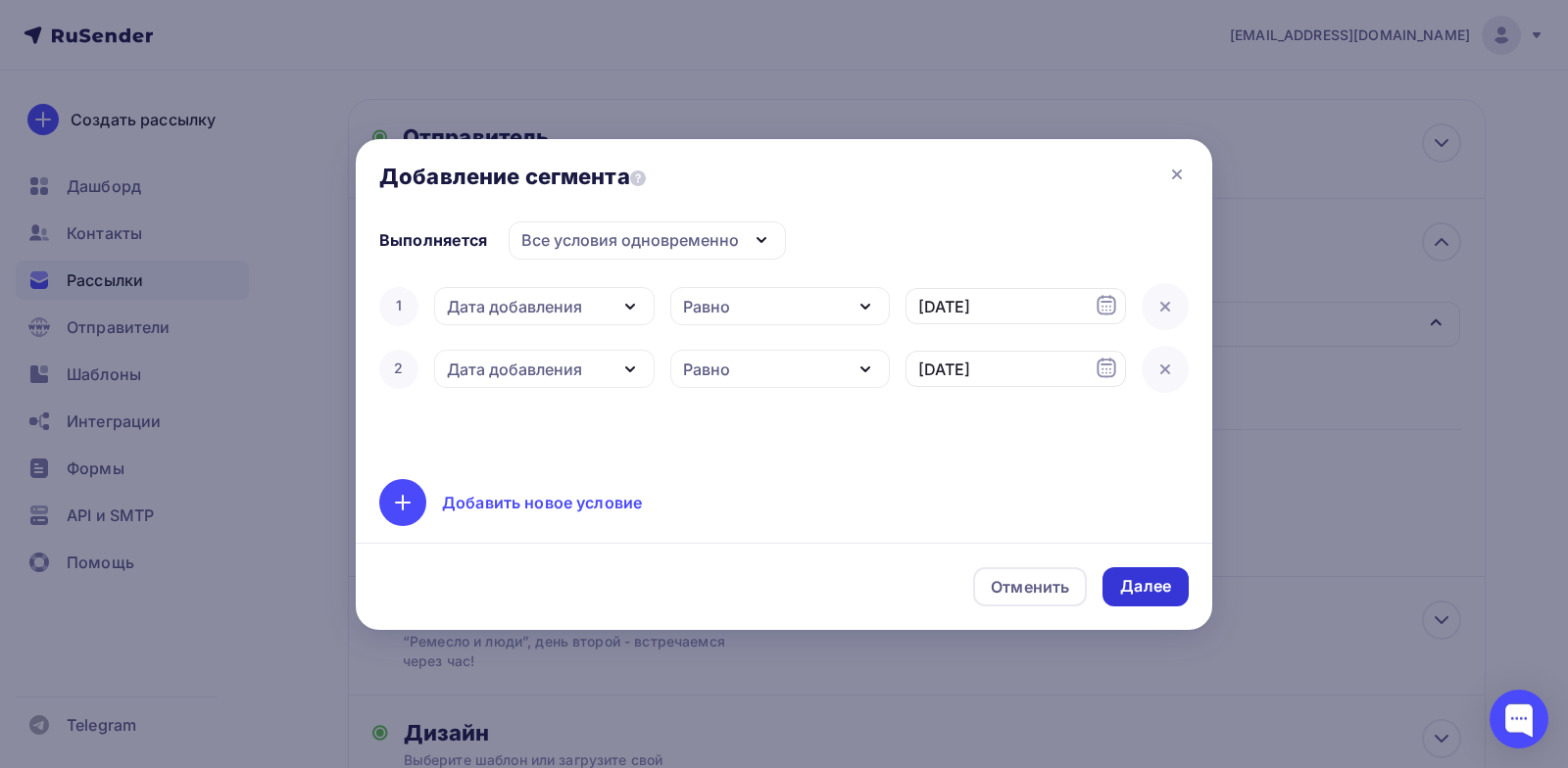
click at [1155, 589] on div "Далее" at bounding box center [1146, 586] width 51 height 23
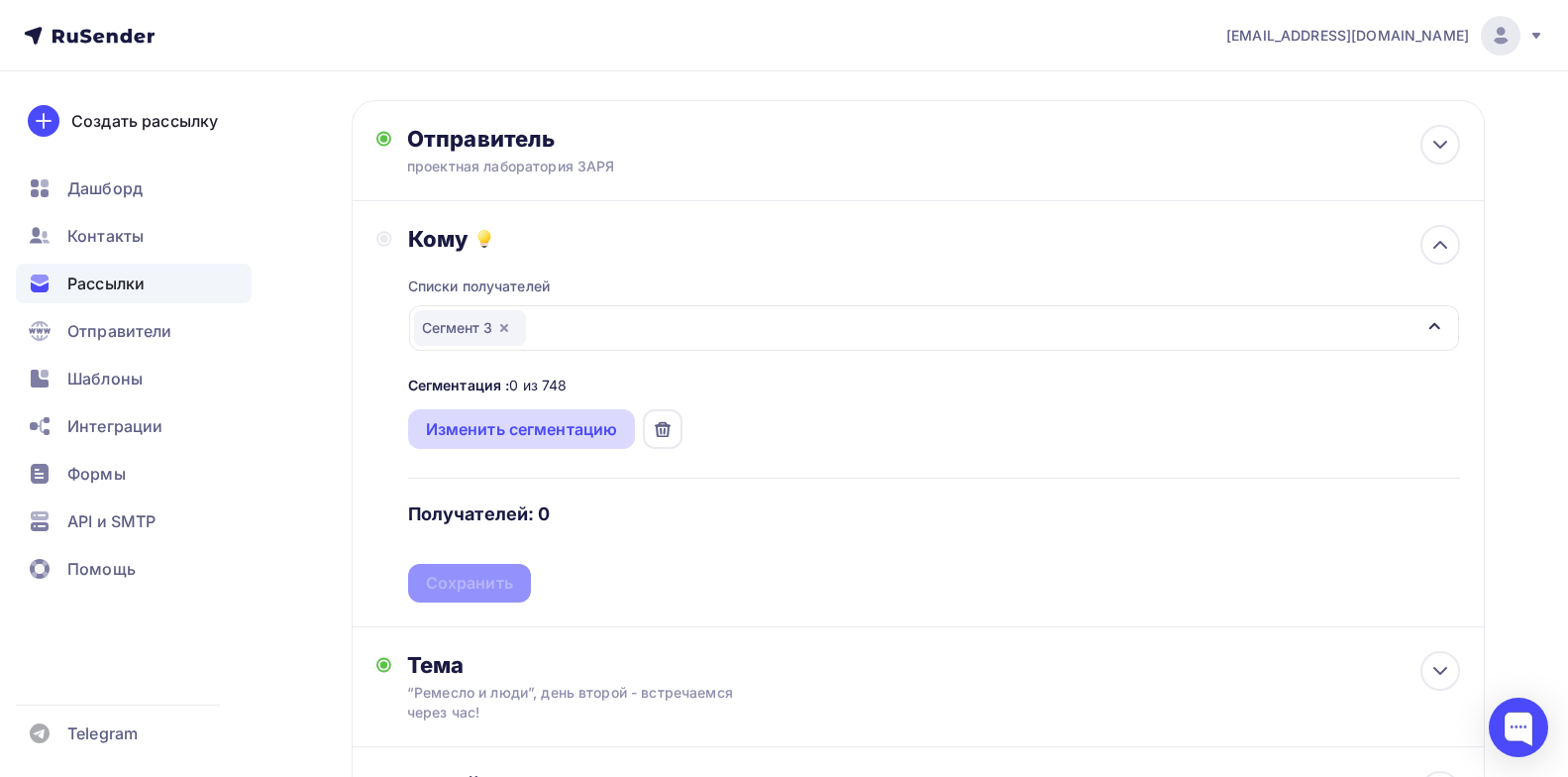
click at [480, 437] on div "Изменить сегментацию" at bounding box center [523, 430] width 192 height 24
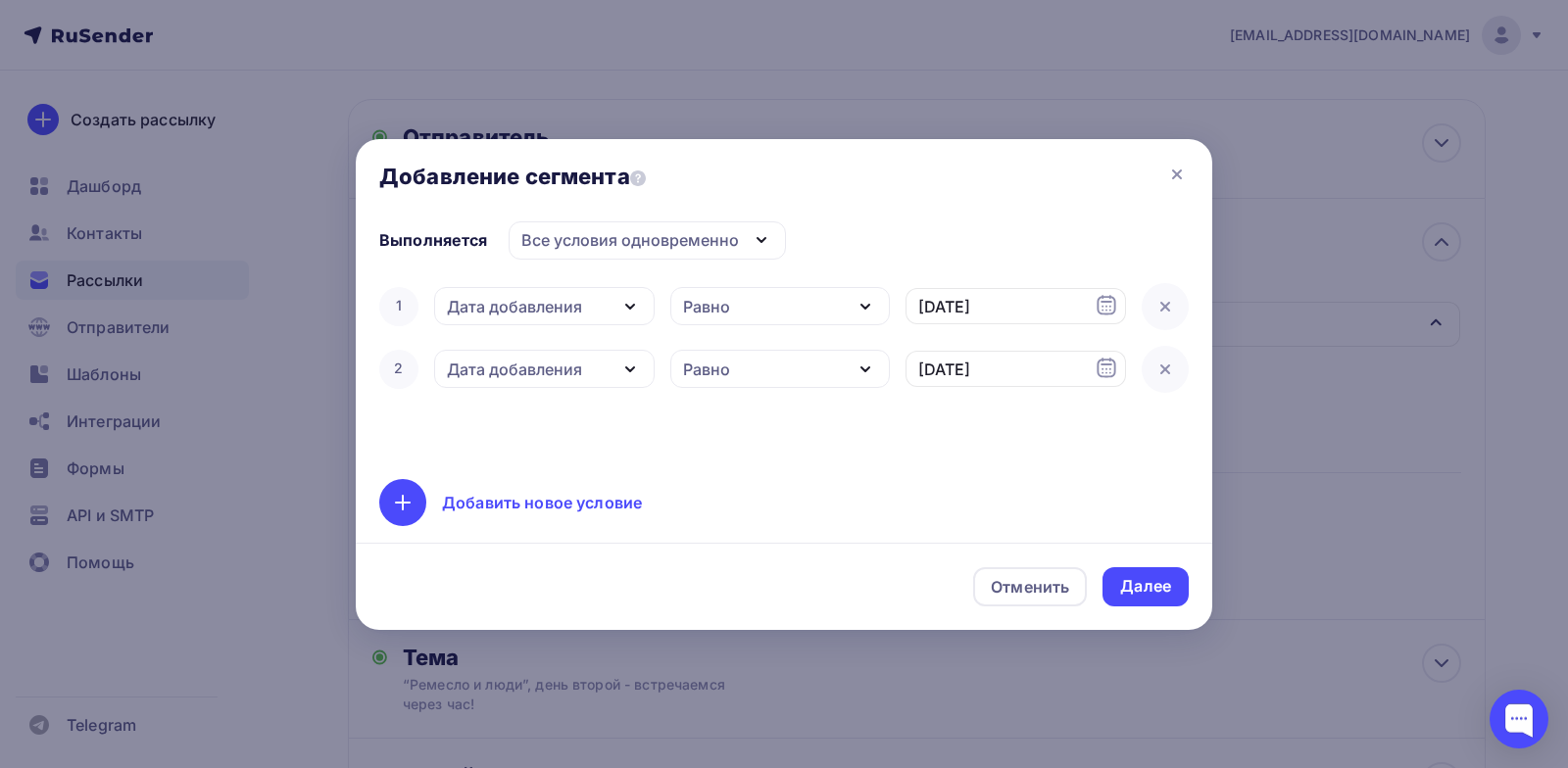
click at [862, 312] on icon "button" at bounding box center [865, 307] width 24 height 24
click at [954, 467] on div "Выполняется Все условия одновременно Все условия одновременно Хотя бы одно из у…" at bounding box center [784, 374] width 810 height 305
click at [852, 382] on div "Равно" at bounding box center [780, 369] width 221 height 38
click at [738, 402] on div "Раньше" at bounding box center [714, 405] width 60 height 24
click at [1162, 303] on icon at bounding box center [1166, 307] width 8 height 8
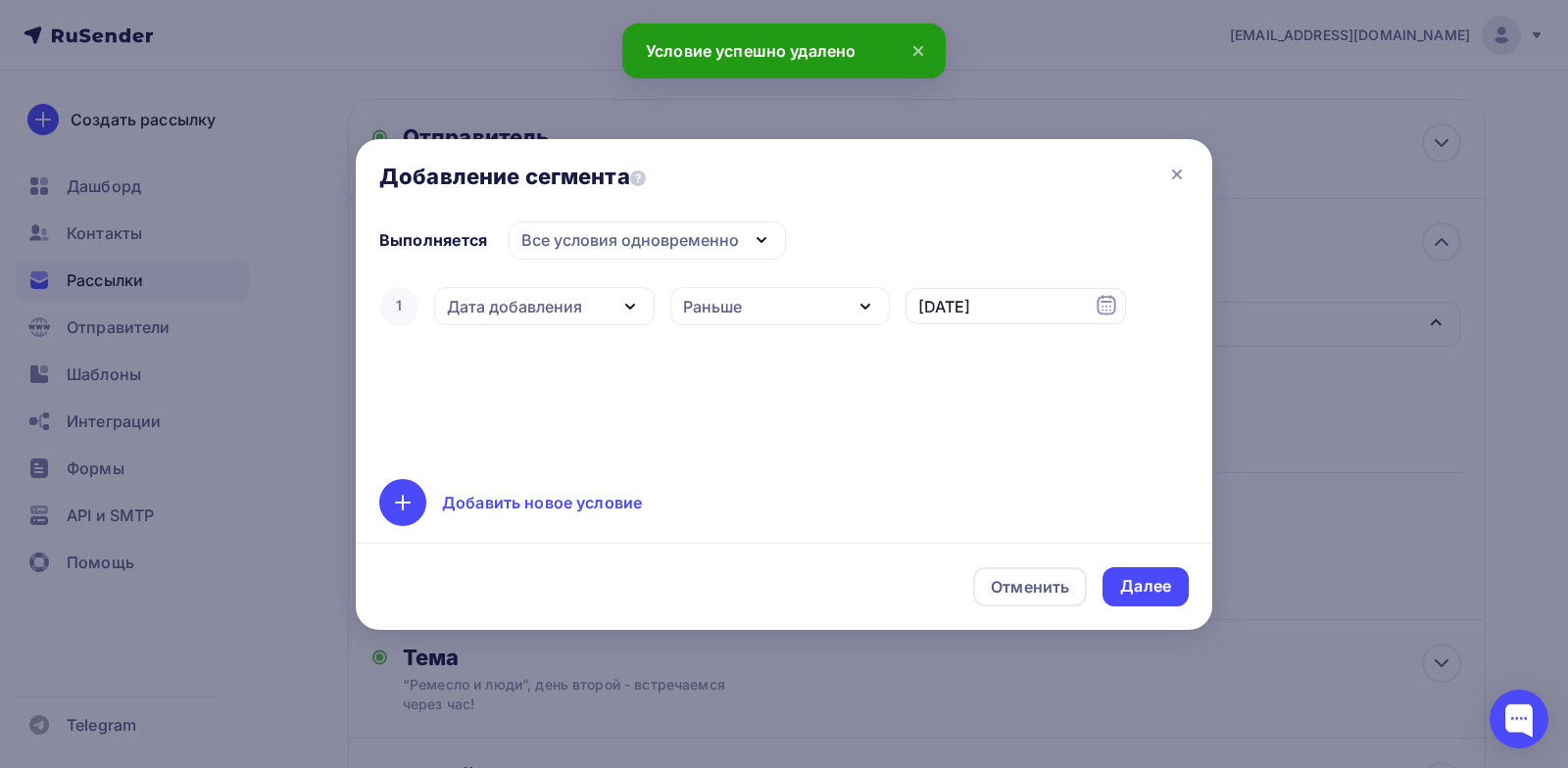
click at [746, 241] on div "Все условия одновременно" at bounding box center [647, 240] width 278 height 38
click at [642, 336] on div "Хотя бы одно из условий" at bounding box center [631, 337] width 199 height 24
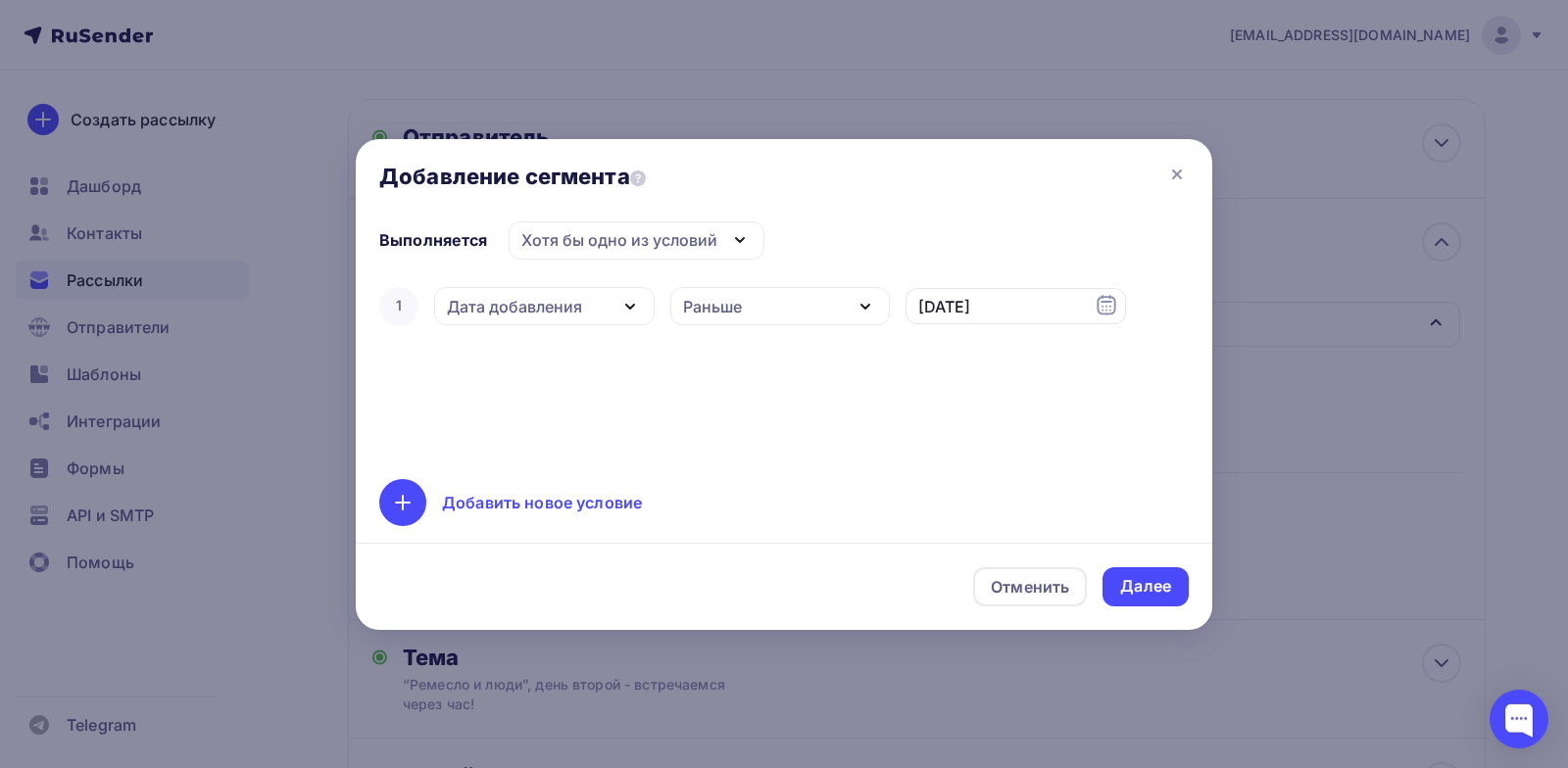
click at [837, 301] on div "Раньше" at bounding box center [780, 306] width 221 height 38
click at [721, 448] on div "Равно" at bounding box center [708, 444] width 48 height 24
click at [555, 496] on div "Добавить новое условие" at bounding box center [543, 502] width 200 height 24
click at [965, 359] on input "text" at bounding box center [1016, 370] width 221 height 37
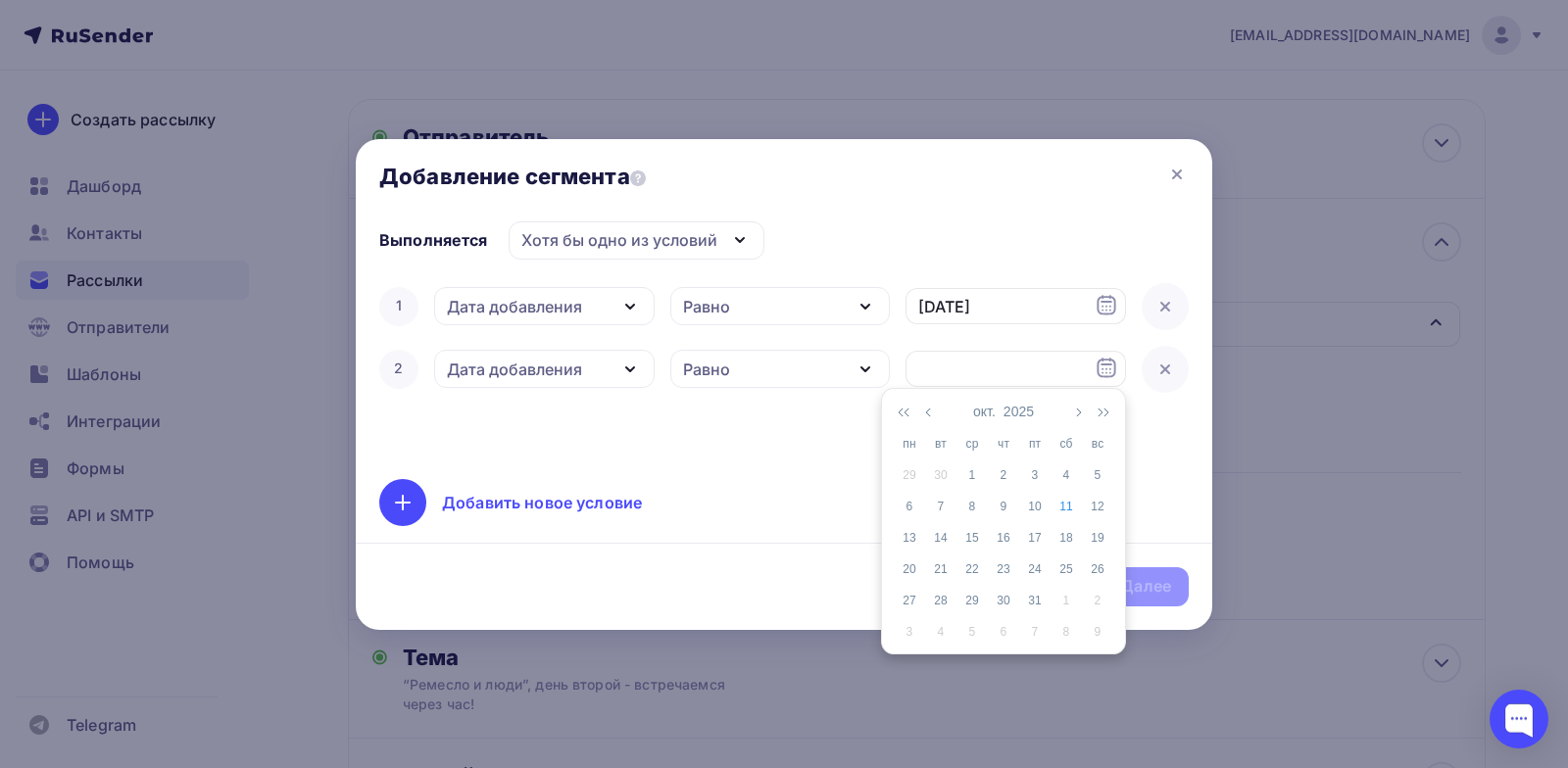
drag, startPoint x: 1068, startPoint y: 510, endPoint x: 1070, endPoint y: 498, distance: 12.2
click at [1068, 510] on div "11" at bounding box center [1067, 506] width 31 height 18
type input "[DATE]"
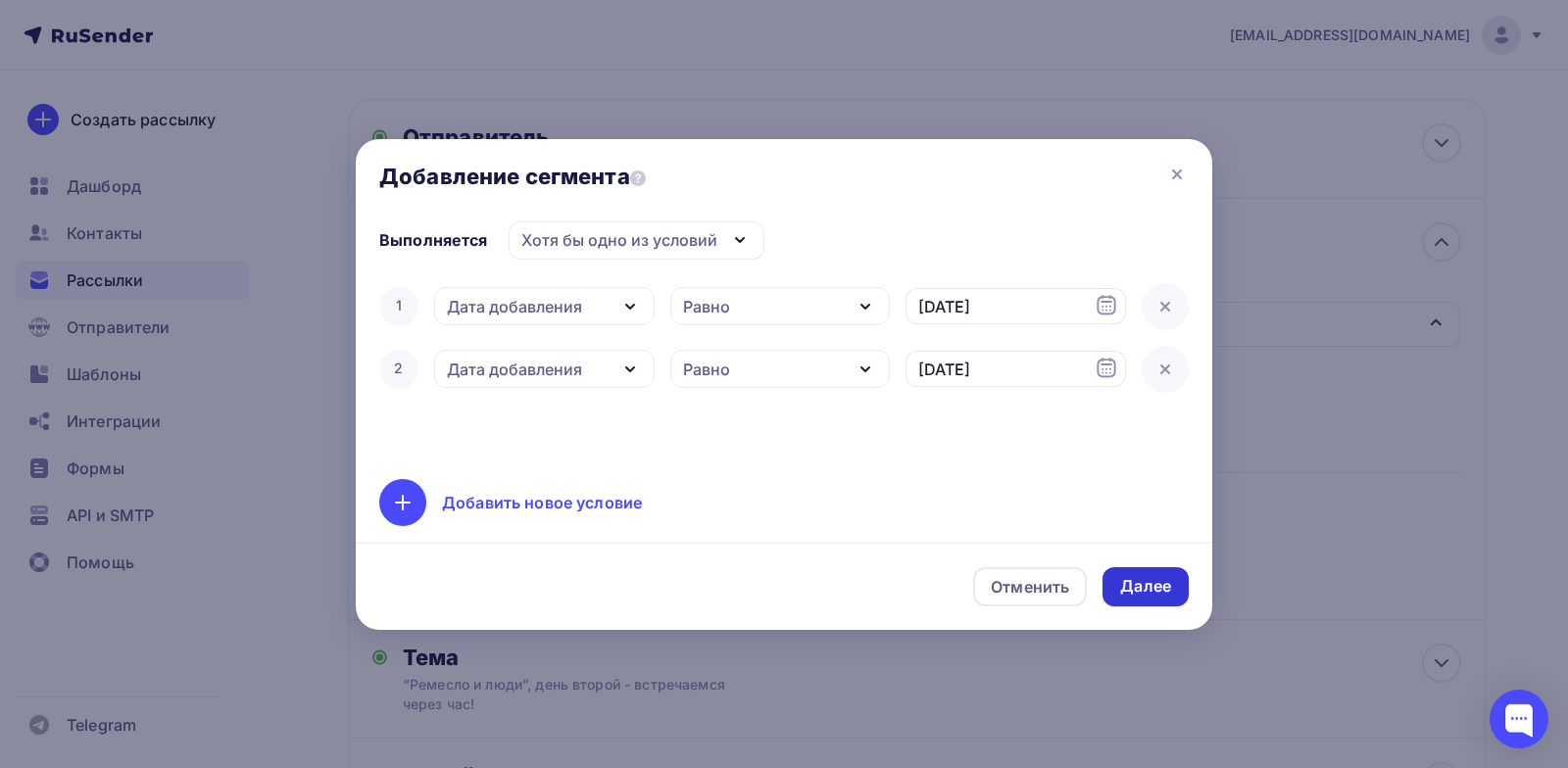
click at [1151, 574] on div "Далее" at bounding box center [1146, 587] width 86 height 39
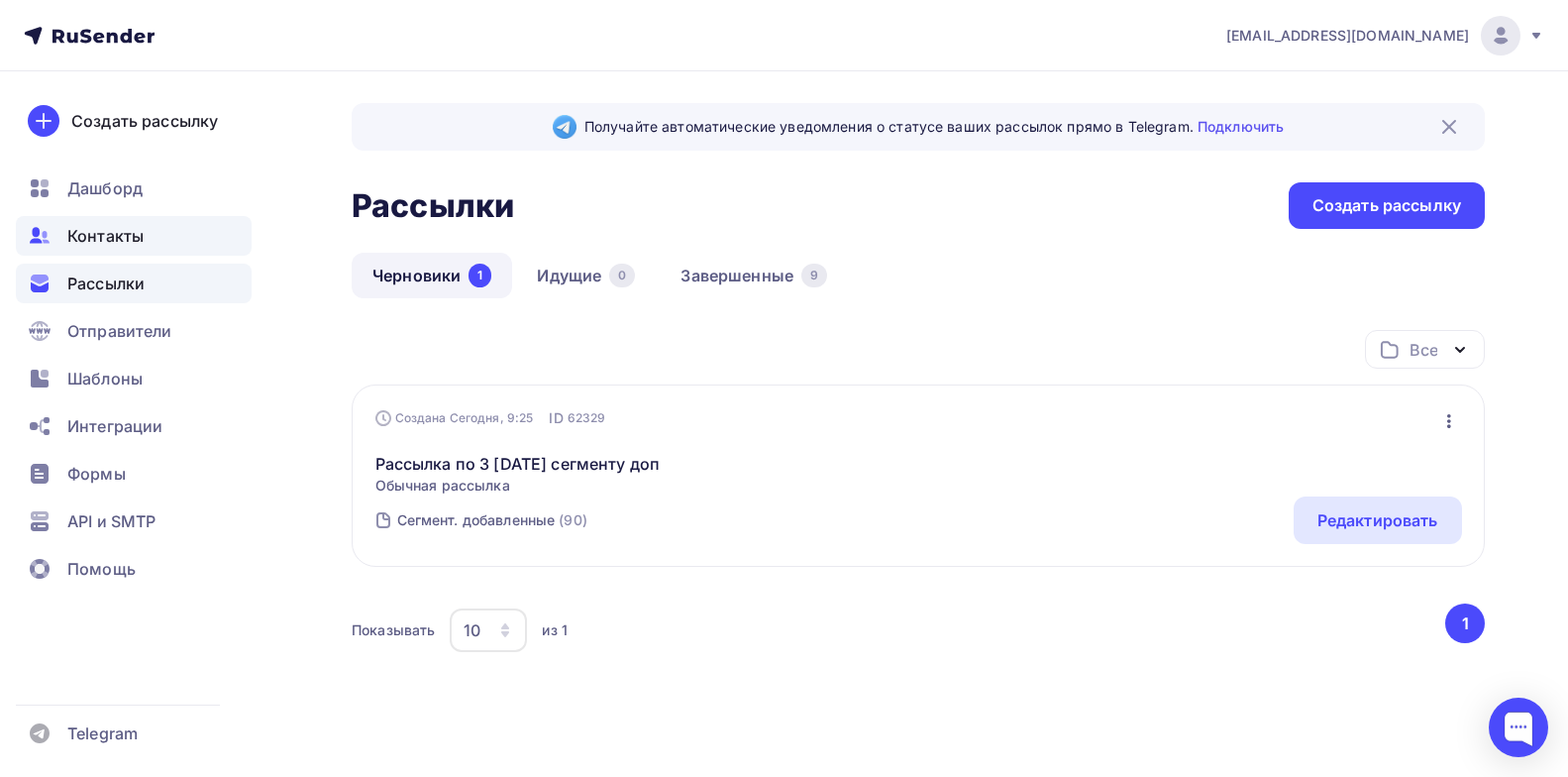
click at [126, 245] on span "Контакты" at bounding box center [105, 236] width 76 height 24
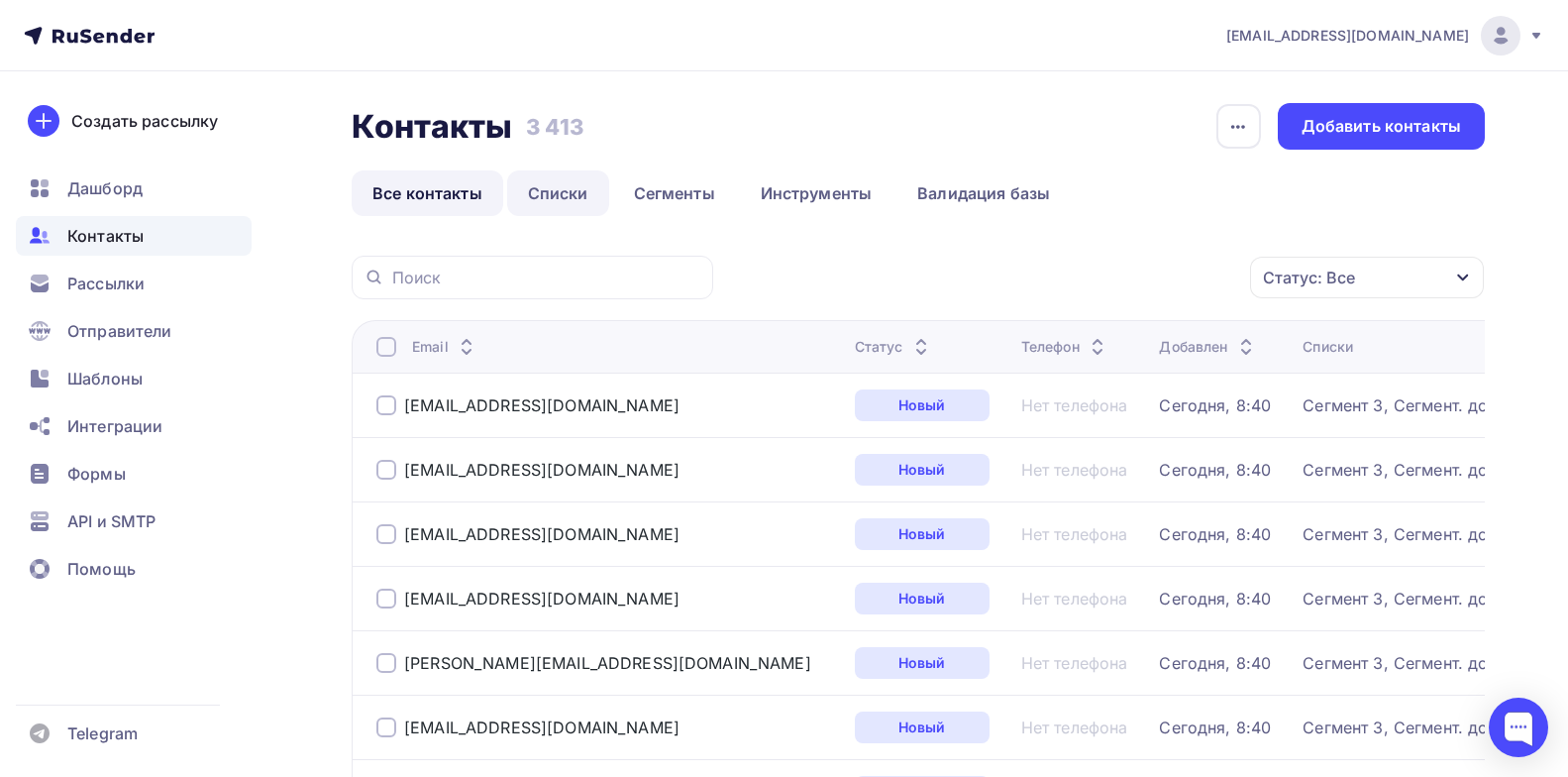
click at [561, 182] on link "Списки" at bounding box center [557, 194] width 102 height 46
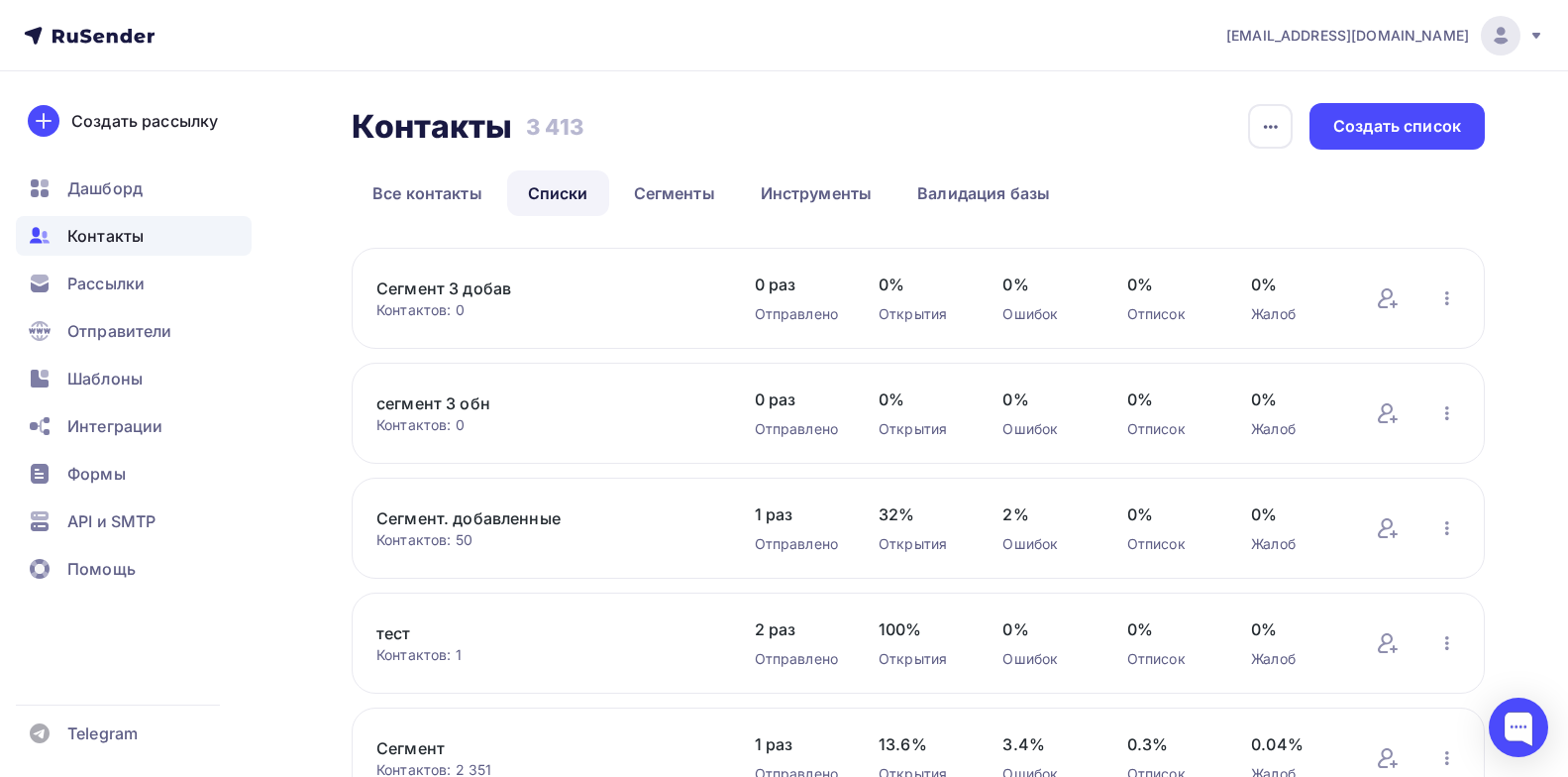
click at [439, 403] on link "сегмент 3 обн" at bounding box center [545, 404] width 337 height 24
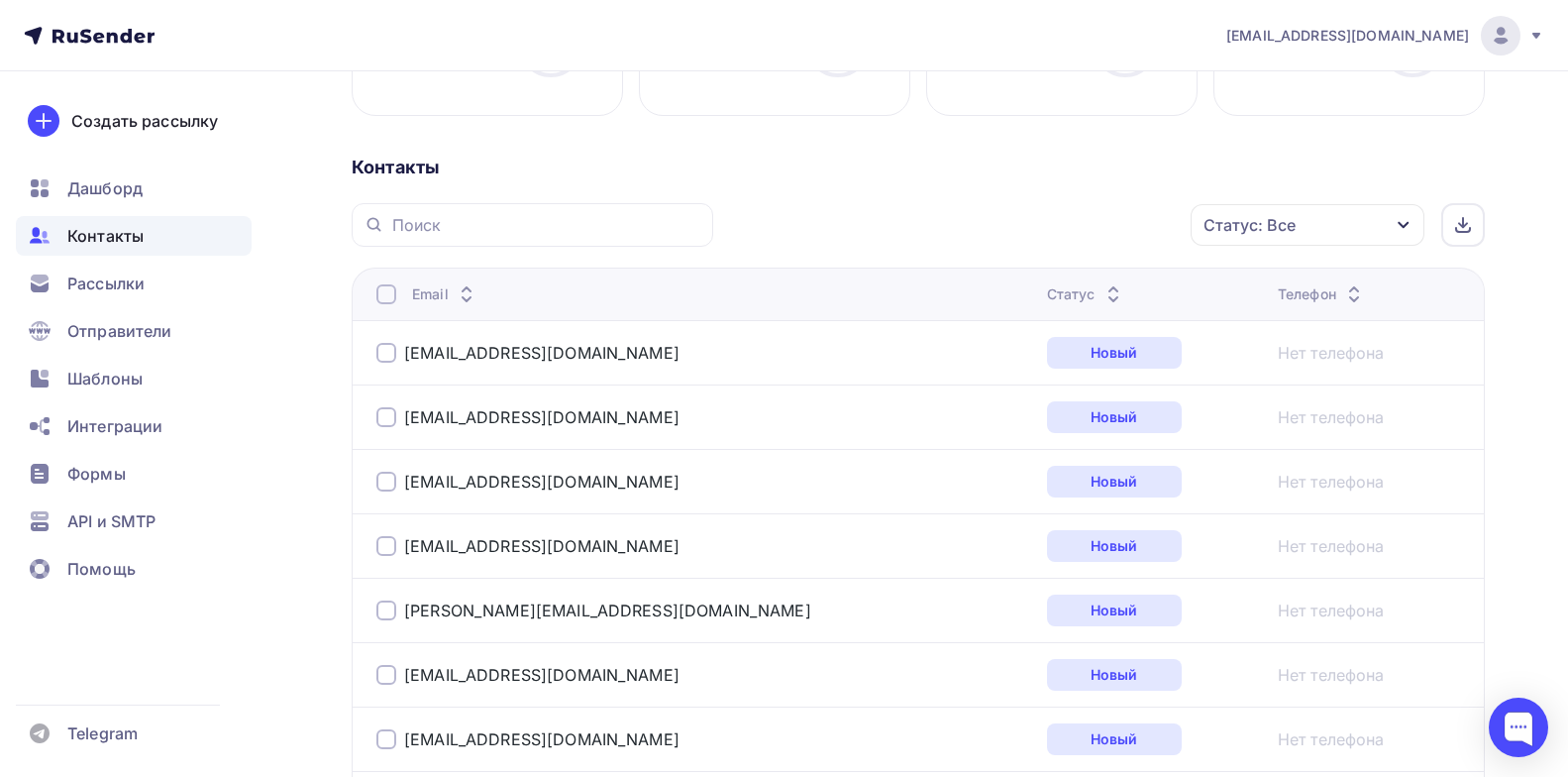
scroll to position [397, 0]
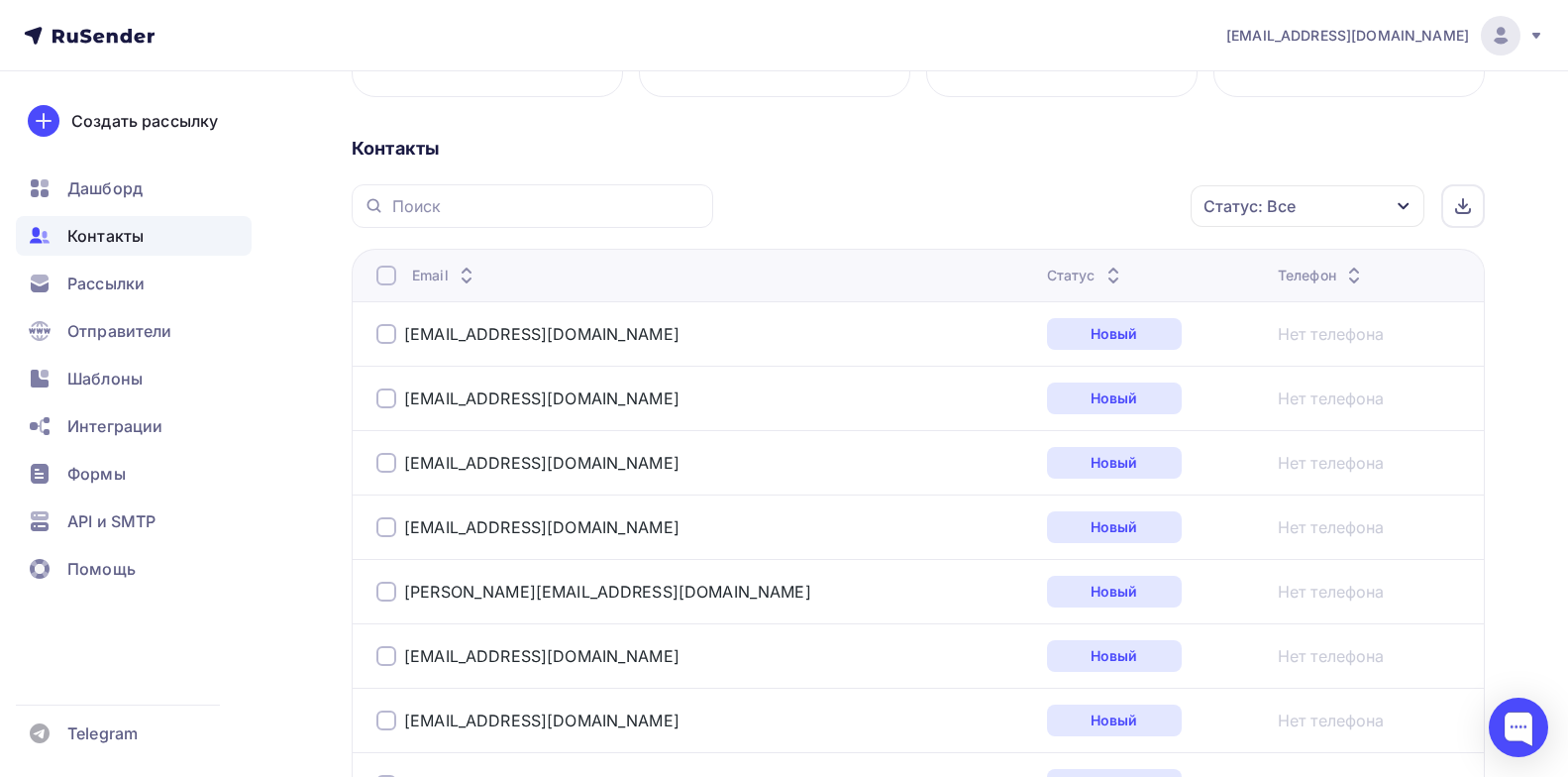
click at [1373, 202] on div "Статус: Все" at bounding box center [1308, 206] width 234 height 42
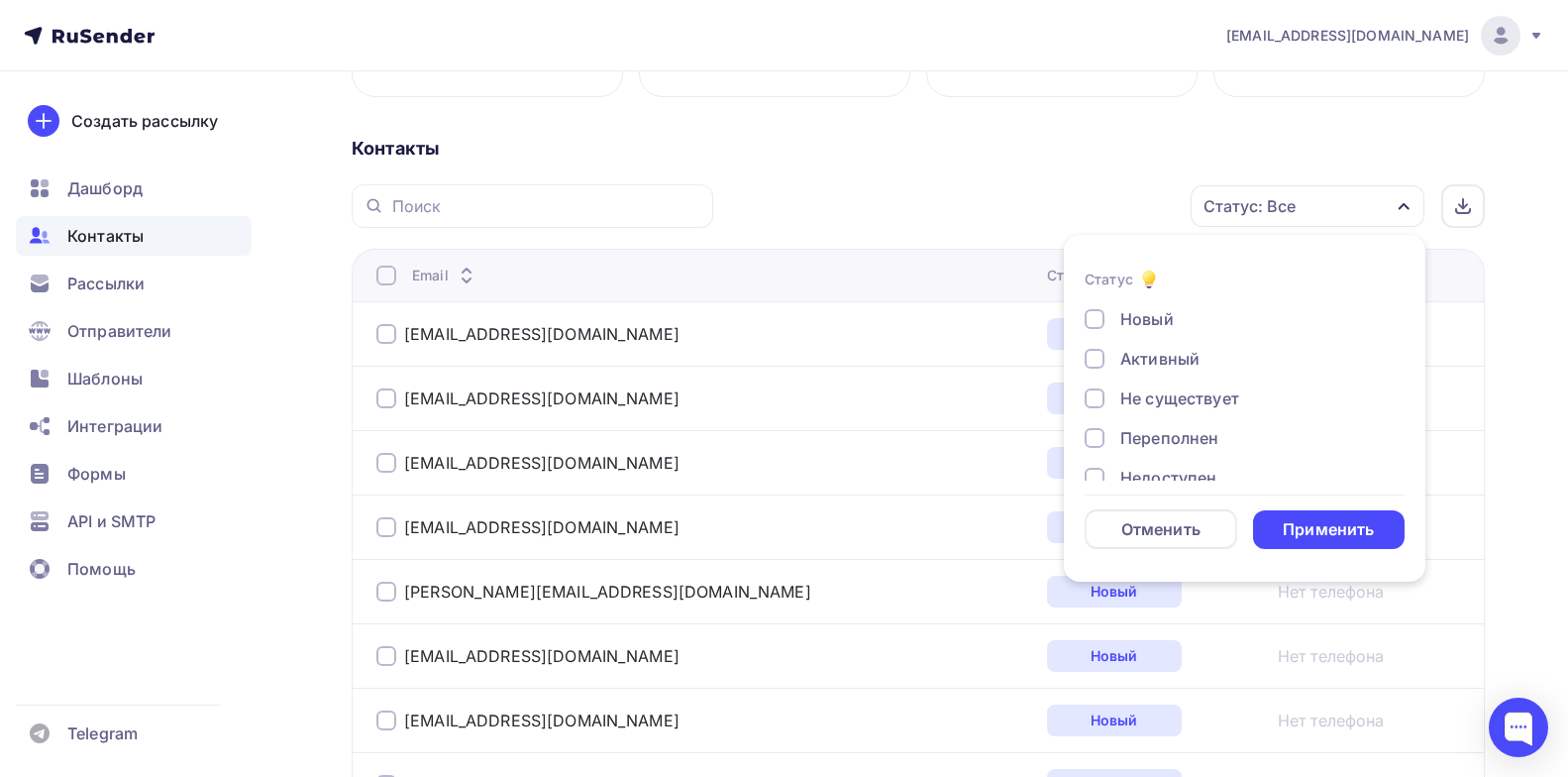
click at [1110, 397] on div "Не существует" at bounding box center [1234, 399] width 298 height 24
click at [1109, 445] on div "Переполнен" at bounding box center [1234, 439] width 298 height 24
click at [1148, 335] on div "Недоступен" at bounding box center [1168, 334] width 96 height 24
click at [1178, 366] on div "Отписан" at bounding box center [1154, 374] width 68 height 24
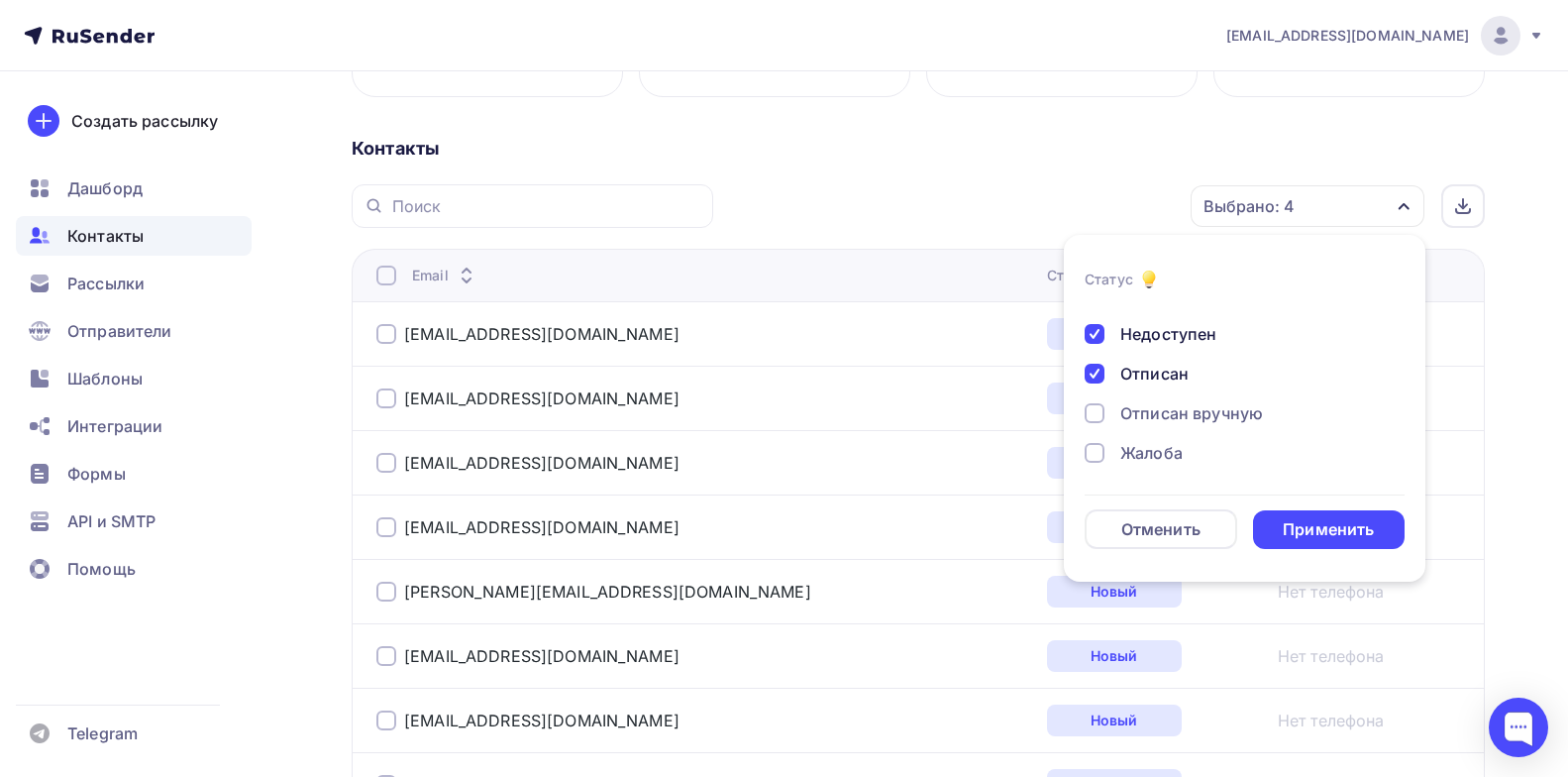
click at [1168, 423] on div "Отписан вручную" at bounding box center [1192, 414] width 143 height 24
click at [1167, 452] on div "Жалоба" at bounding box center [1151, 453] width 62 height 24
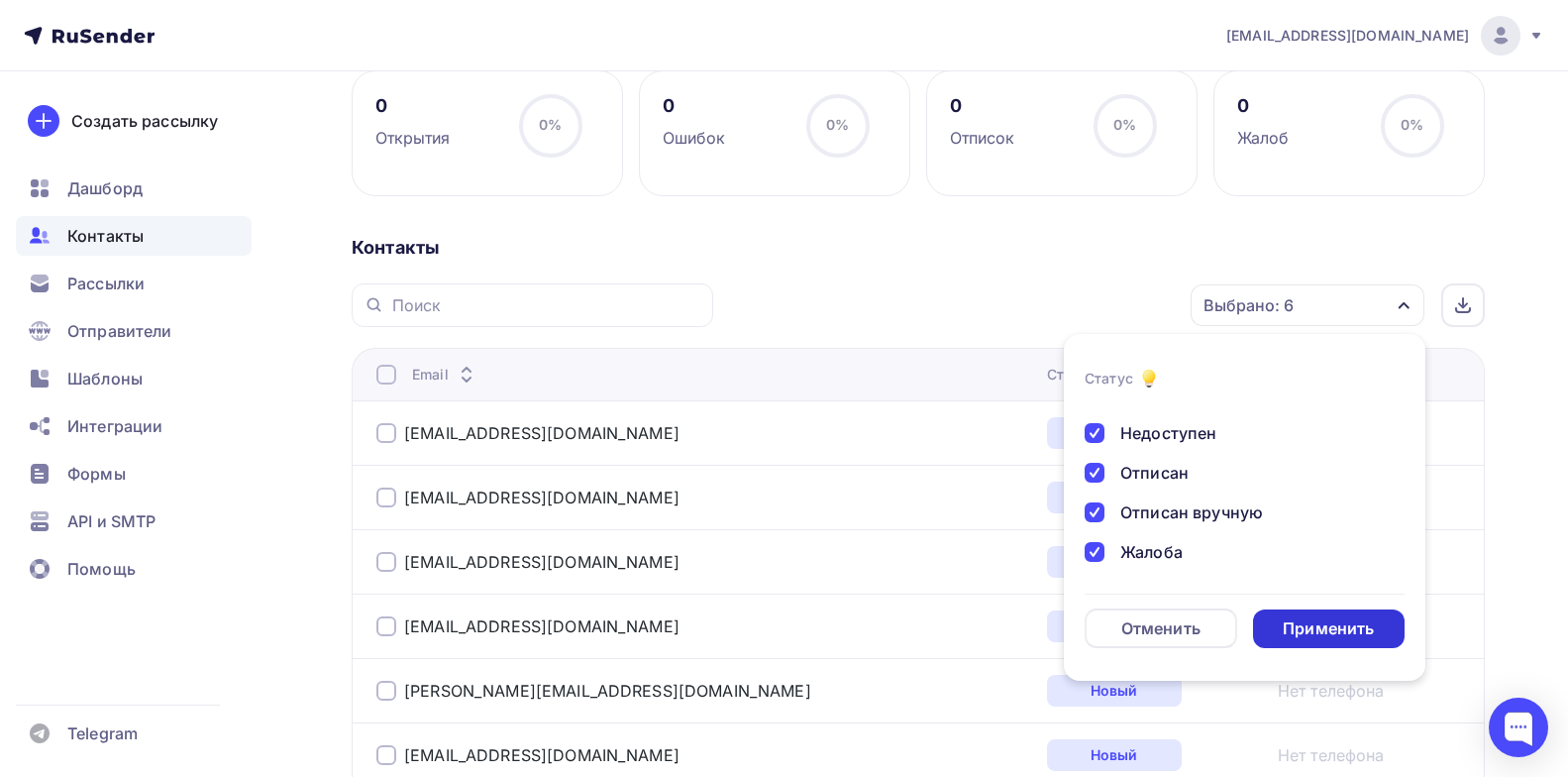
click at [1334, 634] on div "Применить" at bounding box center [1329, 628] width 91 height 23
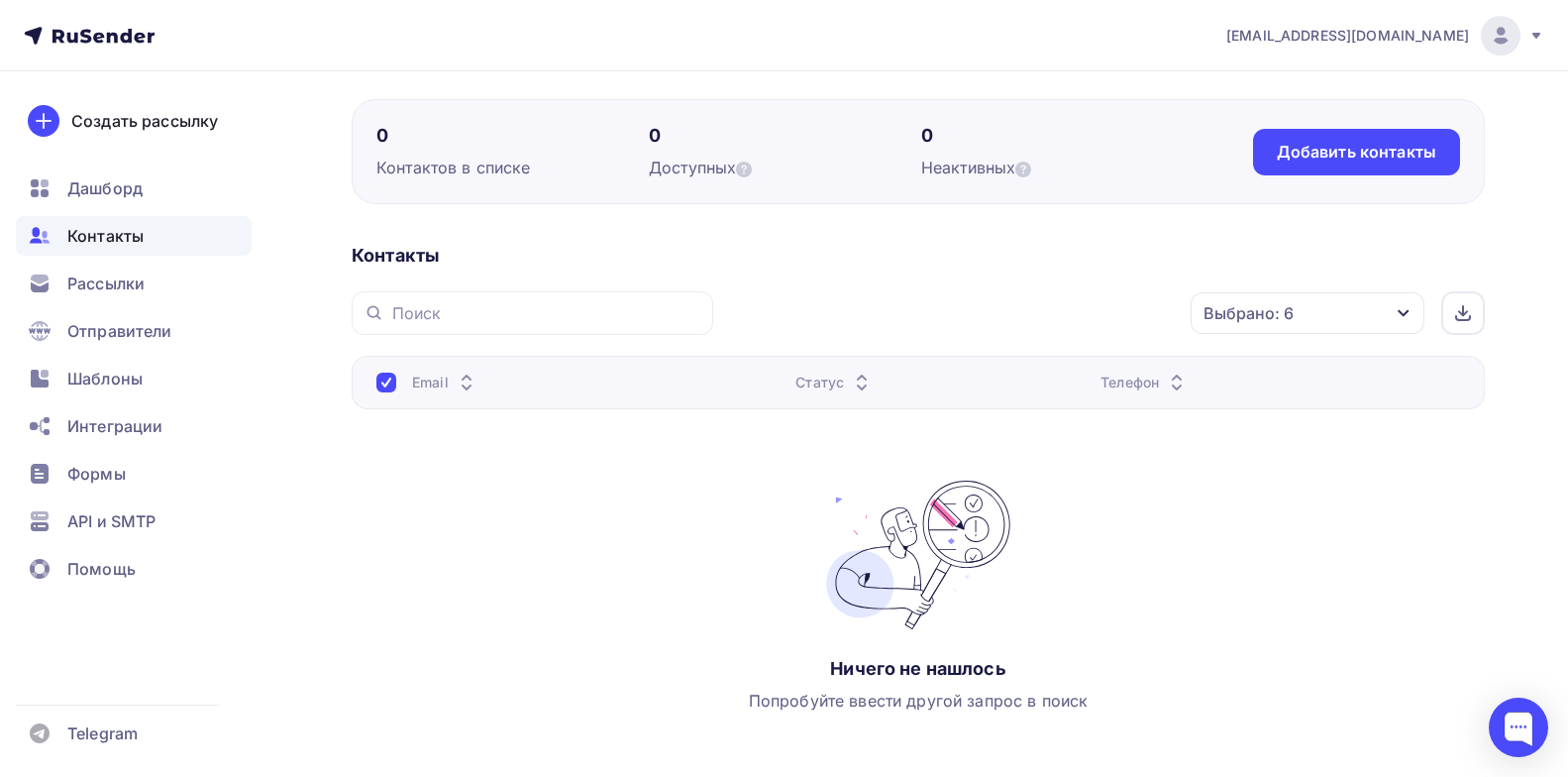
scroll to position [0, 0]
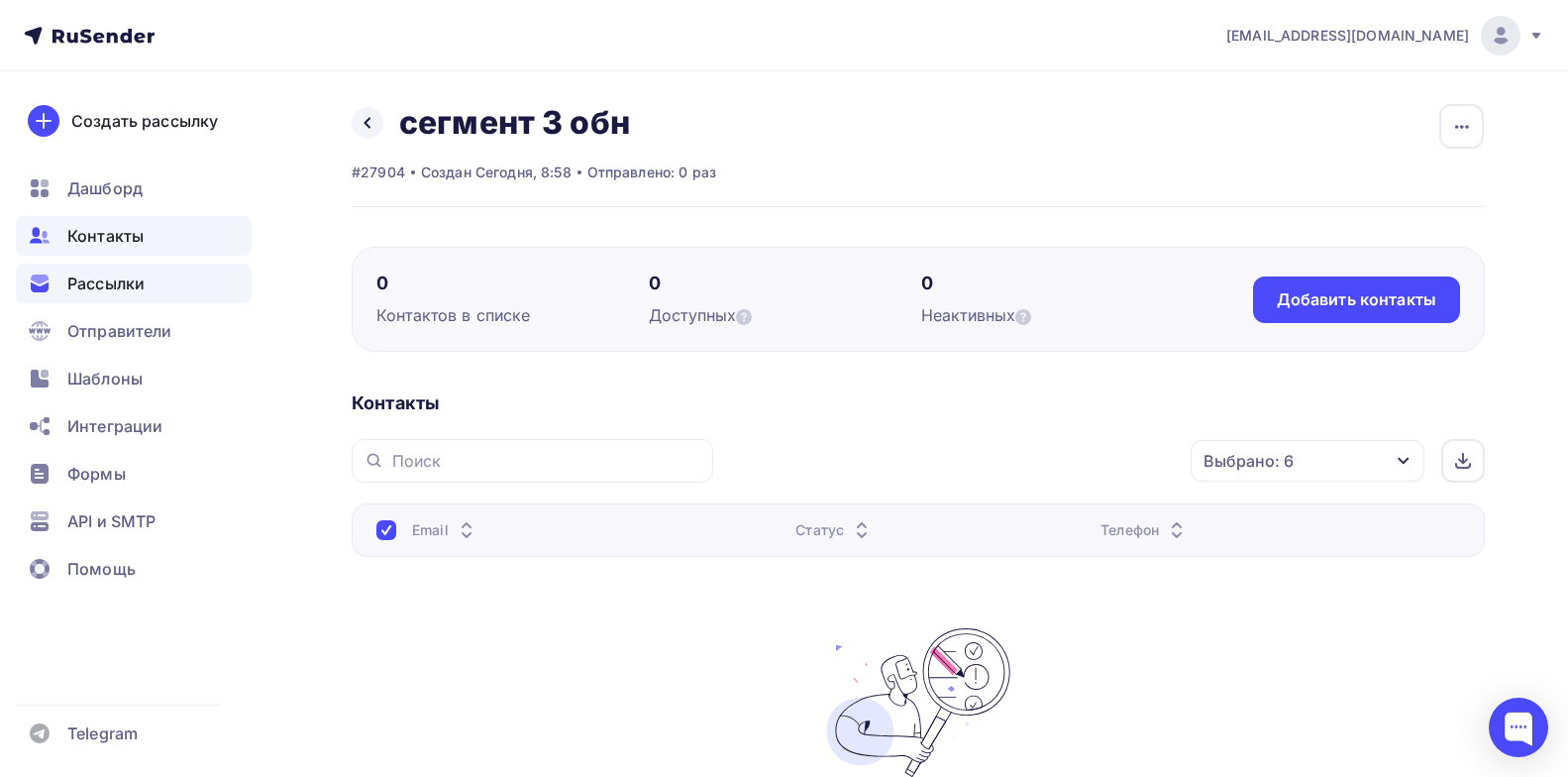
click at [102, 282] on span "Рассылки" at bounding box center [106, 284] width 77 height 24
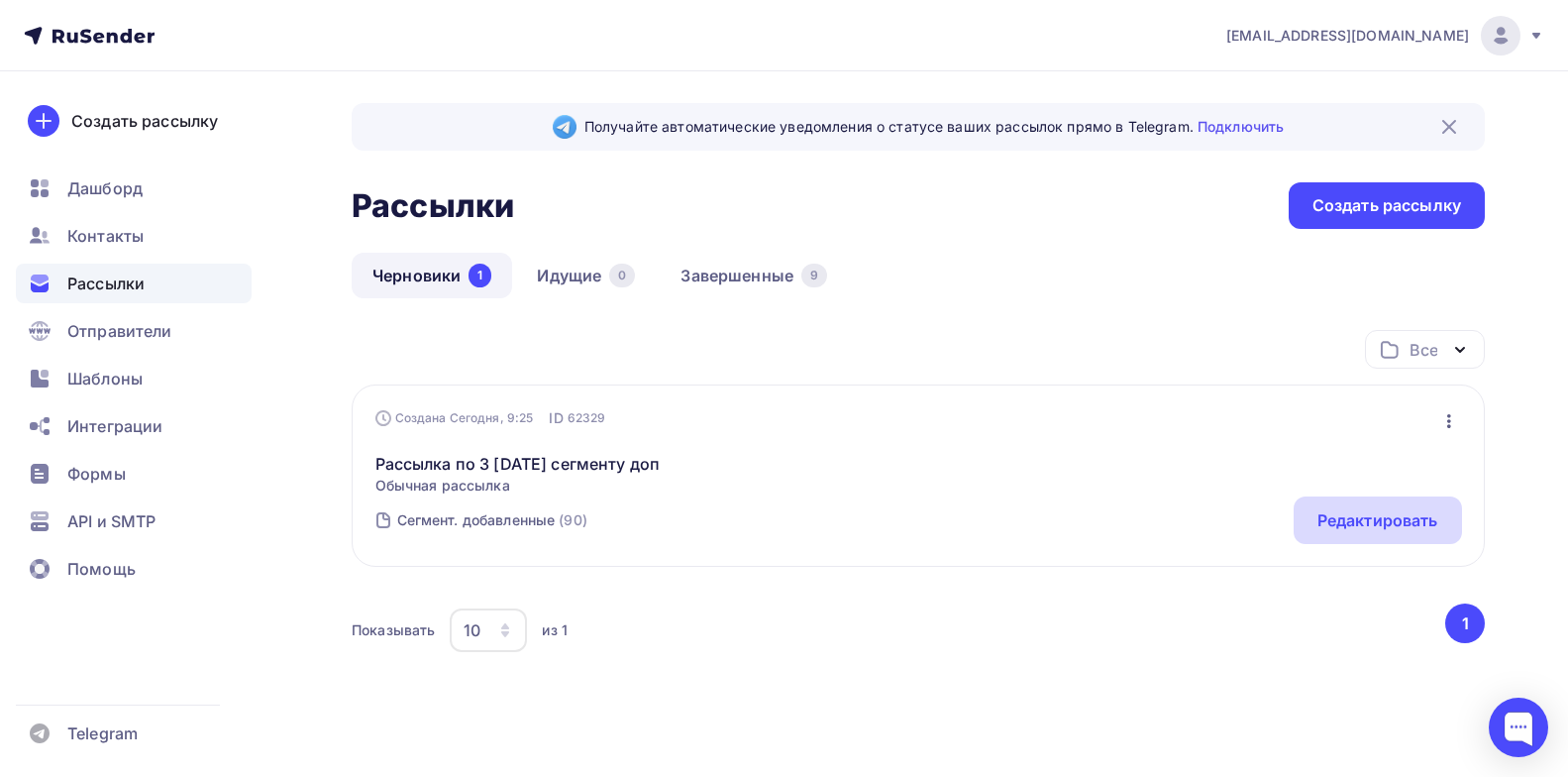
click at [1339, 508] on div "Редактировать" at bounding box center [1379, 520] width 121 height 24
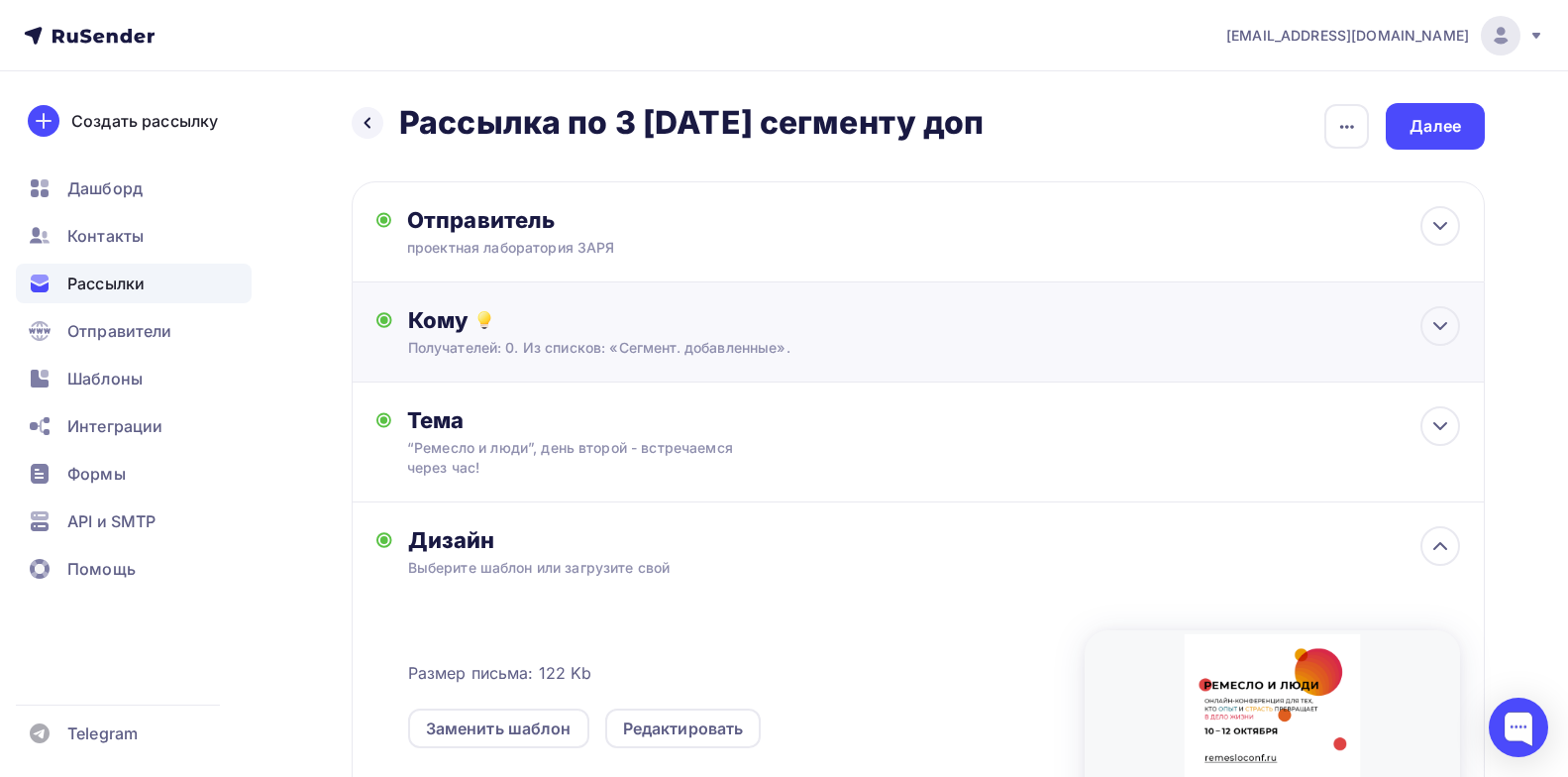
click at [577, 355] on div "Получателей: 0. Из списков: «Сегмент. добавленные»." at bounding box center [882, 348] width 947 height 20
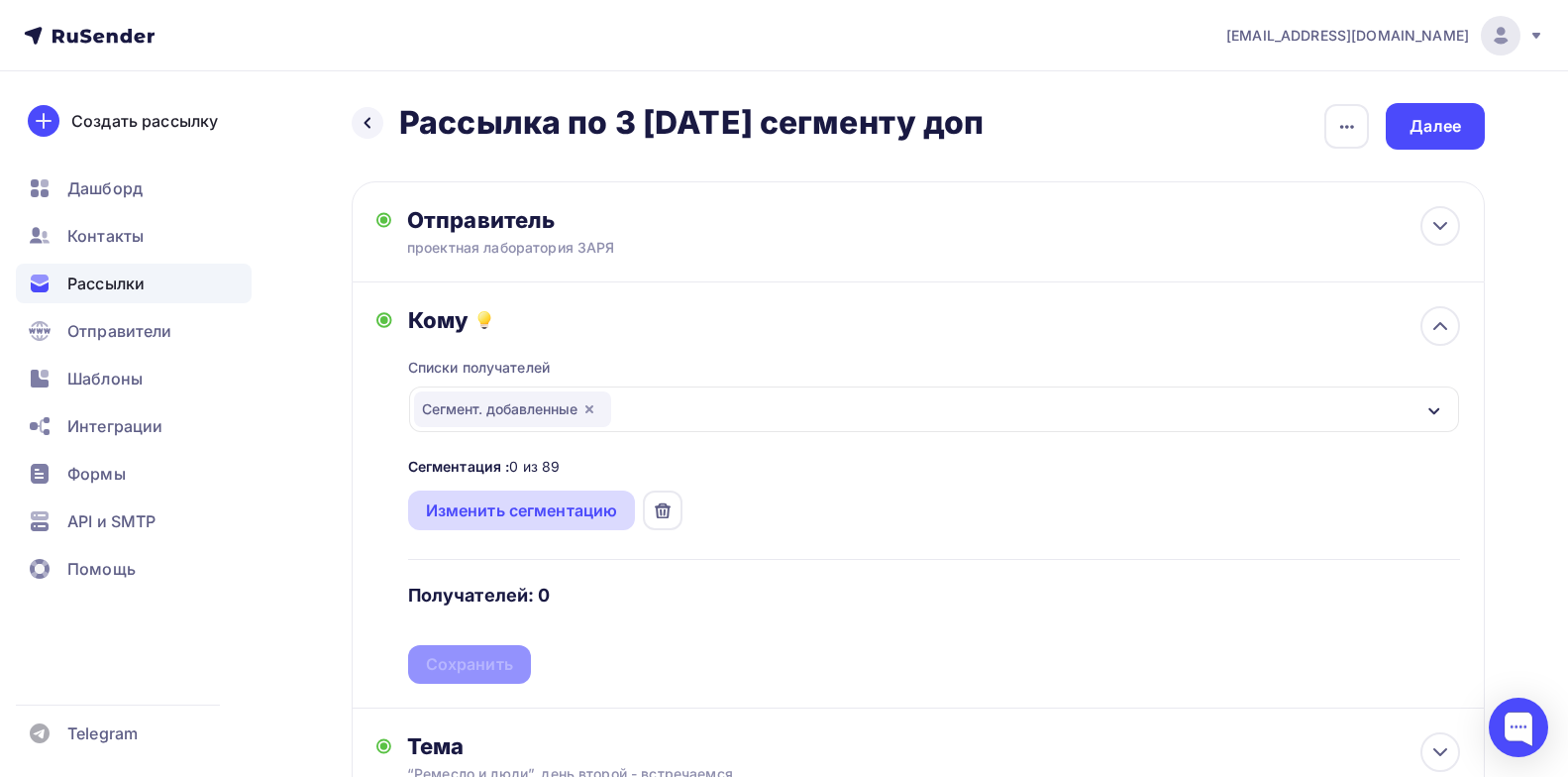
click at [506, 519] on div "Изменить сегментацию" at bounding box center [523, 510] width 192 height 24
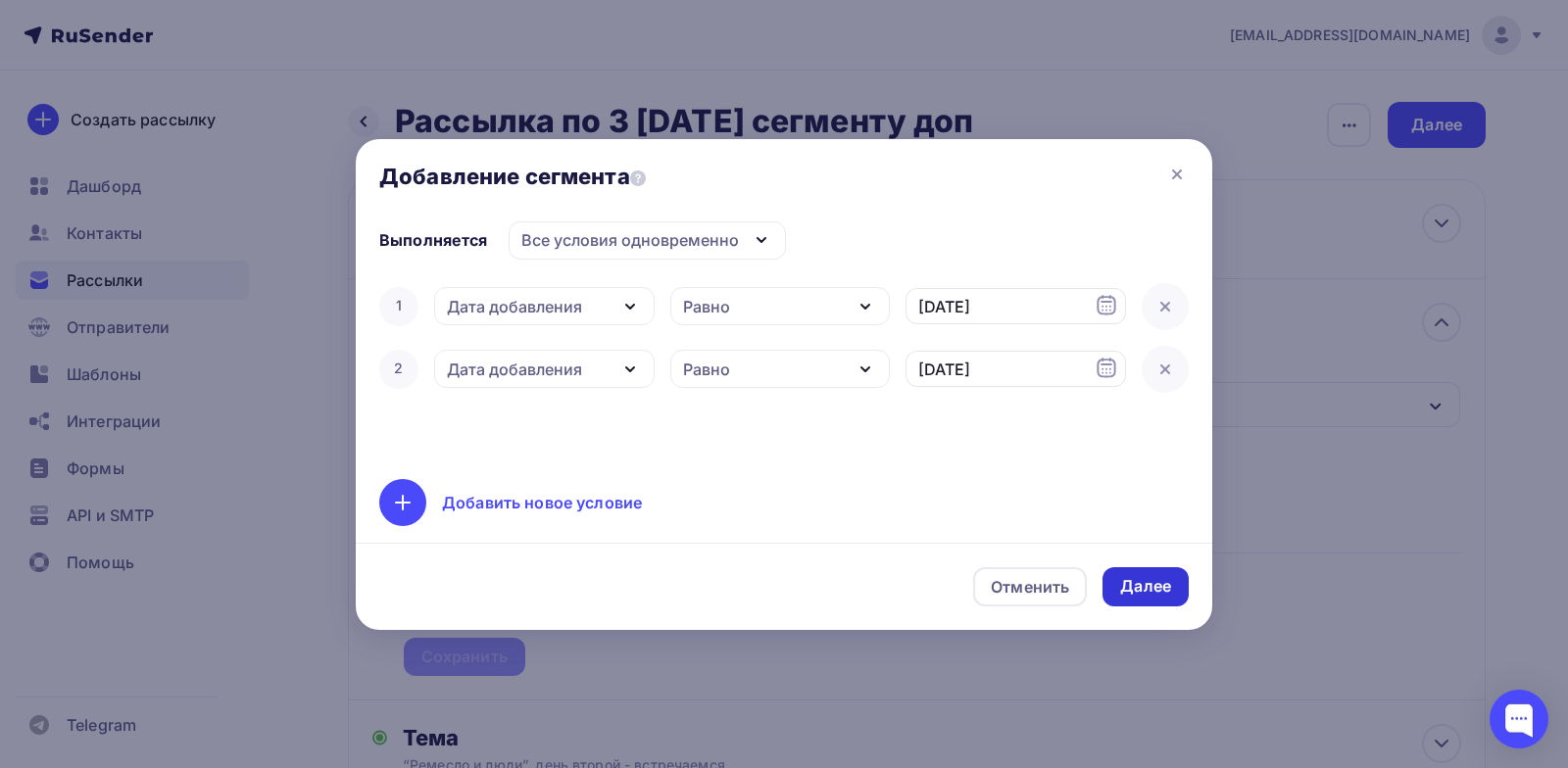
click at [1151, 589] on div "Далее" at bounding box center [1146, 586] width 51 height 23
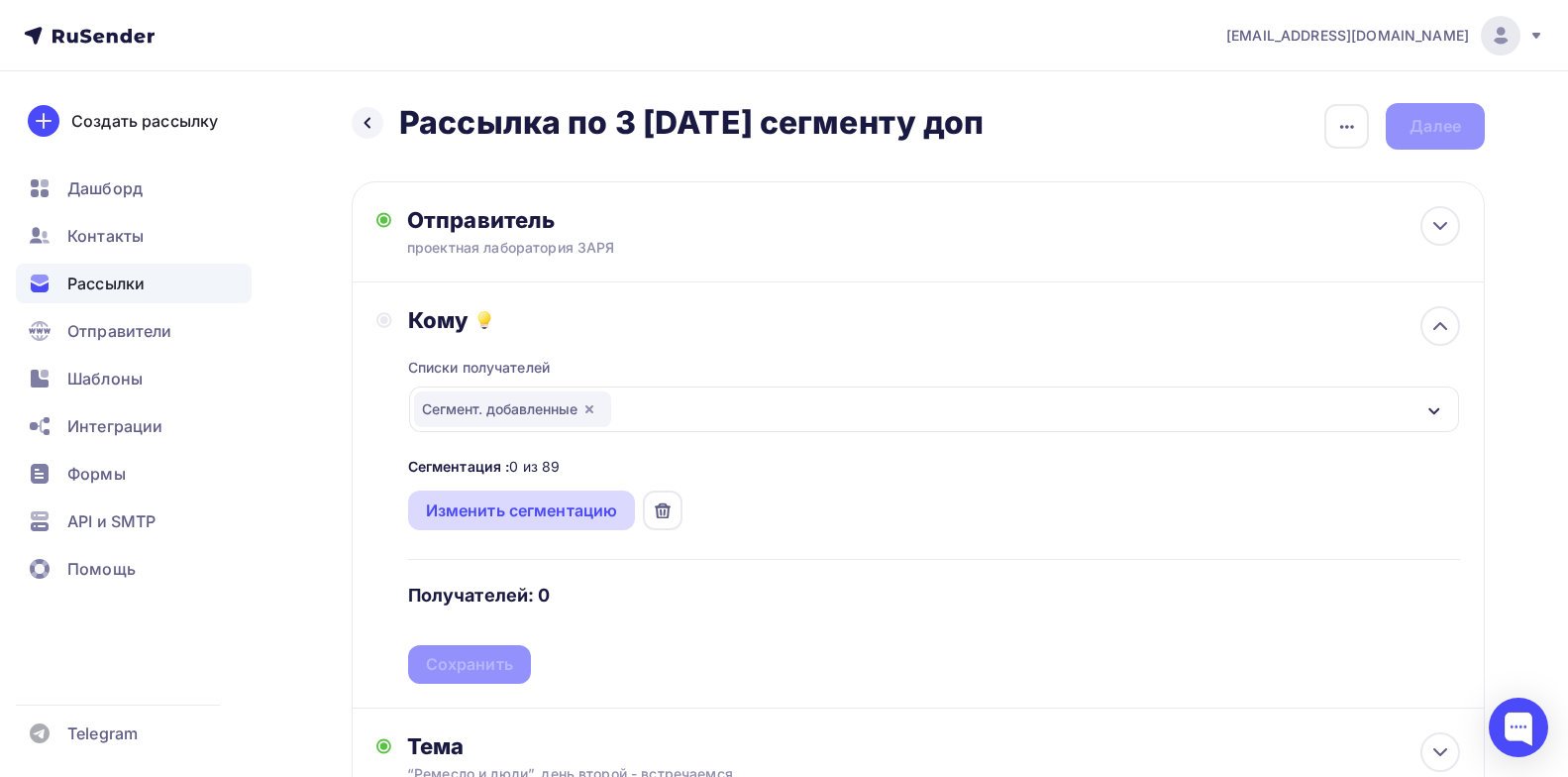
click at [518, 510] on div "Изменить сегментацию" at bounding box center [523, 510] width 192 height 24
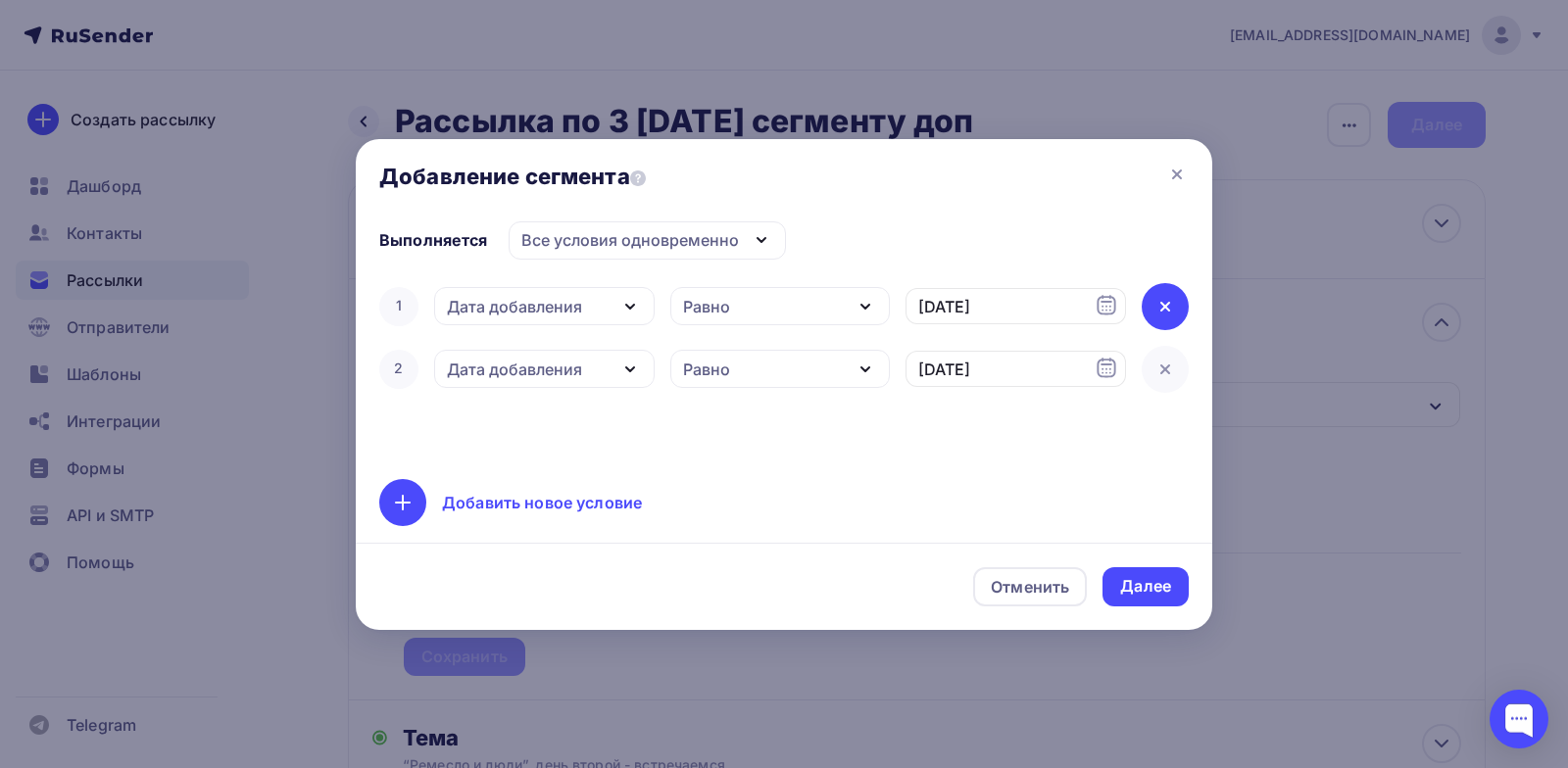
click at [1169, 311] on icon at bounding box center [1166, 307] width 24 height 24
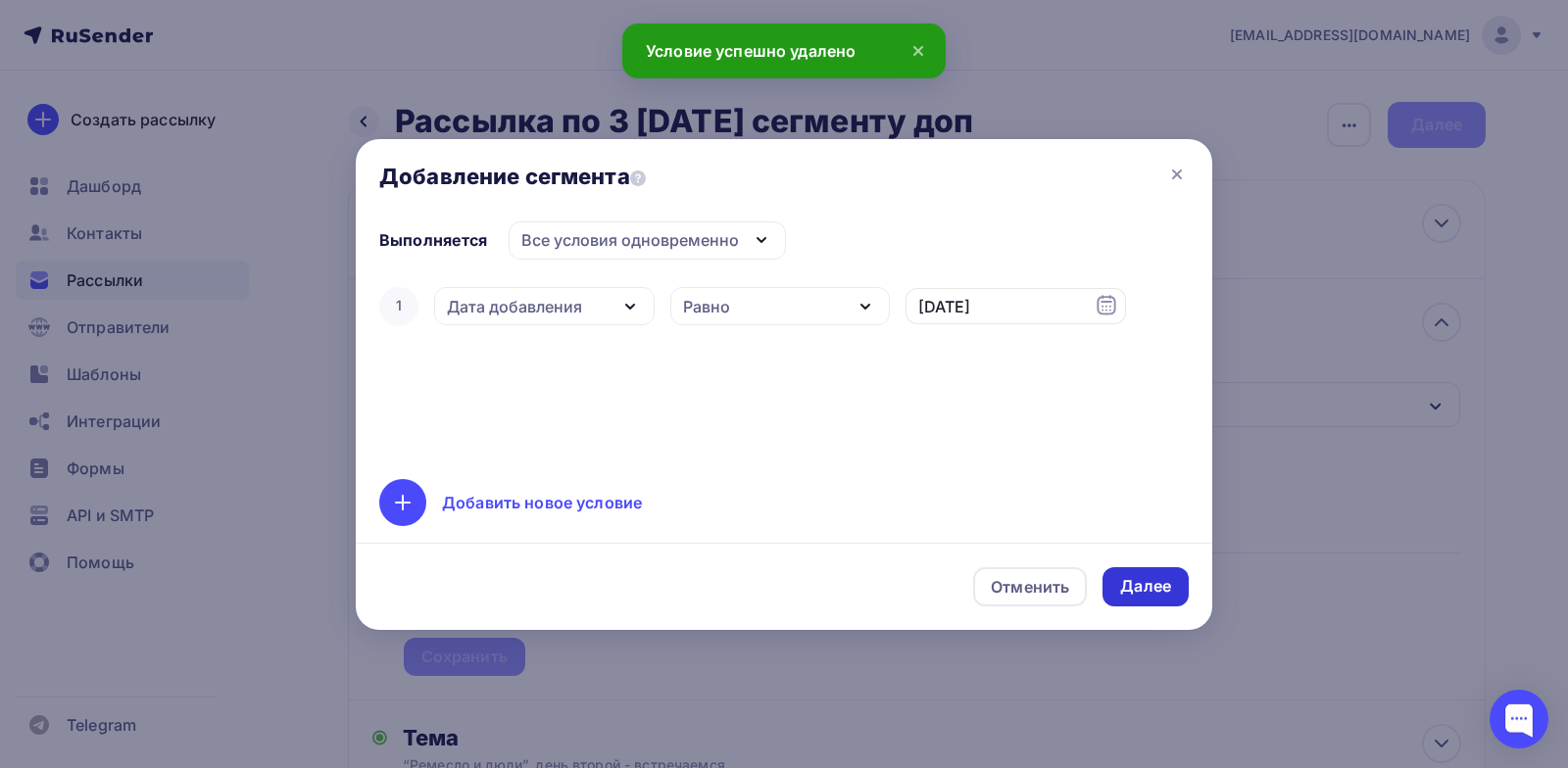
click at [1142, 596] on div "Далее" at bounding box center [1146, 586] width 51 height 23
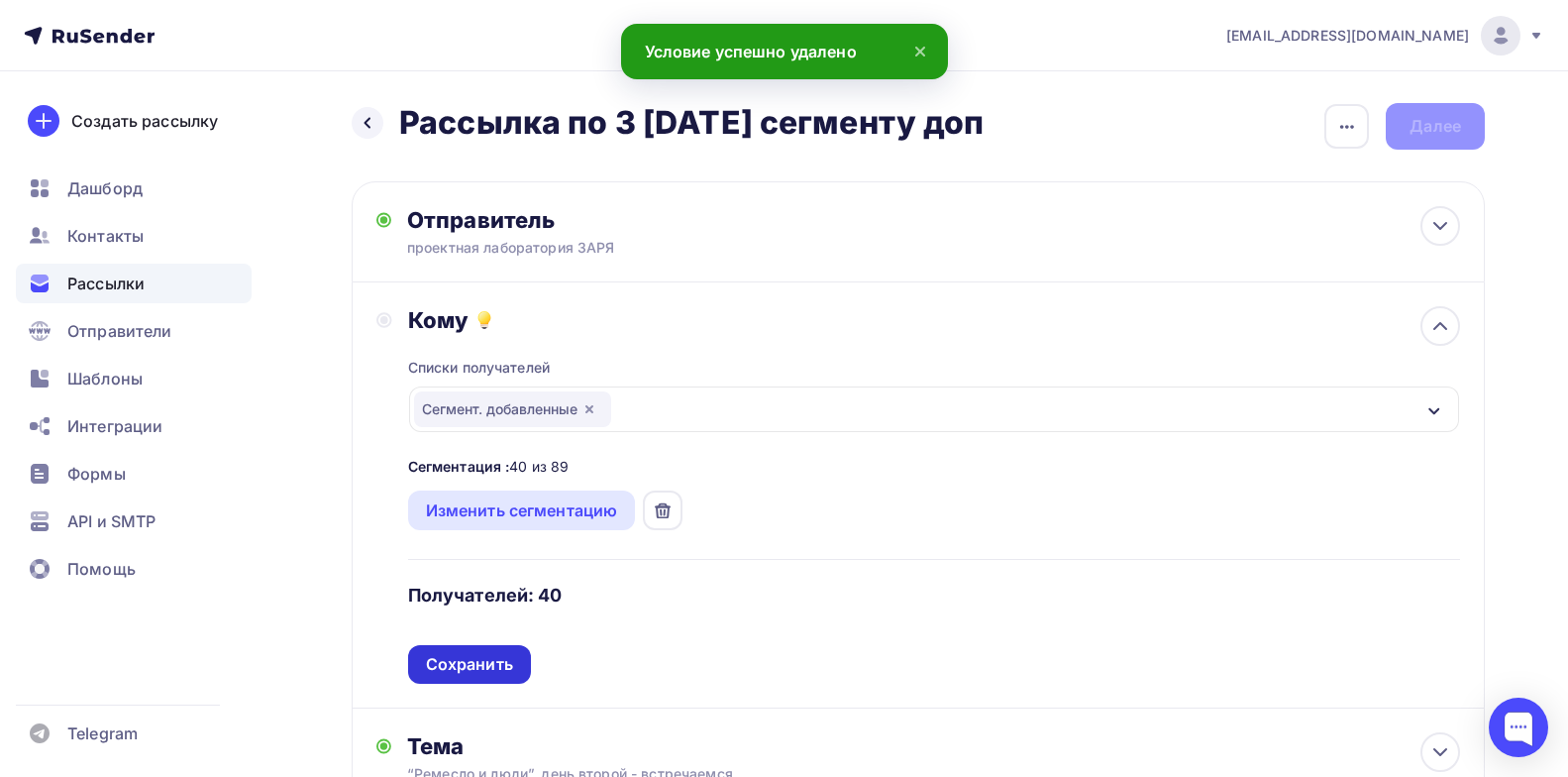
click at [467, 666] on div "Сохранить" at bounding box center [470, 664] width 87 height 23
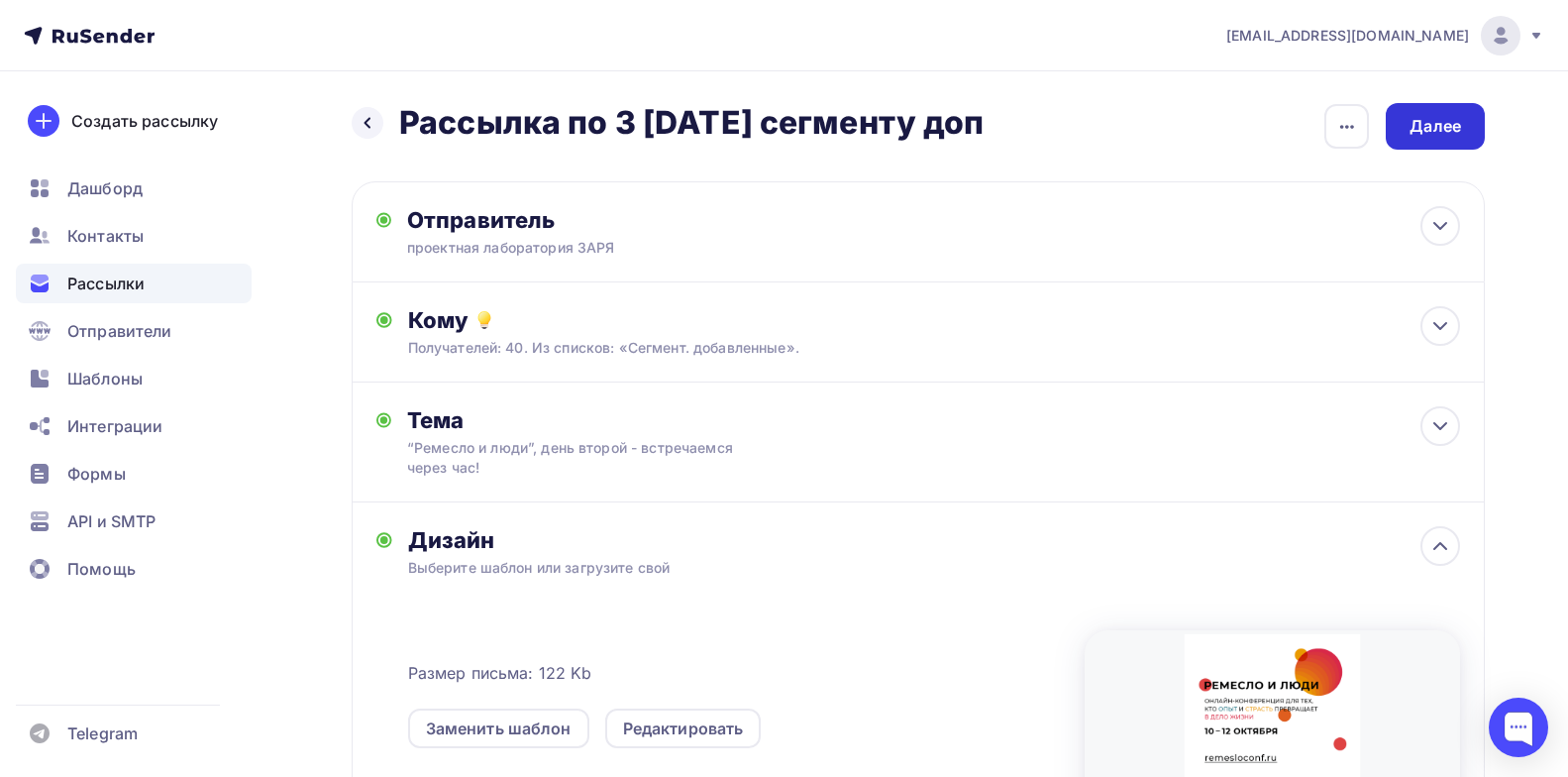
click at [1442, 117] on div "Далее" at bounding box center [1435, 126] width 52 height 23
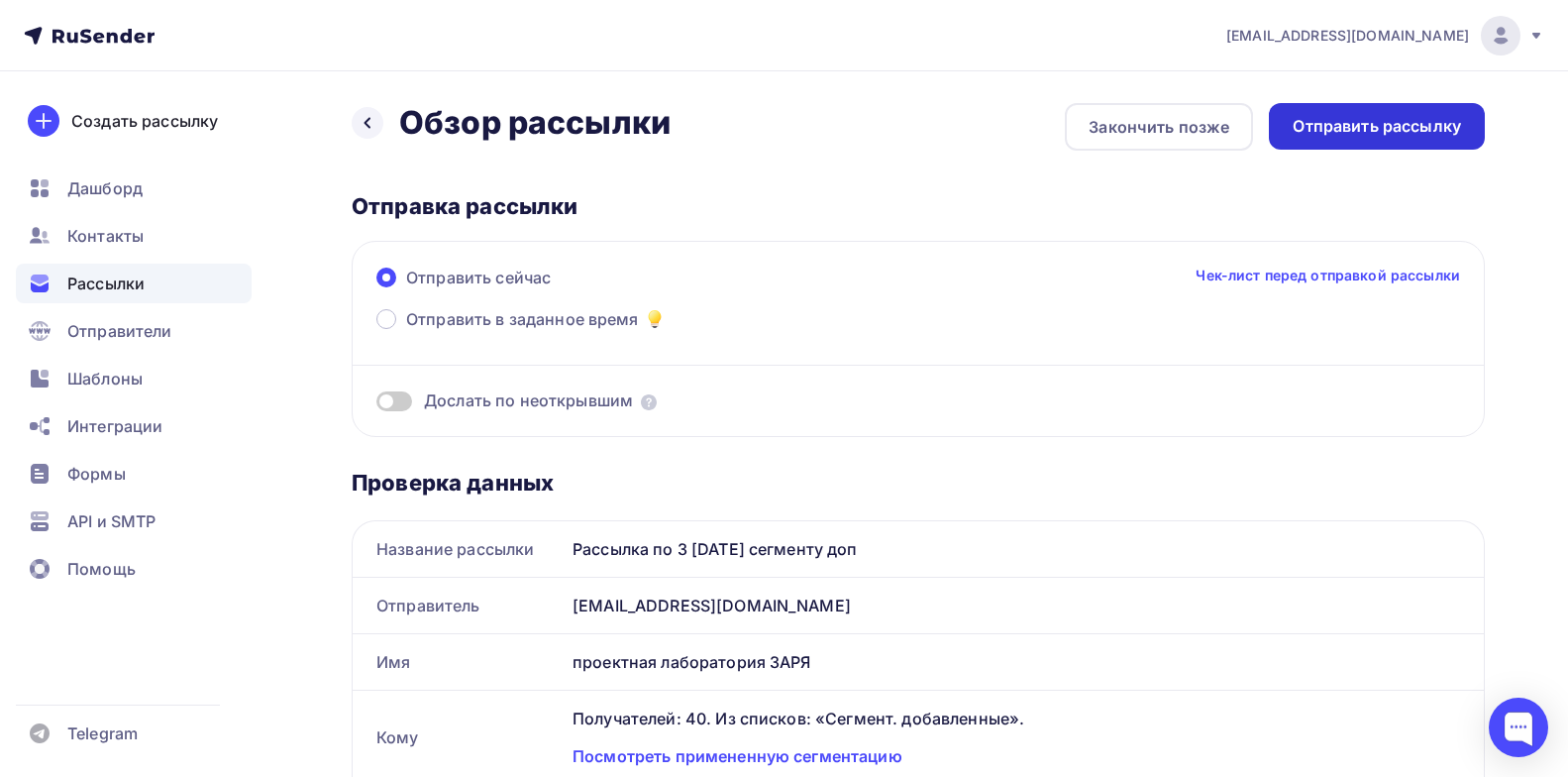
click at [1383, 138] on div "Отправить рассылку" at bounding box center [1378, 126] width 216 height 47
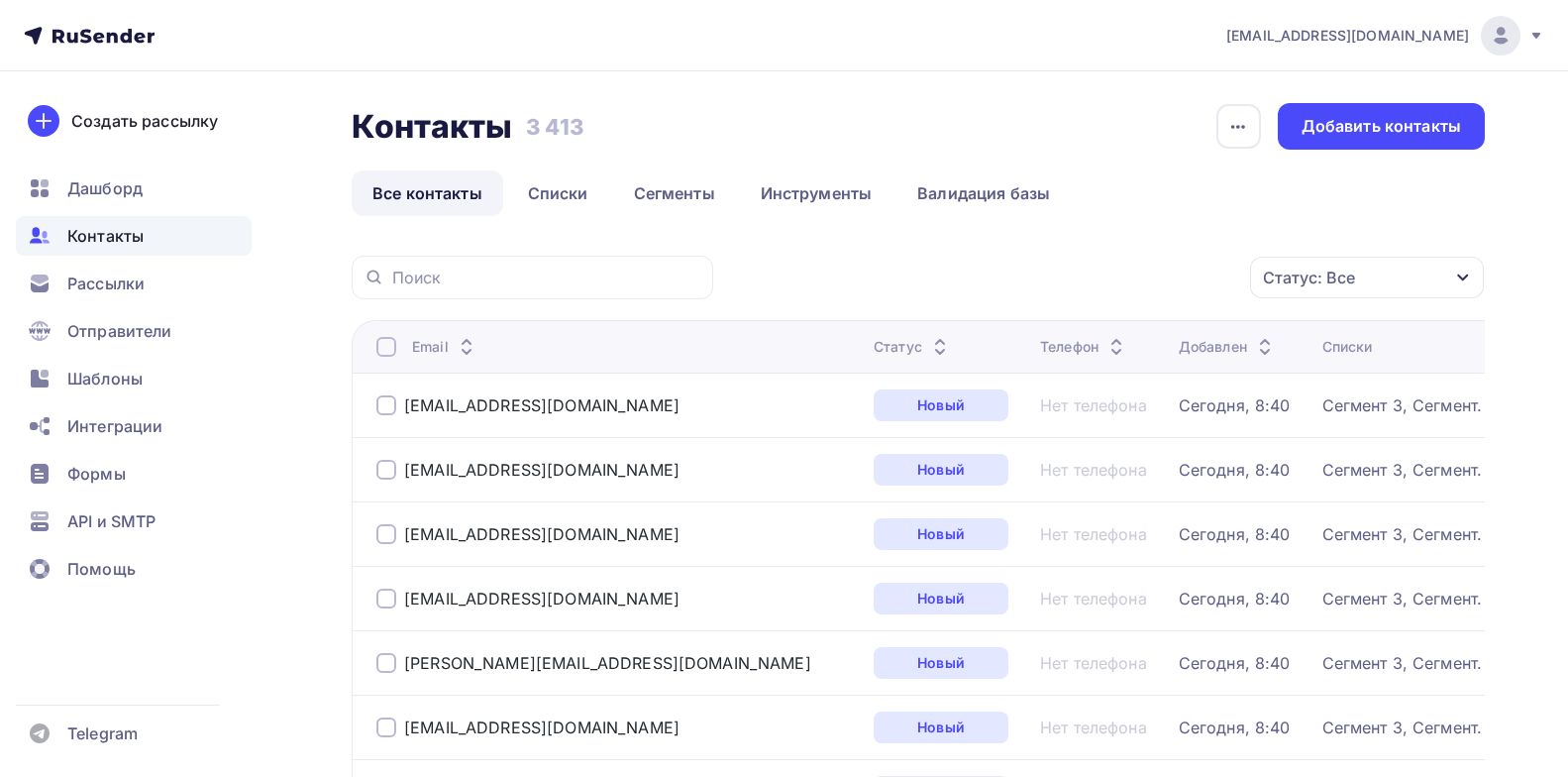
click at [423, 190] on link "Все контакты" at bounding box center [427, 194] width 152 height 46
click at [566, 207] on link "Списки" at bounding box center [557, 194] width 102 height 46
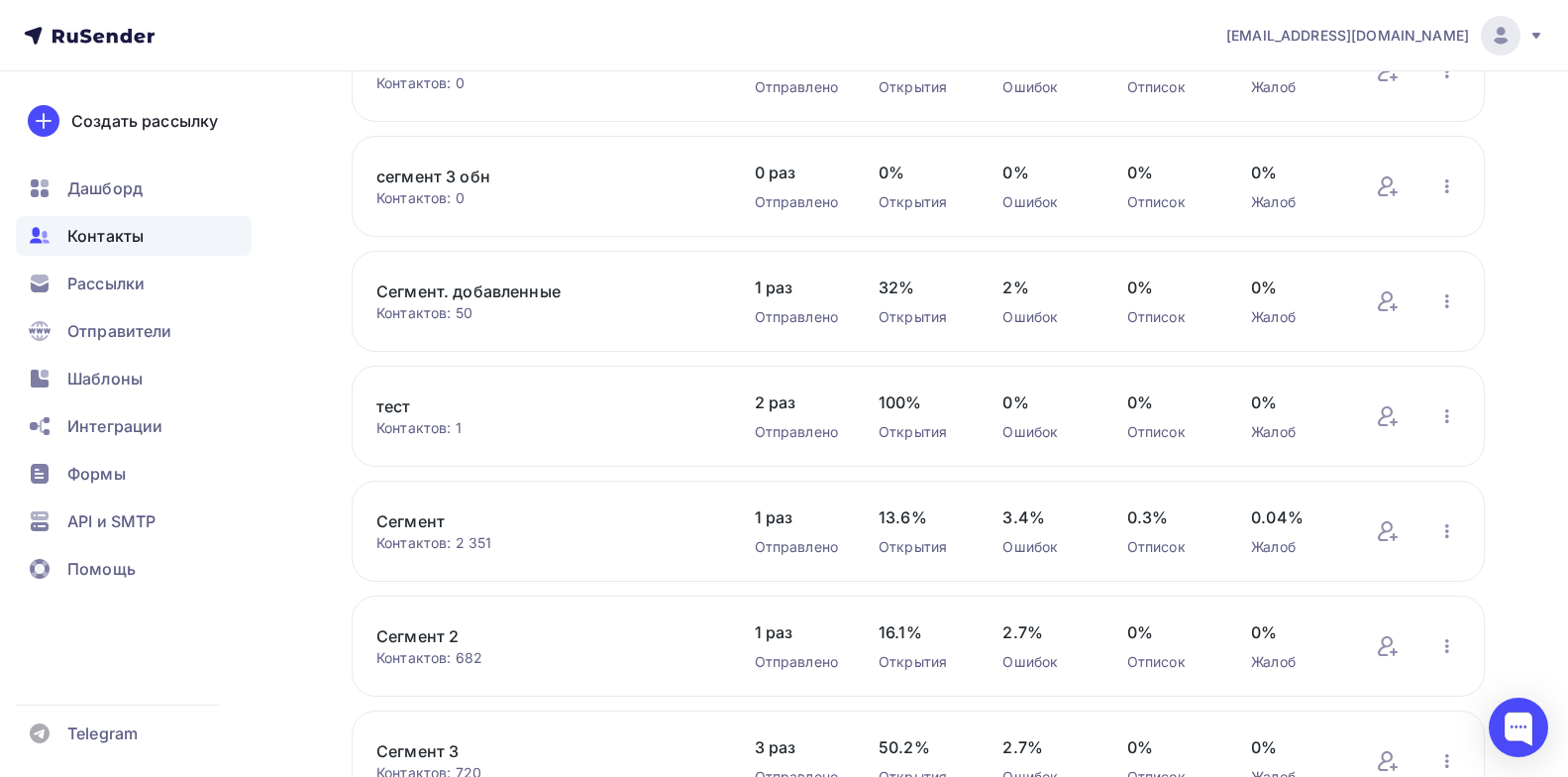
scroll to position [416, 0]
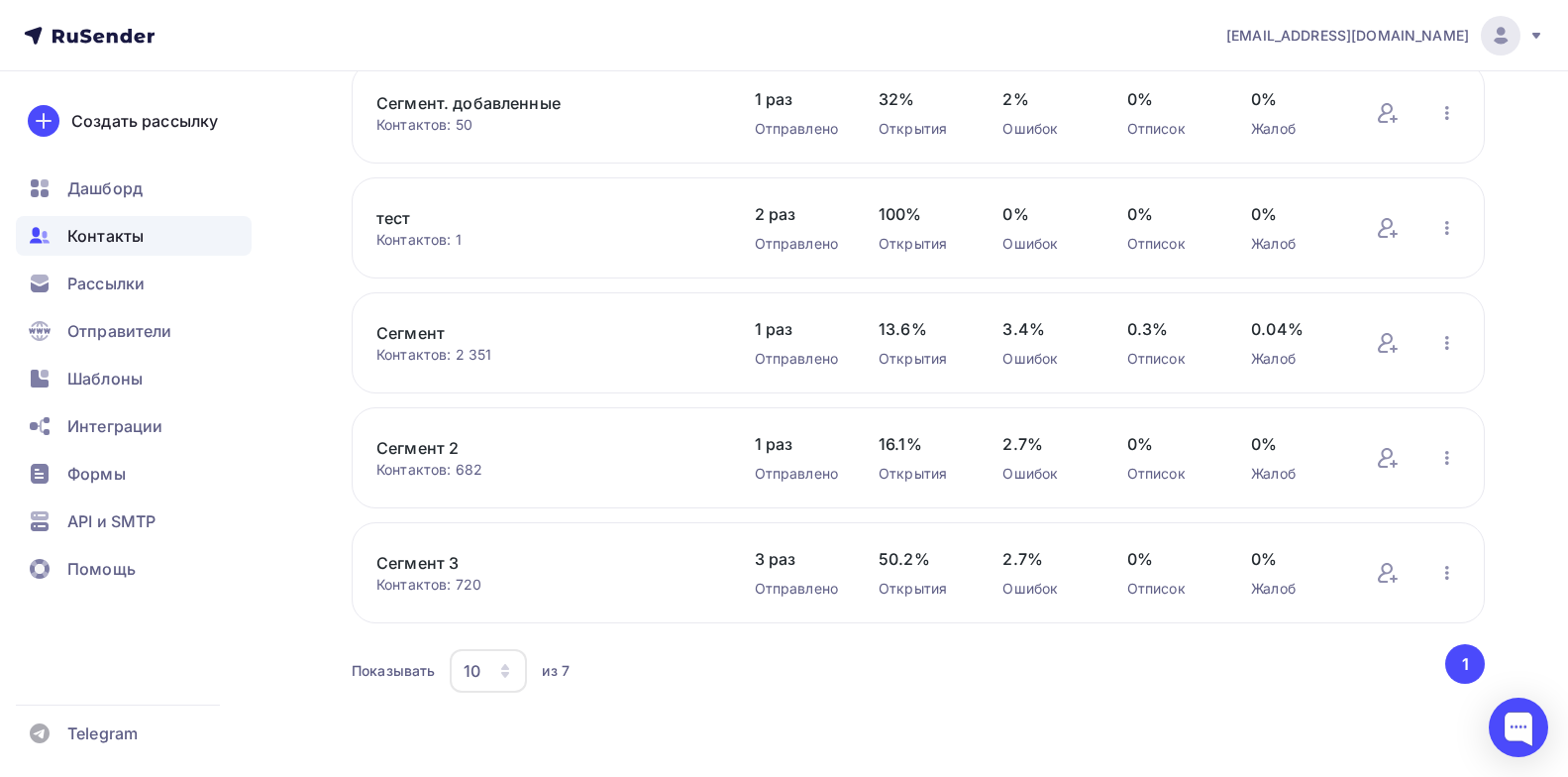
click at [441, 570] on link "Сегмент 3" at bounding box center [545, 563] width 337 height 24
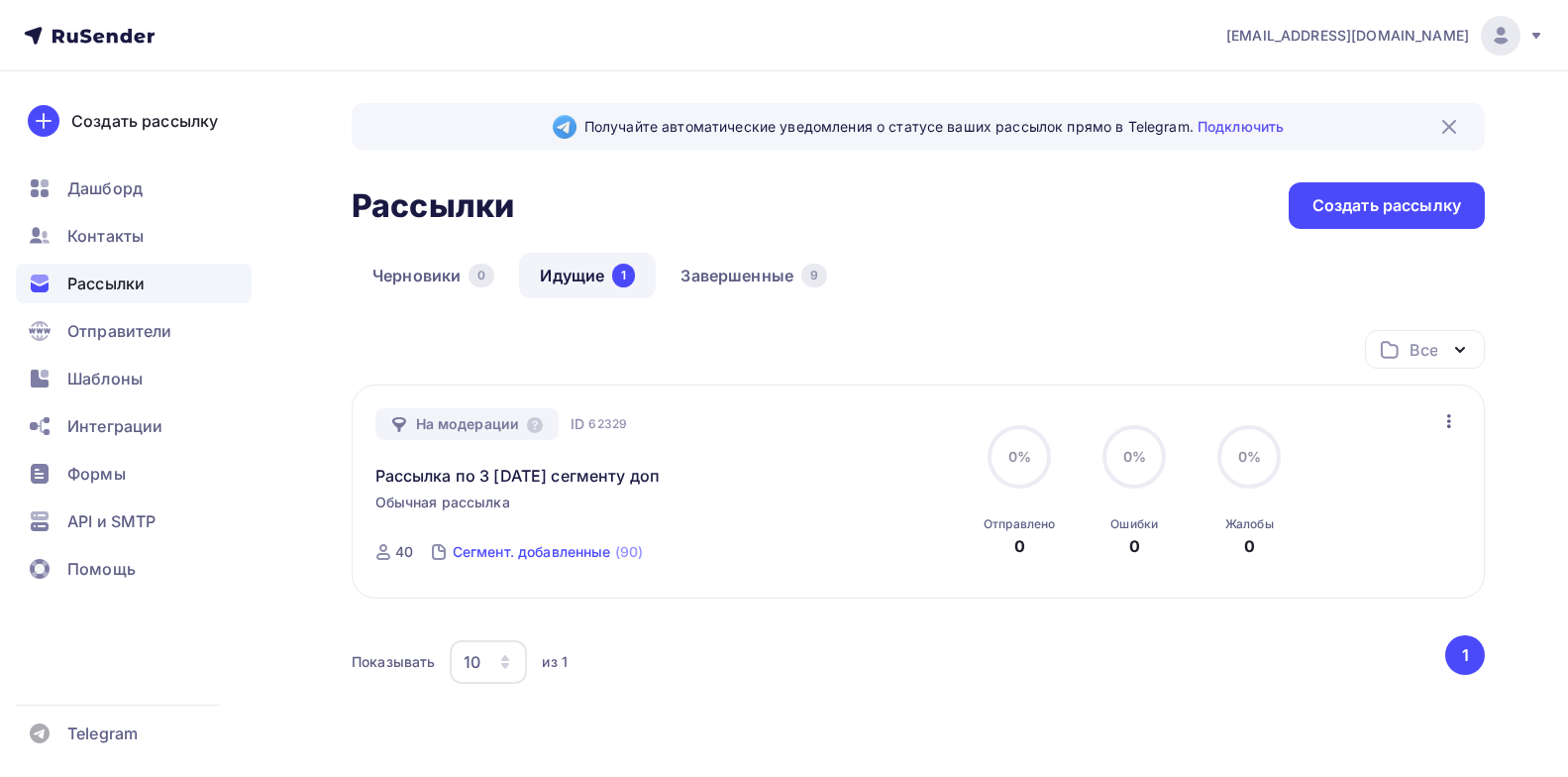
click at [555, 555] on div "Сегмент. добавленные" at bounding box center [533, 552] width 159 height 20
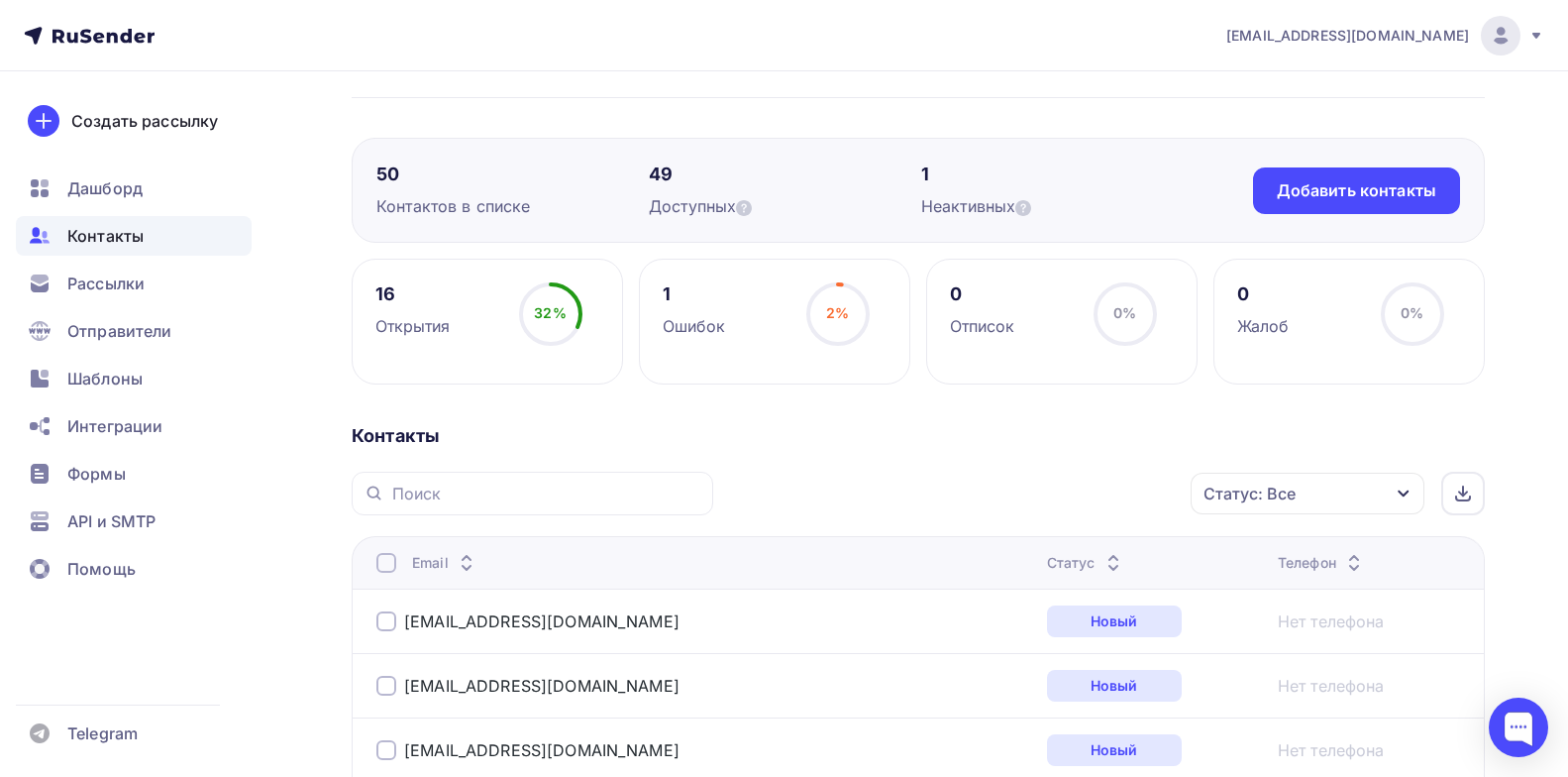
scroll to position [74, 0]
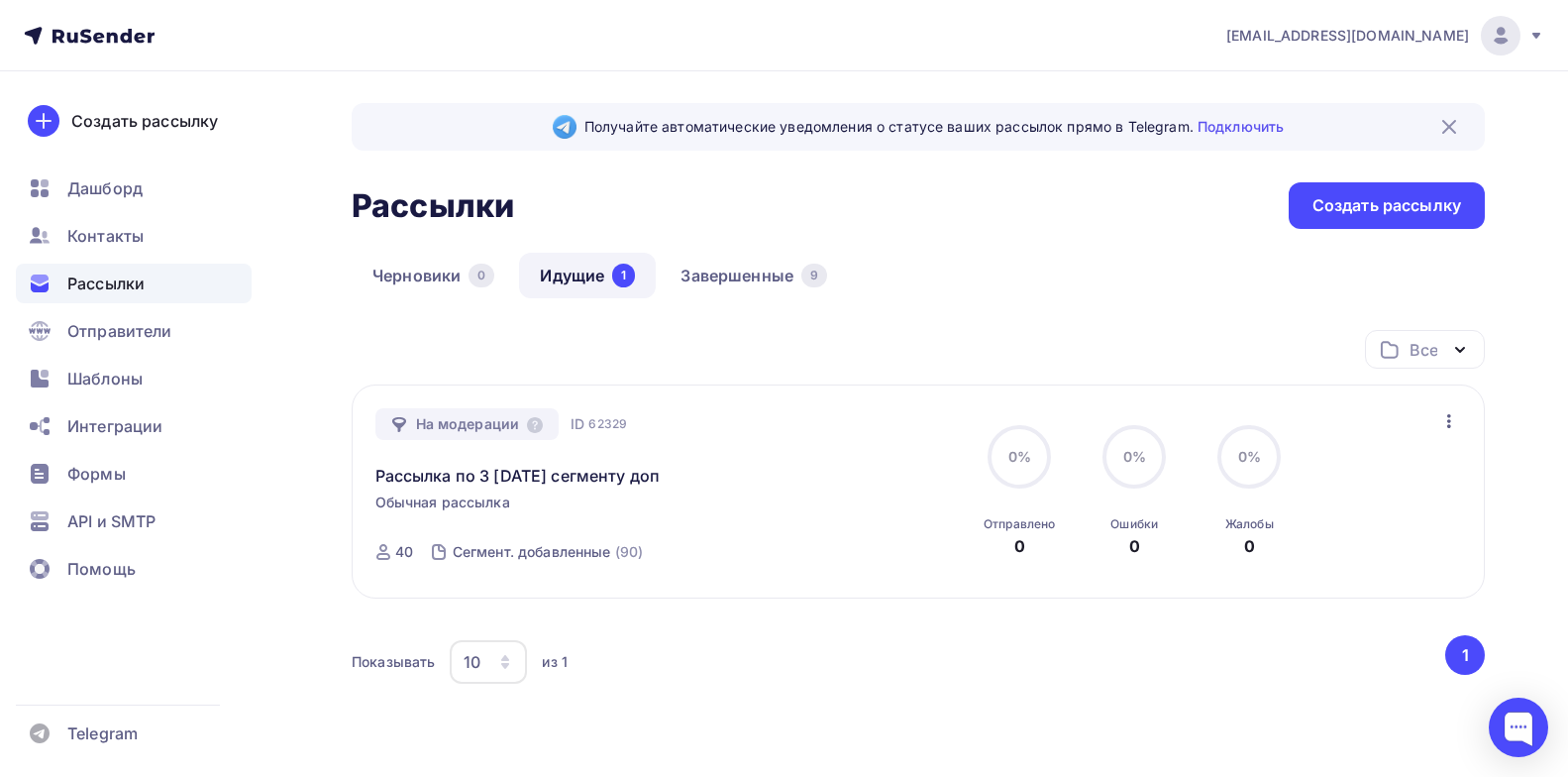
click at [1434, 417] on div "На модерации ID 62329 Рассылка по 3 [DATE] сегменту доп Обычная рассылка Отправ…" at bounding box center [919, 492] width 1087 height 168
click at [1445, 419] on icon "button" at bounding box center [1449, 422] width 24 height 24
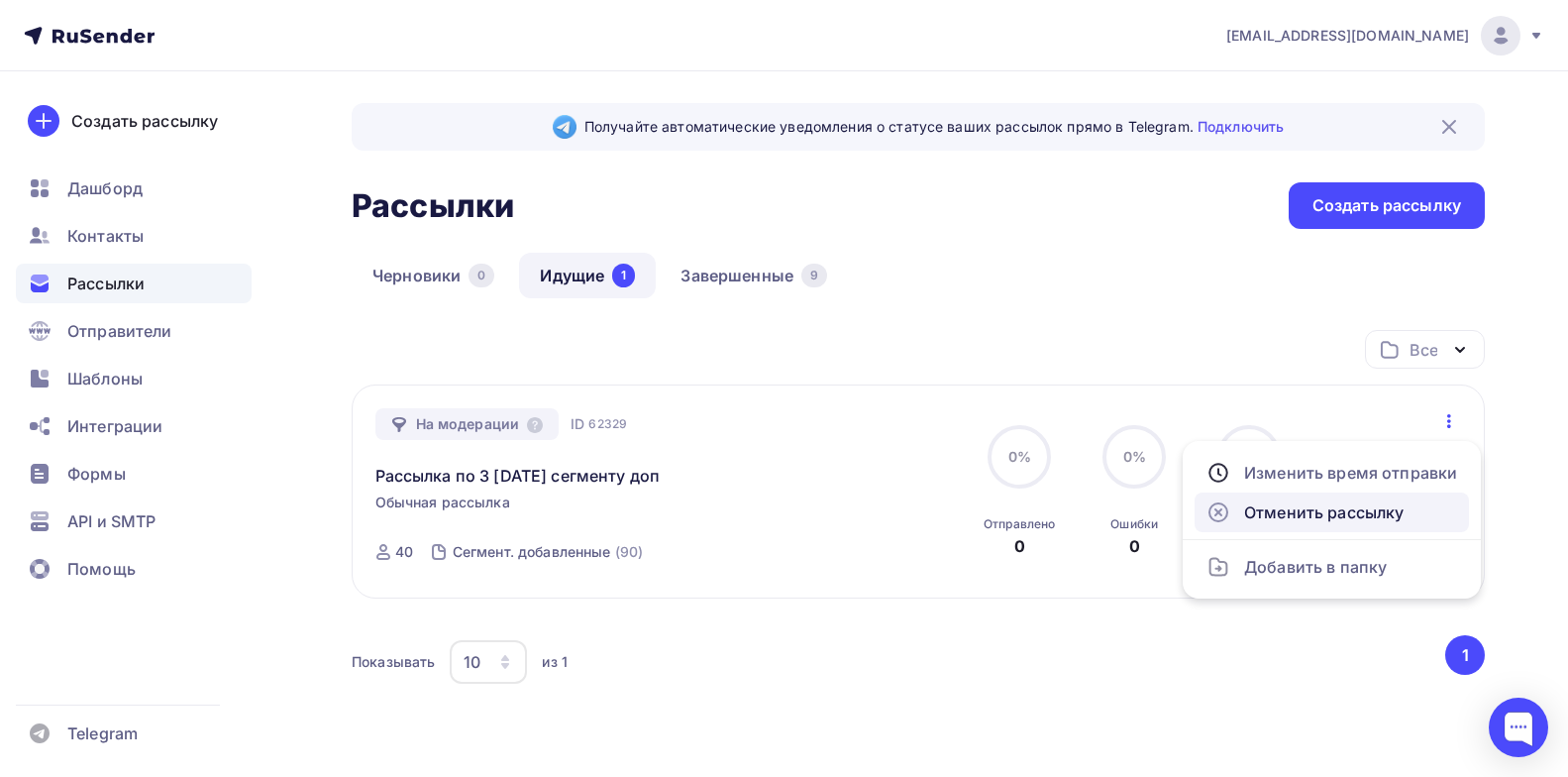
click at [1275, 519] on div "Отменить рассылку" at bounding box center [1332, 512] width 251 height 24
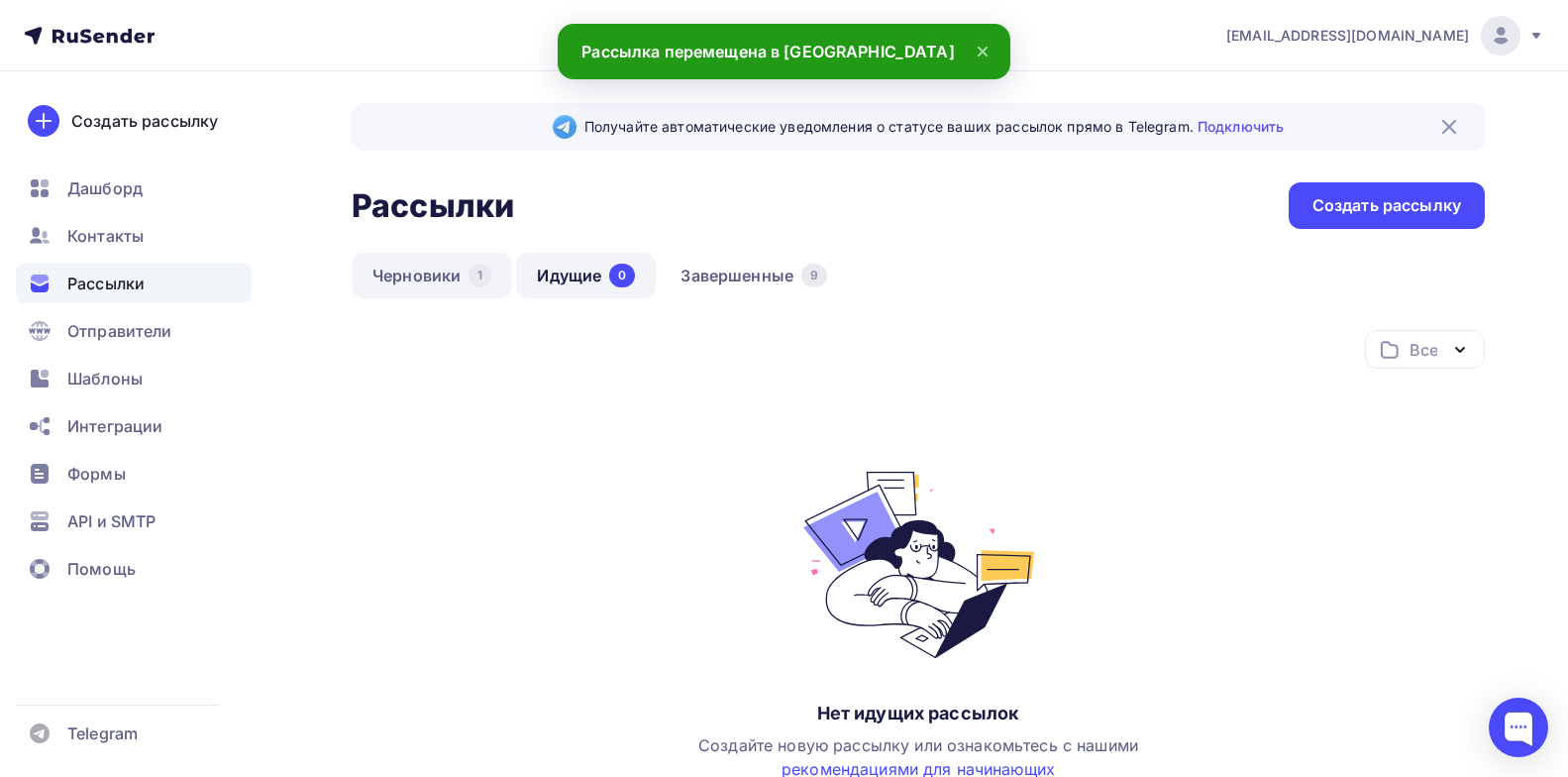
click at [364, 268] on link "Черновики 1" at bounding box center [432, 276] width 161 height 46
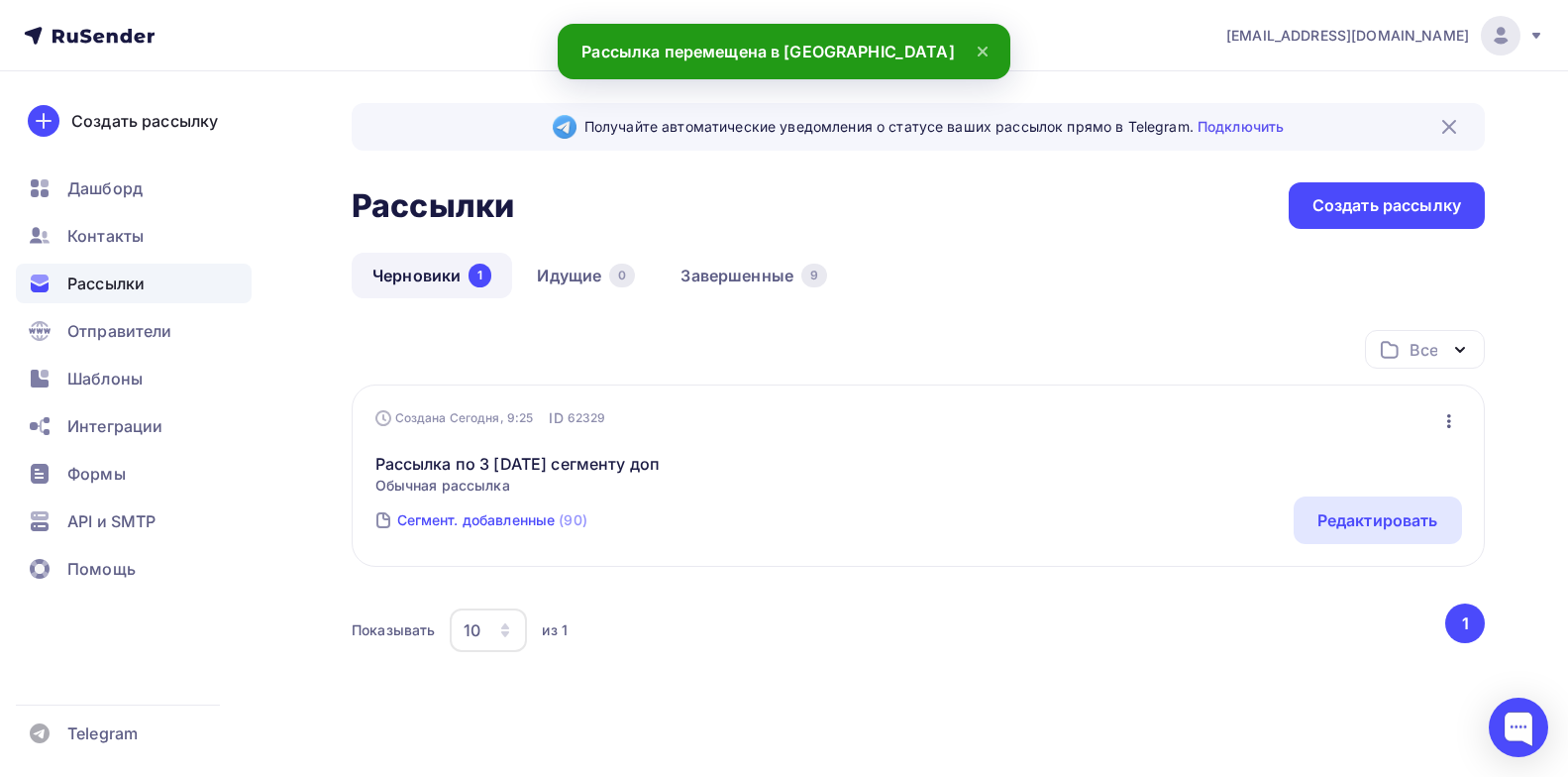
click at [526, 528] on div "Сегмент. добавленные" at bounding box center [477, 520] width 159 height 20
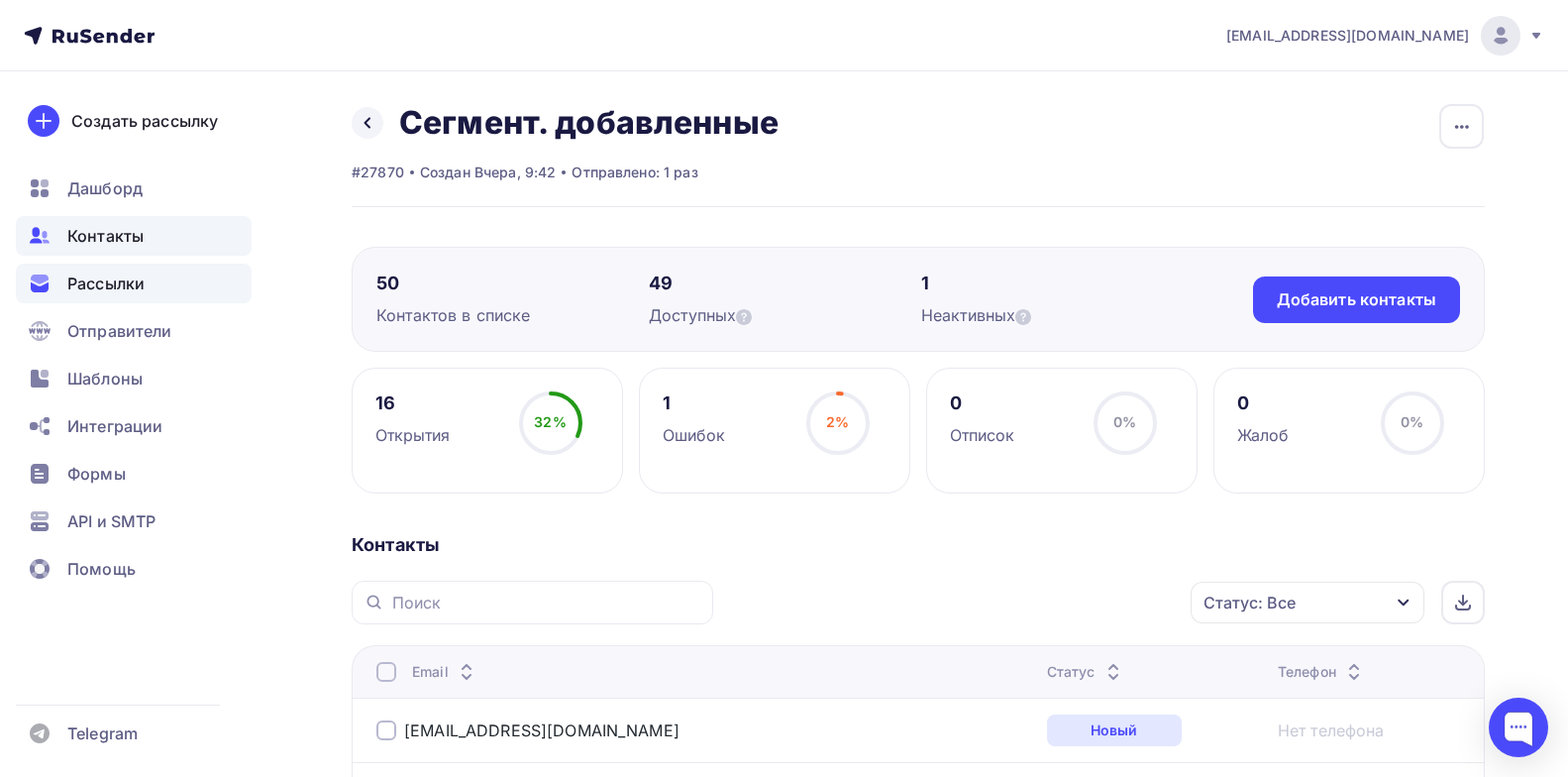
click at [92, 274] on span "Рассылки" at bounding box center [106, 284] width 77 height 24
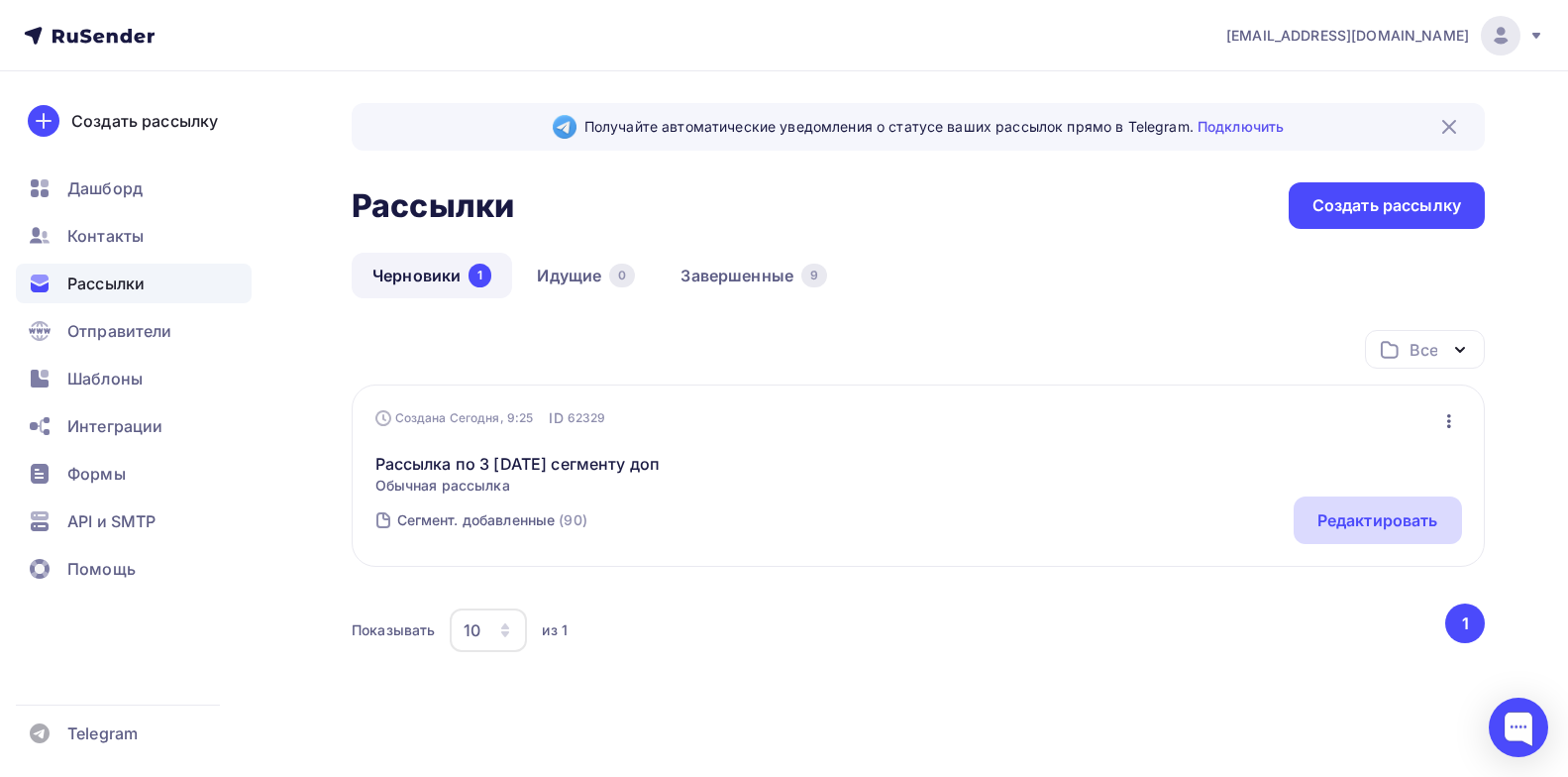
click at [1340, 528] on div "Редактировать" at bounding box center [1379, 520] width 121 height 24
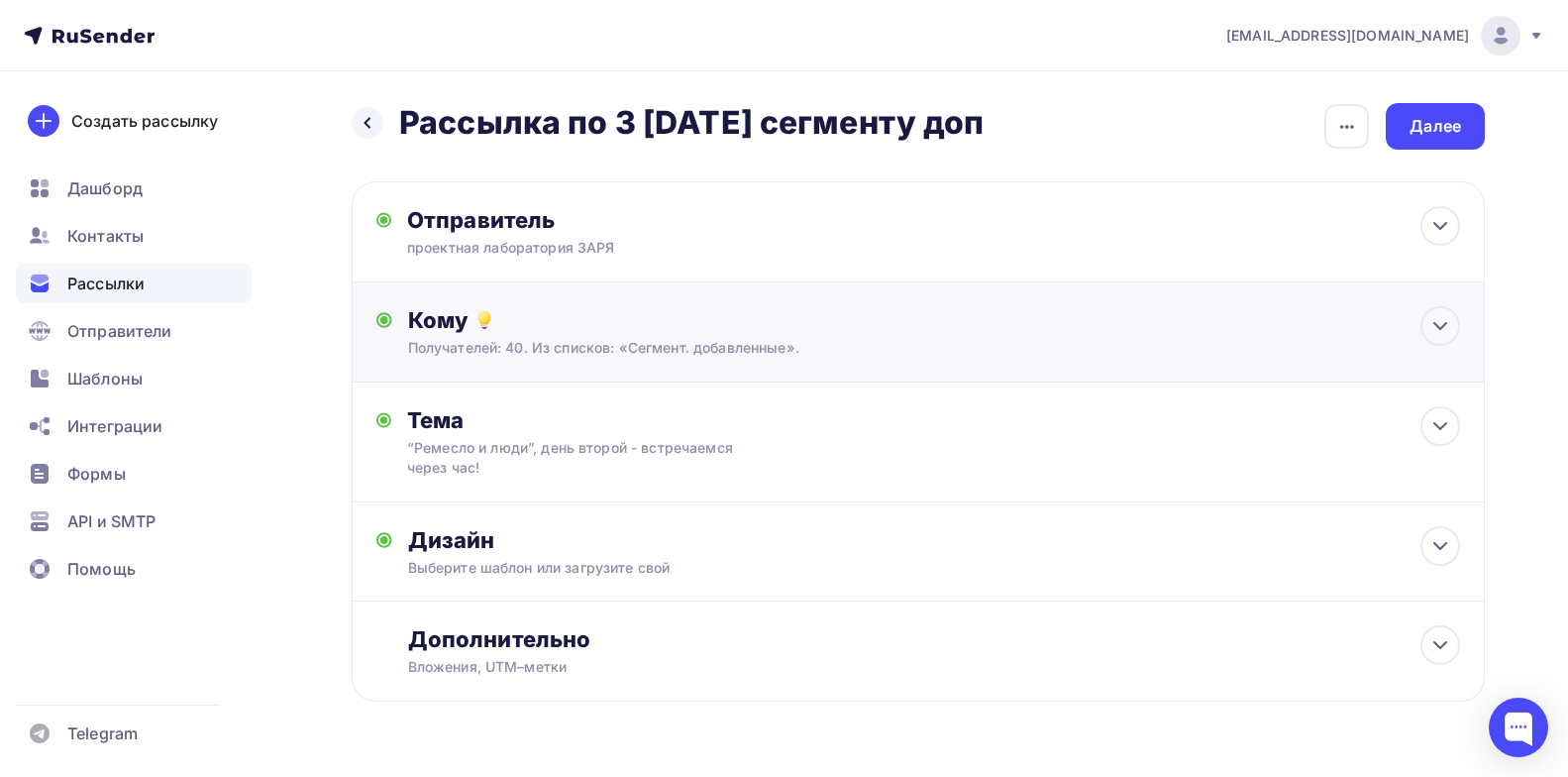
click at [648, 336] on div "Кому Получателей: 40. Из списков: «Сегмент. добавленные». Списки получателей Се…" at bounding box center [934, 332] width 1052 height 52
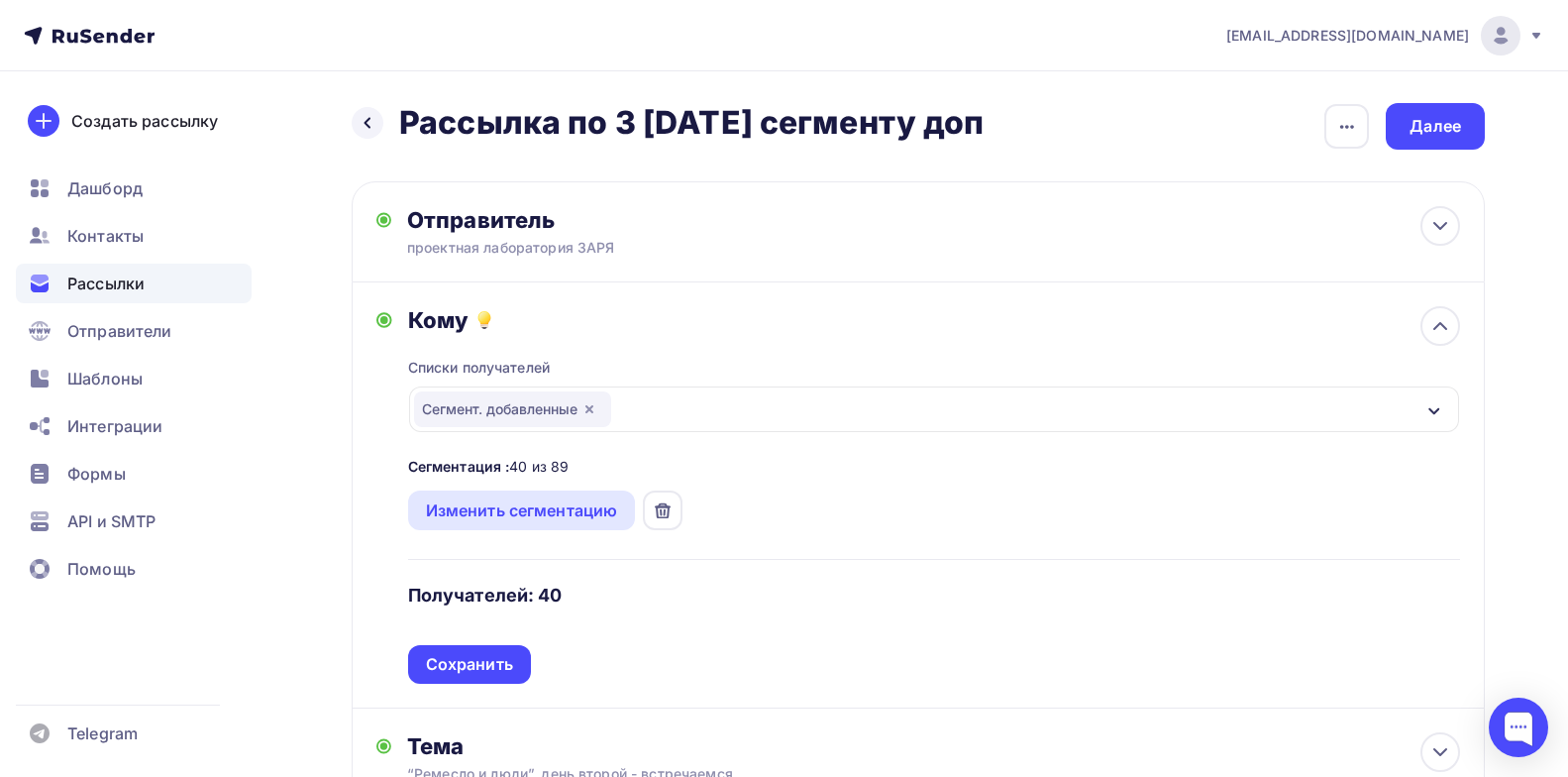
click at [592, 404] on icon "button" at bounding box center [589, 410] width 16 height 16
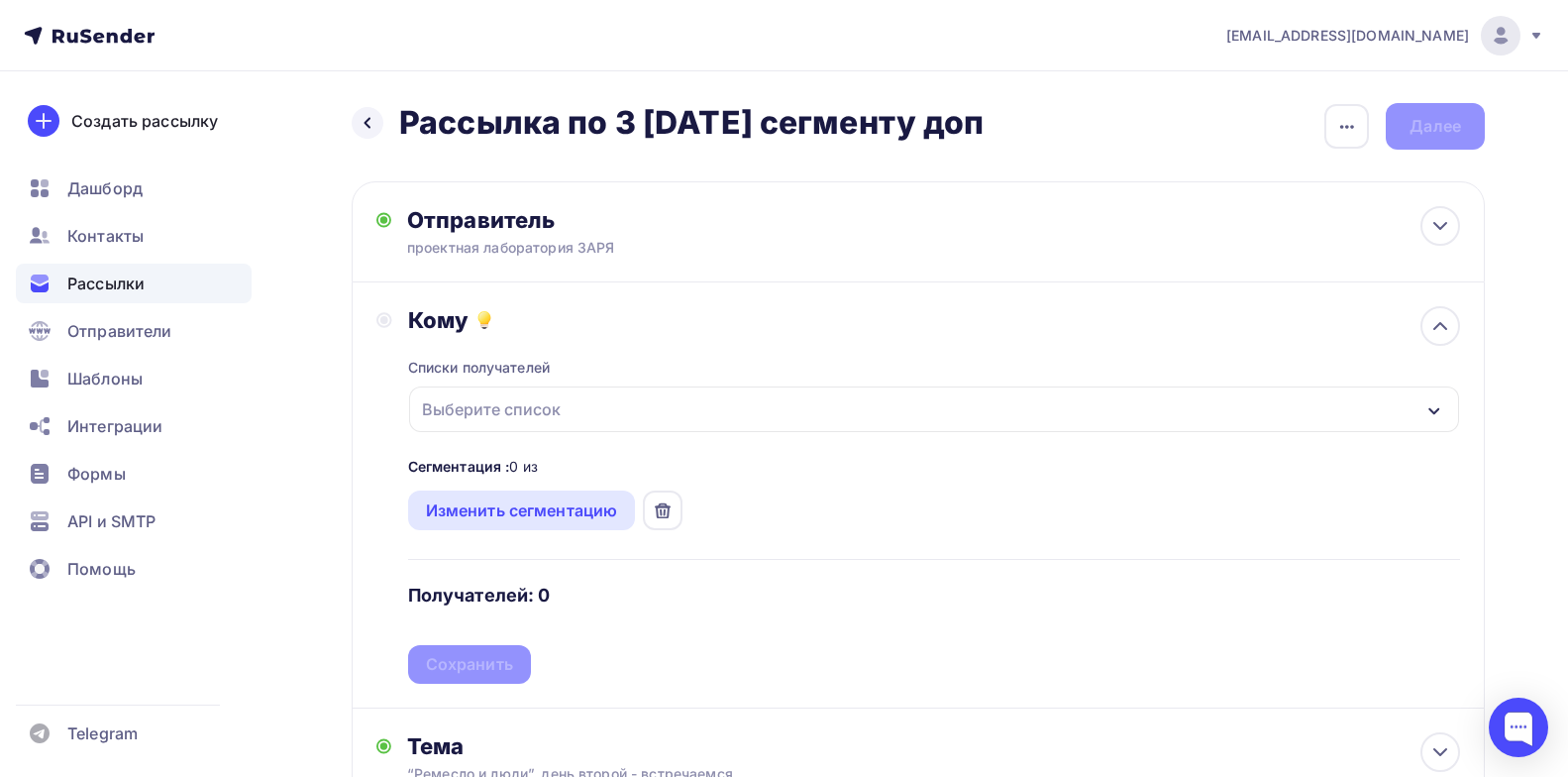
click at [624, 409] on div "Выберите список" at bounding box center [934, 410] width 1050 height 46
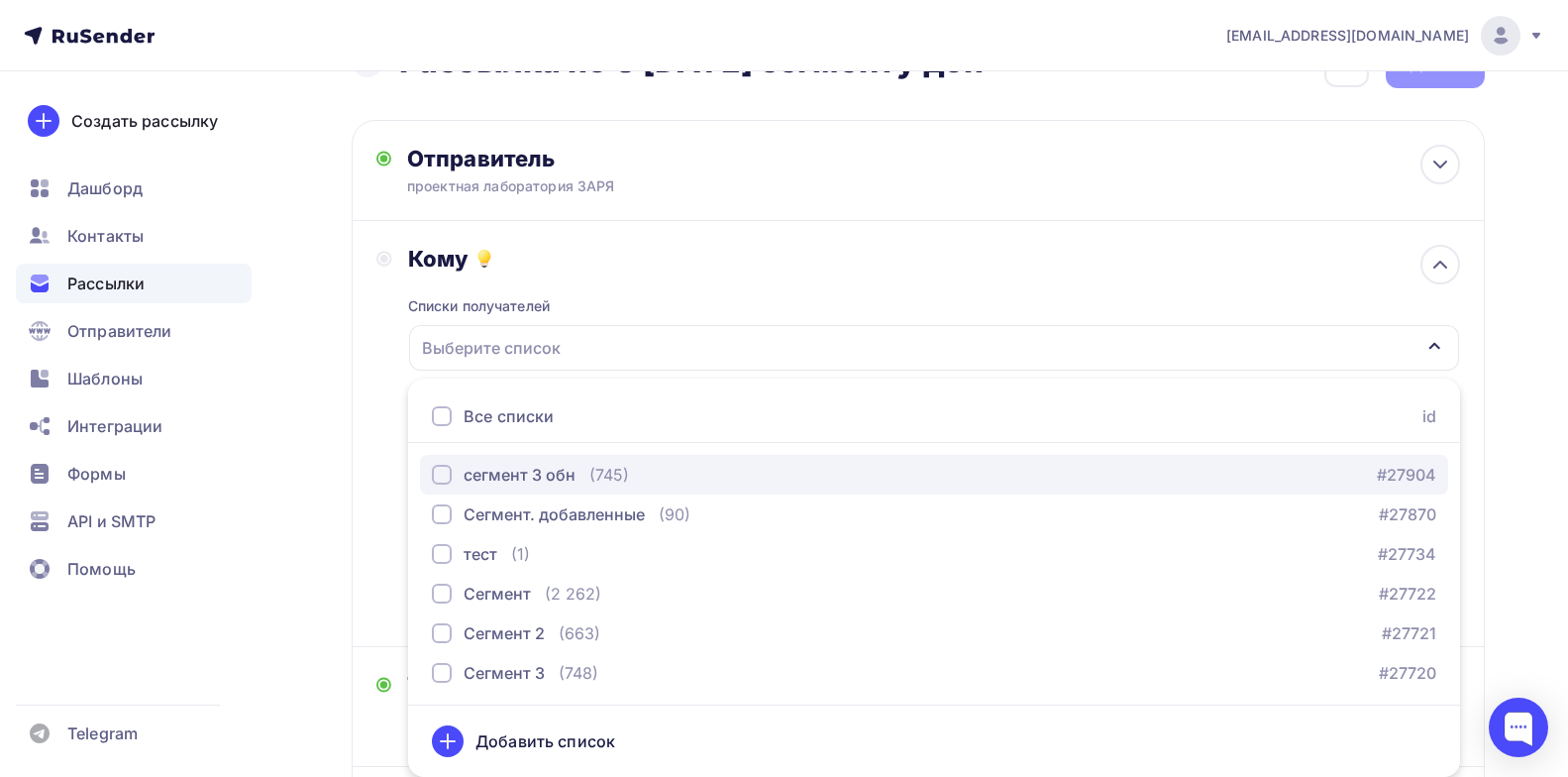
click at [449, 473] on div "button" at bounding box center [442, 474] width 20 height 20
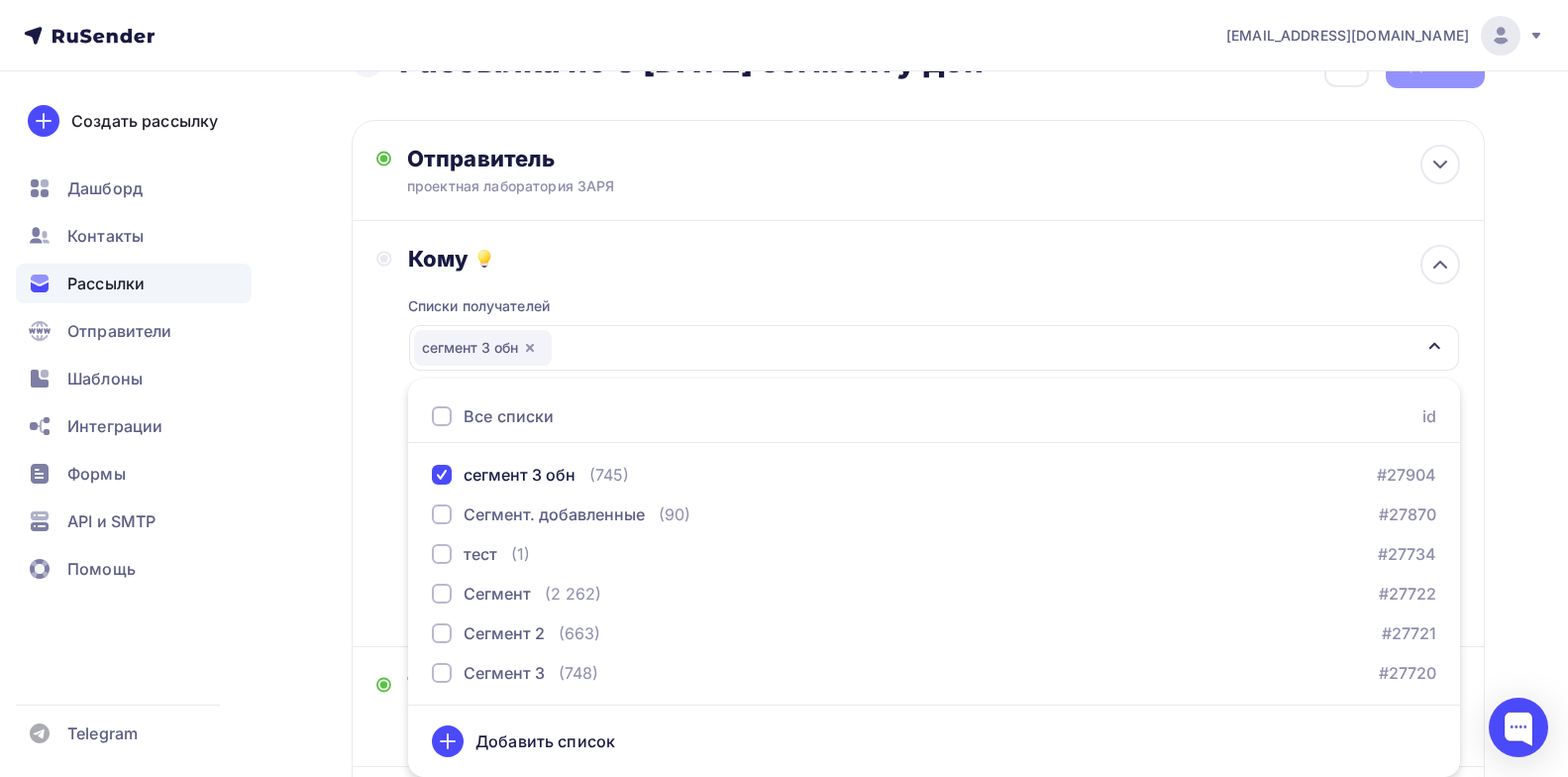
click at [735, 234] on div "Кому Списки получателей сегмент 3 обн Все списки id сегмент 3 обн (745) #27904 …" at bounding box center [918, 435] width 1134 height 427
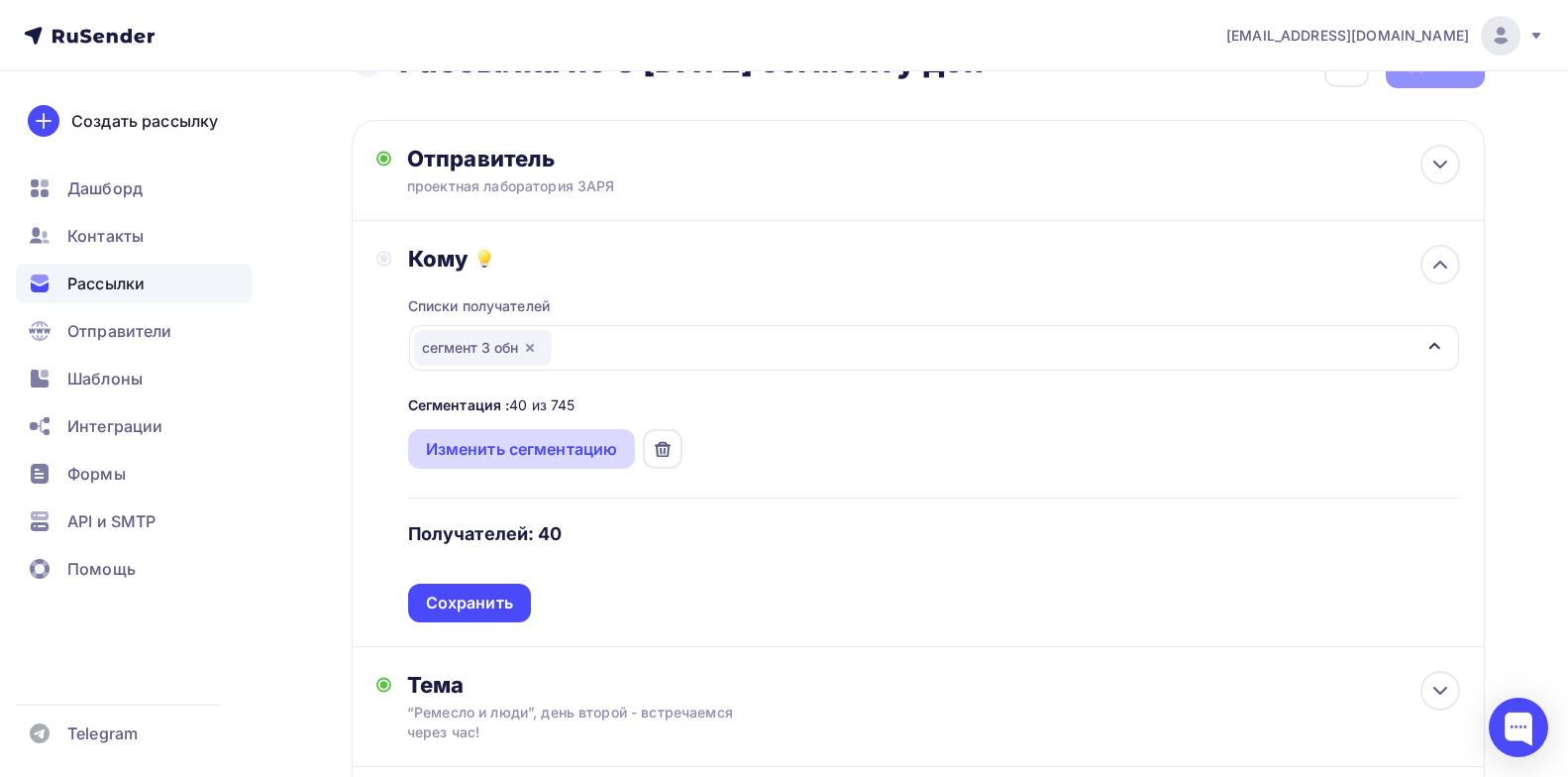
click at [519, 457] on div "Изменить сегментацию" at bounding box center [523, 450] width 192 height 24
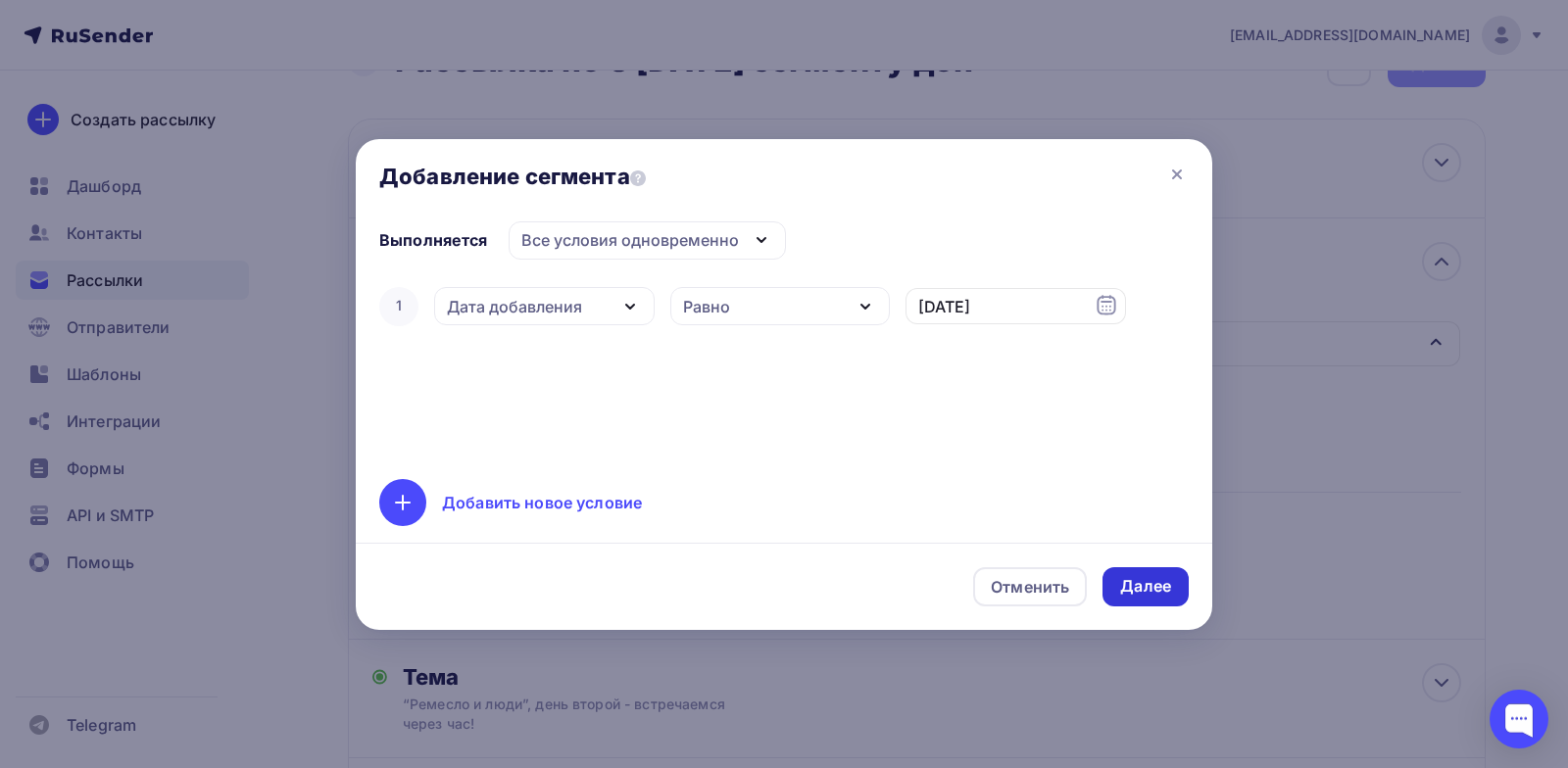
click at [1137, 590] on div "Далее" at bounding box center [1146, 586] width 51 height 23
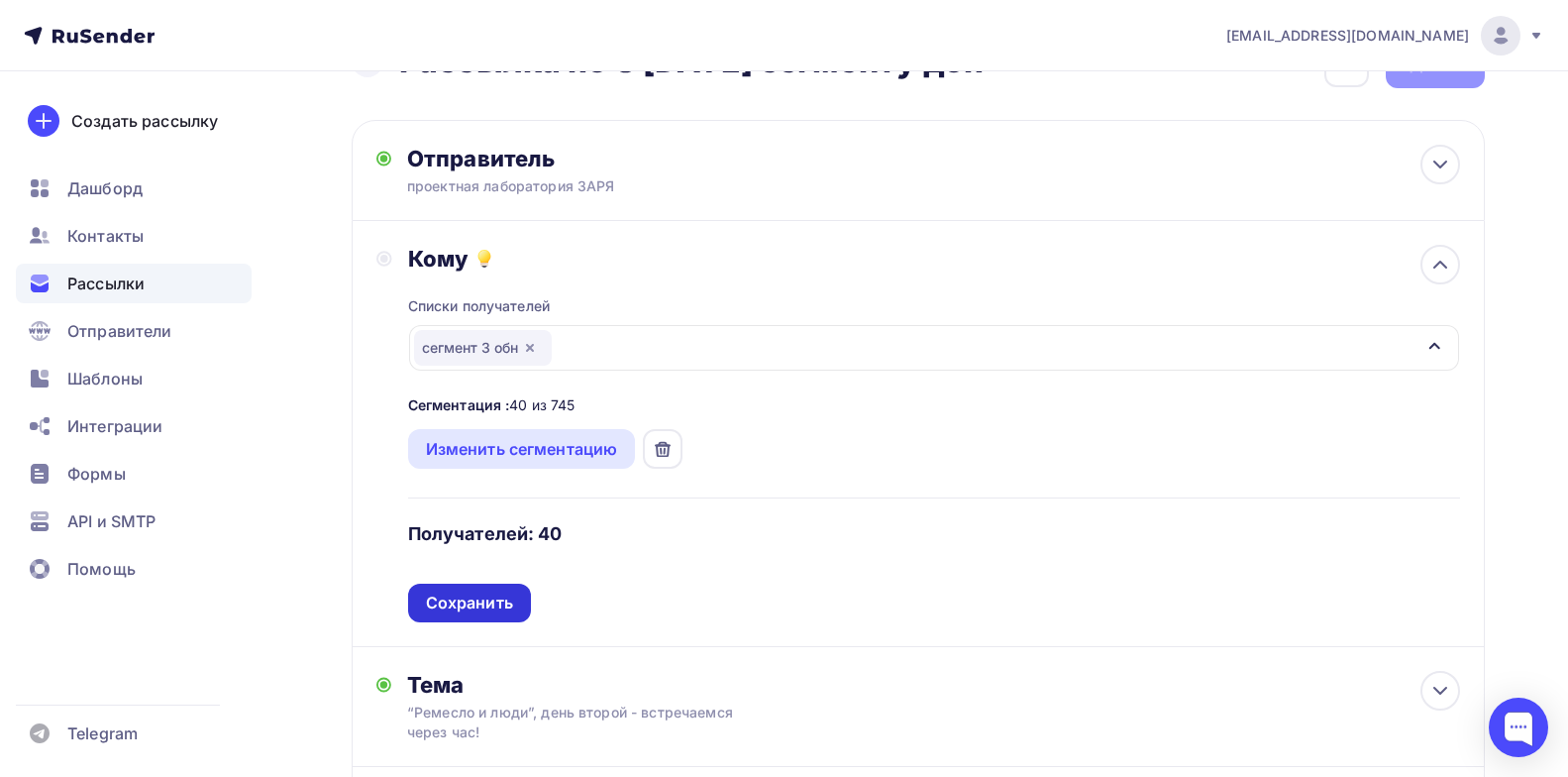
click at [500, 593] on div "Сохранить" at bounding box center [470, 602] width 87 height 23
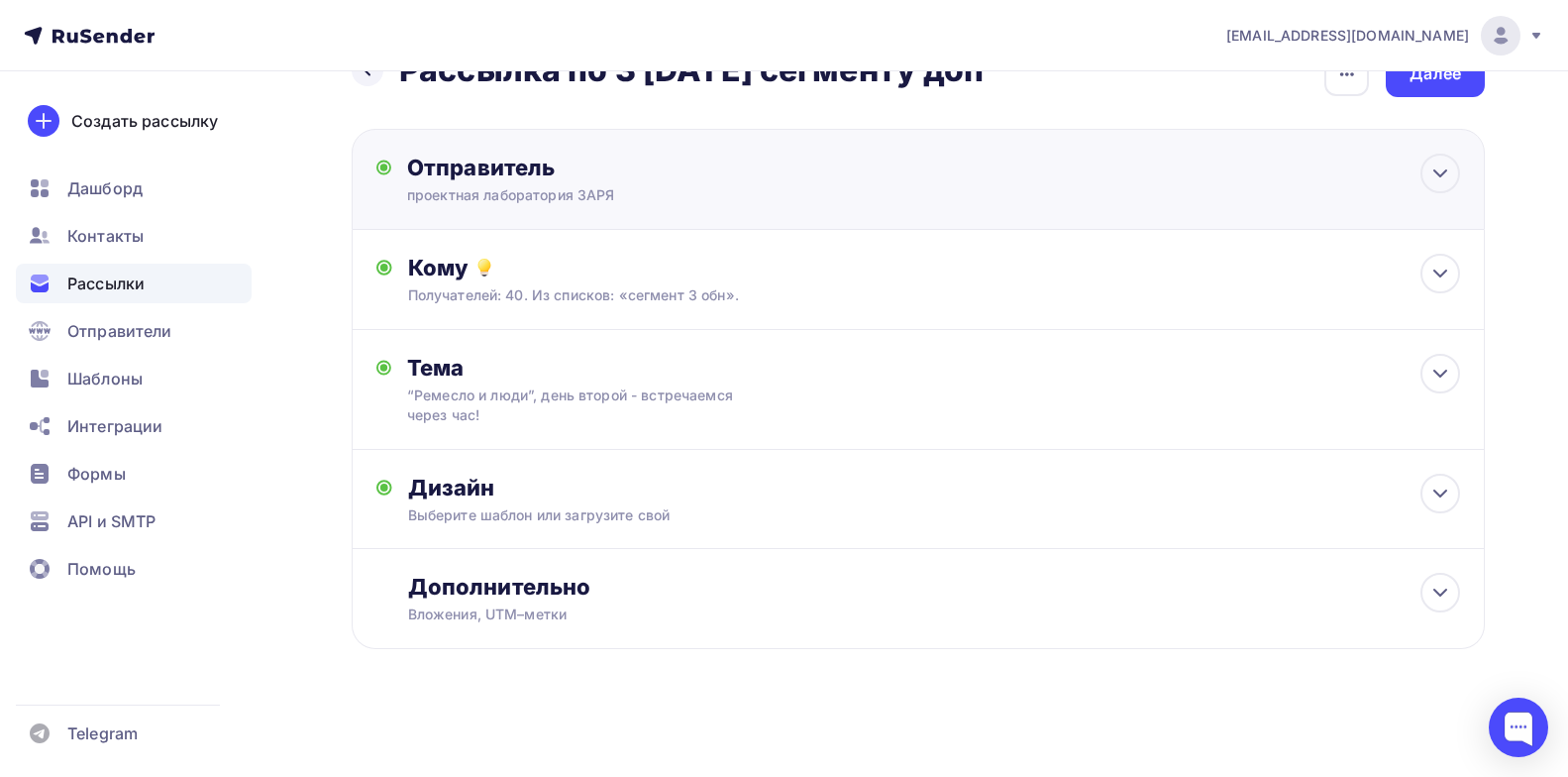
scroll to position [0, 0]
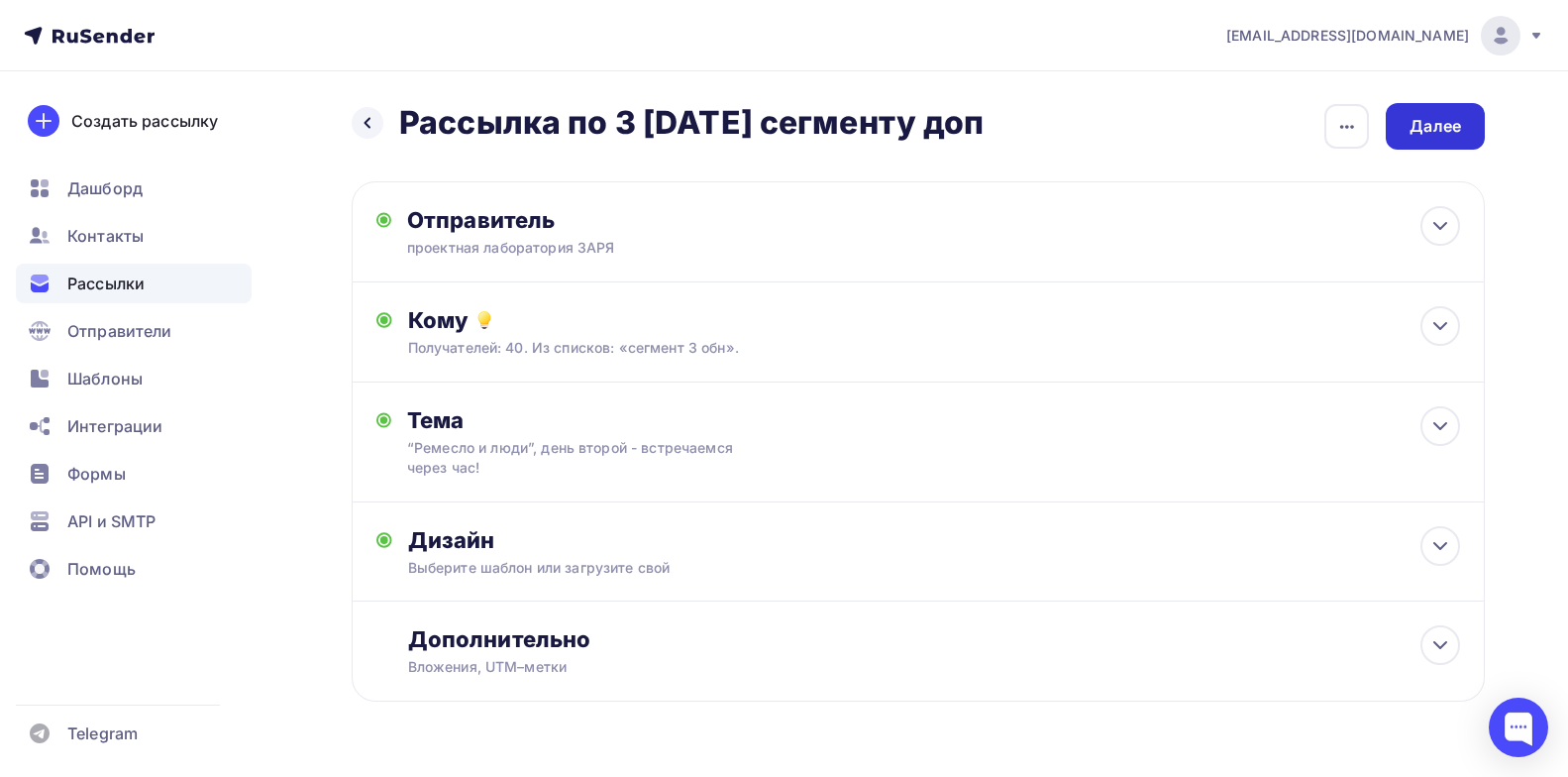
click at [1429, 137] on div "Далее" at bounding box center [1435, 126] width 52 height 23
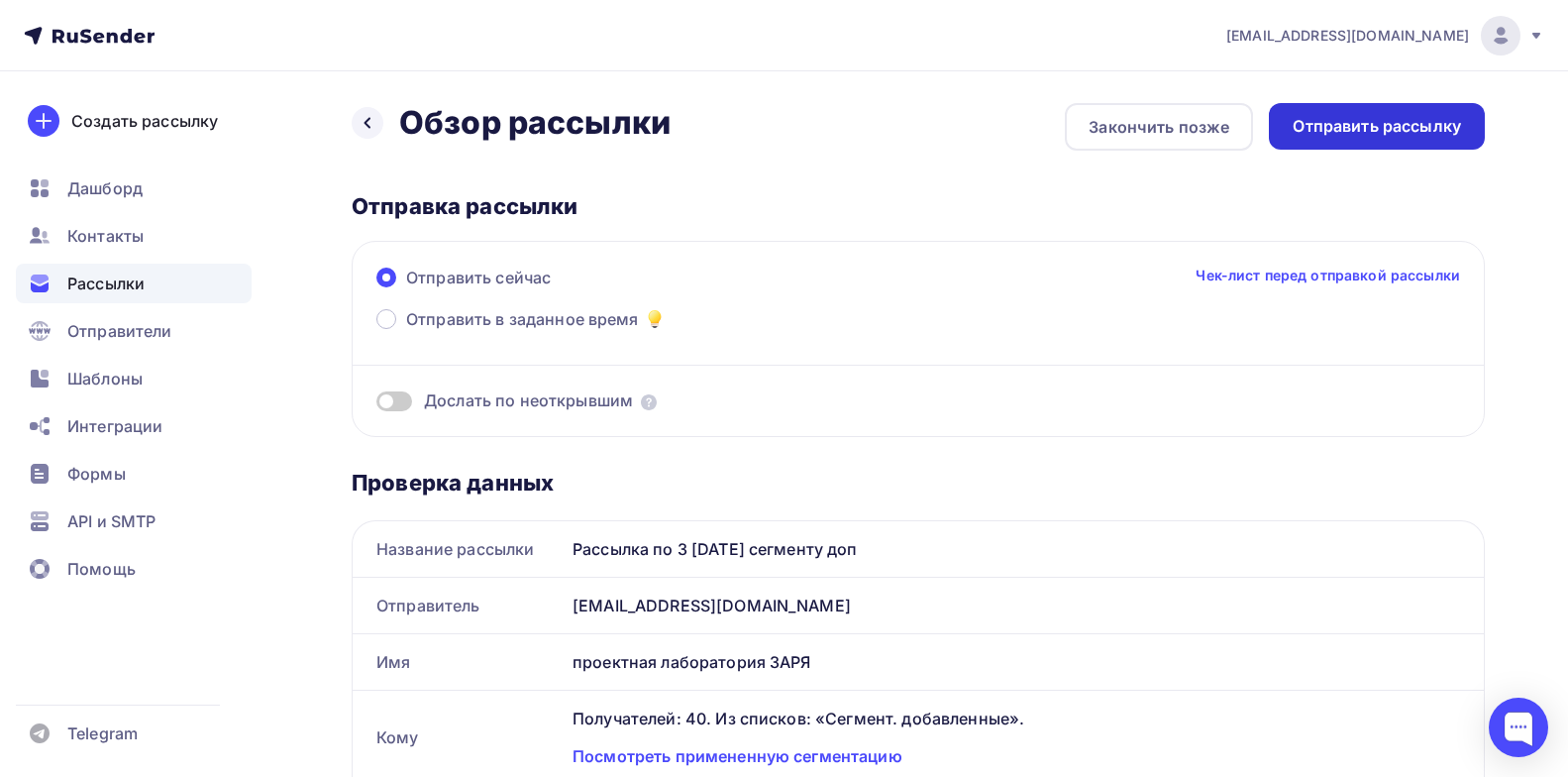
click at [1417, 122] on div "Отправить рассылку" at bounding box center [1378, 126] width 169 height 23
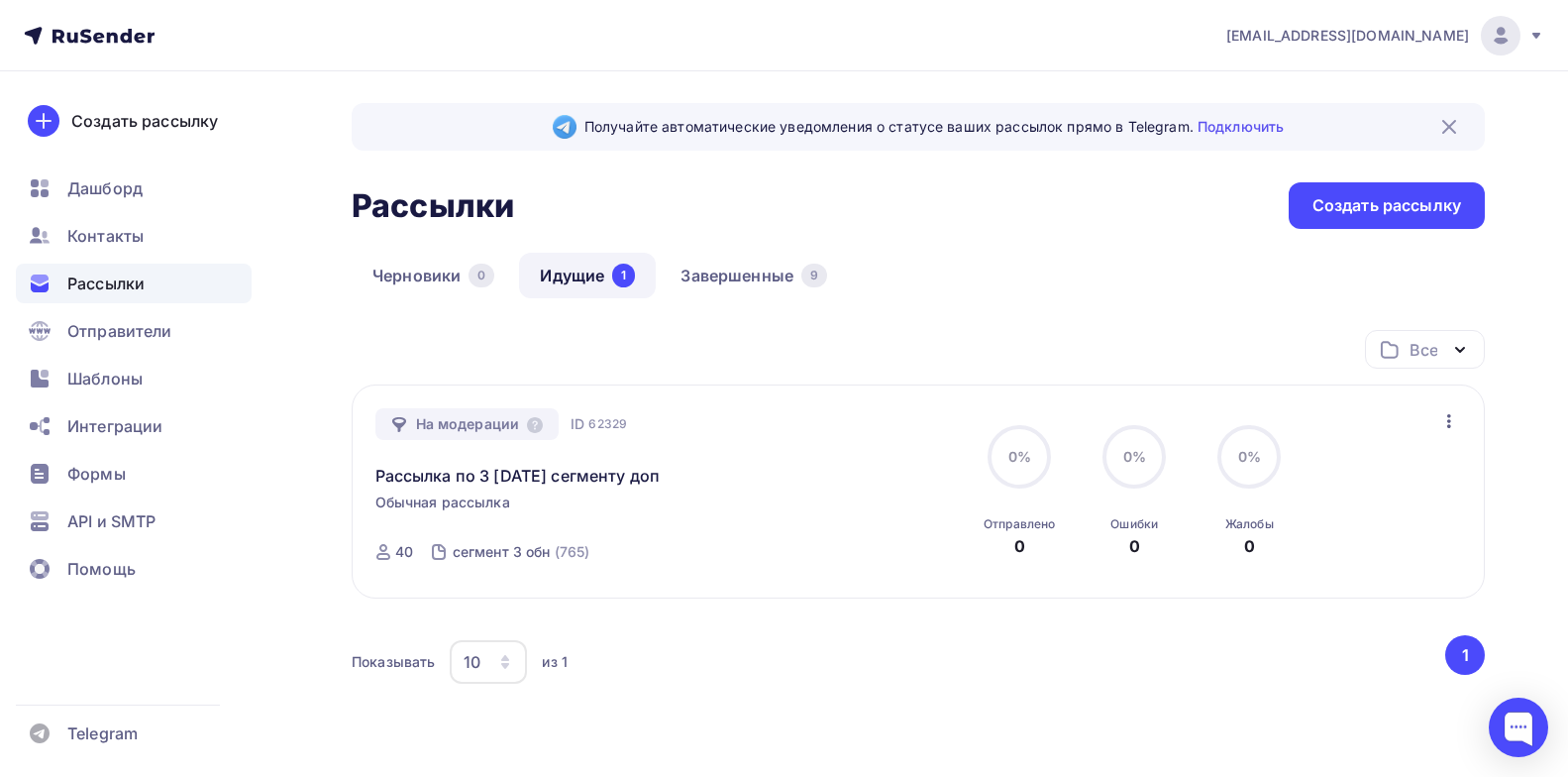
click at [733, 251] on div "Получайте автоматические уведомления о статусе ваших рассылок прямо в Telegram.…" at bounding box center [918, 454] width 1134 height 704
click at [739, 265] on link "Завершенные 9" at bounding box center [754, 276] width 188 height 46
